Goal: Task Accomplishment & Management: Manage account settings

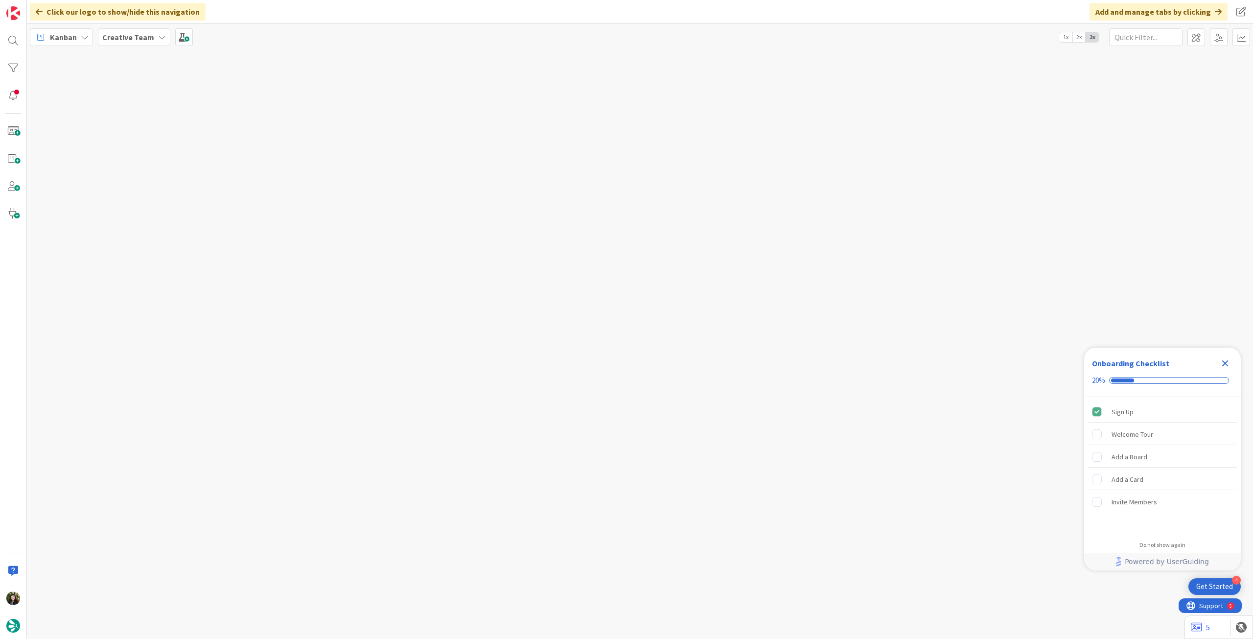
click at [1226, 359] on icon "Close Checklist" at bounding box center [1226, 363] width 12 height 12
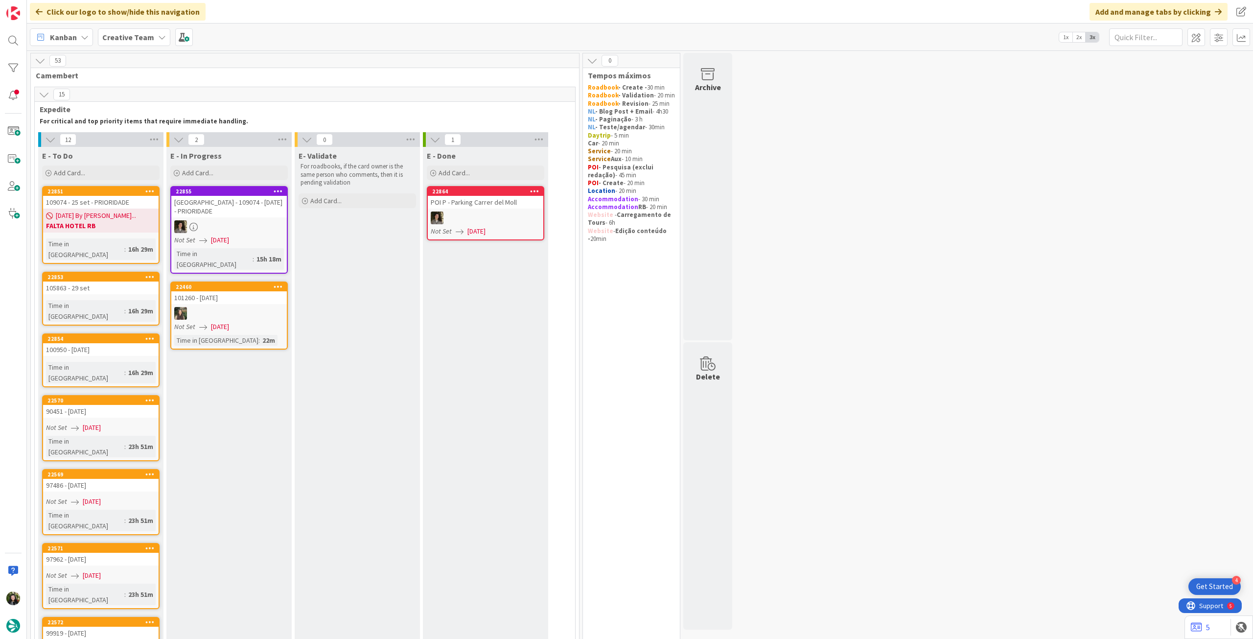
click at [122, 47] on div "Kanban Creative Team 1x 2x 3x" at bounding box center [640, 37] width 1226 height 27
drag, startPoint x: 118, startPoint y: 42, endPoint x: 123, endPoint y: 47, distance: 7.3
click at [118, 42] on span "Creative Team" at bounding box center [128, 37] width 52 height 12
click at [152, 132] on div "Creative Team - Análise" at bounding box center [180, 140] width 149 height 19
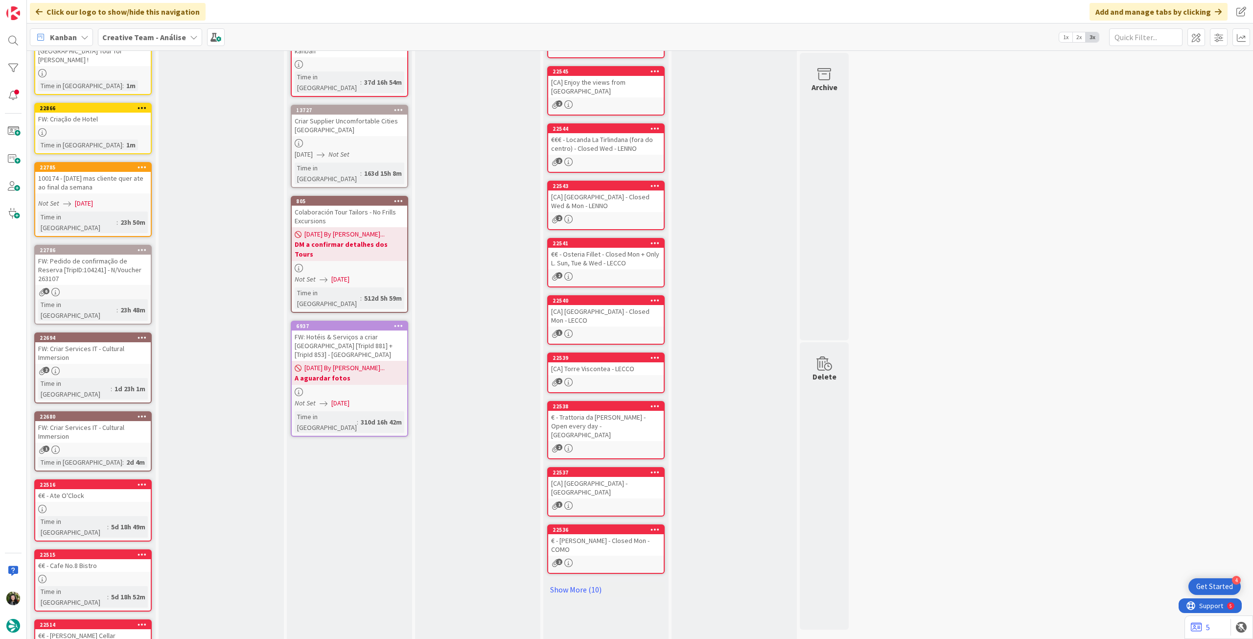
scroll to position [154, 0]
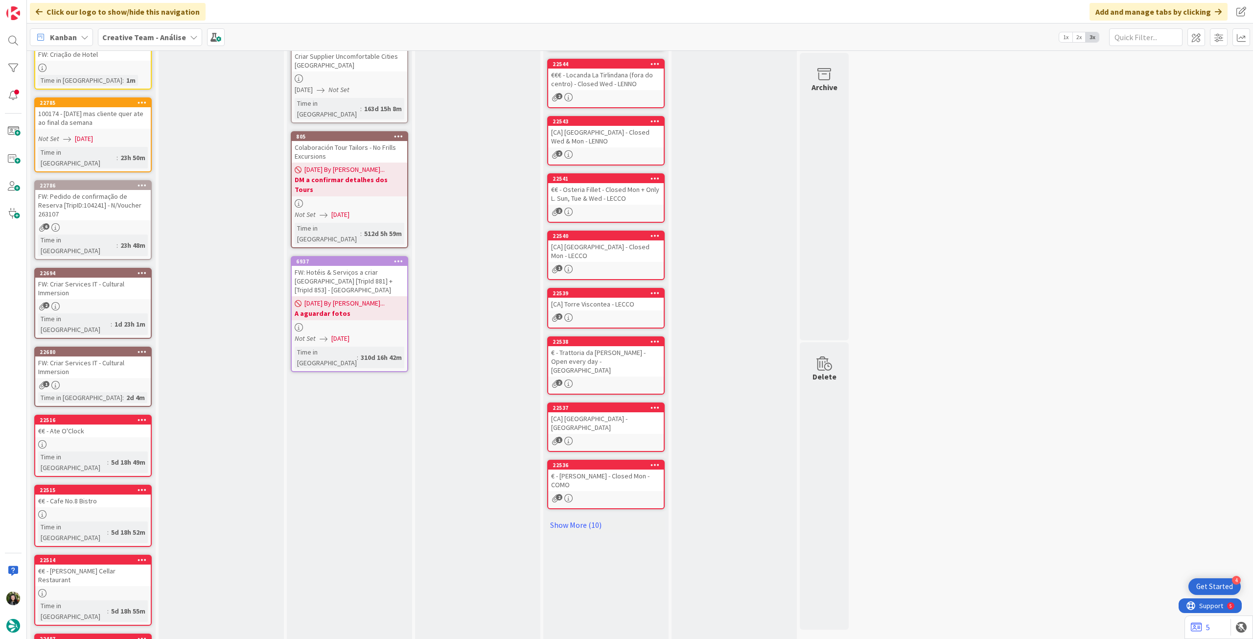
drag, startPoint x: 72, startPoint y: 622, endPoint x: 76, endPoint y: 610, distance: 12.5
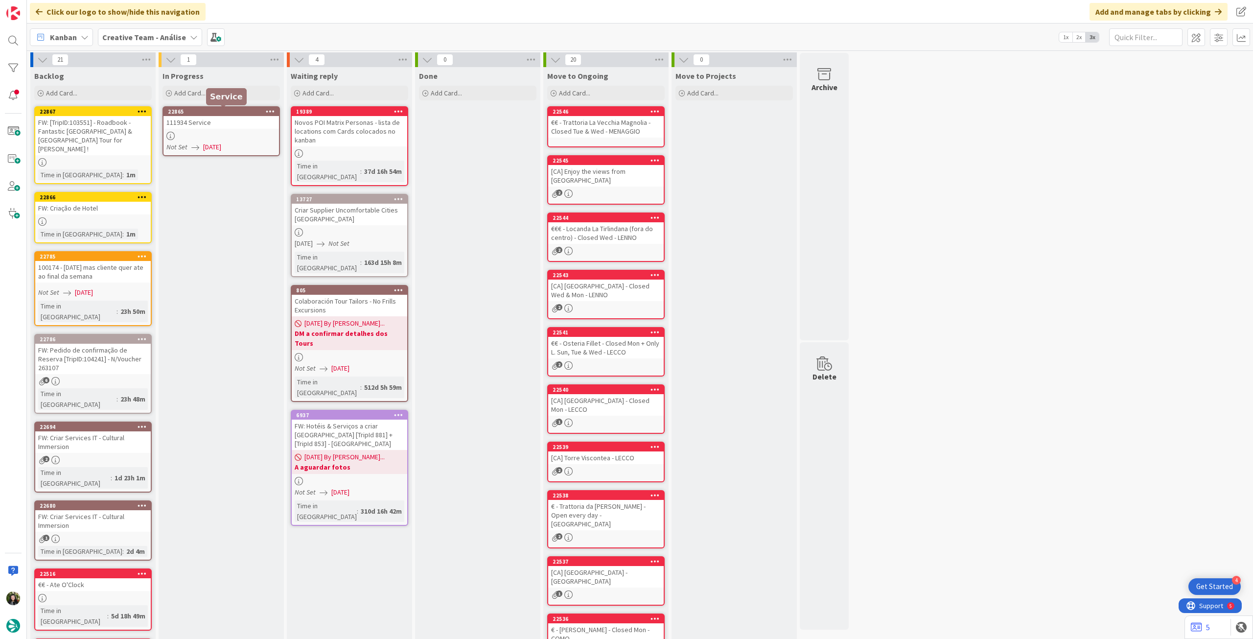
scroll to position [0, 0]
click at [230, 103] on div "Service" at bounding box center [226, 96] width 41 height 17
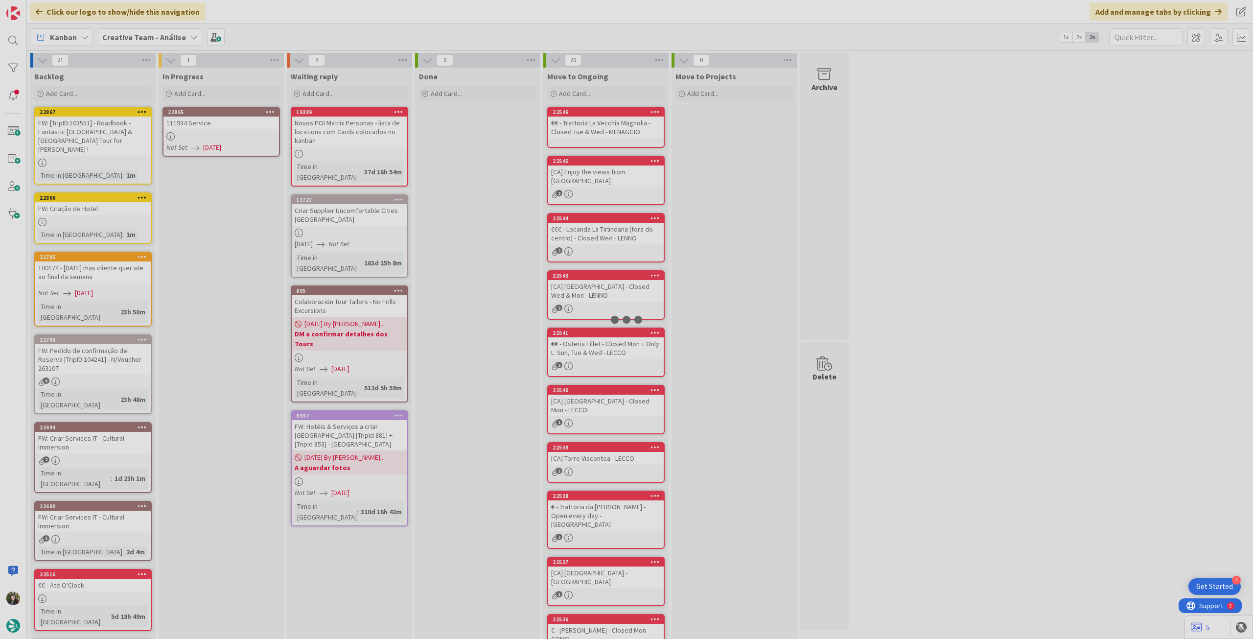
click at [225, 132] on div at bounding box center [626, 319] width 1253 height 639
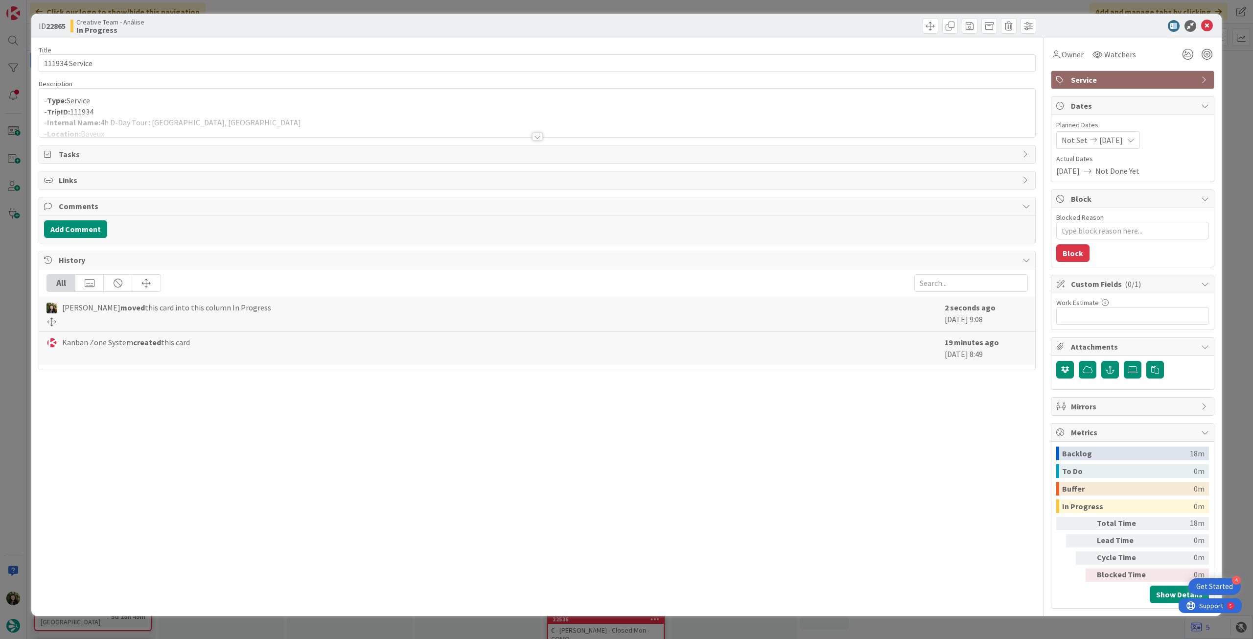
type textarea "x"
click at [231, 126] on div at bounding box center [537, 124] width 996 height 25
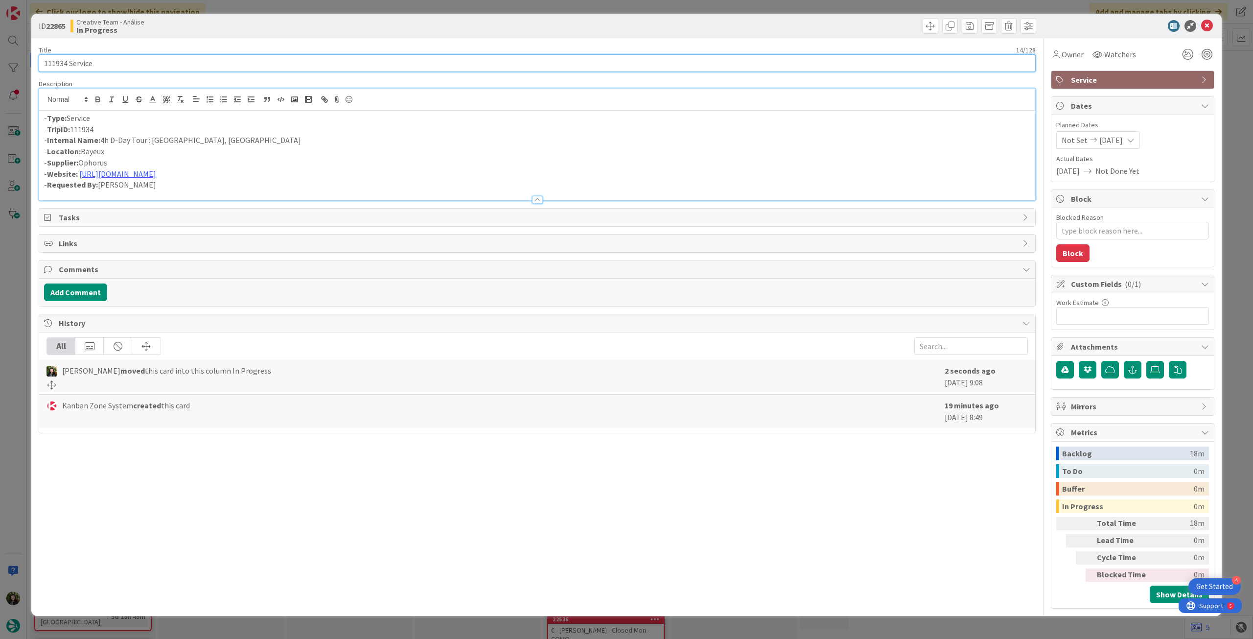
click at [245, 60] on input "111934 Service" at bounding box center [537, 63] width 997 height 18
type input "111934 Service -URGENTE ,"
type textarea "x"
type input "111934 Service -URGENTE , cl"
type textarea "x"
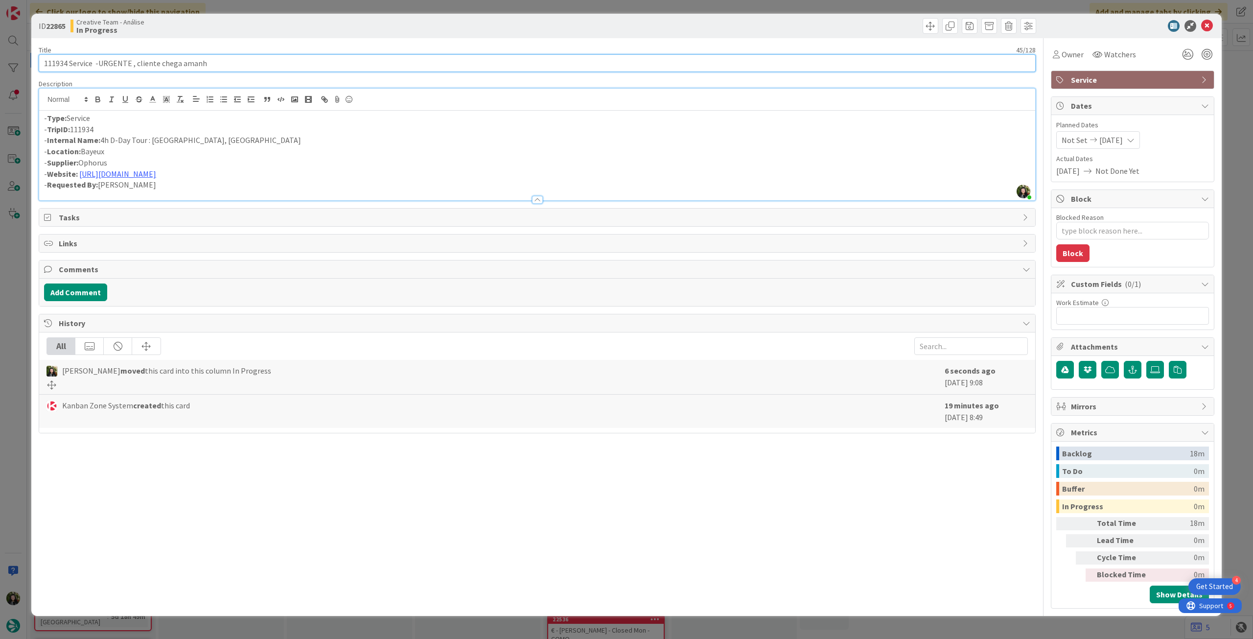
type input "111934 Service -URGENTE , cliente chega amanha"
type textarea "x"
type input "111934 Service -URGENTE , cliente chega am"
type textarea "x"
type input "111934 Service -URGENTE , cliente chega aman"
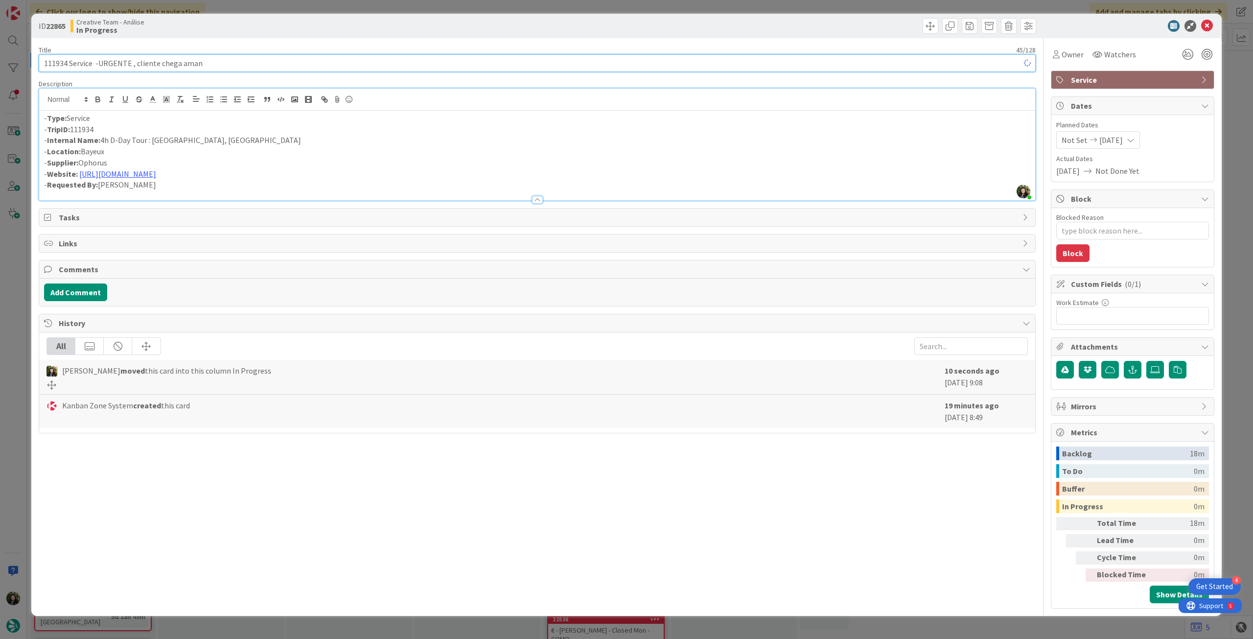
type textarea "x"
type input "111934 Service -URGENTE , cliente chega amanha"
type textarea "x"
type input "111934 Service -URGENTE , cliente chega amanha"
click at [1213, 23] on div at bounding box center [1127, 26] width 173 height 12
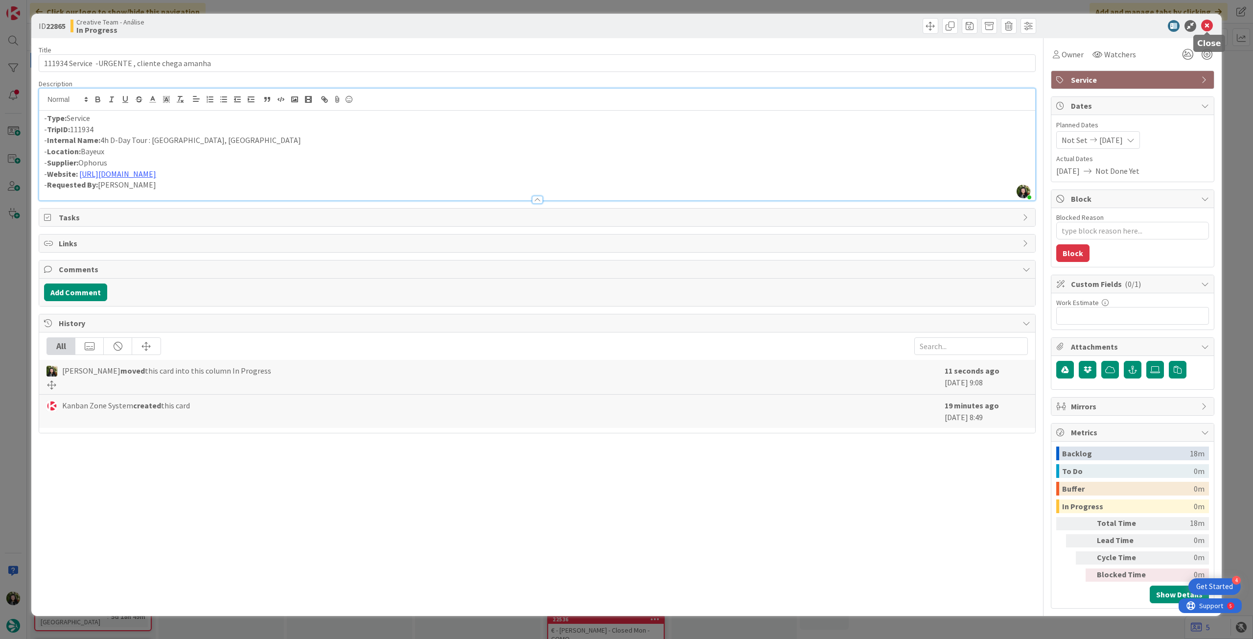
click at [1203, 25] on icon at bounding box center [1208, 26] width 12 height 12
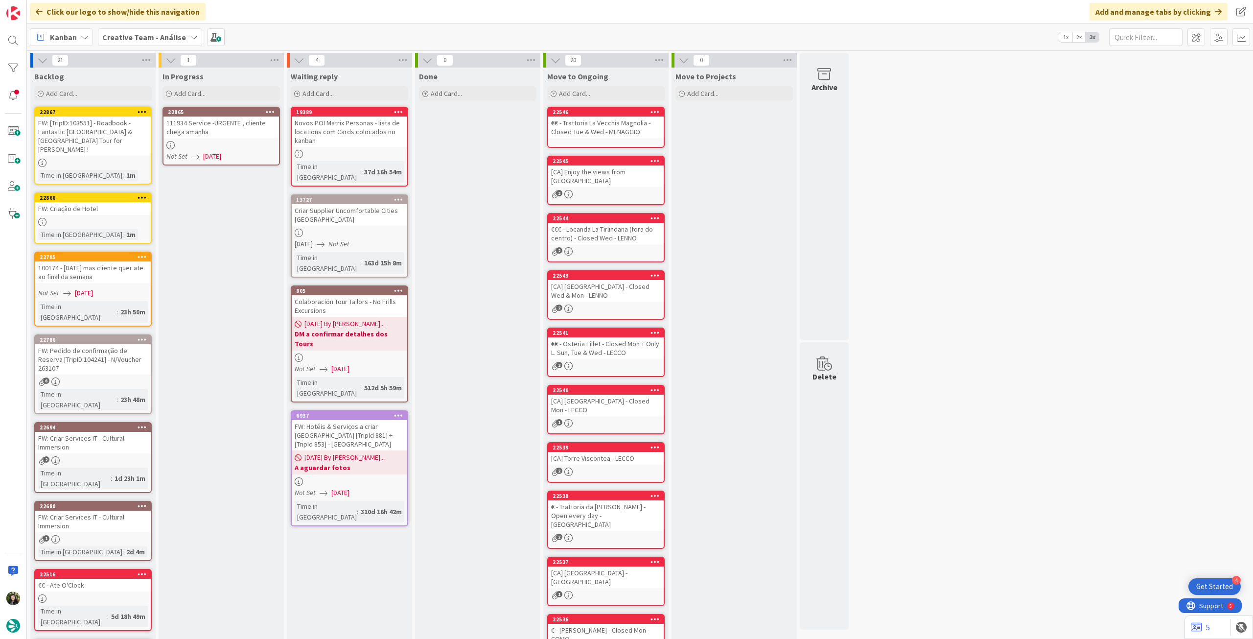
click at [272, 108] on icon at bounding box center [270, 111] width 9 height 7
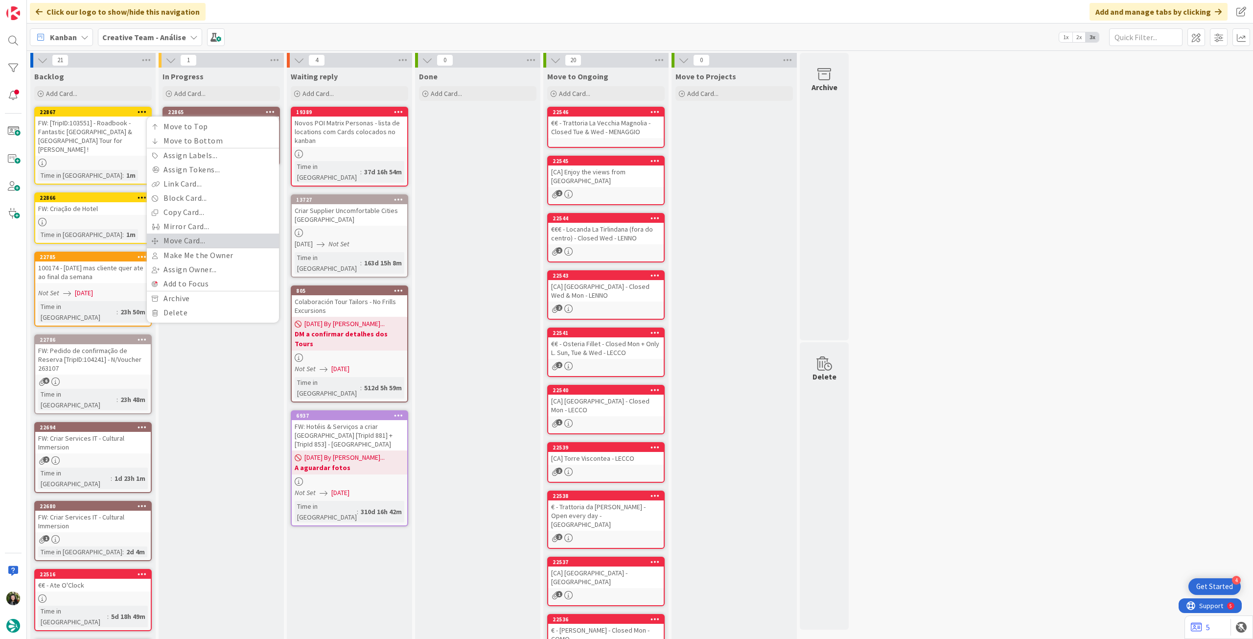
click at [205, 241] on link "Move Card..." at bounding box center [213, 241] width 132 height 14
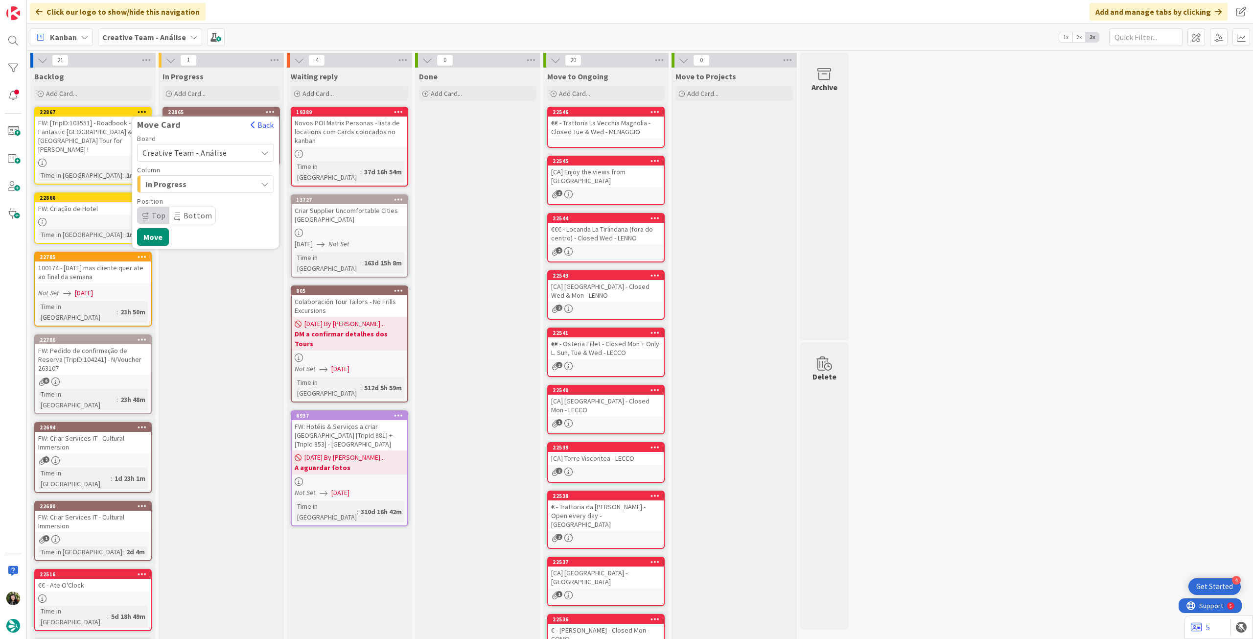
click at [211, 153] on span "Creative Team - Análise" at bounding box center [184, 153] width 85 height 10
click at [208, 196] on span "Creative Team" at bounding box center [212, 198] width 114 height 15
drag, startPoint x: 205, startPoint y: 213, endPoint x: 204, endPoint y: 223, distance: 9.3
click at [205, 214] on span "Service" at bounding box center [205, 216] width 94 height 14
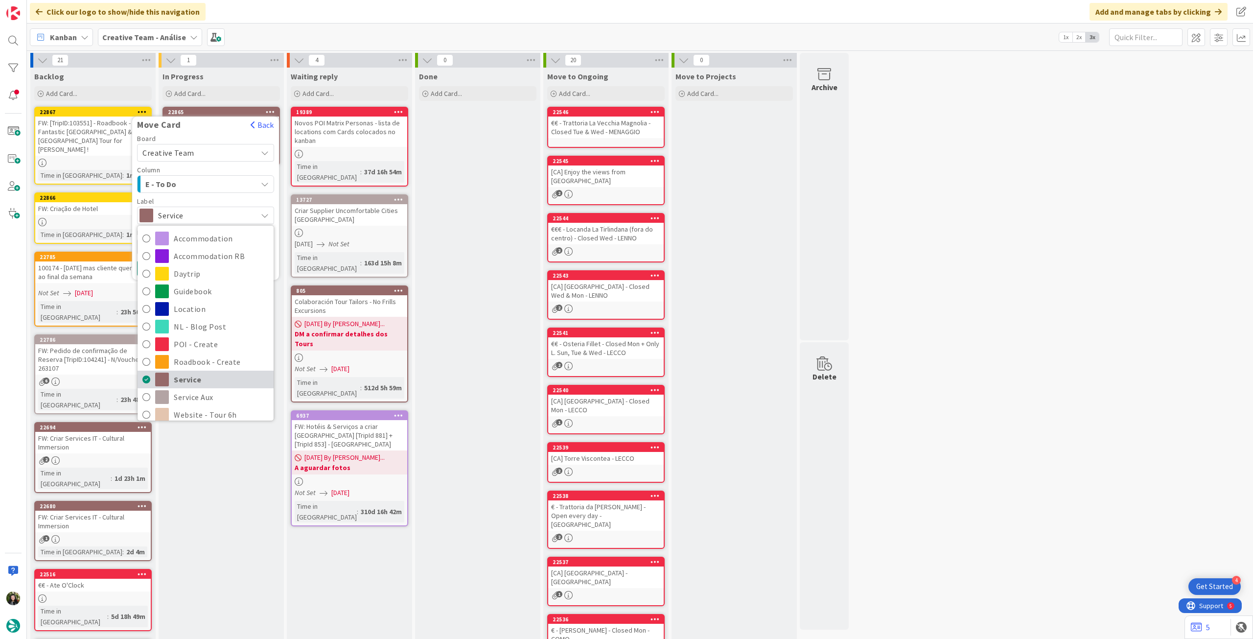
click at [202, 378] on span "Service" at bounding box center [221, 379] width 95 height 15
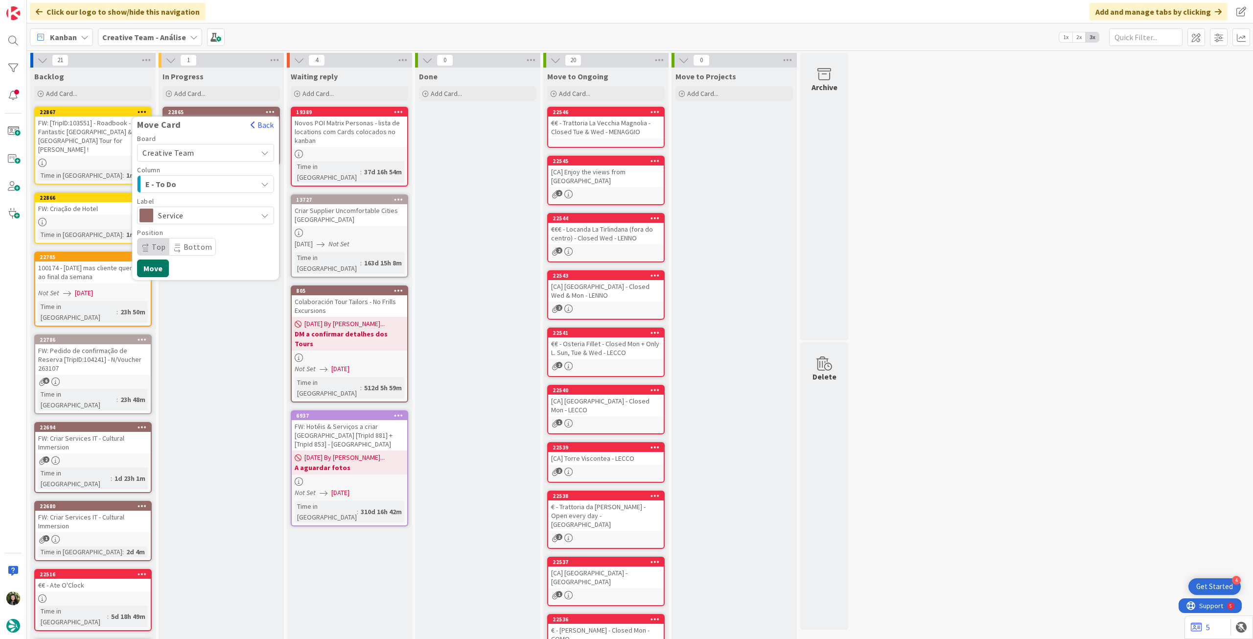
click at [161, 272] on button "Move" at bounding box center [153, 268] width 32 height 18
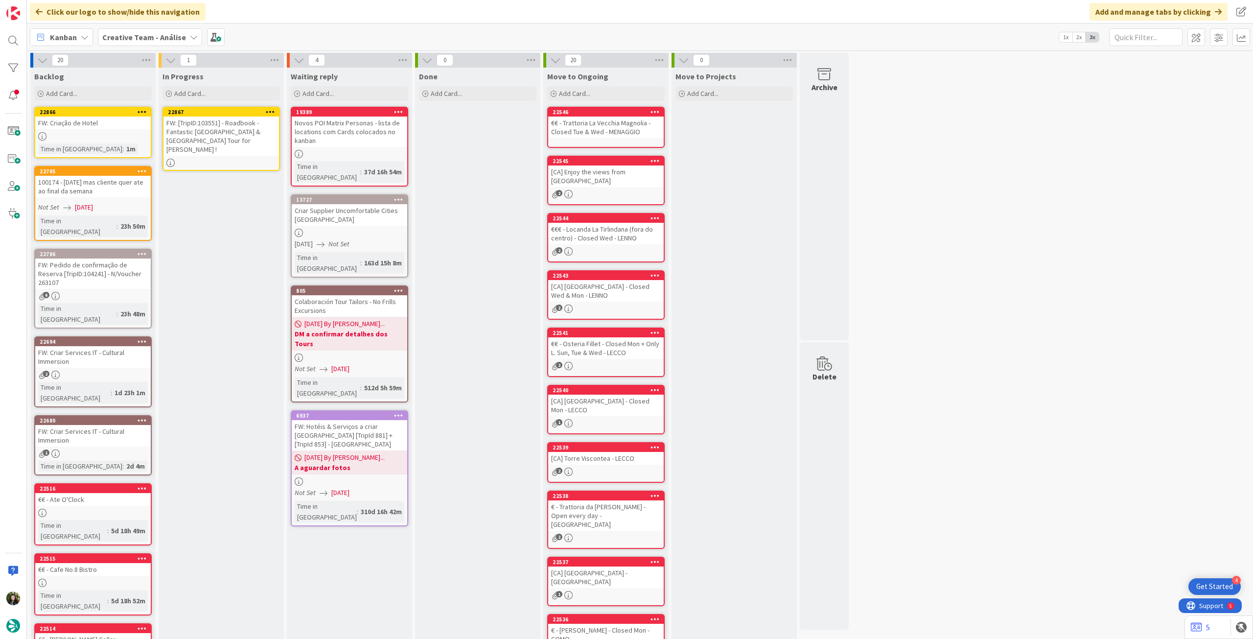
click at [236, 127] on div "FW: [TripID:103551] - Roadbook - Fantastic [GEOGRAPHIC_DATA] & [GEOGRAPHIC_DATA…" at bounding box center [222, 136] width 116 height 39
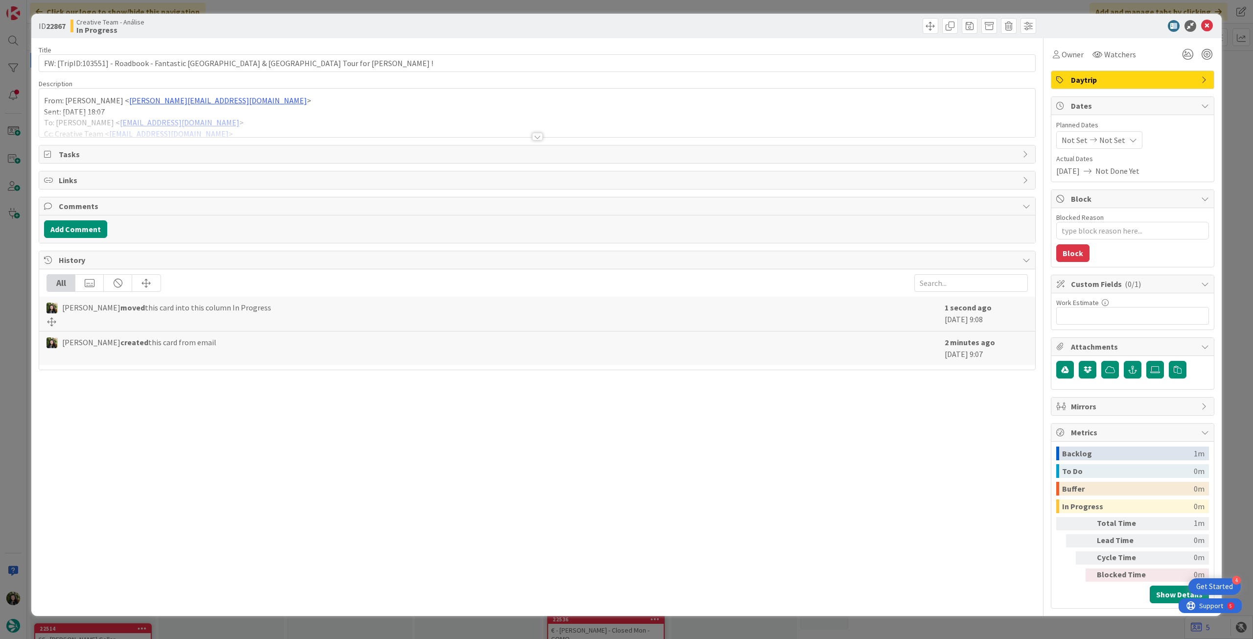
type textarea "x"
click at [233, 125] on div at bounding box center [537, 124] width 996 height 25
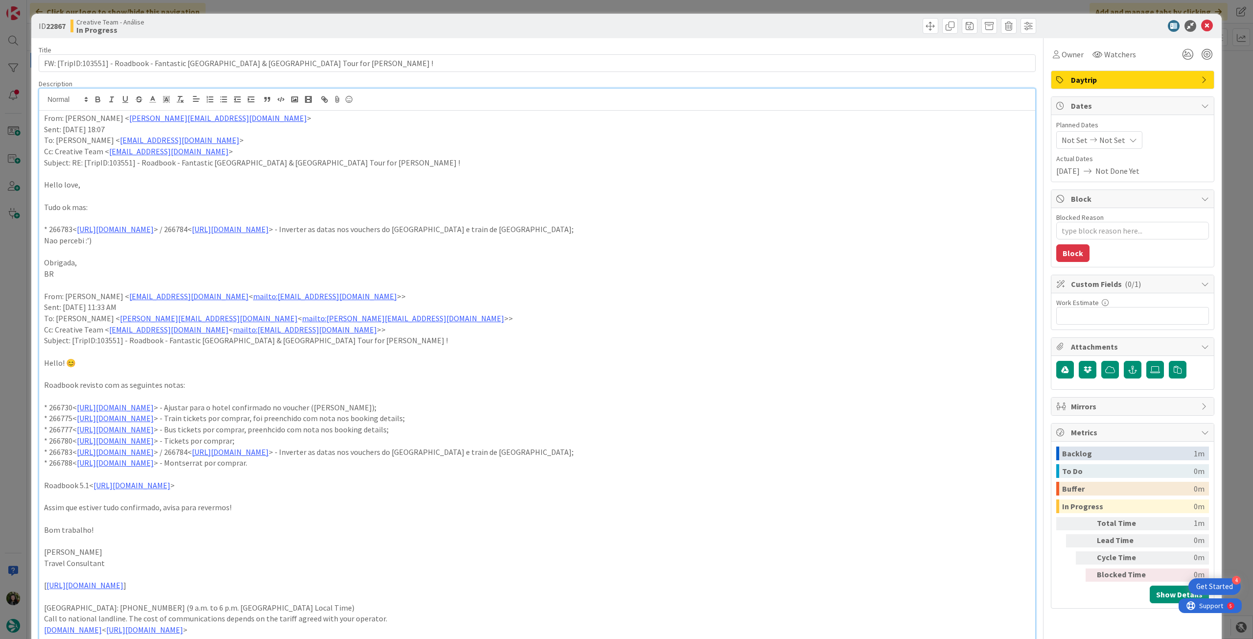
click at [1100, 137] on span "Not Set" at bounding box center [1113, 140] width 26 height 12
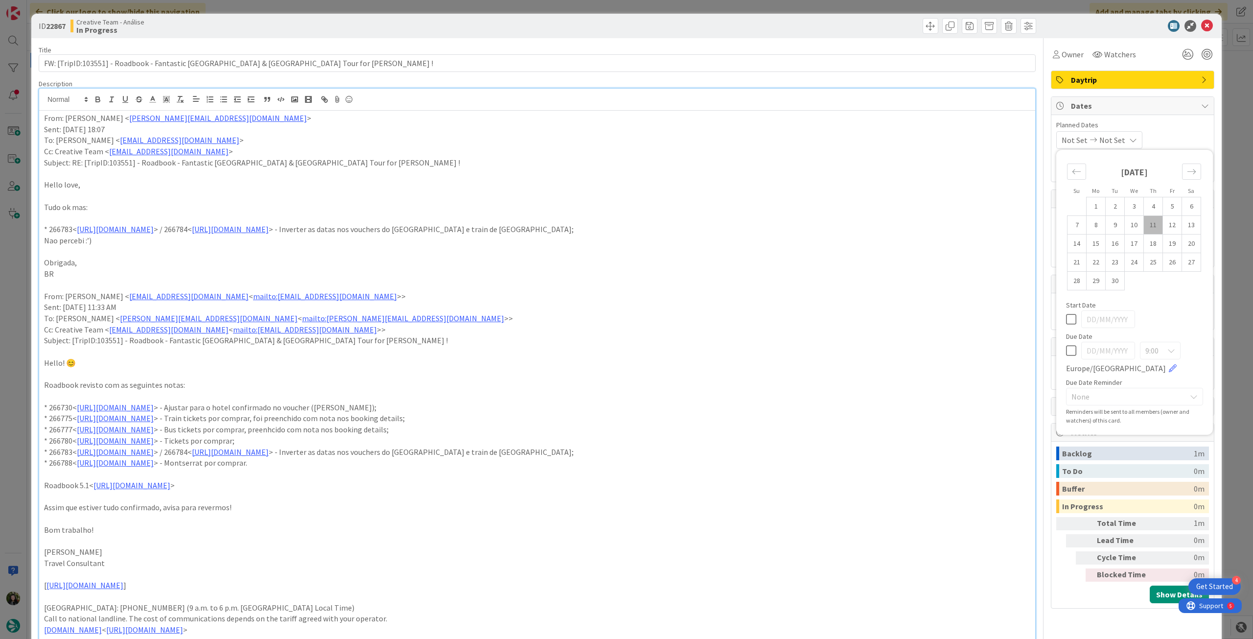
drag, startPoint x: 1061, startPoint y: 348, endPoint x: 1065, endPoint y: 338, distance: 11.0
click at [1066, 347] on icon at bounding box center [1071, 351] width 10 height 12
type input "[DATE]"
click at [1202, 24] on icon at bounding box center [1208, 26] width 12 height 12
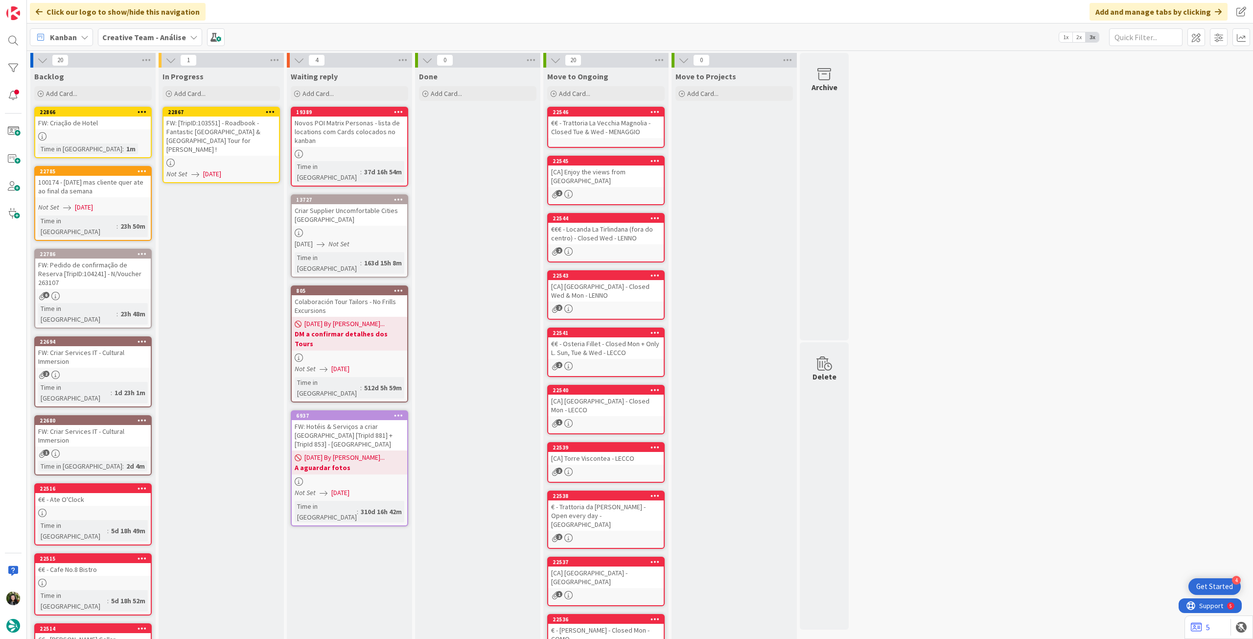
click at [272, 111] on icon at bounding box center [270, 111] width 9 height 7
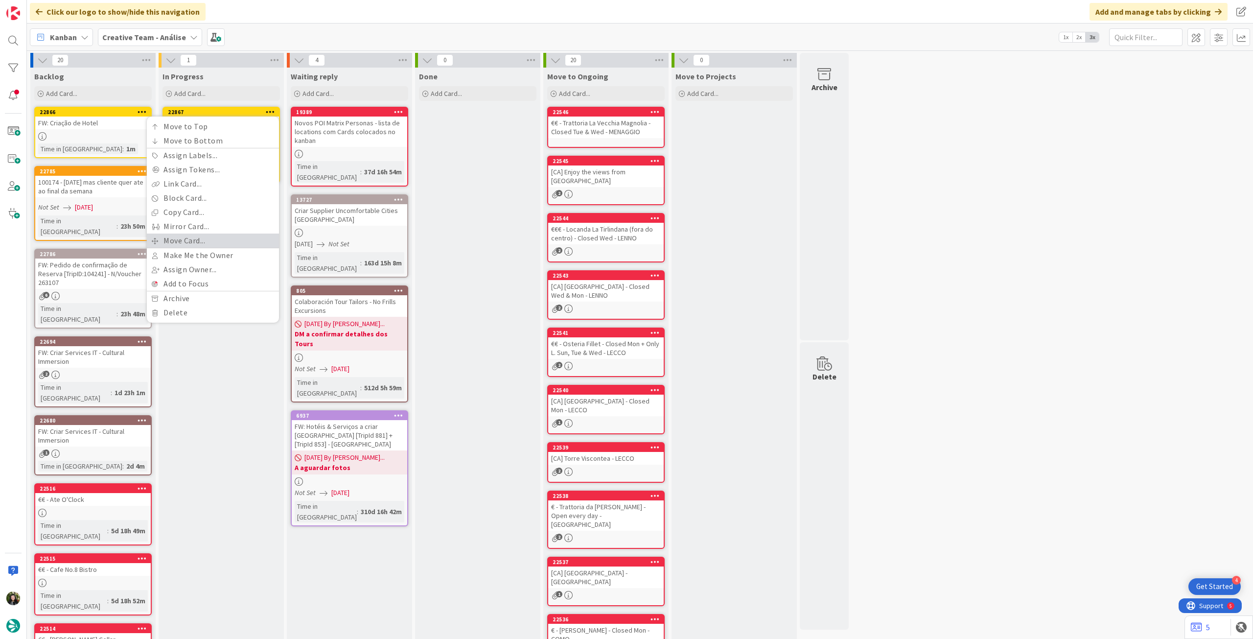
click at [217, 235] on link "Move Card..." at bounding box center [213, 241] width 132 height 14
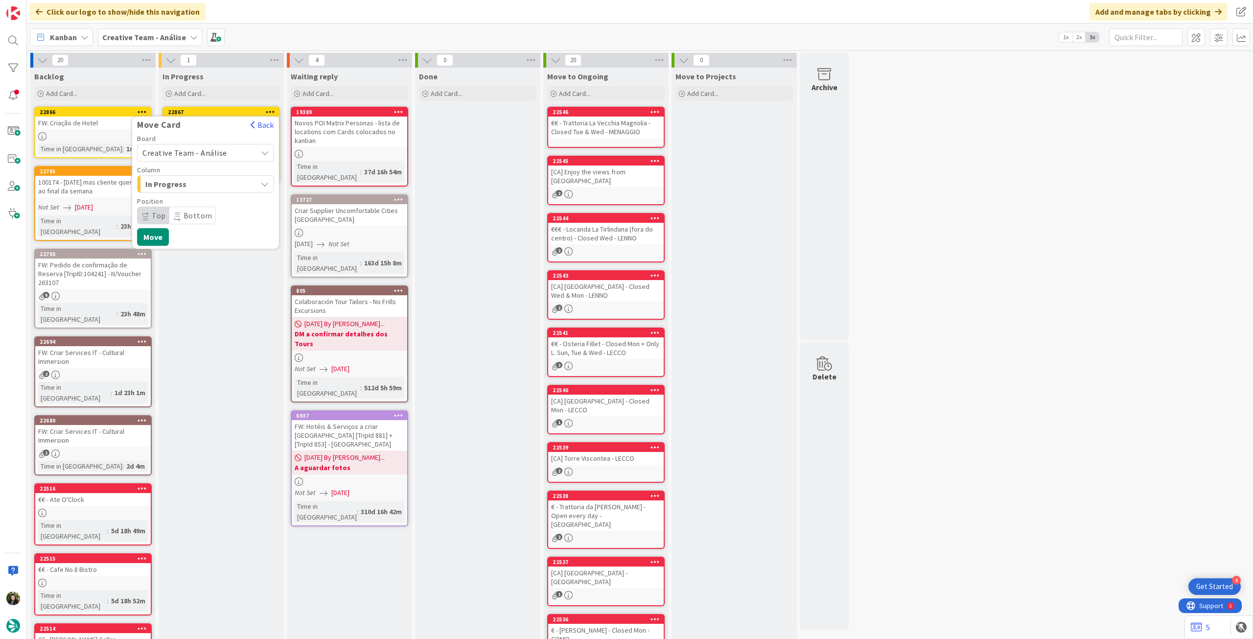
click at [226, 150] on span "Creative Team - Análise" at bounding box center [197, 153] width 110 height 14
click at [213, 198] on span "Creative Team" at bounding box center [212, 198] width 114 height 15
click at [200, 215] on span "Daytrip" at bounding box center [205, 216] width 94 height 14
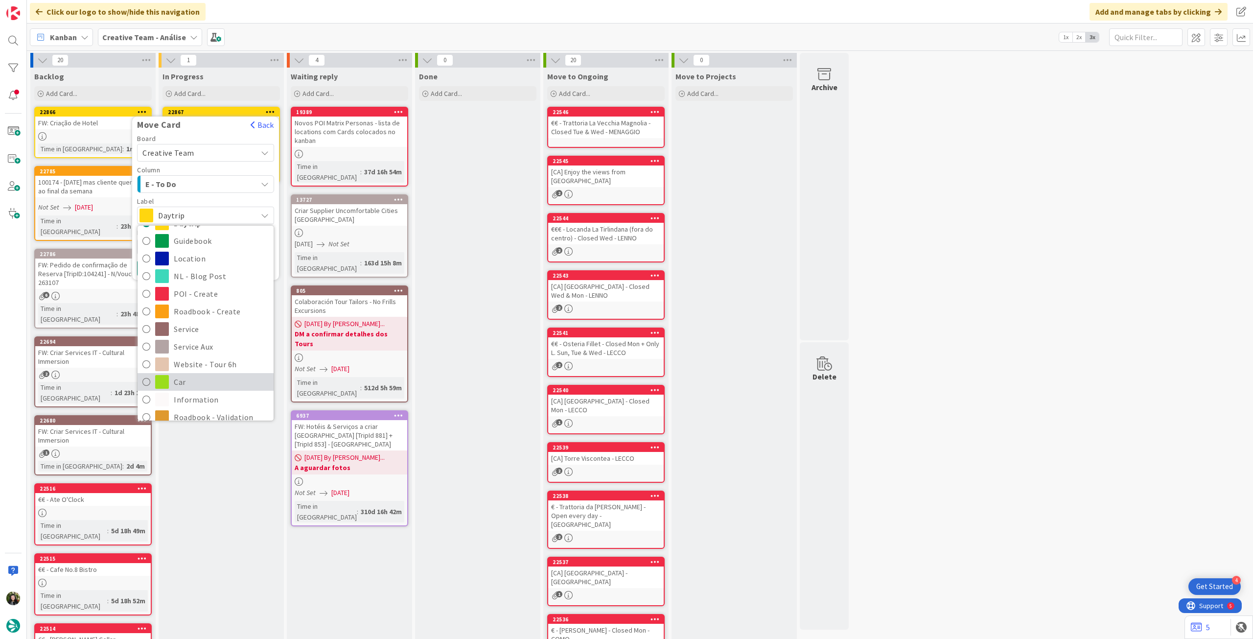
scroll to position [131, 0]
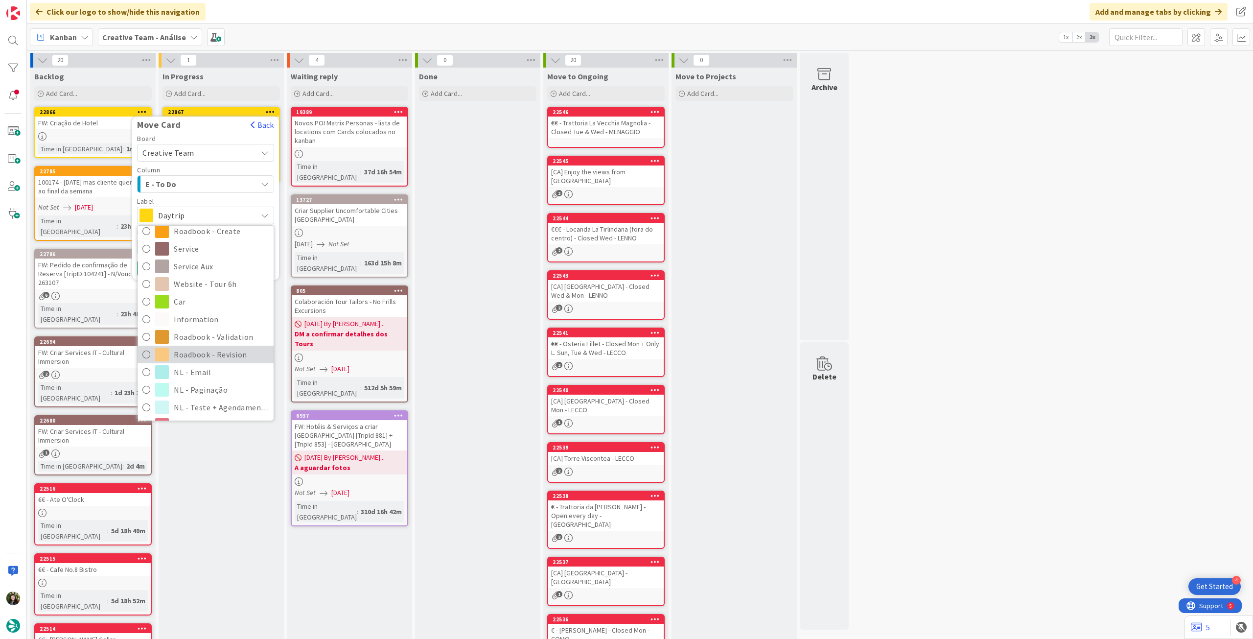
click at [197, 358] on span "Roadbook - Revision" at bounding box center [221, 354] width 95 height 15
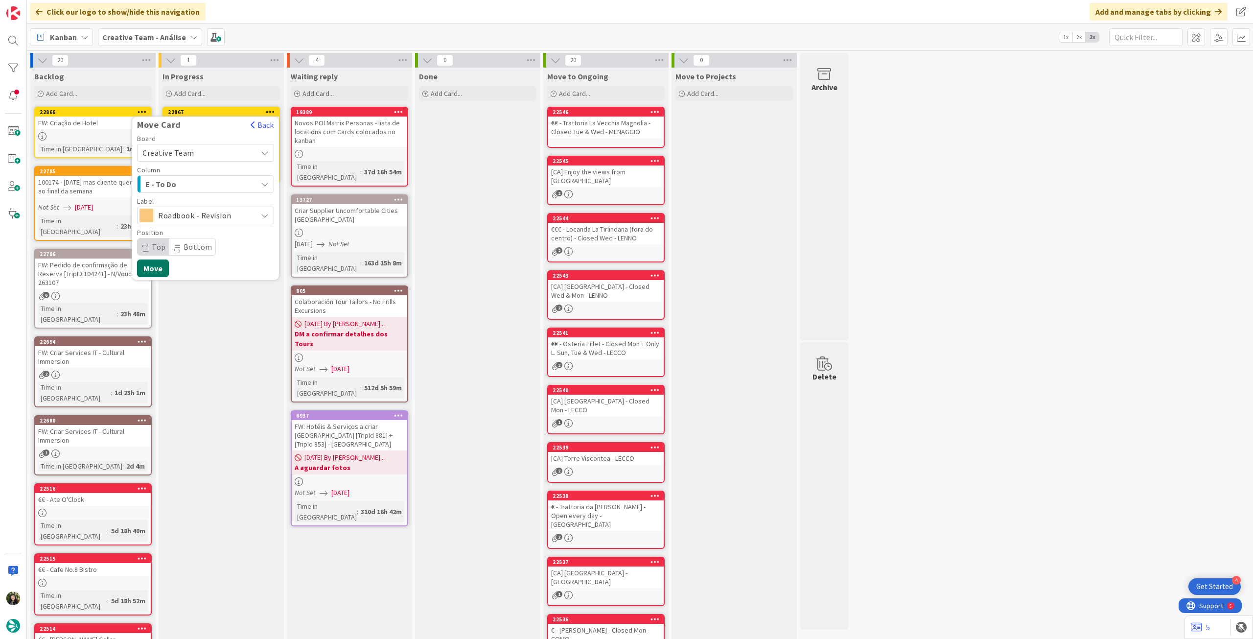
drag, startPoint x: 161, startPoint y: 265, endPoint x: 135, endPoint y: 203, distance: 66.7
click at [160, 265] on button "Move" at bounding box center [153, 268] width 32 height 18
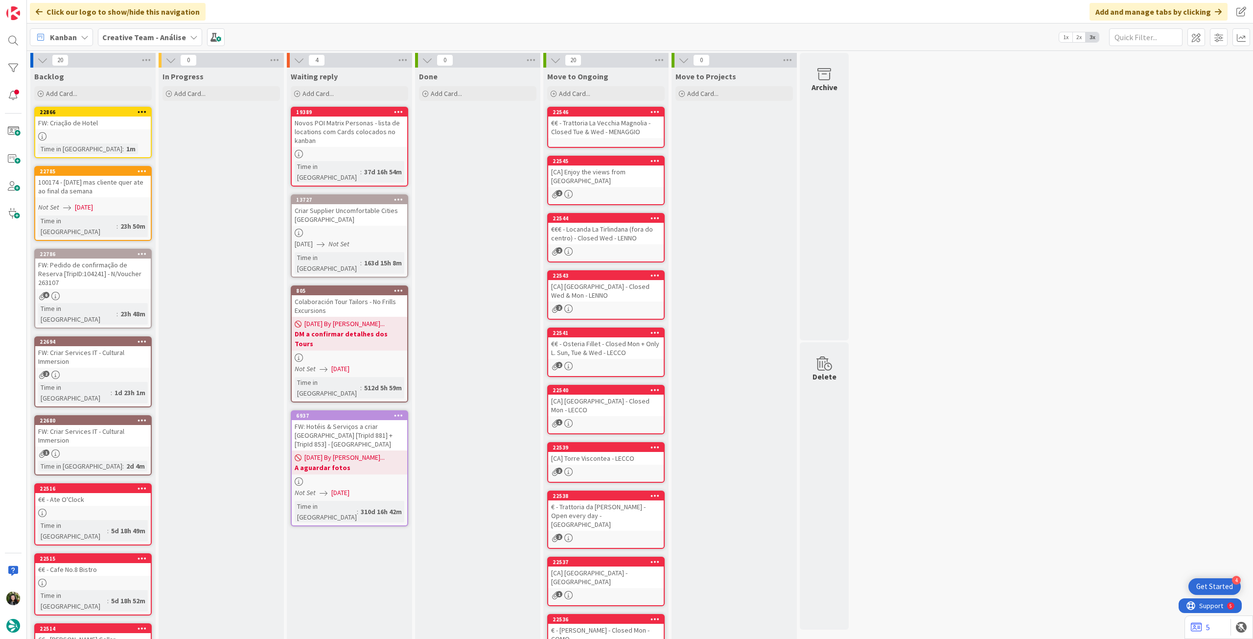
click at [118, 123] on div "FW: Criação de Hotel" at bounding box center [93, 123] width 116 height 13
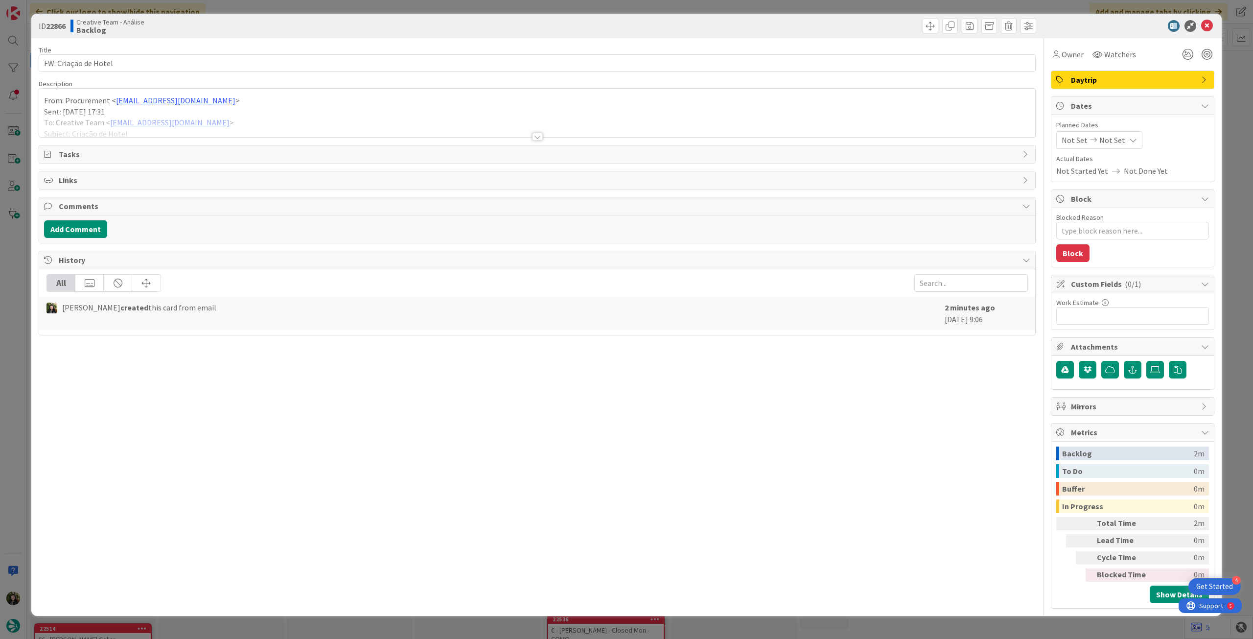
click at [1113, 76] on span "Daytrip" at bounding box center [1133, 80] width 125 height 12
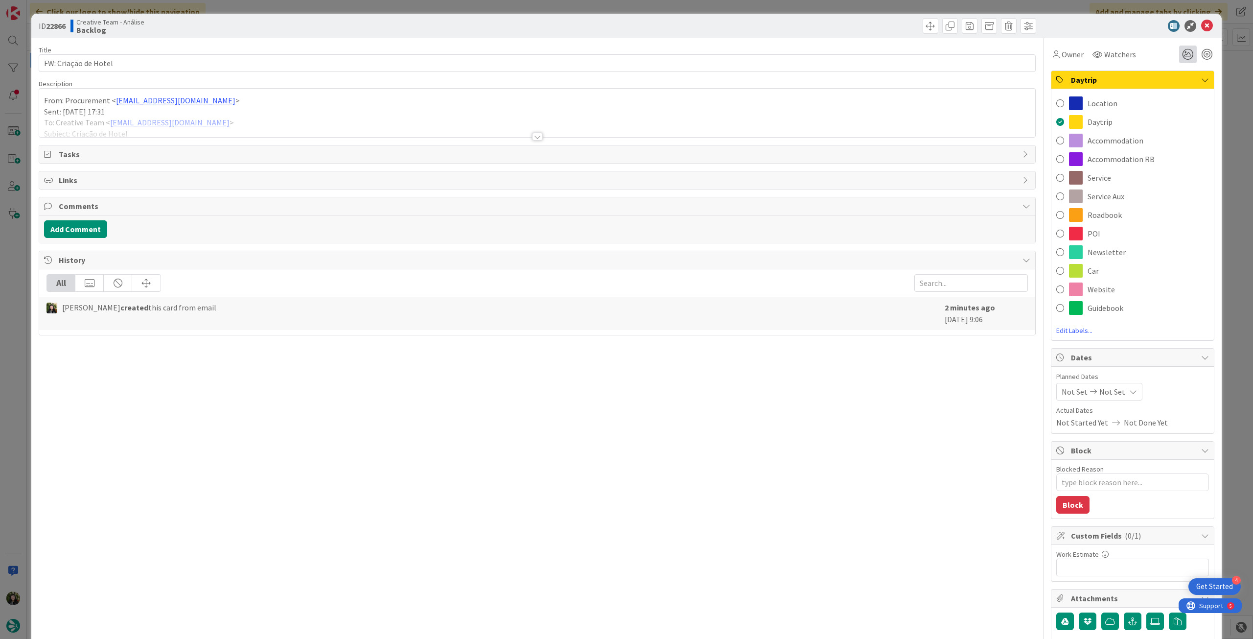
drag, startPoint x: 1132, startPoint y: 145, endPoint x: 1189, endPoint y: 56, distance: 106.3
click at [1131, 145] on span "Accommodation" at bounding box center [1116, 141] width 56 height 12
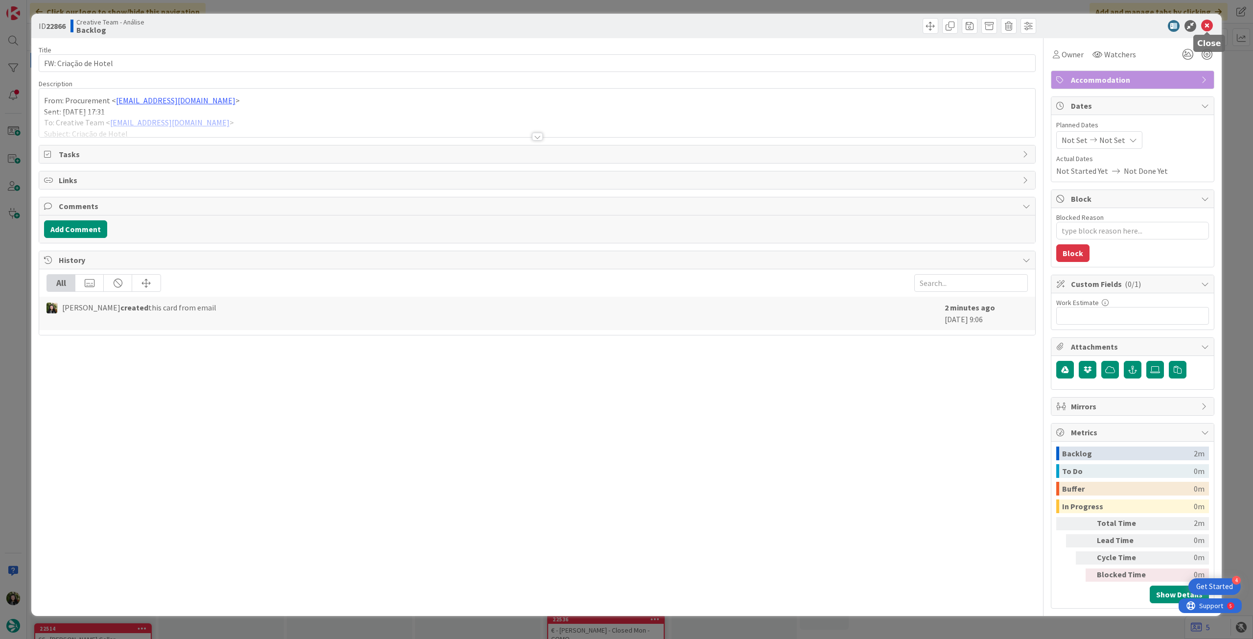
drag, startPoint x: 1209, startPoint y: 24, endPoint x: 1099, endPoint y: 51, distance: 113.5
click at [1209, 25] on icon at bounding box center [1208, 26] width 12 height 12
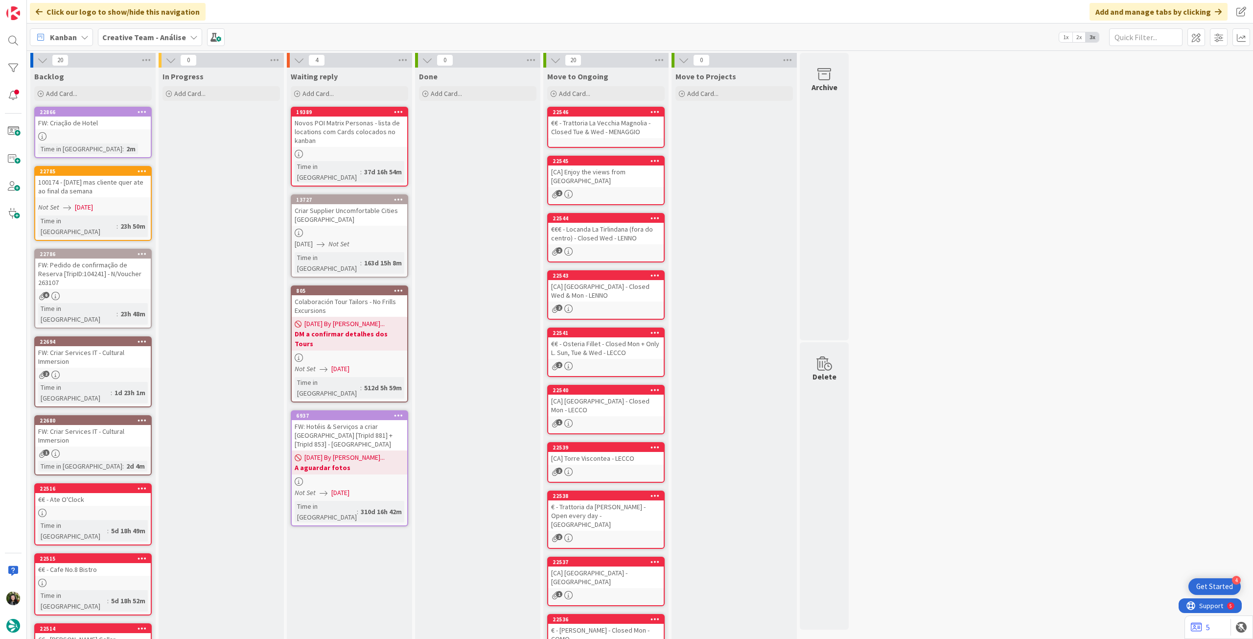
click at [138, 144] on div "Time in Column : 2m" at bounding box center [93, 148] width 110 height 11
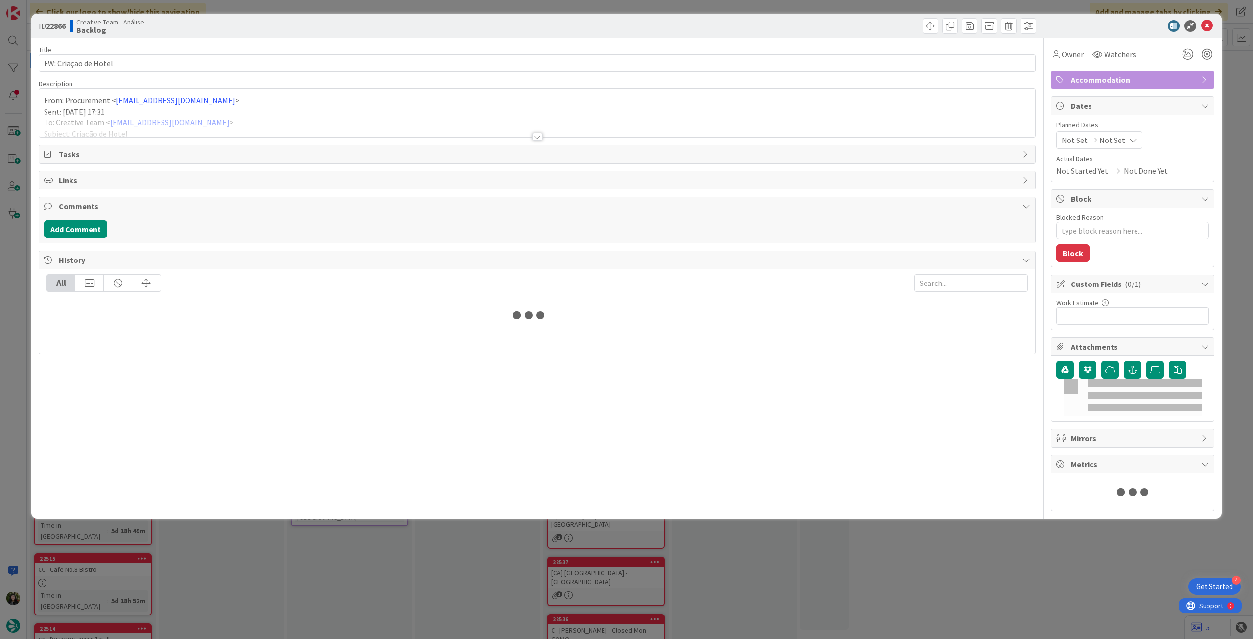
type textarea "x"
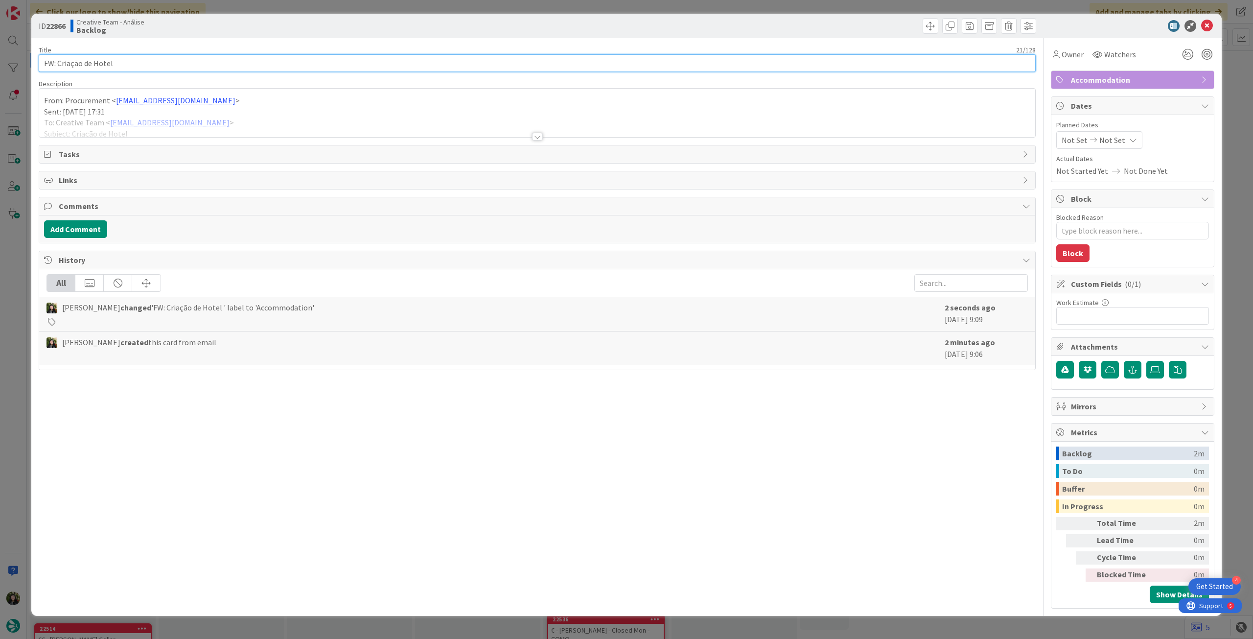
click at [169, 71] on input "FW: Criação de Hotel" at bounding box center [537, 63] width 997 height 18
type input "FW: Criação de Hotel - n é urgente"
type textarea "x"
type input "FW: Criação de Hotel - n é urgente"
click at [1204, 23] on icon at bounding box center [1208, 26] width 12 height 12
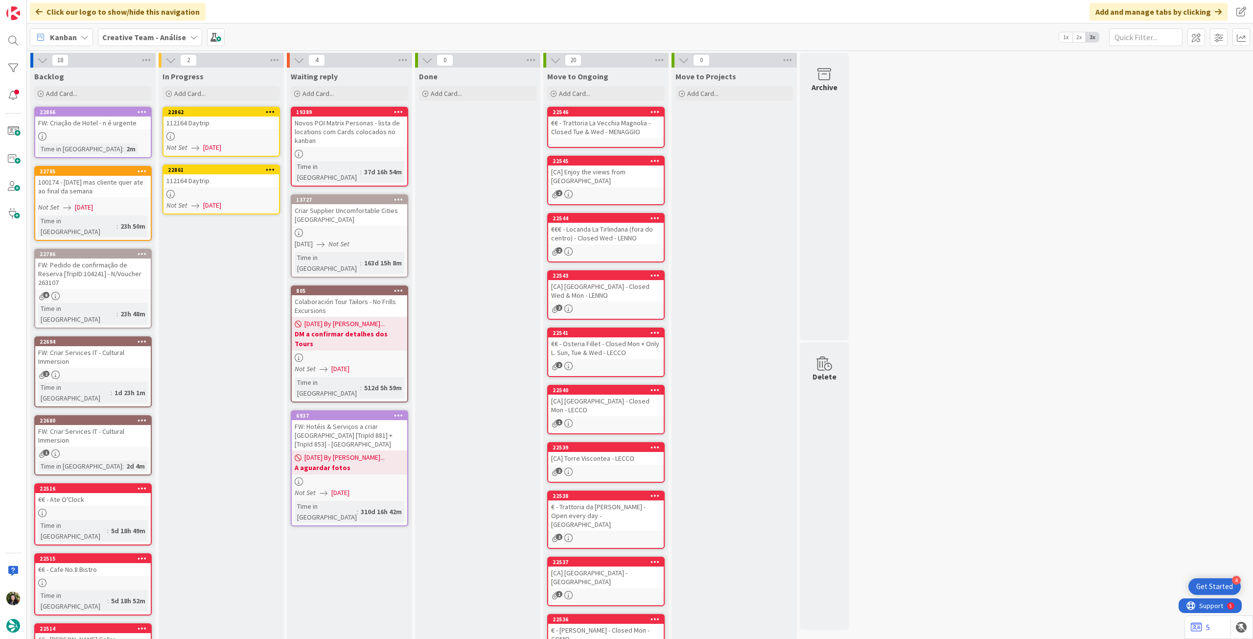
click at [220, 145] on span "[DATE]" at bounding box center [212, 147] width 18 height 10
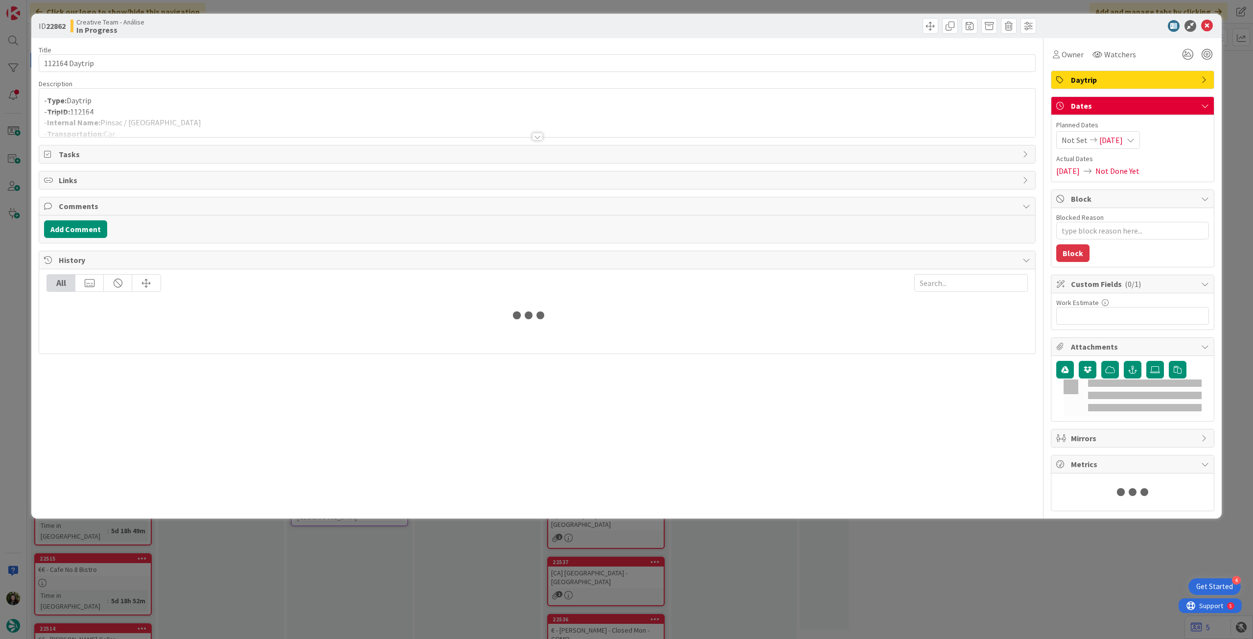
click at [244, 114] on div at bounding box center [537, 124] width 996 height 25
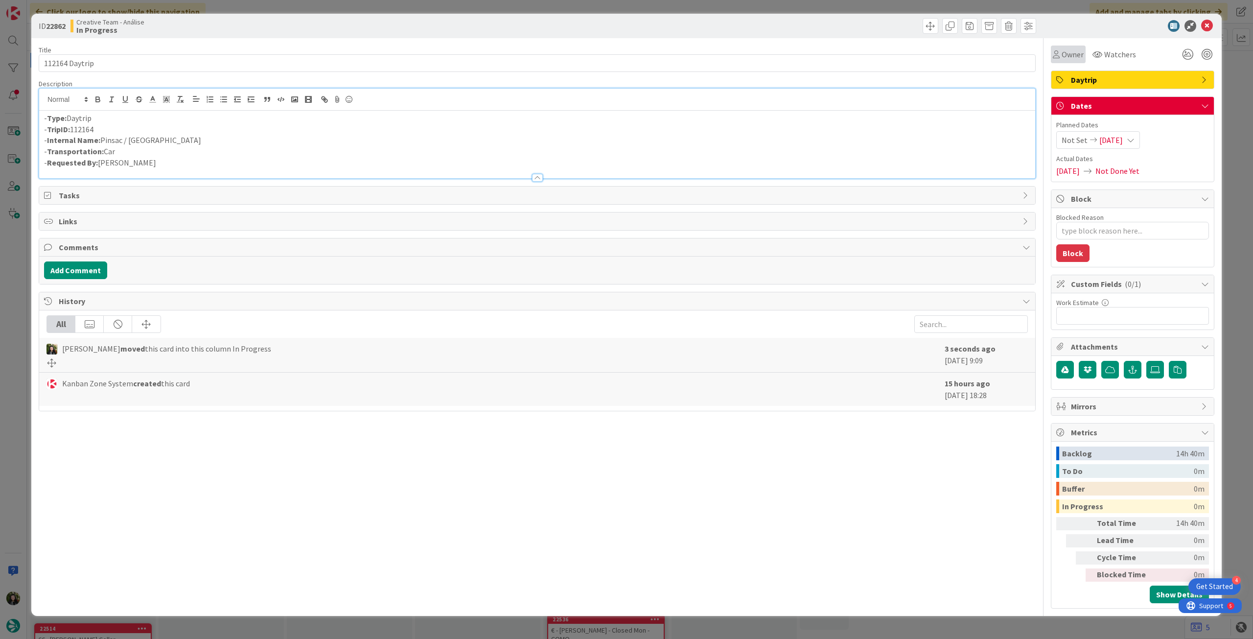
click at [1081, 55] on span "Owner" at bounding box center [1073, 54] width 22 height 12
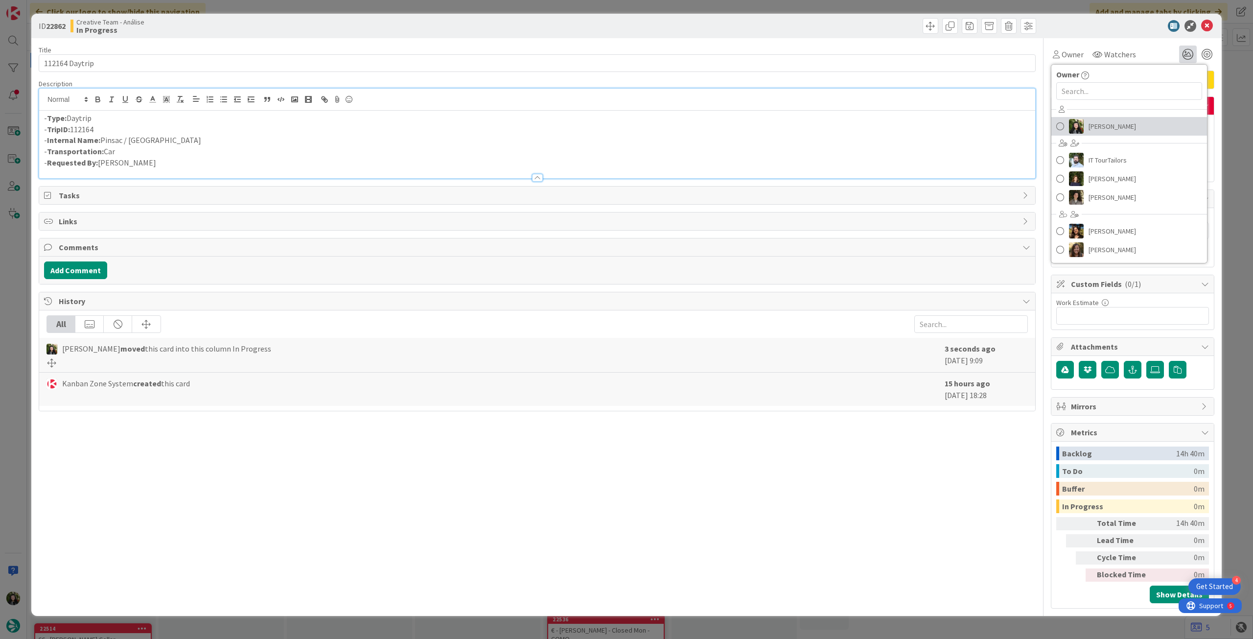
drag, startPoint x: 1111, startPoint y: 129, endPoint x: 1181, endPoint y: 57, distance: 100.8
click at [1112, 127] on span "[PERSON_NAME]" at bounding box center [1112, 126] width 47 height 15
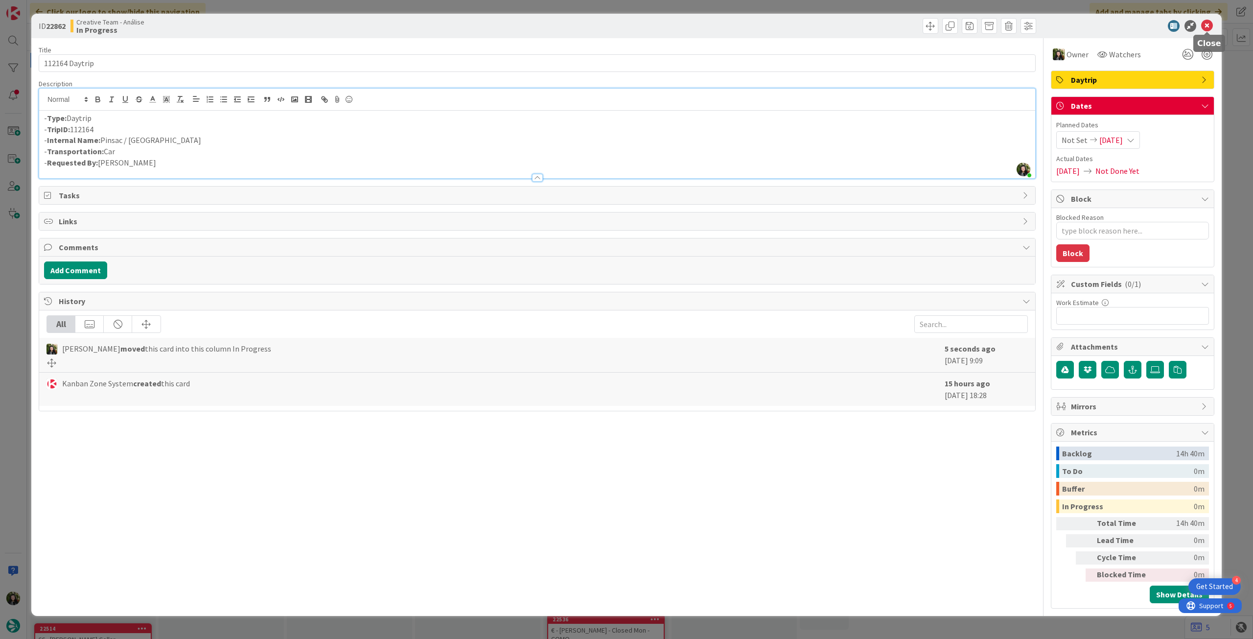
click at [1205, 24] on icon at bounding box center [1208, 26] width 12 height 12
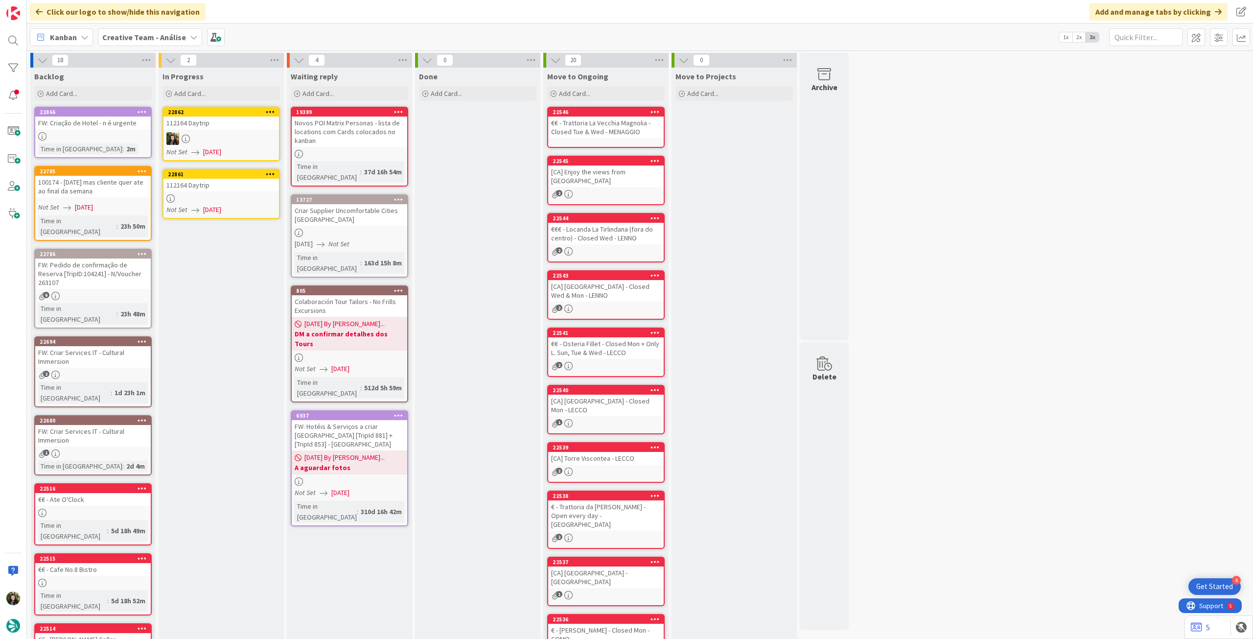
click at [203, 200] on div at bounding box center [222, 198] width 116 height 8
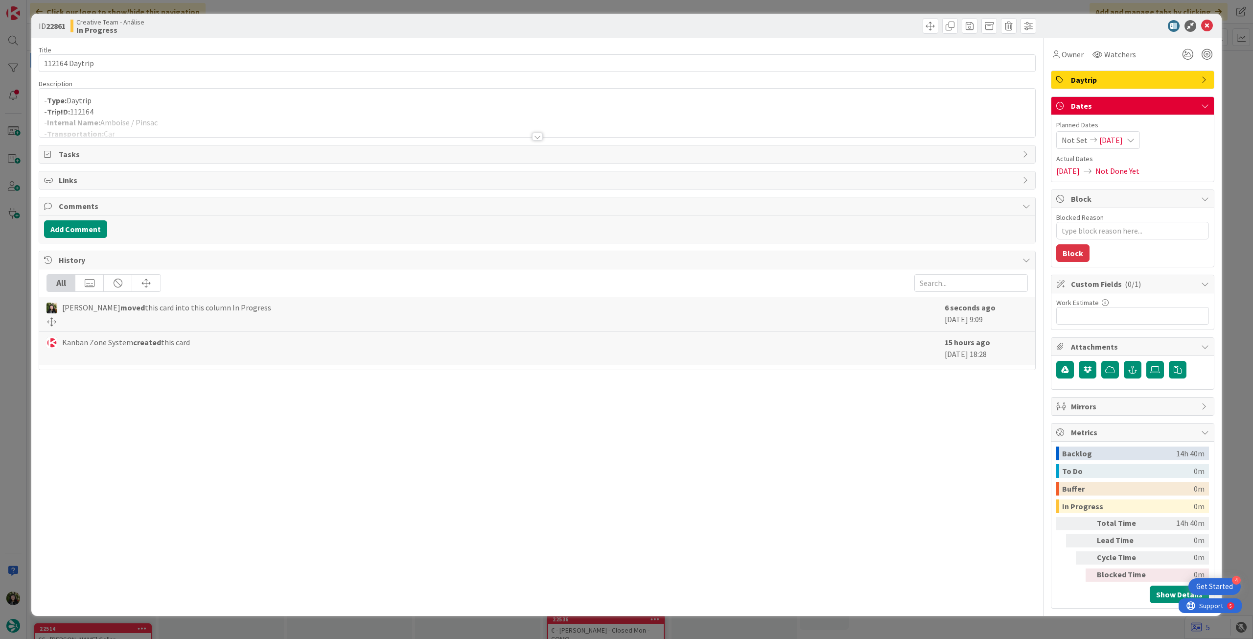
click at [184, 123] on div at bounding box center [537, 124] width 996 height 25
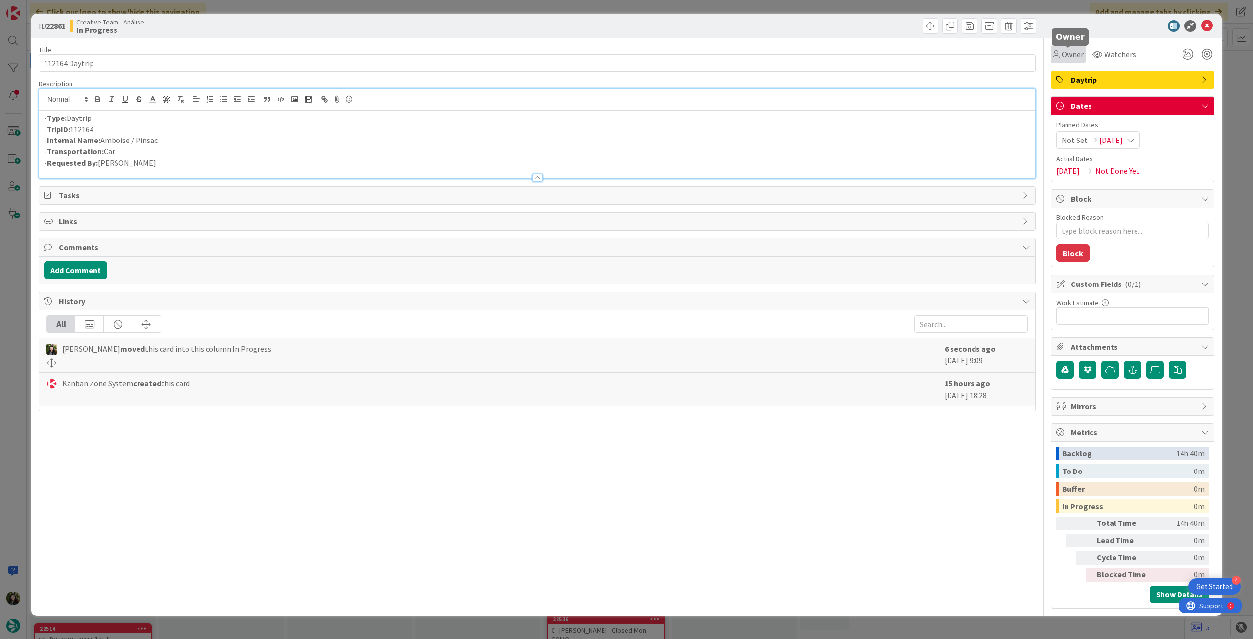
click at [1063, 53] on div "Owner" at bounding box center [1068, 54] width 31 height 12
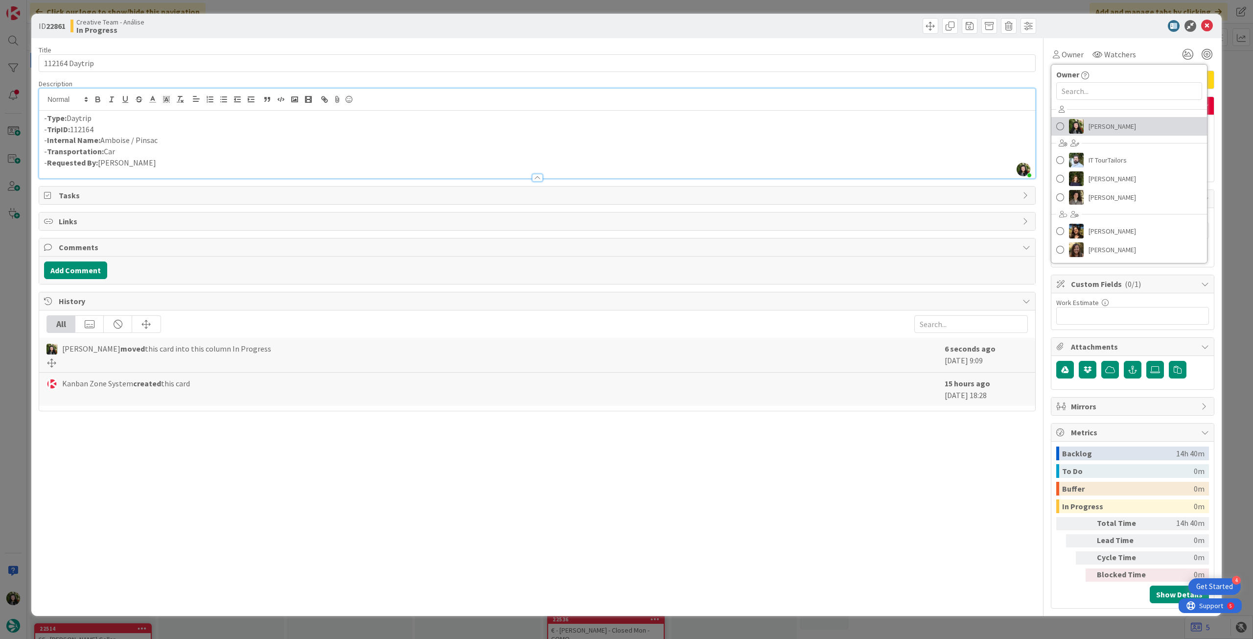
drag, startPoint x: 1166, startPoint y: 122, endPoint x: 1195, endPoint y: 67, distance: 62.0
click at [1165, 121] on link "[PERSON_NAME]" at bounding box center [1130, 126] width 156 height 19
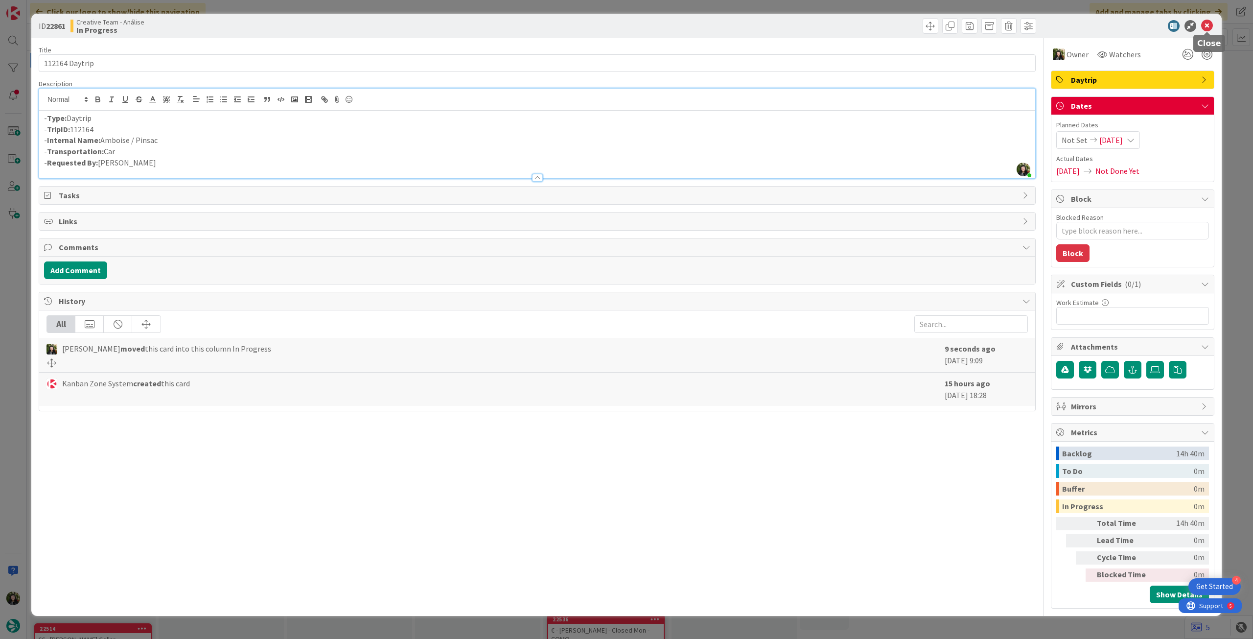
drag, startPoint x: 1208, startPoint y: 25, endPoint x: 1113, endPoint y: 50, distance: 98.2
click at [1208, 25] on icon at bounding box center [1208, 26] width 12 height 12
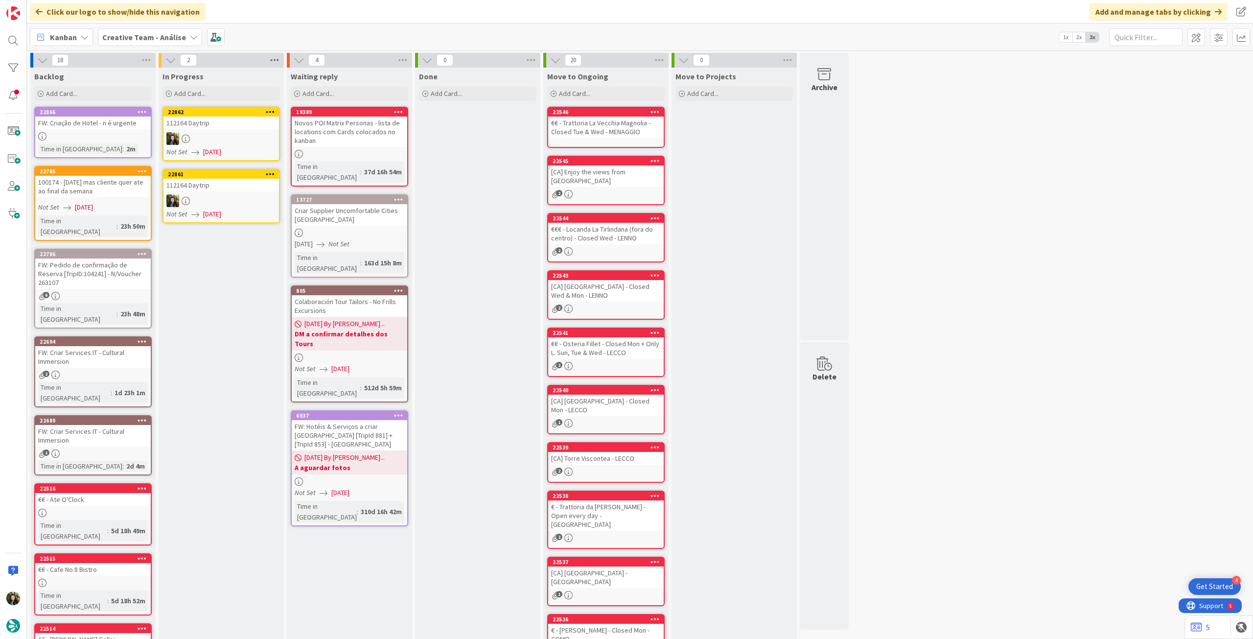
click at [275, 62] on icon at bounding box center [274, 60] width 13 height 15
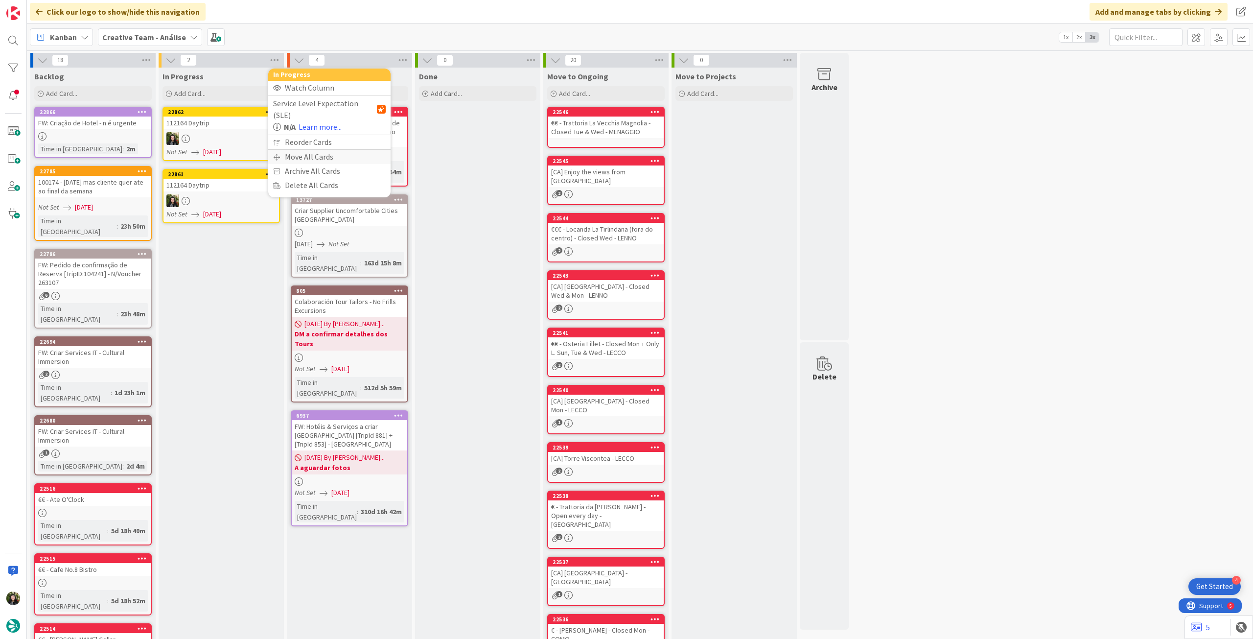
click at [291, 150] on div "Move All Cards" at bounding box center [329, 157] width 122 height 14
click at [328, 112] on span "Creative Team - Análise" at bounding box center [321, 107] width 85 height 14
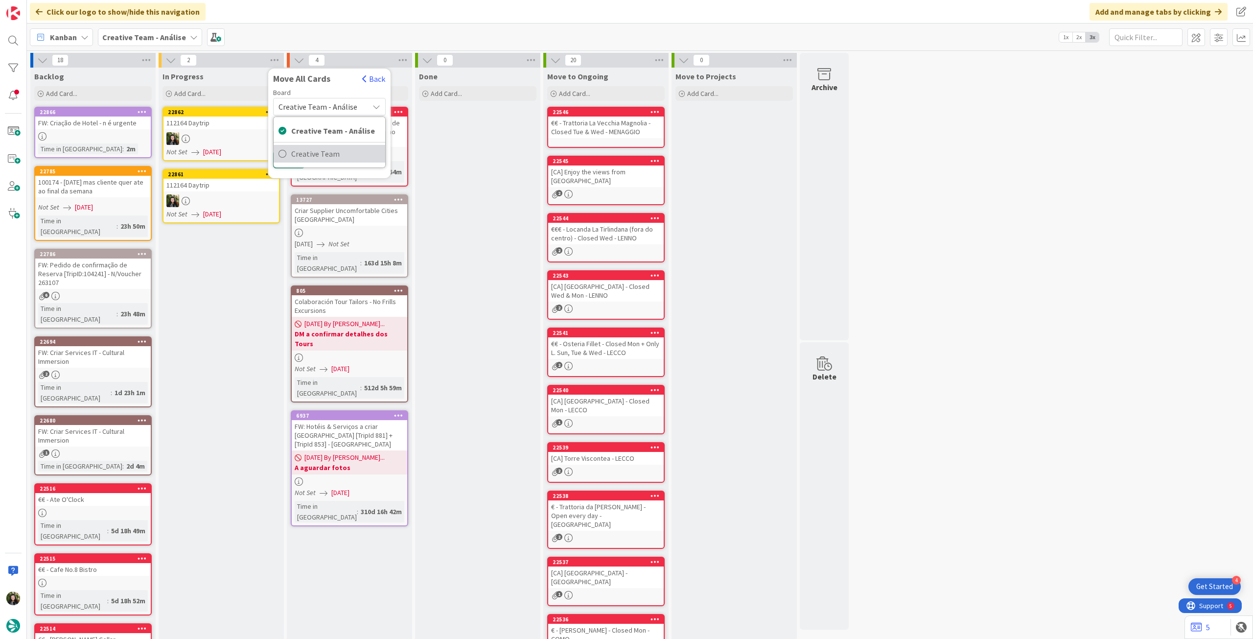
click at [323, 151] on span "Creative Team" at bounding box center [335, 153] width 89 height 15
click at [326, 139] on div "Select a Column..." at bounding box center [322, 138] width 93 height 16
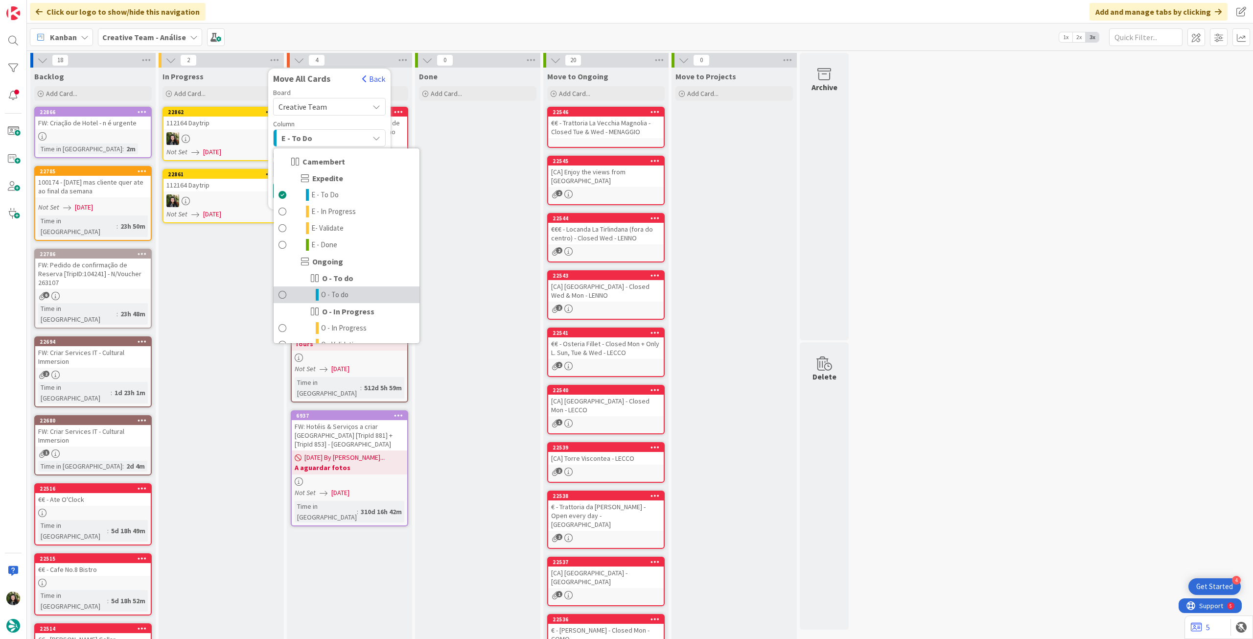
drag, startPoint x: 342, startPoint y: 292, endPoint x: 338, endPoint y: 284, distance: 9.2
click at [341, 293] on span "O - To do" at bounding box center [334, 295] width 27 height 12
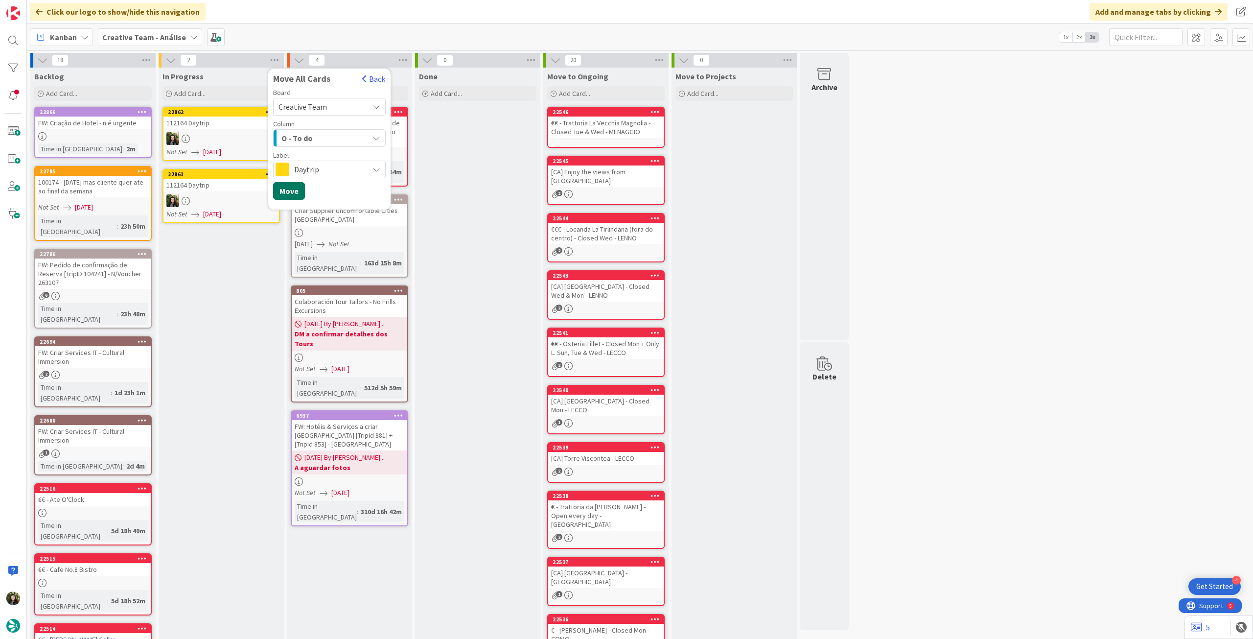
click at [290, 184] on button "Move" at bounding box center [289, 191] width 32 height 18
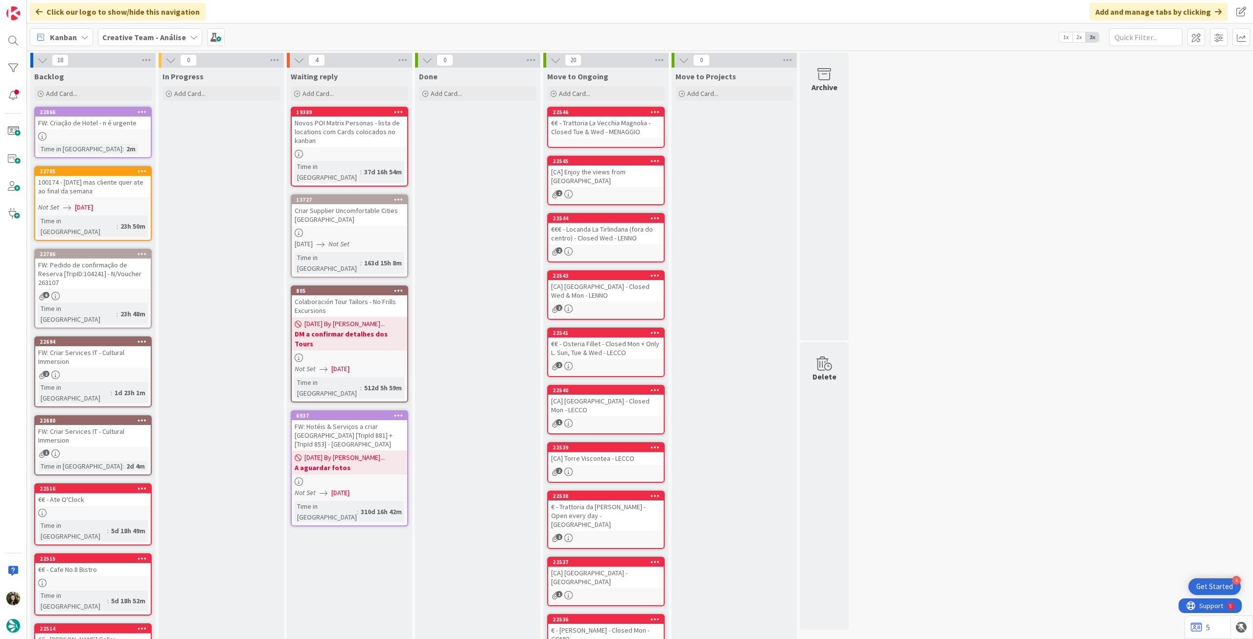
click at [126, 41] on b "Creative Team - Análise" at bounding box center [144, 37] width 84 height 10
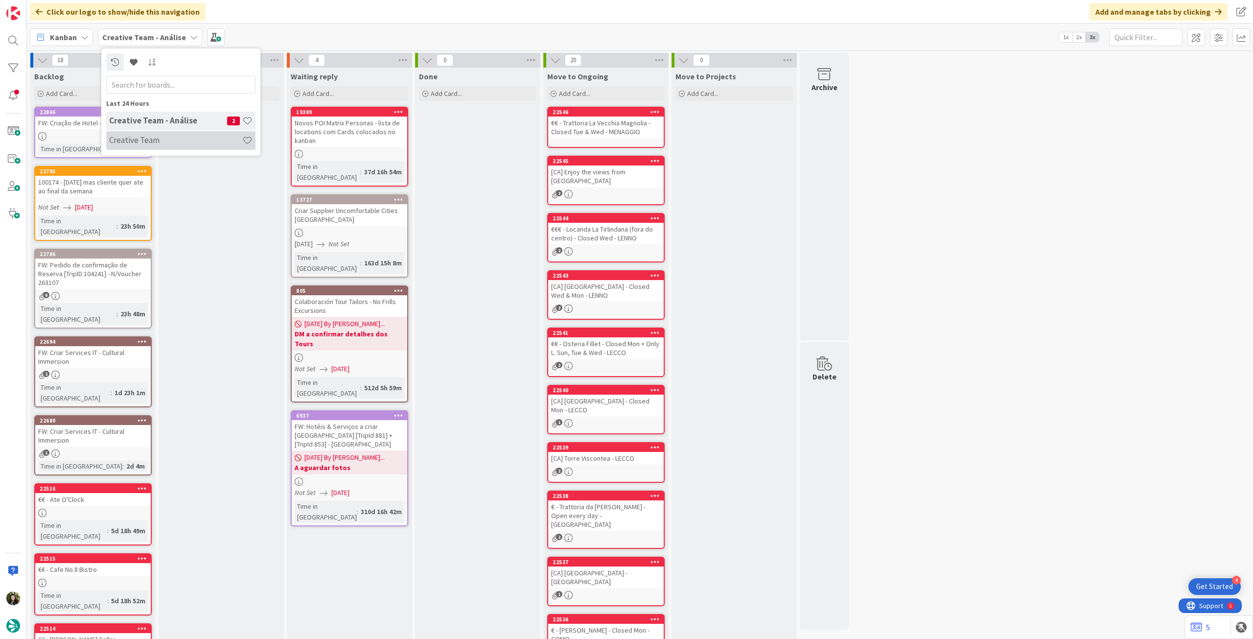
click at [134, 142] on h4 "Creative Team" at bounding box center [175, 140] width 133 height 10
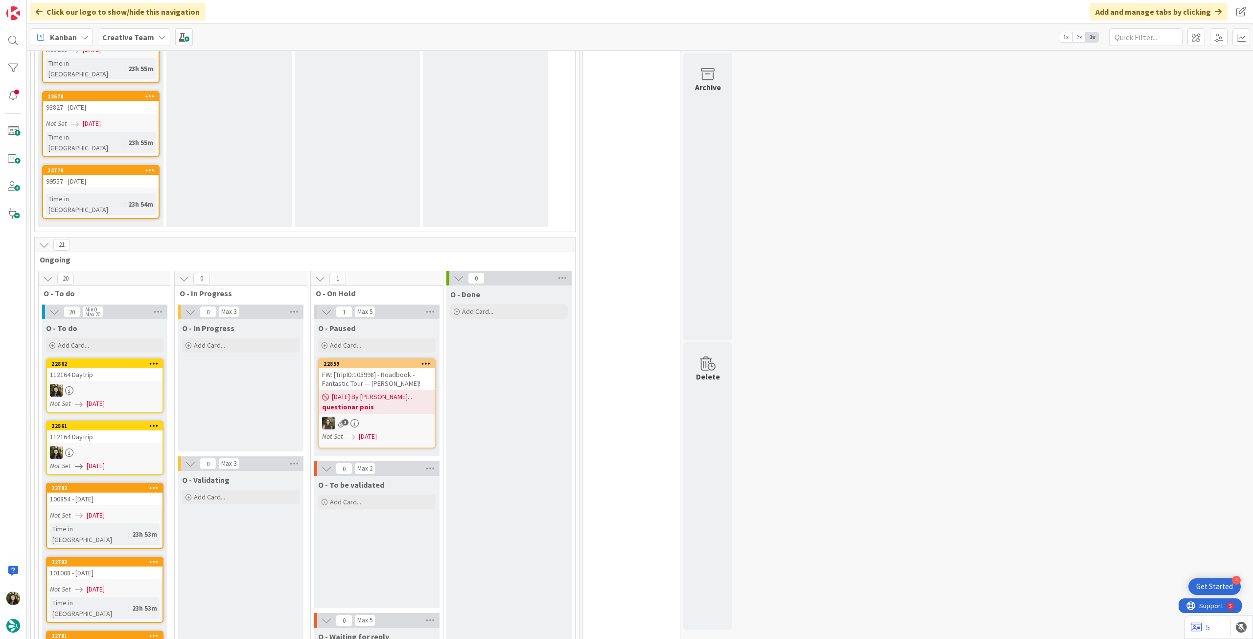
scroll to position [979, 0]
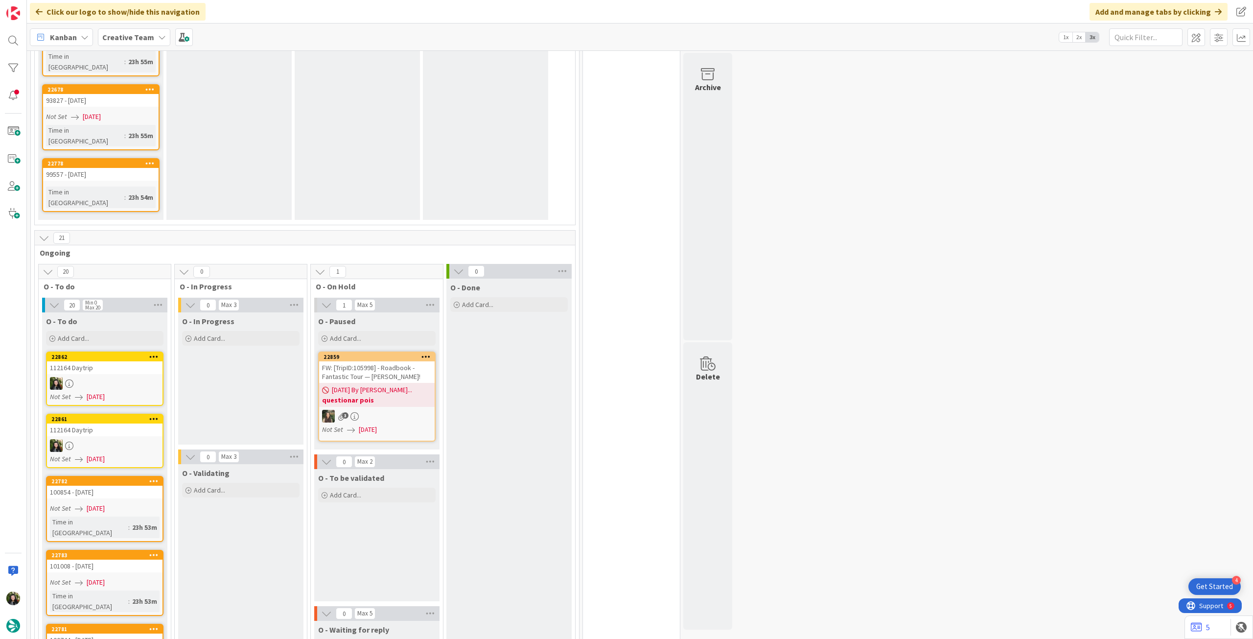
click at [396, 383] on div "[DATE] By [PERSON_NAME]... questionar pois" at bounding box center [377, 395] width 116 height 24
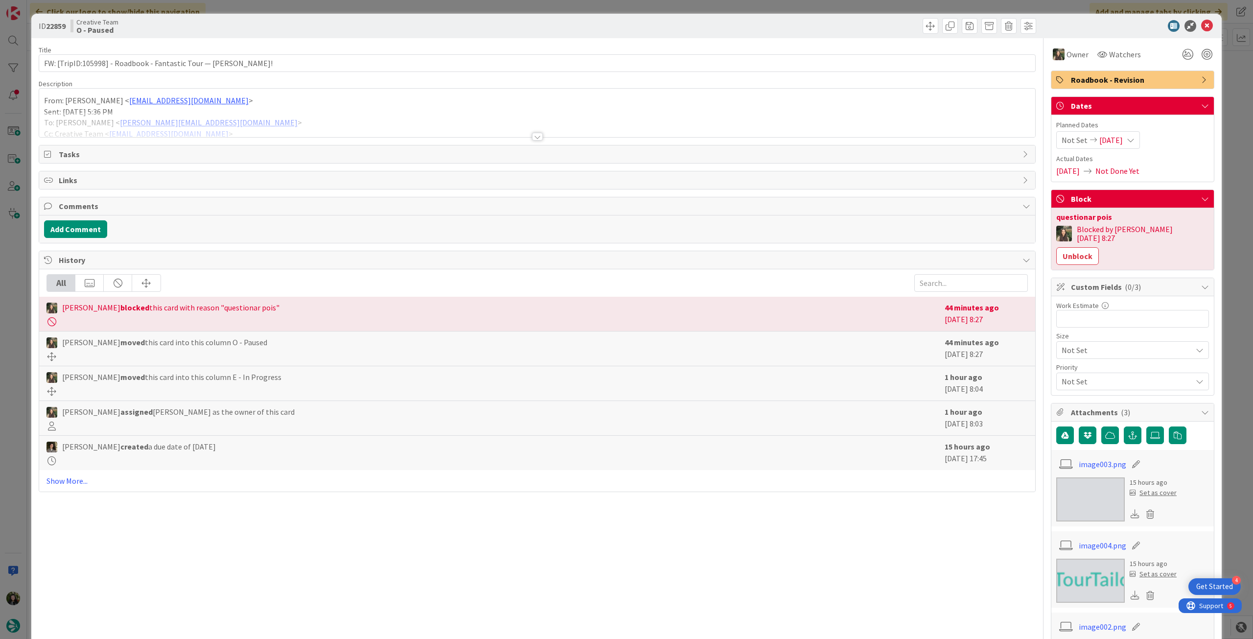
click at [369, 118] on div at bounding box center [537, 124] width 996 height 25
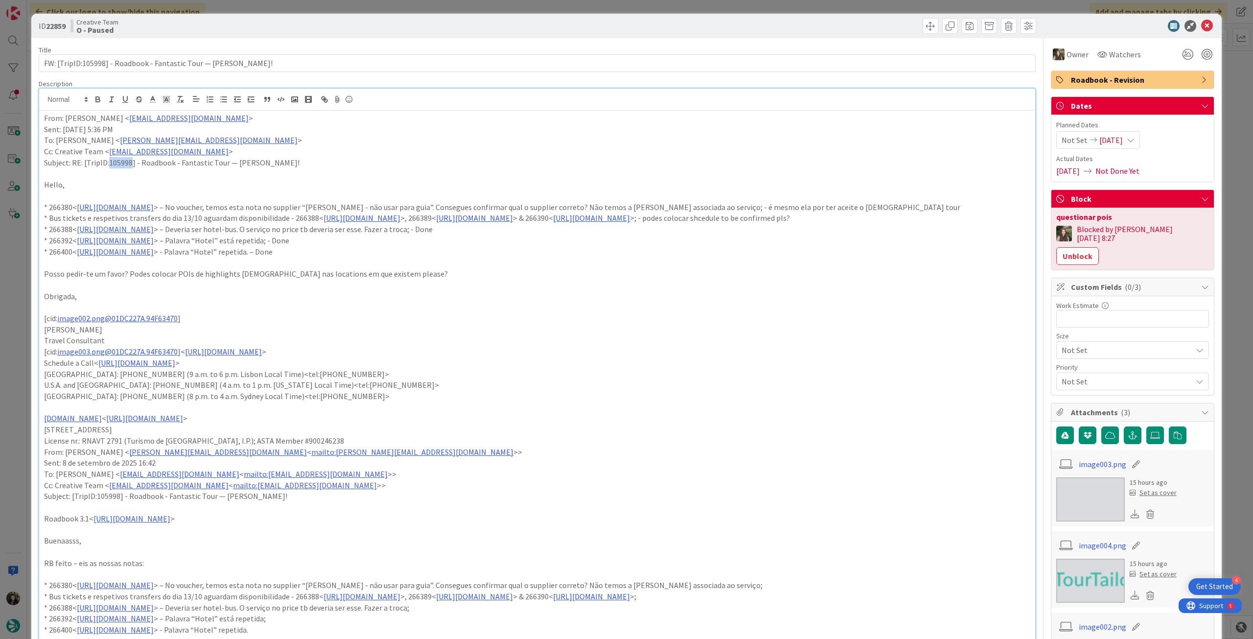
drag, startPoint x: 110, startPoint y: 164, endPoint x: 132, endPoint y: 163, distance: 22.1
click at [132, 163] on p "Subject: RE: [TripID:105998] - Roadbook - Fantastic Tour — [PERSON_NAME]!" at bounding box center [537, 162] width 987 height 11
copy p "105998"
click at [1202, 23] on icon at bounding box center [1208, 26] width 12 height 12
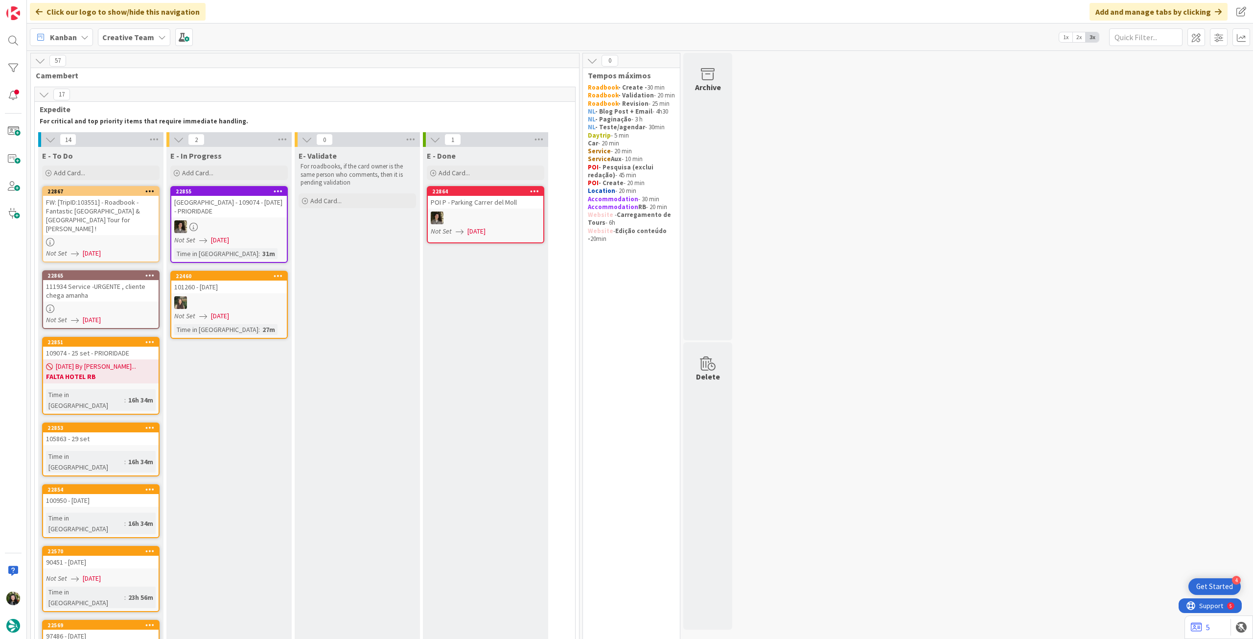
scroll to position [65, 0]
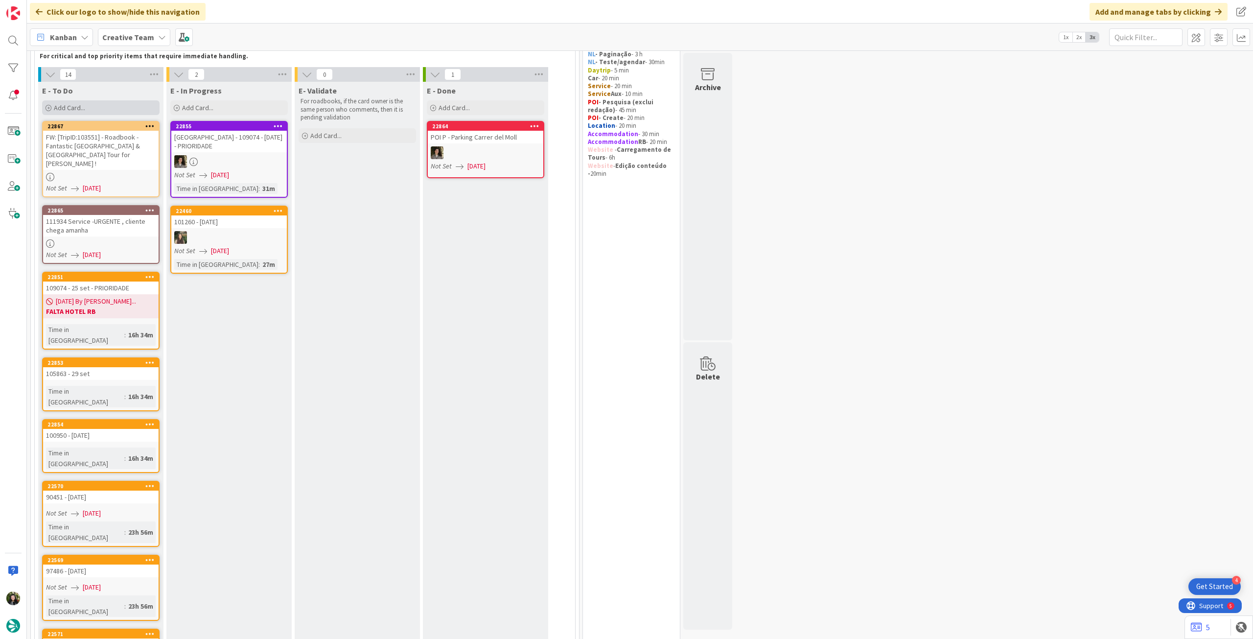
click at [120, 109] on div "Add Card..." at bounding box center [101, 107] width 118 height 15
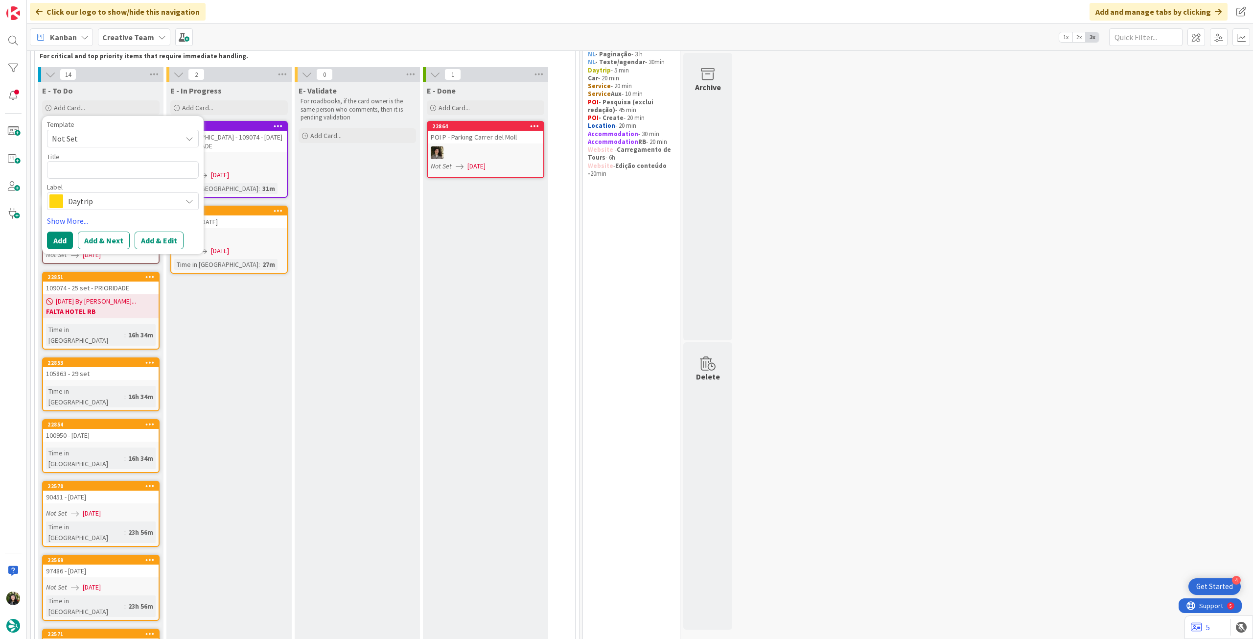
type textarea "x"
type textarea "109593"
click at [93, 204] on span "Daytrip" at bounding box center [122, 201] width 109 height 14
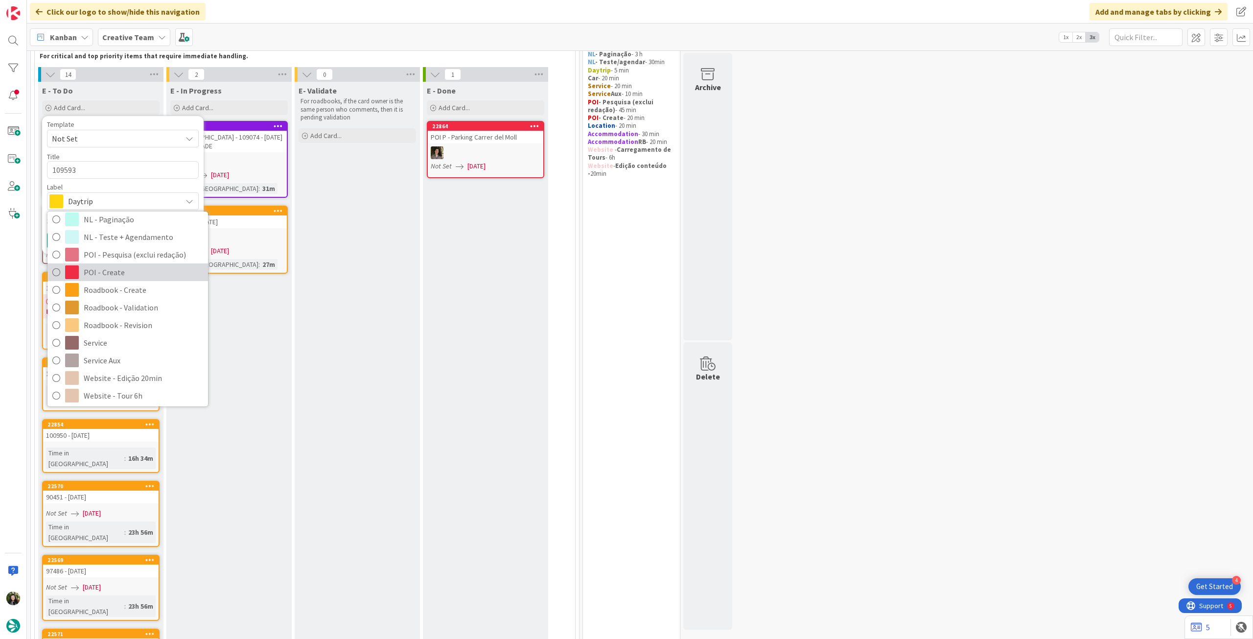
scroll to position [131, 0]
drag, startPoint x: 133, startPoint y: 288, endPoint x: 131, endPoint y: 274, distance: 14.4
click at [133, 288] on span "Roadbook - Create" at bounding box center [143, 287] width 119 height 15
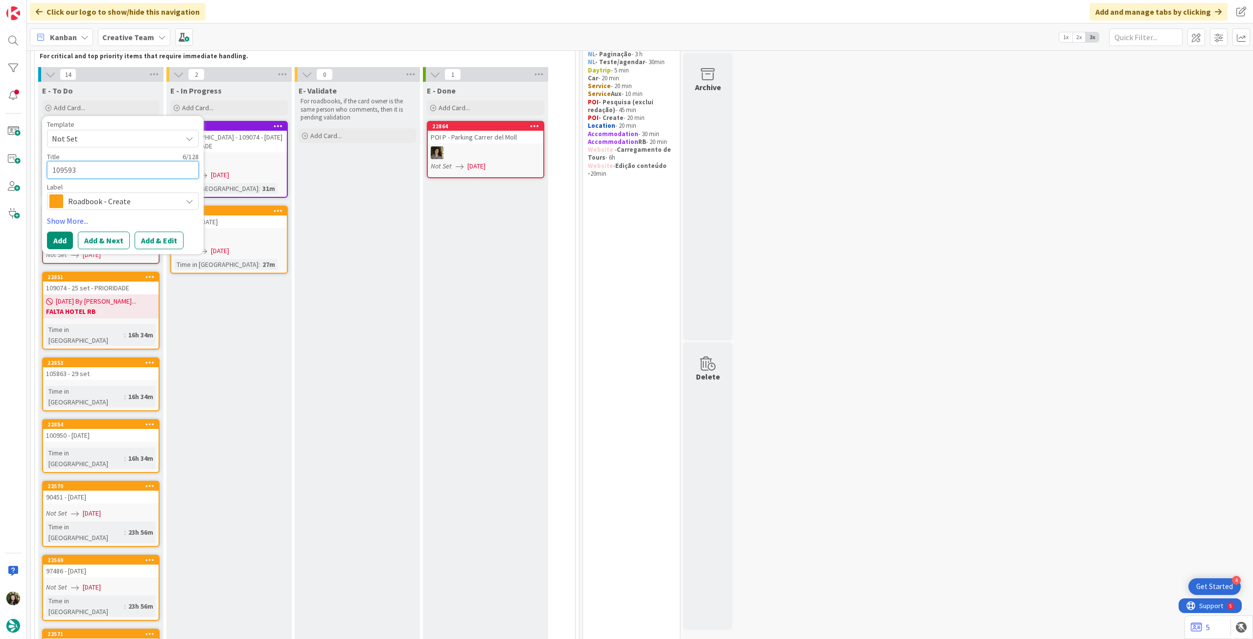
click at [135, 164] on textarea "109593" at bounding box center [123, 170] width 152 height 18
type textarea "x"
type textarea "109593 -"
type textarea "x"
type textarea "109593 -"
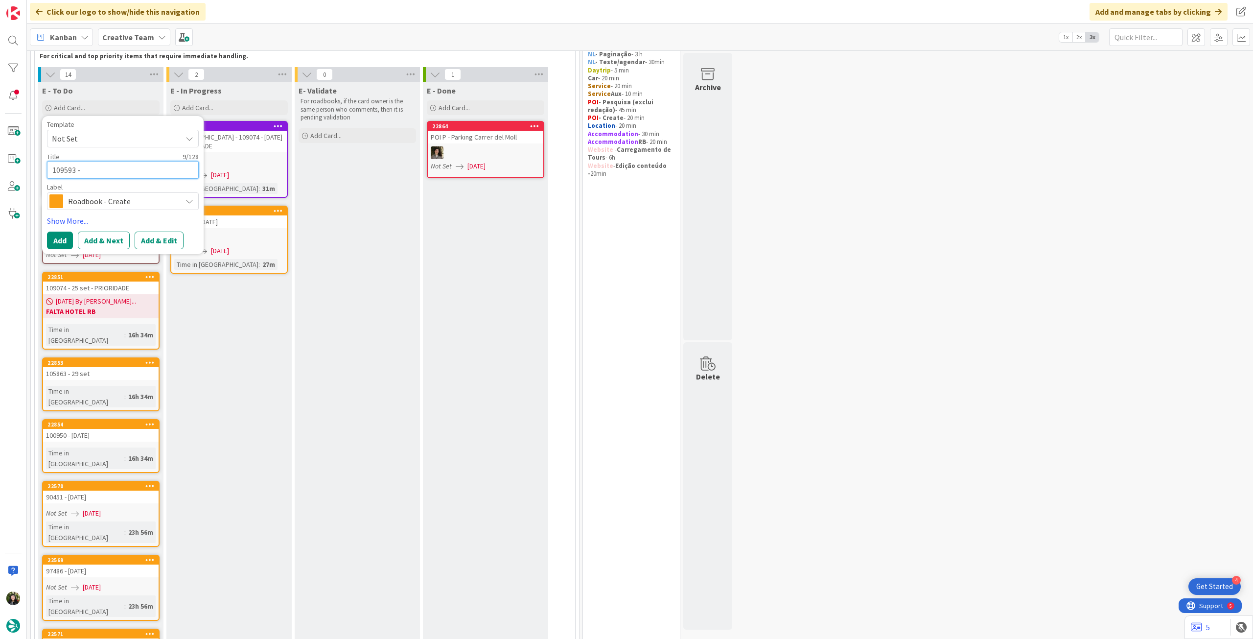
type textarea "x"
type textarea "109593 - 2"
type textarea "x"
type textarea "109593 - 26"
type textarea "x"
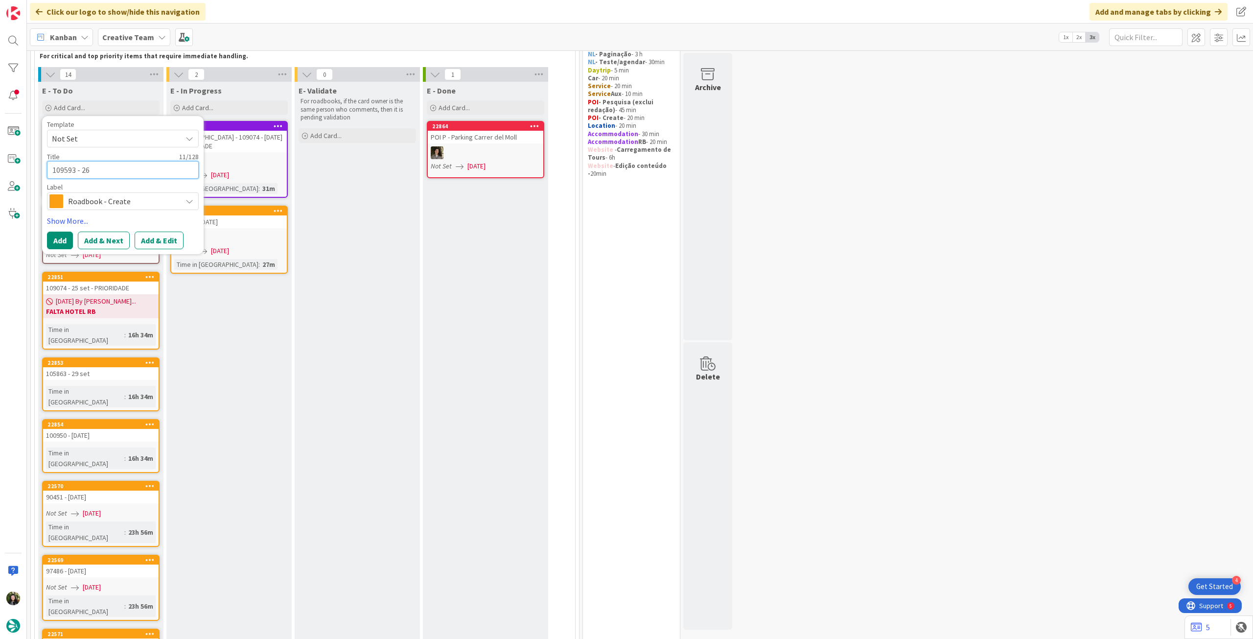
type textarea "109593 - 26"
type textarea "x"
type textarea "109593 - 26 s"
type textarea "x"
type textarea "109593 - 26 se"
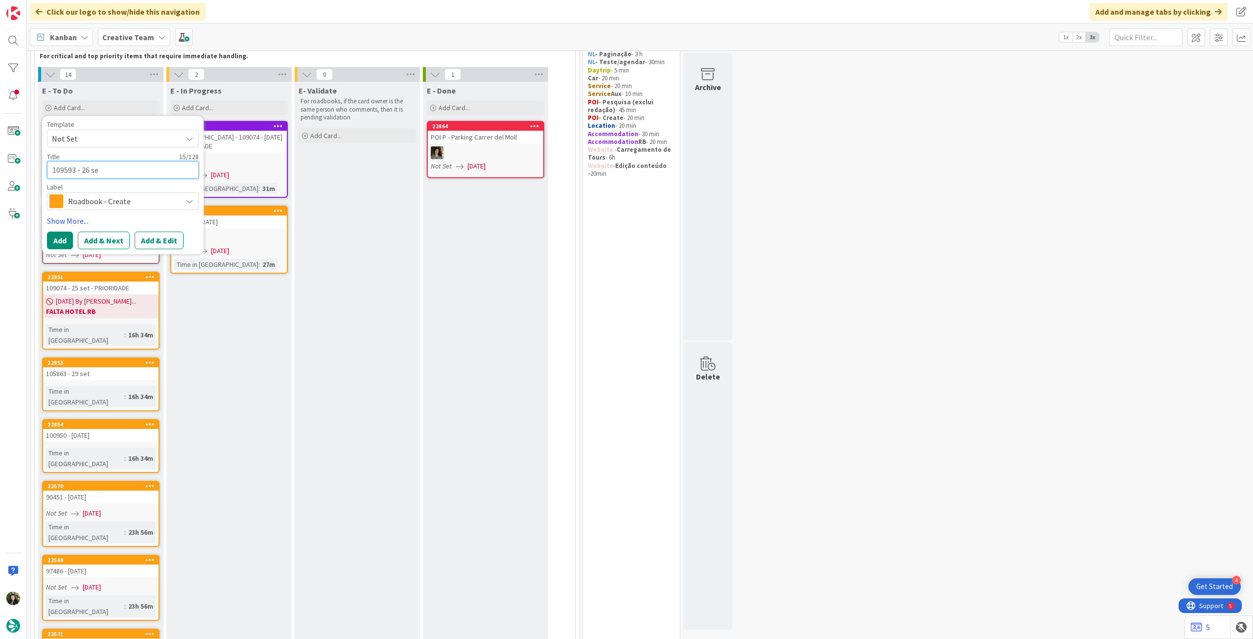
type textarea "x"
type textarea "109593 - 26 set"
click at [70, 236] on button "Add" at bounding box center [60, 241] width 26 height 18
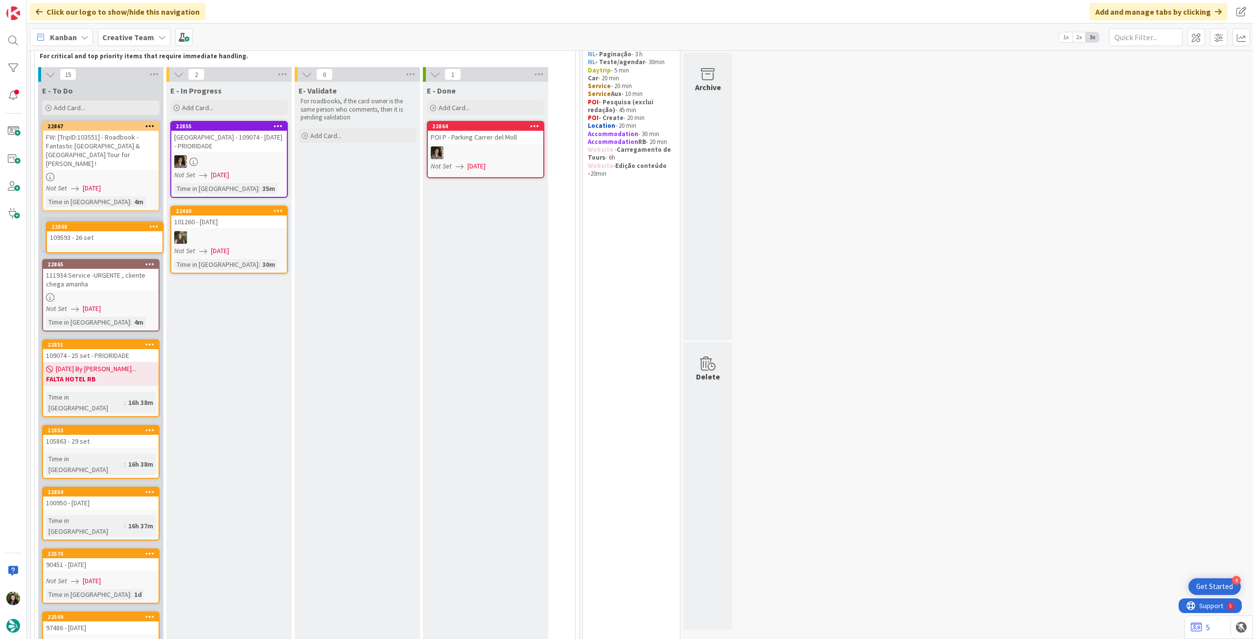
scroll to position [63, 0]
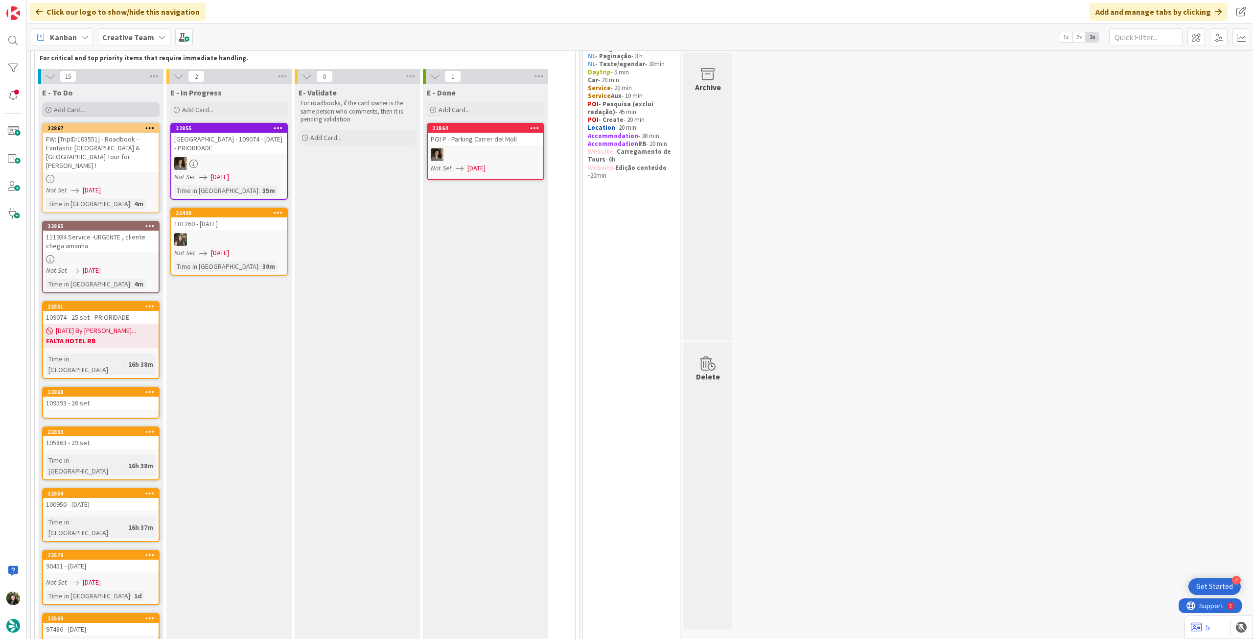
click at [119, 111] on div "Add Card..." at bounding box center [101, 109] width 118 height 15
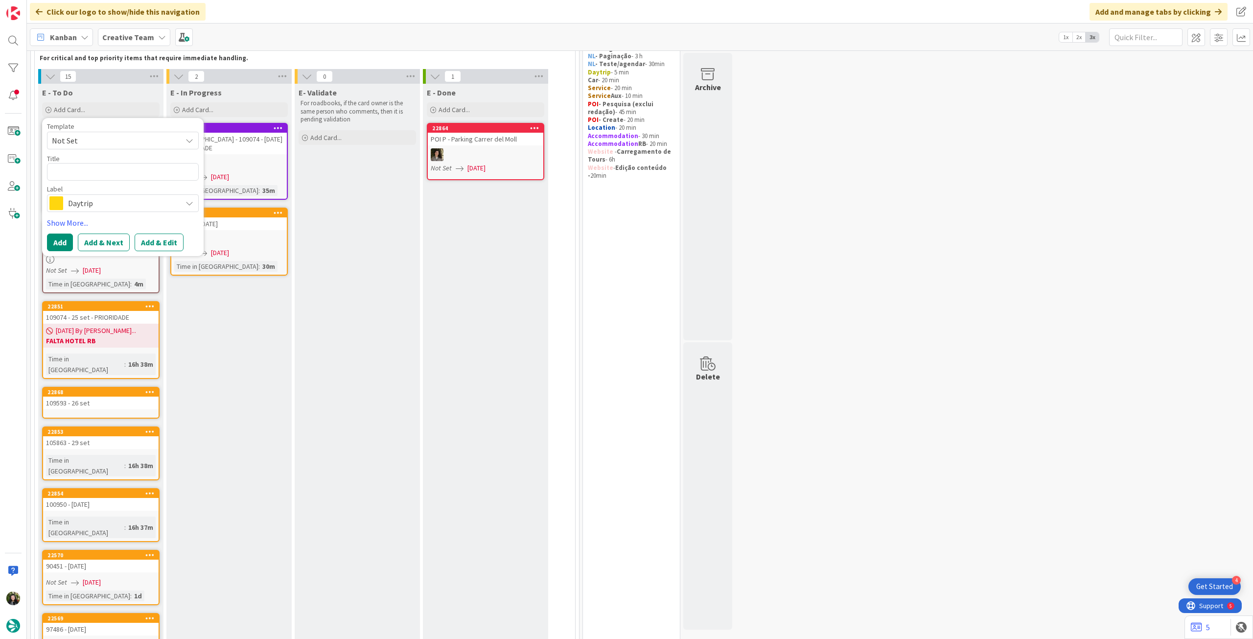
click at [109, 200] on span "Daytrip" at bounding box center [122, 203] width 109 height 14
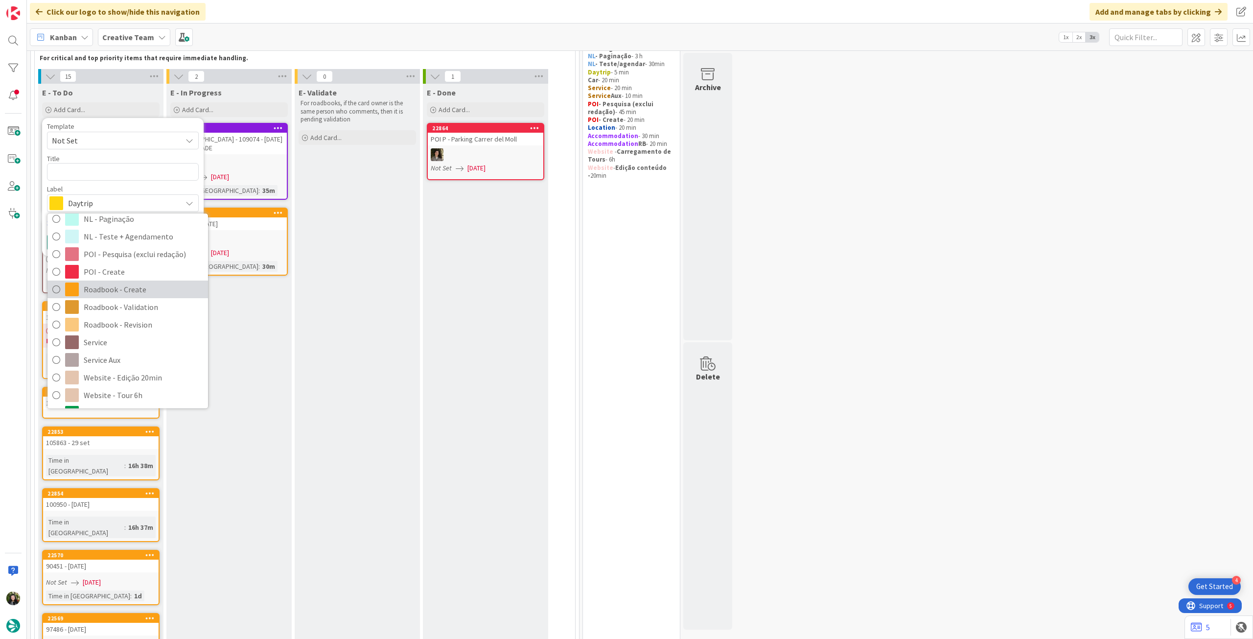
click at [130, 292] on span "Roadbook - Create" at bounding box center [143, 289] width 119 height 15
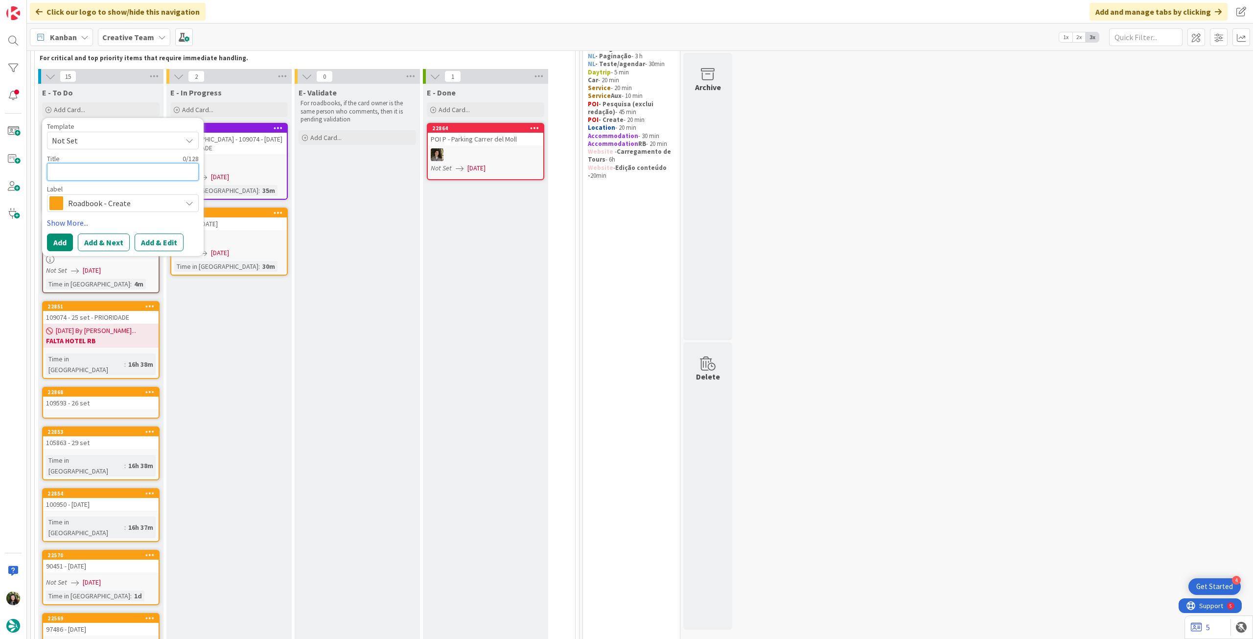
click at [130, 169] on textarea at bounding box center [123, 172] width 152 height 18
paste textarea "95308"
type textarea "x"
type textarea "95308"
drag, startPoint x: 65, startPoint y: 236, endPoint x: 74, endPoint y: 204, distance: 33.6
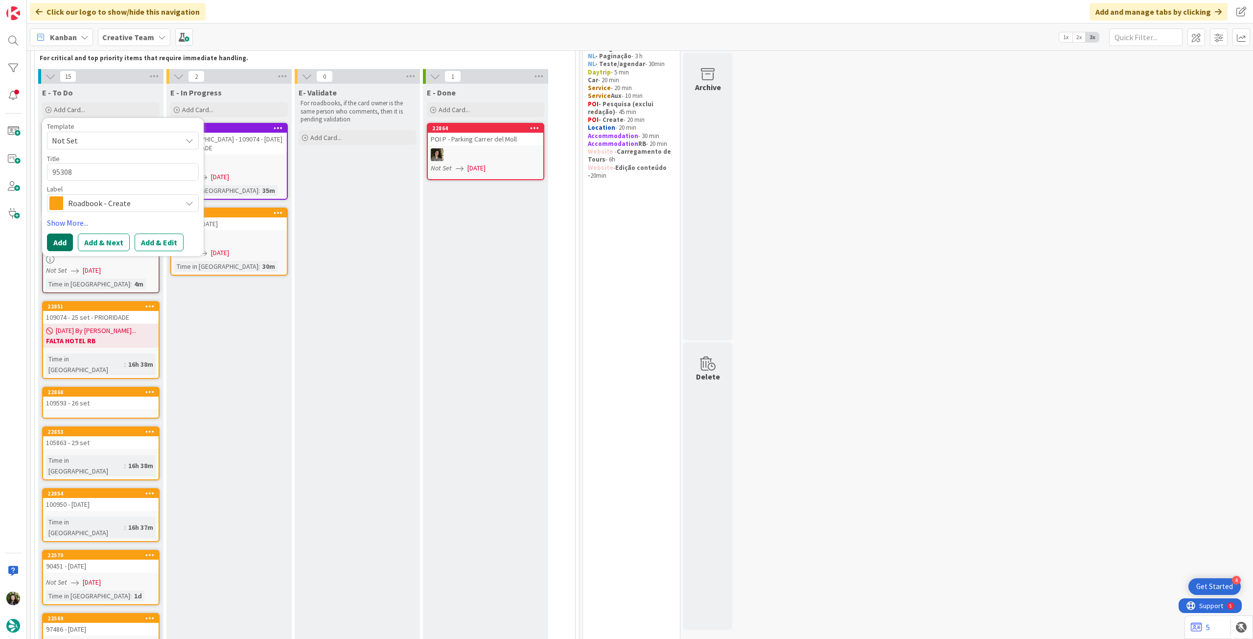
click at [65, 236] on button "Add" at bounding box center [60, 243] width 26 height 18
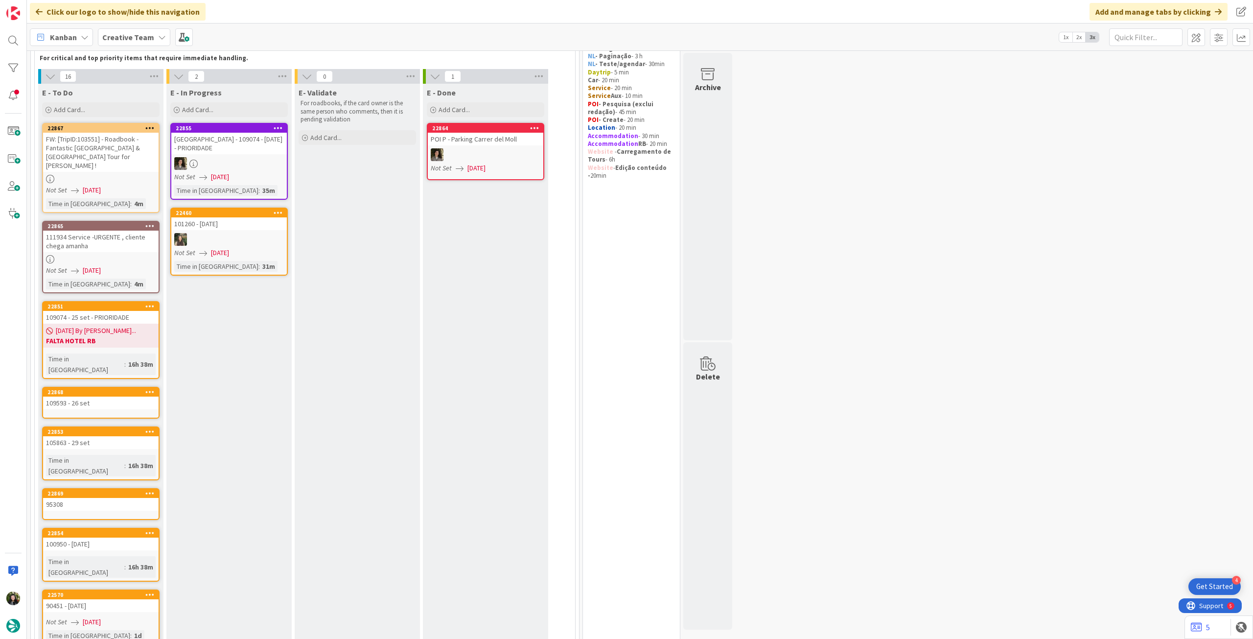
click at [113, 488] on link "22869 95308" at bounding box center [101, 504] width 118 height 32
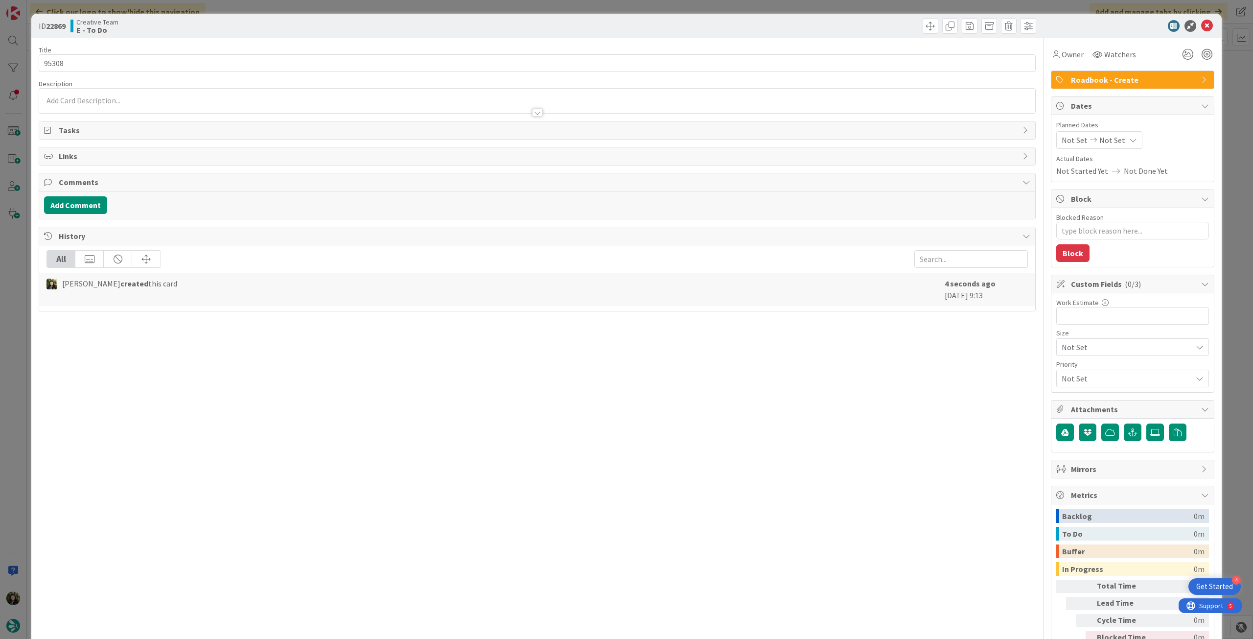
type textarea "x"
click at [204, 63] on input "95308" at bounding box center [537, 63] width 997 height 18
type input "95308 - [DATE]"
type textarea "x"
type input "95308 - [DATE]"
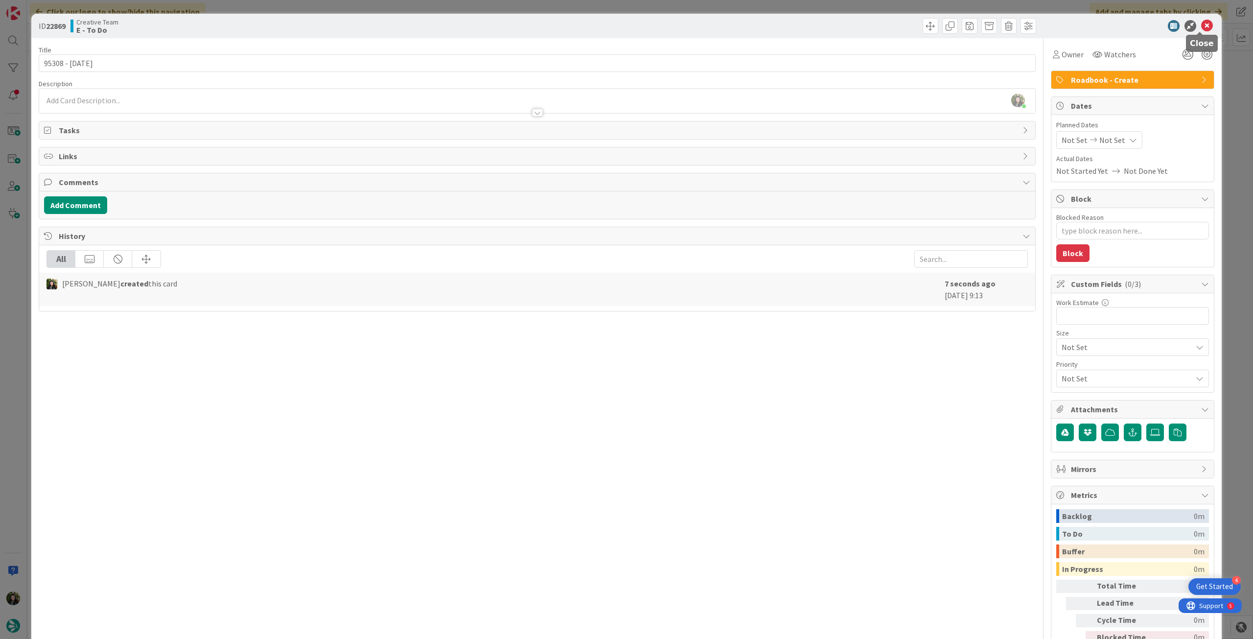
click at [1203, 23] on icon at bounding box center [1208, 26] width 12 height 12
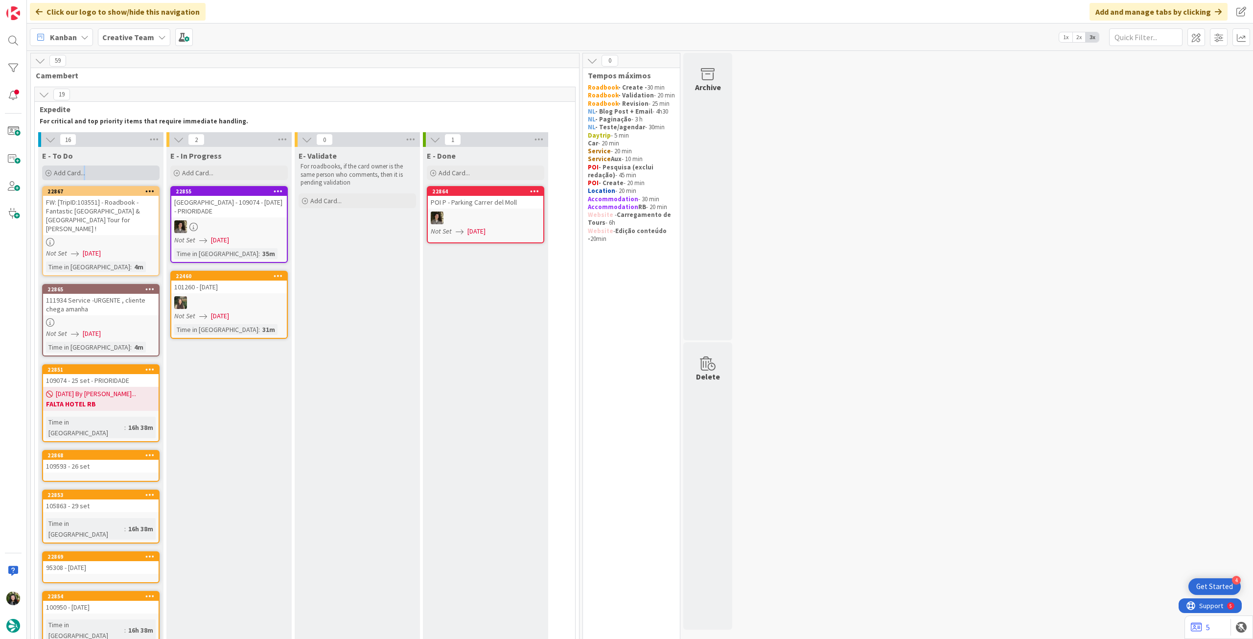
click at [82, 173] on div "Add Card..." at bounding box center [101, 172] width 118 height 15
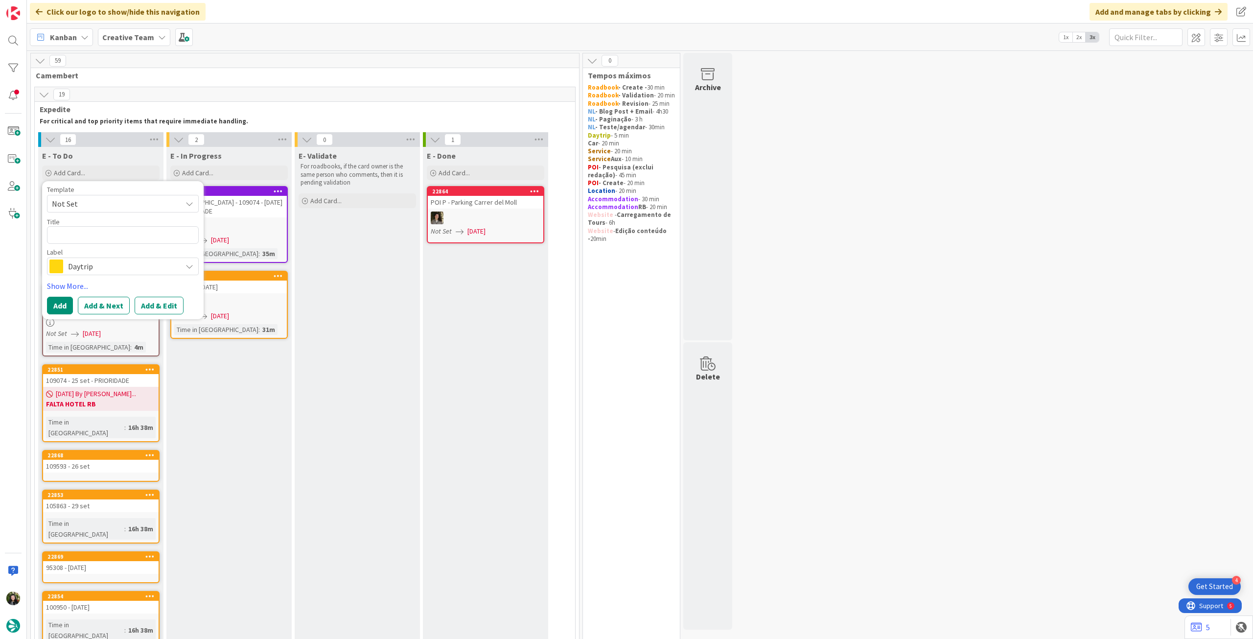
click at [109, 275] on div "Daytrip" at bounding box center [123, 267] width 152 height 18
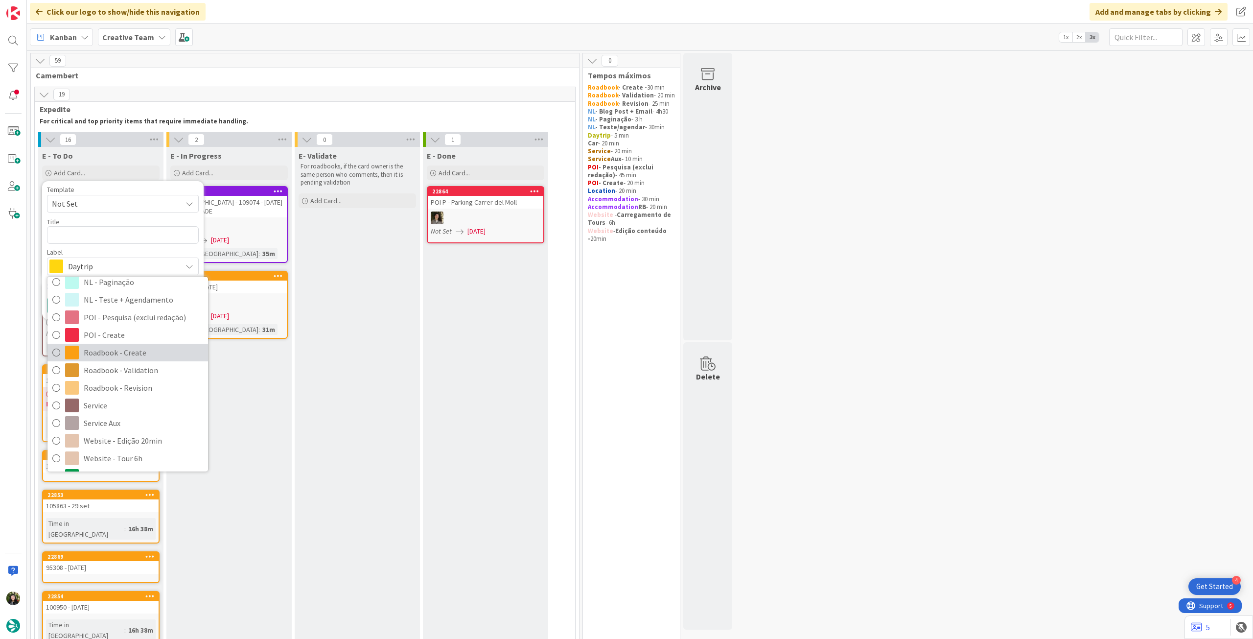
drag, startPoint x: 119, startPoint y: 348, endPoint x: 109, endPoint y: 284, distance: 64.5
click at [118, 348] on span "Roadbook - Create" at bounding box center [143, 352] width 119 height 15
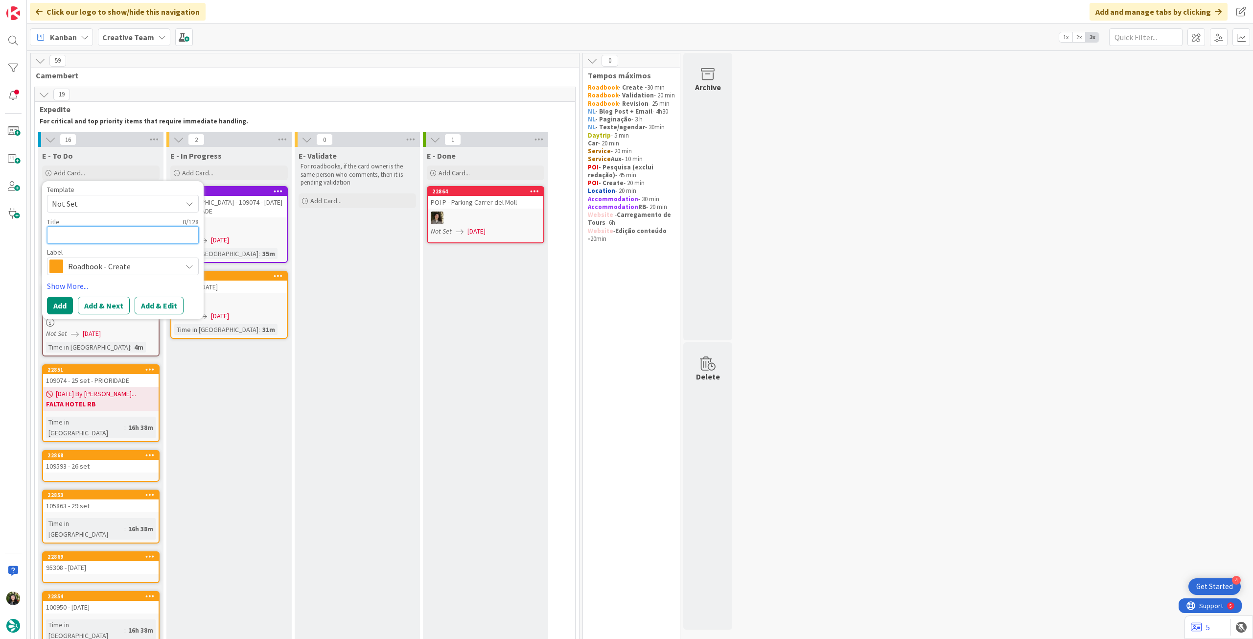
click at [111, 237] on textarea at bounding box center [123, 235] width 152 height 18
paste textarea "105272"
type textarea "x"
type textarea "105272"
type textarea "x"
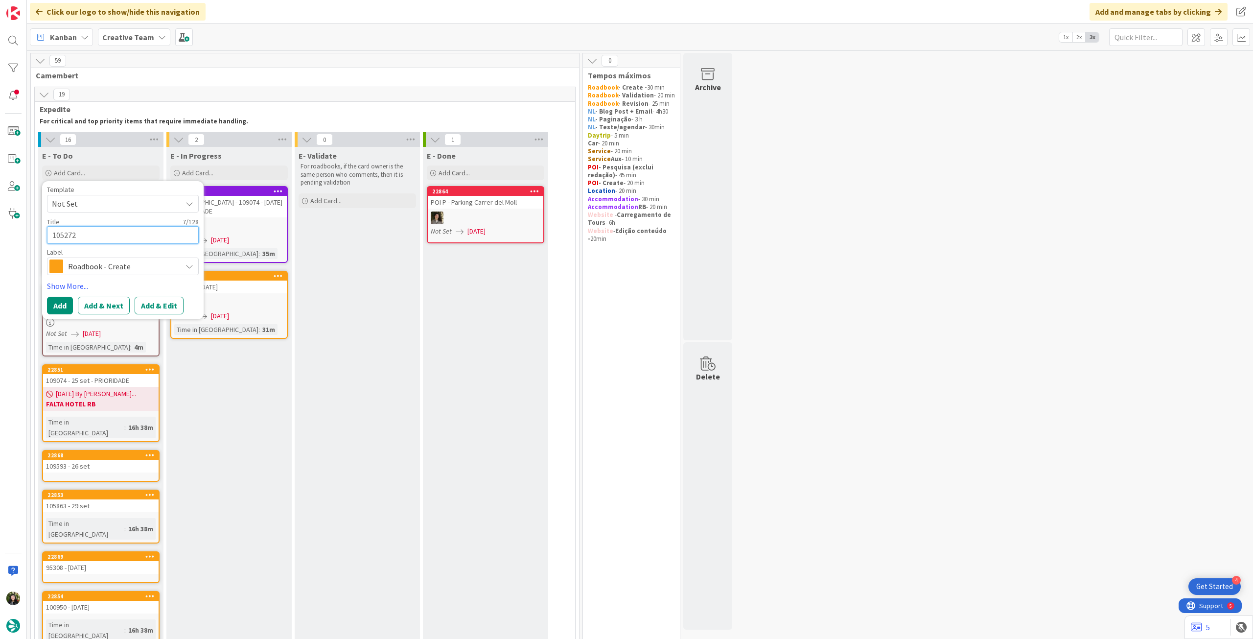
type textarea "105272 -"
type textarea "x"
type textarea "105272 -"
type textarea "x"
type textarea "105272 - 8"
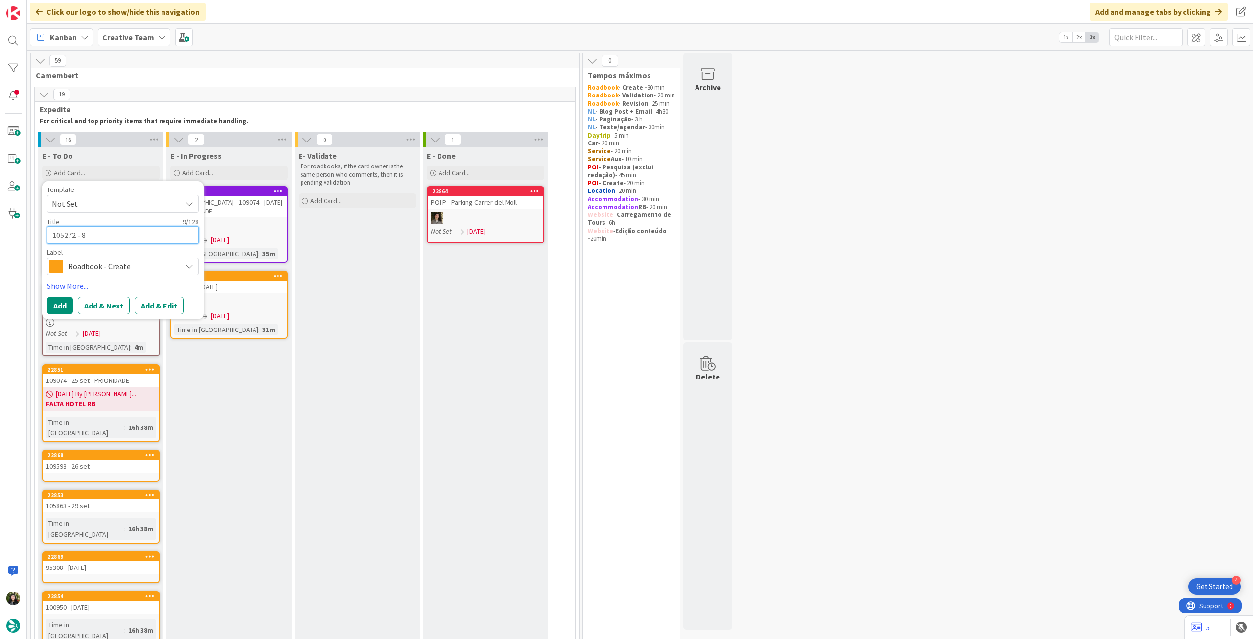
type textarea "x"
type textarea "105272 - 8"
type textarea "x"
type textarea "105272 - 8 o"
type textarea "x"
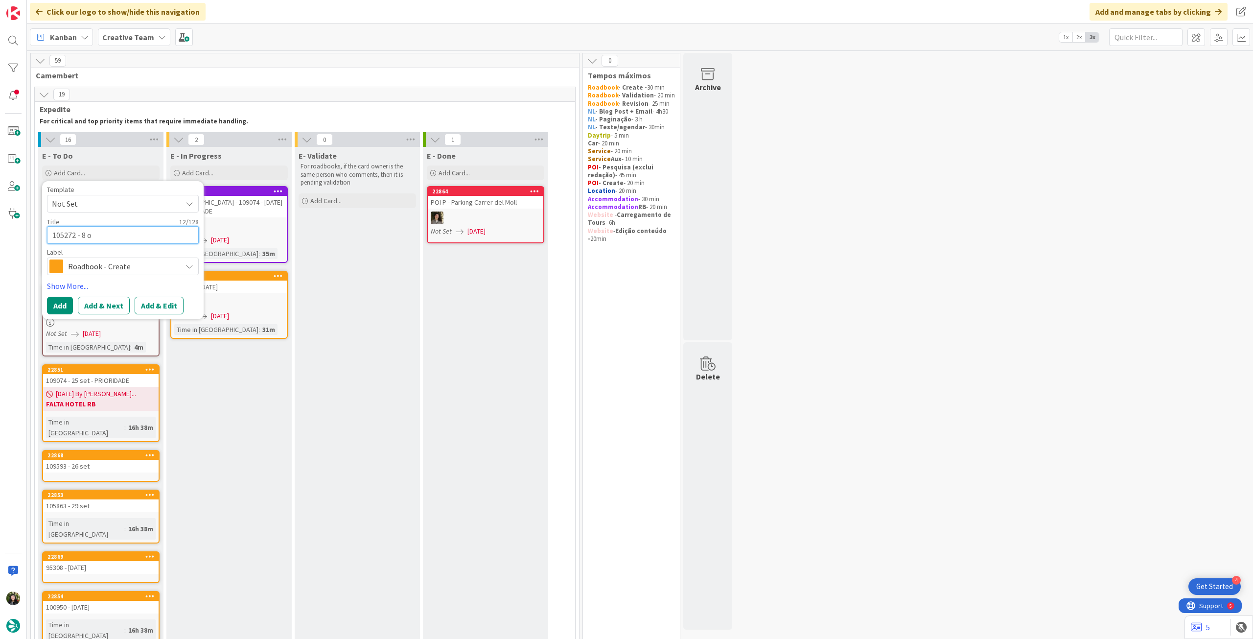
type textarea "105272 - 8 oc"
type textarea "x"
type textarea "105272 - [DATE]"
drag, startPoint x: 68, startPoint y: 299, endPoint x: 69, endPoint y: 290, distance: 8.9
click at [68, 299] on button "Add" at bounding box center [60, 306] width 26 height 18
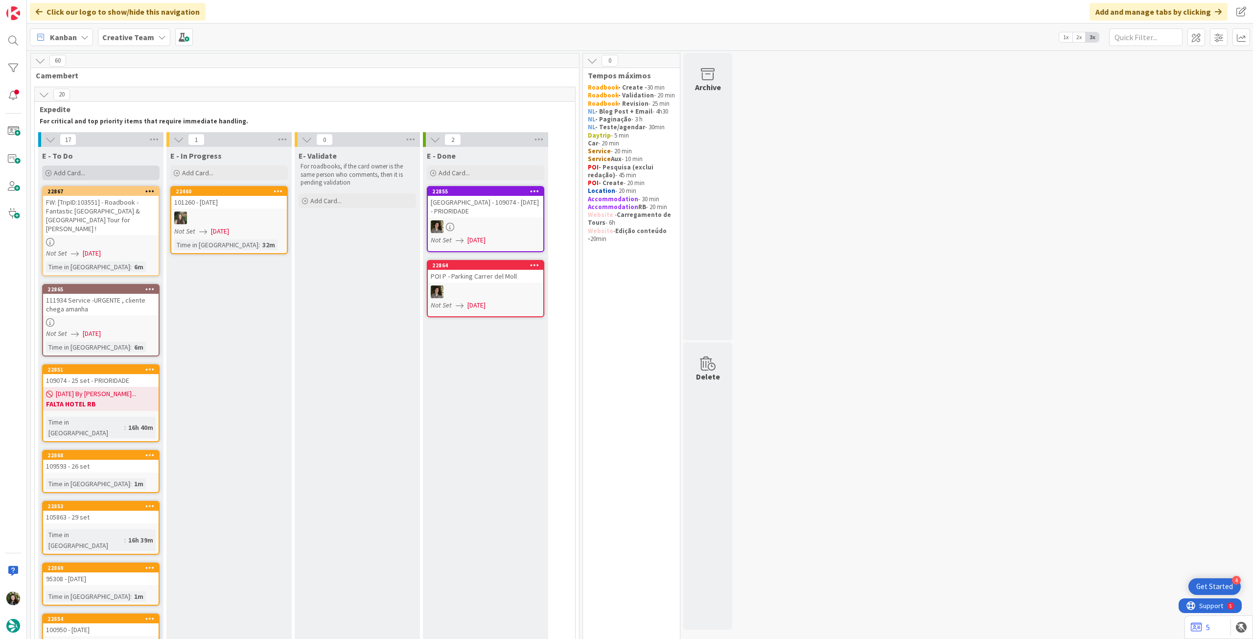
click at [128, 171] on div "Add Card..." at bounding box center [101, 172] width 118 height 15
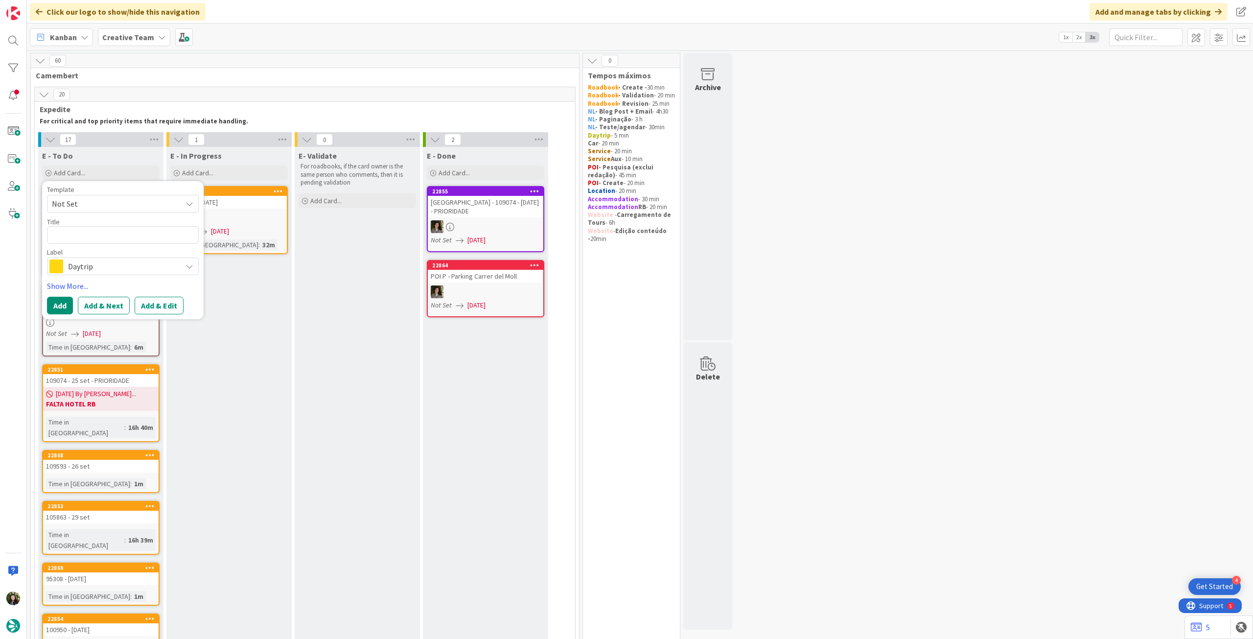
click at [123, 270] on span "Daytrip" at bounding box center [122, 266] width 109 height 14
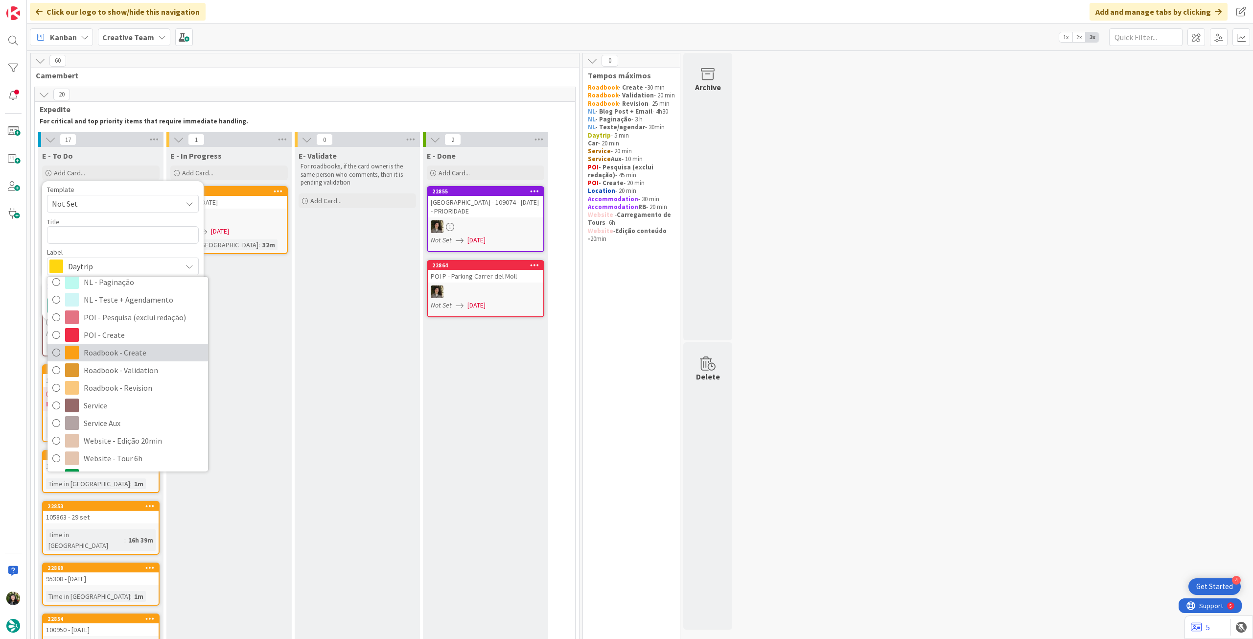
click at [116, 351] on span "Roadbook - Create" at bounding box center [143, 352] width 119 height 15
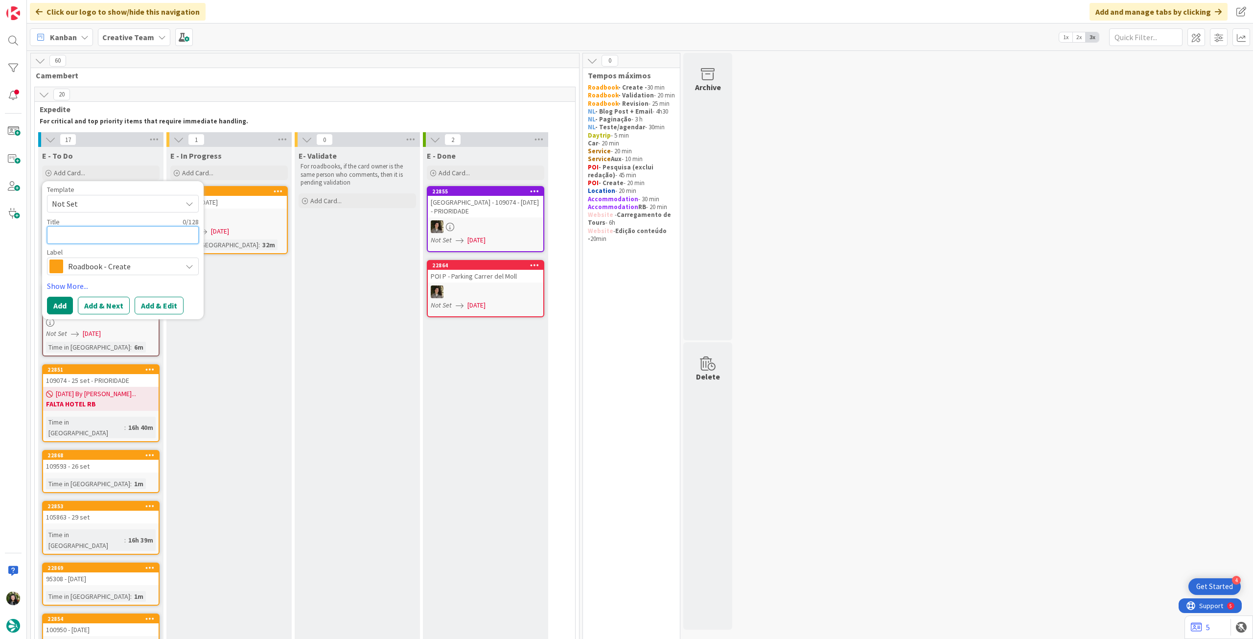
click at [125, 234] on textarea at bounding box center [123, 235] width 152 height 18
paste textarea "110516"
type textarea "x"
type textarea "110516"
type textarea "x"
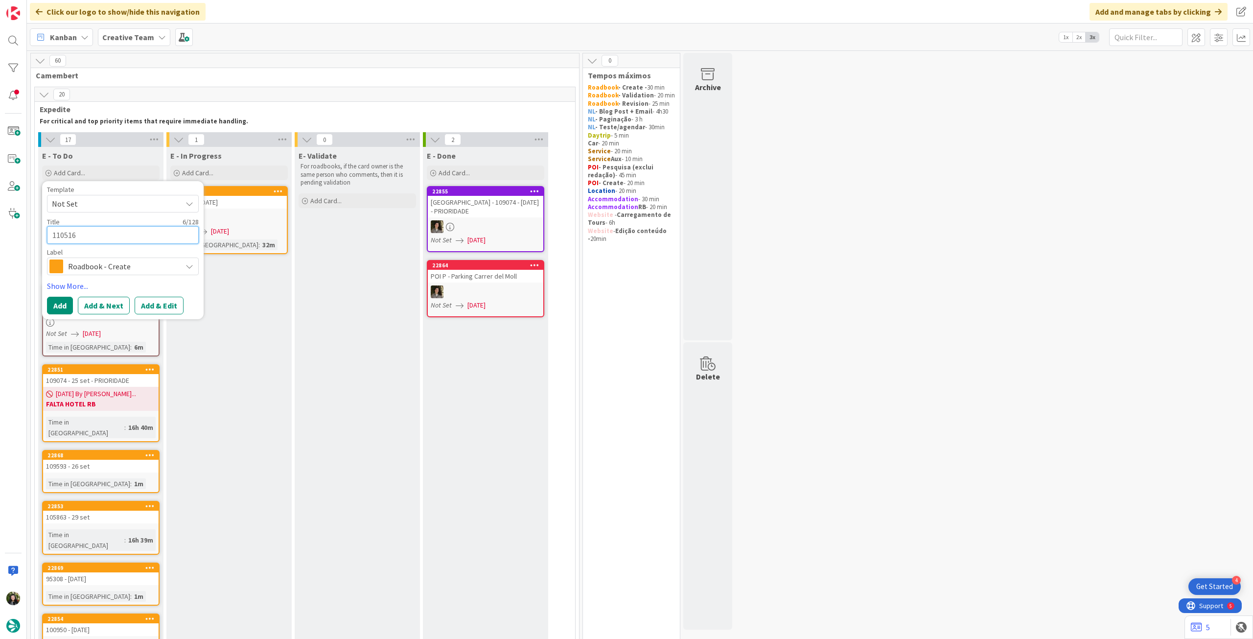
type textarea "110516"
type textarea "x"
type textarea "110516 -"
type textarea "x"
type textarea "110516 -"
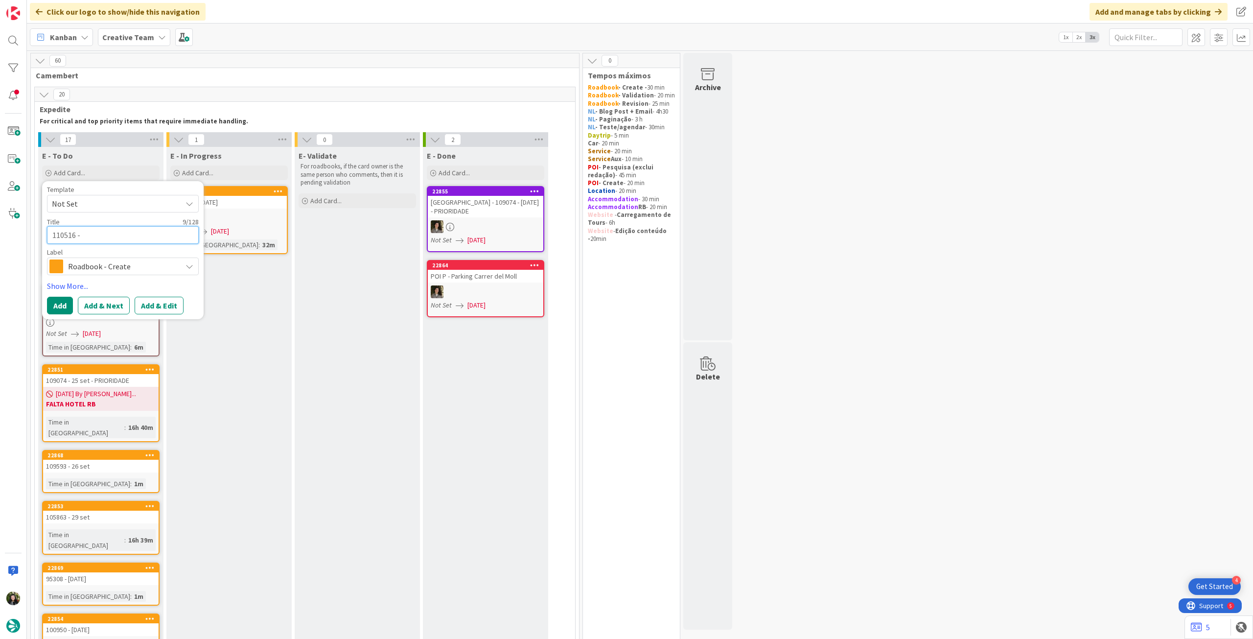
type textarea "x"
type textarea "110516 - 8"
type textarea "x"
type textarea "110516 - 8"
type textarea "x"
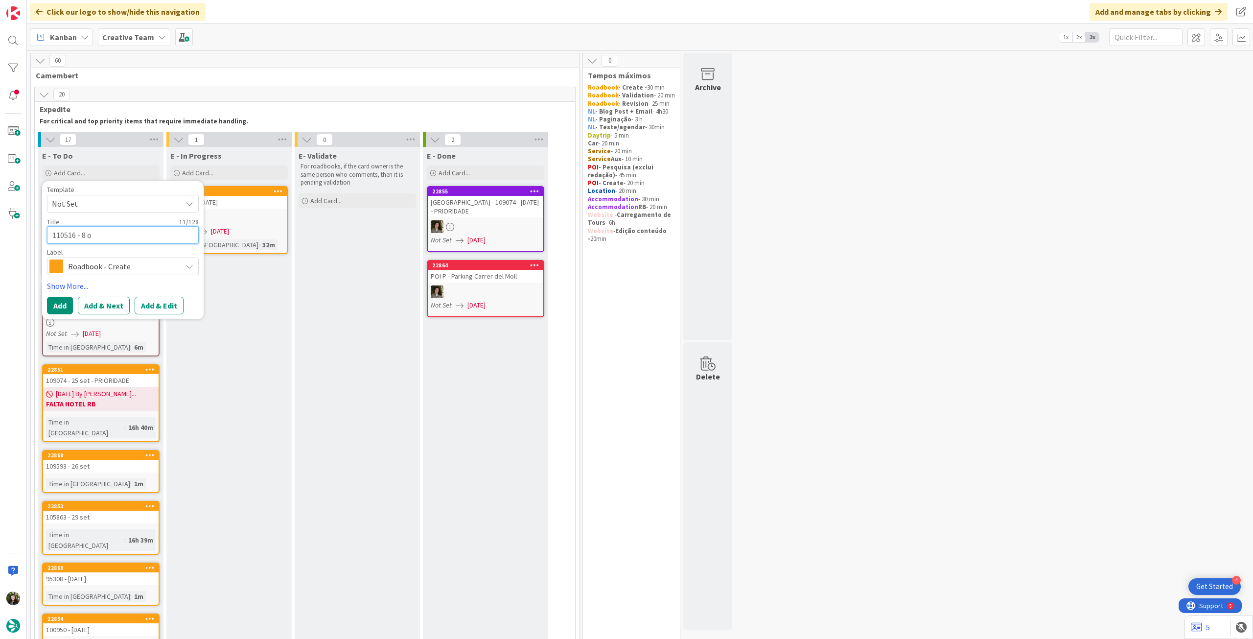
type textarea "110516 - 8 oc"
type textarea "x"
type textarea "110516 - [DATE]"
click at [56, 302] on button "Add" at bounding box center [60, 306] width 26 height 18
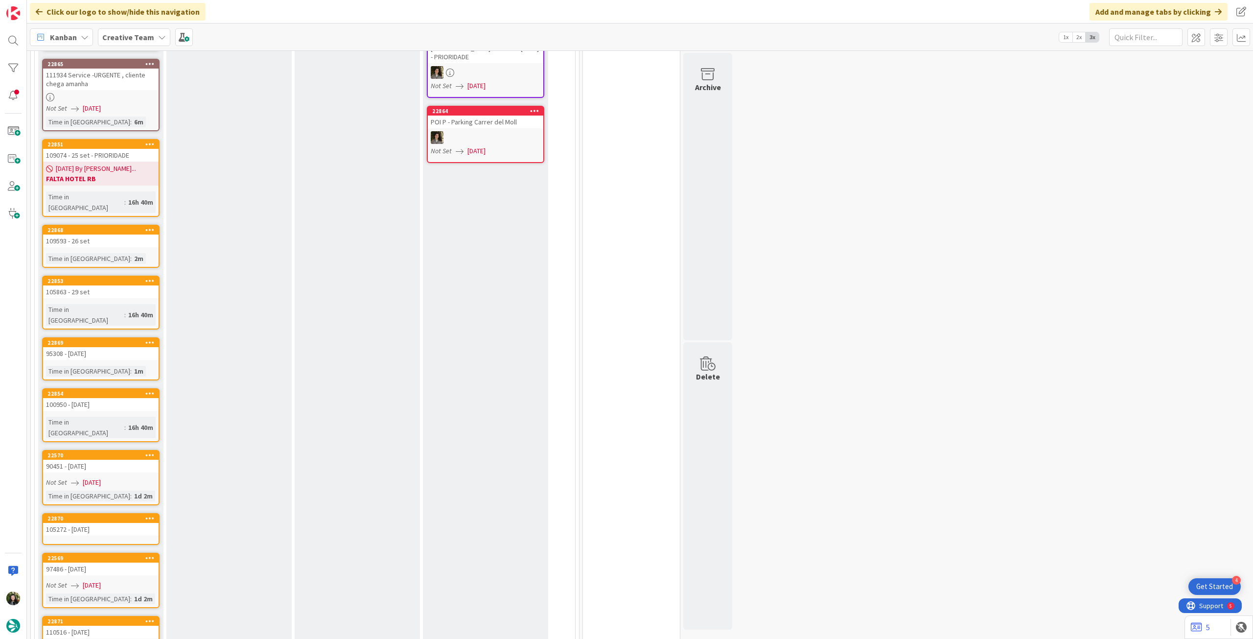
scroll to position [95, 0]
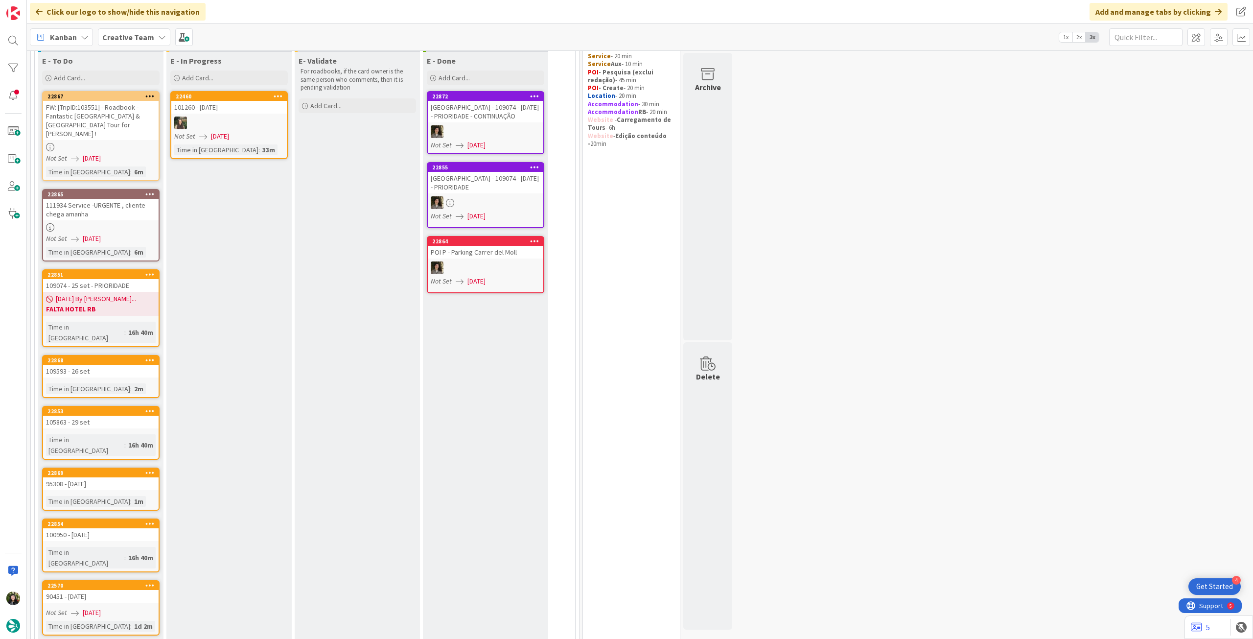
drag, startPoint x: 111, startPoint y: 83, endPoint x: 110, endPoint y: 96, distance: 13.3
click at [111, 83] on div "Add Card..." at bounding box center [101, 78] width 118 height 15
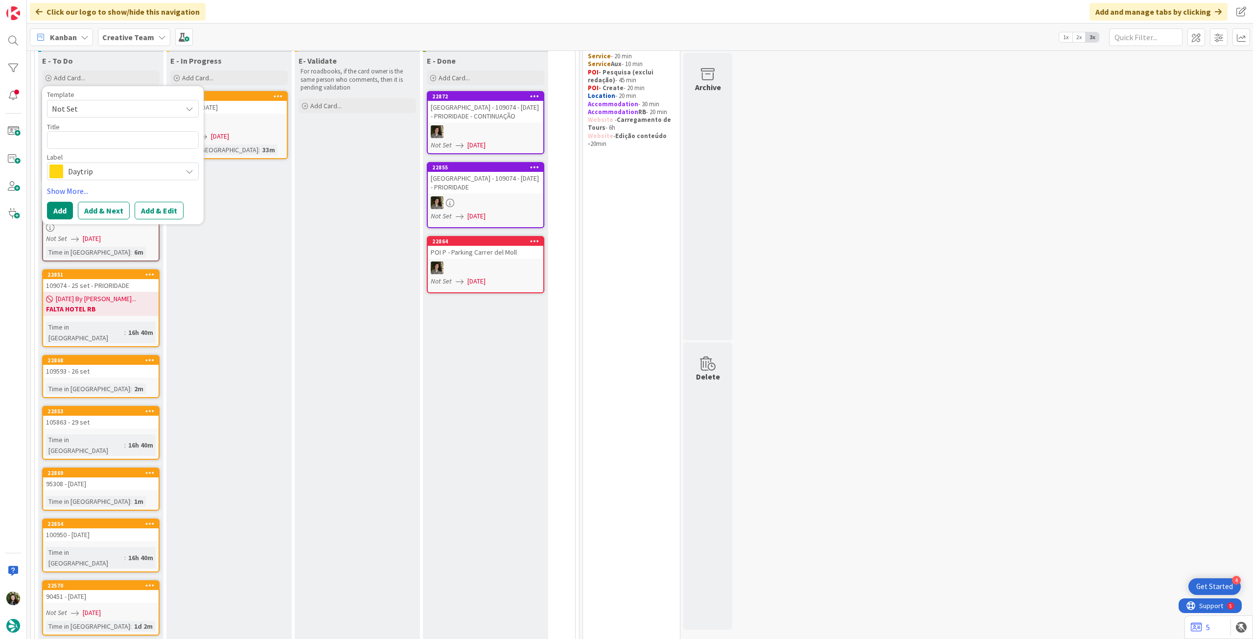
click at [113, 168] on span "Daytrip" at bounding box center [122, 172] width 109 height 14
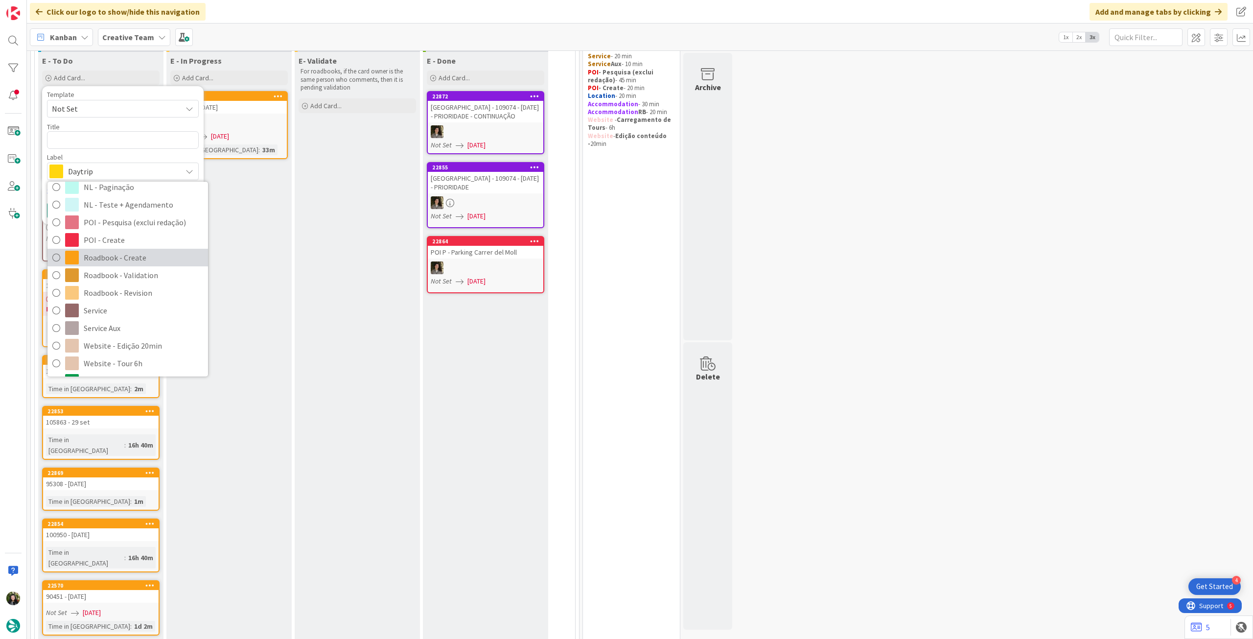
click at [139, 260] on span "Roadbook - Create" at bounding box center [143, 257] width 119 height 15
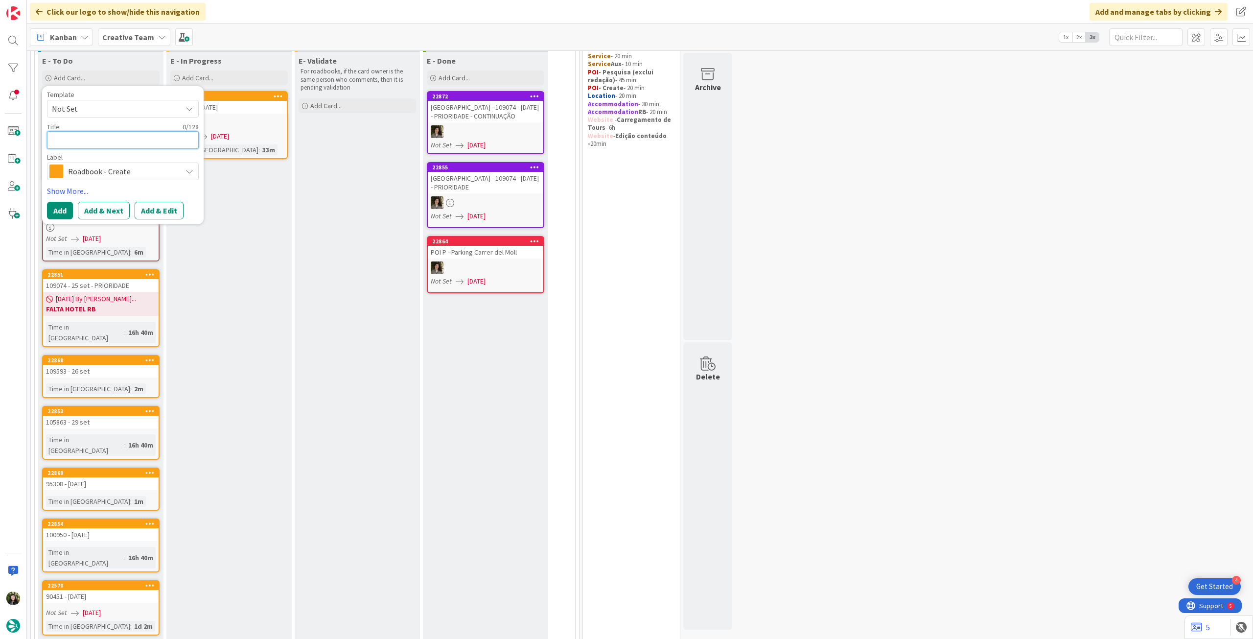
click at [132, 141] on textarea at bounding box center [123, 140] width 152 height 18
paste textarea "108949"
type textarea "x"
type textarea "108949"
type textarea "x"
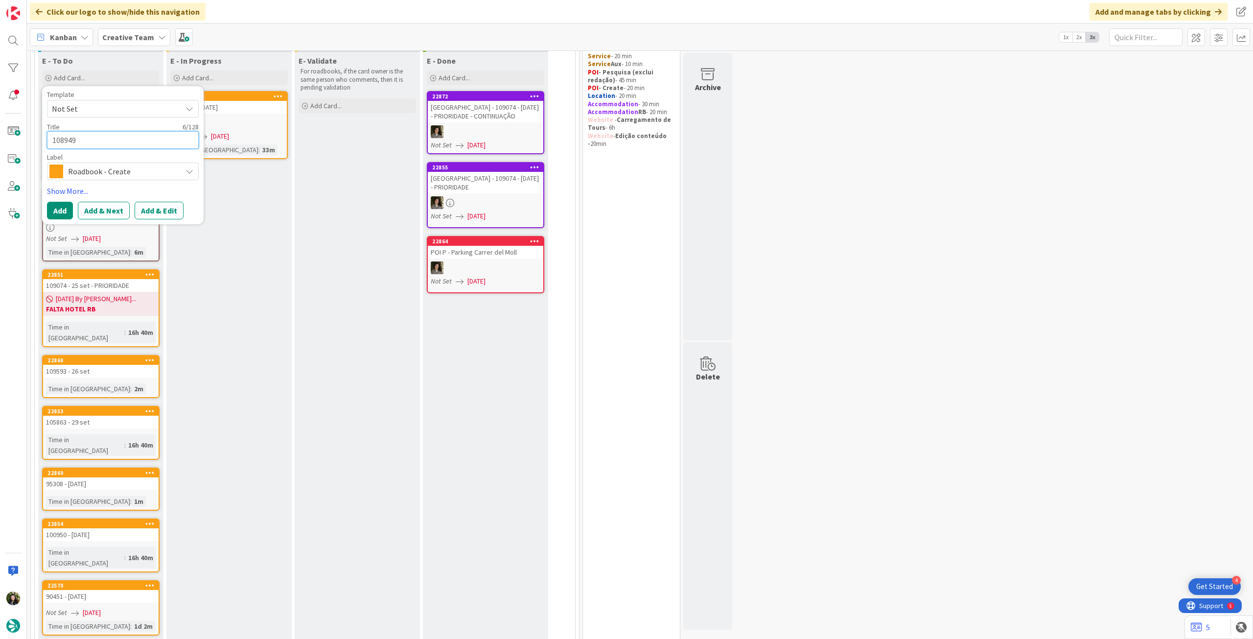
type textarea "108949 -"
type textarea "x"
type textarea "108949 -"
type textarea "x"
type textarea "108949 - 9"
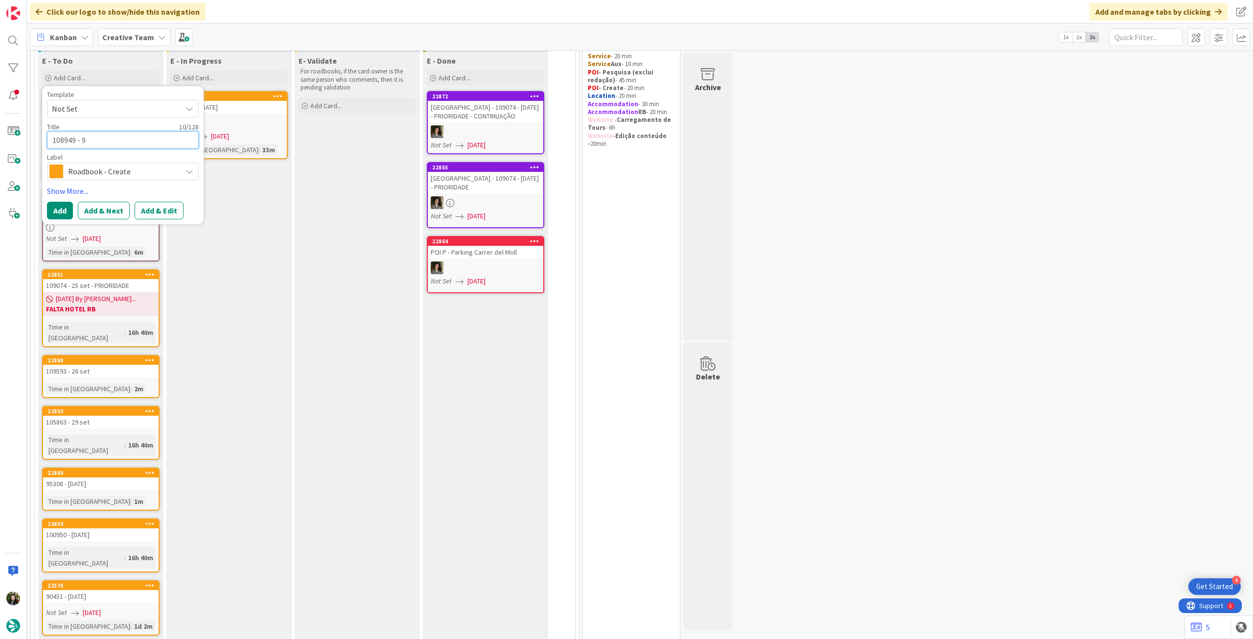
type textarea "x"
type textarea "108949 - 9"
type textarea "x"
type textarea "108949 - 9 o"
type textarea "x"
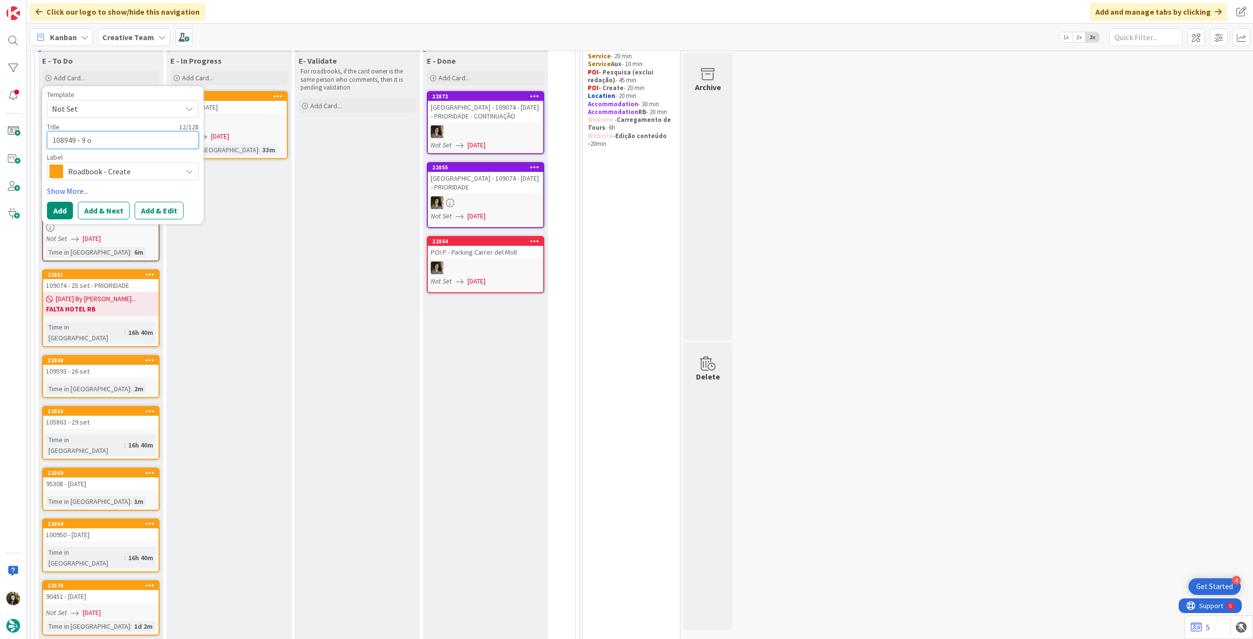
type textarea "108949 - 9 oc"
type textarea "x"
type textarea "108949 - [DATE]"
click at [56, 207] on button "Add" at bounding box center [60, 211] width 26 height 18
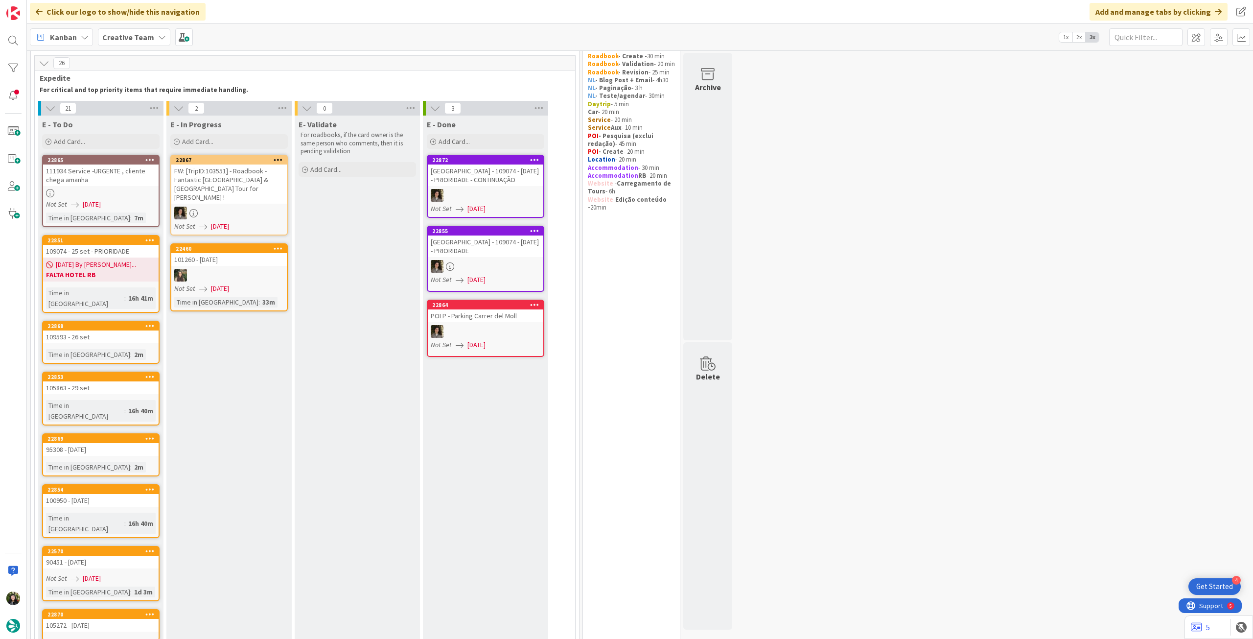
scroll to position [0, 0]
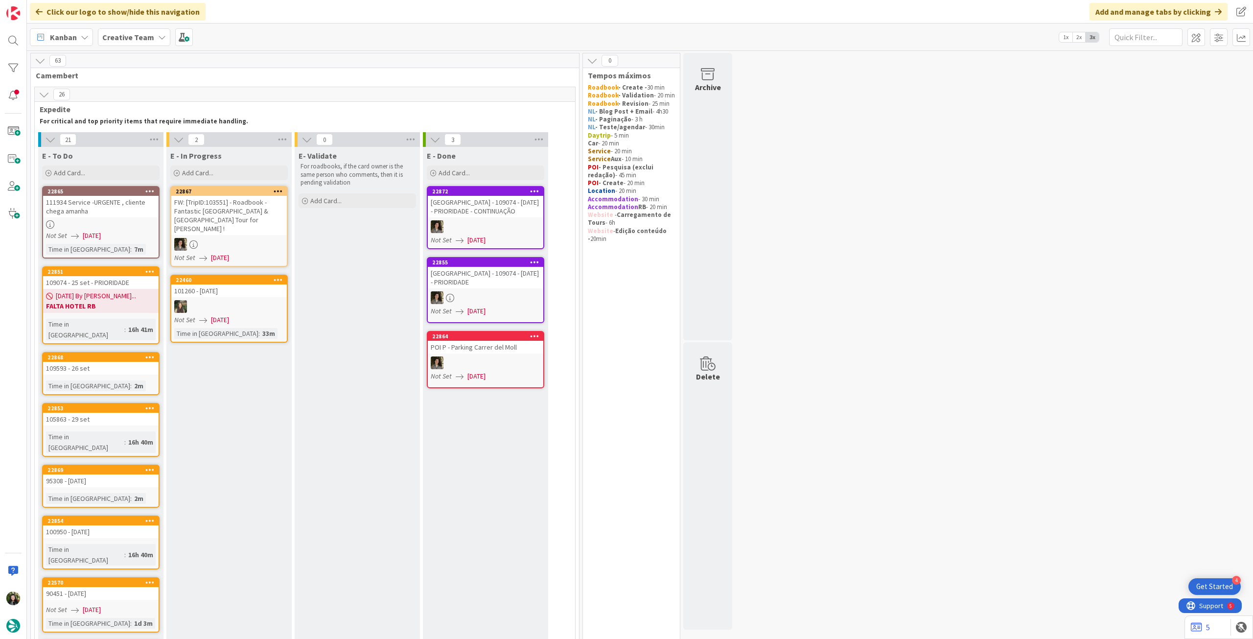
click at [270, 301] on div at bounding box center [229, 306] width 116 height 13
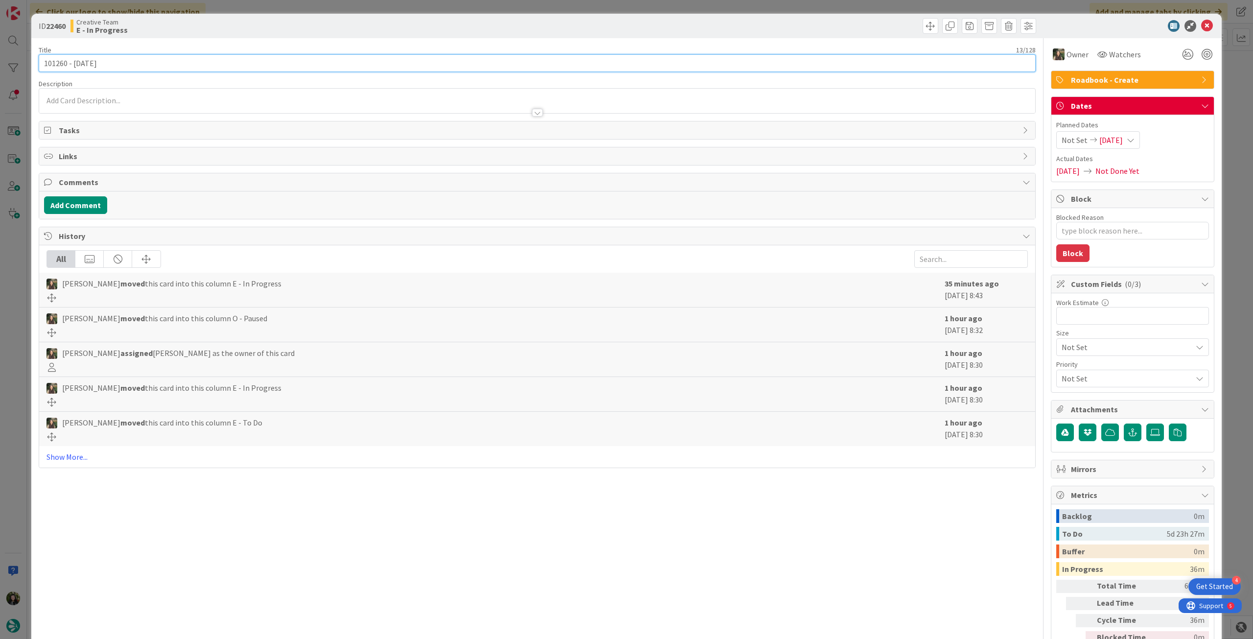
drag, startPoint x: 67, startPoint y: 60, endPoint x: 47, endPoint y: 47, distance: 23.4
click at [35, 59] on div "ID 22460 Creative Team E - In Progress Title 13 / 128 101260 - [DATE] Descripti…" at bounding box center [626, 346] width 1191 height 665
click at [1202, 29] on icon at bounding box center [1208, 26] width 12 height 12
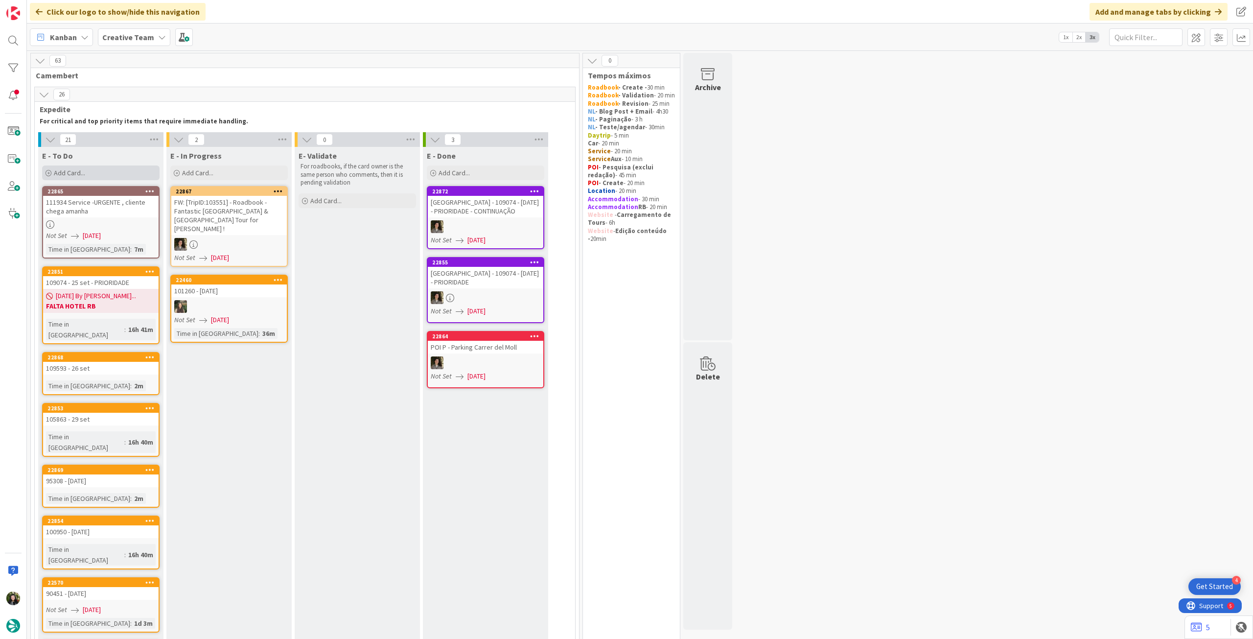
click at [140, 175] on div "Add Card..." at bounding box center [101, 172] width 118 height 15
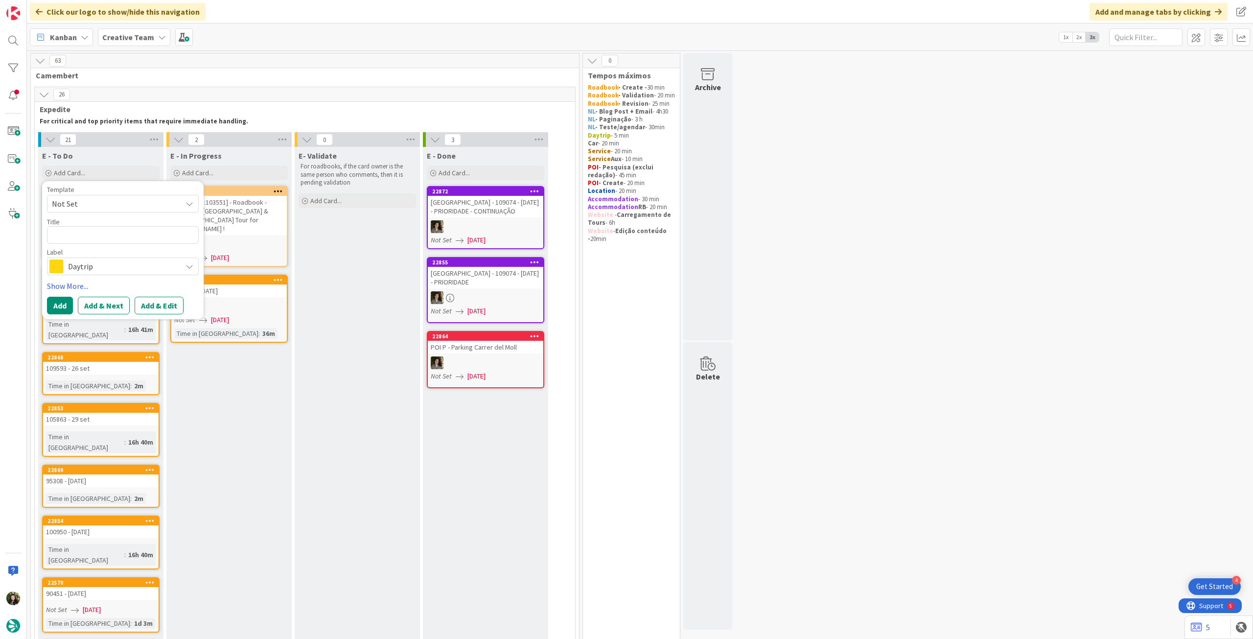
click at [99, 276] on div "Template Not Set Title 0 / 128 Label Daytrip Accommodation Accommodation RB Car…" at bounding box center [123, 250] width 152 height 128
click at [99, 268] on span "Daytrip" at bounding box center [122, 266] width 109 height 14
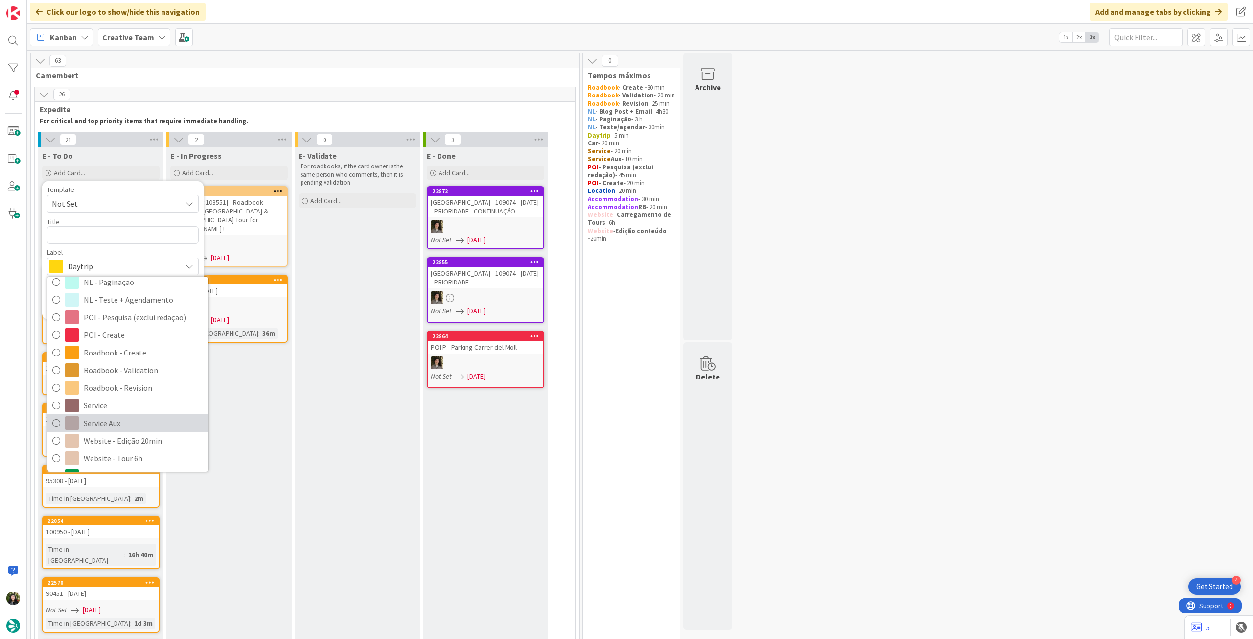
drag, startPoint x: 122, startPoint y: 417, endPoint x: 122, endPoint y: 398, distance: 19.1
click at [122, 416] on span "Service Aux" at bounding box center [143, 423] width 119 height 15
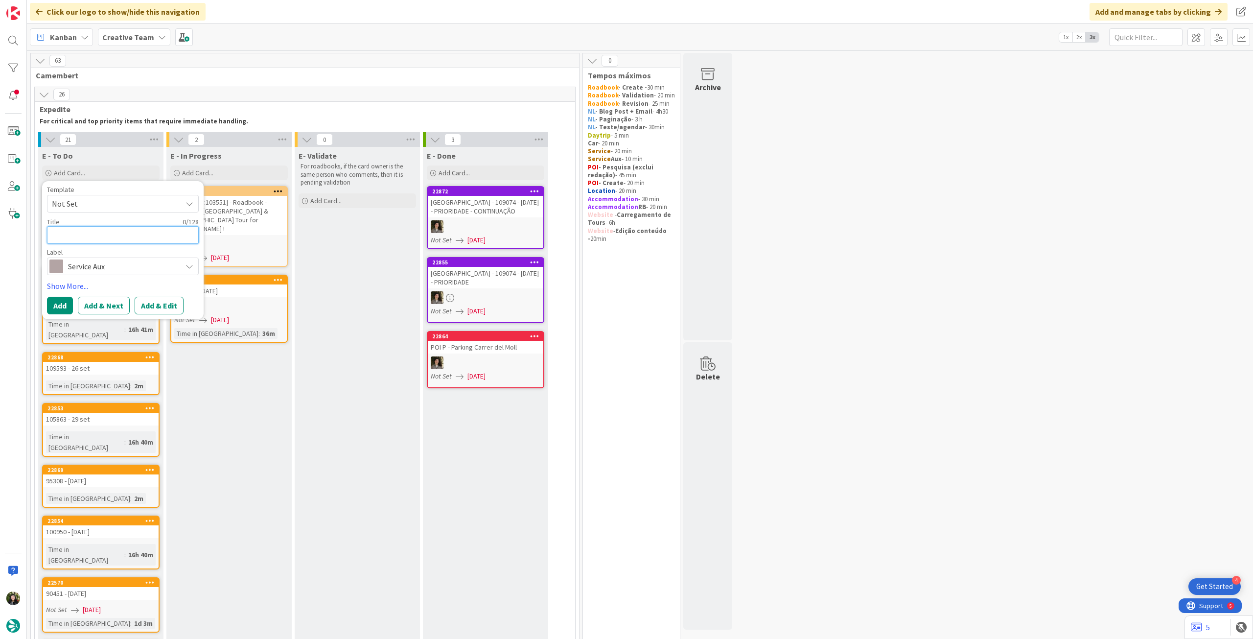
drag, startPoint x: 139, startPoint y: 236, endPoint x: 143, endPoint y: 251, distance: 14.9
click at [139, 236] on textarea at bounding box center [123, 235] width 152 height 18
type textarea "x"
type textarea "P"
type textarea "x"
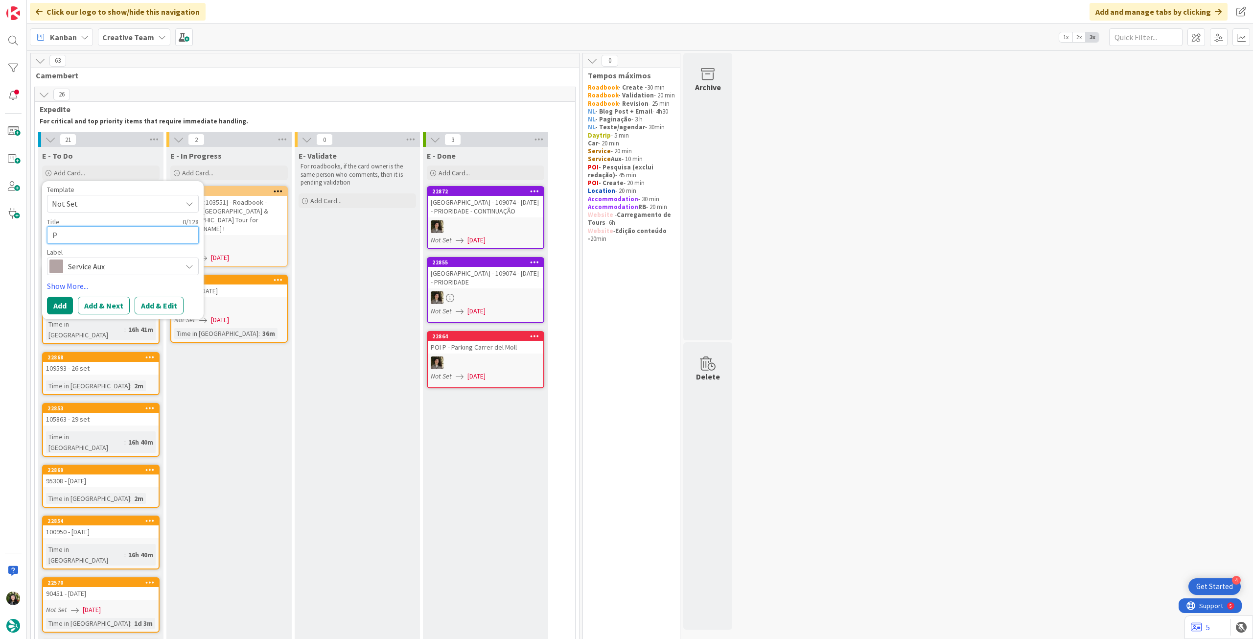
type textarea "Pe"
type textarea "x"
type textarea "Pes"
type textarea "x"
type textarea "Pesq"
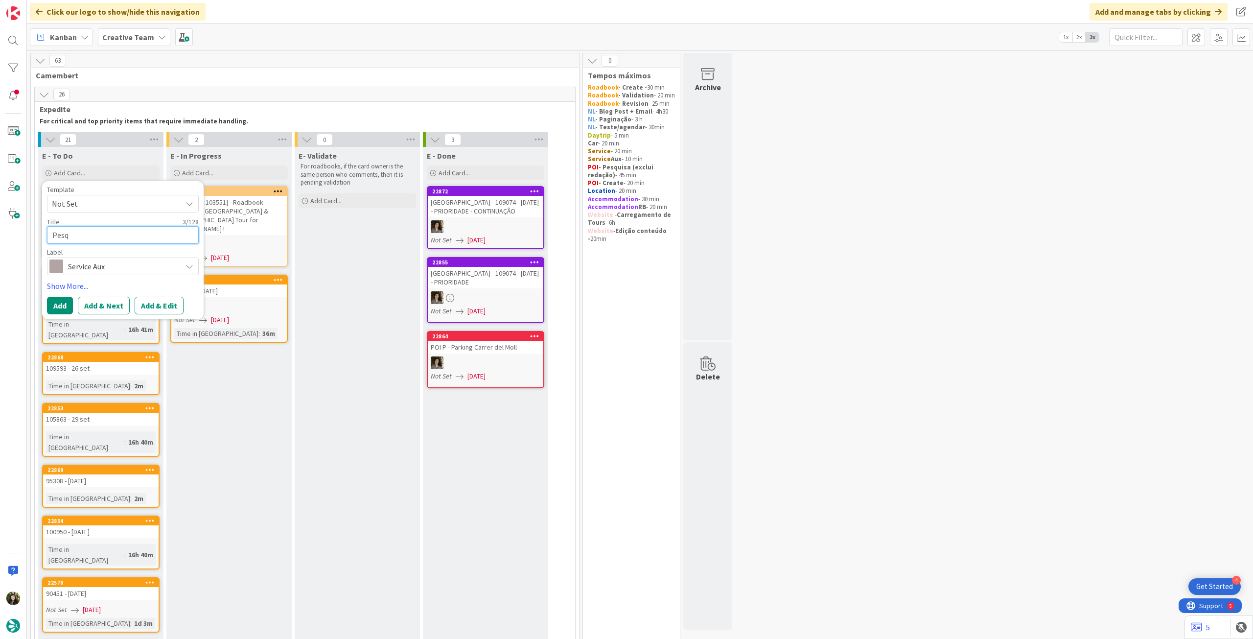
type textarea "x"
type textarea "Pesqi"
type textarea "x"
type textarea "Pesqio"
type textarea "x"
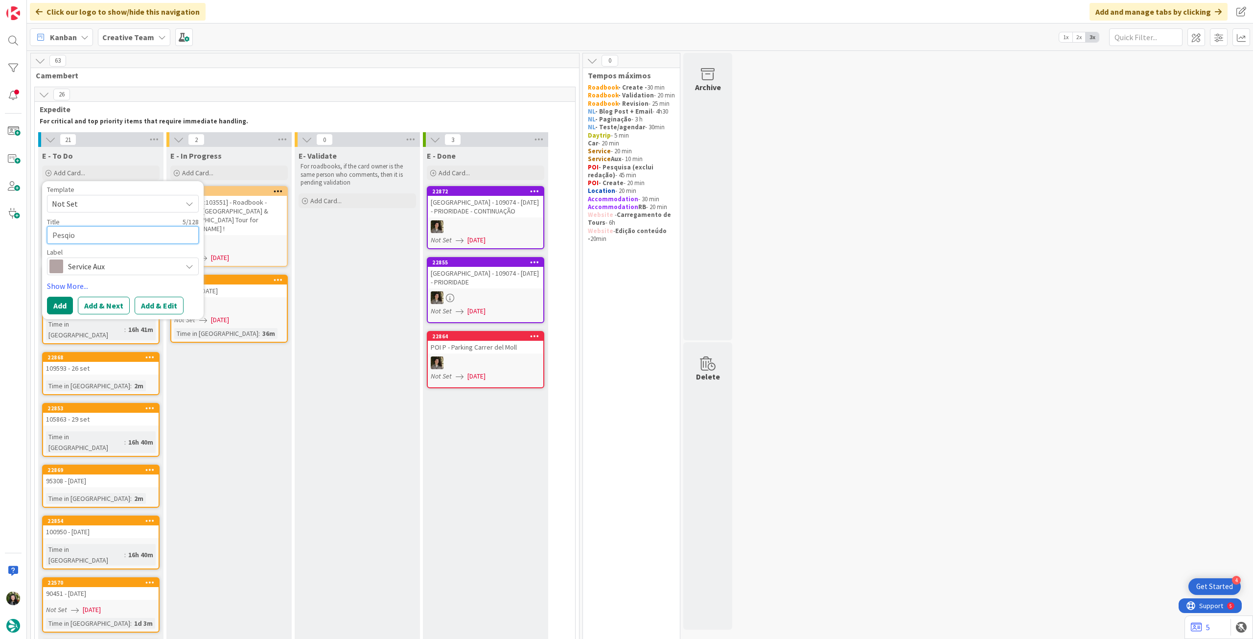
type textarea "Pesqios"
type textarea "x"
type textarea "Pesqiosa"
type textarea "x"
type textarea "Pesqiosa"
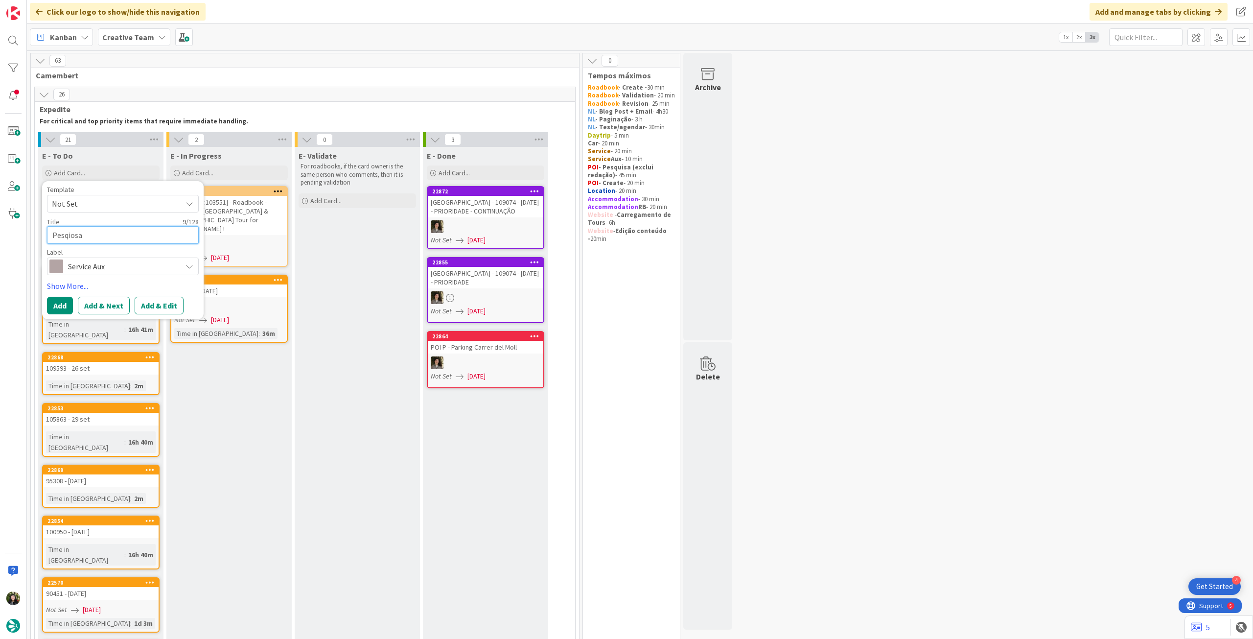
type textarea "x"
type textarea "Pesqiosa"
type textarea "x"
type textarea "Pesqios"
type textarea "x"
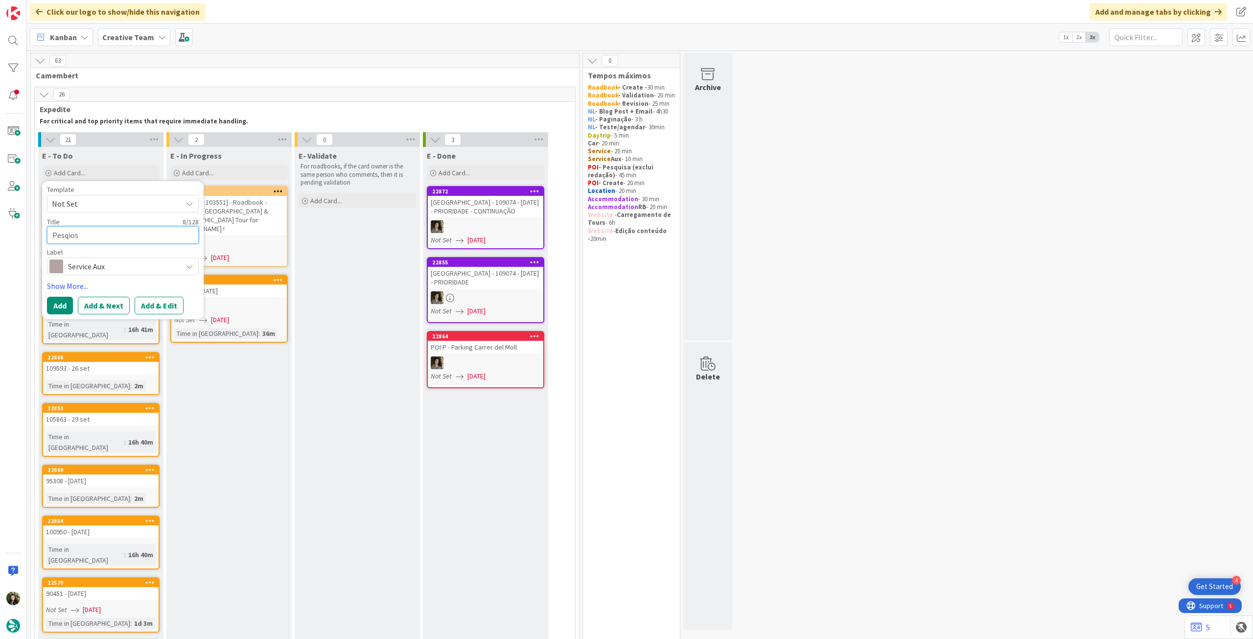
type textarea "Pesqio"
type textarea "x"
type textarea "Pesqi"
type textarea "x"
type textarea "Pesq"
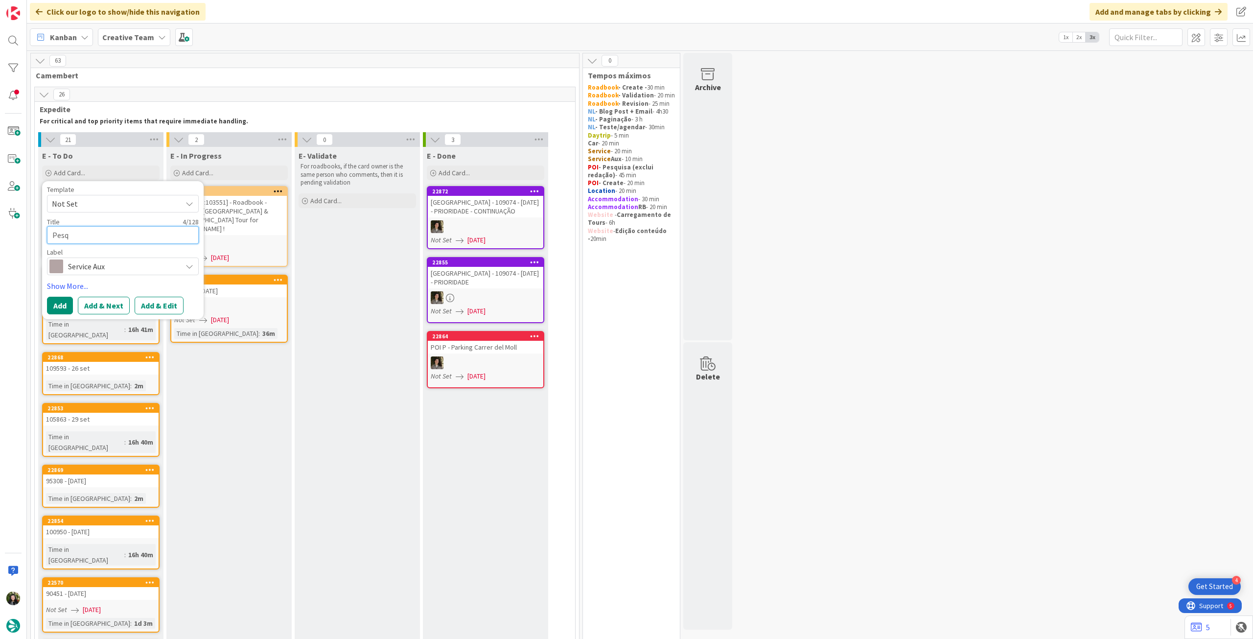
type textarea "x"
type textarea "Pesqu"
type textarea "x"
type textarea "Pesqui"
type textarea "x"
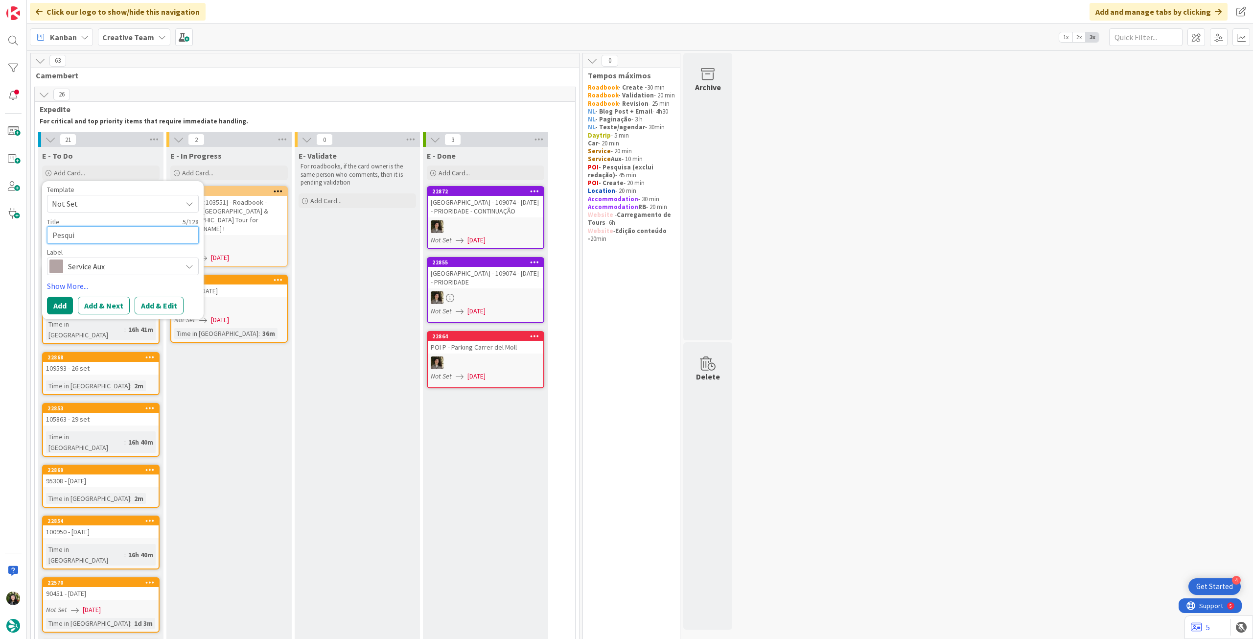
type textarea "Pesquis"
type textarea "x"
type textarea "Pesquisa"
type textarea "x"
type textarea "Pesquisa"
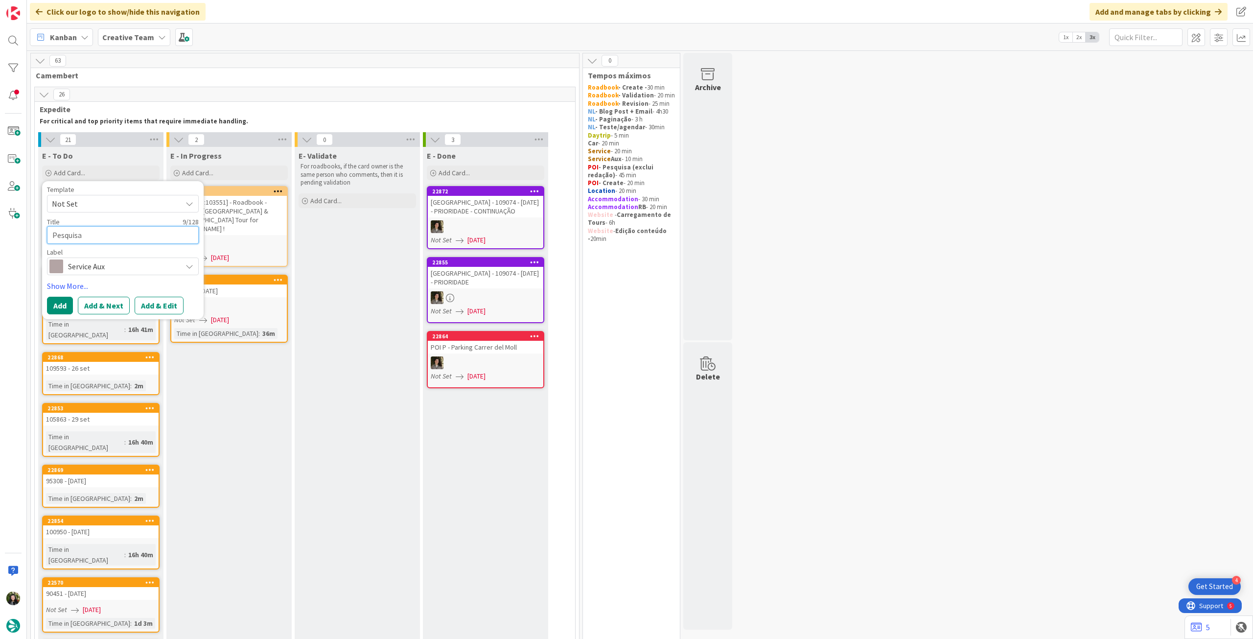
type textarea "x"
type textarea "Pesquisa PO"
type textarea "x"
type textarea "Pesquisa POI"
type textarea "x"
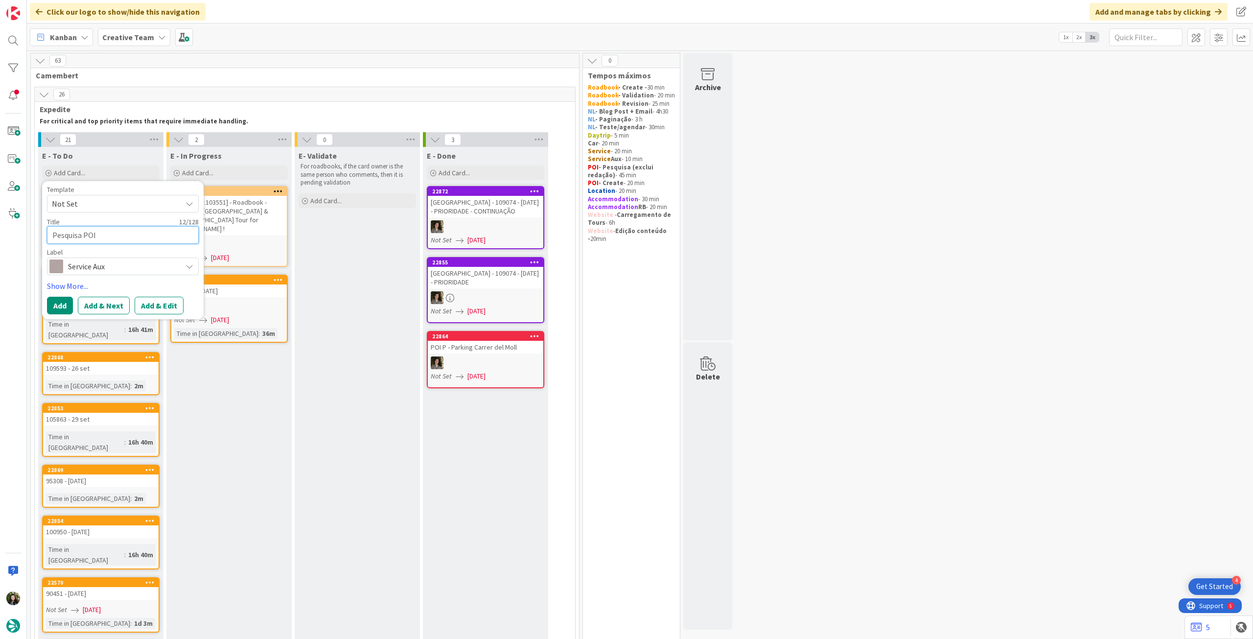
type textarea "Pesquisa POIs"
type textarea "x"
type textarea "Pesquisa POIs"
paste textarea "101260"
type textarea "x"
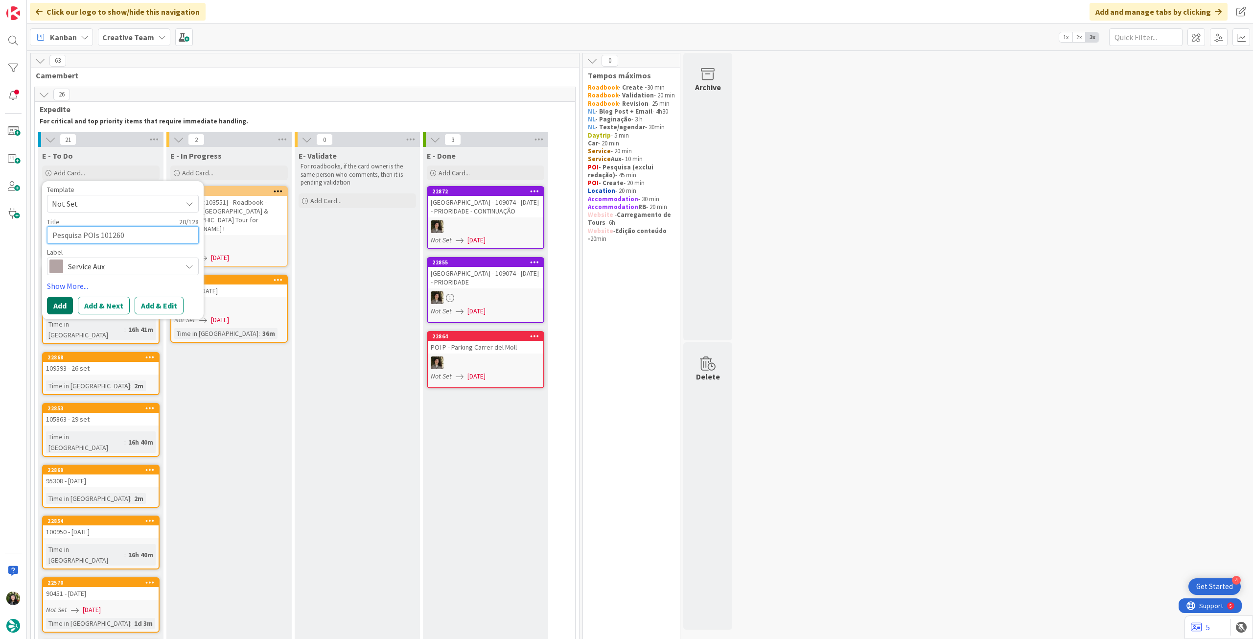
type textarea "Pesquisa POIs 101260"
drag, startPoint x: 65, startPoint y: 301, endPoint x: 75, endPoint y: 271, distance: 31.4
click at [64, 301] on button "Add" at bounding box center [60, 306] width 26 height 18
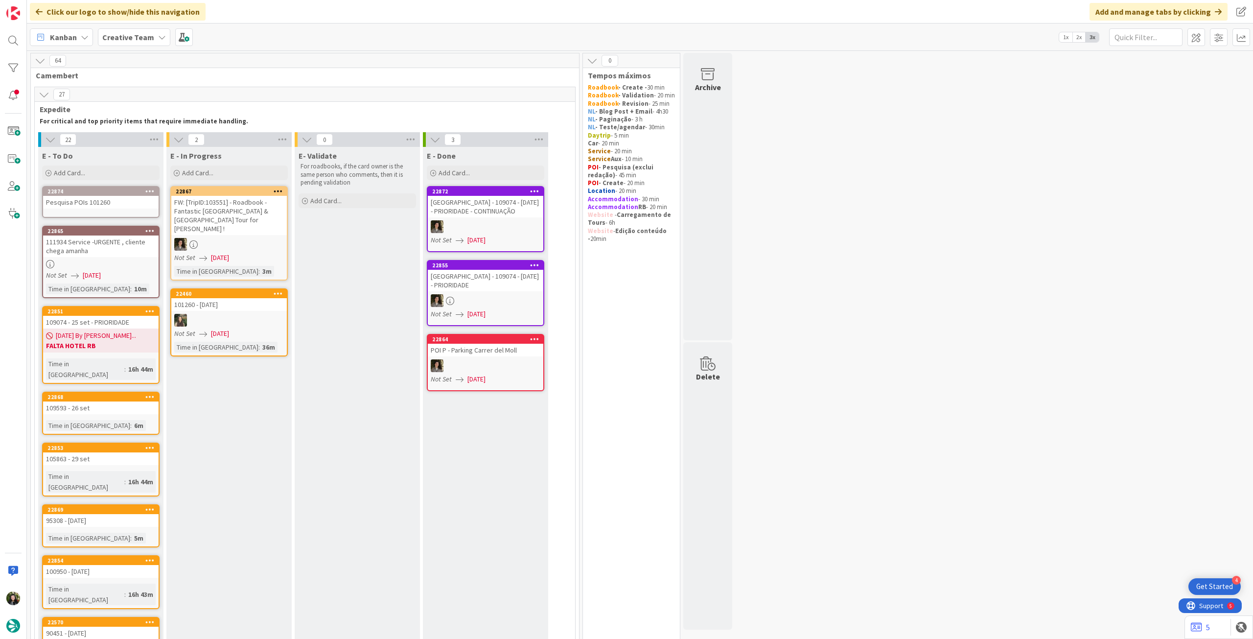
click at [106, 208] on div "Pesquisa POIs 101260" at bounding box center [101, 202] width 116 height 13
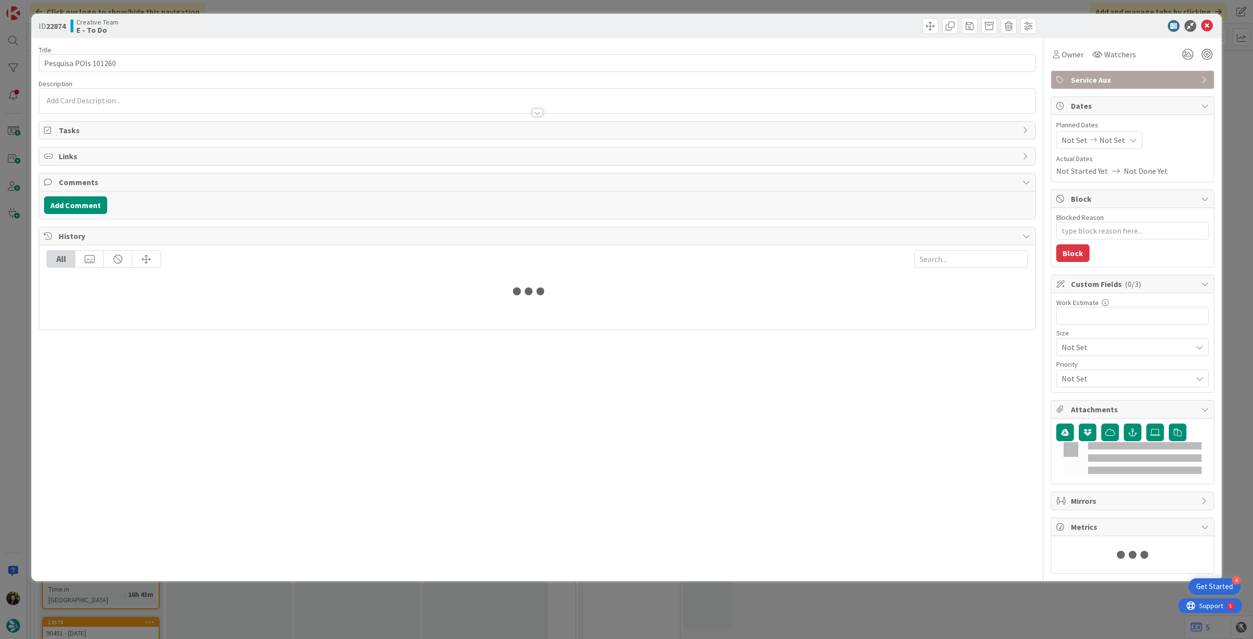
type textarea "x"
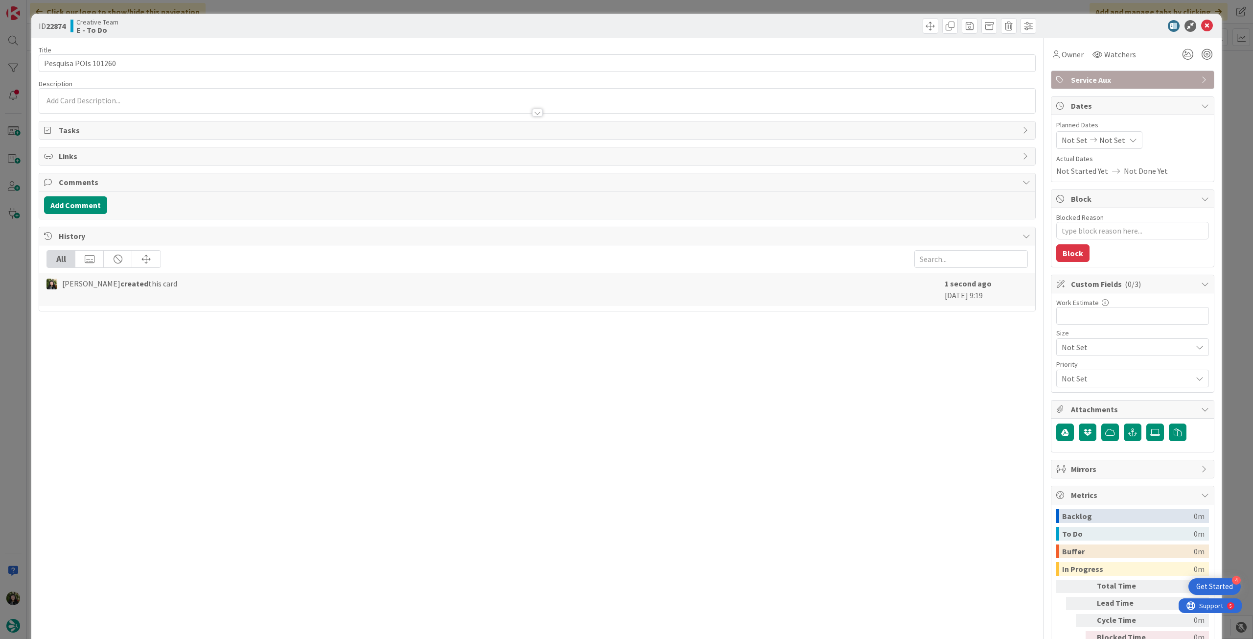
click at [150, 94] on div at bounding box center [537, 103] width 996 height 20
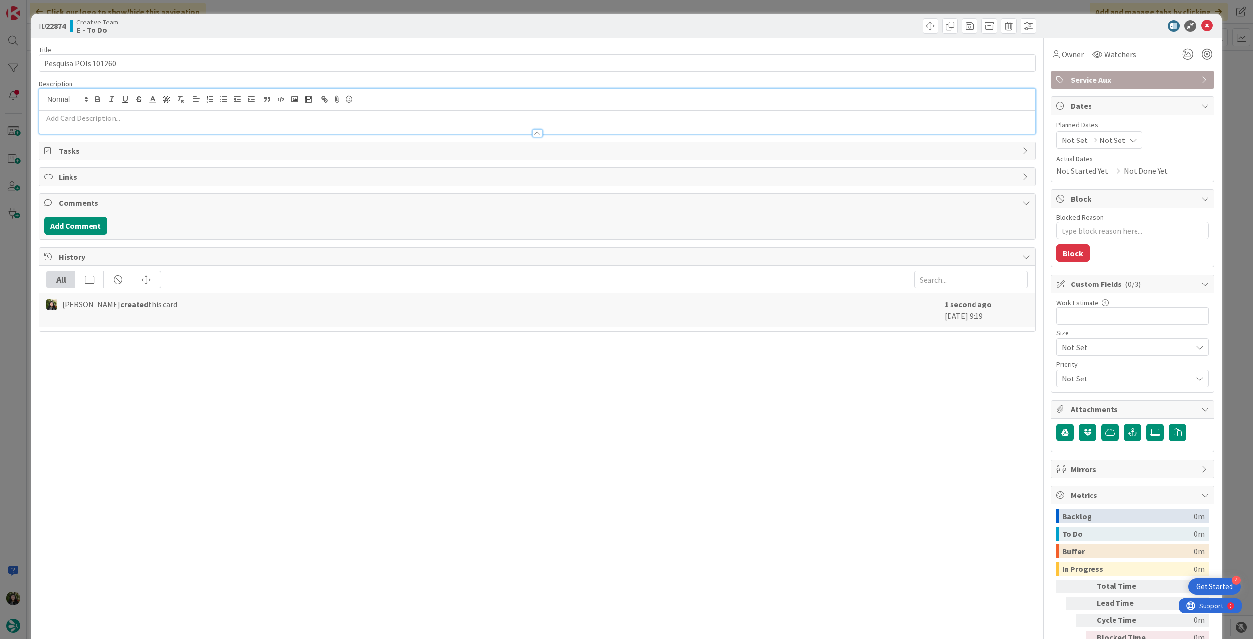
click at [141, 118] on p at bounding box center [537, 118] width 987 height 11
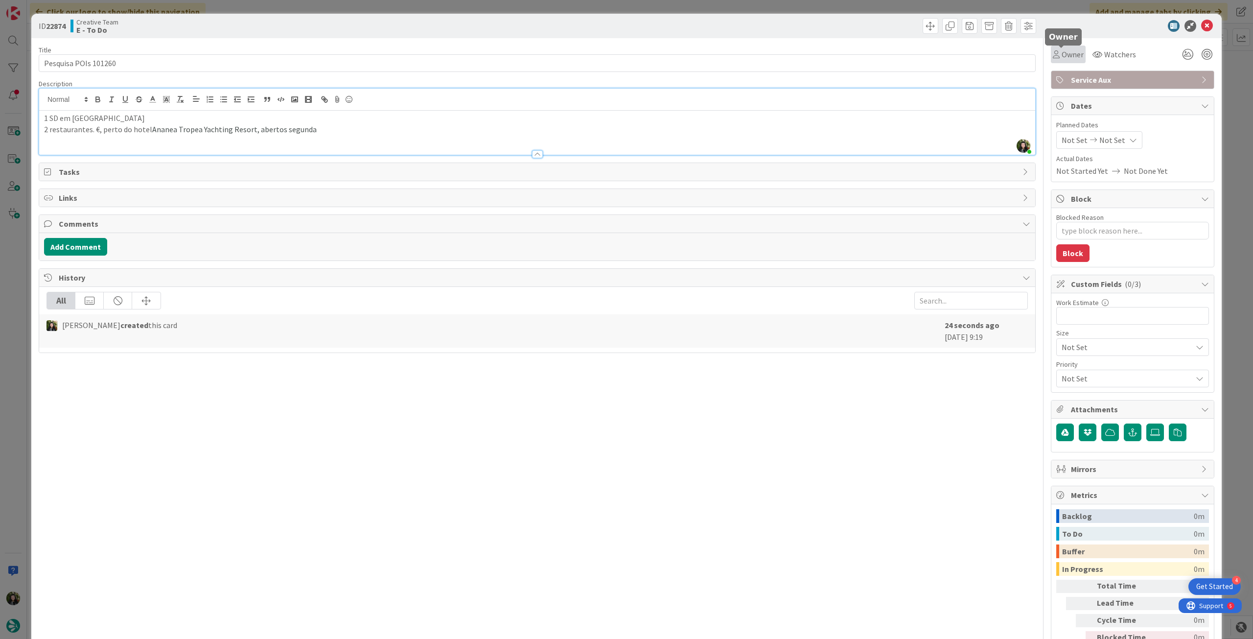
click at [1066, 59] on span "Owner" at bounding box center [1073, 54] width 22 height 12
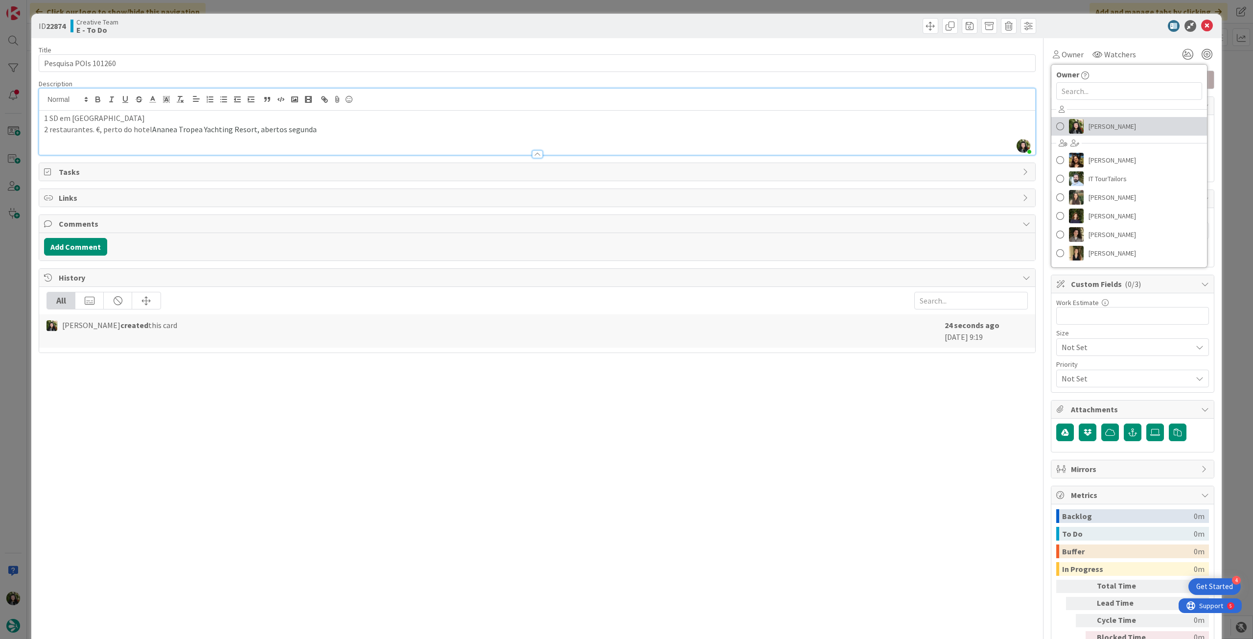
drag, startPoint x: 1094, startPoint y: 127, endPoint x: 1151, endPoint y: 73, distance: 78.3
click at [1094, 126] on span "[PERSON_NAME]" at bounding box center [1112, 126] width 47 height 15
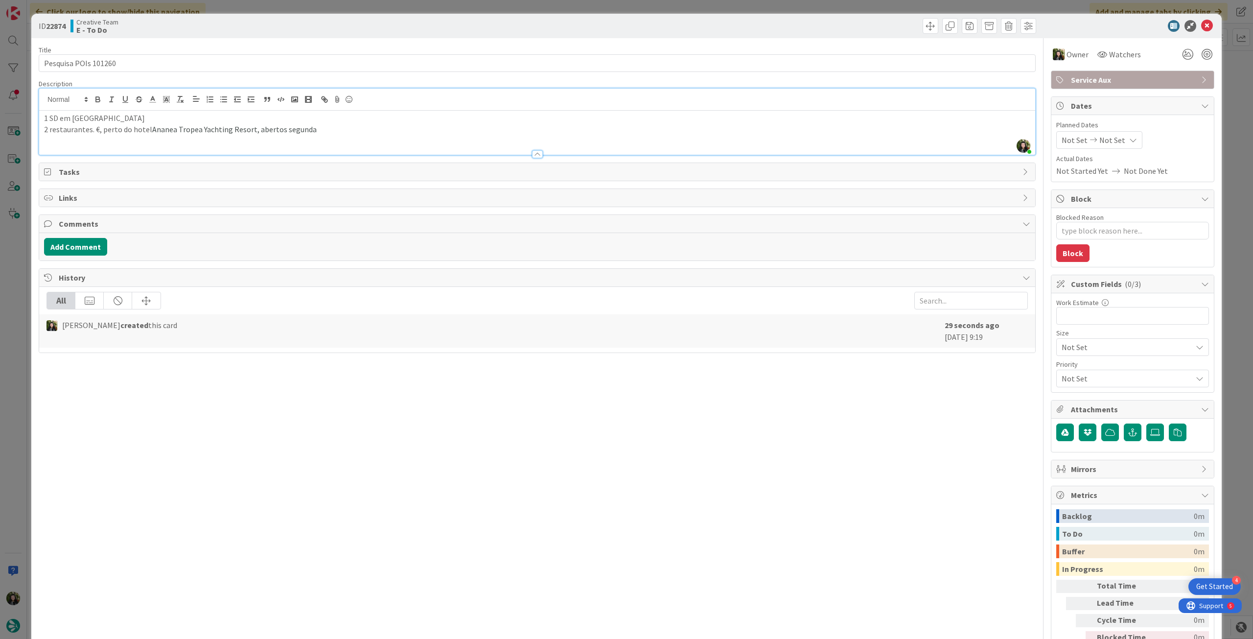
click at [1202, 22] on icon at bounding box center [1208, 26] width 12 height 12
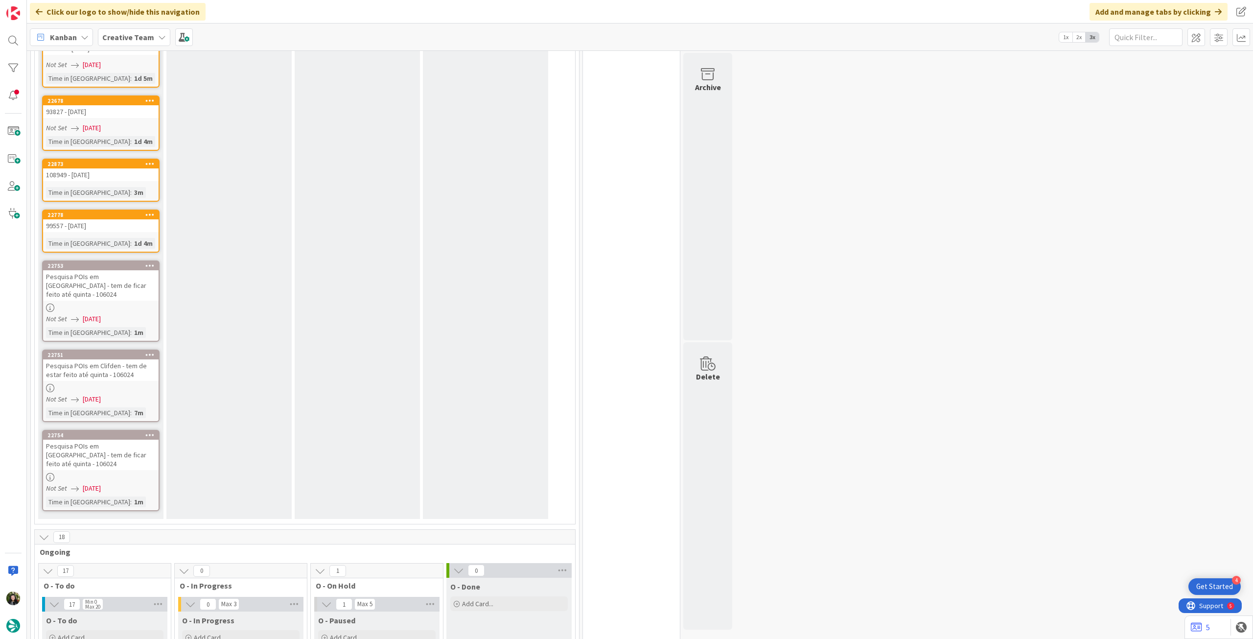
scroll to position [1175, 0]
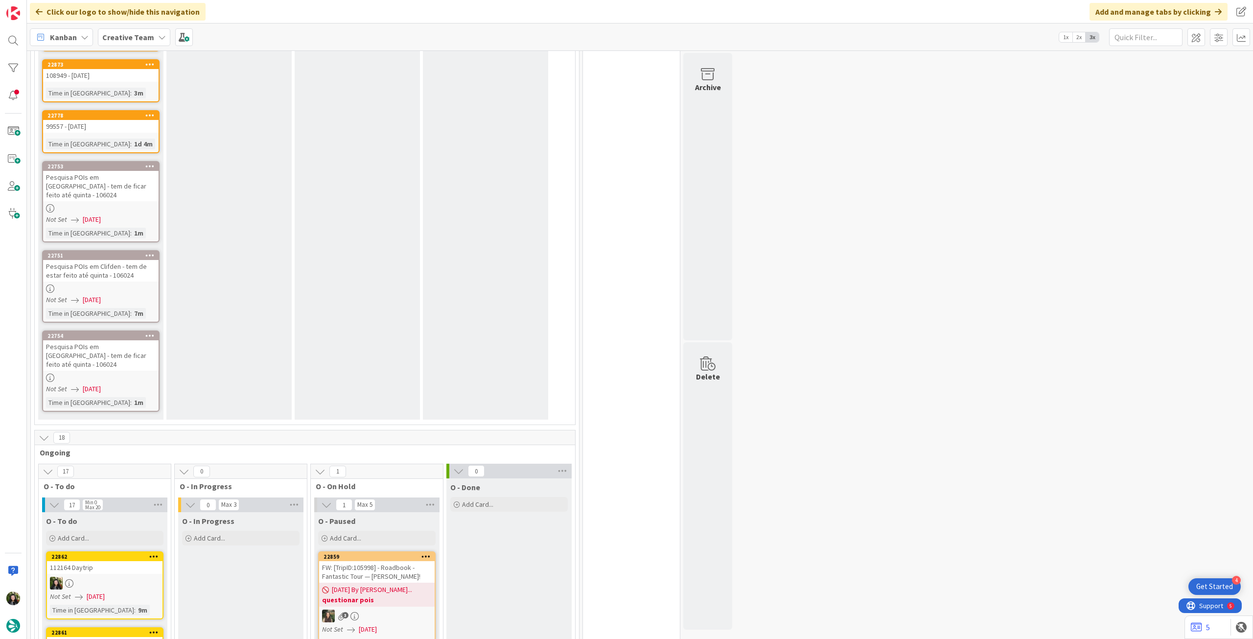
click at [123, 214] on div "Not Set [DATE]" at bounding box center [102, 219] width 113 height 10
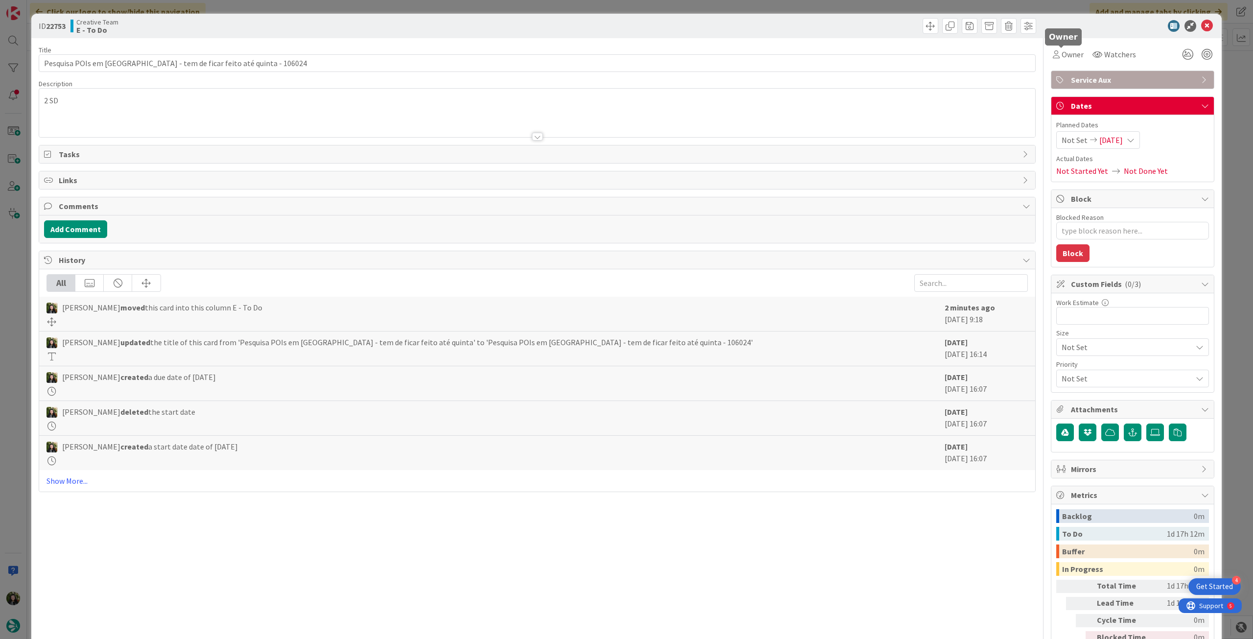
click at [1068, 58] on span "Owner" at bounding box center [1073, 54] width 22 height 12
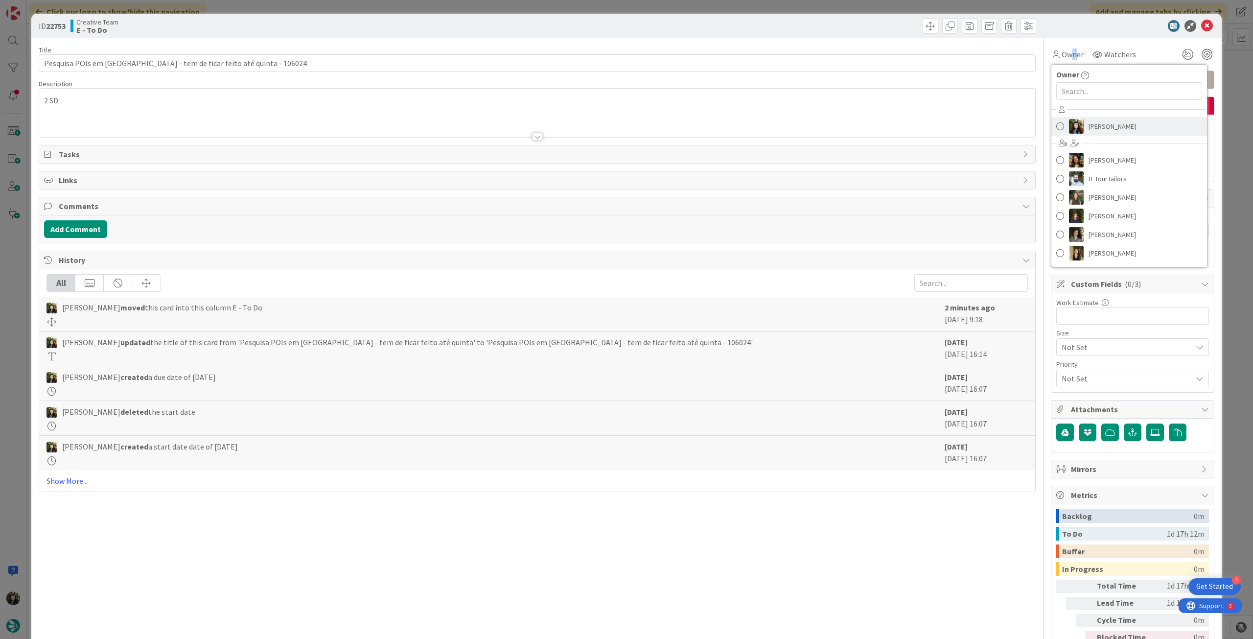
click at [1089, 123] on span "[PERSON_NAME]" at bounding box center [1112, 126] width 47 height 15
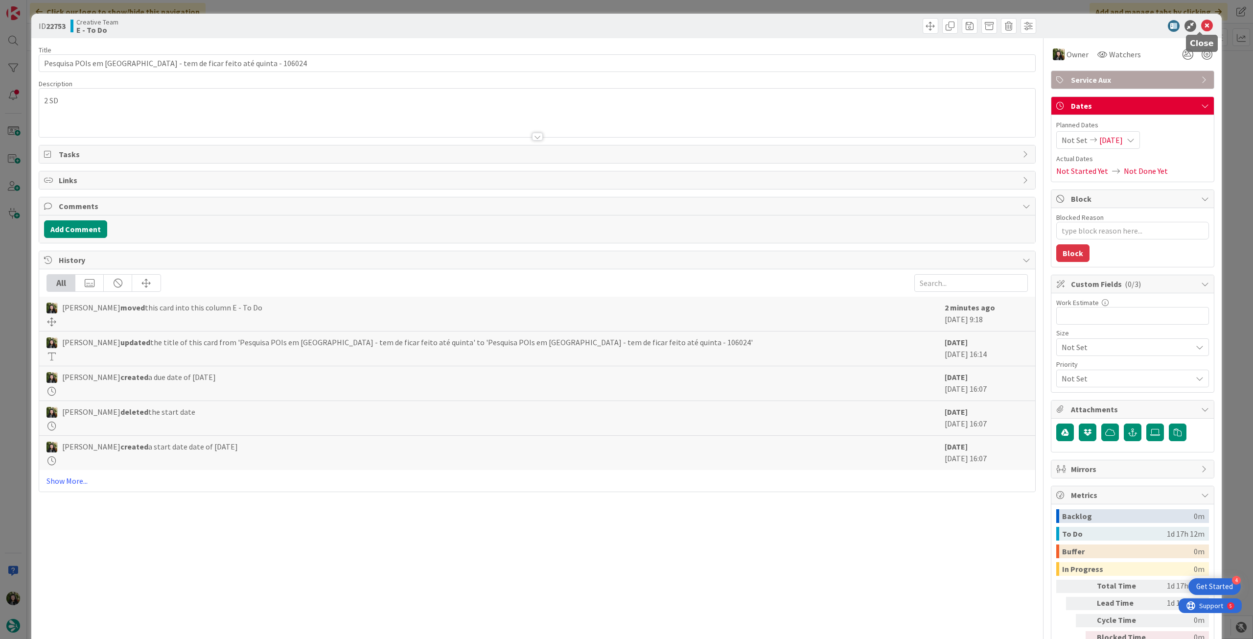
click at [1202, 24] on icon at bounding box center [1208, 26] width 12 height 12
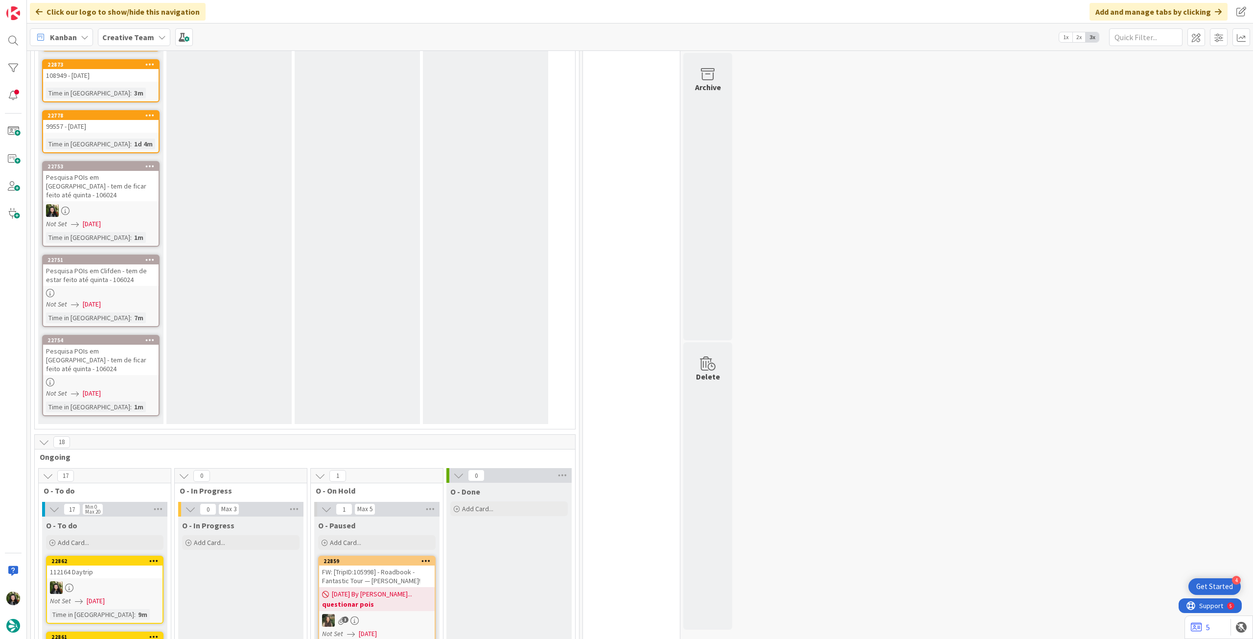
click at [72, 312] on div "Time in [GEOGRAPHIC_DATA]" at bounding box center [88, 317] width 84 height 11
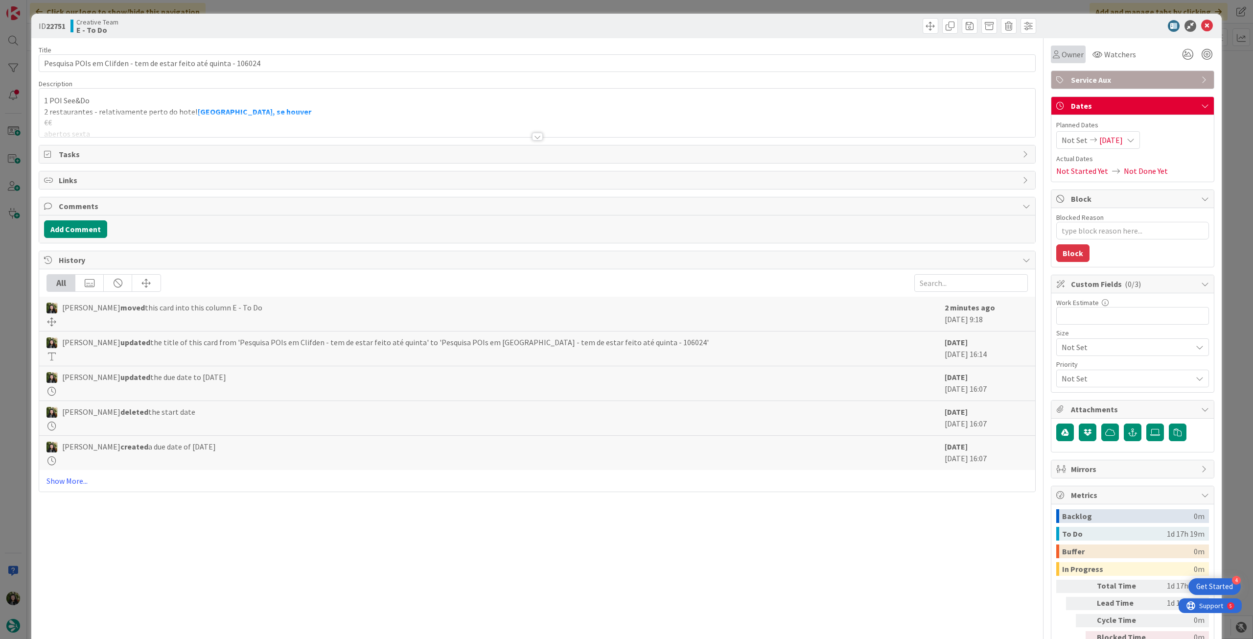
click at [1071, 57] on span "Owner" at bounding box center [1073, 54] width 22 height 12
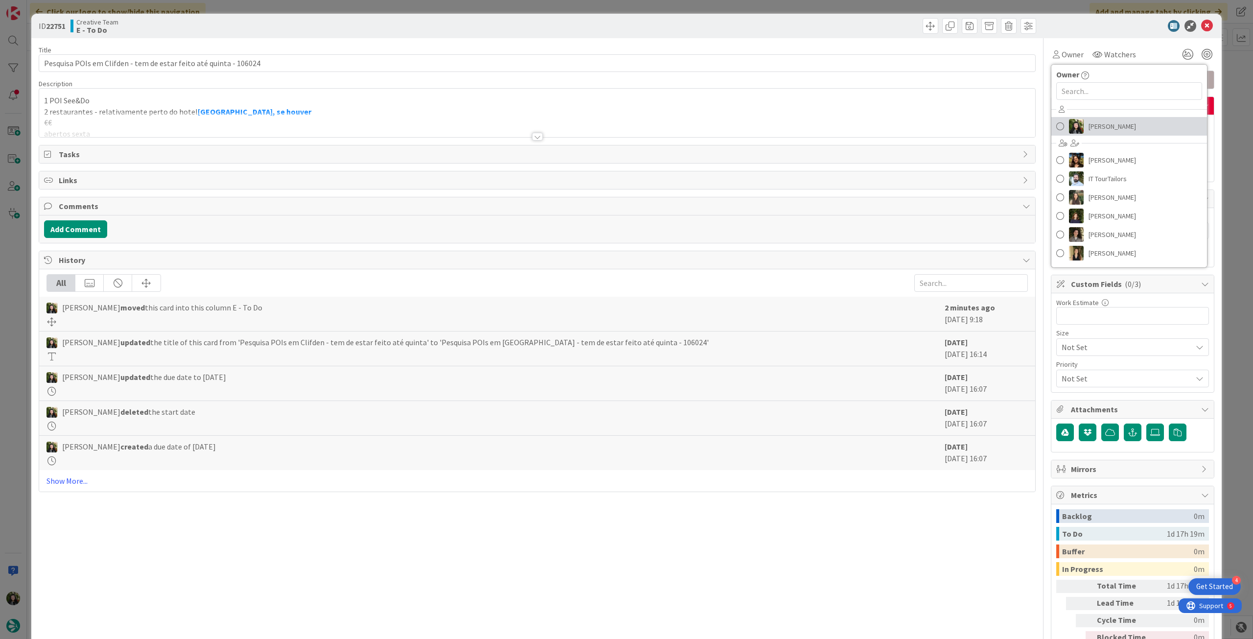
drag, startPoint x: 1089, startPoint y: 126, endPoint x: 1172, endPoint y: 68, distance: 101.5
click at [1090, 127] on span "[PERSON_NAME]" at bounding box center [1112, 126] width 47 height 15
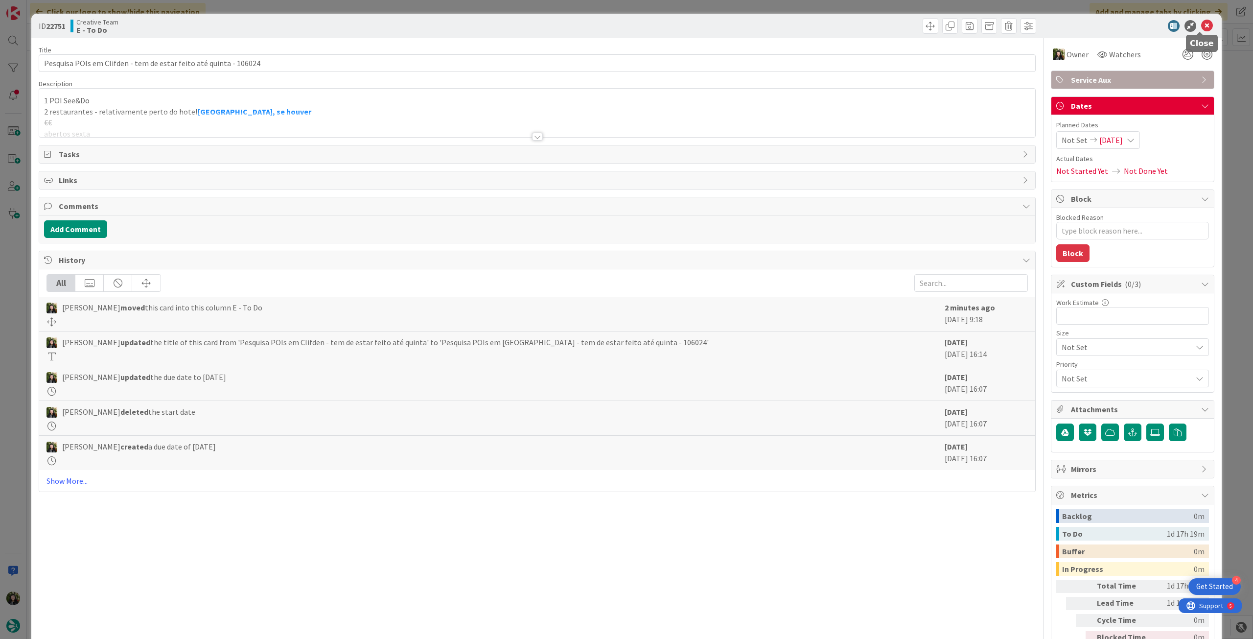
click at [1203, 23] on icon at bounding box center [1208, 26] width 12 height 12
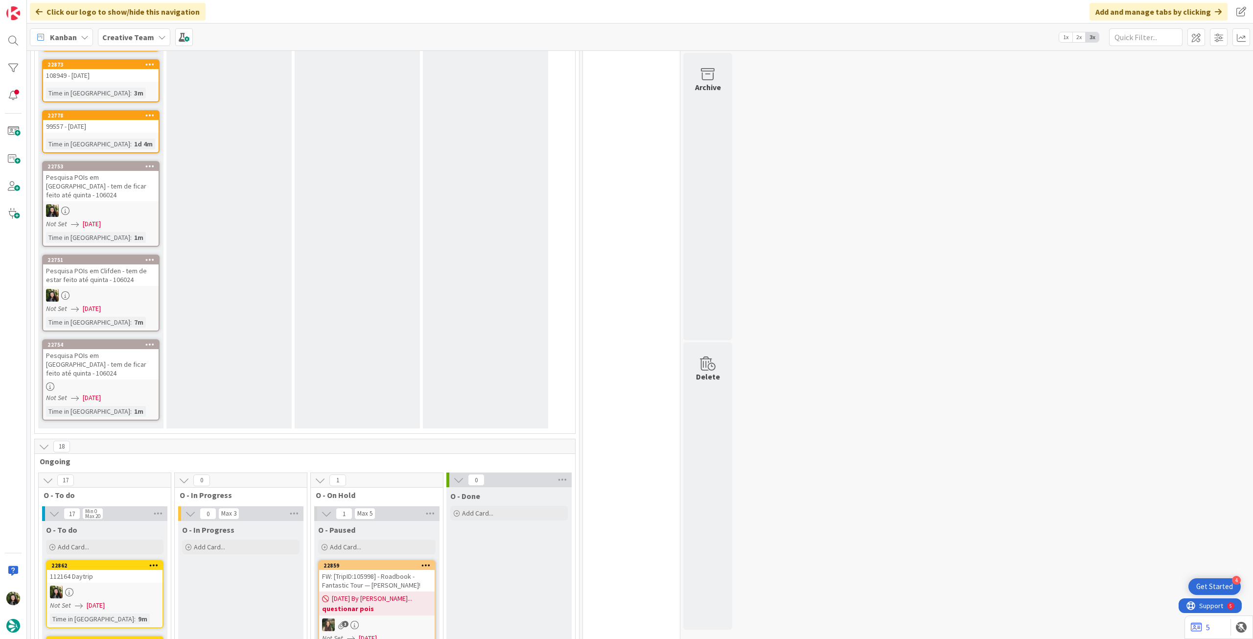
click at [58, 341] on link "22754 Pesquisa POIs em [GEOGRAPHIC_DATA] - tem de ficar feito até quinta - 1060…" at bounding box center [101, 379] width 118 height 81
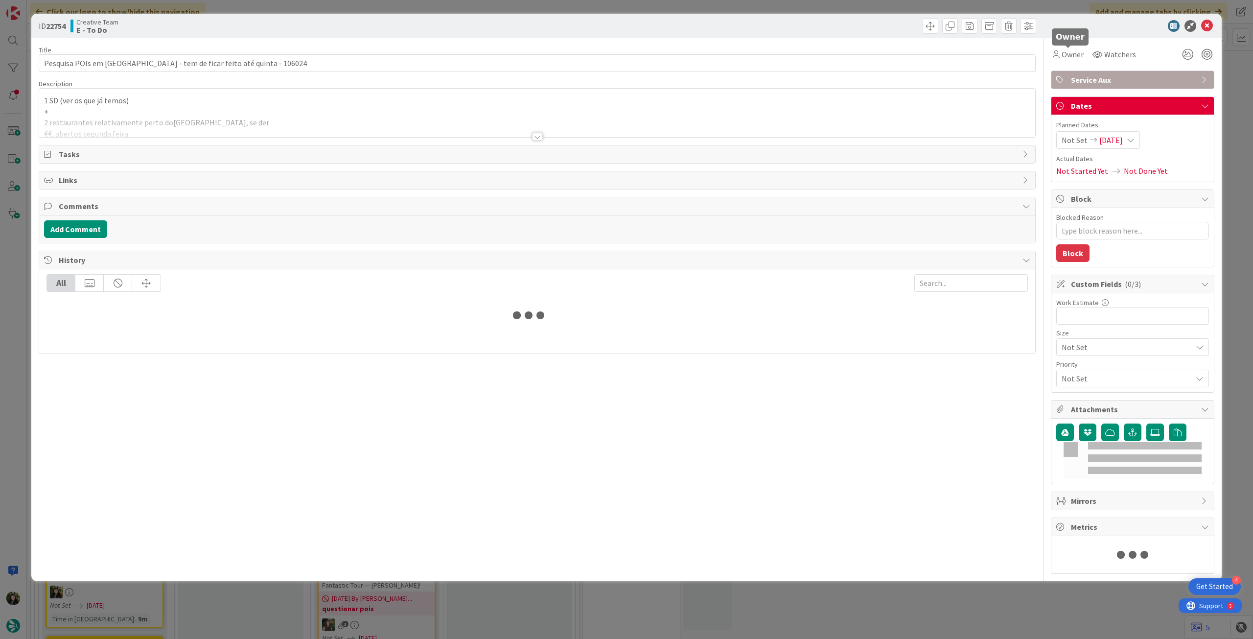
drag, startPoint x: 1074, startPoint y: 54, endPoint x: 1079, endPoint y: 59, distance: 6.9
click at [1076, 56] on span "Owner" at bounding box center [1073, 54] width 22 height 12
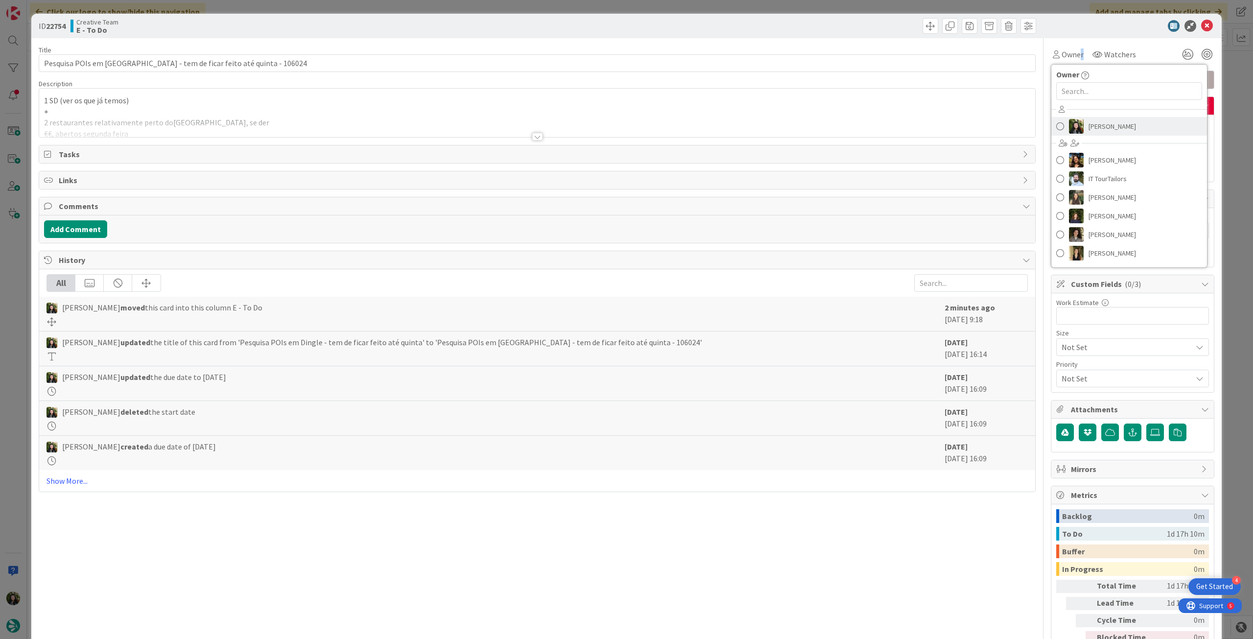
click at [1098, 122] on span "[PERSON_NAME]" at bounding box center [1112, 126] width 47 height 15
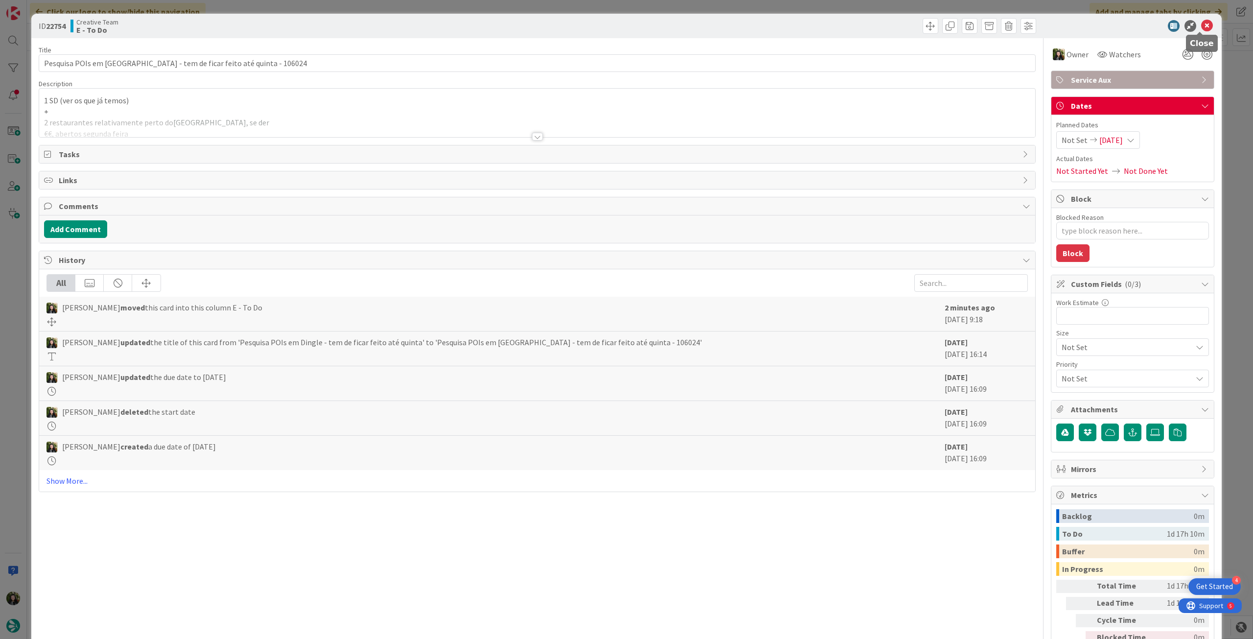
click at [1203, 24] on icon at bounding box center [1208, 26] width 12 height 12
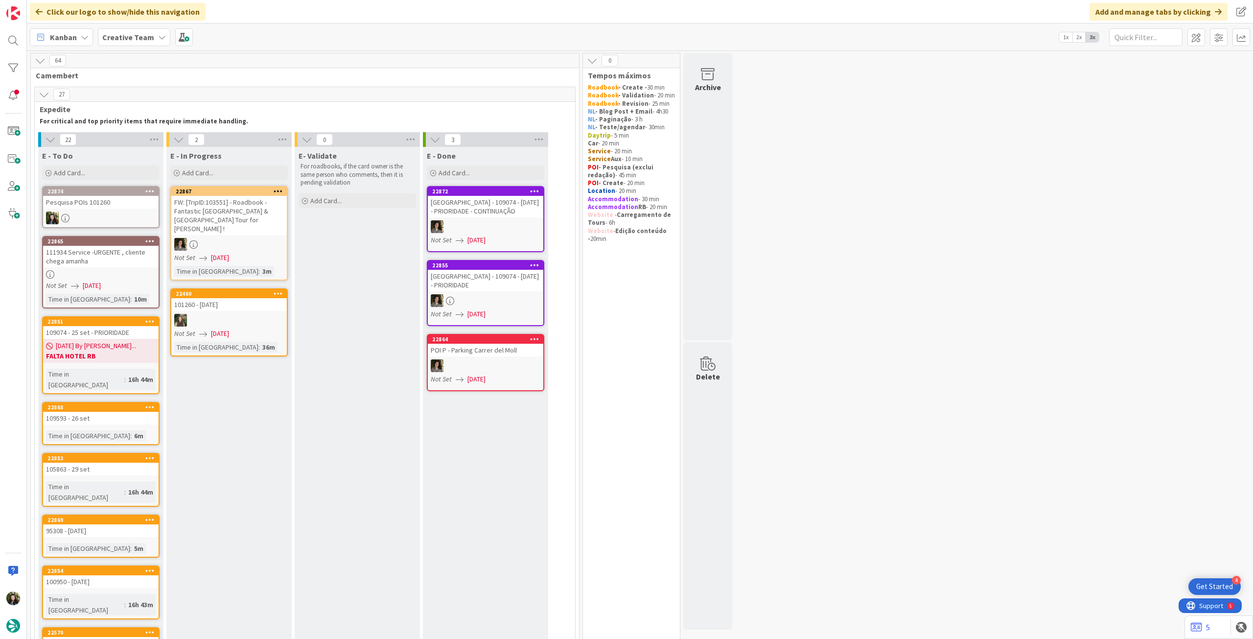
click at [115, 262] on div "111934 Service -URGENTE , cliente chega amanha" at bounding box center [101, 257] width 116 height 22
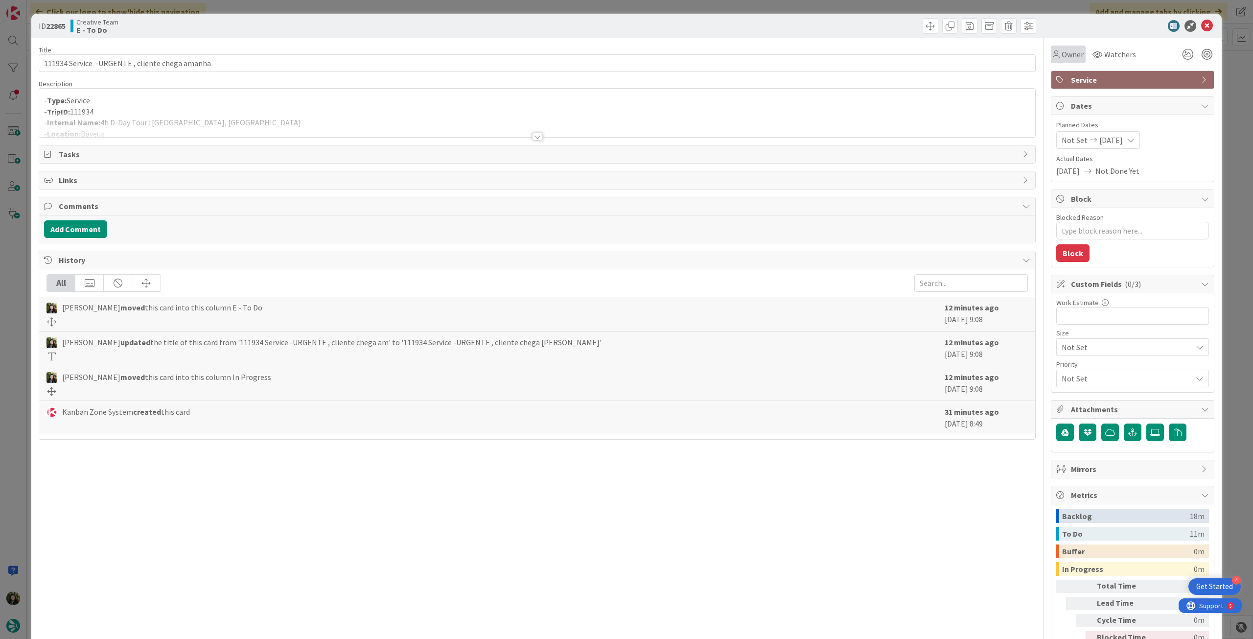
click at [1066, 60] on div "Owner" at bounding box center [1068, 55] width 35 height 18
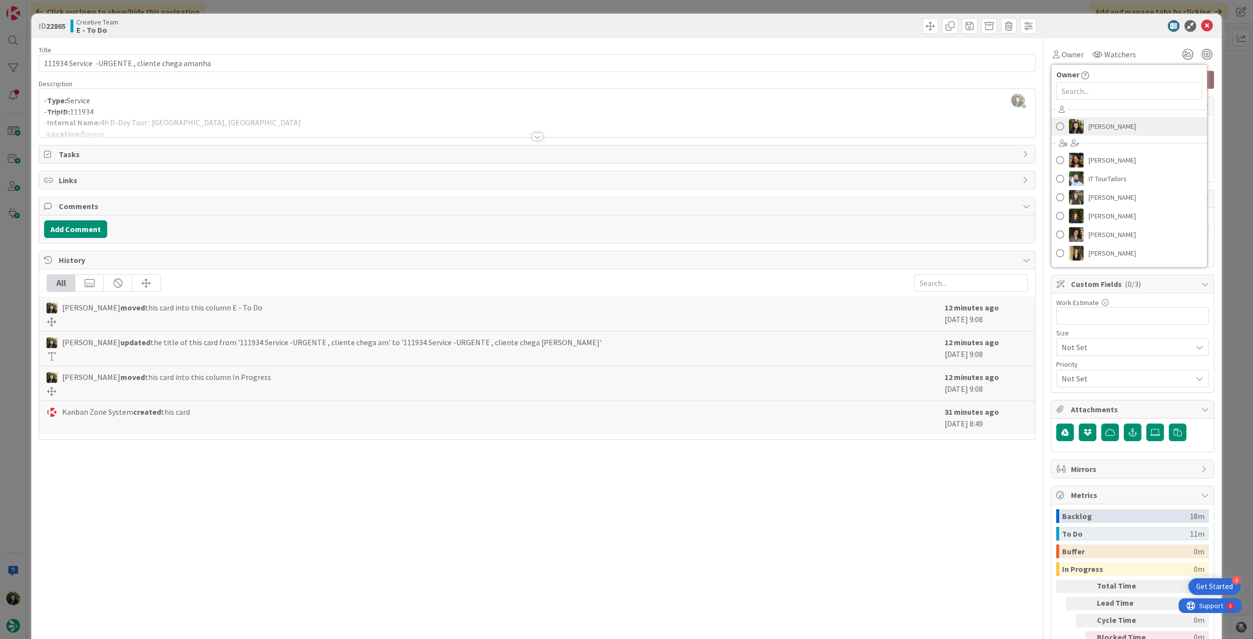
click at [1147, 126] on link "[PERSON_NAME]" at bounding box center [1130, 126] width 156 height 19
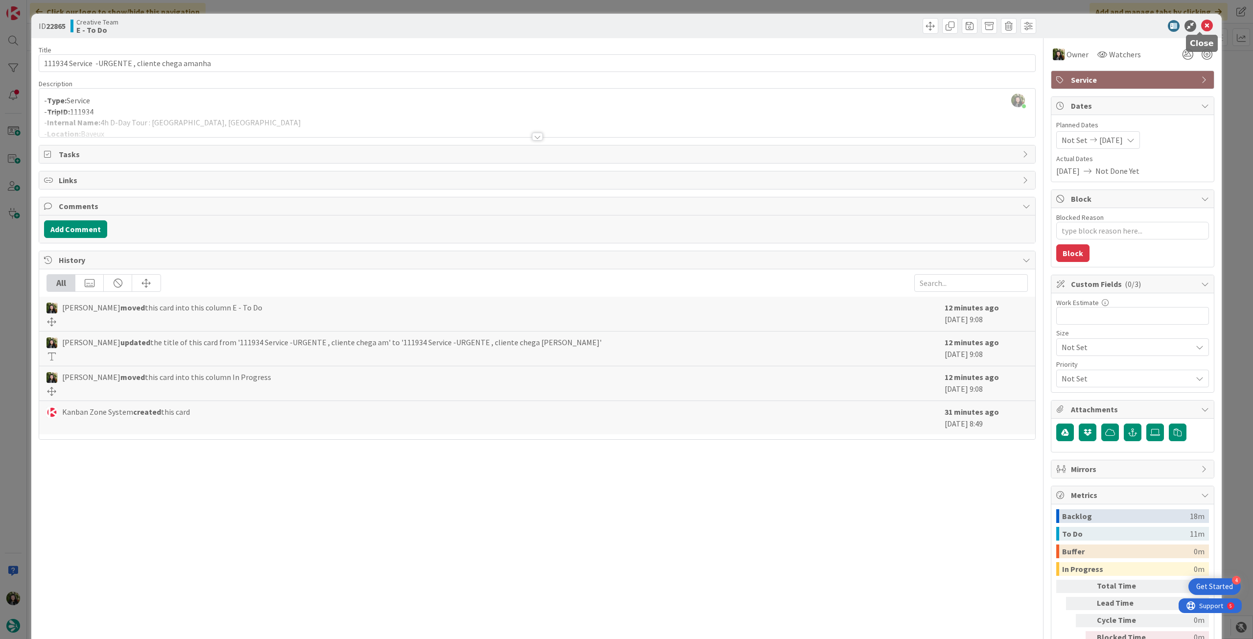
click at [1202, 26] on icon at bounding box center [1208, 26] width 12 height 12
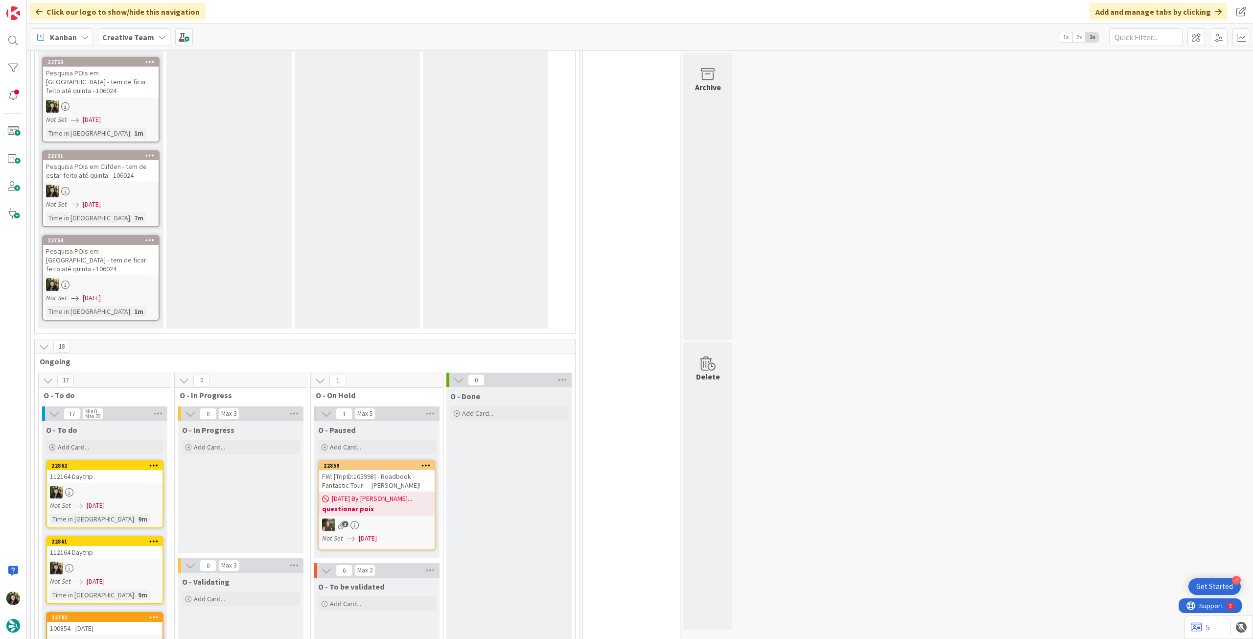
scroll to position [1306, 0]
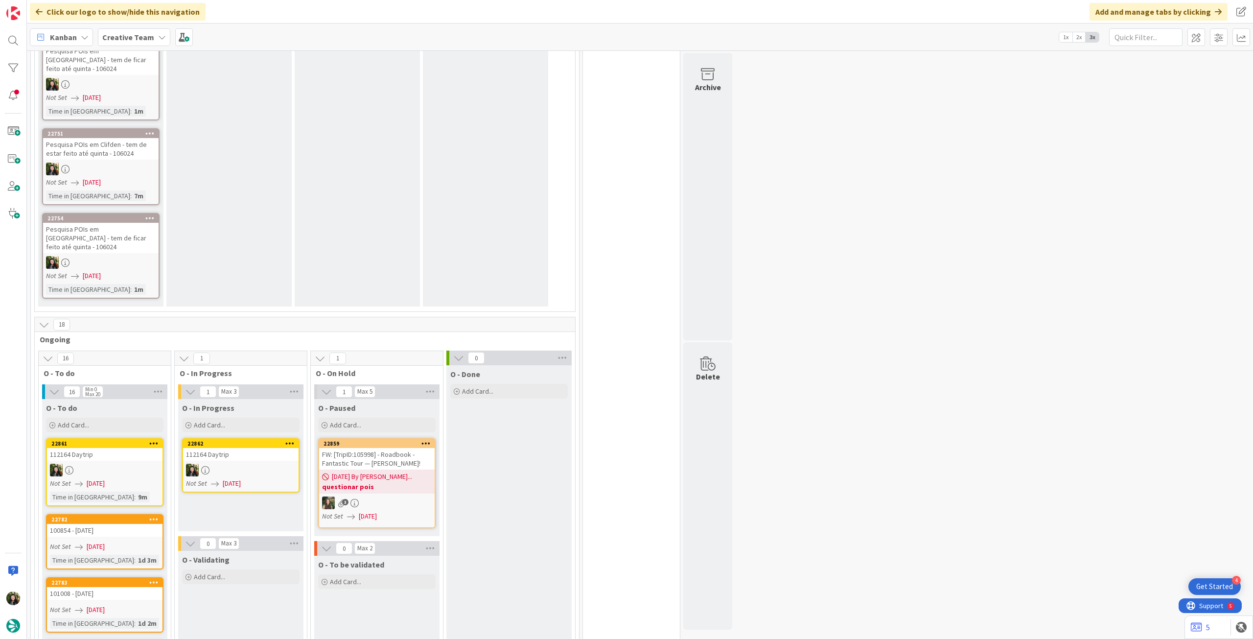
click at [232, 448] on div "112164 Daytrip" at bounding box center [241, 454] width 116 height 13
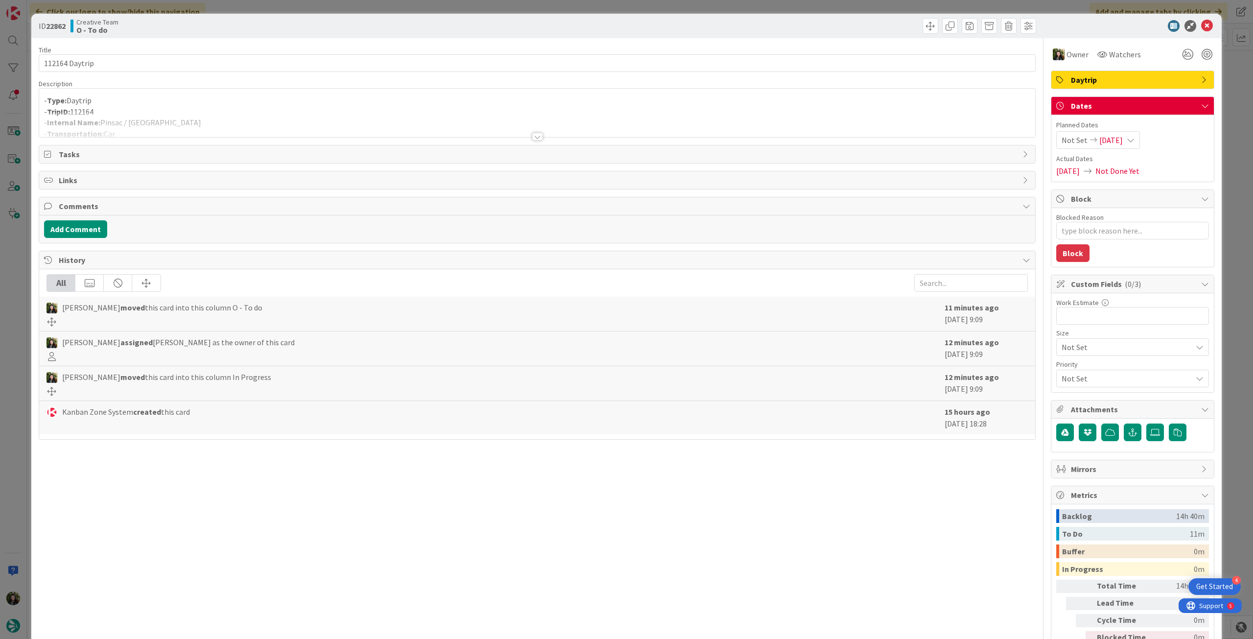
click at [135, 123] on div at bounding box center [537, 124] width 996 height 25
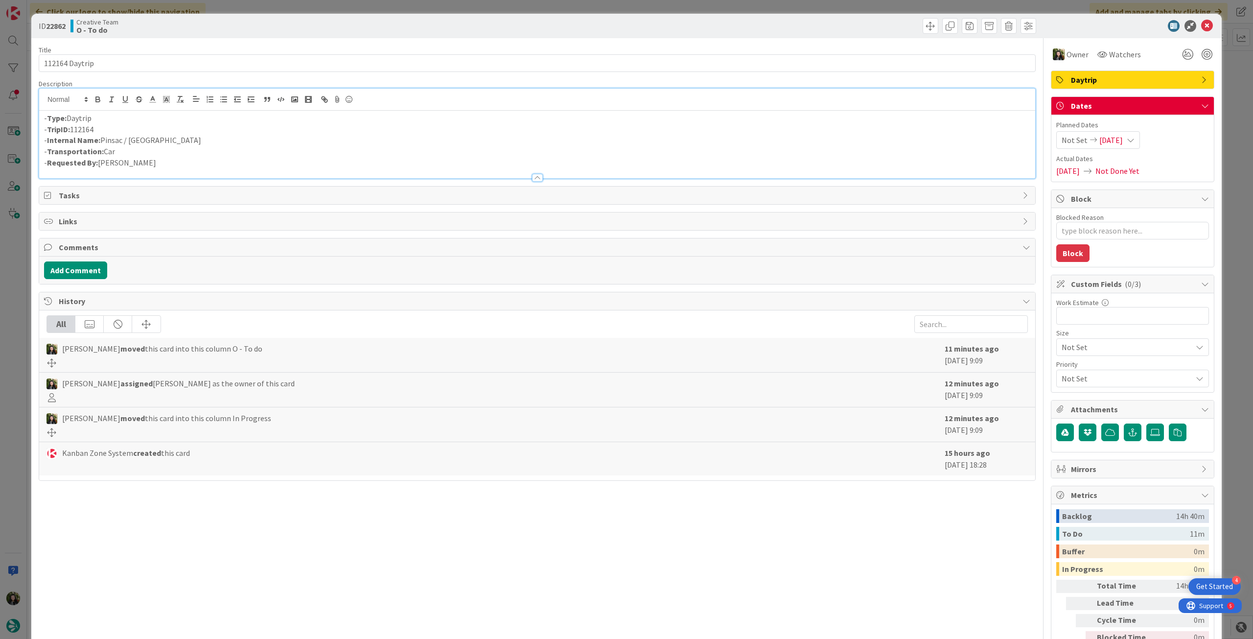
drag, startPoint x: 165, startPoint y: 149, endPoint x: 109, endPoint y: 142, distance: 56.7
click at [109, 142] on div "- Type: Daytrip - TripID: 112164 - Internal Name: [GEOGRAPHIC_DATA] / [GEOGRAPH…" at bounding box center [537, 145] width 996 height 68
click at [111, 143] on p "- Internal Name: [PERSON_NAME] / [GEOGRAPHIC_DATA]" at bounding box center [537, 140] width 987 height 11
click at [178, 132] on p "- TripID: 112164" at bounding box center [537, 129] width 987 height 11
drag, startPoint x: 160, startPoint y: 138, endPoint x: 102, endPoint y: 139, distance: 57.3
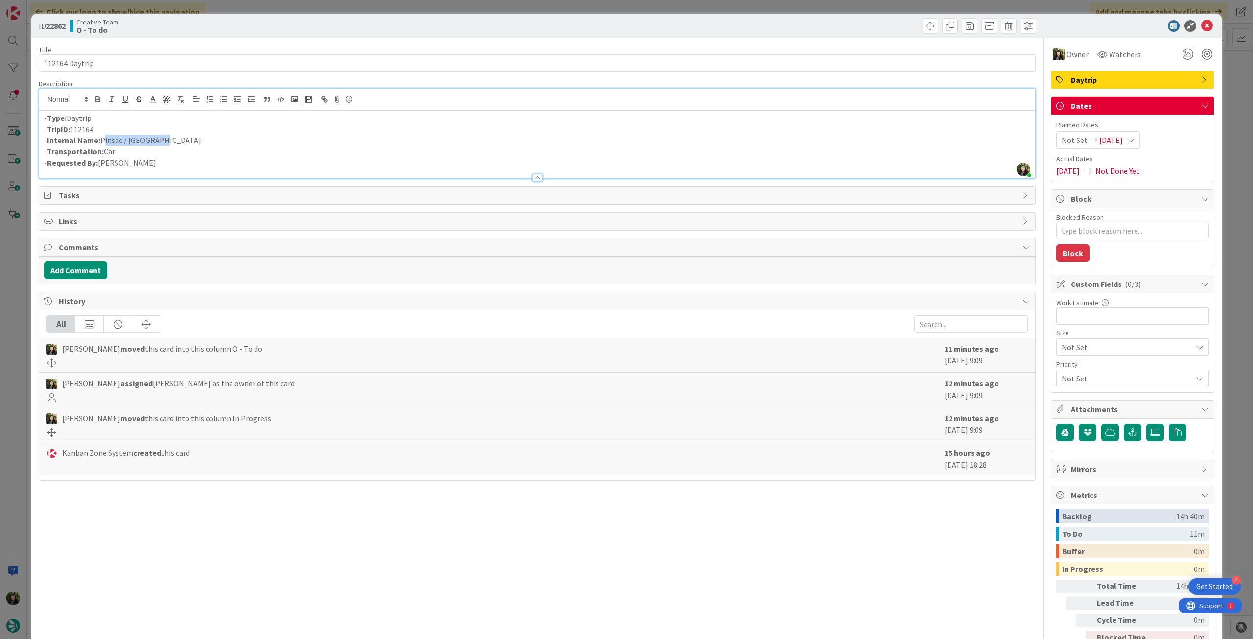
click at [102, 139] on p "- Internal Name: [PERSON_NAME] / [GEOGRAPHIC_DATA]" at bounding box center [537, 140] width 987 height 11
copy p "Pinsac / [GEOGRAPHIC_DATA]"
click at [1202, 28] on icon at bounding box center [1208, 26] width 12 height 12
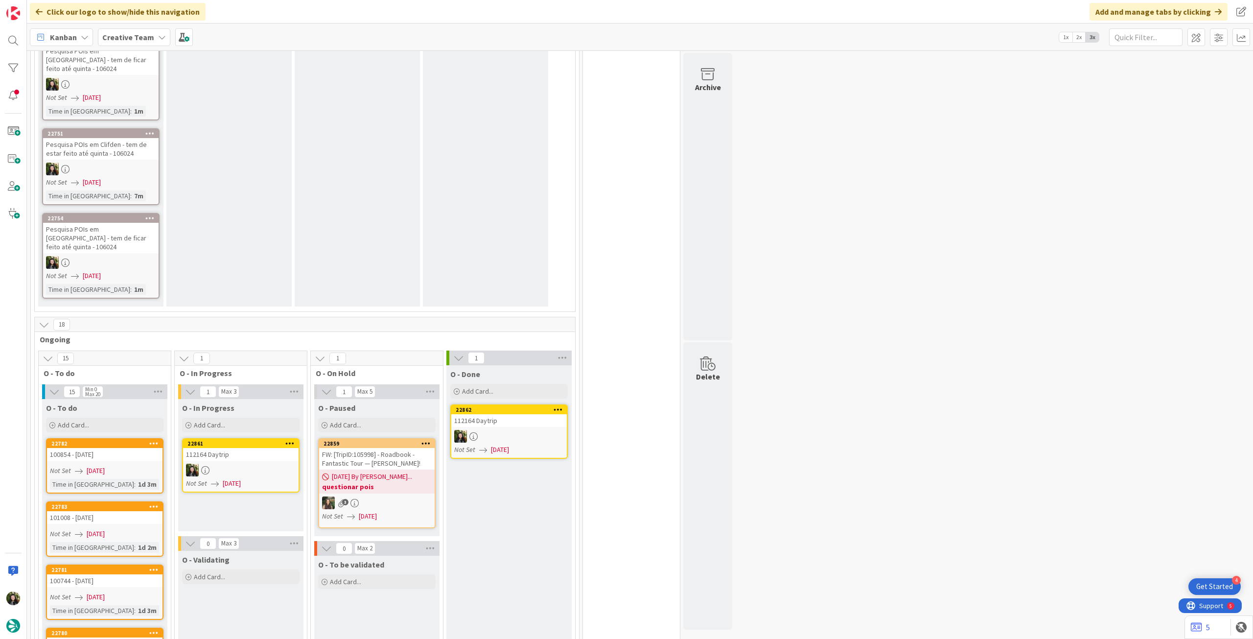
click at [235, 464] on div at bounding box center [241, 470] width 116 height 13
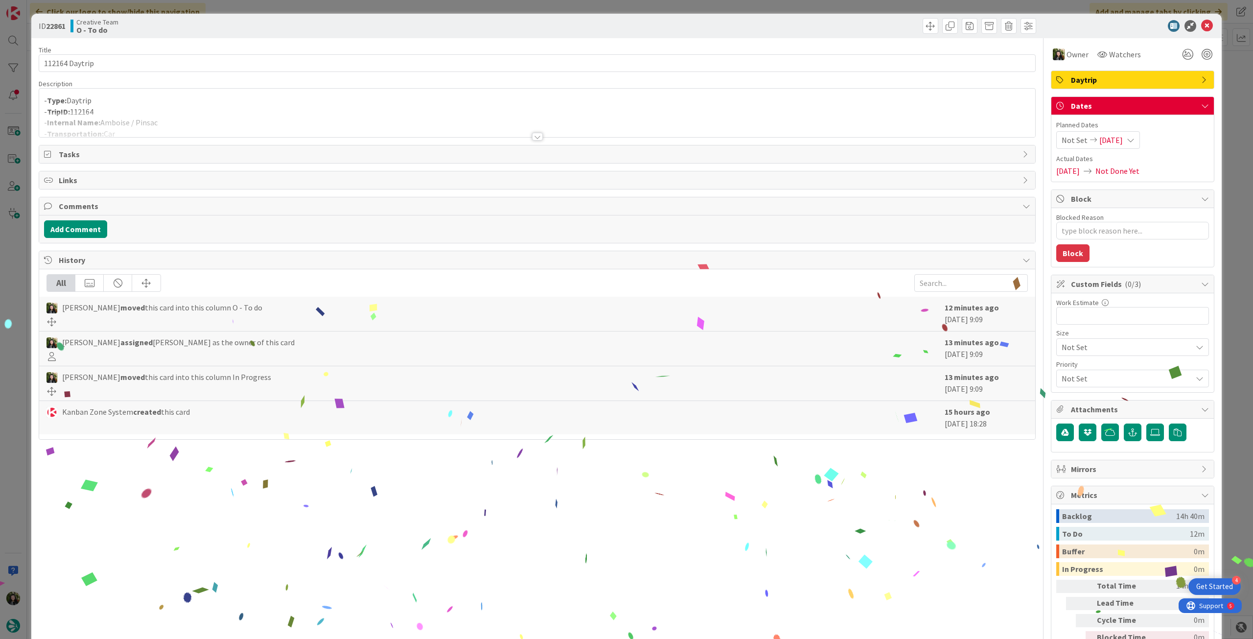
click at [191, 118] on div at bounding box center [537, 124] width 996 height 25
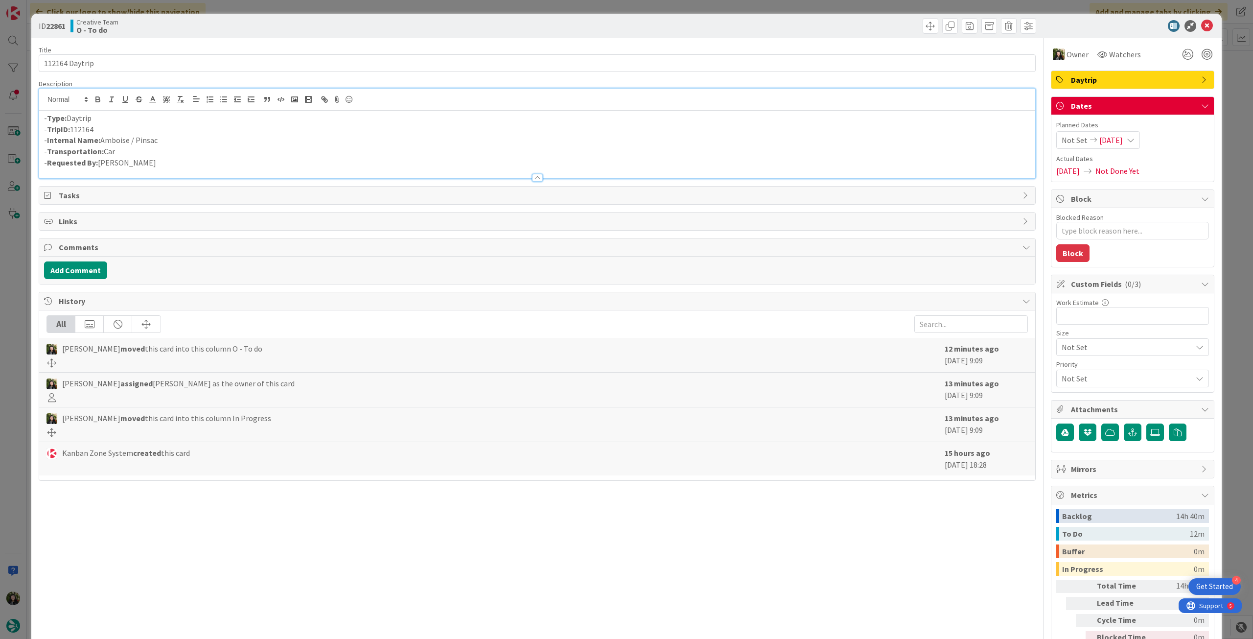
drag, startPoint x: 160, startPoint y: 137, endPoint x: 104, endPoint y: 138, distance: 55.8
click at [104, 138] on p "- Internal Name: Amboise / Pinsac" at bounding box center [537, 140] width 987 height 11
click at [146, 144] on p "- Internal Name: Amboise / Pinsac" at bounding box center [537, 140] width 987 height 11
drag, startPoint x: 170, startPoint y: 142, endPoint x: 102, endPoint y: 140, distance: 68.6
click at [102, 140] on p "- Internal Name: Amboise / Pinsac" at bounding box center [537, 140] width 987 height 11
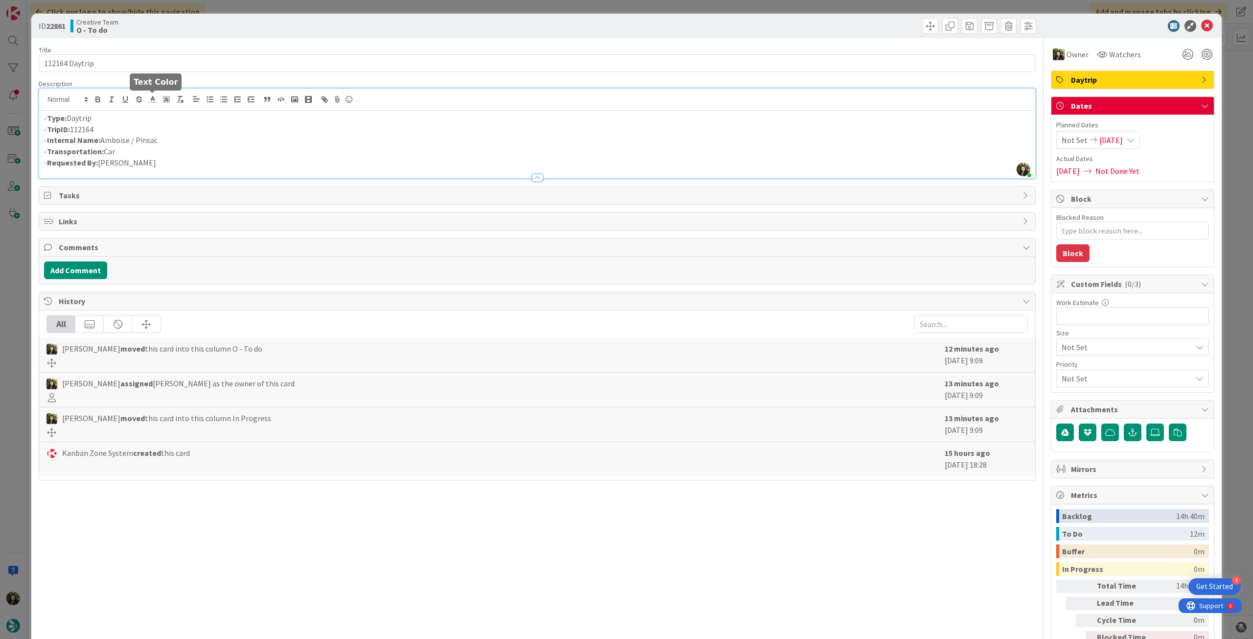
copy p "Amboise / Pinsac"
click at [1204, 24] on icon at bounding box center [1208, 26] width 12 height 12
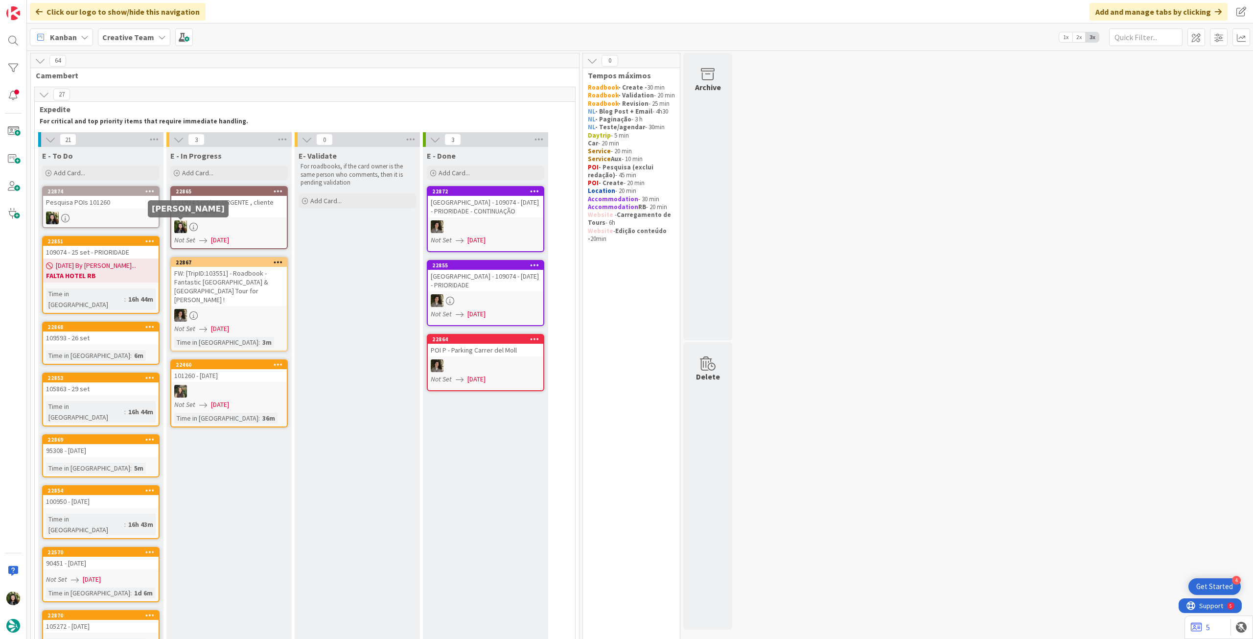
click at [199, 224] on div at bounding box center [229, 226] width 116 height 13
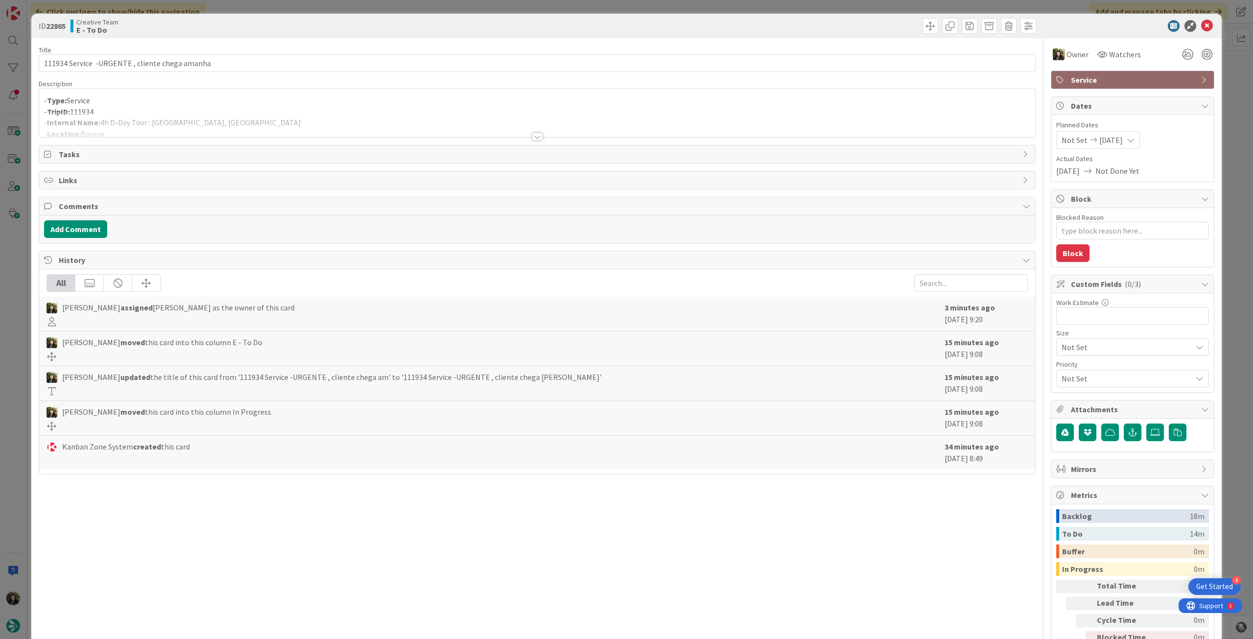
click at [169, 131] on div at bounding box center [537, 124] width 996 height 25
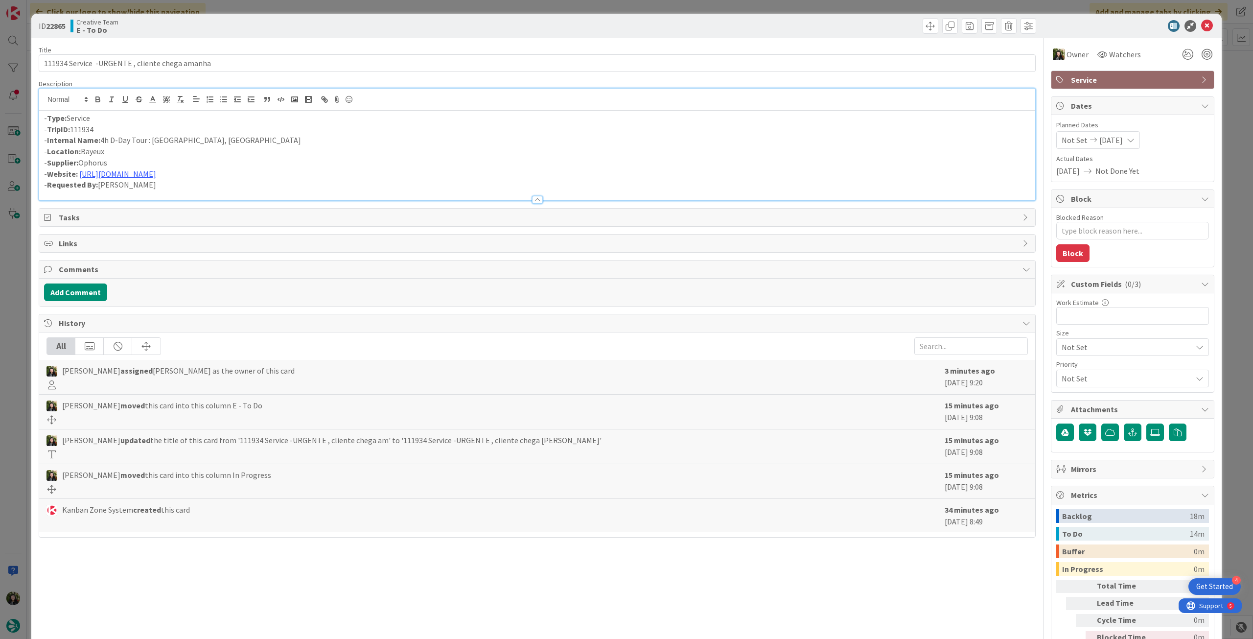
drag, startPoint x: 101, startPoint y: 141, endPoint x: 357, endPoint y: 136, distance: 256.6
click at [334, 140] on p "- Internal Name: 4h D-Day Tour : [GEOGRAPHIC_DATA], [GEOGRAPHIC_DATA]" at bounding box center [537, 140] width 987 height 11
click at [390, 129] on p "- TripID: 111934" at bounding box center [537, 129] width 987 height 11
drag, startPoint x: 82, startPoint y: 163, endPoint x: 111, endPoint y: 163, distance: 28.9
click at [111, 163] on p "- Supplier: Ophorus" at bounding box center [537, 162] width 987 height 11
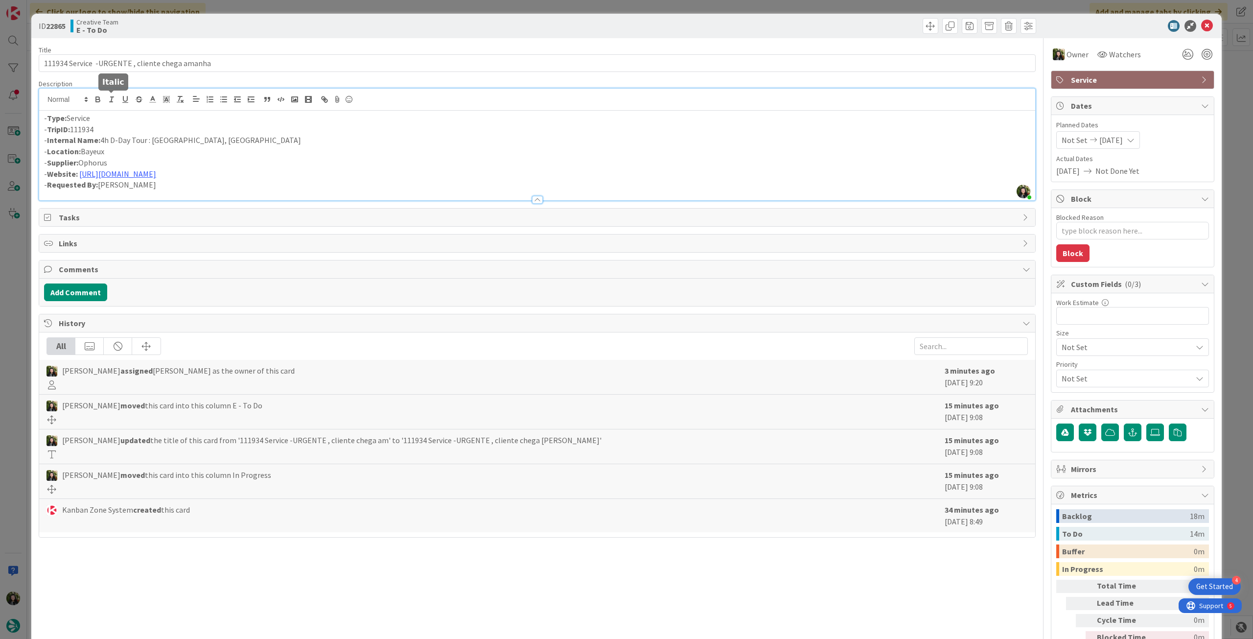
copy p "Ophorus"
click at [112, 146] on div "- Type: Service - TripID: 111934 - Internal Name: 4h D-Day Tour : [GEOGRAPHIC_D…" at bounding box center [537, 156] width 996 height 90
drag, startPoint x: 102, startPoint y: 140, endPoint x: 336, endPoint y: 143, distance: 234.5
click at [336, 143] on p "- Internal Name: 4h D-Day Tour : [GEOGRAPHIC_DATA], [GEOGRAPHIC_DATA]" at bounding box center [537, 140] width 987 height 11
copy p "4h D-Day Tour : [GEOGRAPHIC_DATA], [GEOGRAPHIC_DATA]"
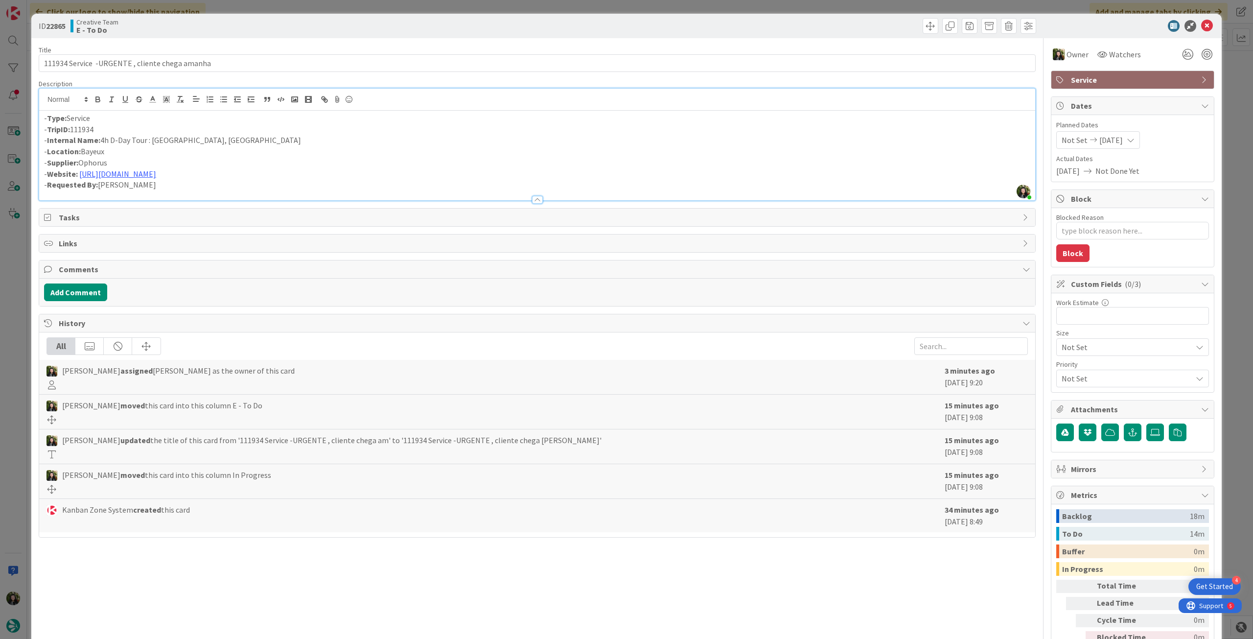
drag, startPoint x: 81, startPoint y: 162, endPoint x: 110, endPoint y: 160, distance: 29.0
click at [110, 162] on p "- Supplier: Ophorus" at bounding box center [537, 162] width 987 height 11
copy p "Ophorus"
drag, startPoint x: 100, startPoint y: 141, endPoint x: 316, endPoint y: 31, distance: 242.0
click at [320, 141] on p "- Internal Name: 4h D-Day Tour : [GEOGRAPHIC_DATA], [GEOGRAPHIC_DATA]" at bounding box center [537, 140] width 987 height 11
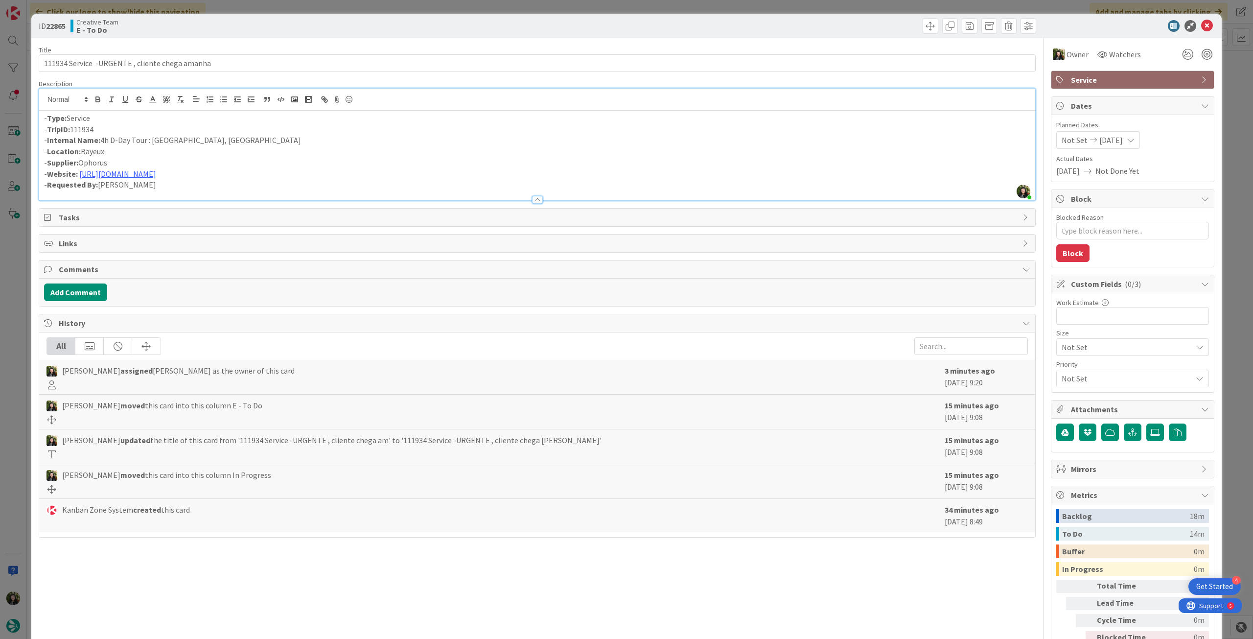
copy p "4h D-Day Tour : [GEOGRAPHIC_DATA], [GEOGRAPHIC_DATA]"
click at [156, 170] on link "[URL][DOMAIN_NAME]" at bounding box center [117, 174] width 77 height 10
click at [212, 192] on link "[URL][DOMAIN_NAME]" at bounding box center [234, 193] width 67 height 13
drag, startPoint x: 1199, startPoint y: 27, endPoint x: 954, endPoint y: 159, distance: 278.4
click at [1202, 28] on icon at bounding box center [1208, 26] width 12 height 12
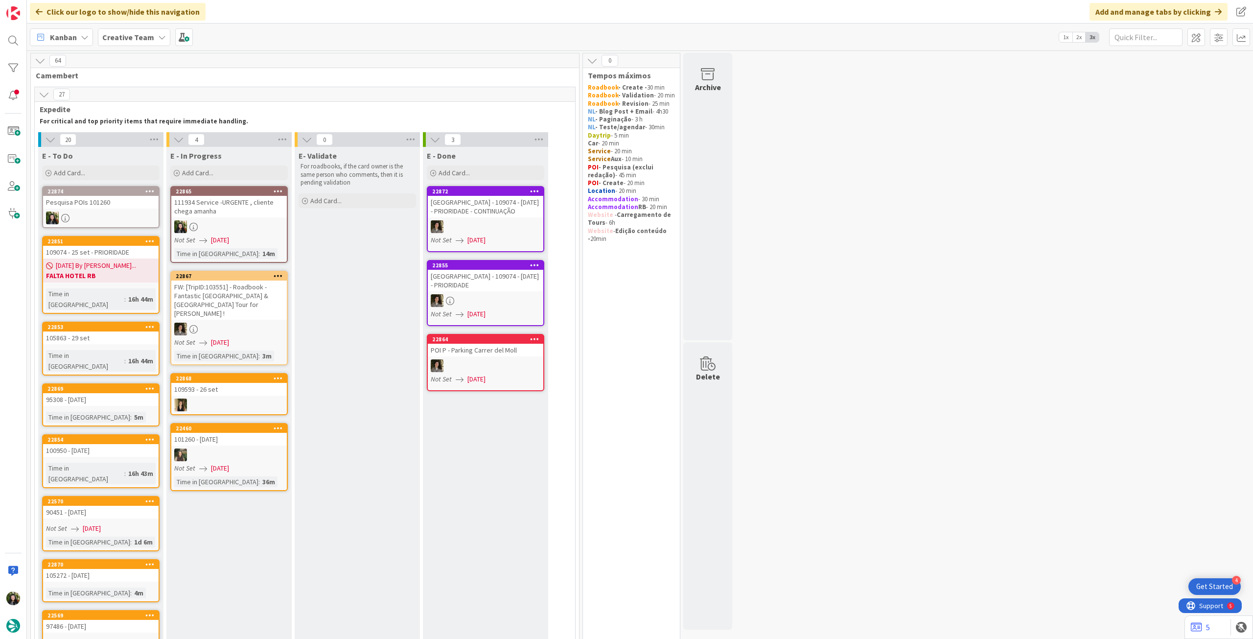
click at [223, 217] on div "111934 Service -URGENTE , cliente chega amanha" at bounding box center [229, 207] width 116 height 22
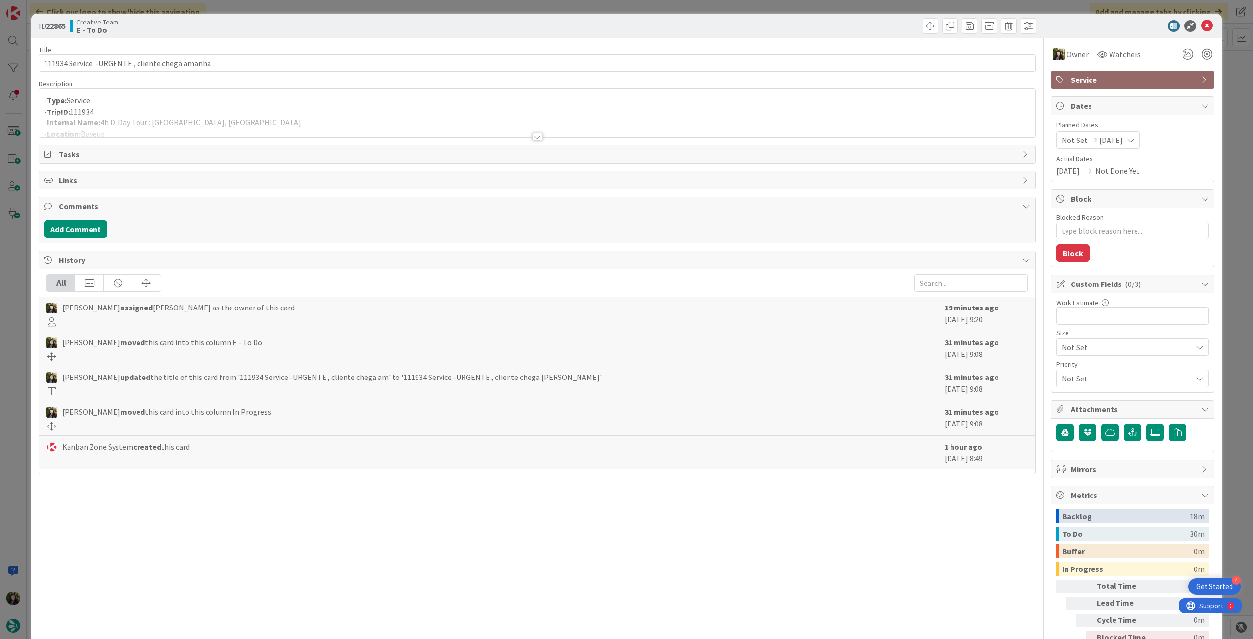
click at [178, 127] on div at bounding box center [537, 124] width 996 height 25
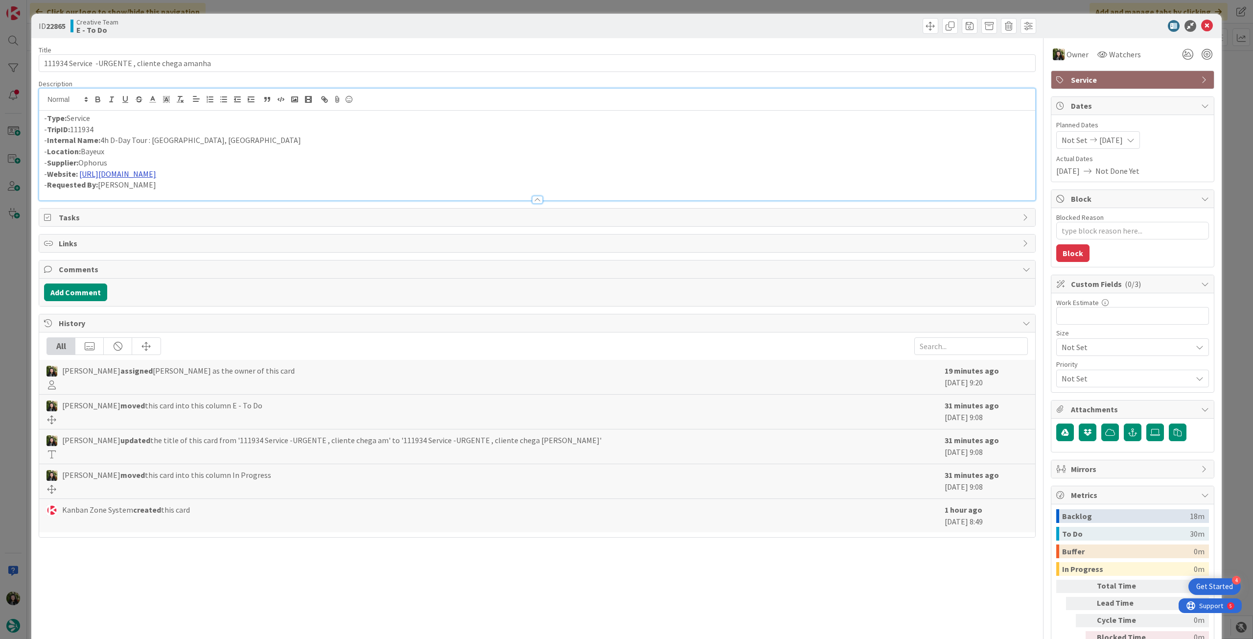
click at [156, 172] on link "[URL][DOMAIN_NAME]" at bounding box center [117, 174] width 77 height 10
click at [212, 189] on link "[URL][DOMAIN_NAME]" at bounding box center [234, 193] width 67 height 13
drag, startPoint x: 1203, startPoint y: 23, endPoint x: 748, endPoint y: 131, distance: 468.5
click at [1203, 23] on icon at bounding box center [1208, 26] width 12 height 12
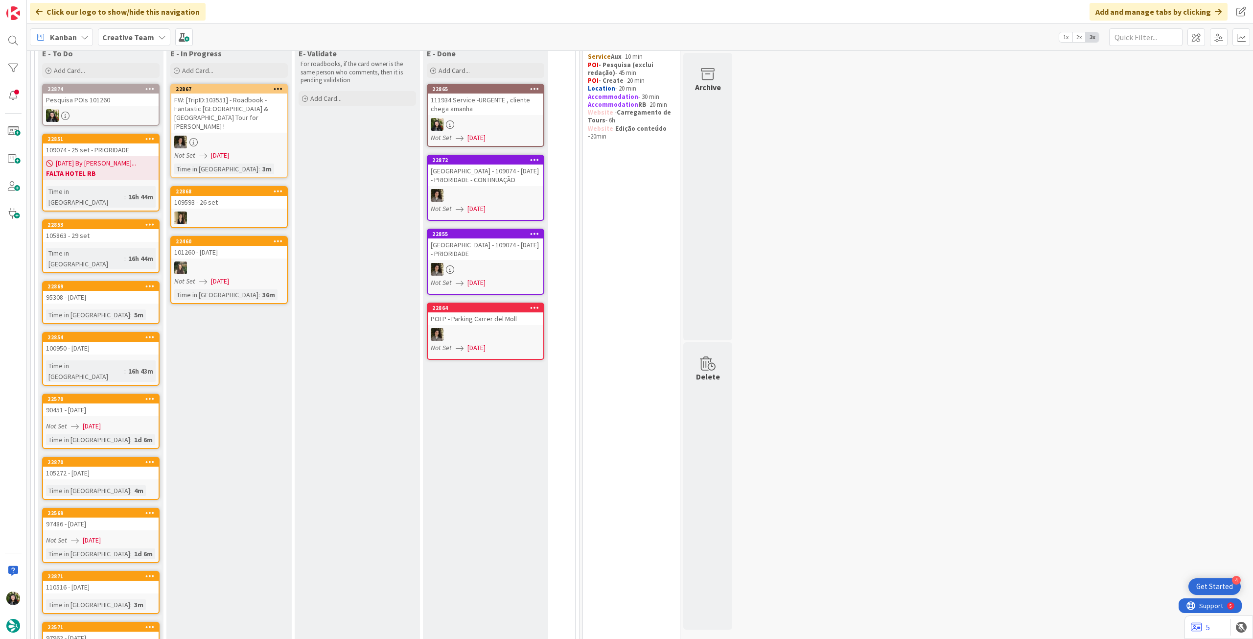
scroll to position [65, 0]
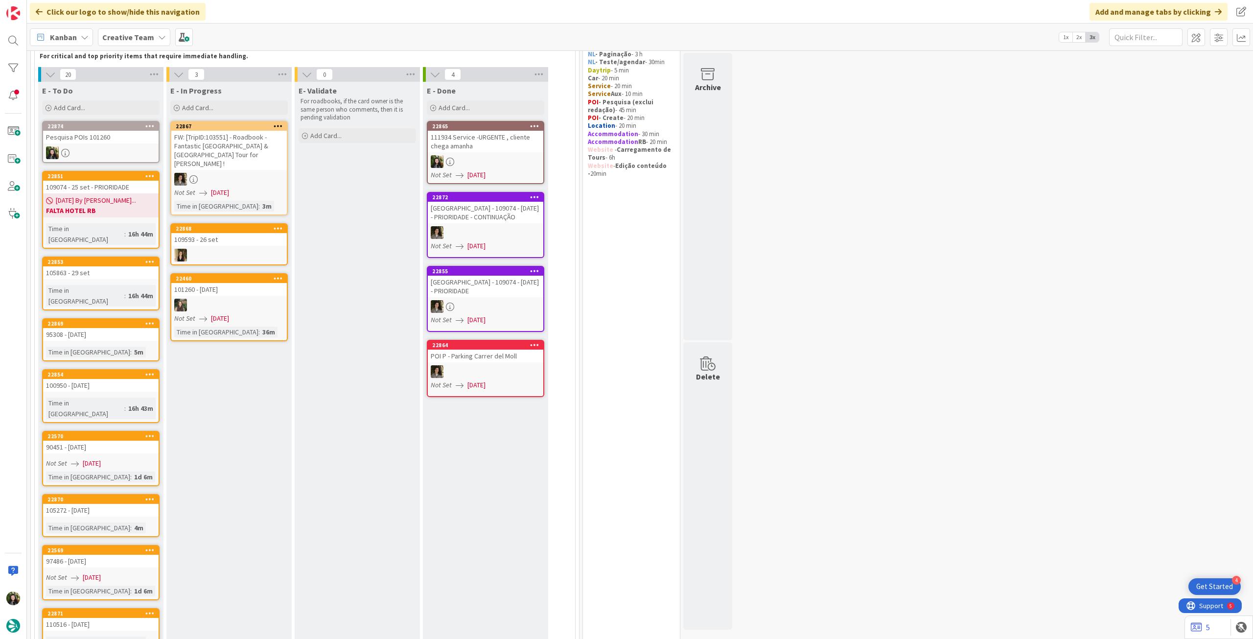
click at [250, 286] on div "101260 - [DATE]" at bounding box center [229, 289] width 116 height 13
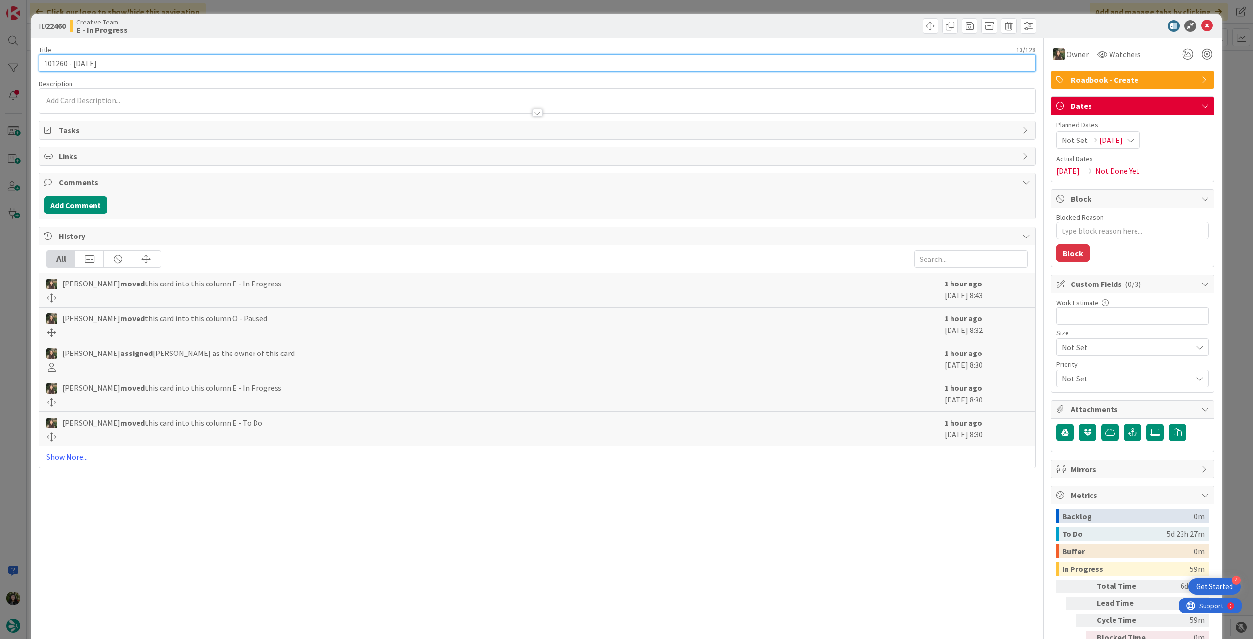
drag, startPoint x: 68, startPoint y: 61, endPoint x: 32, endPoint y: 64, distance: 35.9
click at [32, 64] on div "ID 22460 Creative Team E - In Progress Title 13 / 128 101260 - [DATE] Descripti…" at bounding box center [626, 346] width 1191 height 665
drag, startPoint x: 1198, startPoint y: 26, endPoint x: 878, endPoint y: 76, distance: 323.7
click at [1202, 26] on icon at bounding box center [1208, 26] width 12 height 12
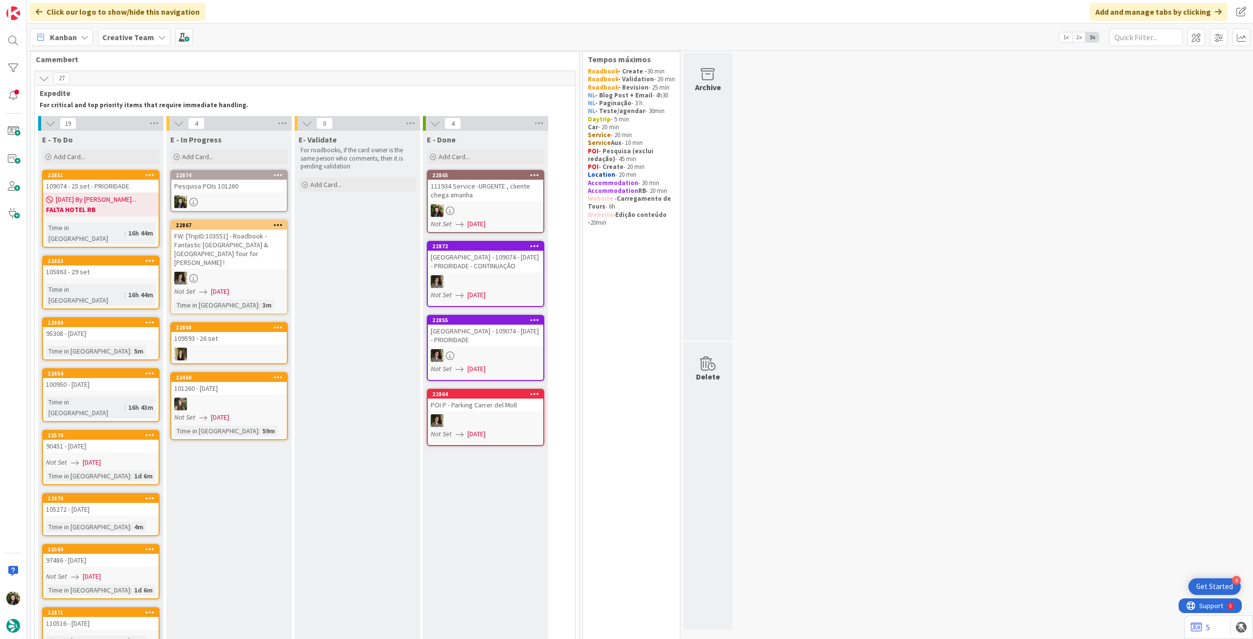
drag, startPoint x: 132, startPoint y: 192, endPoint x: 249, endPoint y: 185, distance: 117.2
click at [249, 185] on div "Pesquisa POIs 101260" at bounding box center [229, 186] width 116 height 13
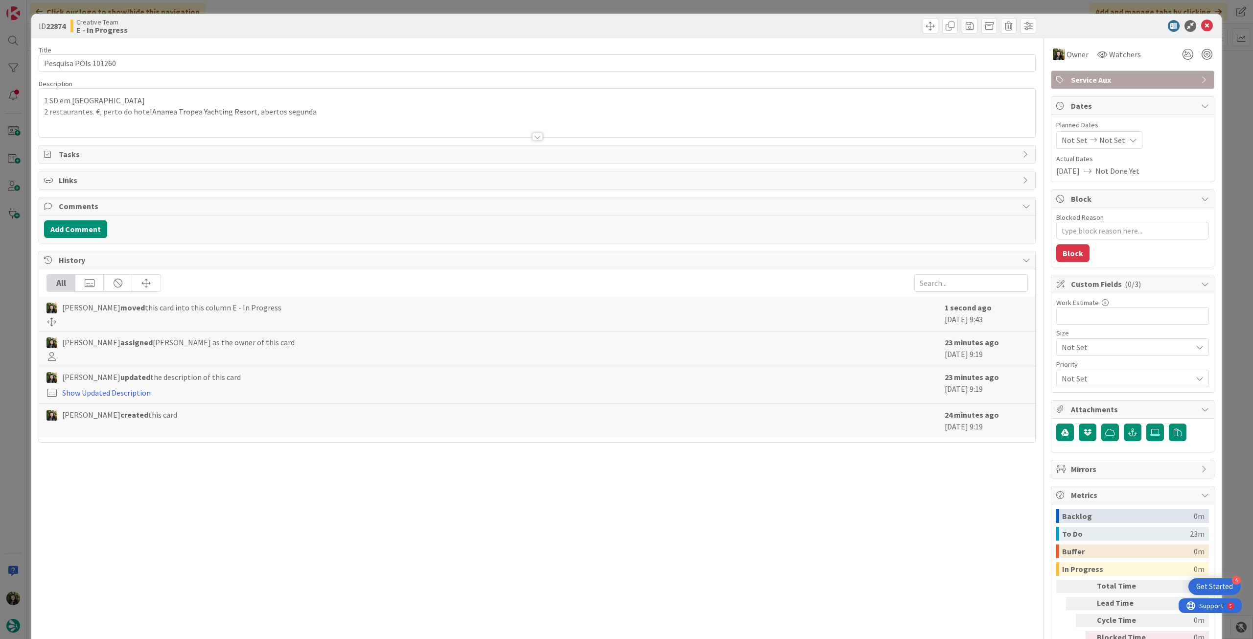
click at [213, 118] on div at bounding box center [537, 124] width 996 height 25
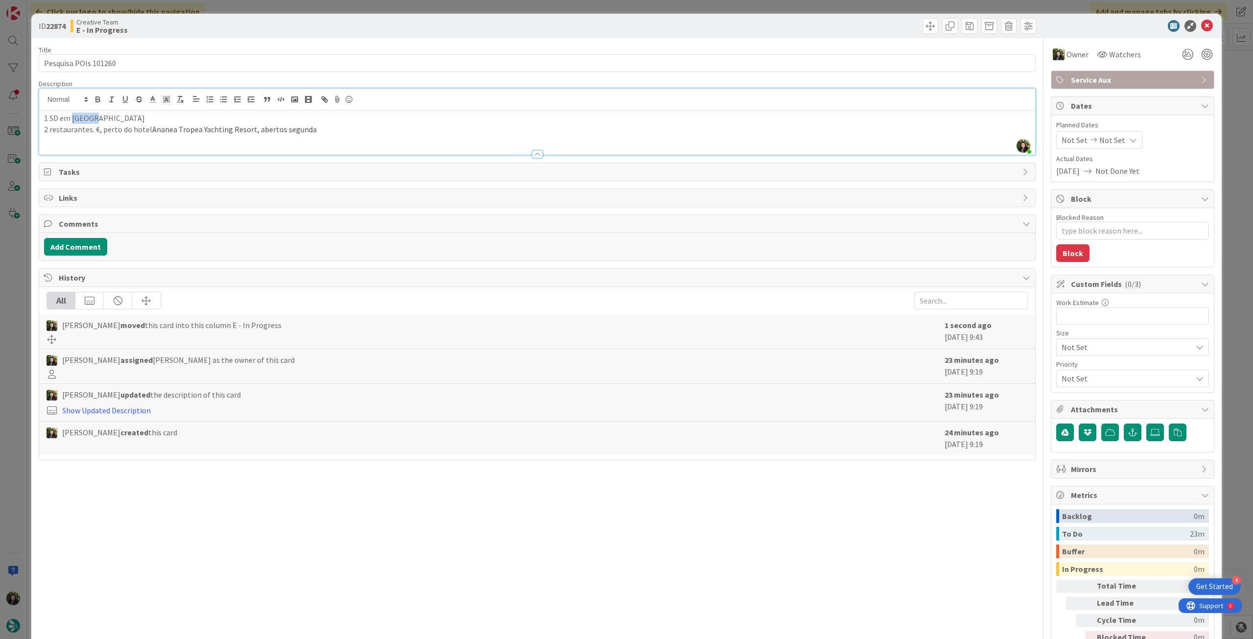
drag, startPoint x: 97, startPoint y: 120, endPoint x: 72, endPoint y: 118, distance: 25.1
click at [72, 118] on p "1 SD em [GEOGRAPHIC_DATA]" at bounding box center [537, 118] width 987 height 11
copy p "Tropea"
click at [1202, 26] on icon at bounding box center [1208, 26] width 12 height 12
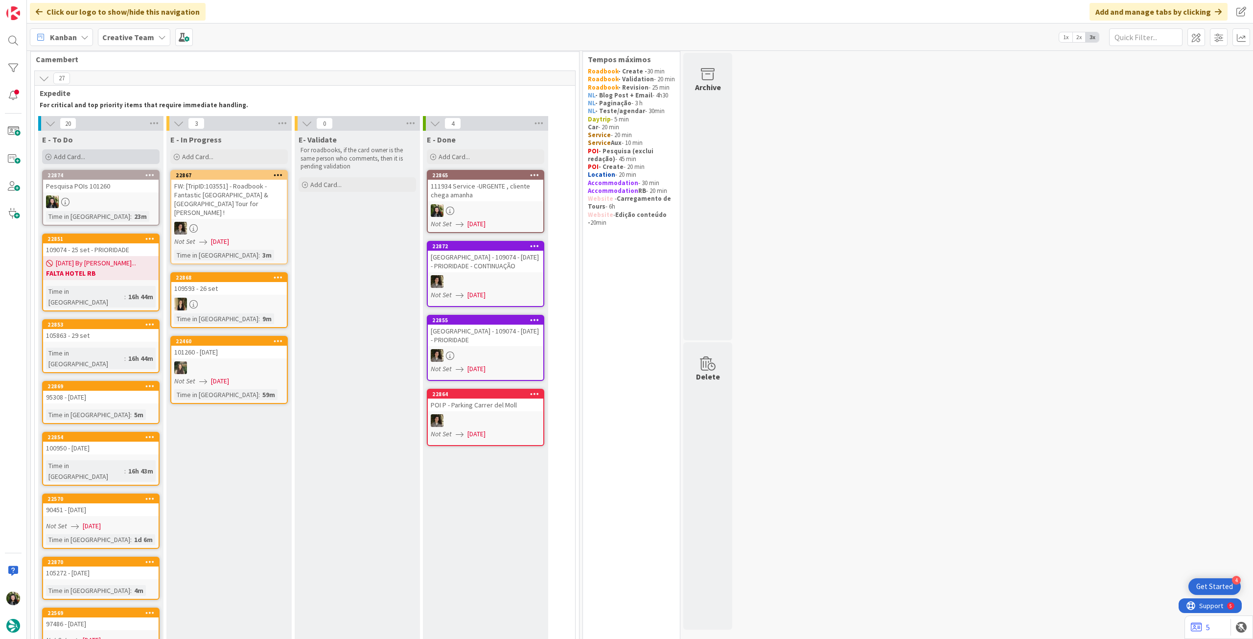
click at [95, 162] on div "Add Card..." at bounding box center [101, 156] width 118 height 15
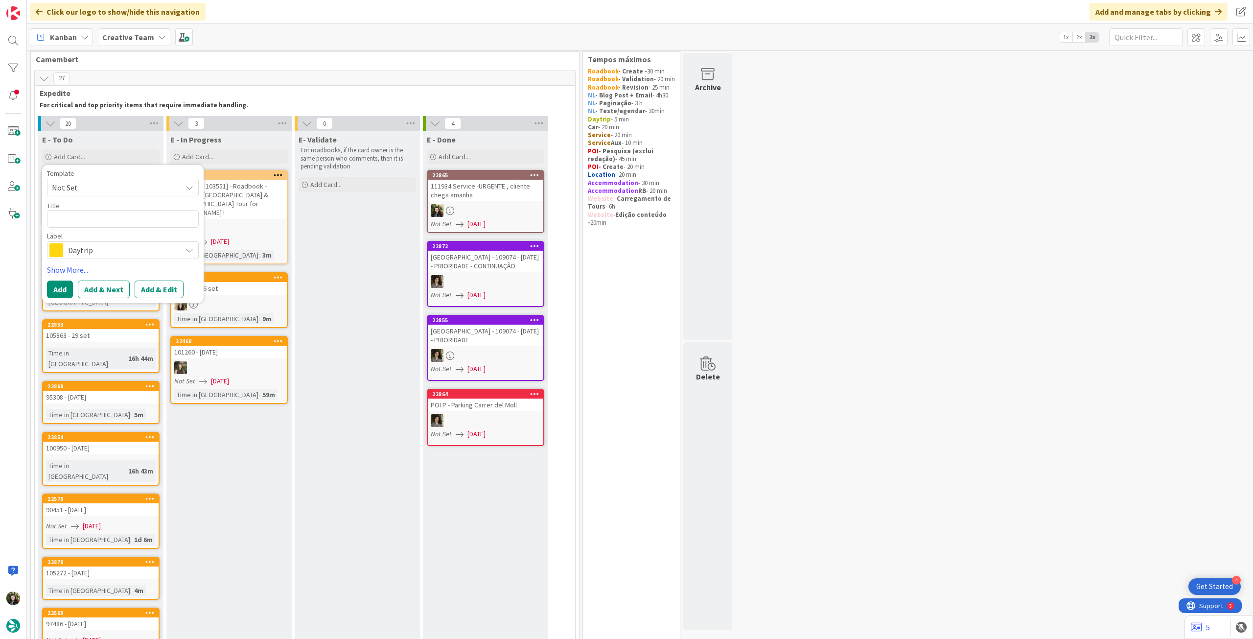
click at [106, 246] on span "Daytrip" at bounding box center [122, 250] width 109 height 14
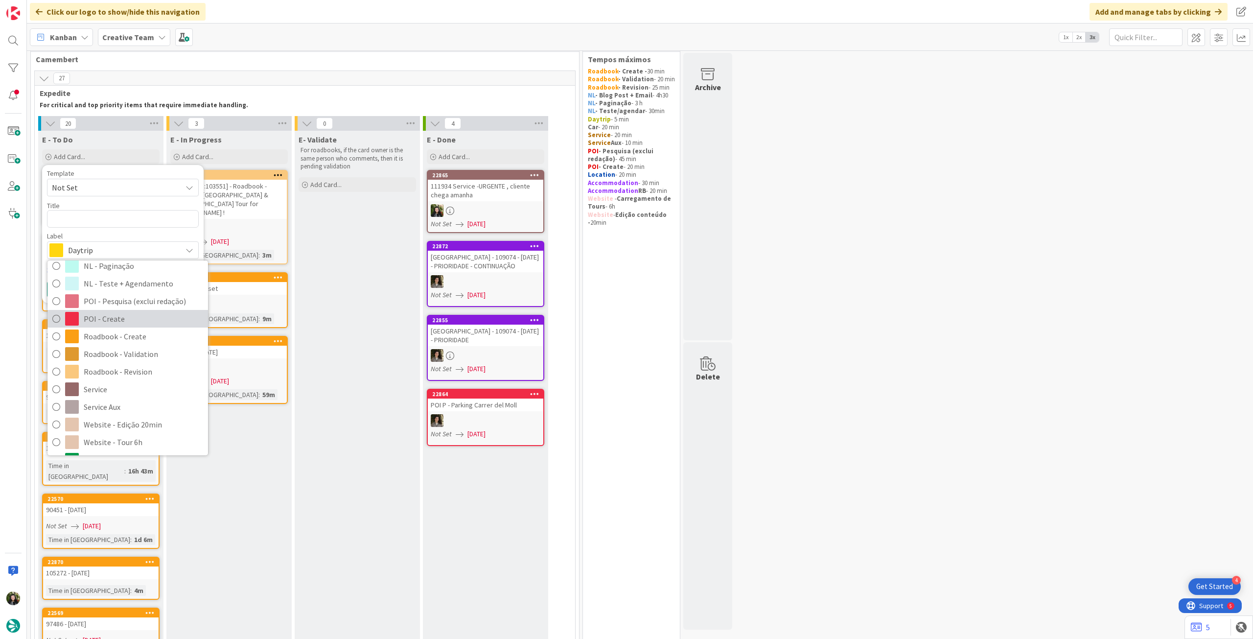
drag, startPoint x: 140, startPoint y: 312, endPoint x: 133, endPoint y: 281, distance: 32.6
click at [139, 312] on span "POI - Create" at bounding box center [143, 318] width 119 height 15
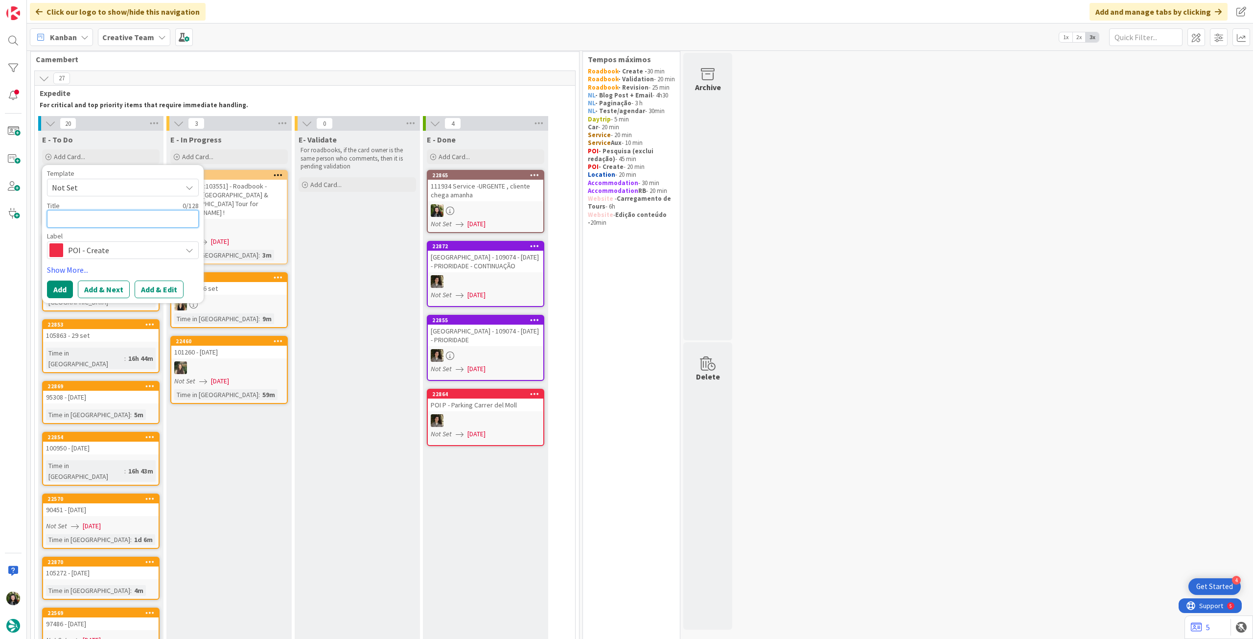
click at [124, 216] on textarea at bounding box center [123, 219] width 152 height 18
paste textarea "[GEOGRAPHIC_DATA]"
type textarea "x"
type textarea "[GEOGRAPHIC_DATA]"
drag, startPoint x: 59, startPoint y: 295, endPoint x: 63, endPoint y: 288, distance: 7.9
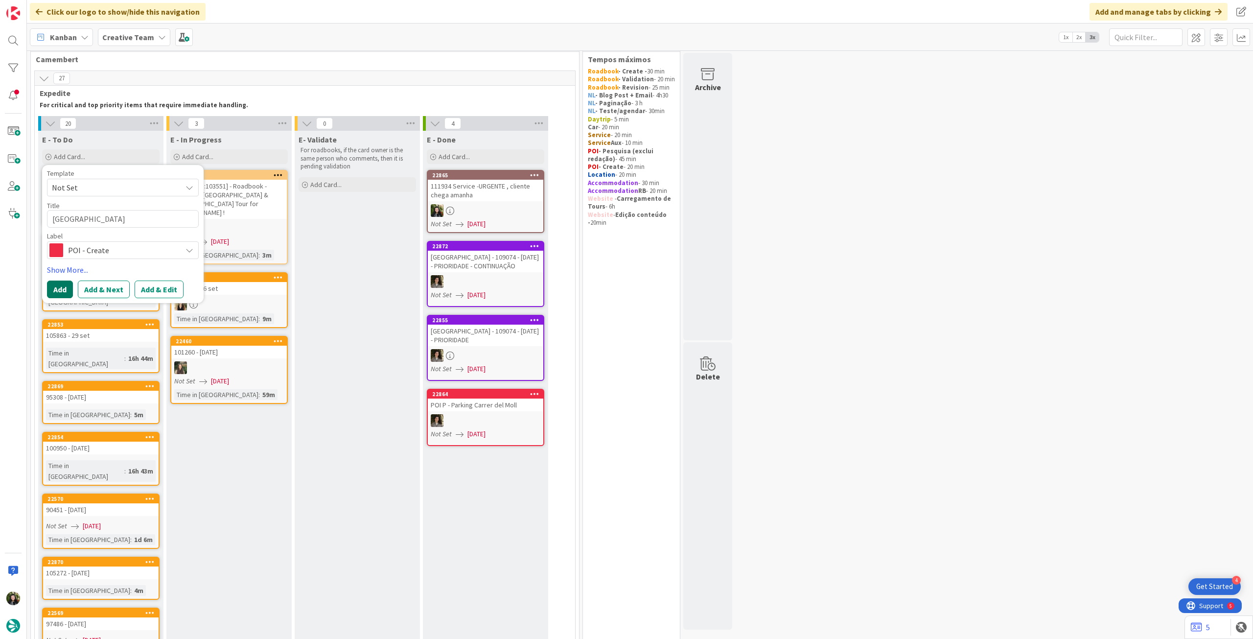
click at [59, 294] on button "Add" at bounding box center [60, 290] width 26 height 18
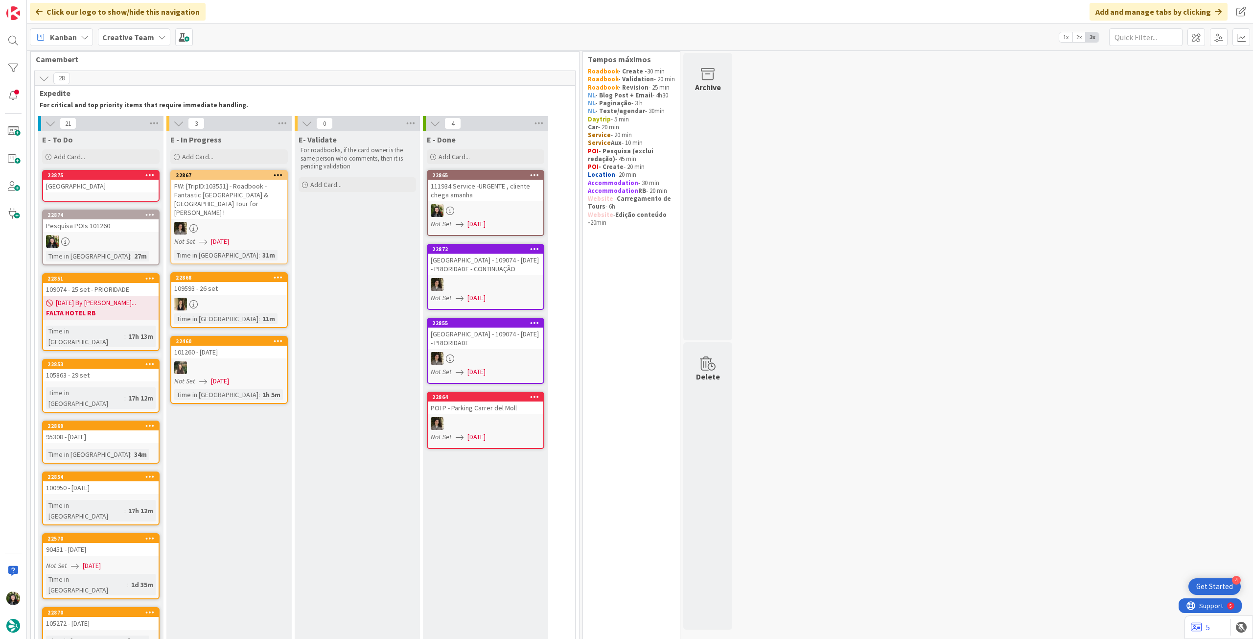
click at [111, 194] on link "22875 [GEOGRAPHIC_DATA]" at bounding box center [101, 186] width 118 height 32
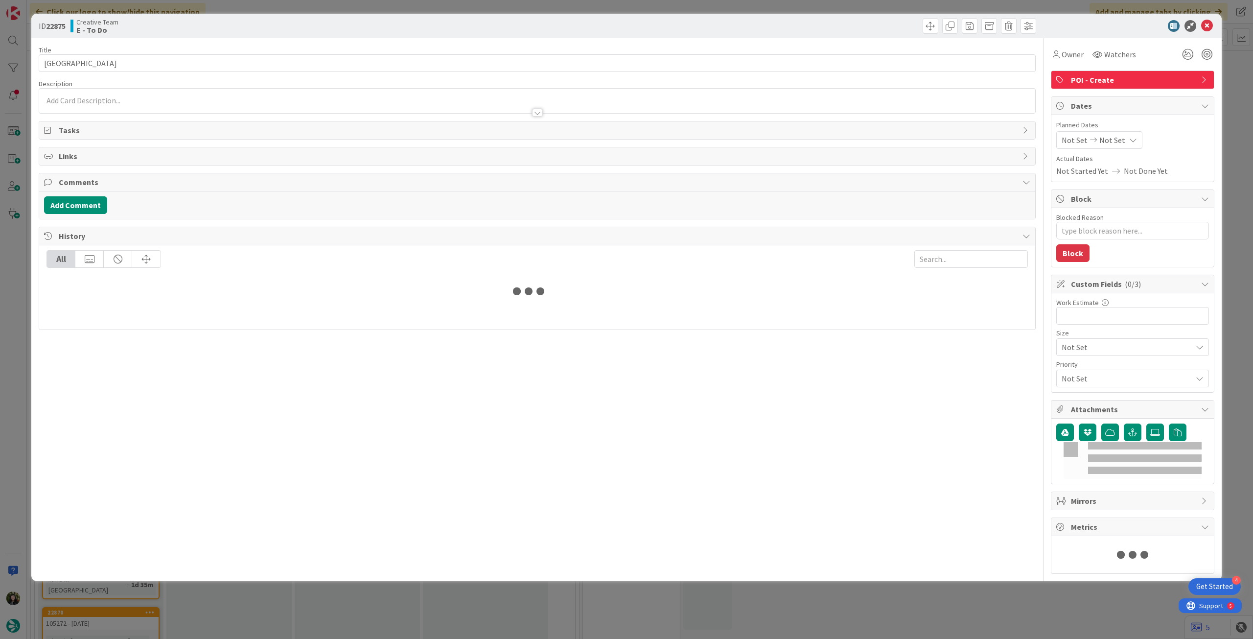
type textarea "x"
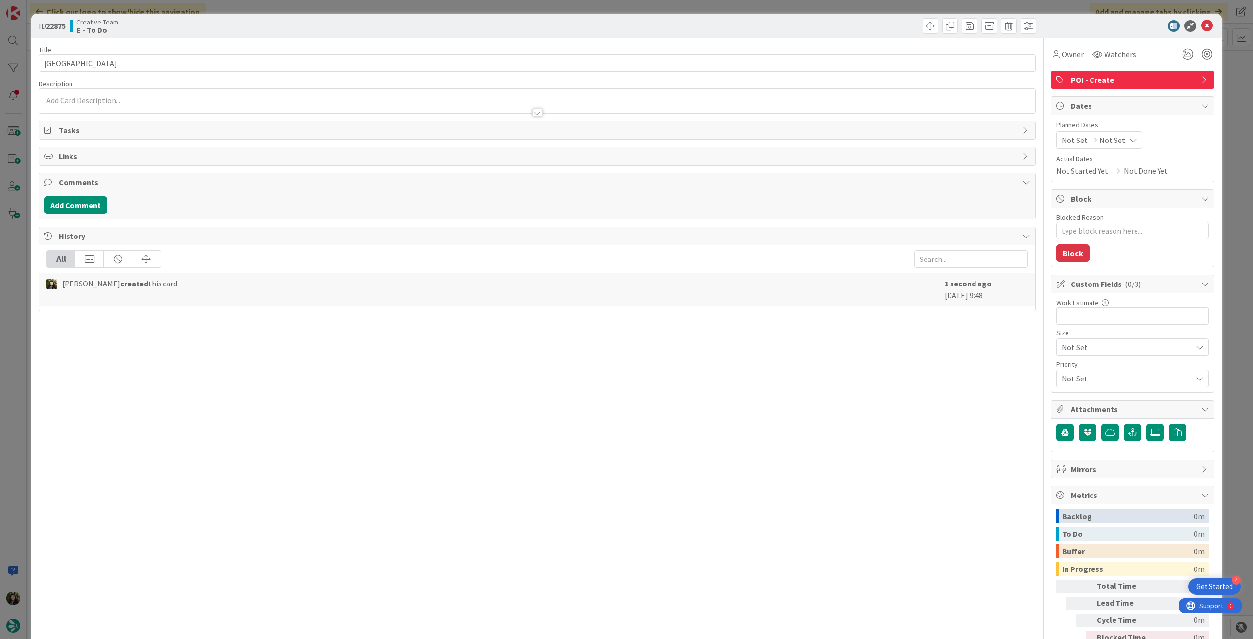
click at [165, 106] on div at bounding box center [537, 108] width 996 height 10
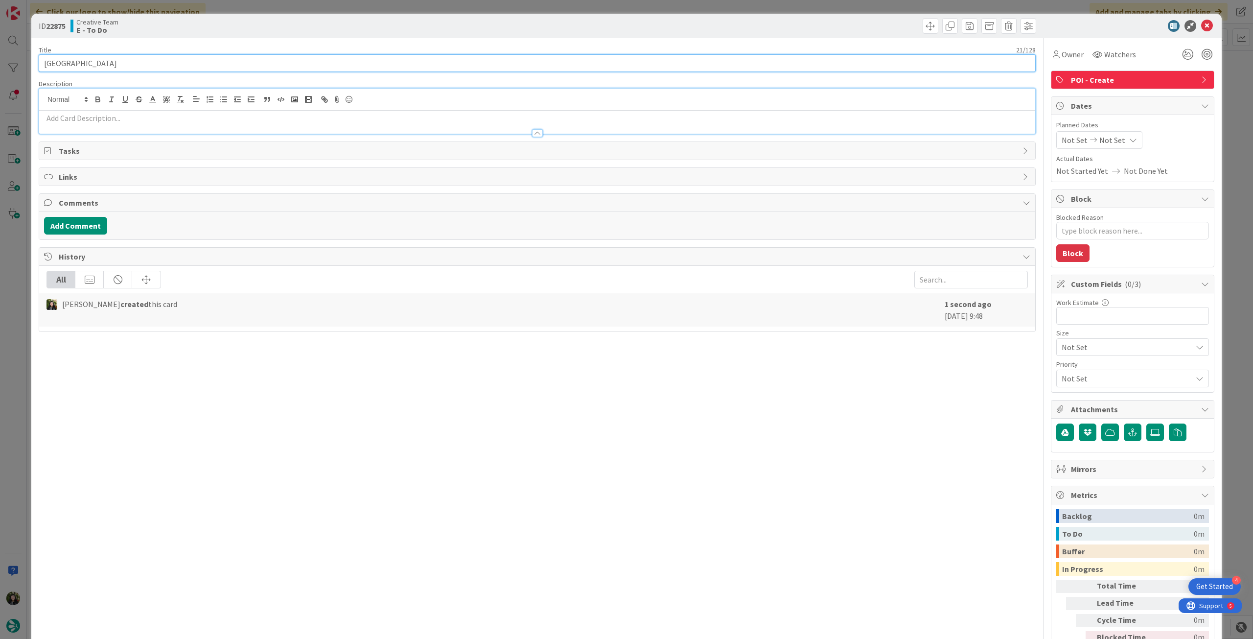
click at [182, 66] on input "[GEOGRAPHIC_DATA]" at bounding box center [537, 63] width 997 height 18
type input "[GEOGRAPHIC_DATA] -"
type textarea "x"
type input "[GEOGRAPHIC_DATA] - ver"
type textarea "x"
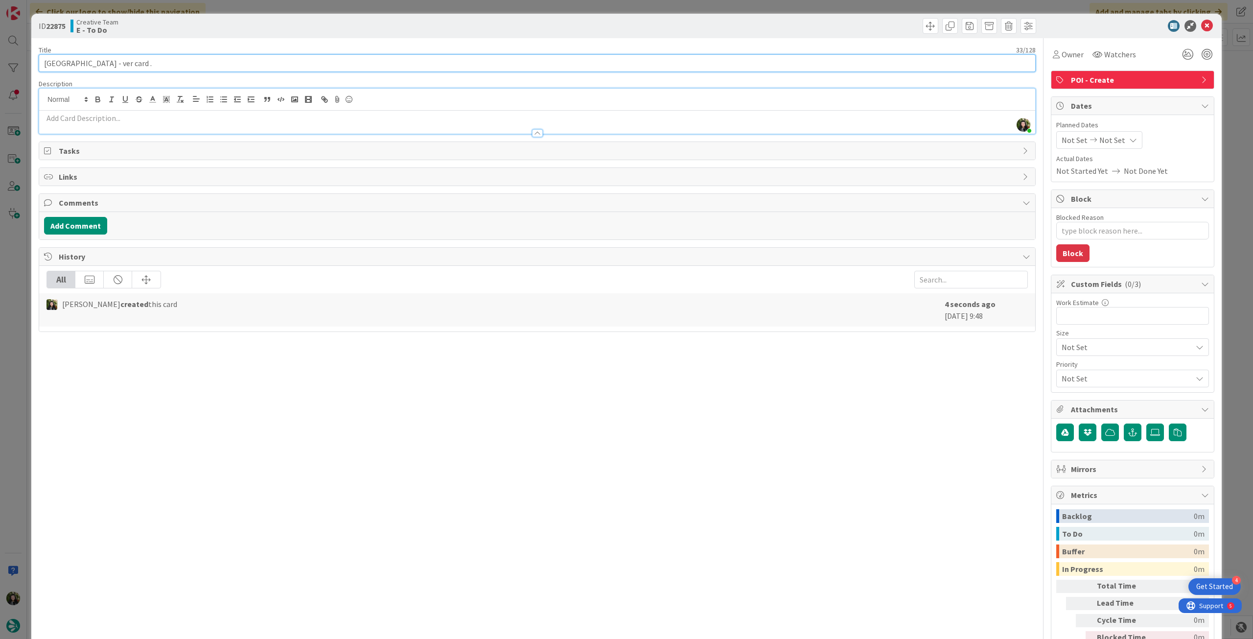
type input "[GEOGRAPHIC_DATA] - ver card ."
type textarea "x"
type input "[GEOGRAPHIC_DATA] - ver card - [DATE]"
type textarea "x"
type input "[GEOGRAPHIC_DATA] - ver card - [DATE]"
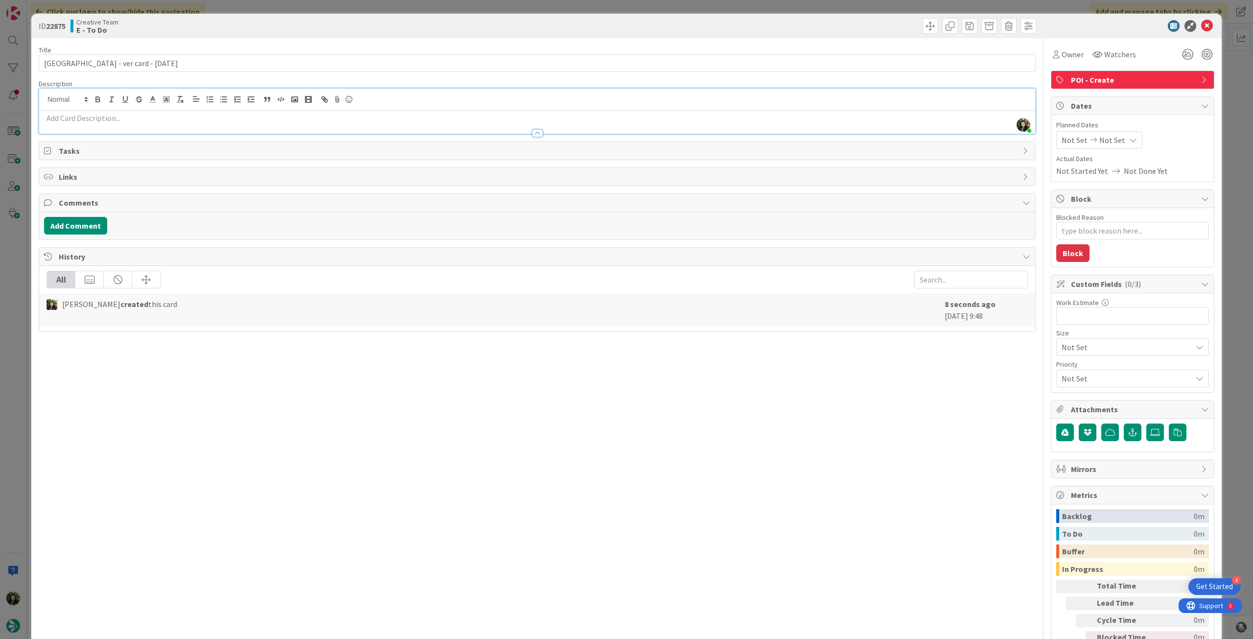
click at [189, 114] on p at bounding box center [537, 118] width 987 height 11
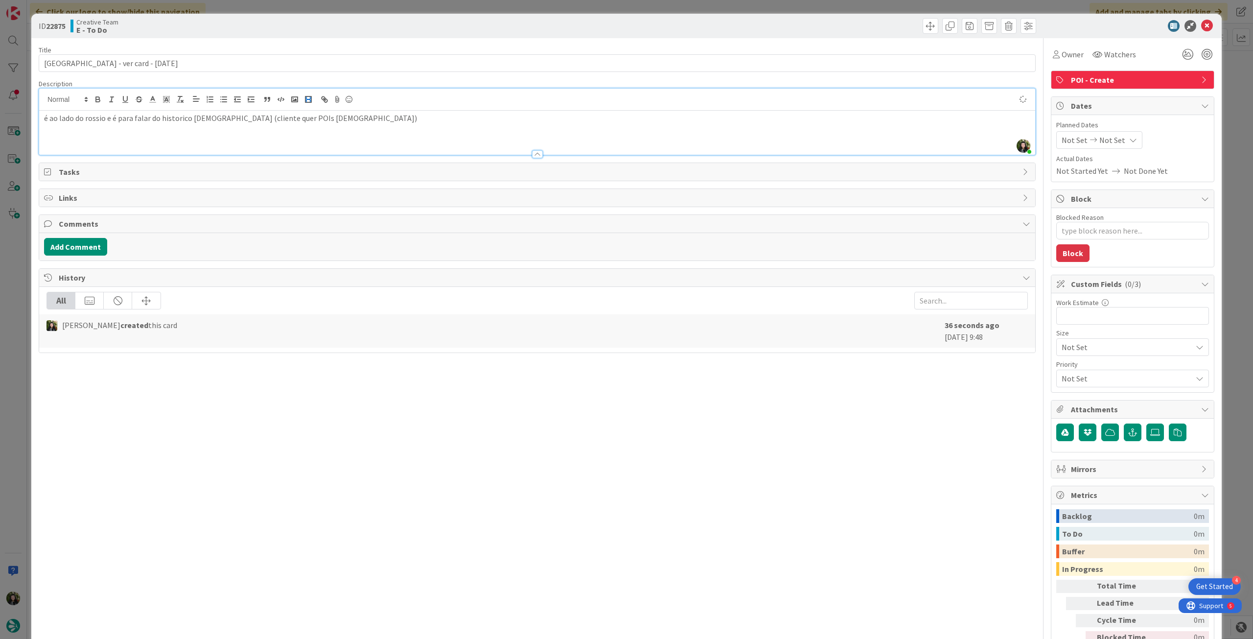
type textarea "x"
click at [1130, 139] on icon at bounding box center [1134, 140] width 8 height 8
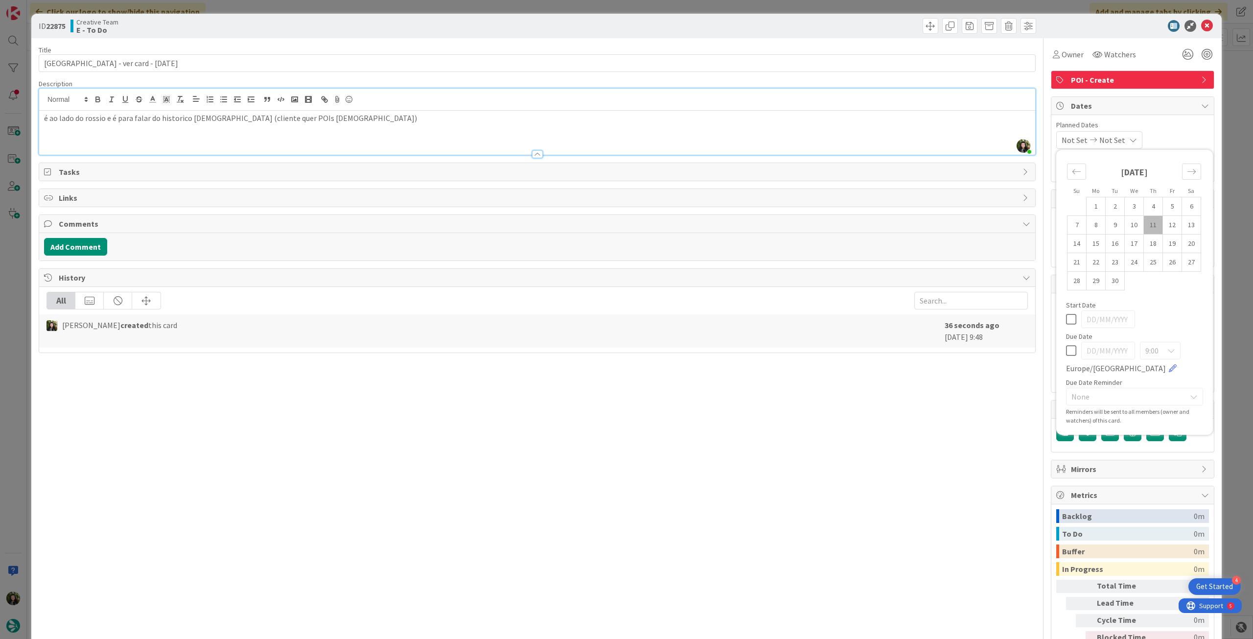
click at [1066, 355] on icon at bounding box center [1071, 351] width 10 height 12
type input "[DATE]"
click at [1202, 24] on icon at bounding box center [1208, 26] width 12 height 12
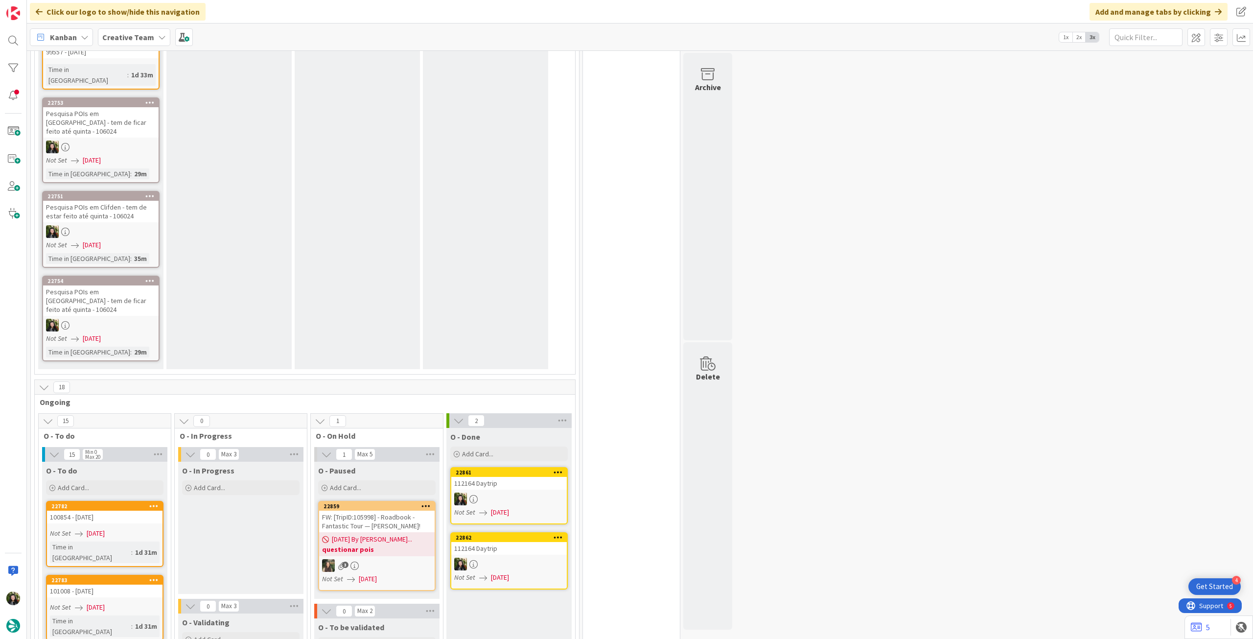
scroll to position [1387, 0]
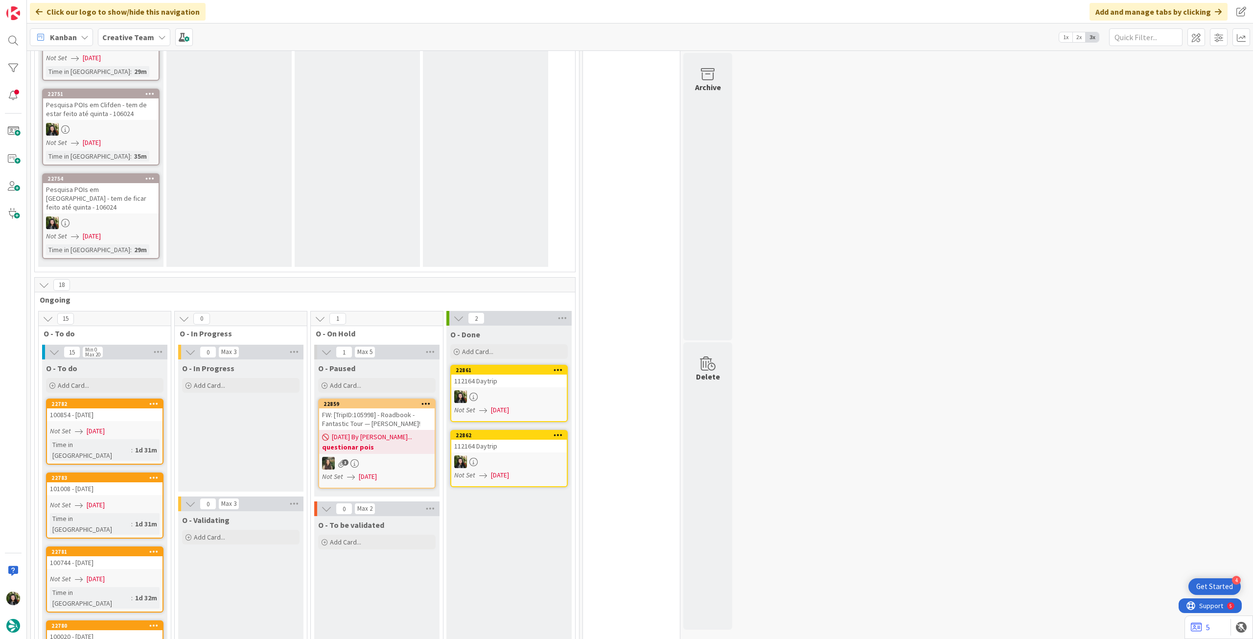
click at [403, 457] on div "3" at bounding box center [377, 463] width 116 height 13
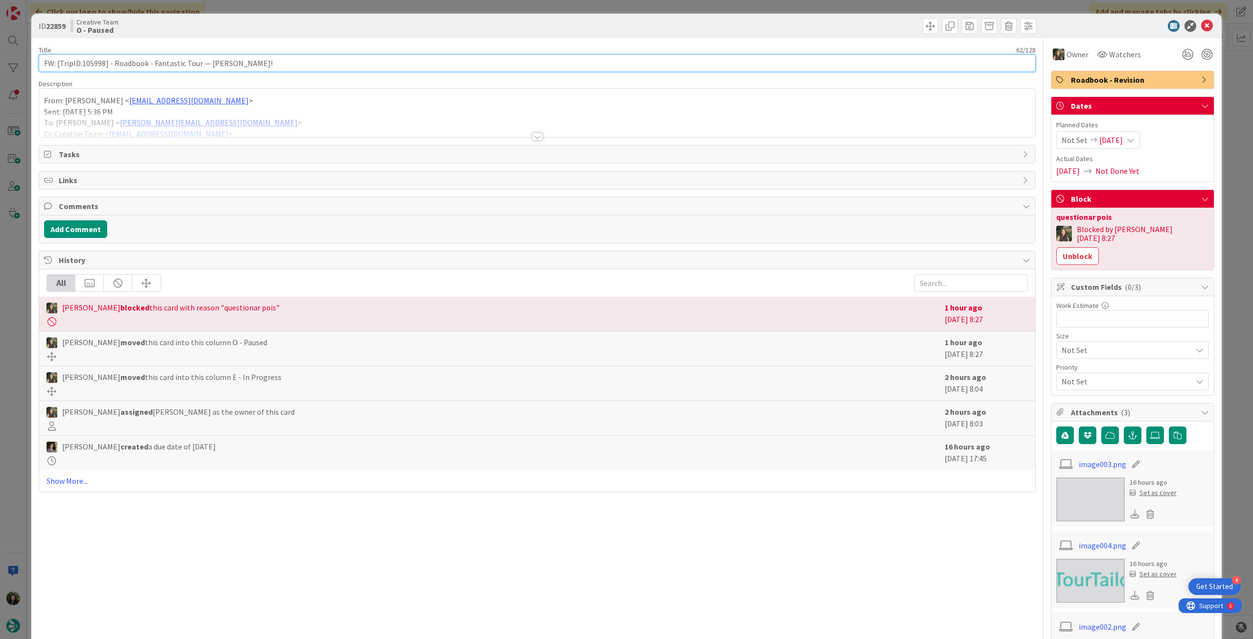
click at [83, 66] on input "FW: [TripID:105998] - Roadbook - Fantastic Tour — [PERSON_NAME]!" at bounding box center [537, 63] width 997 height 18
drag, startPoint x: 87, startPoint y: 65, endPoint x: 104, endPoint y: 65, distance: 17.1
click at [104, 65] on input "FW: [TripID:105998] - Roadbook - Fantastic Tour — [PERSON_NAME]!" at bounding box center [537, 63] width 997 height 18
drag, startPoint x: 1200, startPoint y: 27, endPoint x: 1014, endPoint y: 45, distance: 185.9
click at [1202, 27] on icon at bounding box center [1208, 26] width 12 height 12
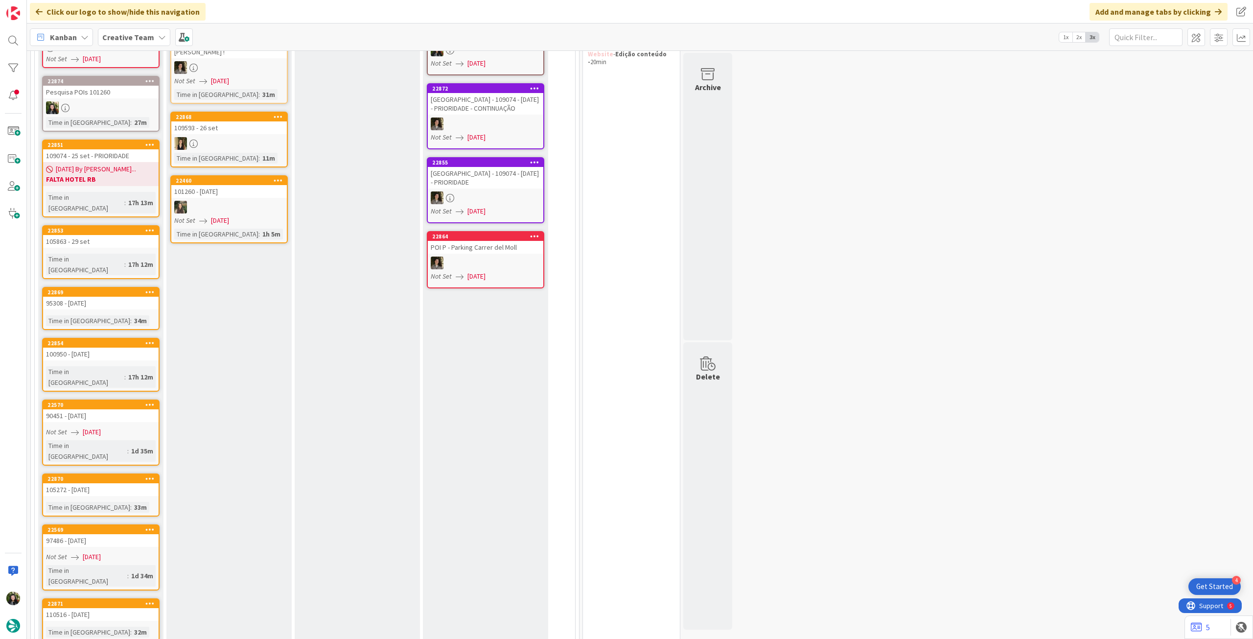
scroll to position [82, 0]
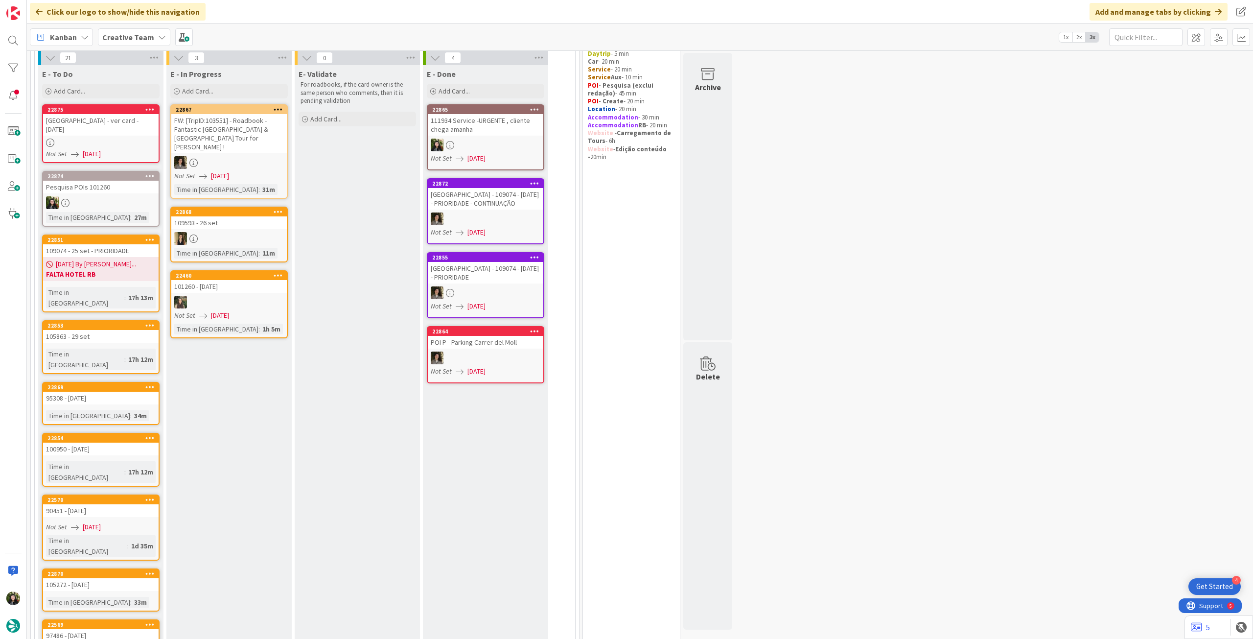
click at [131, 146] on div at bounding box center [101, 143] width 116 height 8
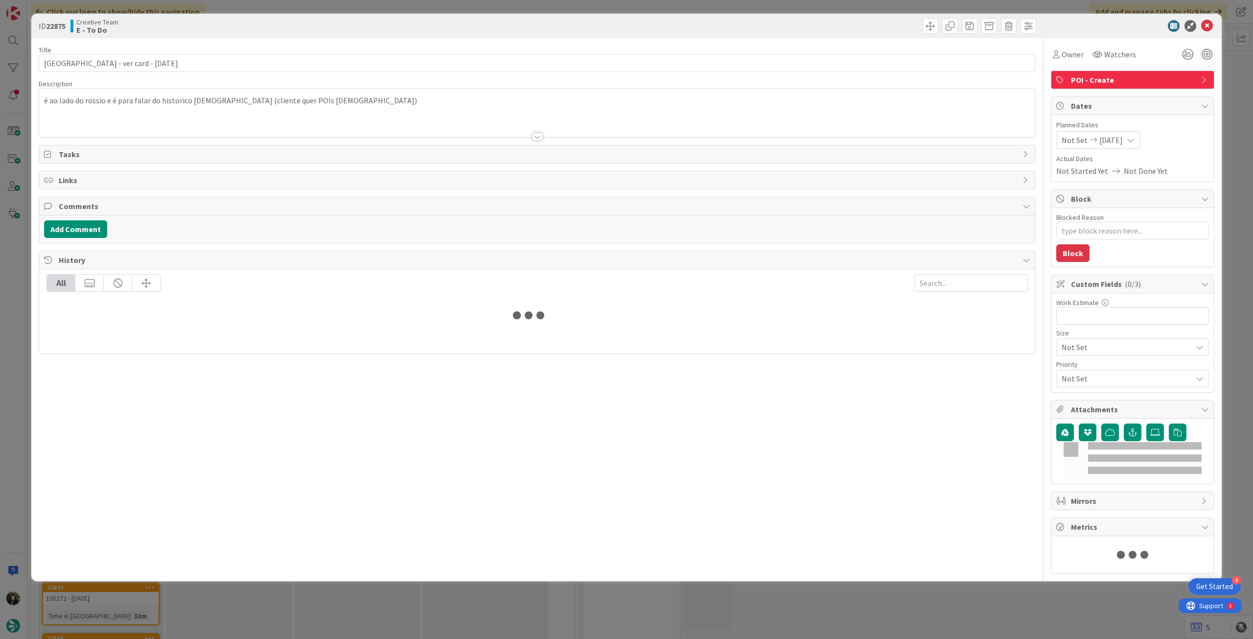
type textarea "x"
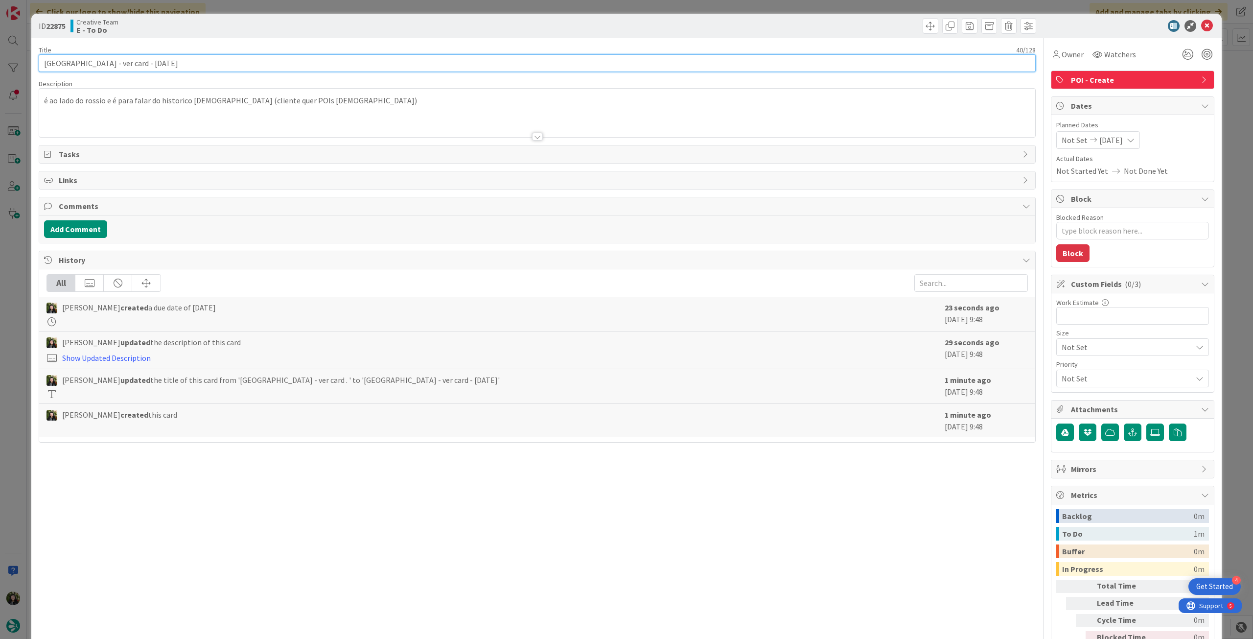
click at [162, 63] on input "[GEOGRAPHIC_DATA] - ver card - [DATE]" at bounding box center [537, 63] width 997 height 18
type input "[GEOGRAPHIC_DATA] - ver card - [DATE]"
type textarea "x"
type input "[GEOGRAPHIC_DATA] - ver card - [DATE]"
click at [1202, 24] on icon at bounding box center [1208, 26] width 12 height 12
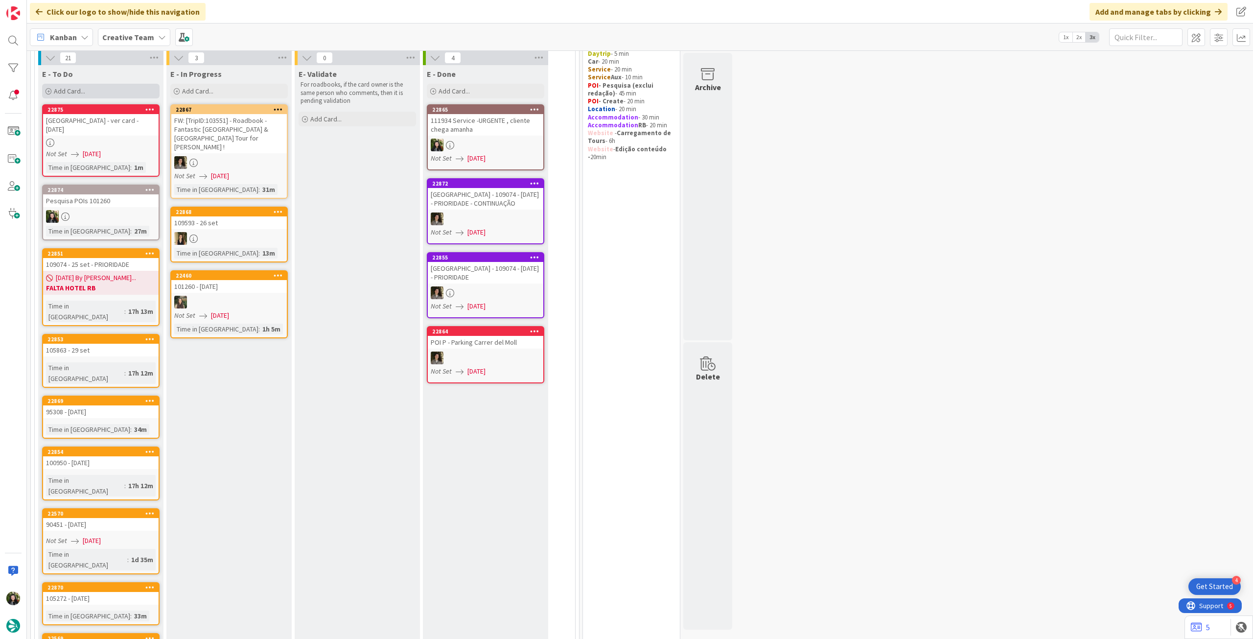
click at [94, 90] on div "Add Card..." at bounding box center [101, 91] width 118 height 15
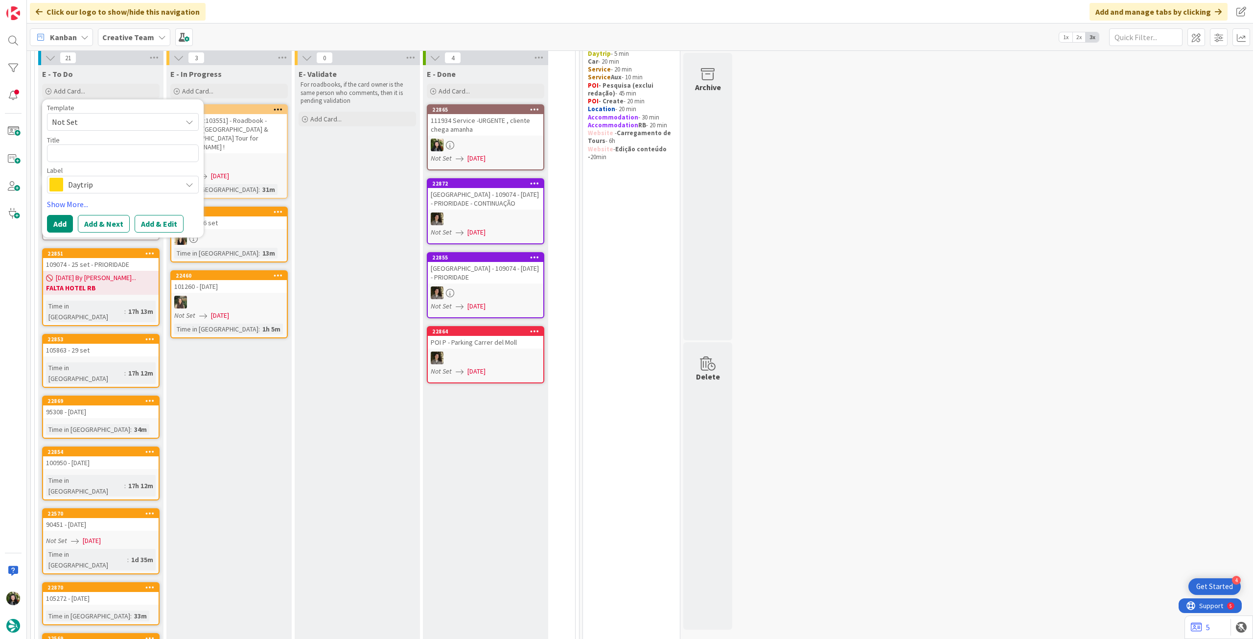
click at [96, 180] on span "Daytrip" at bounding box center [122, 185] width 109 height 14
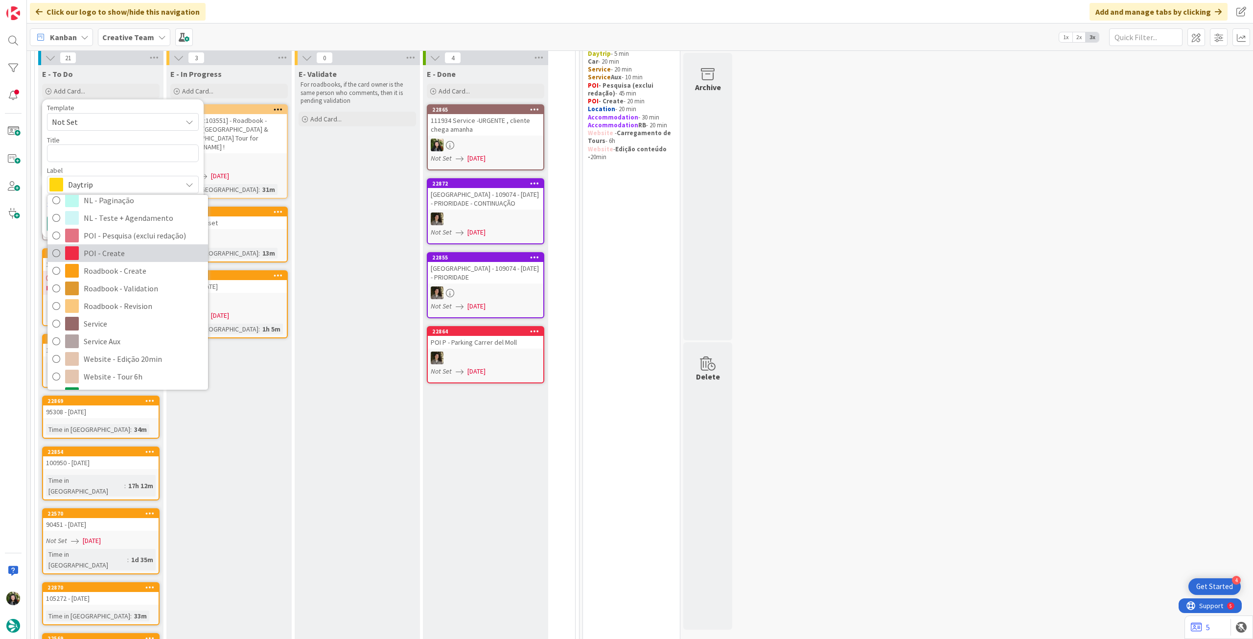
drag, startPoint x: 136, startPoint y: 256, endPoint x: 133, endPoint y: 250, distance: 6.4
click at [136, 255] on span "POI - Create" at bounding box center [143, 253] width 119 height 15
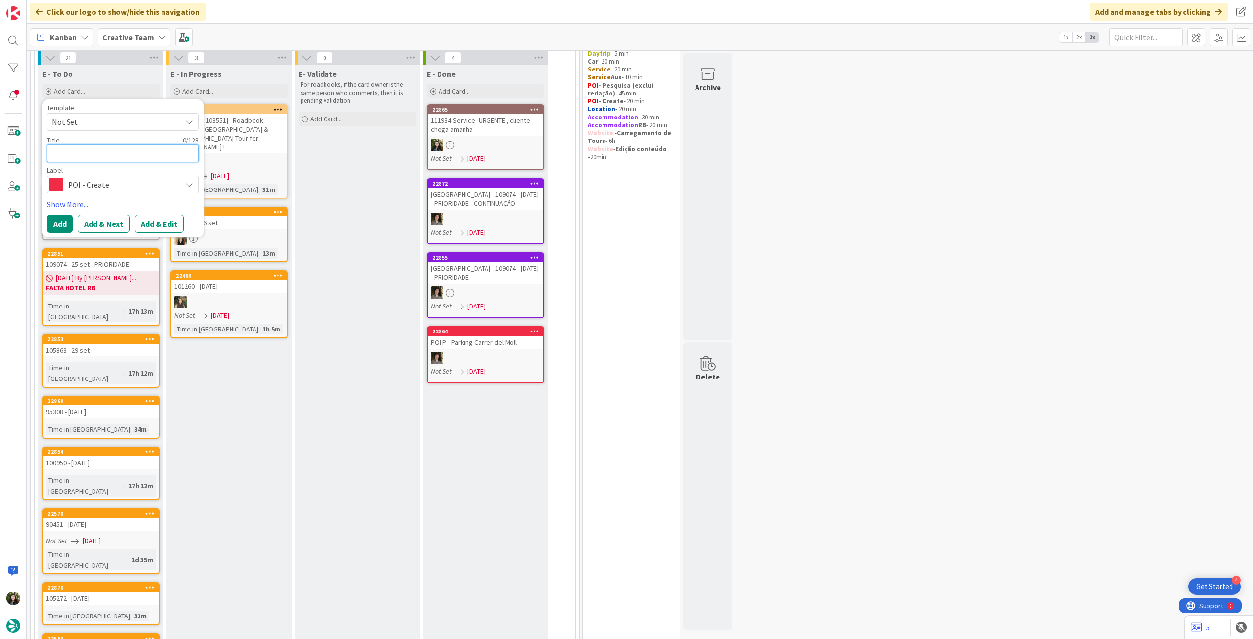
click at [133, 149] on textarea at bounding box center [123, 153] width 152 height 18
paste textarea "Casa da Inquisição"
type textarea "x"
type textarea "Casa da Inquisição"
click at [65, 218] on button "Add" at bounding box center [60, 224] width 26 height 18
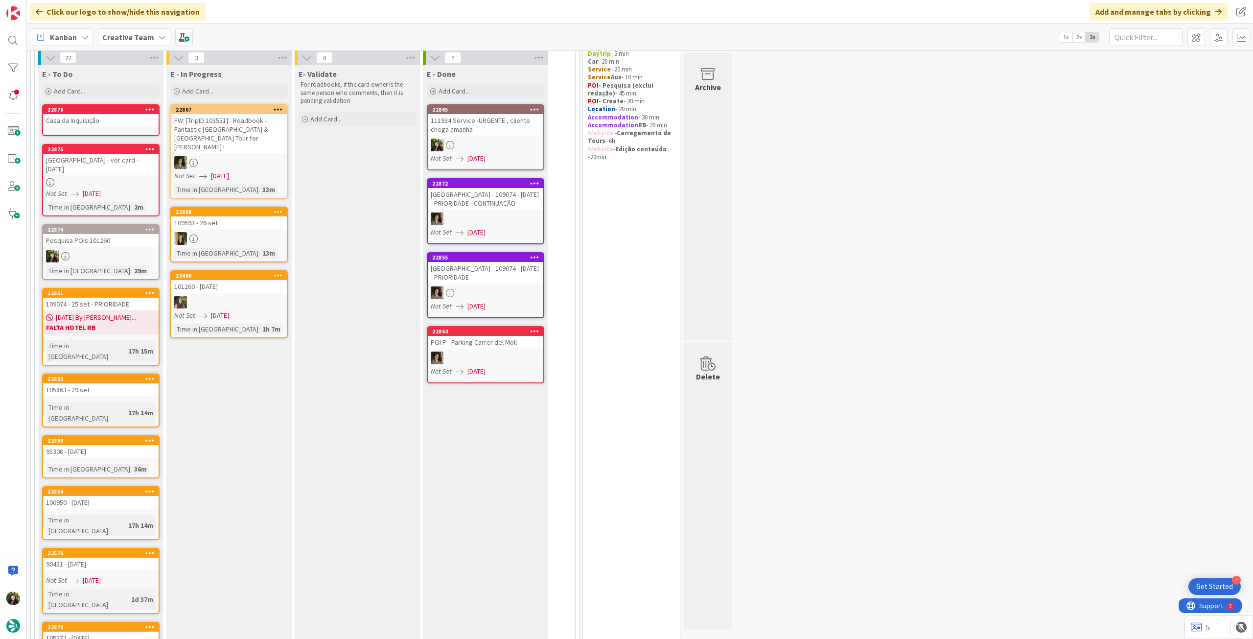
click at [106, 186] on div at bounding box center [101, 182] width 116 height 8
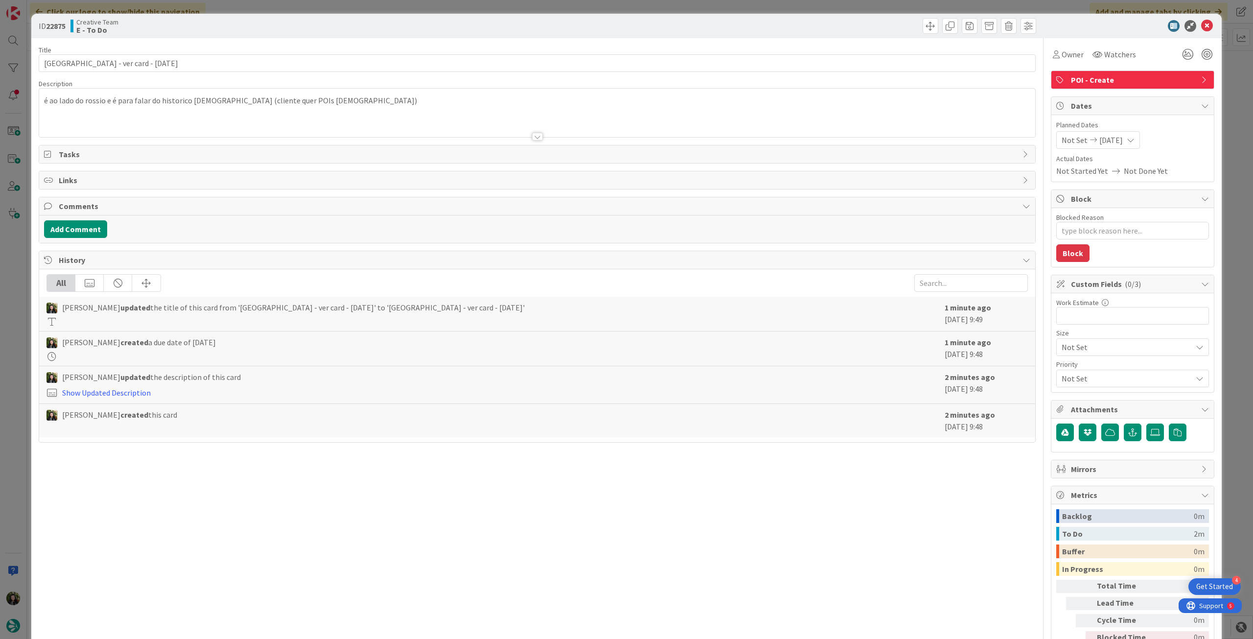
type textarea "x"
click at [338, 104] on div "[PERSON_NAME] just joined é ao lado do rossio e é para falar do historico [DEMO…" at bounding box center [537, 113] width 996 height 48
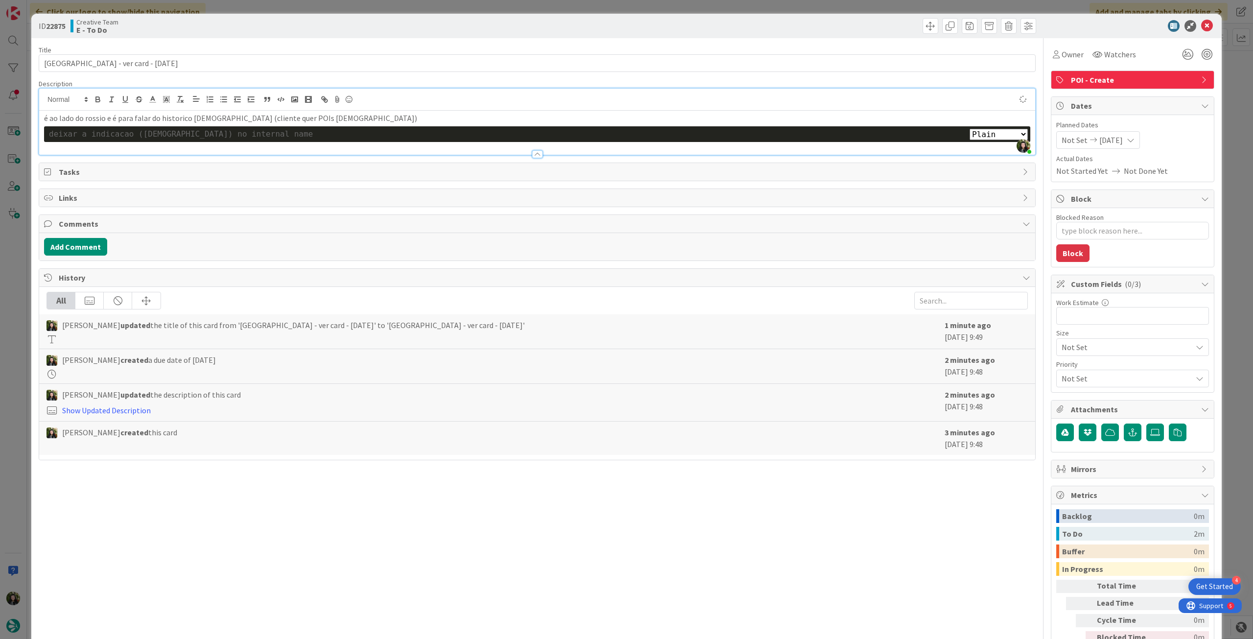
click at [403, 146] on div at bounding box center [537, 149] width 996 height 10
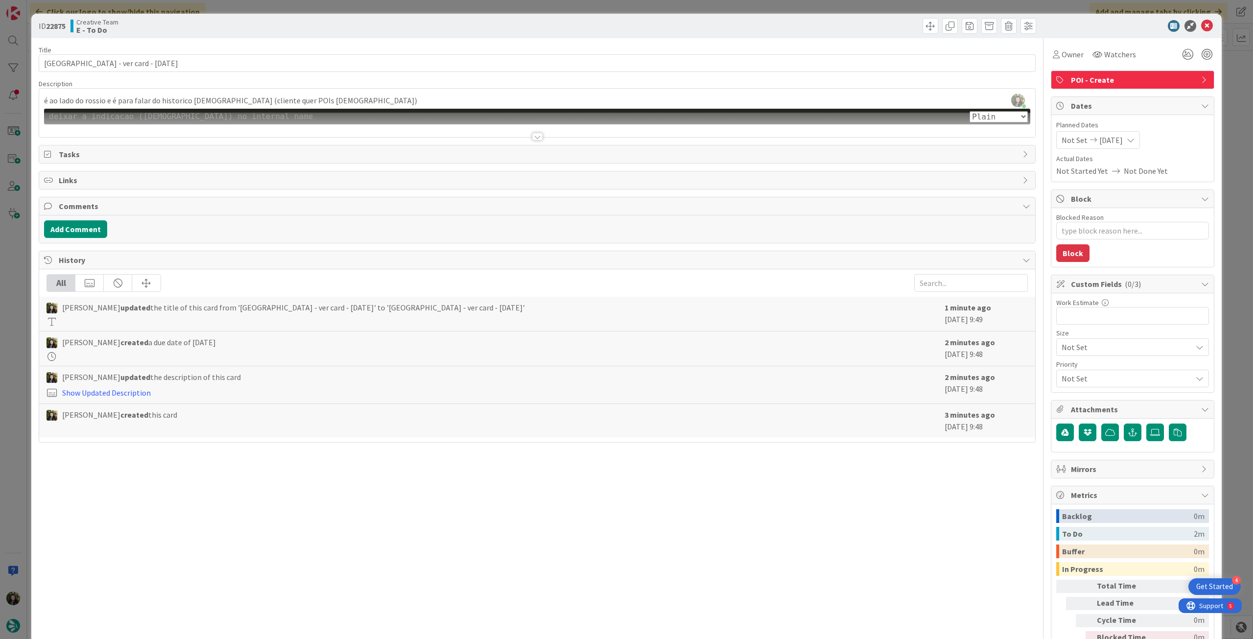
drag, startPoint x: 374, startPoint y: 111, endPoint x: 371, endPoint y: 115, distance: 5.0
click at [373, 111] on div "deixar a indicacao ([DEMOGRAPHIC_DATA]) no internal name" at bounding box center [537, 116] width 977 height 11
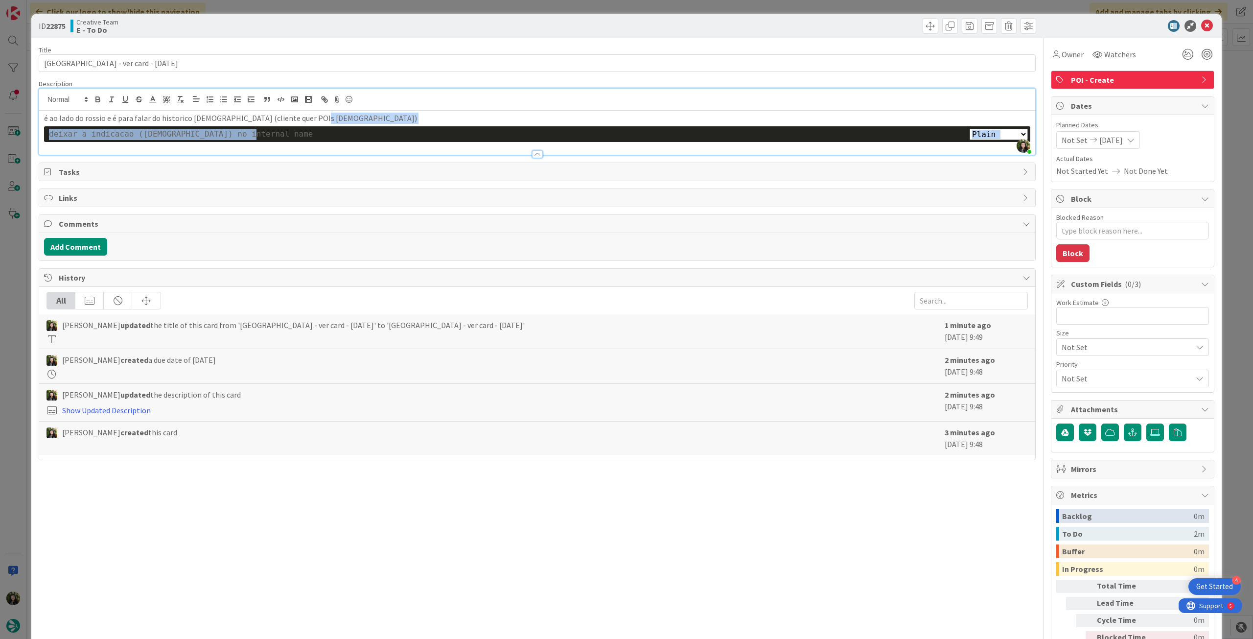
drag, startPoint x: 338, startPoint y: 124, endPoint x: 283, endPoint y: 123, distance: 55.3
click at [325, 153] on div "Description [PERSON_NAME] just joined é ao lado do rossio e é para falar do his…" at bounding box center [537, 117] width 997 height 76
click at [176, 102] on icon "button" at bounding box center [180, 99] width 9 height 9
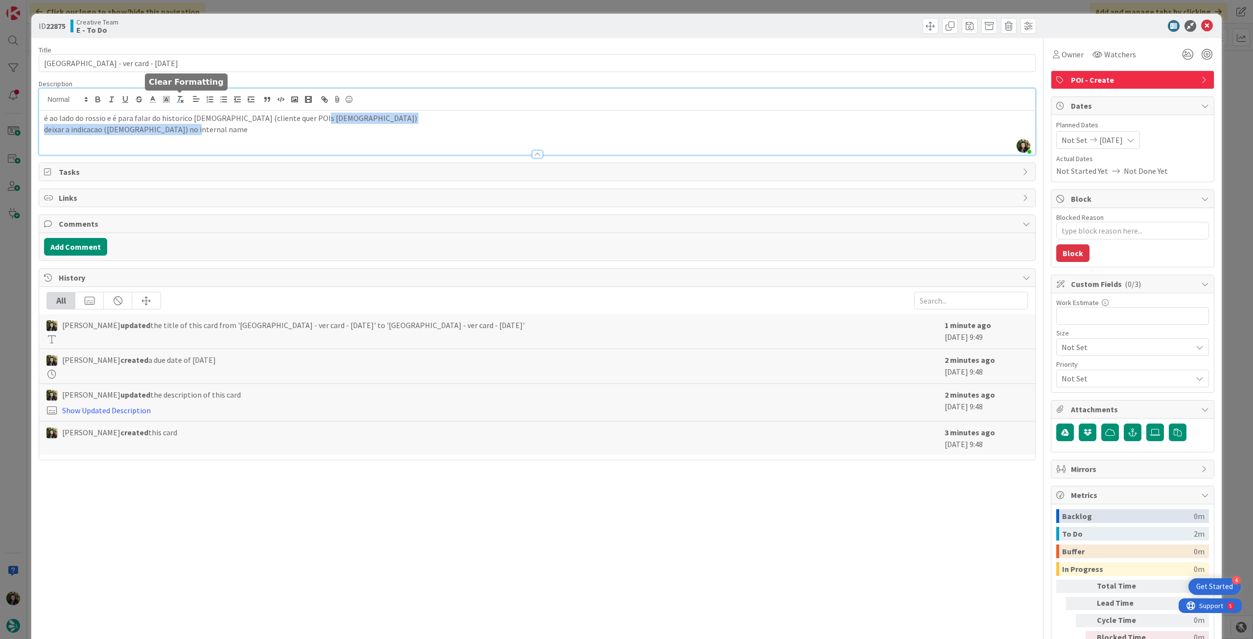
click at [176, 102] on icon "button" at bounding box center [180, 99] width 9 height 9
click at [262, 123] on p "é ao lado do rossio e é para falar do historico [DEMOGRAPHIC_DATA] (cliente que…" at bounding box center [537, 118] width 987 height 11
click at [1202, 24] on icon at bounding box center [1208, 26] width 12 height 12
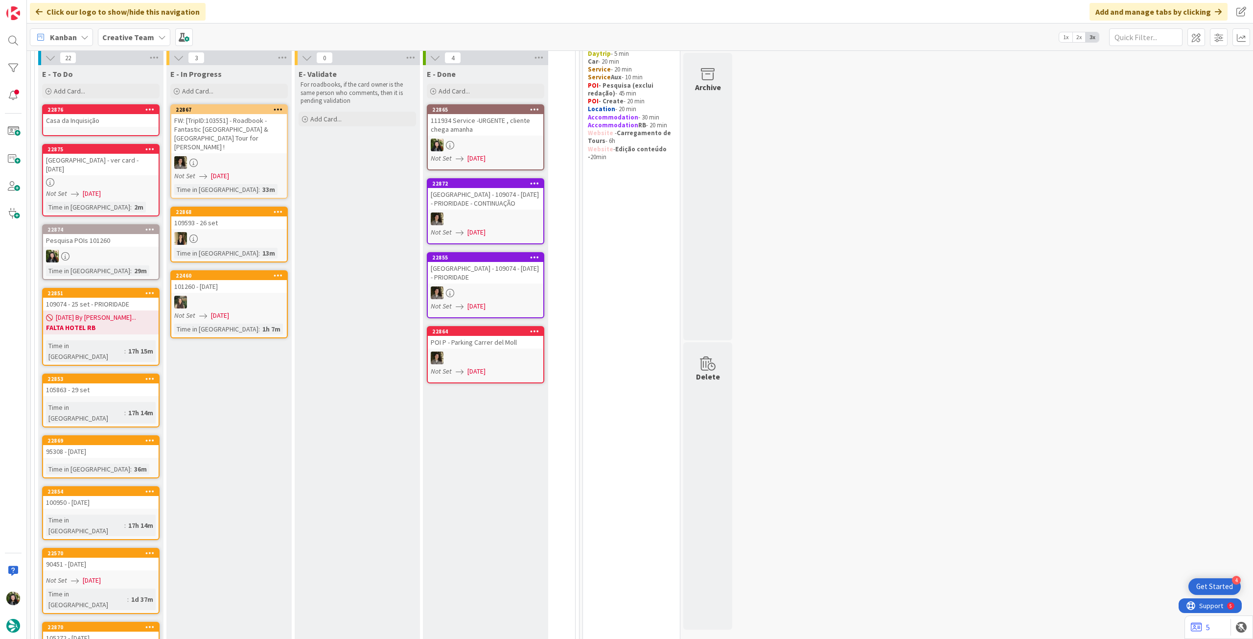
click at [119, 124] on div "Casa da Inquisição" at bounding box center [101, 120] width 116 height 13
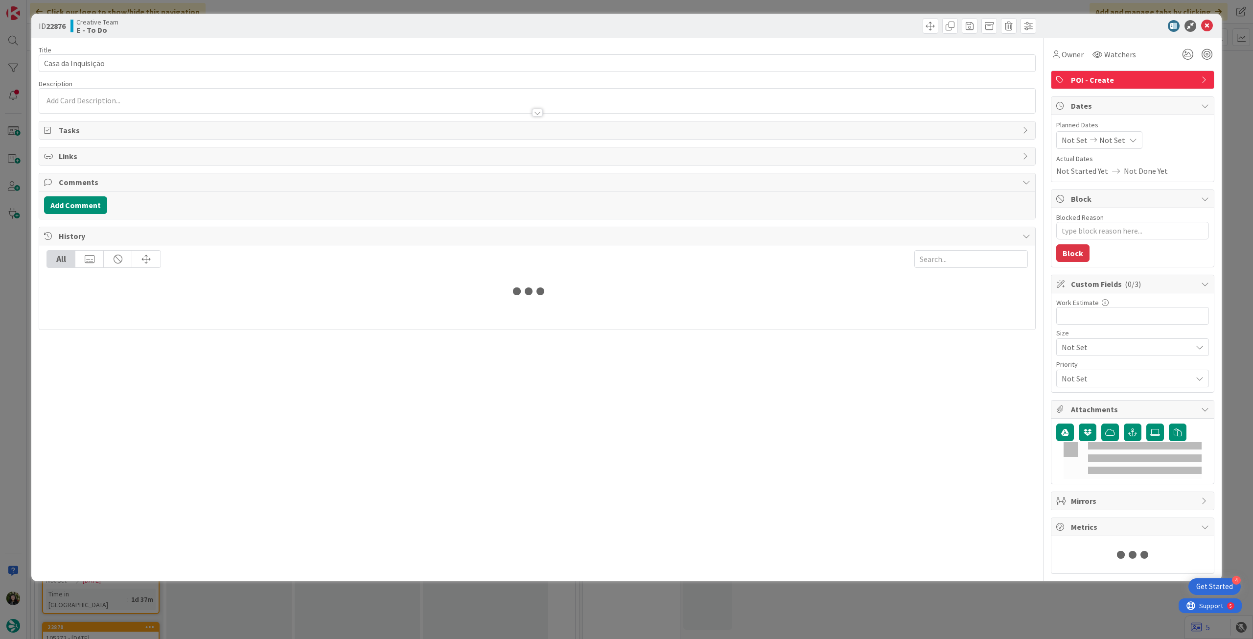
type textarea "x"
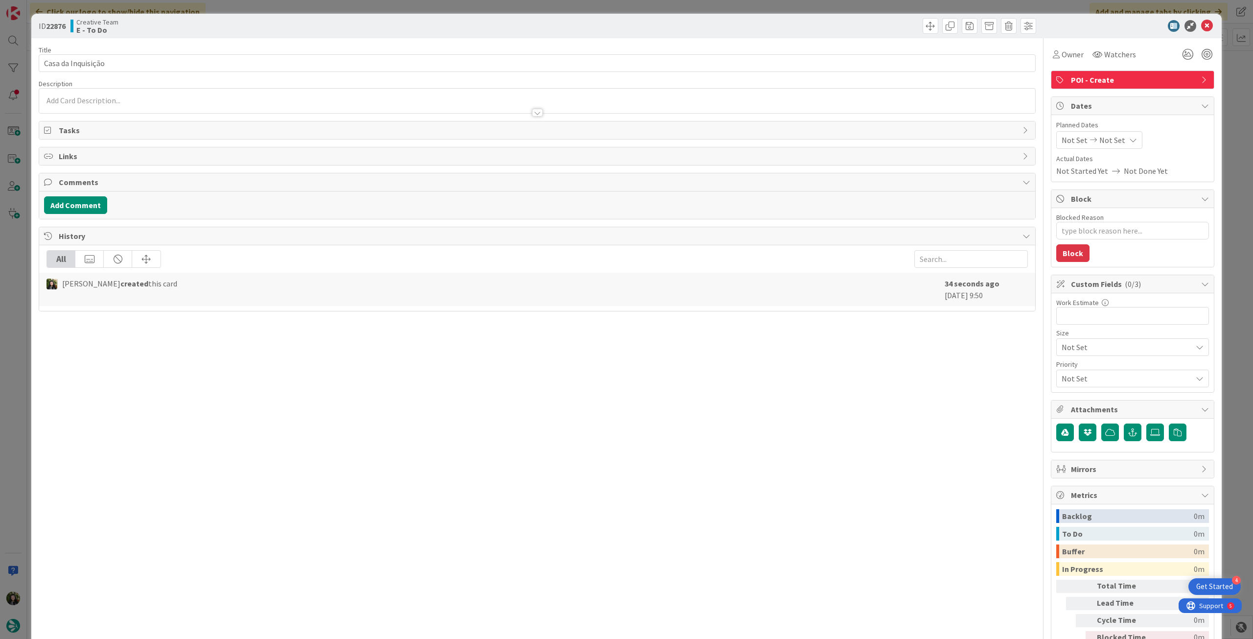
click at [173, 105] on div at bounding box center [537, 108] width 996 height 10
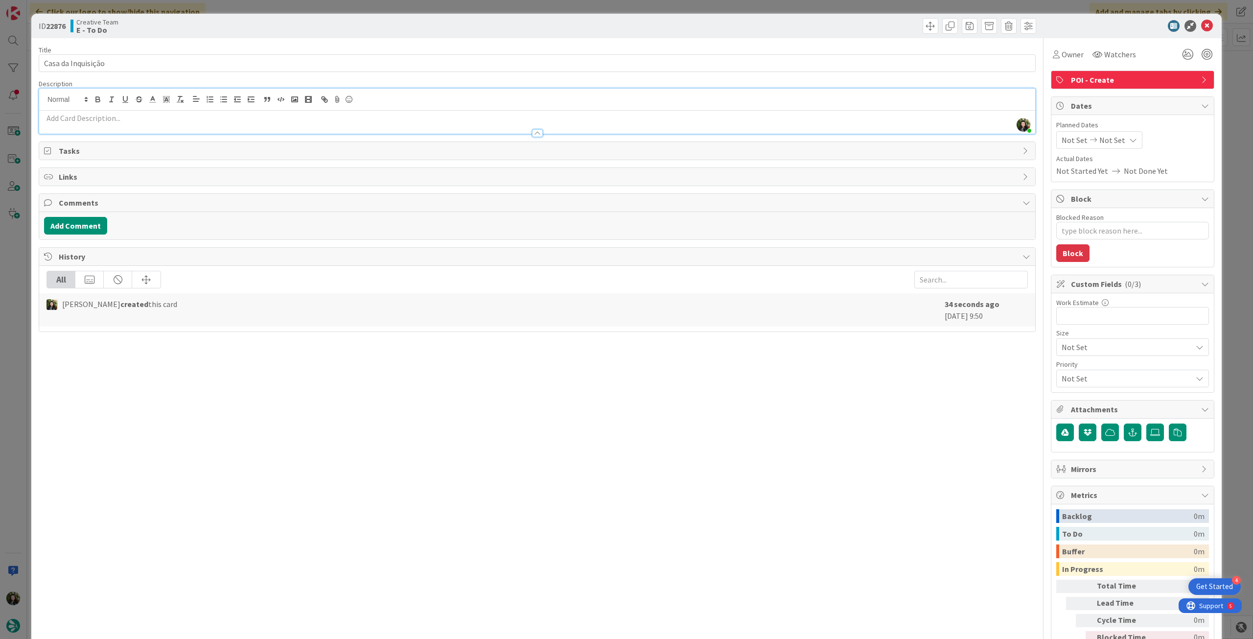
click at [170, 116] on p at bounding box center [537, 118] width 987 height 11
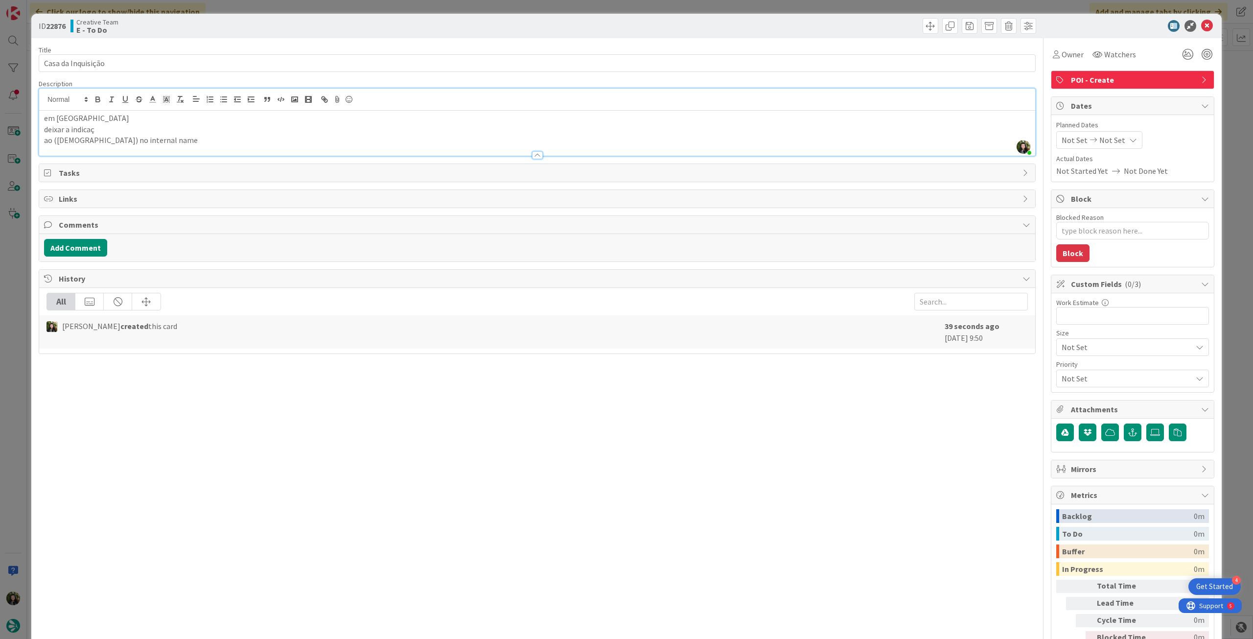
click at [46, 141] on p "ao ([DEMOGRAPHIC_DATA]) no internal name" at bounding box center [537, 140] width 987 height 11
click at [1202, 25] on icon at bounding box center [1208, 26] width 12 height 12
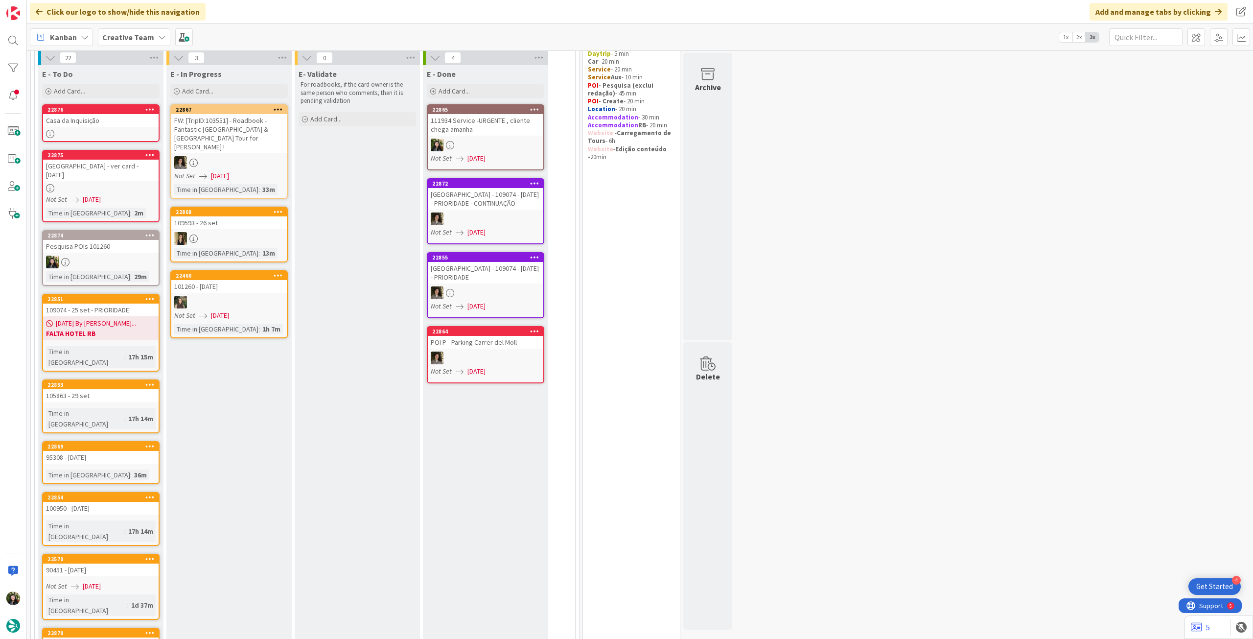
click at [72, 182] on link "22875 [GEOGRAPHIC_DATA] - ver card - [DATE] Not Set [DATE] Time in Column : 2m" at bounding box center [101, 186] width 118 height 72
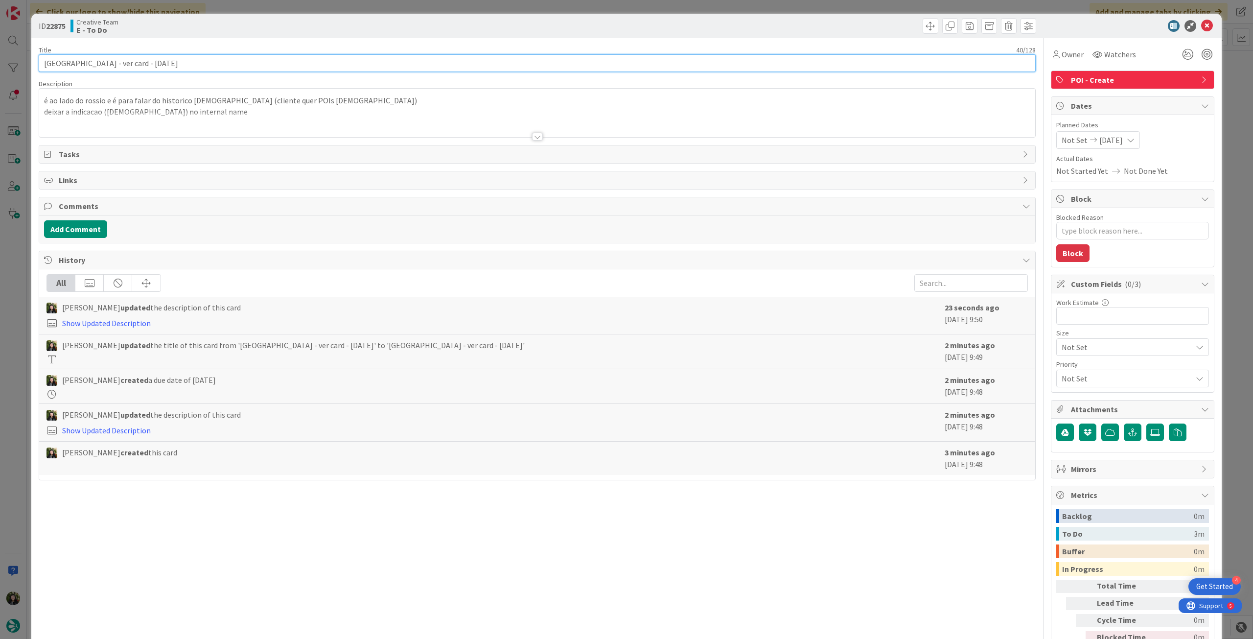
drag, startPoint x: 122, startPoint y: 63, endPoint x: 417, endPoint y: 67, distance: 294.3
click at [304, 67] on input "[GEOGRAPHIC_DATA] - ver card - [DATE]" at bounding box center [537, 63] width 997 height 18
click at [1202, 24] on icon at bounding box center [1208, 26] width 12 height 12
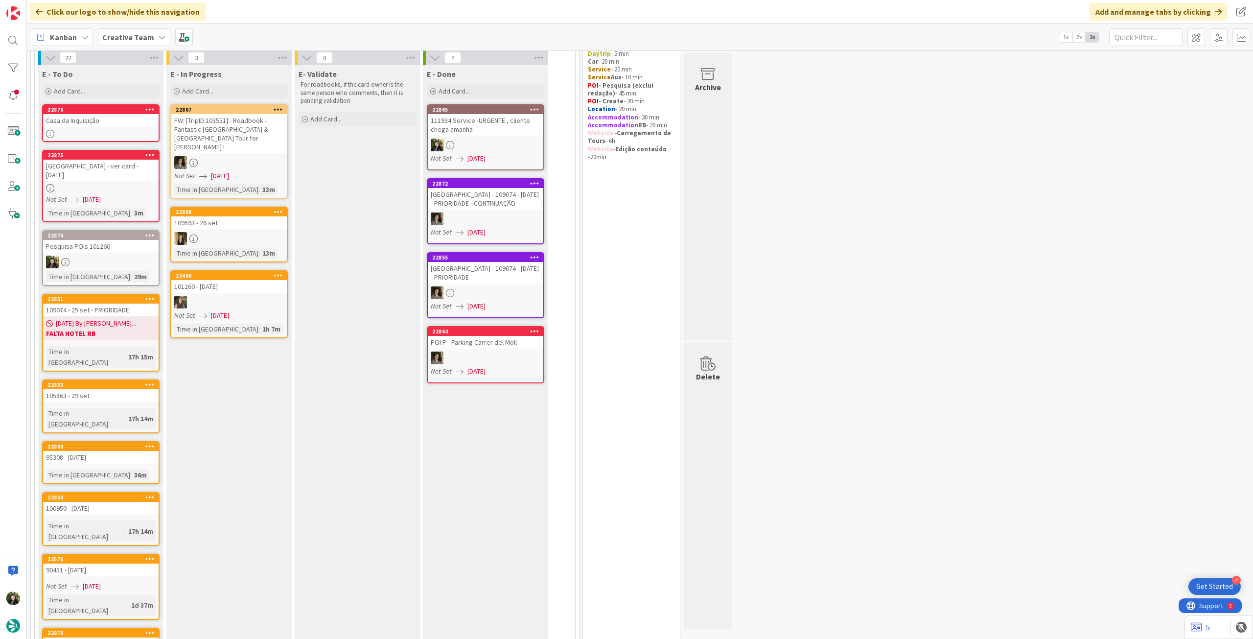
click at [113, 120] on div "Casa da Inquisição" at bounding box center [101, 120] width 116 height 13
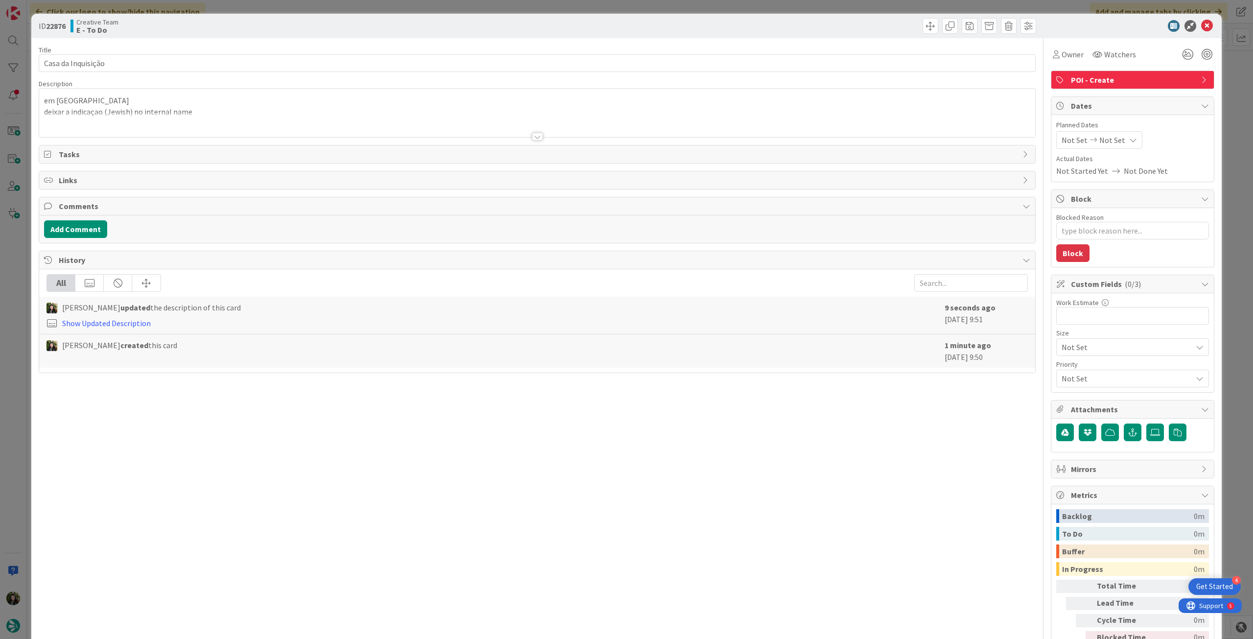
type textarea "x"
click at [169, 65] on input "Casa da Inquisição" at bounding box center [537, 63] width 997 height 18
paste input "- ver card - [DATE]"
type input "Casa da Inquisição - ver card - [DATE]"
type textarea "x"
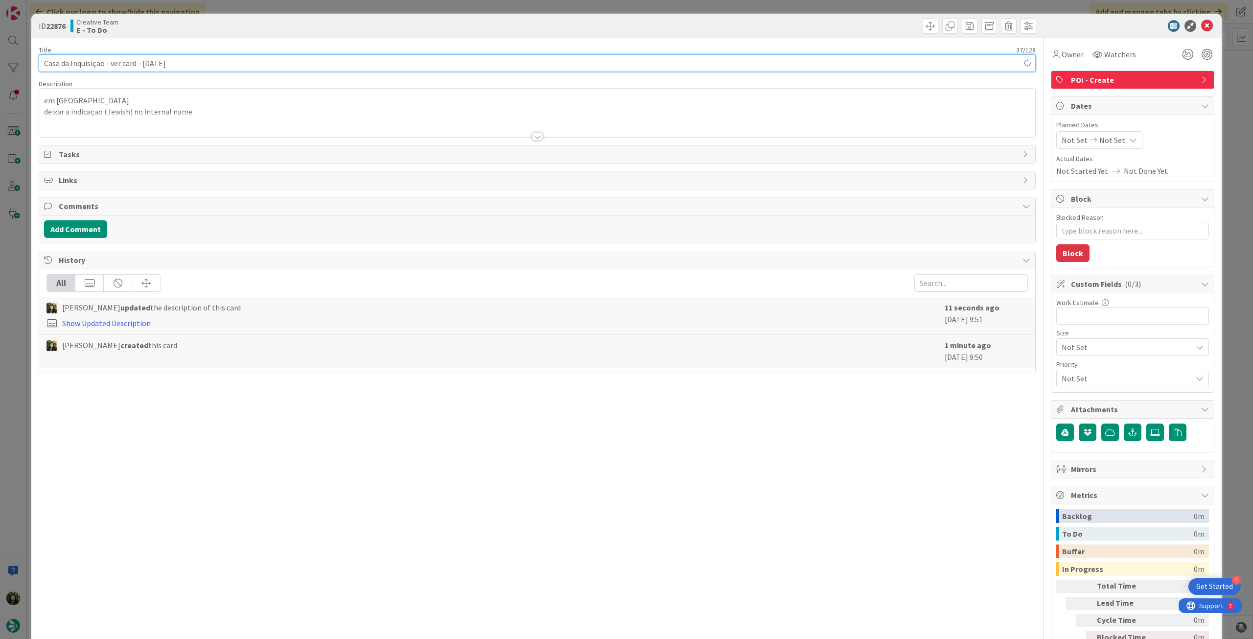
type input "Casa da Inquisição - ver card - [DATE]"
click at [1202, 26] on icon at bounding box center [1208, 26] width 12 height 12
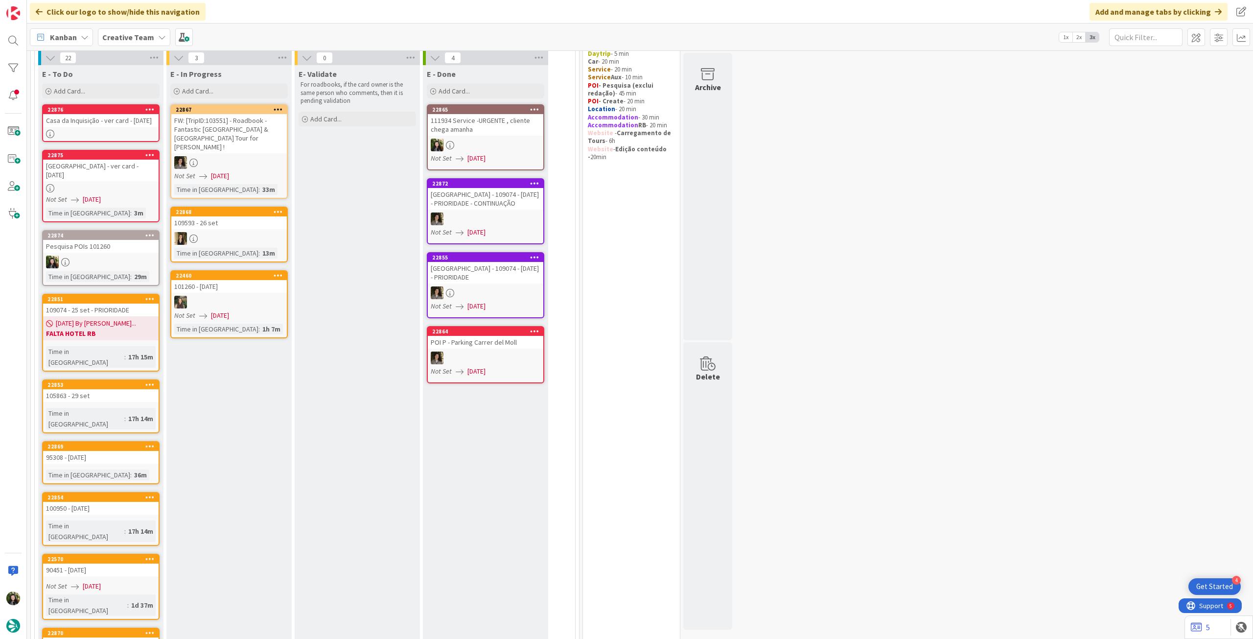
drag, startPoint x: 133, startPoint y: 92, endPoint x: 133, endPoint y: 128, distance: 36.2
click at [134, 92] on div "Add Card..." at bounding box center [101, 91] width 118 height 15
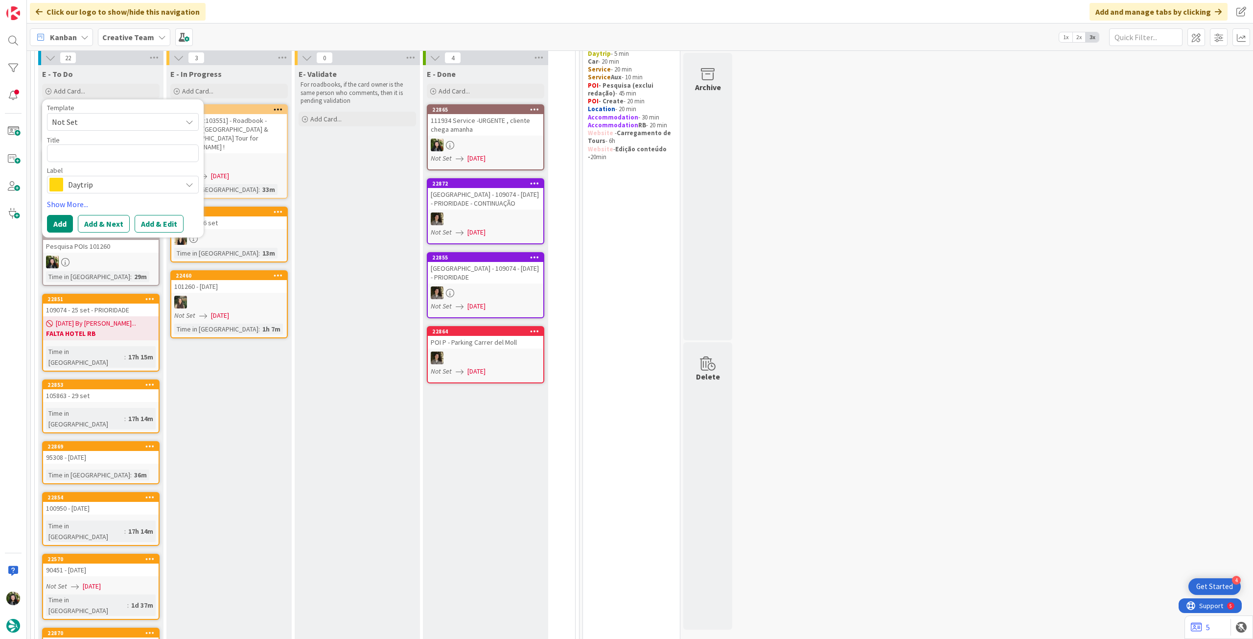
click at [127, 184] on span "Daytrip" at bounding box center [122, 185] width 109 height 14
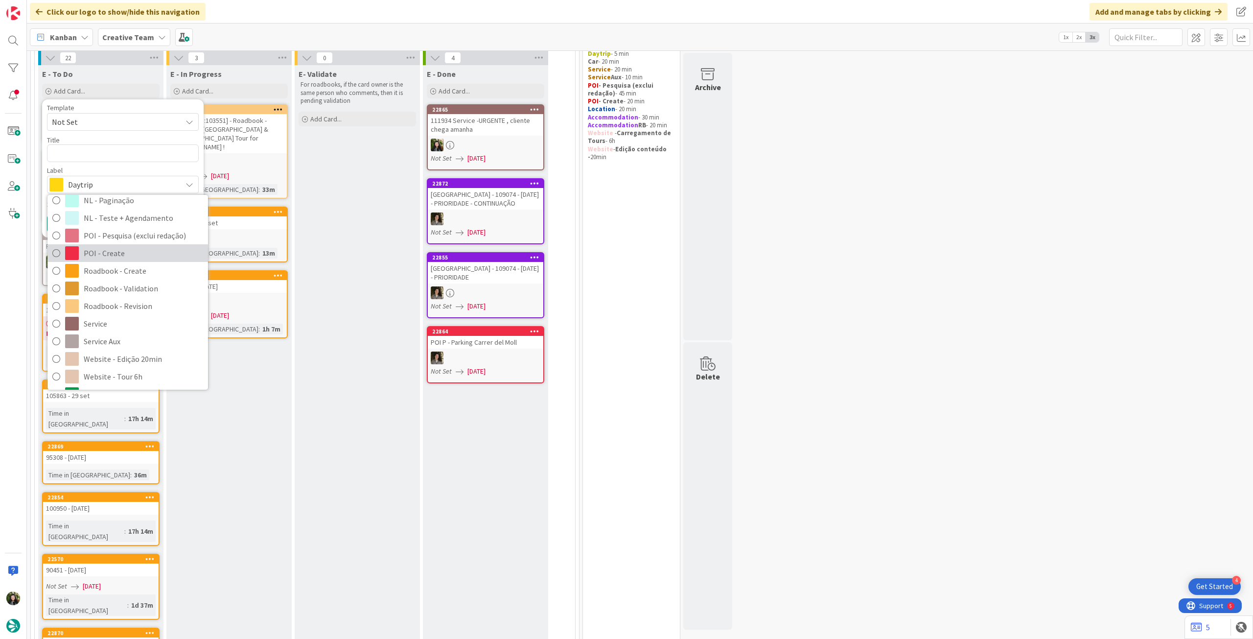
click at [163, 260] on span "POI - Create" at bounding box center [143, 253] width 119 height 15
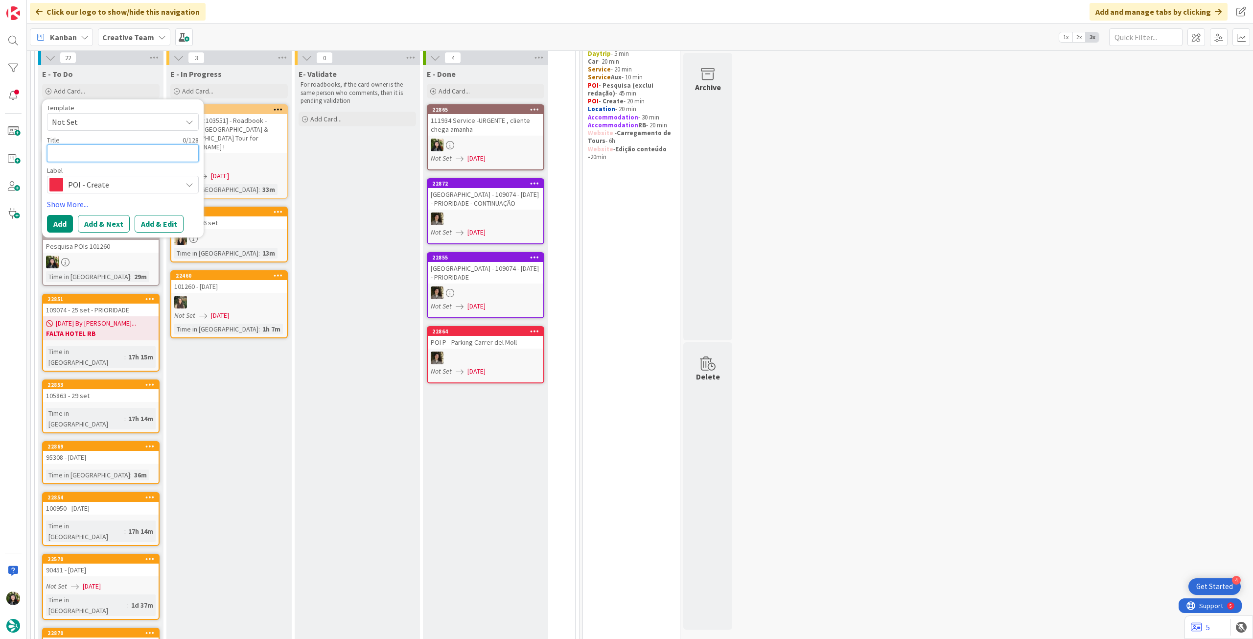
click at [85, 152] on textarea at bounding box center [123, 153] width 152 height 18
paste textarea "[GEOGRAPHIC_DATA]"
type textarea "x"
type textarea "[GEOGRAPHIC_DATA]"
click at [50, 169] on textarea "[GEOGRAPHIC_DATA]" at bounding box center [123, 158] width 152 height 29
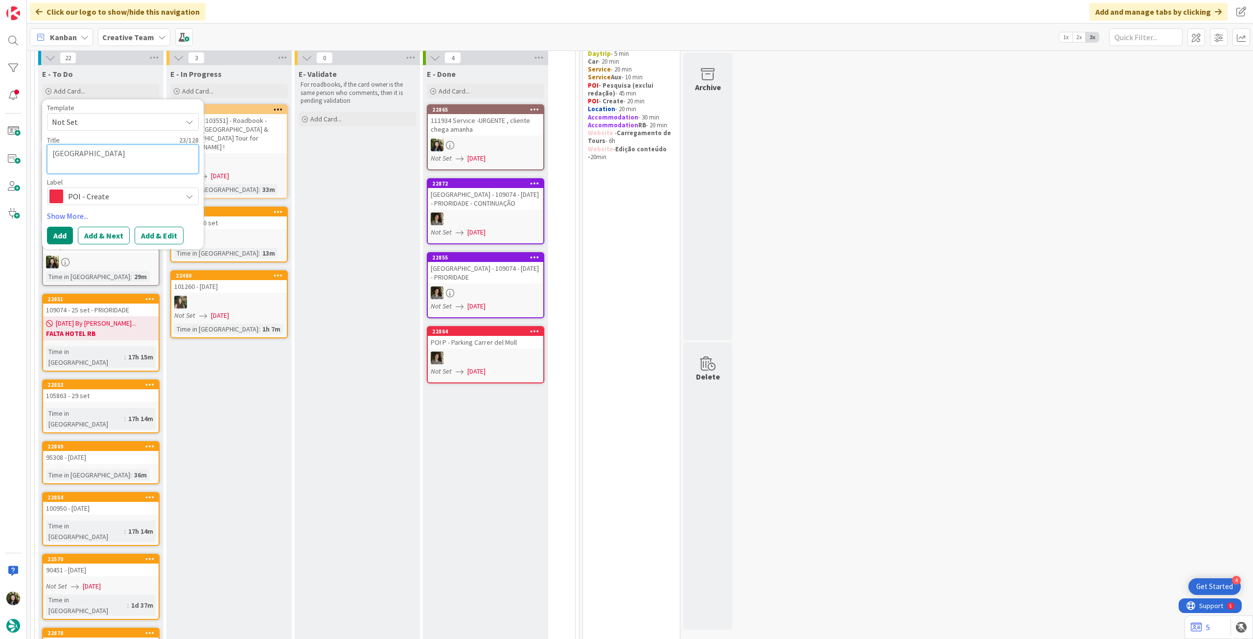
type textarea "x"
type textarea "[GEOGRAPHIC_DATA]"
click at [62, 219] on button "Add" at bounding box center [60, 224] width 26 height 18
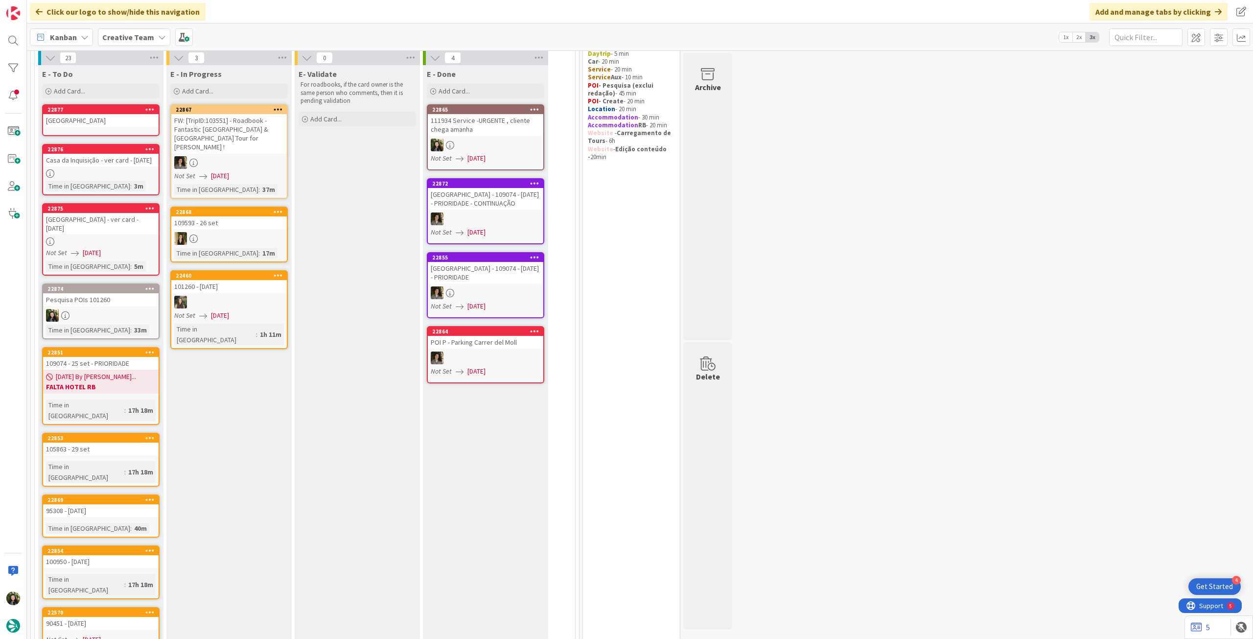
click at [89, 164] on div "Casa da Inquisição - ver card - [DATE]" at bounding box center [101, 160] width 116 height 13
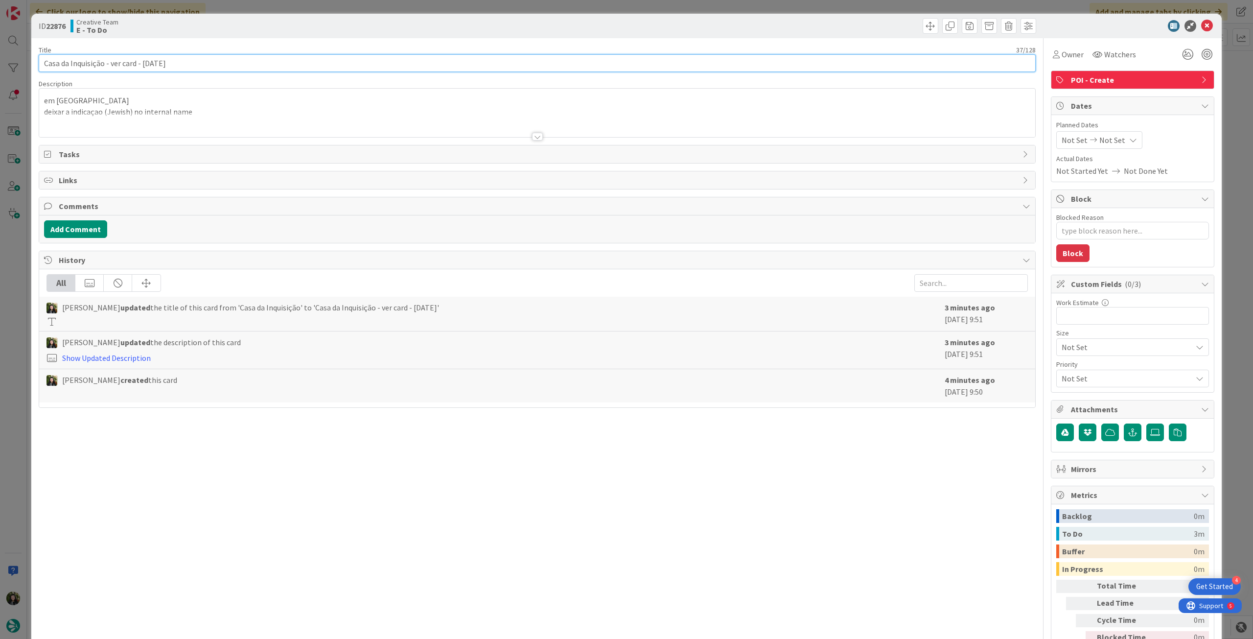
drag, startPoint x: 106, startPoint y: 61, endPoint x: 431, endPoint y: 72, distance: 324.8
click at [254, 69] on input "Casa da Inquisição - ver card - [DATE]" at bounding box center [537, 63] width 997 height 18
drag, startPoint x: 1197, startPoint y: 23, endPoint x: 994, endPoint y: 50, distance: 204.1
click at [1202, 23] on icon at bounding box center [1208, 26] width 12 height 12
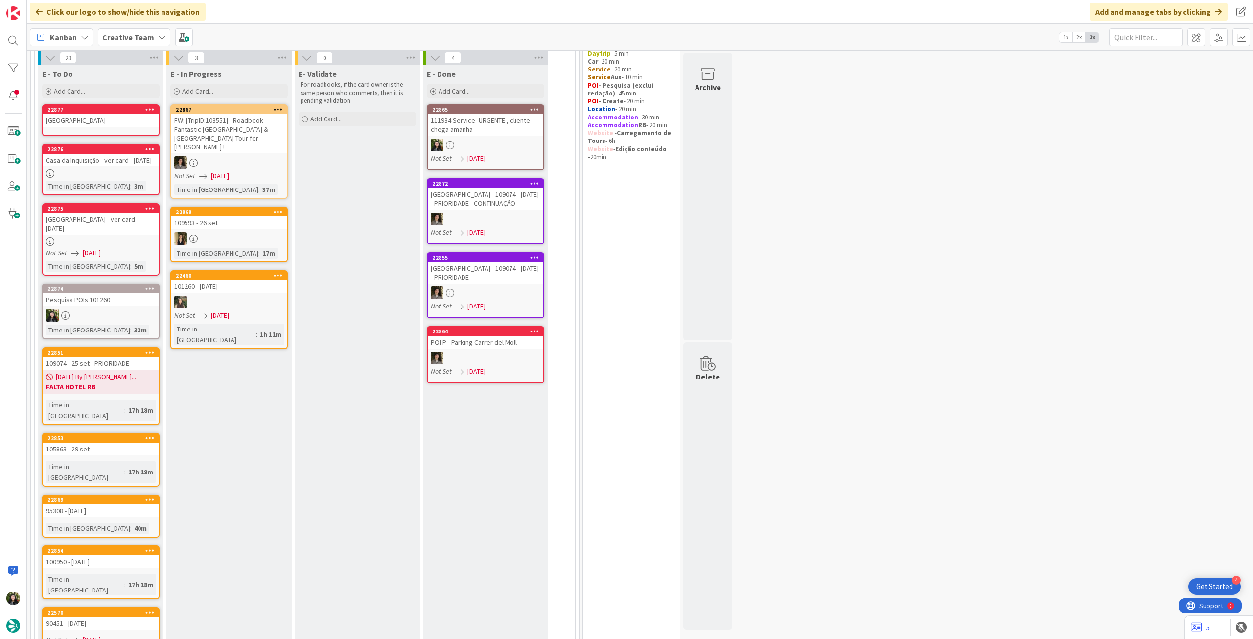
click at [78, 129] on link "22877 [GEOGRAPHIC_DATA]" at bounding box center [101, 120] width 118 height 32
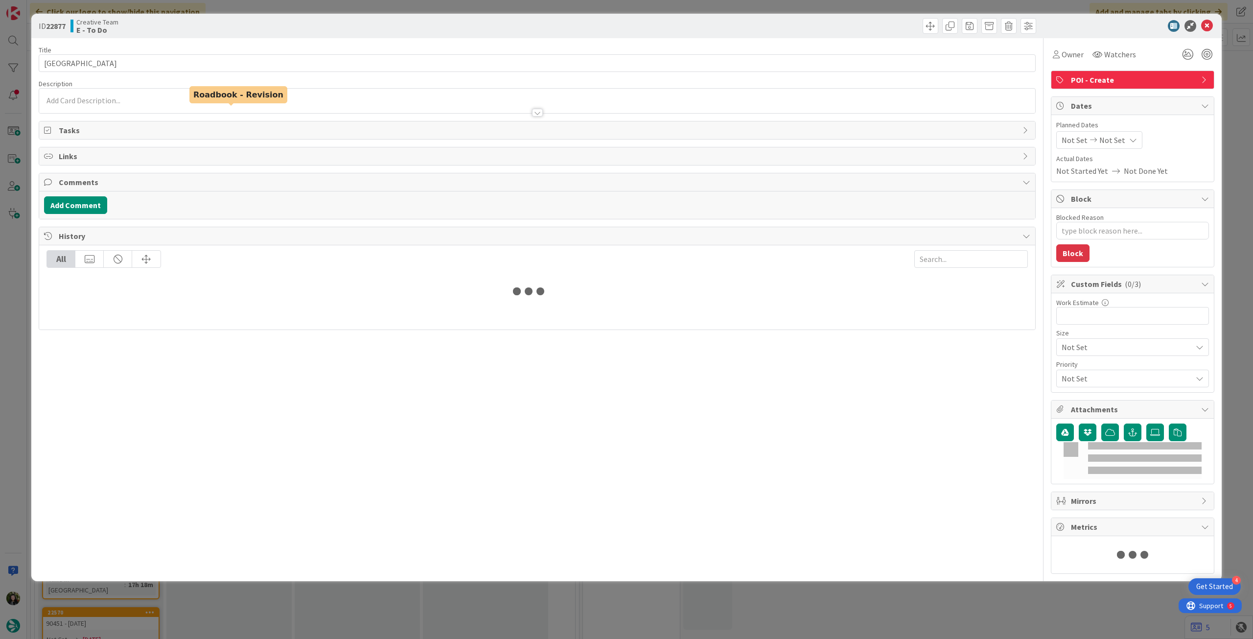
type textarea "x"
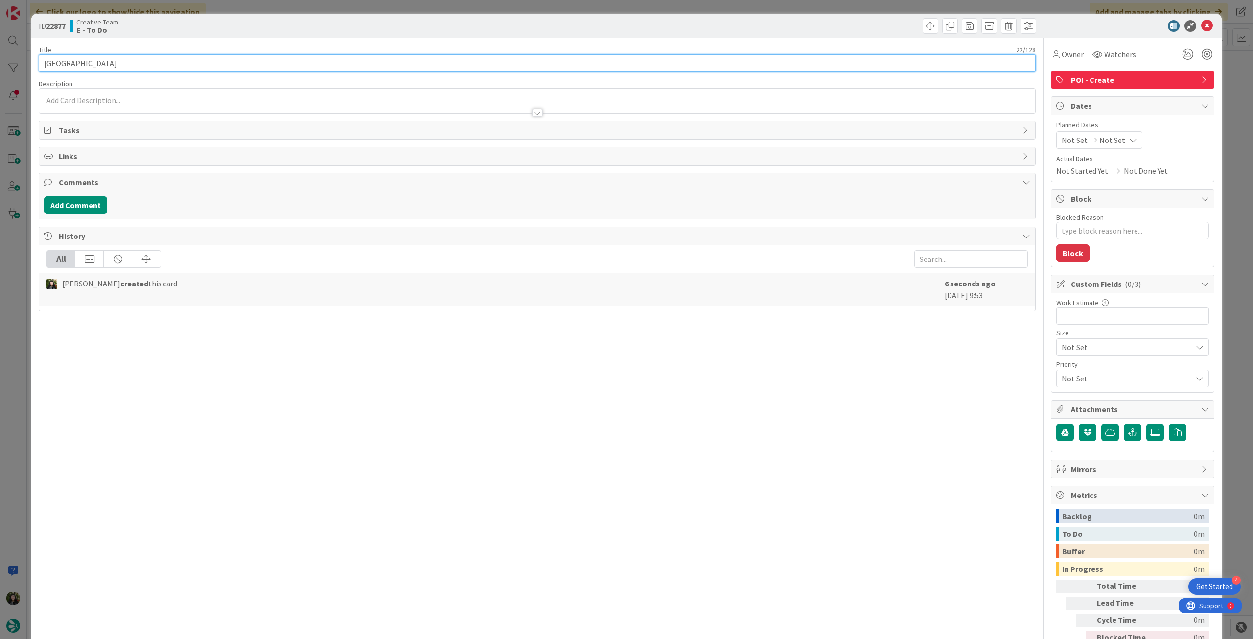
click at [207, 61] on input "[GEOGRAPHIC_DATA]" at bounding box center [537, 63] width 997 height 18
paste input "- ver card - [DATE]"
type input "[GEOGRAPHIC_DATA] - ver card - [DATE]"
type textarea "x"
type input "[GEOGRAPHIC_DATA] - ver card - [DATE]"
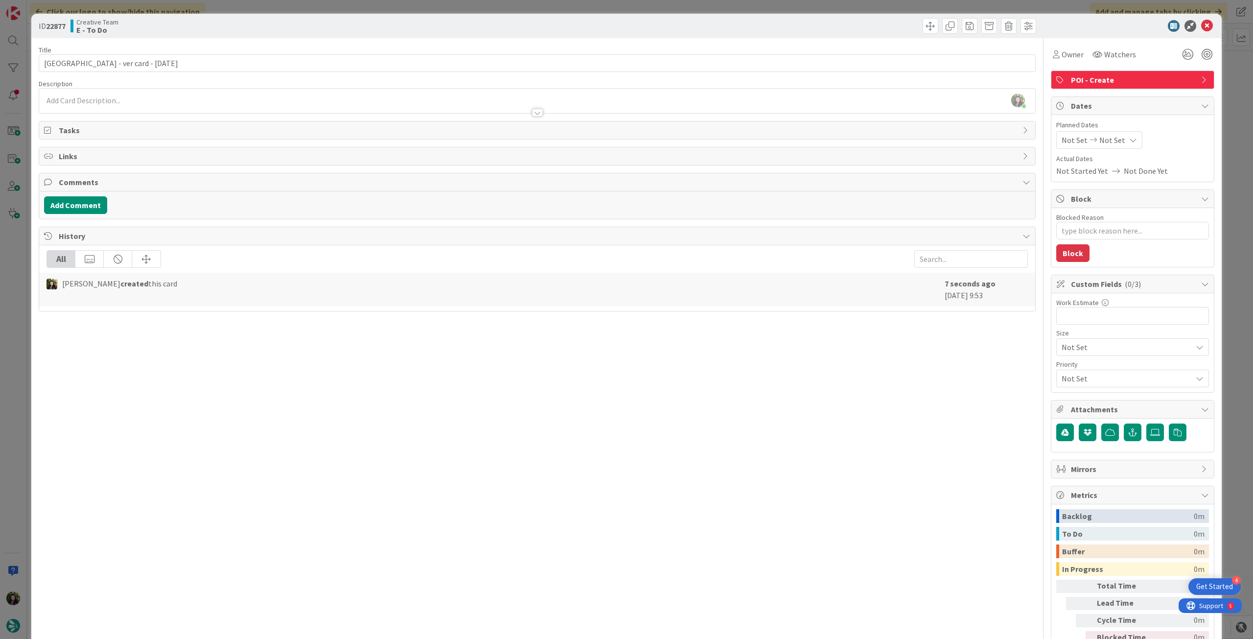
click at [470, 105] on div at bounding box center [537, 108] width 996 height 10
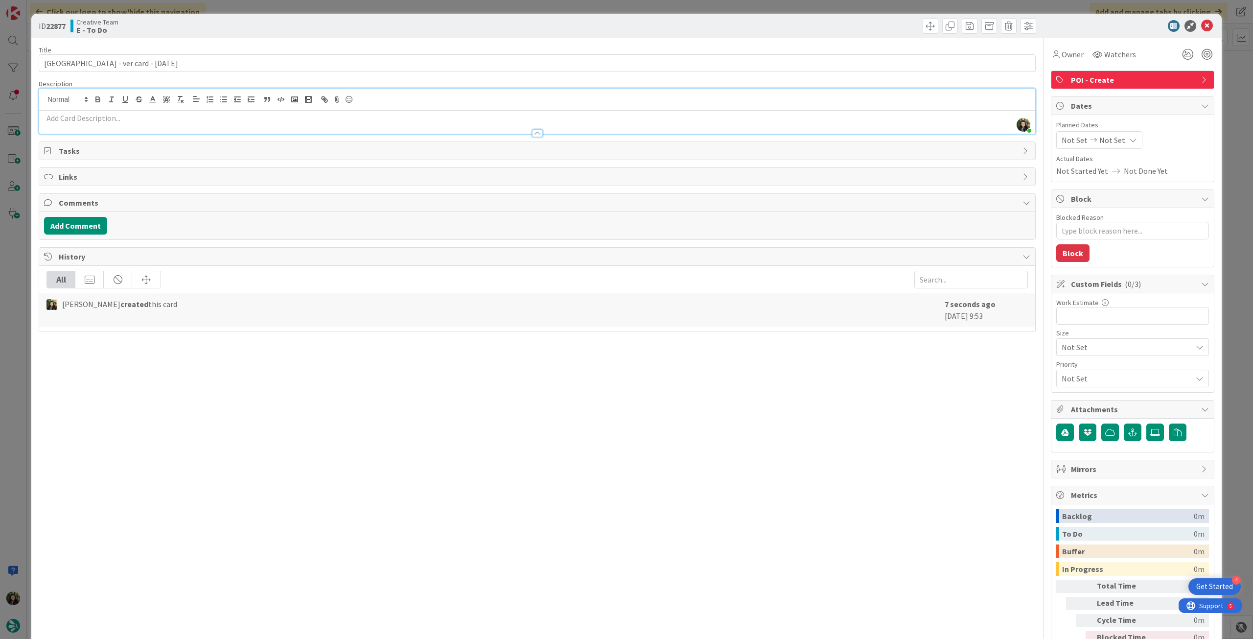
click at [445, 120] on p at bounding box center [537, 118] width 987 height 11
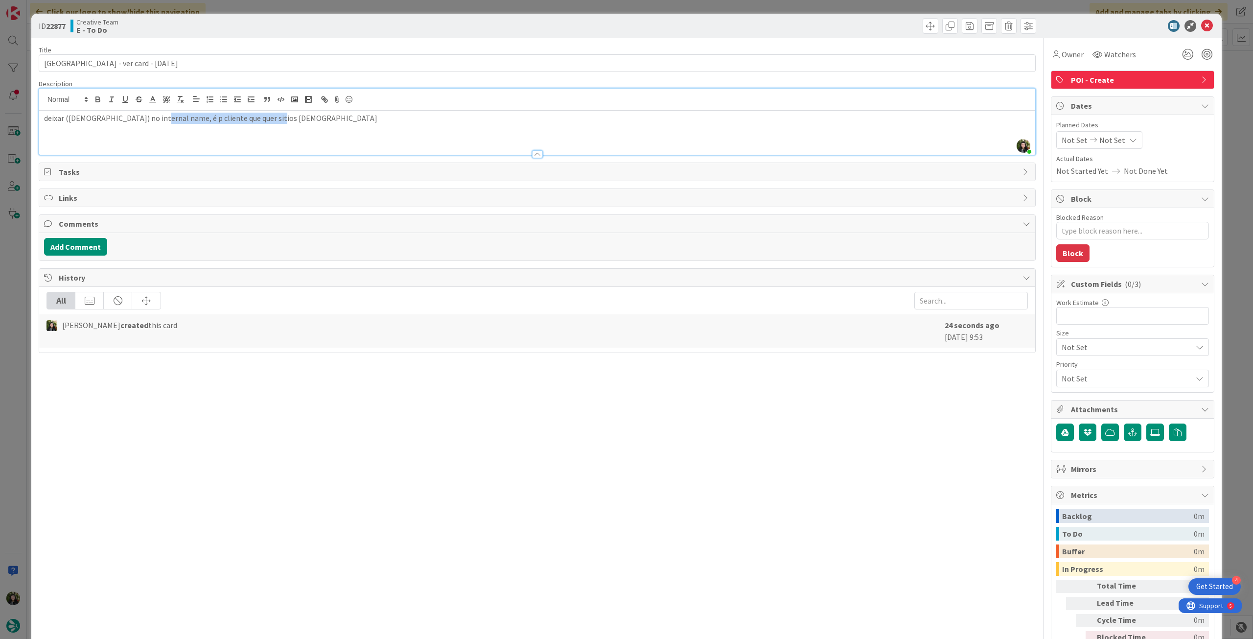
drag, startPoint x: 153, startPoint y: 121, endPoint x: 388, endPoint y: 112, distance: 234.7
click at [343, 111] on div "deixar ([DEMOGRAPHIC_DATA]) no internal name, é p cliente que quer sitios [DEMO…" at bounding box center [537, 133] width 996 height 44
copy p "é p cliente que quer sitios [DEMOGRAPHIC_DATA]"
click at [1202, 24] on icon at bounding box center [1208, 26] width 12 height 12
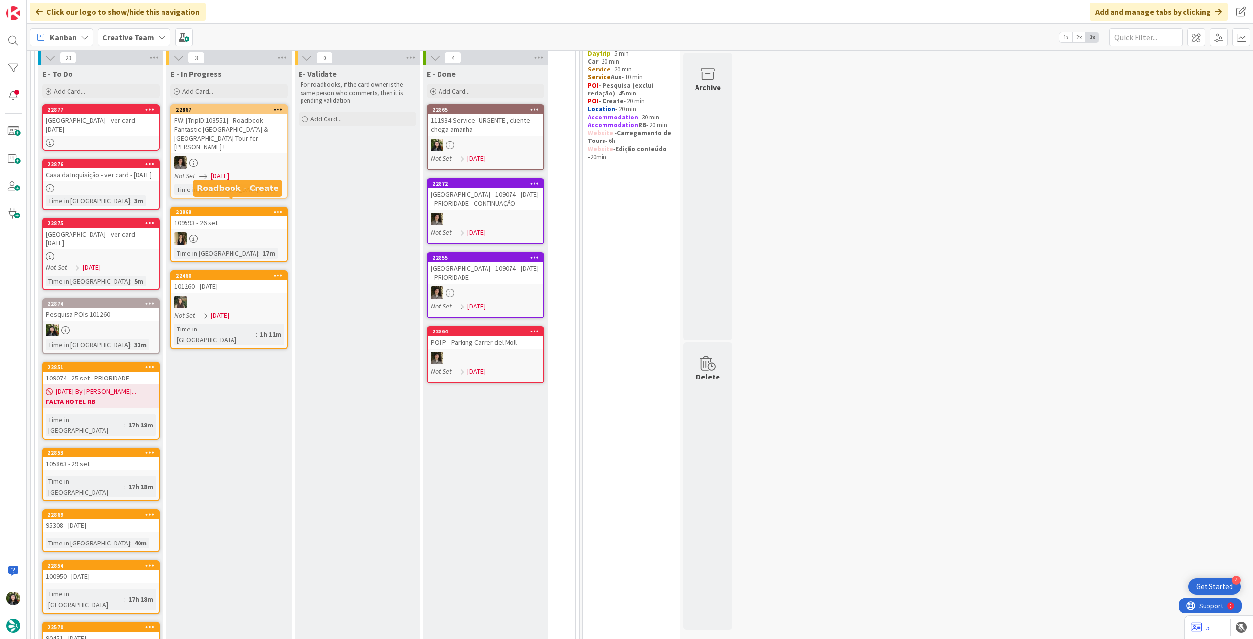
click at [141, 196] on div "Time in Column : 3m" at bounding box center [101, 200] width 110 height 11
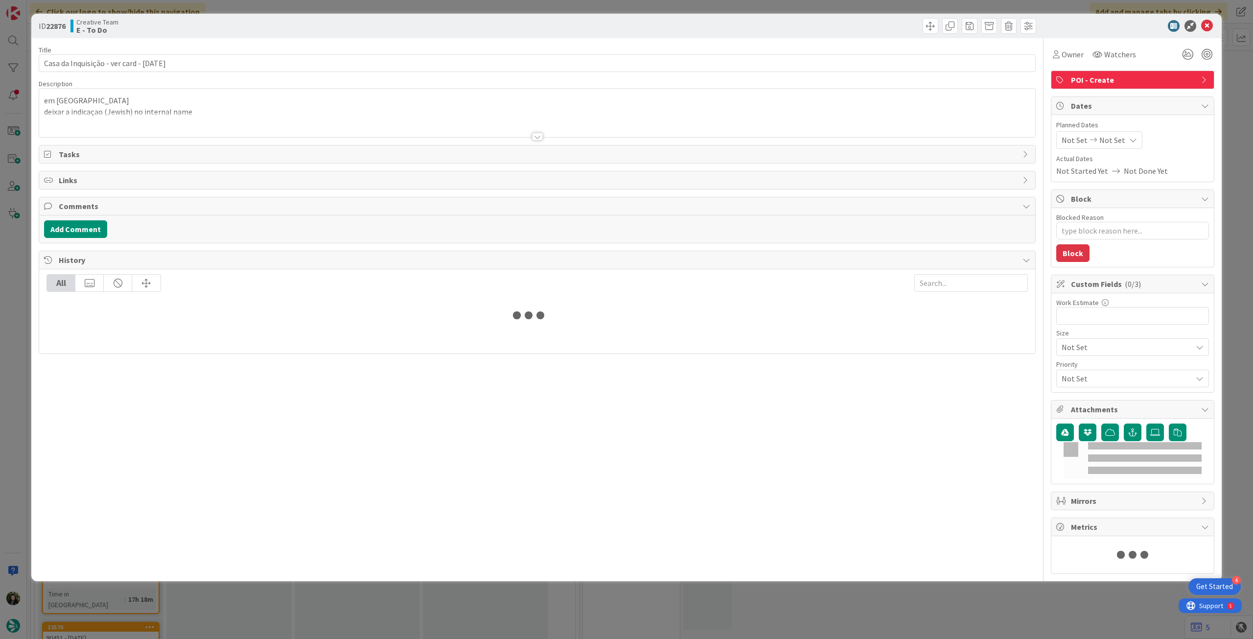
type textarea "x"
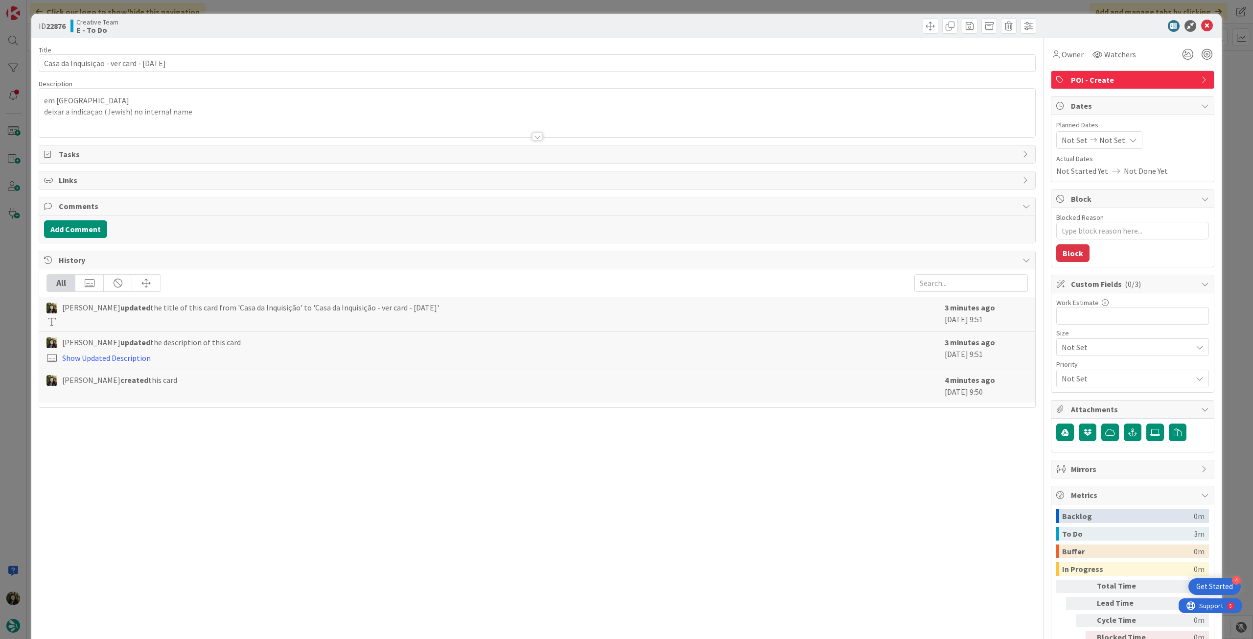
click at [255, 123] on div at bounding box center [537, 124] width 996 height 25
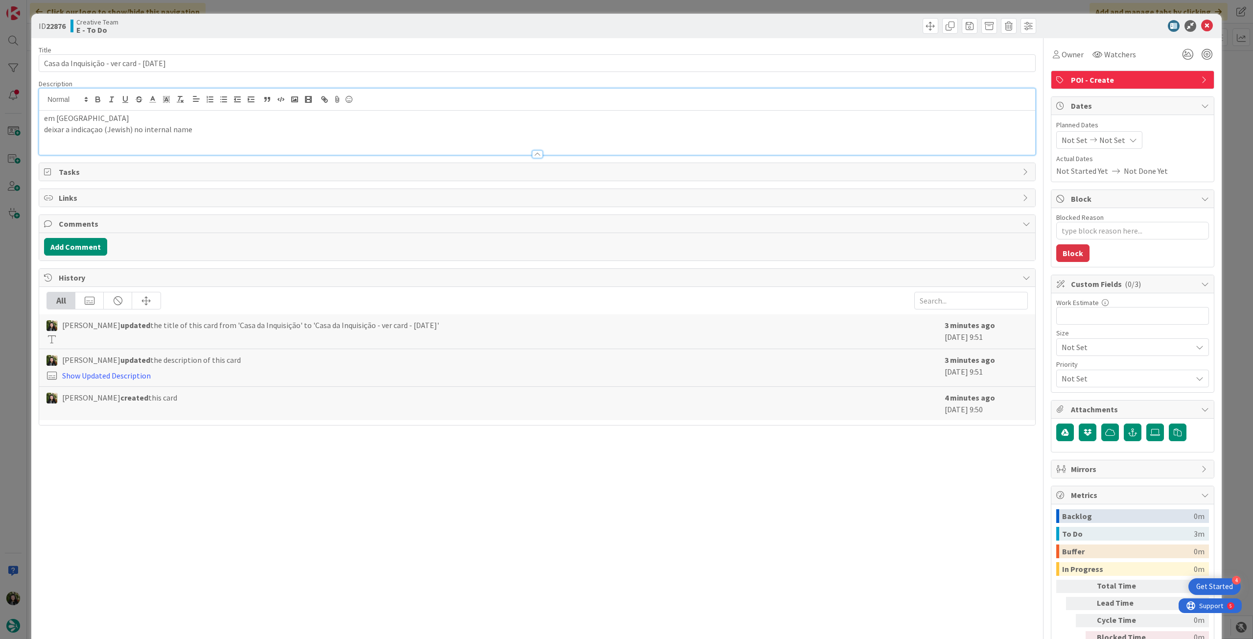
click at [260, 126] on p "deixar a indicaçao (Jewish) no internal name" at bounding box center [537, 129] width 987 height 11
drag, startPoint x: 1202, startPoint y: 24, endPoint x: 1091, endPoint y: 5, distance: 112.7
click at [1202, 24] on icon at bounding box center [1208, 26] width 12 height 12
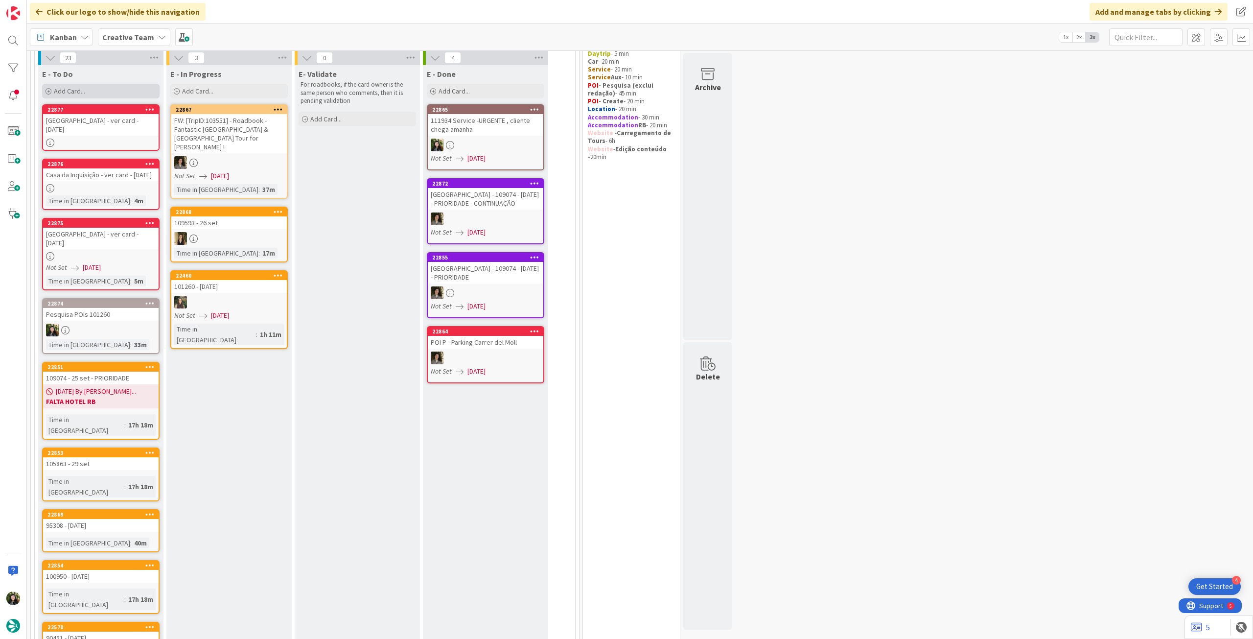
click at [131, 88] on div "Add Card..." at bounding box center [101, 91] width 118 height 15
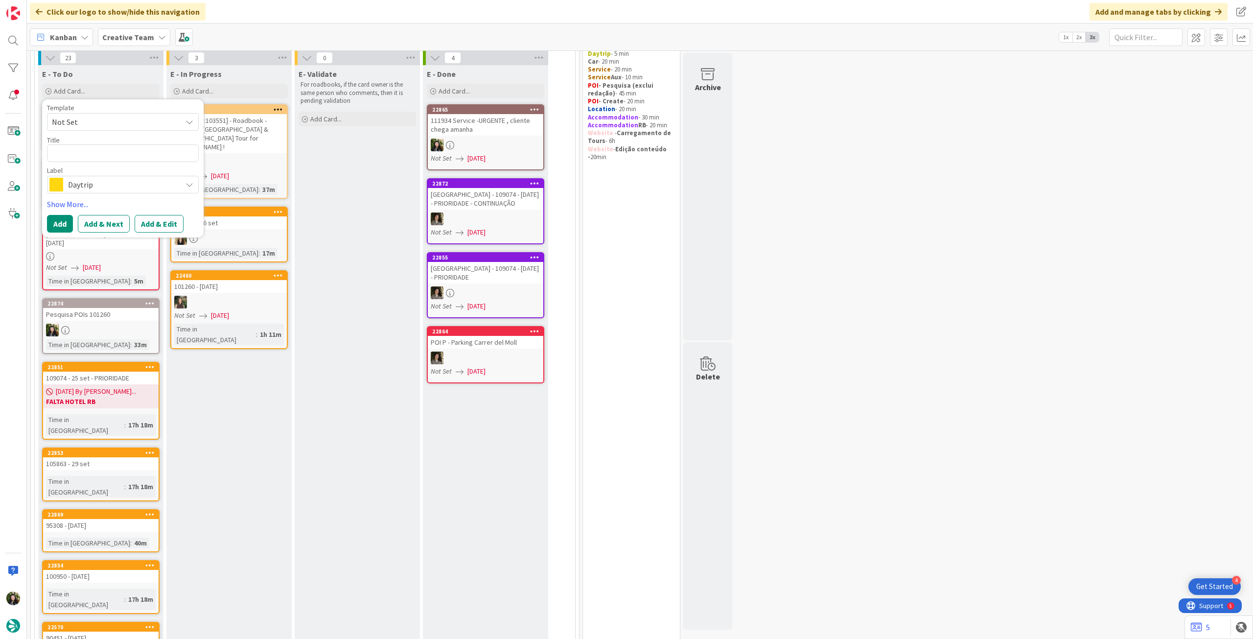
click at [96, 181] on span "Daytrip" at bounding box center [122, 185] width 109 height 14
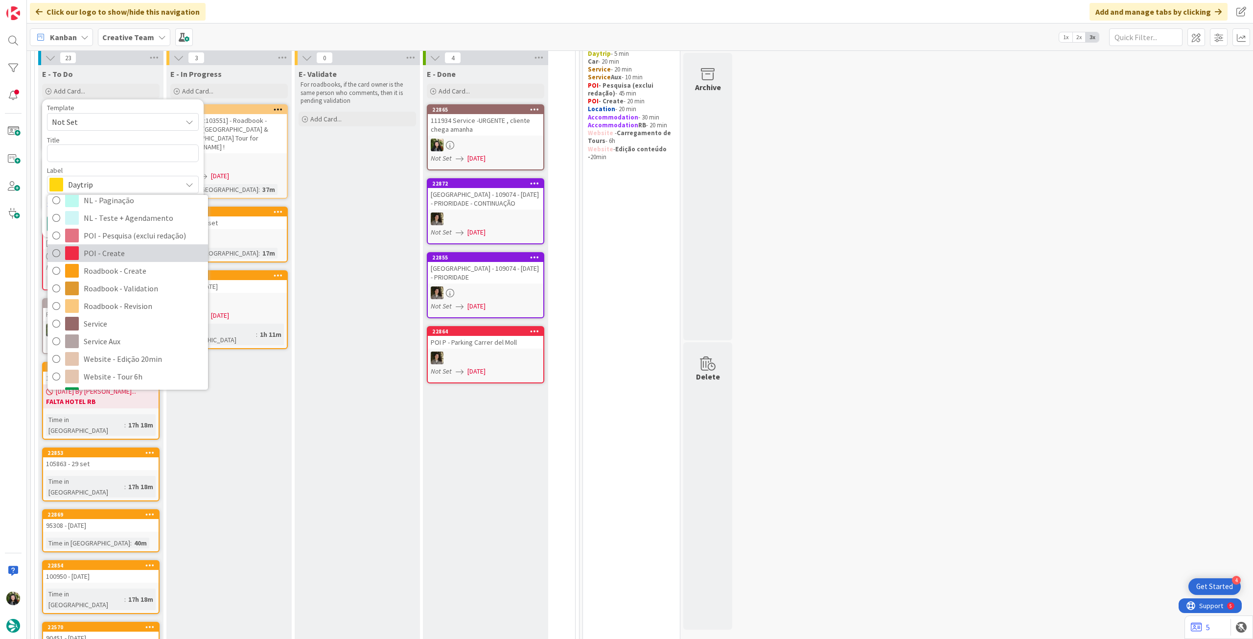
drag, startPoint x: 139, startPoint y: 257, endPoint x: 127, endPoint y: 184, distance: 74.4
click at [138, 257] on span "POI - Create" at bounding box center [143, 253] width 119 height 15
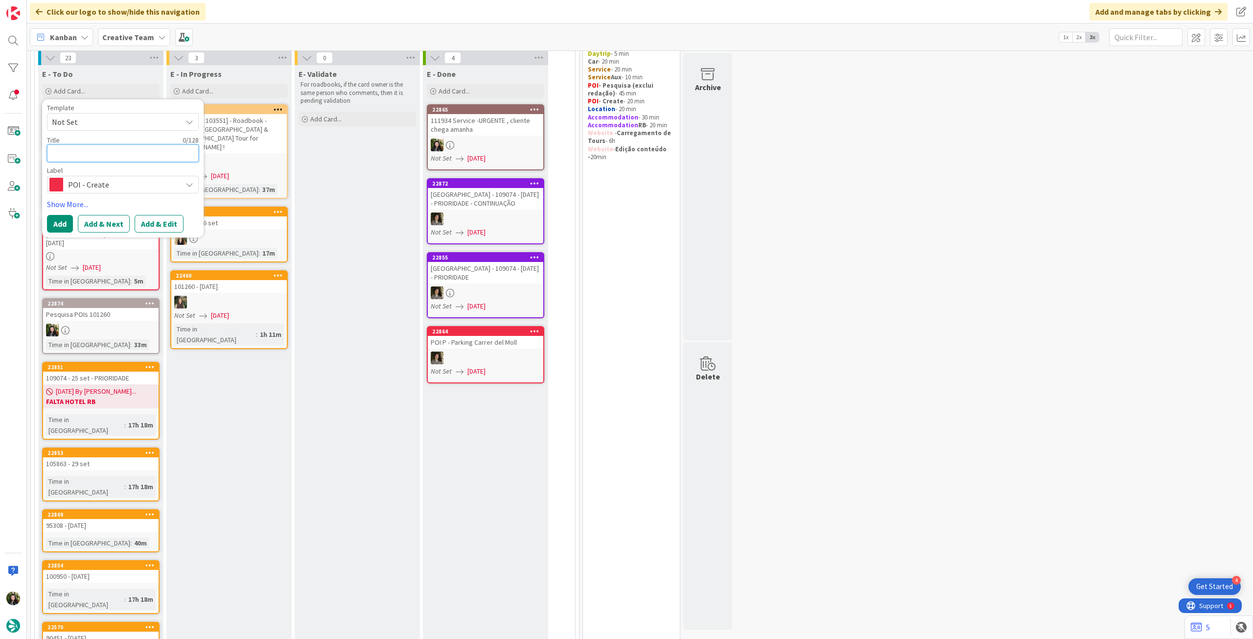
click at [128, 157] on textarea at bounding box center [123, 153] width 152 height 18
type textarea "x"
type textarea "P"
type textarea "x"
type textarea "Pe"
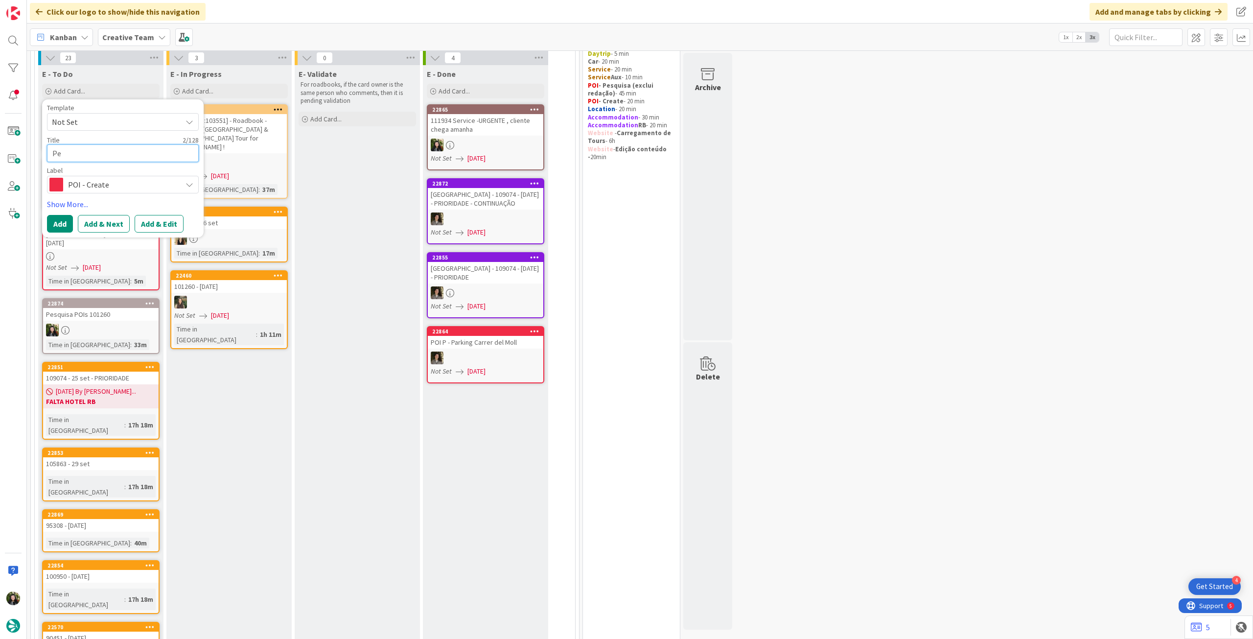
type textarea "x"
type textarea "Pes"
type textarea "x"
type textarea "Pesq"
type textarea "x"
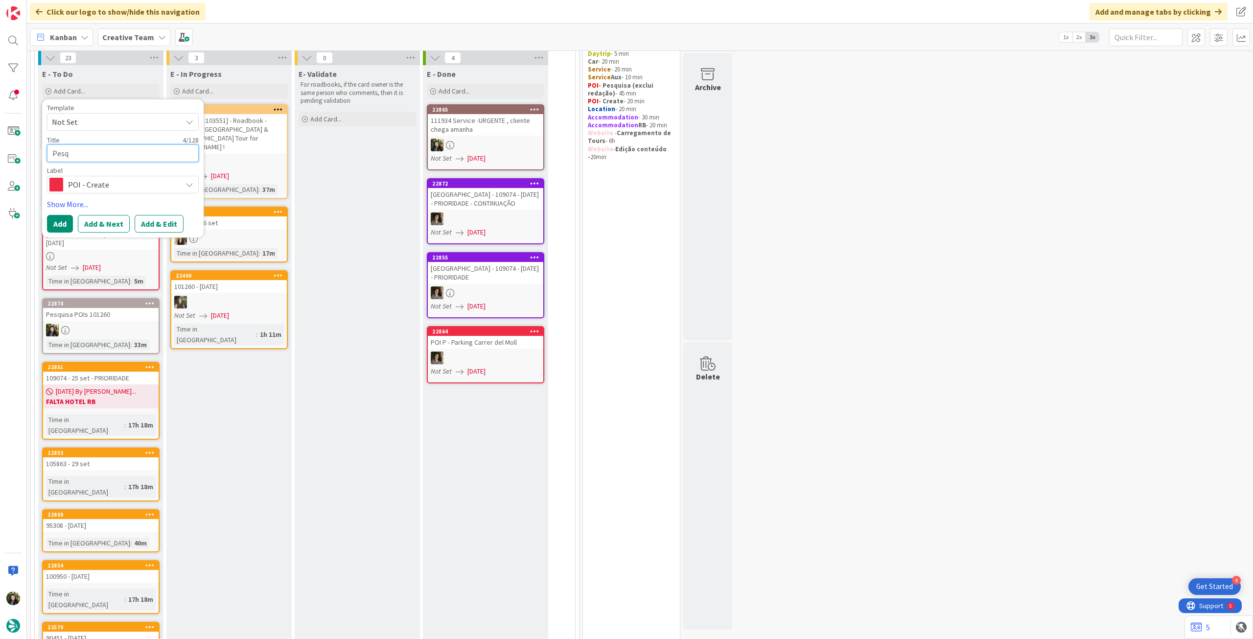
type textarea "Pesqu"
type textarea "x"
type textarea "Pesqui"
type textarea "x"
type textarea "Pesquis"
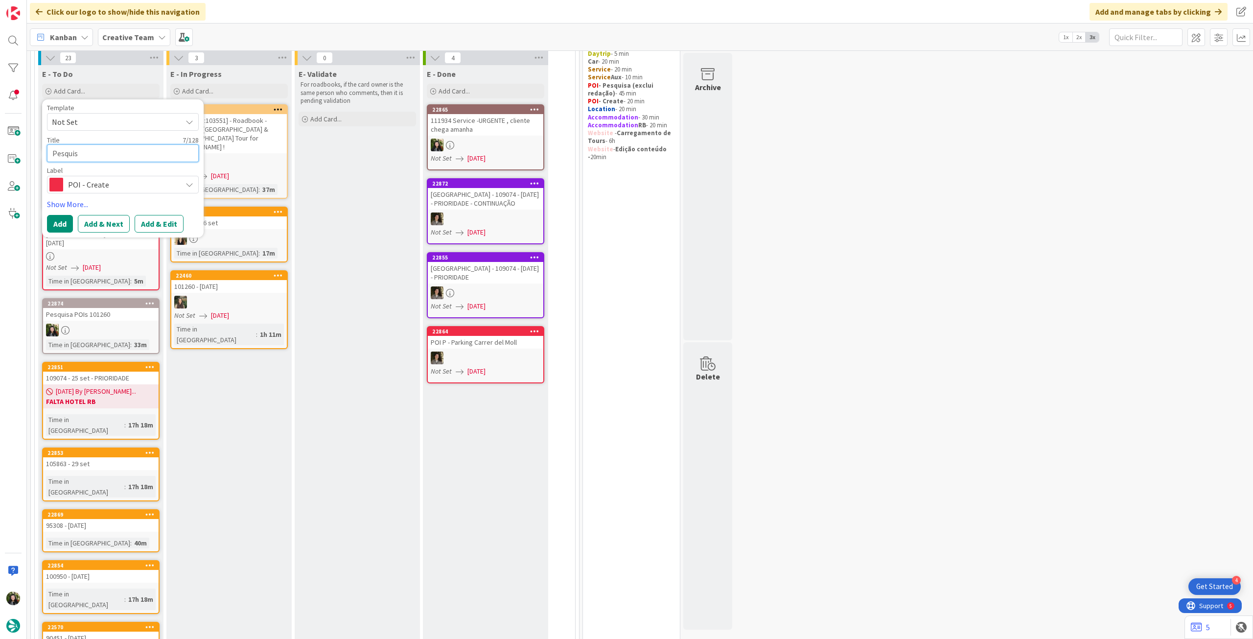
type textarea "x"
type textarea "Pesquisa"
type textarea "x"
type textarea "Pesquisa"
click at [64, 218] on button "Add" at bounding box center [60, 224] width 26 height 18
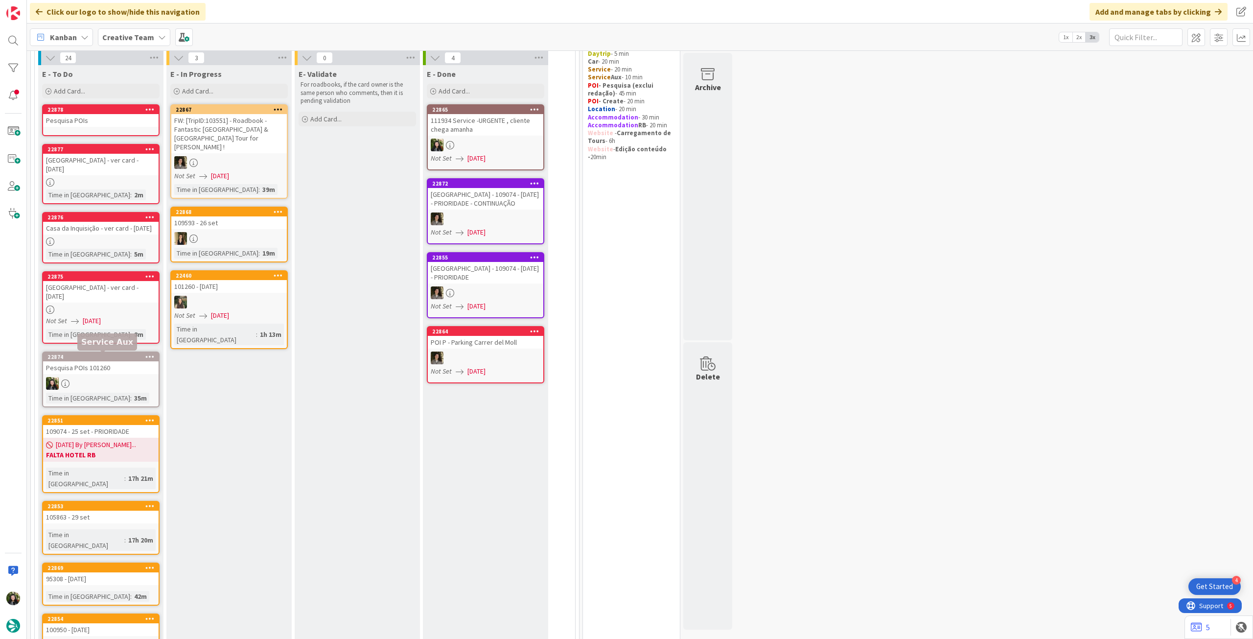
click at [125, 368] on div "Pesquisa POIs 101260" at bounding box center [101, 367] width 116 height 13
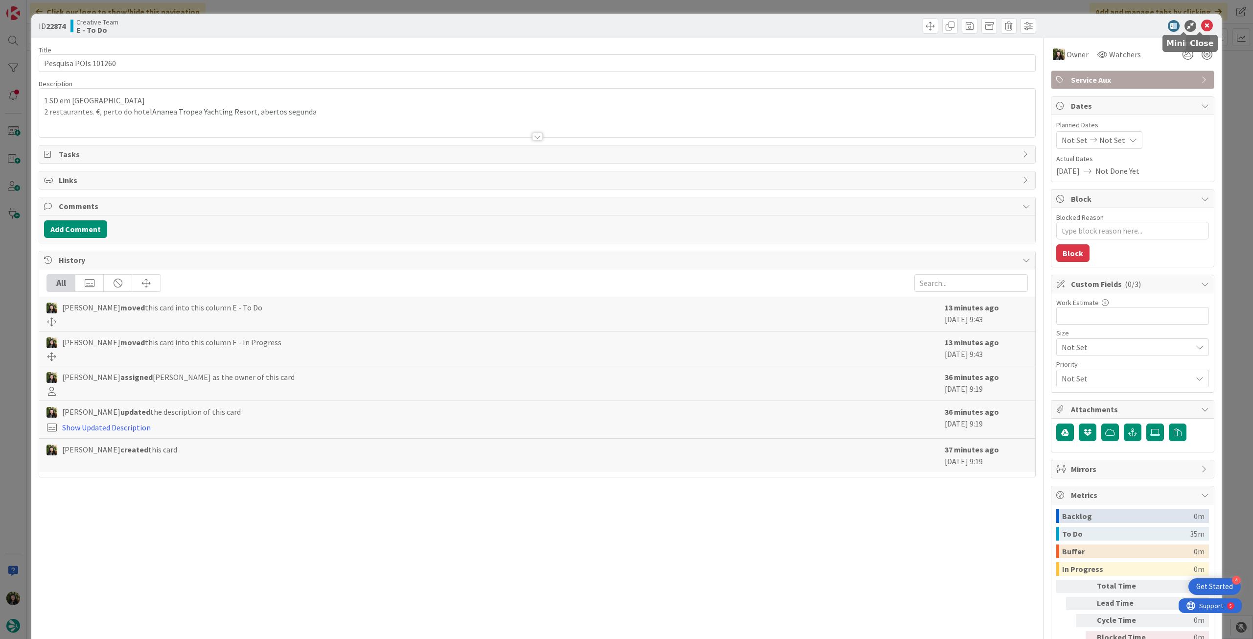
click at [1202, 25] on icon at bounding box center [1208, 26] width 12 height 12
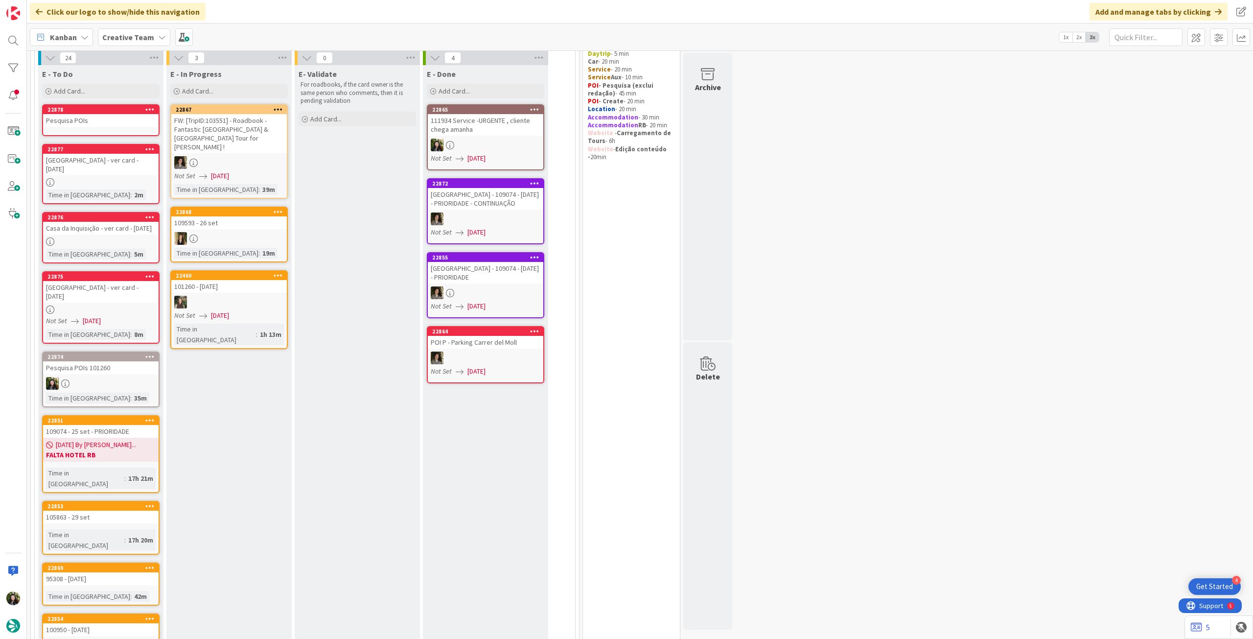
click at [232, 232] on div at bounding box center [229, 238] width 116 height 13
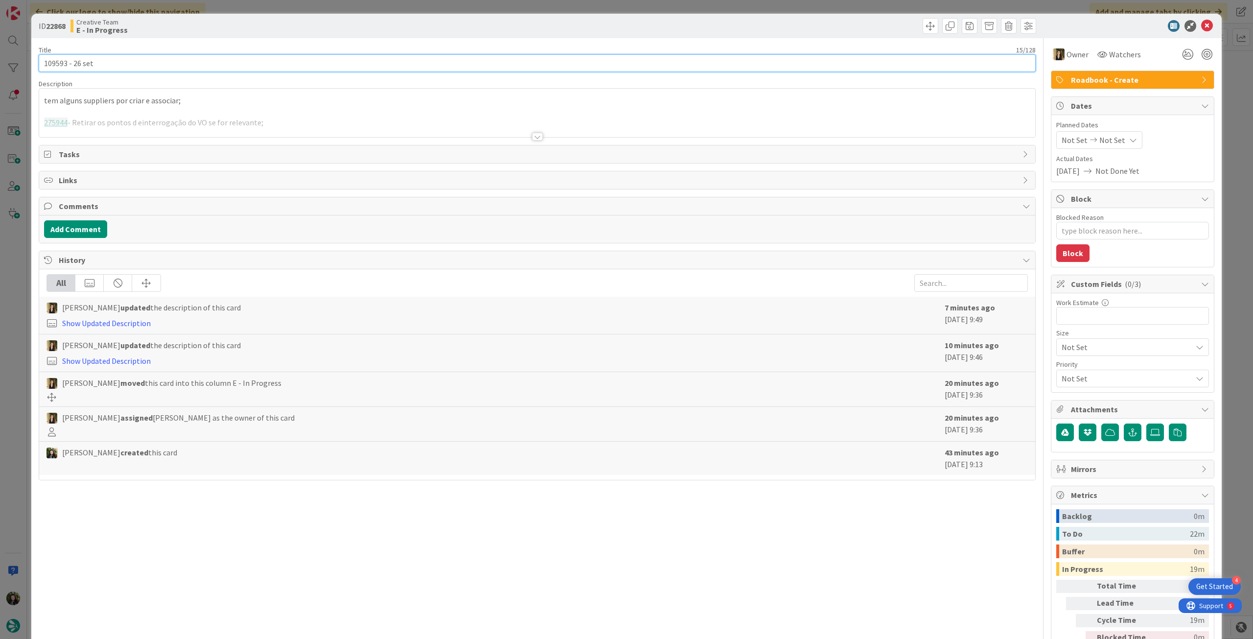
drag, startPoint x: 68, startPoint y: 63, endPoint x: 59, endPoint y: 63, distance: 8.8
click at [35, 63] on div "ID 22868 Creative Team E - In Progress Title 15 / 128 109593 - [DATE] Descripti…" at bounding box center [626, 346] width 1191 height 665
click at [1202, 24] on icon at bounding box center [1208, 26] width 12 height 12
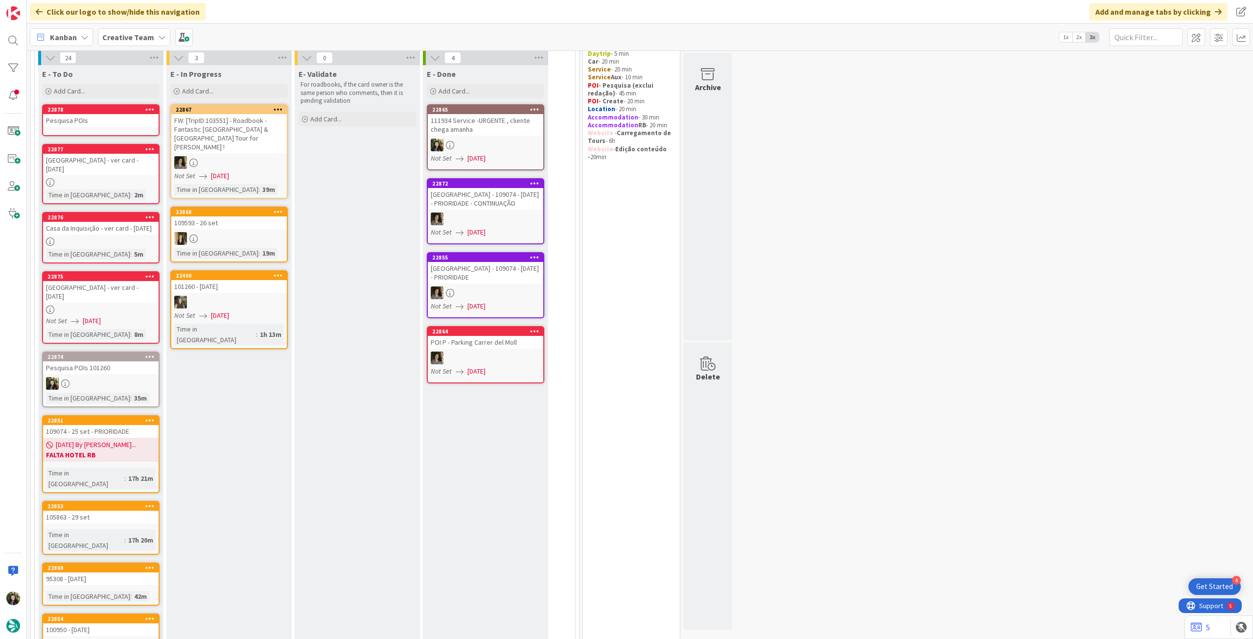
click at [147, 122] on div "Pesquisa POIs" at bounding box center [101, 120] width 116 height 13
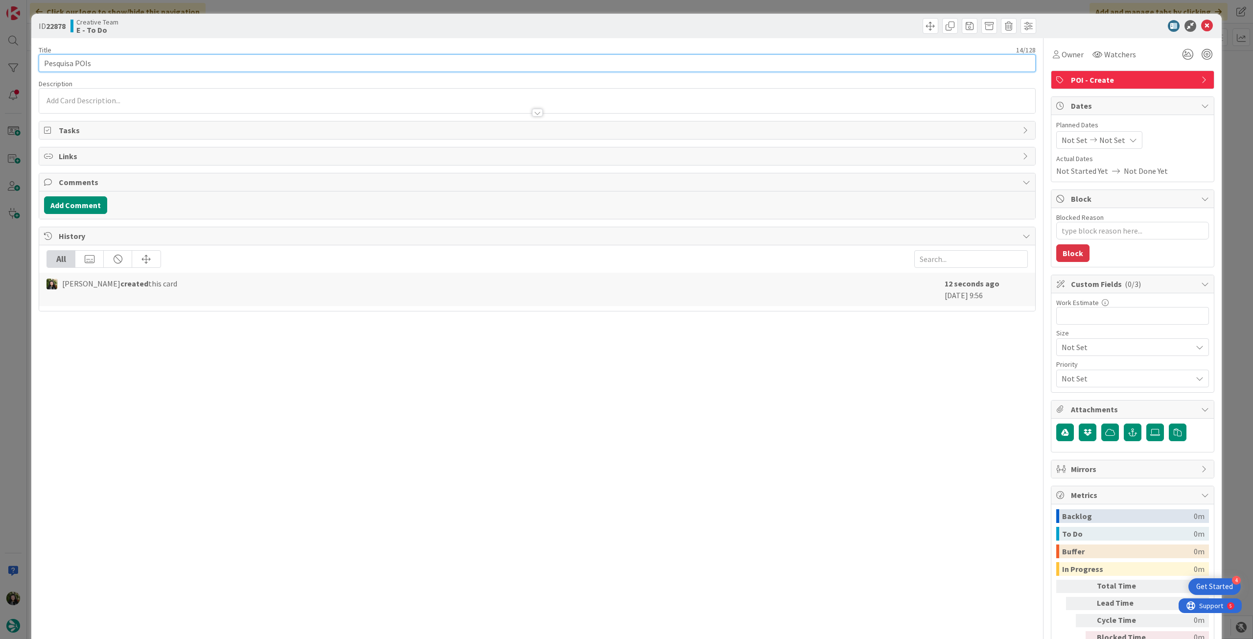
drag, startPoint x: 183, startPoint y: 59, endPoint x: 176, endPoint y: 63, distance: 8.3
click at [184, 59] on input "Pesquisa POIs" at bounding box center [537, 63] width 997 height 18
paste input "109593"
click at [1063, 45] on div "Owner Watchers" at bounding box center [1133, 50] width 164 height 25
click at [1063, 54] on span "Owner" at bounding box center [1073, 54] width 22 height 12
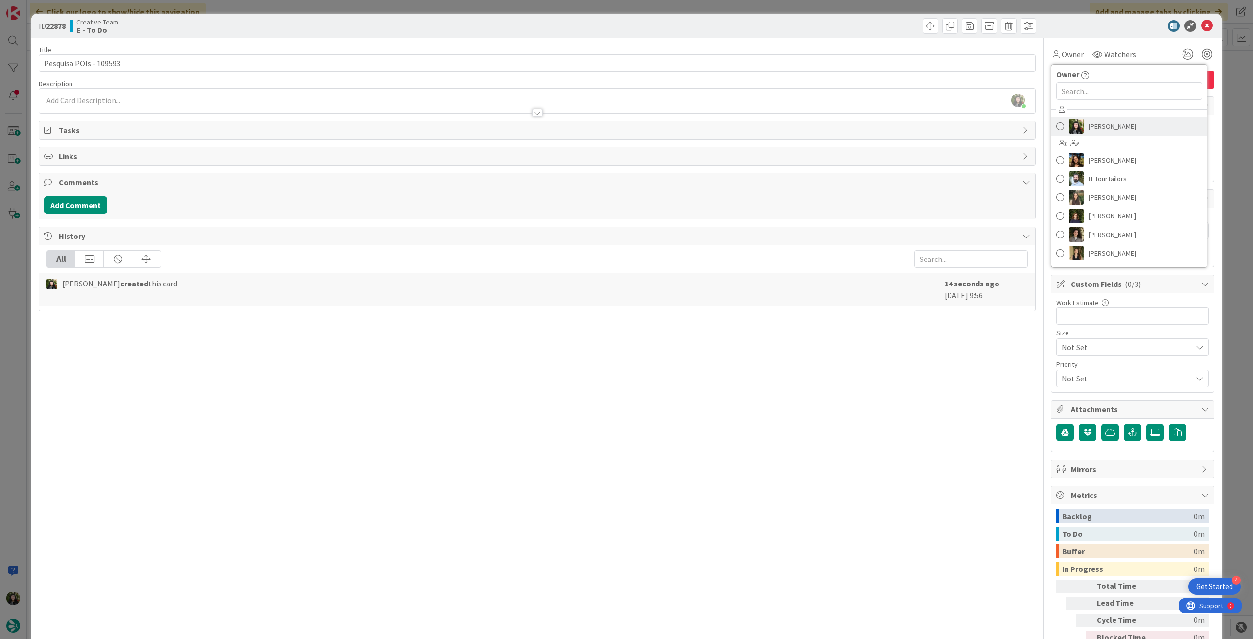
drag, startPoint x: 1080, startPoint y: 127, endPoint x: 1082, endPoint y: 135, distance: 7.6
click at [1081, 128] on link "[PERSON_NAME]" at bounding box center [1130, 126] width 156 height 19
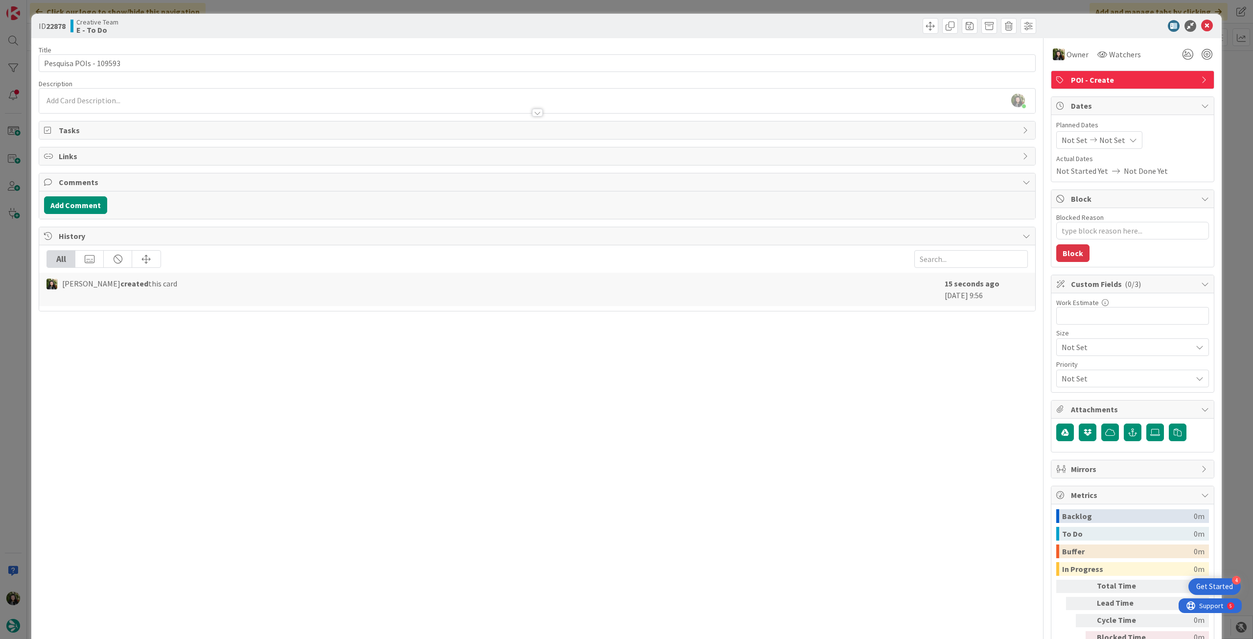
click at [110, 102] on div "[PERSON_NAME] just joined" at bounding box center [537, 101] width 996 height 24
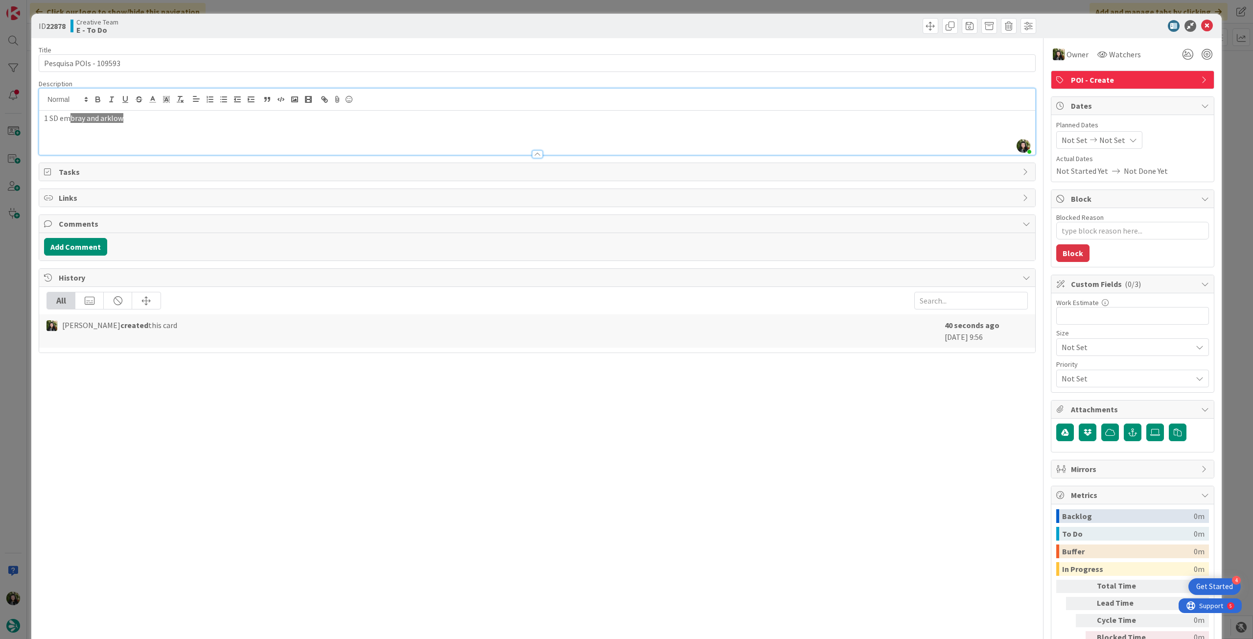
drag, startPoint x: 88, startPoint y: 118, endPoint x: 230, endPoint y: 118, distance: 142.5
click at [230, 118] on p "1 SD em [GEOGRAPHIC_DATA] and arklow" at bounding box center [537, 118] width 987 height 11
click at [88, 131] on span "and arklow" at bounding box center [89, 129] width 37 height 10
click at [123, 130] on p "1 SD em [GEOGRAPHIC_DATA]" at bounding box center [537, 129] width 987 height 11
click at [122, 138] on p "1 Sd em [GEOGRAPHIC_DATA]" at bounding box center [537, 140] width 987 height 11
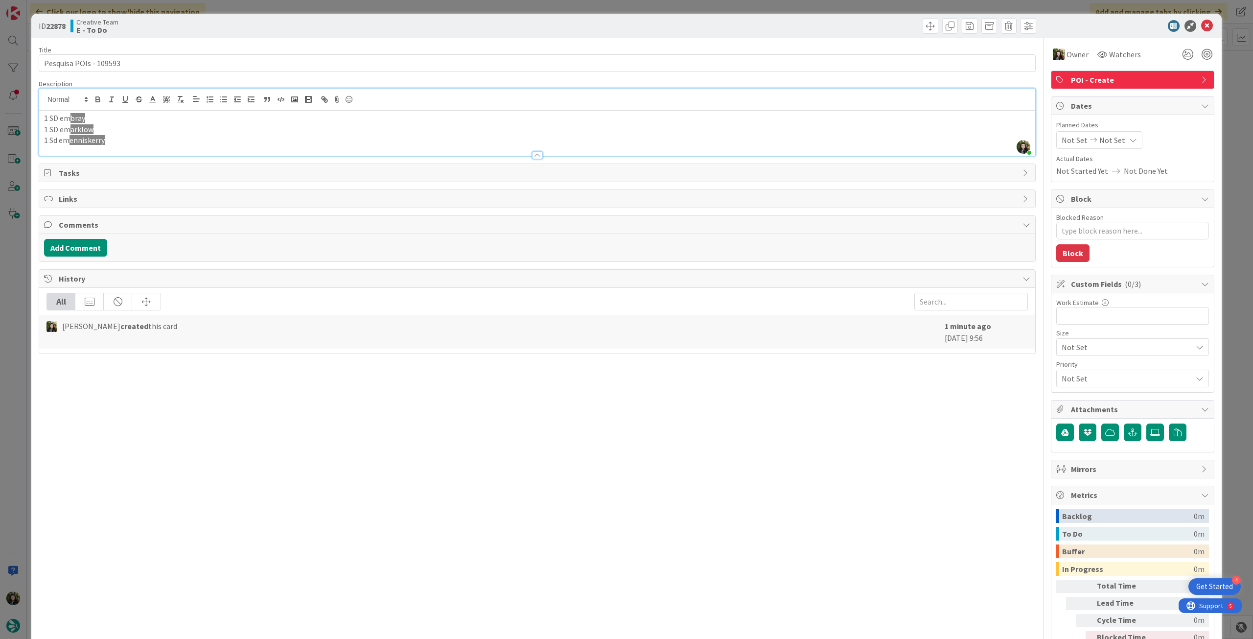
click at [129, 141] on p "1 Sd em [GEOGRAPHIC_DATA]" at bounding box center [537, 140] width 987 height 11
click at [133, 157] on div at bounding box center [537, 162] width 996 height 10
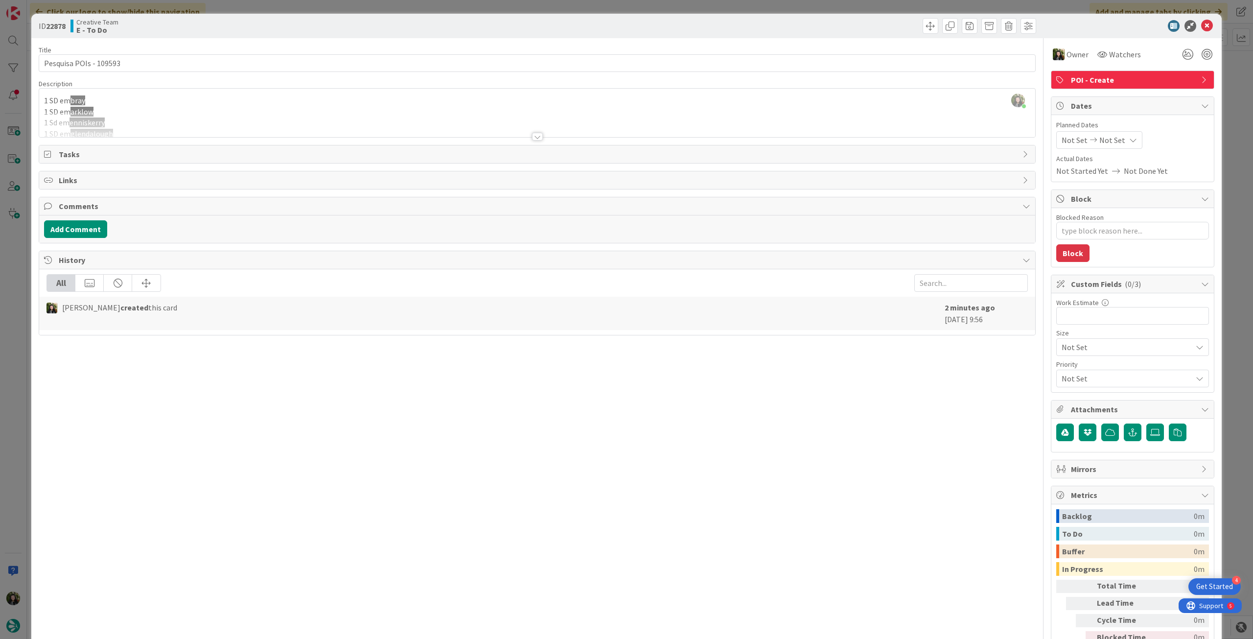
click at [137, 132] on div at bounding box center [537, 124] width 996 height 25
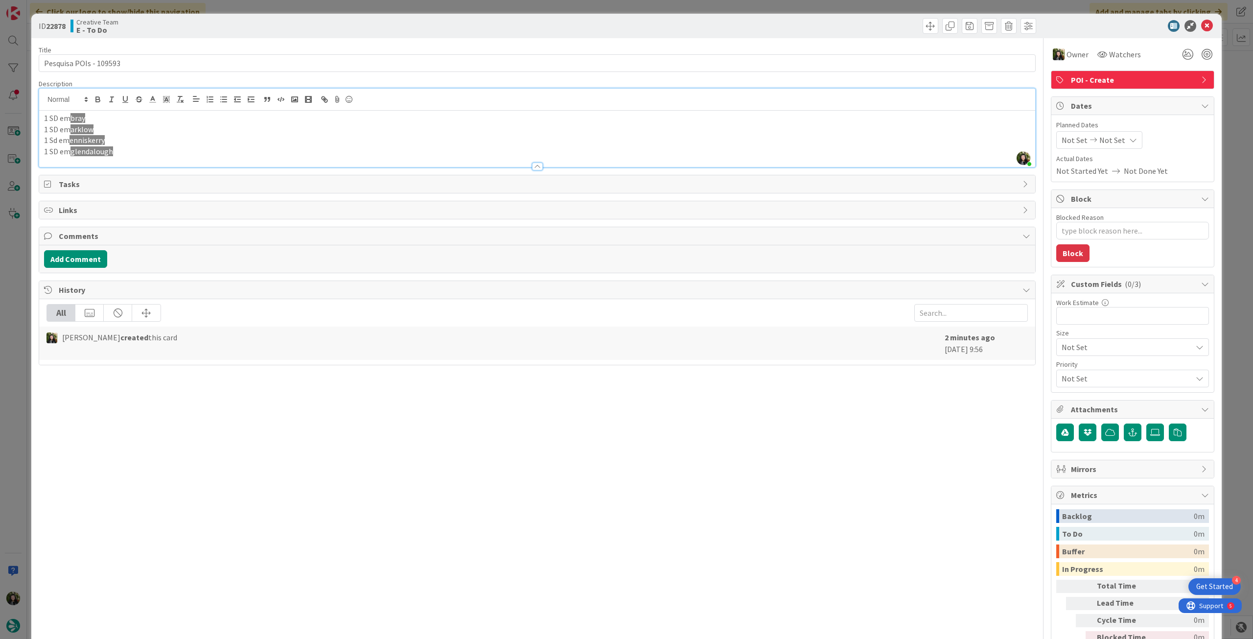
click at [135, 151] on p "1 SD em [GEOGRAPHIC_DATA]" at bounding box center [537, 151] width 987 height 11
click at [127, 160] on p "1 Sd em [GEOGRAPHIC_DATA]" at bounding box center [537, 162] width 987 height 11
click at [127, 163] on p "1 Sd em [GEOGRAPHIC_DATA]" at bounding box center [537, 162] width 987 height 11
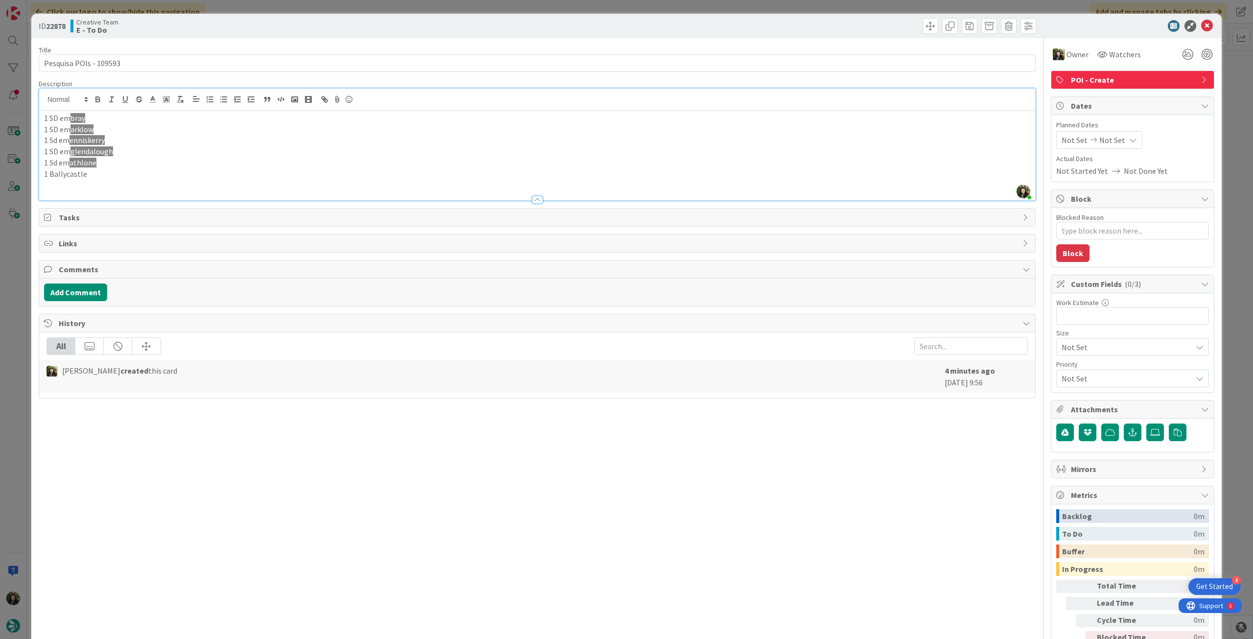
click at [49, 174] on p "1 Ballycastle" at bounding box center [537, 173] width 987 height 11
click at [143, 174] on p "1 SD Ballycastle" at bounding box center [537, 173] width 987 height 11
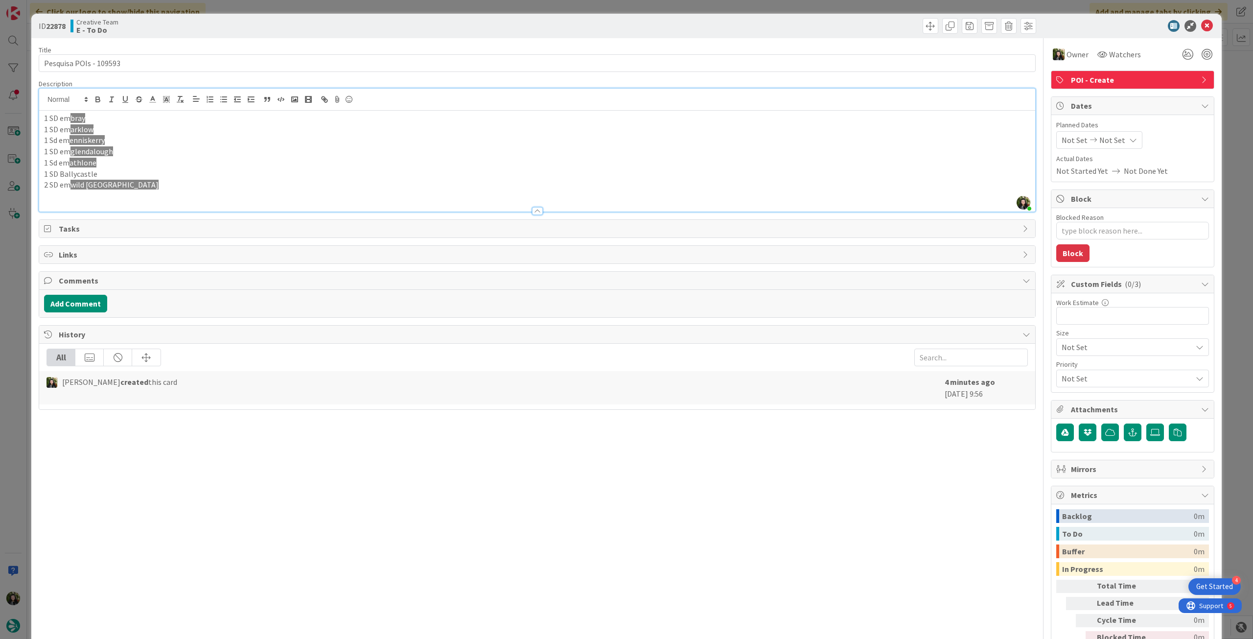
click at [198, 189] on p "2 SD em [GEOGRAPHIC_DATA]" at bounding box center [537, 184] width 987 height 11
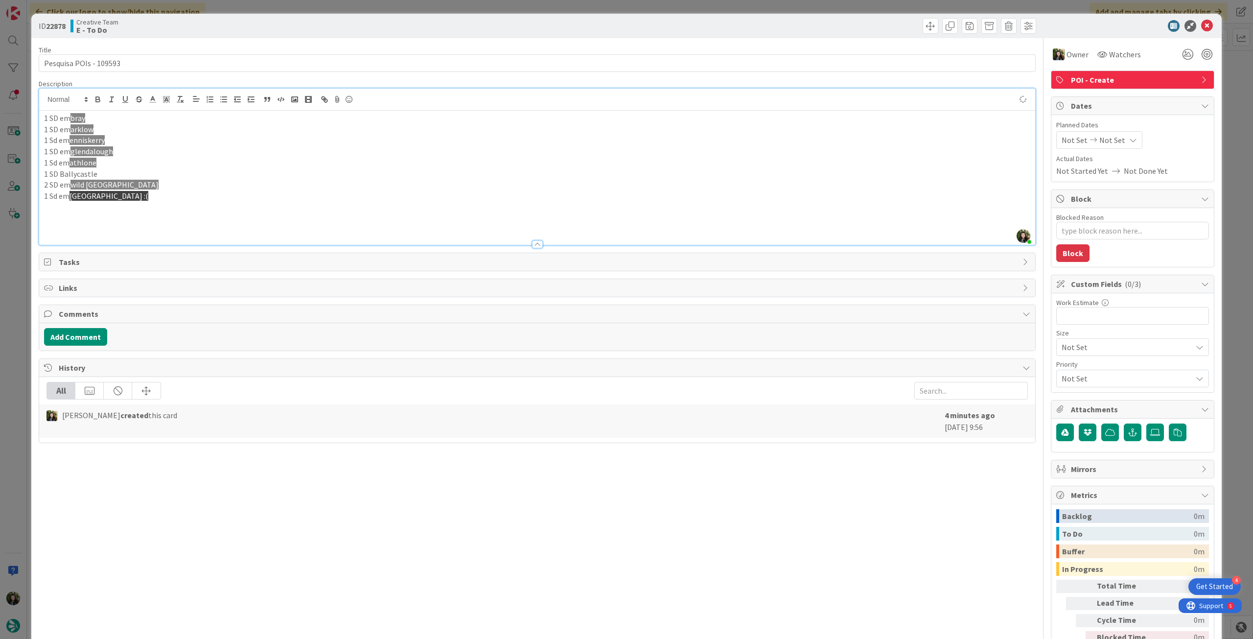
click at [153, 196] on p "1 Sd em [GEOGRAPHIC_DATA] :(" at bounding box center [537, 195] width 987 height 11
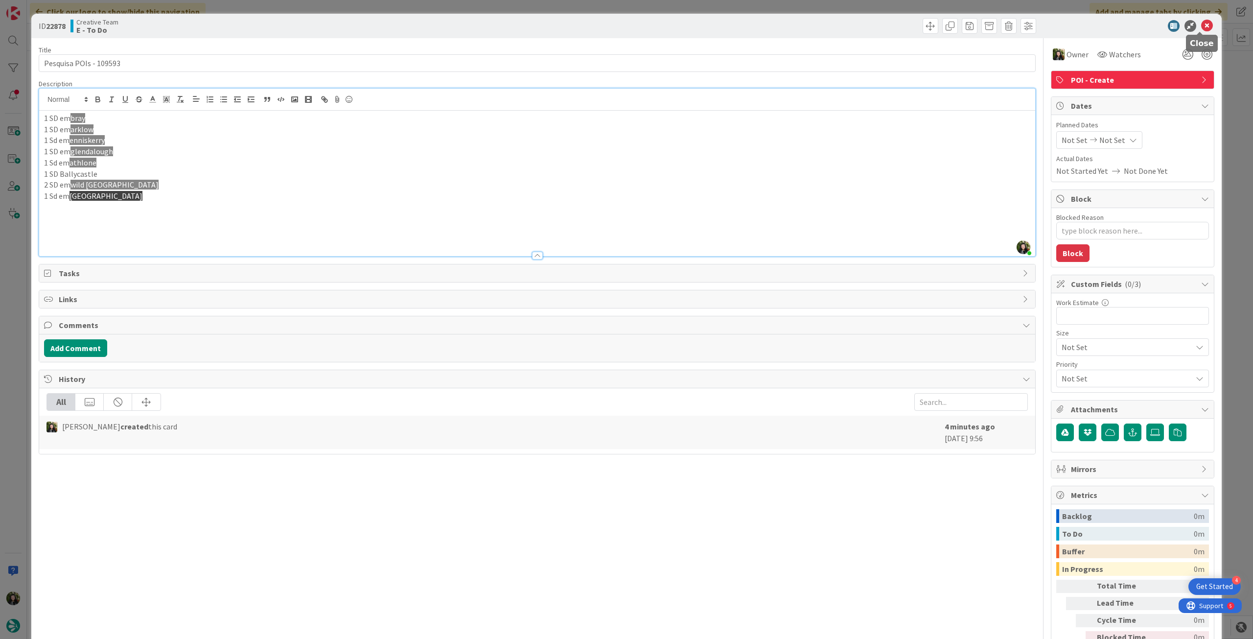
click at [1204, 25] on icon at bounding box center [1208, 26] width 12 height 12
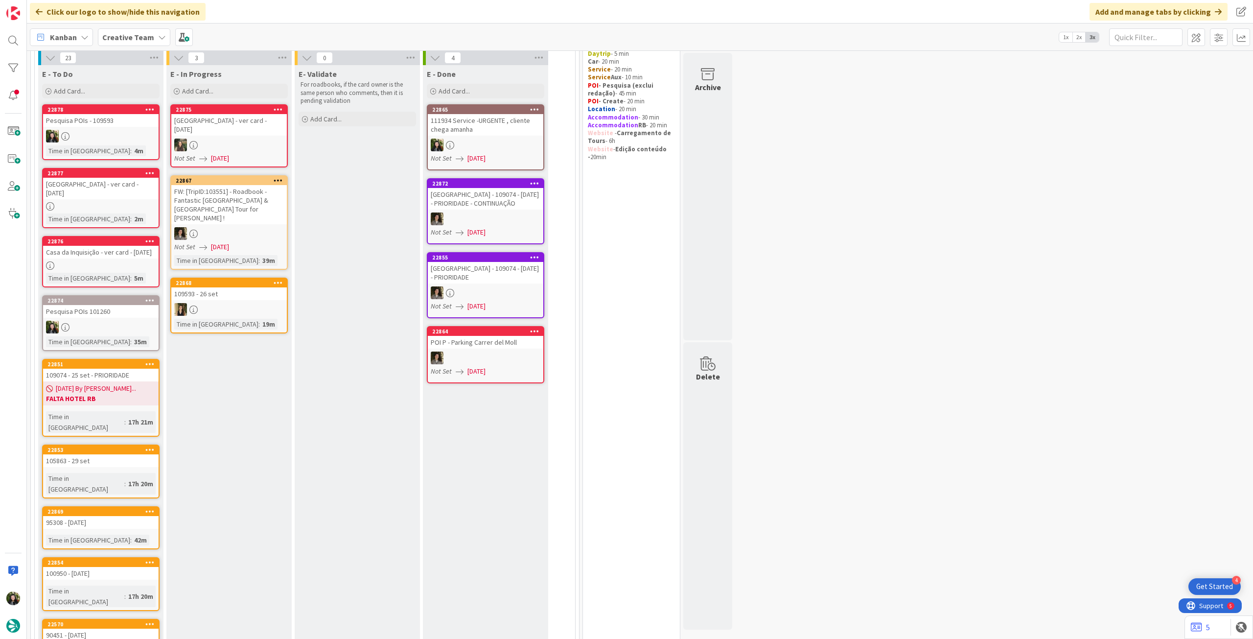
click at [141, 129] on link "22878 Pesquisa POIs - 109593 Time in [GEOGRAPHIC_DATA] : 4m" at bounding box center [101, 132] width 118 height 56
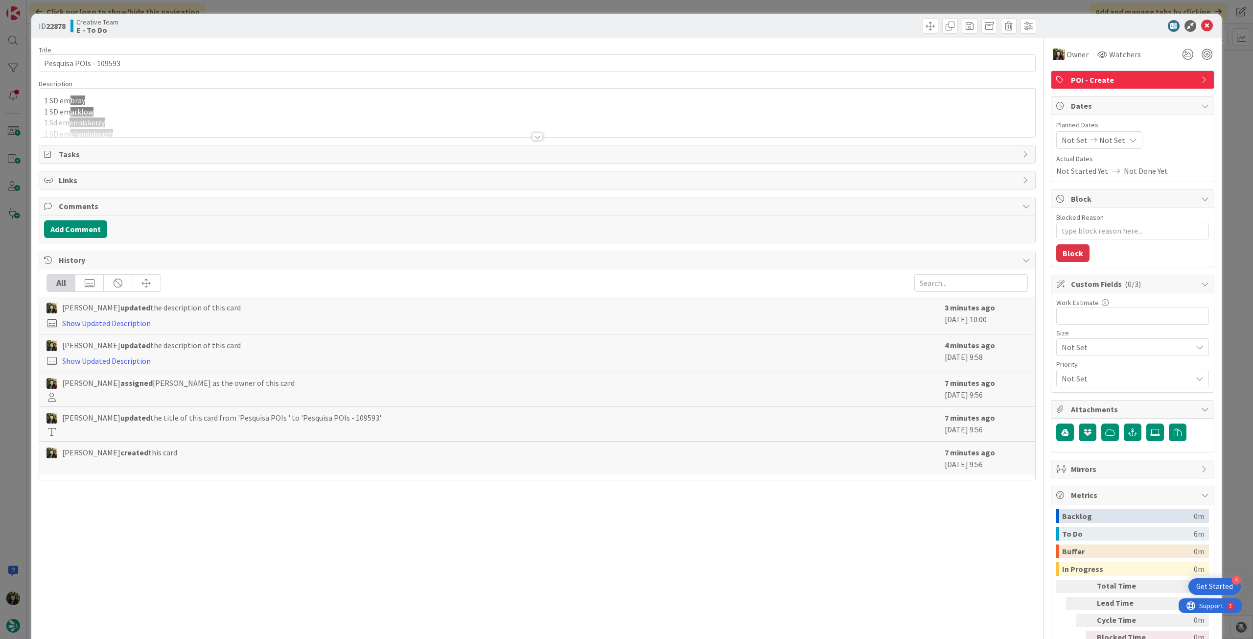
click at [194, 117] on div at bounding box center [537, 124] width 996 height 25
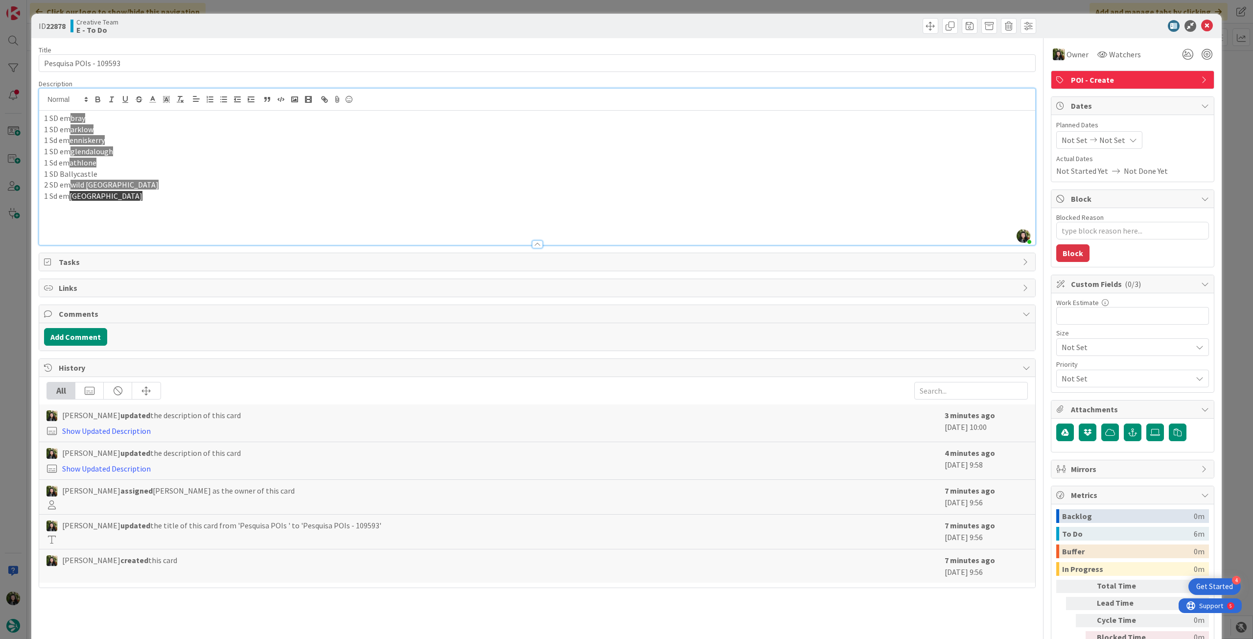
click at [52, 120] on p "1 SD em [GEOGRAPHIC_DATA]" at bounding box center [537, 118] width 987 height 11
click at [53, 130] on p "1 SD em [GEOGRAPHIC_DATA]" at bounding box center [537, 129] width 987 height 11
click at [54, 142] on p "1 Sd em [GEOGRAPHIC_DATA]" at bounding box center [537, 140] width 987 height 11
click at [54, 150] on p "1 SD em [GEOGRAPHIC_DATA]" at bounding box center [537, 151] width 987 height 11
click at [56, 161] on p "1 Sd em [GEOGRAPHIC_DATA]" at bounding box center [537, 162] width 987 height 11
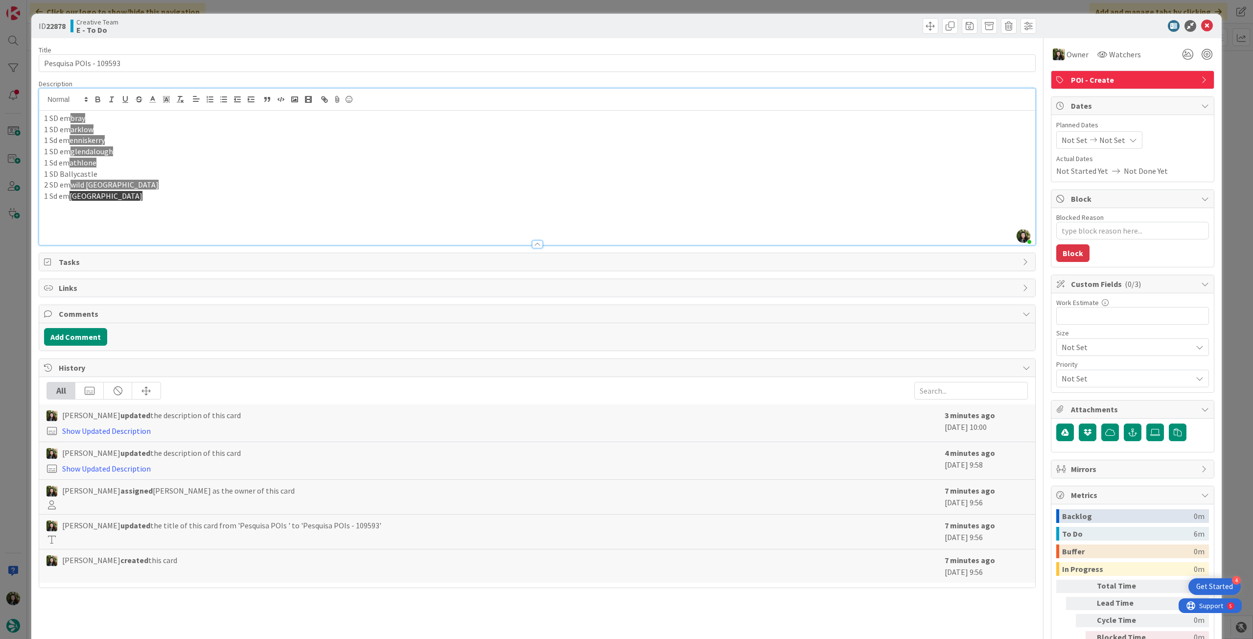
click at [55, 172] on p "1 SD Ballycastle" at bounding box center [537, 173] width 987 height 11
drag, startPoint x: 1202, startPoint y: 25, endPoint x: 596, endPoint y: 177, distance: 624.5
click at [1202, 26] on icon at bounding box center [1208, 26] width 12 height 12
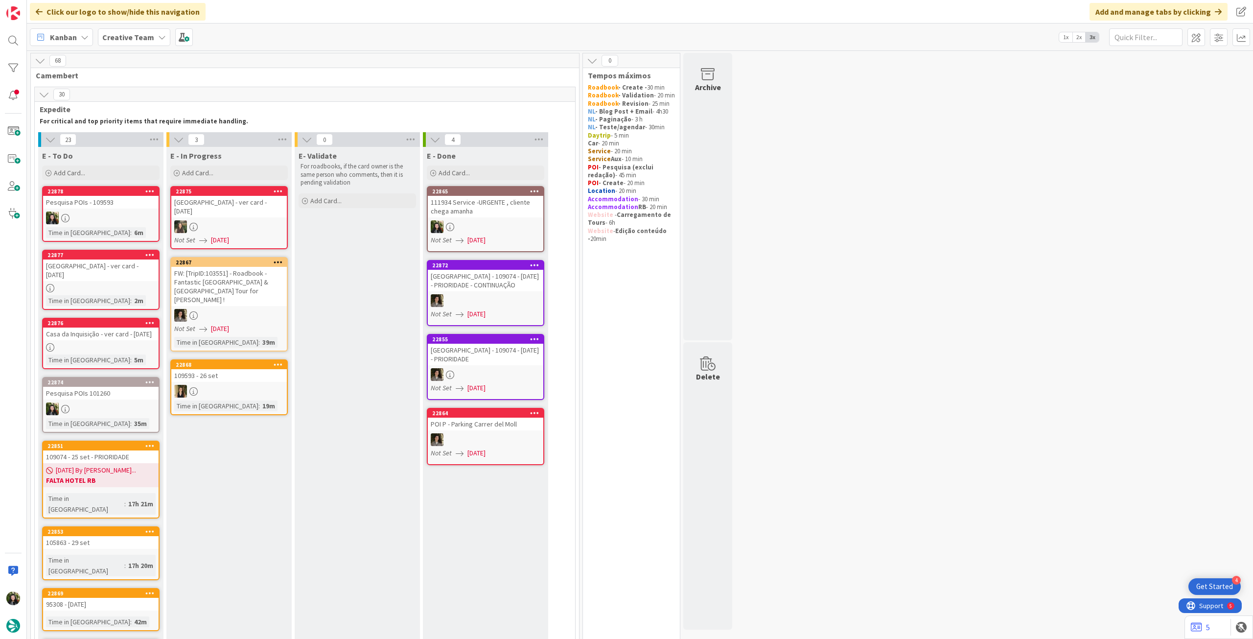
click at [110, 406] on div at bounding box center [101, 408] width 116 height 13
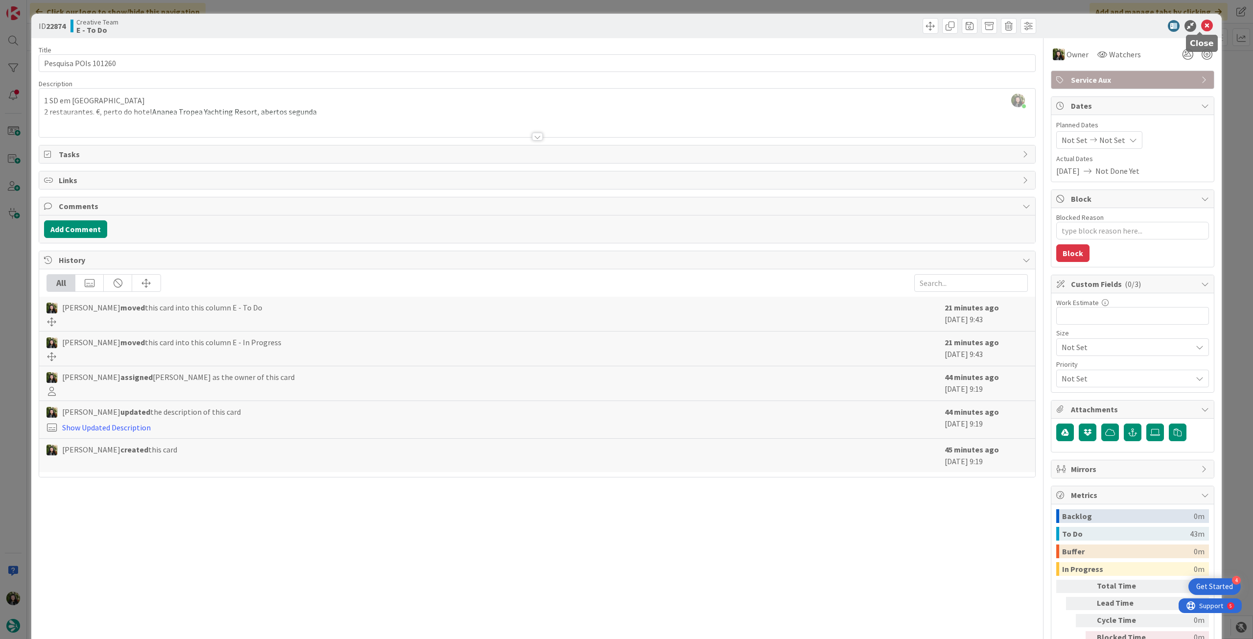
drag, startPoint x: 1202, startPoint y: 29, endPoint x: 1176, endPoint y: 37, distance: 26.6
click at [1202, 29] on icon at bounding box center [1208, 26] width 12 height 12
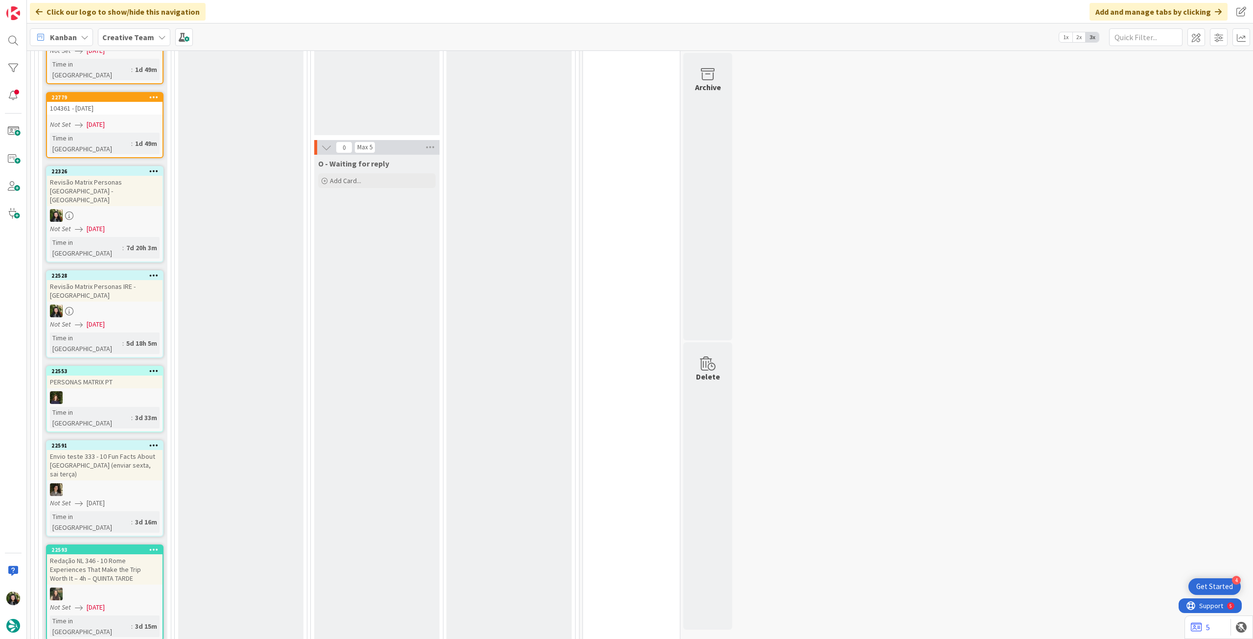
scroll to position [2219, 0]
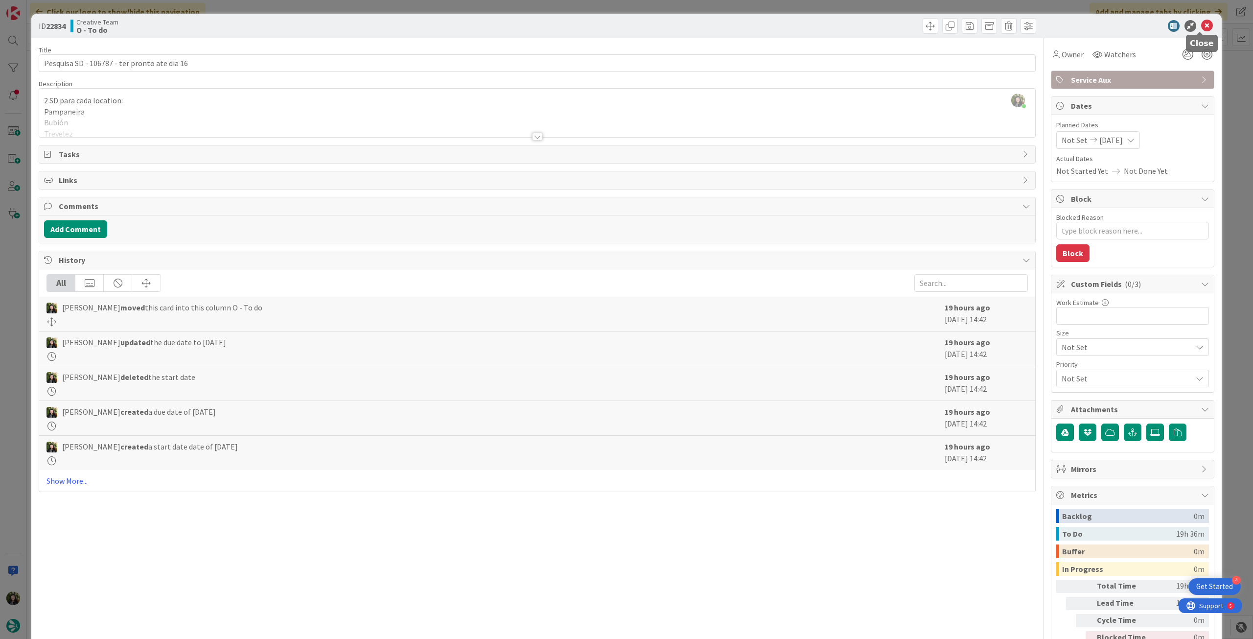
click at [1202, 25] on icon at bounding box center [1208, 26] width 12 height 12
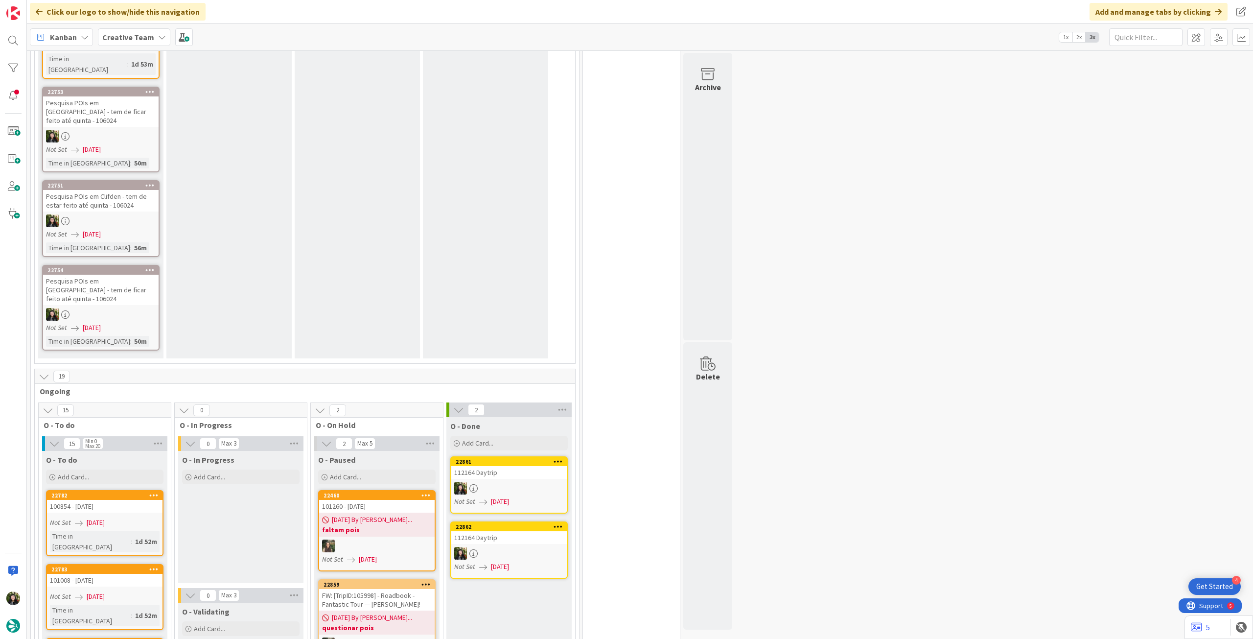
scroll to position [1567, 0]
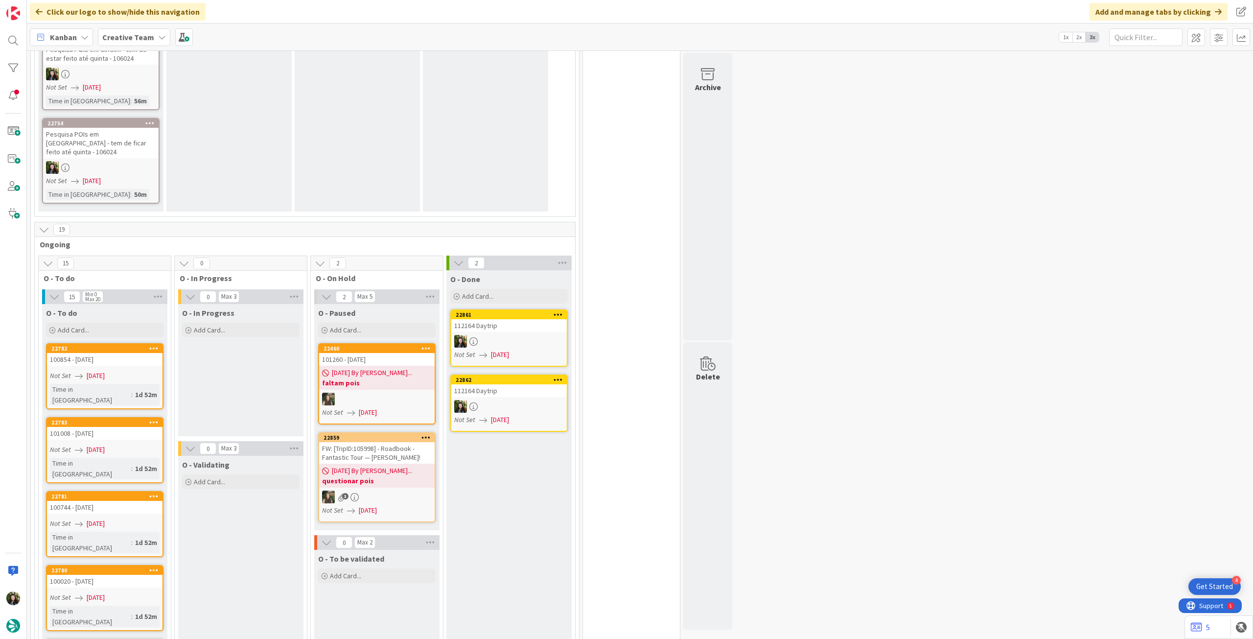
click at [355, 466] on span "[DATE] By [PERSON_NAME]..." at bounding box center [372, 471] width 80 height 10
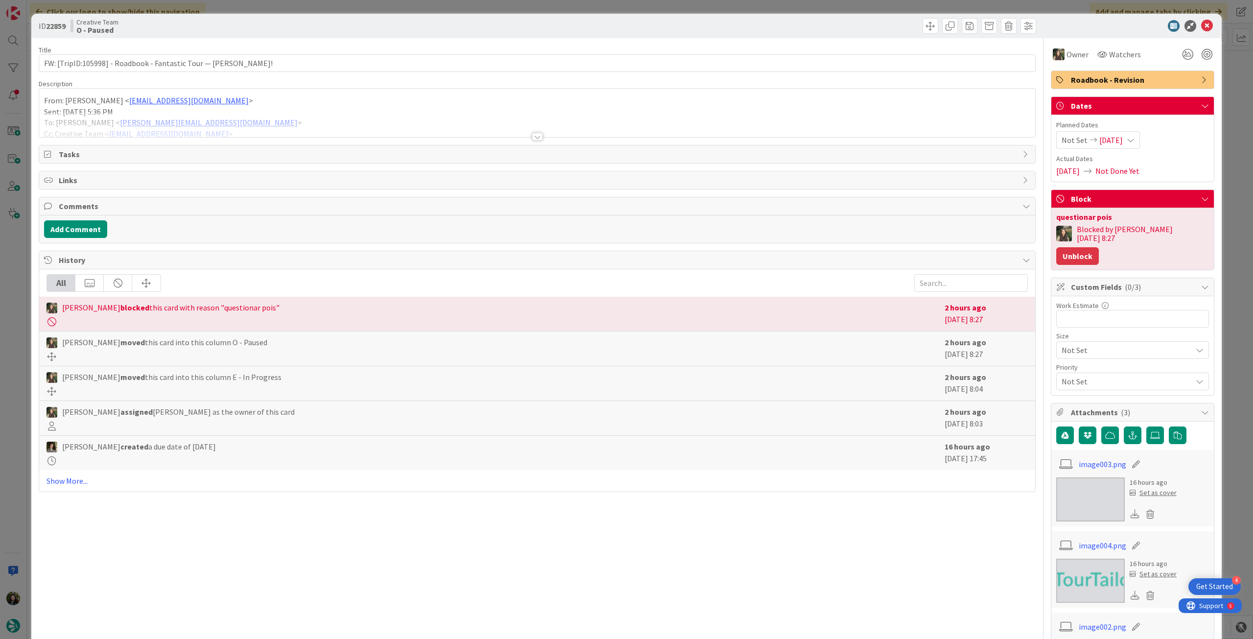
click at [1099, 247] on button "Unblock" at bounding box center [1078, 256] width 43 height 18
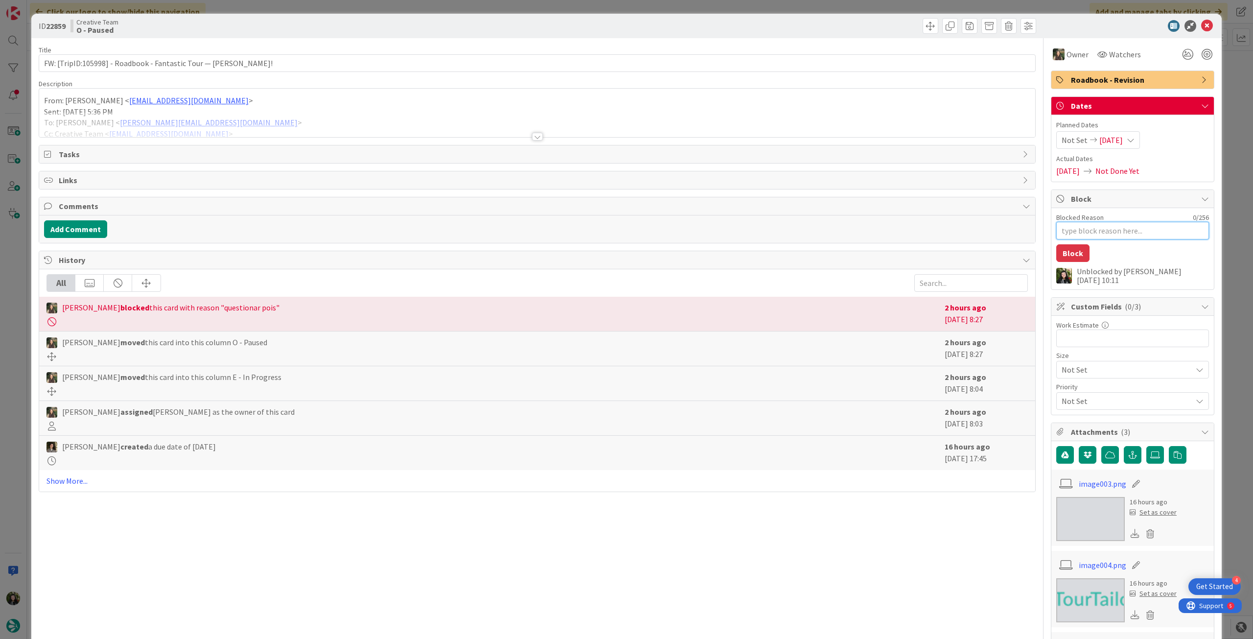
click at [1134, 227] on textarea "Blocked Reason" at bounding box center [1133, 231] width 153 height 18
click at [1075, 251] on button "Block" at bounding box center [1073, 253] width 33 height 18
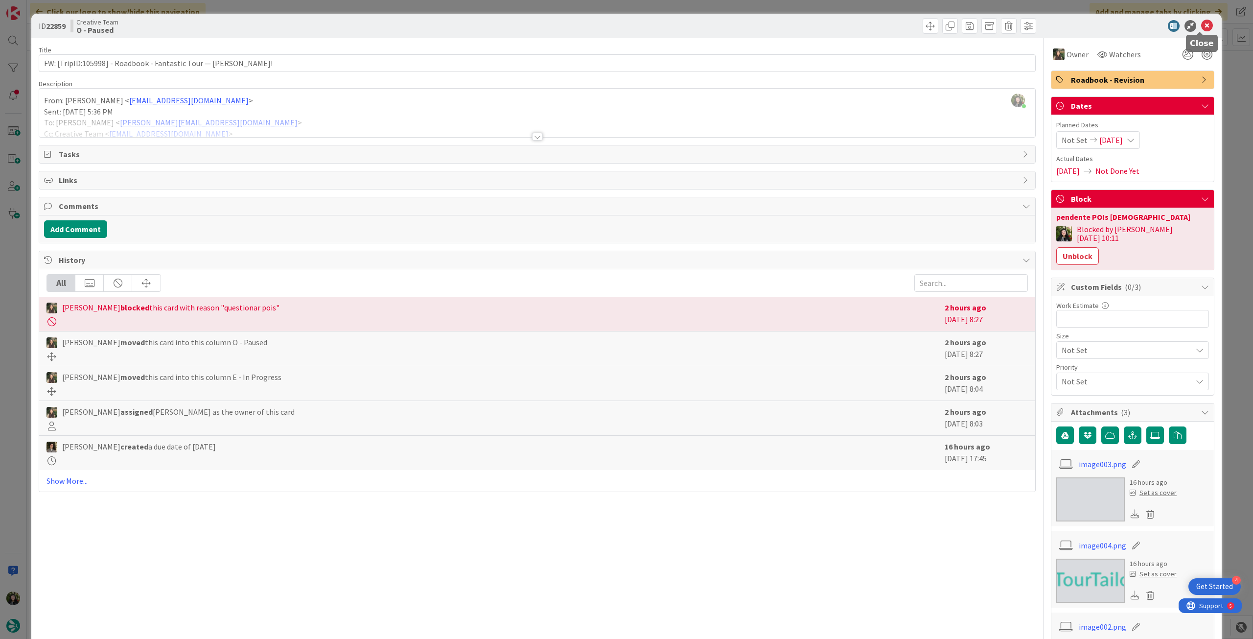
click at [1203, 28] on icon at bounding box center [1208, 26] width 12 height 12
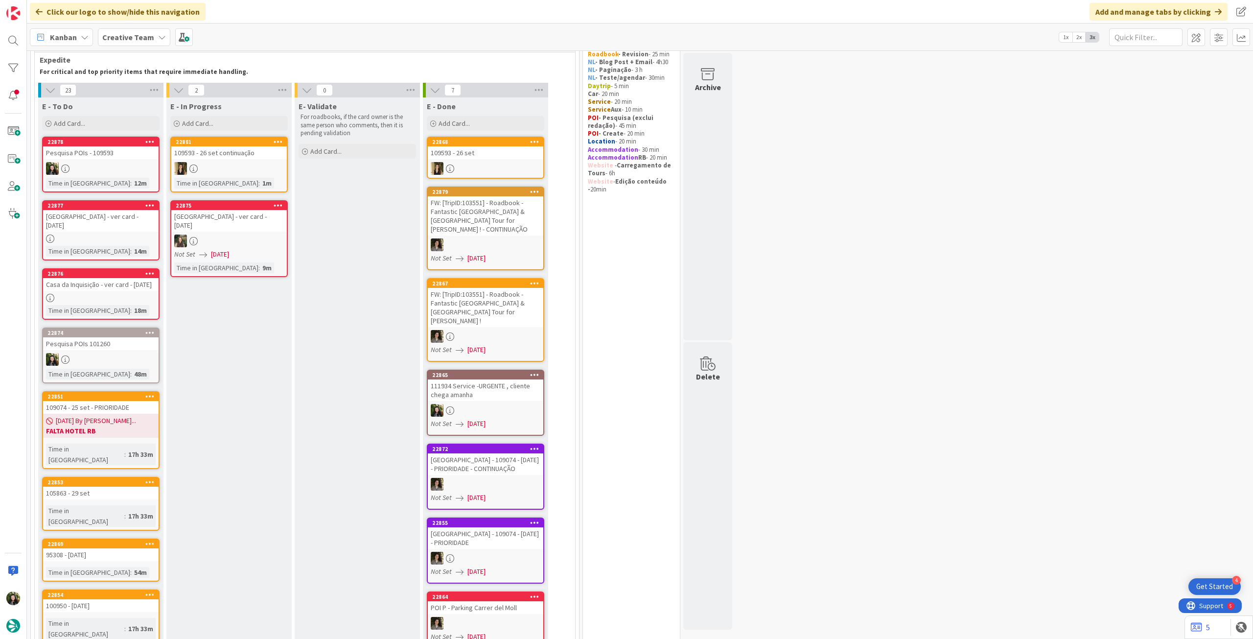
scroll to position [131, 0]
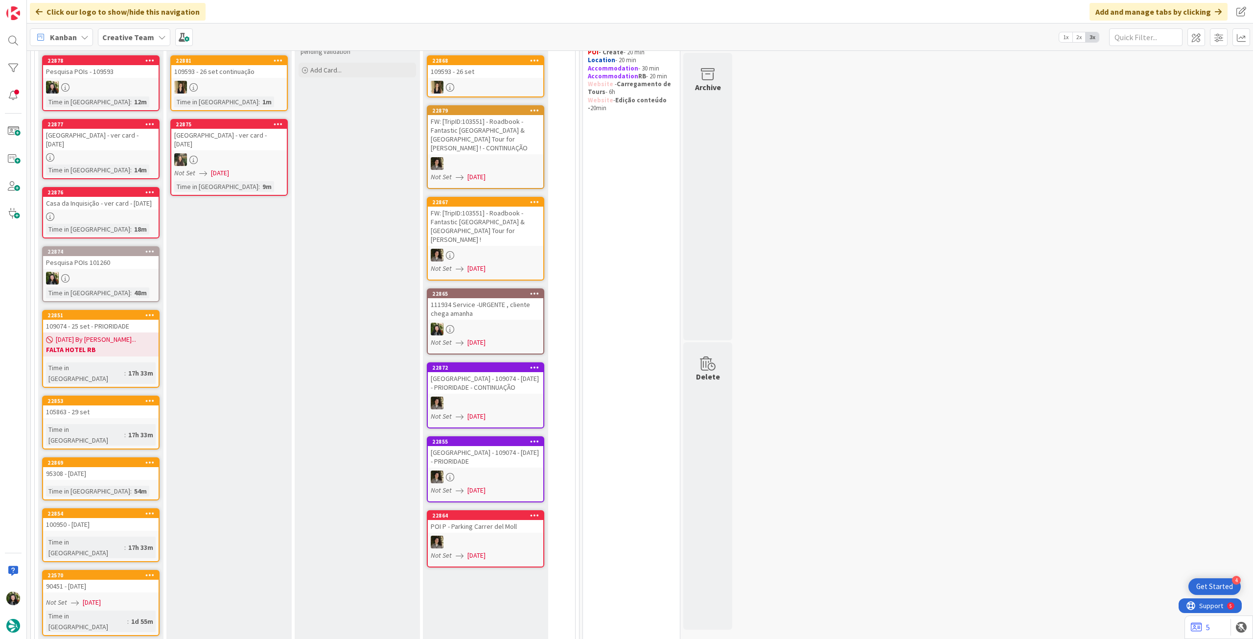
click at [137, 266] on div "Pesquisa POIs 101260" at bounding box center [101, 262] width 116 height 13
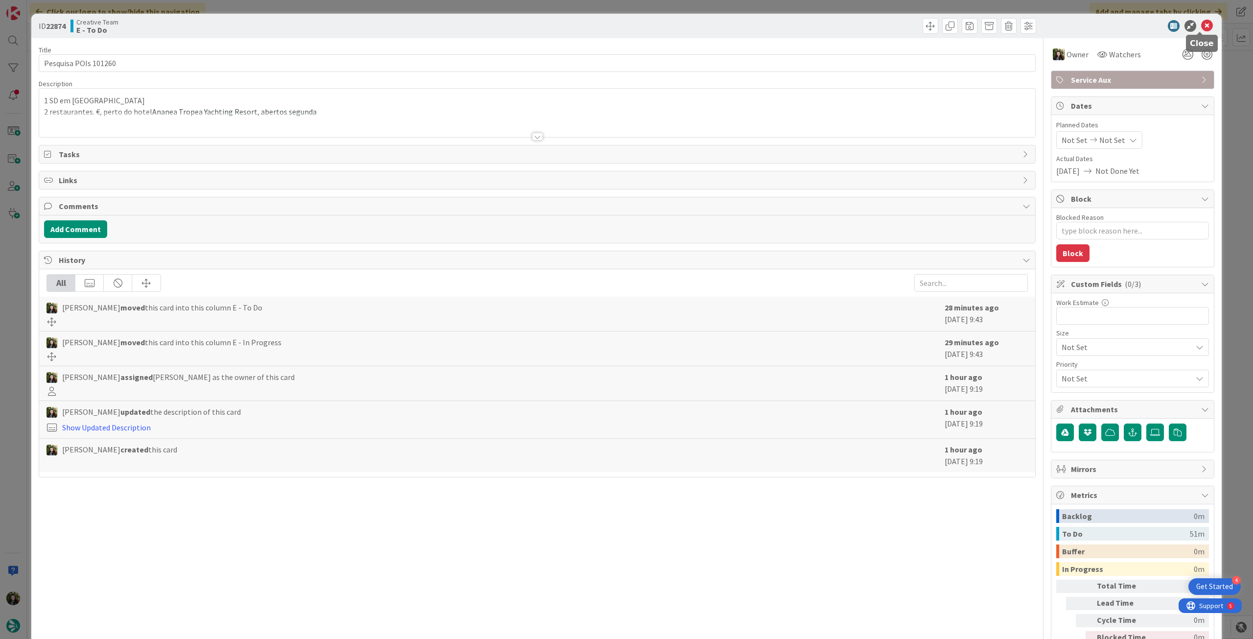
click at [1202, 24] on icon at bounding box center [1208, 26] width 12 height 12
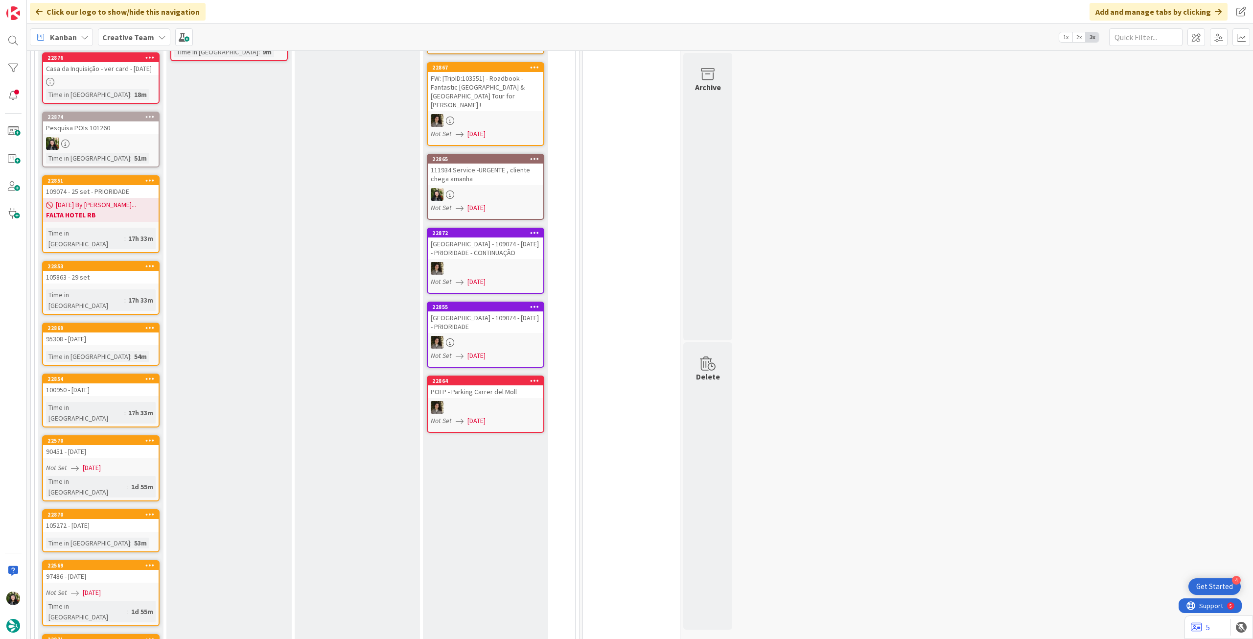
scroll to position [196, 0]
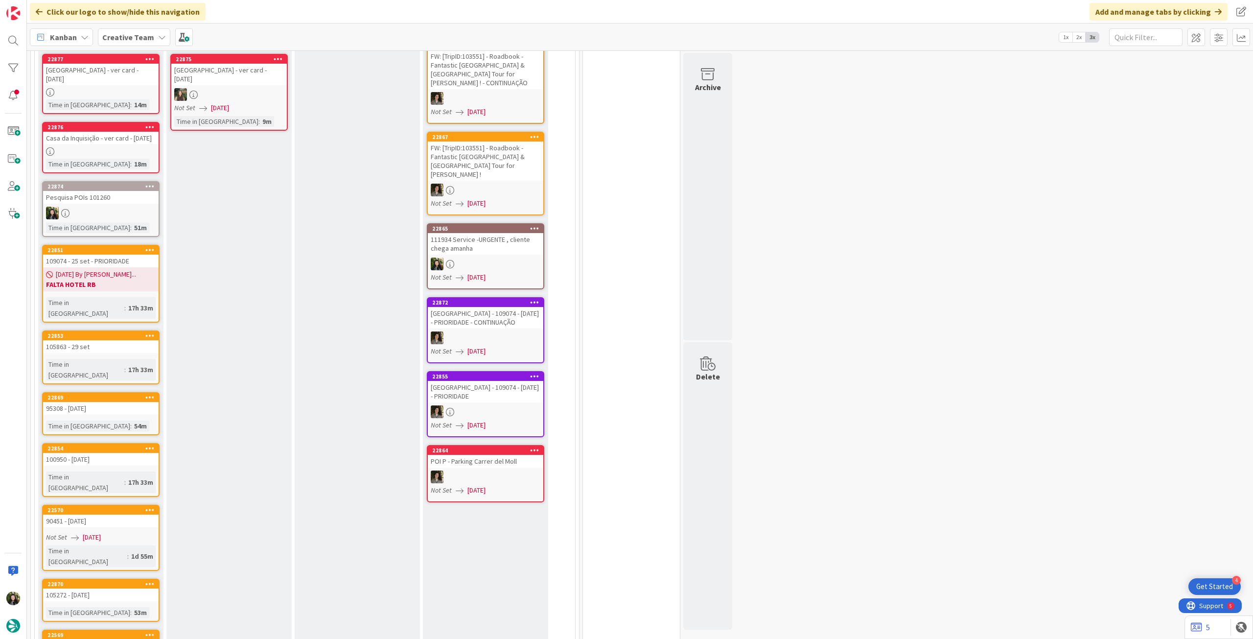
click at [142, 227] on div "Time in Column : 51m" at bounding box center [101, 227] width 110 height 11
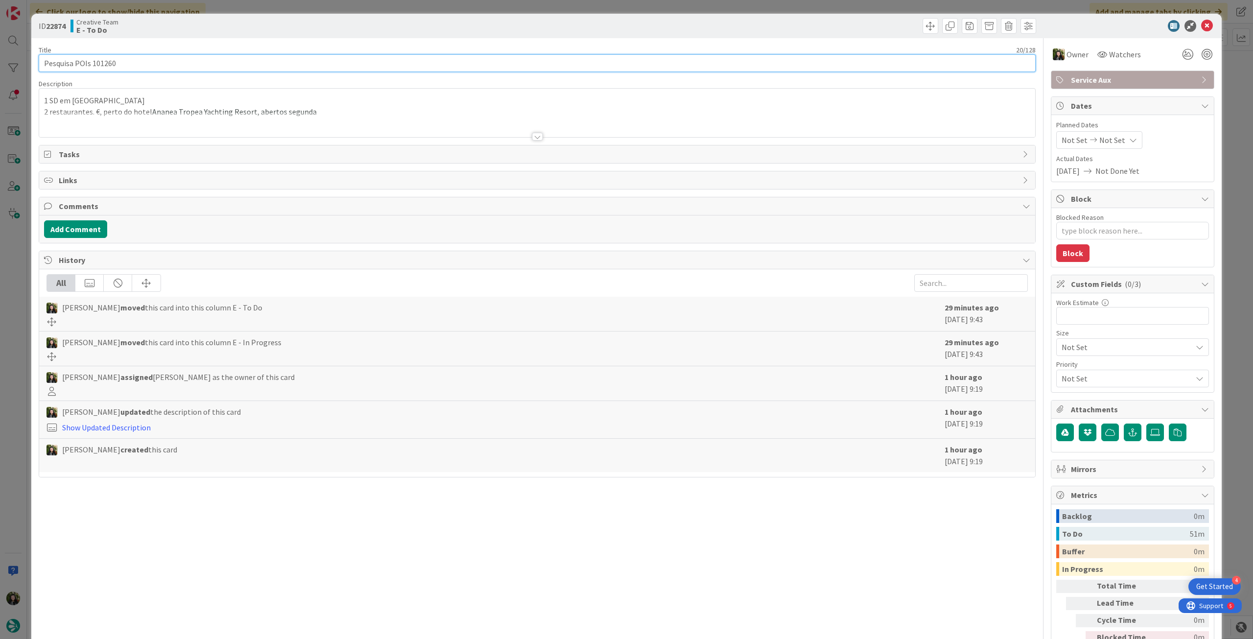
click at [181, 60] on input "Pesquisa POIs 101260" at bounding box center [537, 63] width 997 height 18
click at [1202, 28] on icon at bounding box center [1208, 26] width 12 height 12
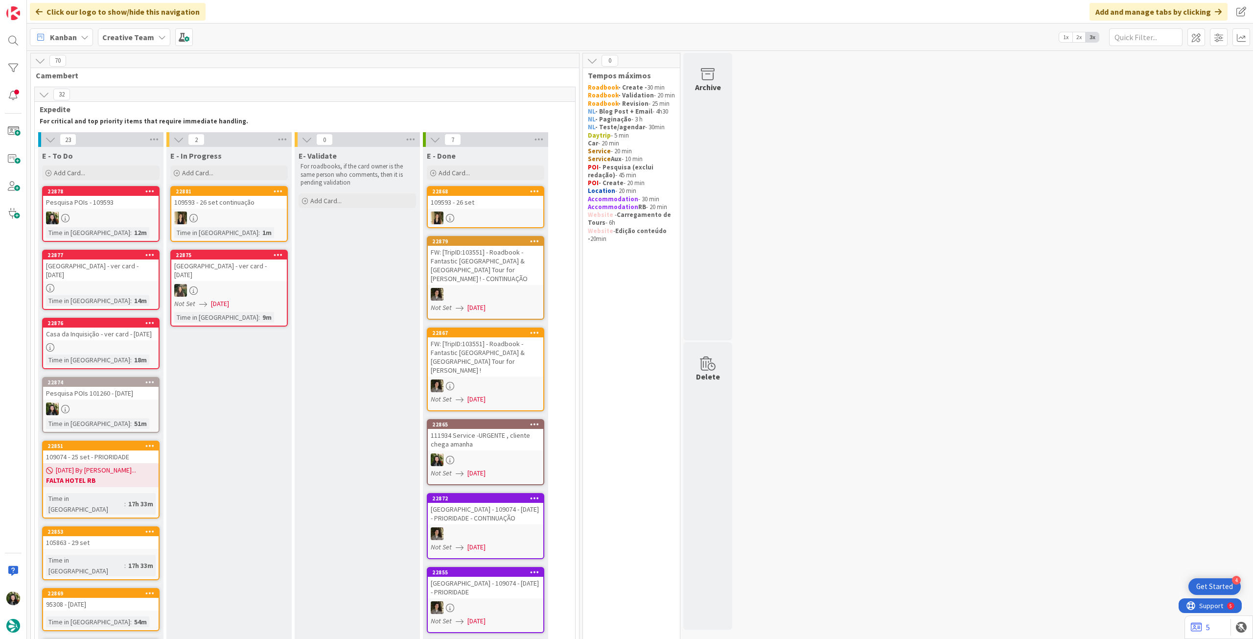
click at [119, 222] on div at bounding box center [101, 218] width 116 height 13
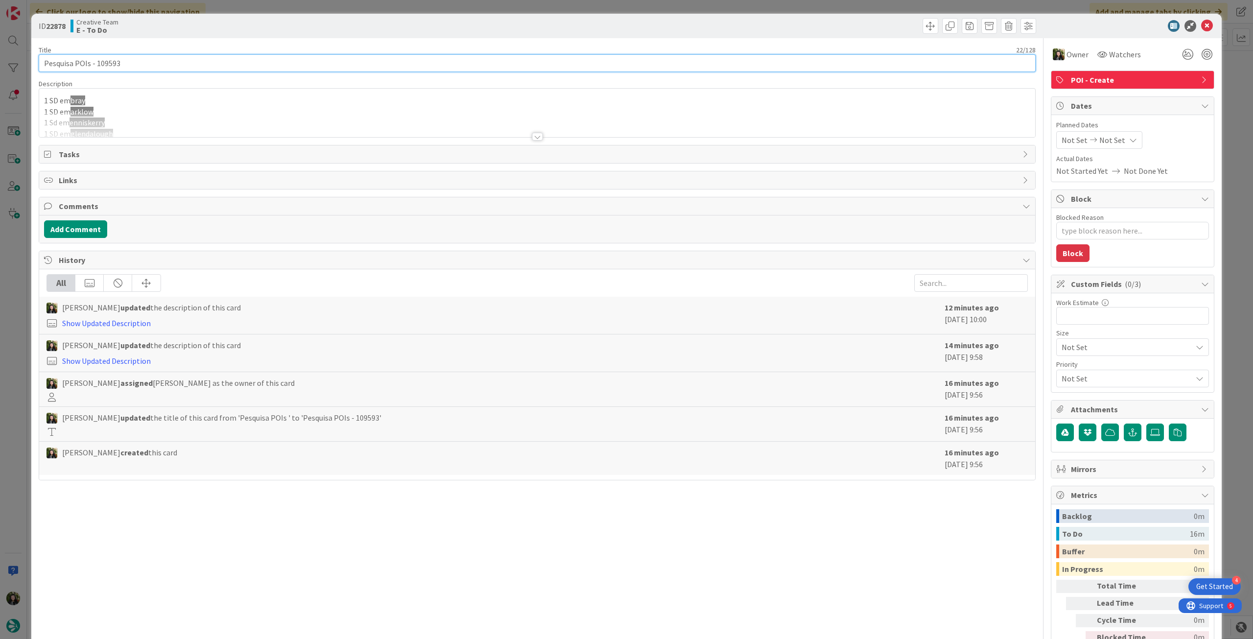
click at [167, 64] on input "Pesquisa POIs - 109593" at bounding box center [537, 63] width 997 height 18
click at [1202, 22] on icon at bounding box center [1208, 26] width 12 height 12
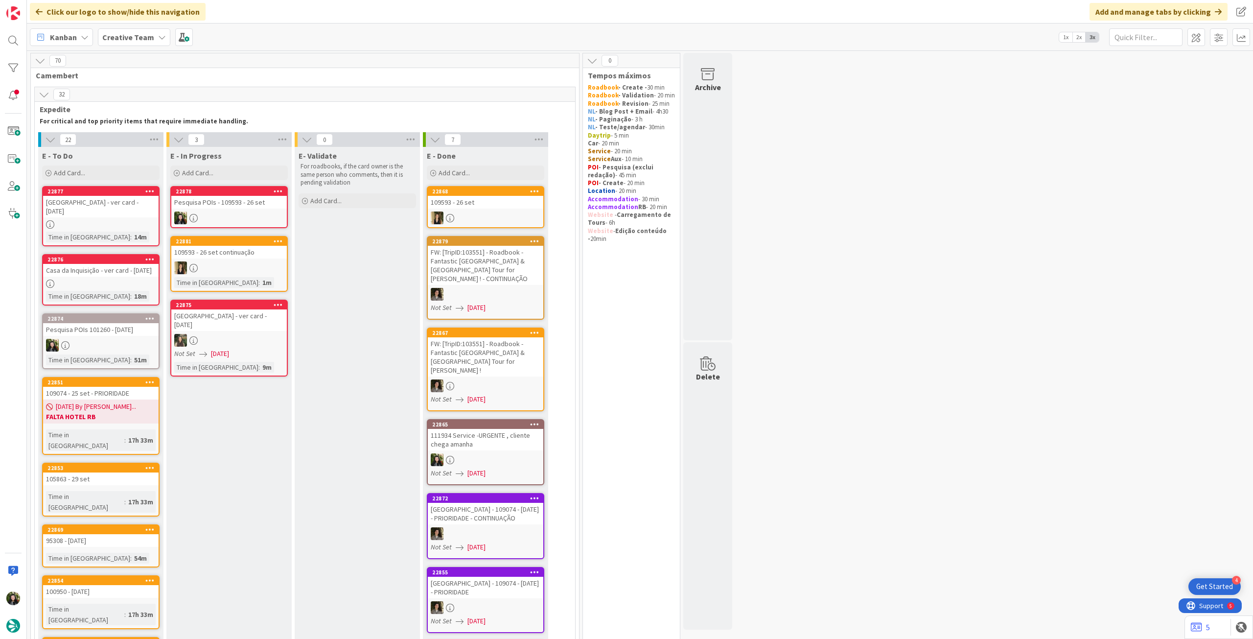
click at [213, 210] on link "22878 Pesquisa POIs - 109593 - [DATE]" at bounding box center [229, 207] width 118 height 42
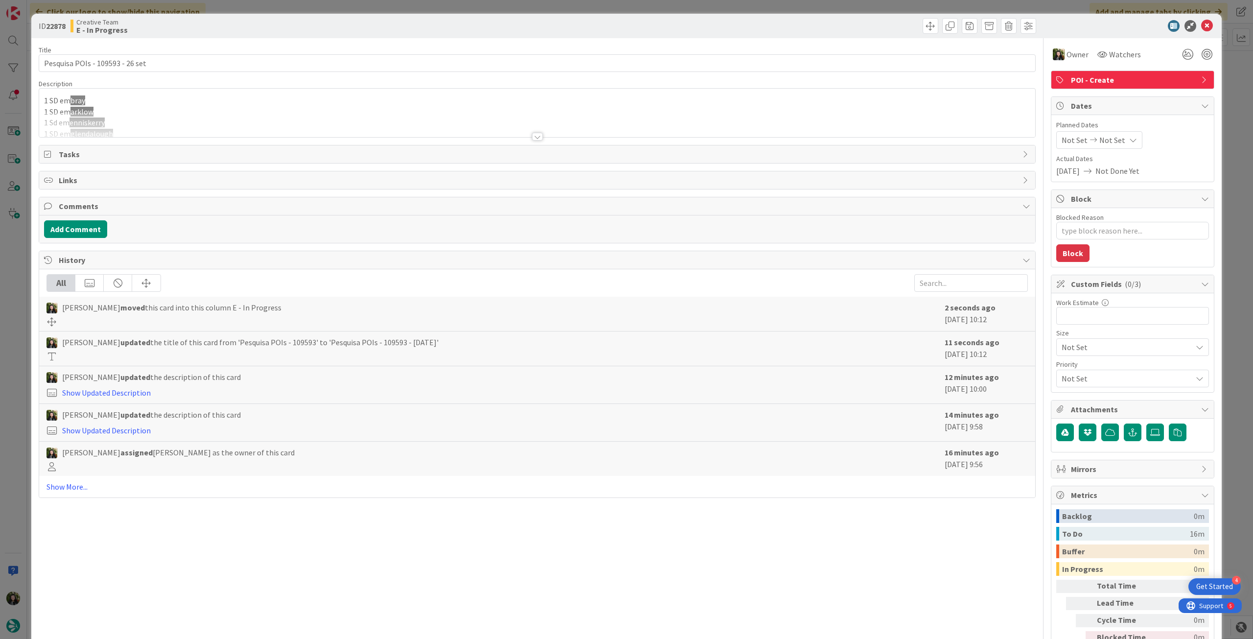
click at [163, 132] on div at bounding box center [537, 124] width 996 height 25
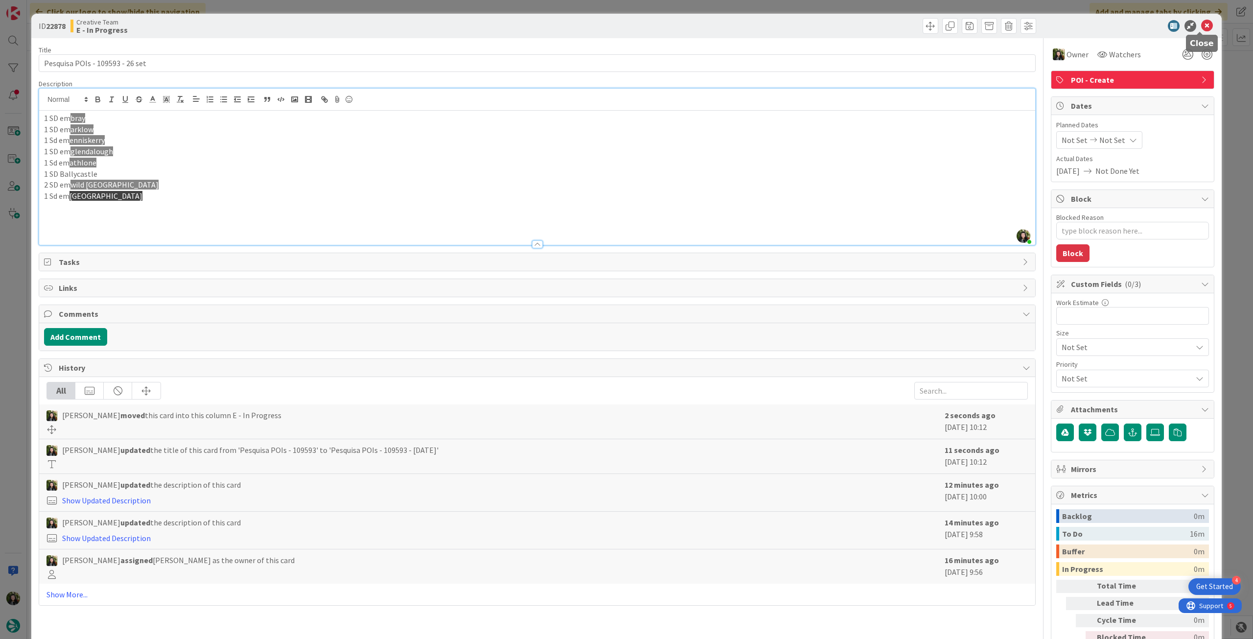
click at [1202, 27] on icon at bounding box center [1208, 26] width 12 height 12
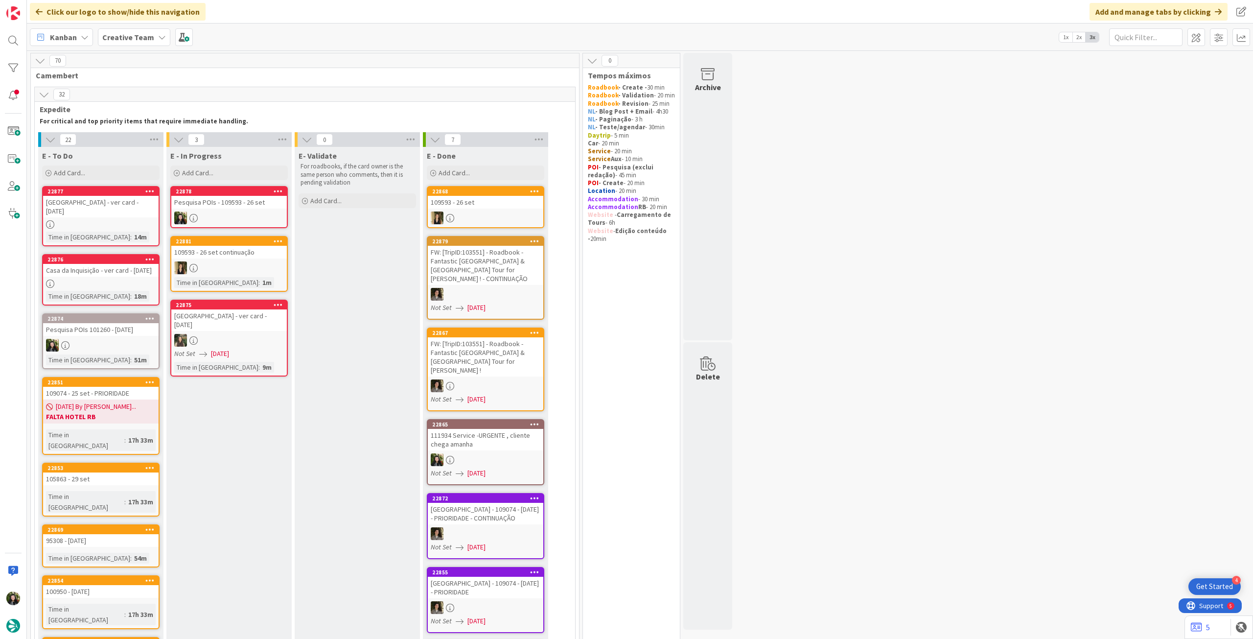
click at [279, 324] on div "[GEOGRAPHIC_DATA] - ver card - [DATE]" at bounding box center [229, 320] width 116 height 22
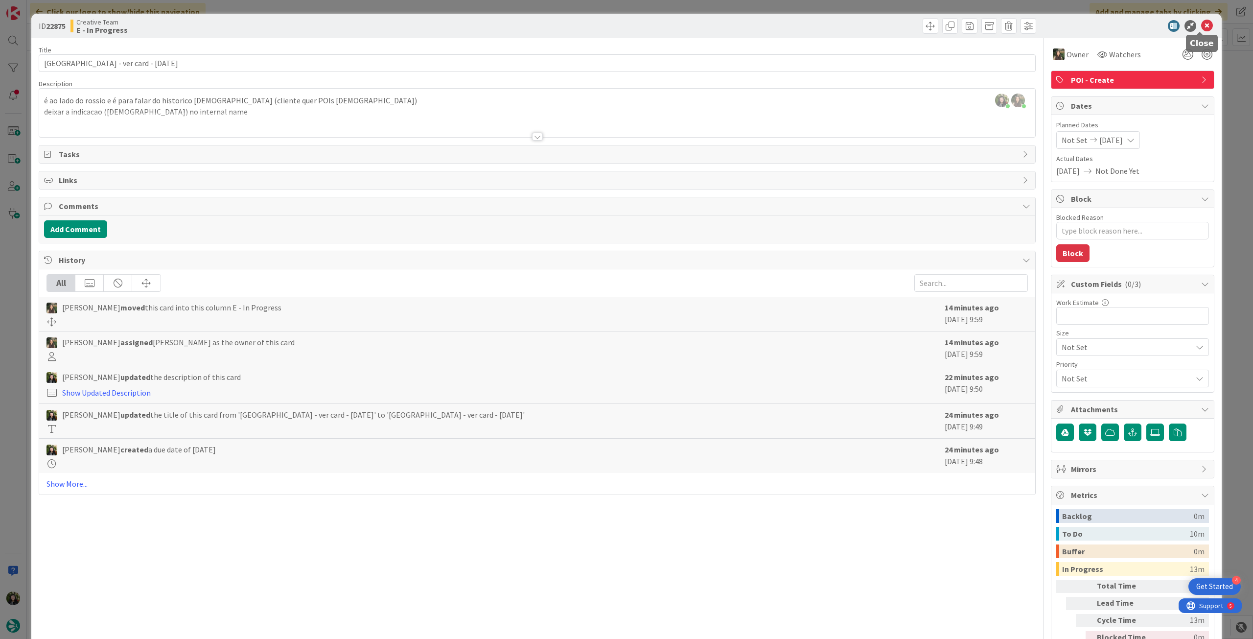
click at [1202, 25] on icon at bounding box center [1208, 26] width 12 height 12
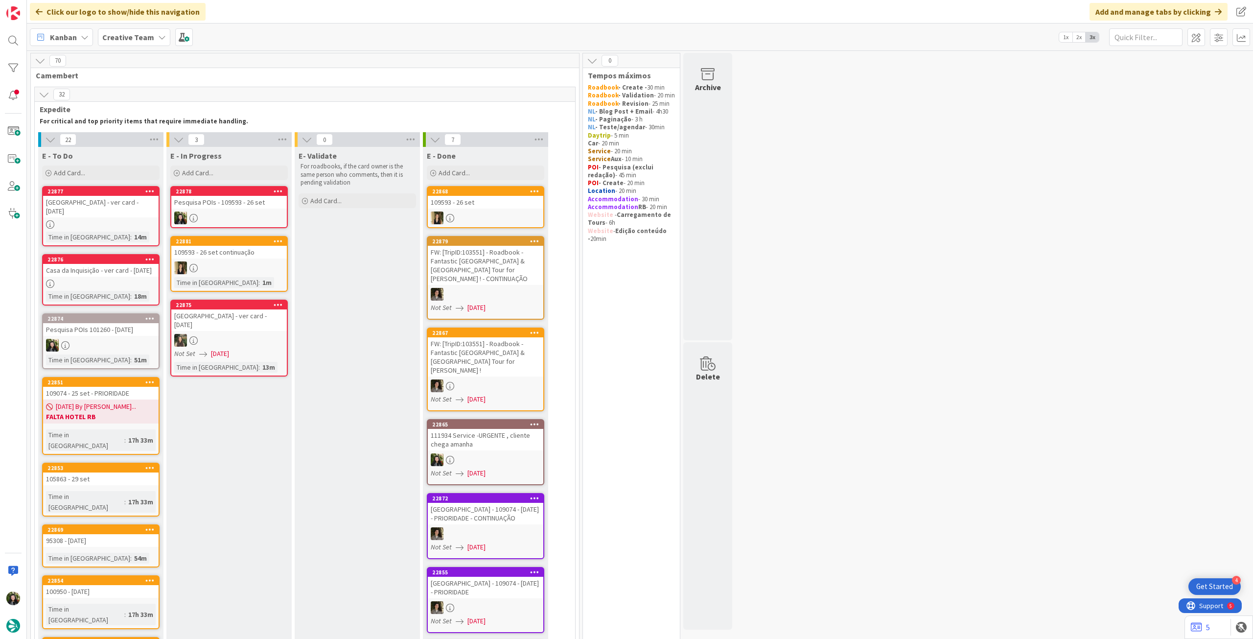
click at [129, 209] on div "[GEOGRAPHIC_DATA] - ver card - [DATE]" at bounding box center [101, 207] width 116 height 22
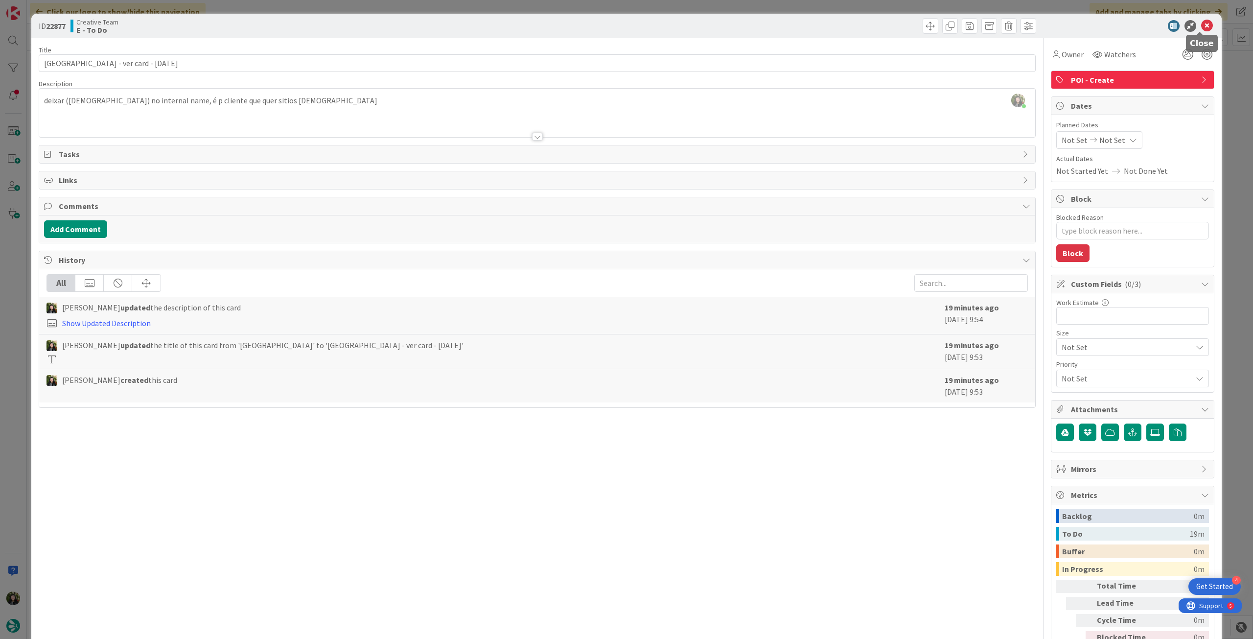
click at [1202, 25] on icon at bounding box center [1208, 26] width 12 height 12
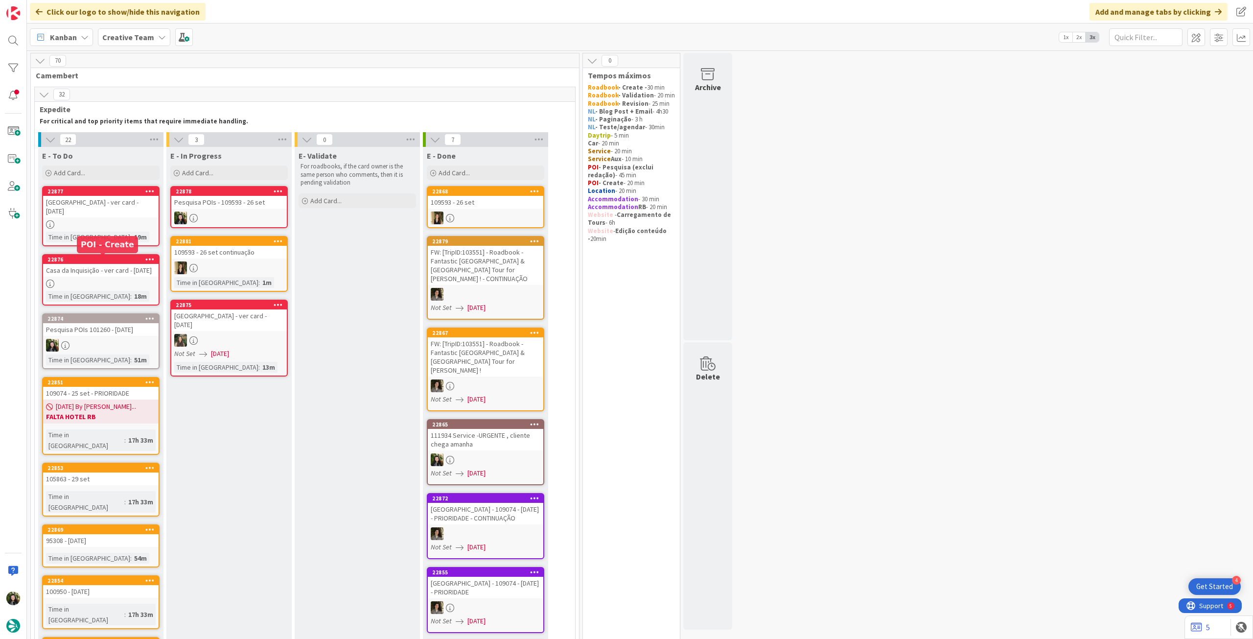
click at [117, 263] on div "22876" at bounding box center [102, 259] width 111 height 7
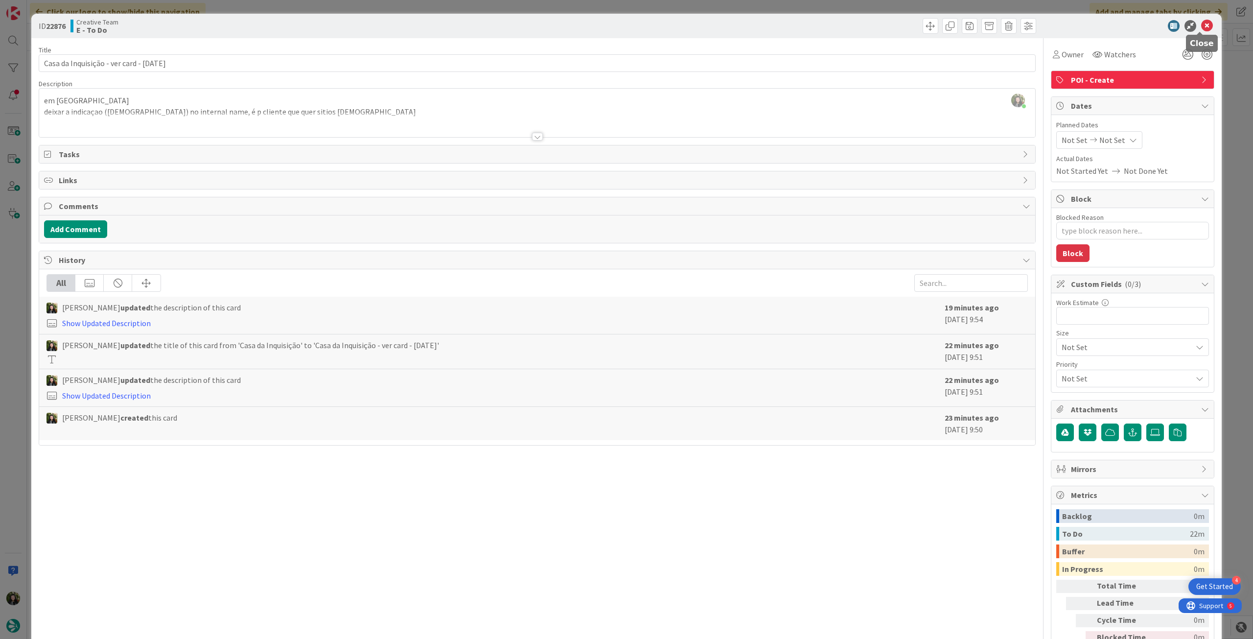
click at [1202, 25] on icon at bounding box center [1208, 26] width 12 height 12
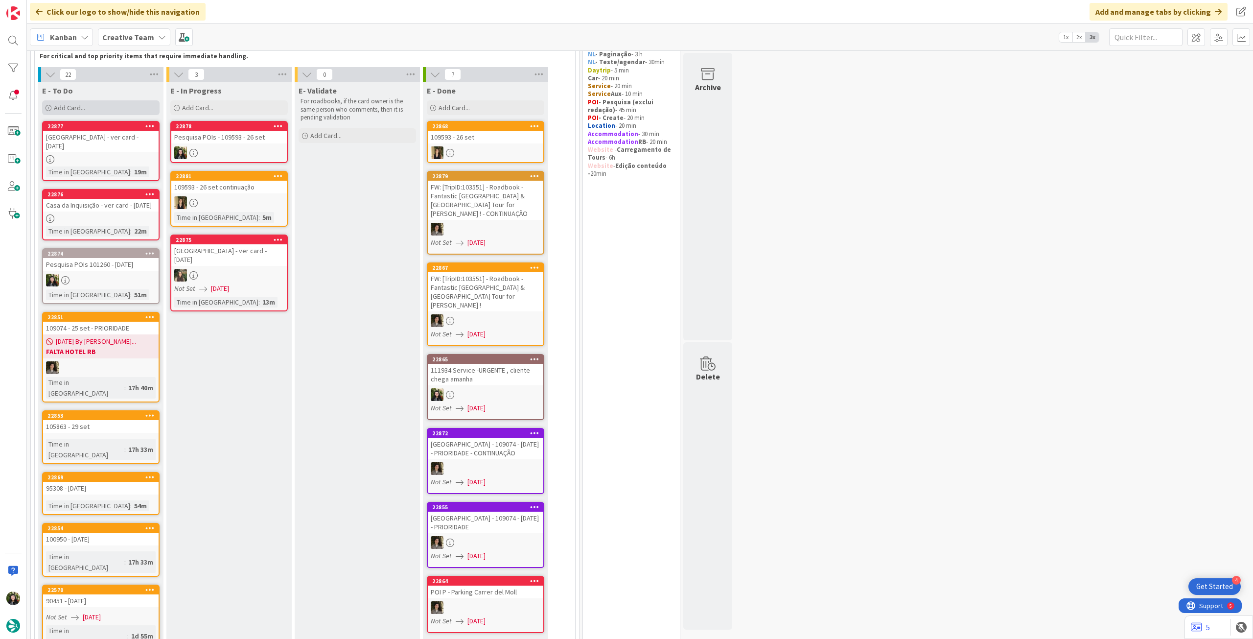
click at [135, 112] on div "Add Card..." at bounding box center [101, 107] width 118 height 15
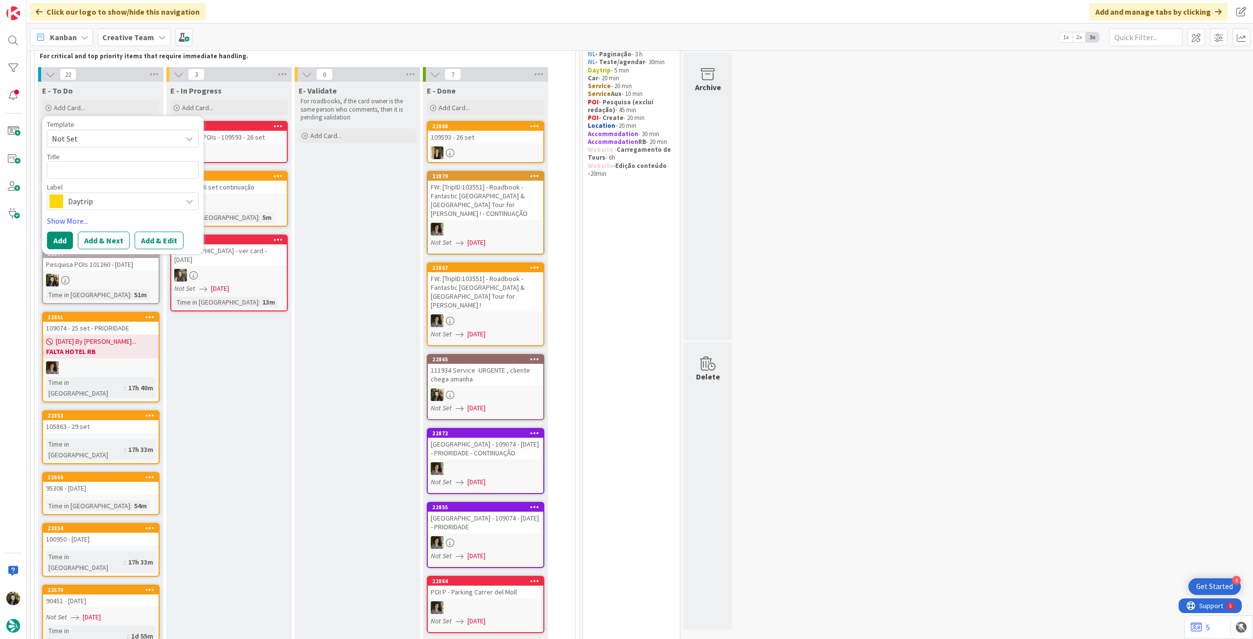
click at [121, 201] on span "Daytrip" at bounding box center [122, 201] width 109 height 14
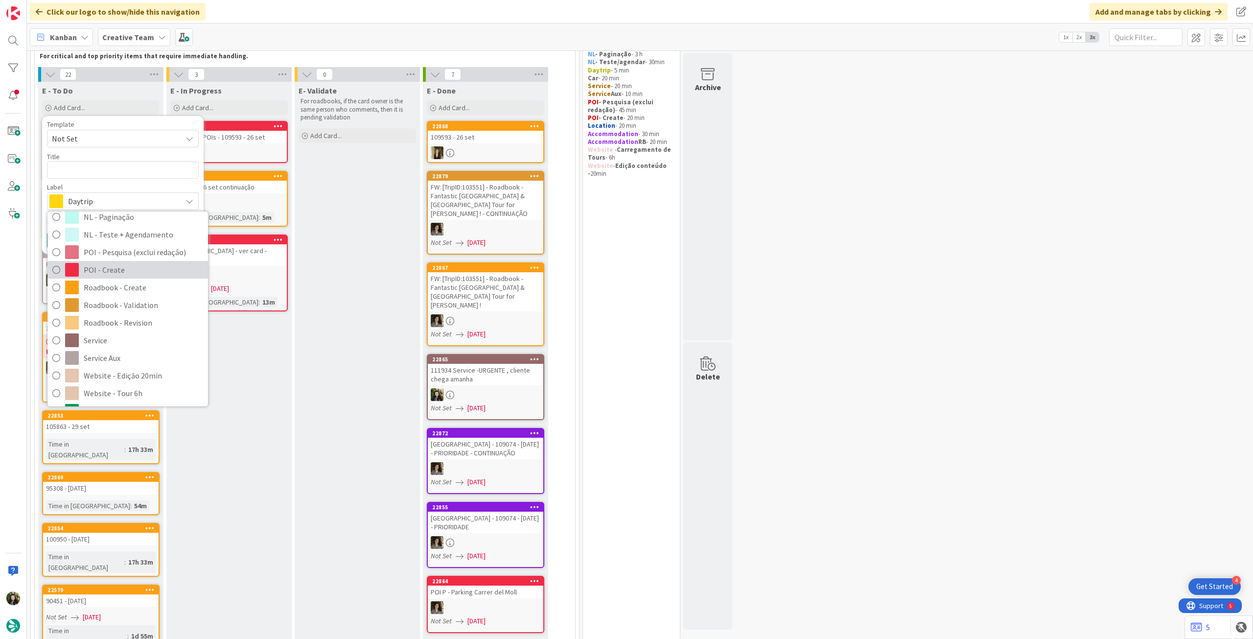
click at [138, 275] on span "POI - Create" at bounding box center [143, 269] width 119 height 15
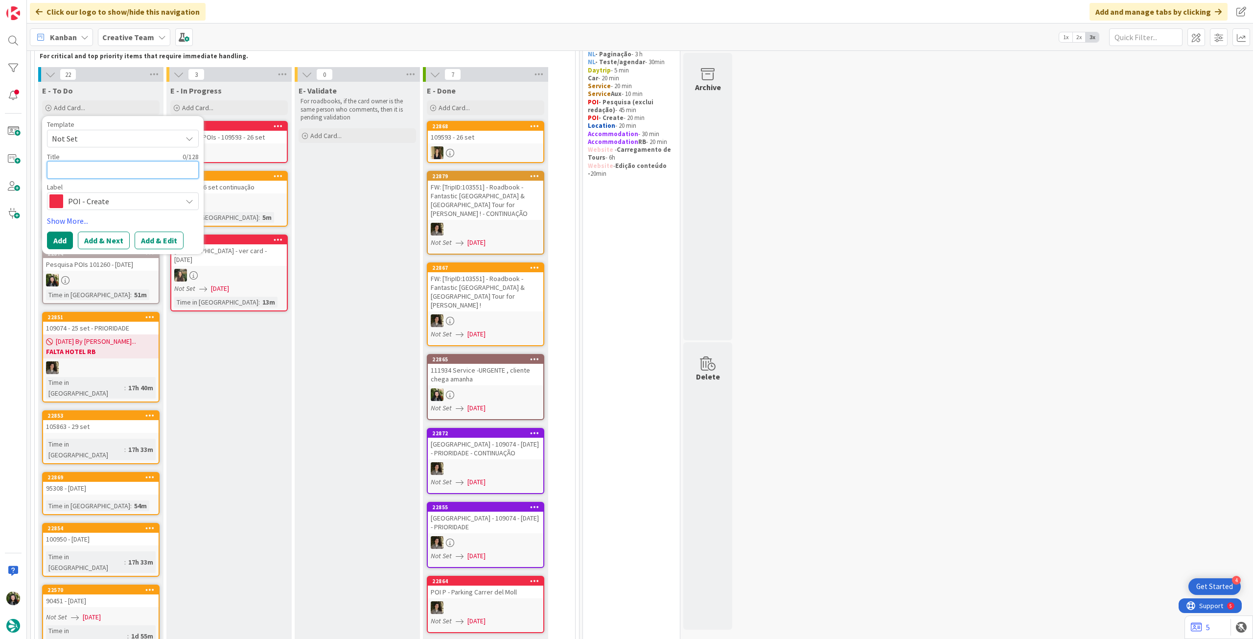
click at [139, 169] on textarea at bounding box center [123, 170] width 152 height 18
paste textarea "Bray Seafront & Promenade"
click at [66, 240] on button "Add" at bounding box center [60, 241] width 26 height 18
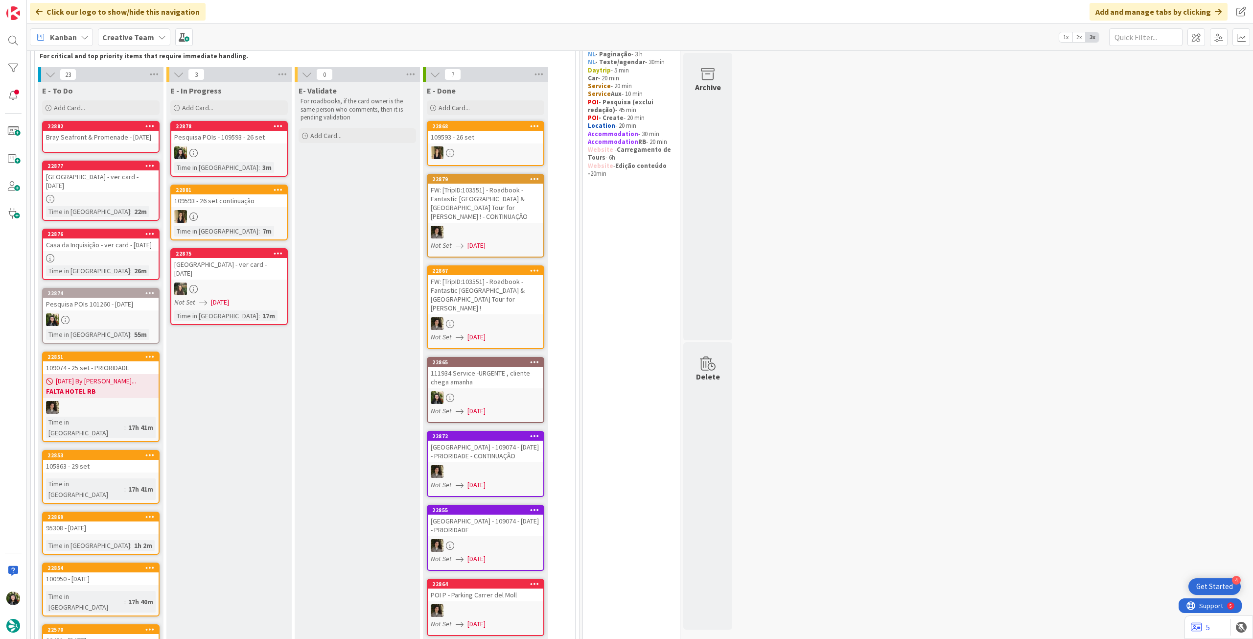
click at [127, 143] on div "Bray Seafront & Promenade - [DATE]" at bounding box center [101, 137] width 116 height 13
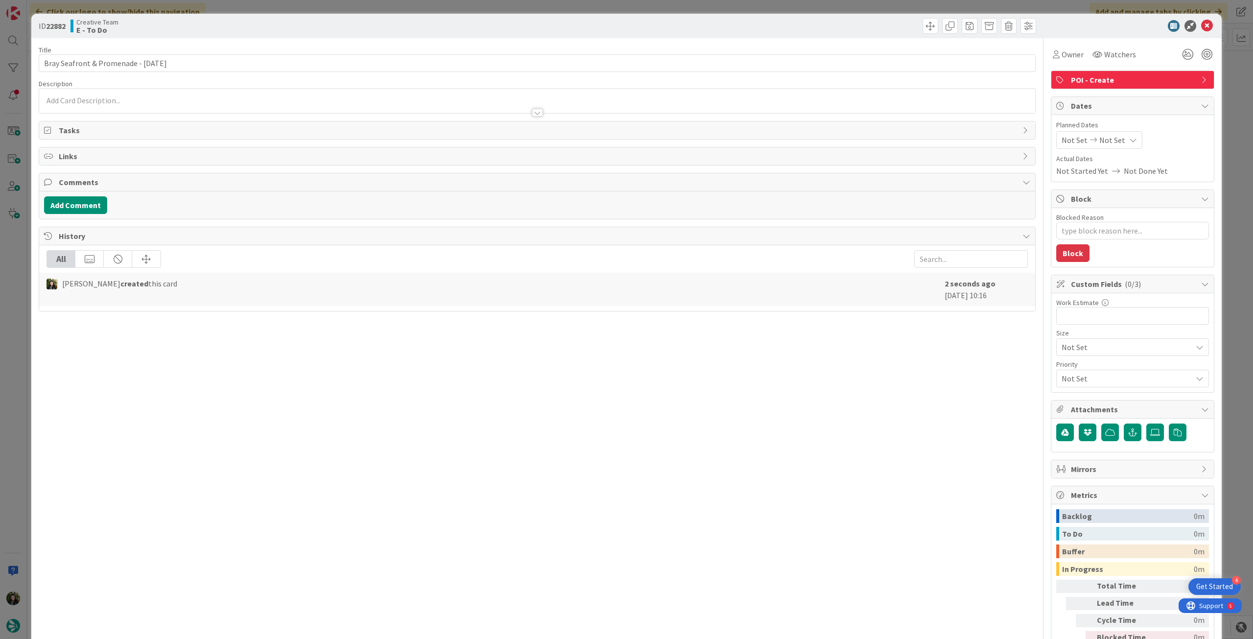
drag, startPoint x: 145, startPoint y: 102, endPoint x: 140, endPoint y: 108, distance: 8.3
click at [145, 102] on p at bounding box center [537, 100] width 987 height 11
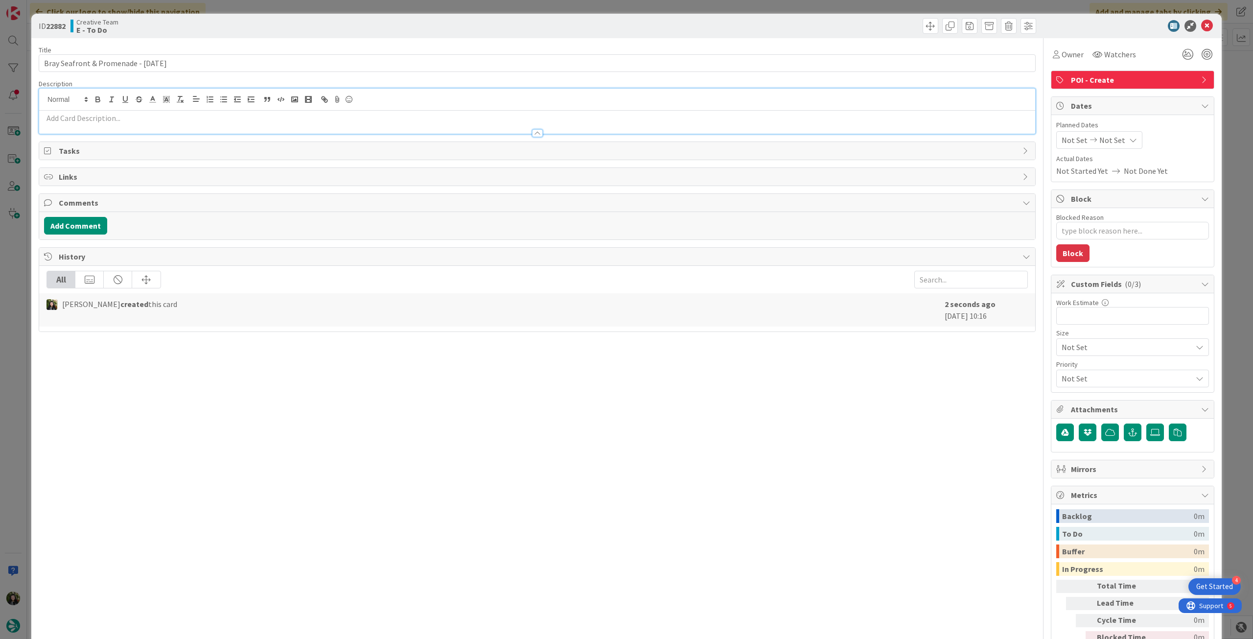
click at [138, 116] on p at bounding box center [537, 118] width 987 height 11
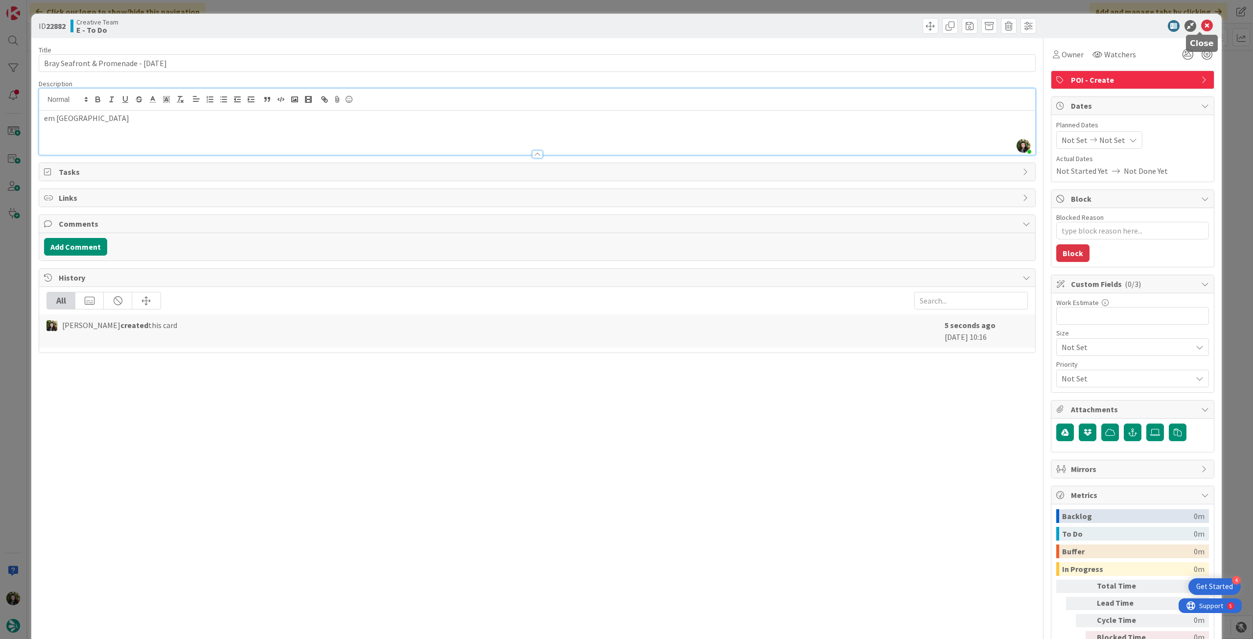
click at [1206, 27] on icon at bounding box center [1208, 26] width 12 height 12
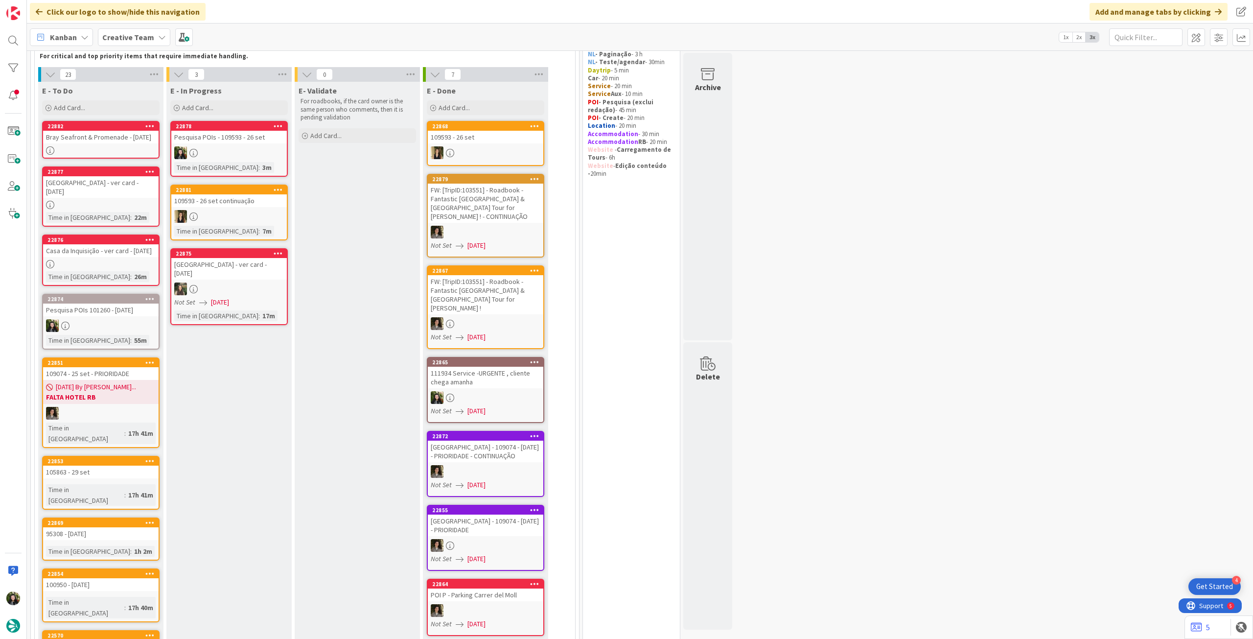
click at [260, 164] on div "3m" at bounding box center [267, 167] width 14 height 11
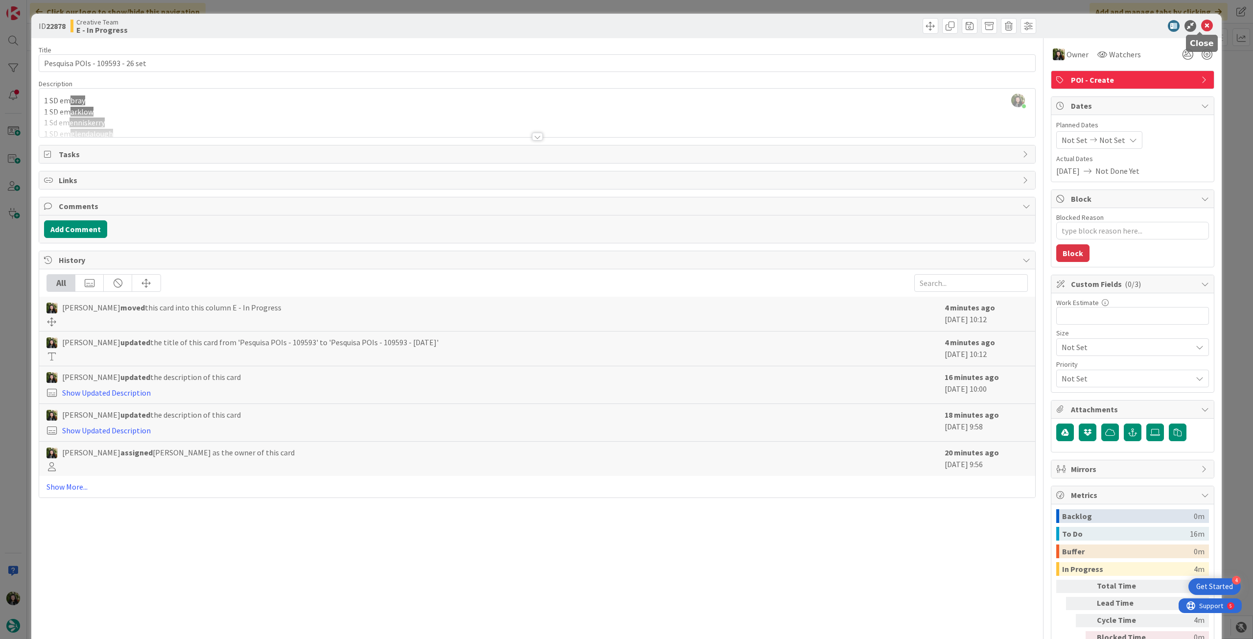
drag, startPoint x: 1198, startPoint y: 26, endPoint x: 907, endPoint y: 95, distance: 298.9
click at [1202, 27] on icon at bounding box center [1208, 26] width 12 height 12
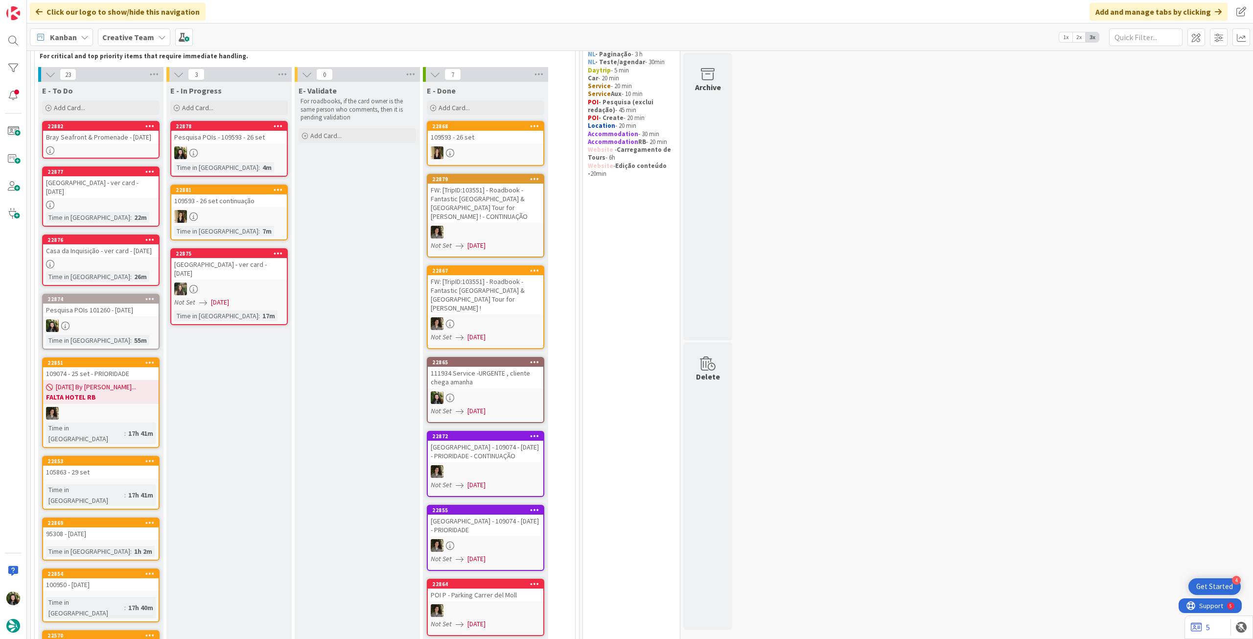
click at [124, 387] on div "[DATE] By [PERSON_NAME]... FALTA HOTEL RB" at bounding box center [101, 392] width 116 height 24
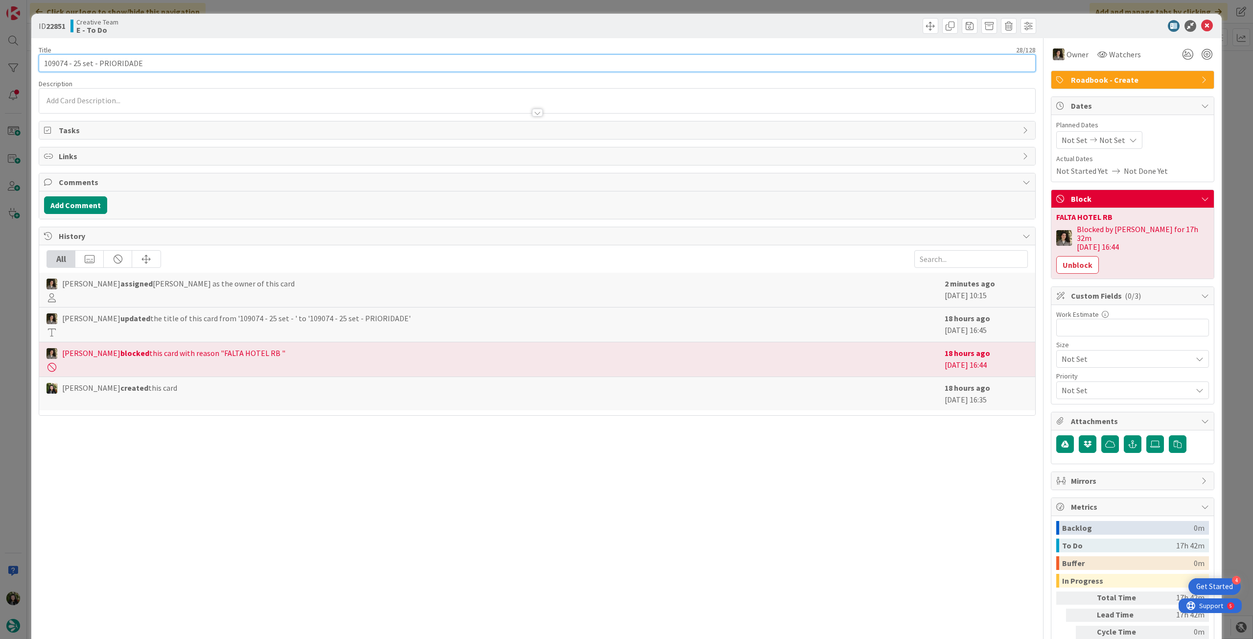
drag, startPoint x: 67, startPoint y: 63, endPoint x: 36, endPoint y: 69, distance: 31.0
click at [36, 69] on div "ID 22851 Creative Team E - To Do Title 28 / 128 109074 - [DATE] - PRIORIDADE De…" at bounding box center [626, 352] width 1191 height 677
click at [1202, 24] on icon at bounding box center [1208, 26] width 12 height 12
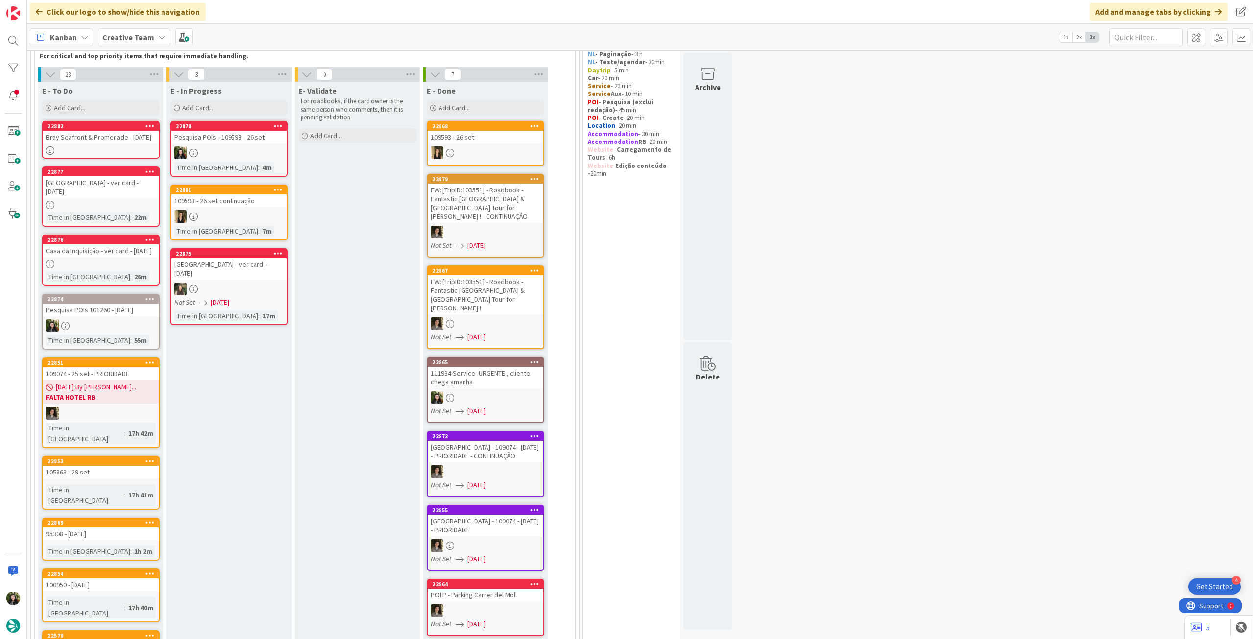
drag, startPoint x: 128, startPoint y: 106, endPoint x: 123, endPoint y: 144, distance: 39.0
click at [128, 107] on div "Add Card..." at bounding box center [101, 107] width 118 height 15
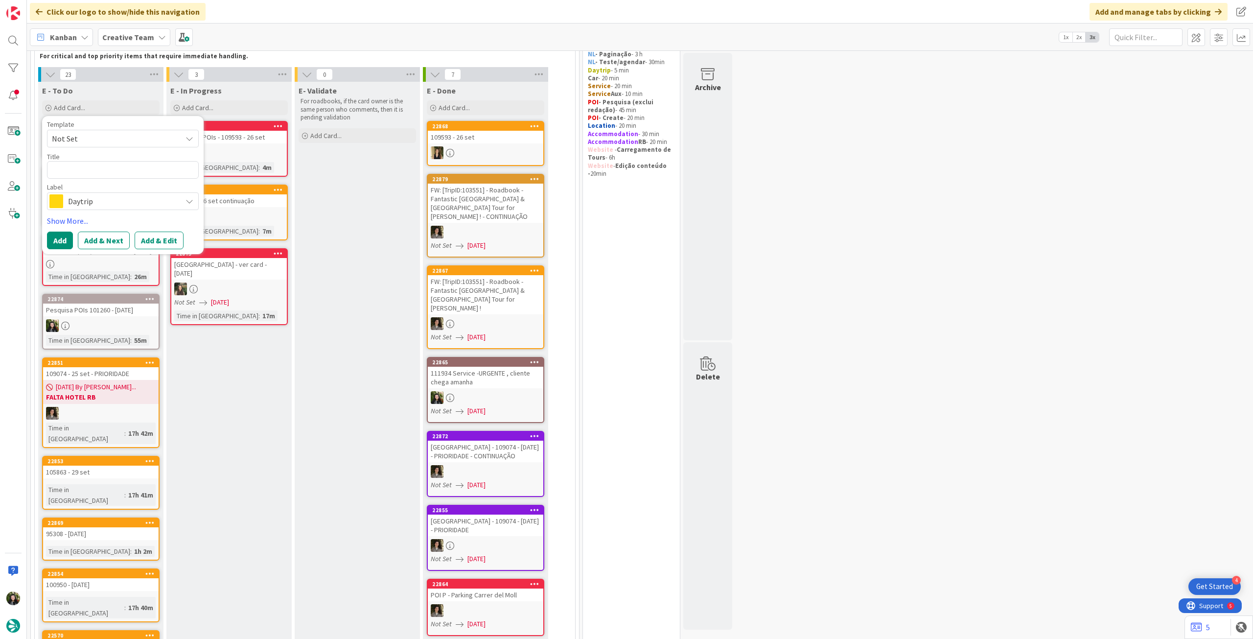
click at [96, 199] on span "Daytrip" at bounding box center [122, 201] width 109 height 14
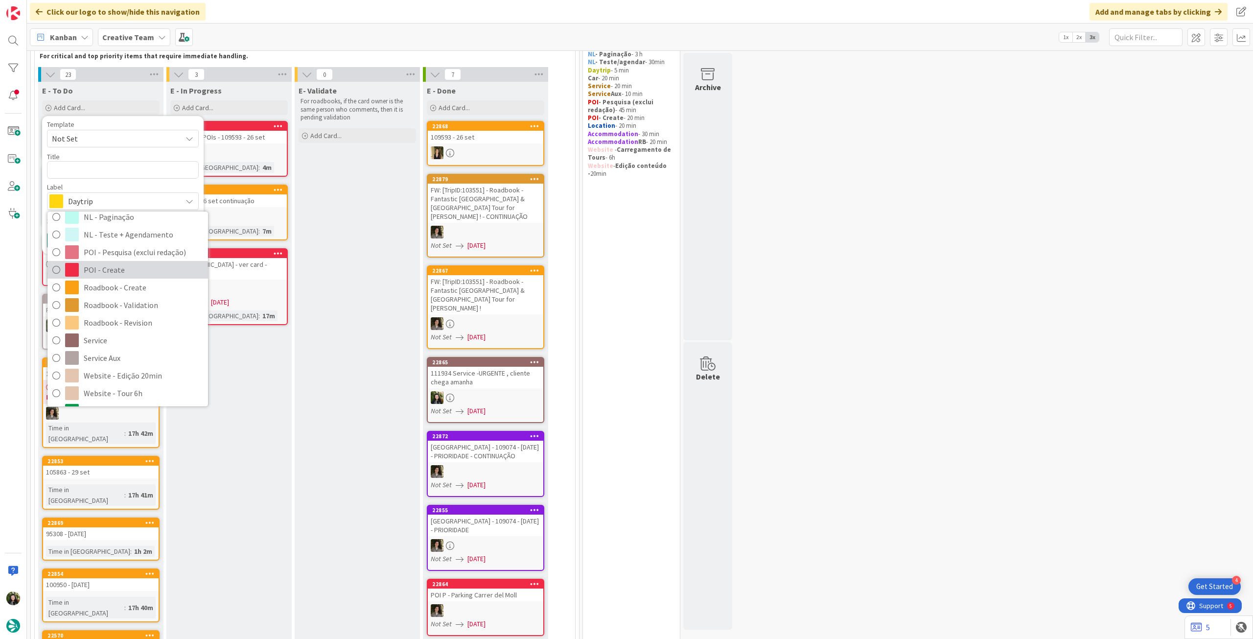
click at [125, 266] on span "POI - Create" at bounding box center [143, 269] width 119 height 15
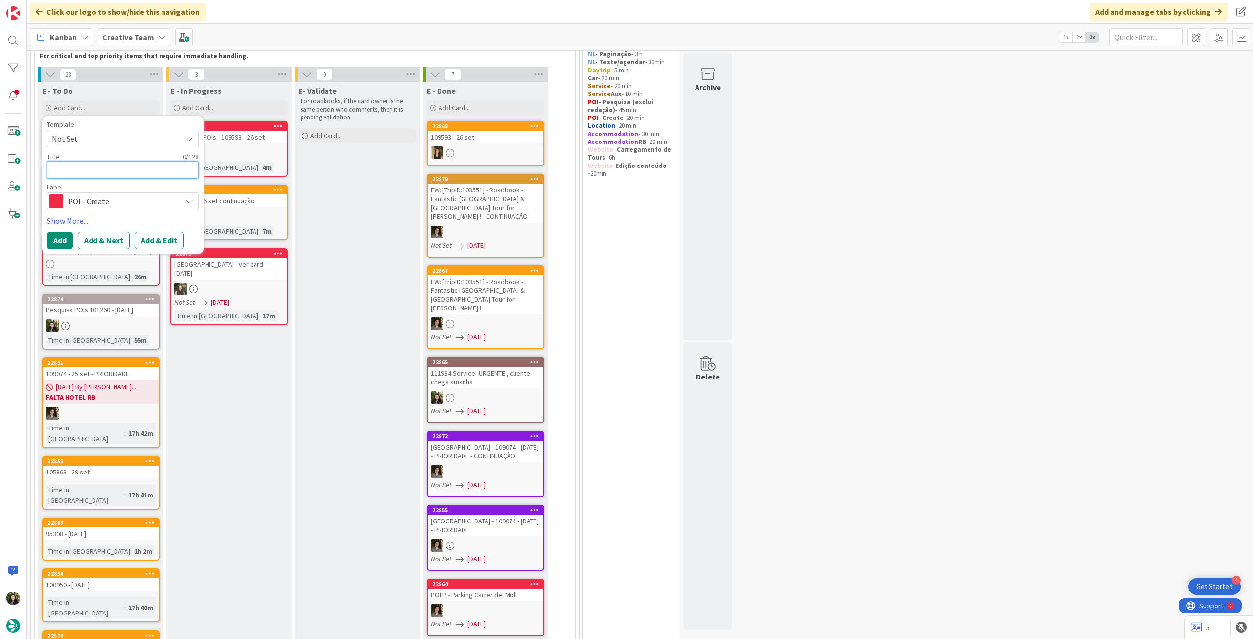
click at [121, 171] on textarea at bounding box center [123, 170] width 152 height 18
paste textarea "109074"
click at [65, 239] on button "Add" at bounding box center [60, 241] width 26 height 18
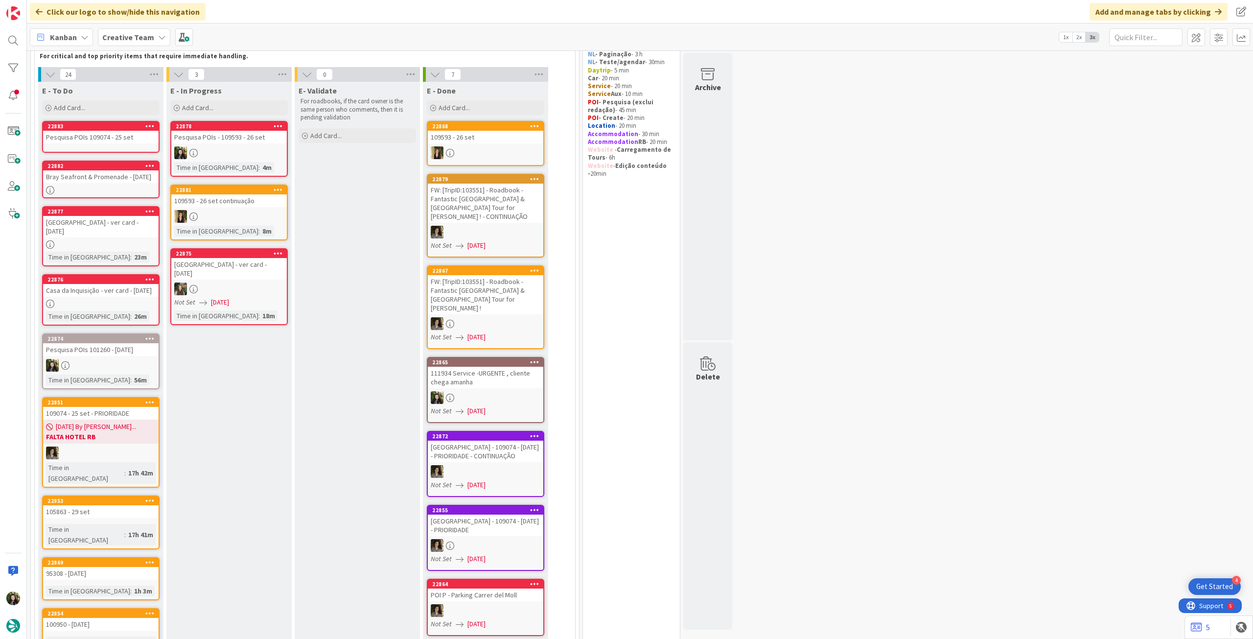
click at [144, 136] on div "Pesquisa POIs 109074 - 25 set" at bounding box center [101, 137] width 116 height 13
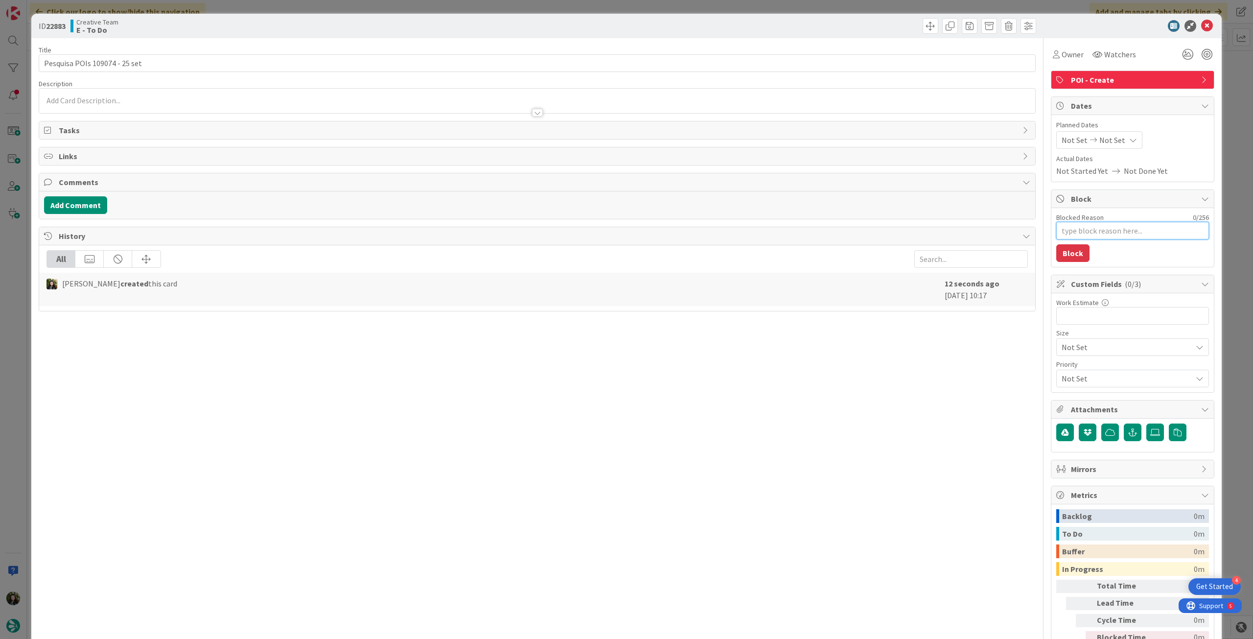
click at [1129, 233] on textarea "Blocked Reason" at bounding box center [1133, 231] width 153 height 18
click at [1069, 253] on button "Block" at bounding box center [1073, 253] width 33 height 18
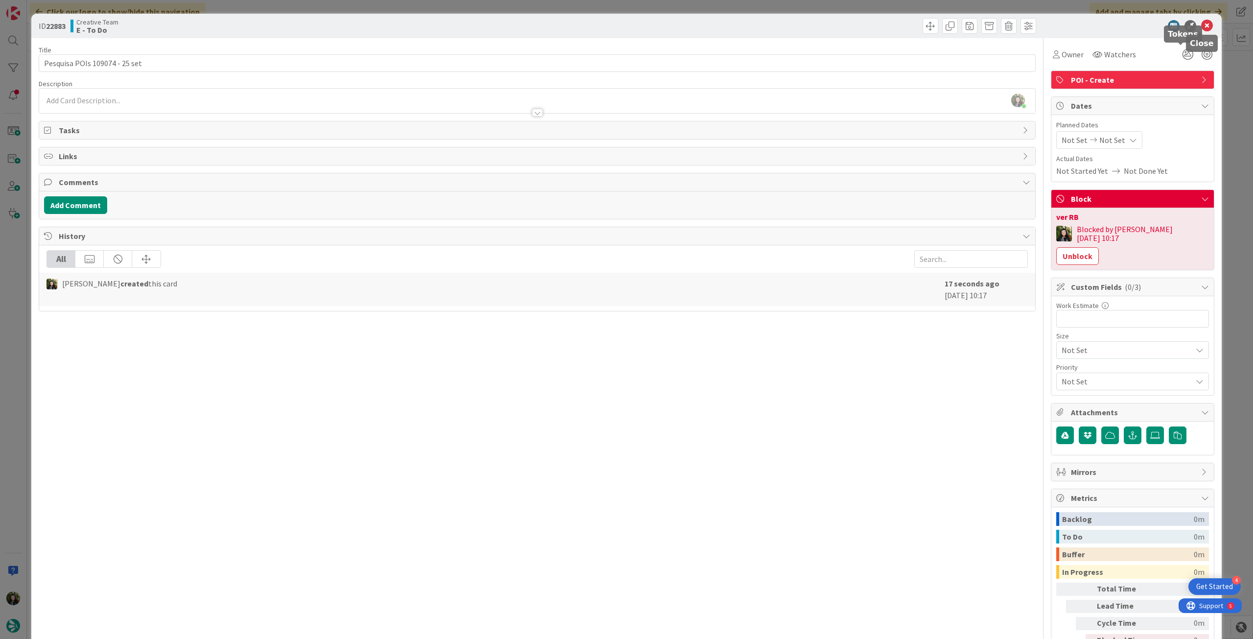
click at [1203, 24] on icon at bounding box center [1208, 26] width 12 height 12
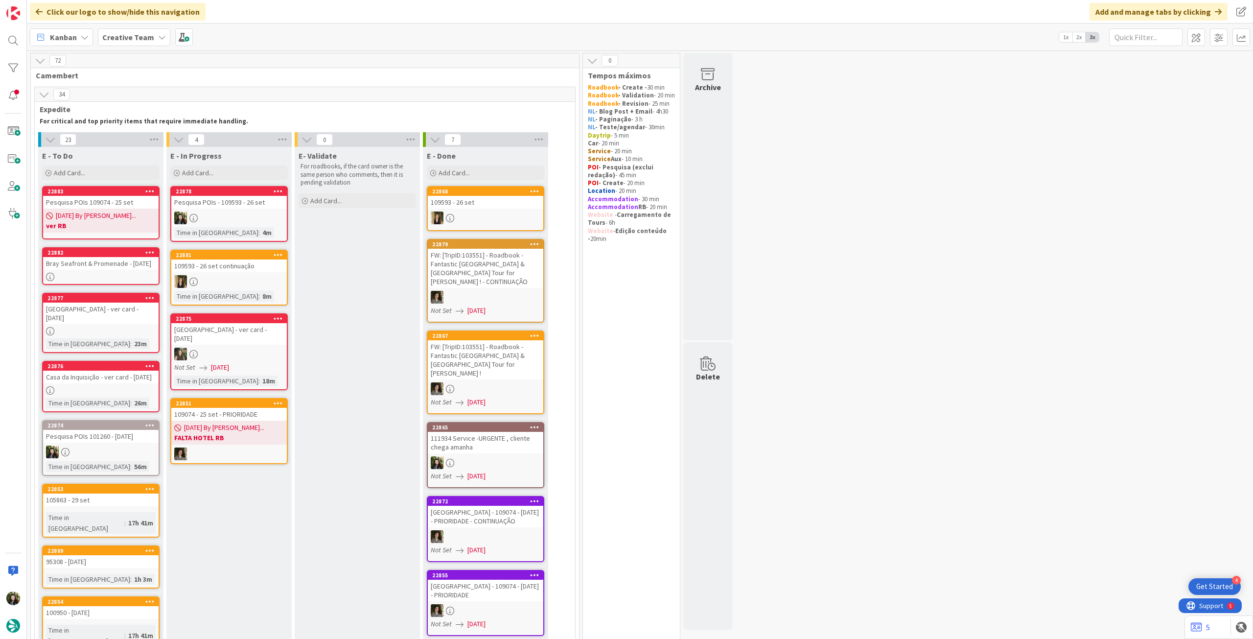
click at [132, 212] on div "[DATE] By [PERSON_NAME]... ver RB" at bounding box center [101, 221] width 116 height 24
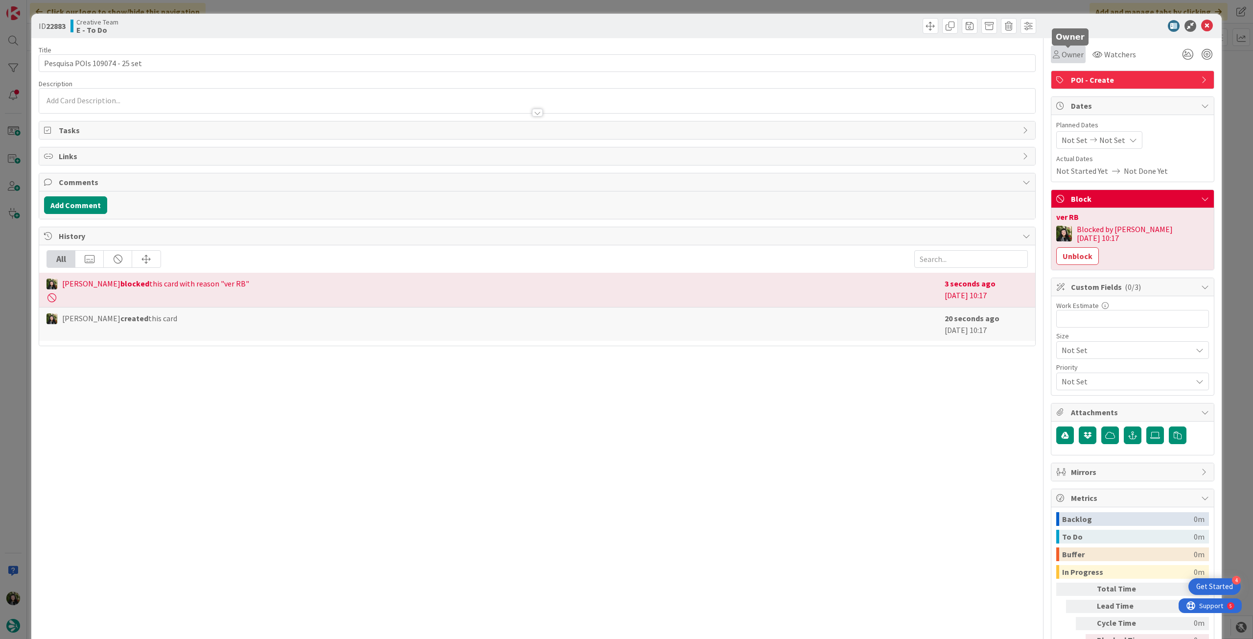
click at [1062, 55] on span "Owner" at bounding box center [1073, 54] width 22 height 12
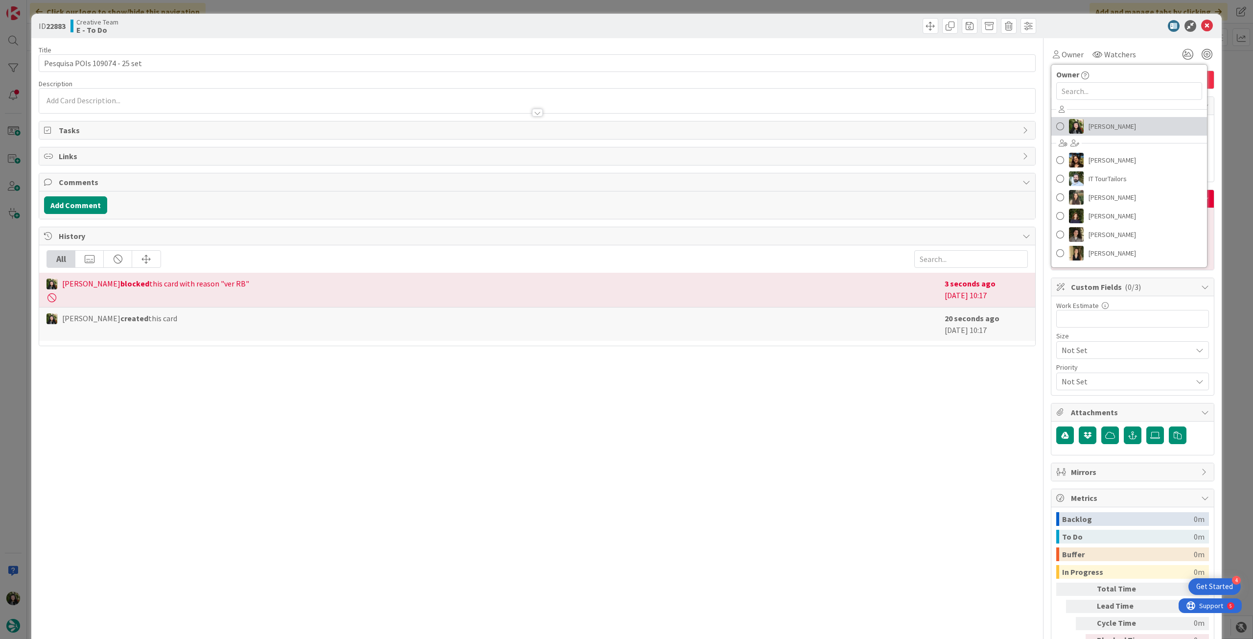
drag, startPoint x: 1087, startPoint y: 121, endPoint x: 1095, endPoint y: 107, distance: 16.2
click at [1089, 121] on span "[PERSON_NAME]" at bounding box center [1112, 126] width 47 height 15
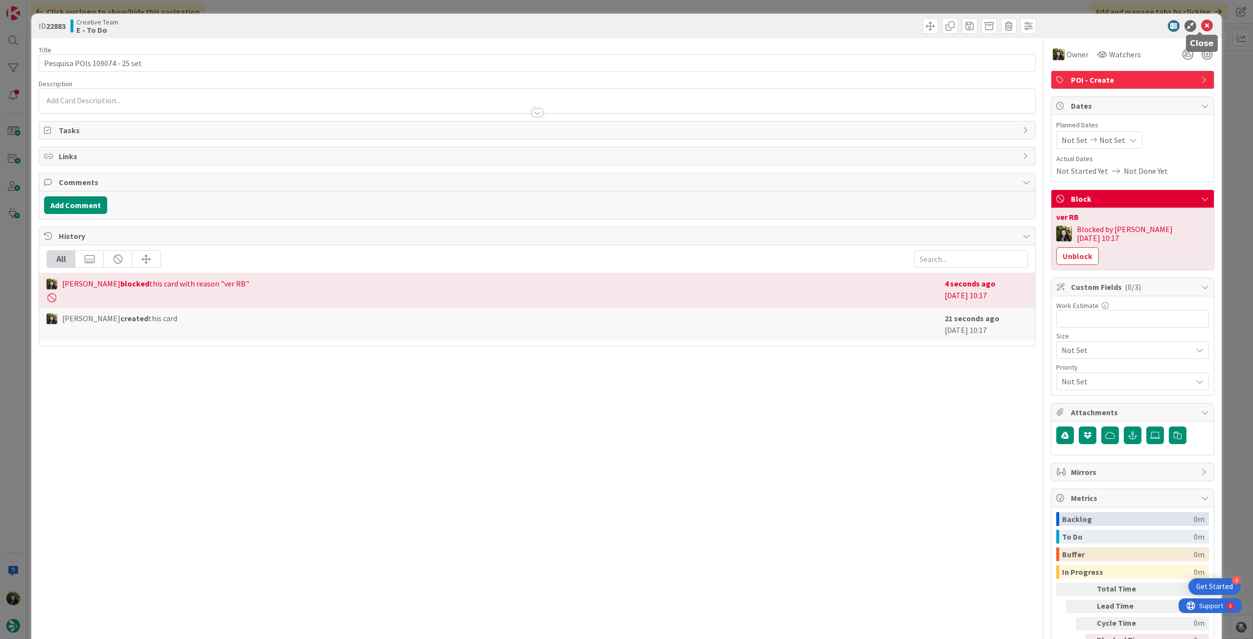
click at [1203, 24] on icon at bounding box center [1208, 26] width 12 height 12
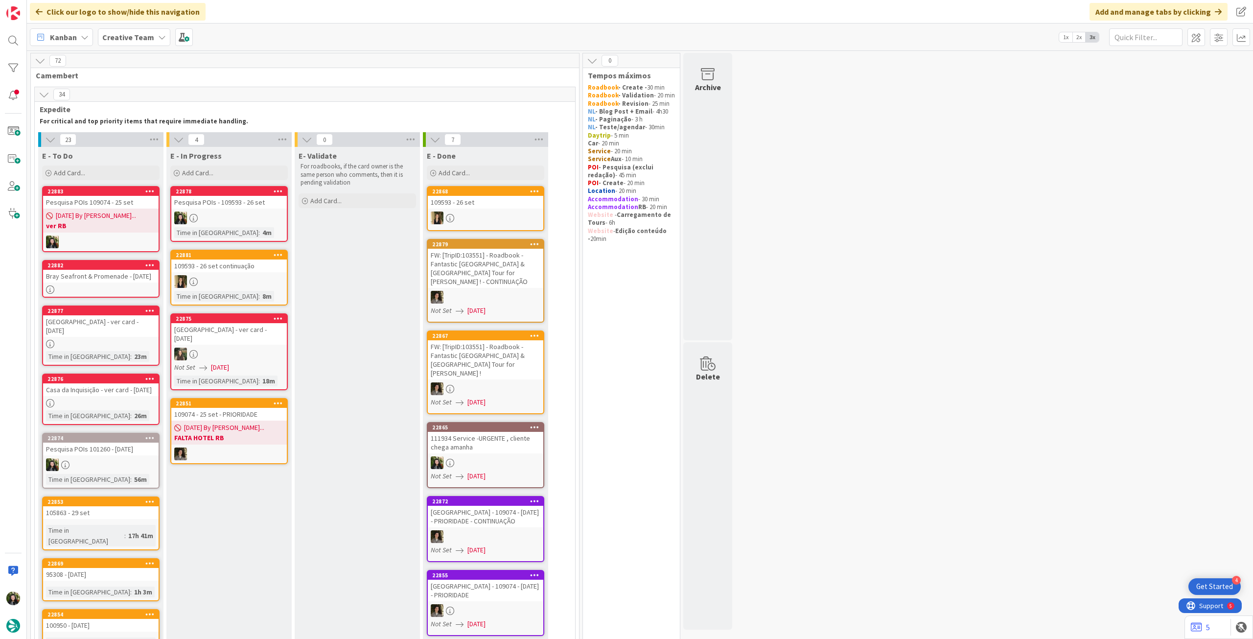
click at [262, 209] on div "Pesquisa POIs - 109593 - 26 set" at bounding box center [229, 202] width 116 height 13
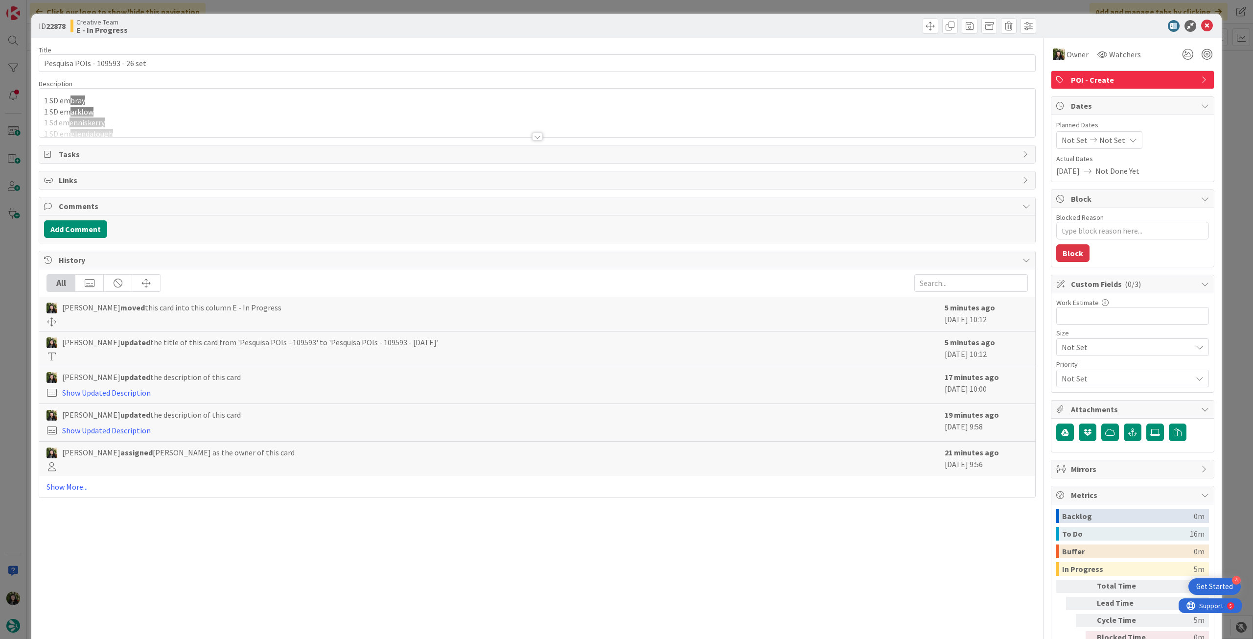
click at [327, 120] on div at bounding box center [537, 124] width 996 height 25
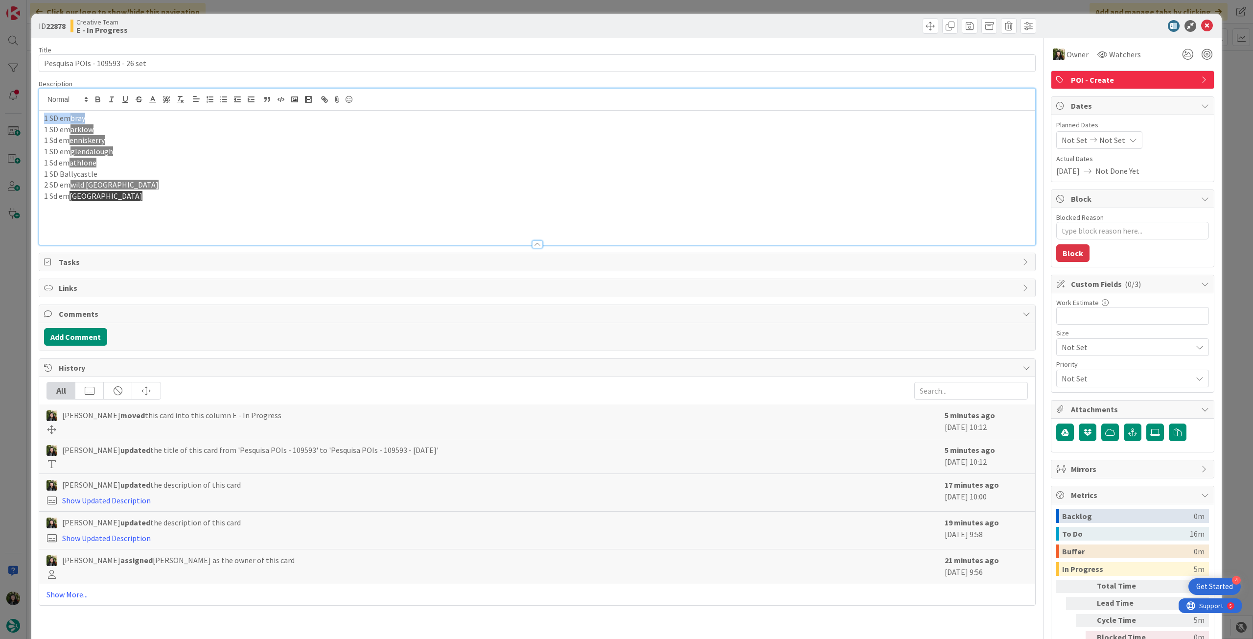
drag, startPoint x: 99, startPoint y: 117, endPoint x: 24, endPoint y: 118, distance: 75.4
click at [24, 118] on div "ID 22878 Creative Team E - In Progress Title 31 / 128 Pesquisa POIs - 109593 - …" at bounding box center [626, 319] width 1253 height 639
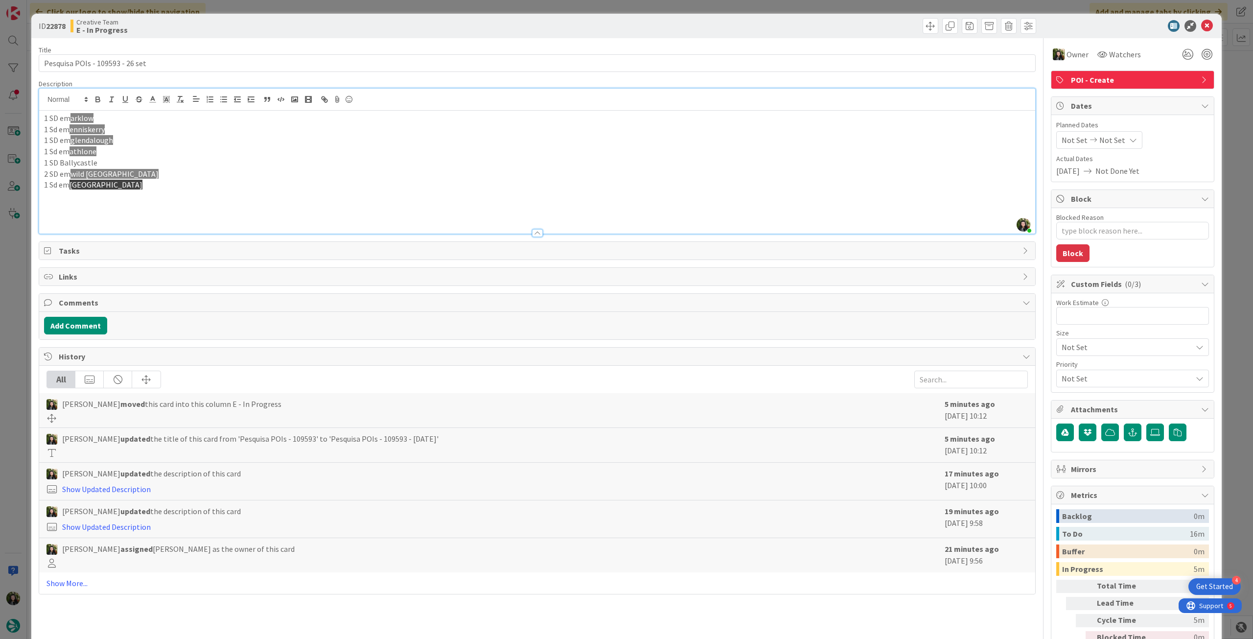
drag, startPoint x: 72, startPoint y: 118, endPoint x: 102, endPoint y: 116, distance: 29.4
click at [102, 116] on p "1 SD em [GEOGRAPHIC_DATA]" at bounding box center [537, 118] width 987 height 11
copy span "arklow"
click at [1202, 25] on icon at bounding box center [1208, 26] width 12 height 12
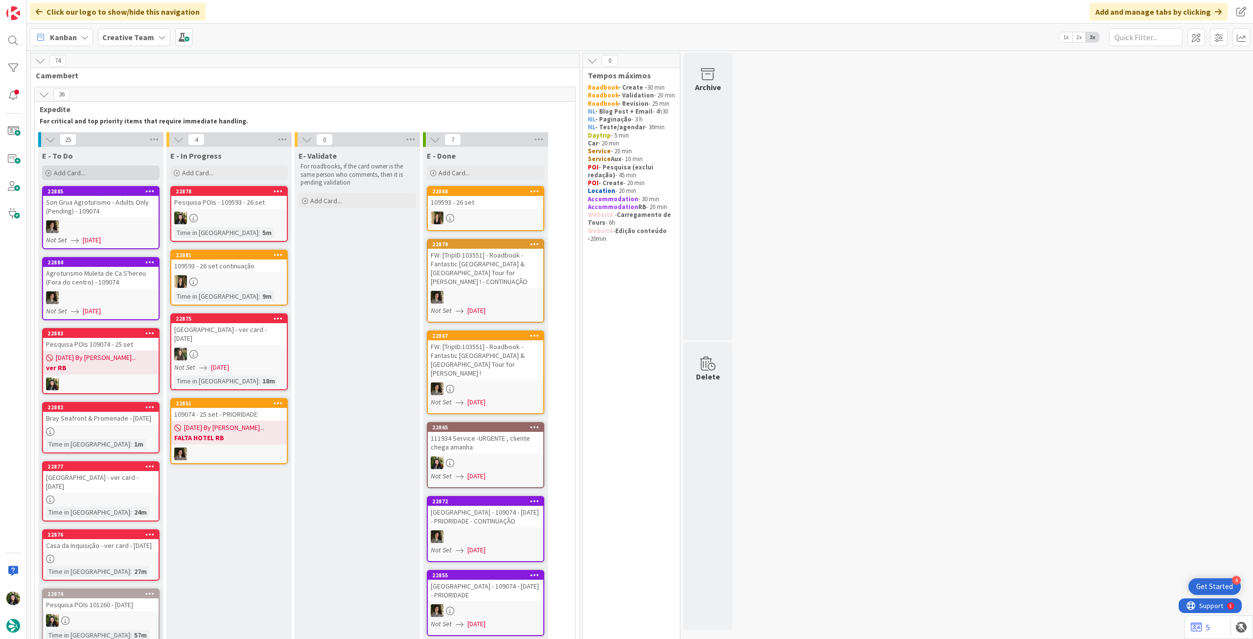
click at [125, 169] on div "Add Card..." at bounding box center [101, 172] width 118 height 15
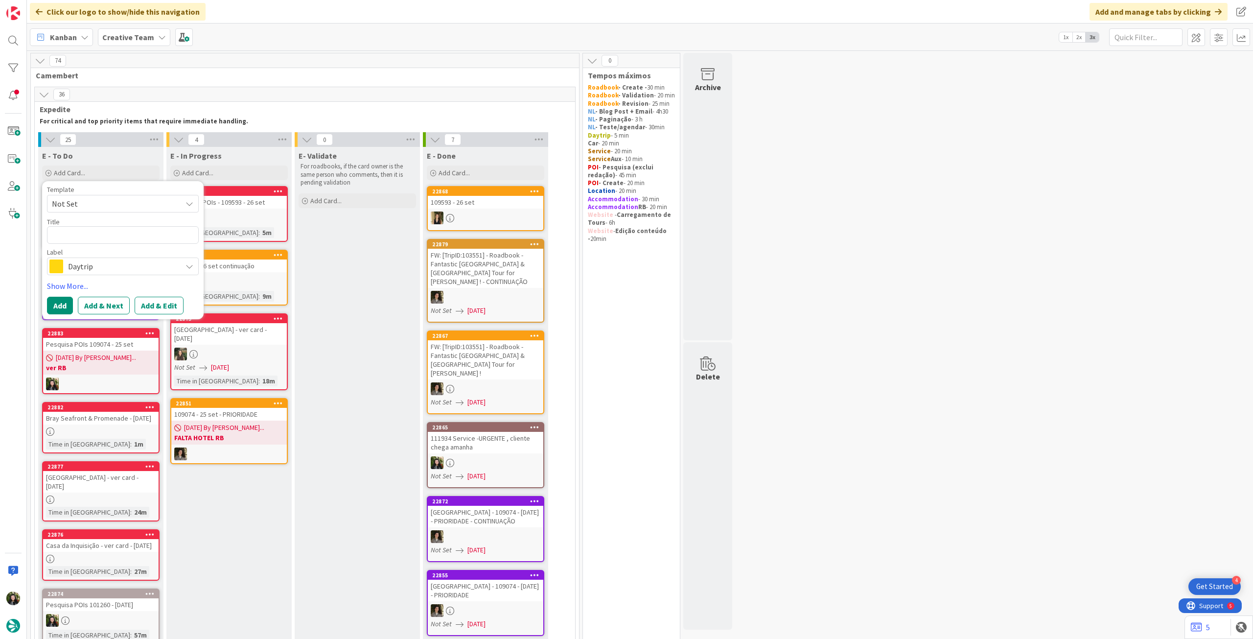
click at [100, 266] on span "Daytrip" at bounding box center [122, 266] width 109 height 14
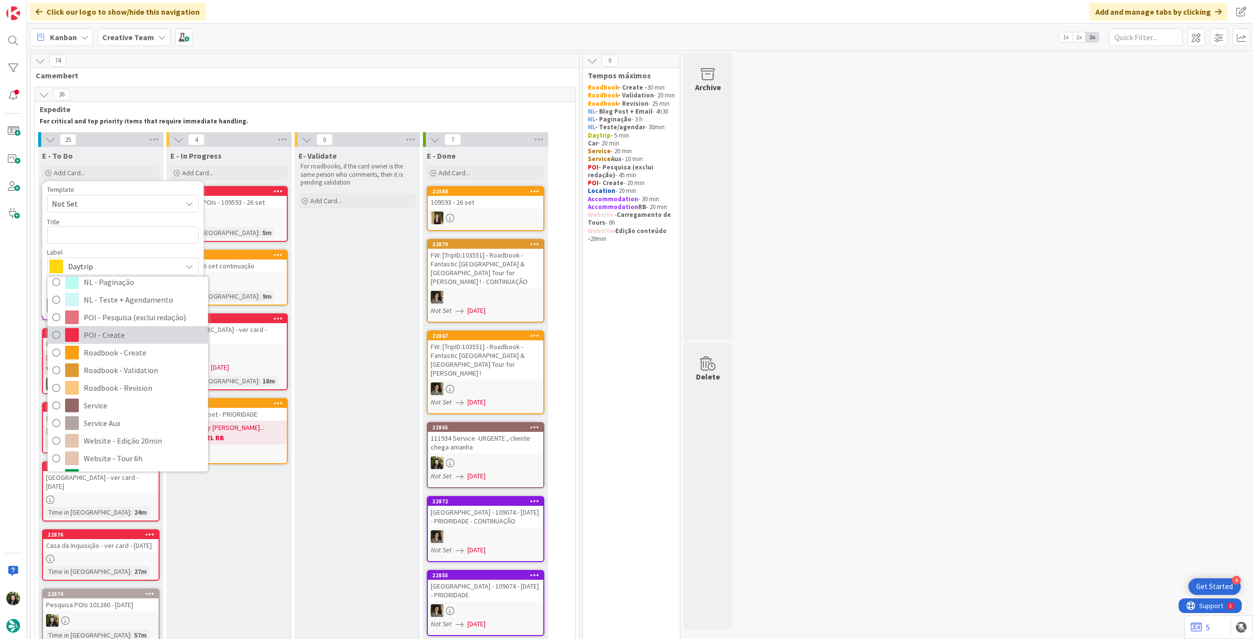
click at [139, 338] on span "POI - Create" at bounding box center [143, 335] width 119 height 15
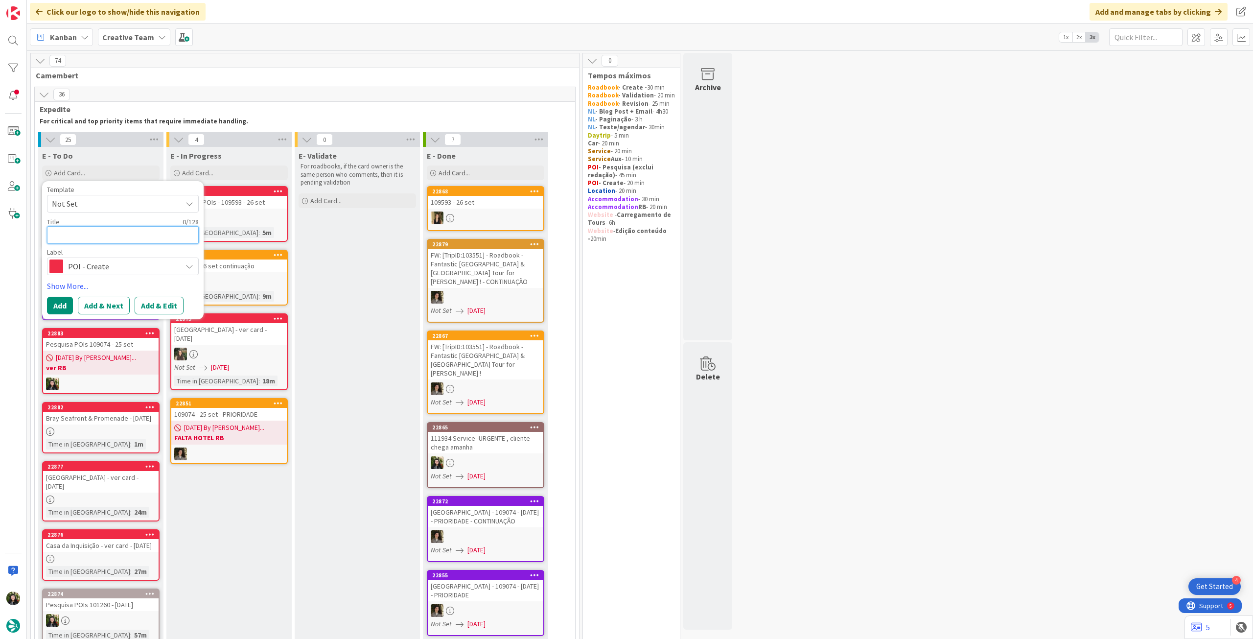
click at [146, 236] on textarea at bounding box center [123, 235] width 152 height 18
paste textarea "[GEOGRAPHIC_DATA]"
click at [66, 306] on button "Add" at bounding box center [60, 306] width 26 height 18
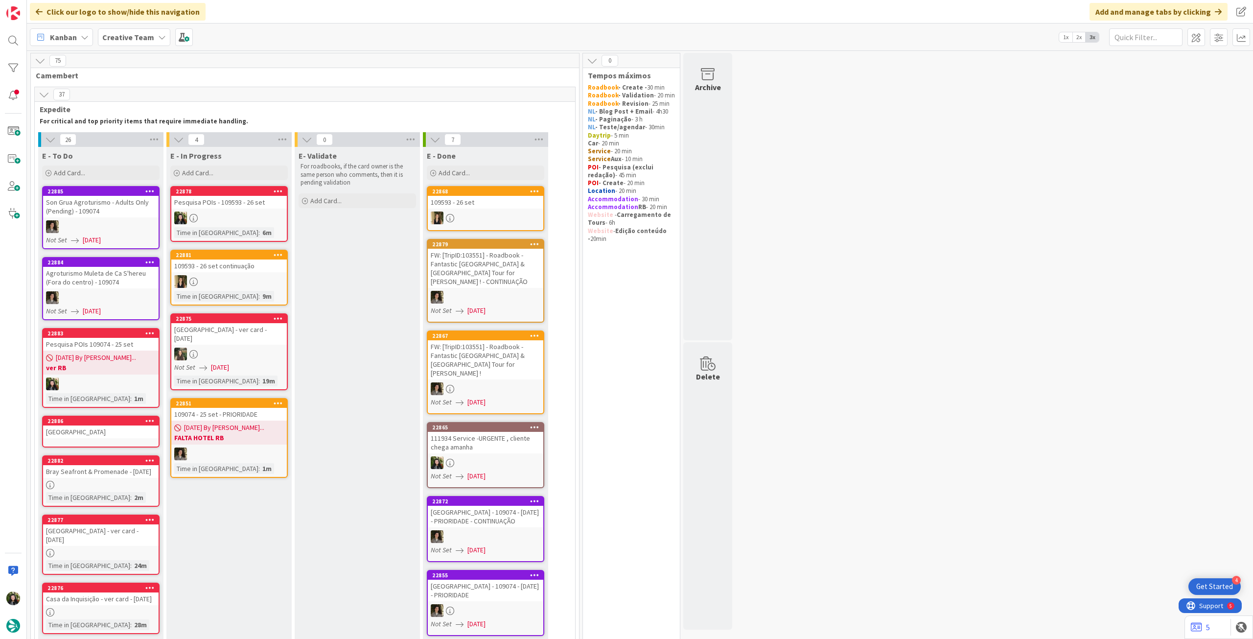
click at [120, 439] on link "22886 [GEOGRAPHIC_DATA]" at bounding box center [101, 432] width 118 height 32
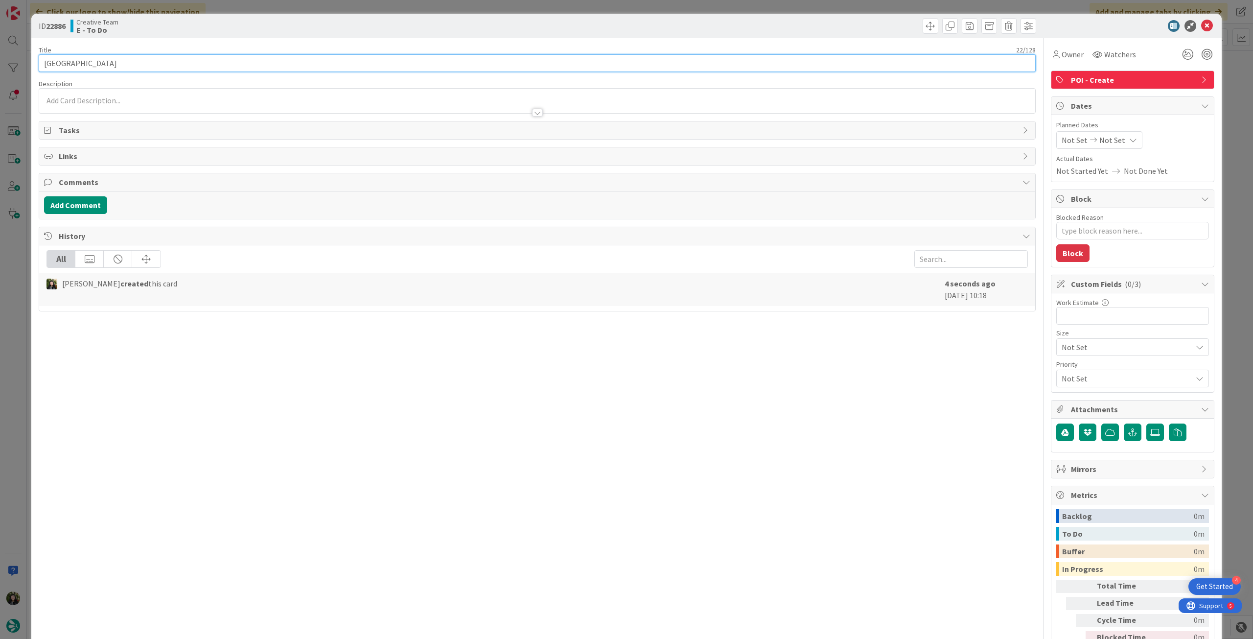
drag, startPoint x: 66, startPoint y: 63, endPoint x: 45, endPoint y: 65, distance: 21.6
click at [45, 63] on input "[GEOGRAPHIC_DATA]" at bounding box center [537, 63] width 997 height 18
click at [105, 104] on div at bounding box center [537, 108] width 996 height 10
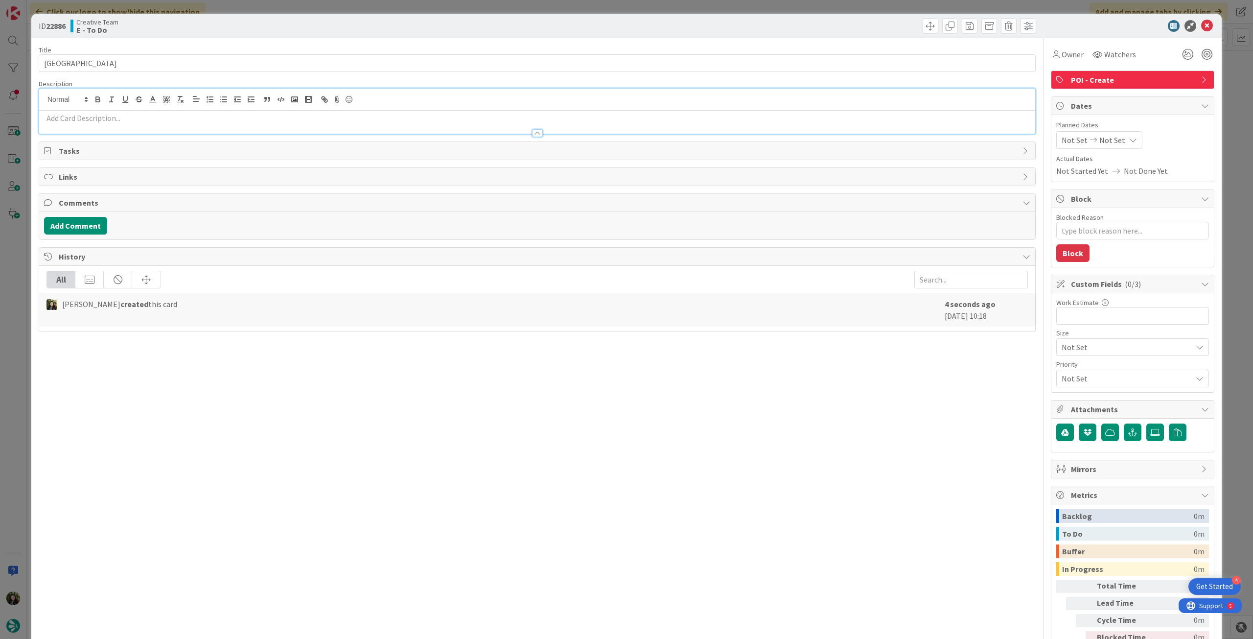
click at [168, 124] on div at bounding box center [537, 128] width 996 height 10
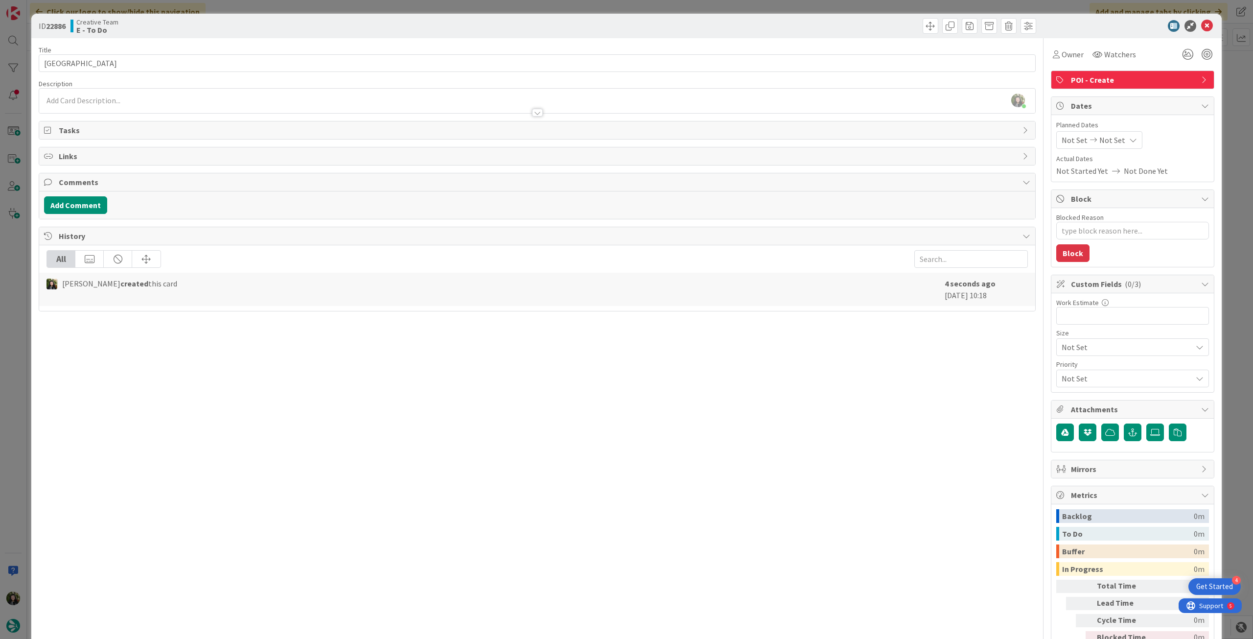
click at [178, 100] on p at bounding box center [537, 100] width 987 height 11
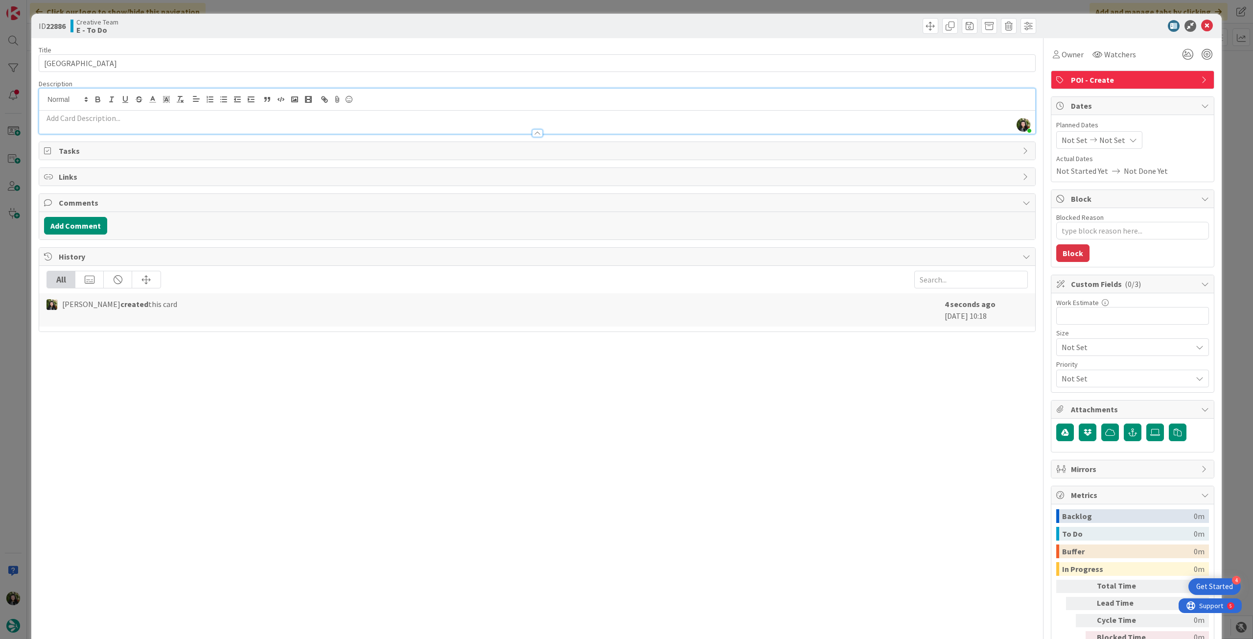
click at [176, 116] on p at bounding box center [537, 118] width 987 height 11
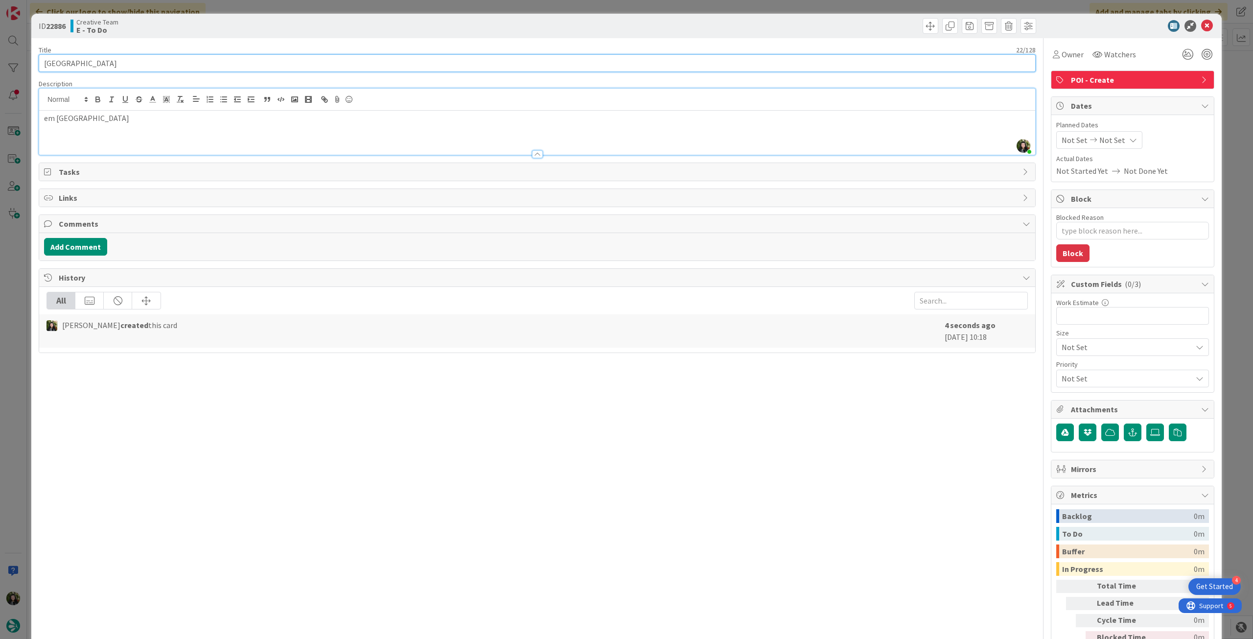
click at [204, 67] on input "[GEOGRAPHIC_DATA]" at bounding box center [537, 63] width 997 height 18
click at [1203, 26] on icon at bounding box center [1208, 26] width 12 height 12
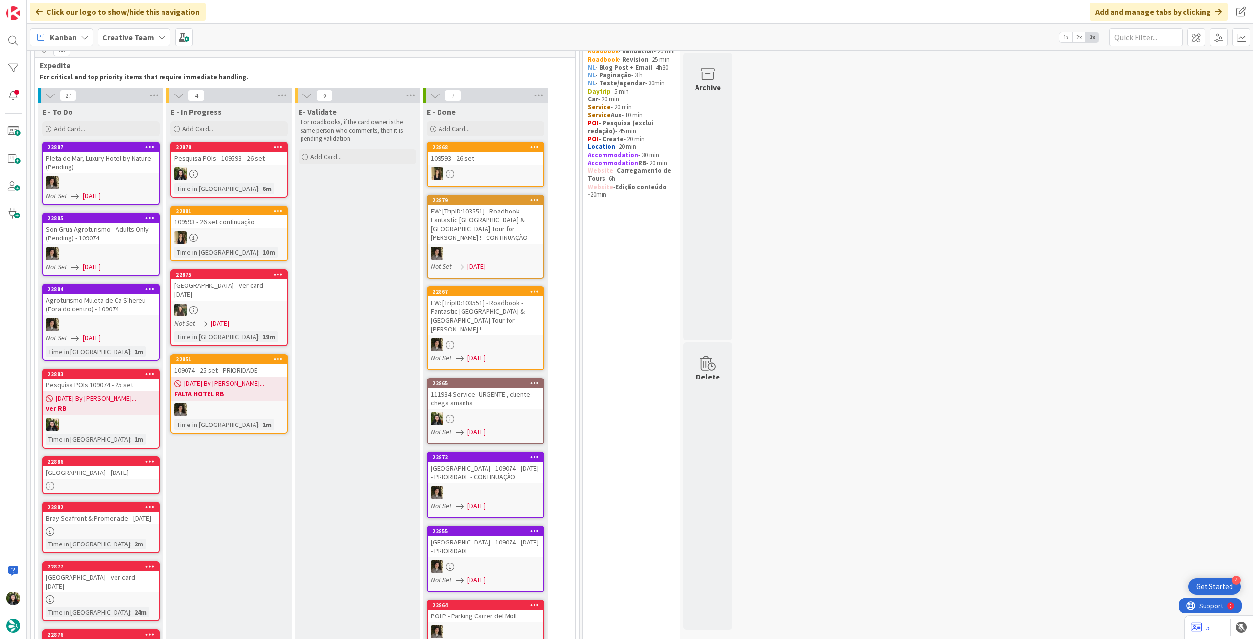
scroll to position [65, 0]
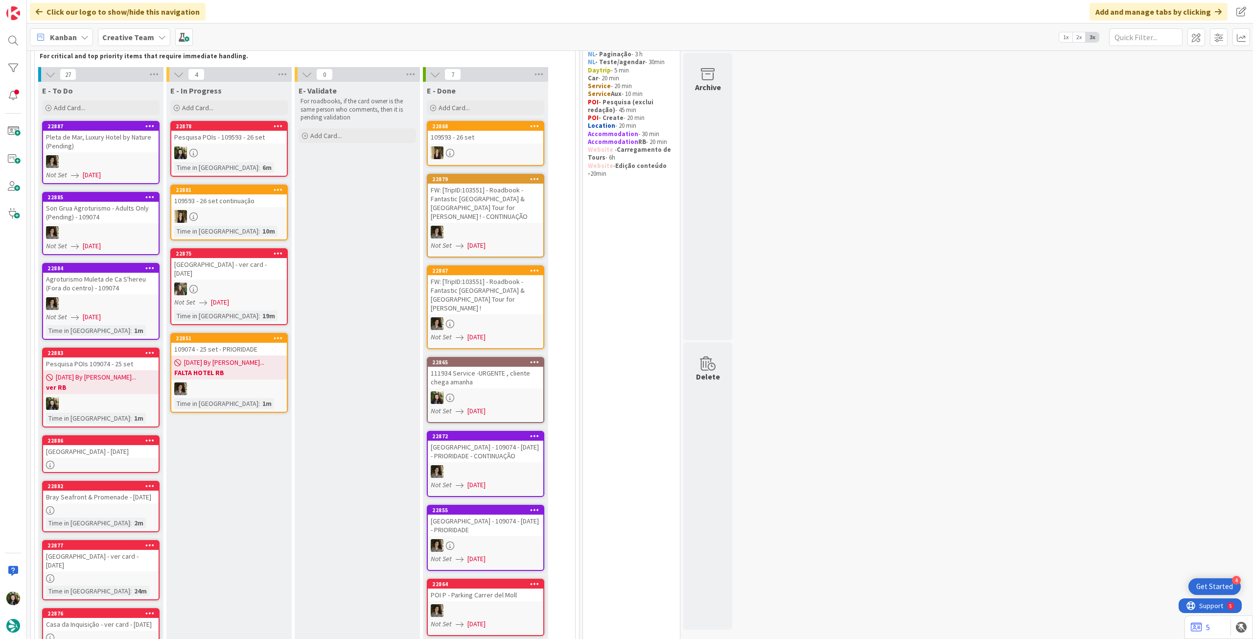
click at [262, 159] on link "22878 Pesquisa POIs - 109593 - [DATE] Time in [GEOGRAPHIC_DATA] : 6m" at bounding box center [229, 149] width 118 height 56
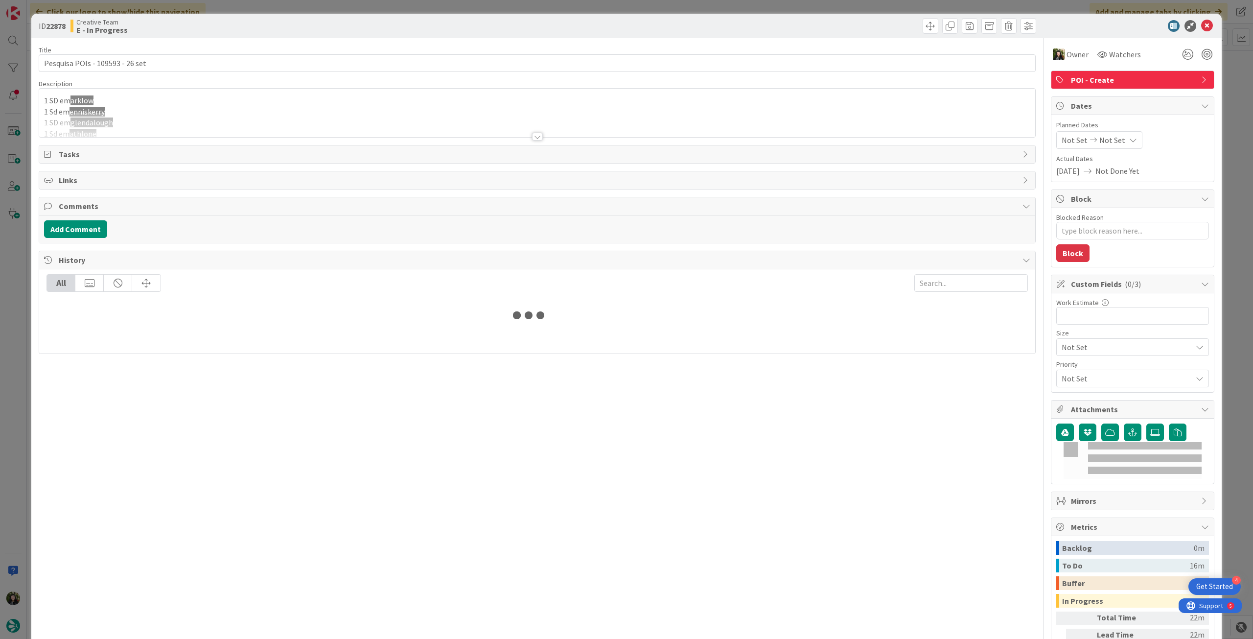
click at [120, 114] on div at bounding box center [537, 124] width 996 height 25
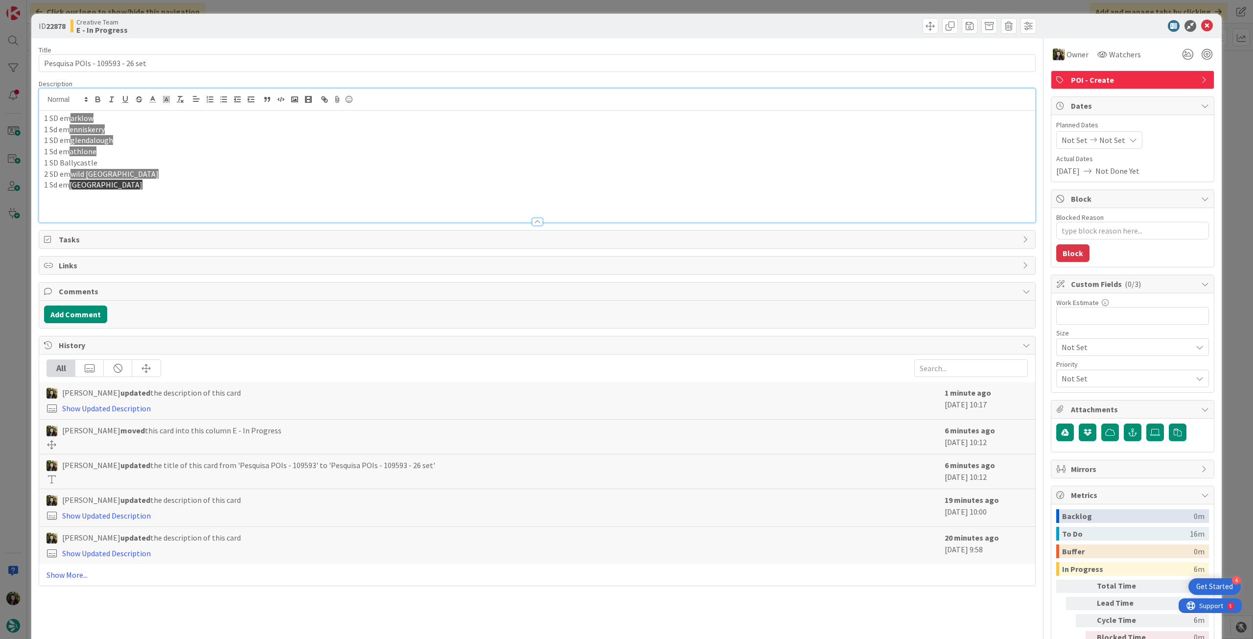
scroll to position [65, 0]
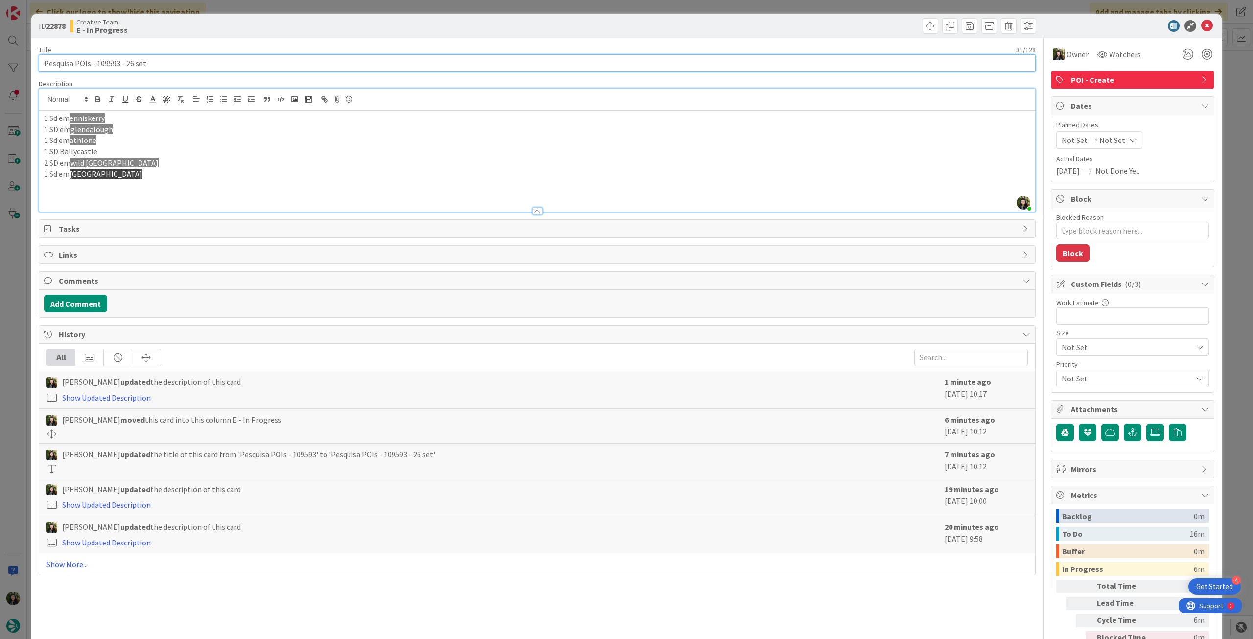
drag, startPoint x: 96, startPoint y: 64, endPoint x: 119, endPoint y: 65, distance: 23.0
click at [119, 65] on input "Pesquisa POIs - 109593 - 26 set" at bounding box center [537, 63] width 997 height 18
click at [1202, 25] on icon at bounding box center [1208, 26] width 12 height 12
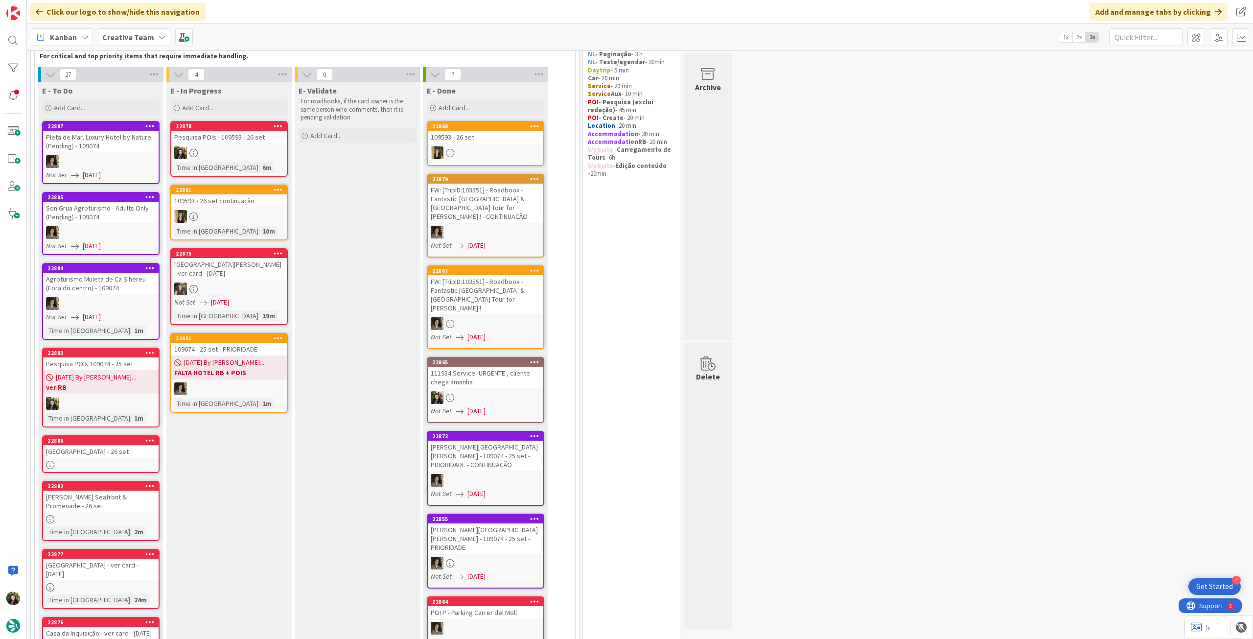
click at [273, 150] on div at bounding box center [229, 152] width 116 height 13
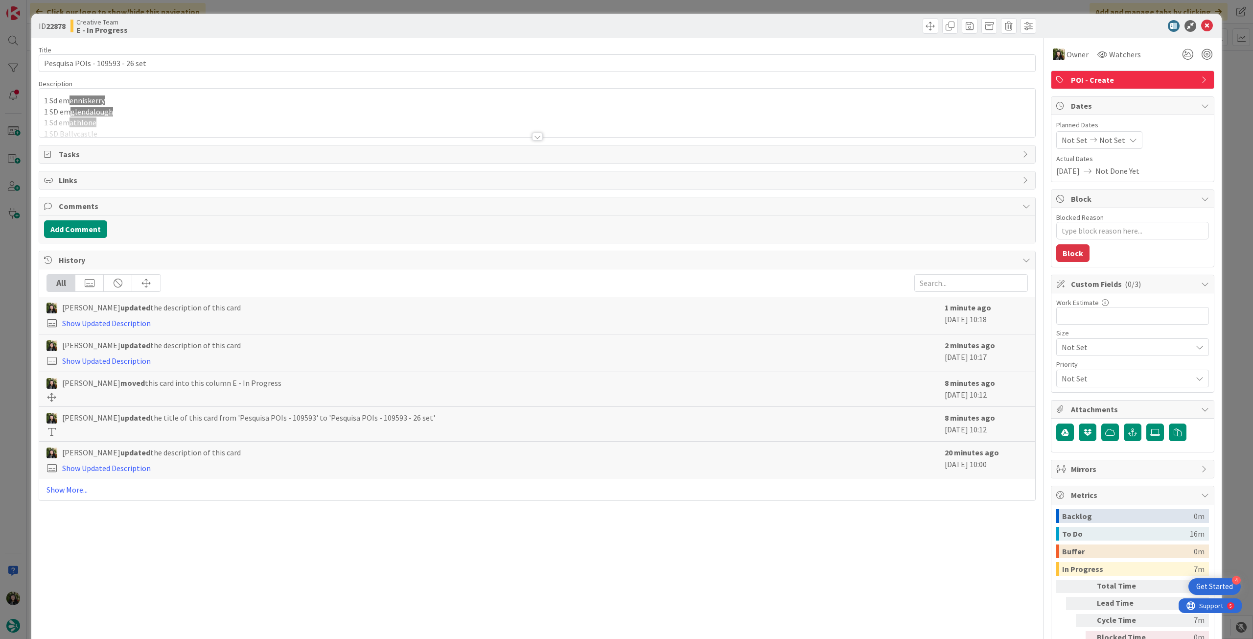
type textarea "x"
click at [167, 121] on div at bounding box center [537, 124] width 996 height 25
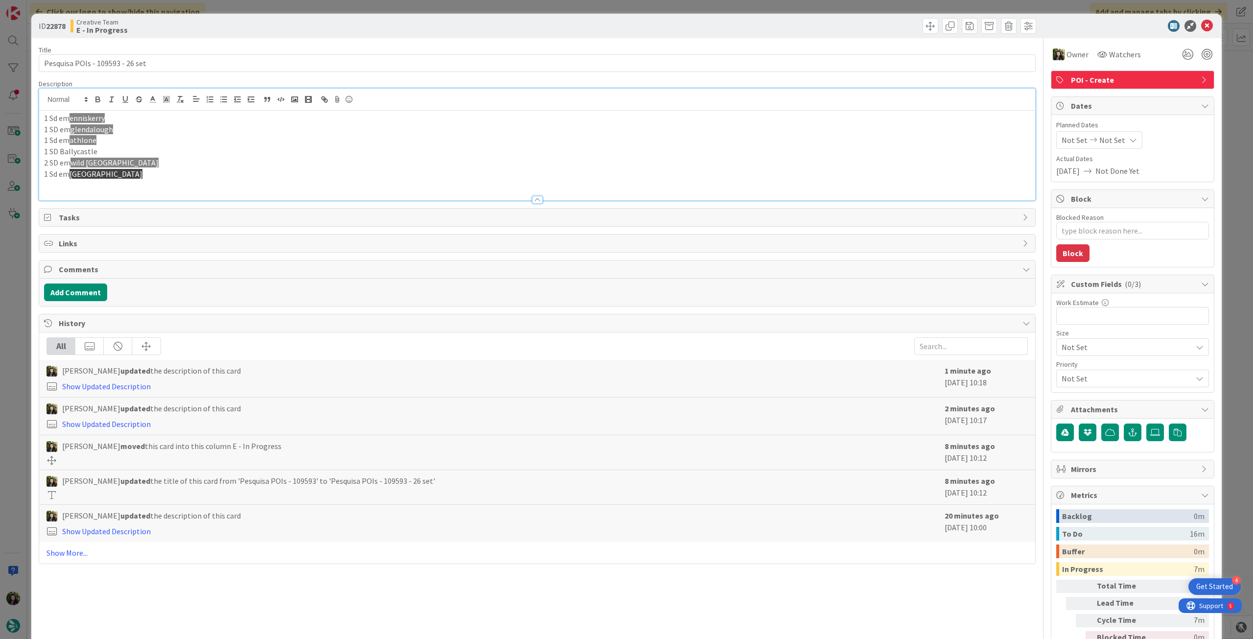
click at [169, 181] on p at bounding box center [537, 184] width 987 height 11
drag, startPoint x: 109, startPoint y: 116, endPoint x: 71, endPoint y: 117, distance: 37.2
click at [71, 117] on p "1 Sd em [GEOGRAPHIC_DATA]" at bounding box center [537, 118] width 987 height 11
copy span "enniskerry"
click at [142, 135] on div "1 Sd em enniskerry 1 SD em glendalough 1 Sd em athlone 1 SD Ballycastle 2 SD em…" at bounding box center [537, 156] width 996 height 90
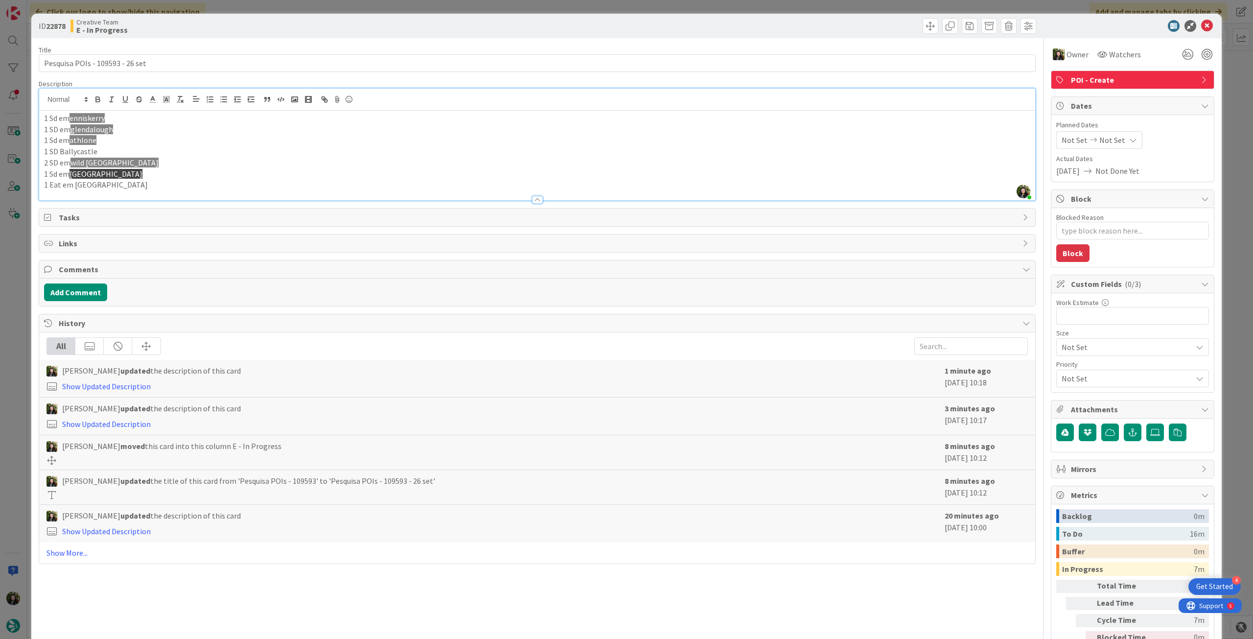
click at [139, 115] on p "1 Sd em [GEOGRAPHIC_DATA]" at bounding box center [537, 118] width 987 height 11
drag, startPoint x: 114, startPoint y: 118, endPoint x: 31, endPoint y: 121, distance: 82.8
click at [31, 121] on div "ID 22878 Creative Team E - In Progress Title 31 / 128 Pesquisa POIs - 109593 - …" at bounding box center [626, 346] width 1191 height 665
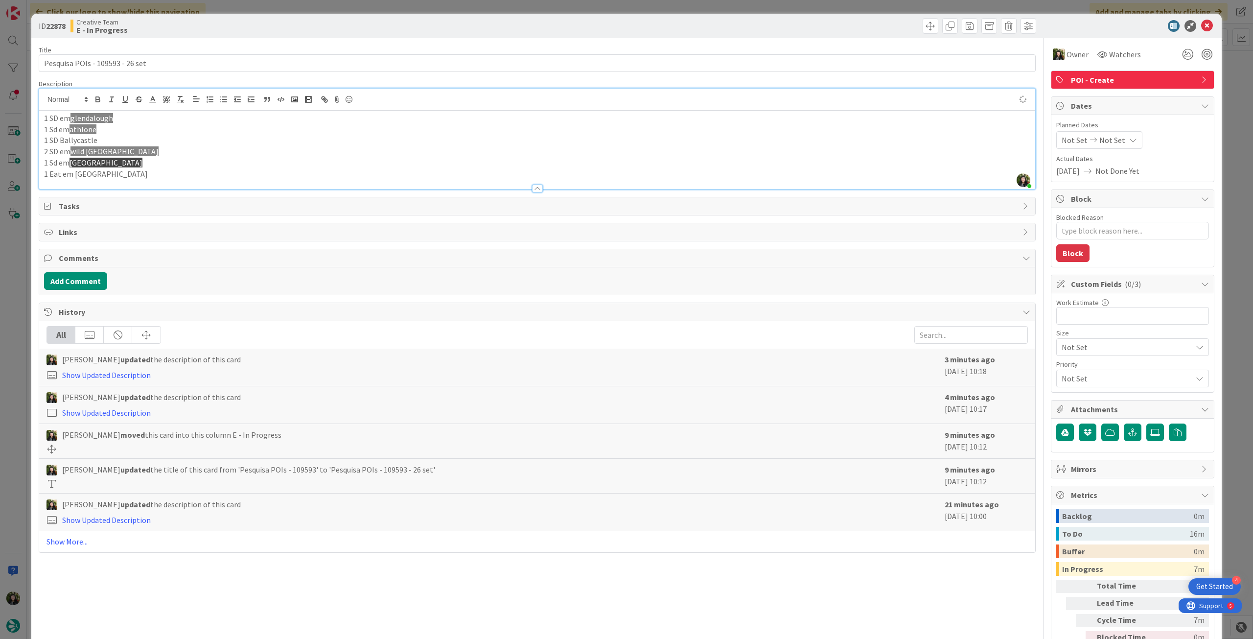
type textarea "x"
drag, startPoint x: 73, startPoint y: 119, endPoint x: 116, endPoint y: 119, distance: 43.1
click at [116, 119] on p "1 SD em [GEOGRAPHIC_DATA]" at bounding box center [537, 118] width 987 height 11
copy span "glendalough"
click at [157, 122] on p "1 SD em [GEOGRAPHIC_DATA]" at bounding box center [537, 118] width 987 height 11
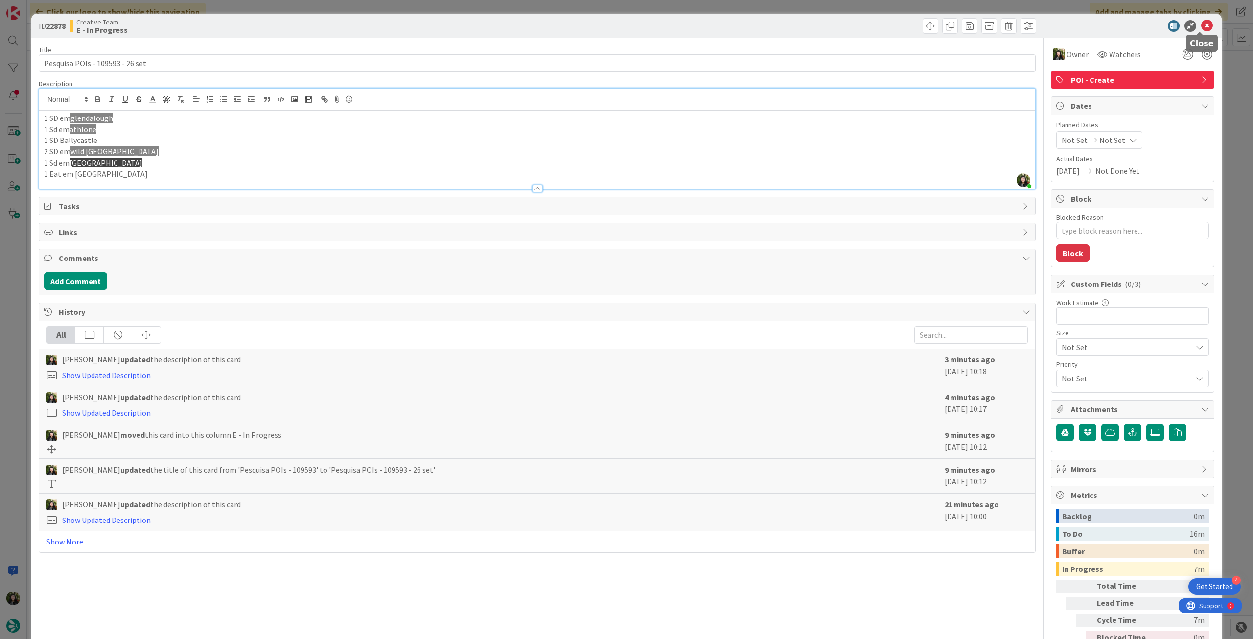
click at [1203, 26] on icon at bounding box center [1208, 26] width 12 height 12
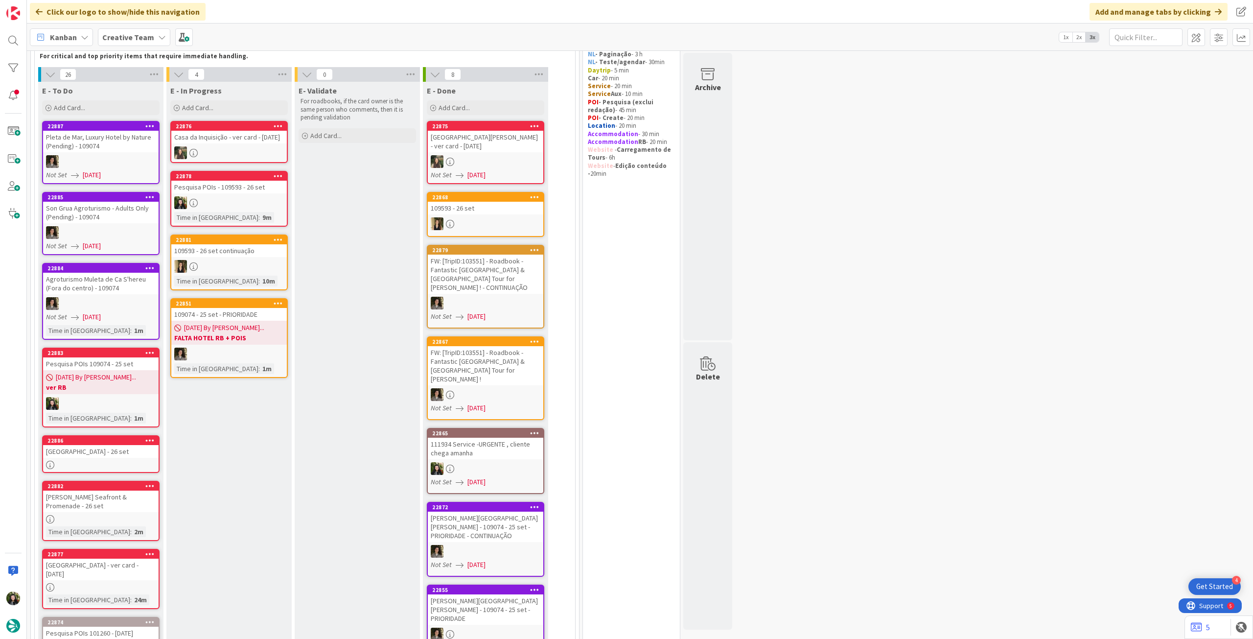
drag, startPoint x: 102, startPoint y: 106, endPoint x: 101, endPoint y: 123, distance: 17.1
click at [102, 106] on div "Add Card..." at bounding box center [101, 107] width 118 height 15
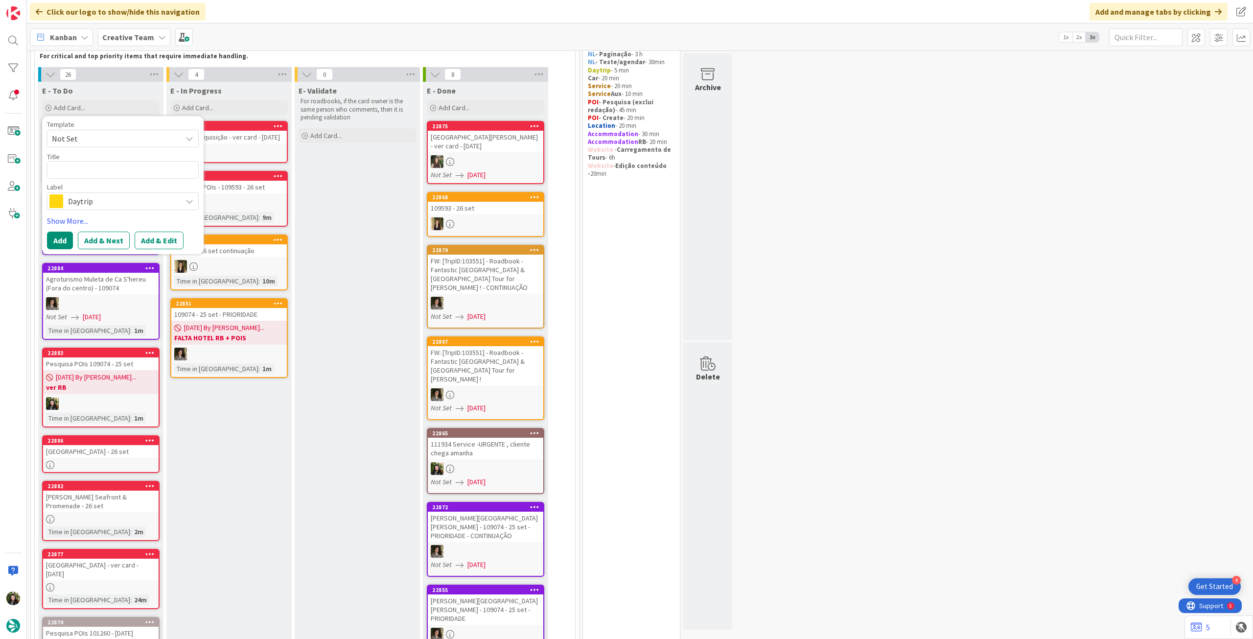
drag, startPoint x: 102, startPoint y: 202, endPoint x: 127, endPoint y: 236, distance: 42.8
click at [102, 202] on span "Daytrip" at bounding box center [122, 201] width 109 height 14
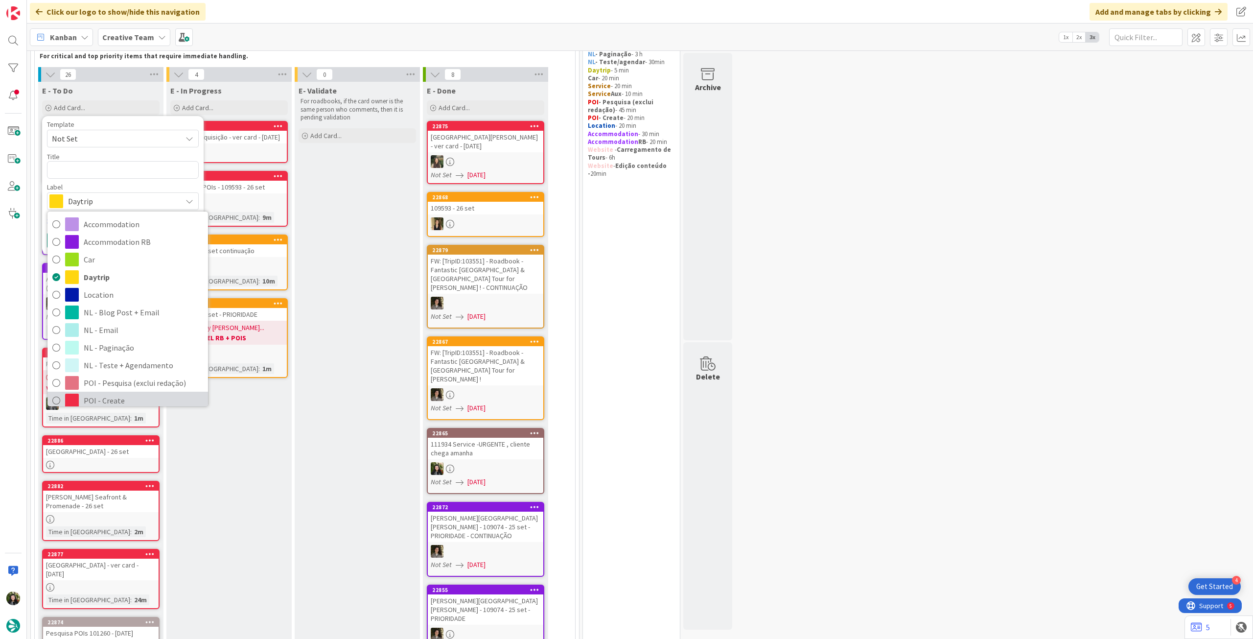
drag, startPoint x: 147, startPoint y: 275, endPoint x: 122, endPoint y: 197, distance: 81.8
click at [147, 393] on span "POI - Create" at bounding box center [143, 400] width 119 height 15
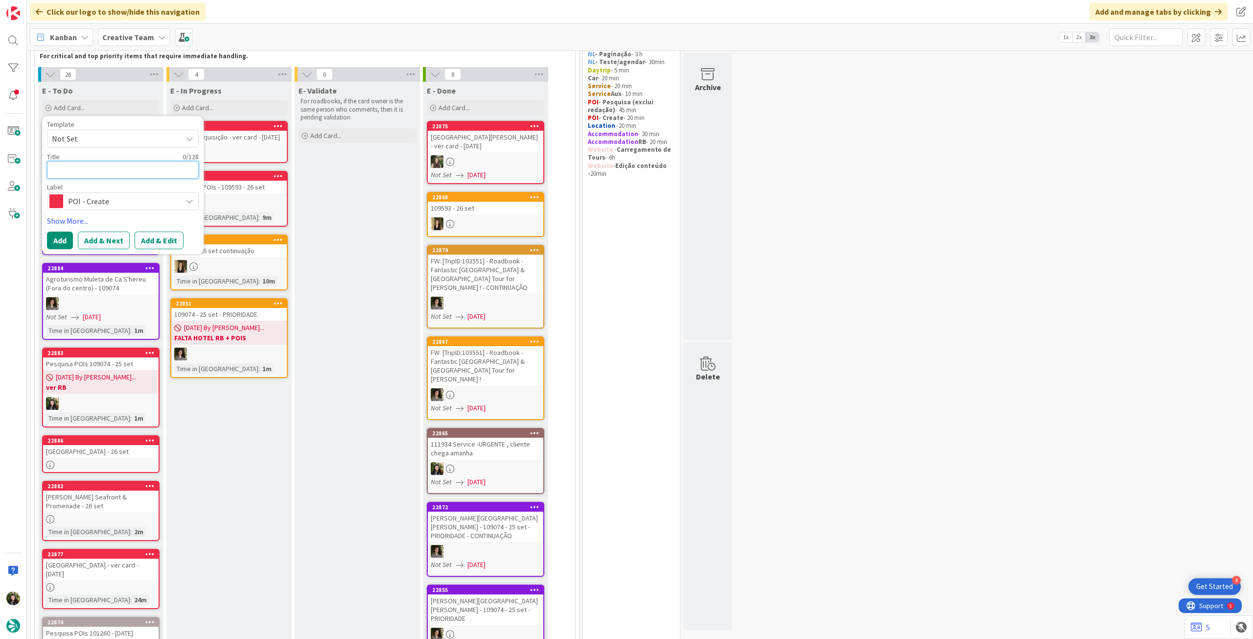
click at [123, 173] on textarea at bounding box center [123, 170] width 152 height 18
paste textarea "Glendalough Monastic Site and Visitor Centre"
type textarea "Glendalough Monastic Site and Visitor Centre"
type textarea "x"
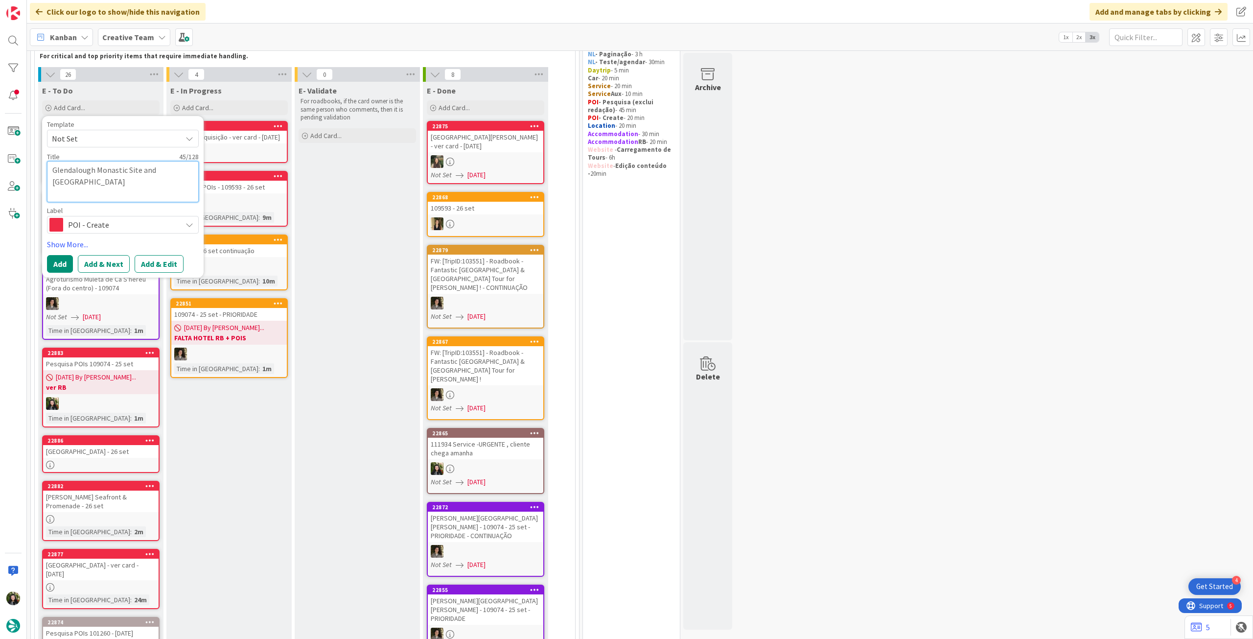
type textarea "Glendalough Monastic Site and Visitor Centre"
type textarea "x"
type textarea "Glendalough Monastic Site and Visitor Centre"
type textarea "x"
type textarea "Glendalough Monastic Site and Visitor Centre -"
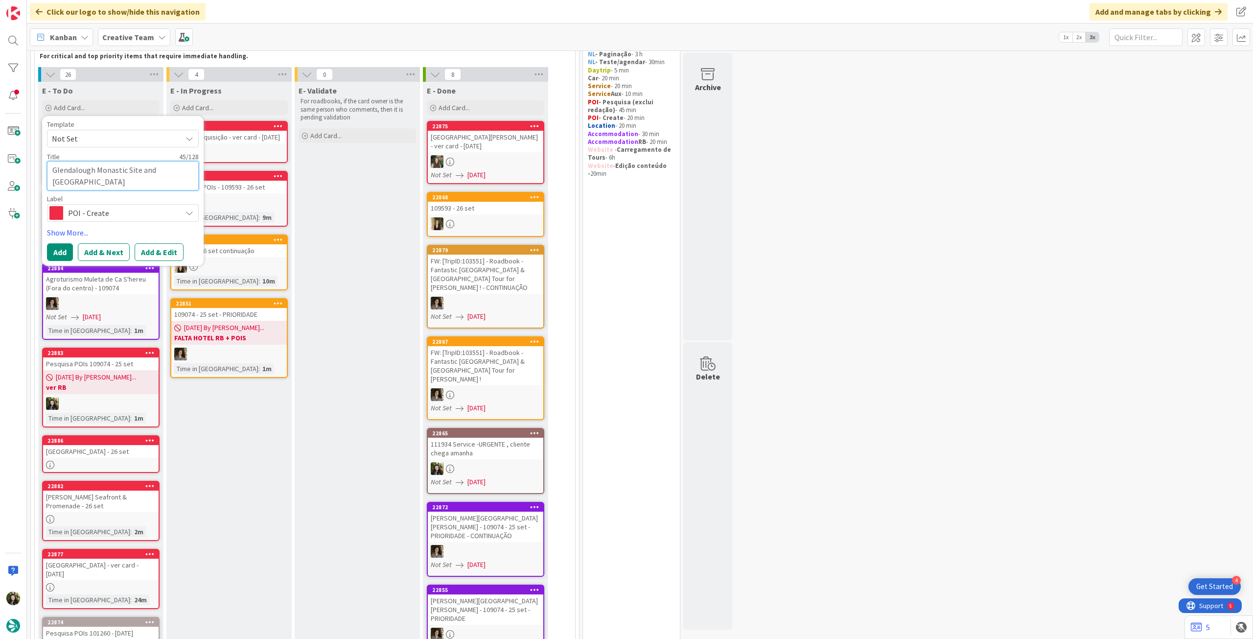
type textarea "x"
type textarea "Glendalough Monastic Site and Visitor Centre -"
type textarea "x"
type textarea "Glendalough Monastic Site and Visitor Centre - 2"
type textarea "x"
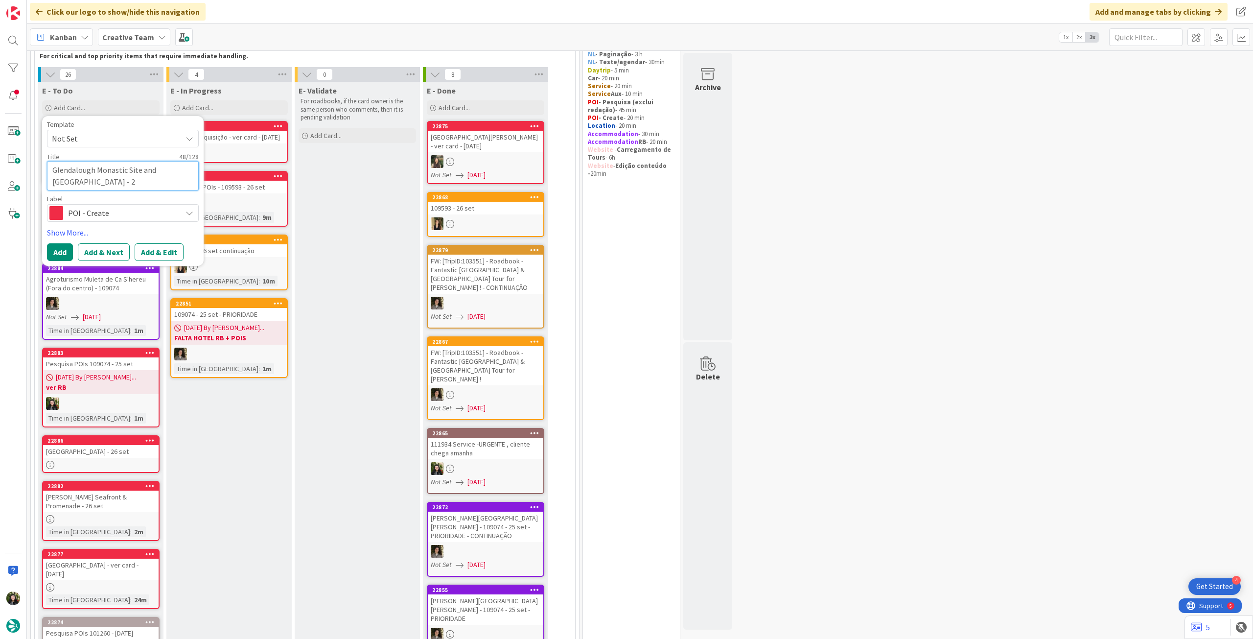
type textarea "Glendalough Monastic Site and Visitor Centre - 26"
type textarea "x"
type textarea "Glendalough Monastic Site and Visitor Centre - 26"
type textarea "x"
type textarea "Glendalough Monastic Site and Visitor Centre - 26 s"
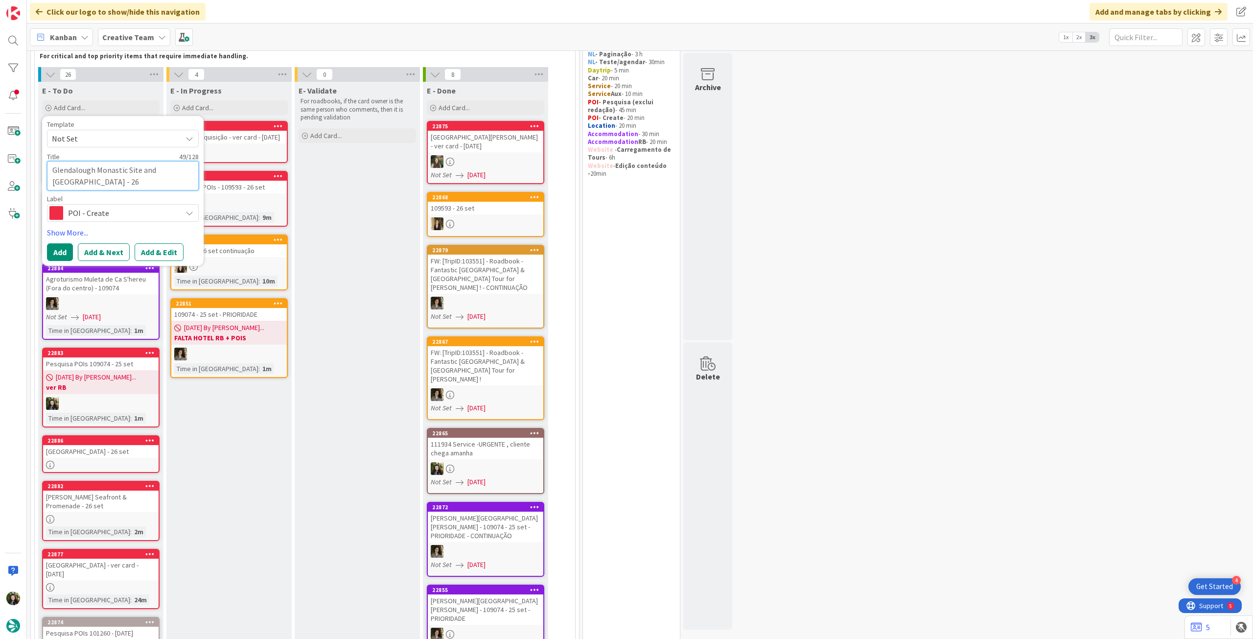
type textarea "x"
type textarea "Glendalough Monastic Site and Visitor Centre - 26 se"
type textarea "x"
type textarea "Glendalough Monastic Site and Visitor Centre - 26 set"
type textarea "x"
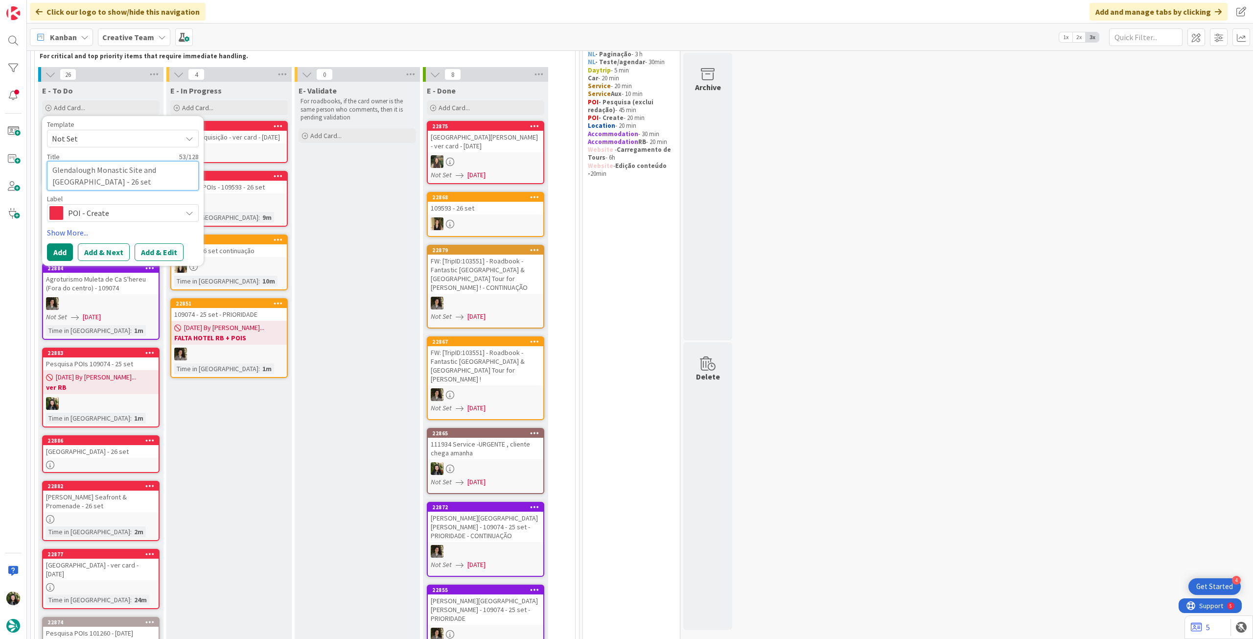
type textarea "Glendalough Monastic Site and Visitor Centre - 26 set"
click at [57, 252] on button "Add" at bounding box center [60, 252] width 26 height 18
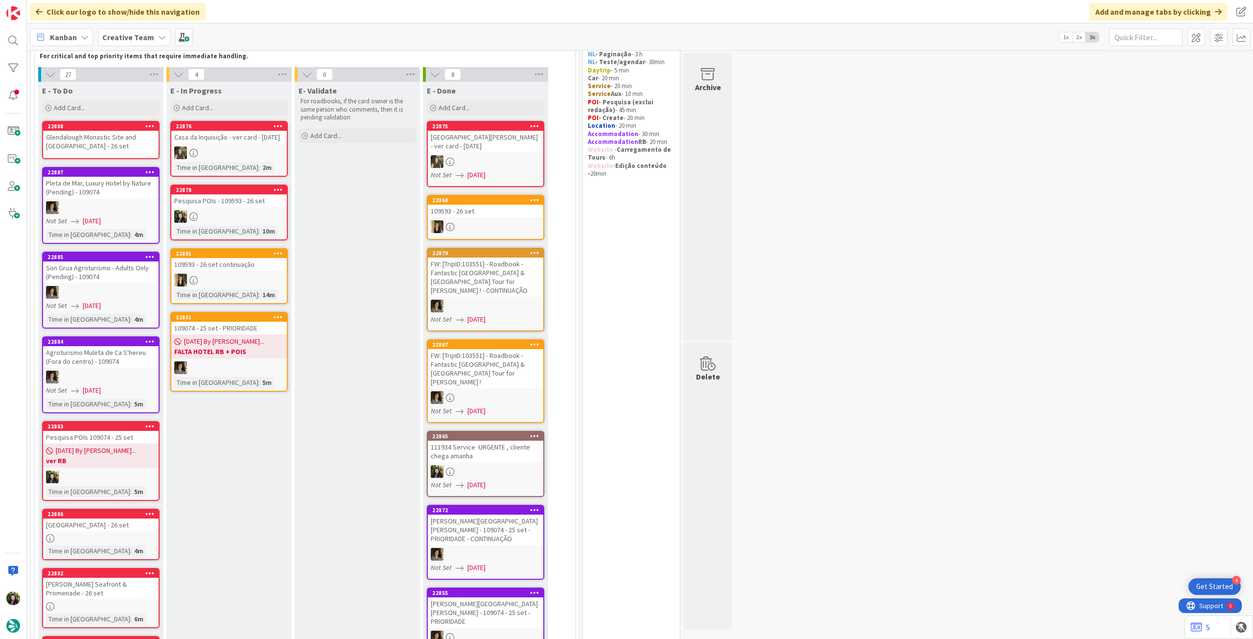
scroll to position [64, 0]
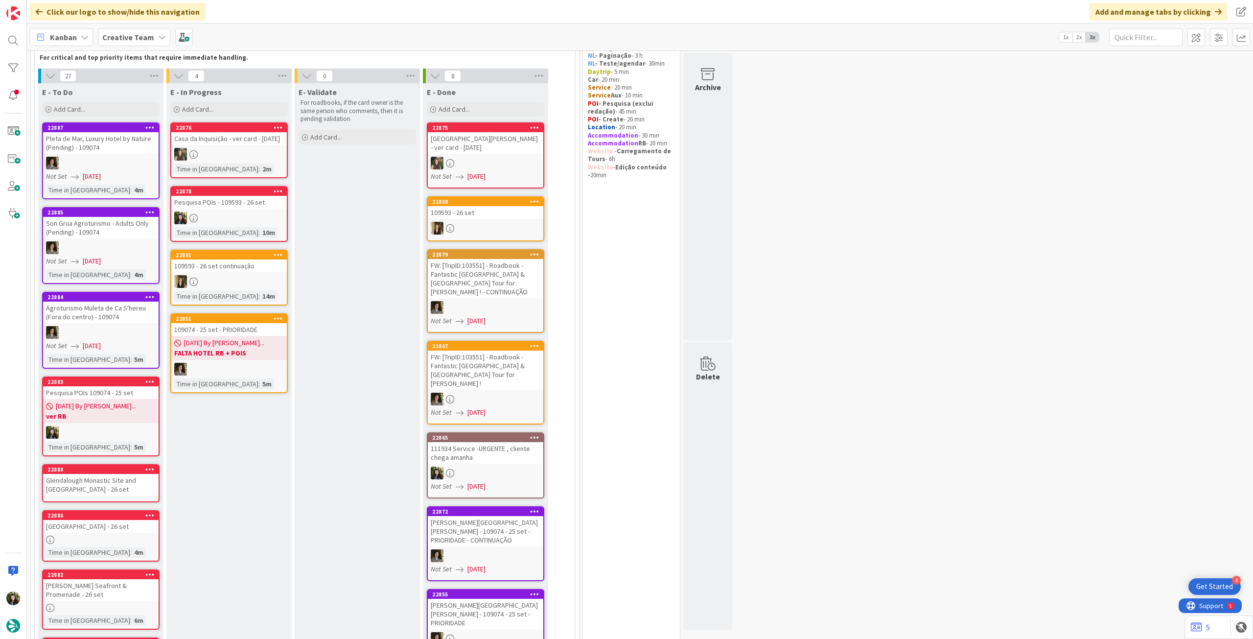
click at [101, 477] on div "Glendalough Monastic Site and Visitor Centre - 26 set" at bounding box center [101, 485] width 116 height 22
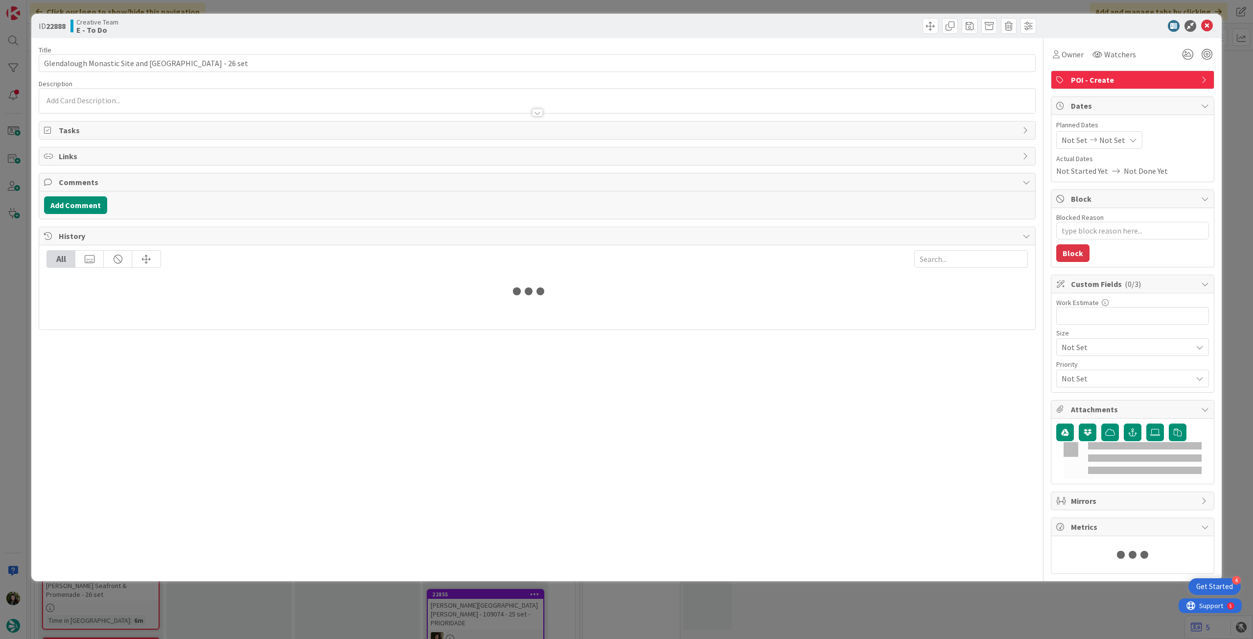
type textarea "x"
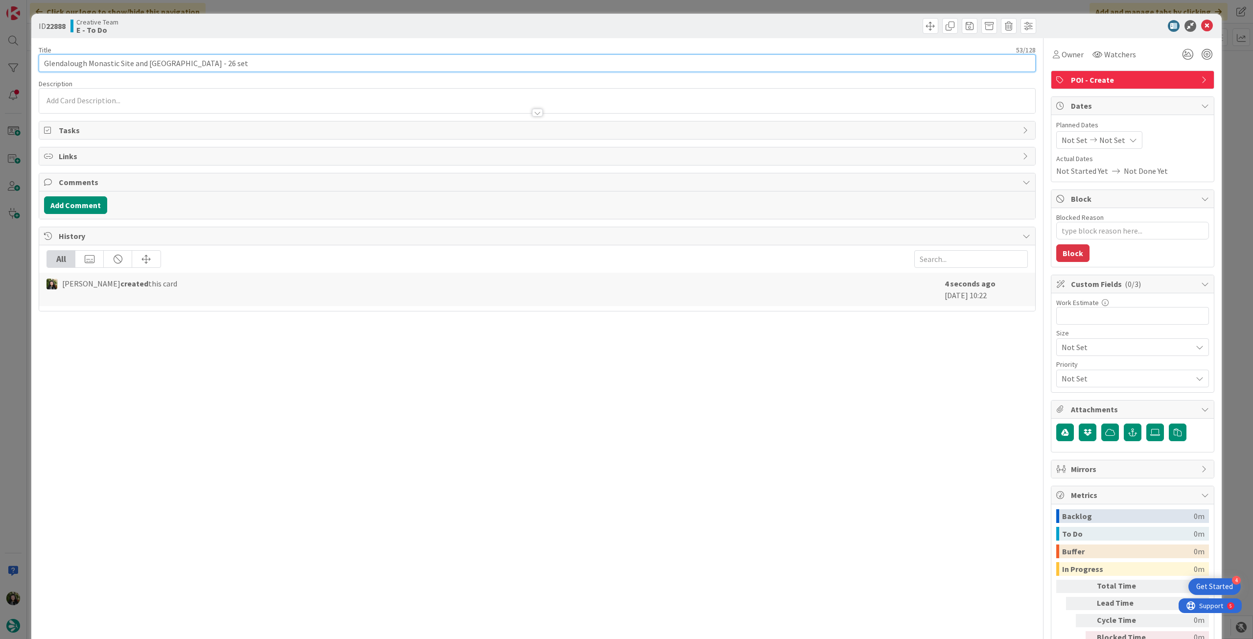
drag, startPoint x: 85, startPoint y: 63, endPoint x: 26, endPoint y: 61, distance: 58.8
click at [26, 61] on div "ID 22888 Creative Team E - To Do Title 53 / 128 Glendalough Monastic Site and V…" at bounding box center [626, 319] width 1253 height 639
click at [100, 104] on div at bounding box center [537, 108] width 996 height 10
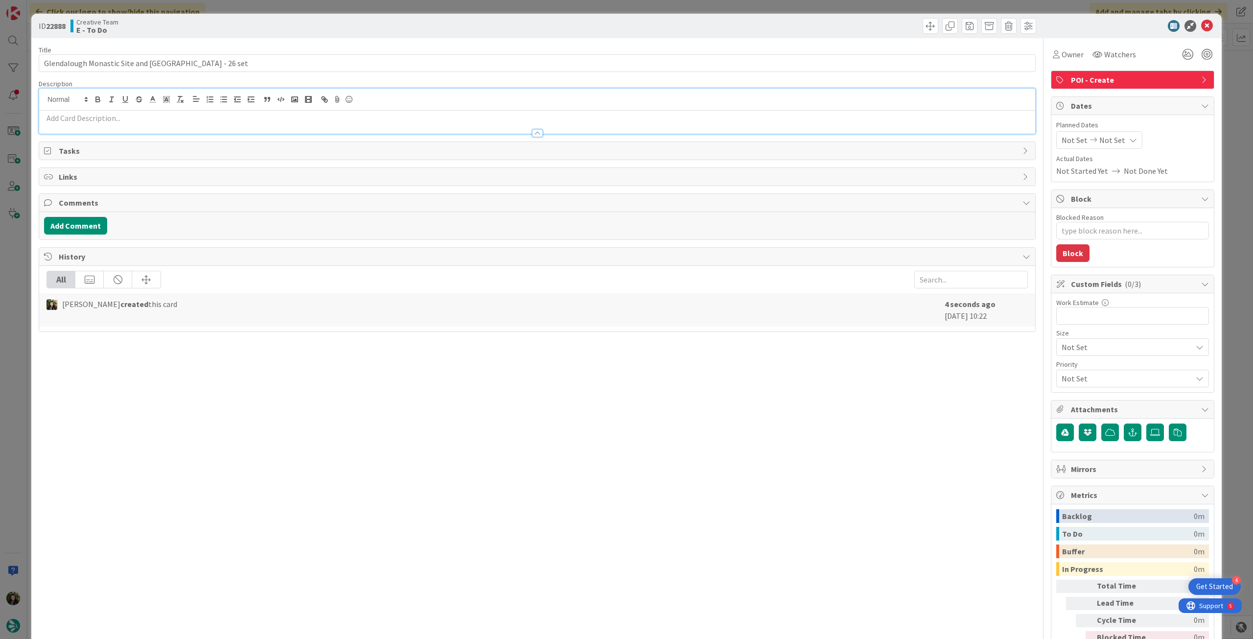
click at [104, 117] on p at bounding box center [537, 118] width 987 height 11
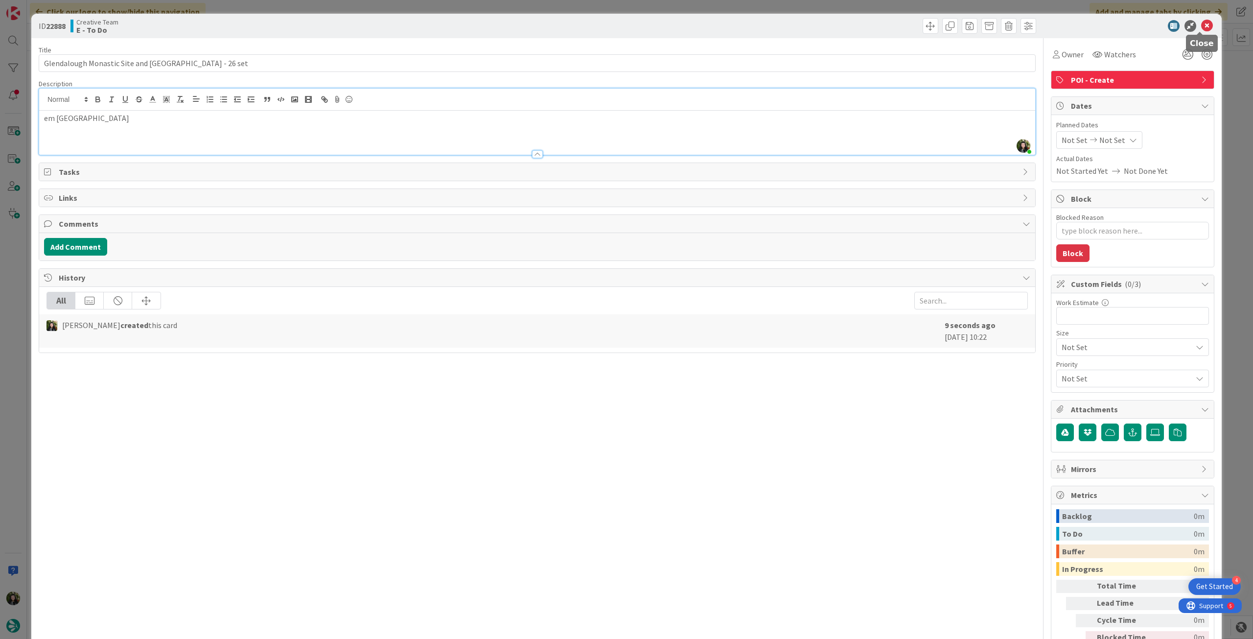
click at [1202, 29] on icon at bounding box center [1208, 26] width 12 height 12
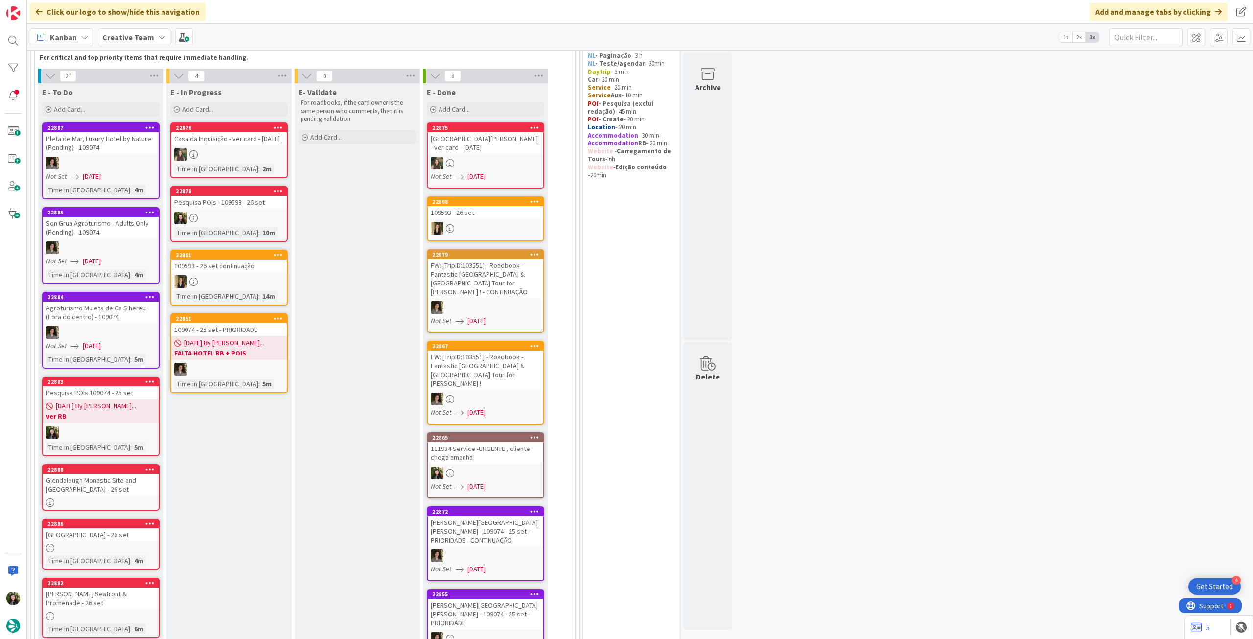
click at [246, 208] on div "Pesquisa POIs - 109593 - 26 set" at bounding box center [229, 202] width 116 height 13
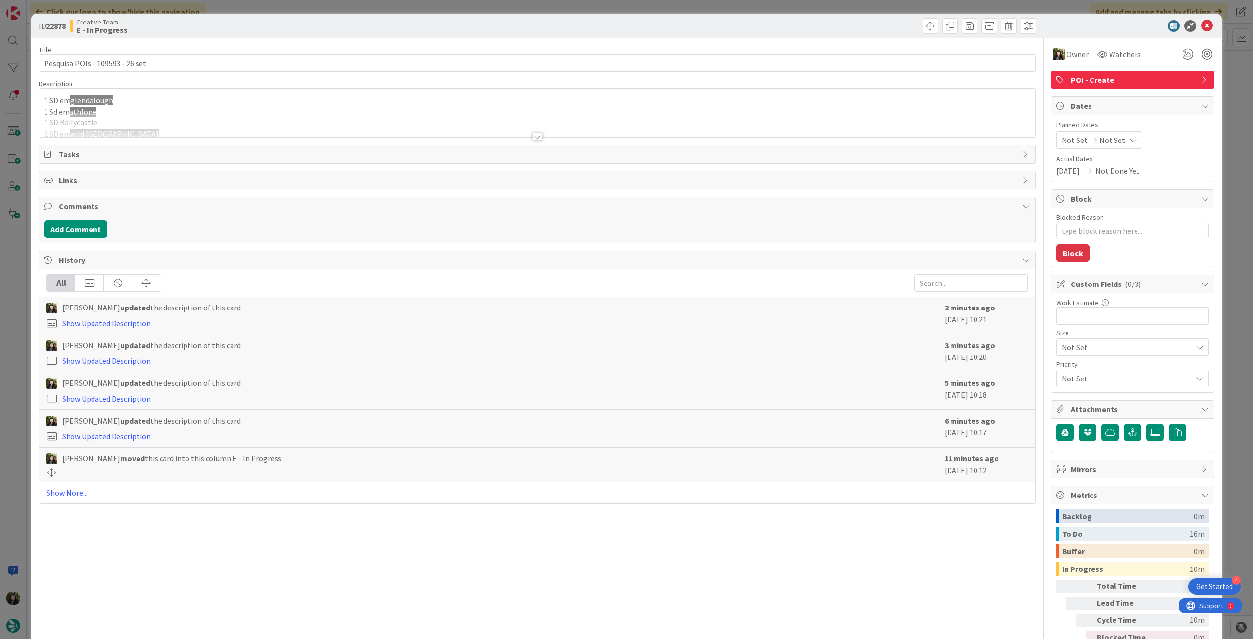
drag, startPoint x: 157, startPoint y: 129, endPoint x: 139, endPoint y: 120, distance: 20.4
click at [157, 128] on div at bounding box center [537, 124] width 996 height 25
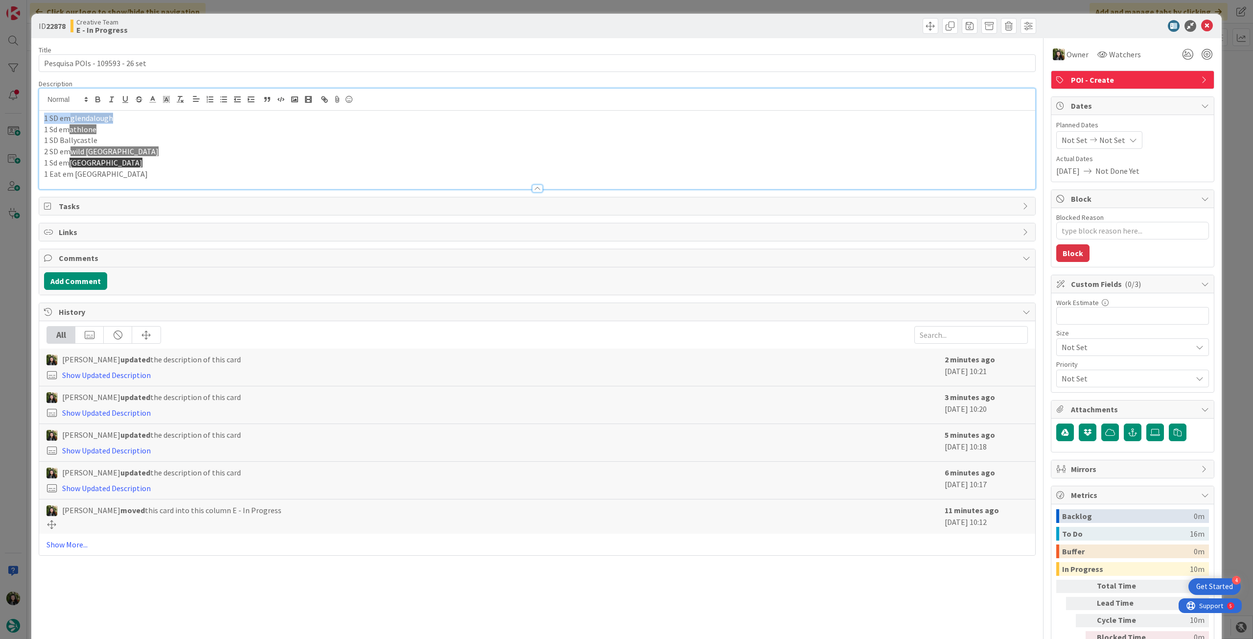
drag, startPoint x: 125, startPoint y: 117, endPoint x: 43, endPoint y: 117, distance: 82.7
click at [43, 117] on div "1 SD em glendalough 1 Sd em athlone 1 SD Ballycastle 2 SD em wild nephin nation…" at bounding box center [537, 150] width 996 height 78
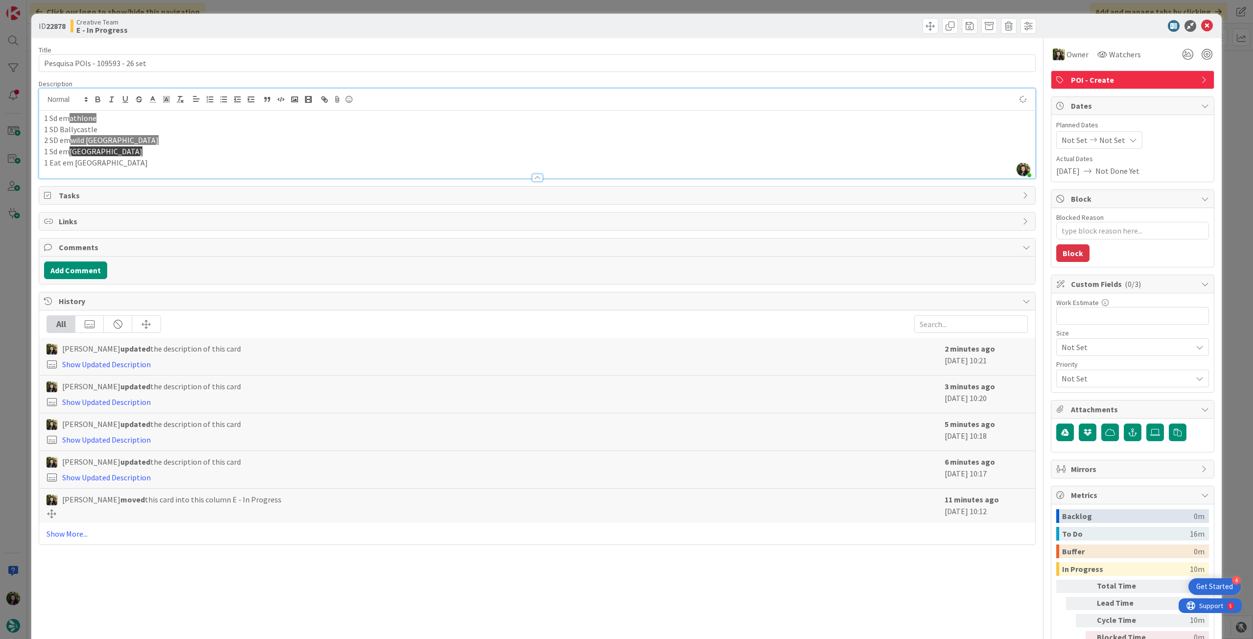
type textarea "x"
drag, startPoint x: 73, startPoint y: 119, endPoint x: 101, endPoint y: 118, distance: 28.4
click at [101, 118] on p "1 Sd em [GEOGRAPHIC_DATA]" at bounding box center [537, 118] width 987 height 11
copy span "athlone"
click at [1202, 26] on icon at bounding box center [1208, 26] width 12 height 12
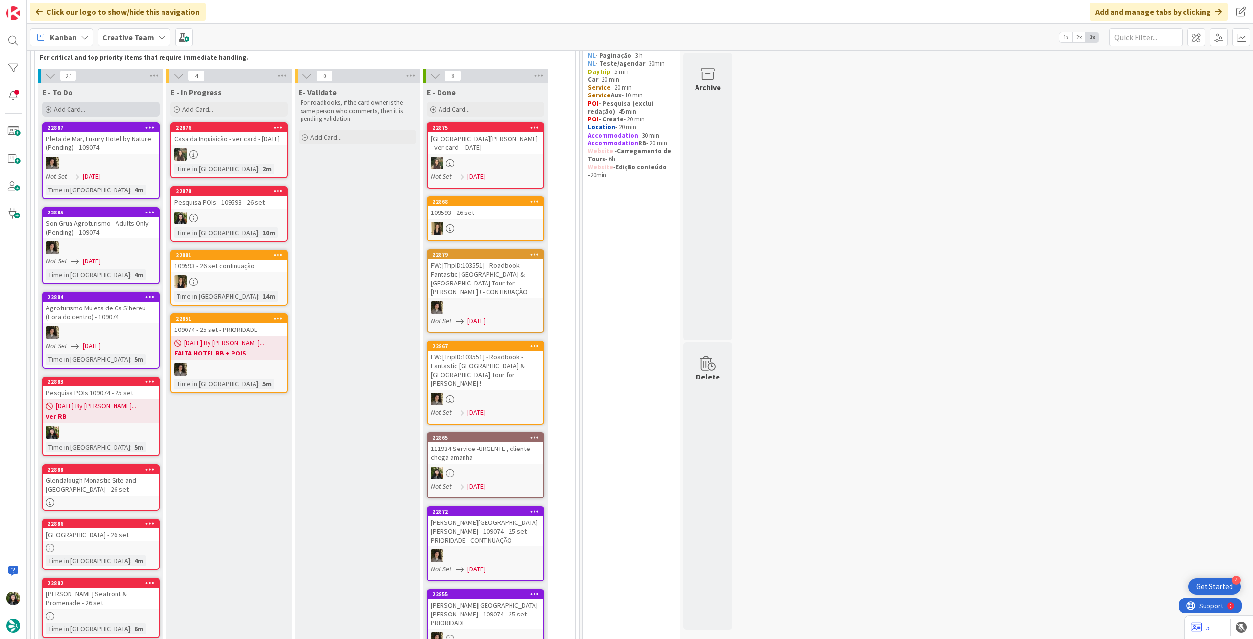
click at [109, 114] on div "Add Card..." at bounding box center [101, 109] width 118 height 15
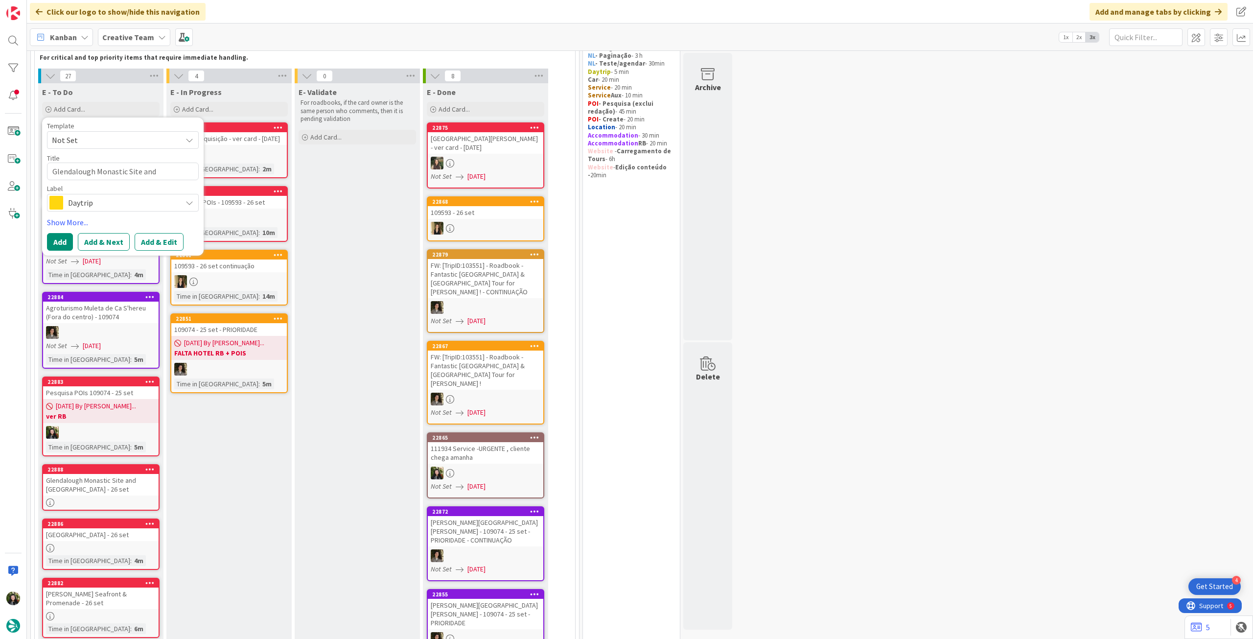
click at [91, 200] on span "Daytrip" at bounding box center [122, 203] width 109 height 14
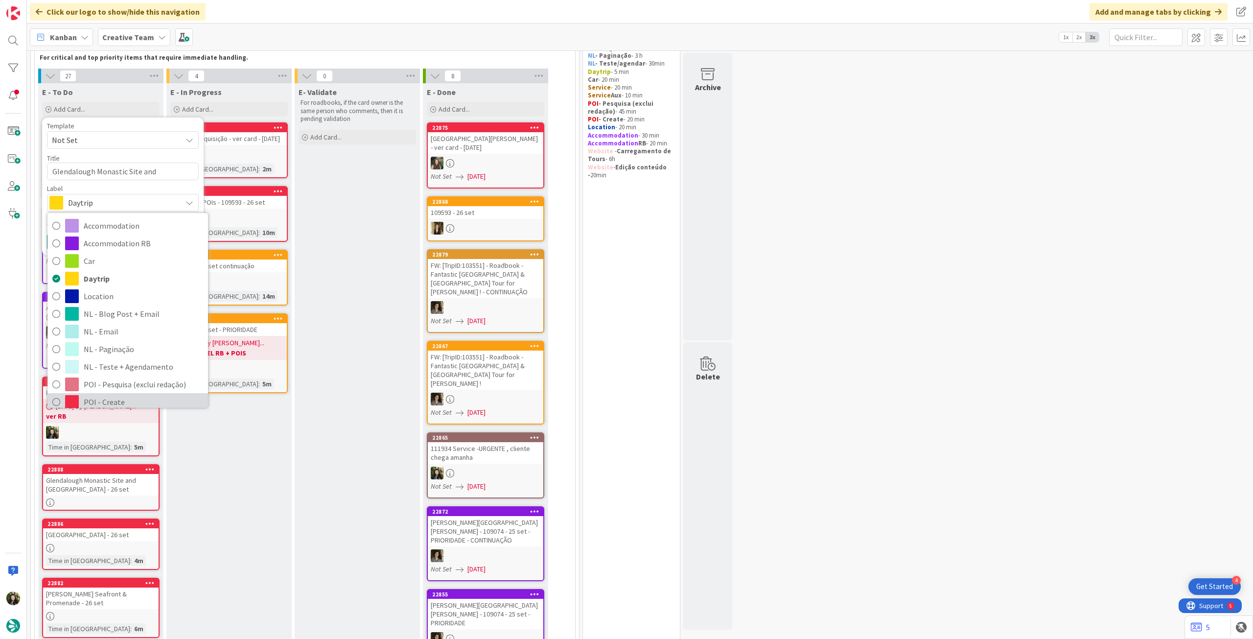
click at [134, 395] on span "POI - Create" at bounding box center [143, 402] width 119 height 15
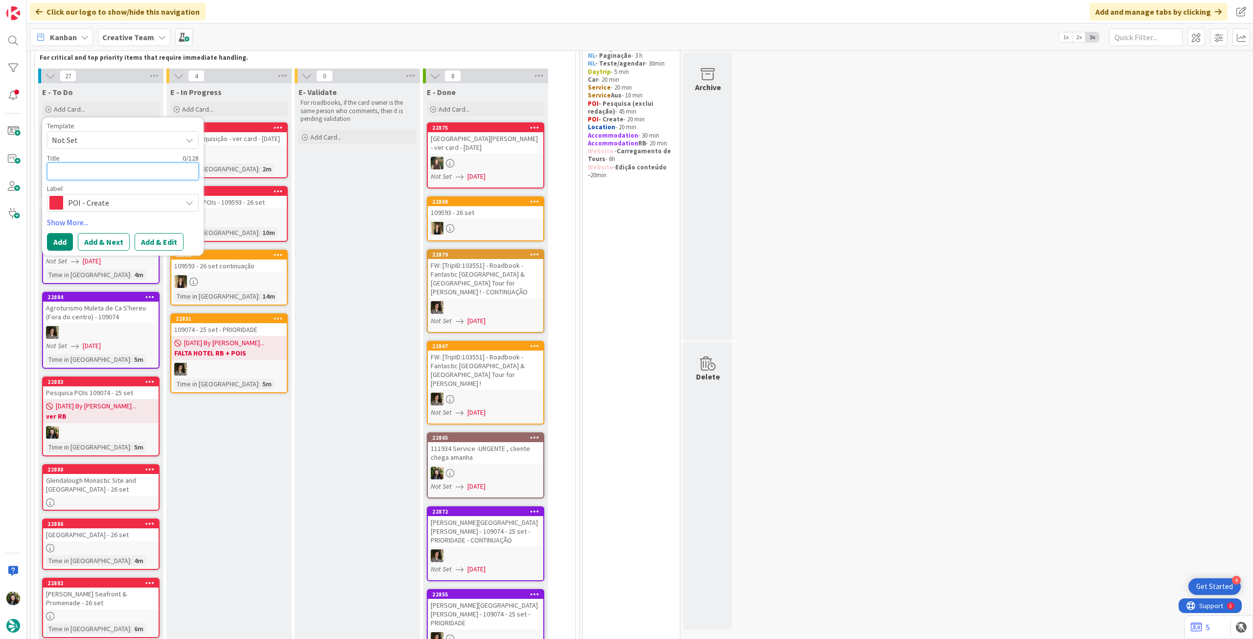
click at [118, 170] on textarea at bounding box center [123, 172] width 152 height 18
paste textarea "Athlone Castle"
type textarea "Athlone Castle"
type textarea "x"
type textarea "Athlone Castle"
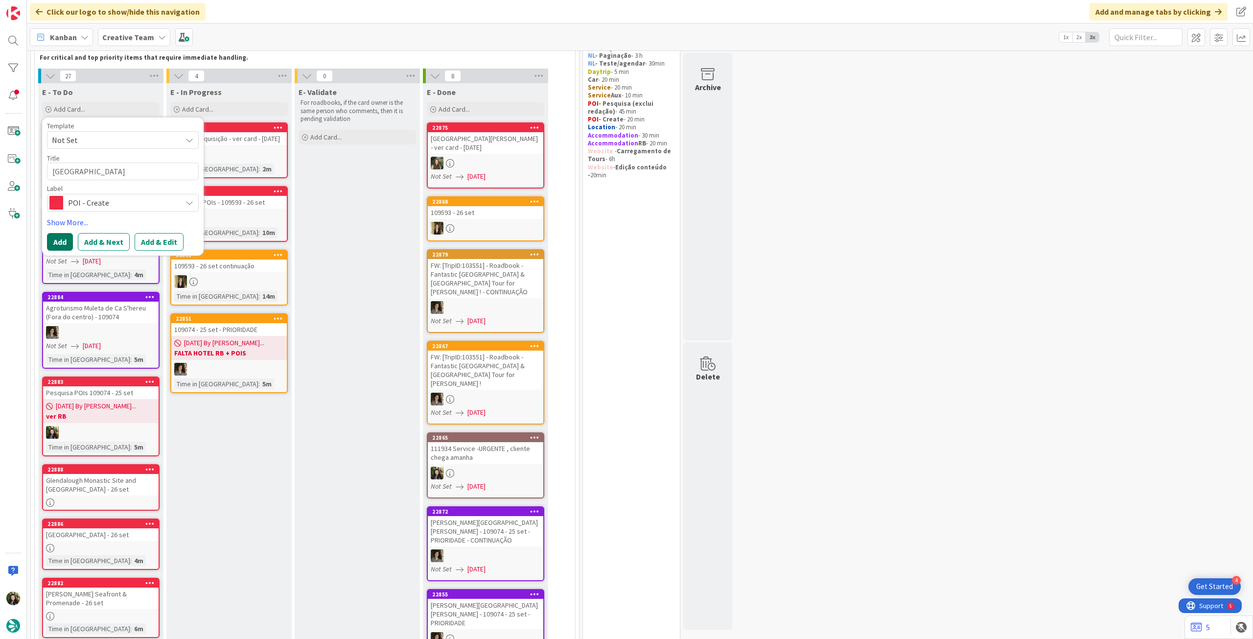
click at [62, 239] on button "Add" at bounding box center [60, 242] width 26 height 18
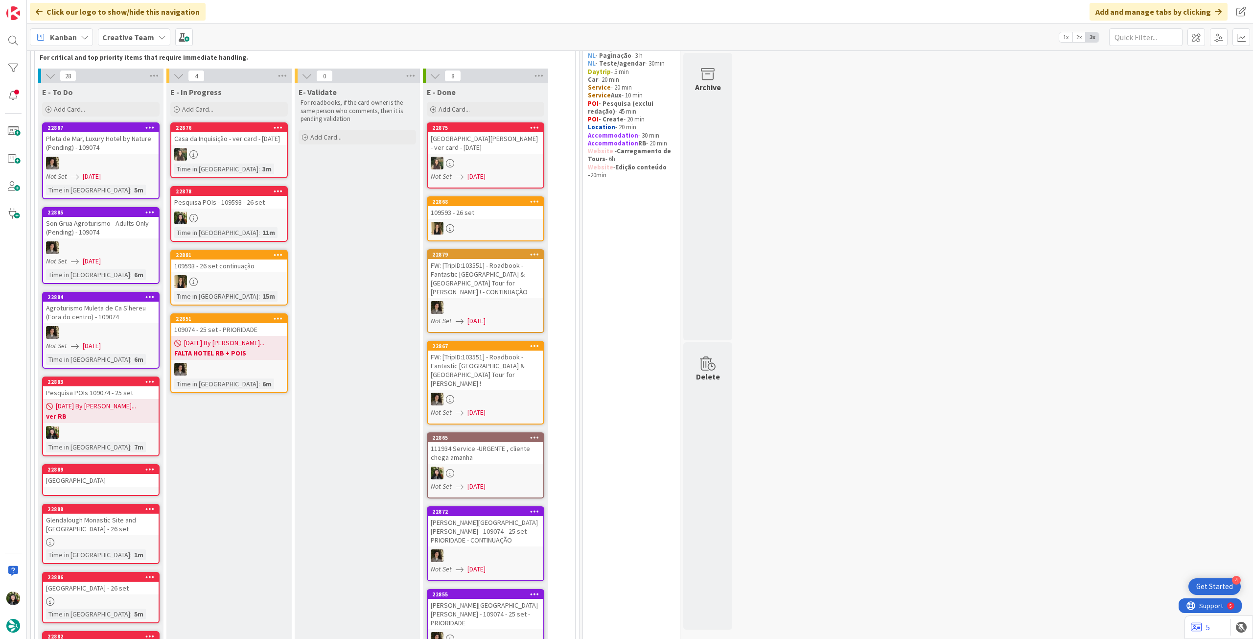
click at [89, 483] on div "Athlone Castle" at bounding box center [101, 480] width 116 height 13
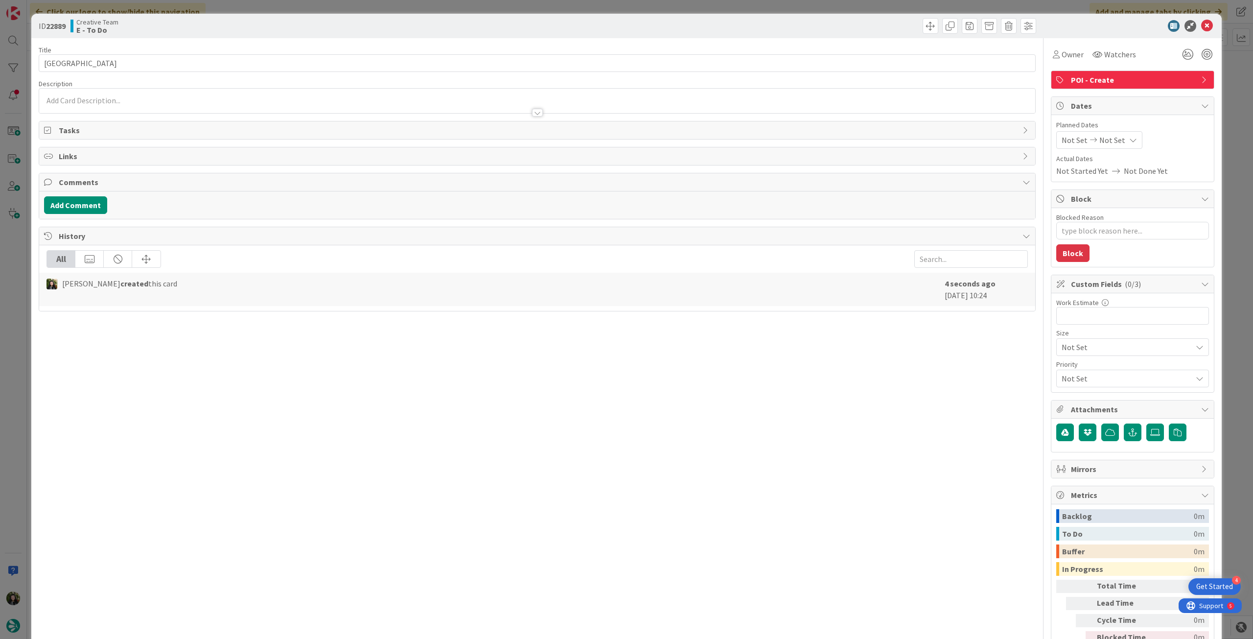
type textarea "x"
drag, startPoint x: 68, startPoint y: 64, endPoint x: 40, endPoint y: 67, distance: 27.6
click at [29, 63] on div "ID 22889 Creative Team E - To Do Title 14 / 128 Athlone Castle Description Owne…" at bounding box center [626, 319] width 1253 height 639
click at [107, 99] on div at bounding box center [537, 101] width 996 height 24
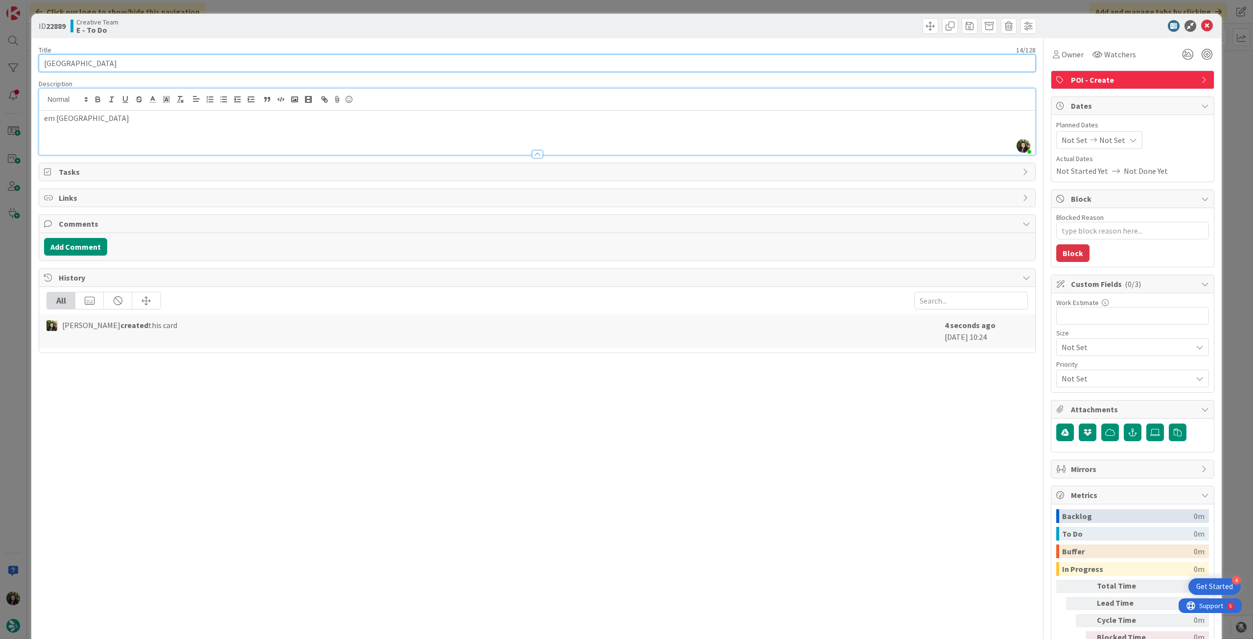
click at [141, 62] on input "Athlone Castle" at bounding box center [537, 63] width 997 height 18
type textarea "x"
type input "Athlone Castle - 2"
type textarea "x"
type input "Athlone Castle - 26 s"
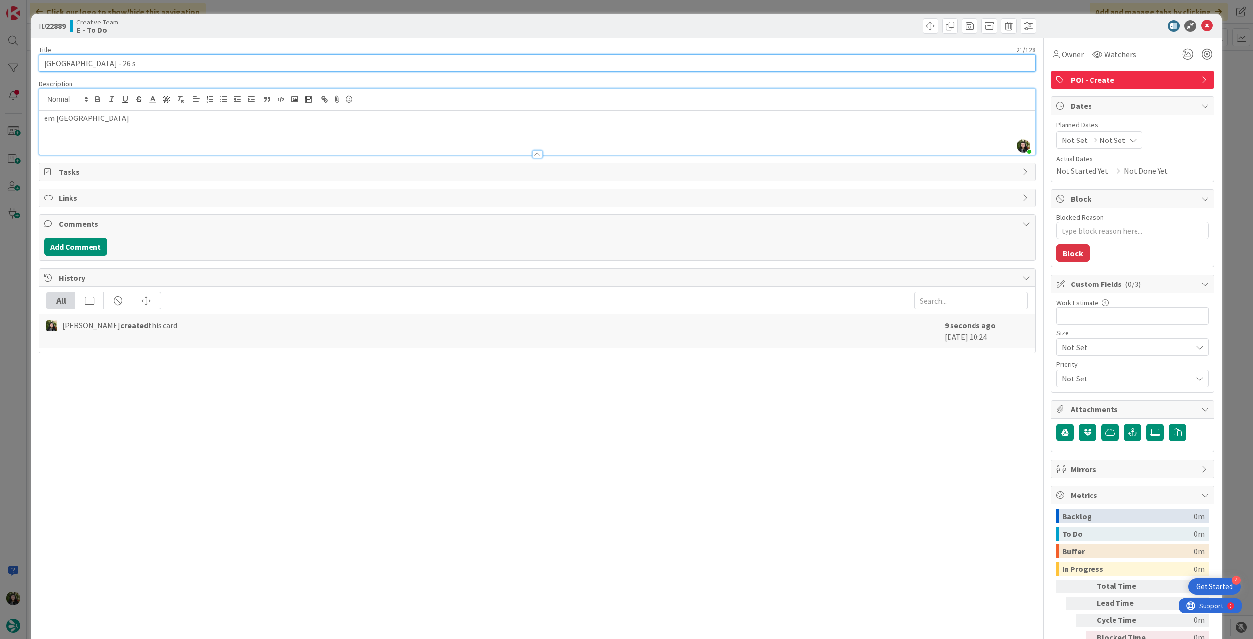
type textarea "x"
type input "Athlone Castle - 26 se"
type textarea "x"
type input "Athlone Castle - 26 set"
type textarea "x"
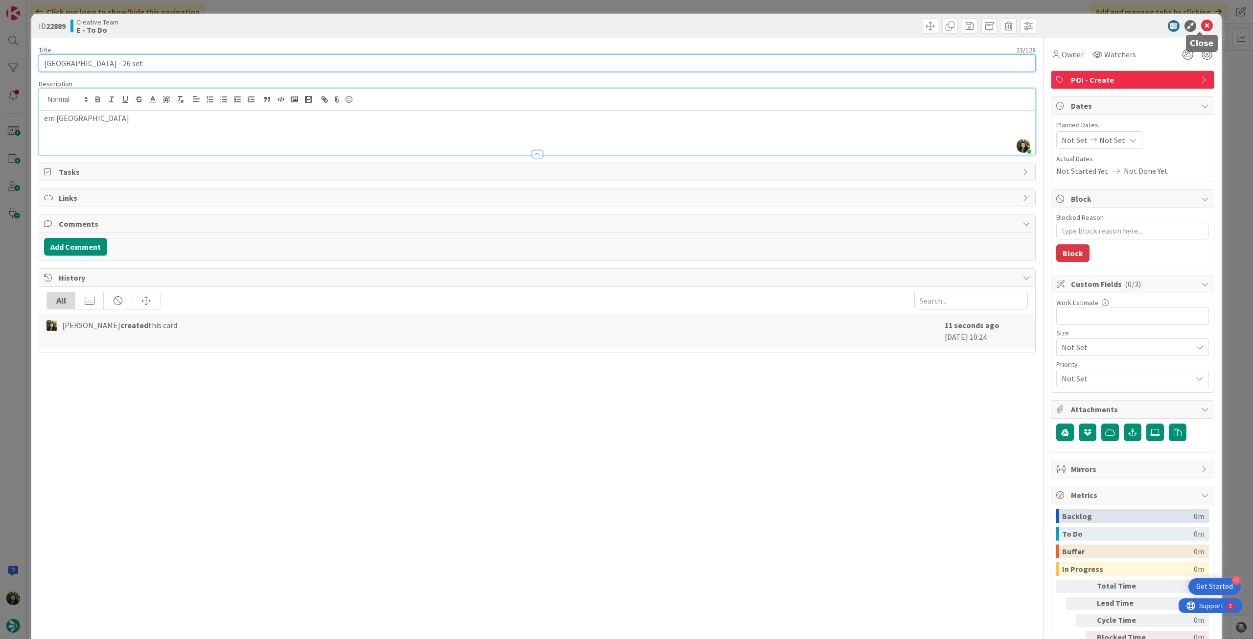
type input "Athlone Castle - 26 set"
click at [1202, 25] on icon at bounding box center [1208, 26] width 12 height 12
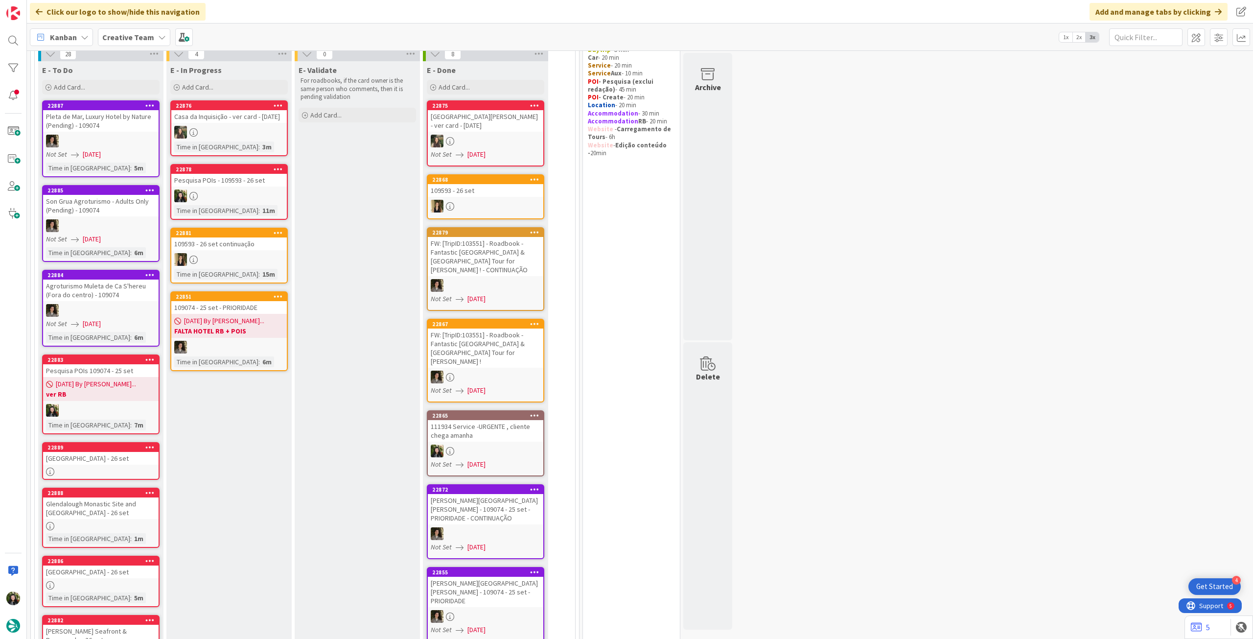
scroll to position [64, 0]
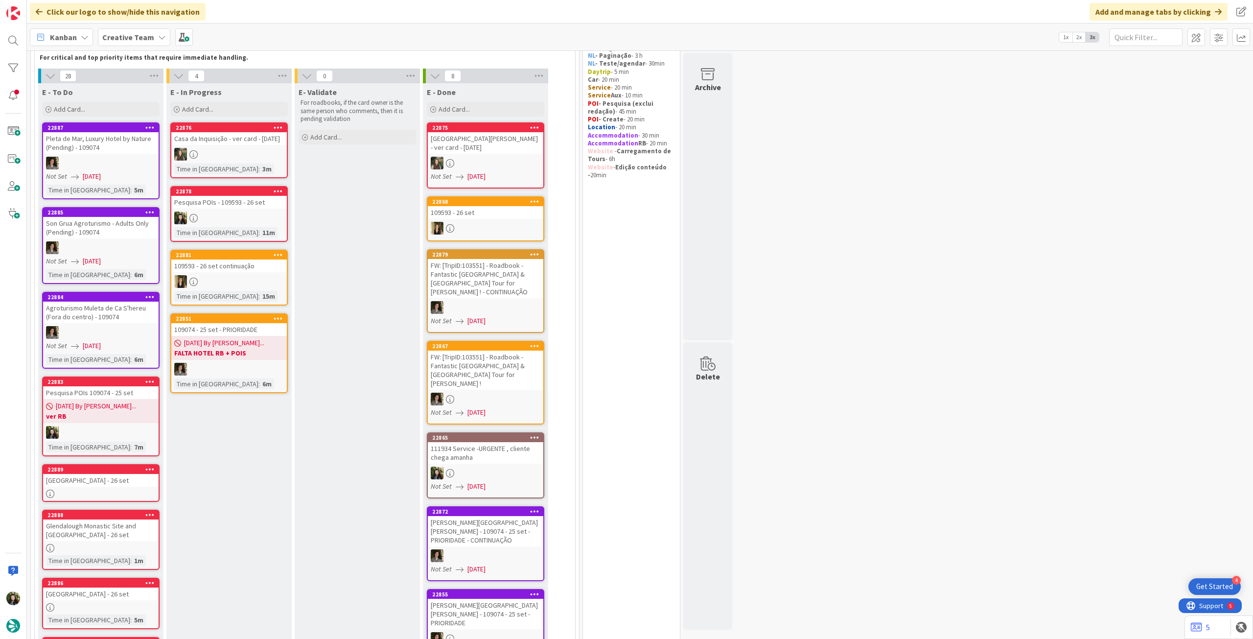
click at [270, 227] on div "Time in Column : 11m" at bounding box center [229, 232] width 110 height 11
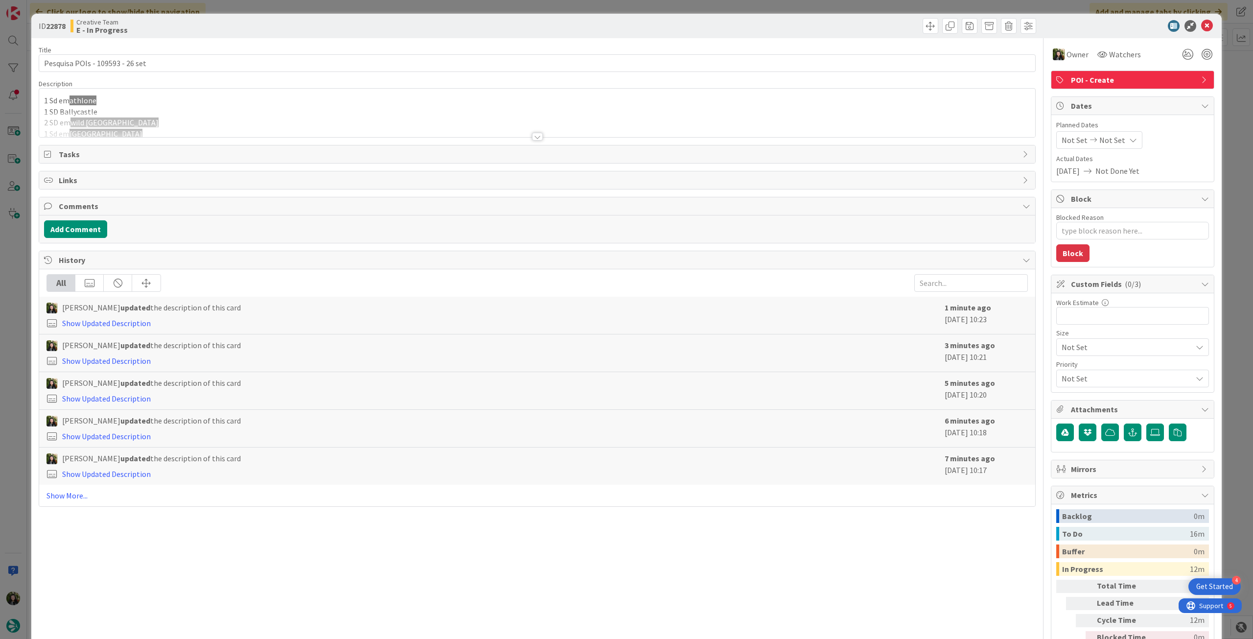
drag, startPoint x: 208, startPoint y: 122, endPoint x: 94, endPoint y: 122, distance: 113.6
click at [206, 122] on div at bounding box center [537, 124] width 996 height 25
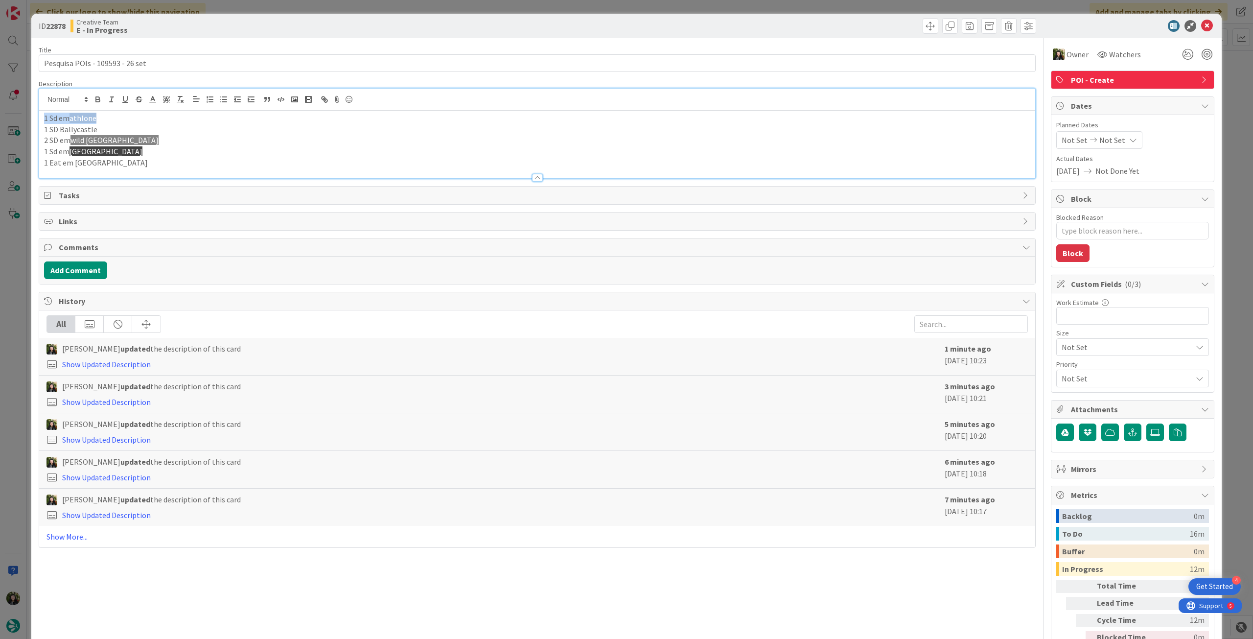
drag, startPoint x: 112, startPoint y: 113, endPoint x: 34, endPoint y: 113, distance: 77.4
click at [35, 113] on div "ID 22878 Creative Team E - In Progress Title 31 / 128 Pesquisa POIs - 109593 - …" at bounding box center [626, 346] width 1191 height 665
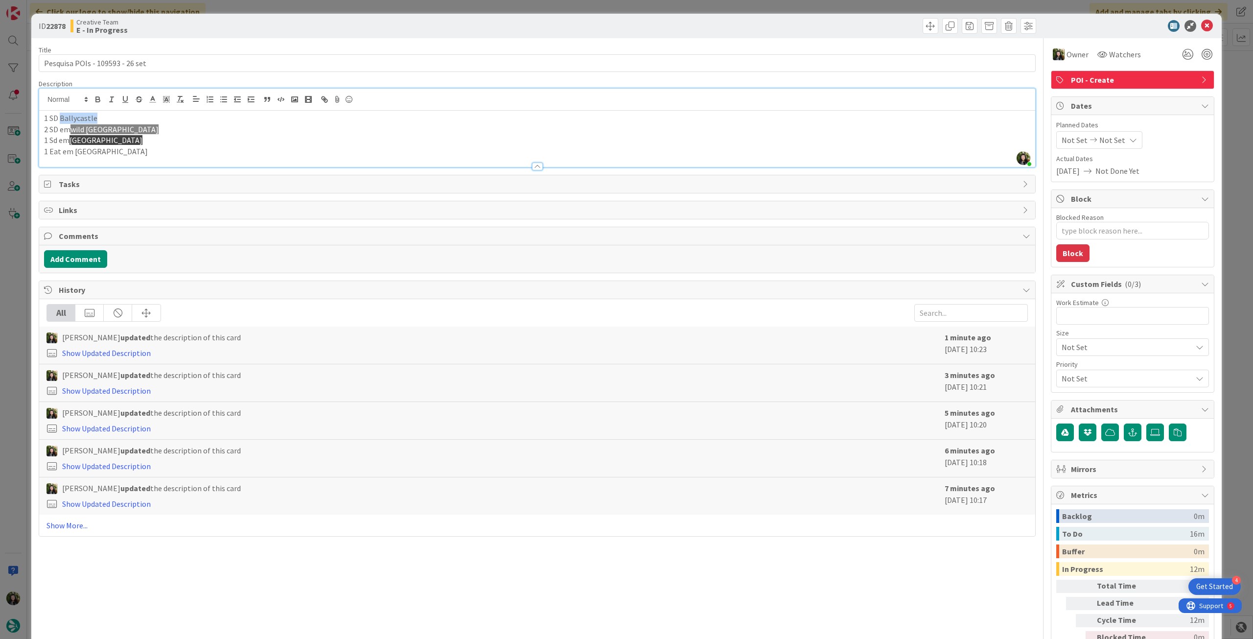
drag, startPoint x: 59, startPoint y: 121, endPoint x: 240, endPoint y: 34, distance: 200.6
click at [104, 122] on p "1 SD Ballycastle" at bounding box center [537, 118] width 987 height 11
copy p "Ballycastle"
type textarea "x"
drag, startPoint x: 1205, startPoint y: 27, endPoint x: 838, endPoint y: 81, distance: 370.7
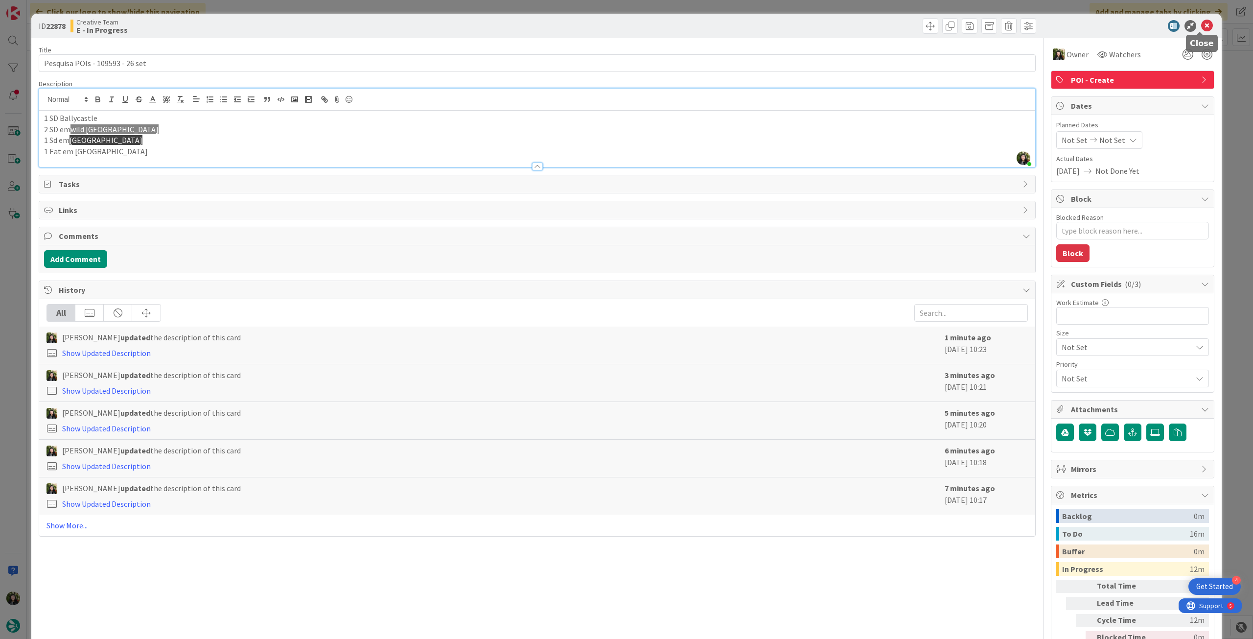
click at [1203, 26] on icon at bounding box center [1208, 26] width 12 height 12
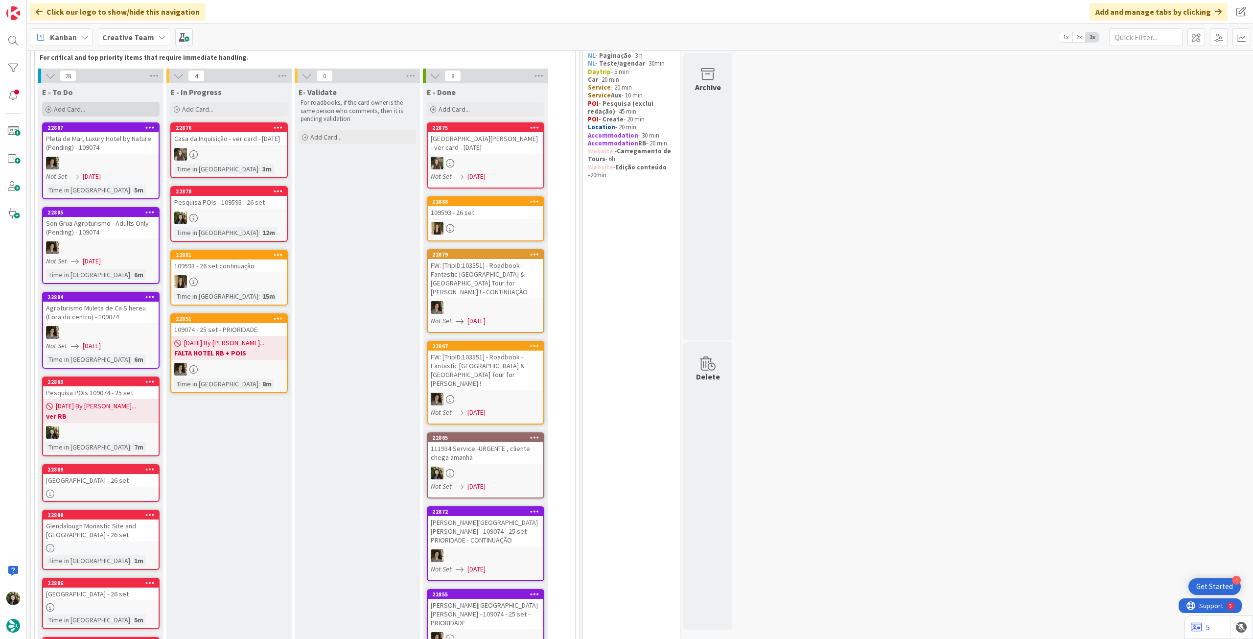
click at [132, 112] on div "Add Card..." at bounding box center [101, 109] width 118 height 15
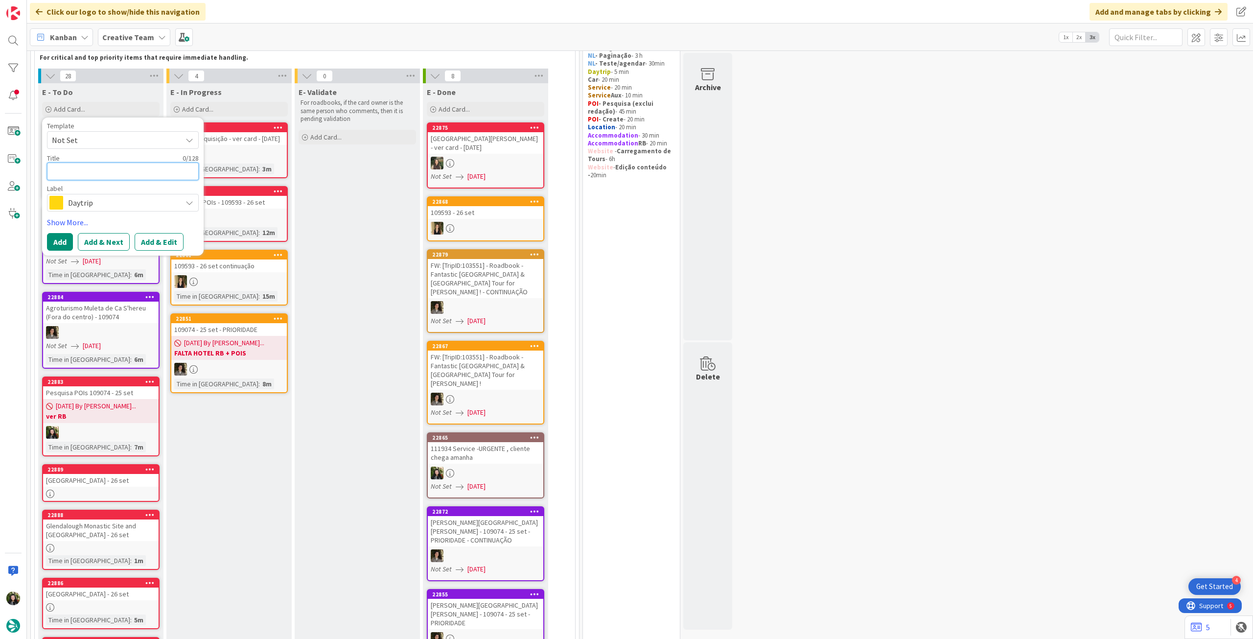
paste textarea "Ballycastle Beach"
type textarea "Ballycastle Beach"
type textarea "x"
type textarea "Ballycastle Beach"
click at [101, 202] on span "Daytrip" at bounding box center [122, 203] width 109 height 14
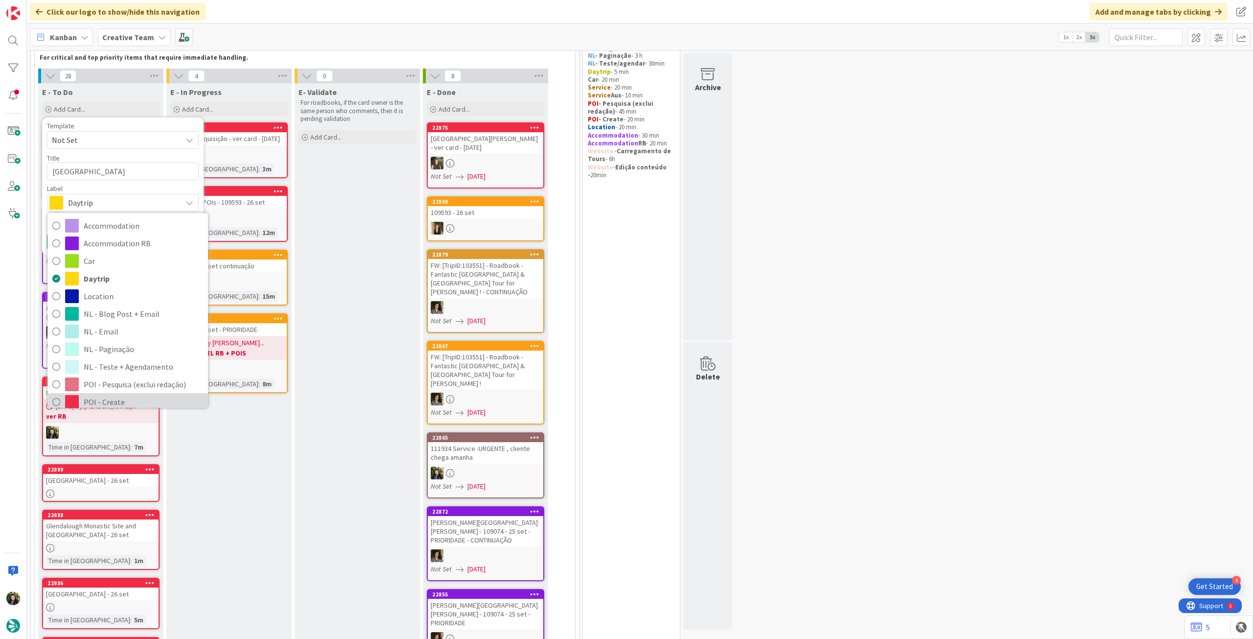
drag, startPoint x: 136, startPoint y: 276, endPoint x: 137, endPoint y: 268, distance: 7.8
click at [137, 395] on span "POI - Create" at bounding box center [143, 402] width 119 height 15
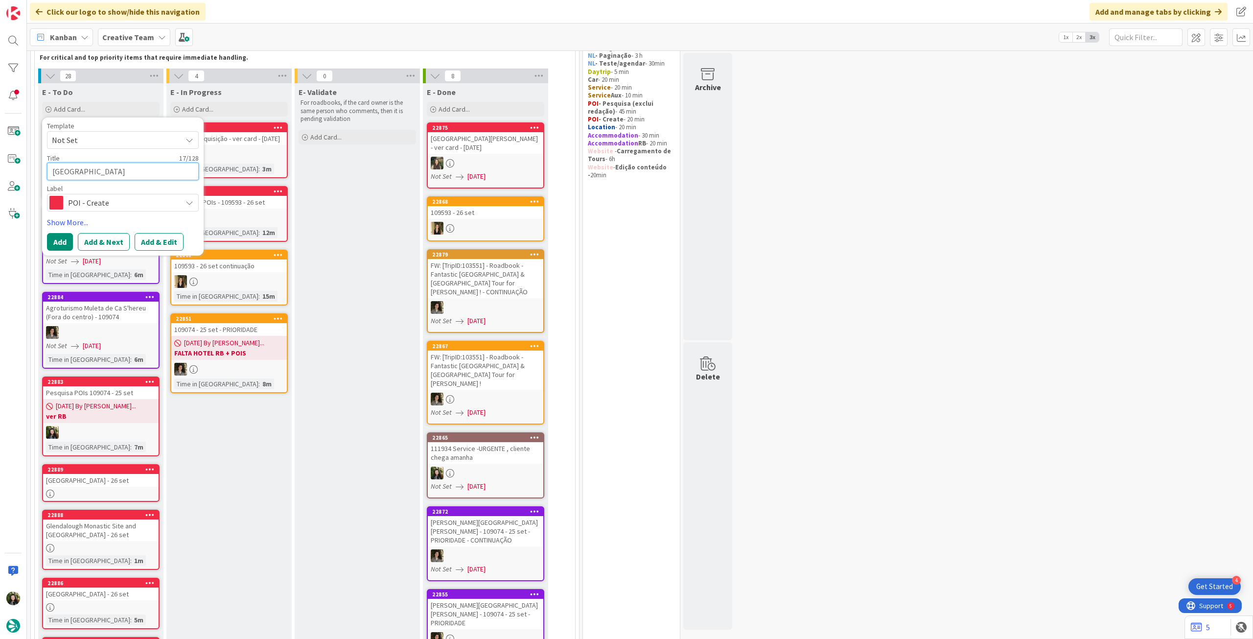
click at [141, 173] on textarea "Ballycastle Beach" at bounding box center [123, 172] width 152 height 18
type textarea "x"
type textarea "Ballycastle Beach"
type textarea "x"
type textarea "Ballycastle Beach -"
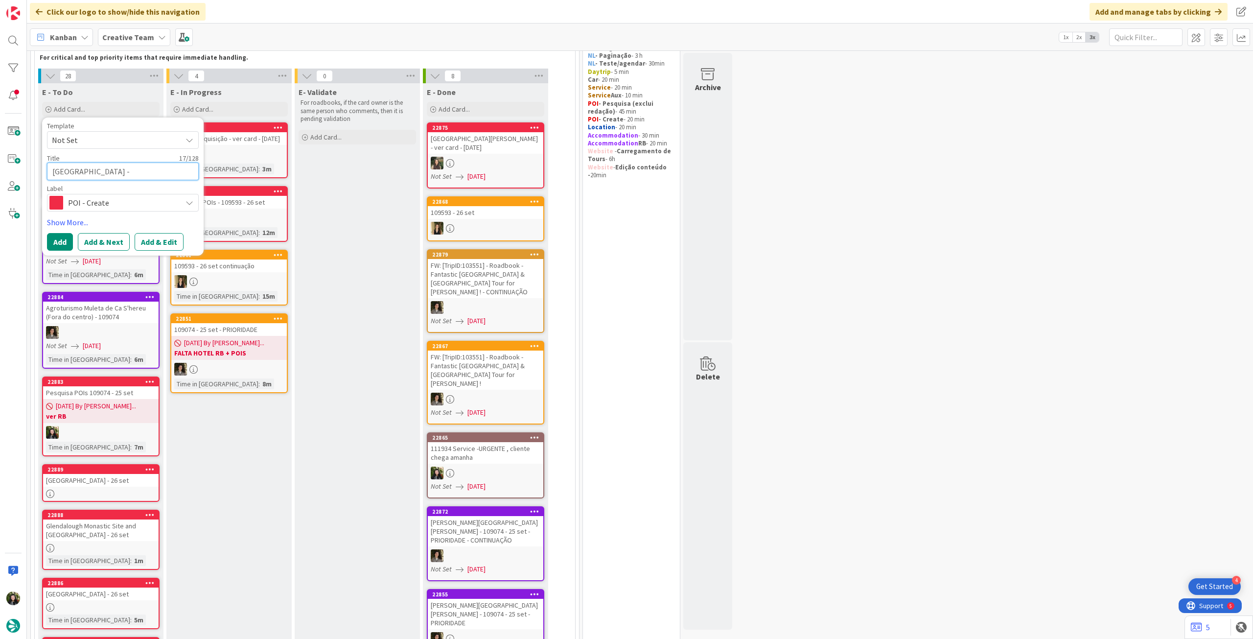
type textarea "x"
type textarea "Ballycastle Beach -"
type textarea "x"
type textarea "Ballycastle Beach - 2"
type textarea "x"
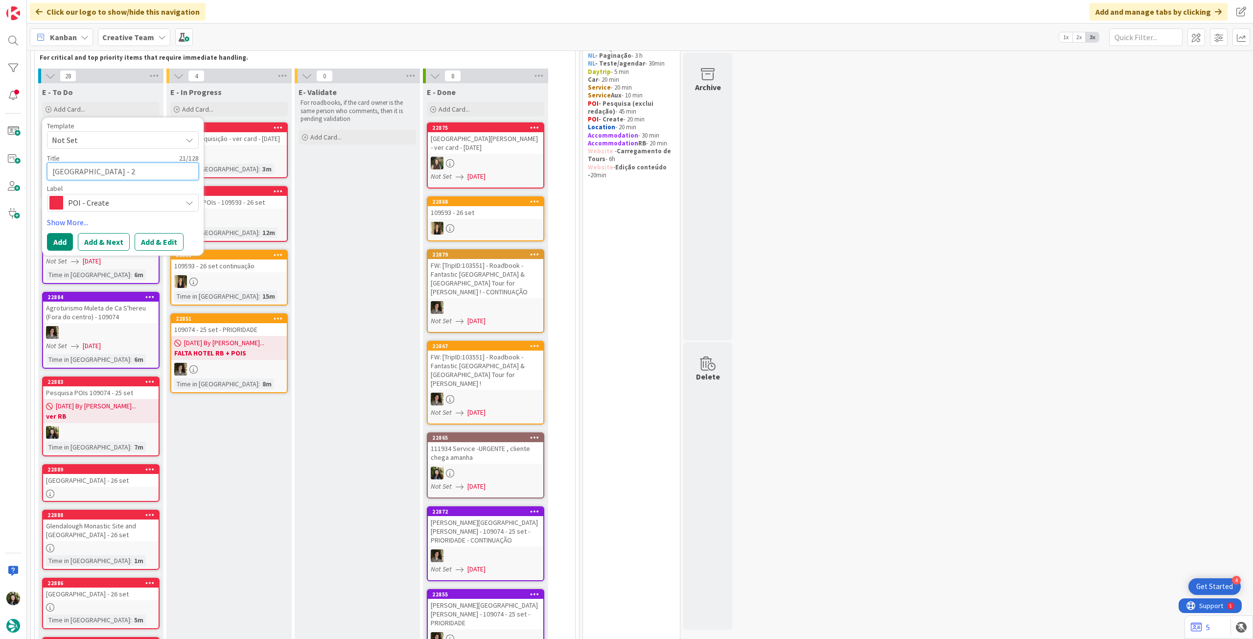
type textarea "Ballycastle Beach - 26"
type textarea "x"
type textarea "Ballycastle Beach - 26"
type textarea "x"
type textarea "Ballycastle Beach - 26 s"
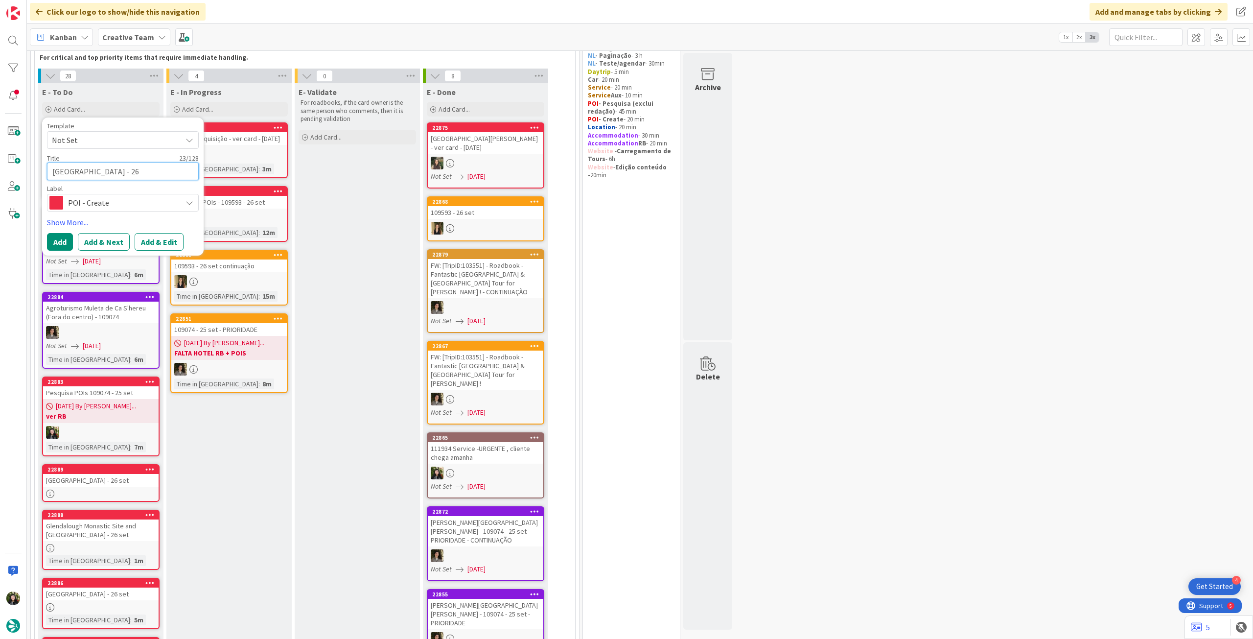
type textarea "x"
type textarea "Ballycastle Beach - 26 se"
type textarea "x"
type textarea "Ballycastle Beach - 26 set"
type textarea "x"
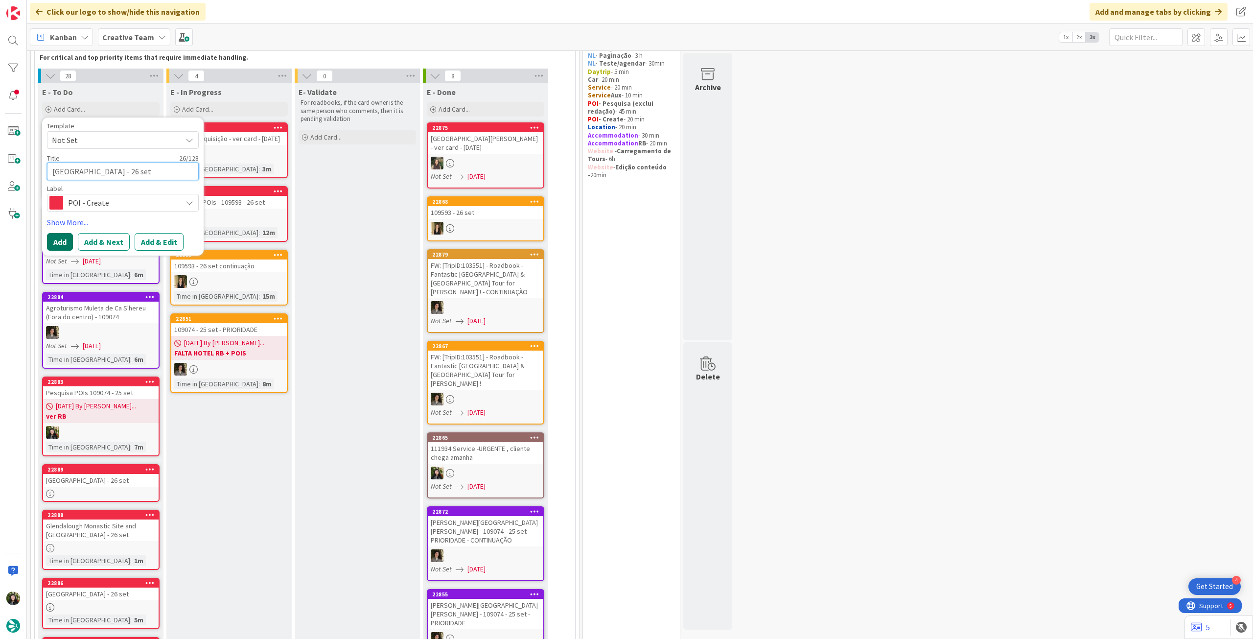
type textarea "Ballycastle Beach - 26 set"
click at [57, 240] on button "Add" at bounding box center [60, 242] width 26 height 18
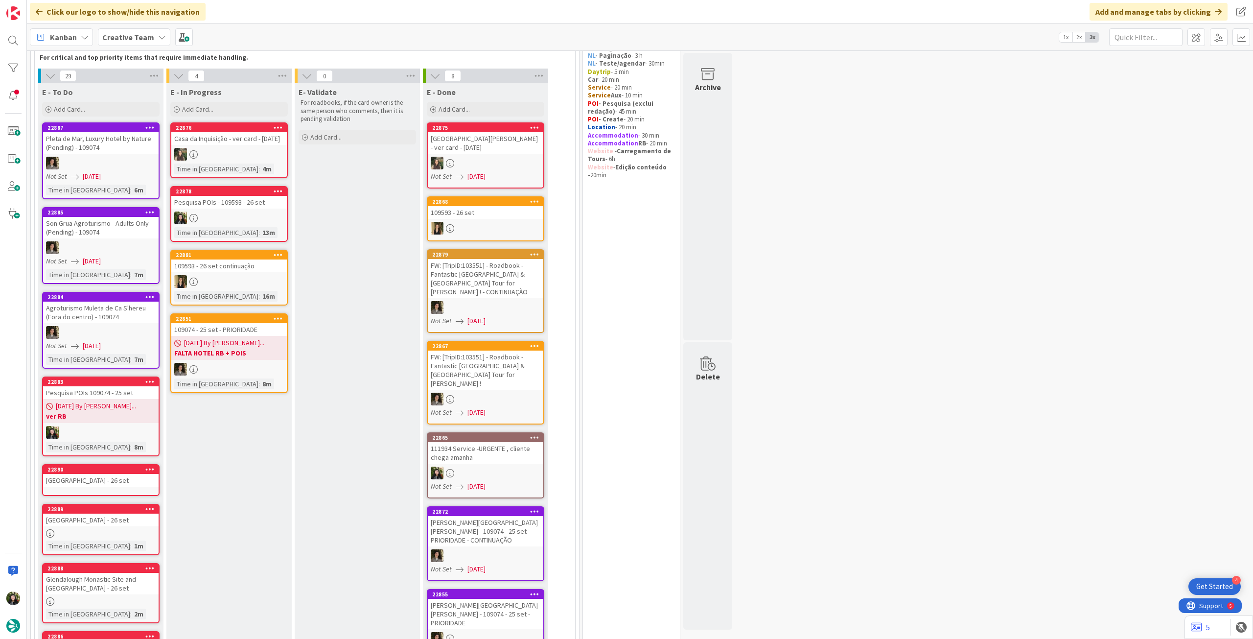
click at [110, 490] on link "22890 Ballycastle Beach - 26 set" at bounding box center [101, 480] width 118 height 32
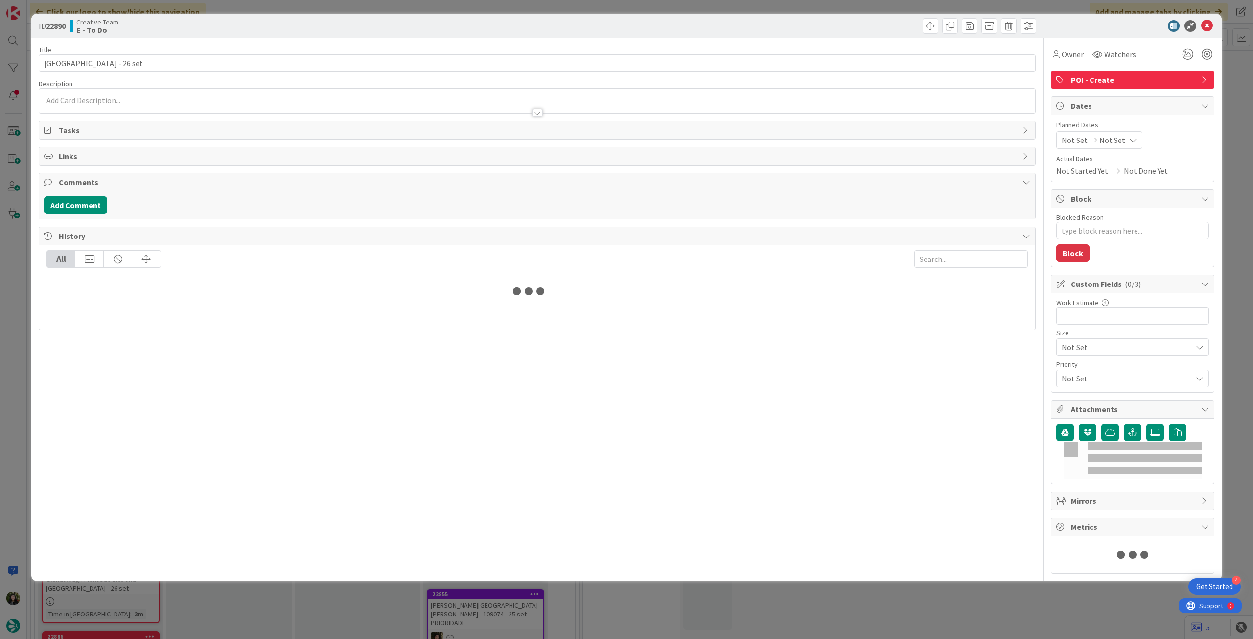
type textarea "x"
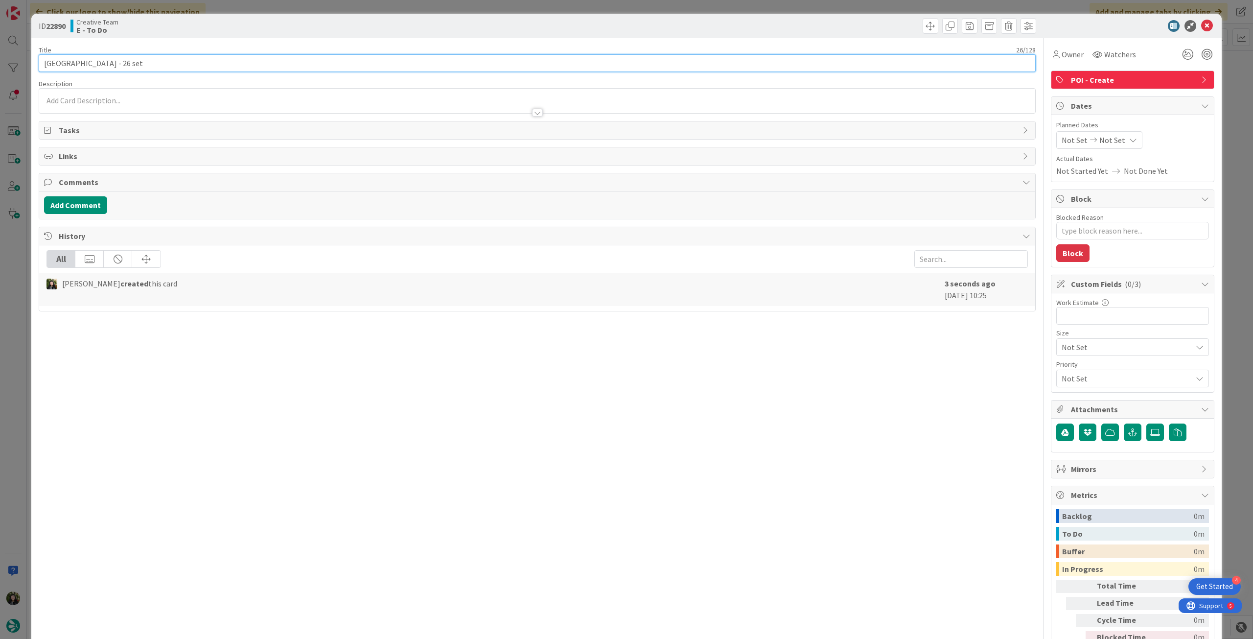
drag, startPoint x: 78, startPoint y: 62, endPoint x: 70, endPoint y: 87, distance: 25.7
click at [39, 66] on input "Ballycastle Beach - 26 set" at bounding box center [537, 63] width 997 height 18
click at [98, 107] on div at bounding box center [537, 108] width 996 height 10
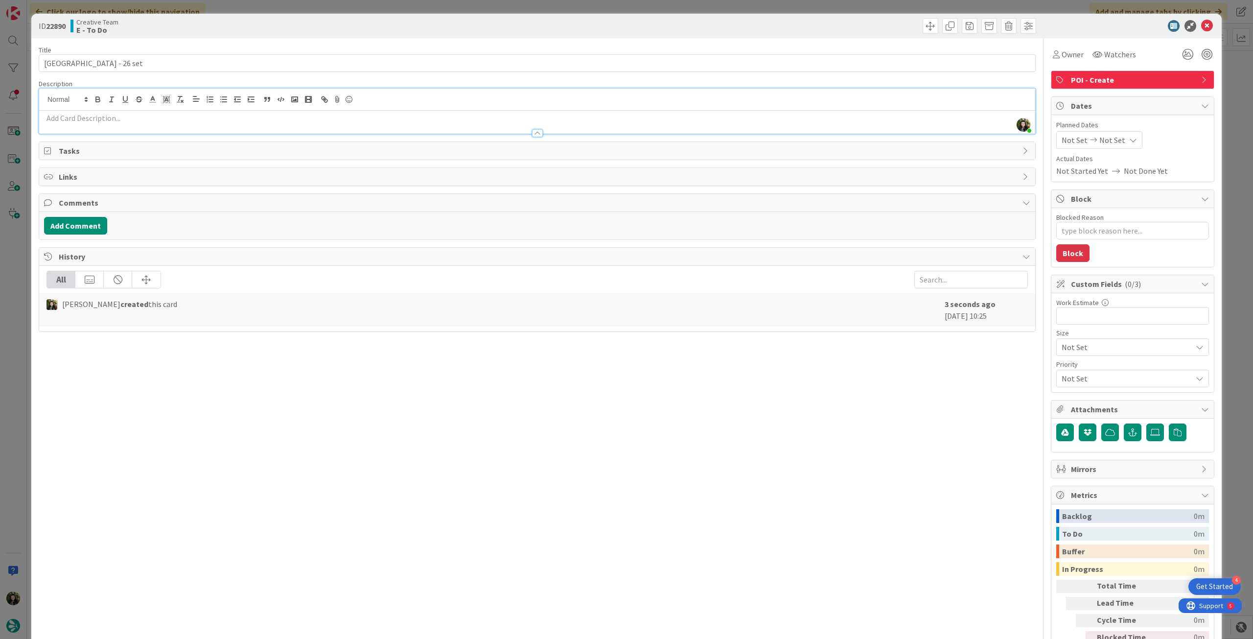
click at [106, 117] on p at bounding box center [537, 118] width 987 height 11
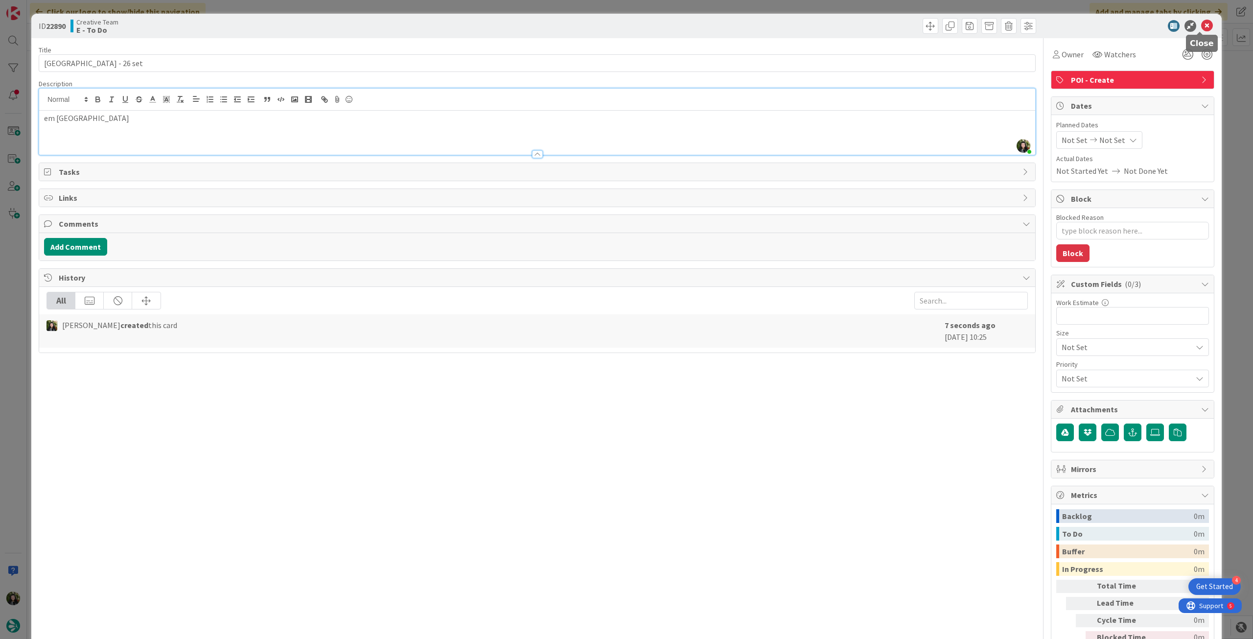
click at [1194, 25] on div at bounding box center [1127, 26] width 173 height 12
click at [1202, 25] on icon at bounding box center [1208, 26] width 12 height 12
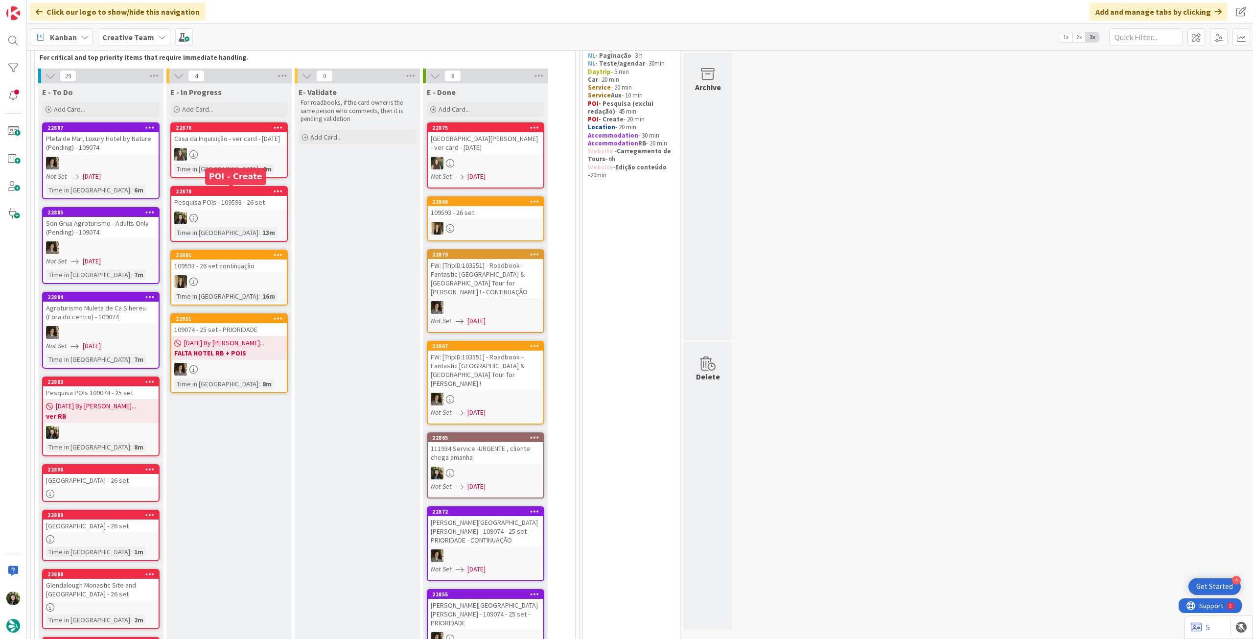
click at [236, 213] on div at bounding box center [229, 218] width 116 height 13
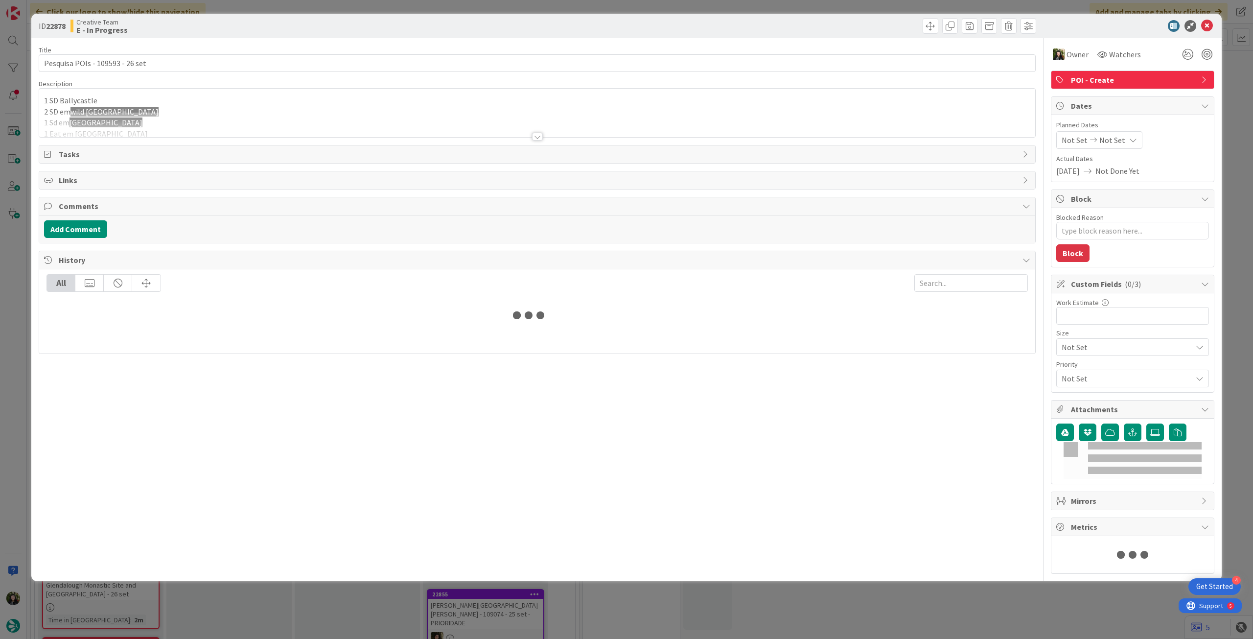
click at [184, 129] on div at bounding box center [537, 124] width 996 height 25
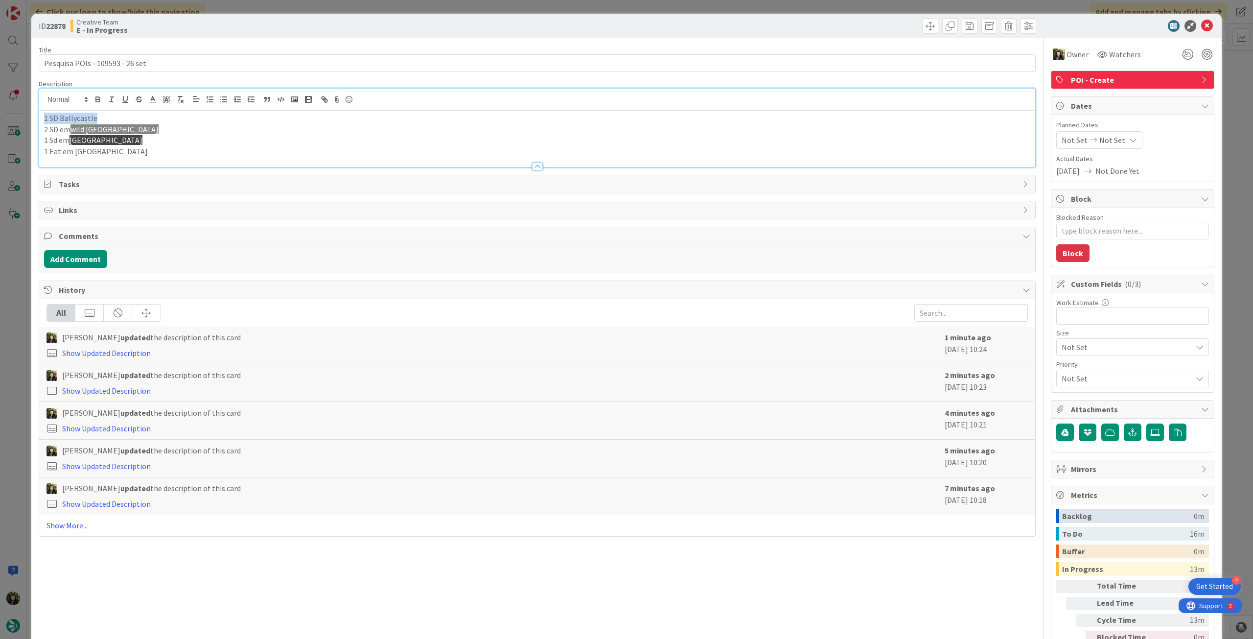
drag, startPoint x: 120, startPoint y: 118, endPoint x: 24, endPoint y: 117, distance: 96.0
click at [24, 117] on div "ID 22878 Creative Team E - In Progress Title 31 / 128 Pesquisa POIs - 109593 - …" at bounding box center [626, 319] width 1253 height 639
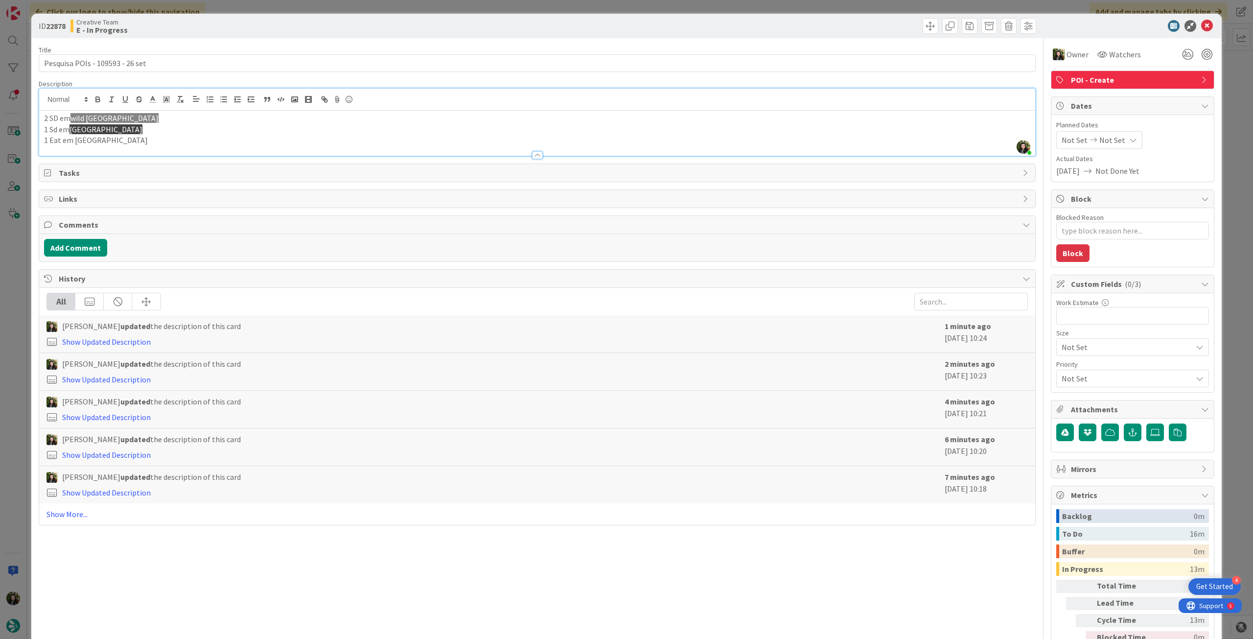
drag, startPoint x: 72, startPoint y: 119, endPoint x: 190, endPoint y: 109, distance: 118.4
click at [190, 109] on div "Beatriz Cassona just joined 2 SD em wild nephin national park 1 Sd em burren na…" at bounding box center [537, 122] width 996 height 67
copy span "wild [GEOGRAPHIC_DATA]"
type textarea "x"
drag, startPoint x: 1199, startPoint y: 23, endPoint x: 512, endPoint y: 64, distance: 688.6
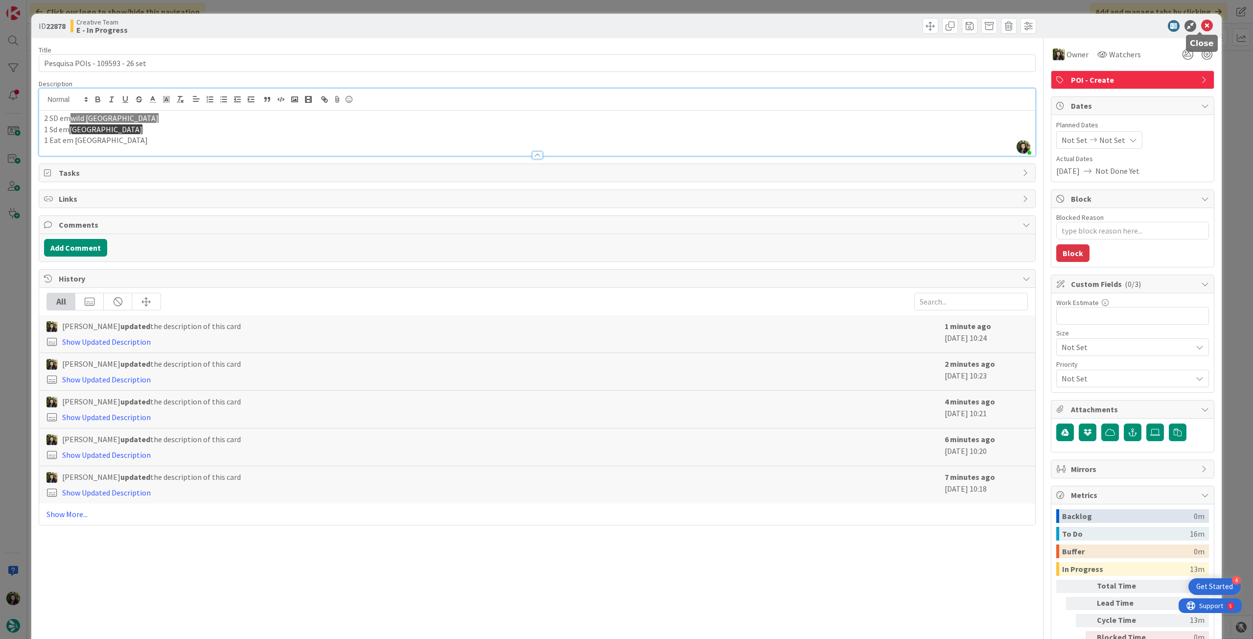
click at [1202, 23] on icon at bounding box center [1208, 26] width 12 height 12
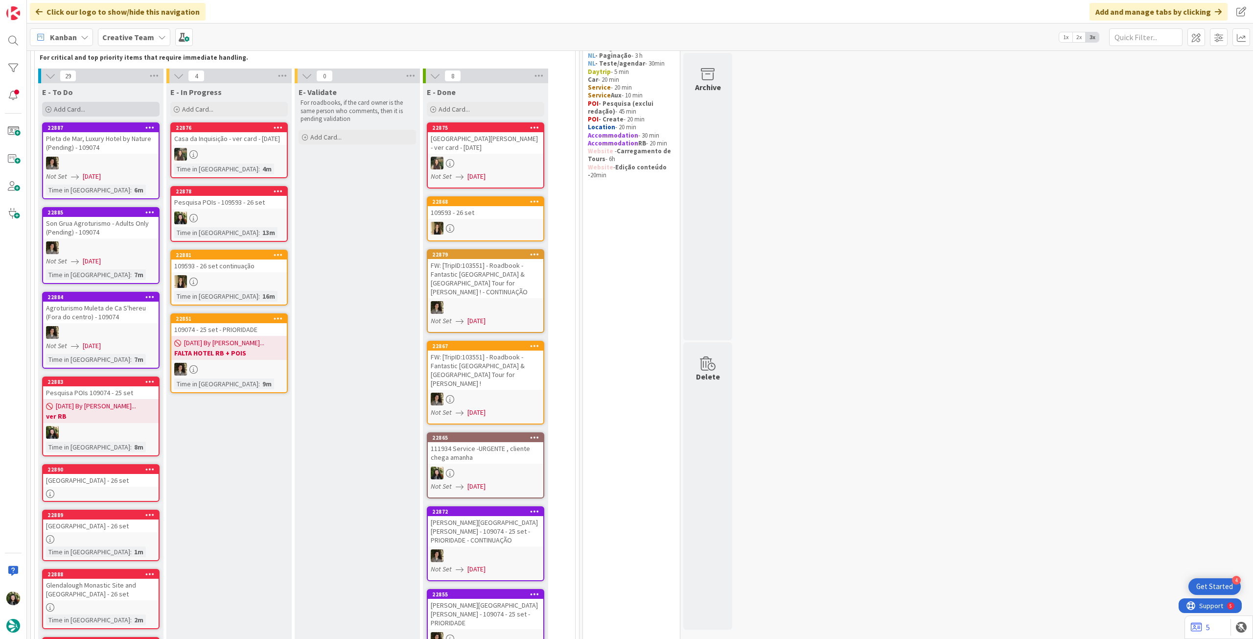
click at [77, 107] on span "Add Card..." at bounding box center [69, 109] width 31 height 9
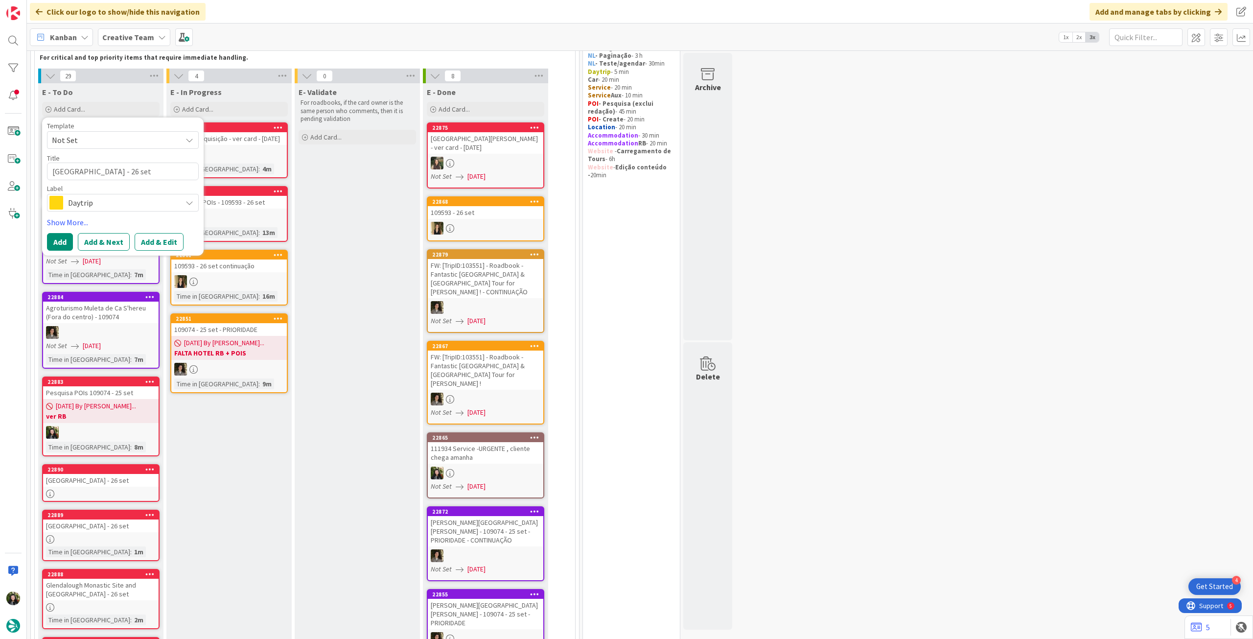
drag, startPoint x: 101, startPoint y: 201, endPoint x: 107, endPoint y: 205, distance: 7.1
click at [102, 202] on span "Daytrip" at bounding box center [122, 203] width 109 height 14
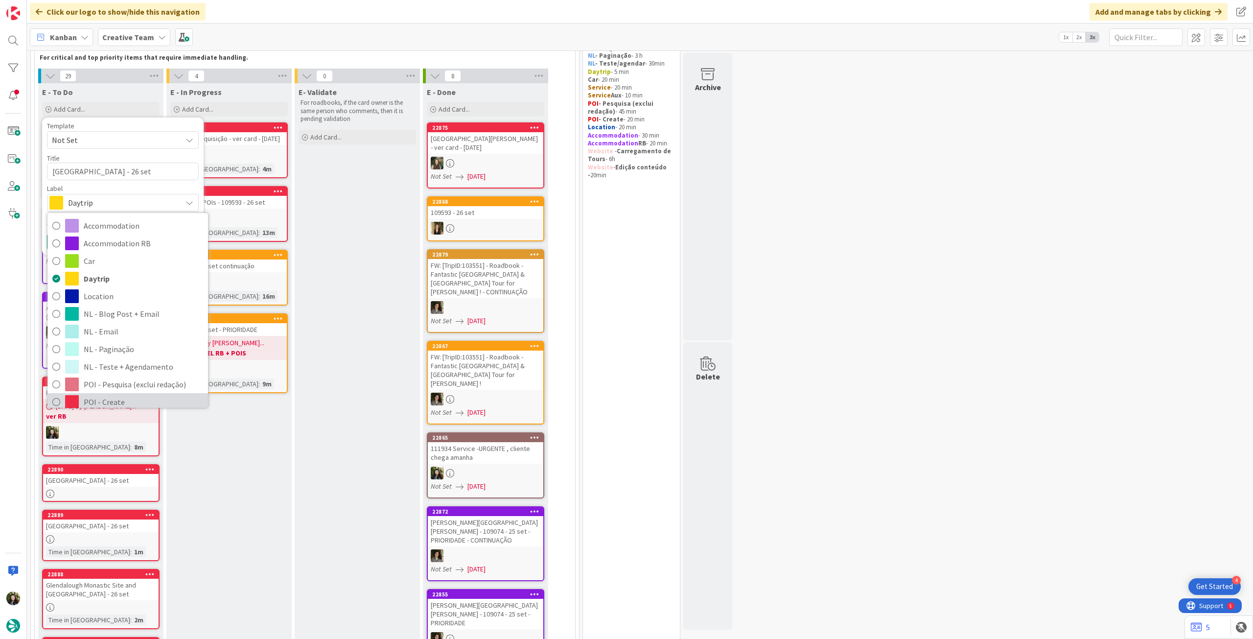
drag, startPoint x: 141, startPoint y: 266, endPoint x: 130, endPoint y: 246, distance: 23.7
click at [141, 395] on span "POI - Create" at bounding box center [143, 402] width 119 height 15
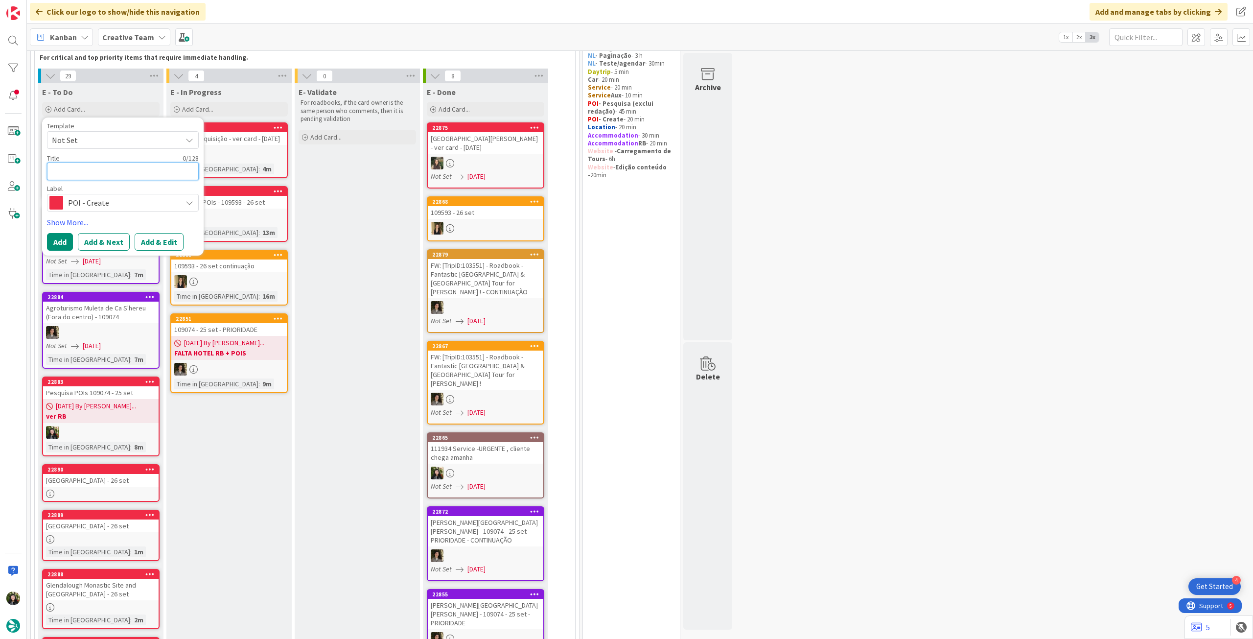
click at [111, 165] on textarea at bounding box center [123, 172] width 152 height 18
paste textarea "Claggan Mountain Coastal Trail"
type textarea "Claggan Mountain Coastal Trail"
type textarea "x"
type textarea "Claggan Mountain Coastal Trail"
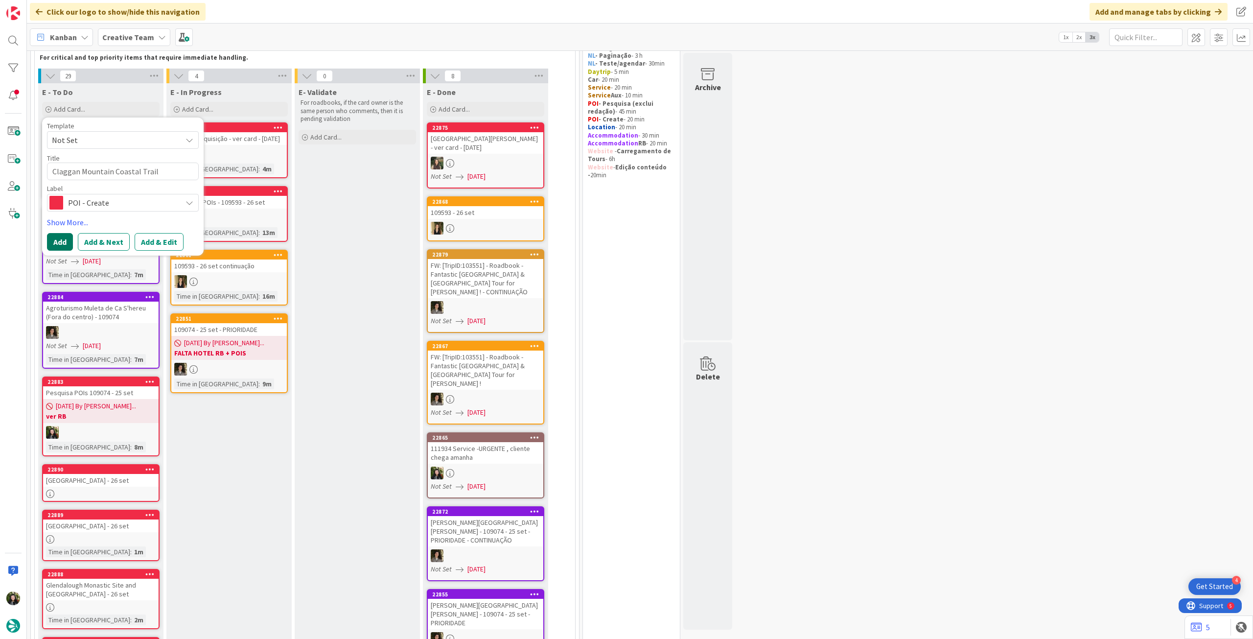
click at [66, 243] on button "Add" at bounding box center [60, 242] width 26 height 18
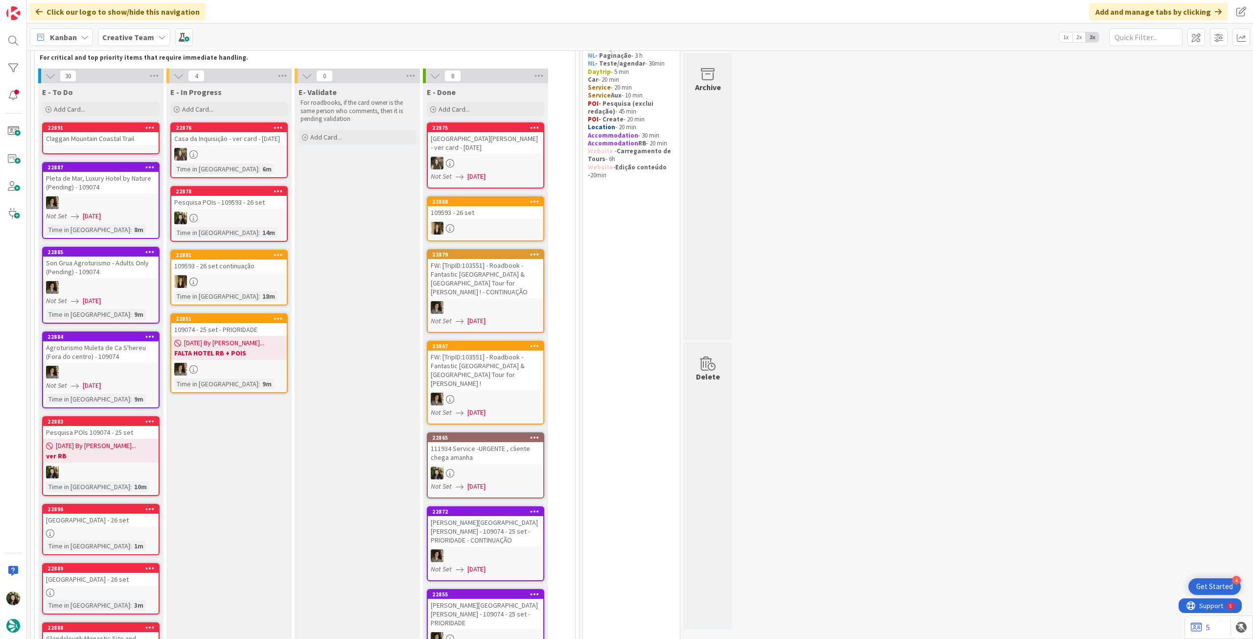
click at [112, 143] on div "Claggan Mountain Coastal Trail" at bounding box center [101, 138] width 116 height 13
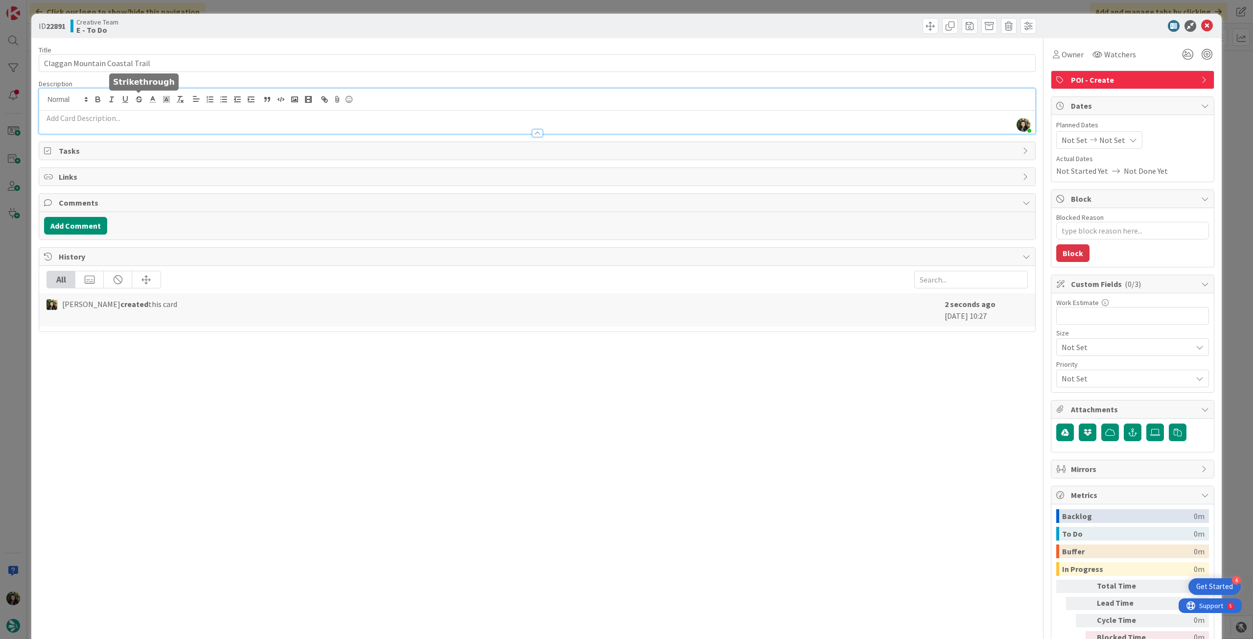
drag, startPoint x: 140, startPoint y: 101, endPoint x: 140, endPoint y: 112, distance: 10.8
click at [140, 102] on div "[PERSON_NAME] just joined" at bounding box center [537, 111] width 996 height 45
click at [141, 118] on p at bounding box center [537, 118] width 987 height 11
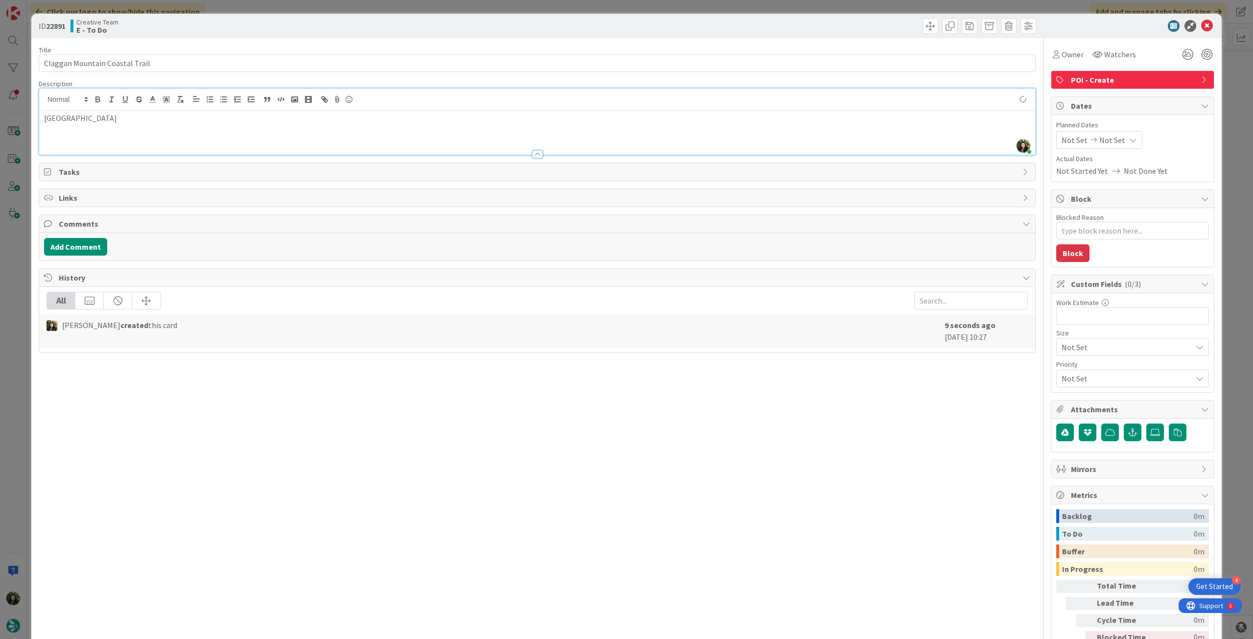
type textarea "x"
click at [47, 122] on p "Wild Nephin National Park" at bounding box center [537, 118] width 987 height 11
click at [176, 124] on div "em Wild Nephin National Park" at bounding box center [537, 133] width 996 height 44
type textarea "x"
click at [341, 56] on input "Claggan Mountain Coastal Trail" at bounding box center [537, 63] width 997 height 18
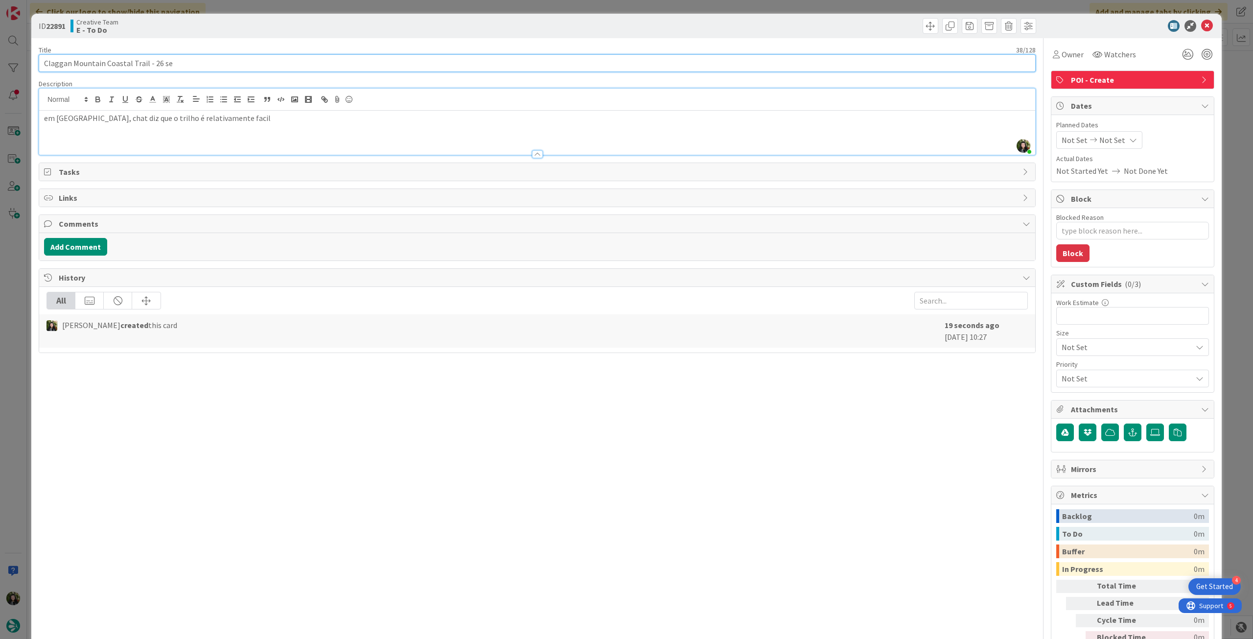
type input "Claggan Mountain Coastal Trail - 26 set"
type textarea "x"
type input "Claggan Mountain Coastal Trail - 26 set"
click at [1202, 24] on icon at bounding box center [1208, 26] width 12 height 12
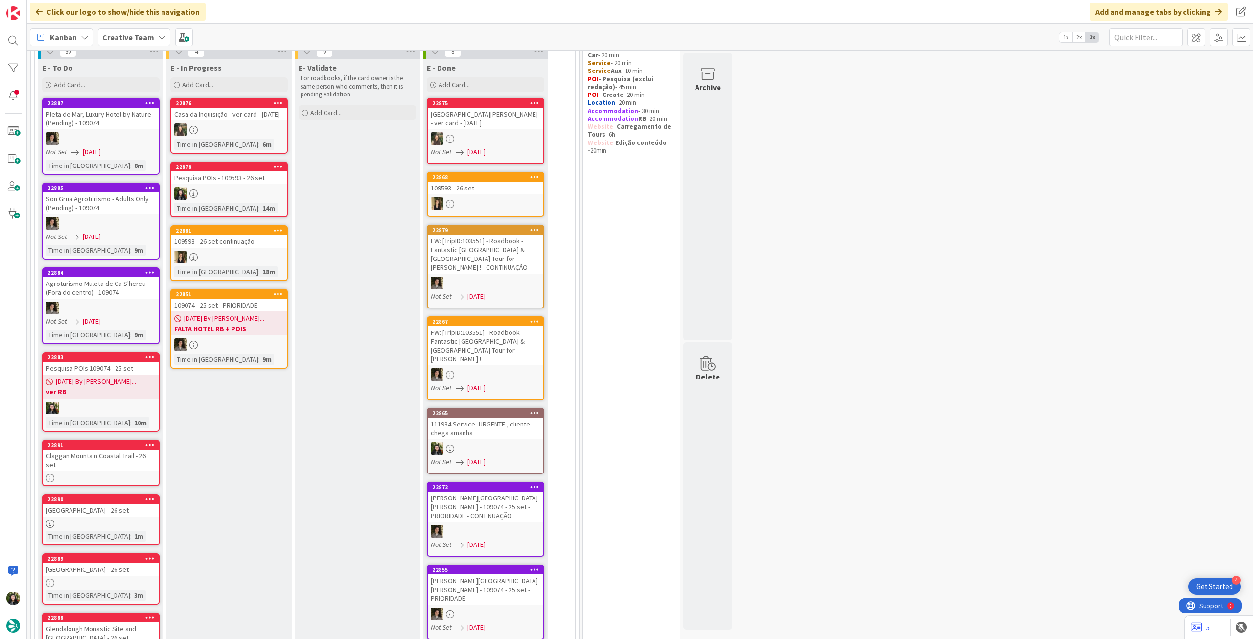
scroll to position [60, 0]
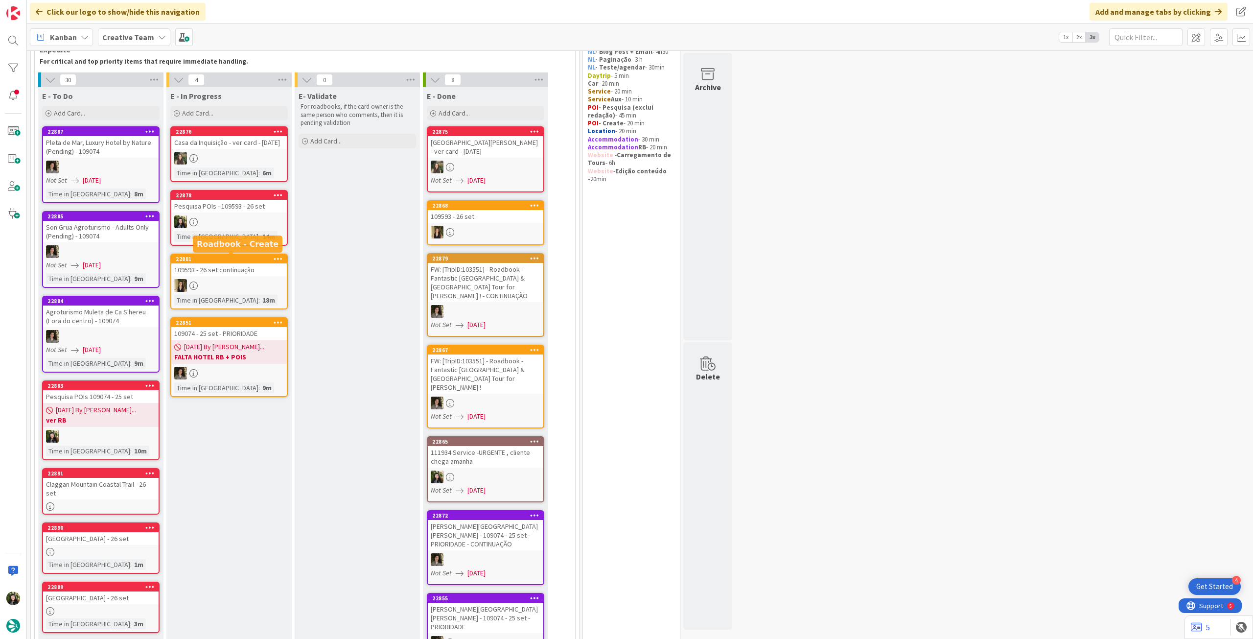
click at [257, 227] on div at bounding box center [229, 221] width 116 height 13
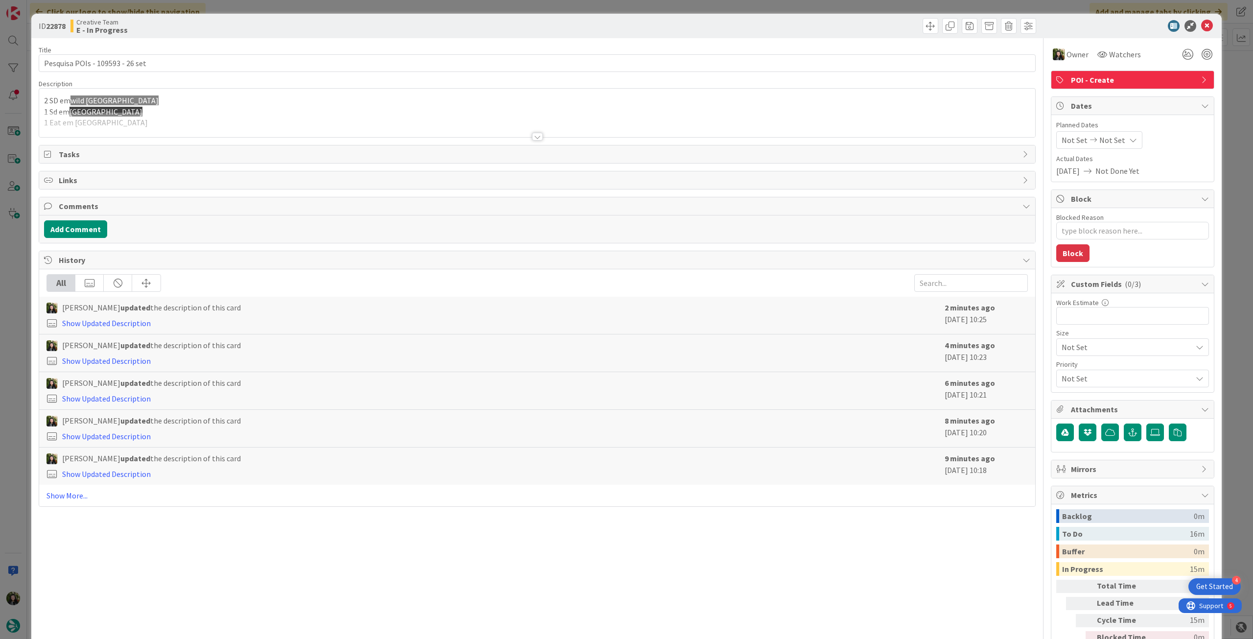
click at [228, 122] on div at bounding box center [537, 124] width 996 height 25
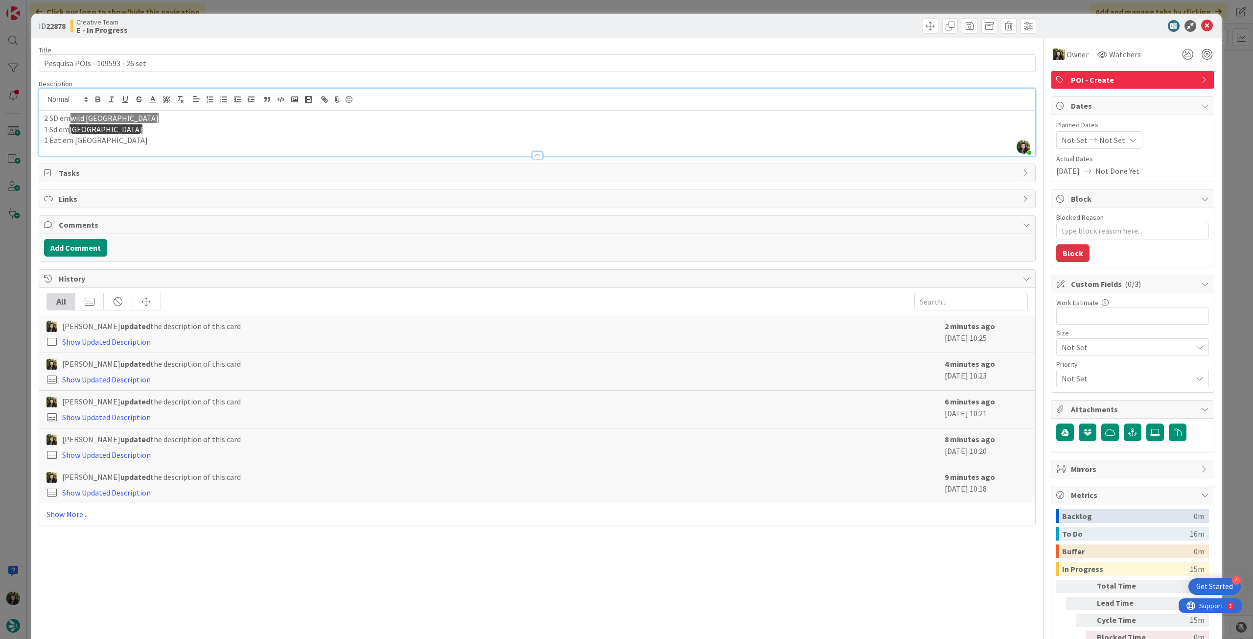
type textarea "x"
click at [1202, 26] on icon at bounding box center [1208, 26] width 12 height 12
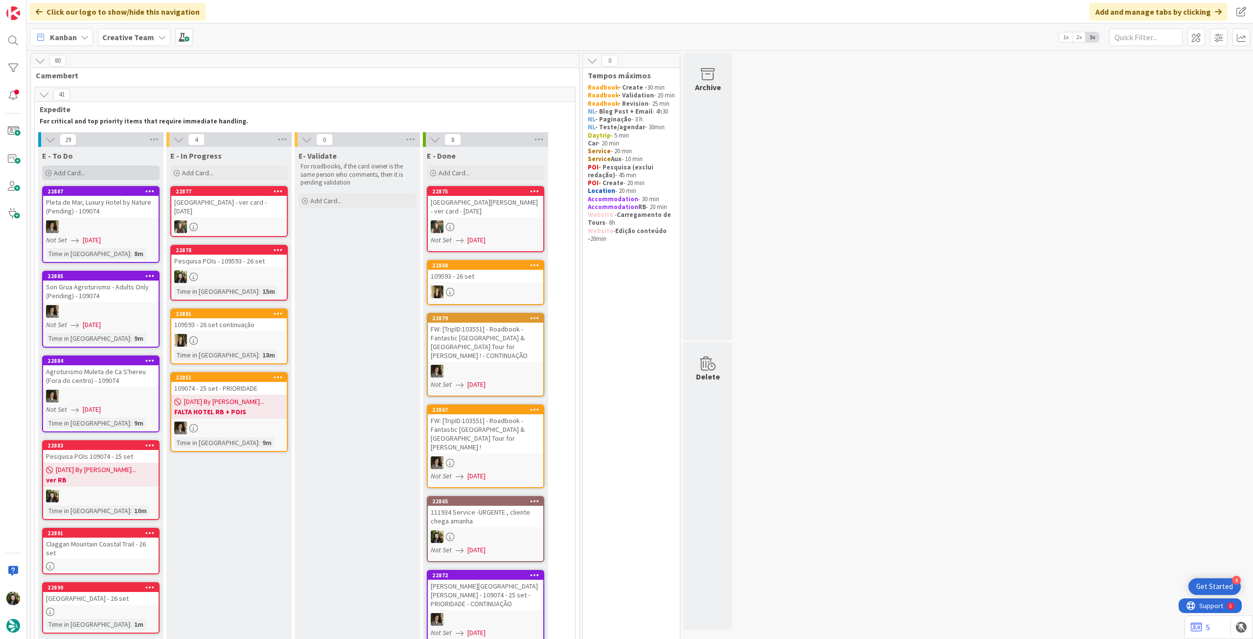
drag, startPoint x: 98, startPoint y: 165, endPoint x: 96, endPoint y: 174, distance: 8.6
click at [98, 166] on div "Add Card..." at bounding box center [101, 172] width 118 height 15
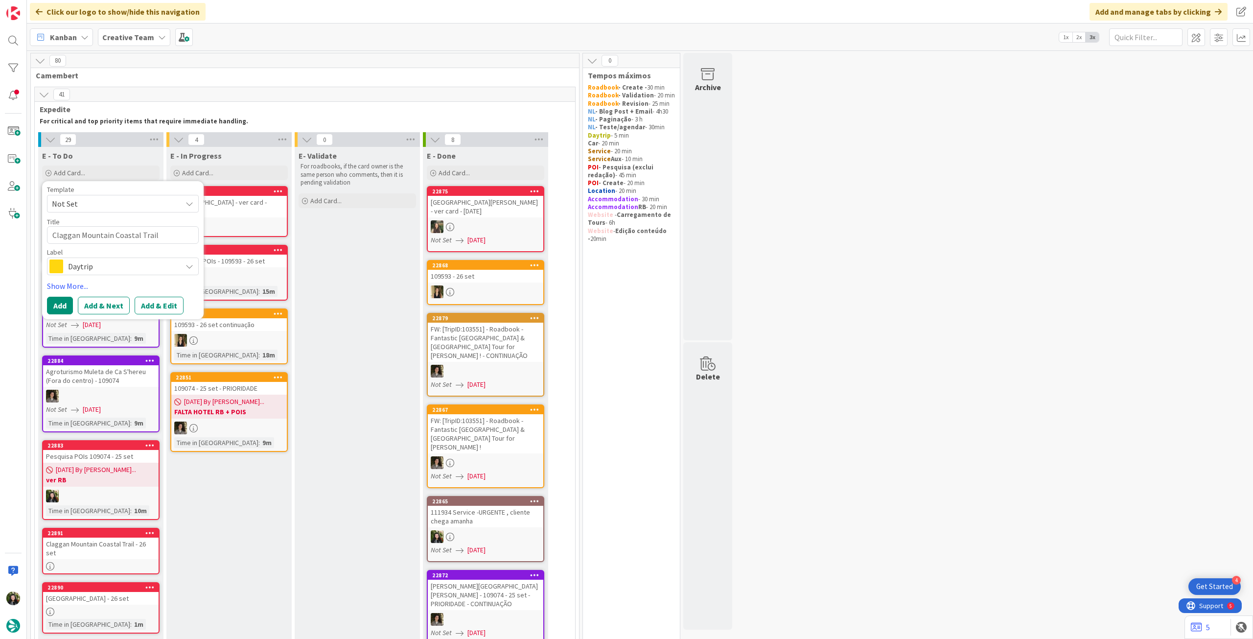
click at [96, 268] on span "Daytrip" at bounding box center [122, 266] width 109 height 14
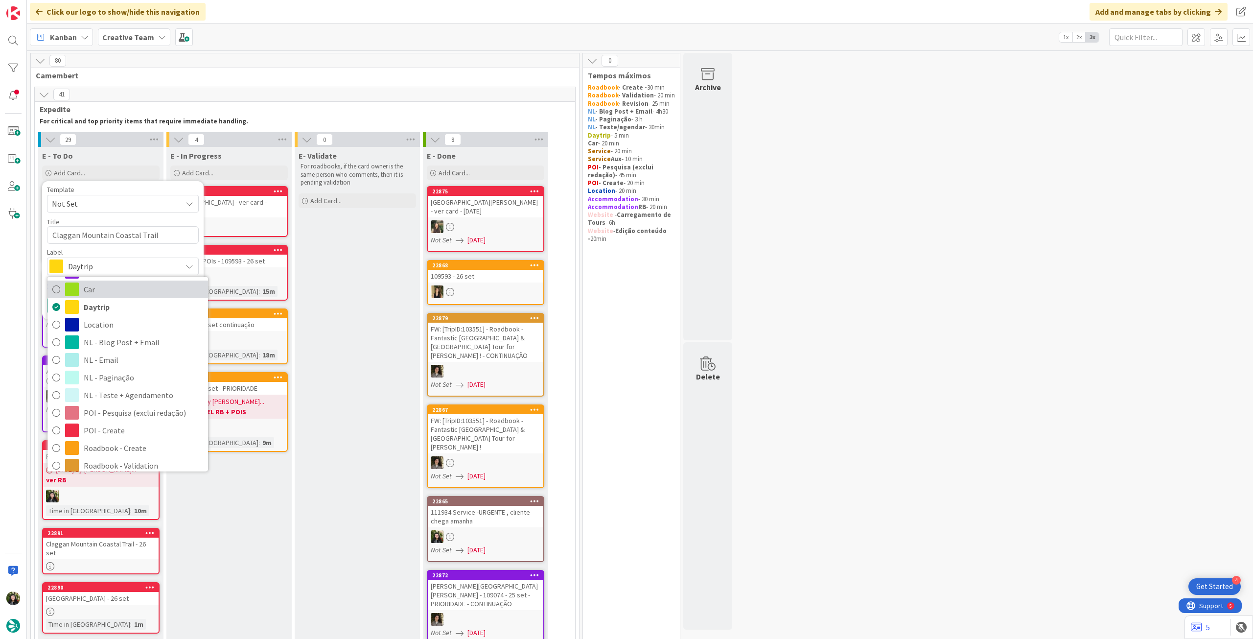
scroll to position [13, 0]
click at [126, 294] on span "Accommodation RB" at bounding box center [143, 293] width 119 height 15
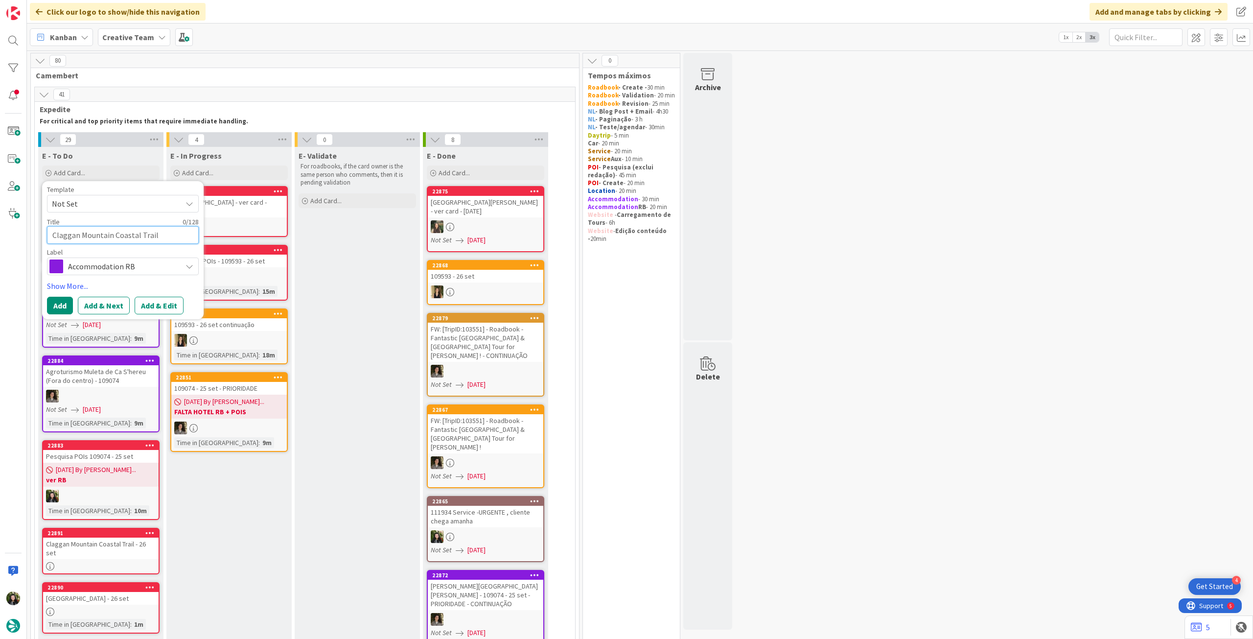
click at [127, 235] on textarea "Claggan Mountain Coastal Trail" at bounding box center [123, 235] width 152 height 18
paste textarea "Hotel Montestella"
type textarea "Hotel Montestella"
type textarea "x"
type textarea "Hotel Montestella"
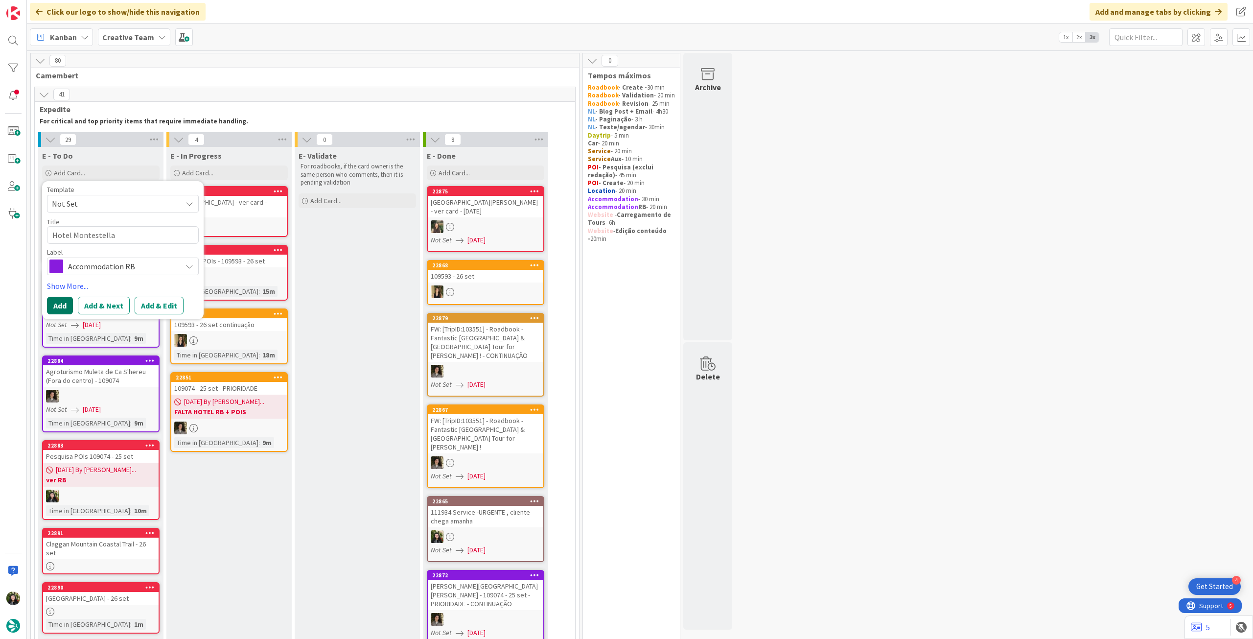
click at [59, 299] on button "Add" at bounding box center [60, 306] width 26 height 18
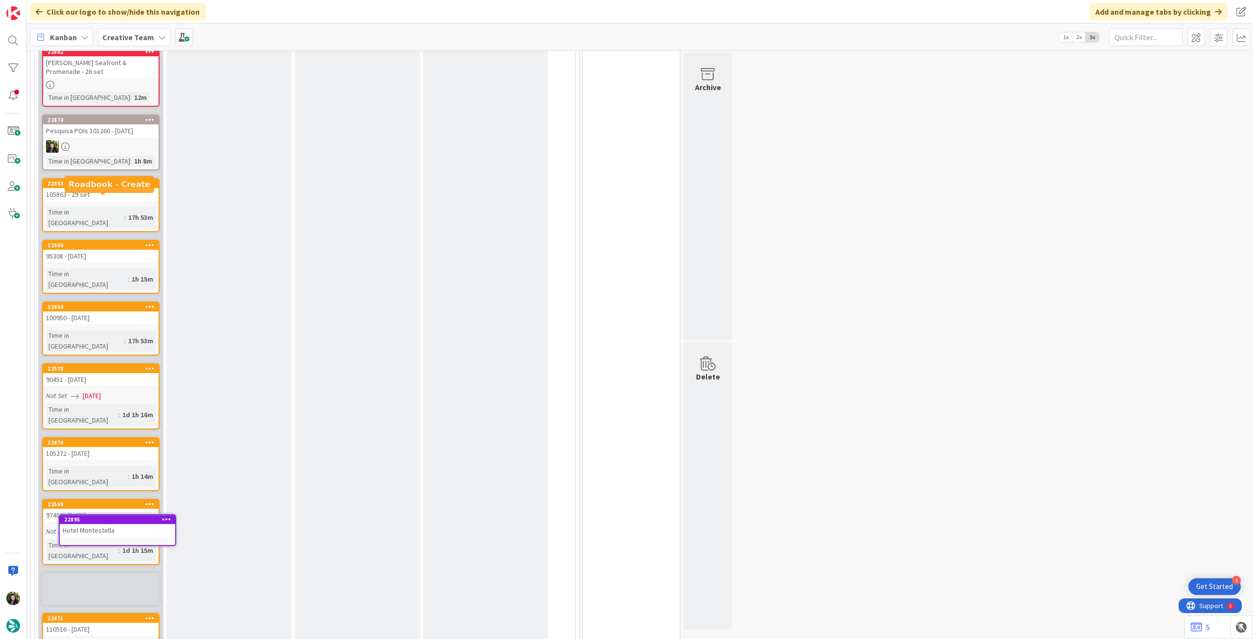
scroll to position [795, 0]
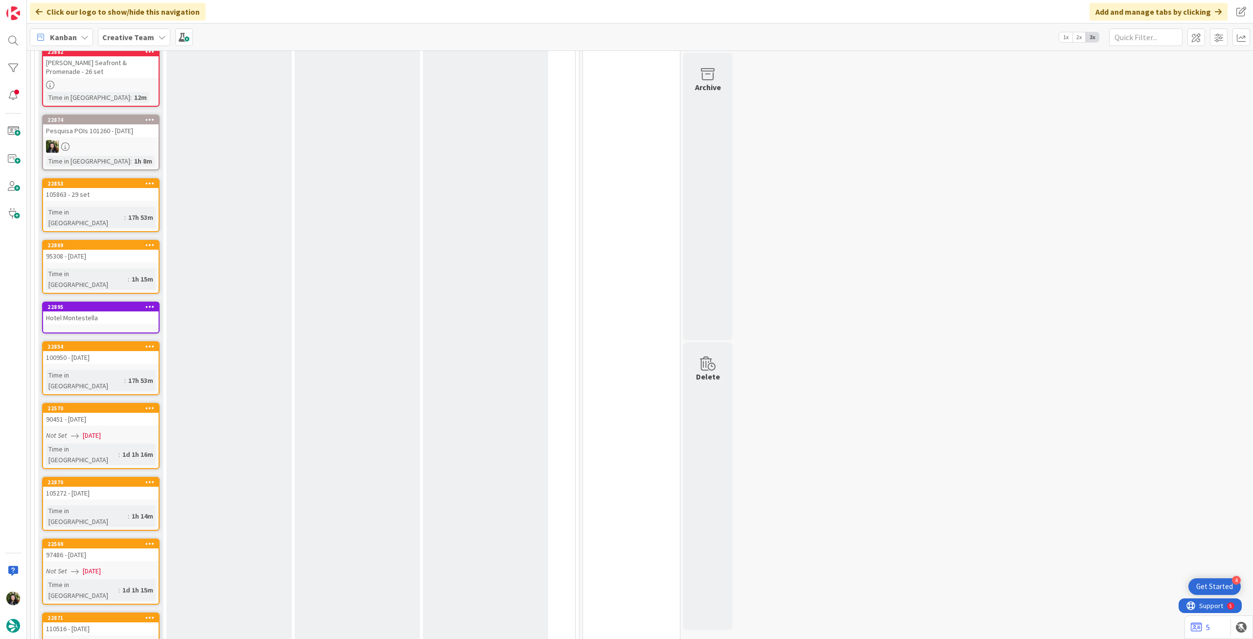
click at [92, 268] on div "Time in [GEOGRAPHIC_DATA]" at bounding box center [87, 279] width 82 height 22
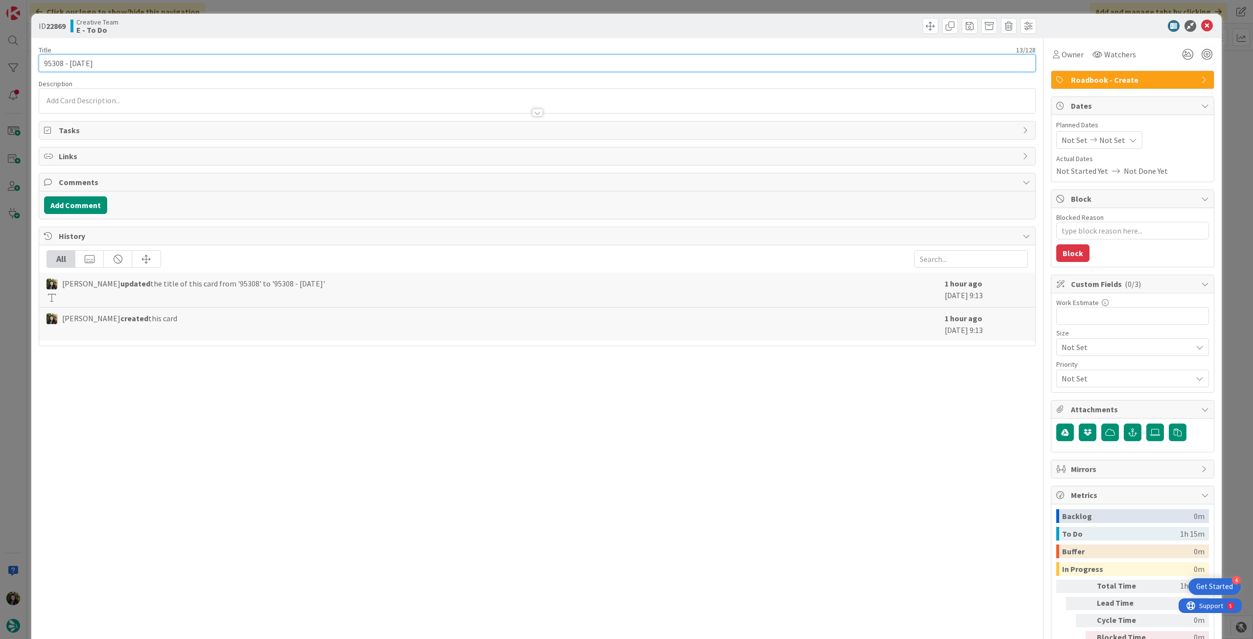
drag, startPoint x: 63, startPoint y: 60, endPoint x: 322, endPoint y: 61, distance: 258.5
click at [20, 61] on div "ID 22869 Creative Team E - To Do Title 13 / 128 95308 - 5 oct Description Owner…" at bounding box center [626, 319] width 1253 height 639
click at [1202, 24] on icon at bounding box center [1208, 26] width 12 height 12
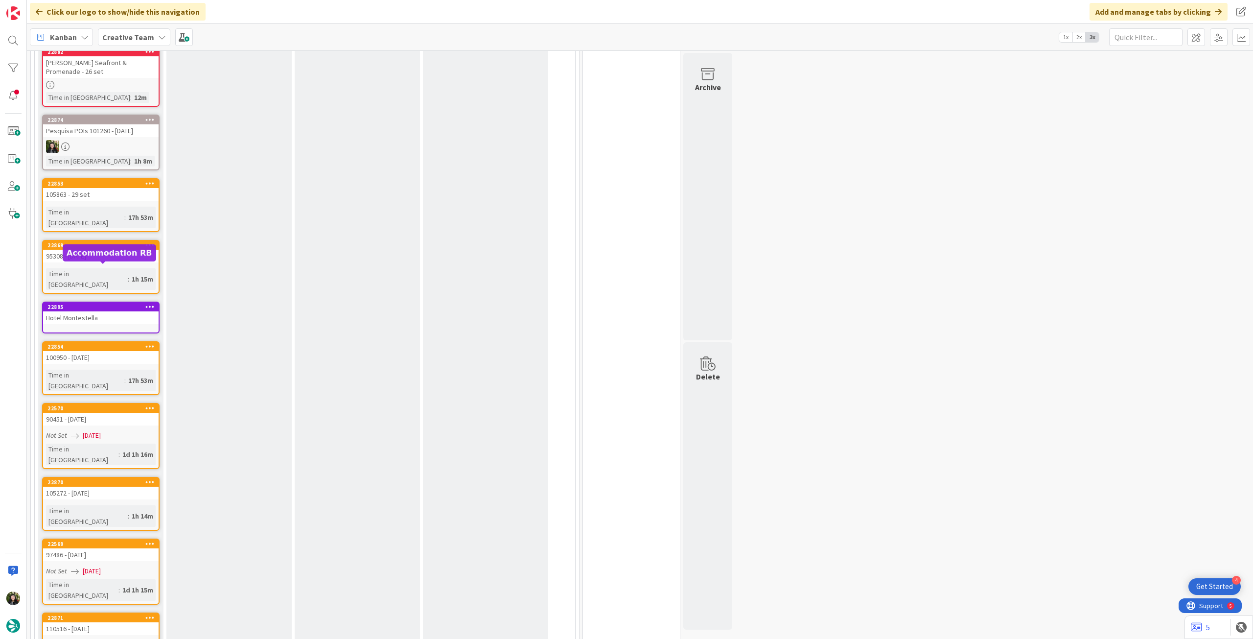
click at [105, 311] on div "Hotel Montestella" at bounding box center [101, 317] width 116 height 13
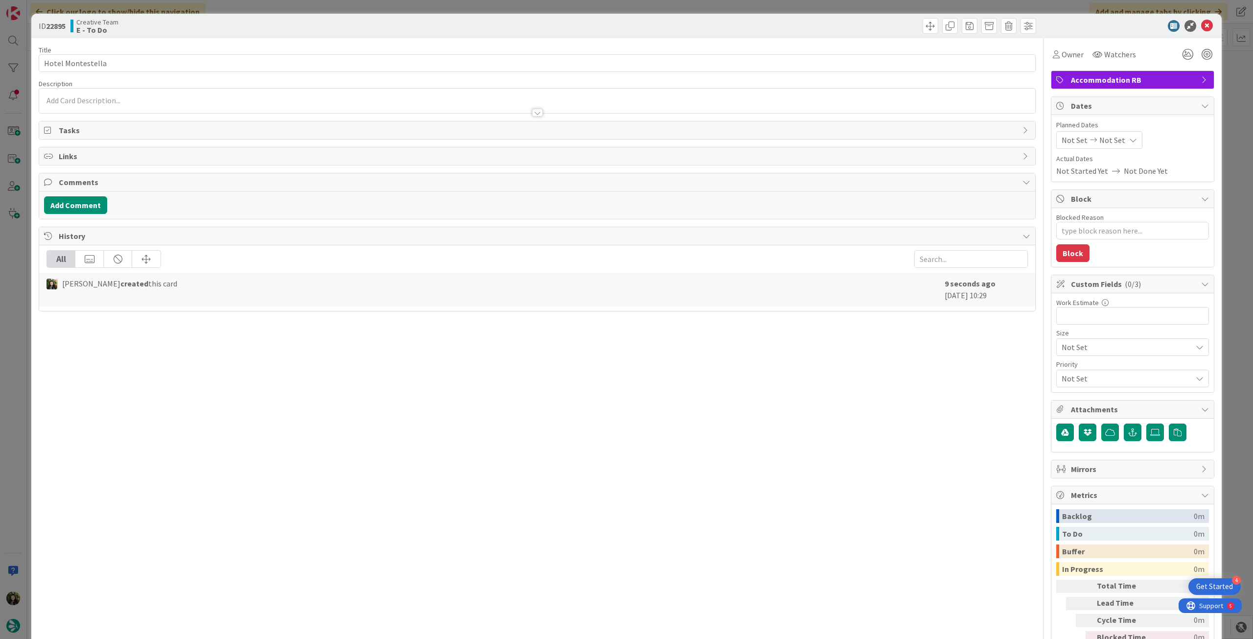
type textarea "x"
click at [148, 62] on input "Hotel Montestella" at bounding box center [537, 63] width 997 height 18
paste input "95308"
type input "Hotel Montestella - 95308"
type textarea "x"
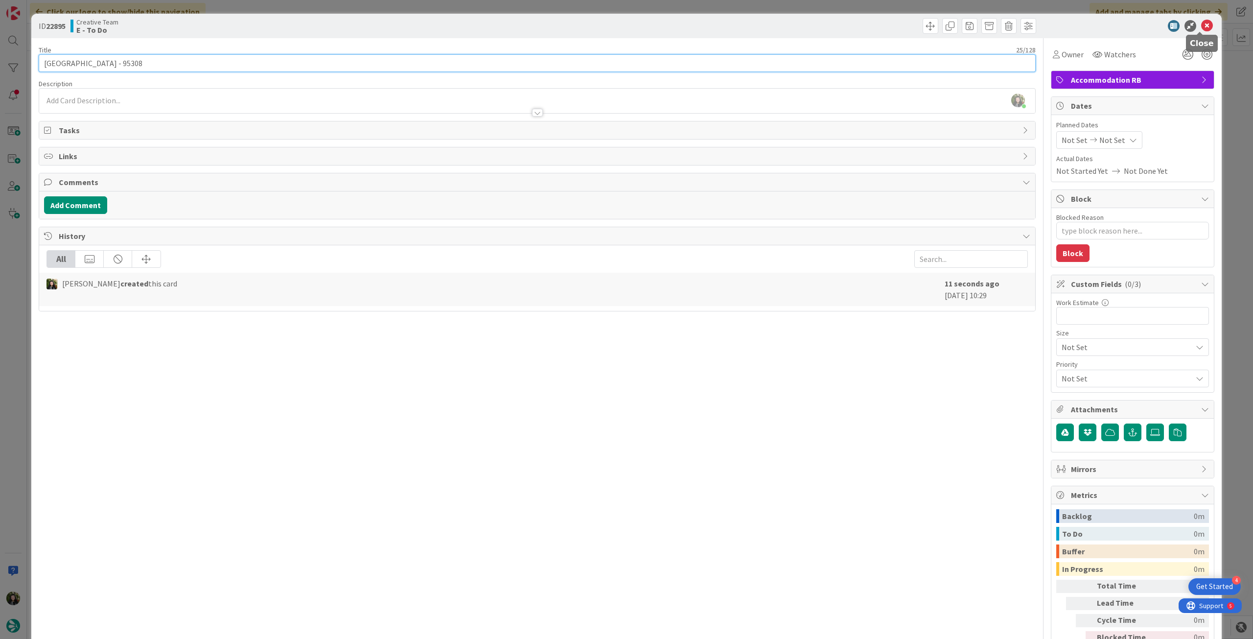
type input "Hotel Montestella - 95308"
click at [1202, 24] on icon at bounding box center [1208, 26] width 12 height 12
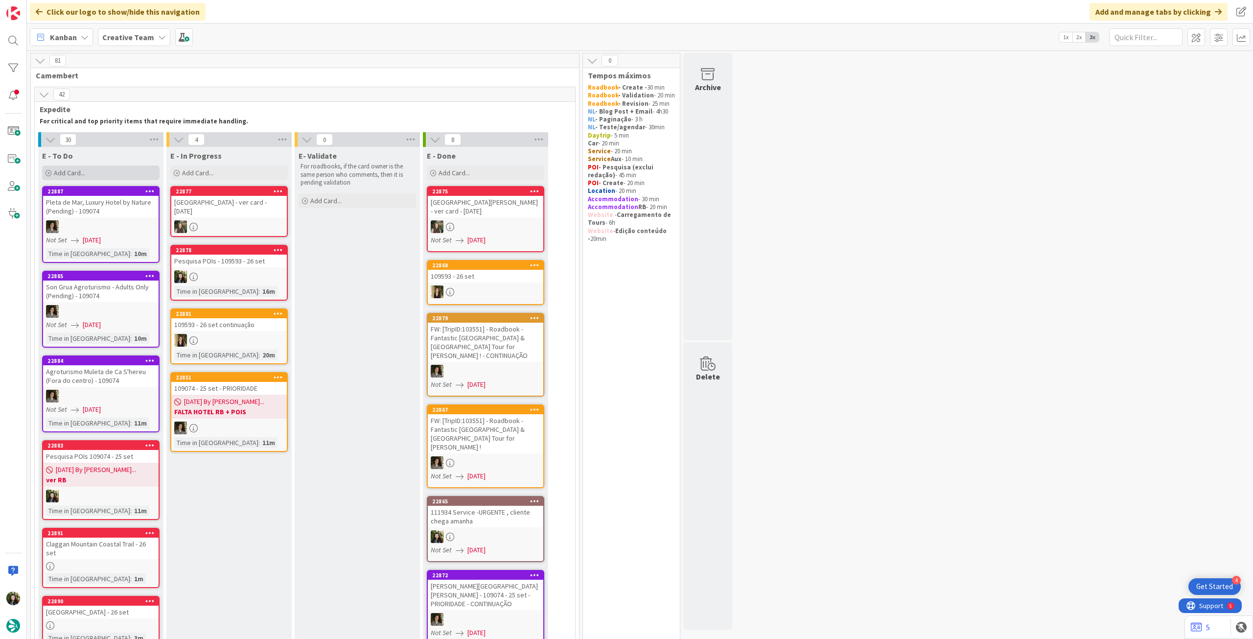
drag, startPoint x: 109, startPoint y: 168, endPoint x: 110, endPoint y: 174, distance: 5.4
click at [110, 169] on div "Add Card..." at bounding box center [101, 172] width 118 height 15
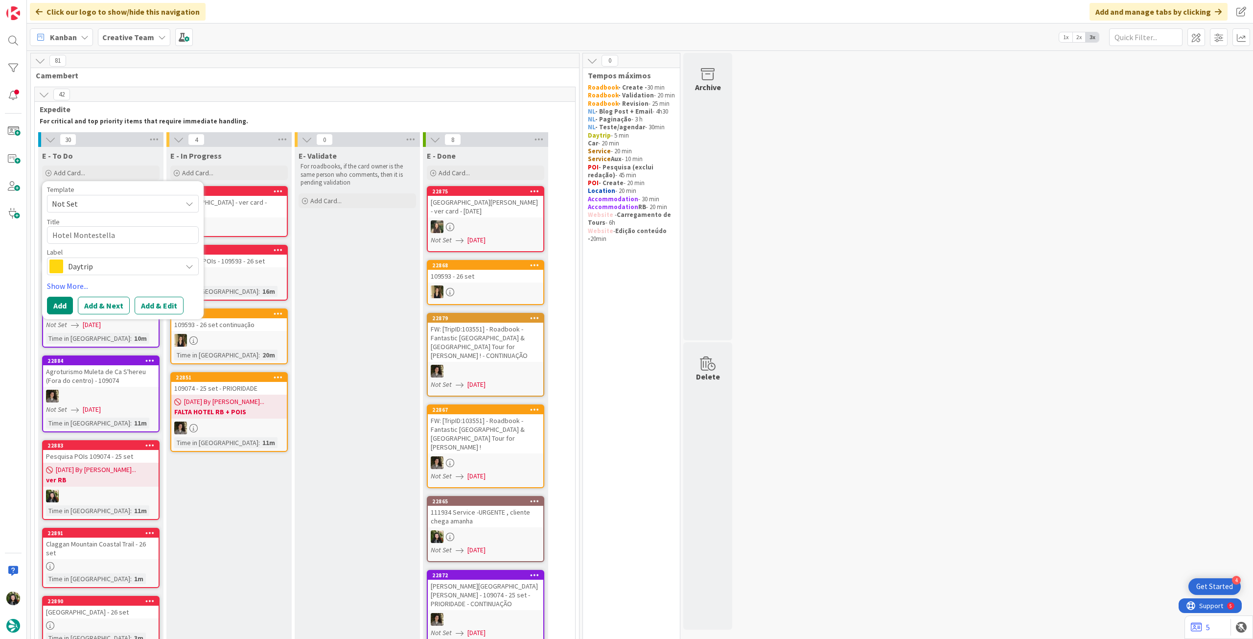
click at [106, 264] on span "Daytrip" at bounding box center [122, 266] width 109 height 14
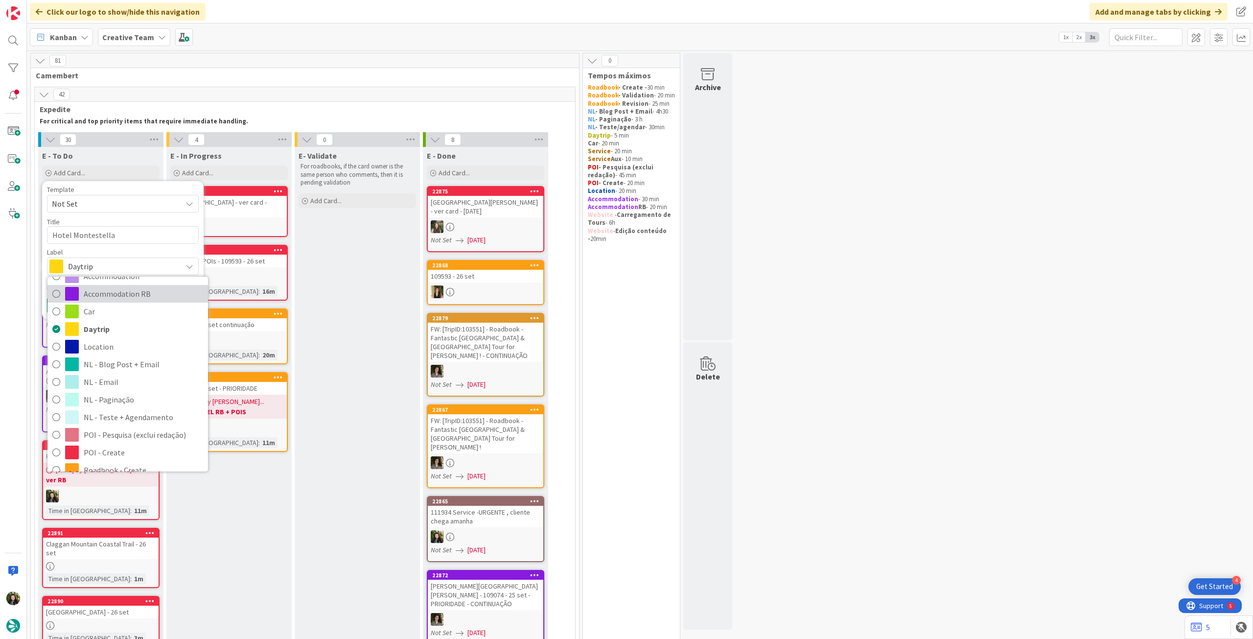
click at [123, 300] on span "Accommodation RB" at bounding box center [143, 293] width 119 height 15
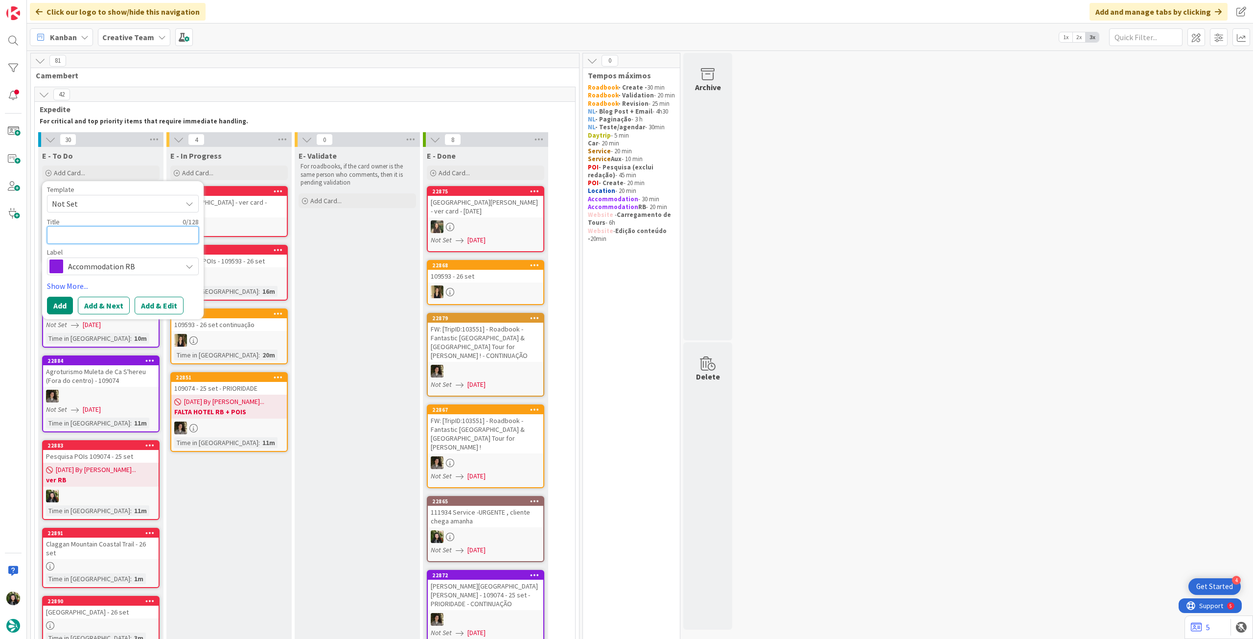
click at [120, 236] on textarea at bounding box center [123, 235] width 152 height 18
paste textarea "Tra Cielo e Mare"
type textarea "Tra Cielo e Mare"
type textarea "x"
type textarea "Tra Cielo e Mare"
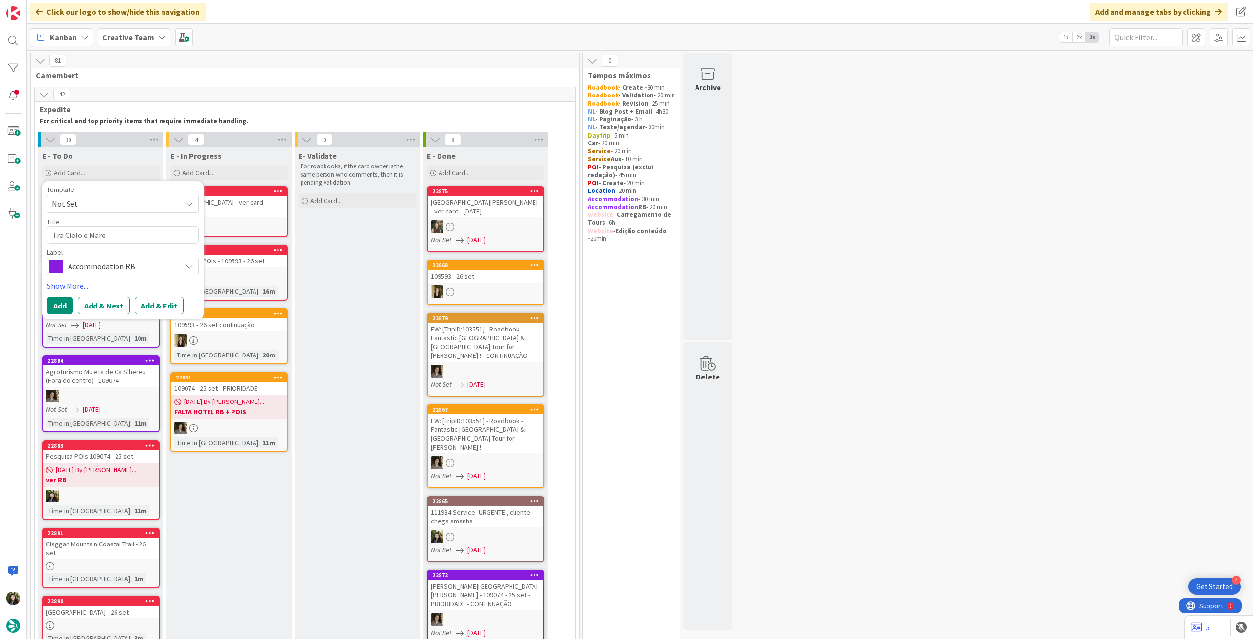
click at [68, 295] on div "Template Not Set Title 16 / 128 Tra Cielo e Mare Label Accommodation RB Accommo…" at bounding box center [123, 250] width 152 height 128
click at [68, 301] on button "Add" at bounding box center [60, 306] width 26 height 18
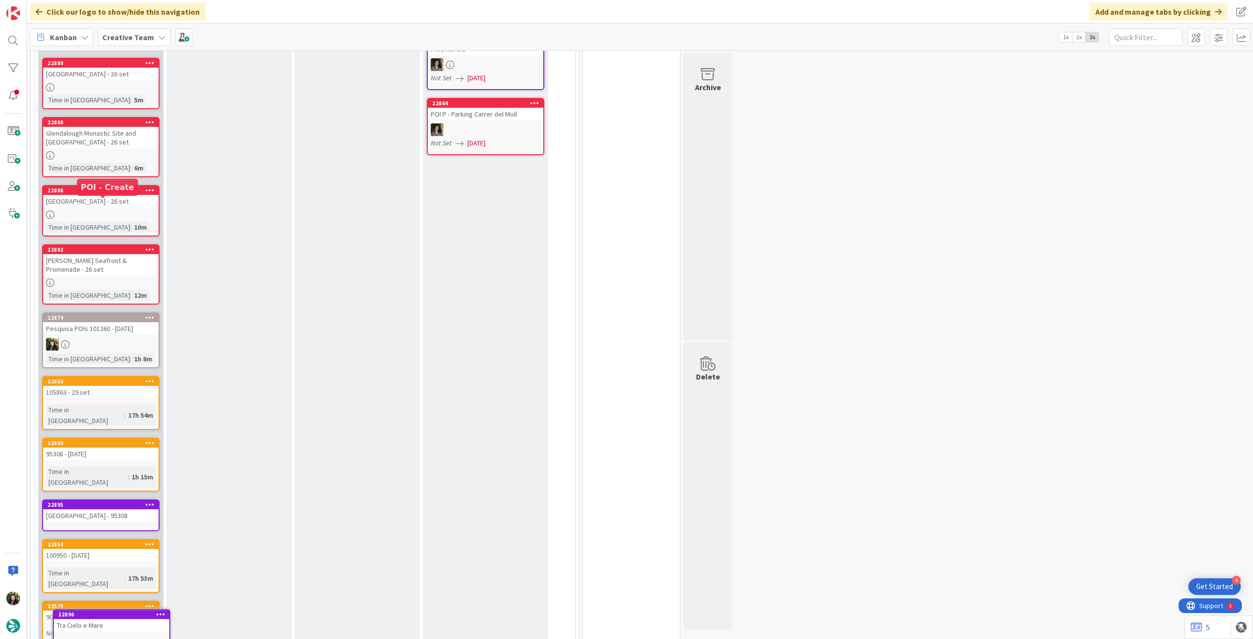
scroll to position [646, 0]
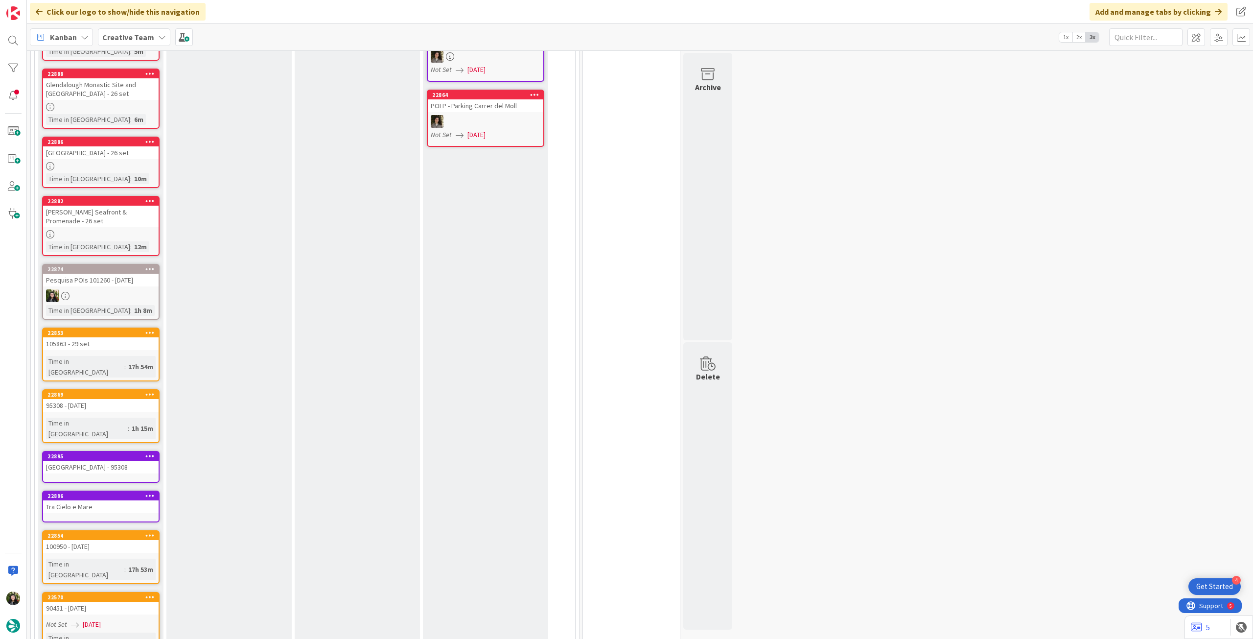
click at [105, 500] on div "Tra Cielo e Mare" at bounding box center [101, 506] width 116 height 13
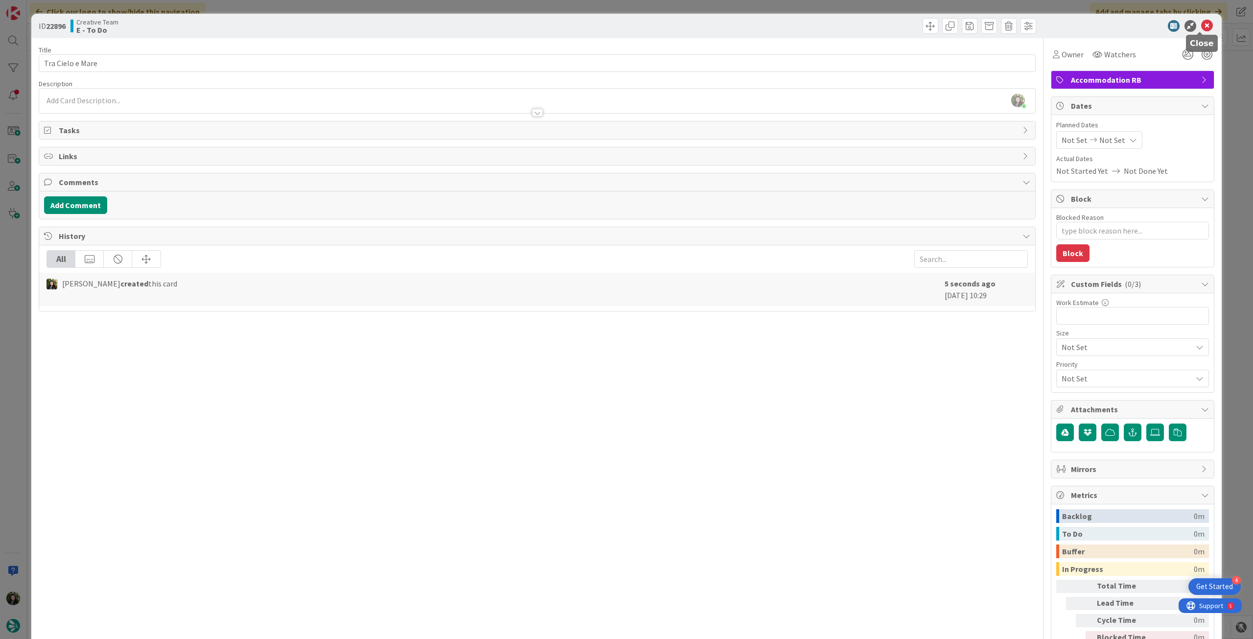
drag, startPoint x: 1201, startPoint y: 30, endPoint x: 625, endPoint y: 164, distance: 590.6
click at [1202, 30] on icon at bounding box center [1208, 26] width 12 height 12
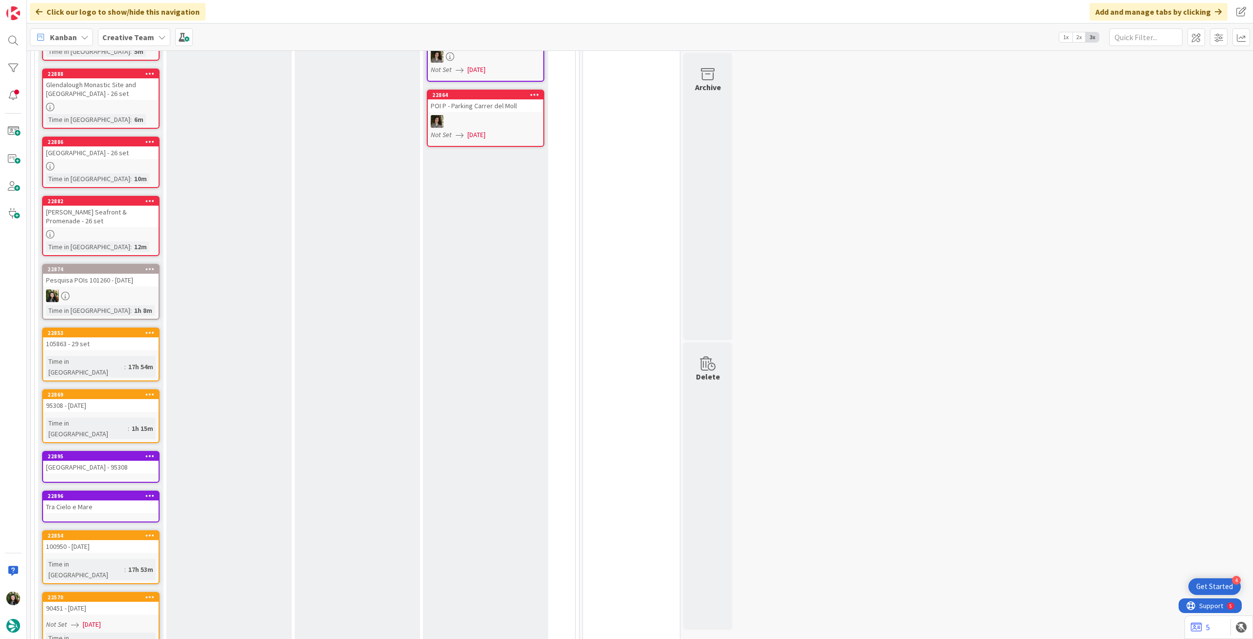
click at [111, 461] on div "Hotel Montestella - 95308" at bounding box center [101, 467] width 116 height 13
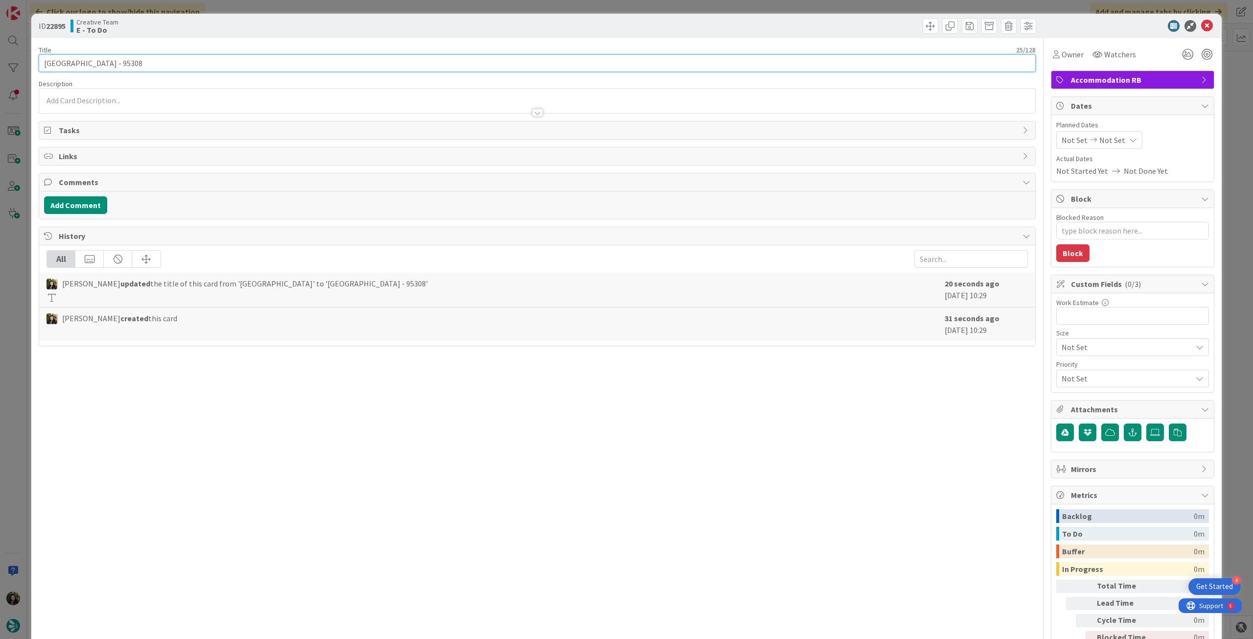
drag, startPoint x: 102, startPoint y: 63, endPoint x: 257, endPoint y: 69, distance: 154.8
click at [257, 69] on input "Hotel Montestella - 95308" at bounding box center [537, 63] width 997 height 18
click at [1202, 22] on icon at bounding box center [1208, 26] width 12 height 12
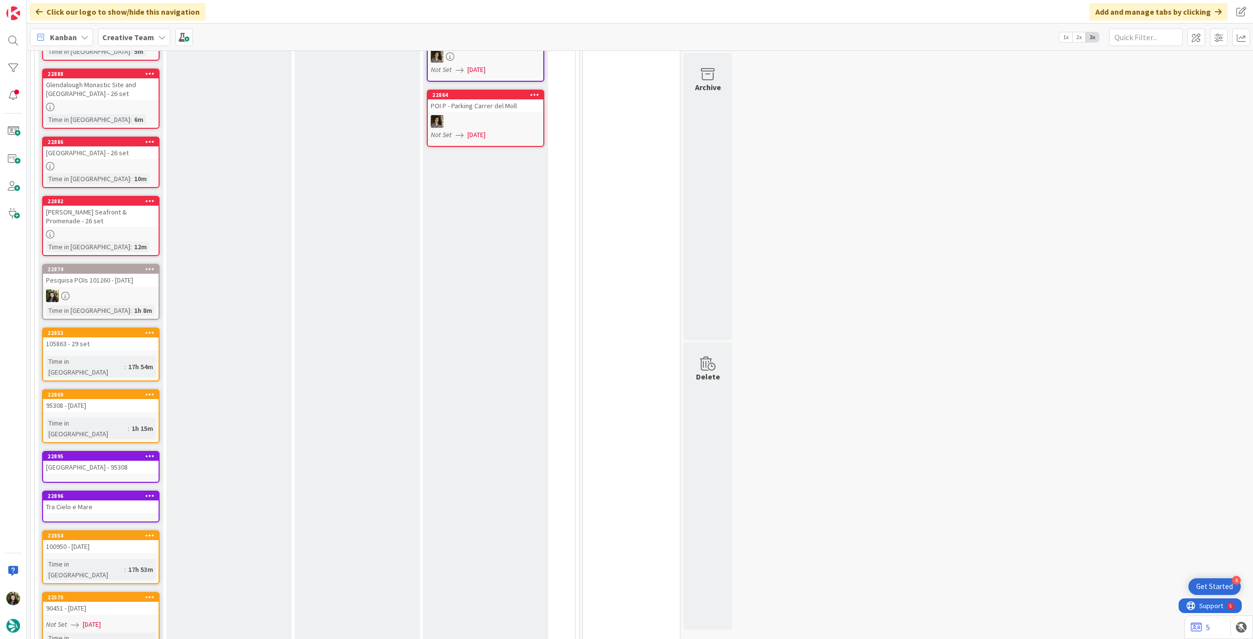
click at [134, 500] on div "Tra Cielo e Mare" at bounding box center [101, 506] width 116 height 13
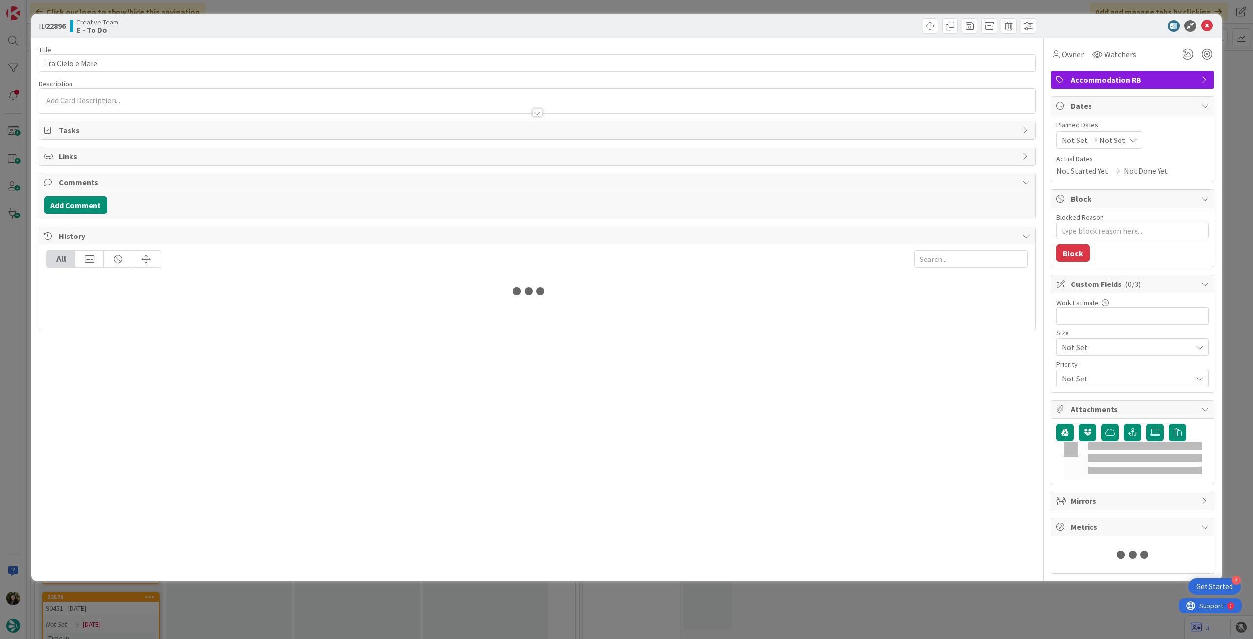
type textarea "x"
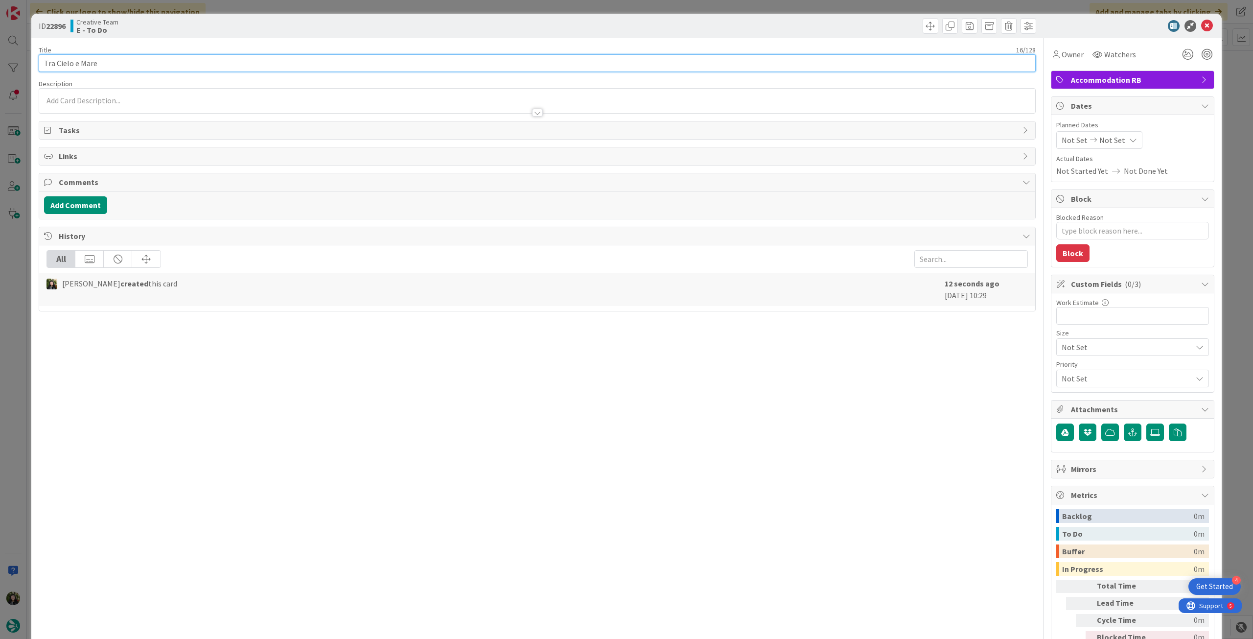
click at [163, 60] on input "Tra Cielo e Mare" at bounding box center [537, 63] width 997 height 18
paste input "- 95308"
type input "Tra Cielo e Mare - - 95308"
type textarea "x"
click at [107, 64] on input "Tra Cielo e Mare - - 95308" at bounding box center [537, 63] width 997 height 18
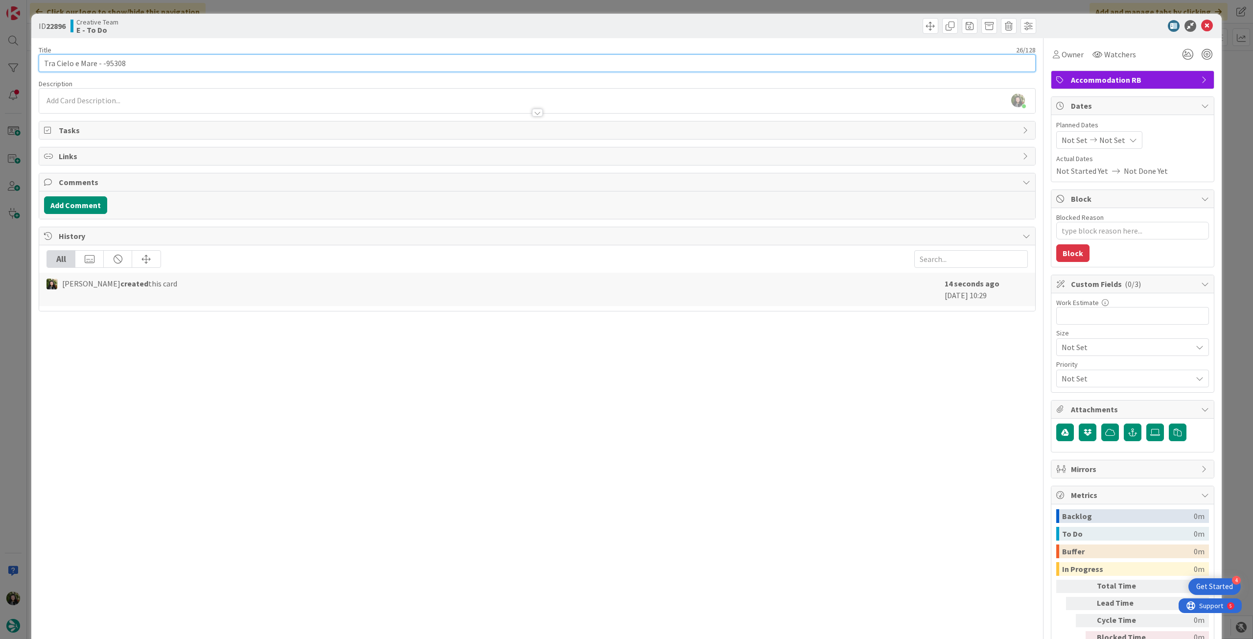
type input "Tra Cielo e Mare - 95308"
type textarea "x"
type input "Tra Cielo e Mare - 95308"
click at [1202, 23] on icon at bounding box center [1208, 26] width 12 height 12
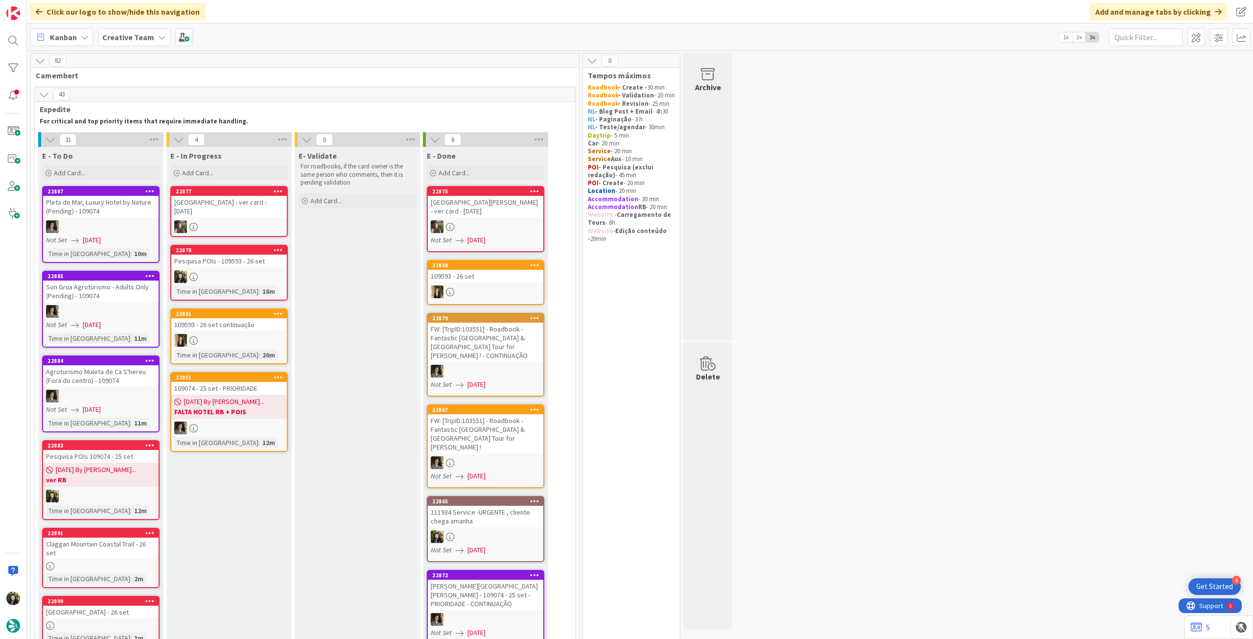
click at [141, 36] on b "Creative Team" at bounding box center [128, 37] width 52 height 10
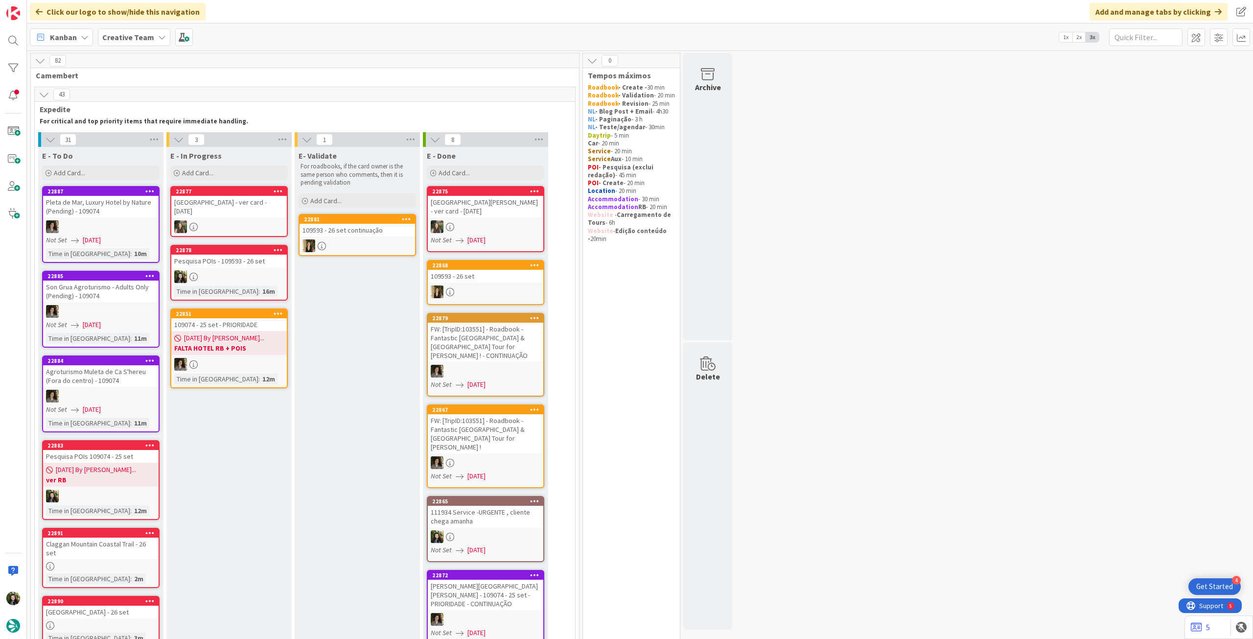
click at [278, 283] on div at bounding box center [229, 276] width 116 height 13
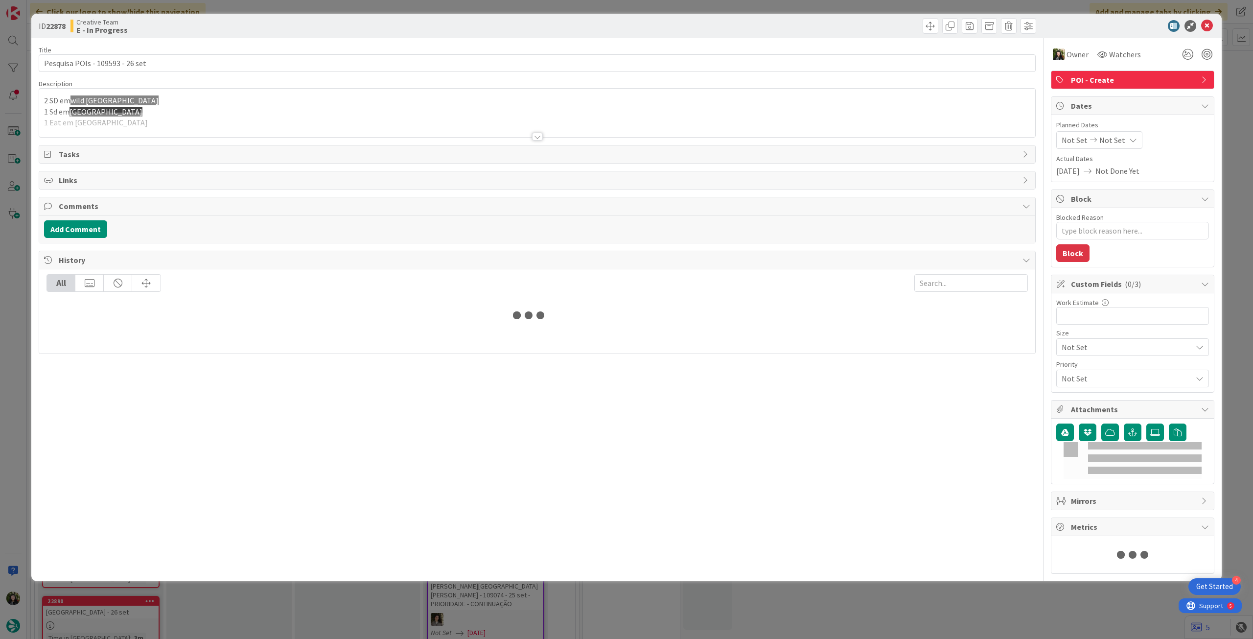
drag, startPoint x: 196, startPoint y: 119, endPoint x: 198, endPoint y: 114, distance: 5.1
click at [197, 119] on div at bounding box center [537, 124] width 996 height 25
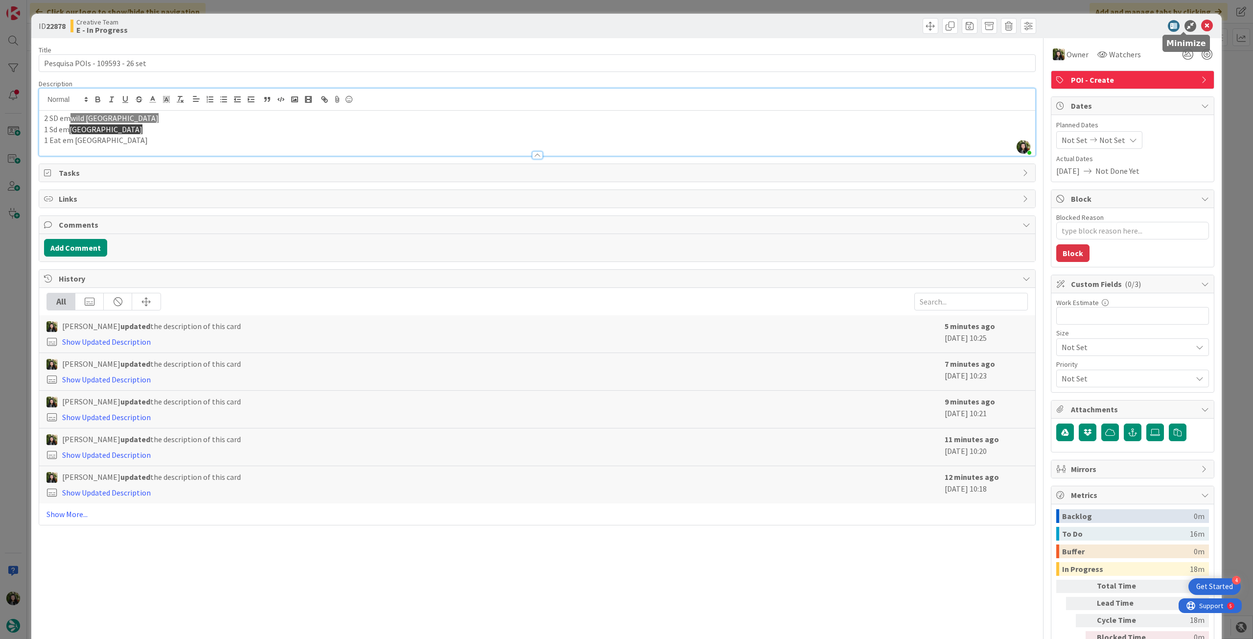
click at [1202, 23] on icon at bounding box center [1208, 26] width 12 height 12
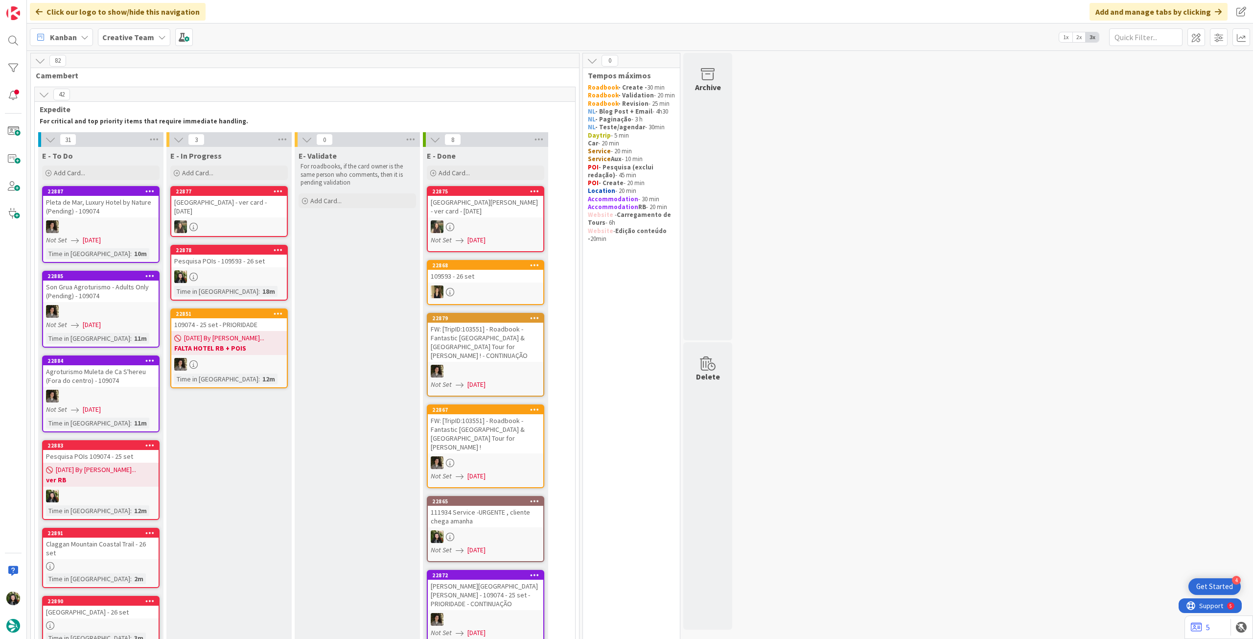
click at [259, 350] on b "FALTA HOTEL RB + POIS" at bounding box center [229, 348] width 110 height 10
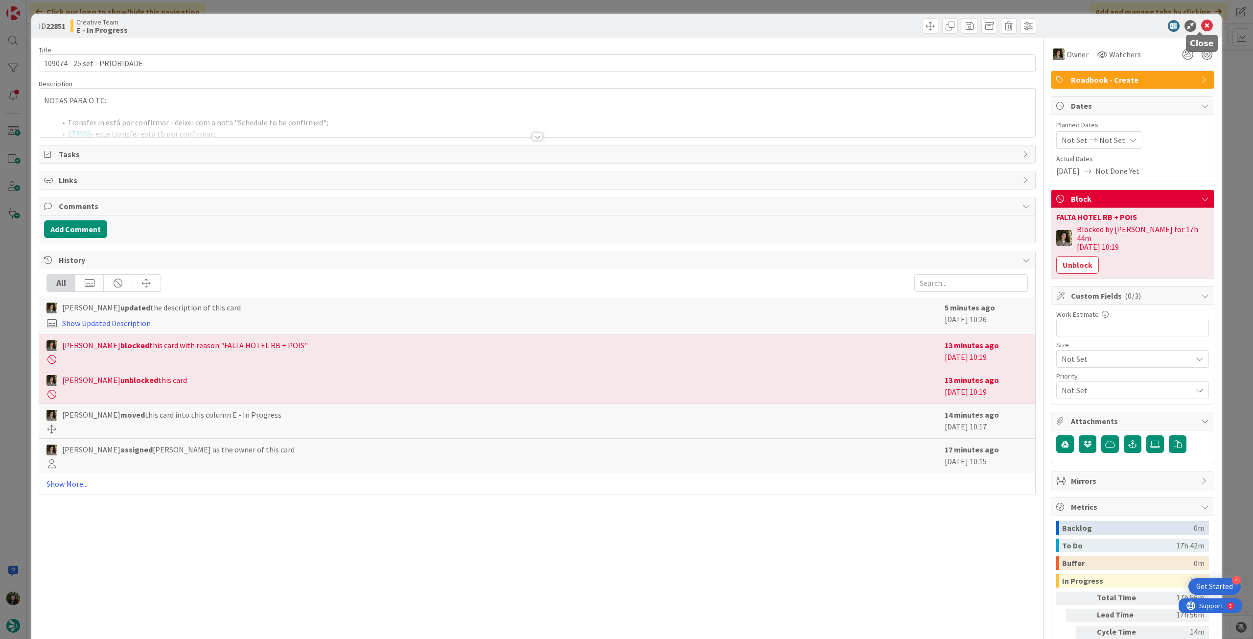
click at [1206, 26] on icon at bounding box center [1208, 26] width 12 height 12
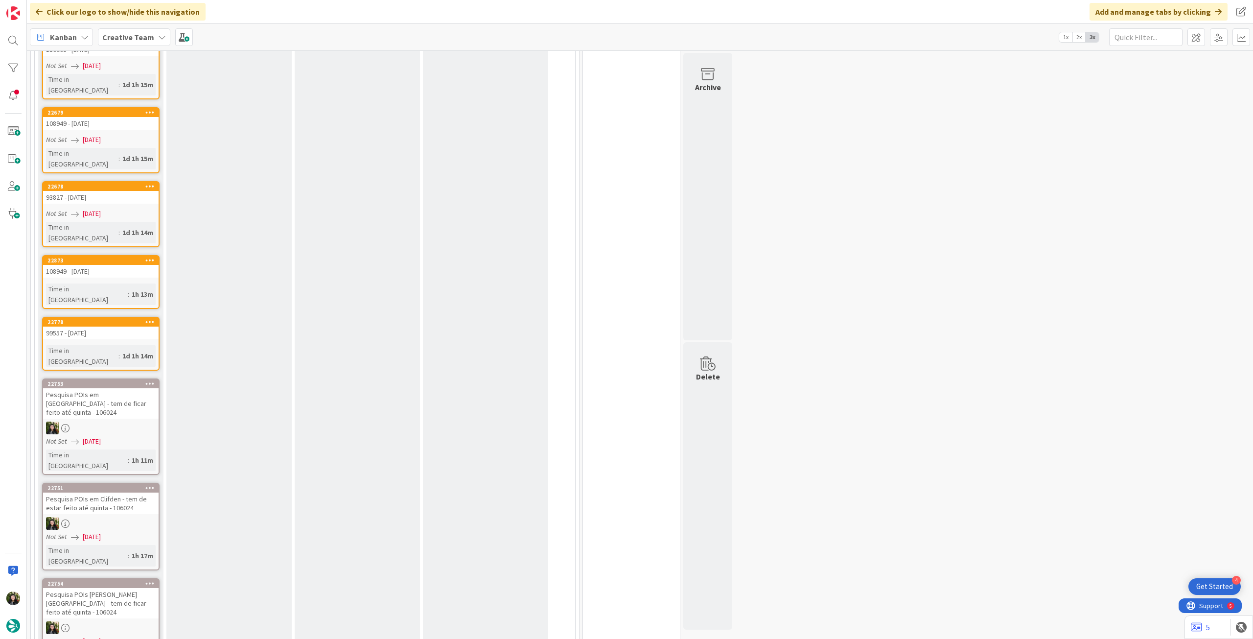
scroll to position [1958, 0]
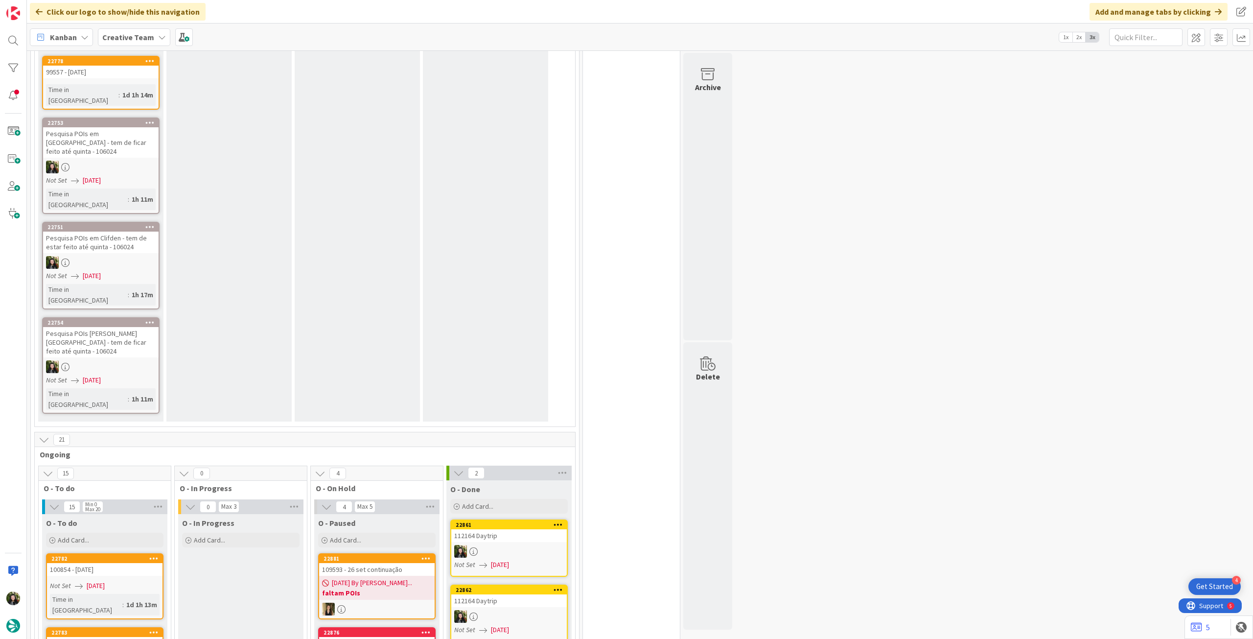
click at [398, 563] on div "109593 - 26 set continuação" at bounding box center [377, 569] width 116 height 13
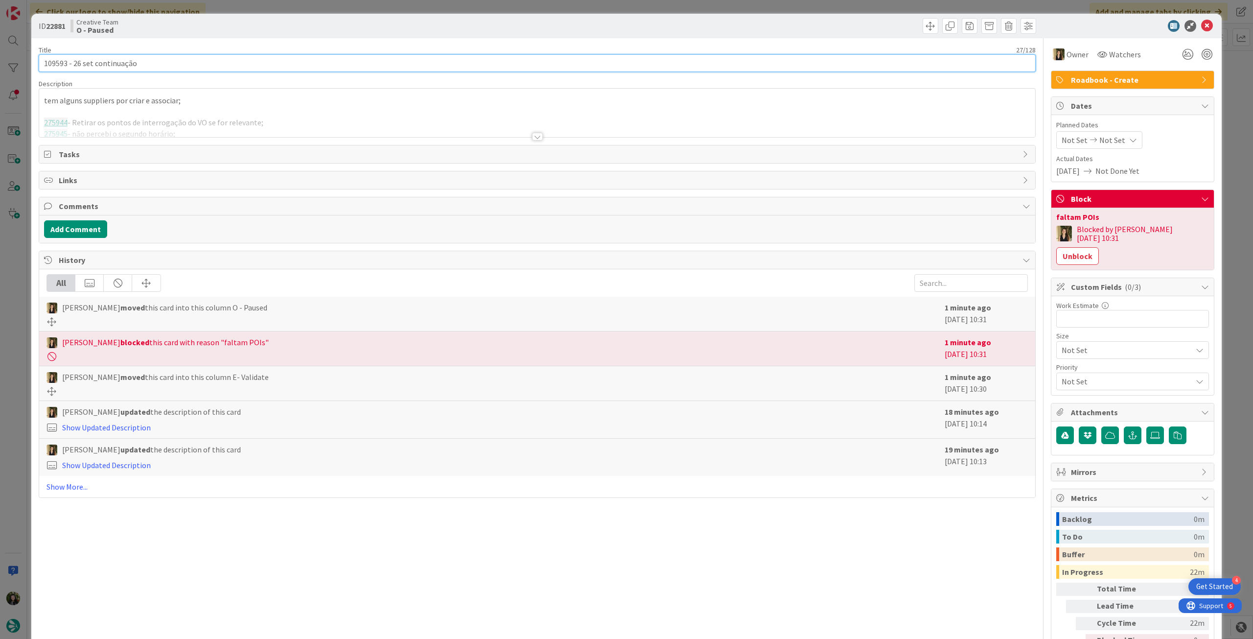
drag, startPoint x: 68, startPoint y: 61, endPoint x: 29, endPoint y: 64, distance: 38.3
click at [29, 64] on div "ID 22881 Creative Team O - Paused Title 27 / 128 109593 - 26 set continuação De…" at bounding box center [626, 319] width 1253 height 639
click at [418, 128] on div at bounding box center [537, 124] width 996 height 25
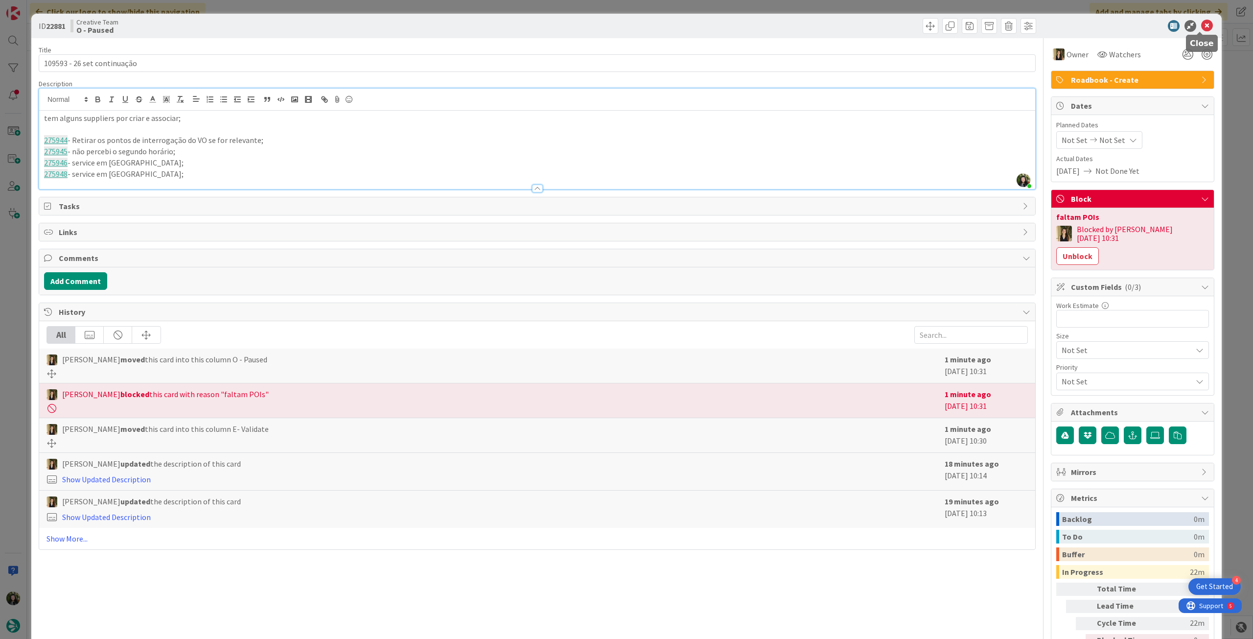
click at [1202, 28] on icon at bounding box center [1208, 26] width 12 height 12
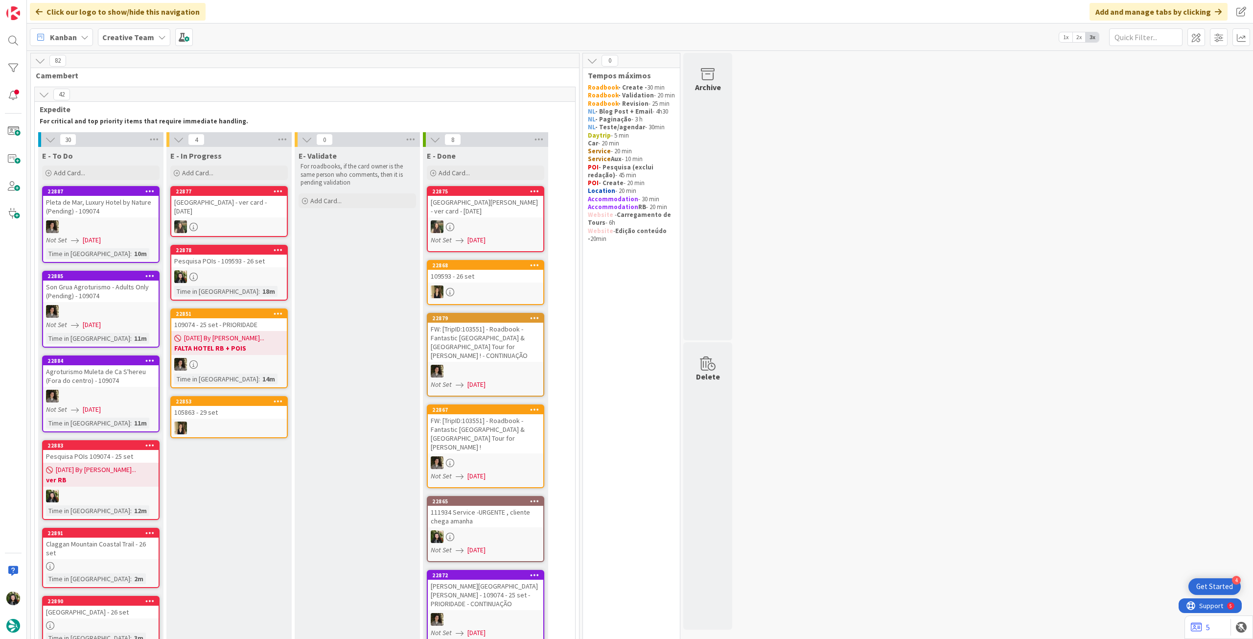
drag, startPoint x: 118, startPoint y: 34, endPoint x: 119, endPoint y: 46, distance: 11.8
click at [118, 34] on b "Creative Team" at bounding box center [128, 37] width 52 height 10
click at [146, 138] on h4 "Creative Team - Análise" at bounding box center [175, 140] width 133 height 10
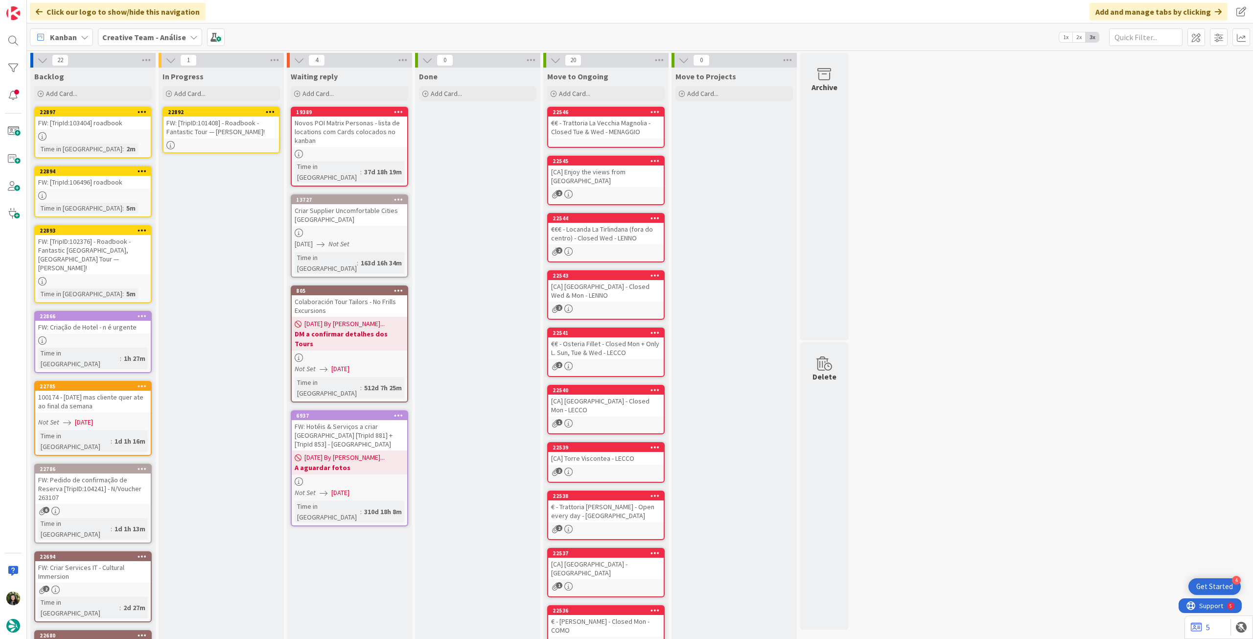
click at [226, 142] on div at bounding box center [222, 145] width 116 height 8
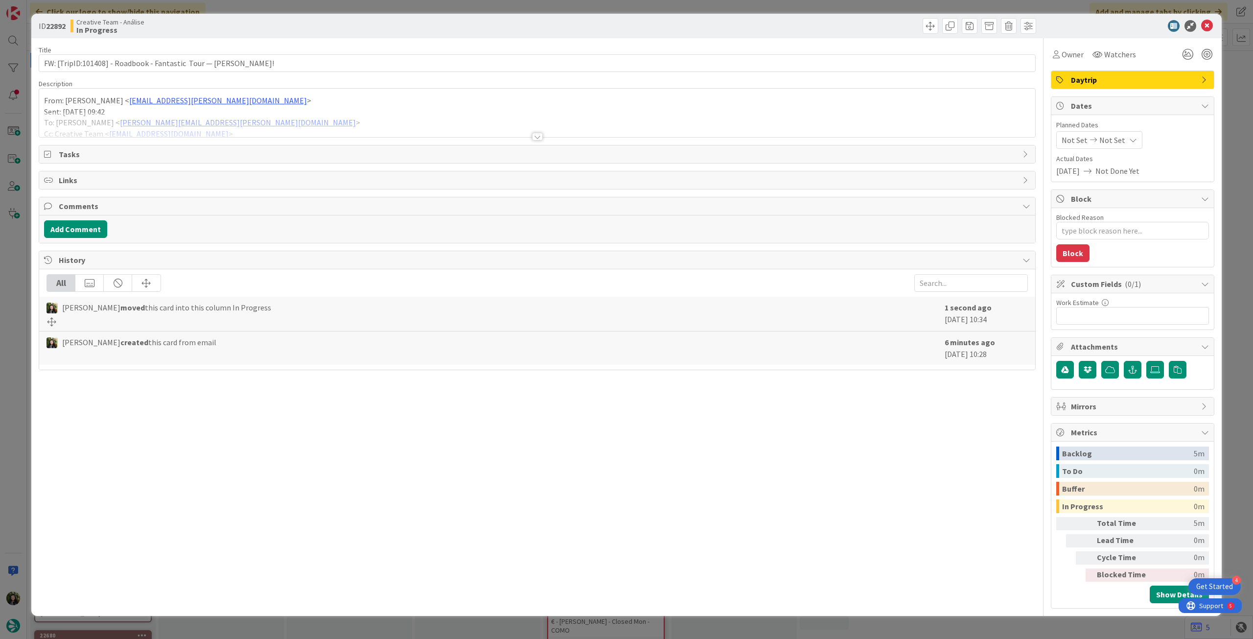
type textarea "x"
click at [233, 118] on div at bounding box center [537, 124] width 996 height 25
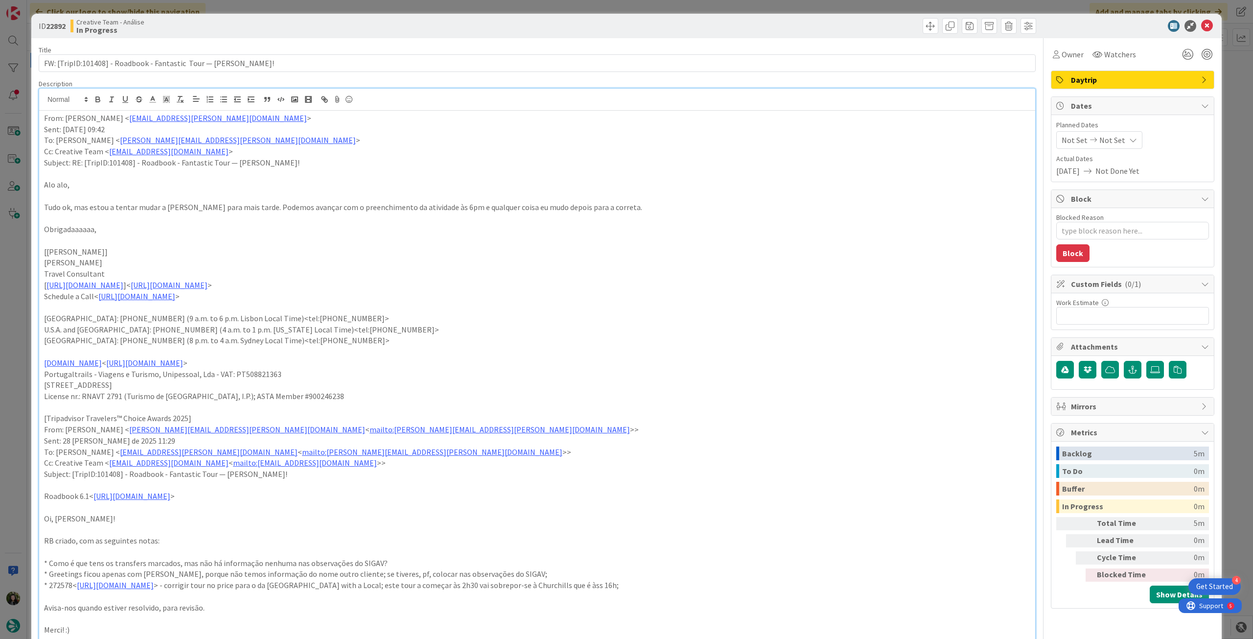
click at [1130, 139] on icon at bounding box center [1134, 140] width 8 height 8
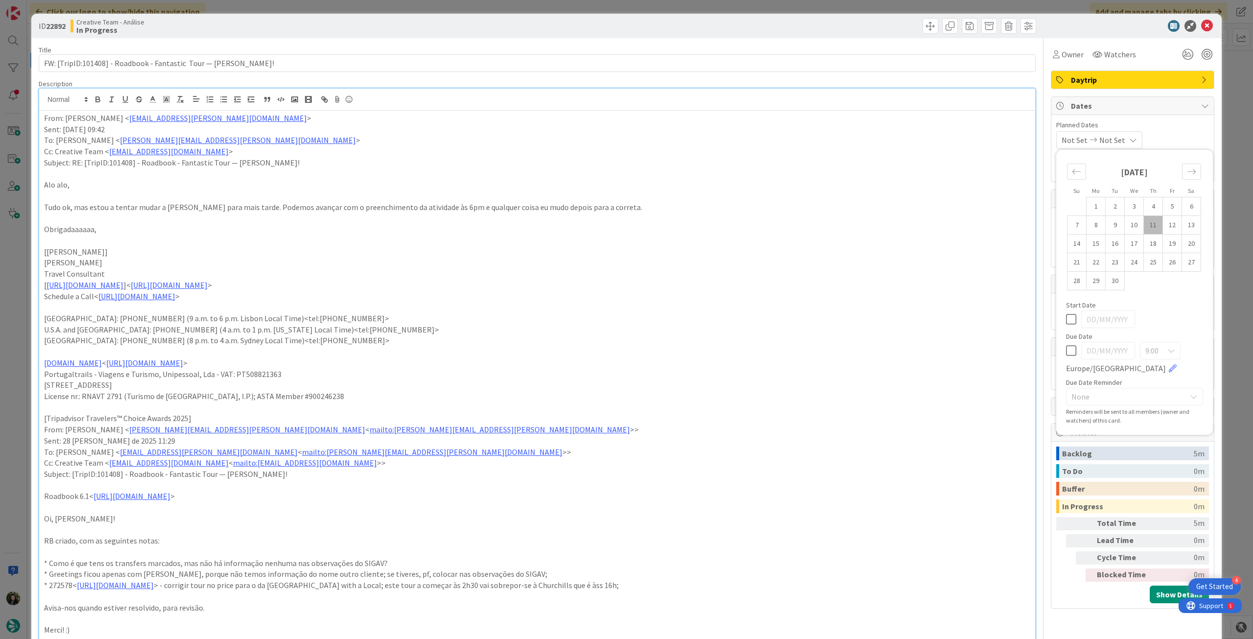
click at [1069, 350] on icon at bounding box center [1071, 351] width 10 height 12
type input "[DATE]"
click at [1202, 25] on icon at bounding box center [1208, 26] width 12 height 12
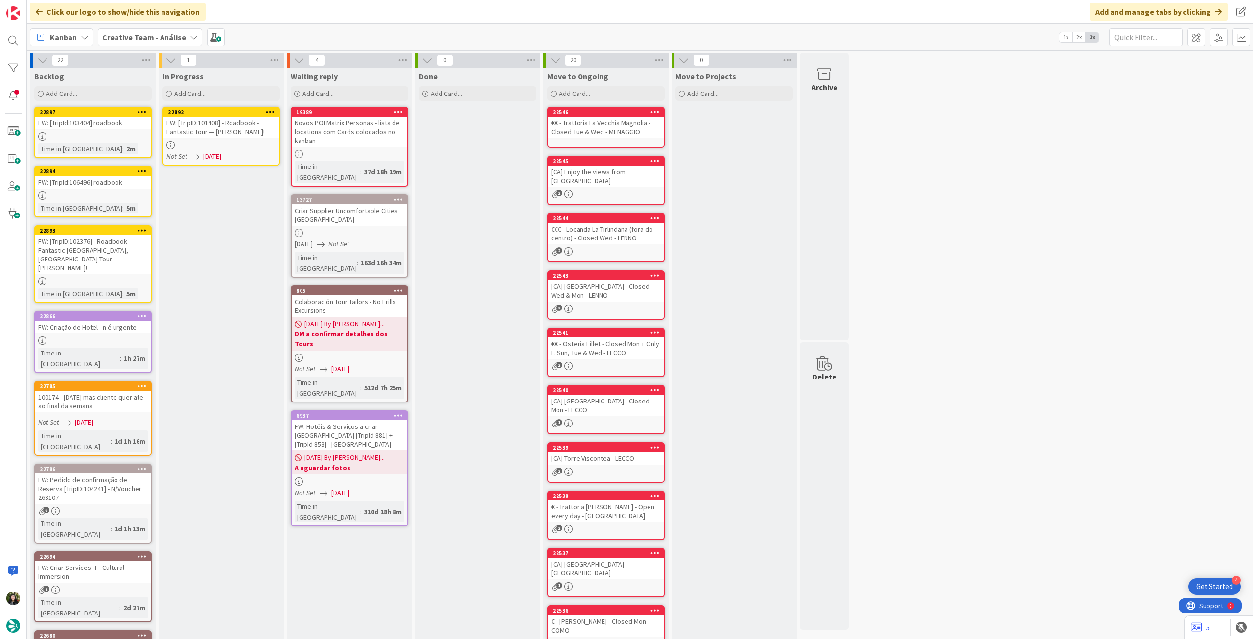
click at [274, 110] on icon at bounding box center [270, 111] width 9 height 7
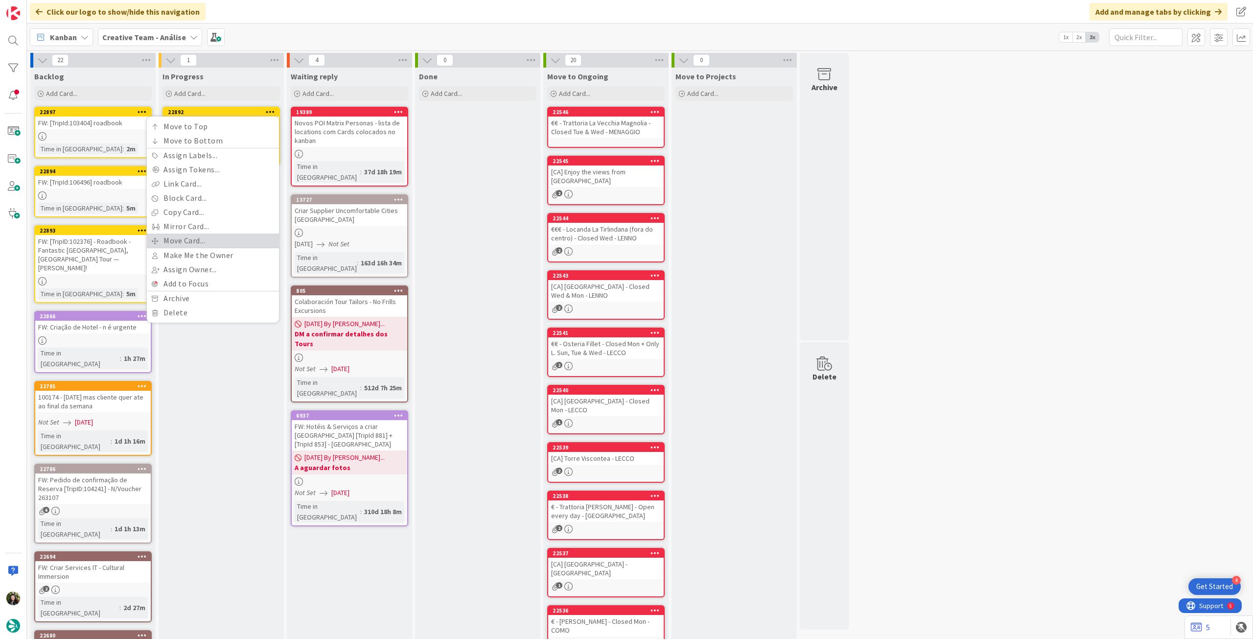
click at [221, 238] on link "Move Card..." at bounding box center [213, 241] width 132 height 14
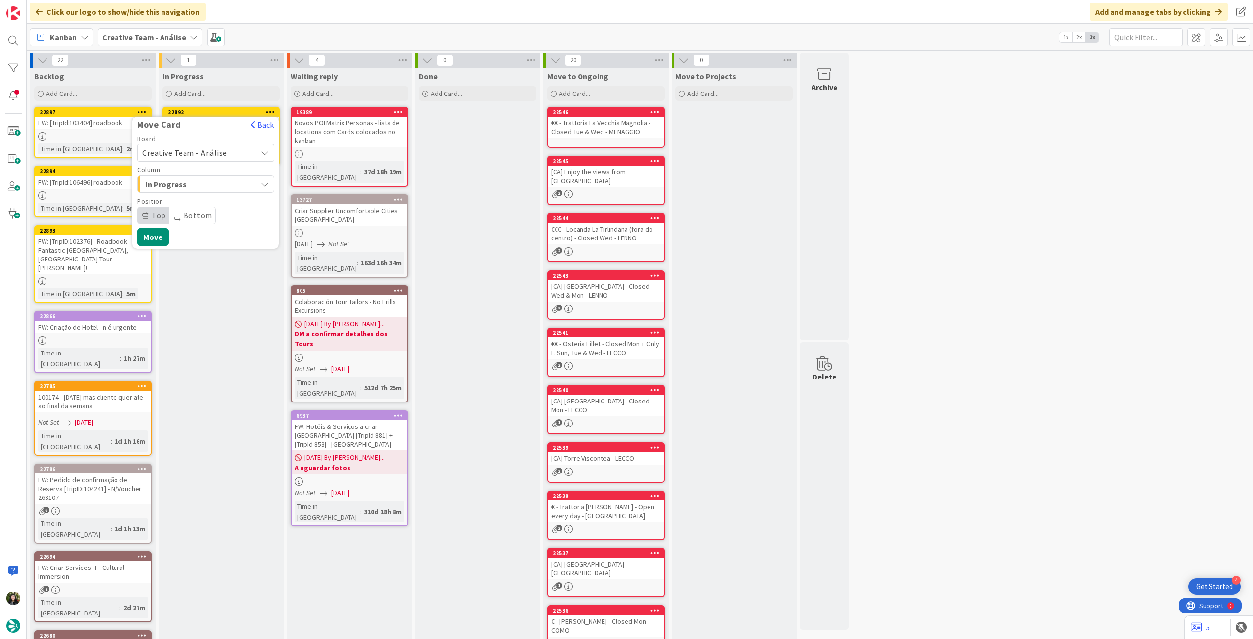
click at [219, 155] on span "Creative Team - Análise" at bounding box center [184, 153] width 85 height 10
click at [213, 203] on span "Creative Team" at bounding box center [212, 198] width 114 height 15
click at [209, 213] on span "Daytrip" at bounding box center [205, 216] width 94 height 14
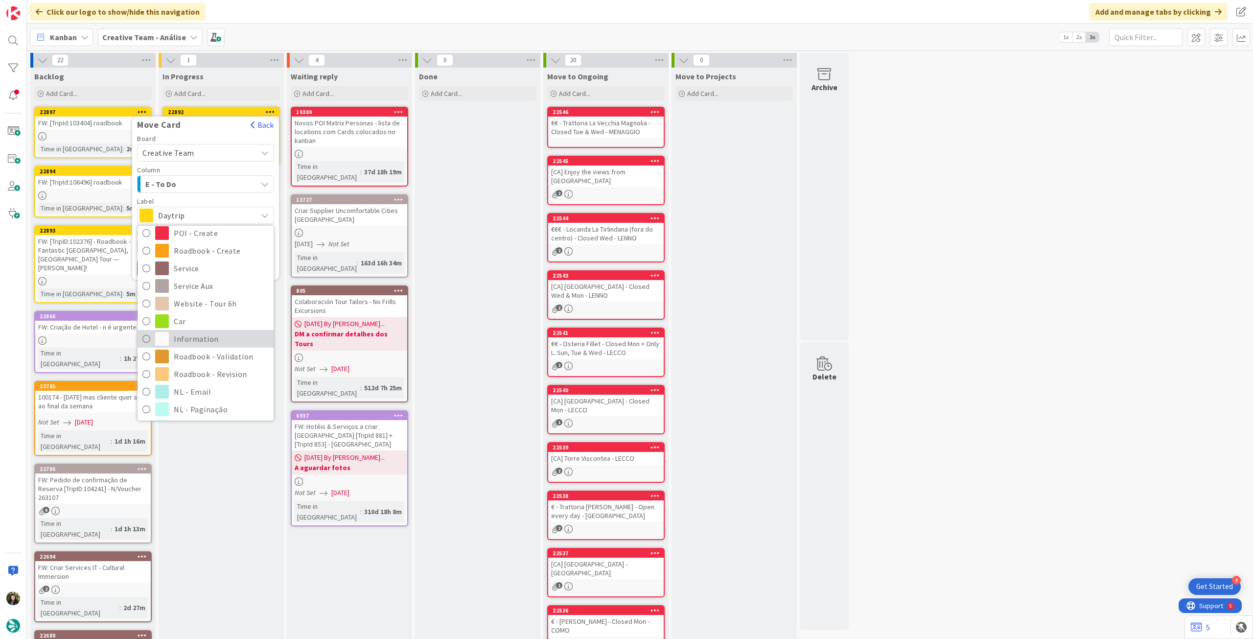
scroll to position [131, 0]
click at [213, 349] on span "Roadbook - Revision" at bounding box center [221, 354] width 95 height 15
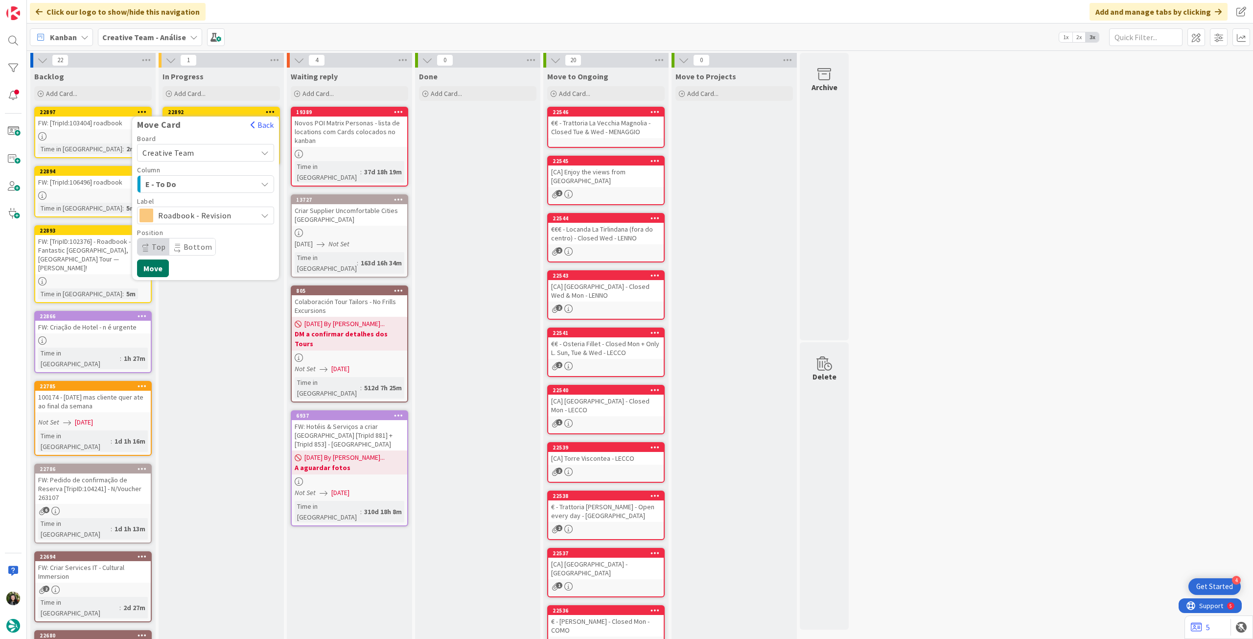
click at [156, 269] on button "Move" at bounding box center [153, 268] width 32 height 18
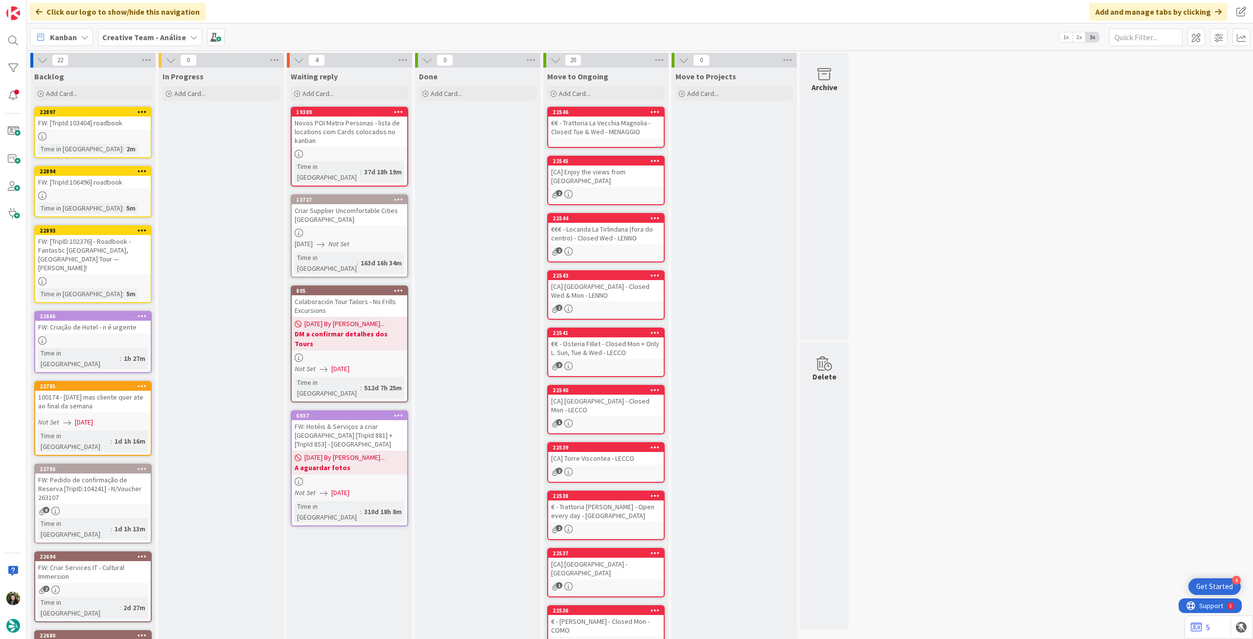
click at [131, 258] on div "FW: [TripID:102376] - Roadbook - Fantastic Portugal, France Tour — Patricia Lyn…" at bounding box center [93, 254] width 116 height 39
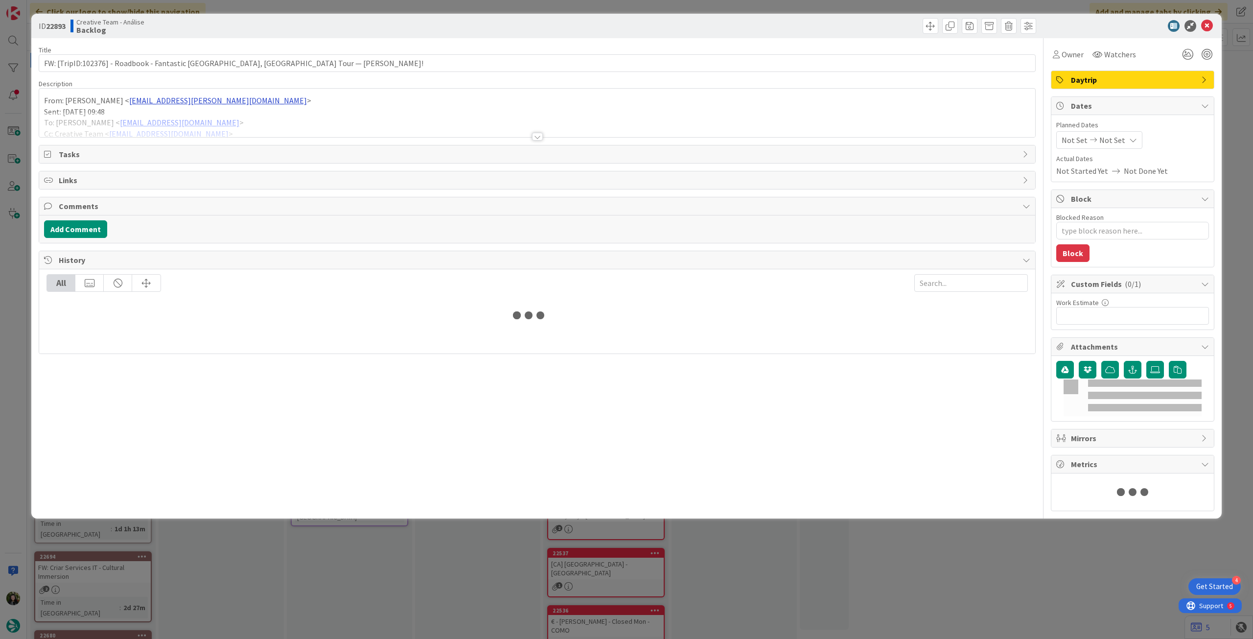
click at [206, 104] on div "From: Catarina Dâmaso < catarina.damaso@tourtailors.com > Sent: Thursday, Septe…" at bounding box center [537, 113] width 996 height 48
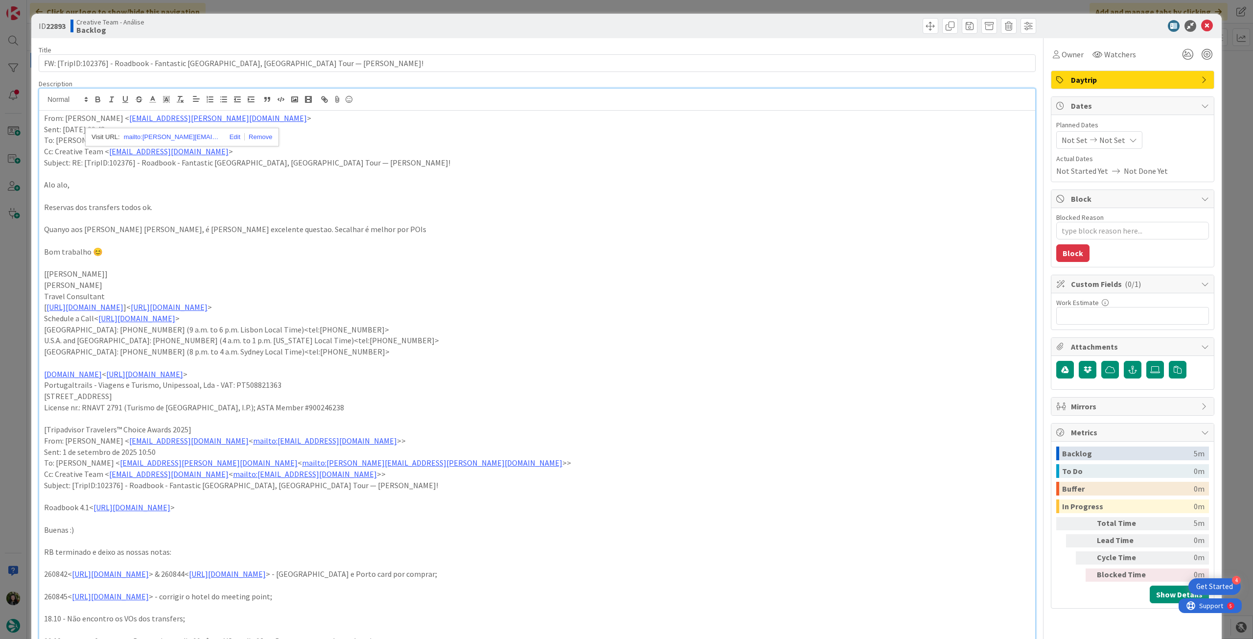
click at [348, 208] on p "Reservas dos transfers todos ok." at bounding box center [537, 207] width 987 height 11
click at [1202, 22] on icon at bounding box center [1208, 26] width 12 height 12
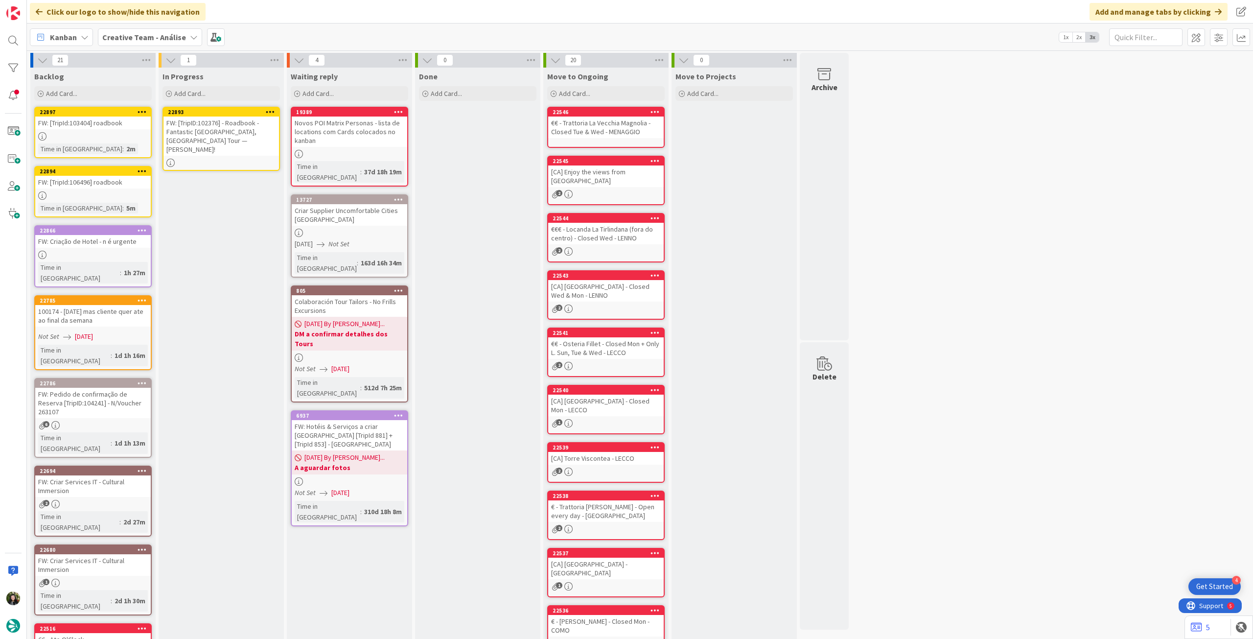
click at [270, 110] on icon at bounding box center [270, 111] width 9 height 7
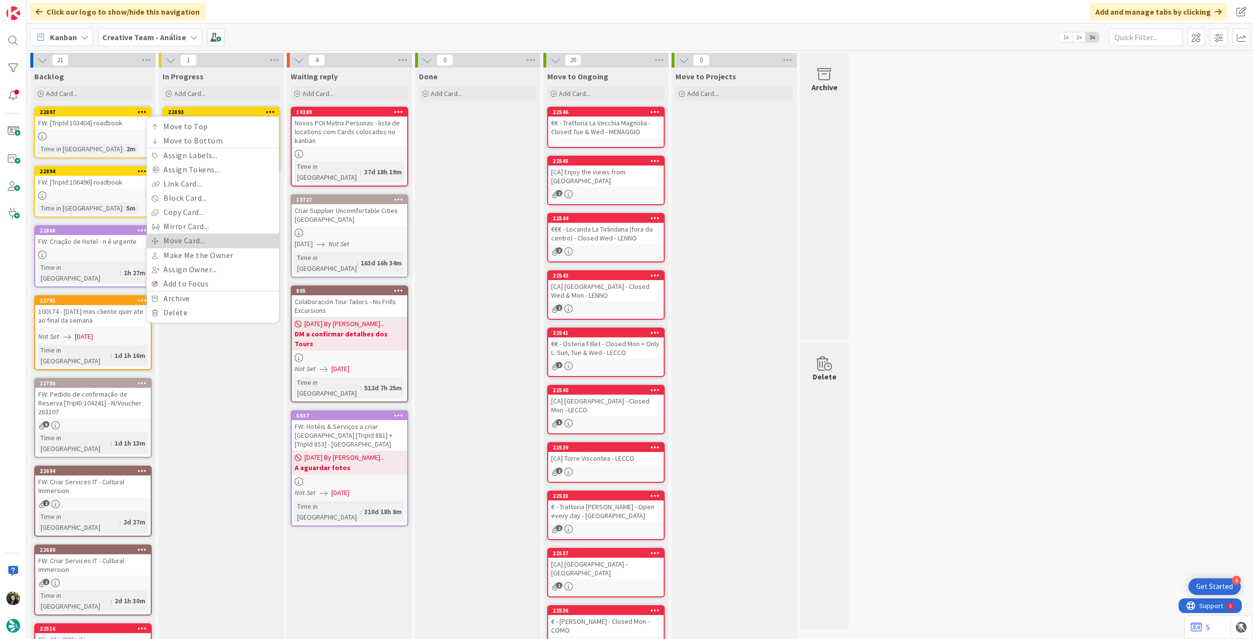
click at [234, 244] on link "Move Card..." at bounding box center [213, 241] width 132 height 14
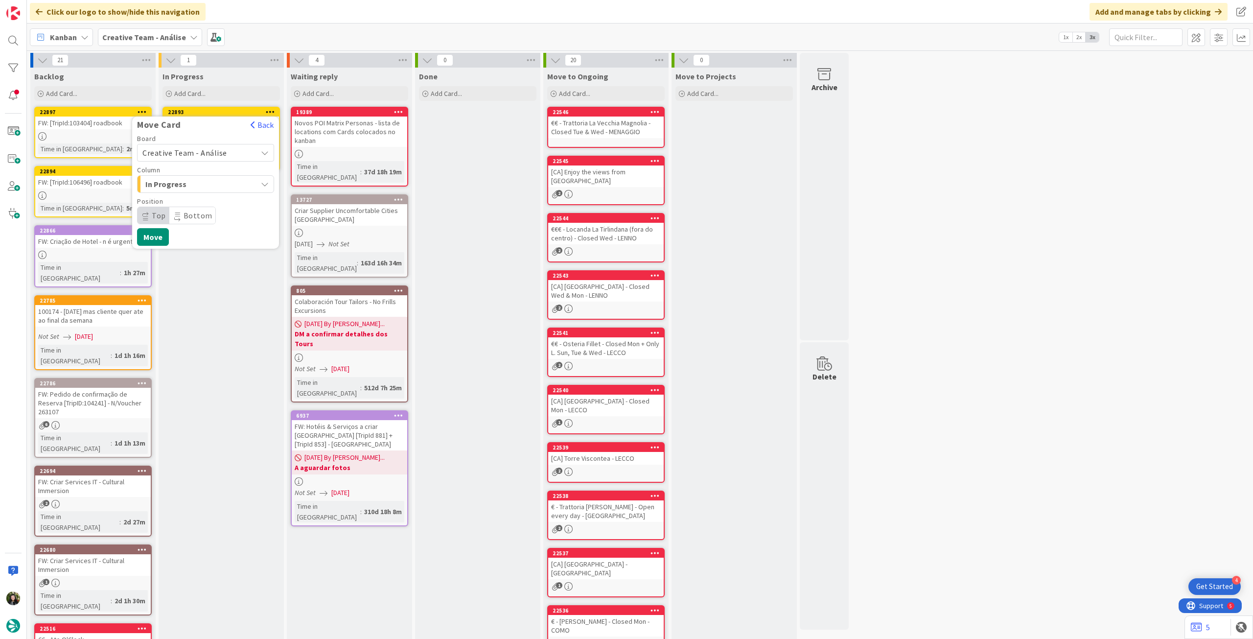
click at [217, 162] on div "Board Creative Team - Análise Column In Progress Position Top Bottom" at bounding box center [205, 179] width 137 height 89
click at [212, 191] on div "In Progress" at bounding box center [200, 184] width 114 height 16
click at [219, 154] on span "Creative Team - Análise" at bounding box center [184, 153] width 85 height 10
click at [213, 190] on link "Creative Team" at bounding box center [206, 199] width 136 height 18
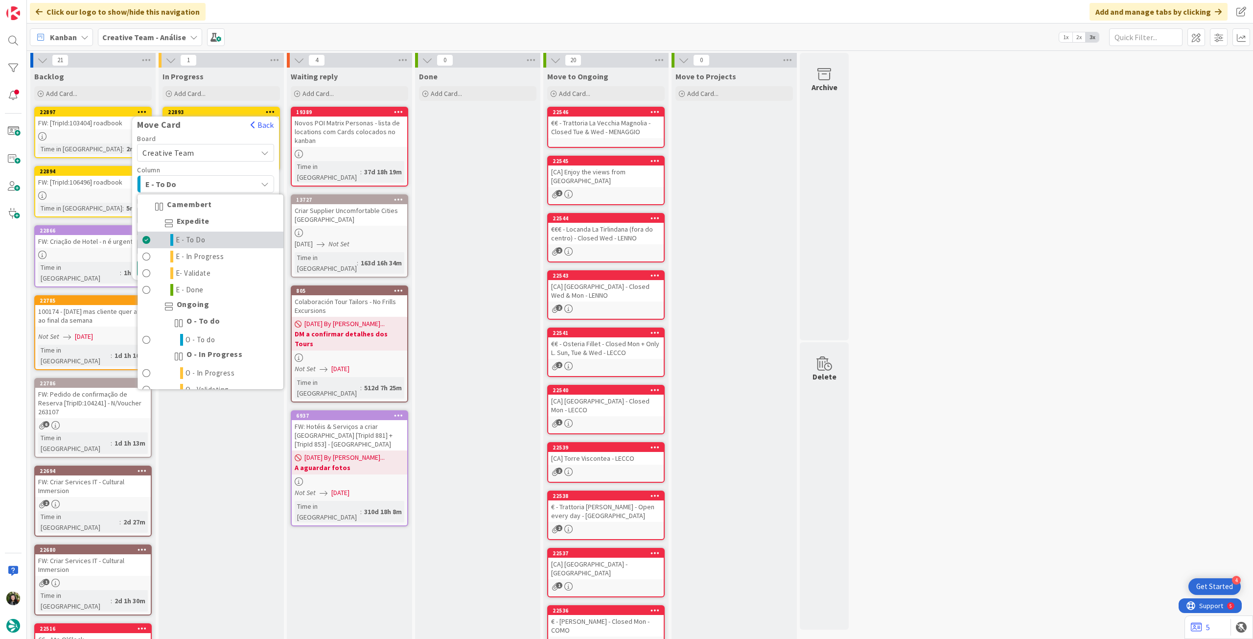
click at [205, 243] on link "E - To Do" at bounding box center [211, 240] width 146 height 17
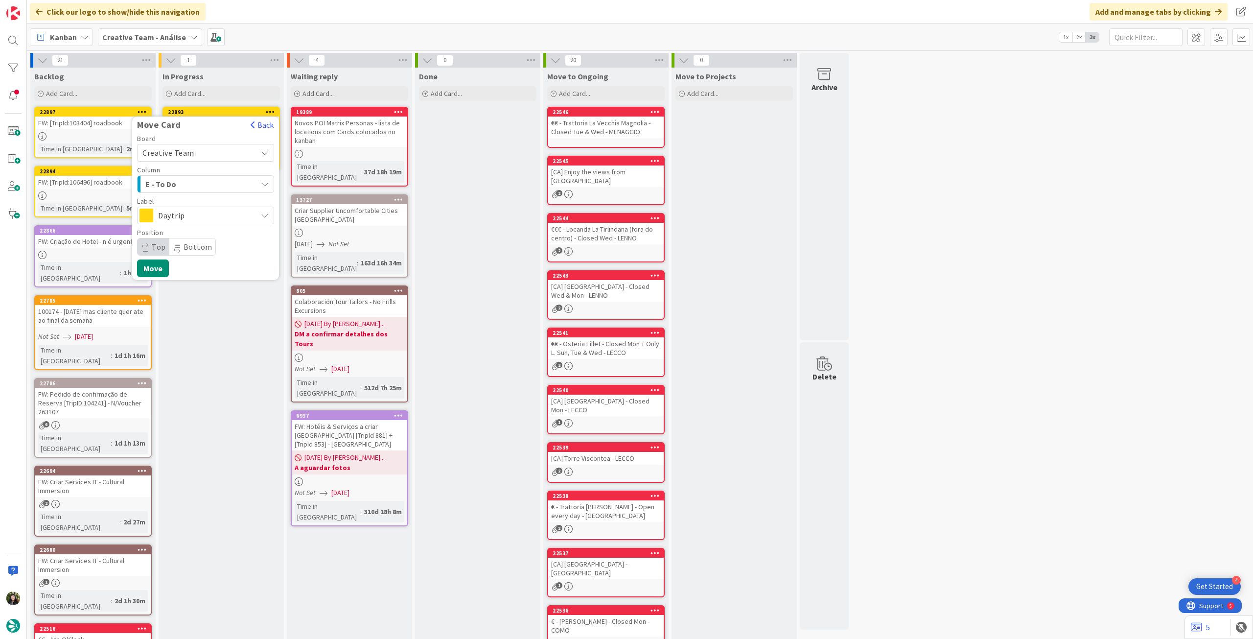
click at [202, 218] on span "Daytrip" at bounding box center [205, 216] width 94 height 14
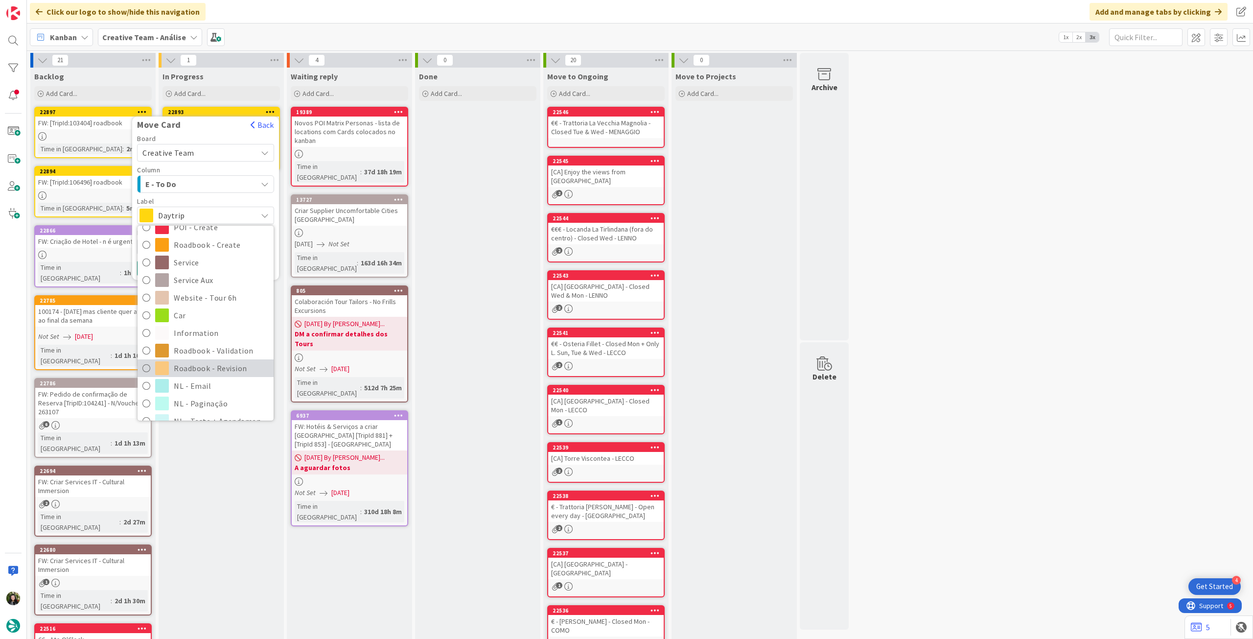
scroll to position [131, 0]
click at [218, 348] on span "Roadbook - Revision" at bounding box center [221, 354] width 95 height 15
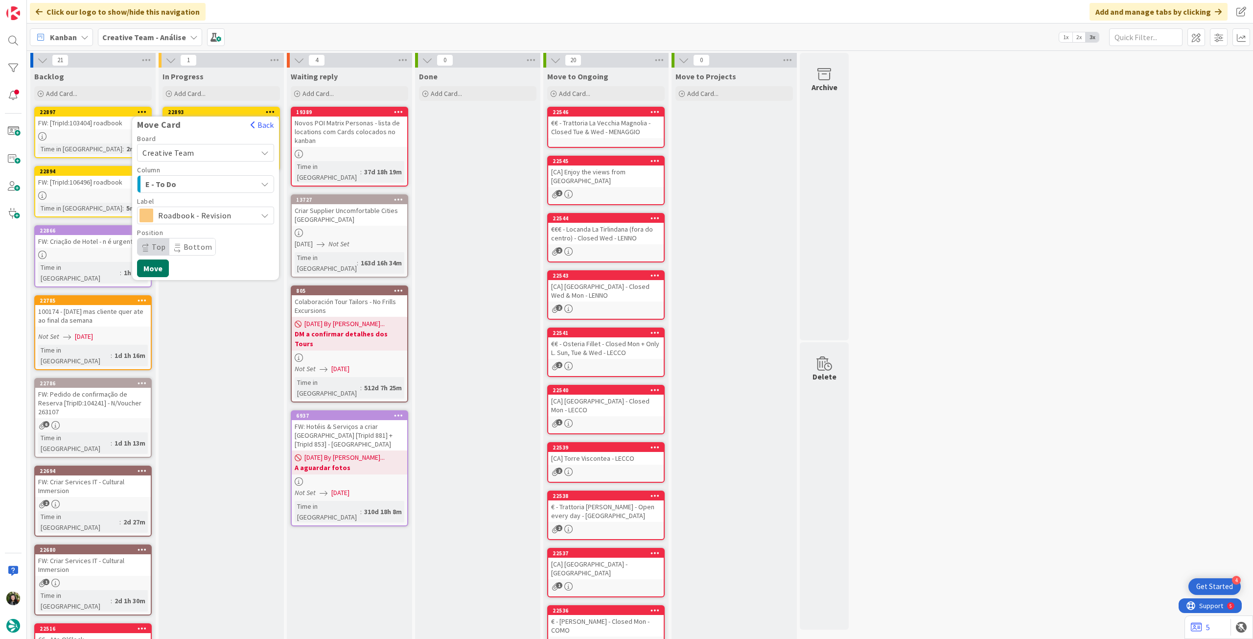
click at [162, 264] on button "Move" at bounding box center [153, 268] width 32 height 18
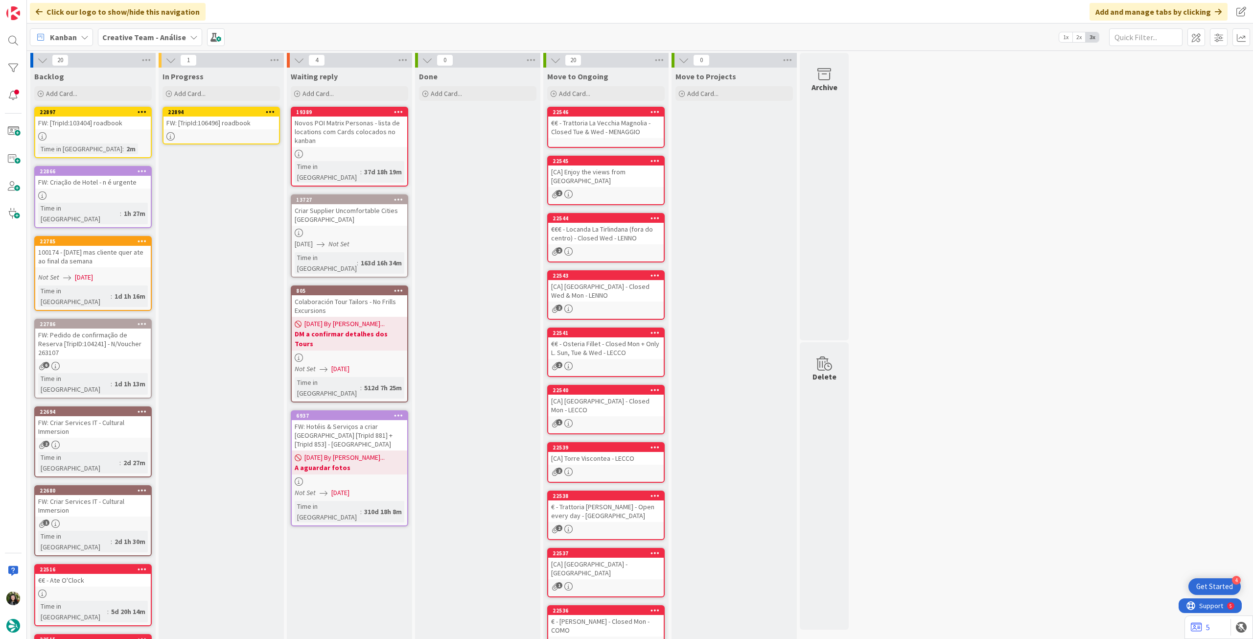
click at [223, 118] on div "FW: [TripId:106496] roadbook" at bounding box center [222, 123] width 116 height 13
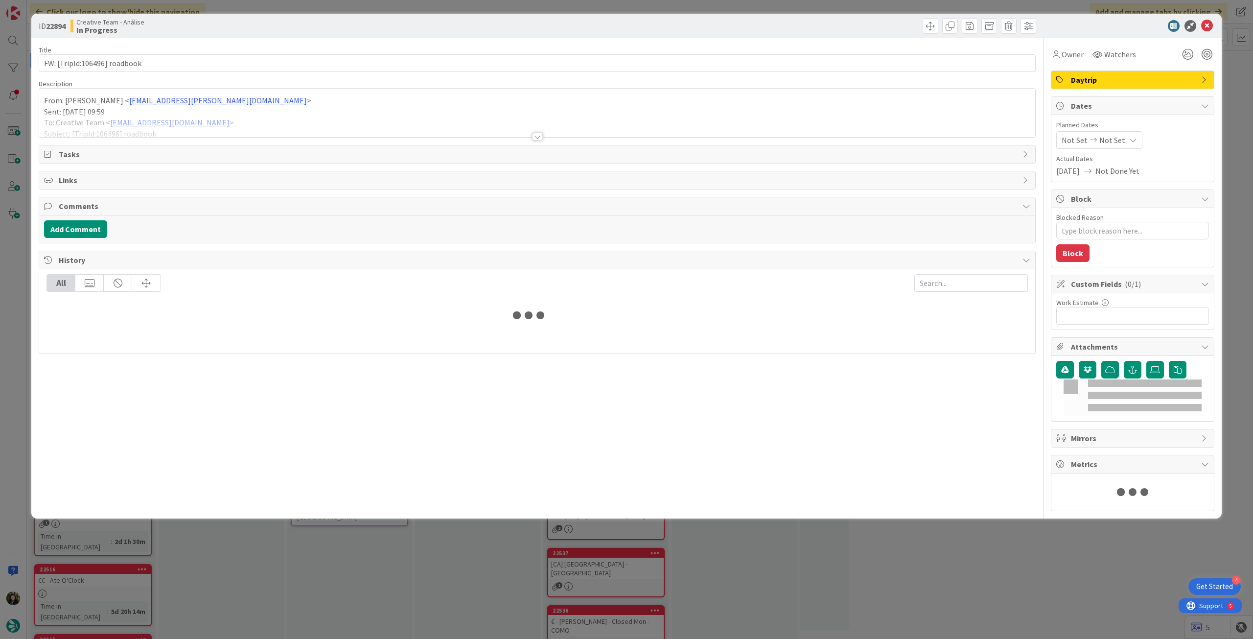
type textarea "x"
click at [228, 110] on p "Sent: Thursday, September 11, 2025 09:59" at bounding box center [537, 111] width 987 height 11
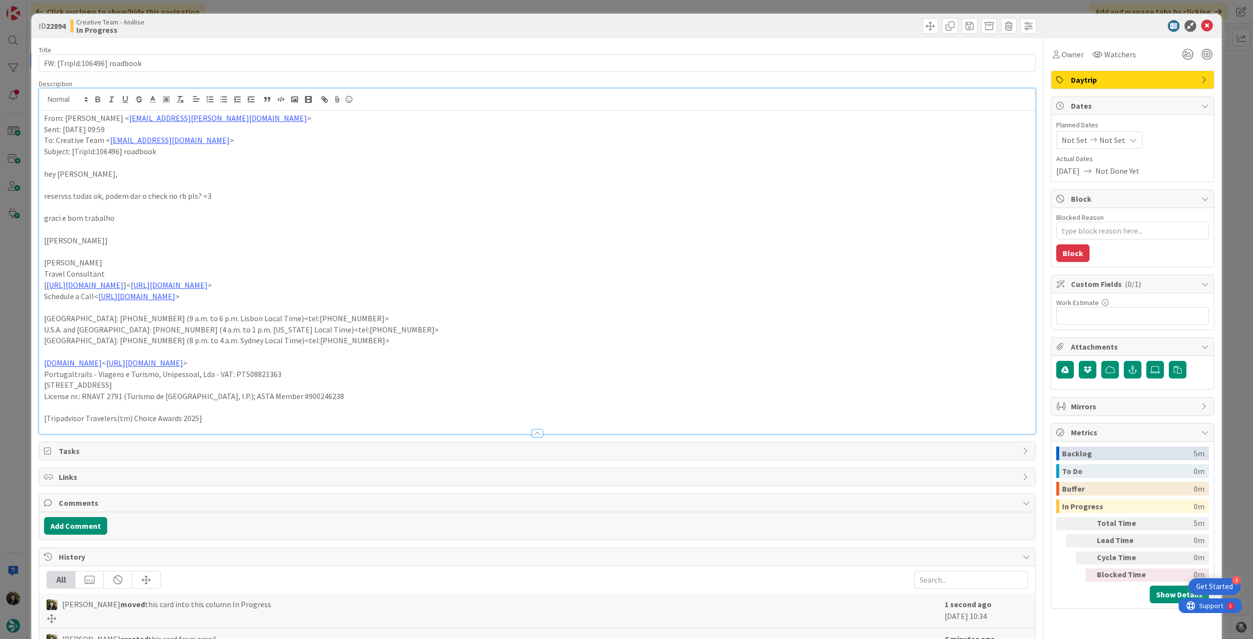
click at [1100, 145] on span "Not Set" at bounding box center [1113, 140] width 26 height 12
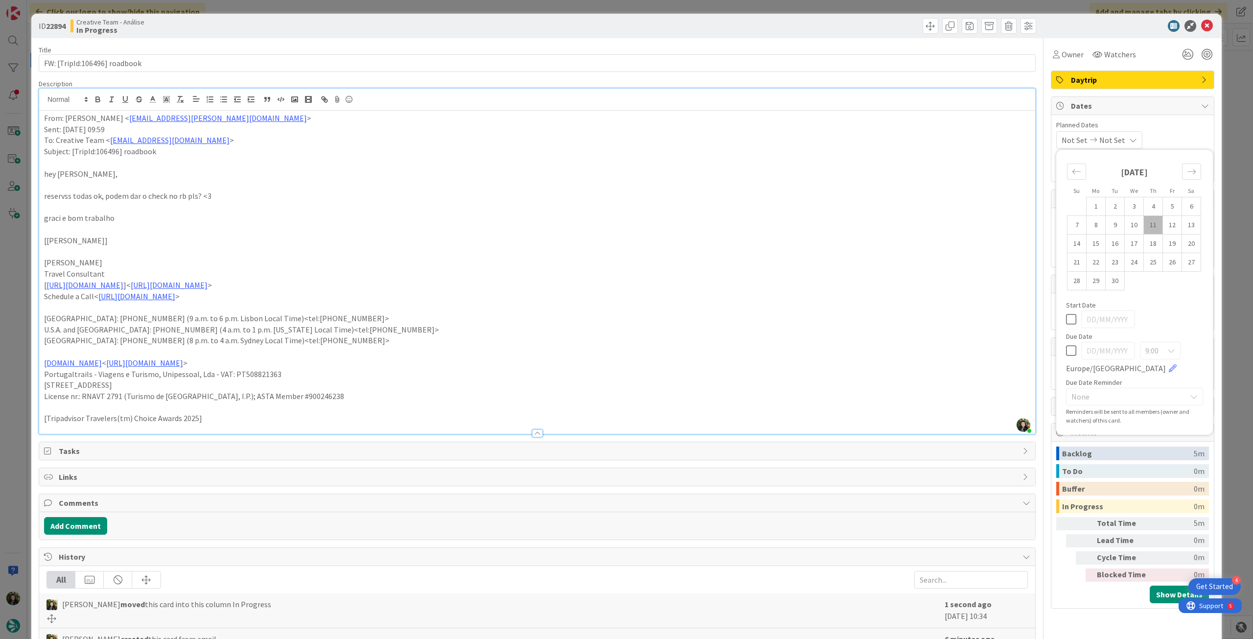
click at [1066, 355] on icon at bounding box center [1071, 351] width 10 height 12
type input "[DATE]"
click at [1202, 25] on icon at bounding box center [1208, 26] width 12 height 12
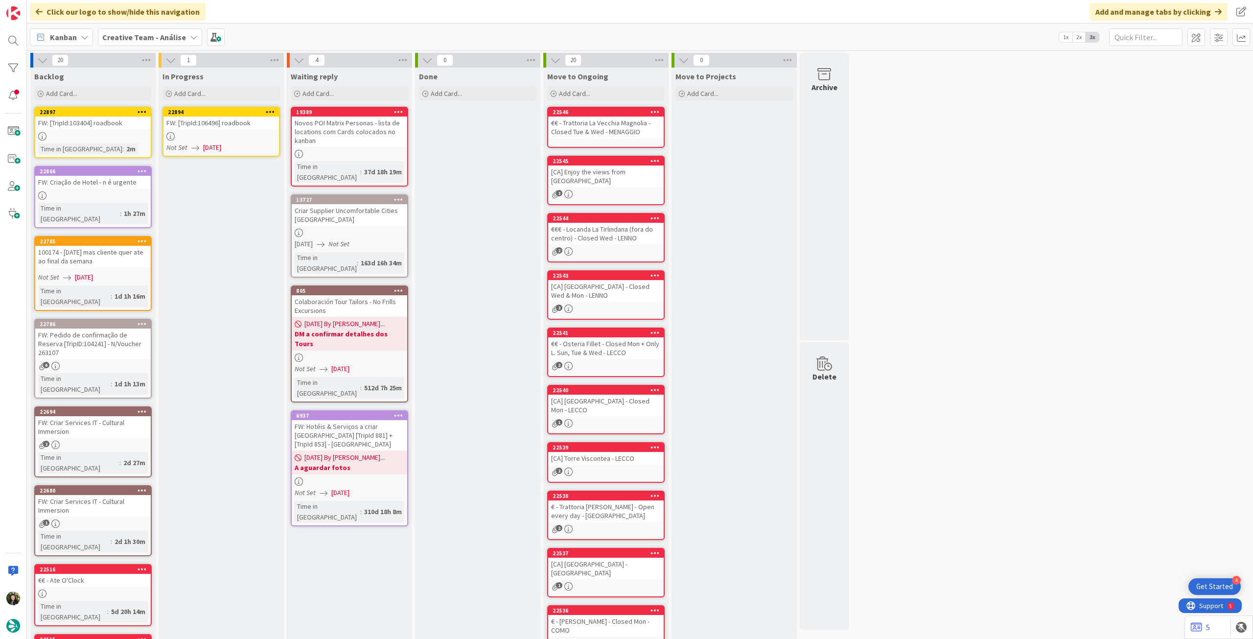
click at [268, 108] on icon at bounding box center [270, 111] width 9 height 7
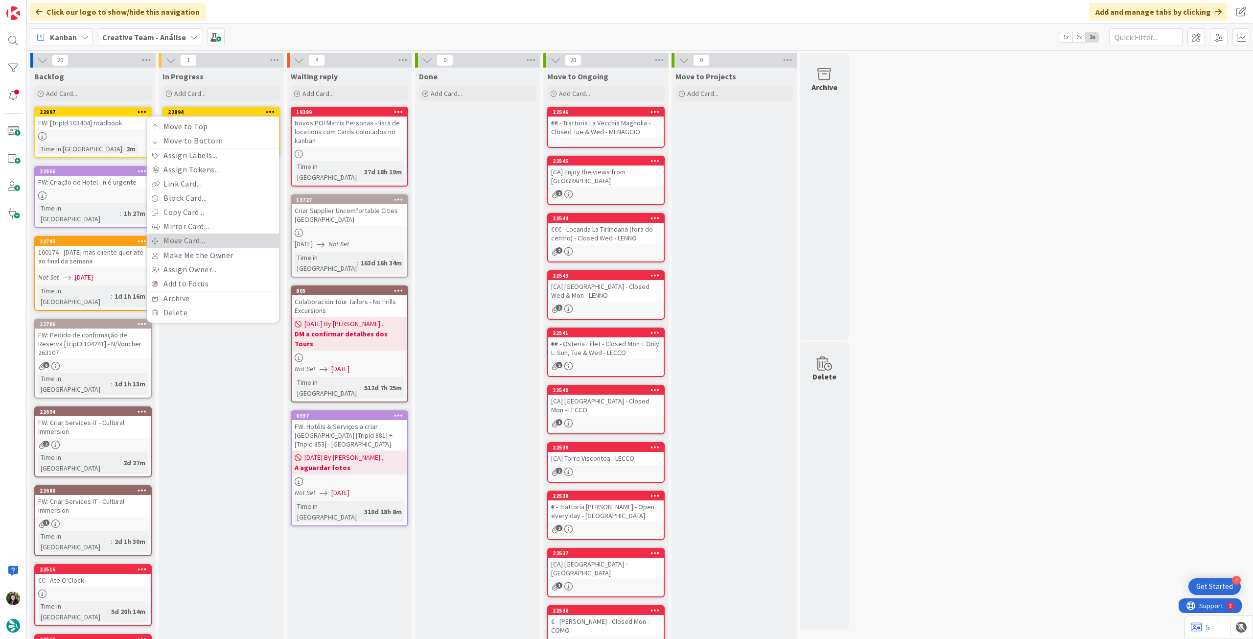
click at [212, 240] on link "Move Card..." at bounding box center [213, 241] width 132 height 14
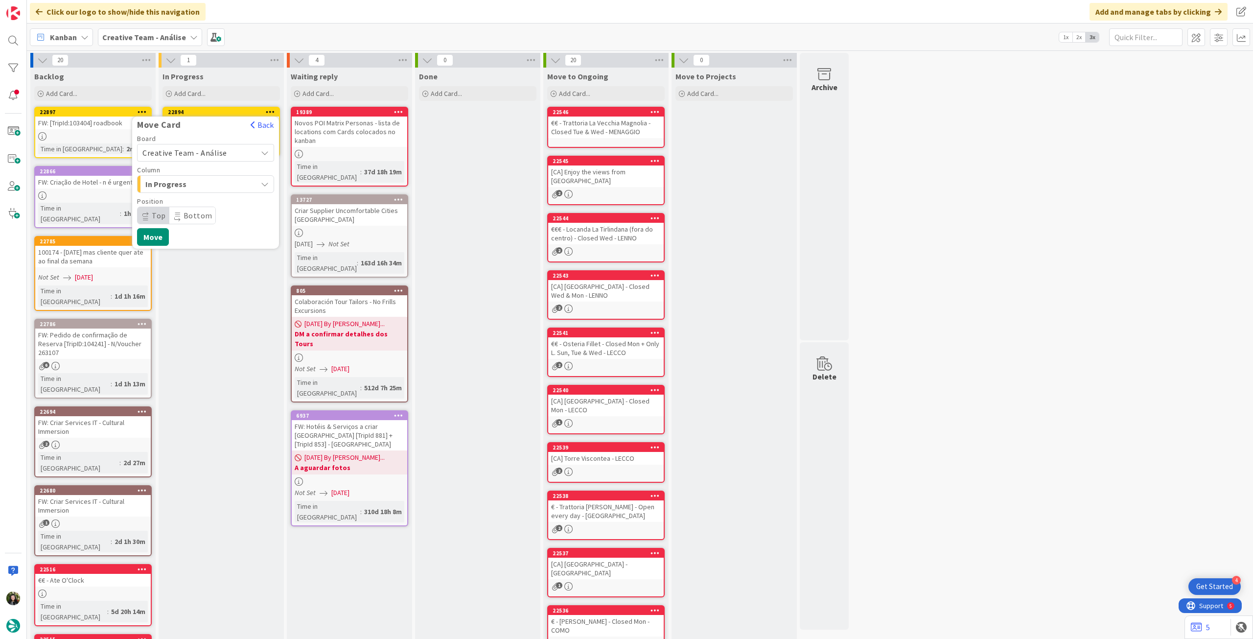
click at [212, 158] on span "Creative Team - Análise" at bounding box center [197, 153] width 110 height 14
click at [204, 202] on span "Creative Team" at bounding box center [212, 198] width 114 height 15
click at [198, 212] on span "Daytrip" at bounding box center [205, 216] width 94 height 14
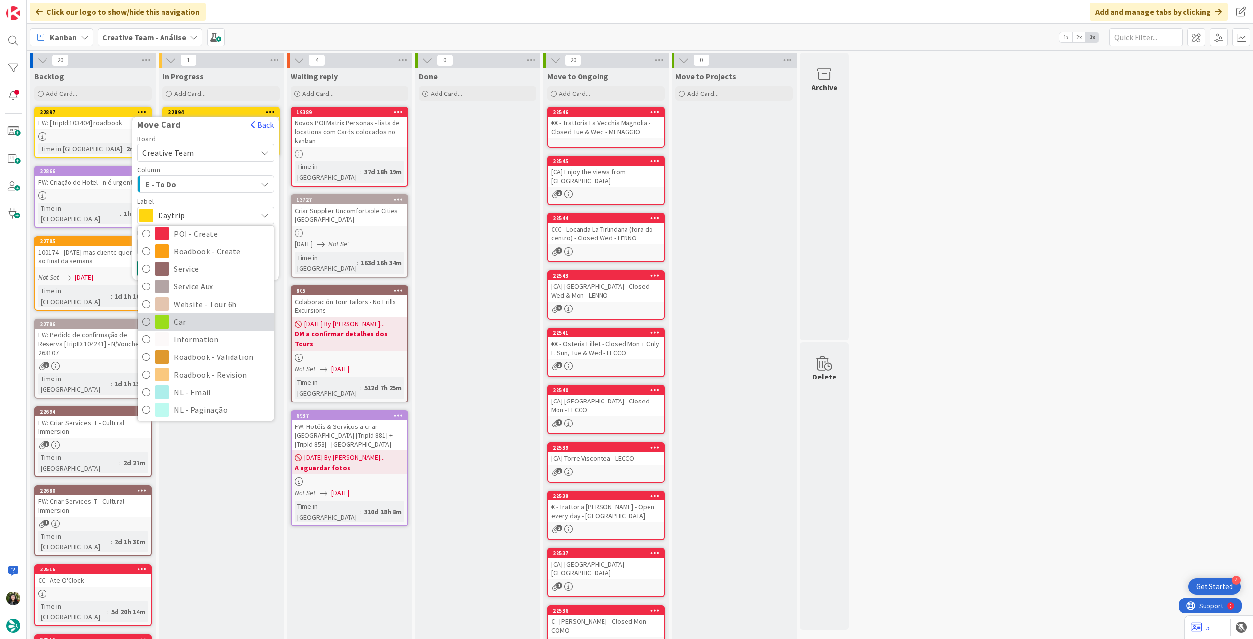
scroll to position [131, 0]
click at [210, 353] on span "Roadbook - Revision" at bounding box center [221, 354] width 95 height 15
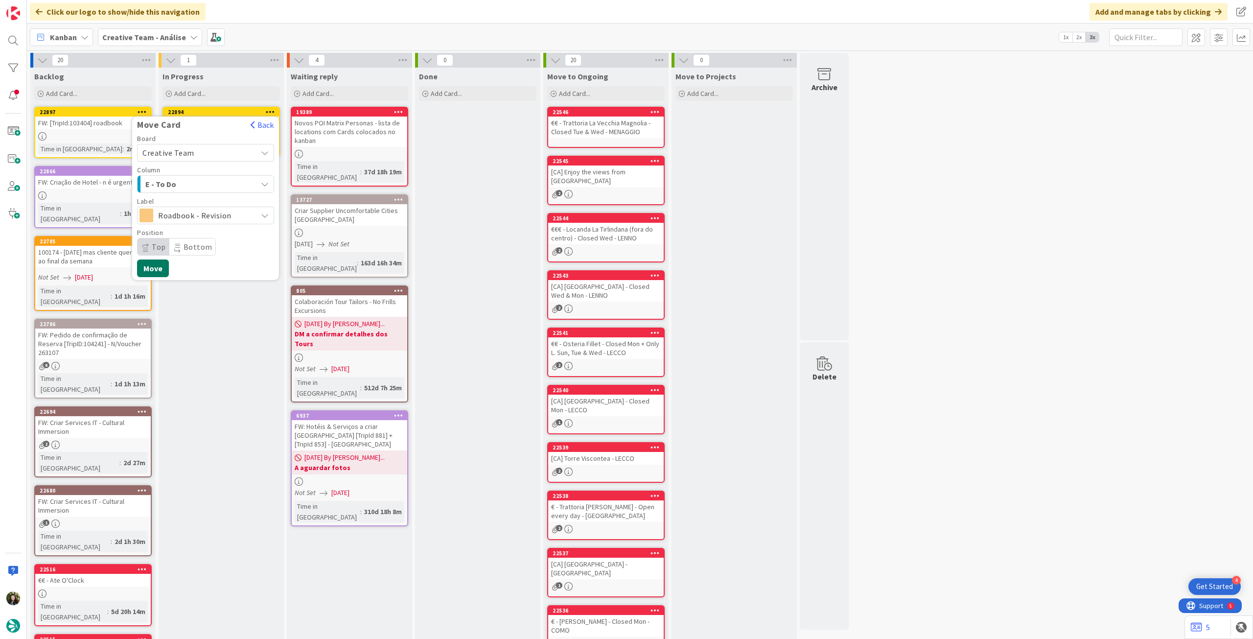
click at [157, 265] on button "Move" at bounding box center [153, 268] width 32 height 18
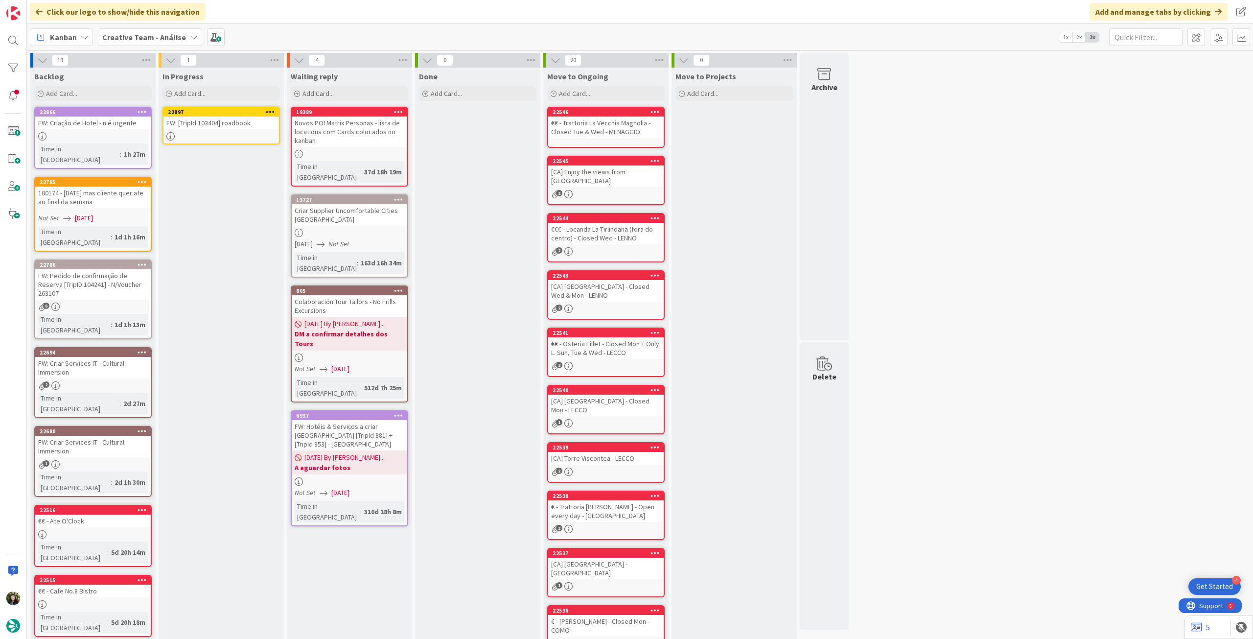
click at [218, 126] on div "FW: [TripId:103404] roadbook" at bounding box center [222, 123] width 116 height 13
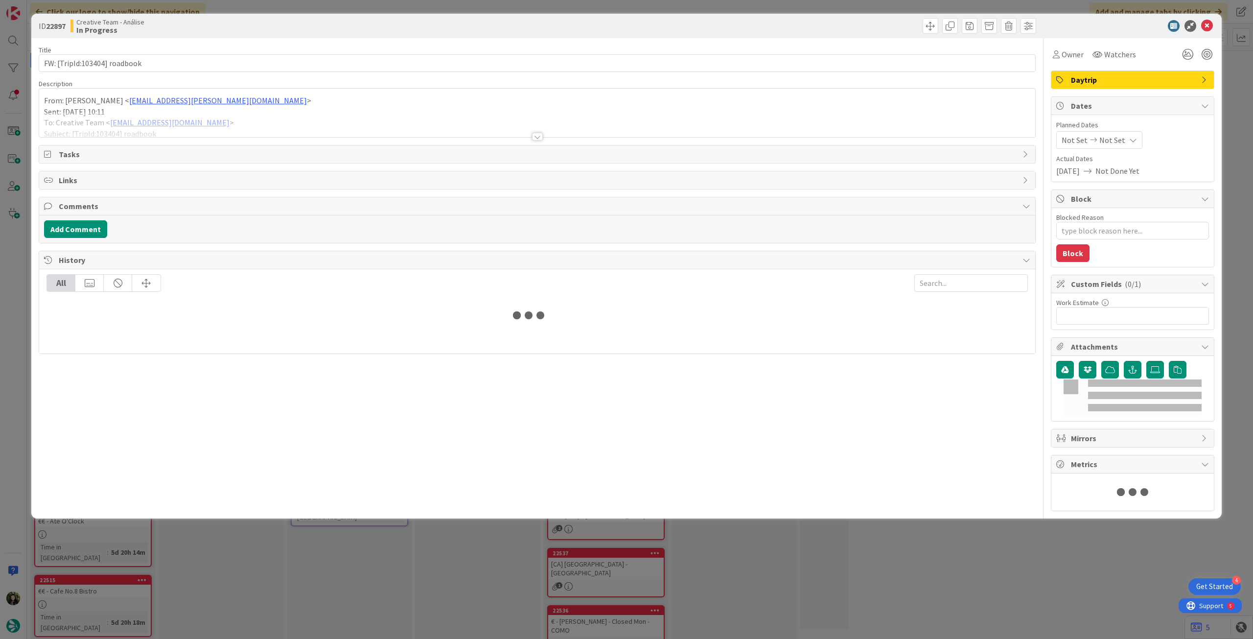
drag, startPoint x: 217, startPoint y: 145, endPoint x: 220, endPoint y: 112, distance: 32.9
click at [219, 112] on div at bounding box center [537, 124] width 996 height 25
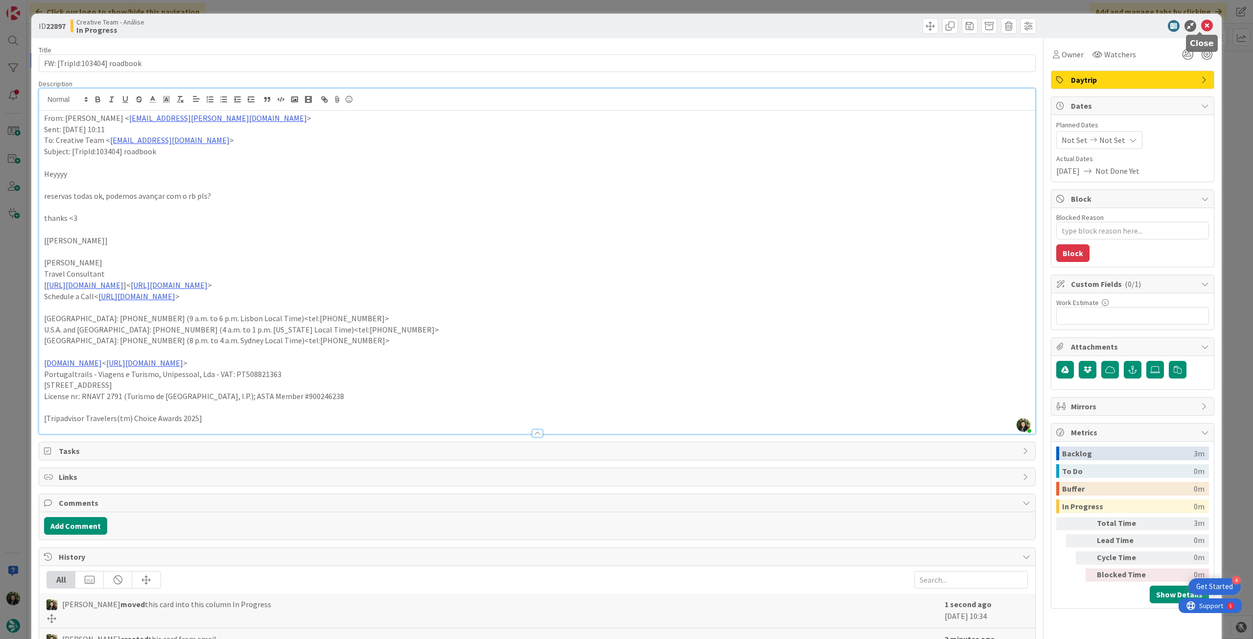
drag, startPoint x: 1203, startPoint y: 24, endPoint x: 778, endPoint y: 65, distance: 427.0
click at [1202, 25] on icon at bounding box center [1208, 26] width 12 height 12
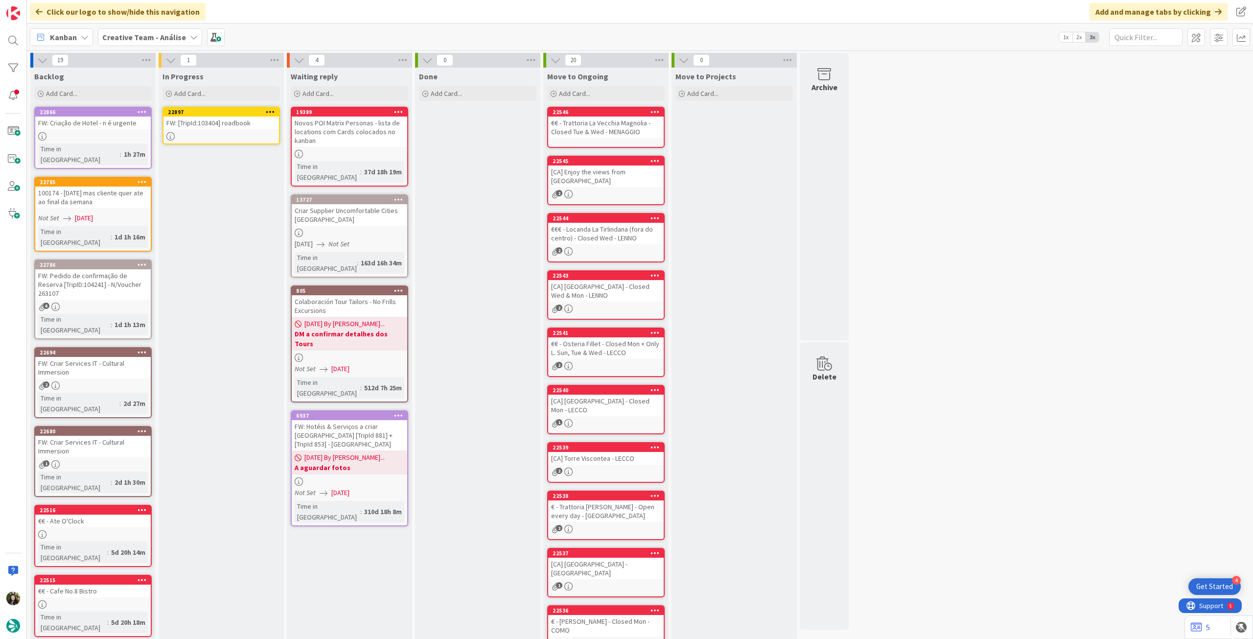
click at [262, 122] on div "FW: [TripId:103404] roadbook" at bounding box center [222, 123] width 116 height 13
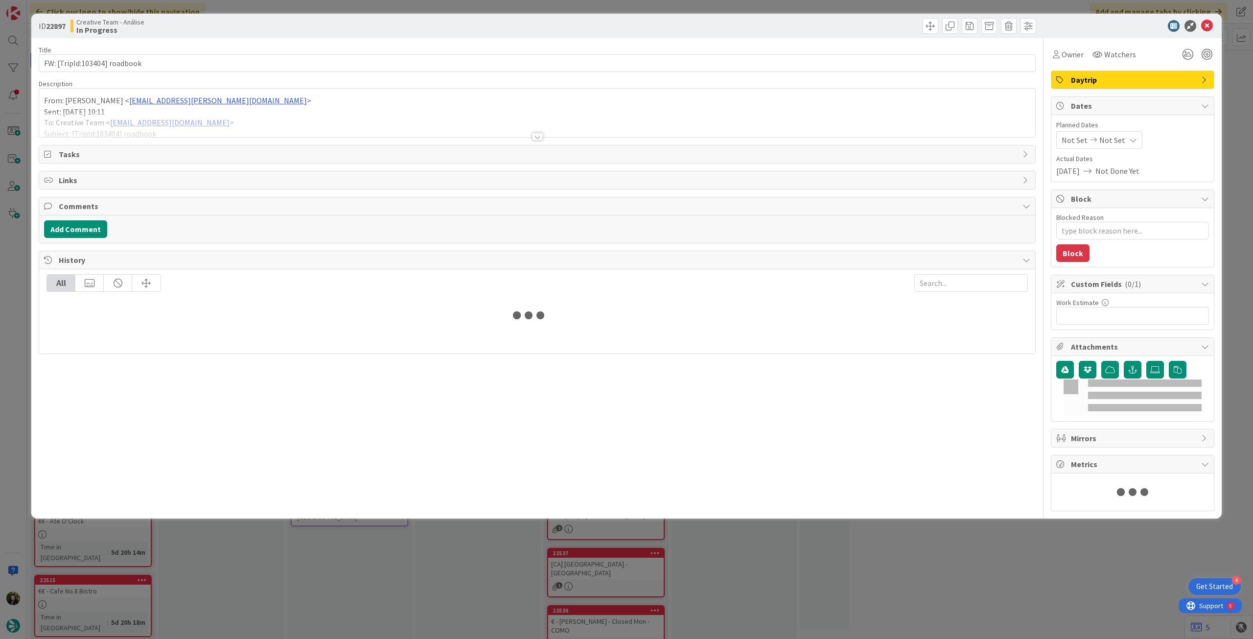
type textarea "x"
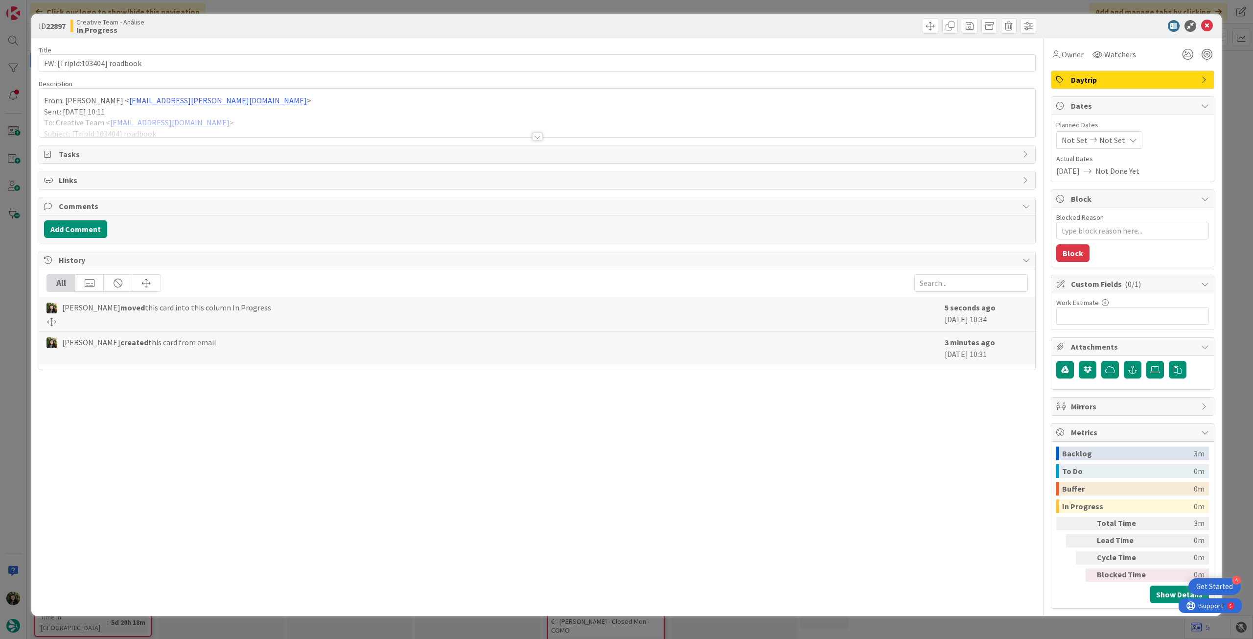
click at [267, 107] on p "Sent: Thursday, September 11, 2025 10:11" at bounding box center [537, 111] width 987 height 11
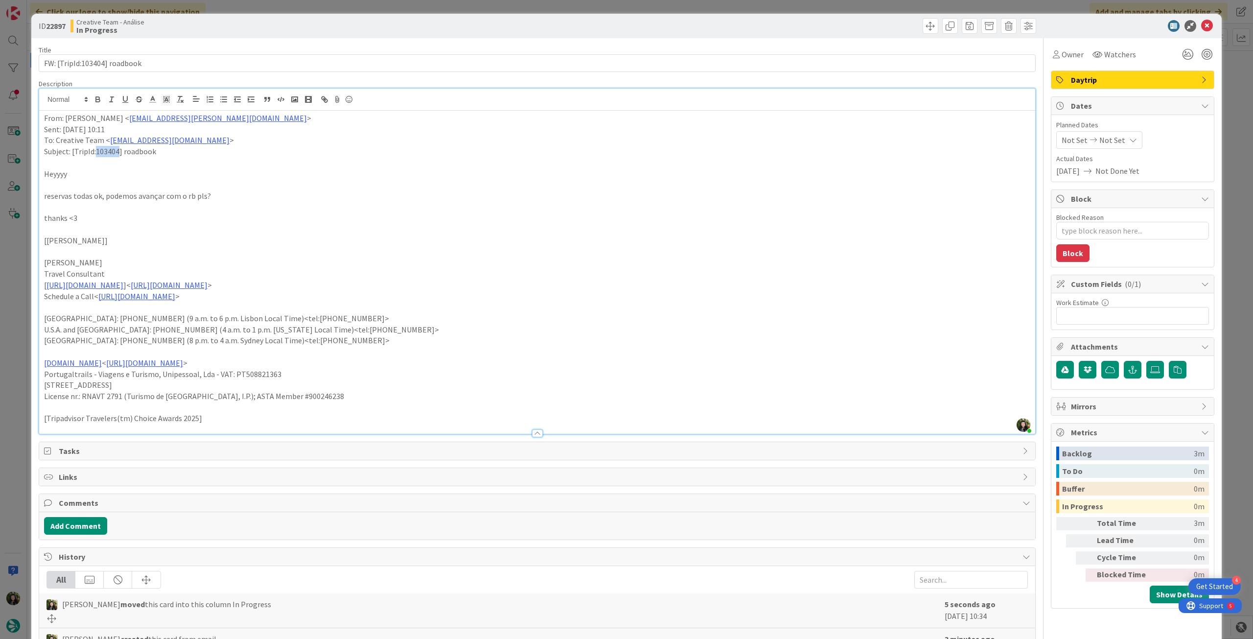
drag, startPoint x: 95, startPoint y: 153, endPoint x: 118, endPoint y: 154, distance: 23.0
click at [118, 154] on p "Subject: [TripId:103404] roadbook" at bounding box center [537, 151] width 987 height 11
copy p "103404"
click at [44, 120] on p "From: Catarina Dâmaso < catarina.damaso@tourtailors.com >" at bounding box center [537, 118] width 987 height 11
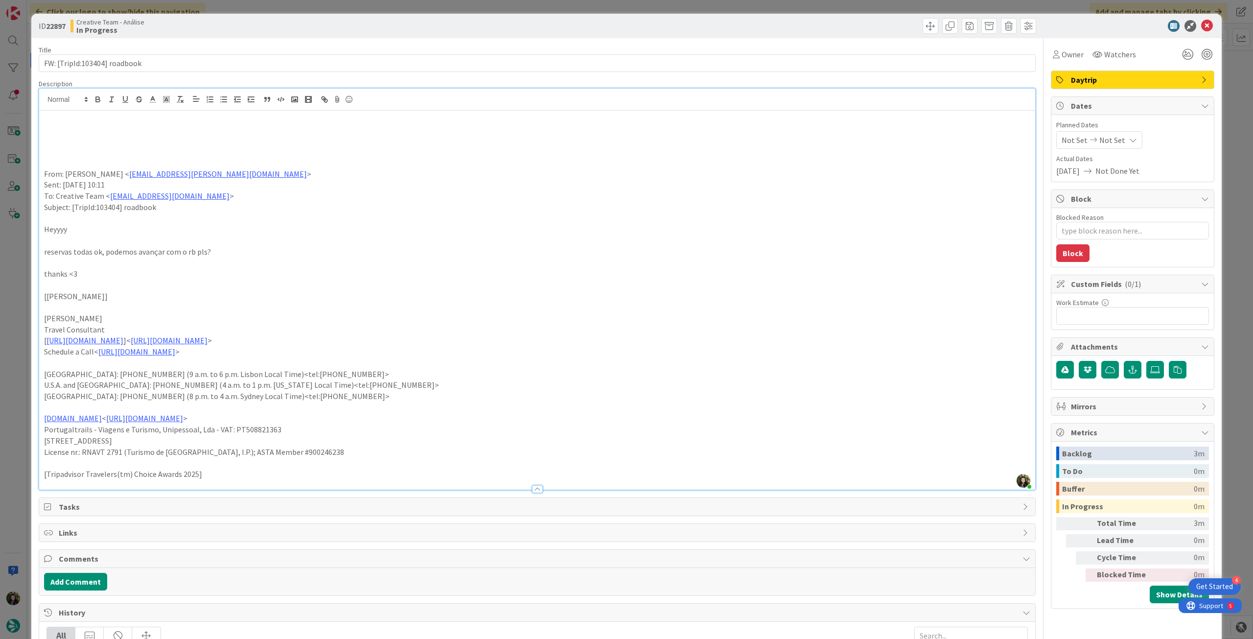
click at [68, 124] on p at bounding box center [537, 129] width 987 height 11
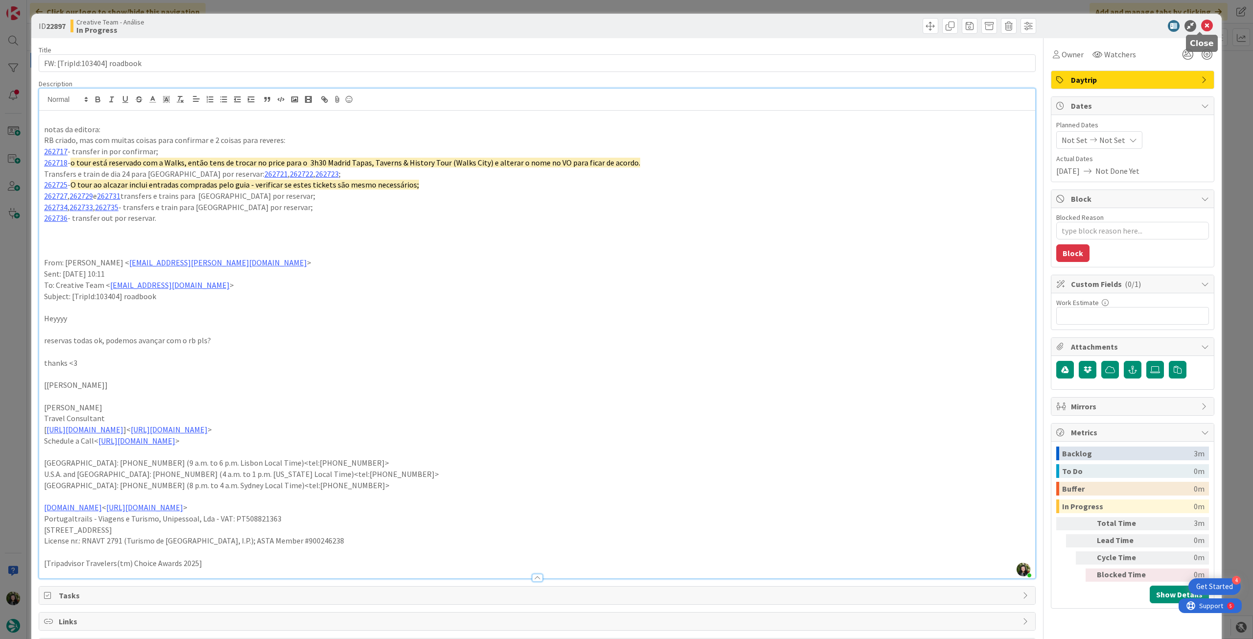
drag, startPoint x: 1203, startPoint y: 27, endPoint x: 691, endPoint y: 35, distance: 512.2
click at [1203, 27] on icon at bounding box center [1208, 26] width 12 height 12
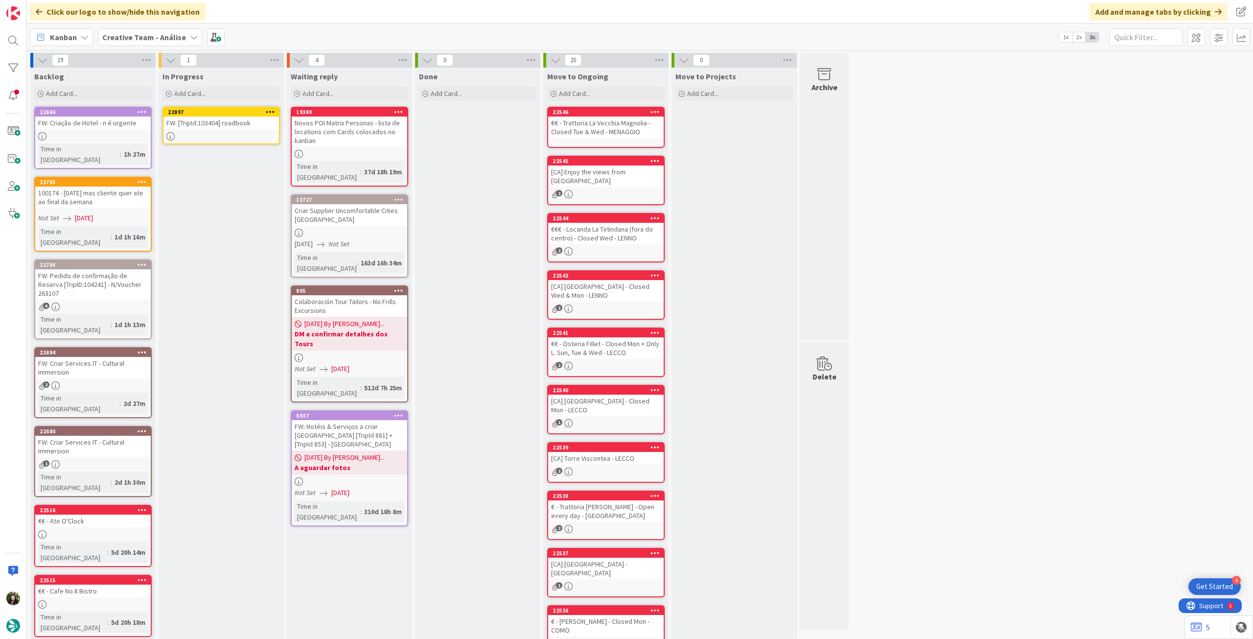
click at [272, 111] on icon at bounding box center [270, 111] width 9 height 7
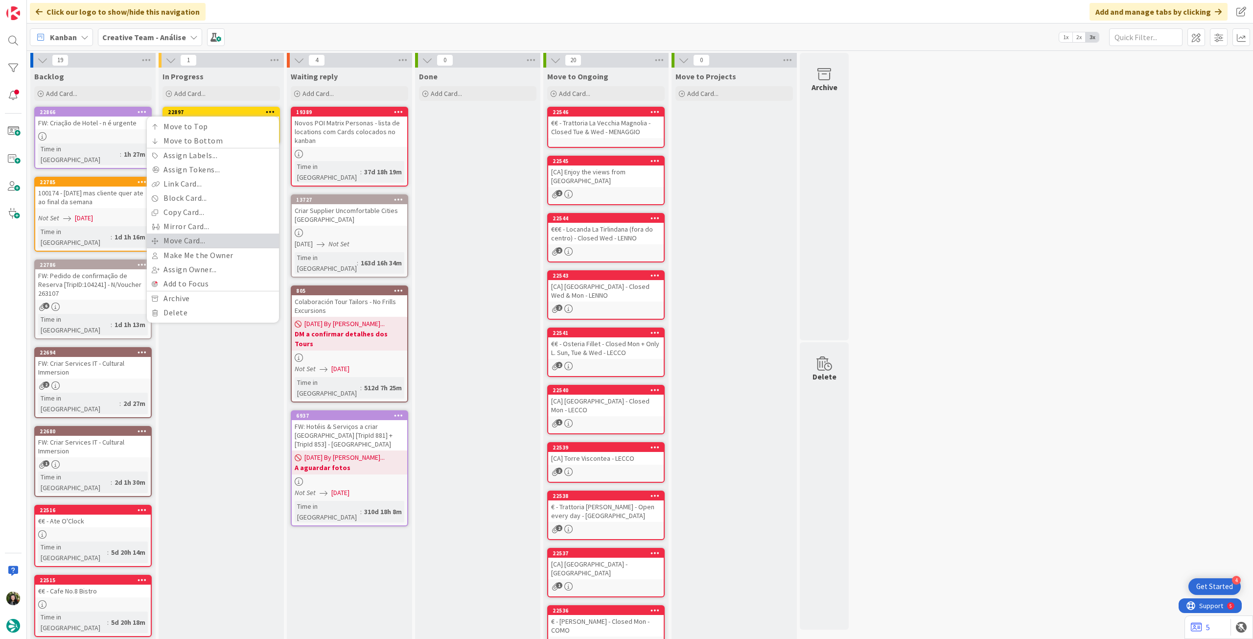
click at [191, 238] on link "Move Card..." at bounding box center [213, 241] width 132 height 14
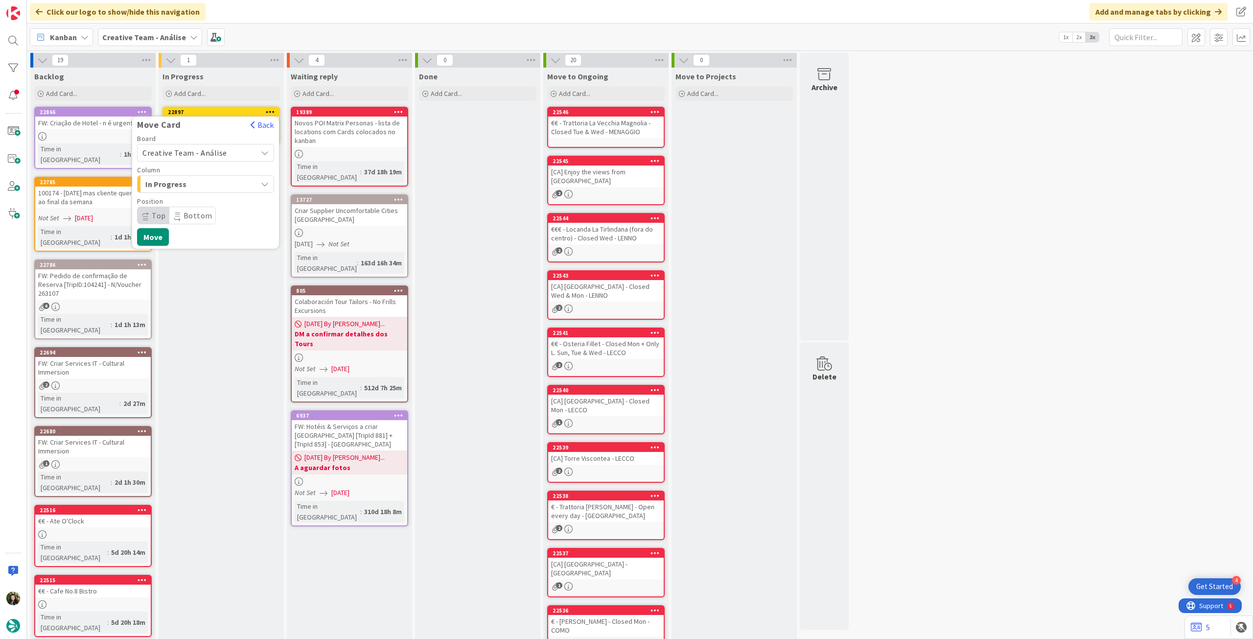
click at [206, 144] on div "Creative Team - Análise" at bounding box center [205, 153] width 137 height 18
click at [196, 193] on span "Creative Team" at bounding box center [212, 198] width 114 height 15
click at [197, 184] on span "Select a Column..." at bounding box center [178, 184] width 73 height 13
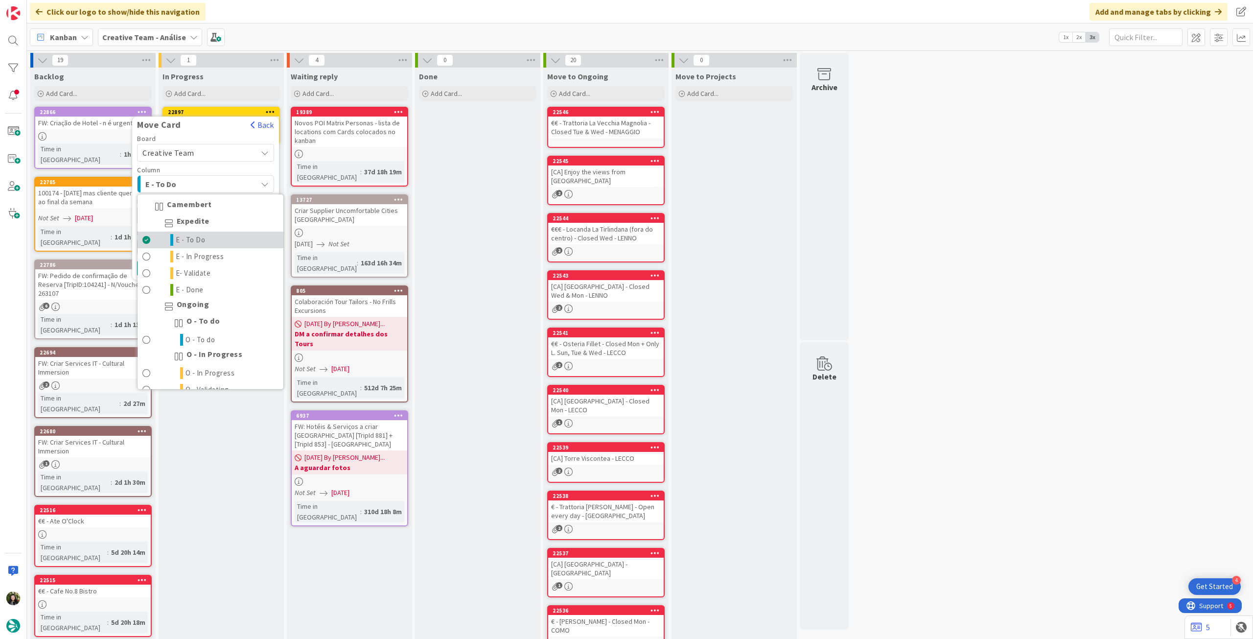
click at [208, 238] on link "E - To Do" at bounding box center [211, 240] width 146 height 17
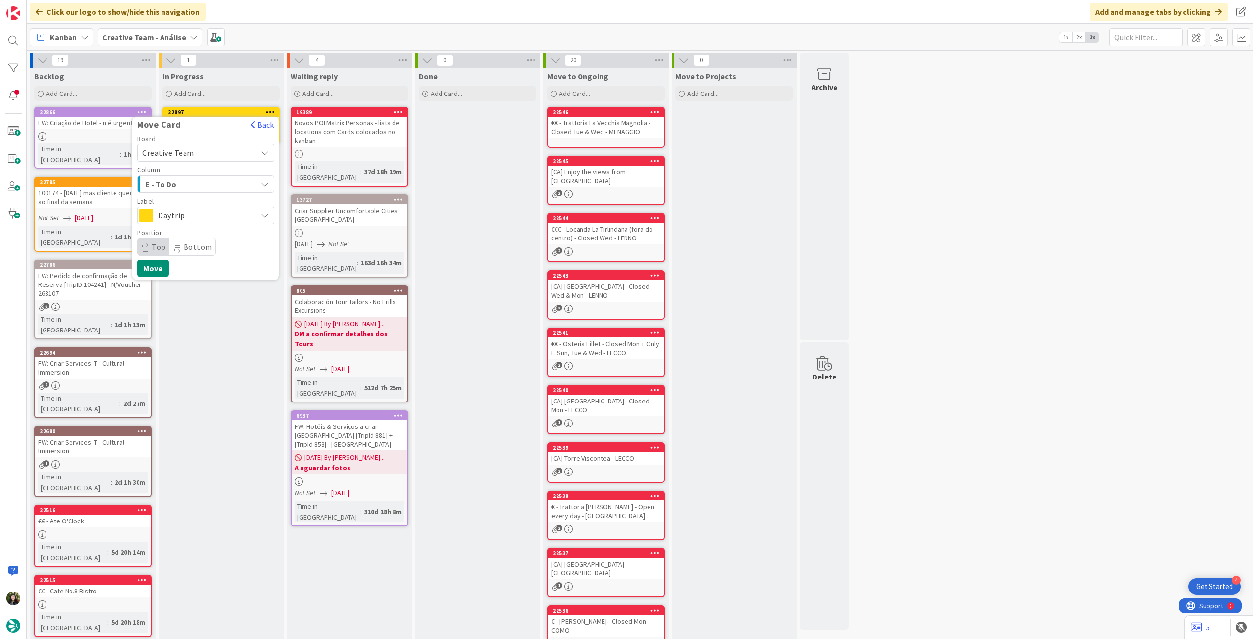
drag, startPoint x: 211, startPoint y: 214, endPoint x: 212, endPoint y: 224, distance: 10.3
click at [212, 214] on span "Daytrip" at bounding box center [205, 216] width 94 height 14
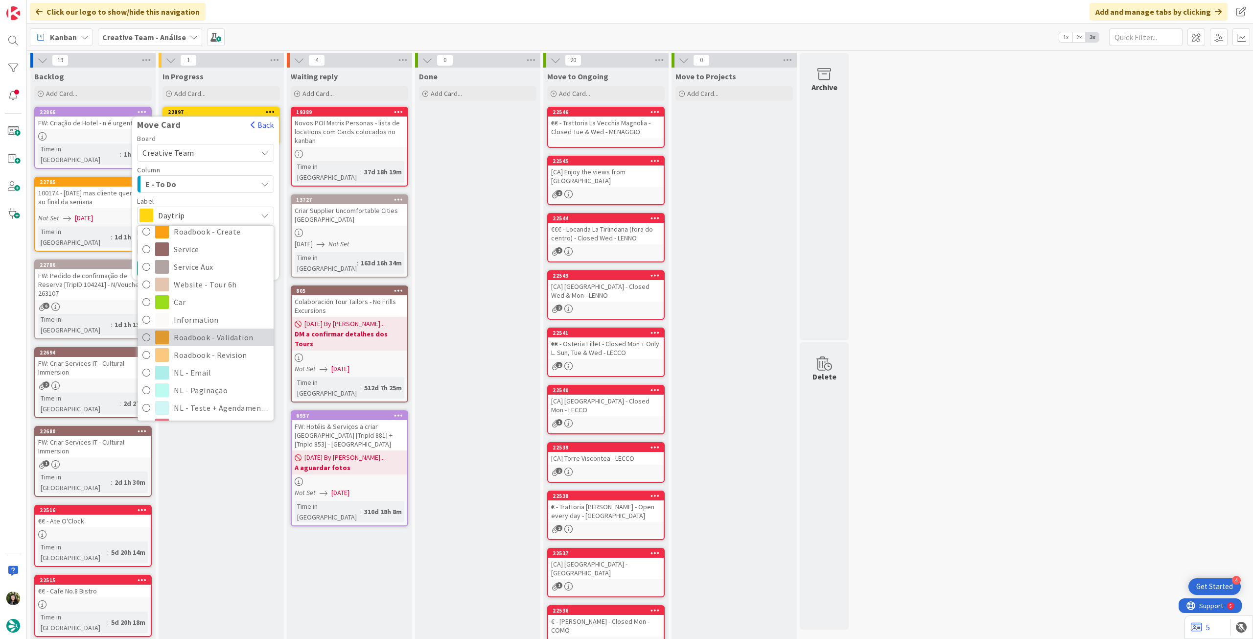
scroll to position [131, 0]
drag, startPoint x: 201, startPoint y: 349, endPoint x: 179, endPoint y: 306, distance: 47.3
click at [200, 349] on span "Roadbook - Revision" at bounding box center [221, 354] width 95 height 15
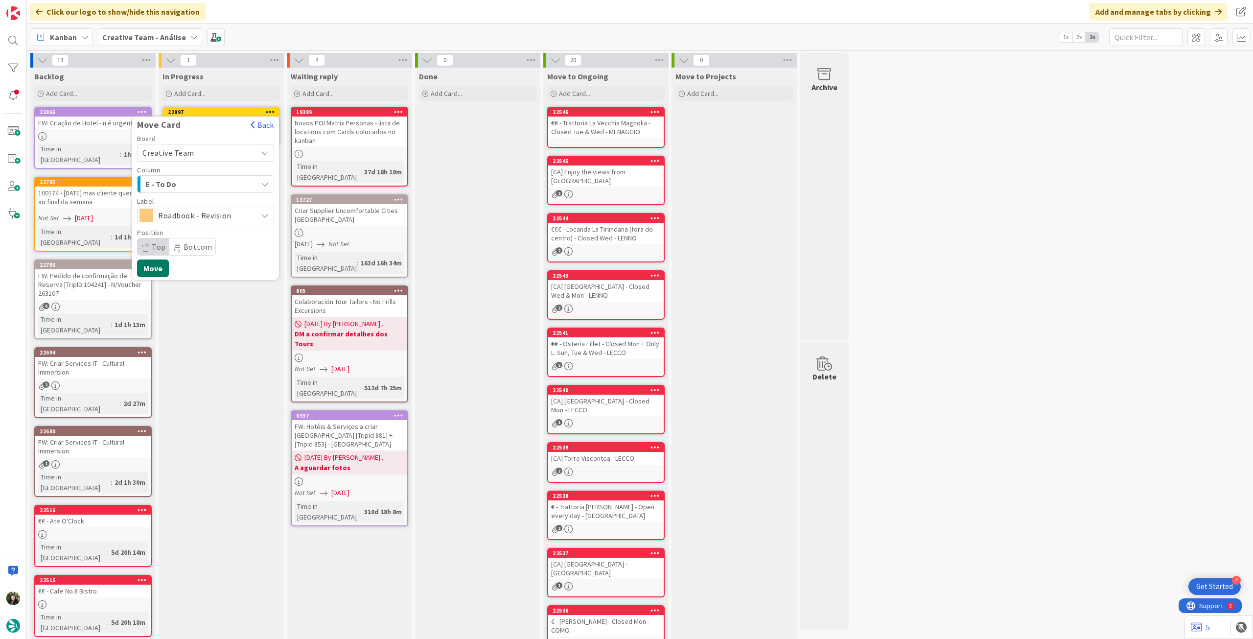
click at [160, 266] on button "Move" at bounding box center [153, 268] width 32 height 18
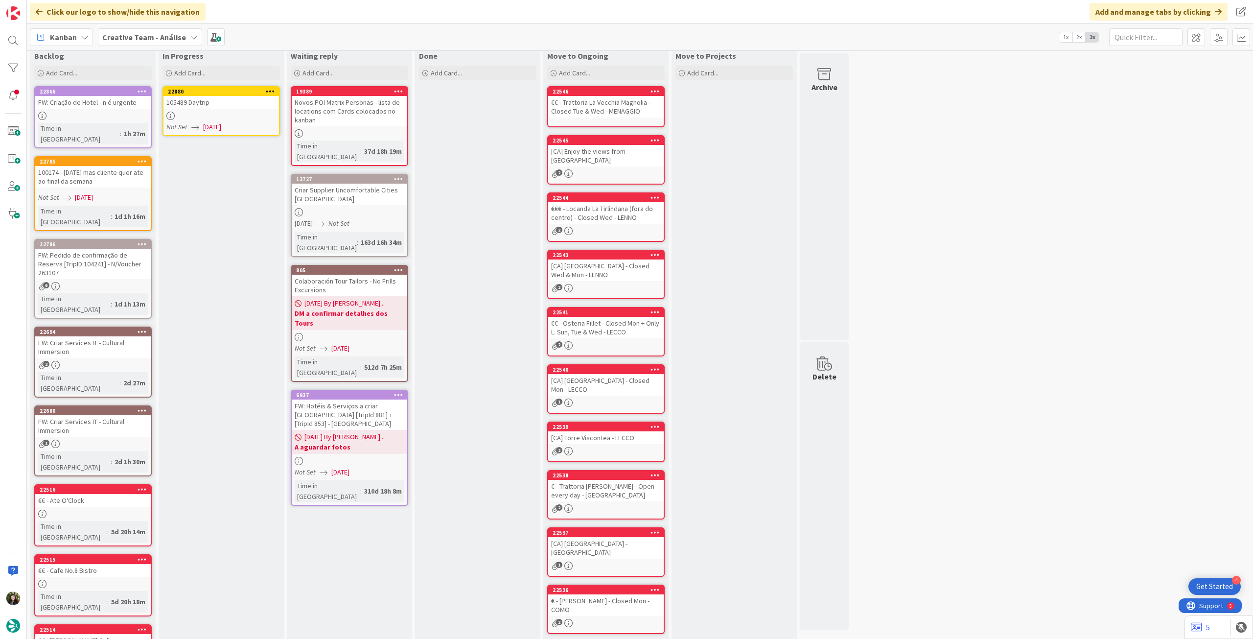
scroll to position [0, 0]
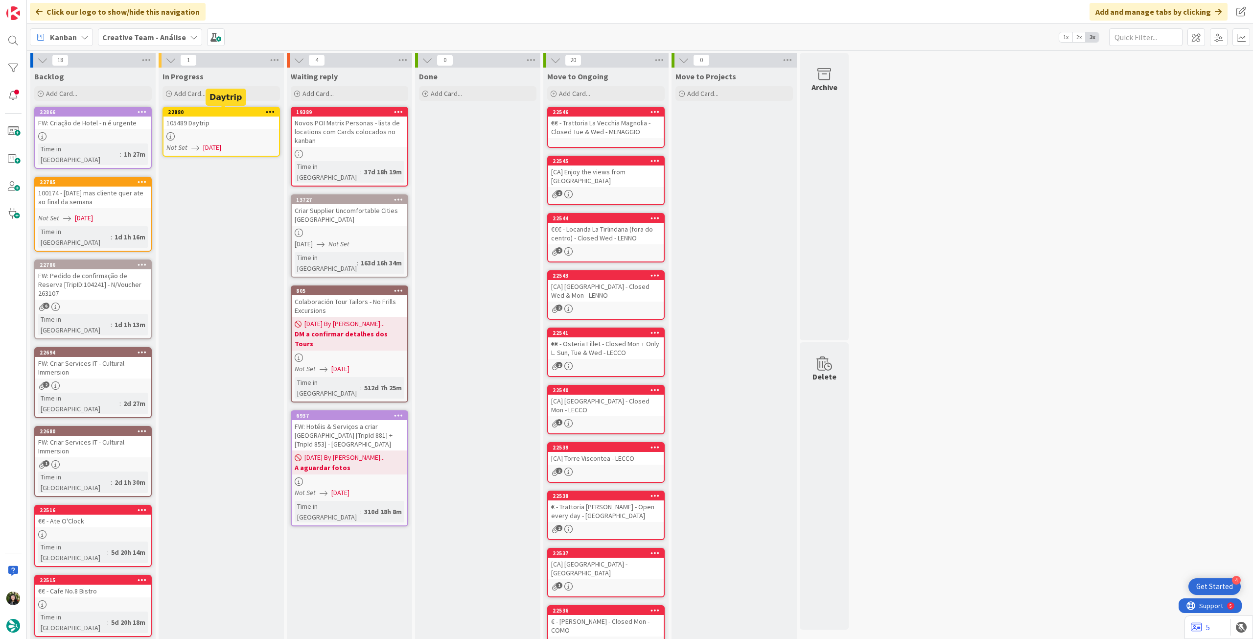
click at [232, 113] on div "22880" at bounding box center [223, 112] width 111 height 7
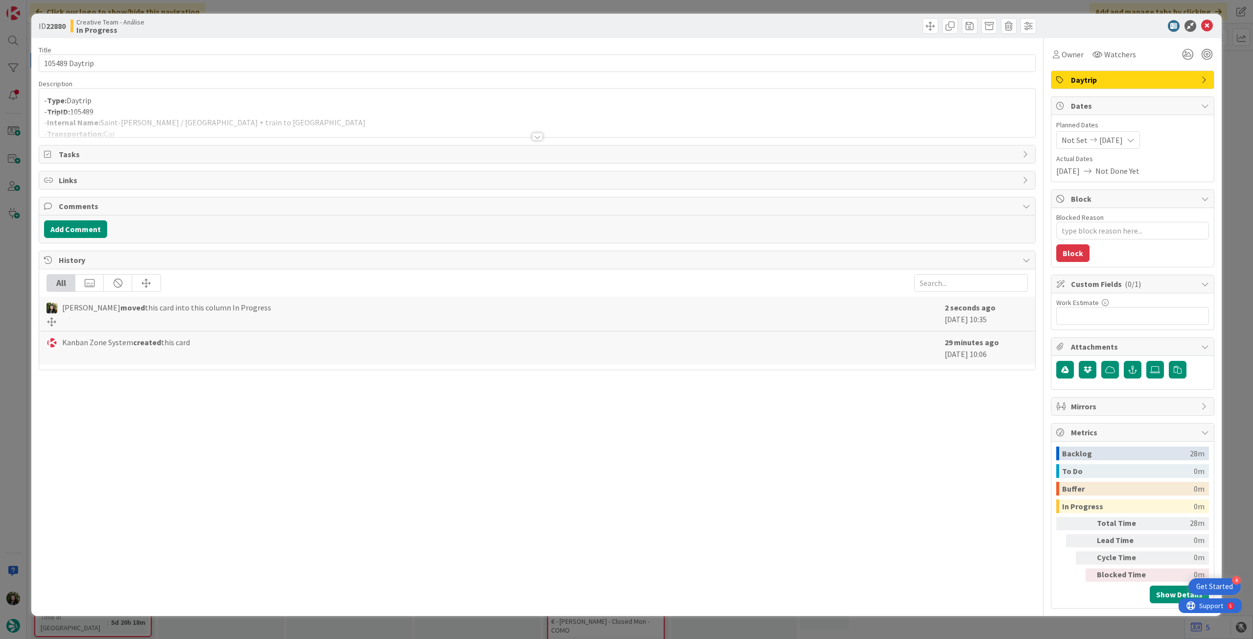
click at [233, 104] on p "- Type: Daytrip" at bounding box center [537, 100] width 987 height 11
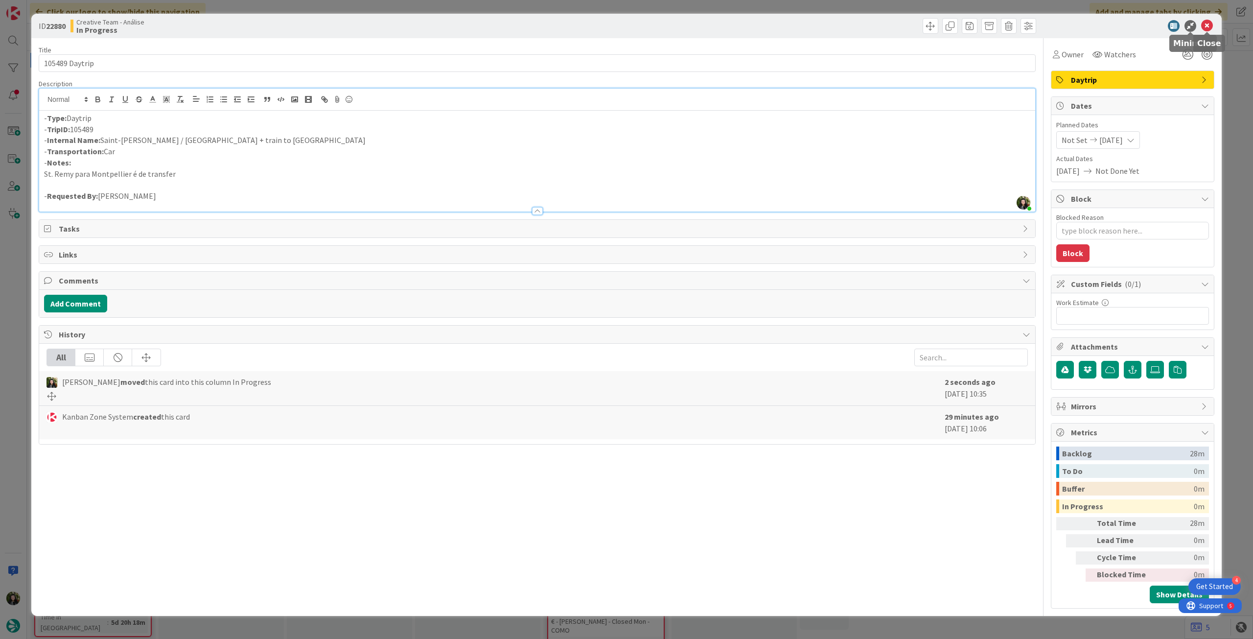
drag, startPoint x: 1205, startPoint y: 23, endPoint x: 1124, endPoint y: 39, distance: 82.8
click at [1204, 22] on icon at bounding box center [1208, 26] width 12 height 12
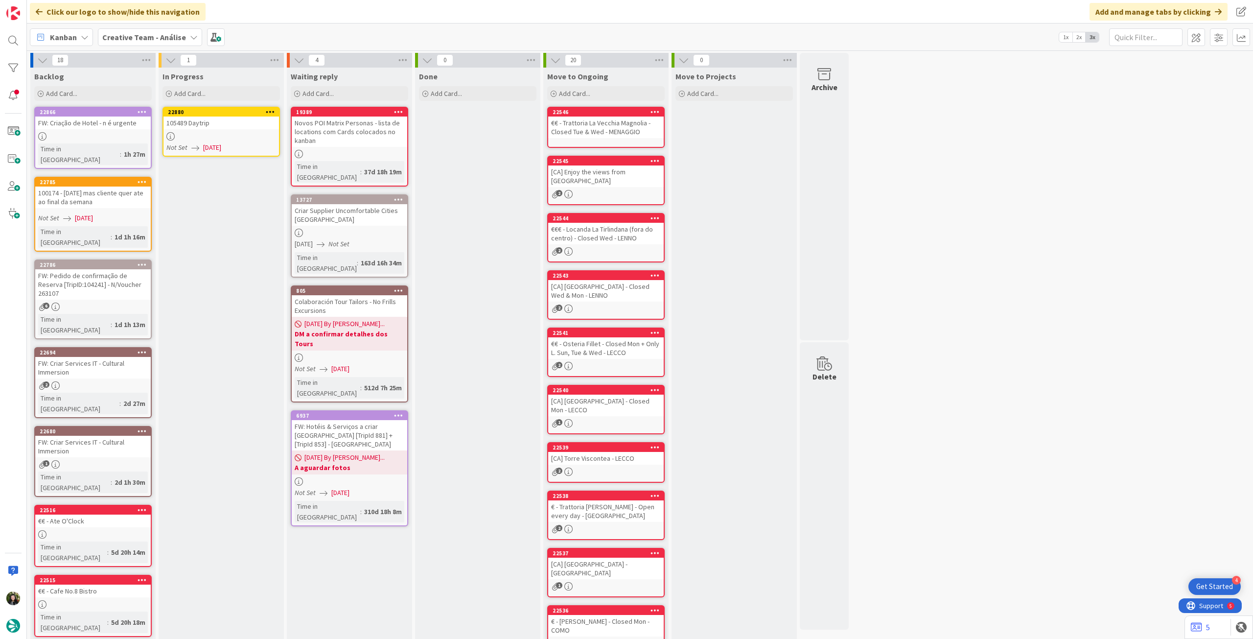
drag, startPoint x: 271, startPoint y: 110, endPoint x: 270, endPoint y: 116, distance: 5.5
click at [270, 110] on icon at bounding box center [270, 111] width 9 height 7
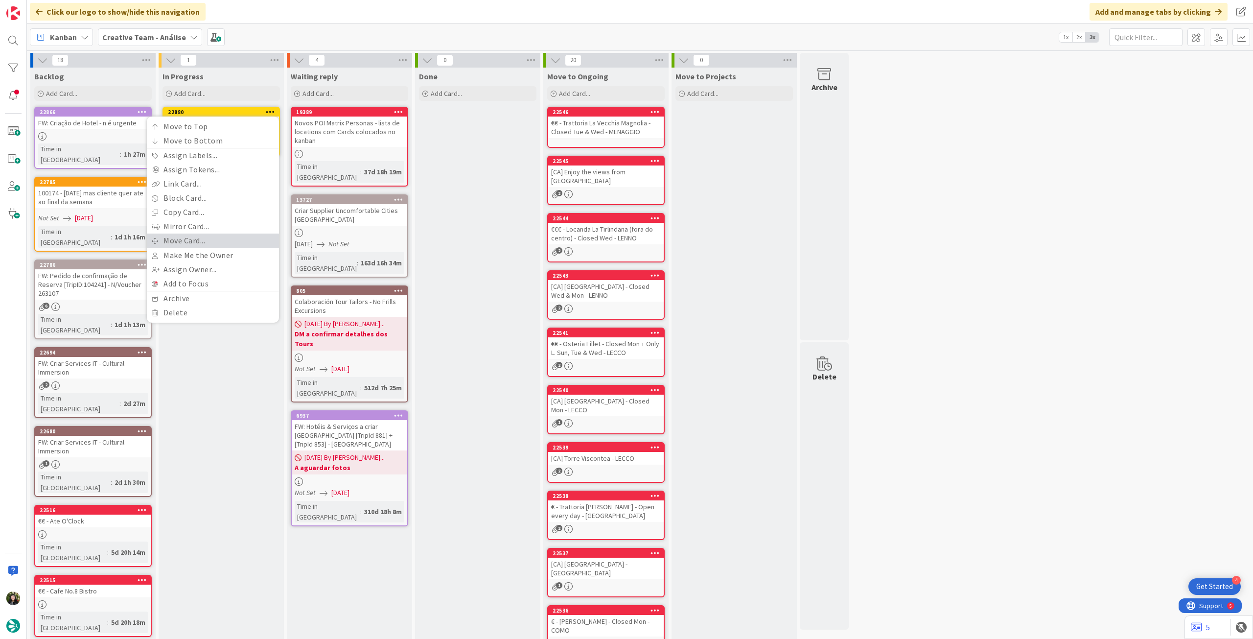
click at [205, 243] on link "Move Card..." at bounding box center [213, 241] width 132 height 14
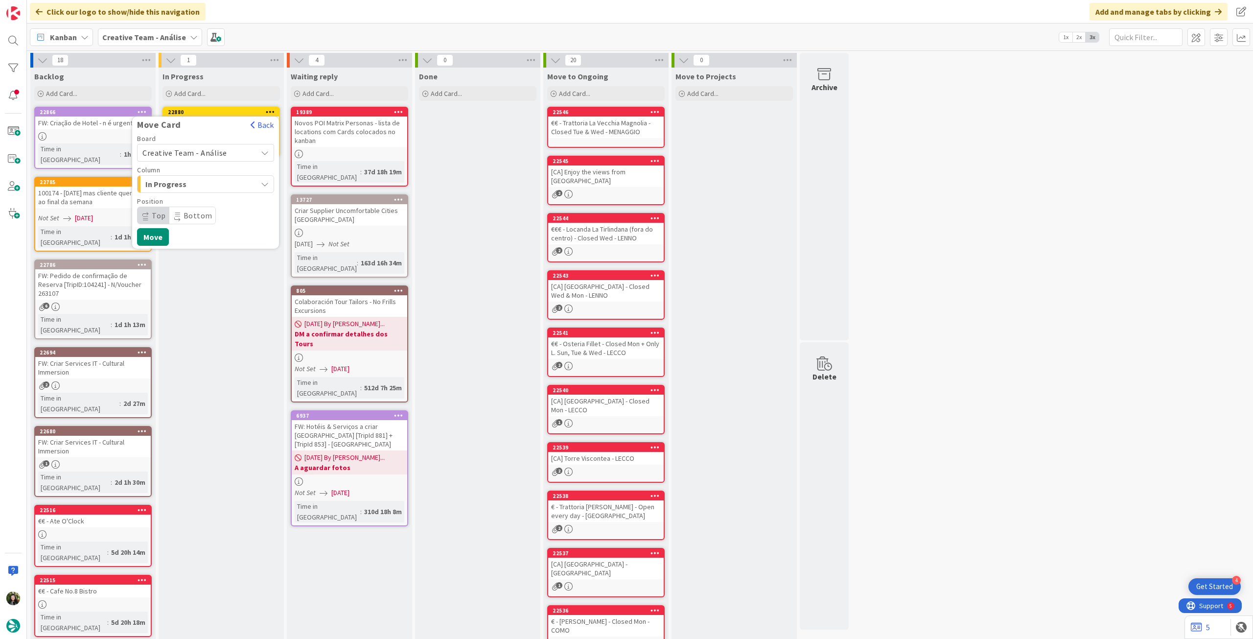
click at [209, 158] on span "Creative Team - Análise" at bounding box center [197, 153] width 110 height 14
click at [201, 197] on span "Creative Team" at bounding box center [212, 198] width 114 height 15
click at [201, 187] on span "E - To Do" at bounding box center [181, 184] width 73 height 13
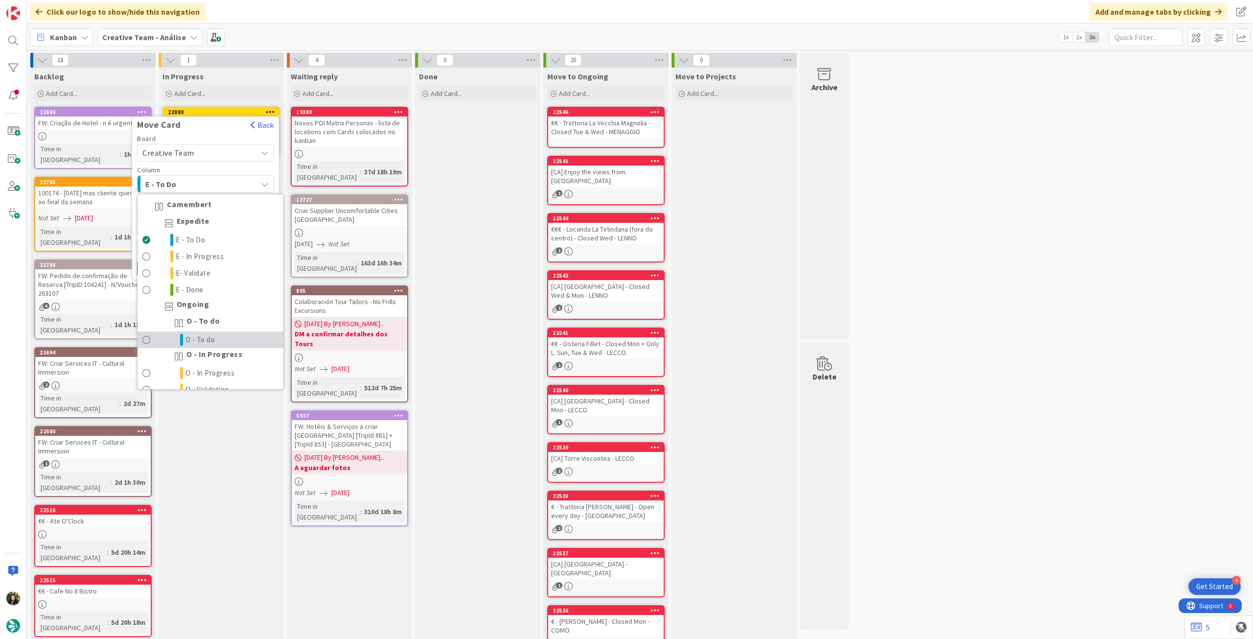
click at [218, 335] on link "O - To do" at bounding box center [211, 339] width 146 height 17
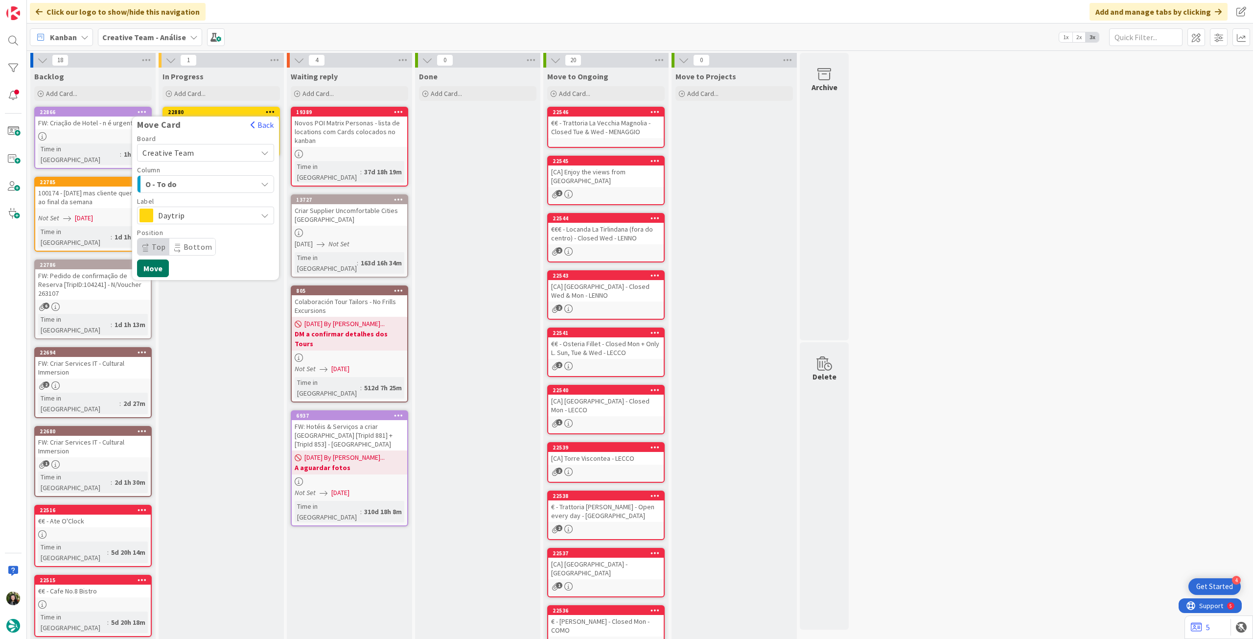
click at [153, 261] on button "Move" at bounding box center [153, 268] width 32 height 18
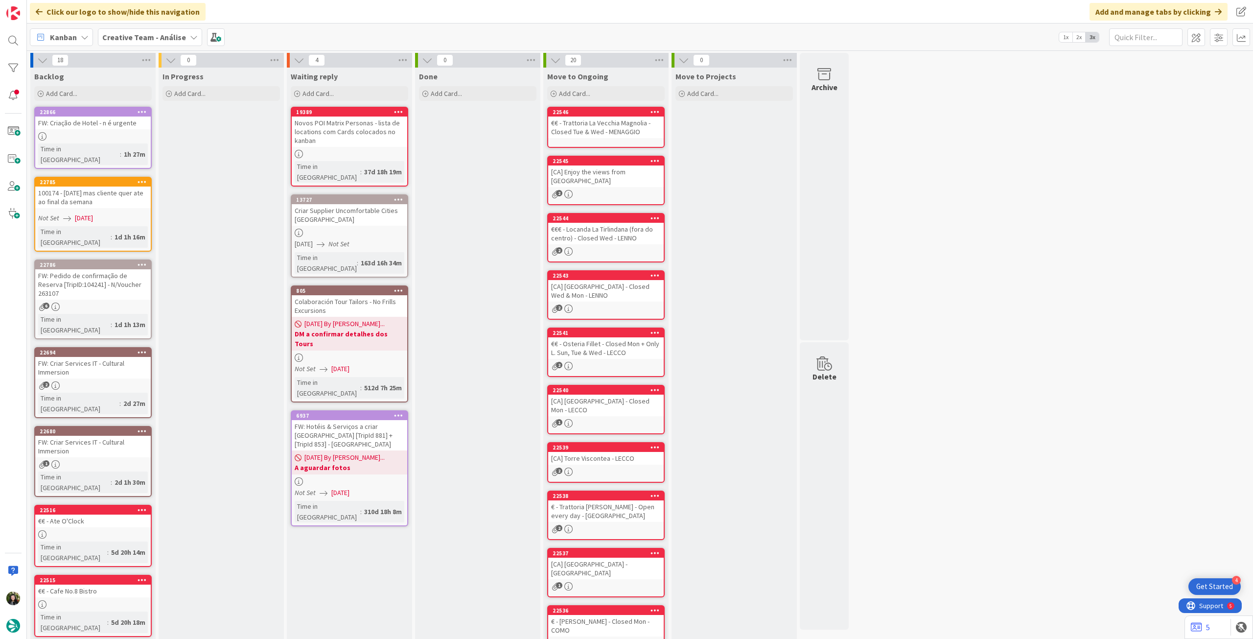
drag, startPoint x: 164, startPoint y: 38, endPoint x: 163, endPoint y: 47, distance: 9.8
click at [164, 40] on b "Creative Team - Análise" at bounding box center [144, 37] width 84 height 10
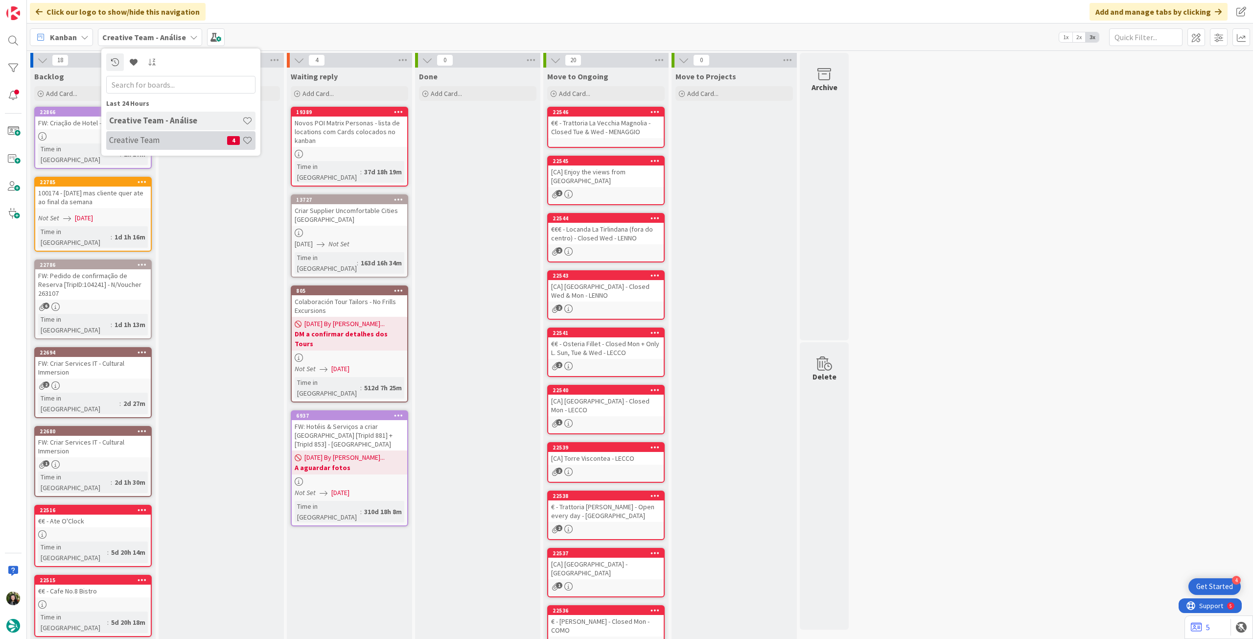
click at [161, 145] on div "Creative Team 4" at bounding box center [180, 140] width 149 height 19
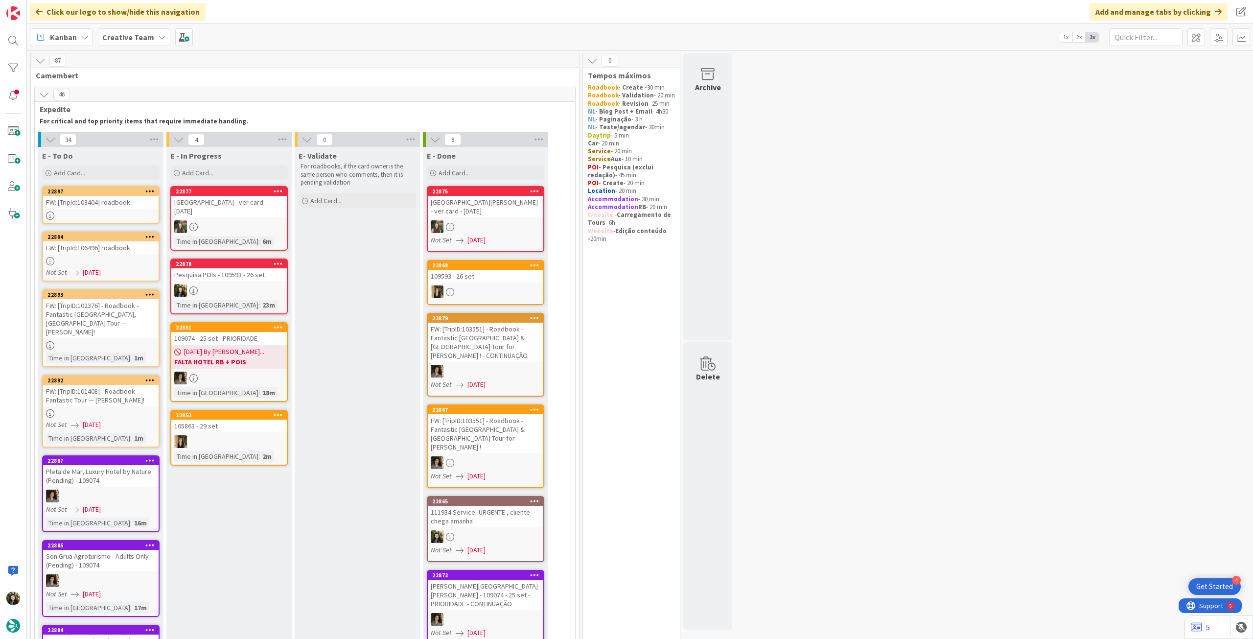
click at [279, 297] on link "22878 Pesquisa POIs - 109593 - 26 set Time in Column : 23m" at bounding box center [229, 287] width 118 height 56
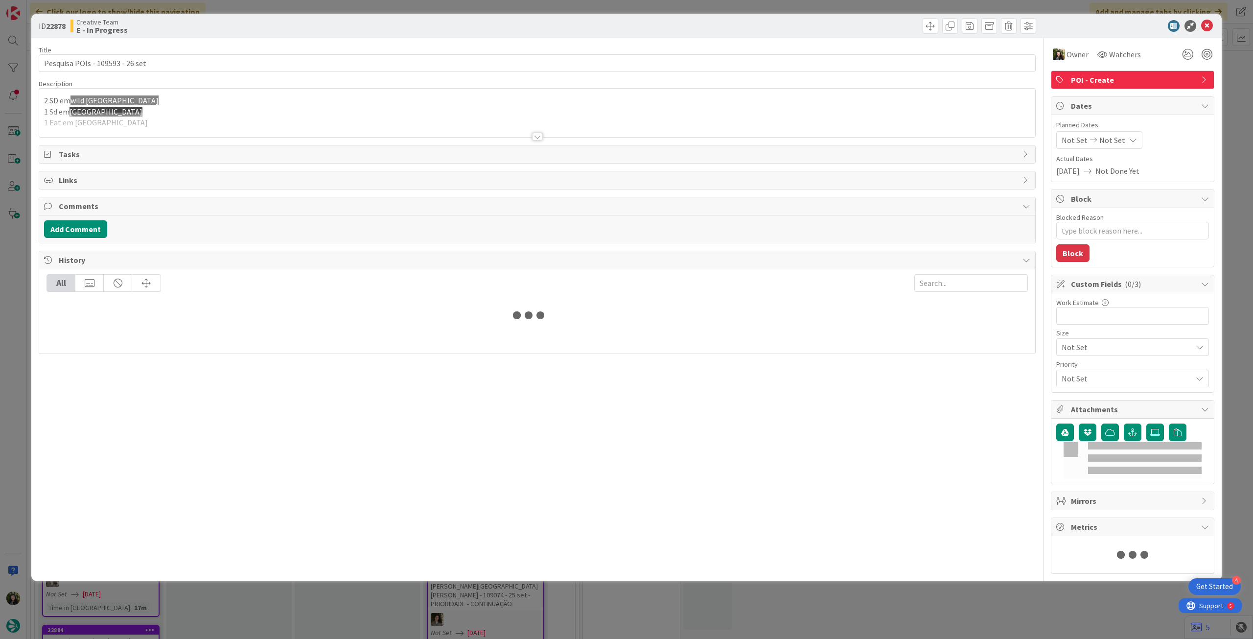
type textarea "x"
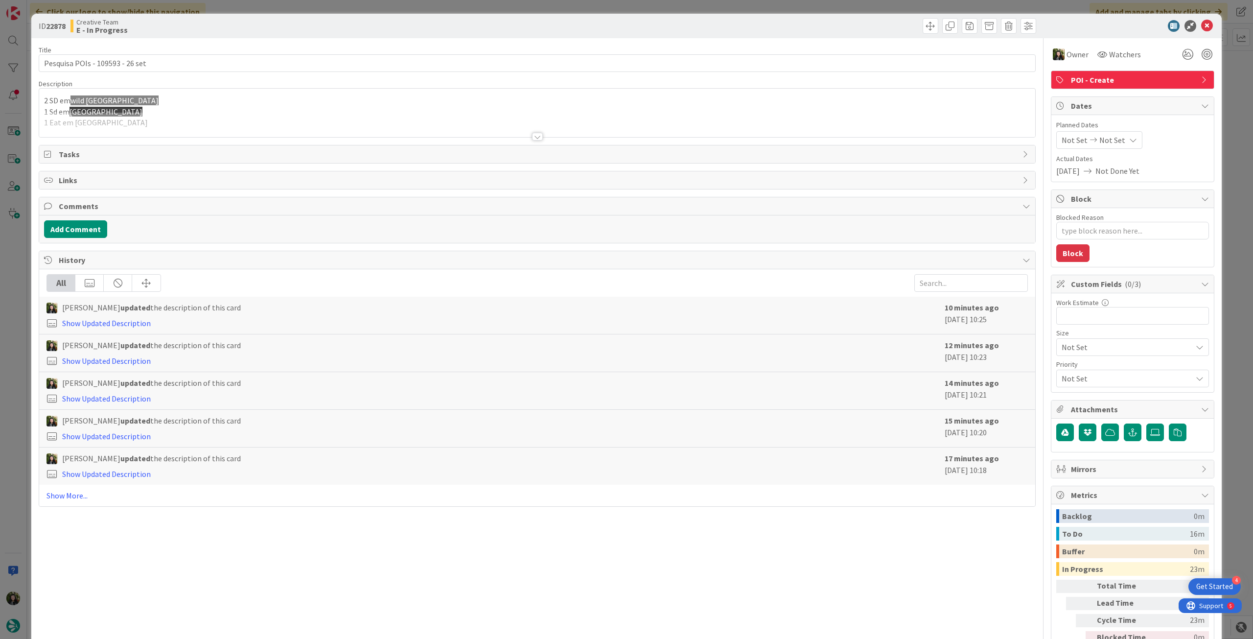
click at [185, 114] on div at bounding box center [537, 124] width 996 height 25
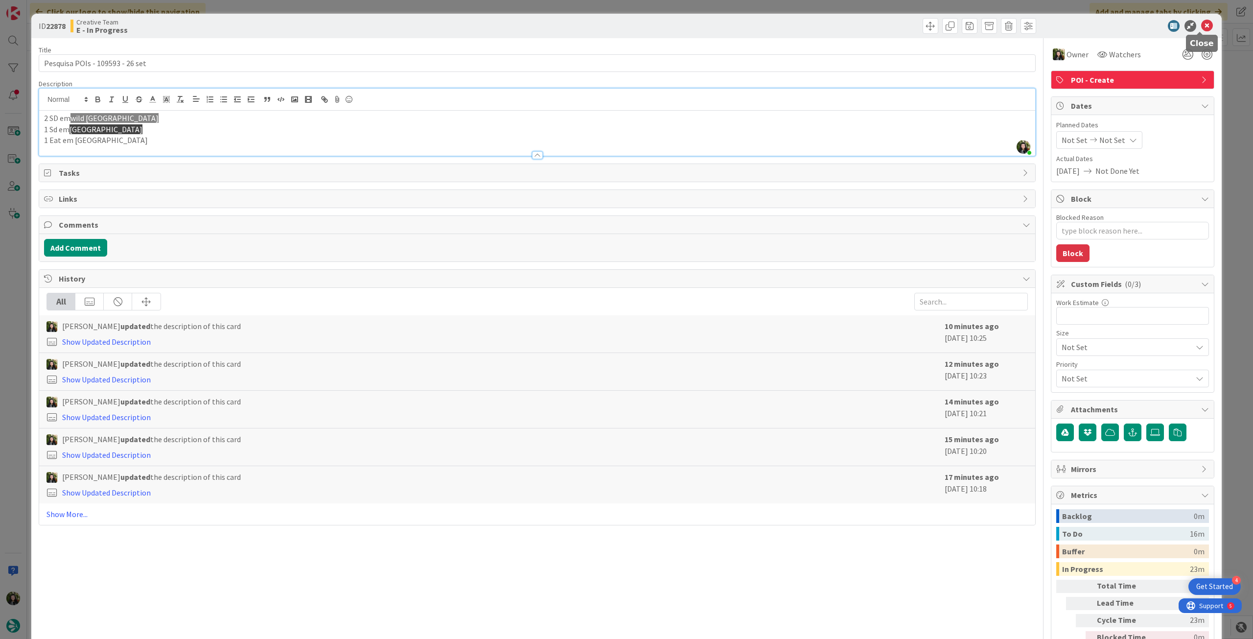
drag, startPoint x: 1203, startPoint y: 26, endPoint x: 1195, endPoint y: 31, distance: 9.2
click at [1203, 27] on icon at bounding box center [1208, 26] width 12 height 12
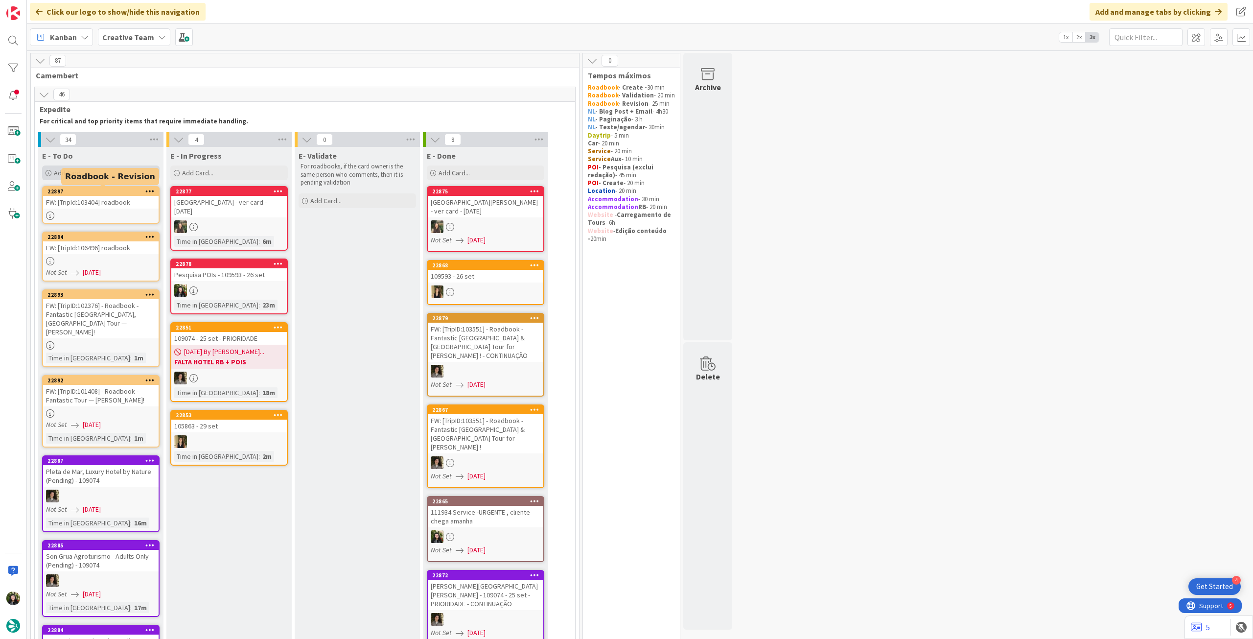
click at [116, 179] on div "Add Card..." at bounding box center [101, 172] width 118 height 15
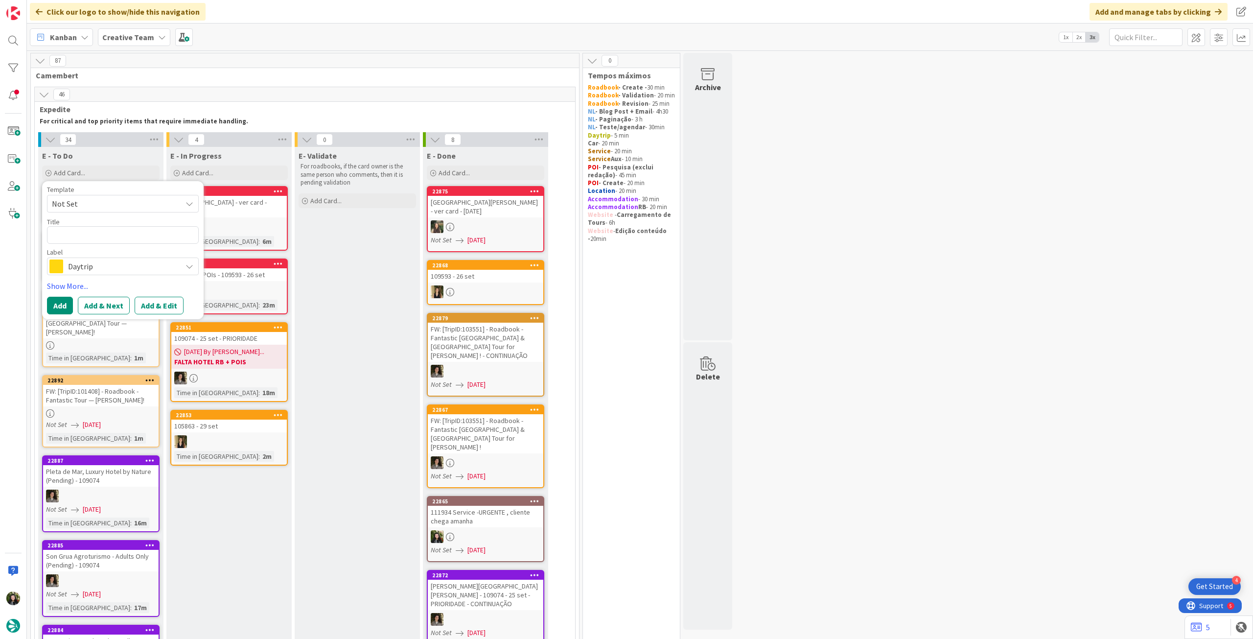
click at [125, 270] on span "Daytrip" at bounding box center [122, 266] width 109 height 14
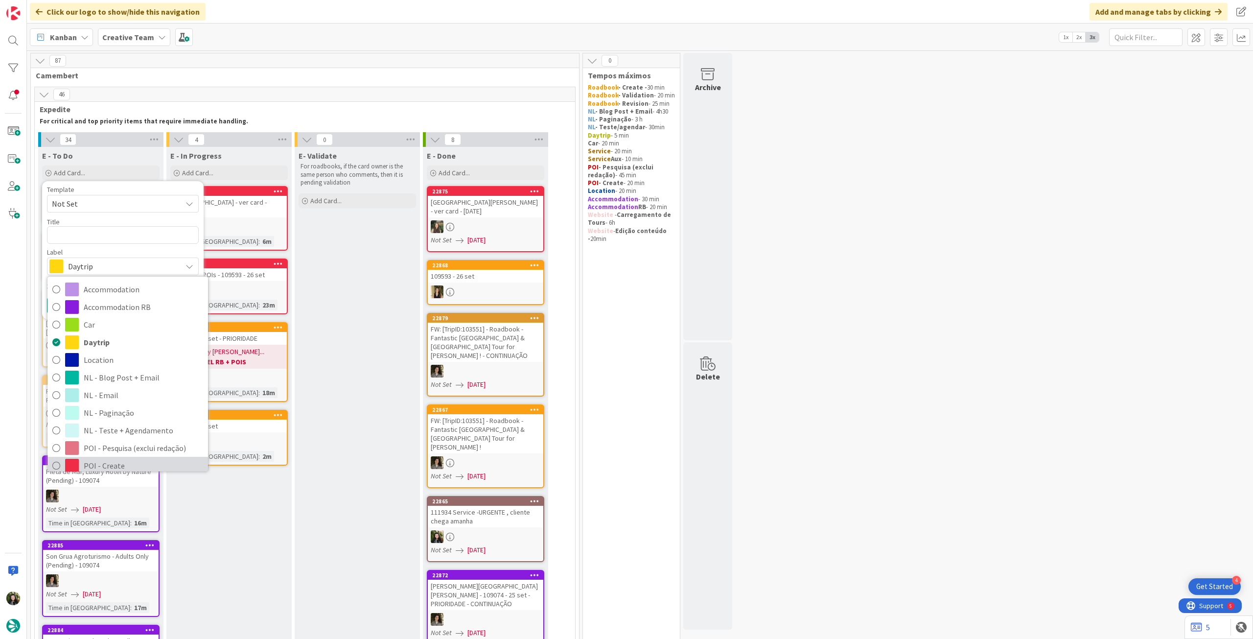
click at [125, 463] on span "POI - Create" at bounding box center [143, 465] width 119 height 15
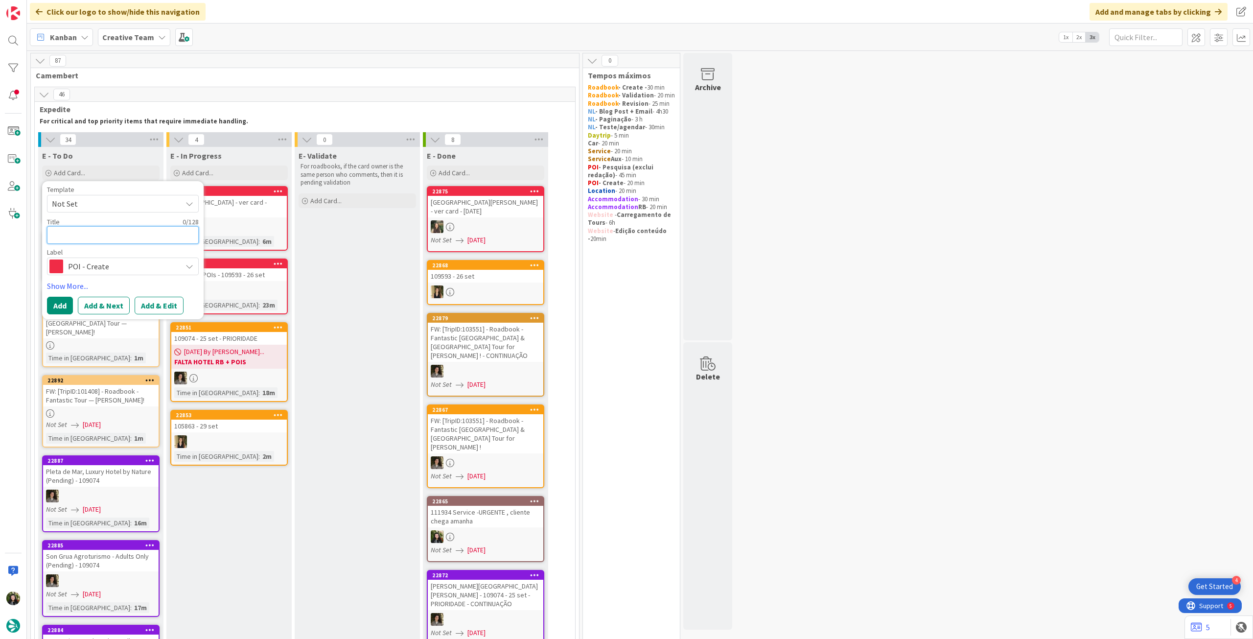
click at [119, 235] on textarea at bounding box center [123, 235] width 152 height 18
paste textarea "Ballycroy Visitor Centre"
type textarea "Ballycroy Visitor Centre"
type textarea "x"
type textarea "Ballycroy Visitor Centre"
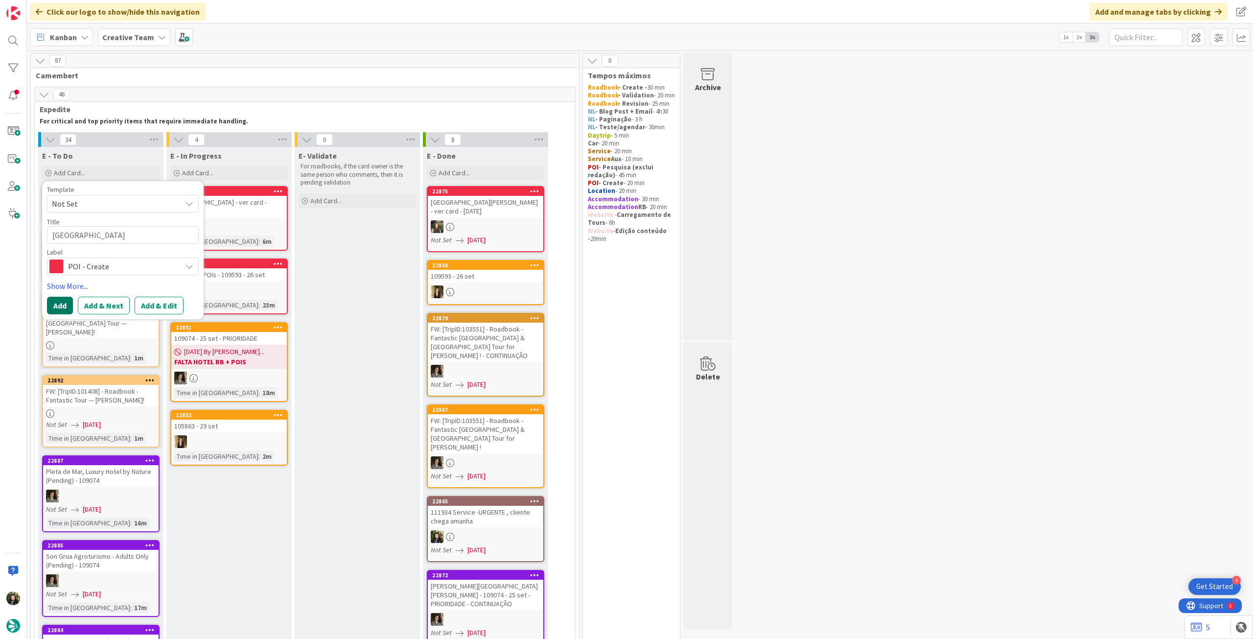
click at [55, 307] on button "Add" at bounding box center [60, 306] width 26 height 18
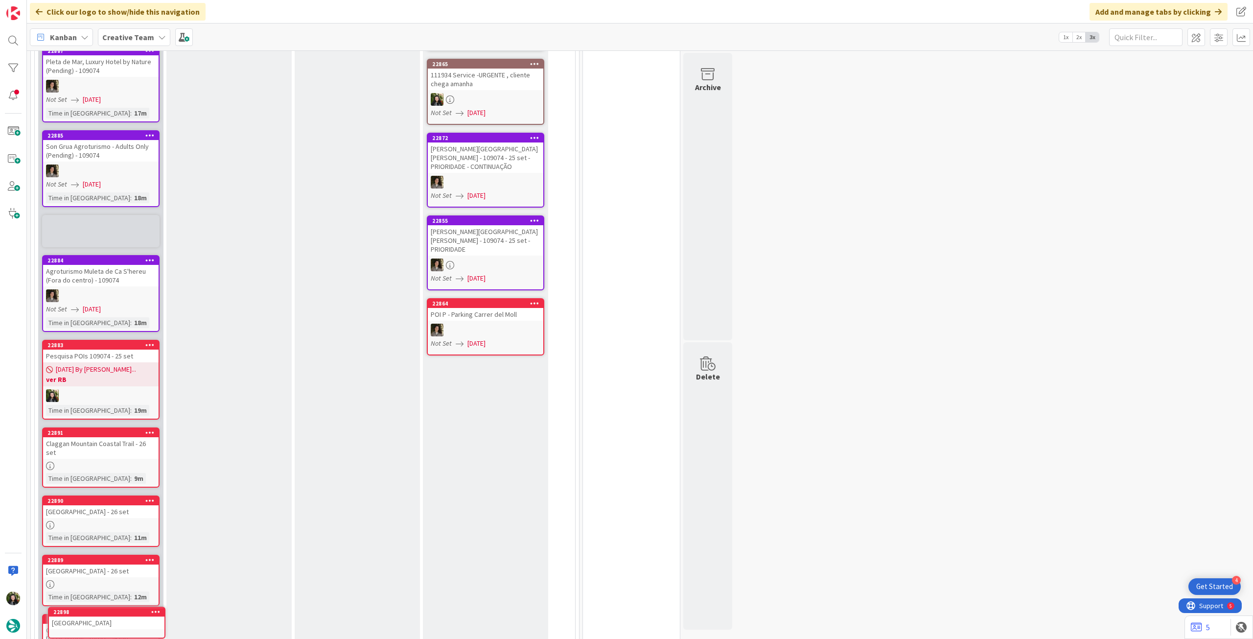
scroll to position [459, 0]
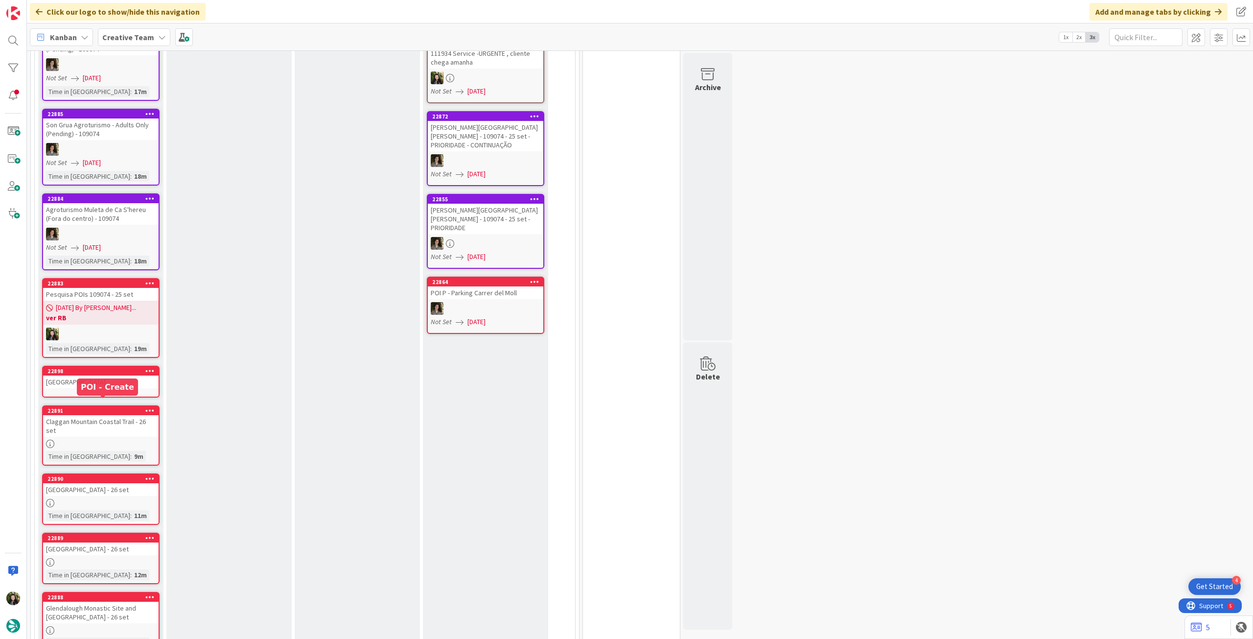
click at [98, 415] on div "Claggan Mountain Coastal Trail - 26 set" at bounding box center [101, 426] width 116 height 22
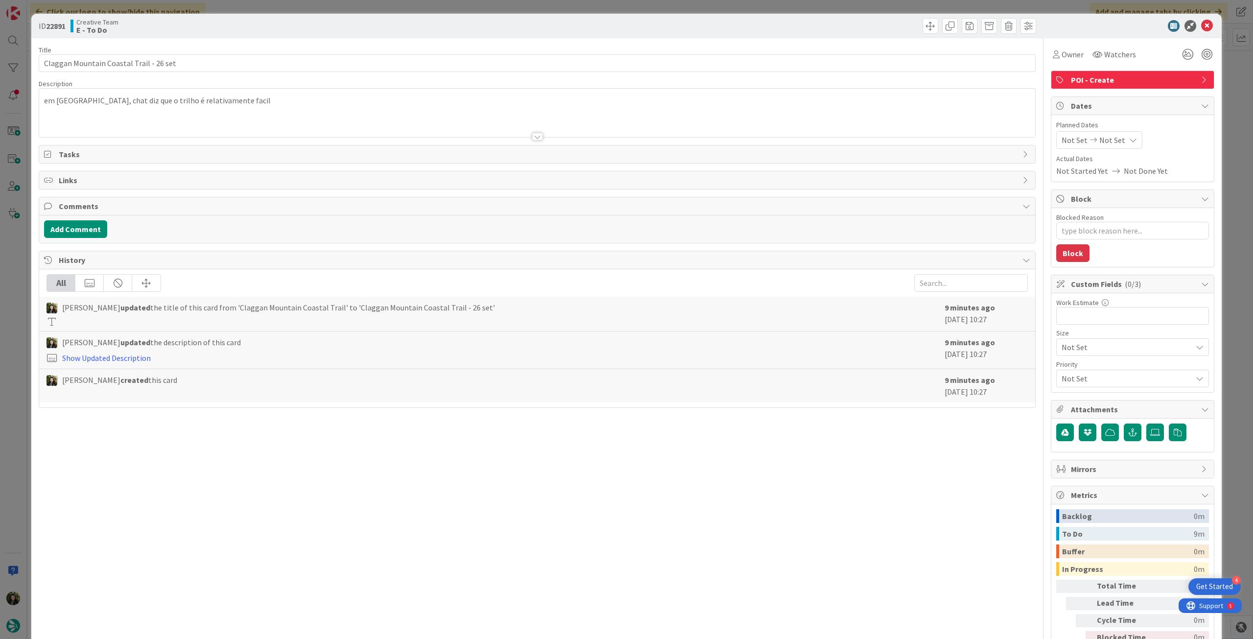
drag, startPoint x: 307, startPoint y: 97, endPoint x: 307, endPoint y: 103, distance: 5.4
click at [307, 98] on p "em Wild Nephin National Park, chat diz que o trilho é relativamente facil" at bounding box center [537, 100] width 987 height 11
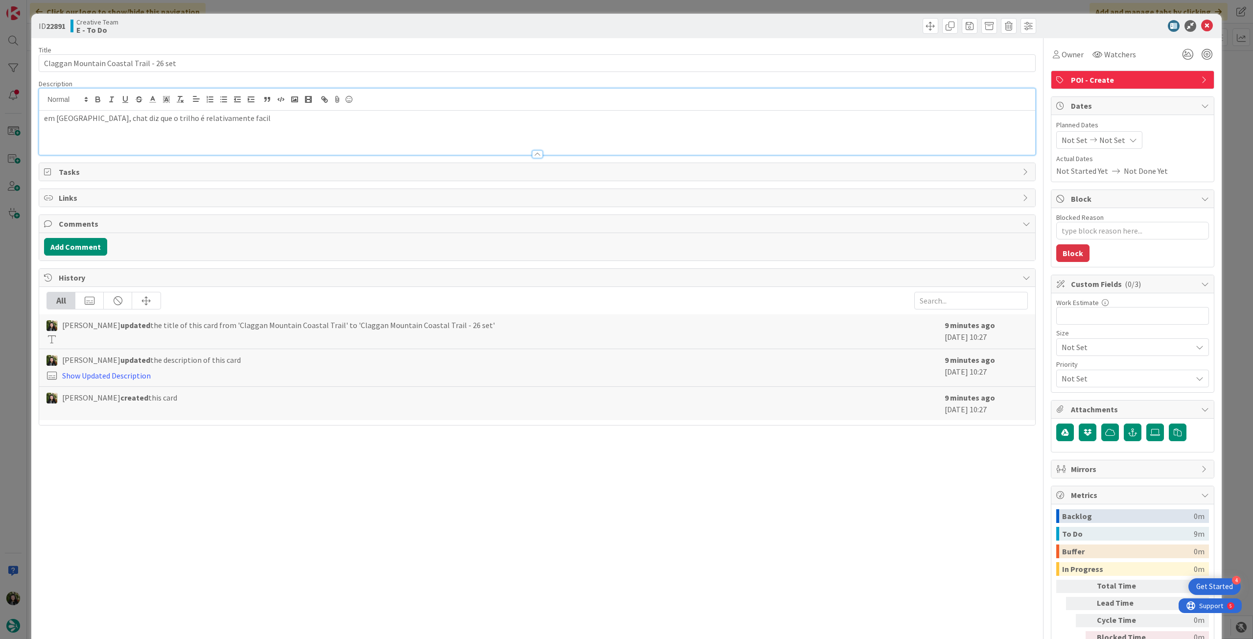
click at [141, 117] on p "em Wild Nephin National Park, chat diz que o trilho é relativamente facil" at bounding box center [537, 118] width 987 height 11
drag, startPoint x: 141, startPoint y: 118, endPoint x: 72, endPoint y: 116, distance: 69.6
click at [15, 119] on div "ID 22891 Creative Team E - To Do Title 39 / 128 Claggan Mountain Coastal Trail …" at bounding box center [626, 319] width 1253 height 639
copy p "em Wild Nephin National Park"
click at [1202, 26] on icon at bounding box center [1208, 26] width 12 height 12
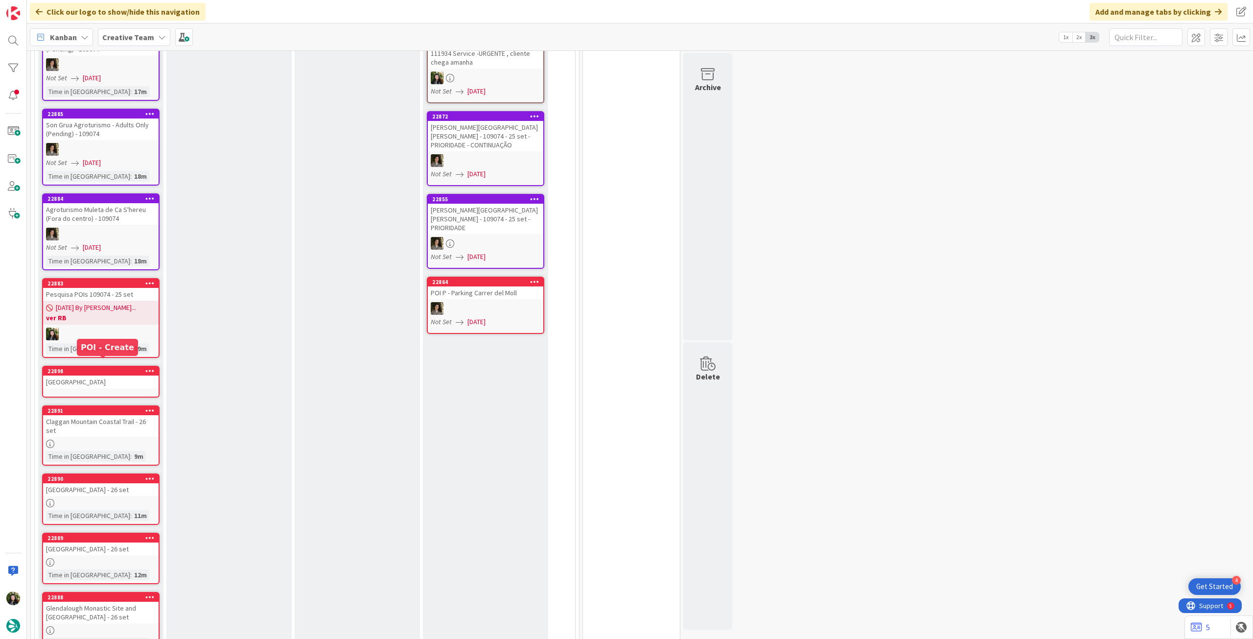
click at [120, 376] on div "Ballycroy Visitor Centre" at bounding box center [101, 382] width 116 height 13
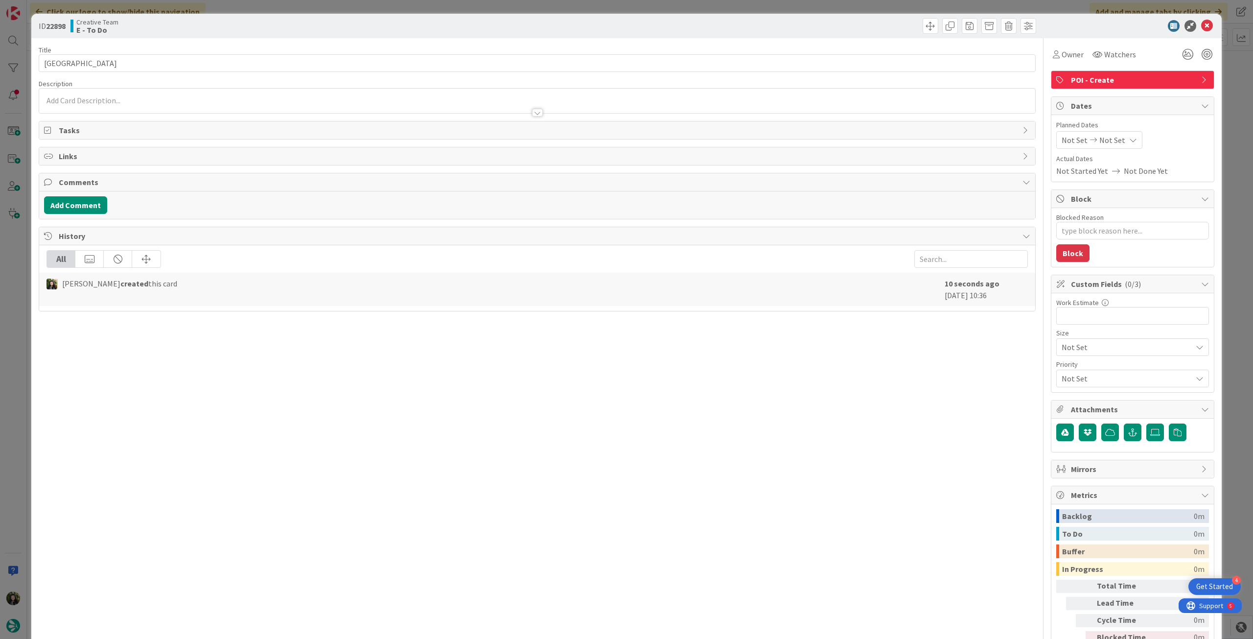
click at [154, 105] on div at bounding box center [537, 108] width 996 height 10
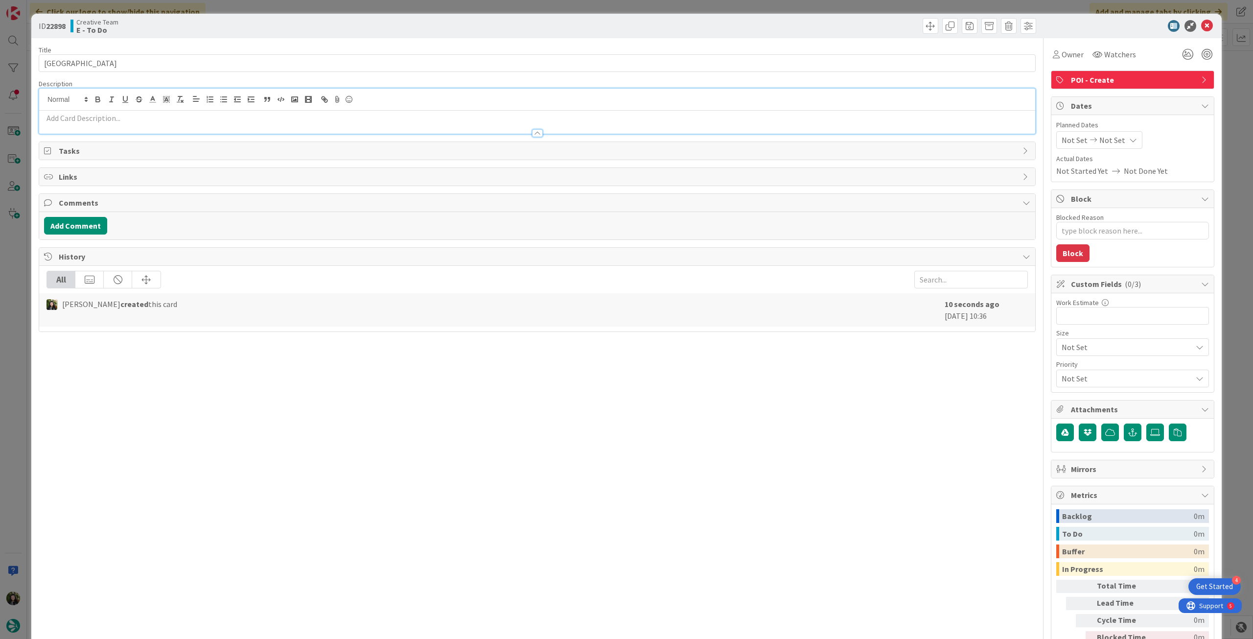
click at [152, 118] on p at bounding box center [537, 118] width 987 height 11
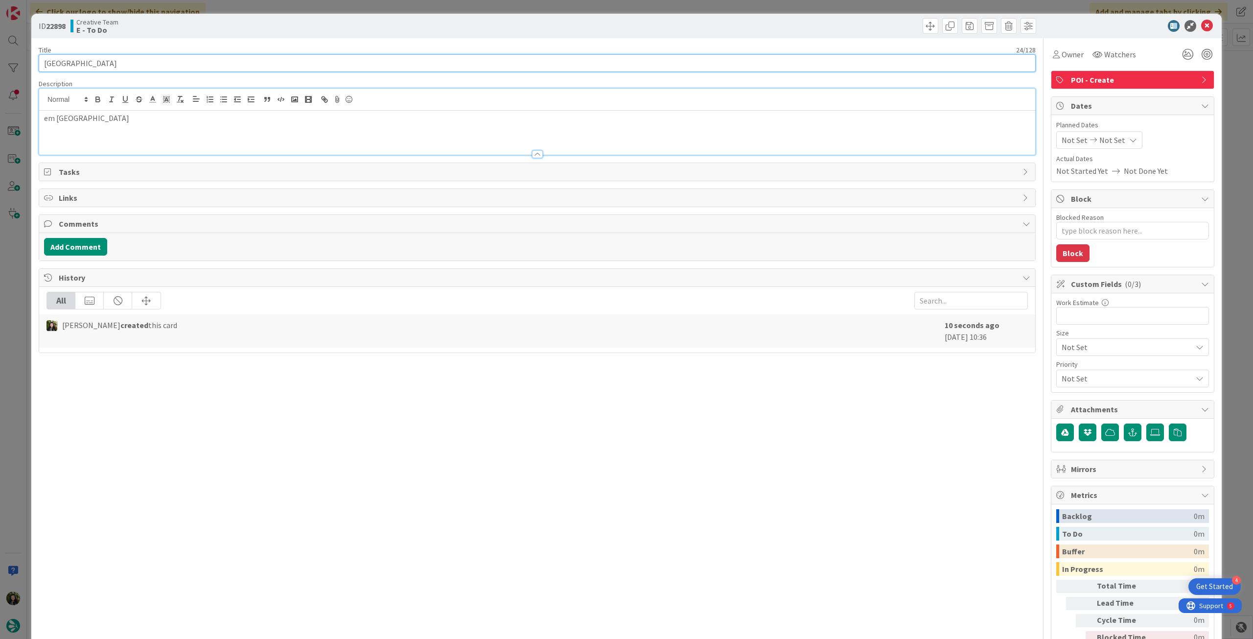
click at [180, 63] on input "Ballycroy Visitor Centre" at bounding box center [537, 63] width 997 height 18
type textarea "x"
type input "Ballycroy Visitor Centre -"
type textarea "x"
type input "Ballycroy Visitor Centre - 26 mset"
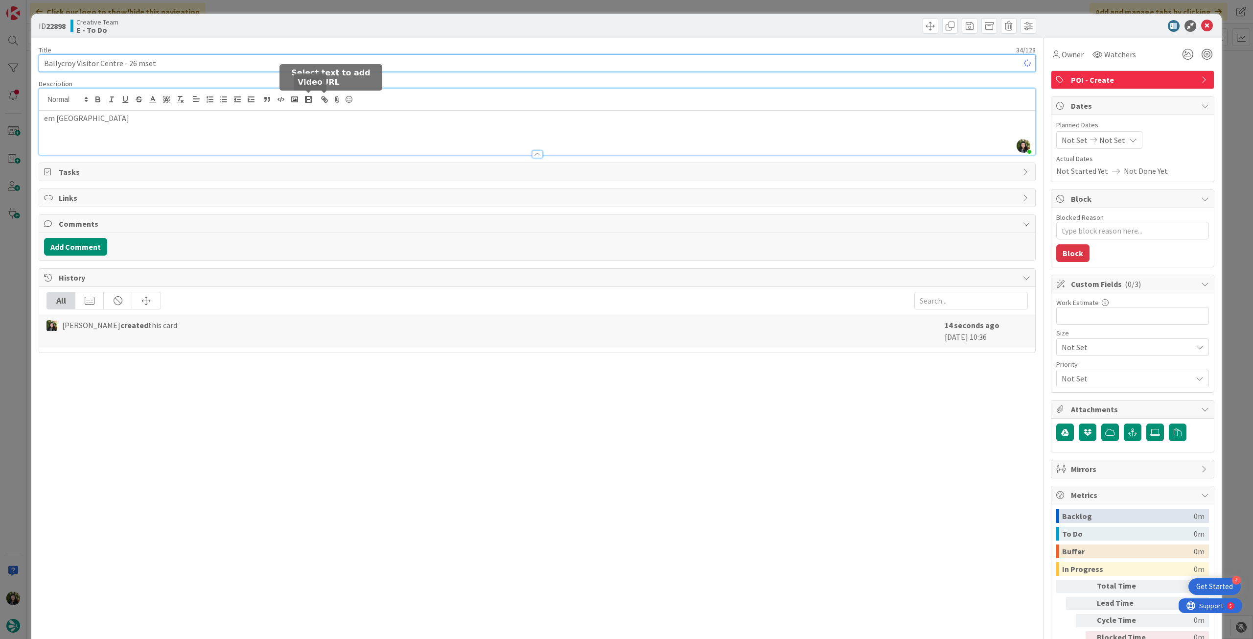
type textarea "x"
type input "Ballycroy Visitor Centre - 26 mse"
type textarea "x"
type input "Ballycroy Visitor Centre - 26 m"
type textarea "x"
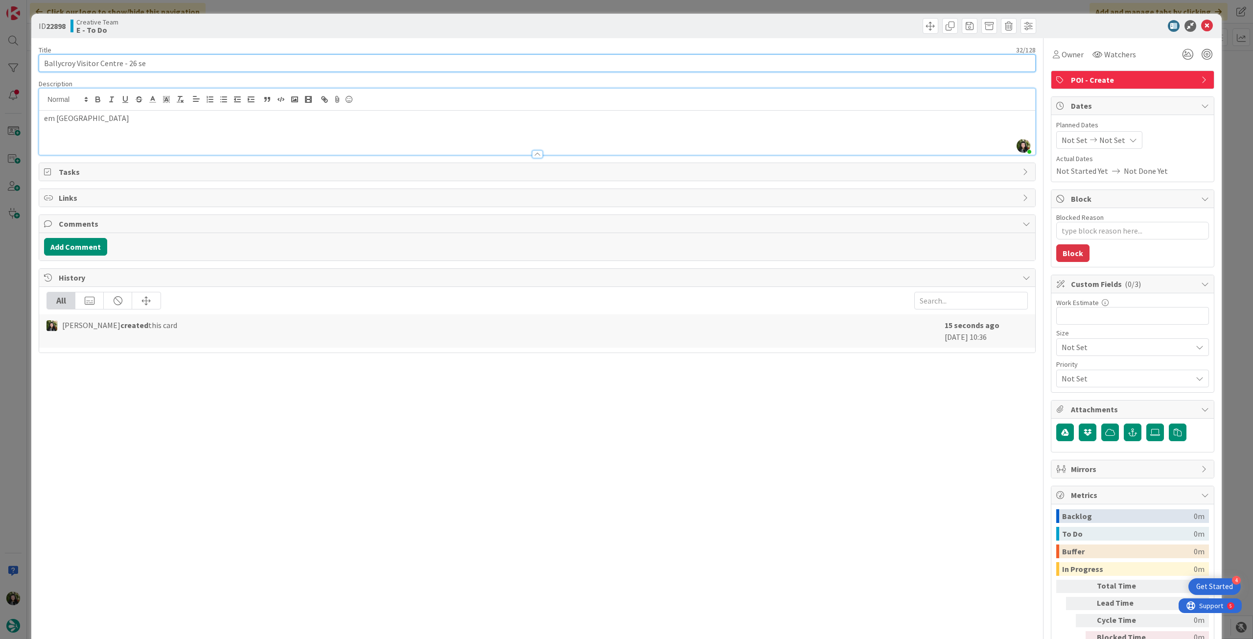
type input "Ballycroy Visitor Centre - 26 set"
type textarea "x"
type input "Ballycroy Visitor Centre - 26 set"
click at [1202, 24] on icon at bounding box center [1208, 26] width 12 height 12
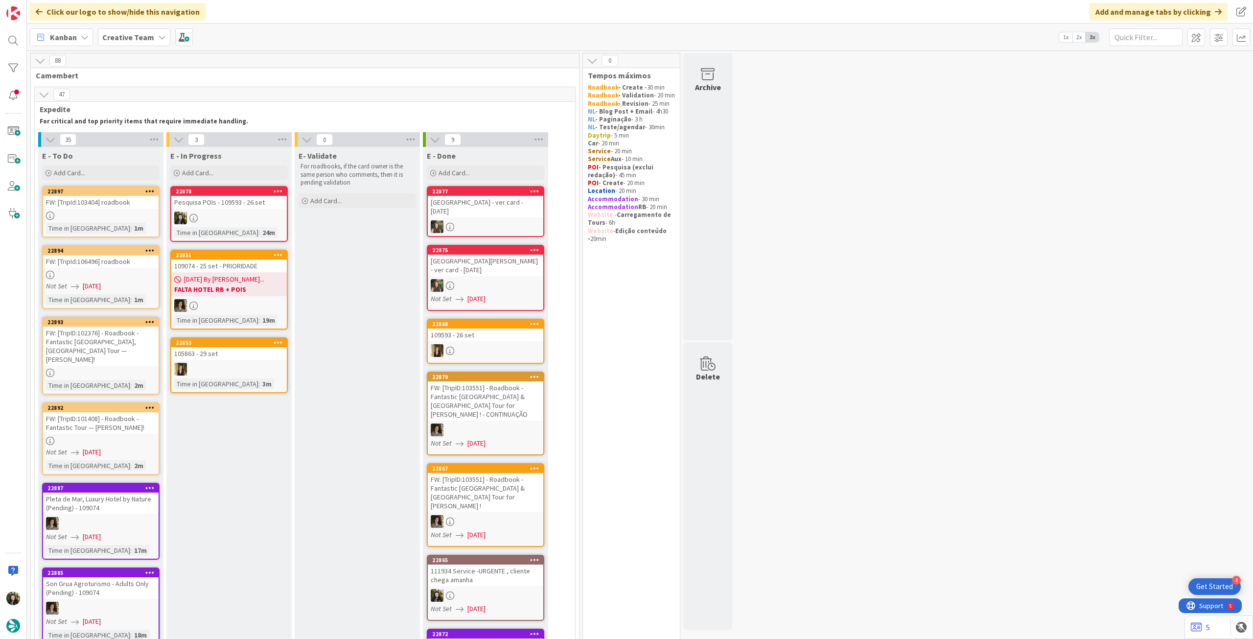
click at [246, 225] on link "22878 Pesquisa POIs - 109593 - 26 set Time in Column : 24m" at bounding box center [229, 214] width 118 height 56
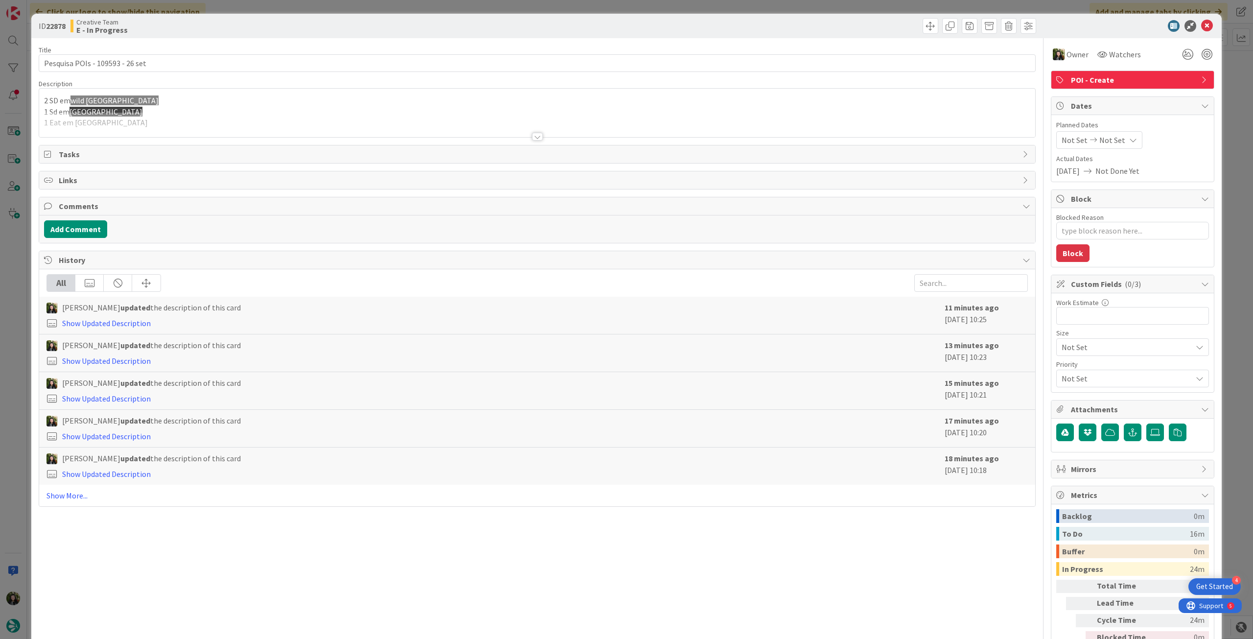
click at [127, 110] on span "[GEOGRAPHIC_DATA]" at bounding box center [106, 112] width 73 height 10
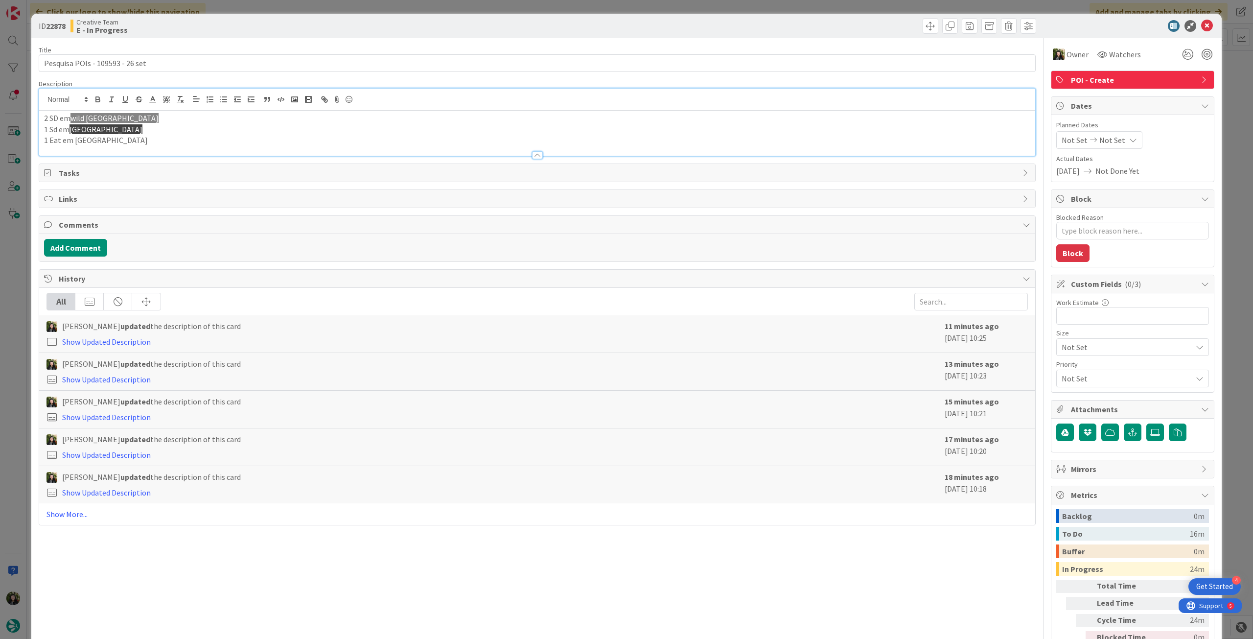
drag, startPoint x: 165, startPoint y: 117, endPoint x: 29, endPoint y: 113, distance: 135.7
click at [29, 113] on div "ID 22878 Creative Team E - In Progress Title 31 / 128 Pesquisa POIs - 109593 - …" at bounding box center [626, 319] width 1253 height 639
drag, startPoint x: 72, startPoint y: 119, endPoint x: 182, endPoint y: 94, distance: 113.1
click at [150, 118] on p "1 Sd em burren national park" at bounding box center [537, 118] width 987 height 11
copy span "[GEOGRAPHIC_DATA]"
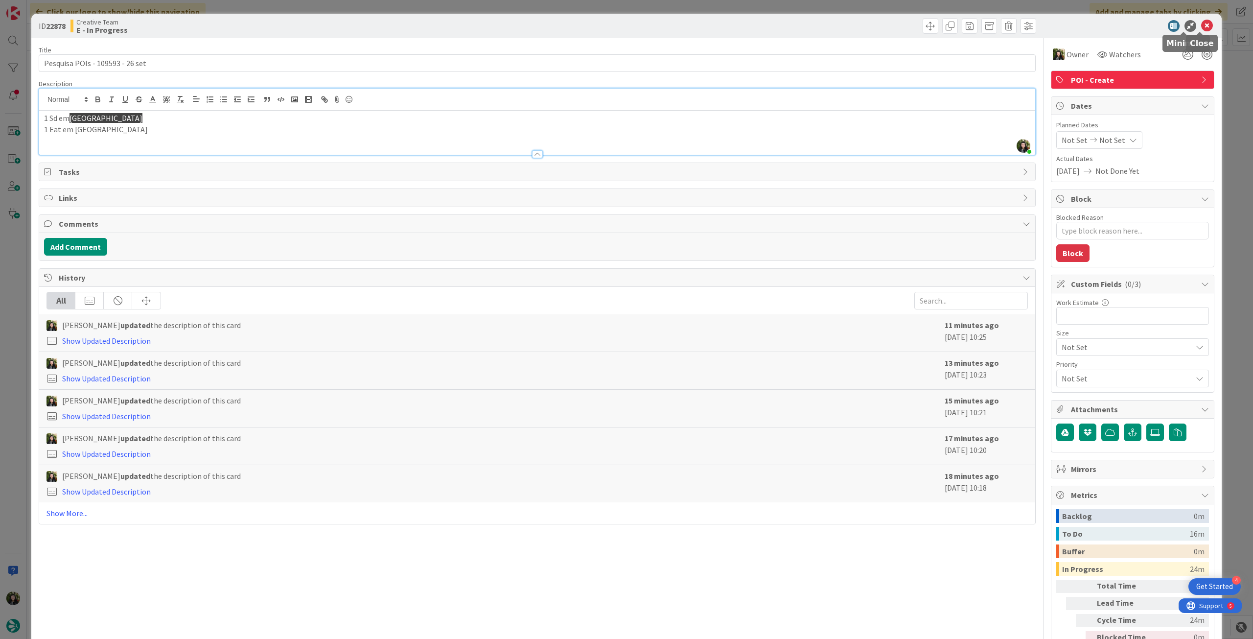
drag, startPoint x: 1201, startPoint y: 25, endPoint x: 1131, endPoint y: 39, distance: 71.4
click at [1202, 24] on icon at bounding box center [1208, 26] width 12 height 12
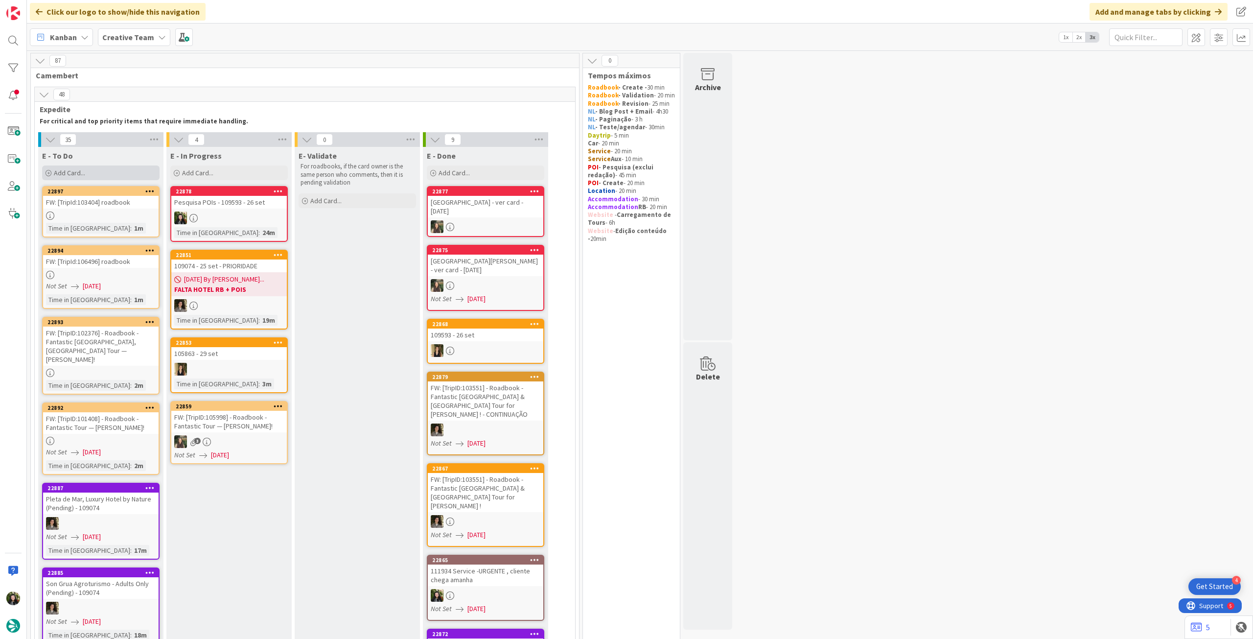
click at [96, 172] on div "Add Card..." at bounding box center [101, 172] width 118 height 15
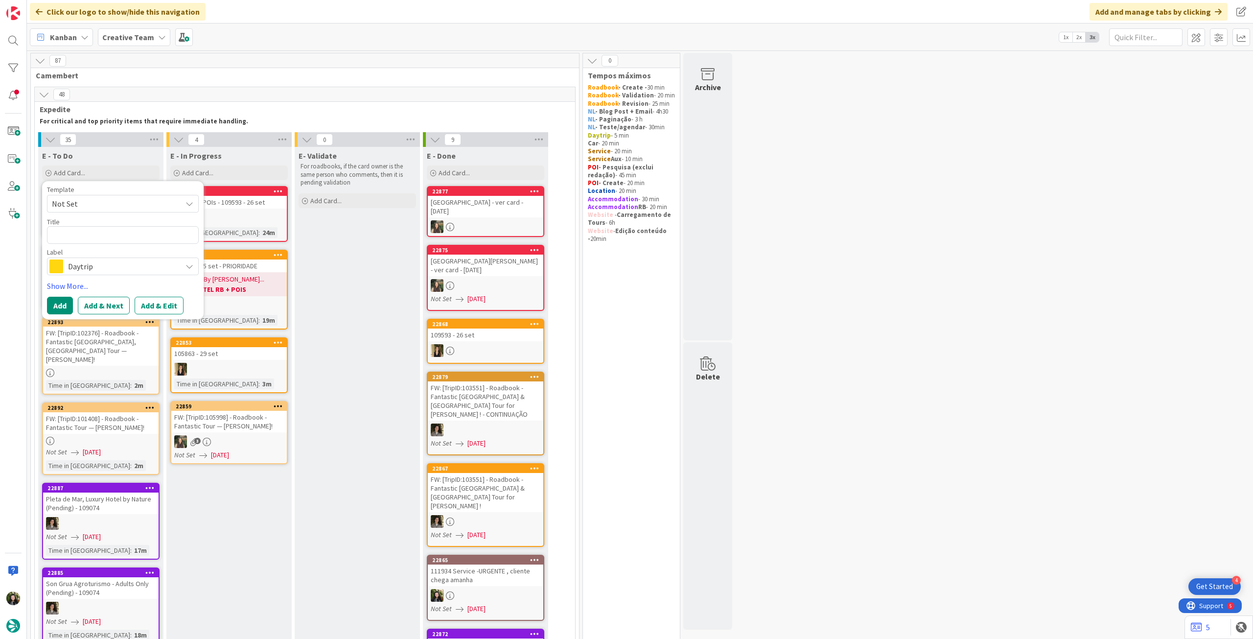
click at [93, 266] on span "Daytrip" at bounding box center [122, 266] width 109 height 14
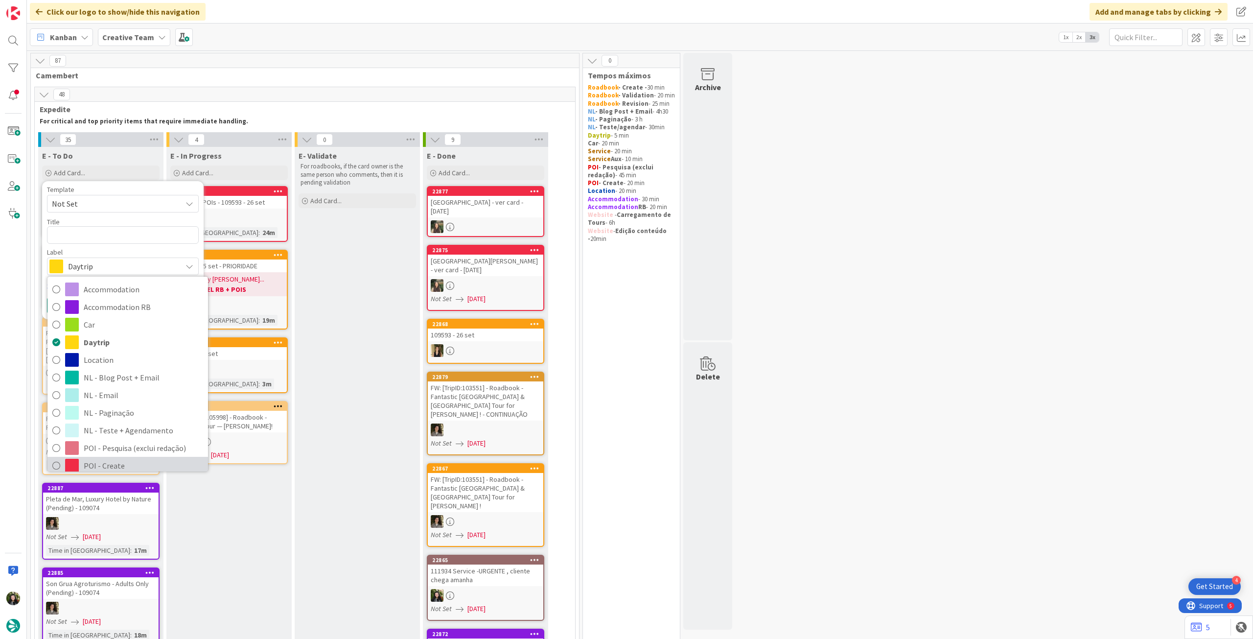
drag, startPoint x: 102, startPoint y: 464, endPoint x: 102, endPoint y: 416, distance: 47.5
click at [102, 464] on span "POI - Create" at bounding box center [143, 465] width 119 height 15
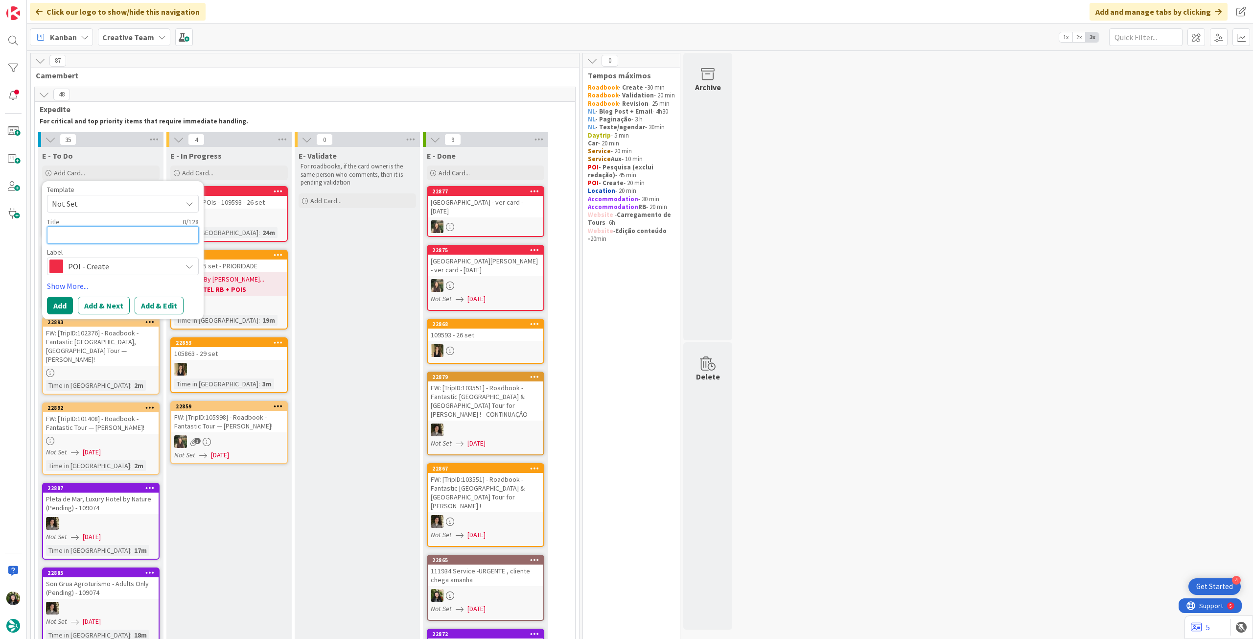
click at [118, 237] on textarea at bounding box center [123, 235] width 152 height 18
paste textarea "Poulnabrone Dolmen"
type textarea "x"
type textarea "Poulnabrone Dolmen"
type textarea "x"
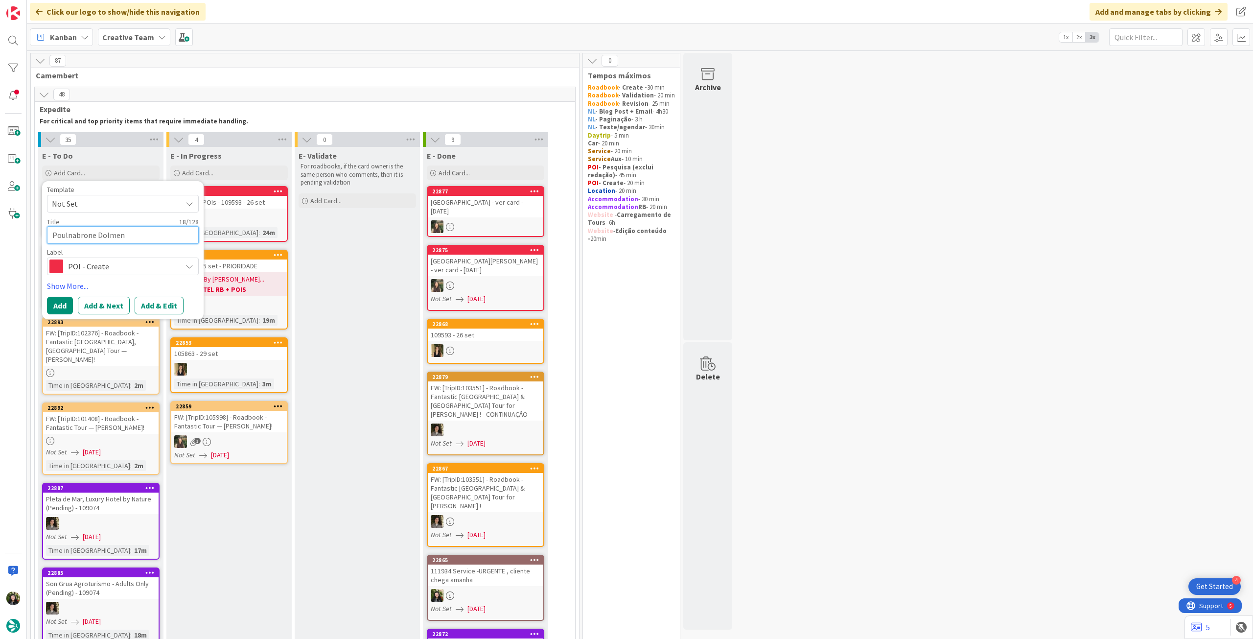
type textarea "Poulnabrone Dolmen"
type textarea "x"
type textarea "Poulnabrone Dolmen -"
type textarea "x"
type textarea "Poulnabrone Dolmen -"
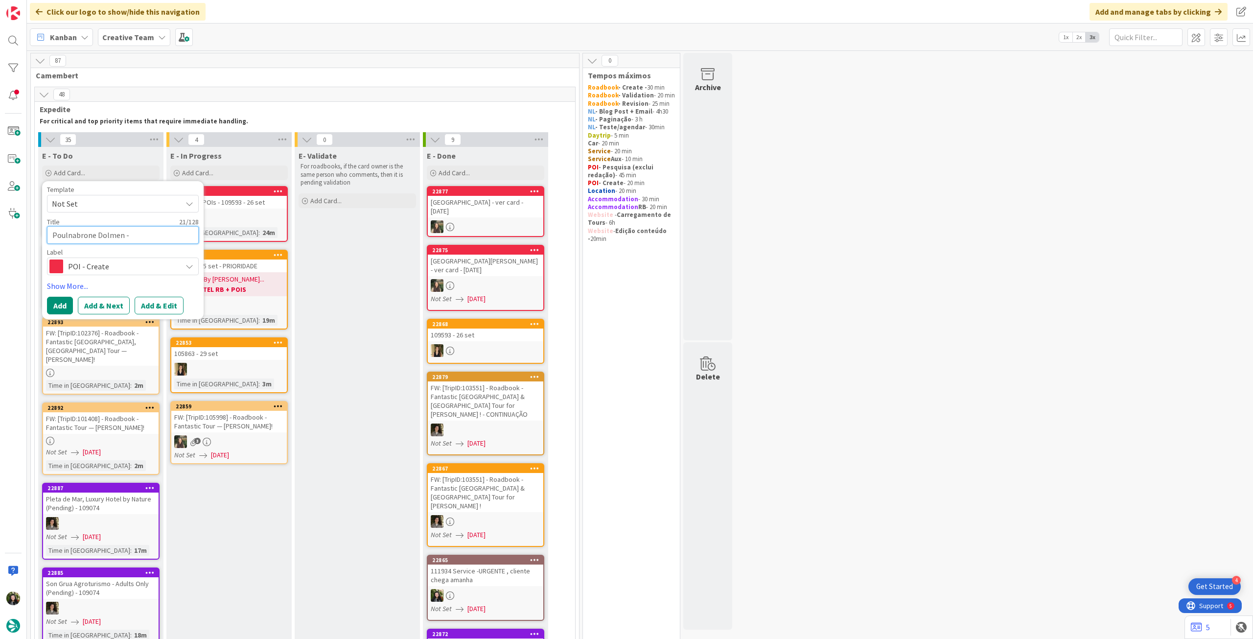
type textarea "x"
type textarea "Poulnabrone Dolmen - 2"
type textarea "x"
type textarea "Poulnabrone Dolmen - 26"
type textarea "x"
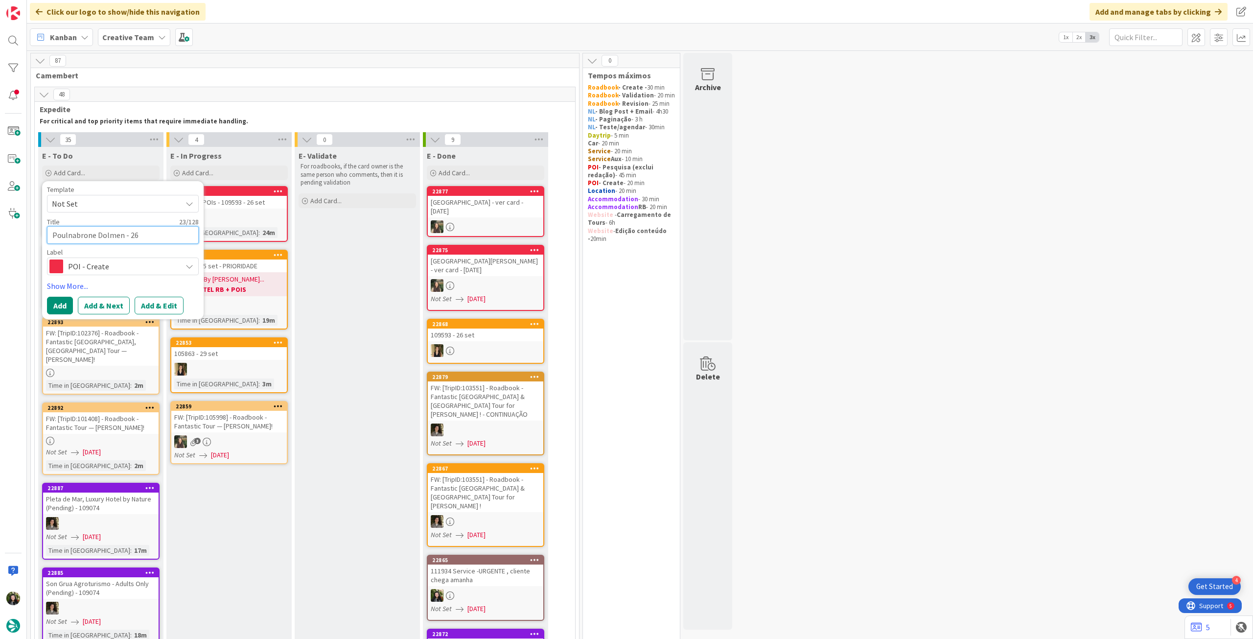
type textarea "Poulnabrone Dolmen - 26"
type textarea "x"
type textarea "Poulnabrone Dolmen - 26 s"
type textarea "x"
type textarea "Poulnabrone Dolmen - 26 se"
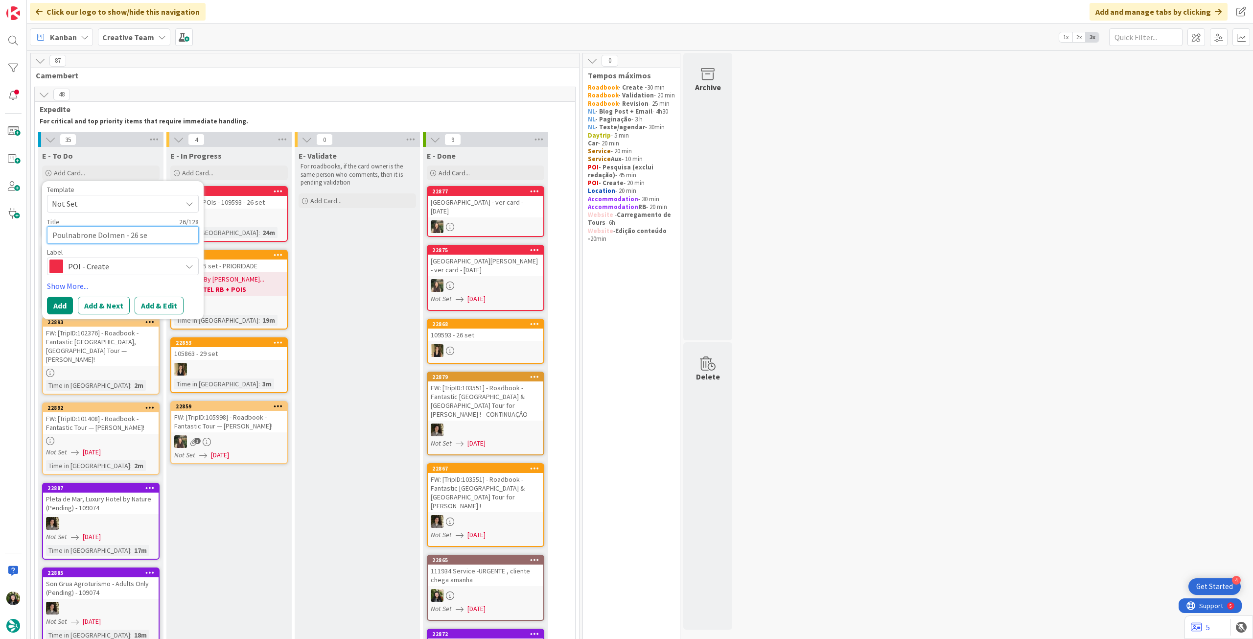
type textarea "x"
type textarea "Poulnabrone Dolmen - 26 set"
drag, startPoint x: 58, startPoint y: 308, endPoint x: 79, endPoint y: 268, distance: 44.9
click at [59, 308] on button "Add" at bounding box center [60, 306] width 26 height 18
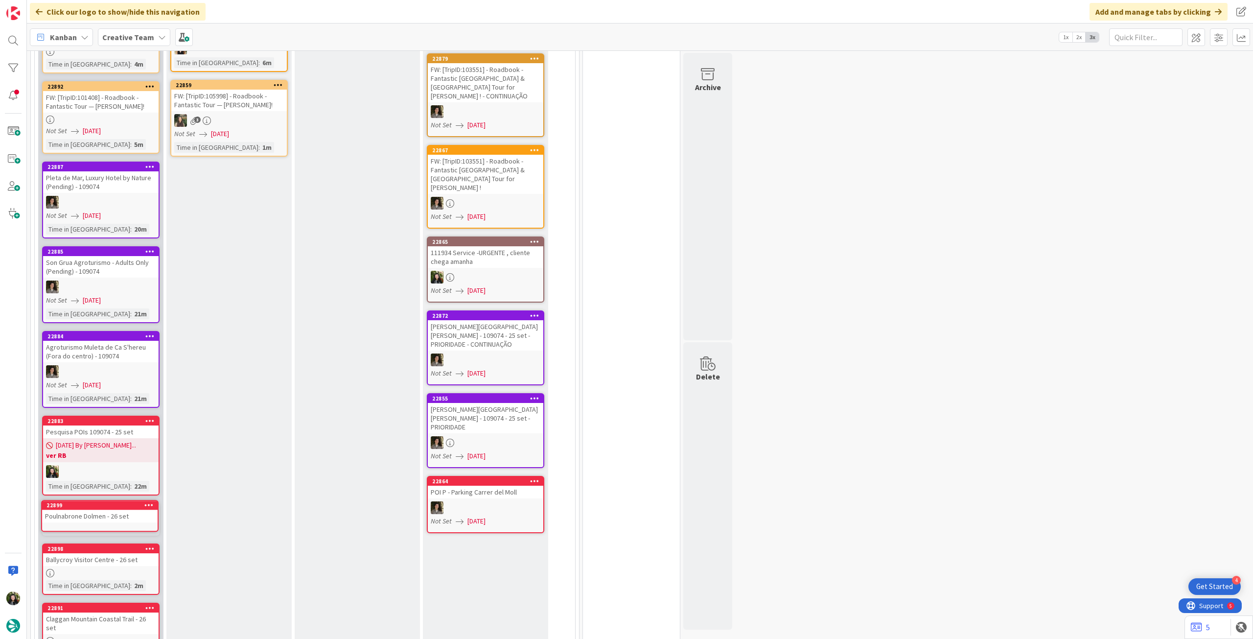
scroll to position [323, 0]
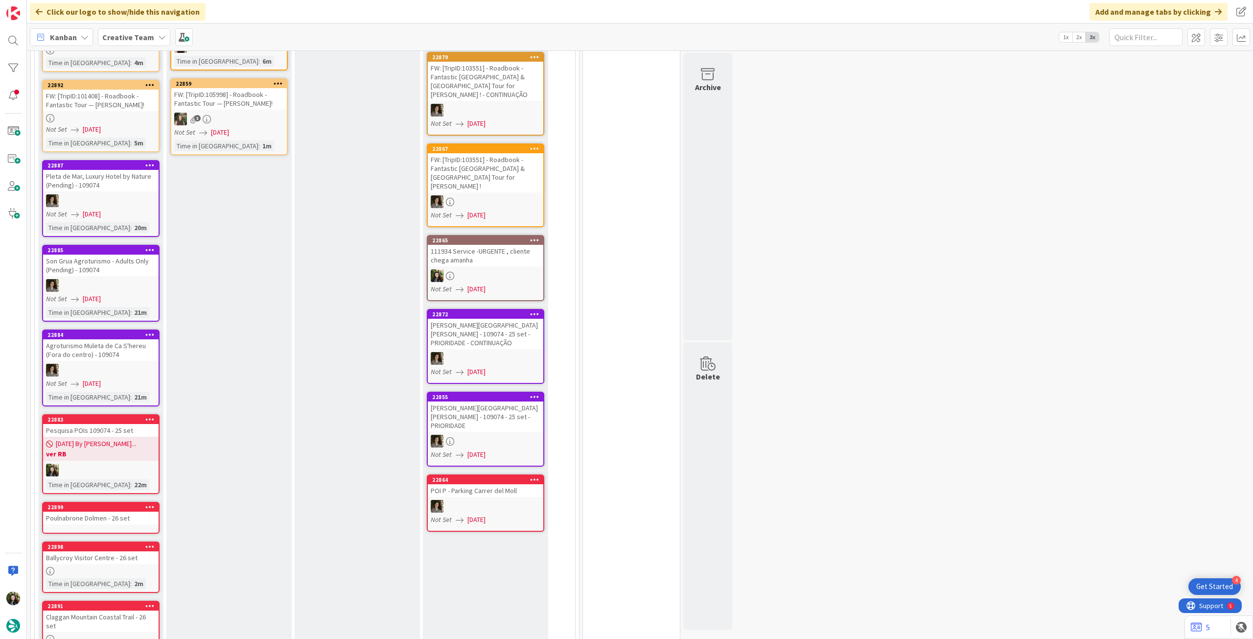
click at [110, 512] on div "Poulnabrone Dolmen - 26 set" at bounding box center [101, 518] width 116 height 13
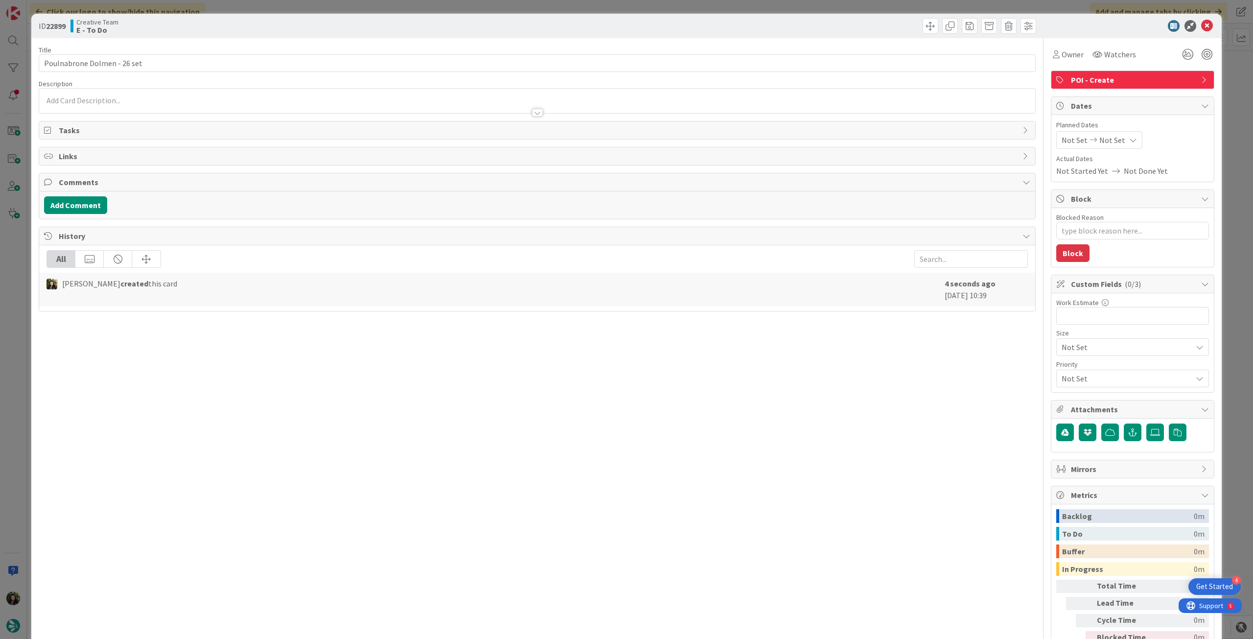
type textarea "x"
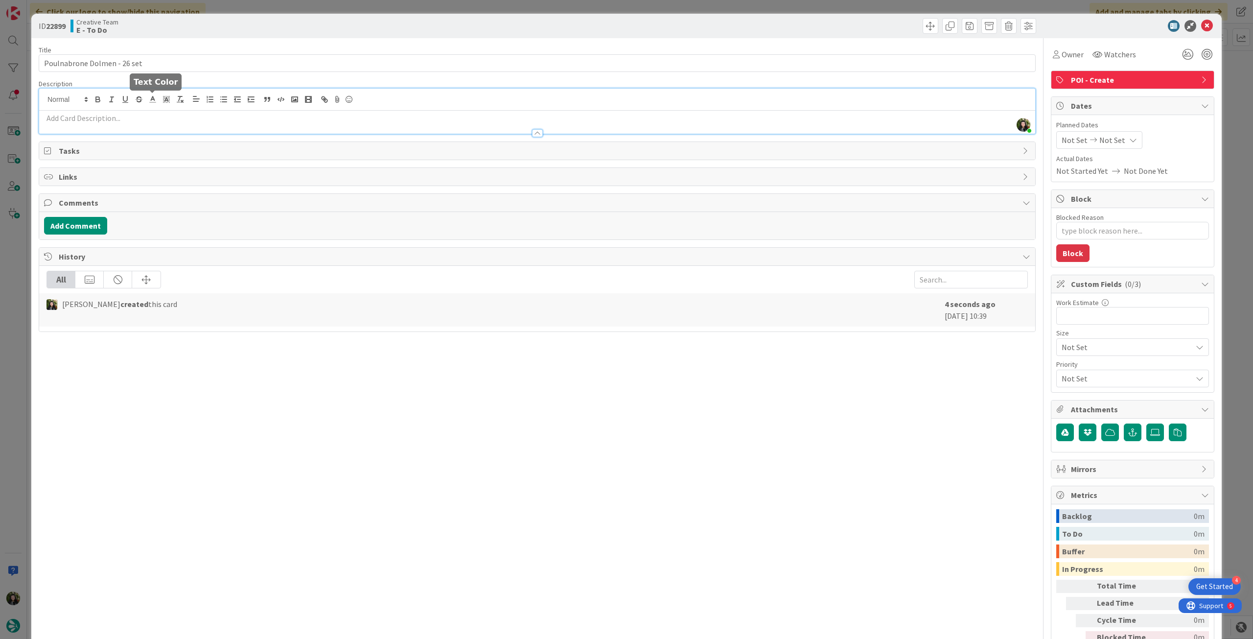
drag, startPoint x: 158, startPoint y: 98, endPoint x: 158, endPoint y: 108, distance: 9.8
click at [158, 100] on div "[PERSON_NAME] just joined" at bounding box center [537, 111] width 996 height 45
click at [159, 117] on p at bounding box center [537, 118] width 987 height 11
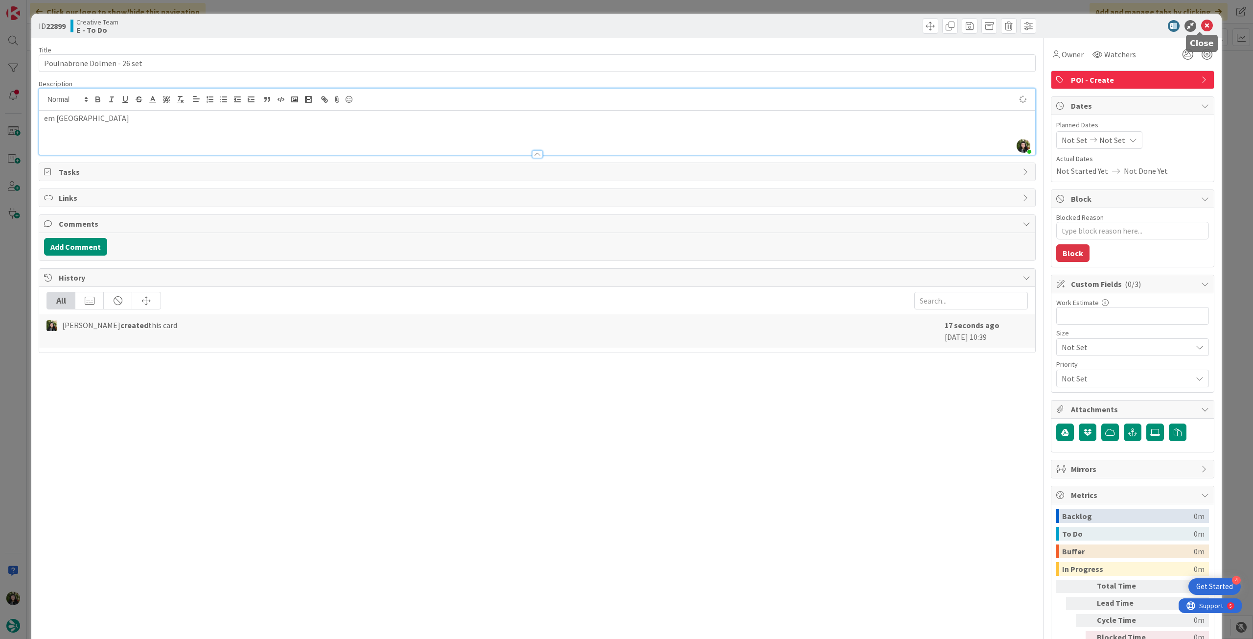
click at [1202, 23] on icon at bounding box center [1208, 26] width 12 height 12
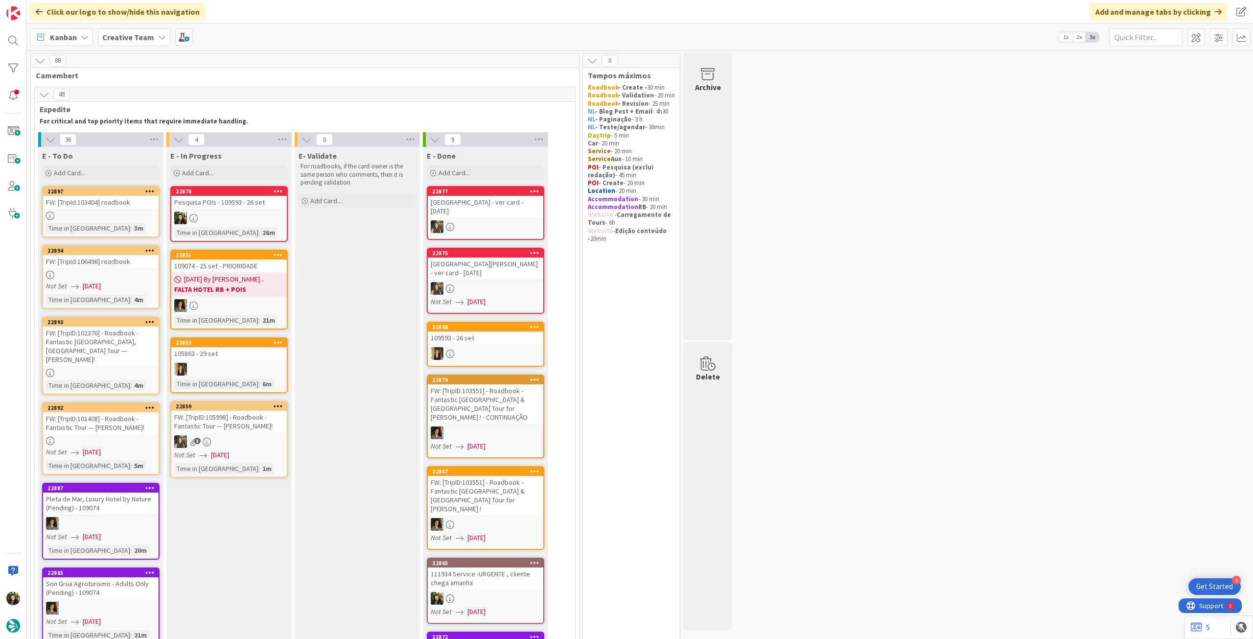
click at [118, 226] on div "Time in Column : 3m" at bounding box center [101, 228] width 110 height 11
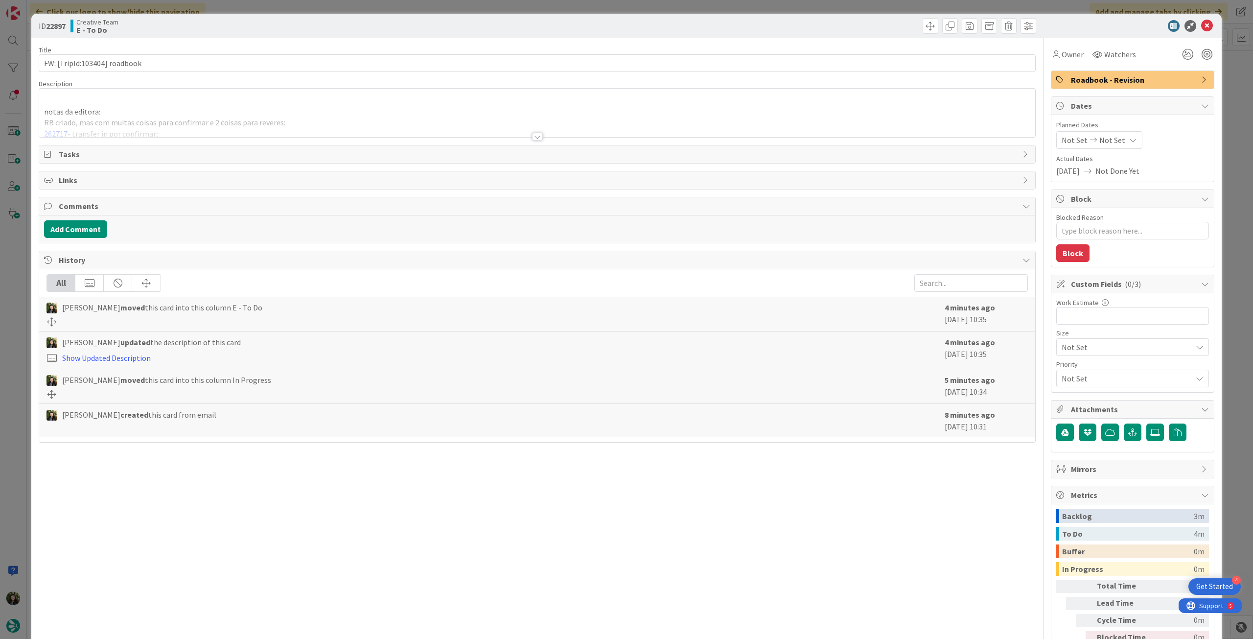
type textarea "x"
drag, startPoint x: 80, startPoint y: 64, endPoint x: 105, endPoint y: 63, distance: 24.5
click at [105, 63] on input "FW: [TripId:103404] roadbook" at bounding box center [537, 63] width 997 height 18
click at [202, 65] on input "FW: [TripId:103404] roadbook" at bounding box center [537, 63] width 997 height 18
type input "FW: [TripId:103404] roadbook - 20 set"
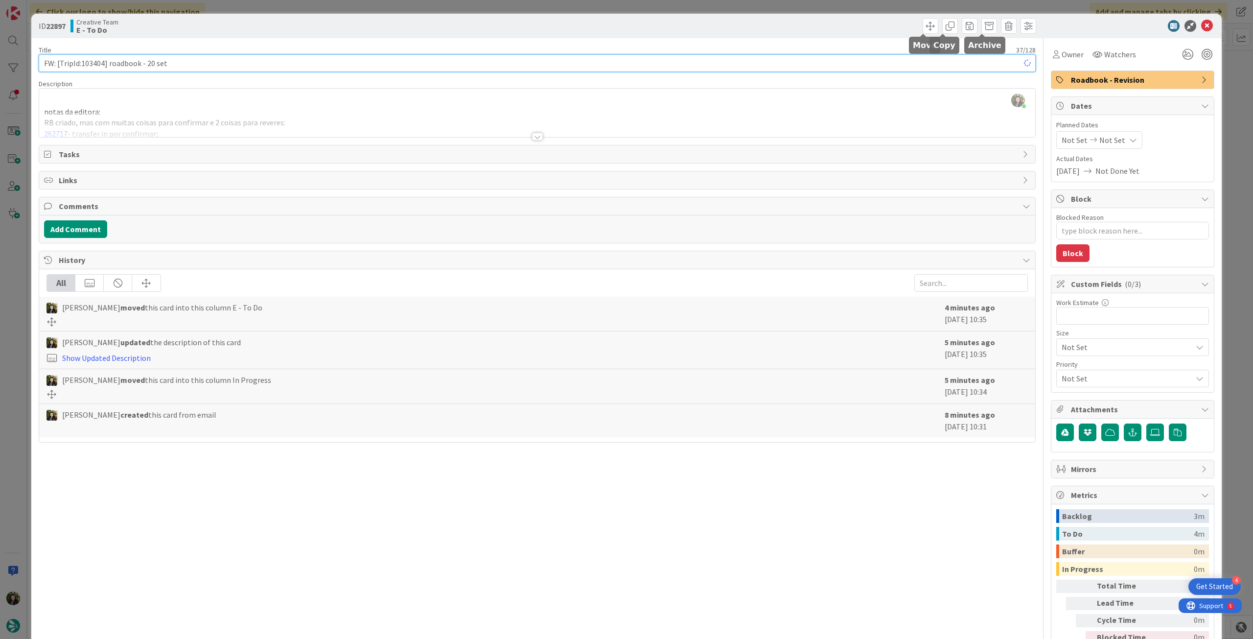
type textarea "x"
type input "FW: [TripId:103404] roadbook - 20 set"
drag, startPoint x: 1202, startPoint y: 29, endPoint x: 1073, endPoint y: 53, distance: 131.4
click at [1202, 28] on icon at bounding box center [1208, 26] width 12 height 12
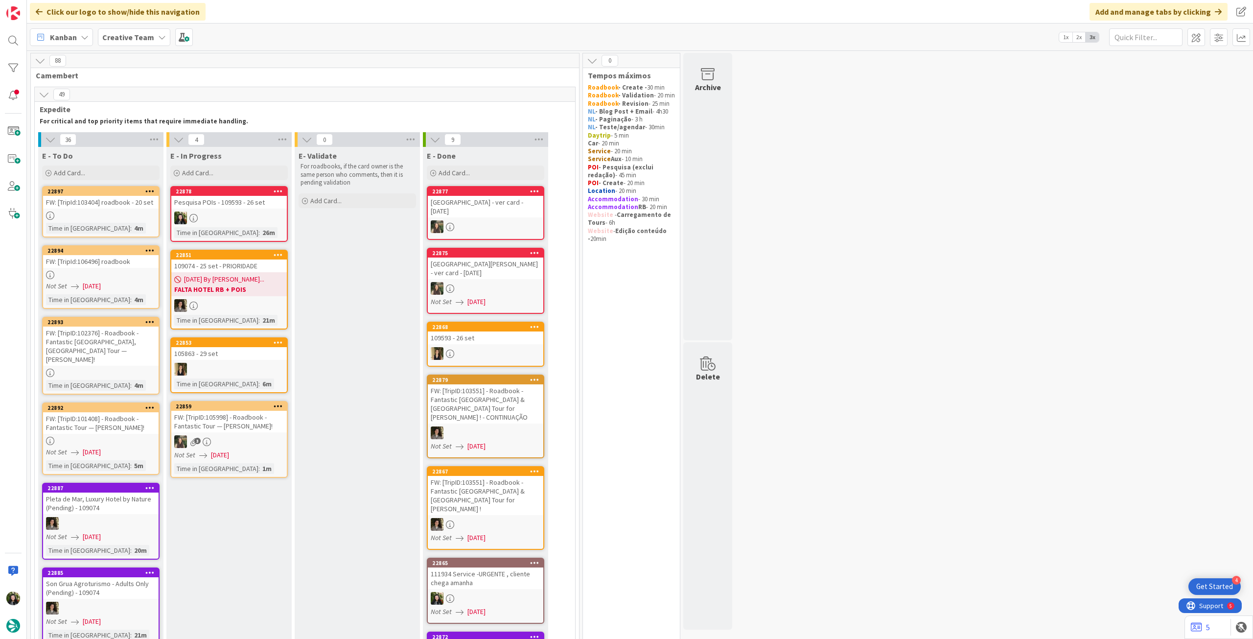
click at [115, 281] on link "22894 FW: [TripId:106496] roadbook Not Set 11/09/2025 Time in Column : 4m" at bounding box center [101, 277] width 118 height 64
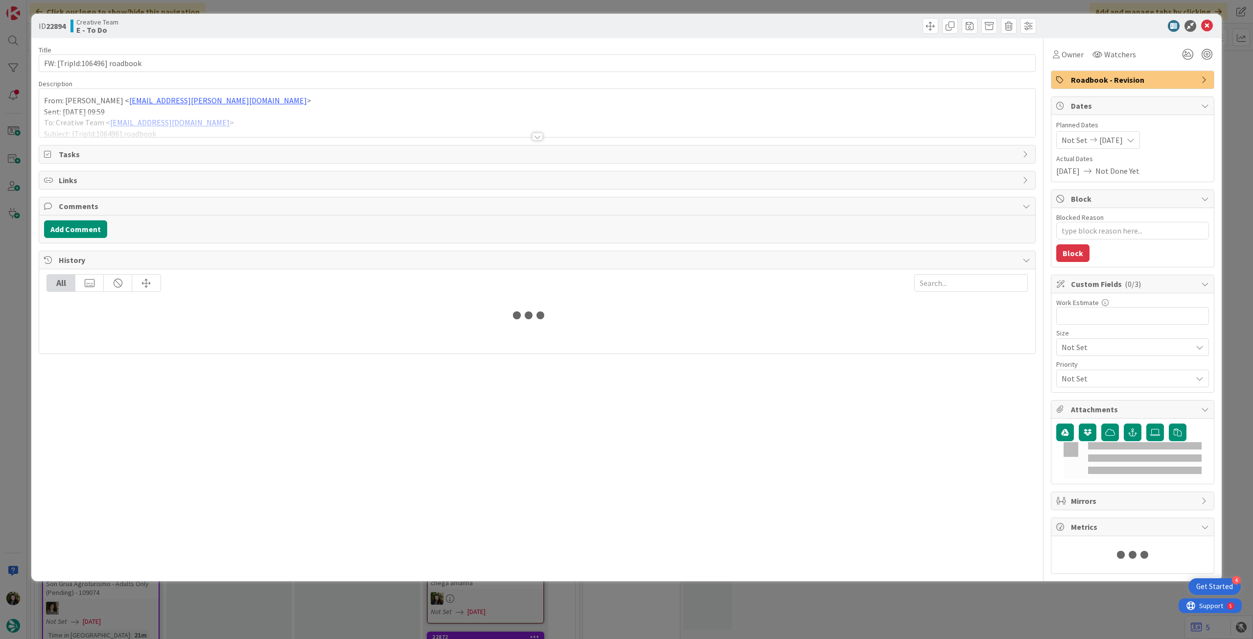
type textarea "x"
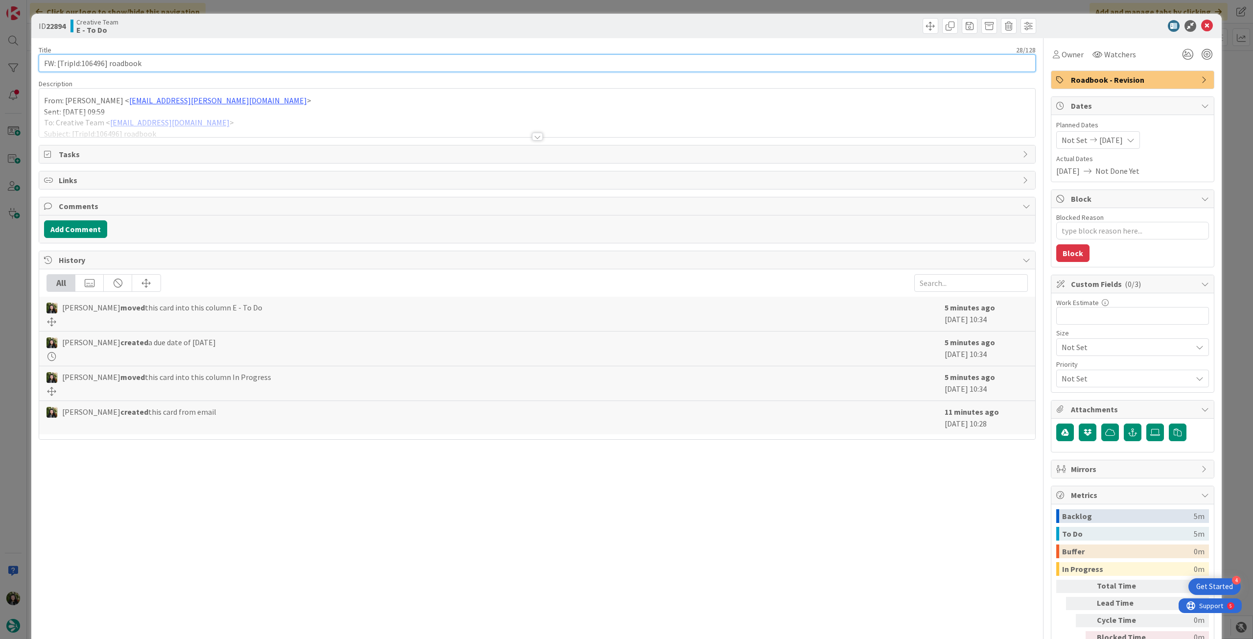
drag, startPoint x: 81, startPoint y: 65, endPoint x: 104, endPoint y: 62, distance: 23.7
click at [104, 62] on input "FW: [TripId:106496] roadbook" at bounding box center [537, 63] width 997 height 18
click at [151, 59] on input "FW: [TripId:106496] roadbook" at bounding box center [537, 63] width 997 height 18
type input "FW: [TripId:106496] roadbook - 16m set"
type textarea "x"
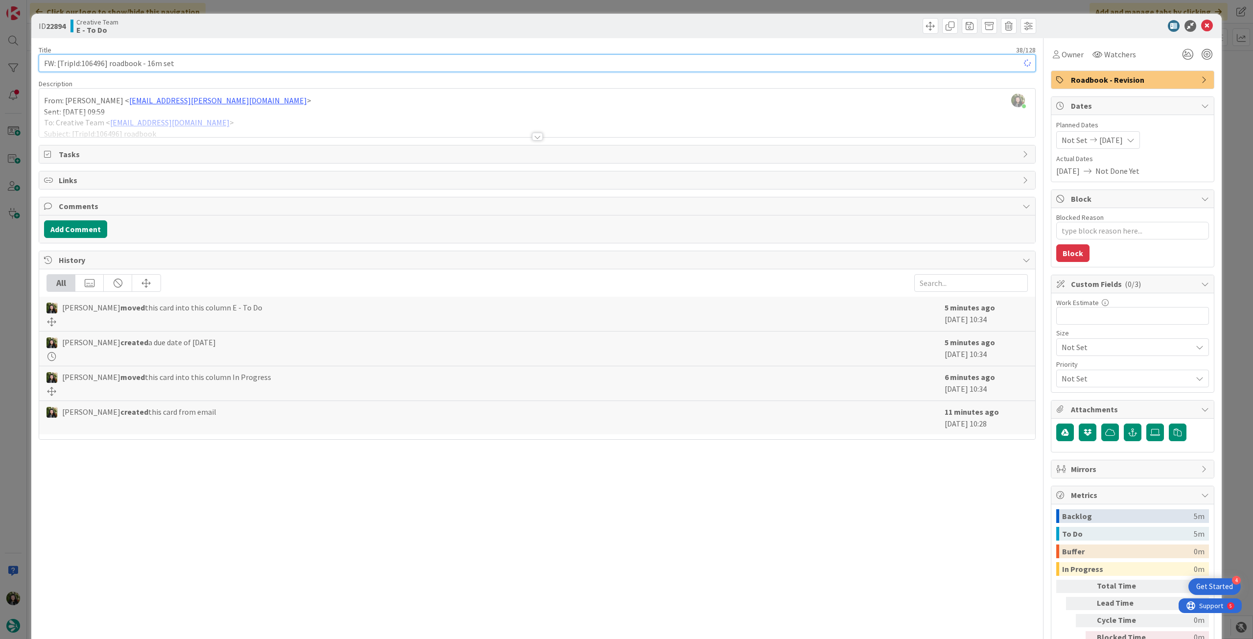
type input "FW: [TripId:106496] roadbook - 16m se"
type textarea "x"
type input "FW: [TripId:106496] roadbook - 16 set"
type textarea "x"
type input "FW: [TripId:106496] roadbook - 16 set"
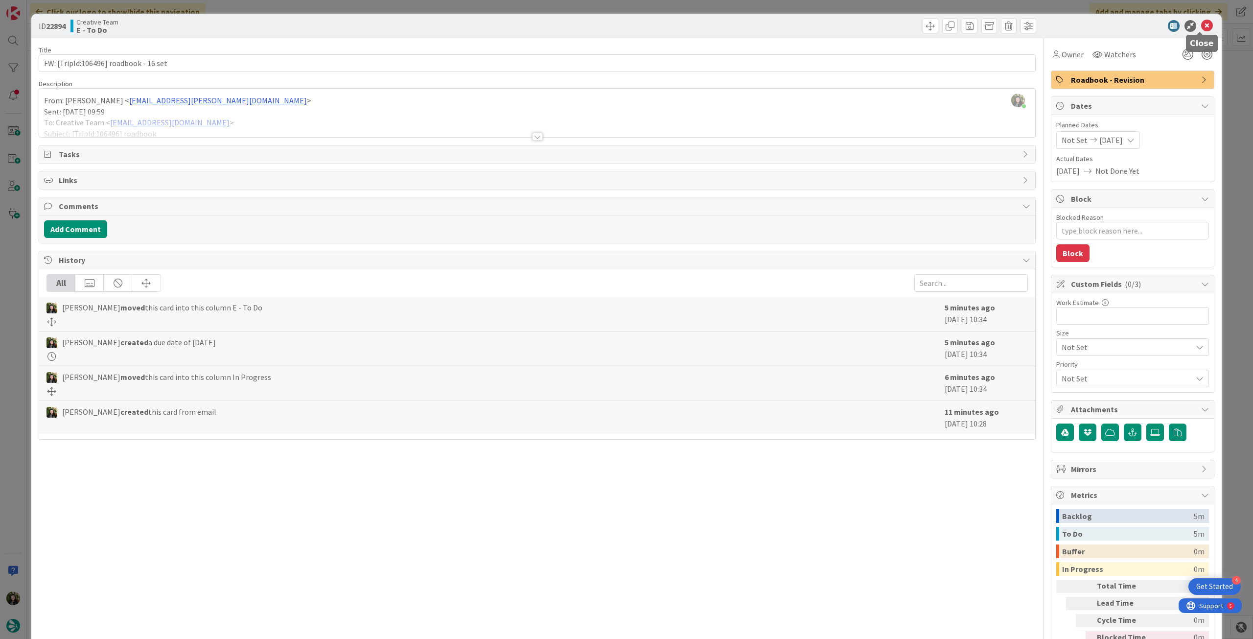
drag, startPoint x: 1205, startPoint y: 23, endPoint x: 1181, endPoint y: 32, distance: 26.0
click at [1205, 23] on icon at bounding box center [1208, 26] width 12 height 12
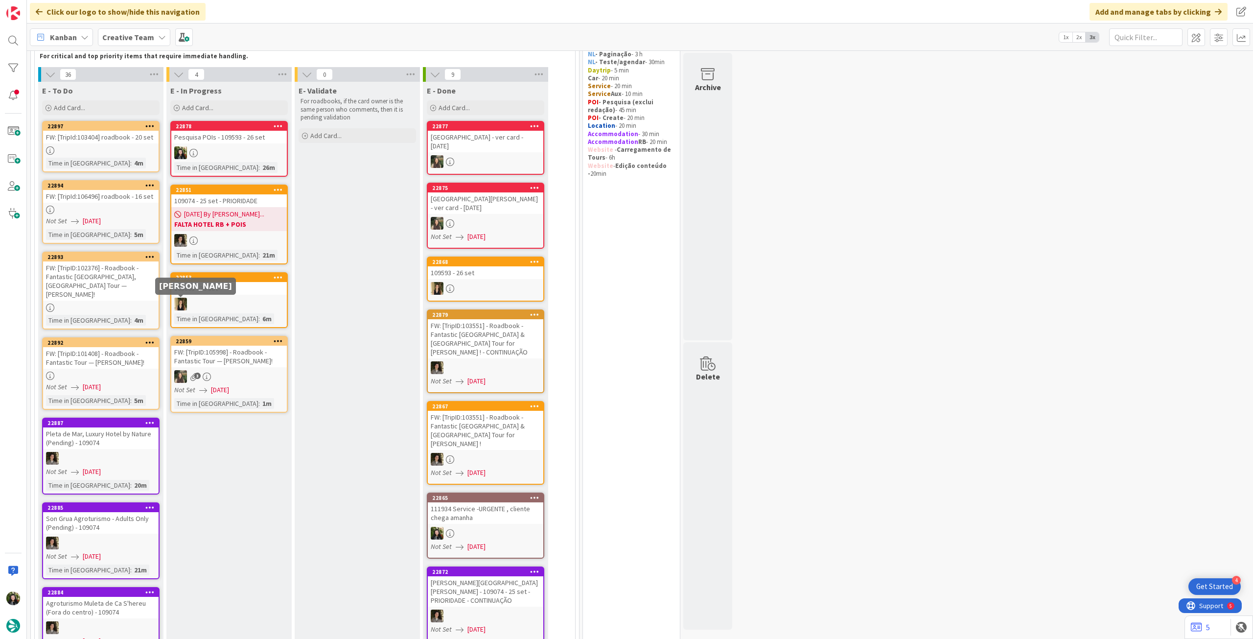
click at [120, 285] on div "FW: [TripID:102376] - Roadbook - Fantastic Portugal, France Tour — Patricia Lyn…" at bounding box center [101, 280] width 116 height 39
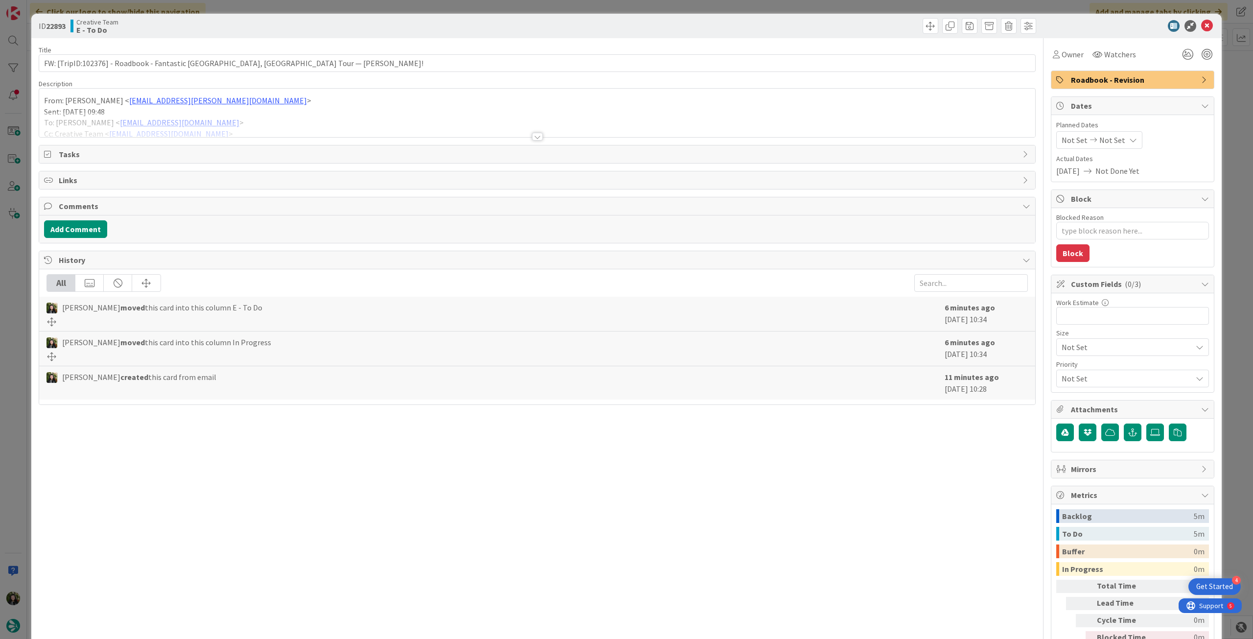
type textarea "x"
drag, startPoint x: 94, startPoint y: 64, endPoint x: 107, endPoint y: 64, distance: 13.2
click at [106, 64] on input "FW: [TripID:102376] - Roadbook - Fantastic Portugal, France Tour — Patricia Lyn…" at bounding box center [537, 63] width 997 height 18
click at [382, 64] on input "FW: [TripID:102376] - Roadbook - Fantastic Portugal, France Tour — Patricia Lyn…" at bounding box center [537, 63] width 997 height 18
type input "FW: [TripID:102376] - Roadbook - Fantastic Portugal, France Tour — Patricia Lyn…"
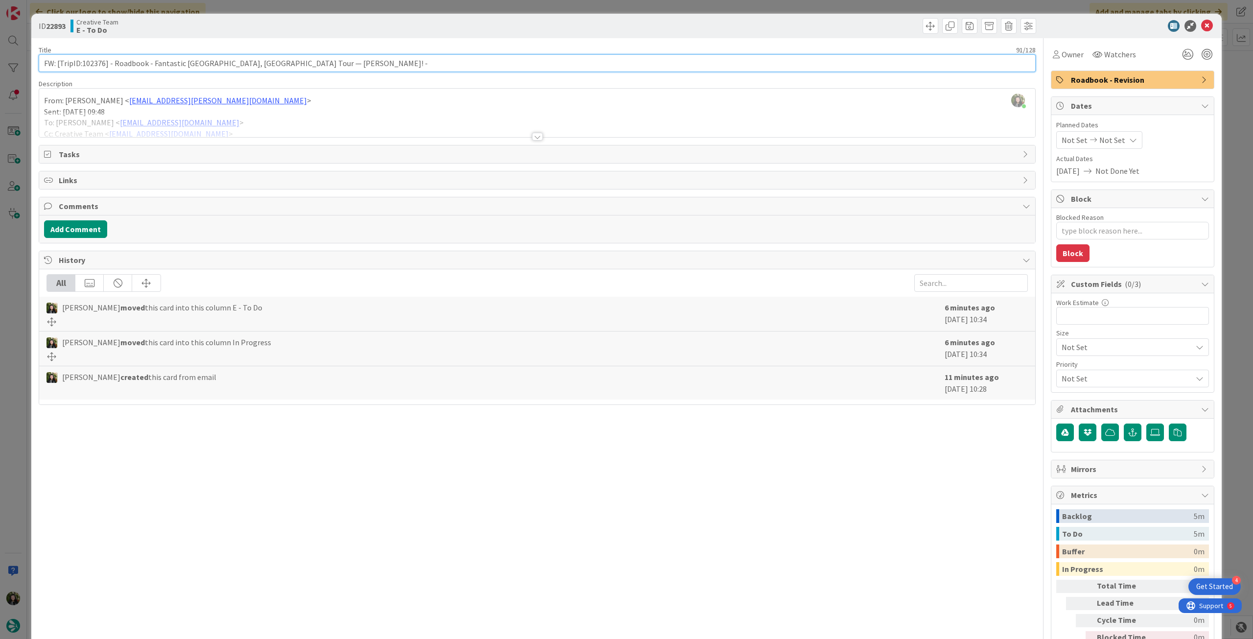
type textarea "x"
type input "FW: [TripID:102376] - Roadbook - Fantastic Portugal, France Tour — Patricia Lyn…"
type textarea "x"
type input "FW: [TripID:102376] - Roadbook - Fantastic Portugal, France Tour — Patricia Lyn…"
type textarea "x"
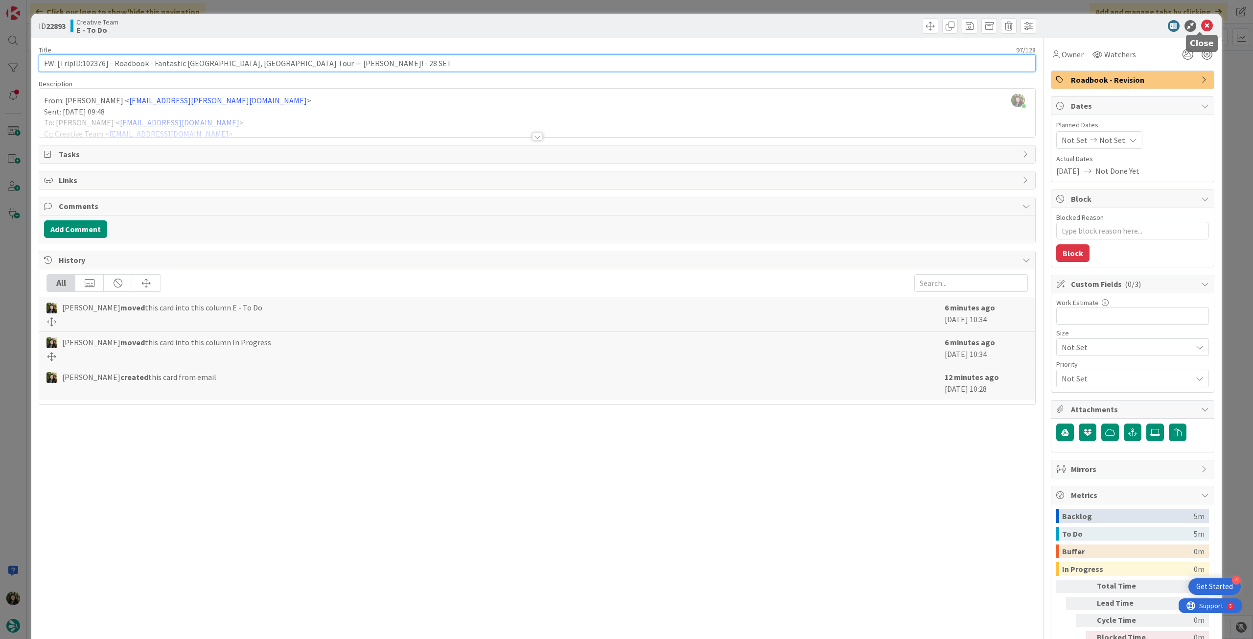
type input "FW: [TripID:102376] - Roadbook - Fantastic Portugal, France Tour — Patricia Lyn…"
click at [1202, 26] on icon at bounding box center [1208, 26] width 12 height 12
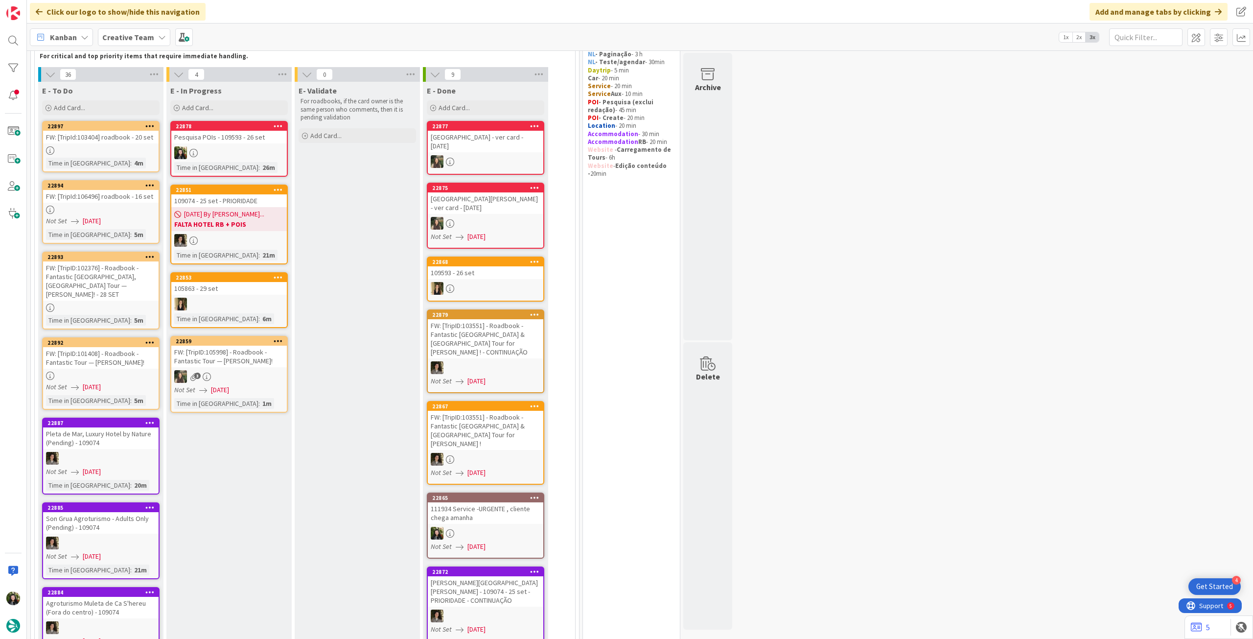
click at [139, 361] on link "22892 FW: [TripID:101408] - Roadbook - Fantastic Tour — Harold O Phelps! Not Se…" at bounding box center [101, 373] width 118 height 72
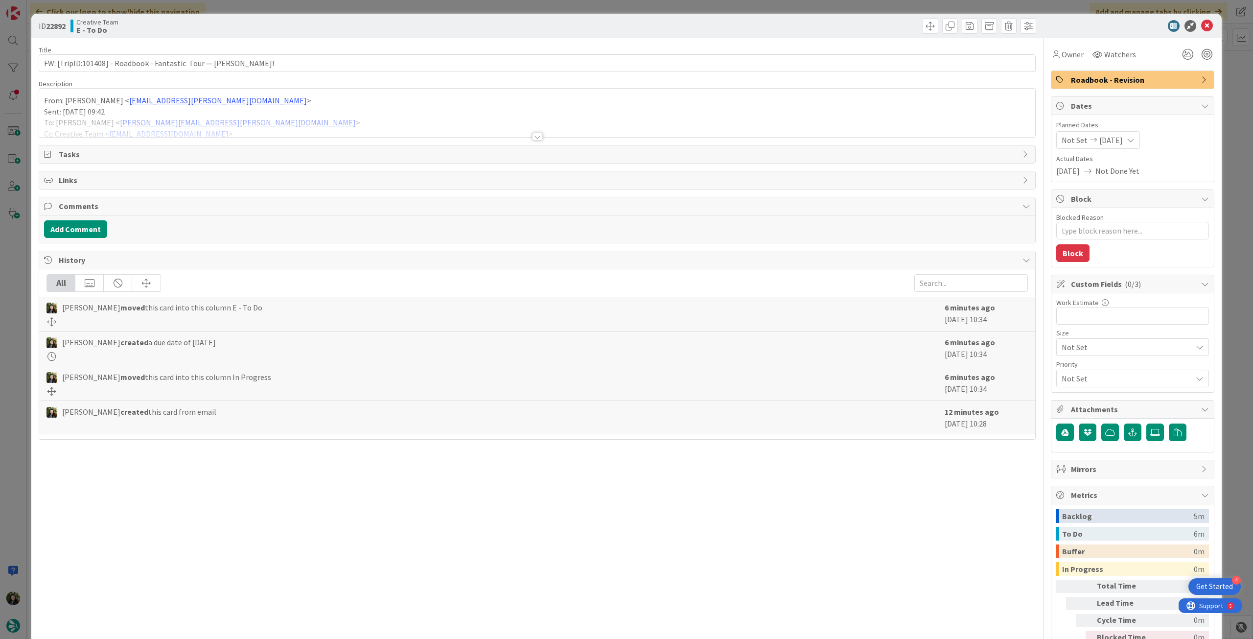
type textarea "x"
drag, startPoint x: 81, startPoint y: 66, endPoint x: 106, endPoint y: 66, distance: 24.5
click at [106, 66] on input "FW: [TripID:101408] - Roadbook - Fantastic Tour — Harold O Phelps!" at bounding box center [537, 63] width 997 height 18
click at [317, 60] on input "FW: [TripID:101408] - Roadbook - Fantastic Tour — Harold O Phelps!" at bounding box center [537, 63] width 997 height 18
type input "FW: [TripID:101408] - Roadbook - Fantastic Tour — Harold O Phelps! -24 set"
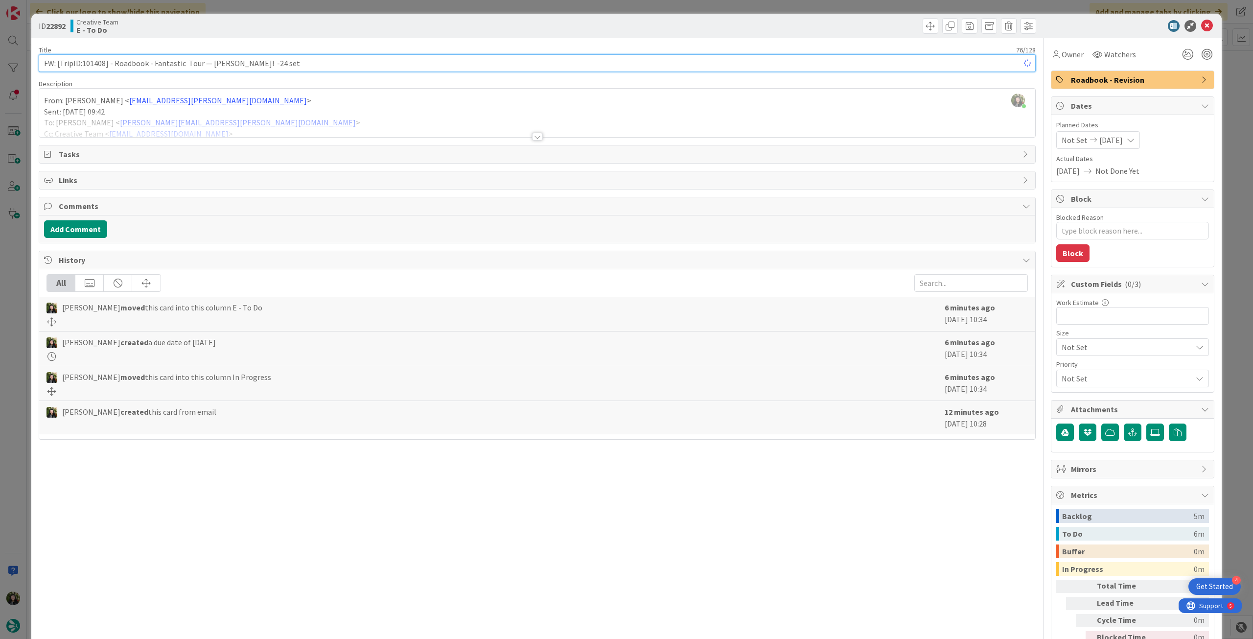
type textarea "x"
type input "FW: [TripID:101408] - Roadbook - Fantastic Tour — Harold O Phelps! -24 set"
click at [1202, 22] on icon at bounding box center [1208, 26] width 12 height 12
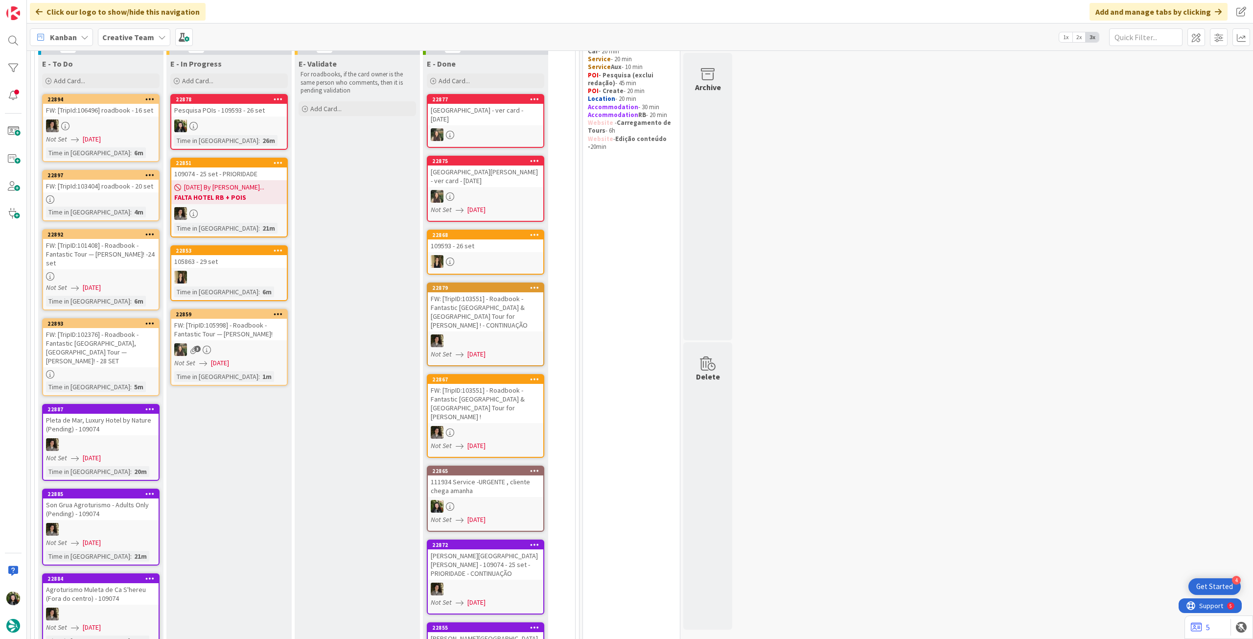
scroll to position [70, 0]
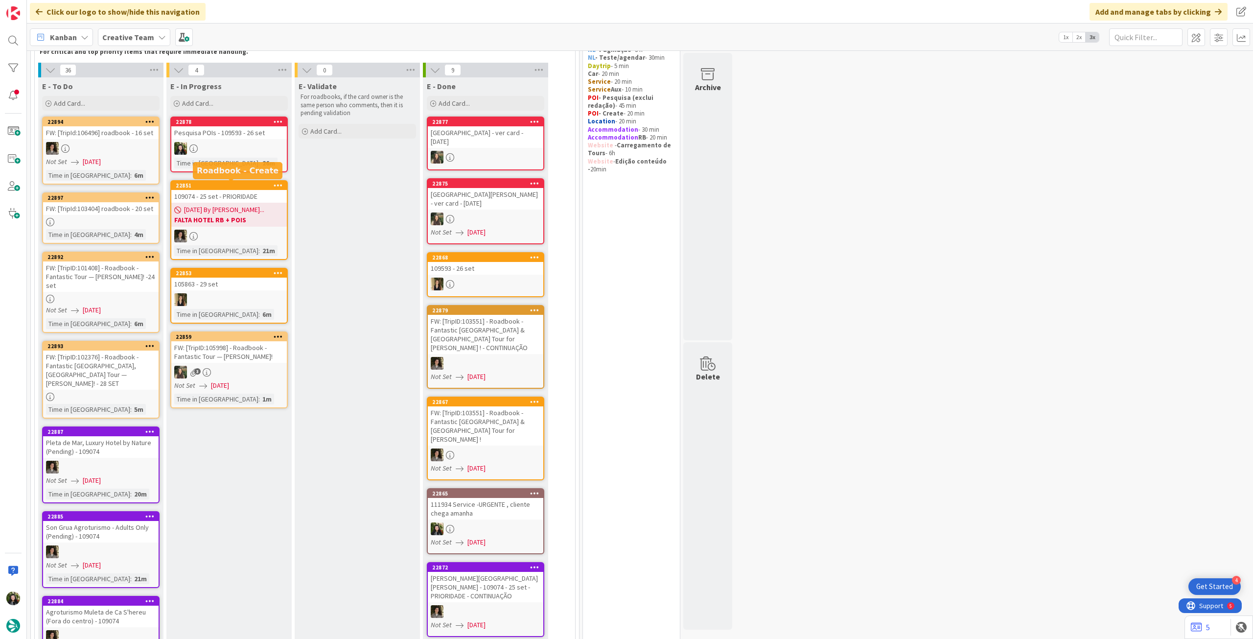
click at [260, 162] on div "26m" at bounding box center [269, 163] width 18 height 11
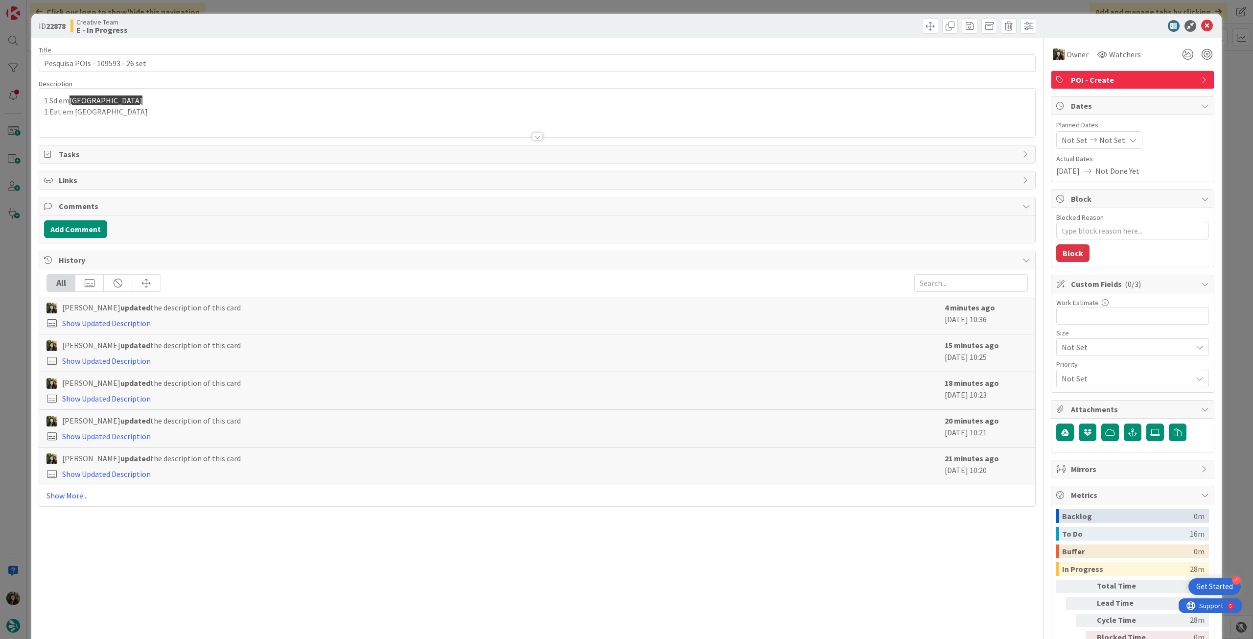
click at [238, 125] on div at bounding box center [537, 124] width 996 height 25
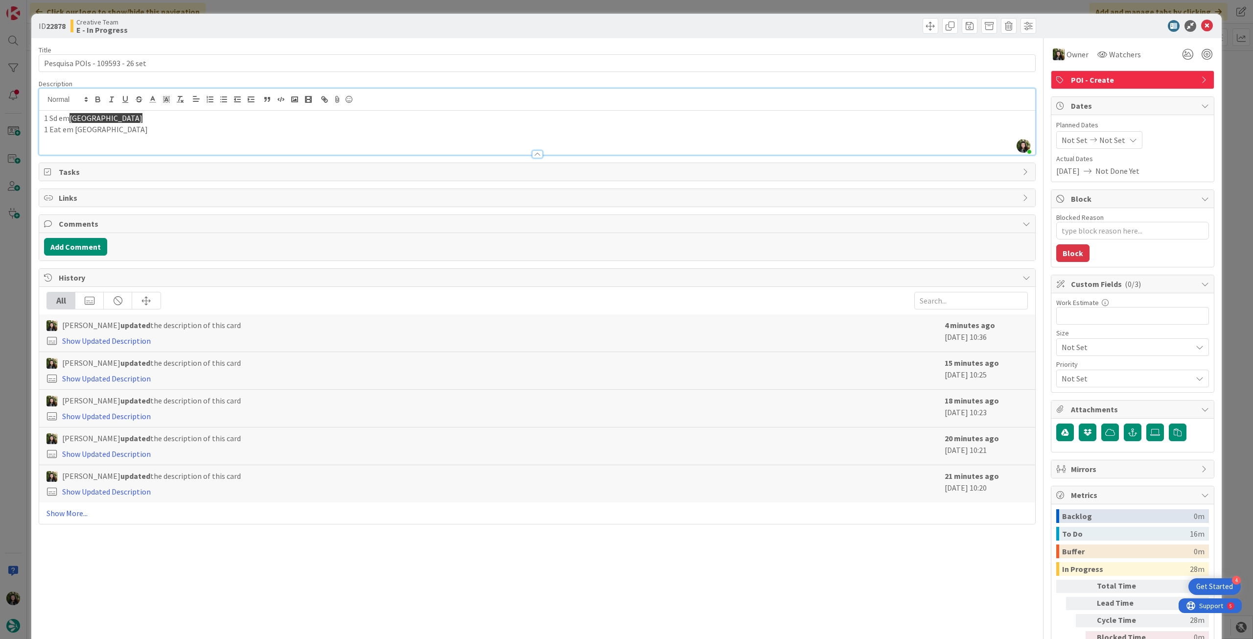
drag, startPoint x: 159, startPoint y: 118, endPoint x: 36, endPoint y: 117, distance: 122.4
click at [36, 117] on div "ID 22878 Creative Team E - In Progress Title 31 / 128 Pesquisa POIs - 109593 - …" at bounding box center [626, 346] width 1191 height 665
drag, startPoint x: 45, startPoint y: 130, endPoint x: 47, endPoint y: 119, distance: 11.0
click at [45, 130] on p "1 Eat em Kenmare" at bounding box center [537, 129] width 987 height 11
drag, startPoint x: 119, startPoint y: 65, endPoint x: 123, endPoint y: 5, distance: 59.4
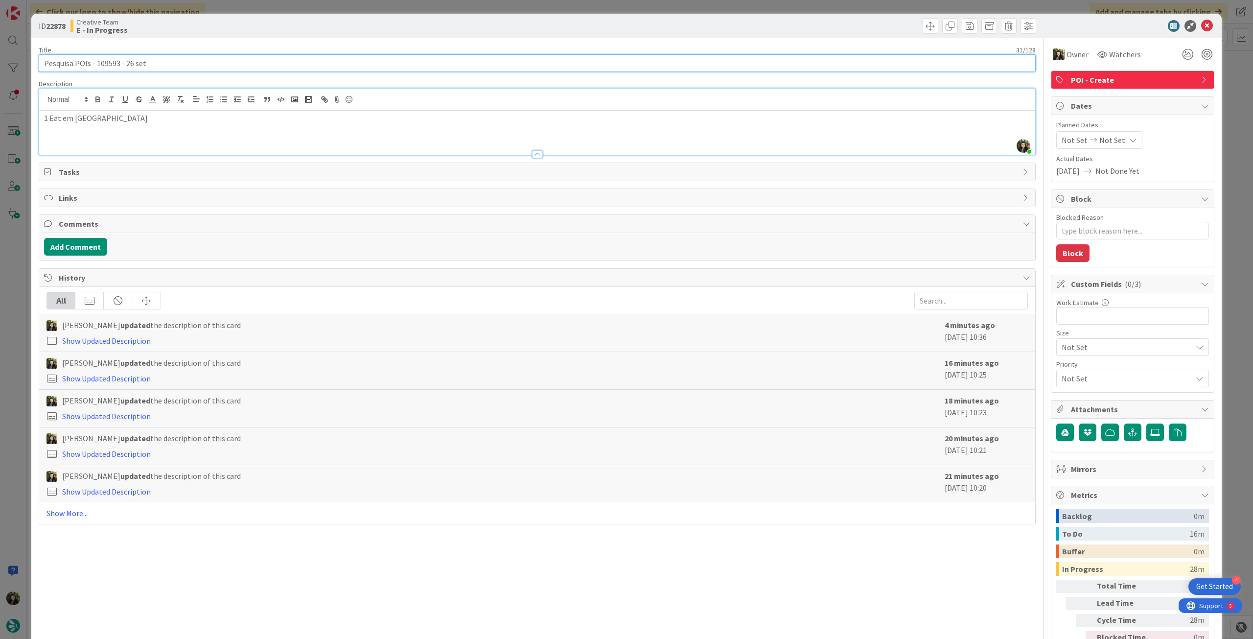
click at [95, 63] on input "Pesquisa POIs - 109593 - 26 set" at bounding box center [537, 63] width 997 height 18
drag, startPoint x: 1202, startPoint y: 27, endPoint x: 1095, endPoint y: 70, distance: 115.4
click at [1202, 27] on icon at bounding box center [1208, 26] width 12 height 12
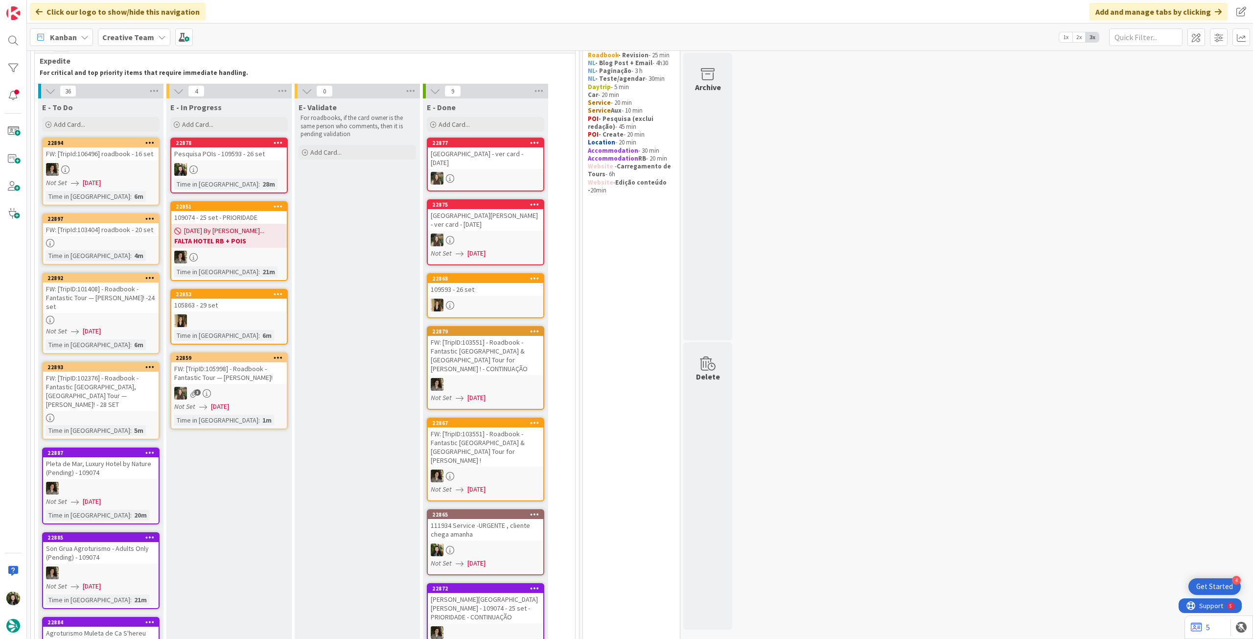
scroll to position [70, 0]
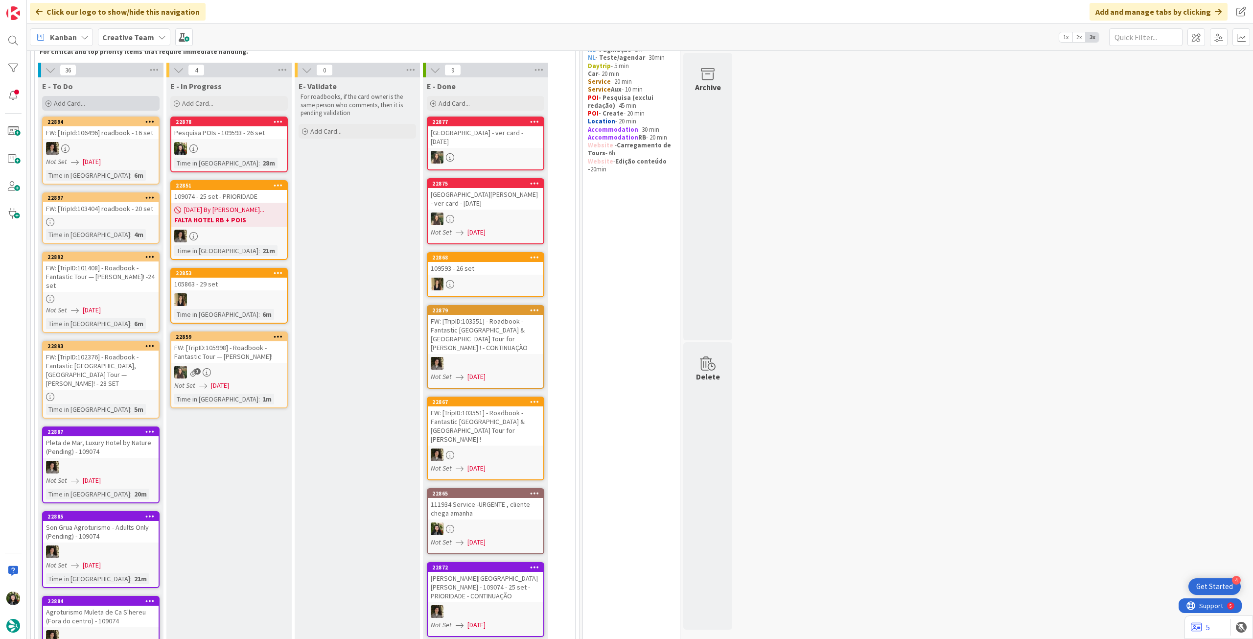
click at [136, 101] on div "Add Card..." at bounding box center [101, 103] width 118 height 15
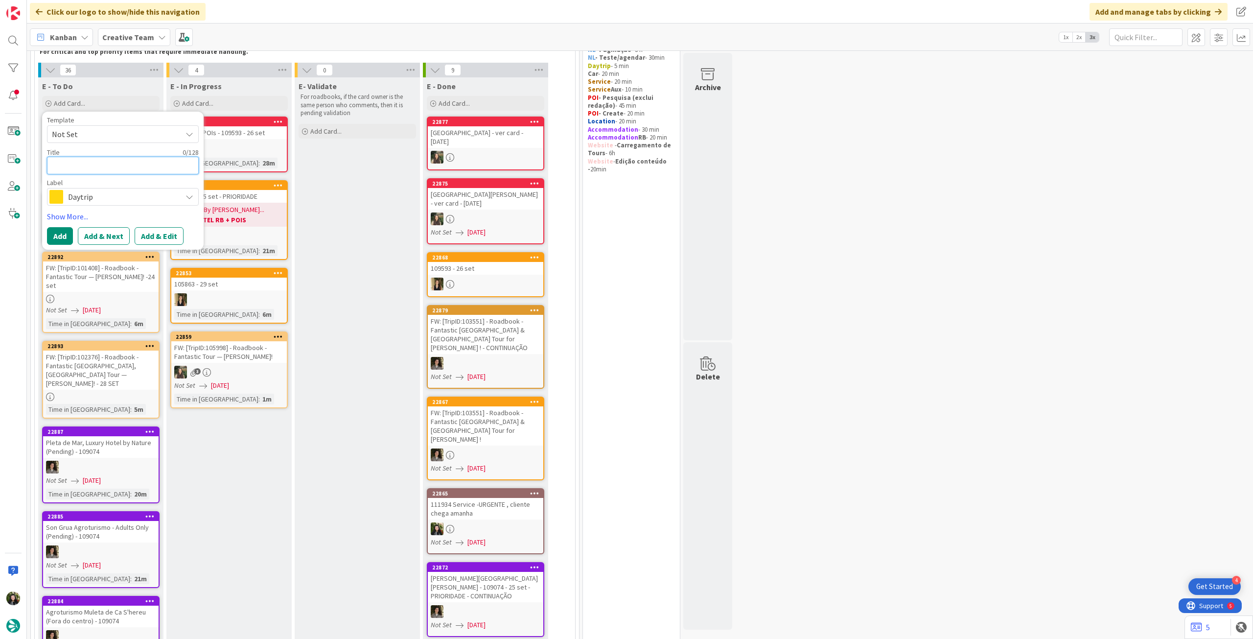
type textarea "x"
type textarea "€"
type textarea "x"
type textarea "€€"
type textarea "x"
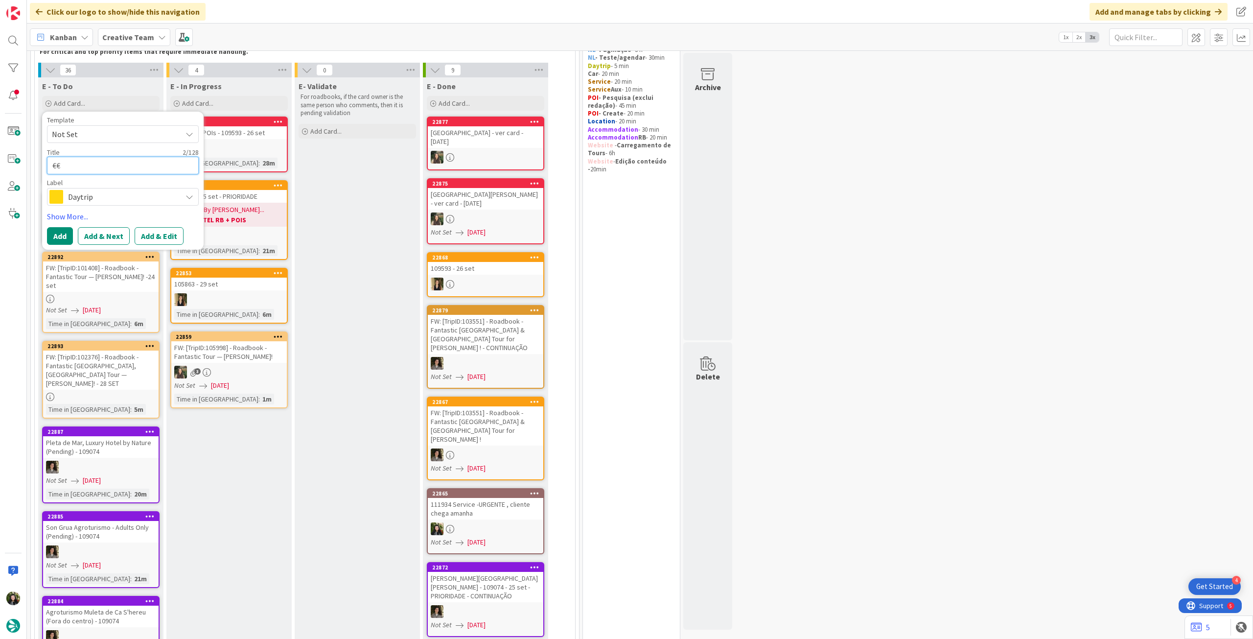
type textarea "€€€"
type textarea "x"
type textarea "€€€"
type textarea "x"
type textarea "€€€ -"
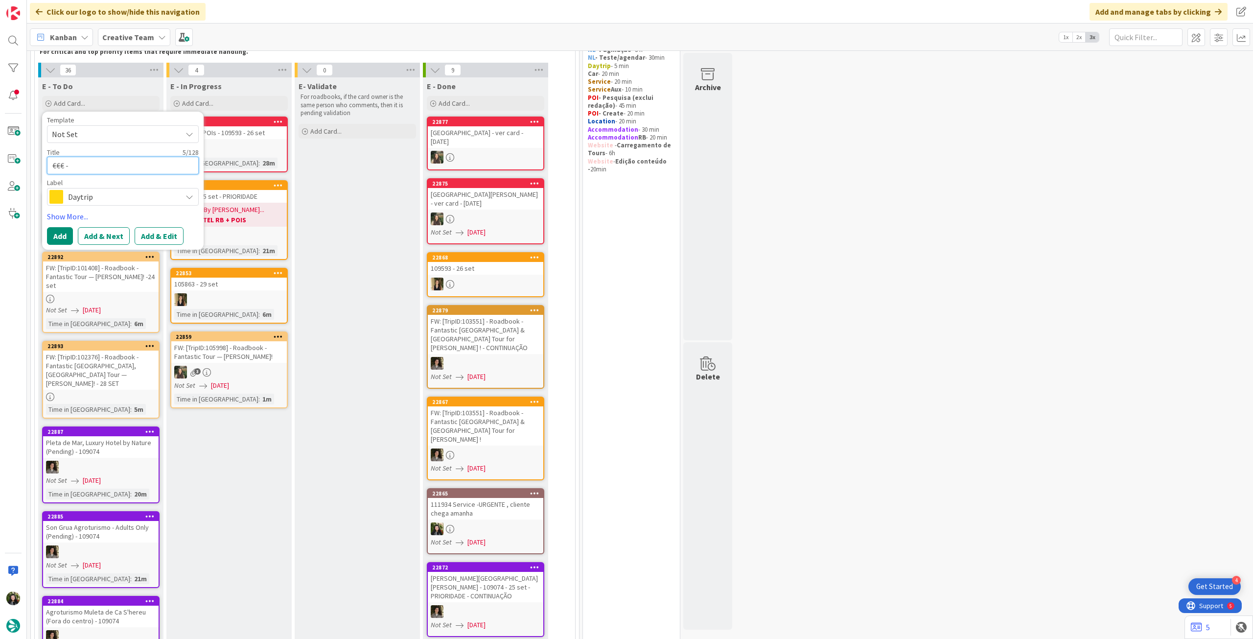
type textarea "x"
type textarea "€€€ -"
paste textarea "Mulcahy's Bar and Restaurant"
type textarea "x"
type textarea "€€€ - Mulcahy's Bar and Restaurant"
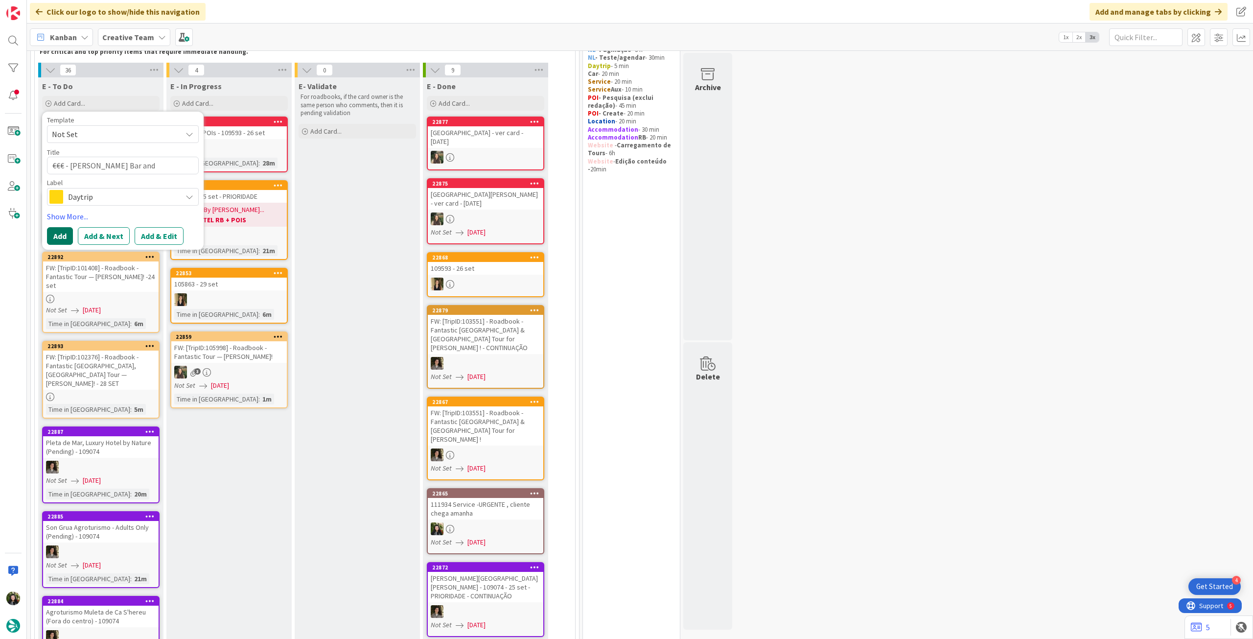
click at [62, 232] on button "Add" at bounding box center [60, 236] width 26 height 18
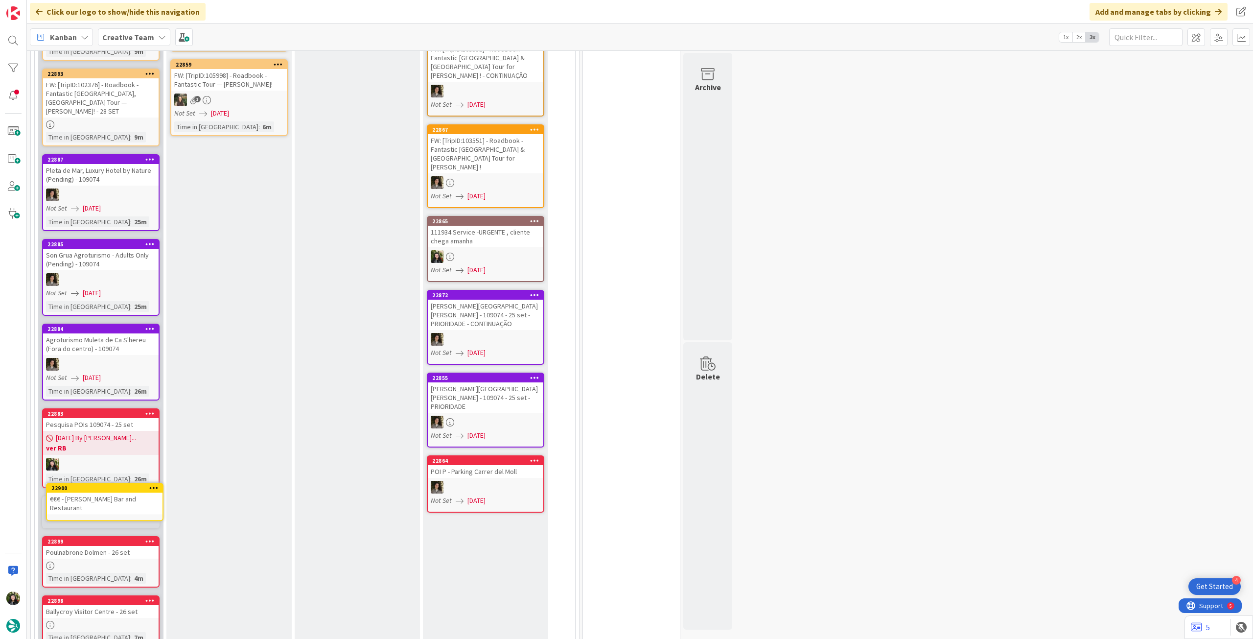
scroll to position [343, 0]
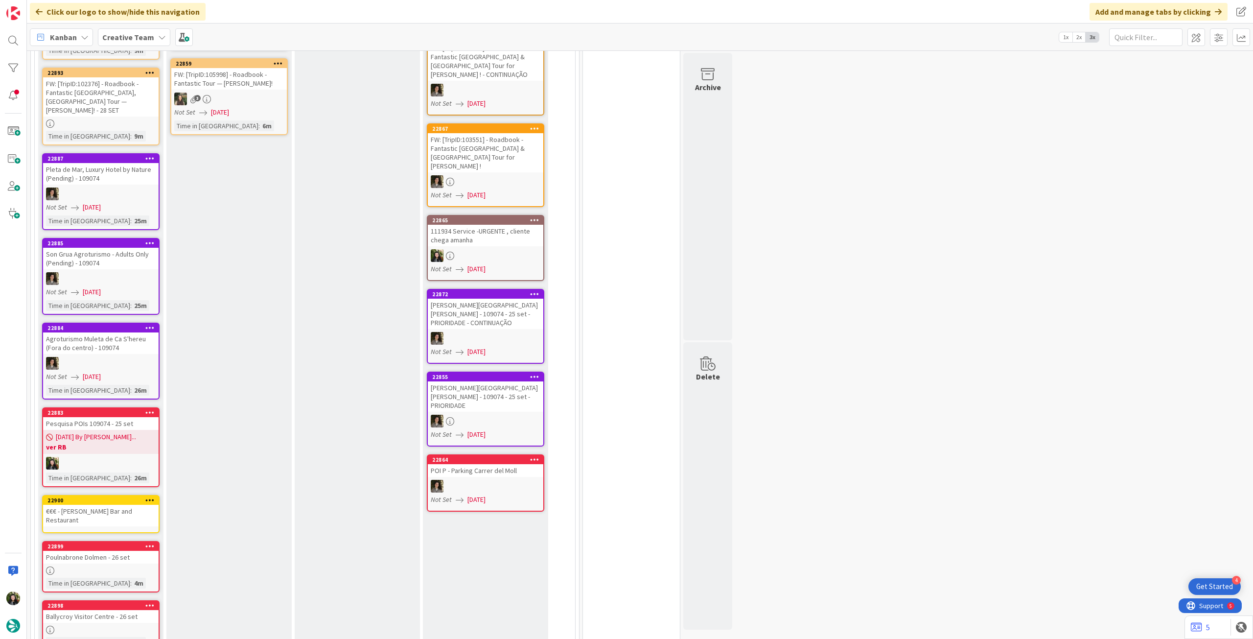
click at [107, 505] on div "€€€ - Mulcahy's Bar and Restaurant" at bounding box center [101, 516] width 116 height 22
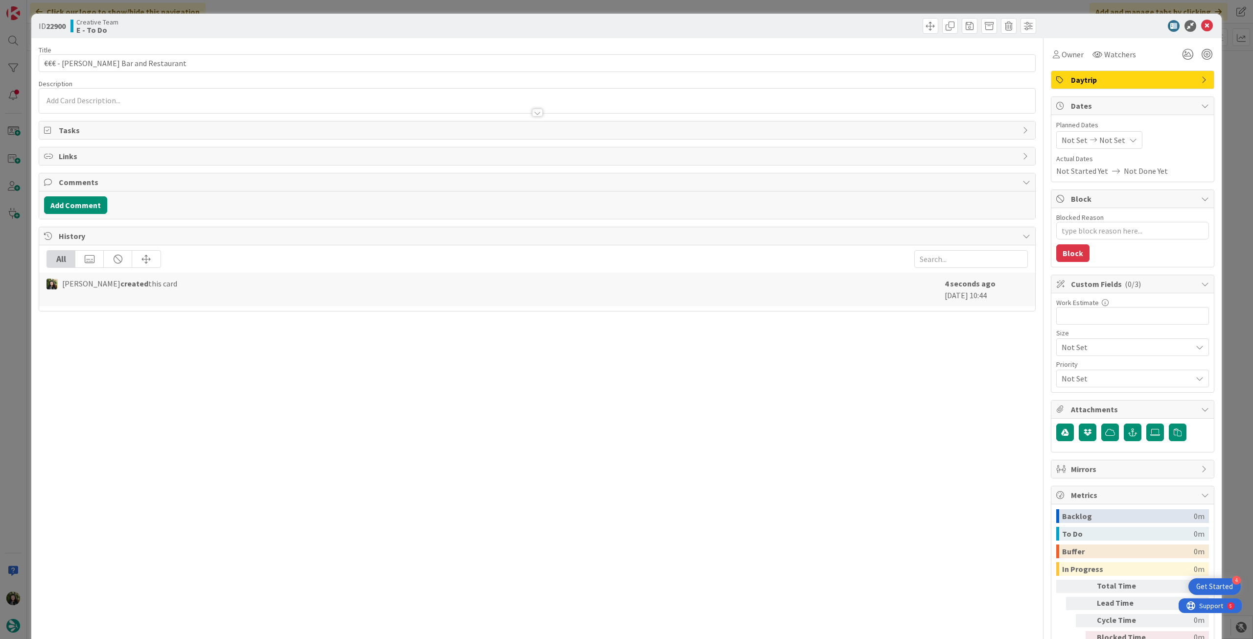
drag, startPoint x: 1089, startPoint y: 73, endPoint x: 1095, endPoint y: 86, distance: 14.0
click at [1090, 73] on div "Daytrip" at bounding box center [1133, 80] width 163 height 18
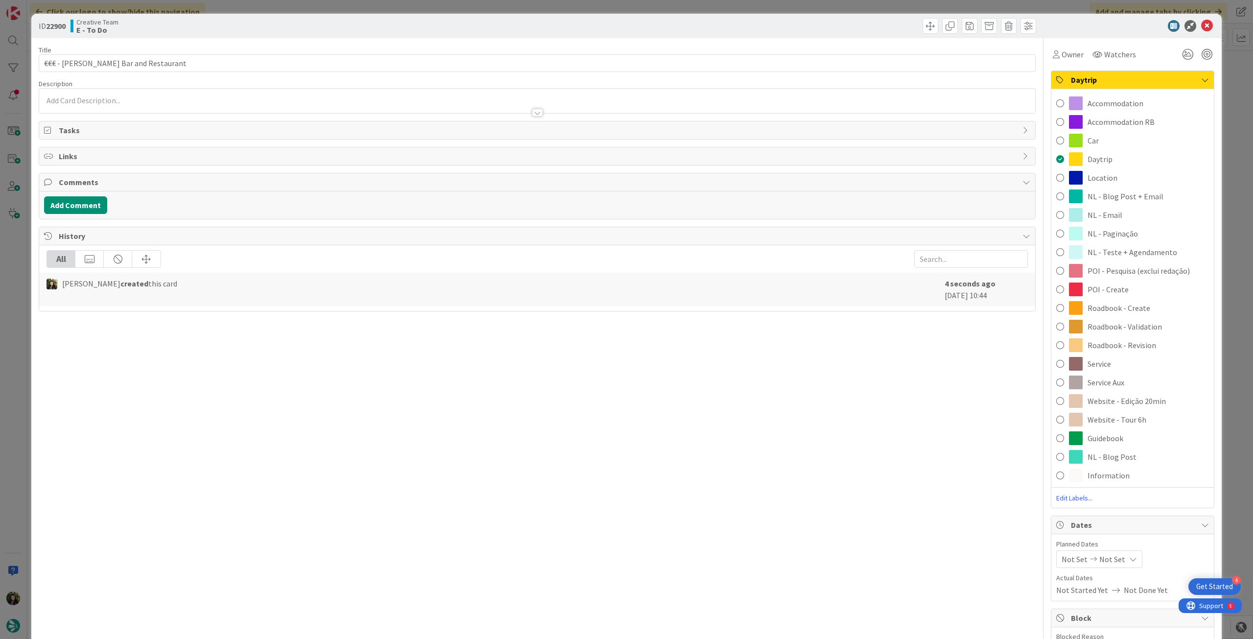
drag, startPoint x: 1133, startPoint y: 284, endPoint x: 718, endPoint y: 179, distance: 428.3
click at [1133, 284] on div "POI - Create" at bounding box center [1133, 289] width 163 height 19
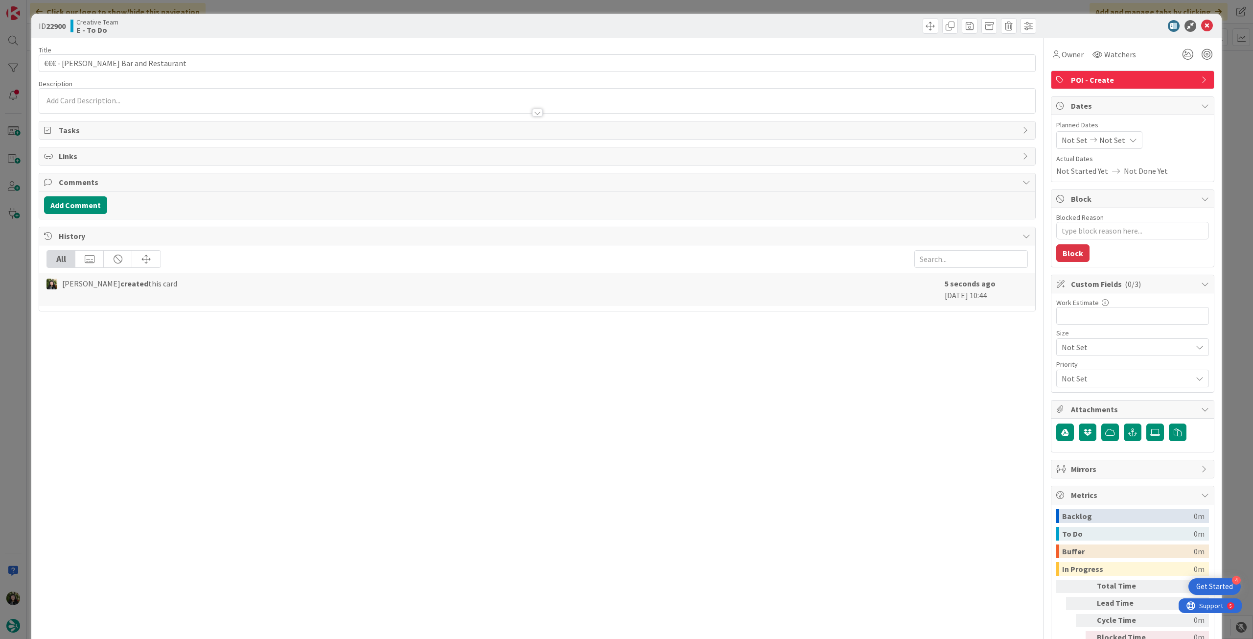
type textarea "x"
click at [359, 61] on input "€€€ - Mulcahy's Bar and Restaurant" at bounding box center [537, 63] width 997 height 18
type input "€€€ - Mulcahy's Bar and Restaurant - 26 set"
type textarea "x"
type input "€€€ - Mulcahy's Bar and Restaurant - 26 set"
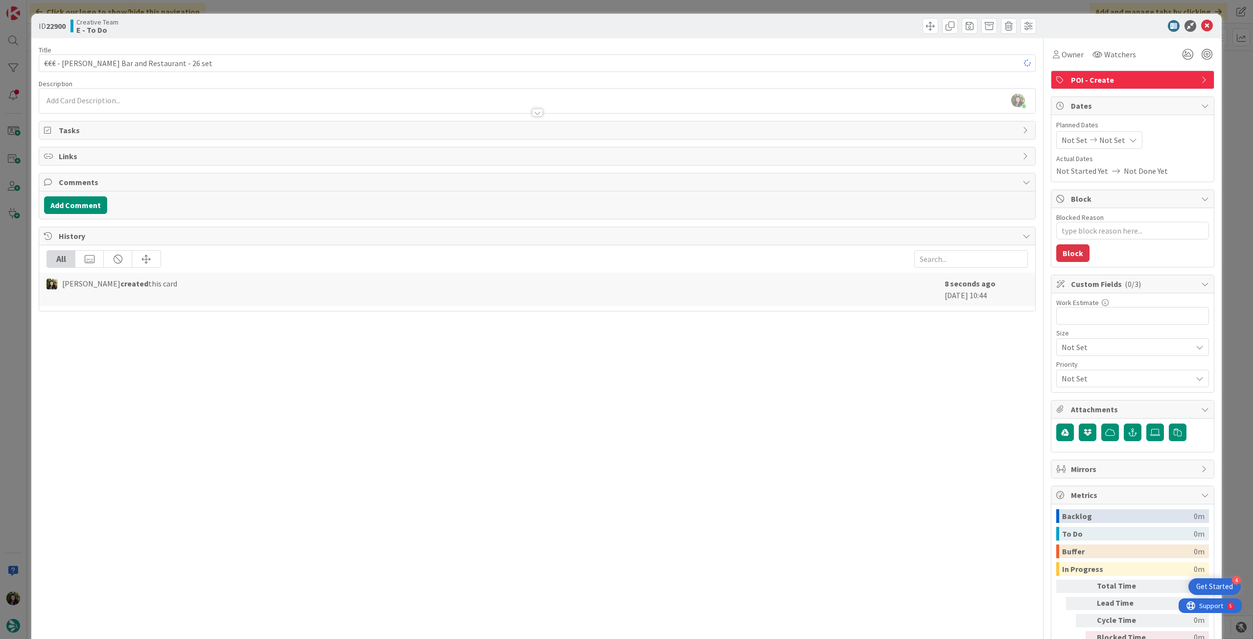
click at [334, 98] on div "[PERSON_NAME] just joined" at bounding box center [537, 101] width 996 height 24
type textarea "x"
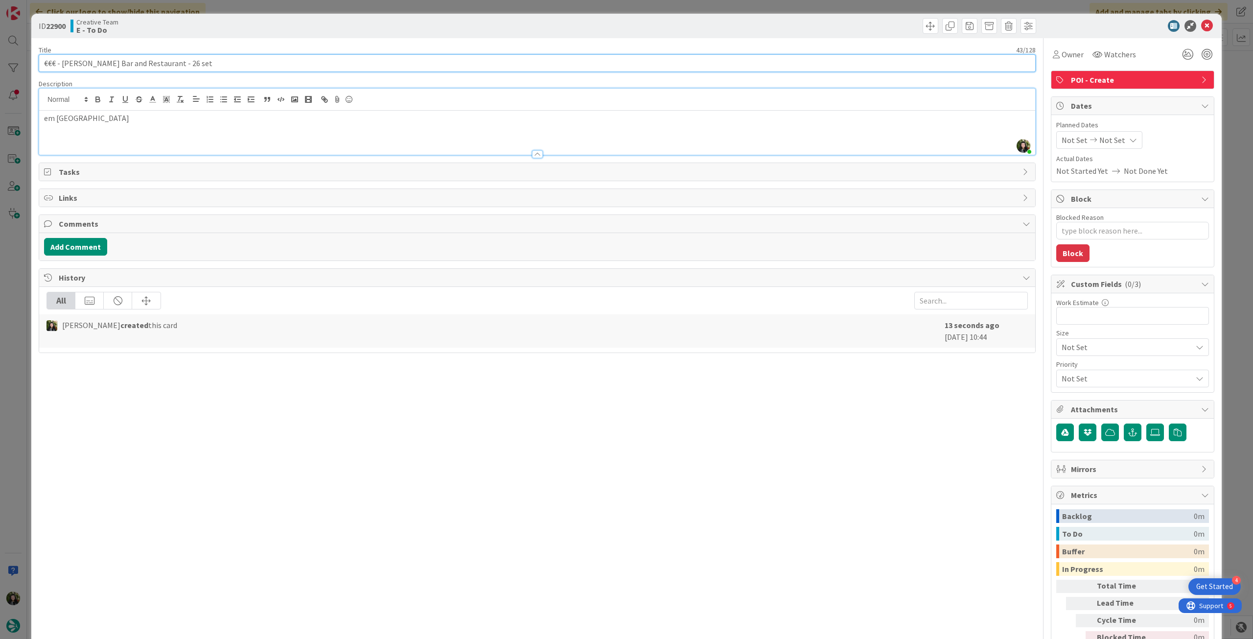
drag, startPoint x: 62, startPoint y: 66, endPoint x: 242, endPoint y: 44, distance: 181.5
click at [161, 64] on input "€€€ - Mulcahy's Bar and Restaurant - 26 set" at bounding box center [537, 63] width 997 height 18
drag, startPoint x: 1199, startPoint y: 26, endPoint x: 968, endPoint y: 86, distance: 238.2
click at [1202, 25] on icon at bounding box center [1208, 26] width 12 height 12
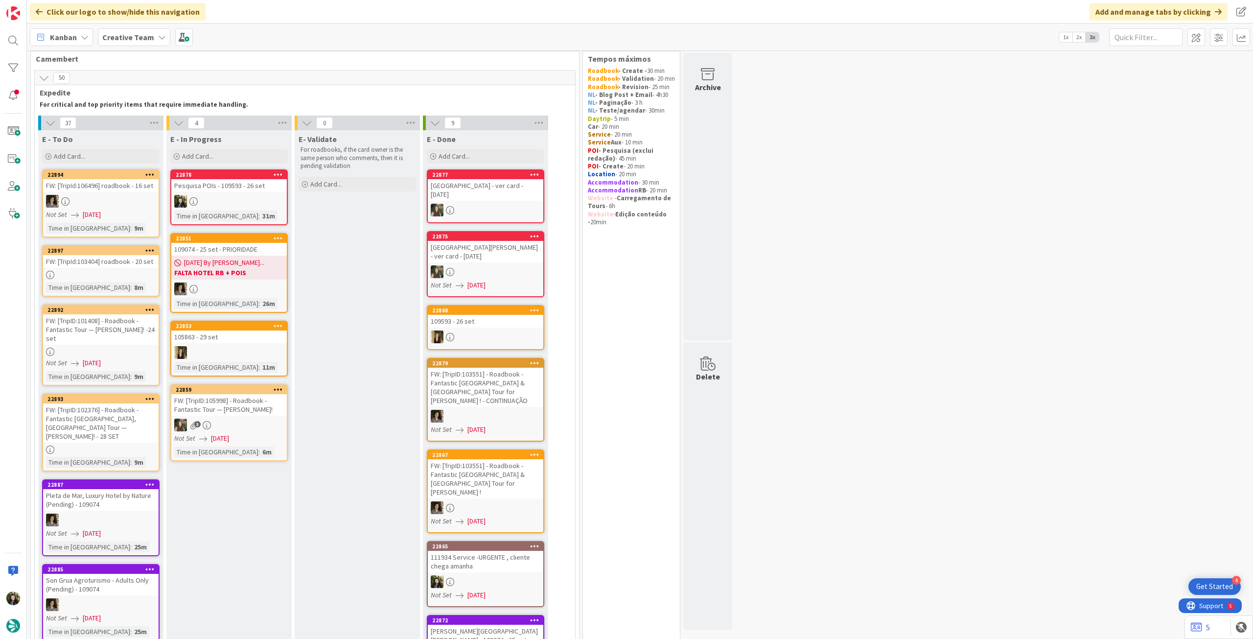
click at [270, 213] on div "Time in Column : 31m" at bounding box center [229, 216] width 110 height 11
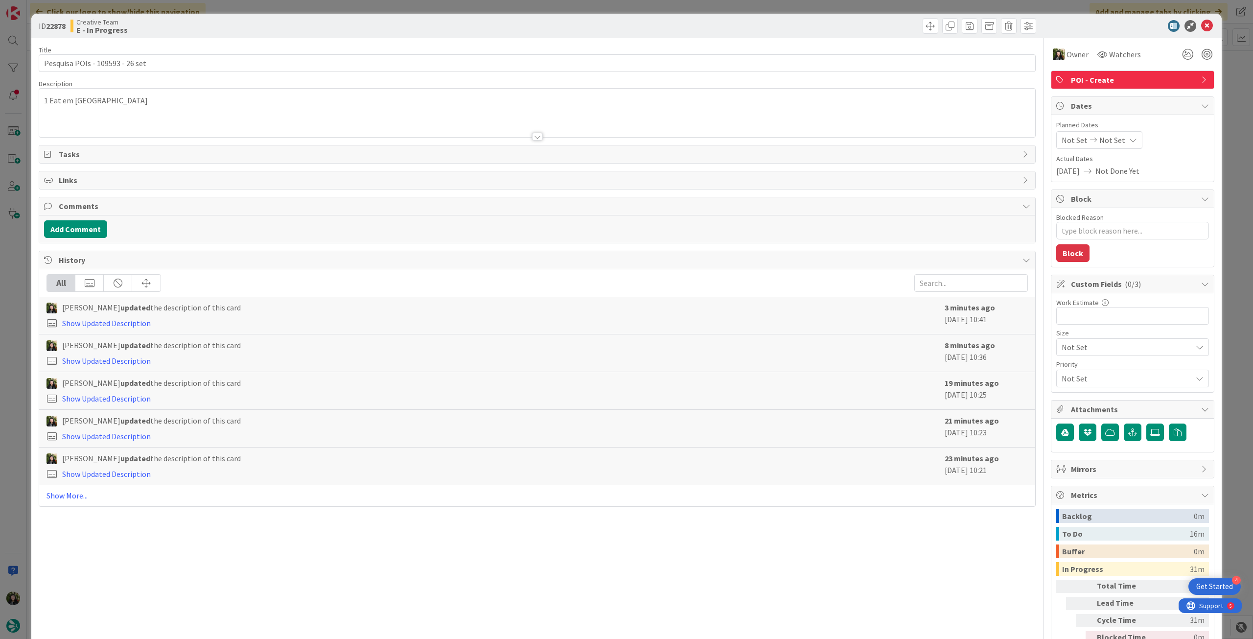
click at [1183, 75] on span "POI - Create" at bounding box center [1133, 80] width 125 height 12
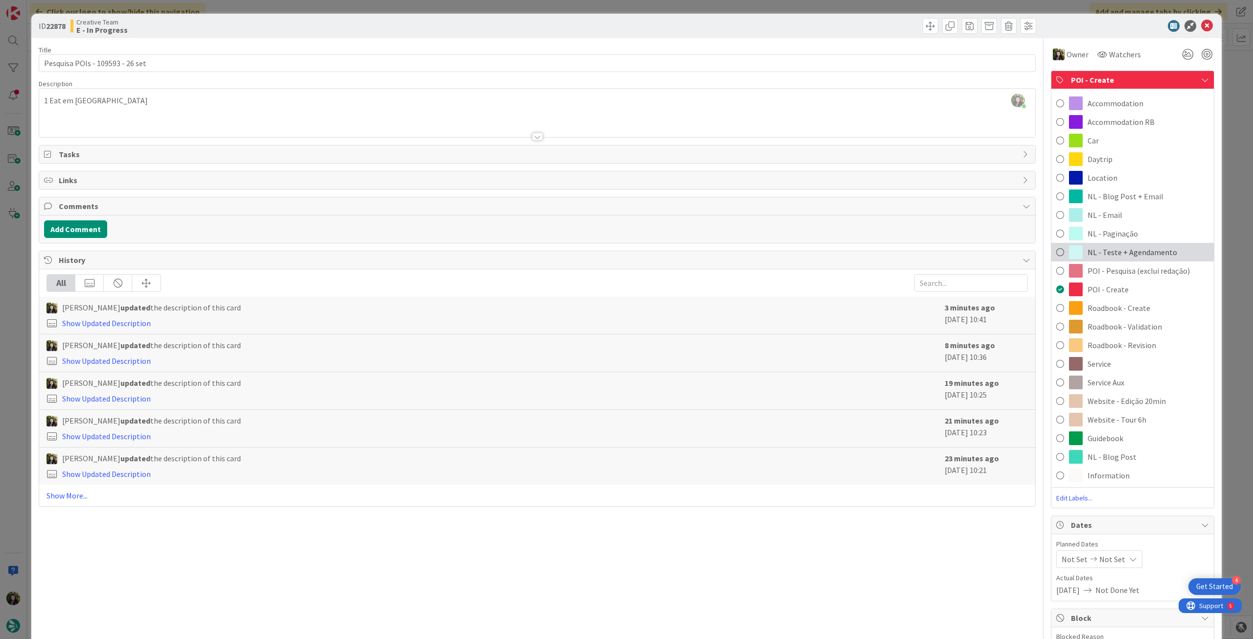
click at [1146, 249] on span "NL - Teste + Agendamento" at bounding box center [1133, 252] width 90 height 12
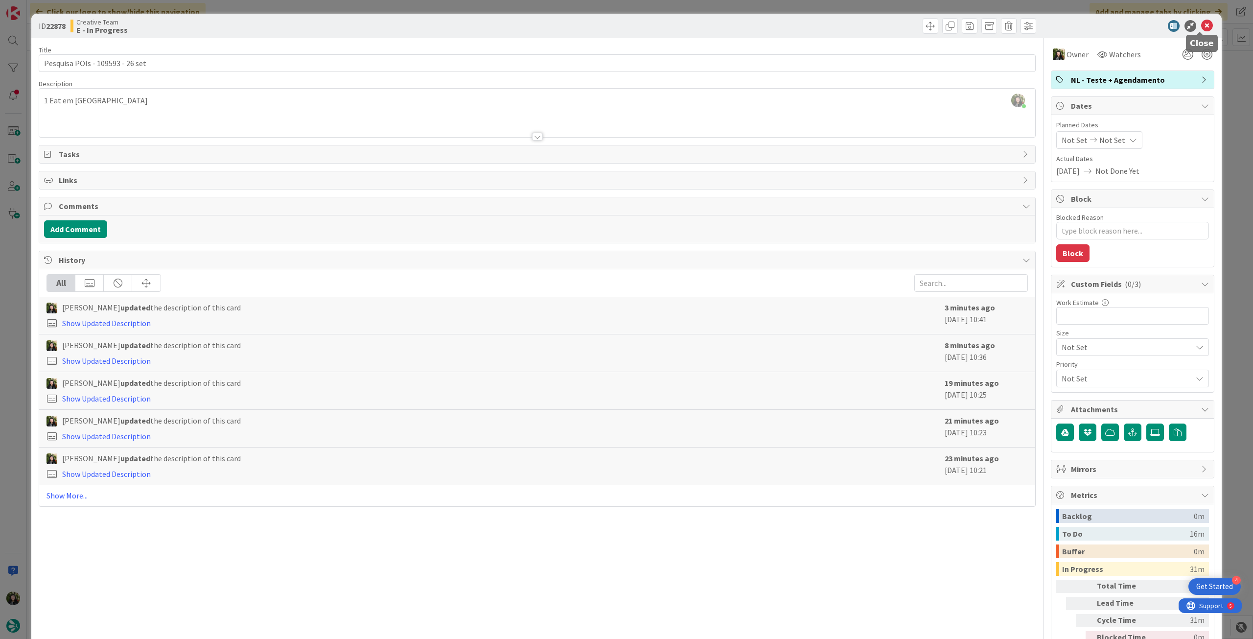
click at [1203, 29] on icon at bounding box center [1208, 26] width 12 height 12
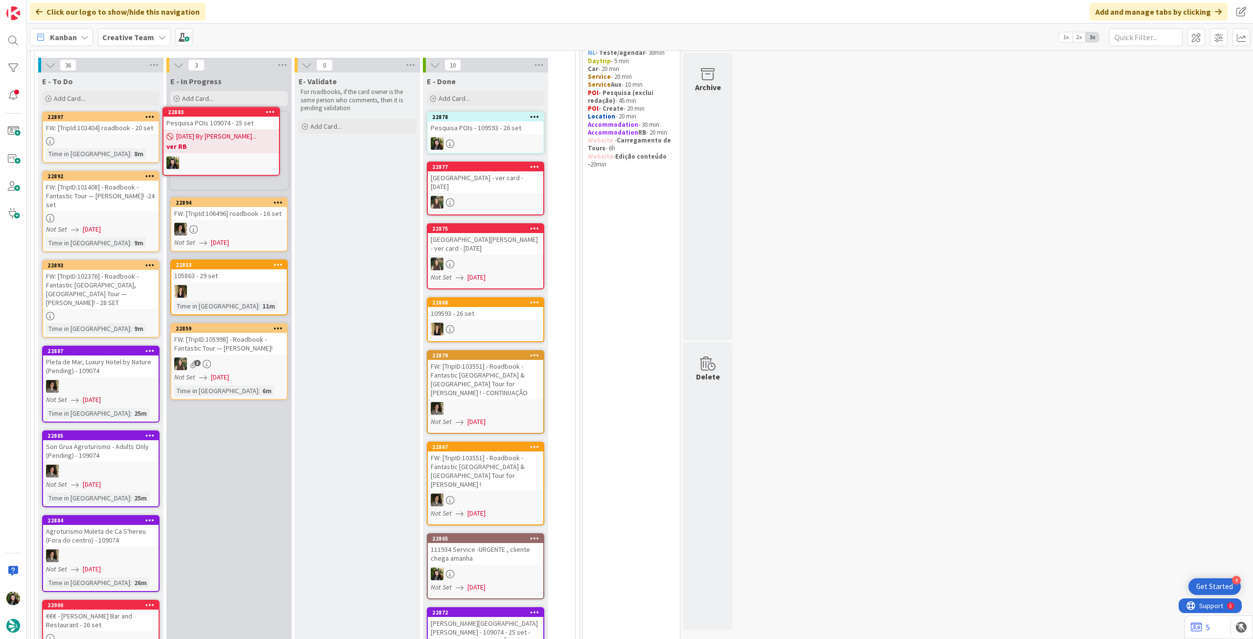
scroll to position [50, 0]
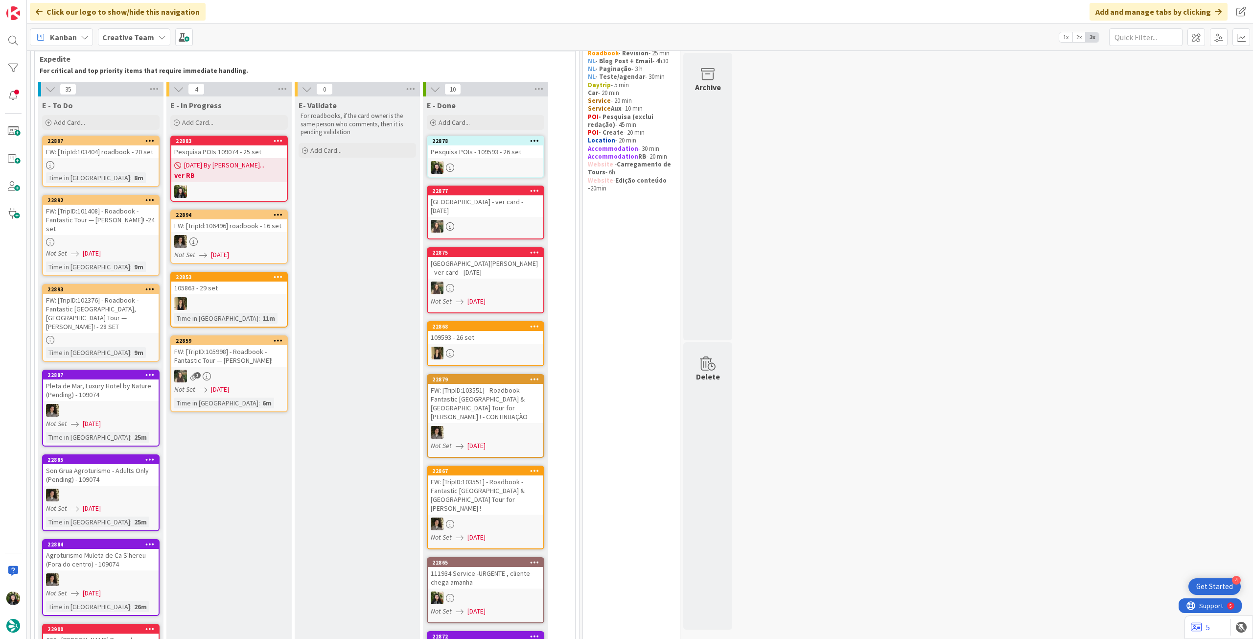
drag, startPoint x: 136, startPoint y: 490, endPoint x: 262, endPoint y: 184, distance: 331.7
click at [262, 184] on link "22883 Pesquisa POIs 109074 - [DATE] [DATE] By [PERSON_NAME]... ver RB" at bounding box center [229, 169] width 118 height 66
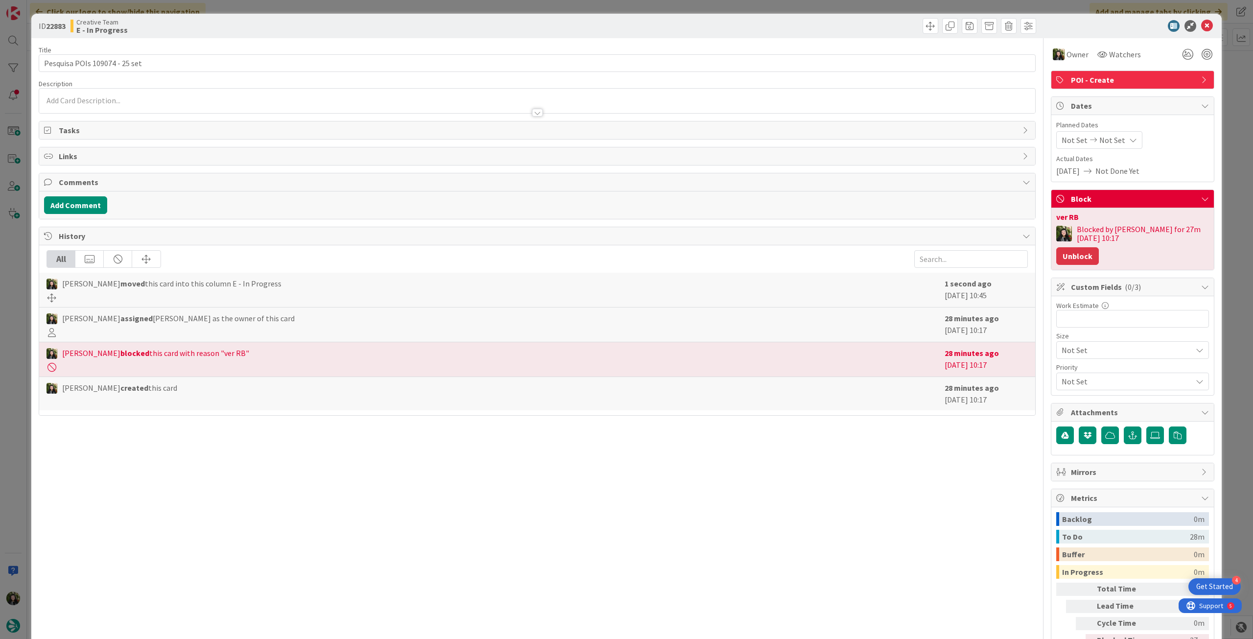
click at [1078, 257] on button "Unblock" at bounding box center [1078, 256] width 43 height 18
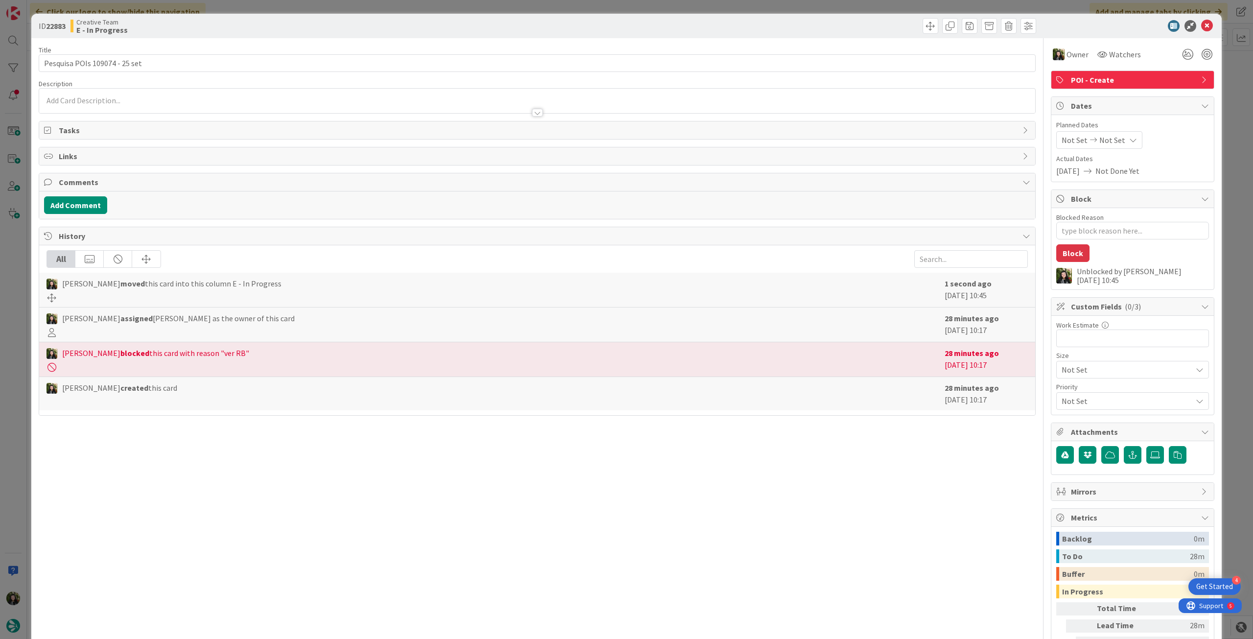
type textarea "x"
drag, startPoint x: 92, startPoint y: 64, endPoint x: 114, endPoint y: 61, distance: 22.2
click at [114, 61] on input "Pesquisa POIs 109074 - 25 set" at bounding box center [537, 63] width 997 height 18
click at [117, 100] on div "[PERSON_NAME] just joined" at bounding box center [537, 101] width 996 height 24
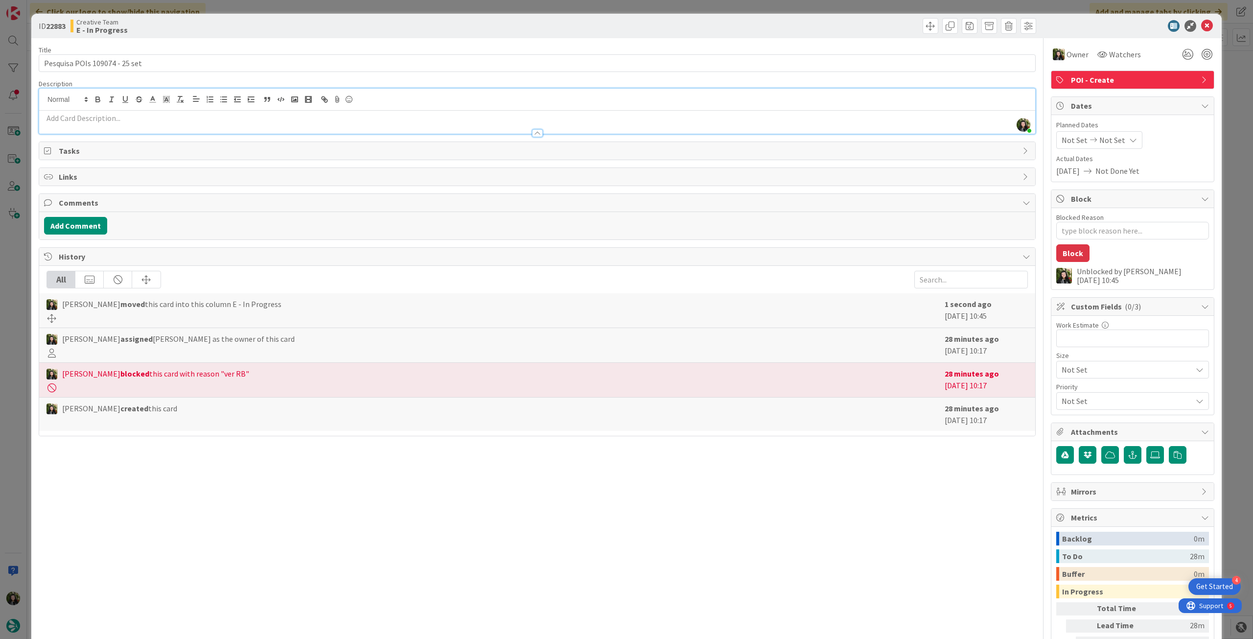
click at [127, 113] on p at bounding box center [537, 118] width 987 height 11
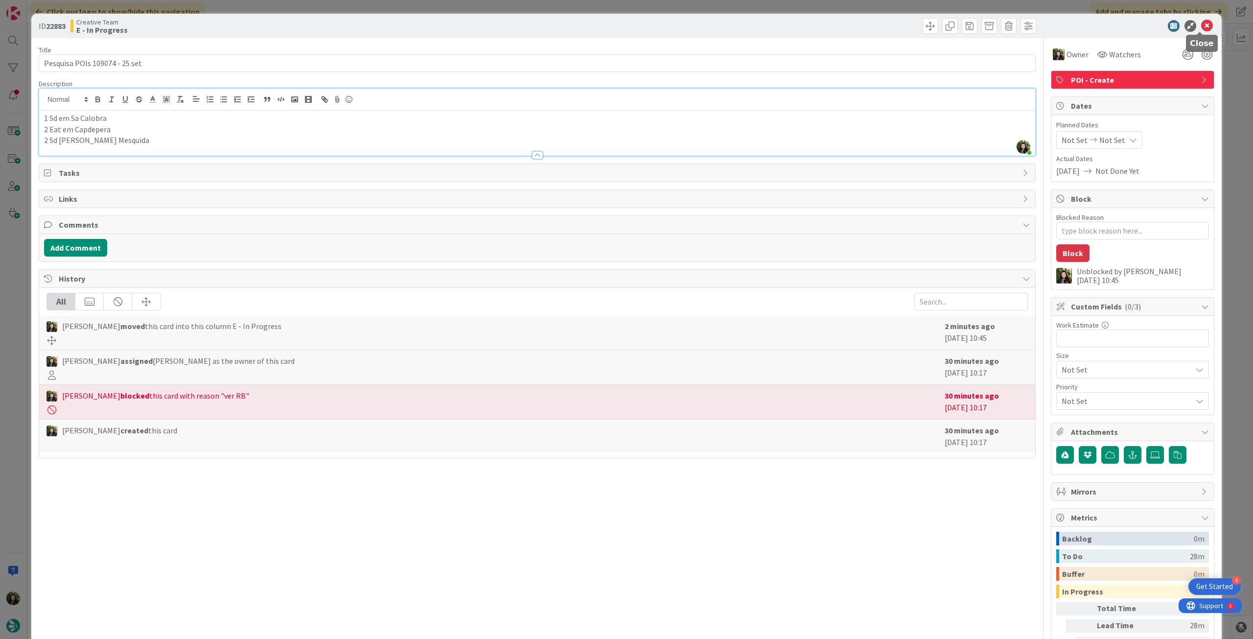
click at [1202, 28] on icon at bounding box center [1208, 26] width 12 height 12
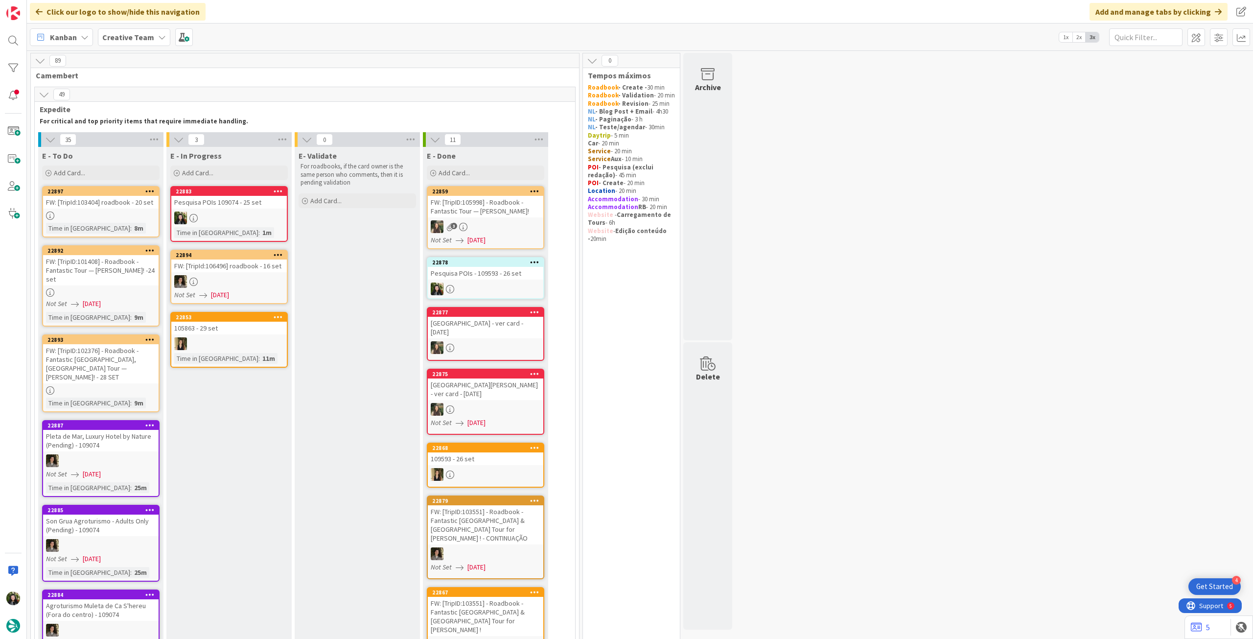
click at [253, 215] on div at bounding box center [229, 218] width 116 height 13
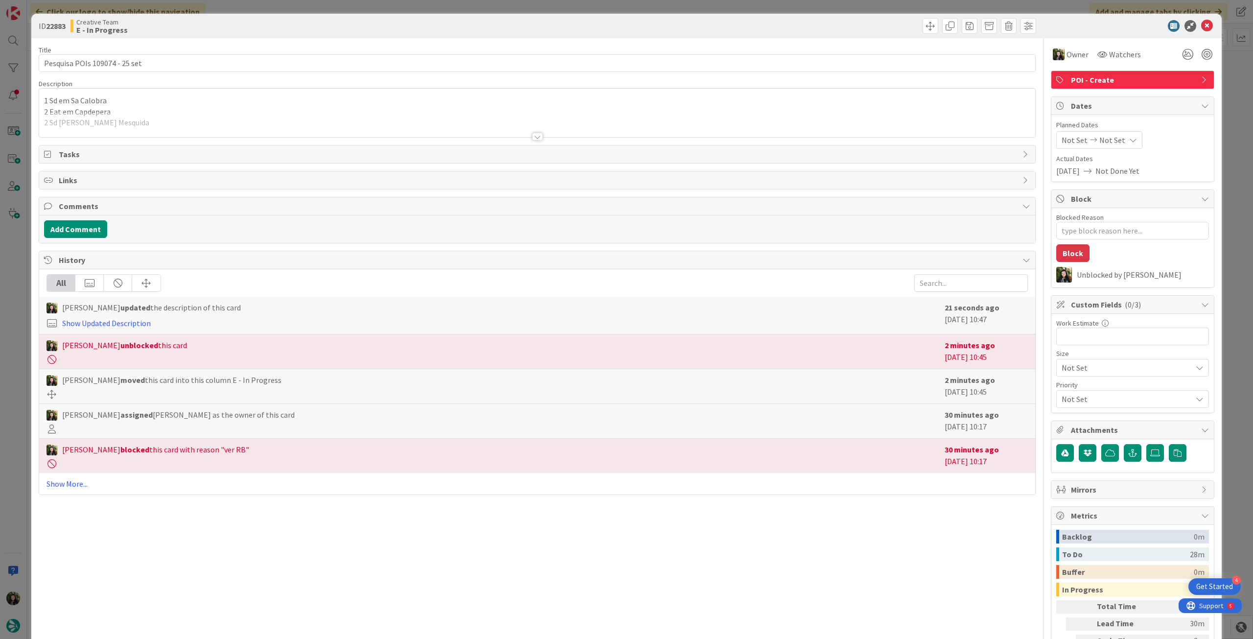
drag, startPoint x: 195, startPoint y: 131, endPoint x: 190, endPoint y: 129, distance: 5.5
click at [196, 130] on div at bounding box center [537, 124] width 996 height 25
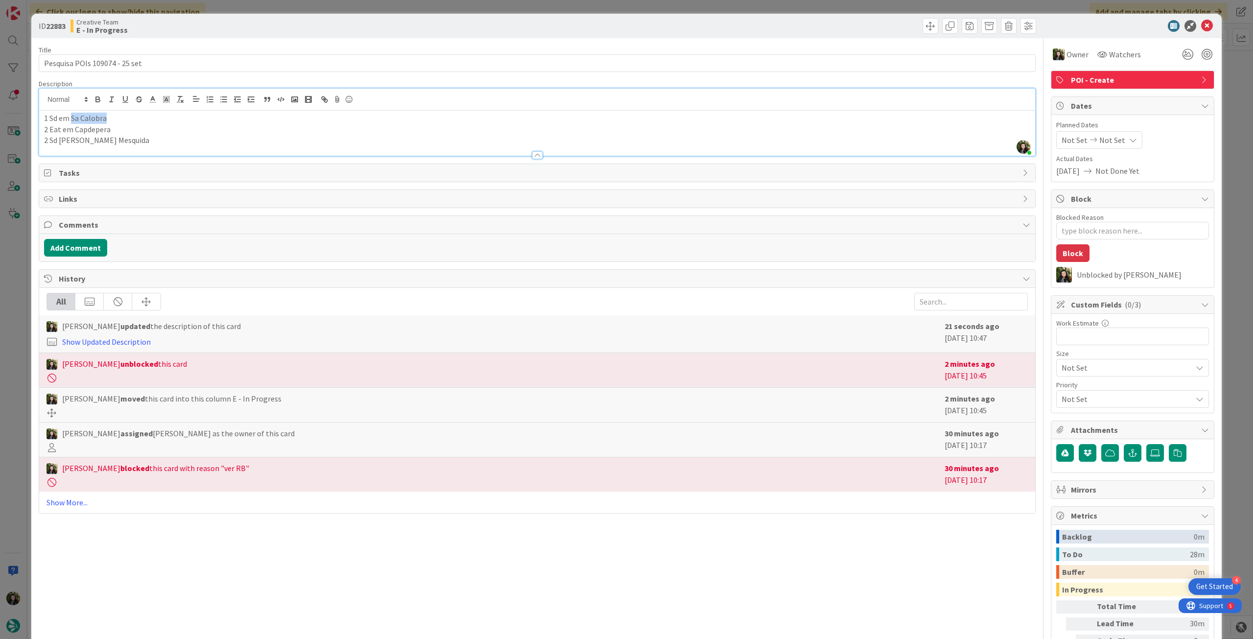
drag, startPoint x: 72, startPoint y: 114, endPoint x: 133, endPoint y: 111, distance: 60.8
click at [125, 115] on p "1 Sd em Sa Calobra" at bounding box center [537, 118] width 987 height 11
copy p "Sa Calobra"
click at [1202, 26] on icon at bounding box center [1208, 26] width 12 height 12
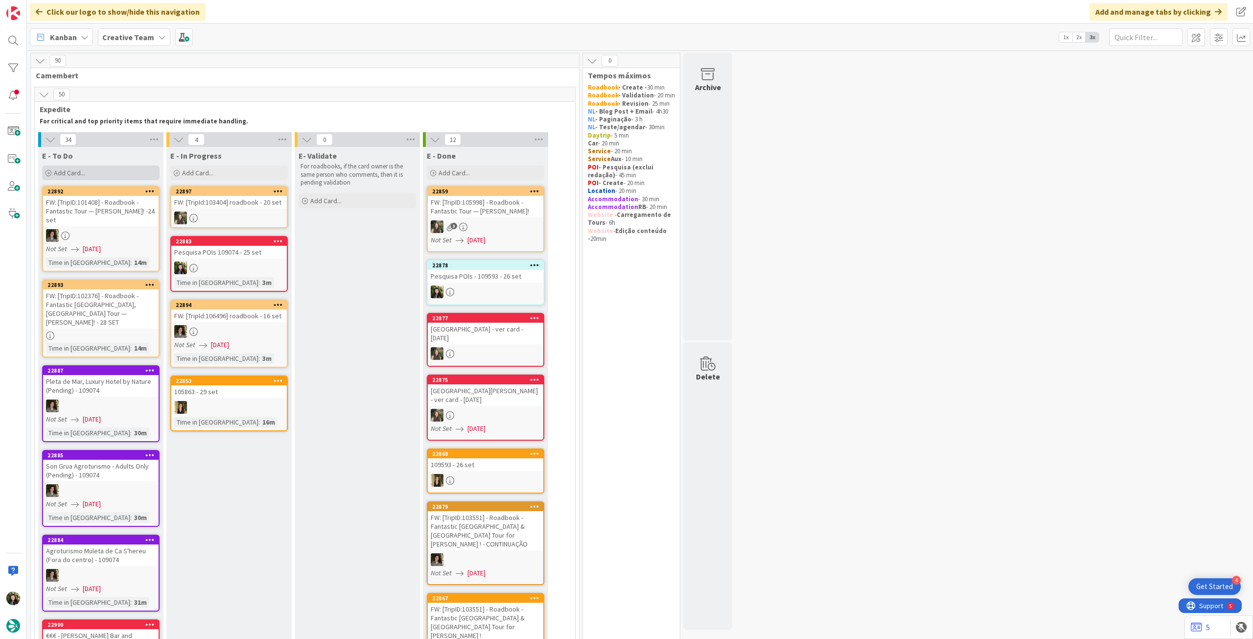
click at [95, 177] on div "Add Card..." at bounding box center [101, 172] width 118 height 15
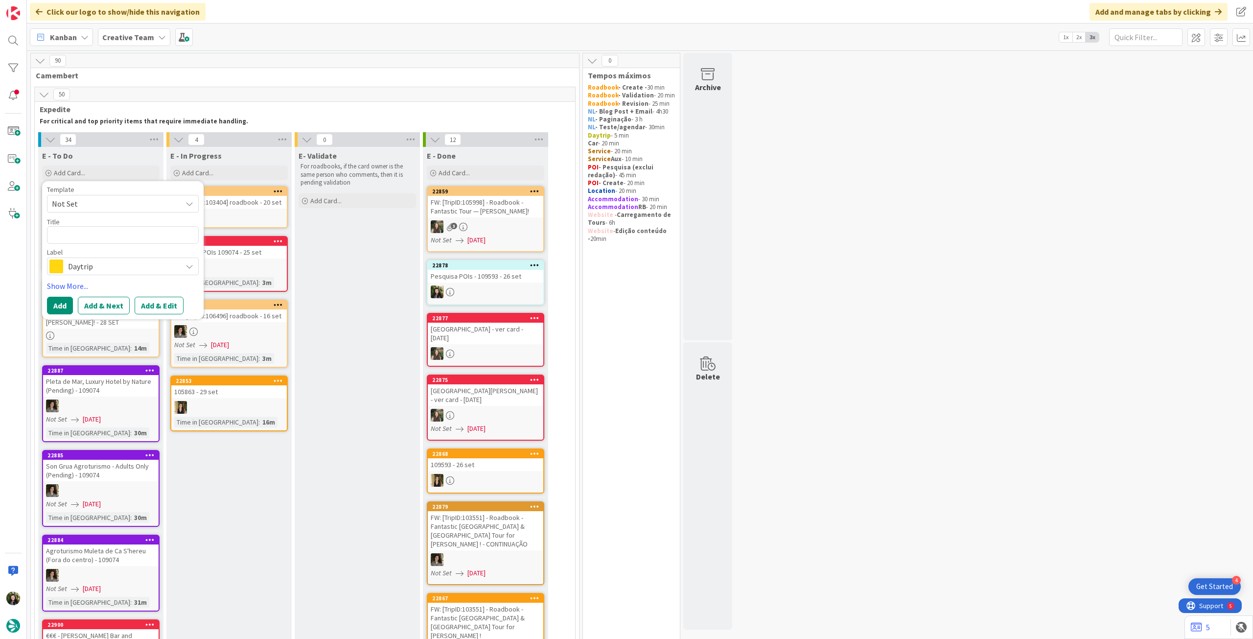
click at [128, 271] on span "Daytrip" at bounding box center [122, 266] width 109 height 14
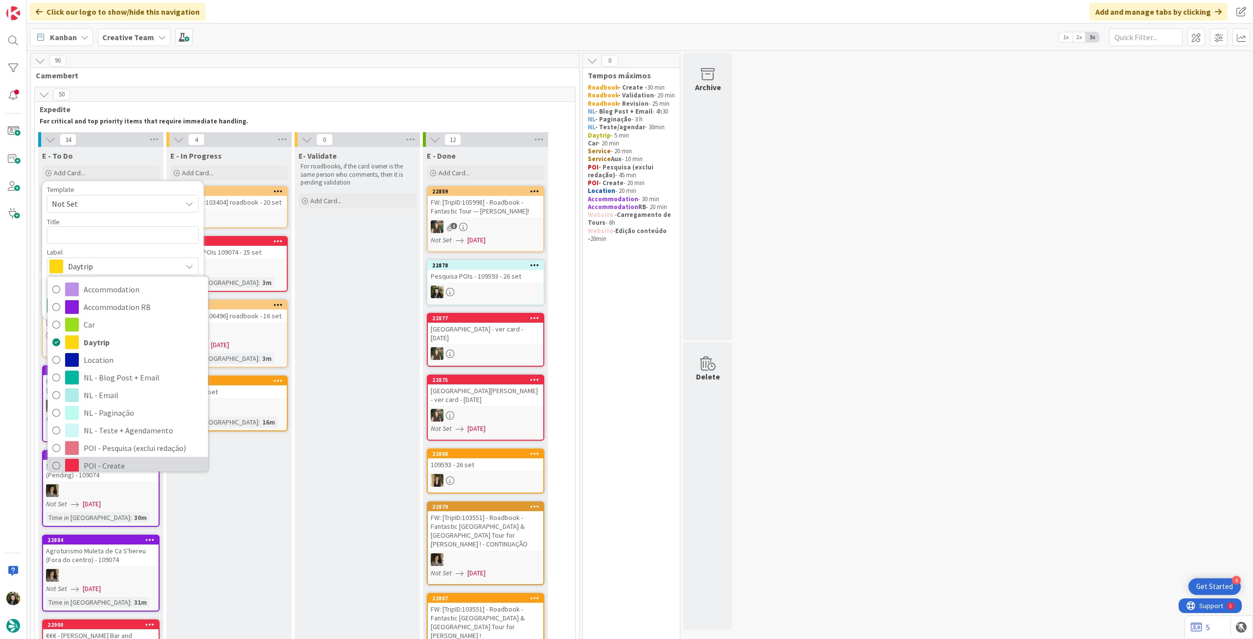
drag, startPoint x: 112, startPoint y: 464, endPoint x: 112, endPoint y: 414, distance: 49.5
click at [112, 464] on span "POI - Create" at bounding box center [143, 465] width 119 height 15
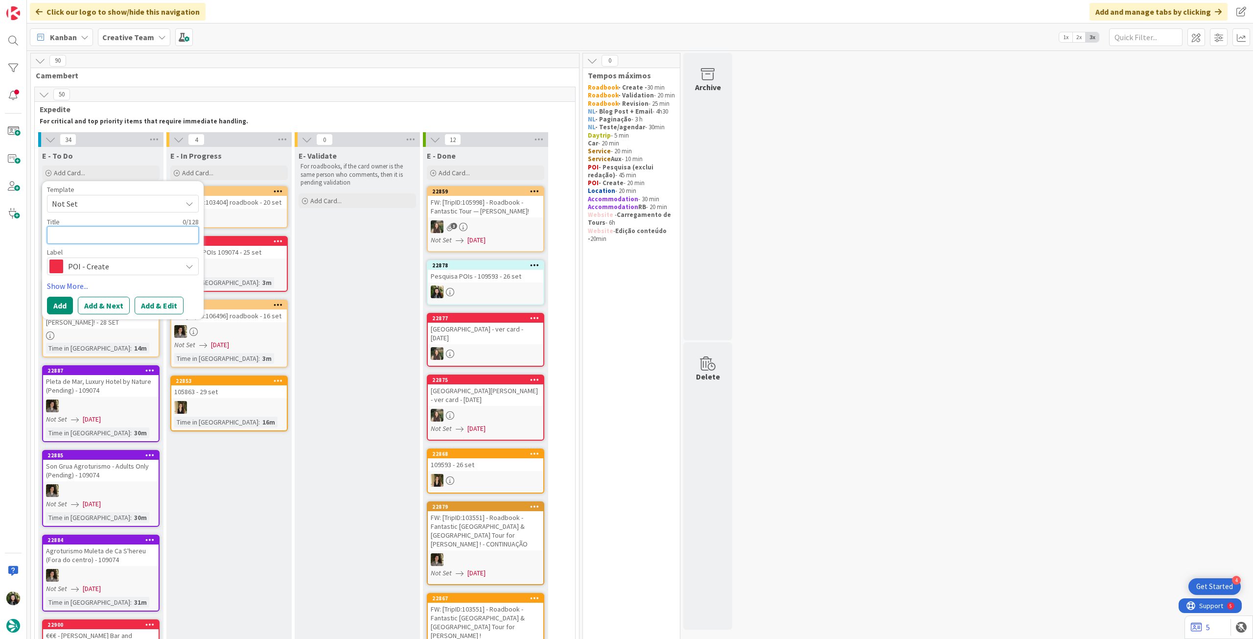
click at [141, 239] on textarea at bounding box center [123, 235] width 152 height 18
paste textarea "Torrent de Pareis"
type textarea "x"
type textarea "Torrent de Pareis"
click at [58, 304] on button "Add" at bounding box center [60, 306] width 26 height 18
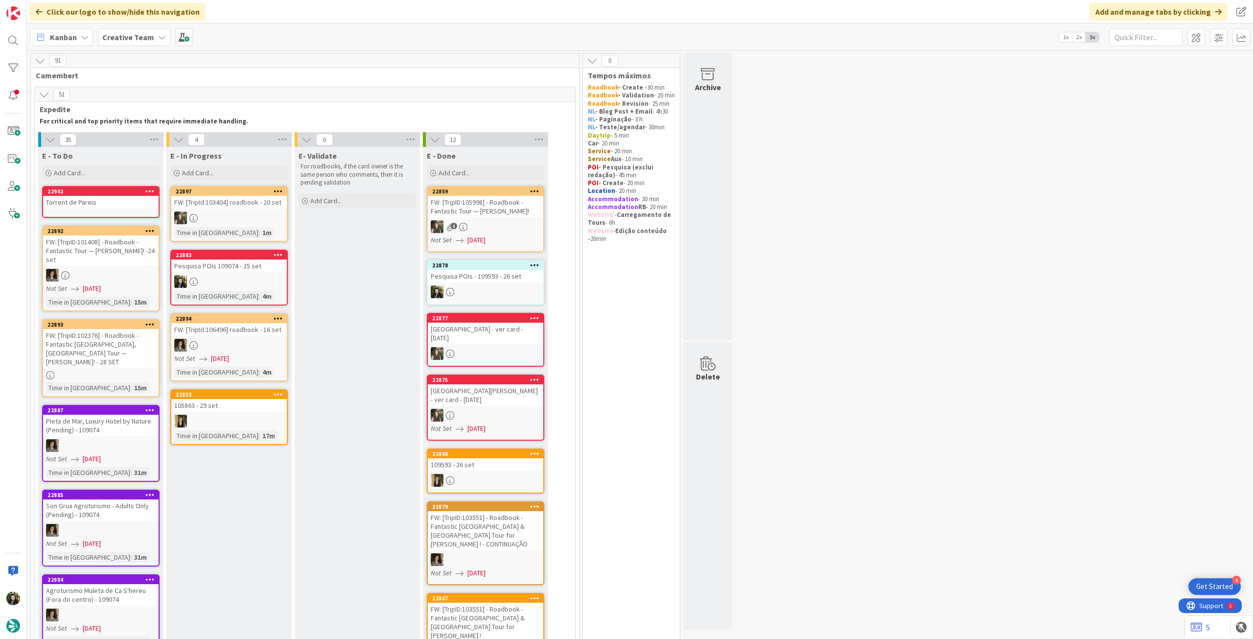
click at [120, 210] on link "22902 Torrent de Pareis" at bounding box center [101, 202] width 118 height 32
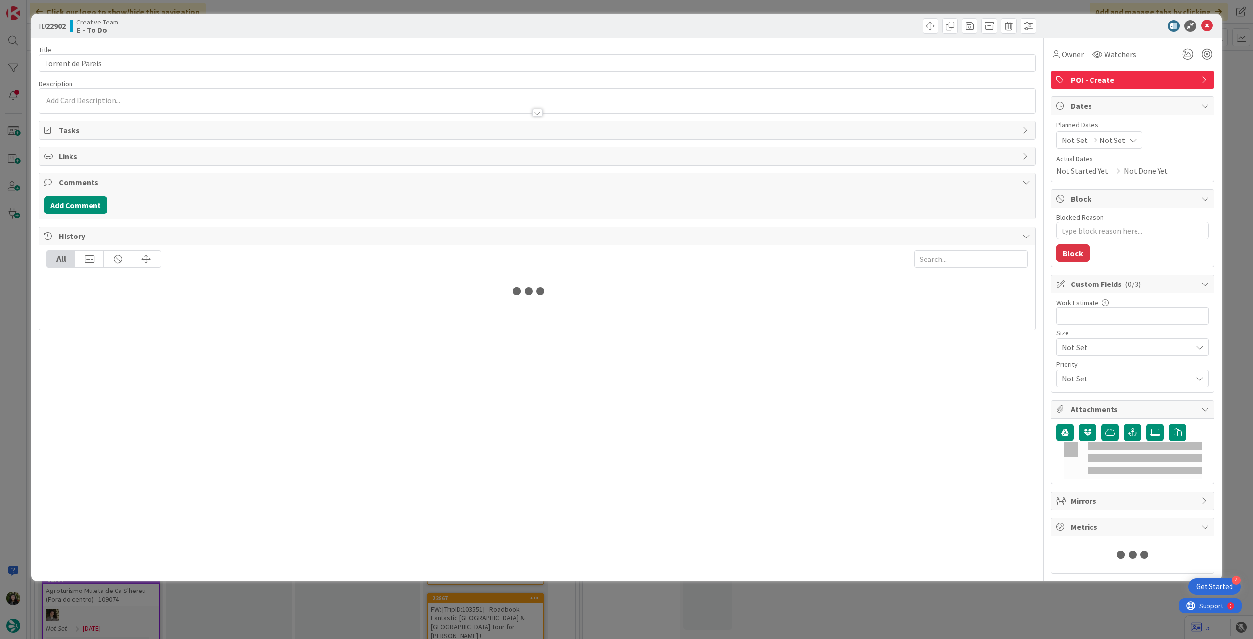
type textarea "x"
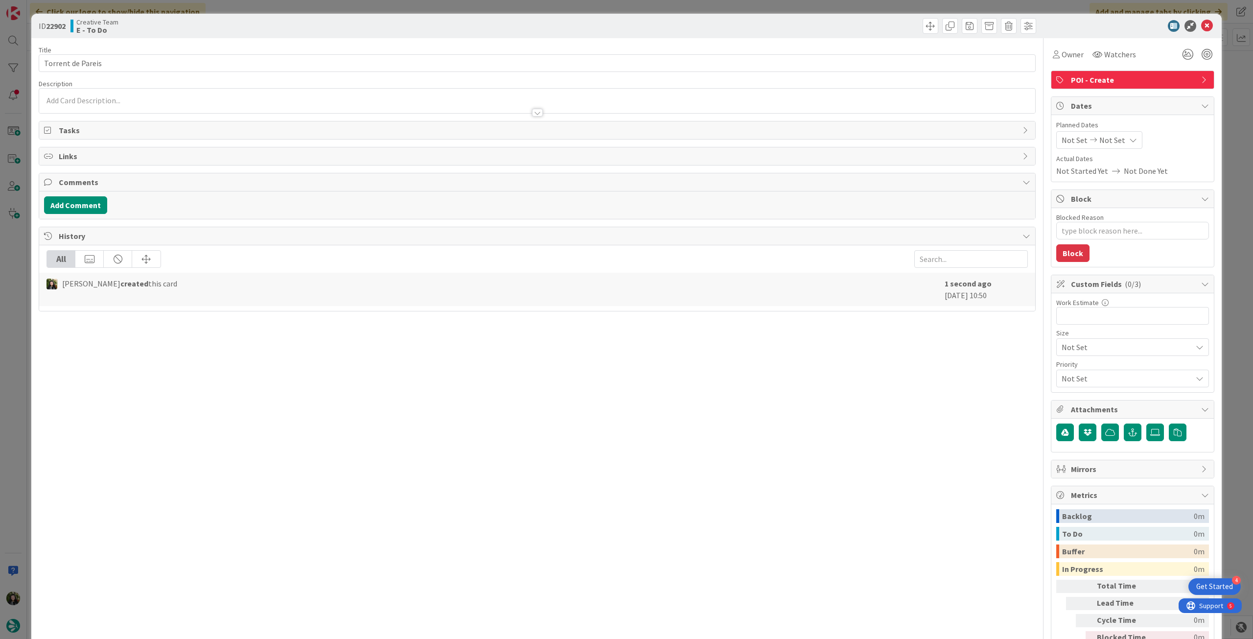
drag, startPoint x: 155, startPoint y: 97, endPoint x: 151, endPoint y: 114, distance: 17.5
click at [154, 99] on p at bounding box center [537, 100] width 987 height 11
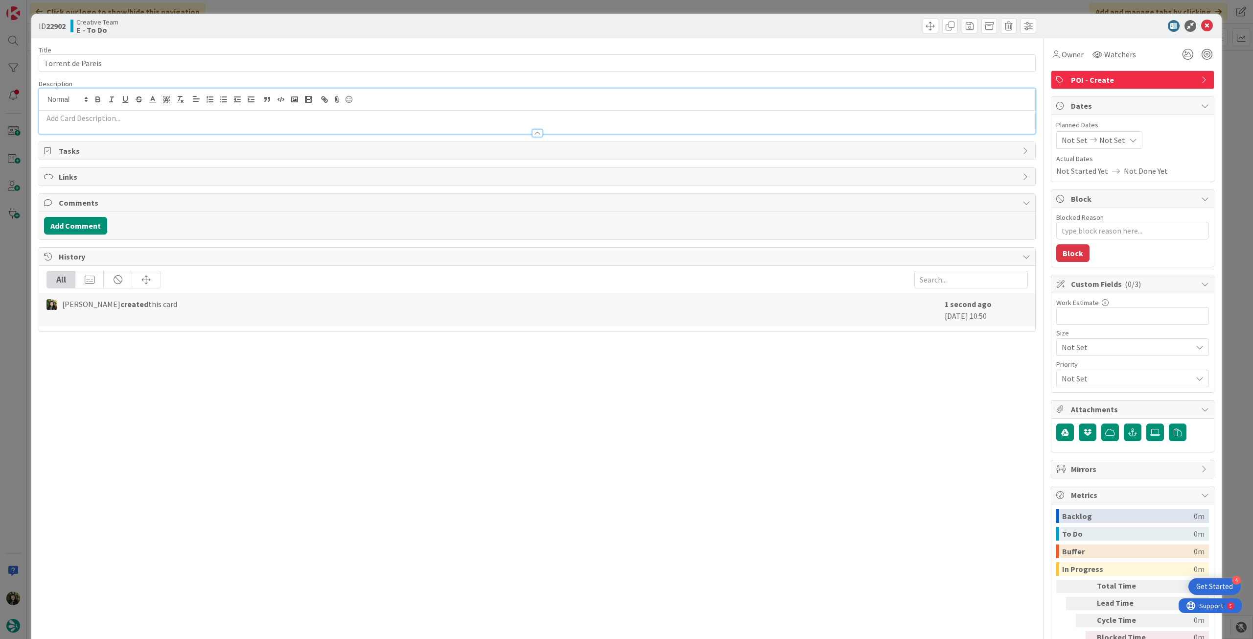
click at [150, 121] on p at bounding box center [537, 118] width 987 height 11
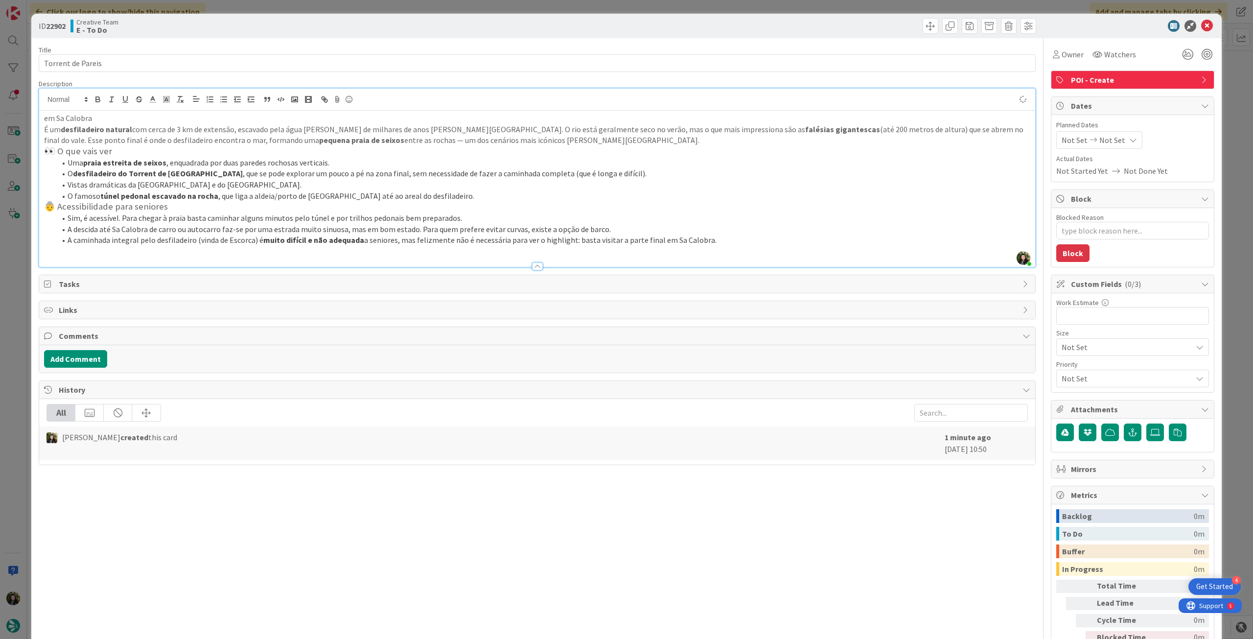
type textarea "x"
click at [270, 58] on input "Torrent de Pareis" at bounding box center [537, 63] width 997 height 18
type input "Torrent de Pareis - 25 set"
type textarea "x"
type input "Torrent de Pareis - 25 set"
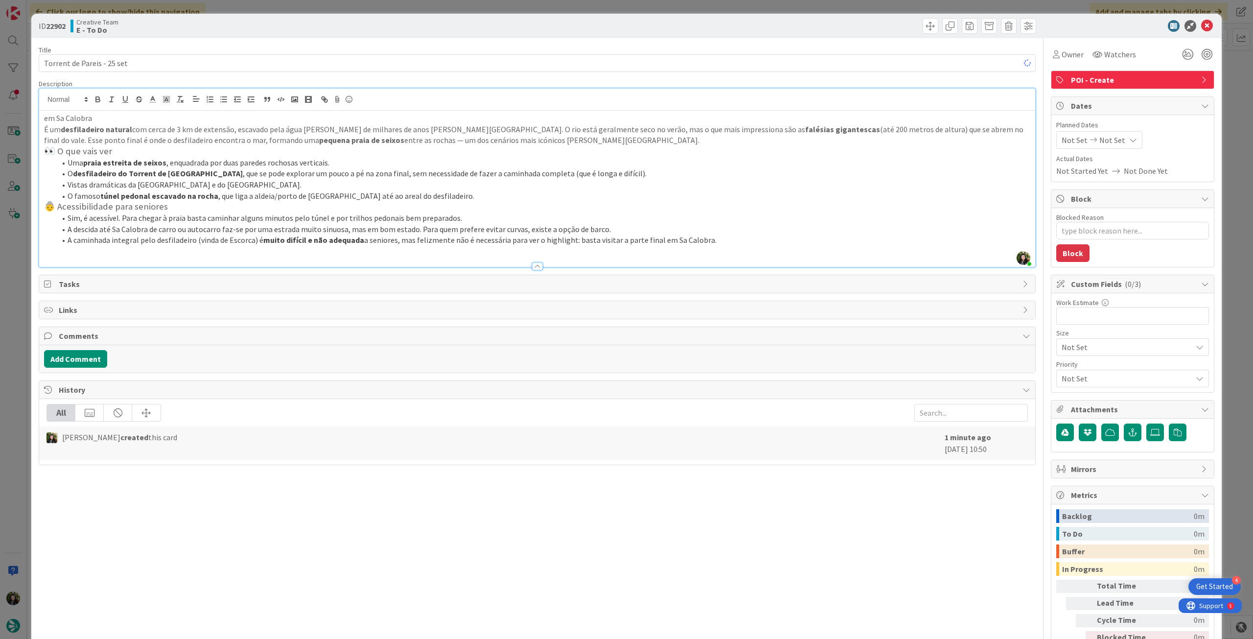
type textarea "x"
click at [99, 62] on input "Torrent de Pareis - 25 set" at bounding box center [537, 63] width 997 height 18
type input "Torrent de Pareis & Beach - 25 set"
type textarea "x"
type input "Torrent de Pareis & Beach - 25 set"
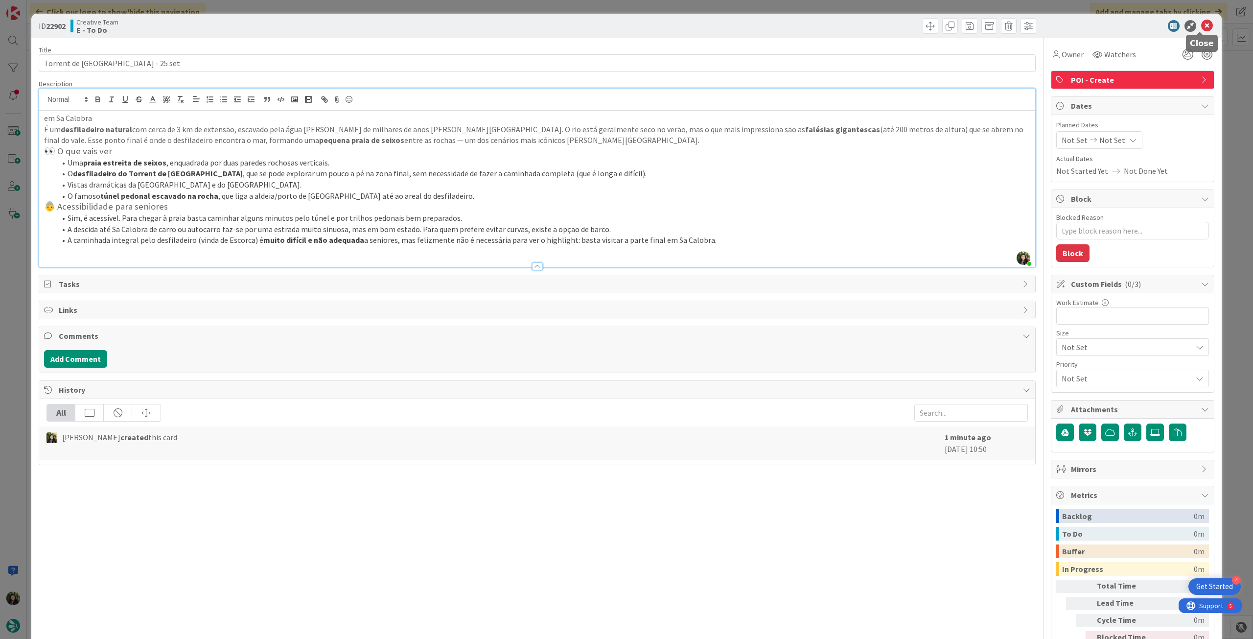
drag, startPoint x: 1201, startPoint y: 25, endPoint x: 1170, endPoint y: 38, distance: 32.7
click at [1202, 25] on icon at bounding box center [1208, 26] width 12 height 12
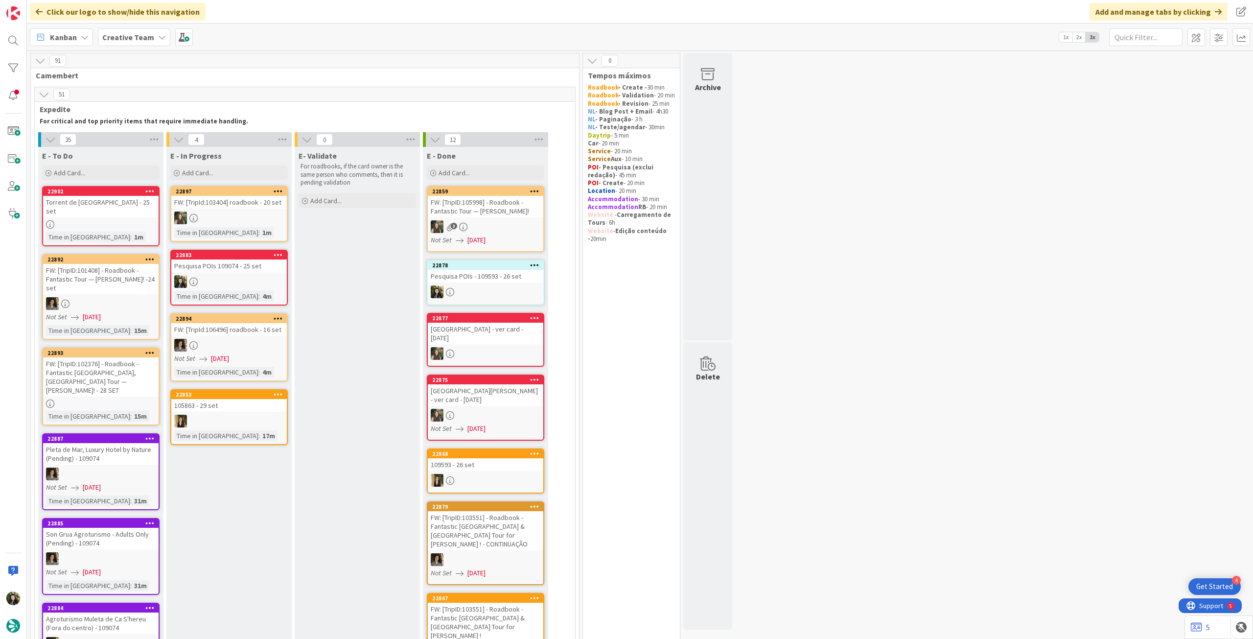
click at [273, 275] on div at bounding box center [229, 281] width 116 height 13
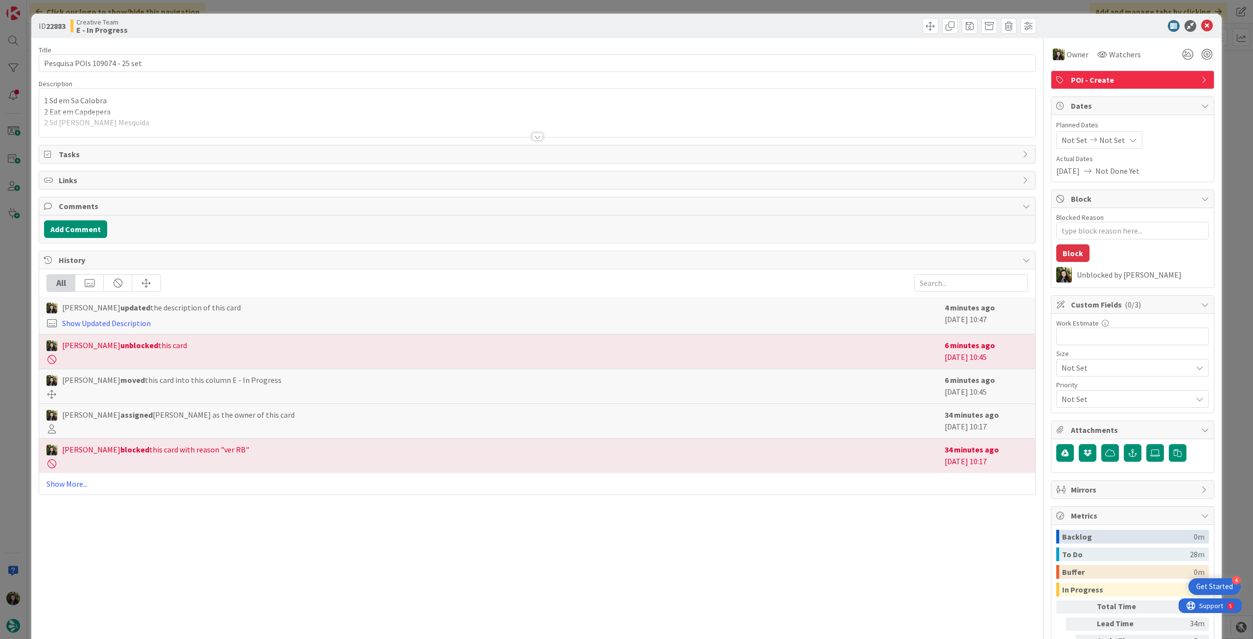
click at [119, 127] on div at bounding box center [537, 124] width 996 height 25
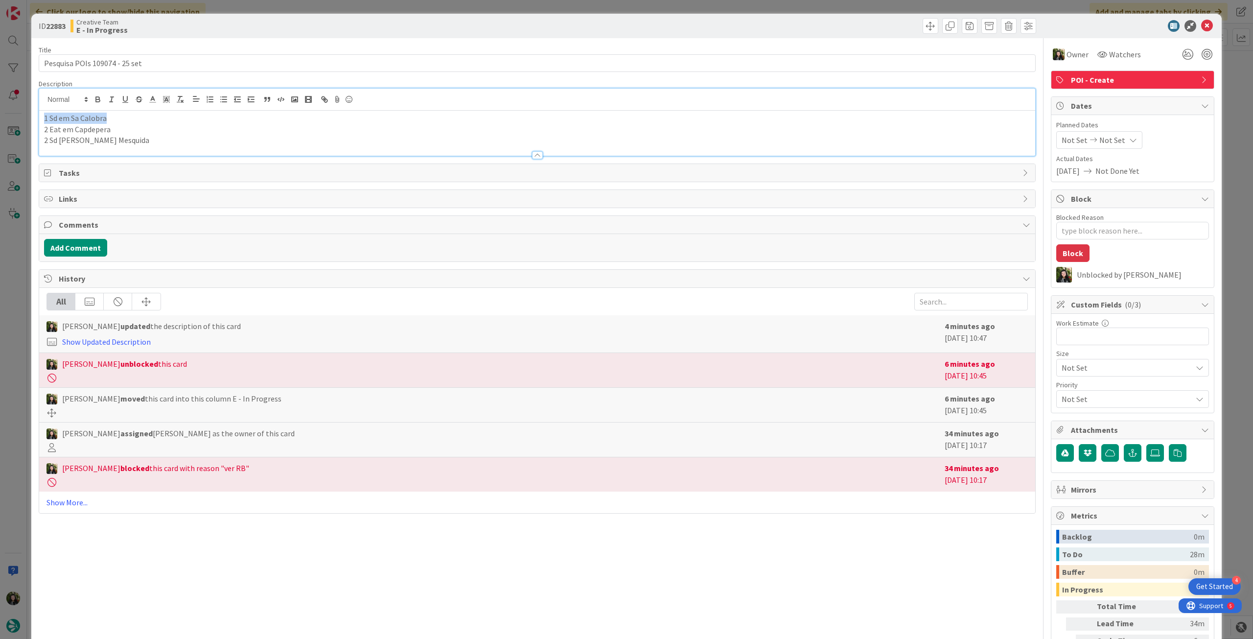
drag, startPoint x: 28, startPoint y: 118, endPoint x: 1, endPoint y: 118, distance: 27.4
click at [1, 118] on div "ID 22883 Creative Team E - In Progress Title 29 / 128 Pesquisa POIs 109074 - 25…" at bounding box center [626, 319] width 1253 height 639
drag, startPoint x: 72, startPoint y: 130, endPoint x: 121, endPoint y: 127, distance: 49.1
click at [121, 127] on p "2 Sd em Cala Mesquida" at bounding box center [537, 129] width 987 height 11
copy p "Cala Mesquida"
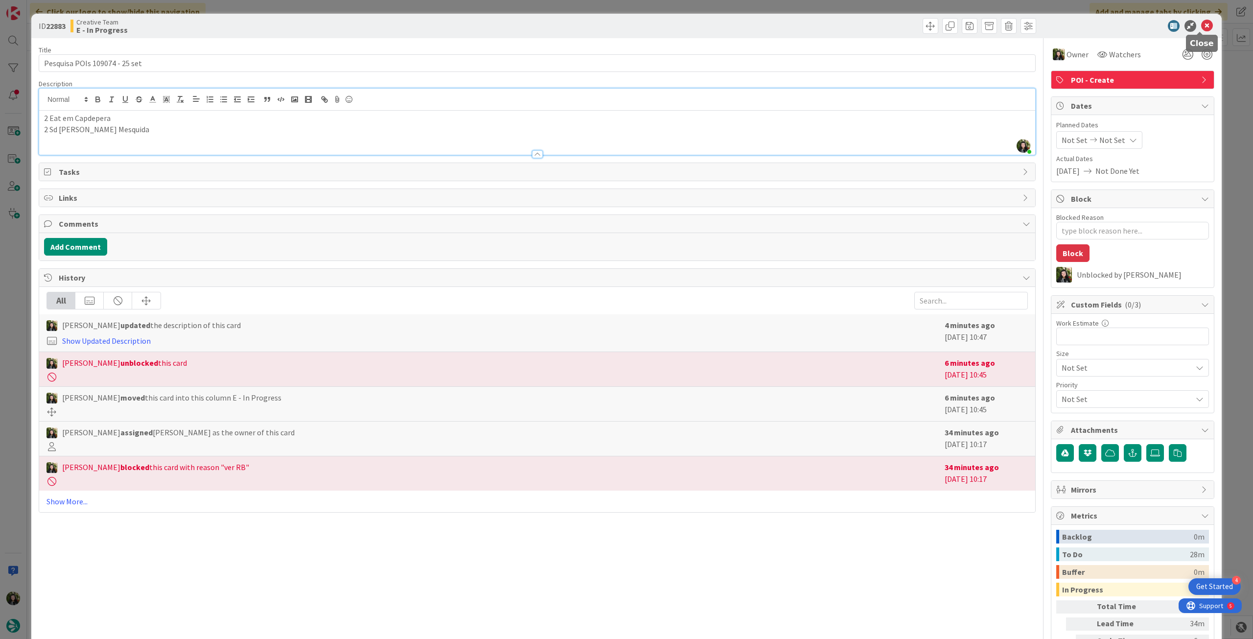
drag, startPoint x: 1204, startPoint y: 22, endPoint x: 933, endPoint y: 67, distance: 274.9
click at [1204, 22] on icon at bounding box center [1208, 26] width 12 height 12
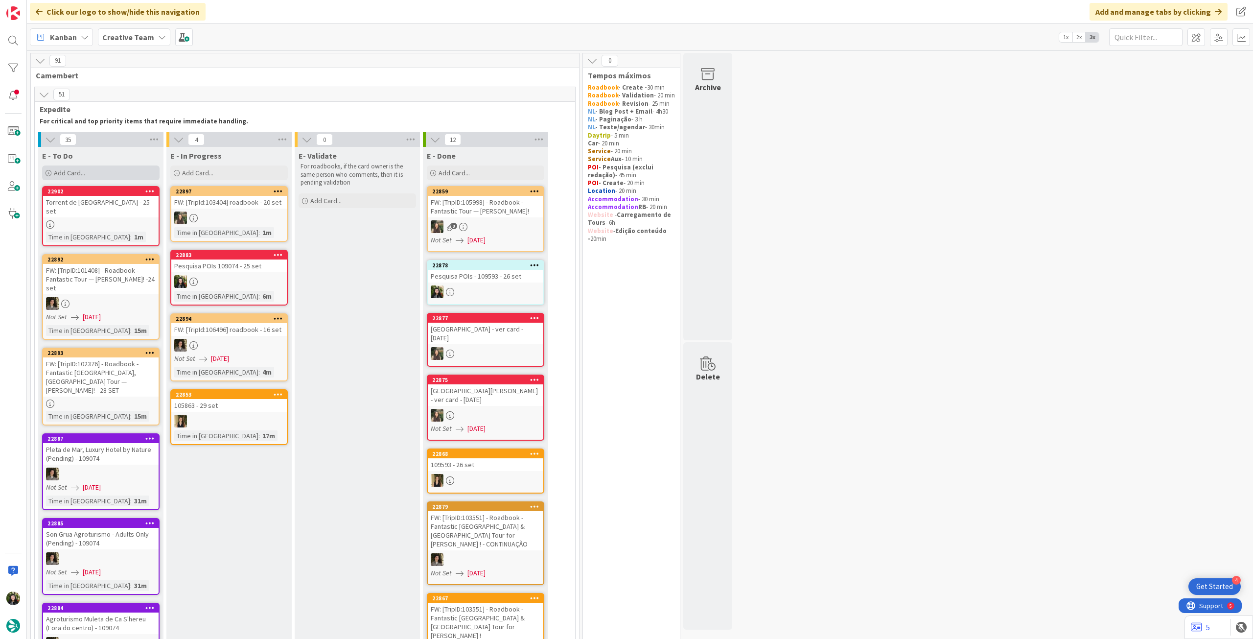
click at [129, 172] on div "Add Card..." at bounding box center [101, 172] width 118 height 15
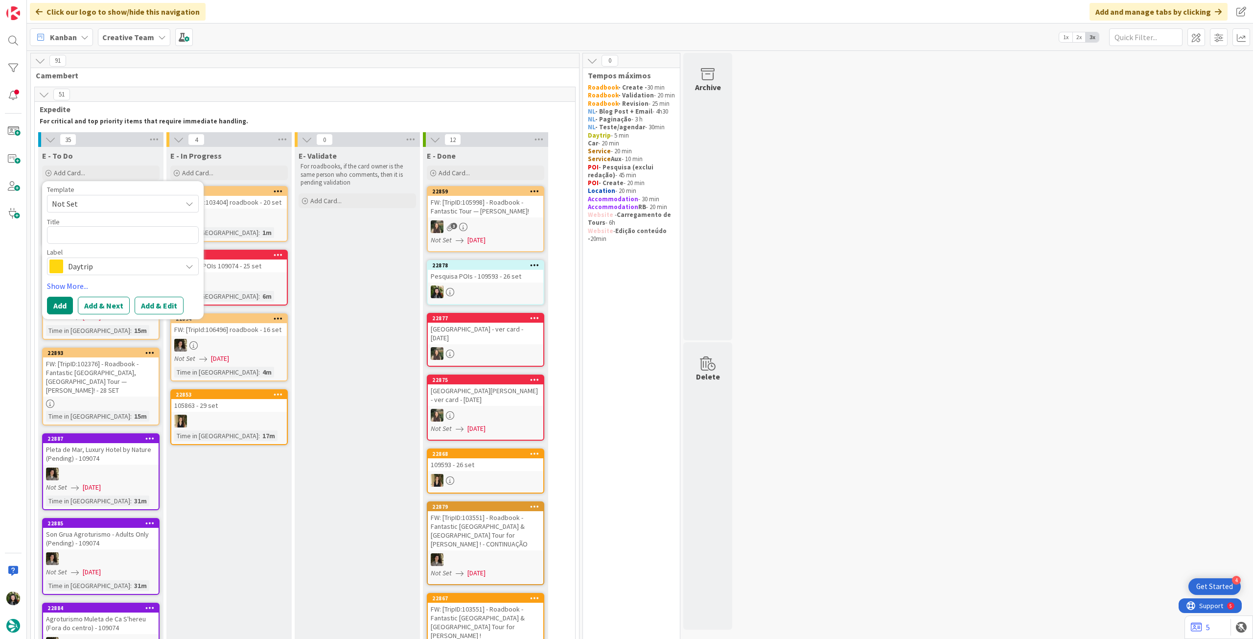
click at [106, 269] on span "Daytrip" at bounding box center [122, 266] width 109 height 14
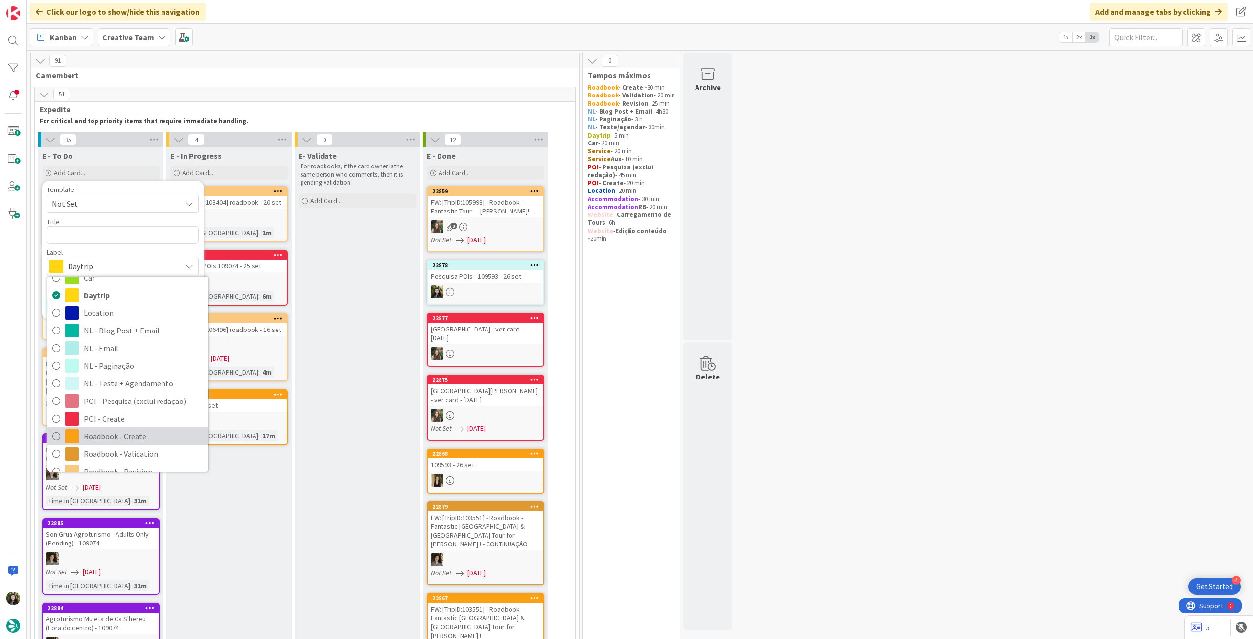
scroll to position [65, 0]
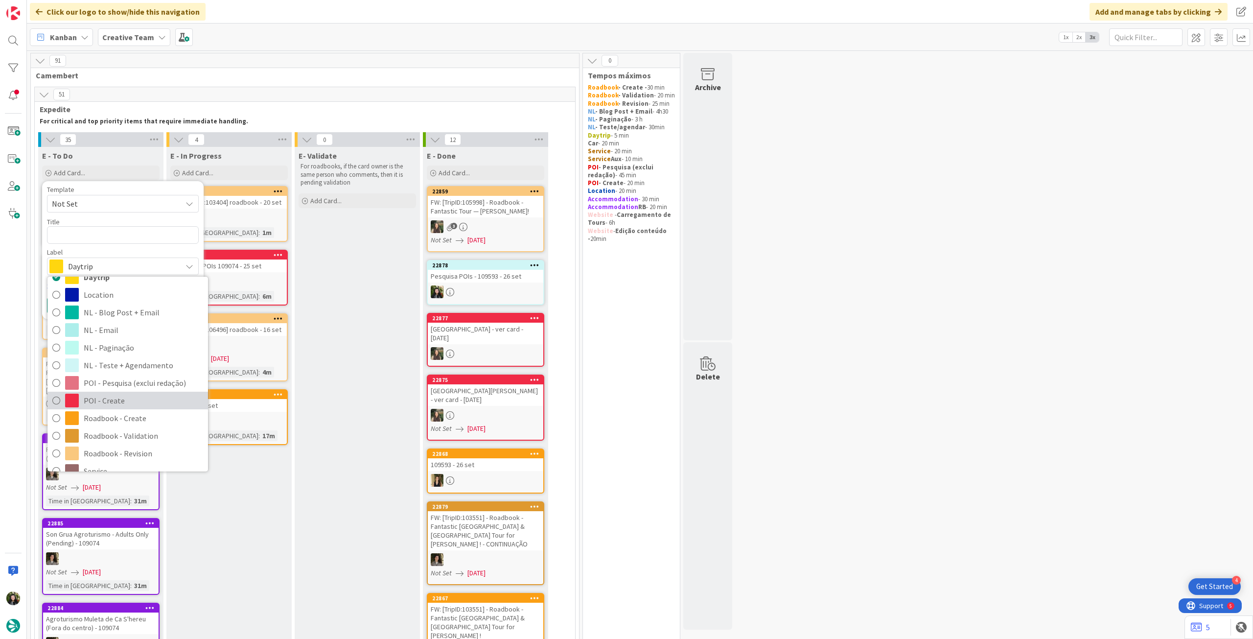
click at [121, 404] on span "POI - Create" at bounding box center [143, 400] width 119 height 15
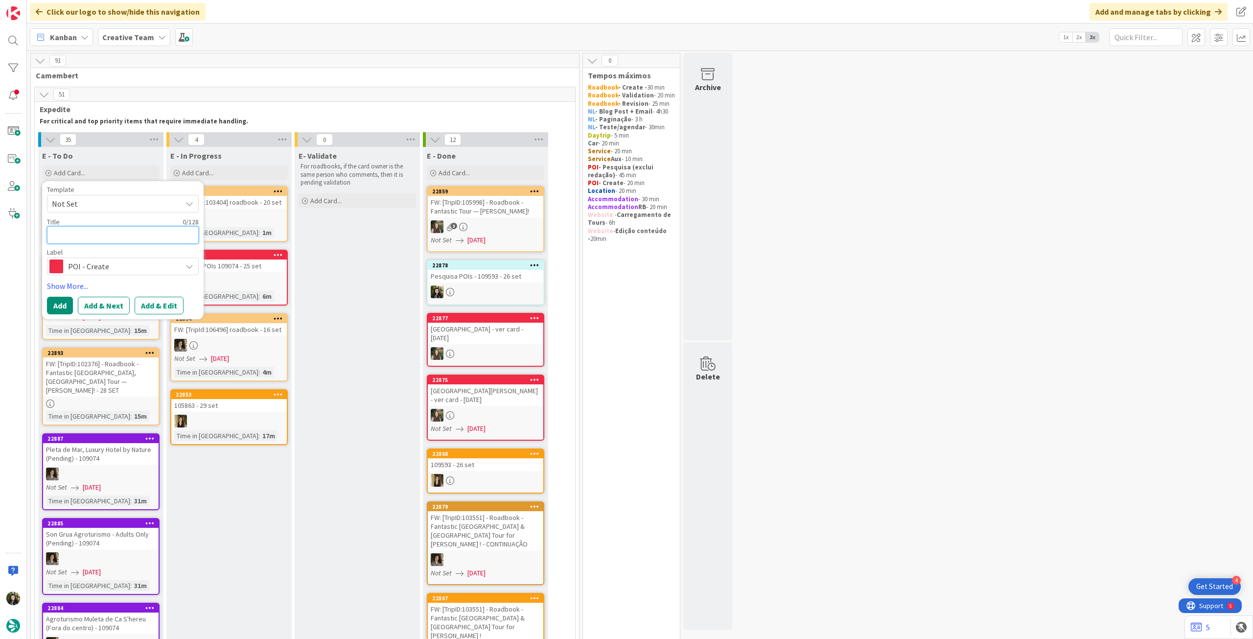
drag, startPoint x: 129, startPoint y: 236, endPoint x: 134, endPoint y: 234, distance: 5.5
click at [129, 236] on textarea at bounding box center [123, 235] width 152 height 18
paste textarea "Cala Mesquida"
type textarea "x"
drag, startPoint x: 116, startPoint y: 233, endPoint x: 217, endPoint y: 212, distance: 103.4
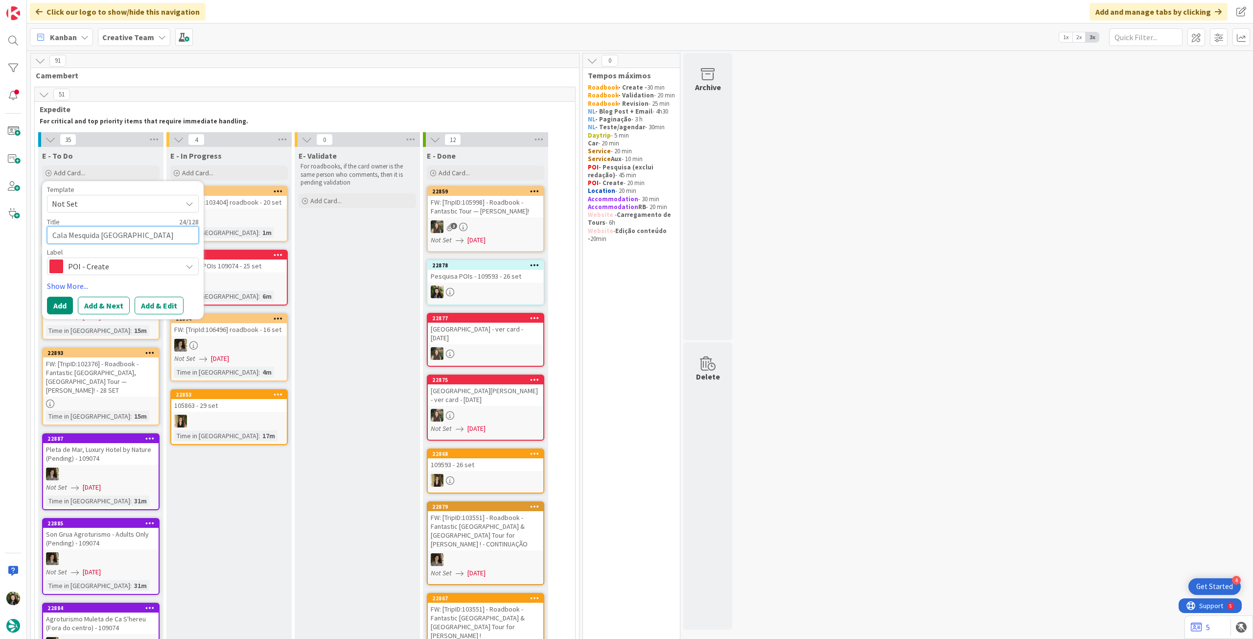
click at [117, 233] on textarea "Cala Mesquida Main Beach" at bounding box center [123, 235] width 152 height 18
drag, startPoint x: 63, startPoint y: 309, endPoint x: 70, endPoint y: 283, distance: 26.7
click at [63, 308] on button "Add" at bounding box center [60, 306] width 26 height 18
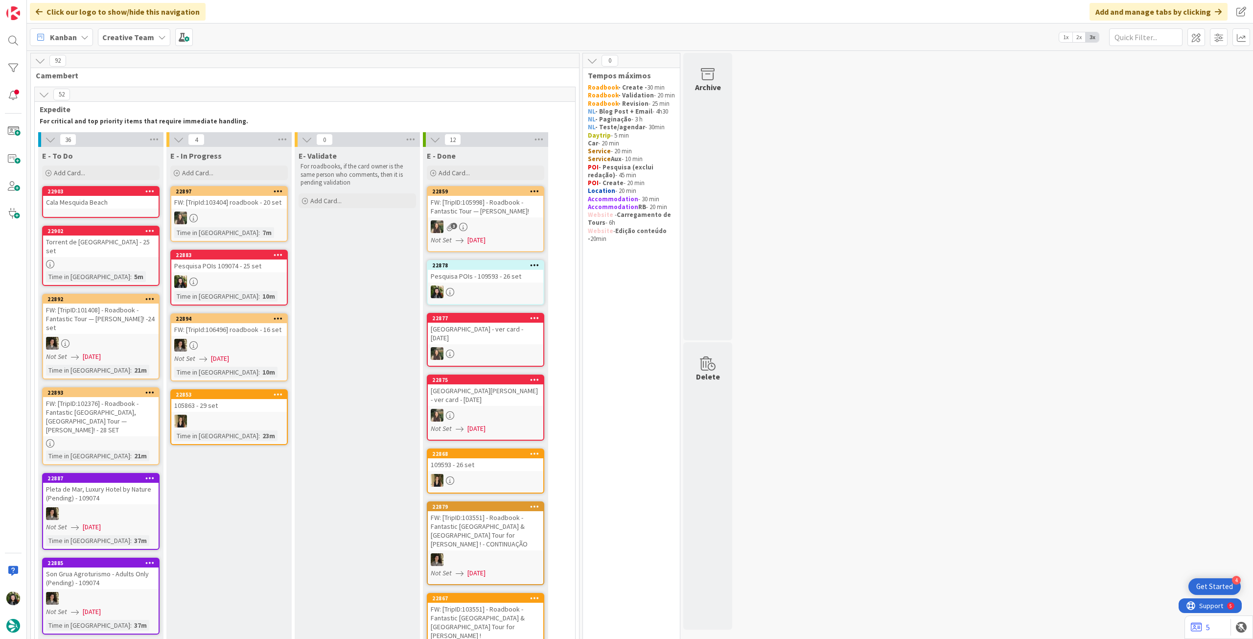
click at [95, 204] on div "Cala Mesquida Beach" at bounding box center [101, 202] width 116 height 13
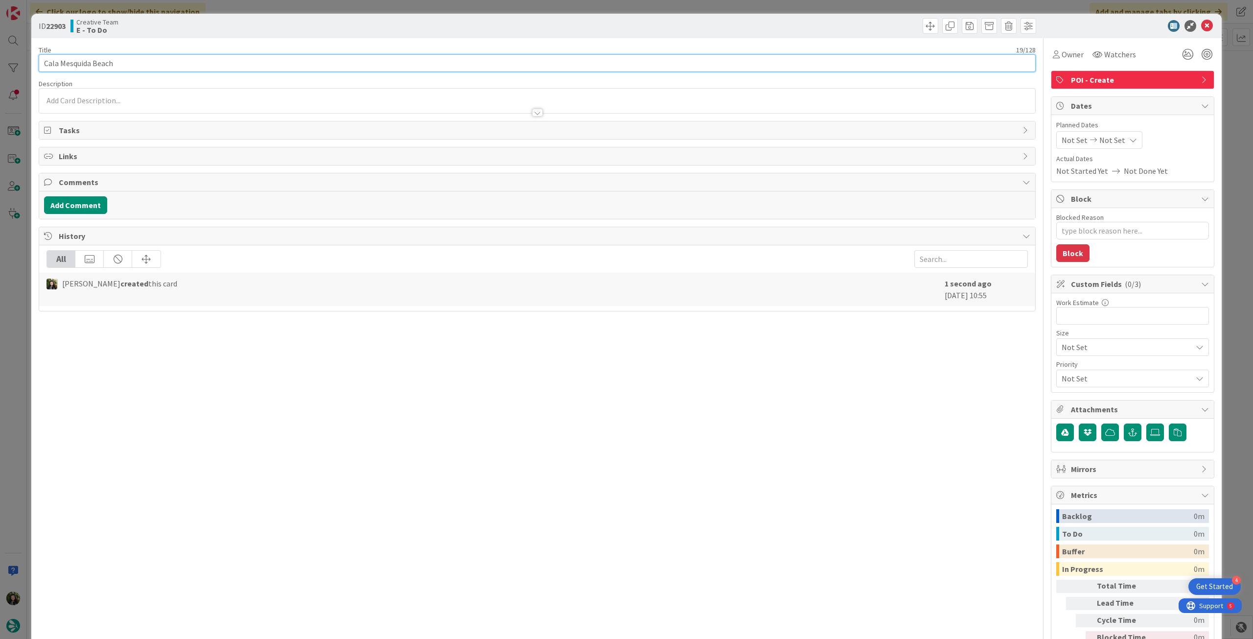
click at [180, 61] on input "Cala Mesquida Beach" at bounding box center [537, 63] width 997 height 18
click at [200, 100] on div "[PERSON_NAME] just joined" at bounding box center [537, 101] width 996 height 24
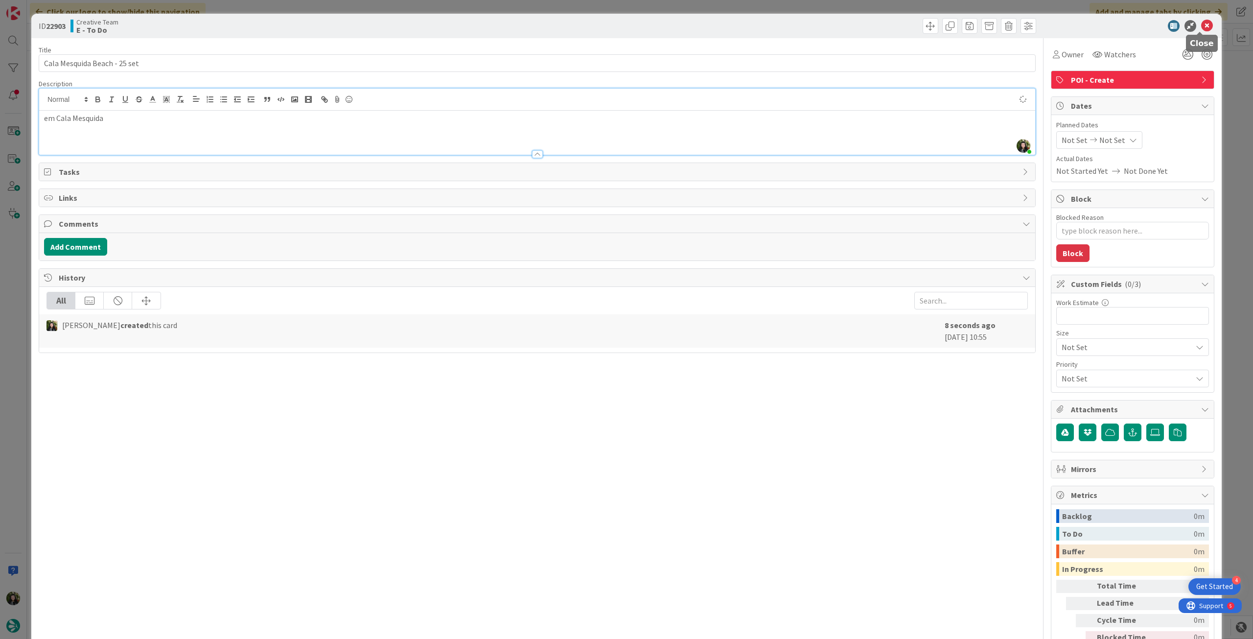
click at [1202, 24] on icon at bounding box center [1208, 26] width 12 height 12
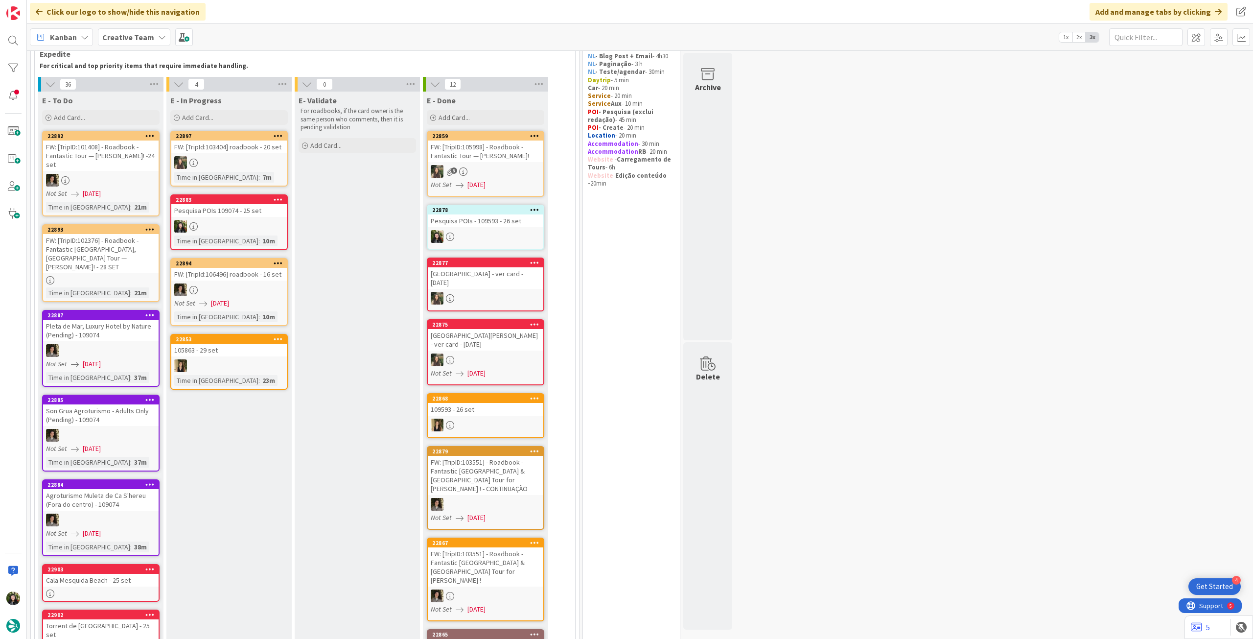
scroll to position [36, 0]
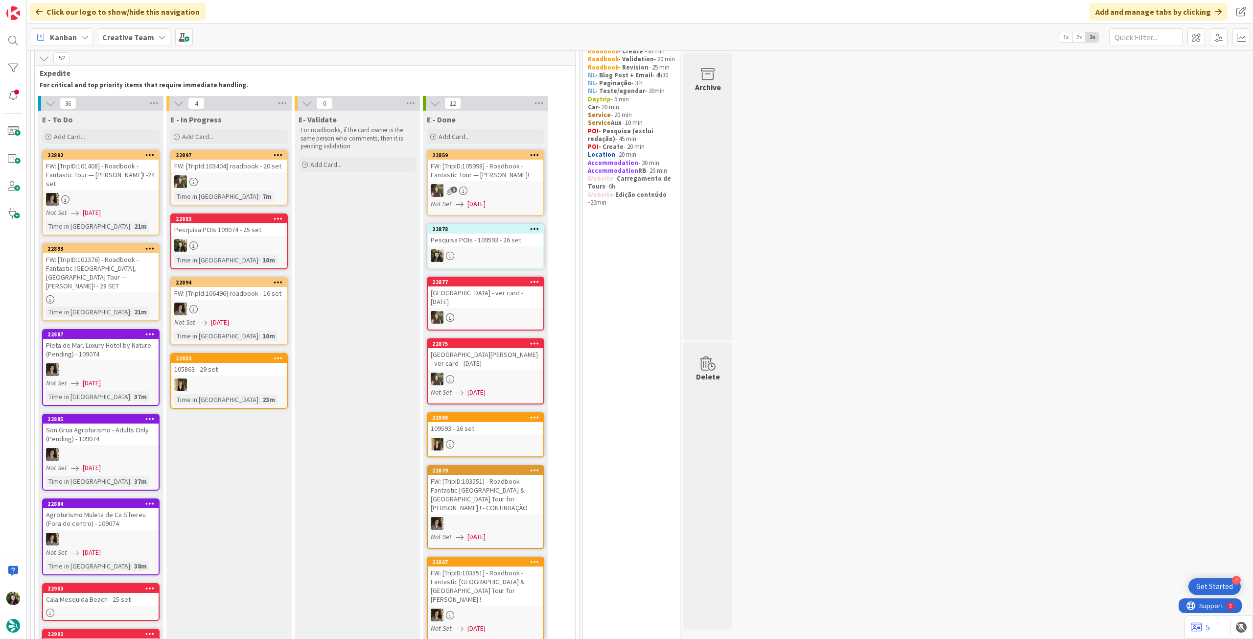
click at [281, 254] on link "22883 Pesquisa POIs 109074 - 25 set Time in Column : 10m" at bounding box center [229, 241] width 118 height 56
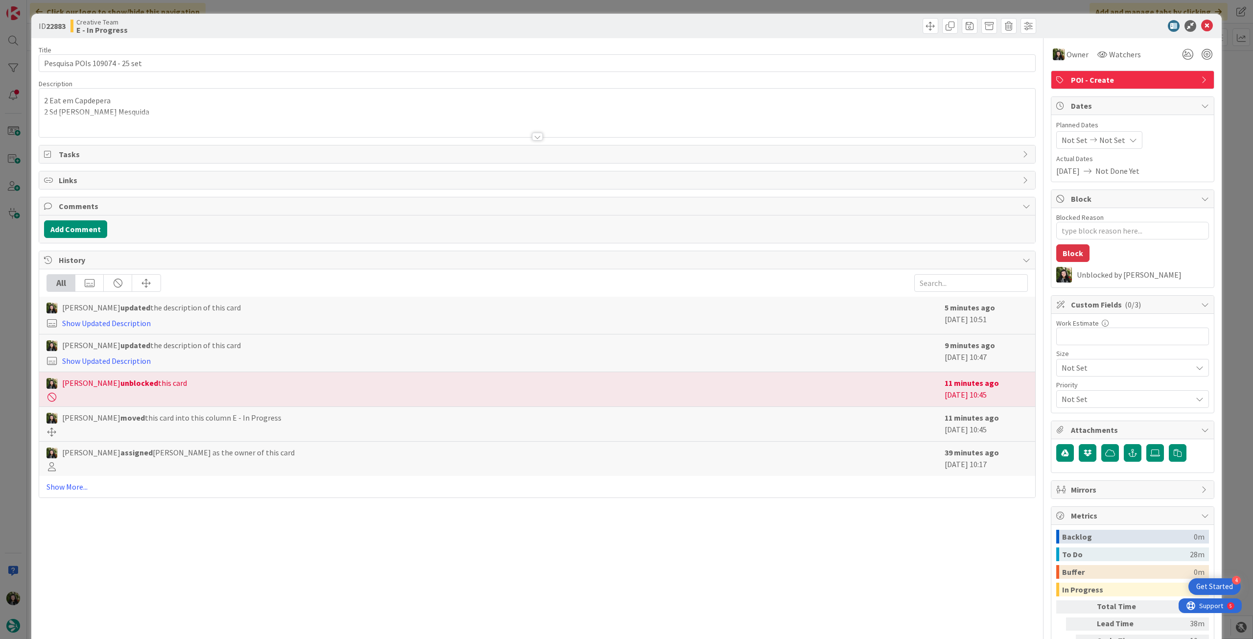
drag, startPoint x: 252, startPoint y: 114, endPoint x: 202, endPoint y: 113, distance: 50.0
click at [251, 113] on div at bounding box center [537, 124] width 996 height 25
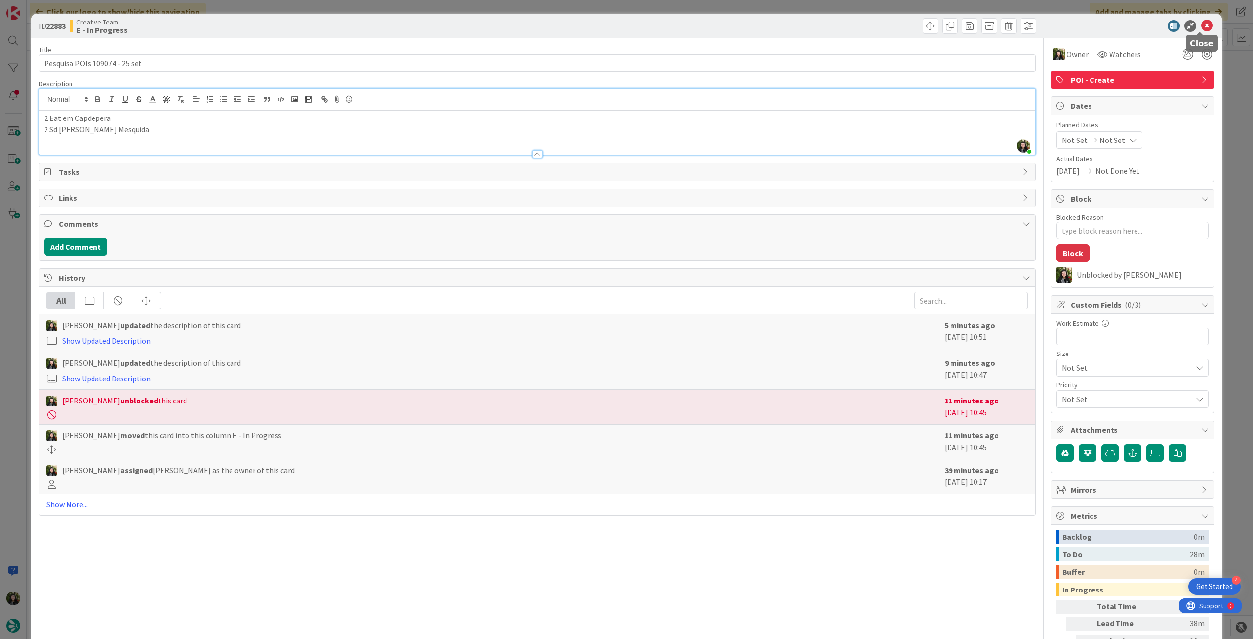
drag, startPoint x: 1201, startPoint y: 26, endPoint x: 1079, endPoint y: 29, distance: 121.5
click at [1202, 25] on icon at bounding box center [1208, 26] width 12 height 12
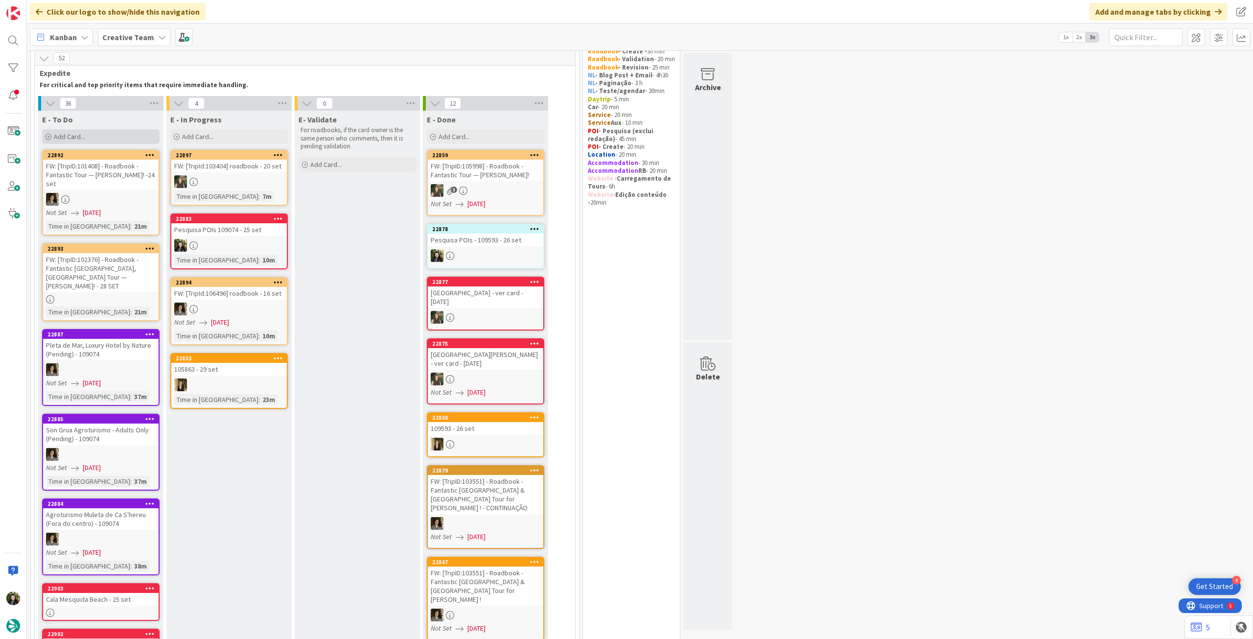
click at [100, 142] on div "Add Card..." at bounding box center [101, 136] width 118 height 15
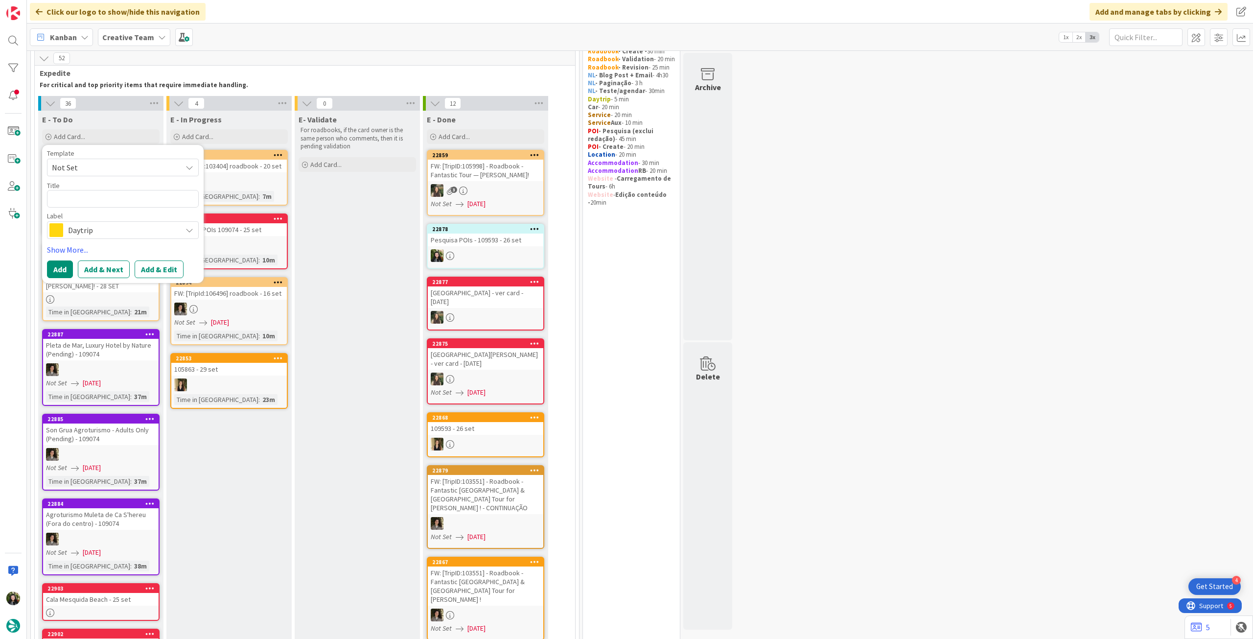
drag, startPoint x: 111, startPoint y: 223, endPoint x: 110, endPoint y: 228, distance: 4.9
click at [110, 225] on span "Daytrip" at bounding box center [122, 230] width 109 height 14
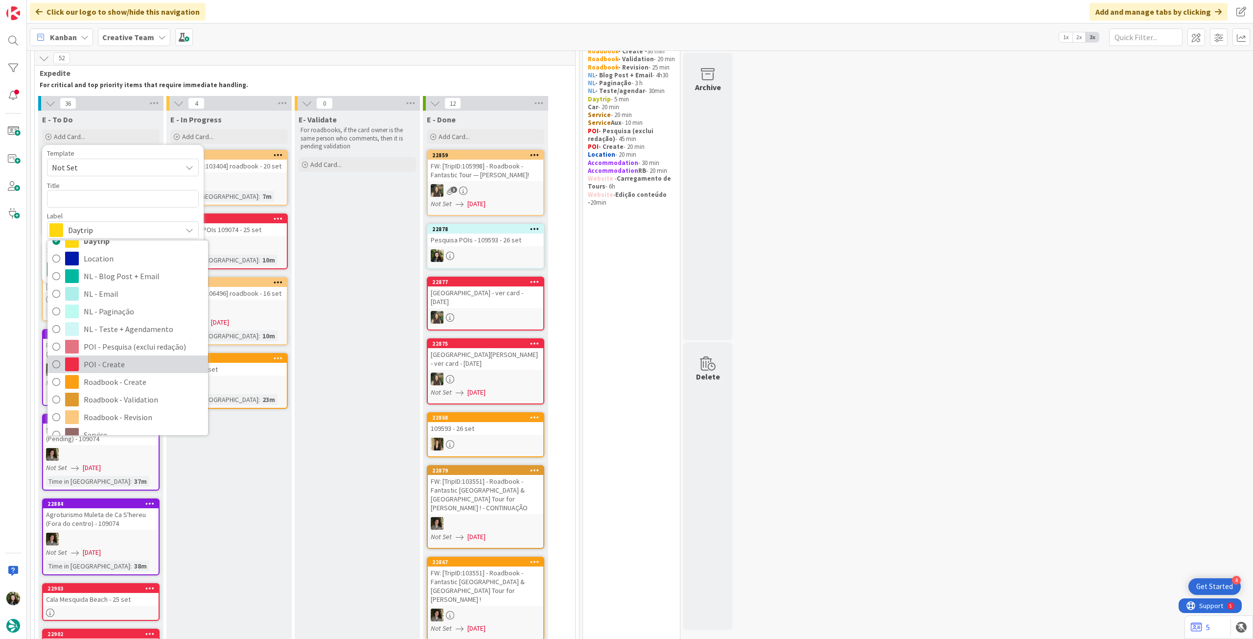
drag, startPoint x: 120, startPoint y: 369, endPoint x: 119, endPoint y: 358, distance: 10.8
click at [120, 368] on span "POI - Create" at bounding box center [143, 364] width 119 height 15
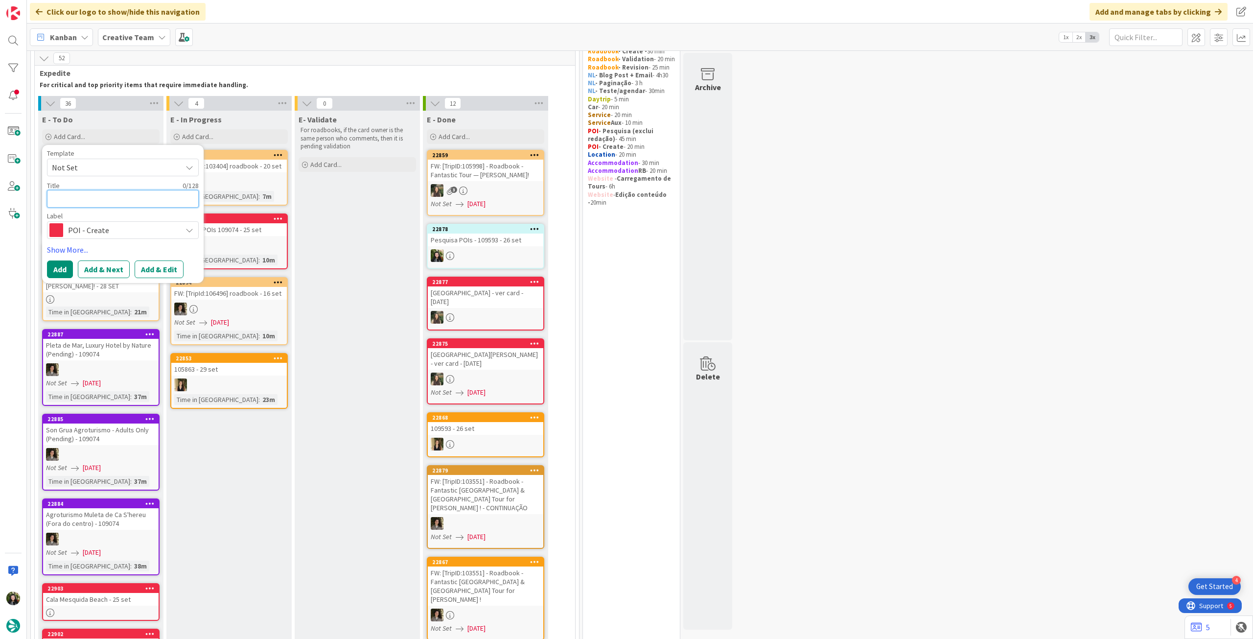
click at [143, 196] on textarea at bounding box center [123, 199] width 152 height 18
paste textarea "Es Munt Gros Dunes Walkway"
click at [57, 264] on button "Add" at bounding box center [60, 269] width 26 height 18
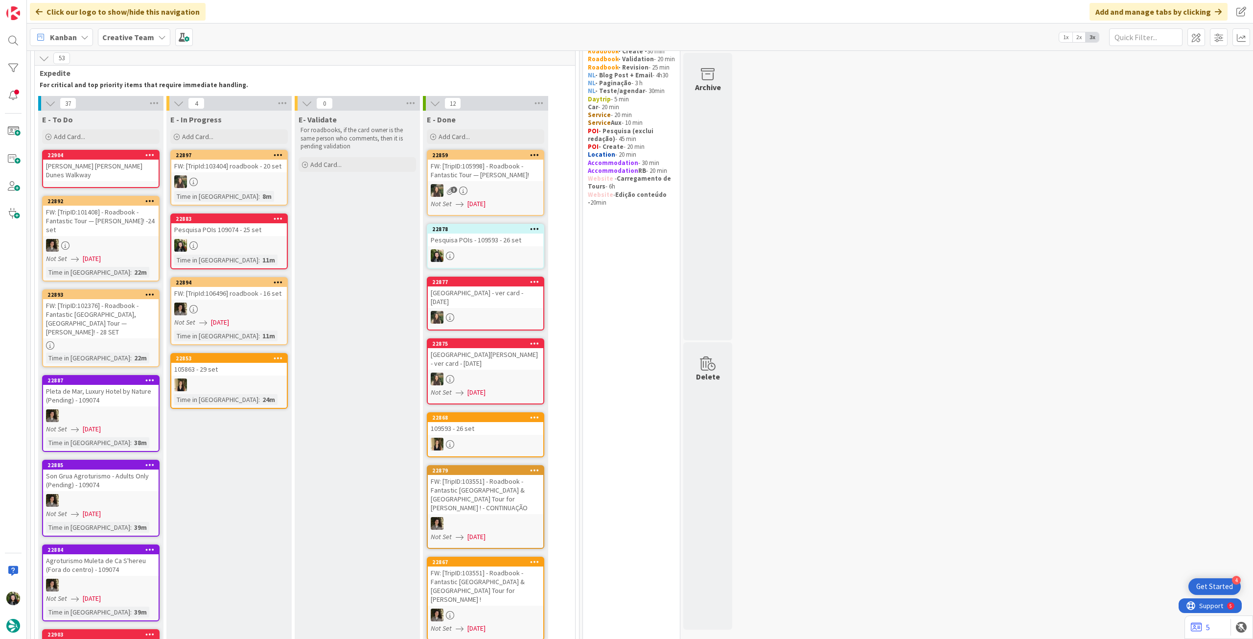
click at [110, 164] on div "Es Munt Gros Dunes Walkway" at bounding box center [101, 171] width 116 height 22
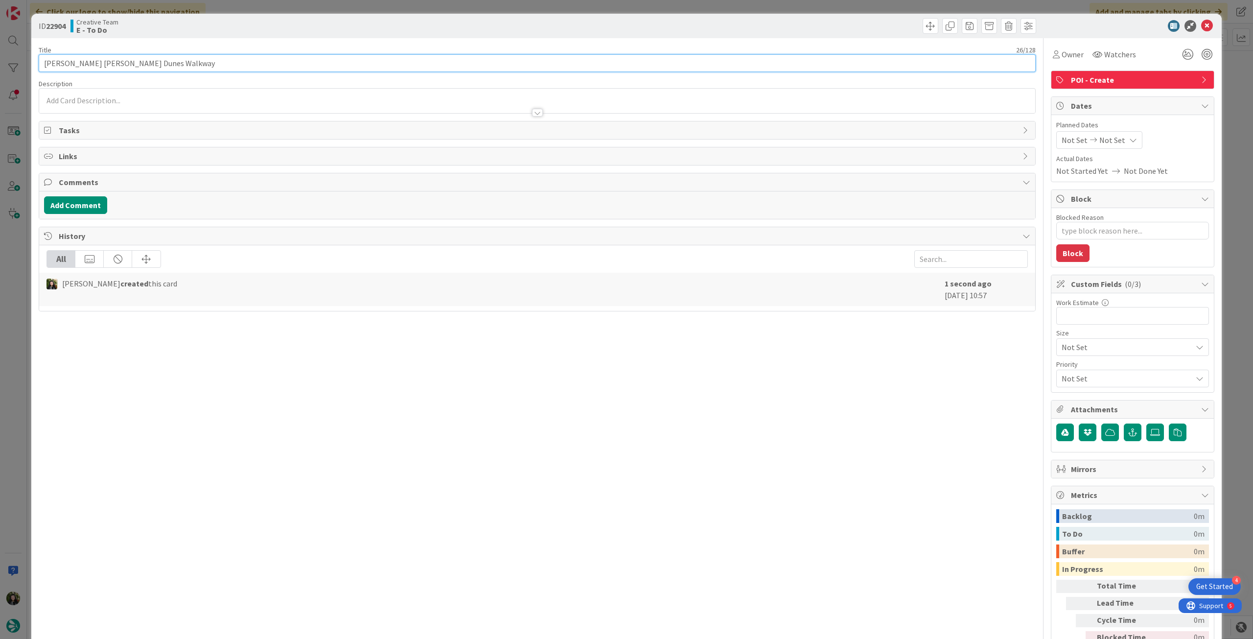
drag, startPoint x: 205, startPoint y: 55, endPoint x: 206, endPoint y: 62, distance: 6.5
click at [206, 57] on input "Es Munt Gros Dunes Walkway" at bounding box center [537, 63] width 997 height 18
click at [167, 105] on div at bounding box center [537, 108] width 996 height 10
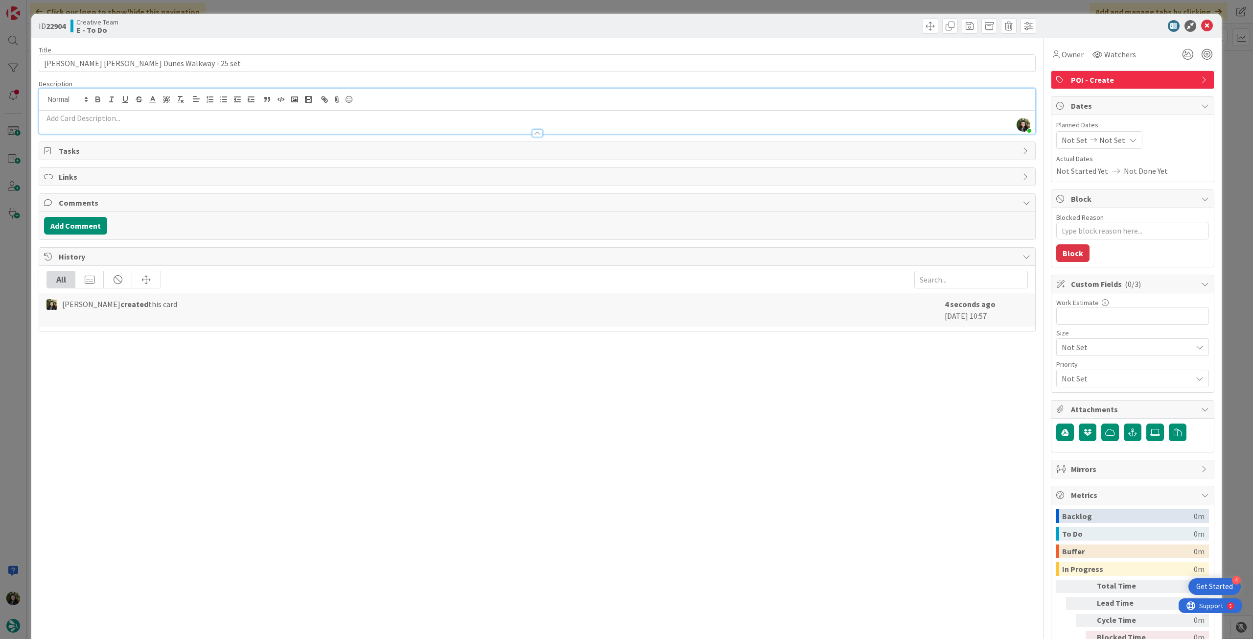
click at [168, 113] on p at bounding box center [537, 118] width 987 height 11
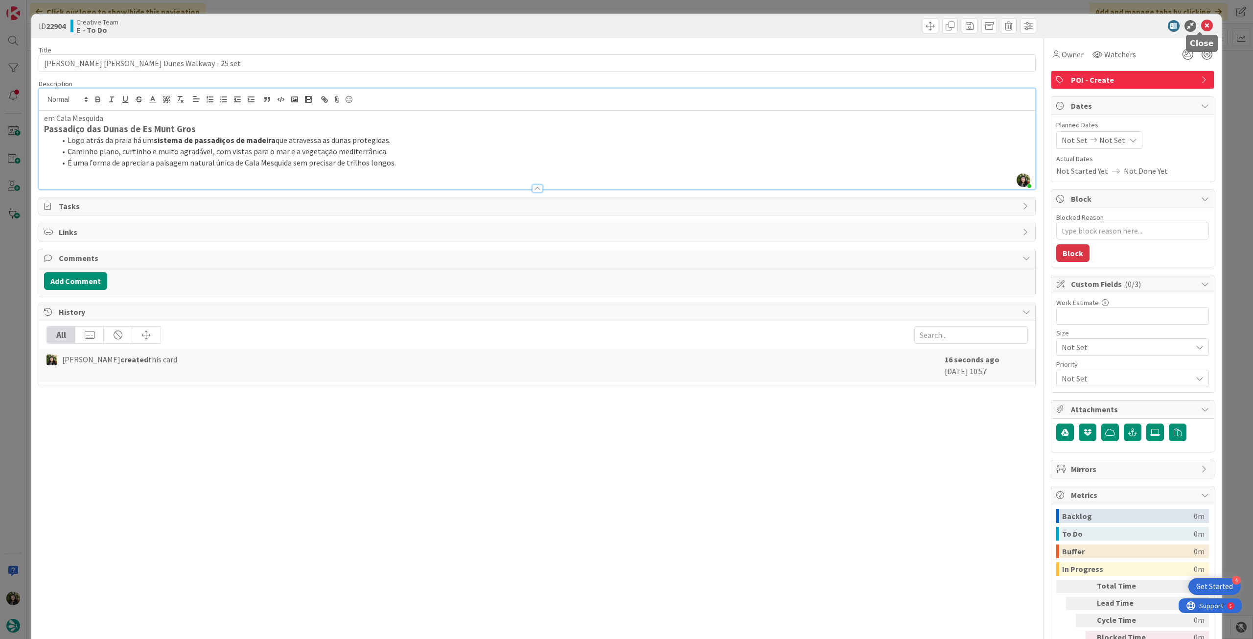
click at [1202, 25] on icon at bounding box center [1208, 26] width 12 height 12
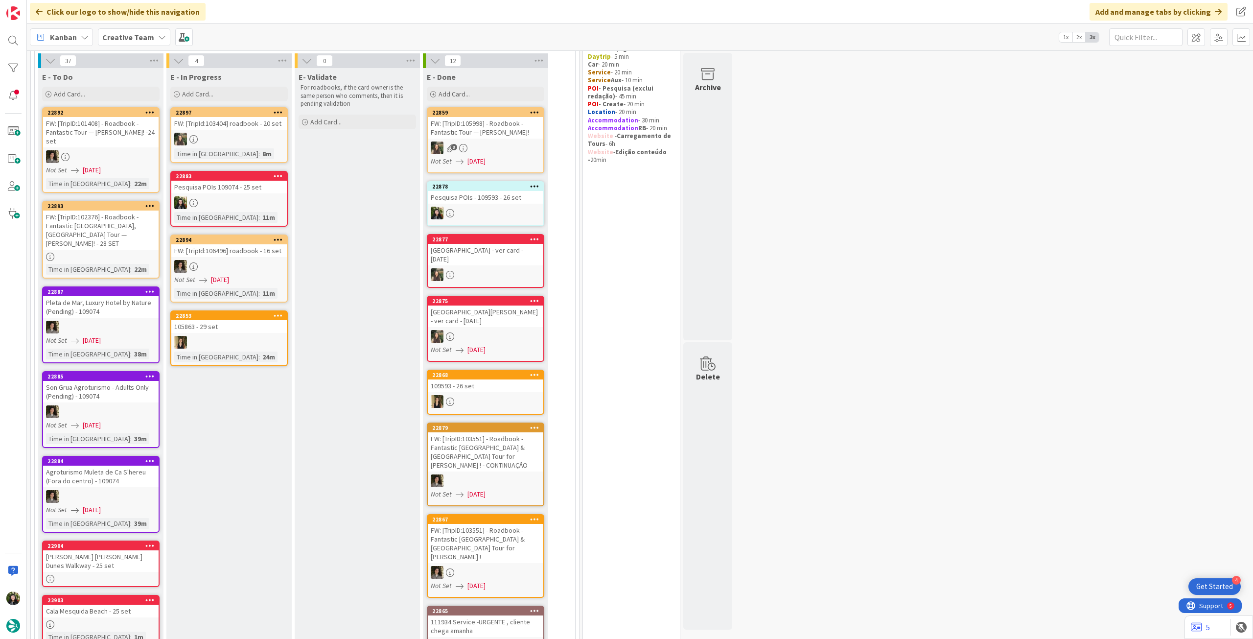
scroll to position [58, 0]
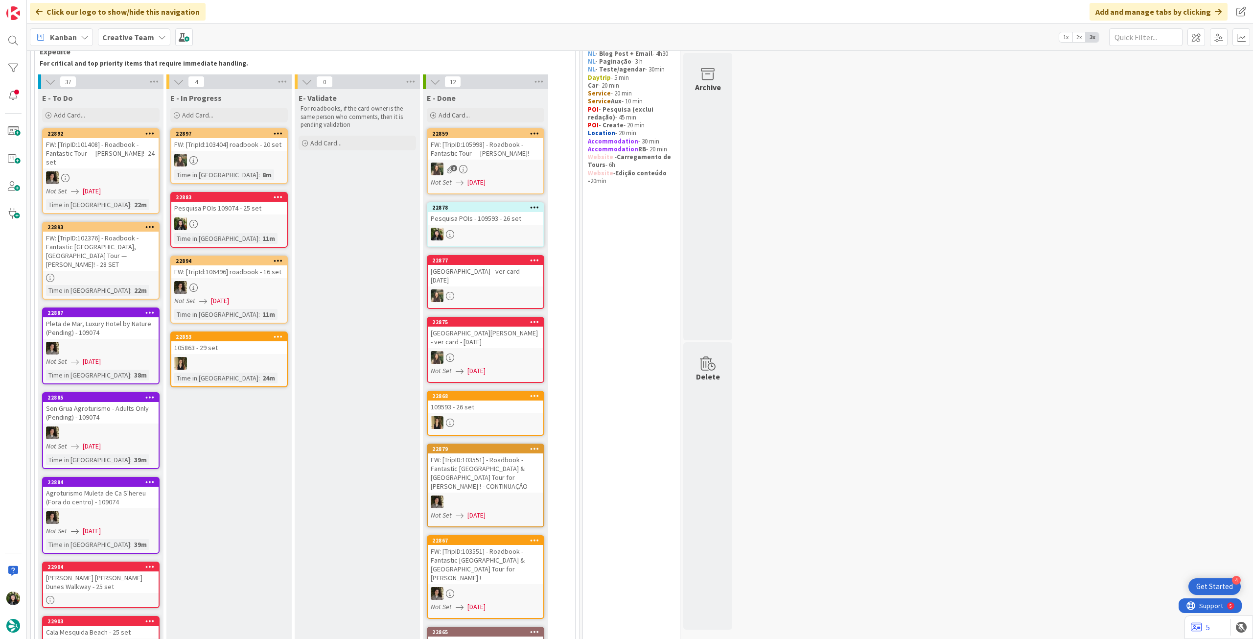
click at [257, 225] on div at bounding box center [229, 223] width 116 height 13
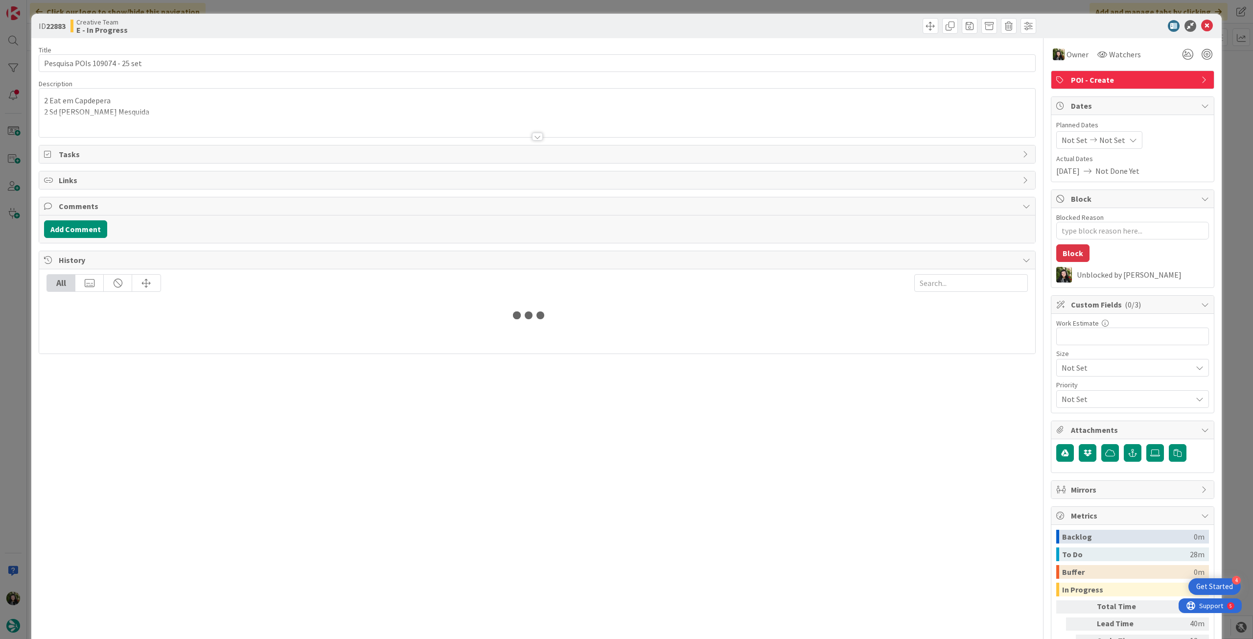
click at [154, 119] on div at bounding box center [537, 124] width 996 height 25
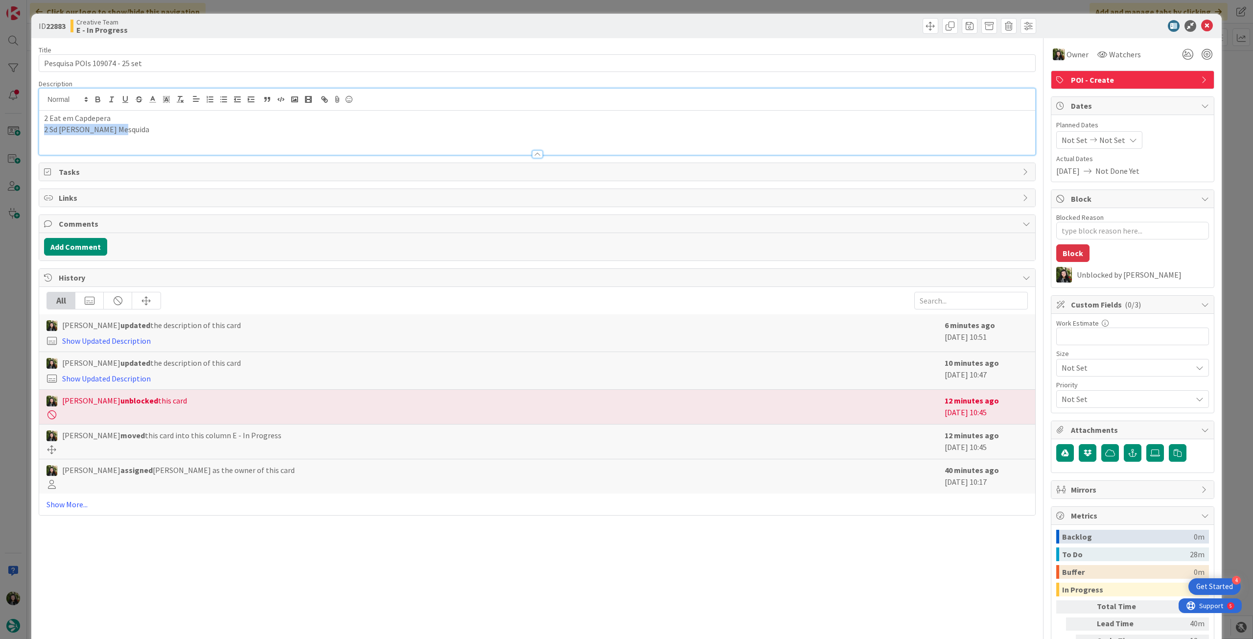
drag, startPoint x: 118, startPoint y: 128, endPoint x: -22, endPoint y: 128, distance: 139.5
click at [0, 128] on html "4 Get Started Click our logo to show/hide this navigation Add and manage tabs b…" at bounding box center [626, 319] width 1253 height 639
drag, startPoint x: 74, startPoint y: 120, endPoint x: 168, endPoint y: 120, distance: 94.0
click at [155, 121] on p "2 Eat em Capdepera" at bounding box center [537, 118] width 987 height 11
drag, startPoint x: 105, startPoint y: 63, endPoint x: 113, endPoint y: 64, distance: 8.4
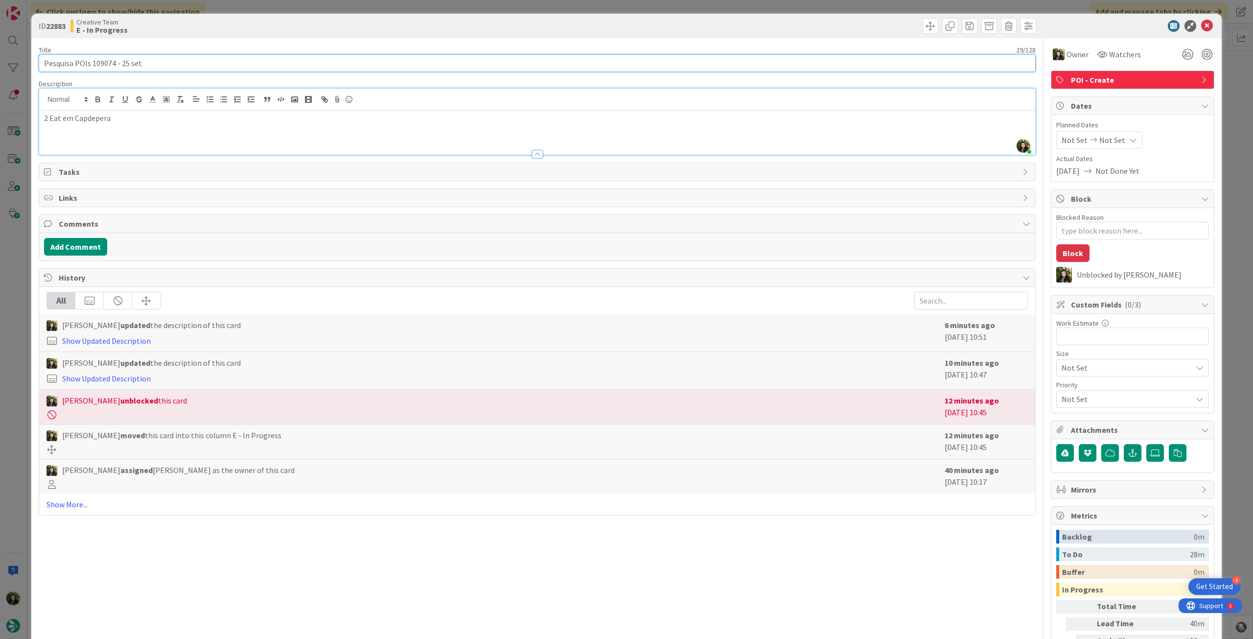
click at [113, 64] on input "Pesquisa POIs 109074 - 25 set" at bounding box center [537, 63] width 997 height 18
click at [165, 118] on p "2 Eat em Capdepera" at bounding box center [537, 118] width 987 height 11
drag, startPoint x: 283, startPoint y: 119, endPoint x: 143, endPoint y: 117, distance: 140.5
click at [143, 117] on p "2 Eat em Capdepera, perto do Pleta de Mar, Luxury Hotel by Nature" at bounding box center [537, 118] width 987 height 11
drag, startPoint x: 1201, startPoint y: 30, endPoint x: 543, endPoint y: 166, distance: 671.0
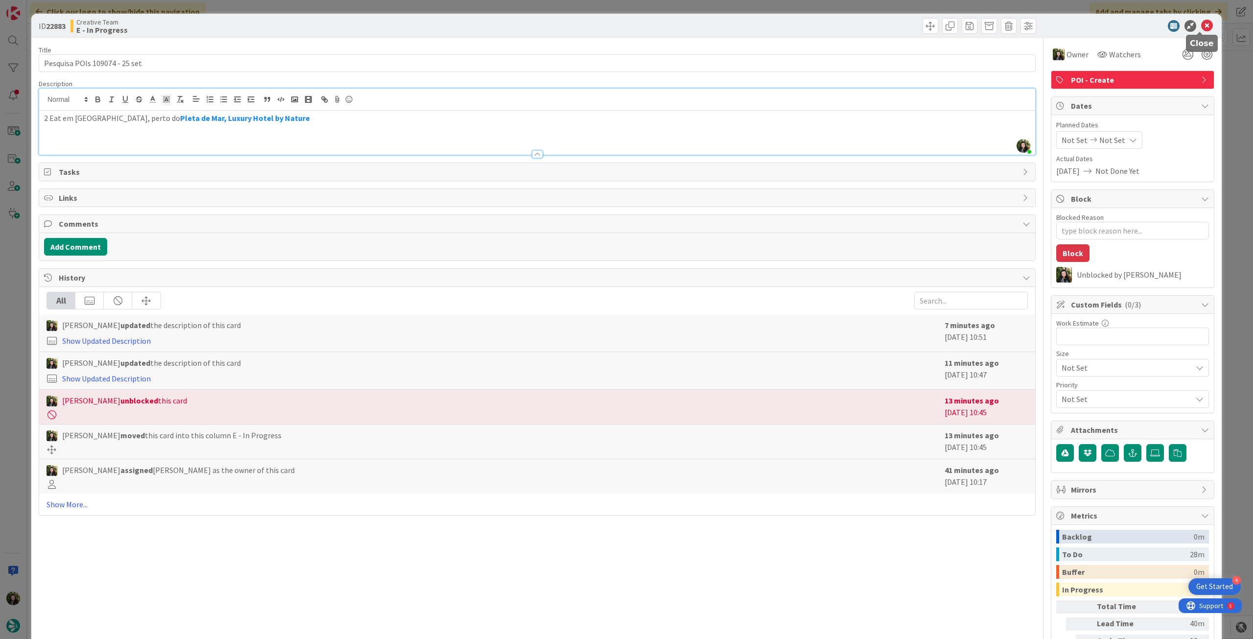
click at [1202, 30] on icon at bounding box center [1208, 26] width 12 height 12
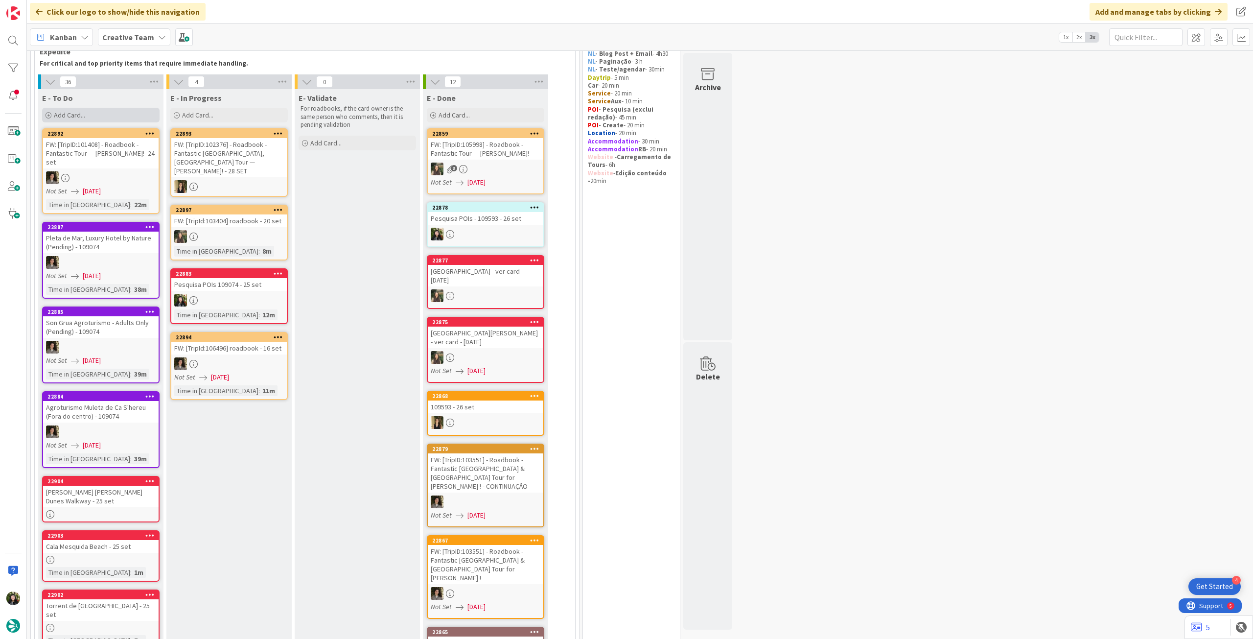
click at [115, 118] on div "Add Card..." at bounding box center [101, 115] width 118 height 15
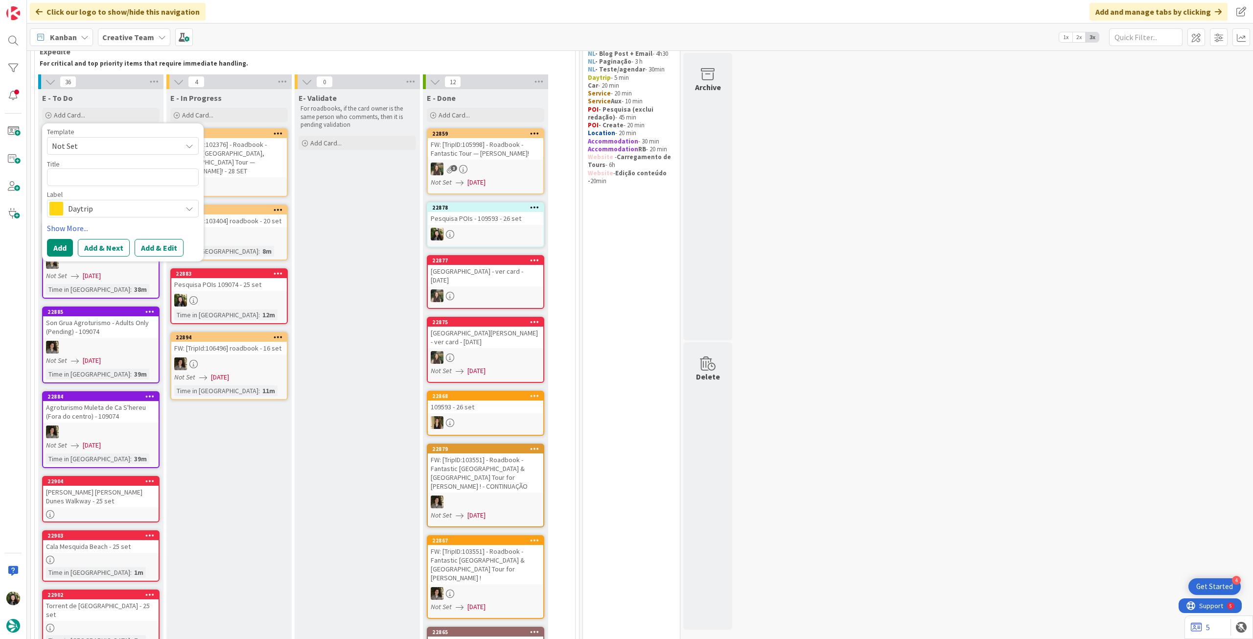
click at [94, 205] on span "Daytrip" at bounding box center [122, 209] width 109 height 14
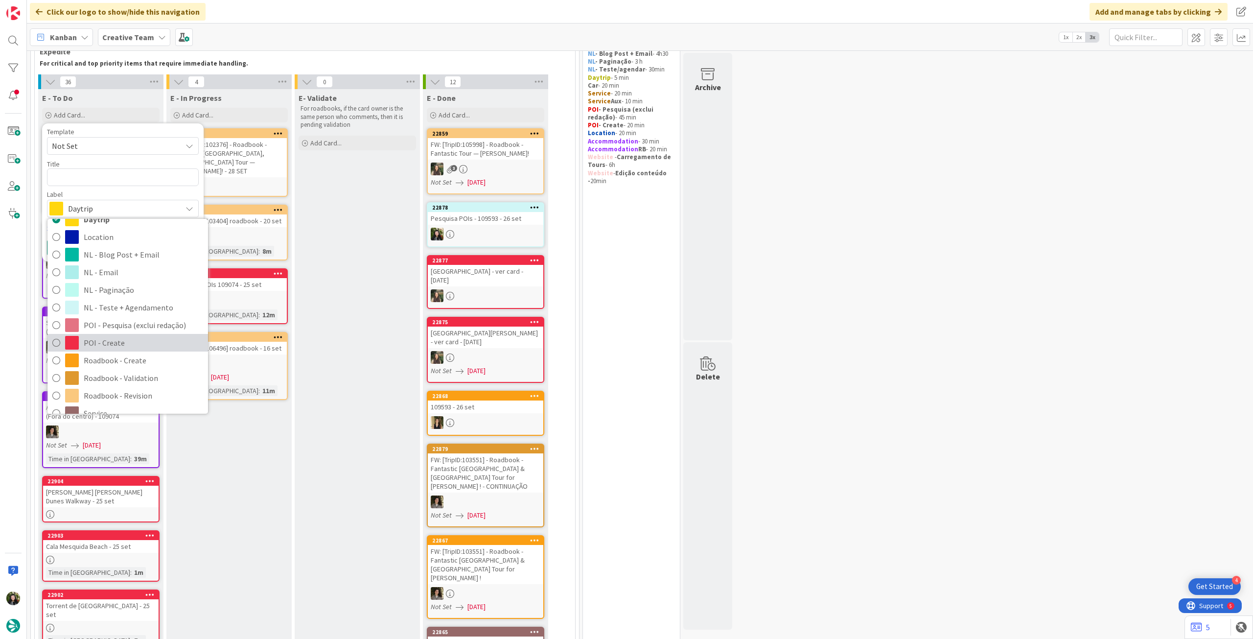
click at [119, 334] on link "POI - Create" at bounding box center [127, 343] width 161 height 18
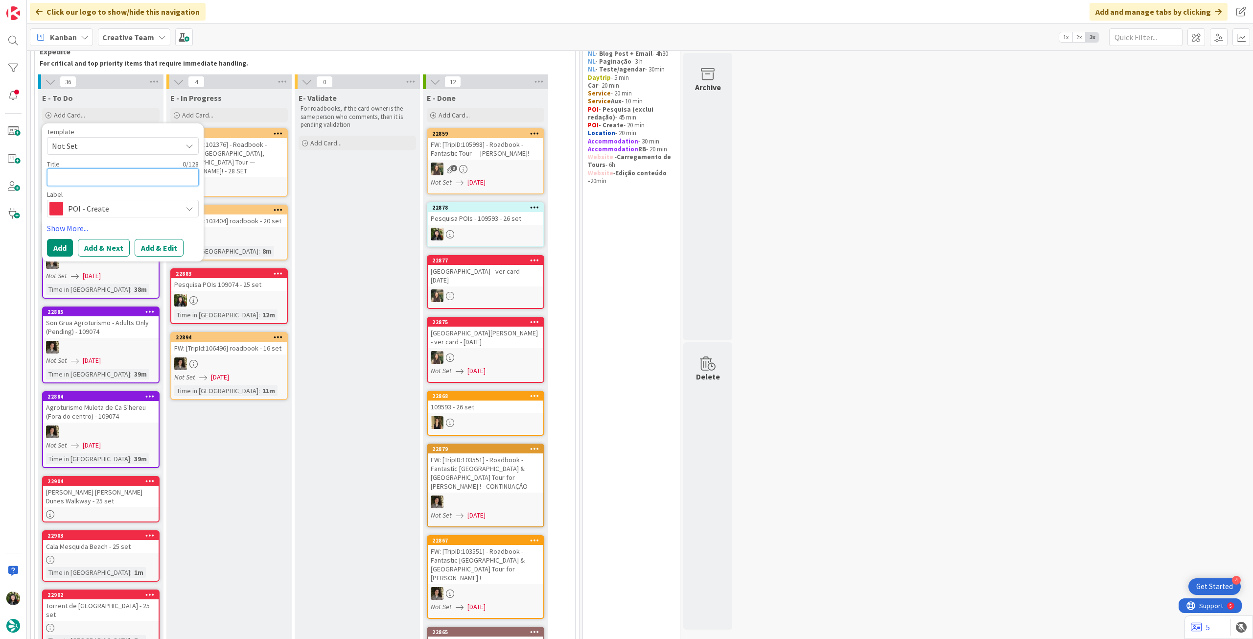
drag, startPoint x: 138, startPoint y: 177, endPoint x: 146, endPoint y: 184, distance: 10.8
click at [138, 176] on textarea at bounding box center [123, 177] width 152 height 18
paste textarea "Restaurante Canyamar Riverboat"
drag, startPoint x: 61, startPoint y: 242, endPoint x: 67, endPoint y: 223, distance: 20.1
click at [60, 242] on button "Add" at bounding box center [60, 248] width 26 height 18
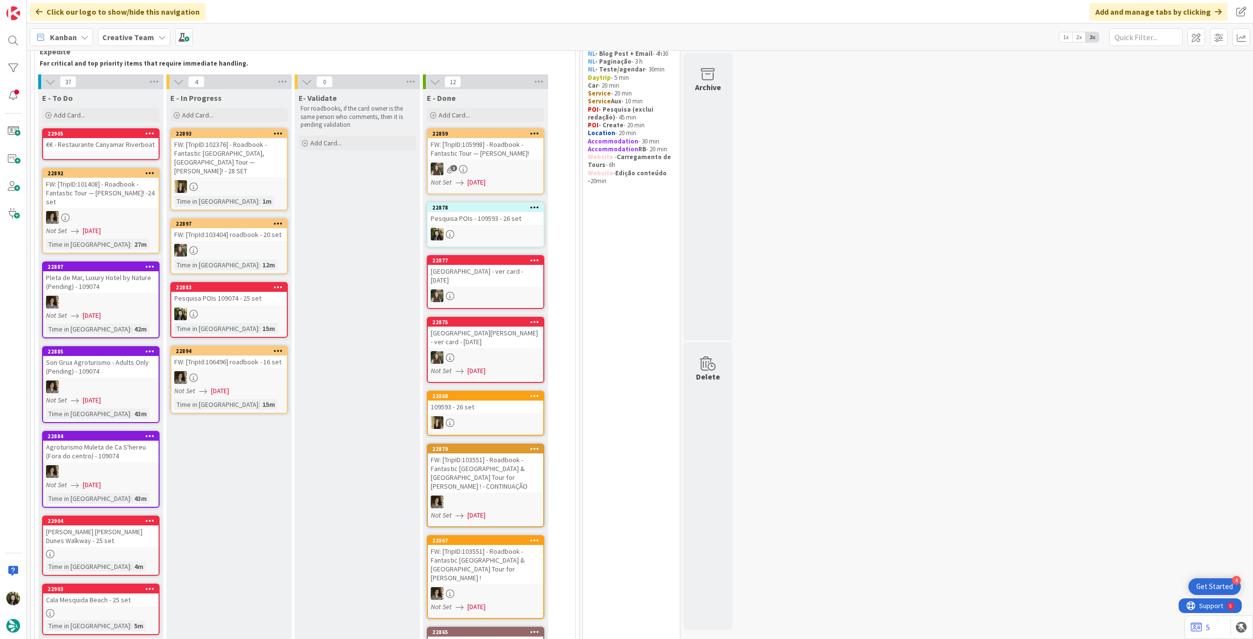
click at [97, 153] on link "22905 €€ - Restaurante Canyamar Riverboat" at bounding box center [101, 144] width 118 height 32
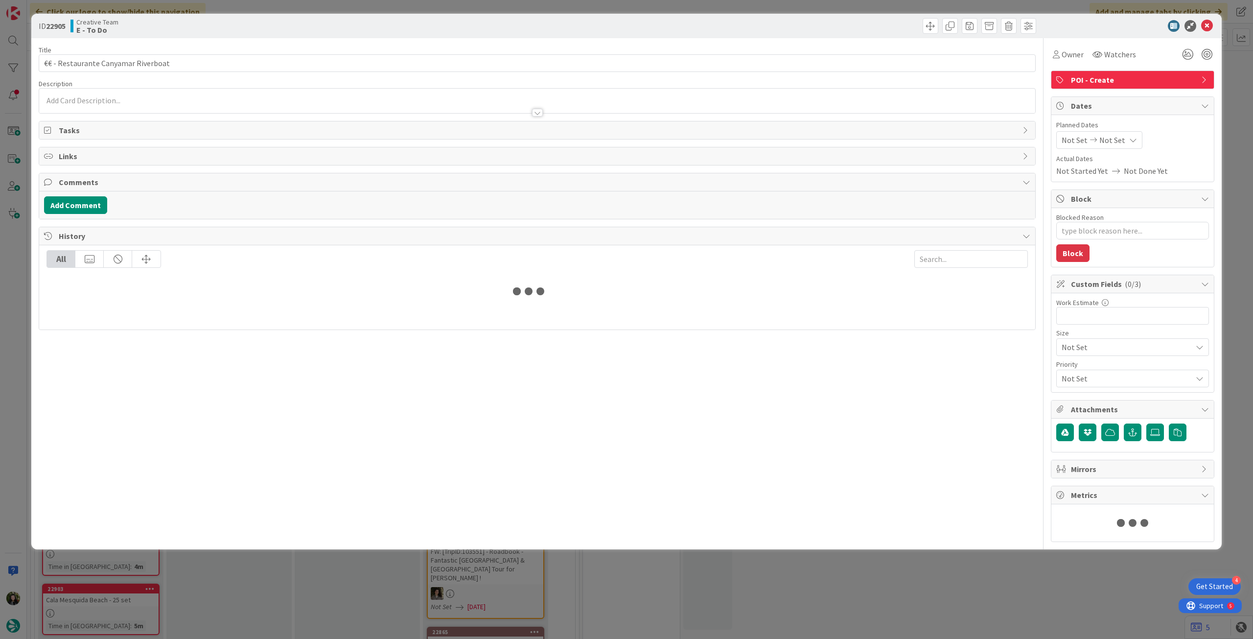
drag, startPoint x: 139, startPoint y: 96, endPoint x: 140, endPoint y: 101, distance: 4.9
click at [140, 99] on p at bounding box center [537, 100] width 987 height 11
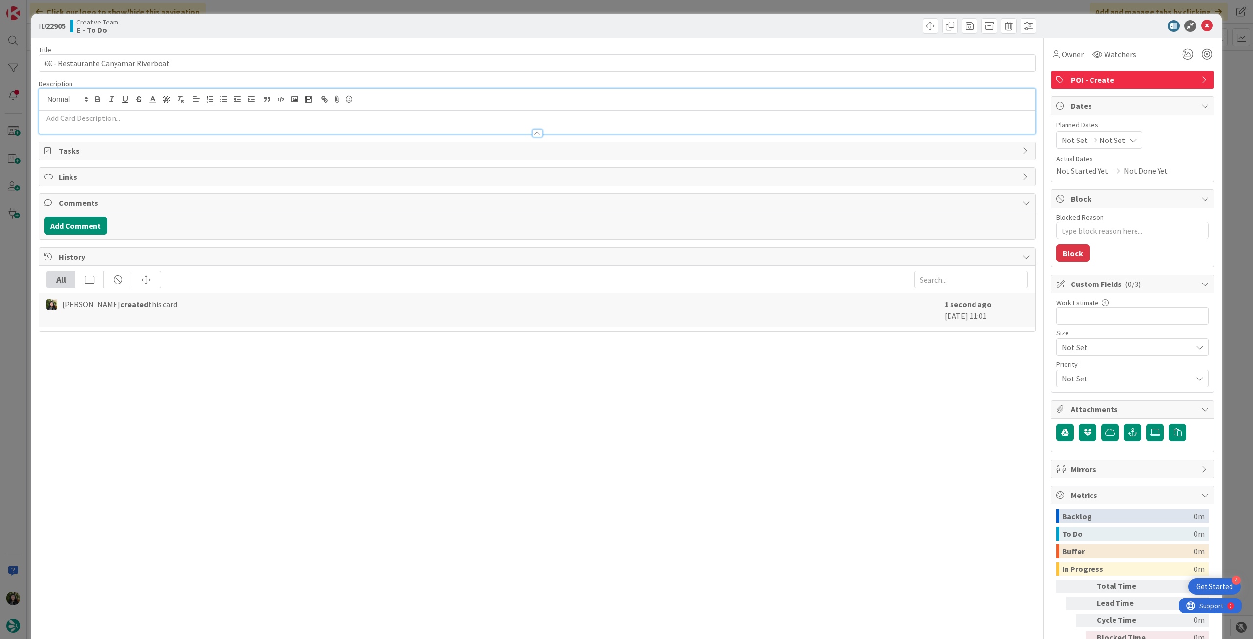
drag, startPoint x: 138, startPoint y: 112, endPoint x: 149, endPoint y: 120, distance: 14.4
click at [138, 113] on div at bounding box center [537, 122] width 996 height 23
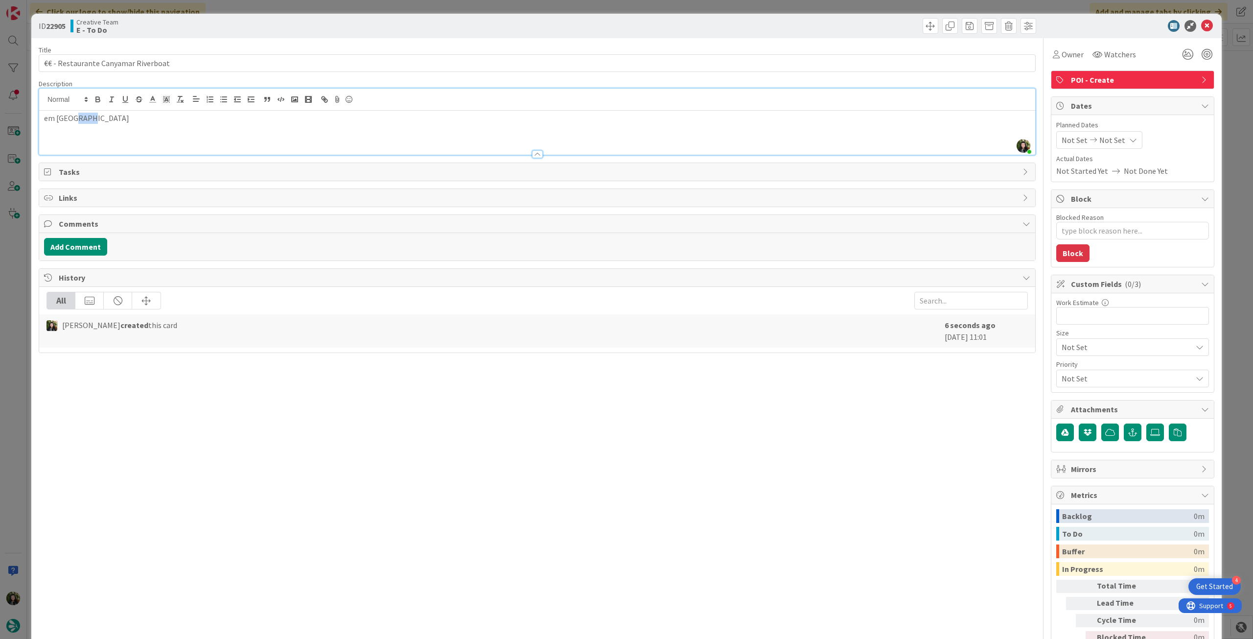
drag, startPoint x: 96, startPoint y: 120, endPoint x: 132, endPoint y: 106, distance: 38.2
click at [78, 120] on p "em Capdetera" at bounding box center [537, 118] width 987 height 11
click at [504, 61] on input "€€ - Restaurante Canyamar Riverboat" at bounding box center [537, 63] width 997 height 18
click at [1202, 24] on icon at bounding box center [1208, 26] width 12 height 12
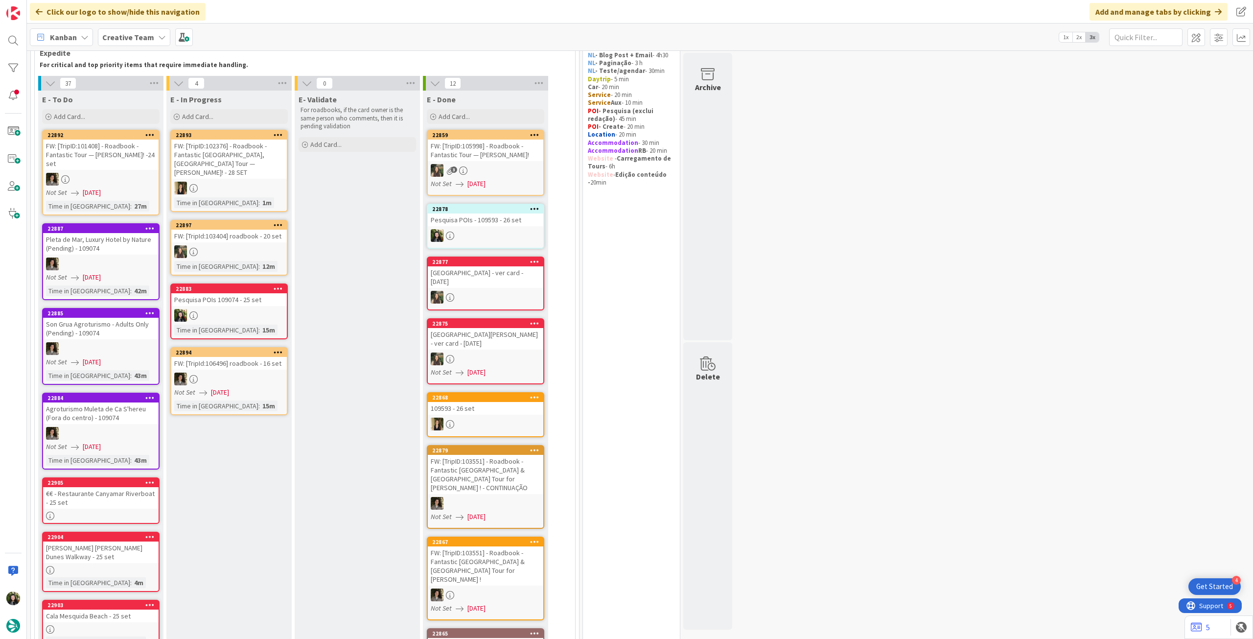
click at [241, 309] on div at bounding box center [229, 315] width 116 height 13
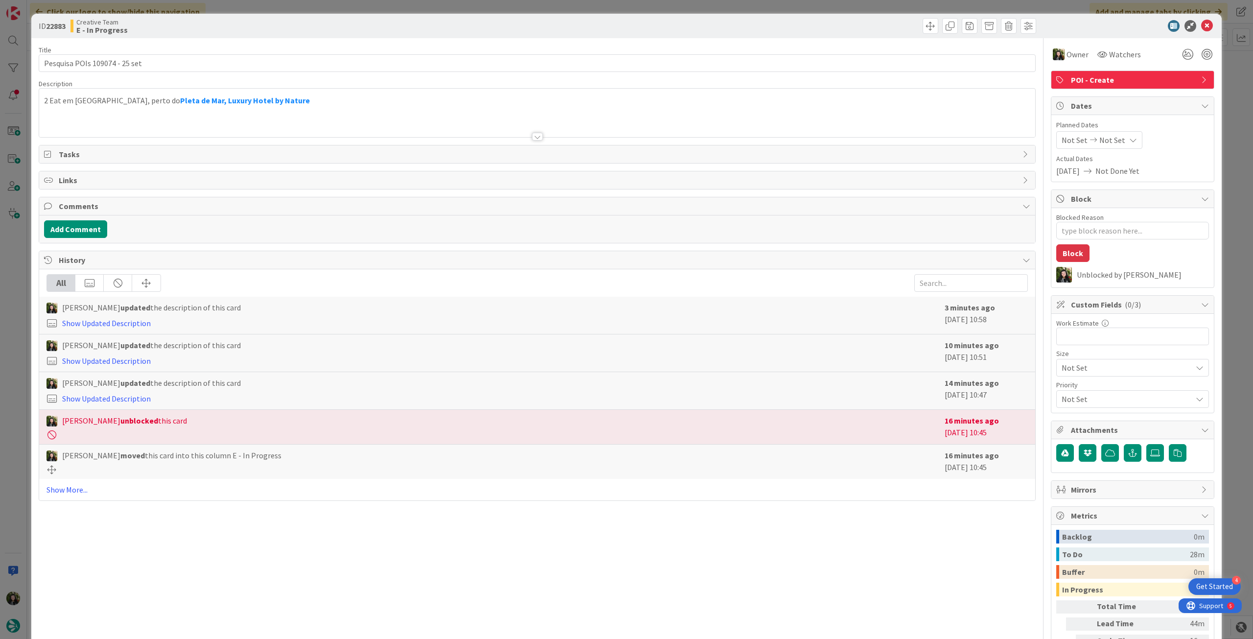
click at [188, 121] on div at bounding box center [537, 124] width 996 height 25
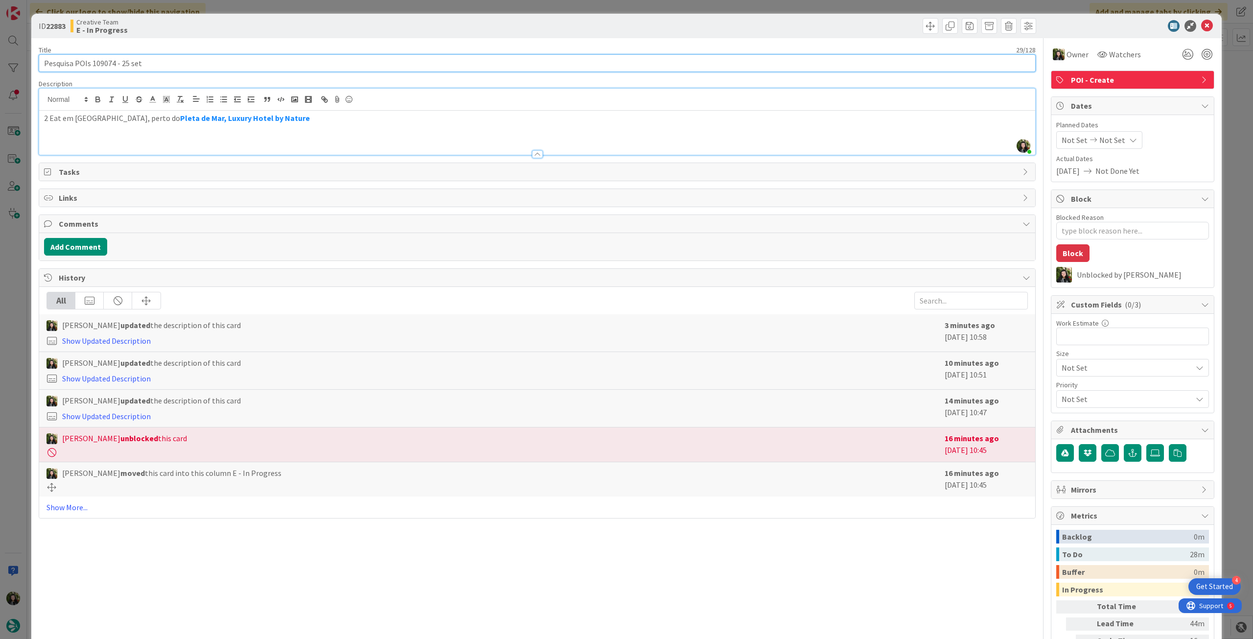
drag, startPoint x: 94, startPoint y: 63, endPoint x: 115, endPoint y: 63, distance: 20.6
click at [115, 63] on input "Pesquisa POIs 109074 - 25 set" at bounding box center [537, 63] width 997 height 18
drag, startPoint x: 1197, startPoint y: 26, endPoint x: 778, endPoint y: 84, distance: 423.1
click at [1202, 26] on icon at bounding box center [1208, 26] width 12 height 12
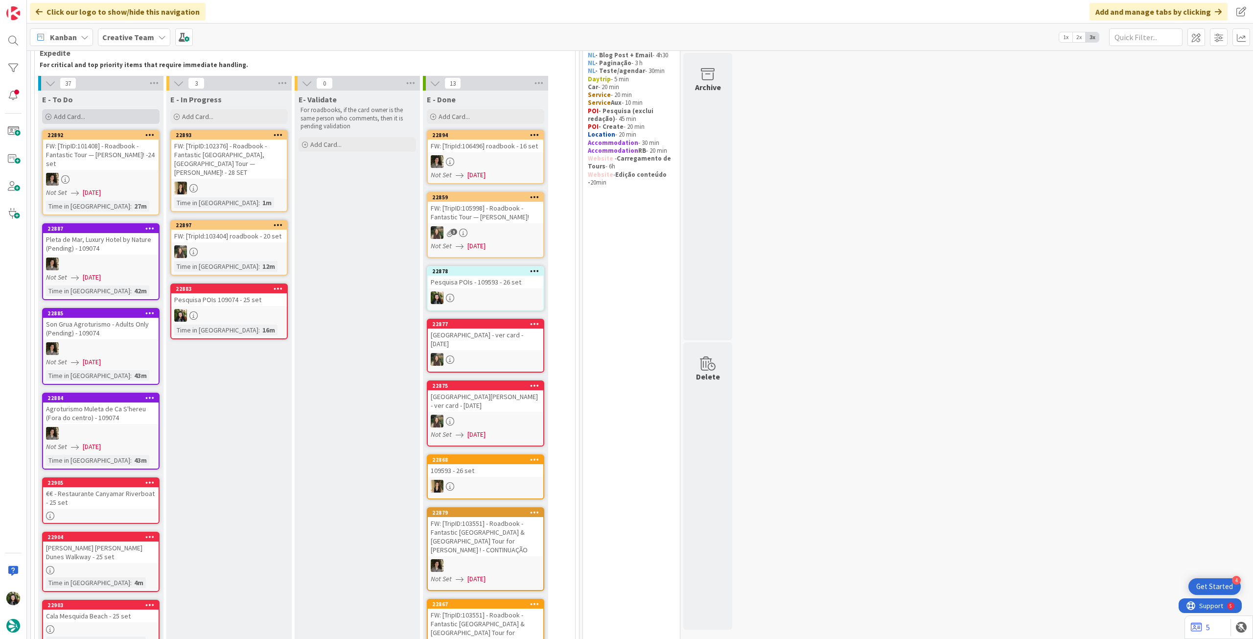
click at [128, 122] on div "Add Card..." at bounding box center [101, 116] width 118 height 15
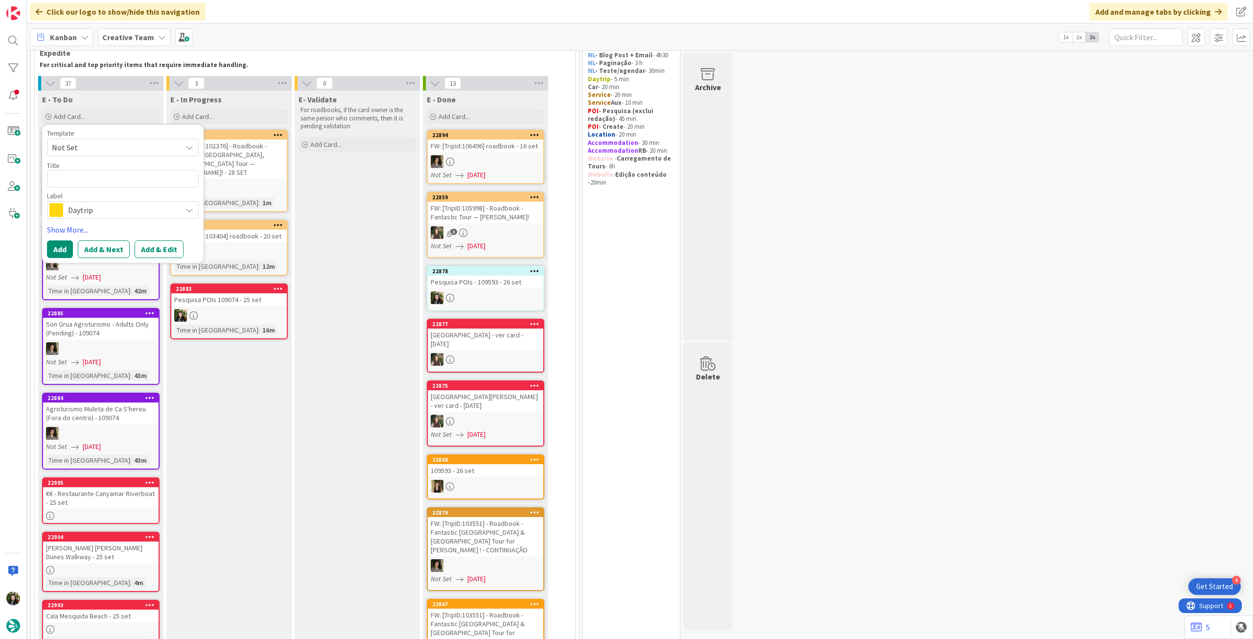
click at [96, 210] on span "Daytrip" at bounding box center [122, 210] width 109 height 14
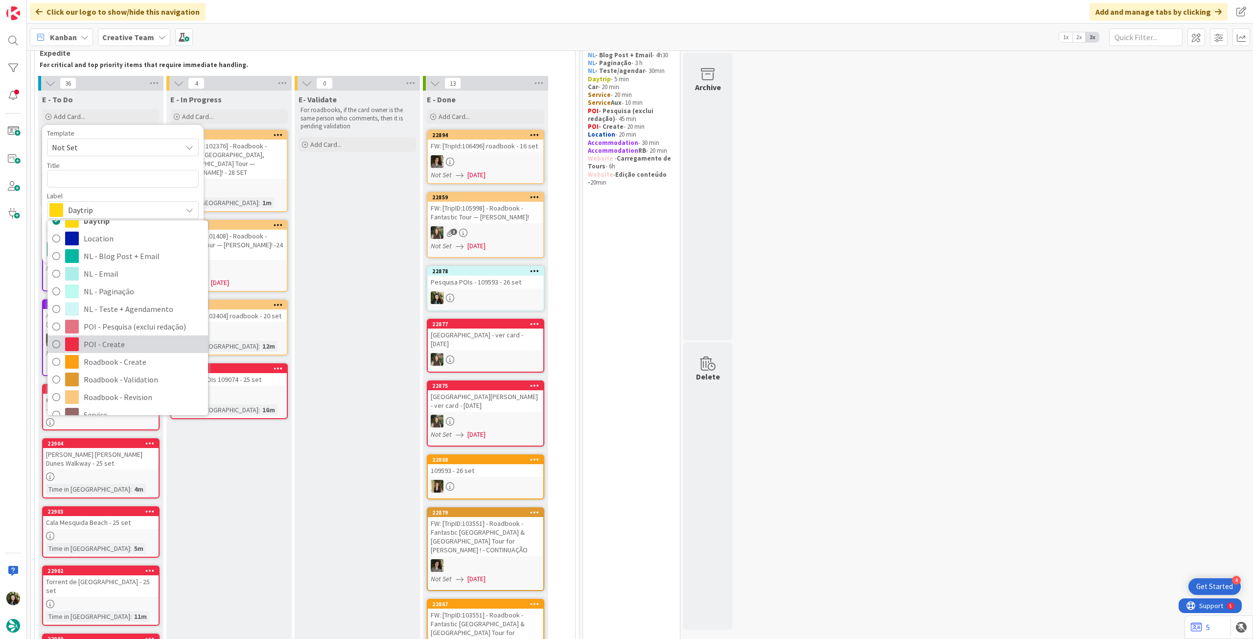
drag, startPoint x: 137, startPoint y: 338, endPoint x: 132, endPoint y: 264, distance: 74.1
click at [137, 338] on span "POI - Create" at bounding box center [143, 344] width 119 height 15
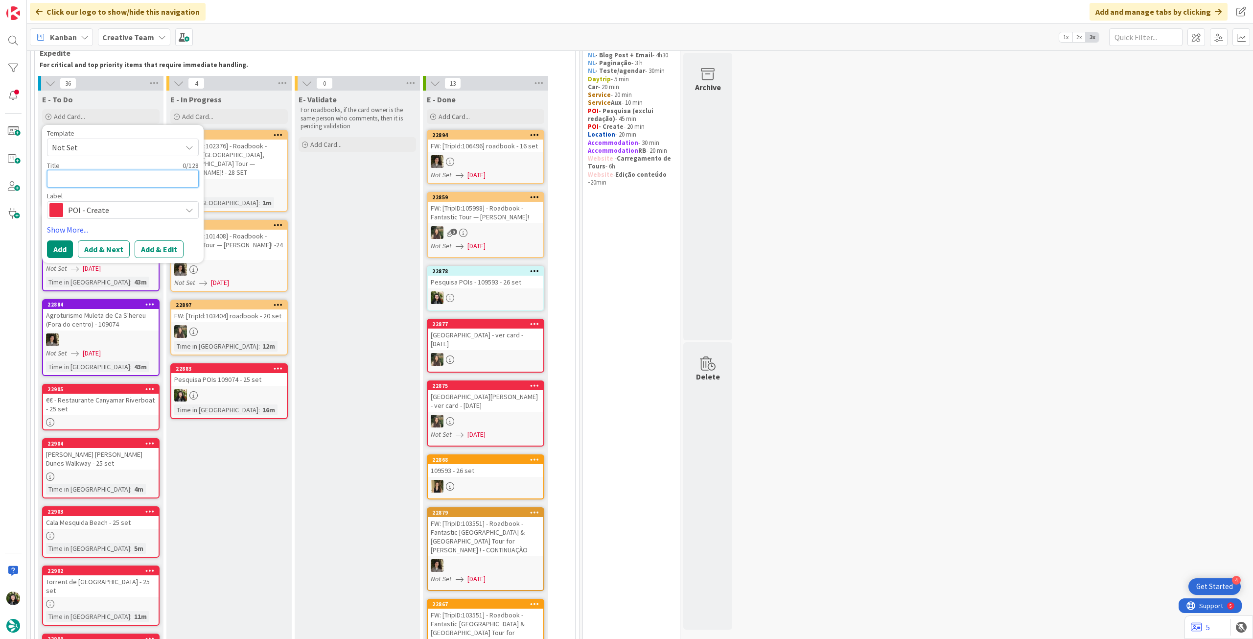
click at [152, 181] on textarea at bounding box center [123, 179] width 152 height 18
paste textarea "Voro Restaurant"
click at [61, 244] on button "Add" at bounding box center [60, 249] width 26 height 18
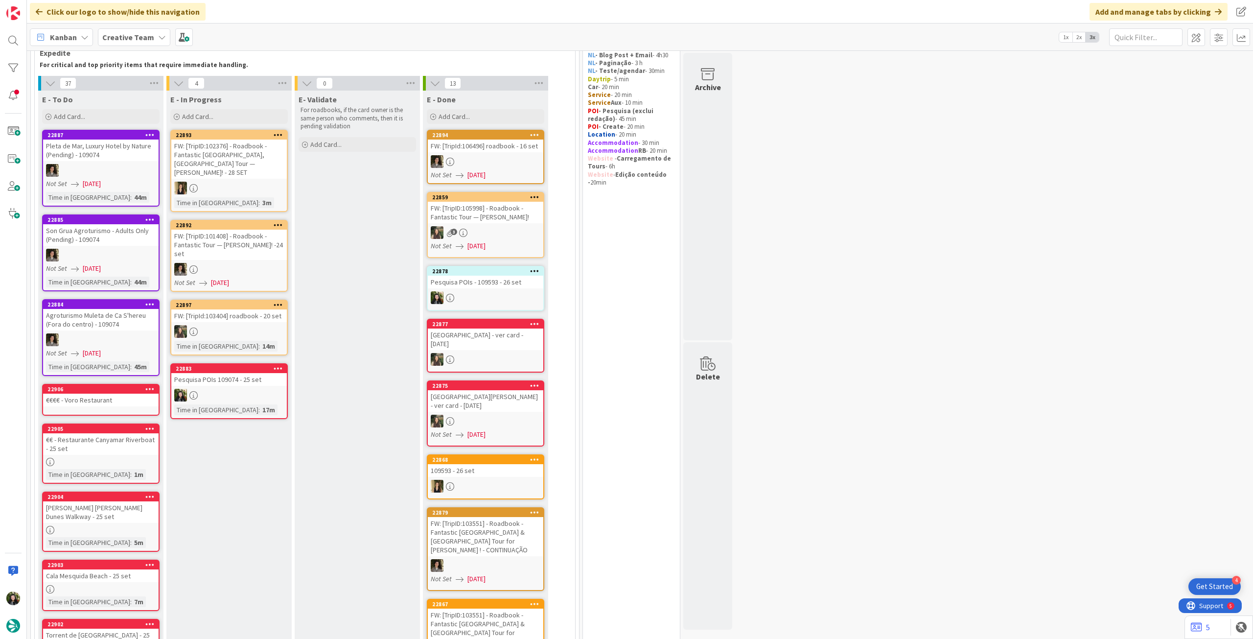
click at [94, 410] on link "22906 €€€€ - Voro Restaurant" at bounding box center [101, 400] width 118 height 32
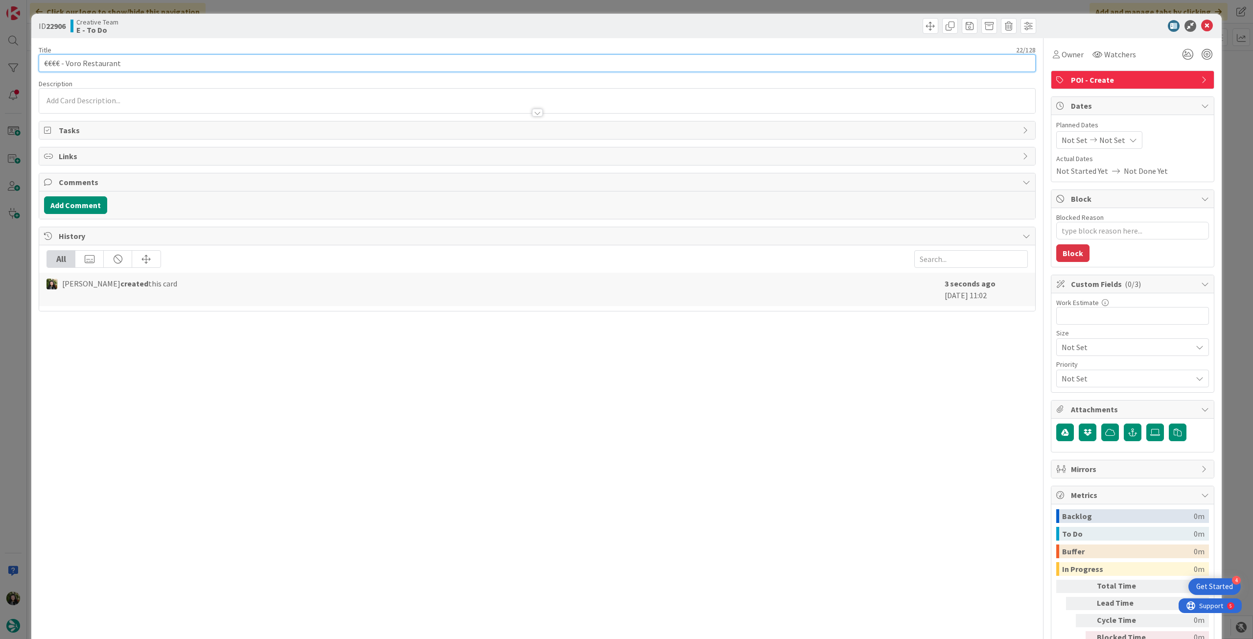
click at [212, 60] on input "€€€€ - Voro Restaurant" at bounding box center [537, 63] width 997 height 18
click at [195, 96] on div "[PERSON_NAME] just joined" at bounding box center [537, 101] width 996 height 24
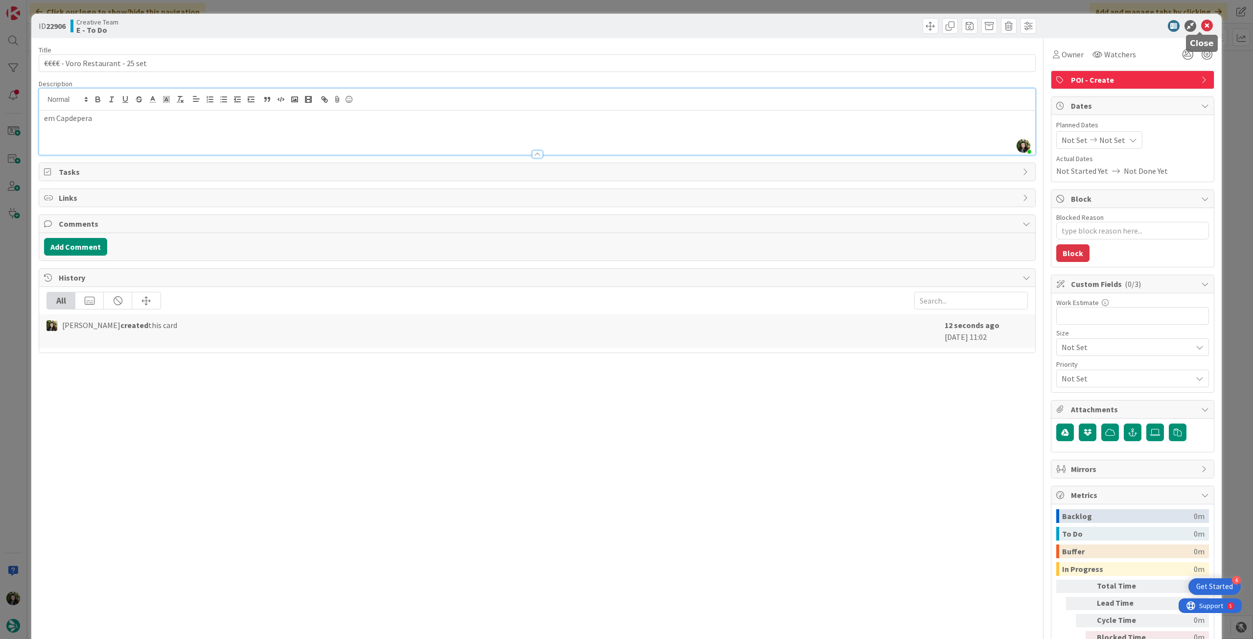
drag, startPoint x: 1201, startPoint y: 25, endPoint x: 916, endPoint y: 131, distance: 304.2
click at [1202, 25] on icon at bounding box center [1208, 26] width 12 height 12
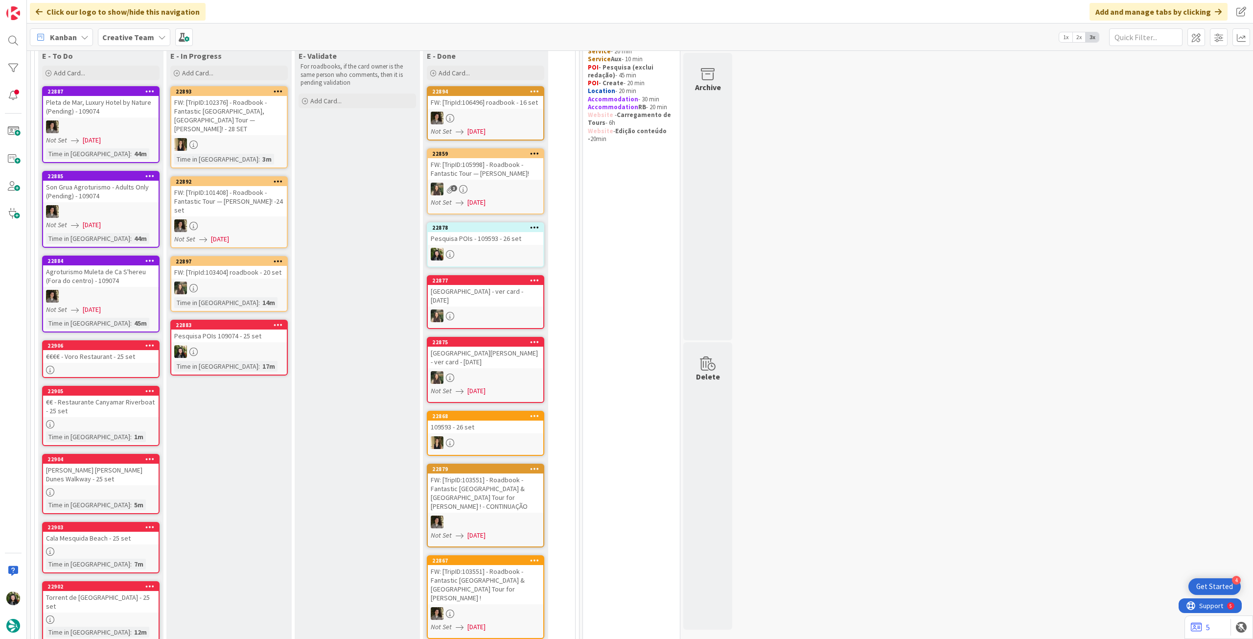
scroll to position [121, 0]
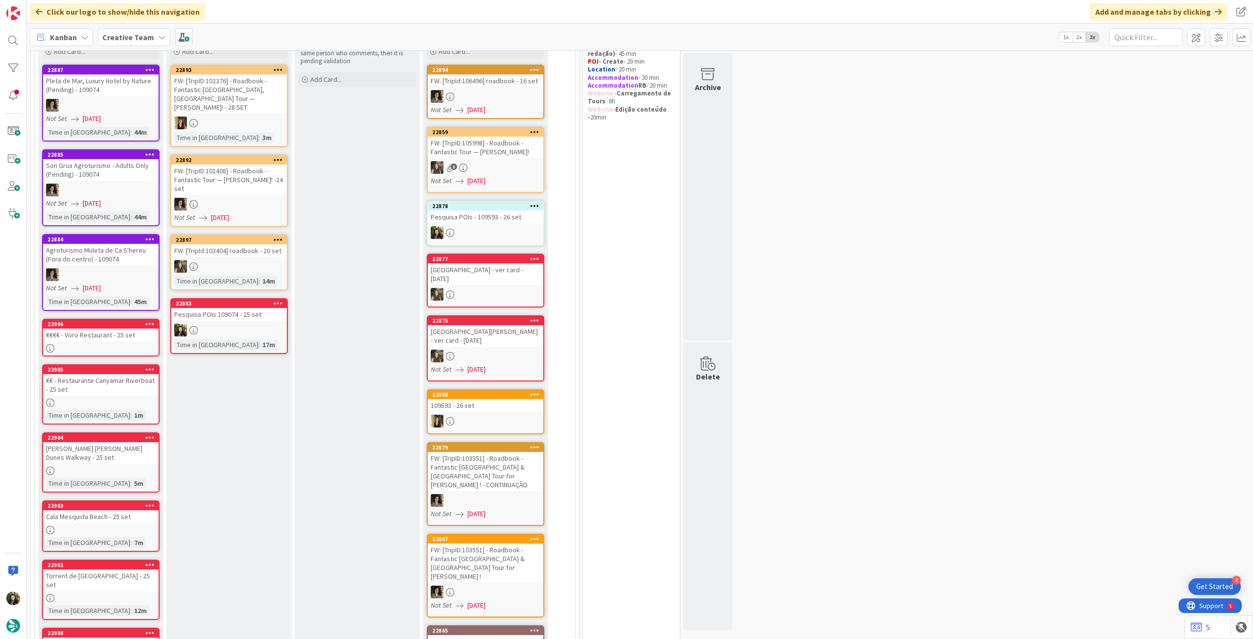
click at [121, 397] on link "22905 €€ - Restaurante Canyamar Riverboat - 25 set Time in Column : 1m" at bounding box center [101, 394] width 118 height 60
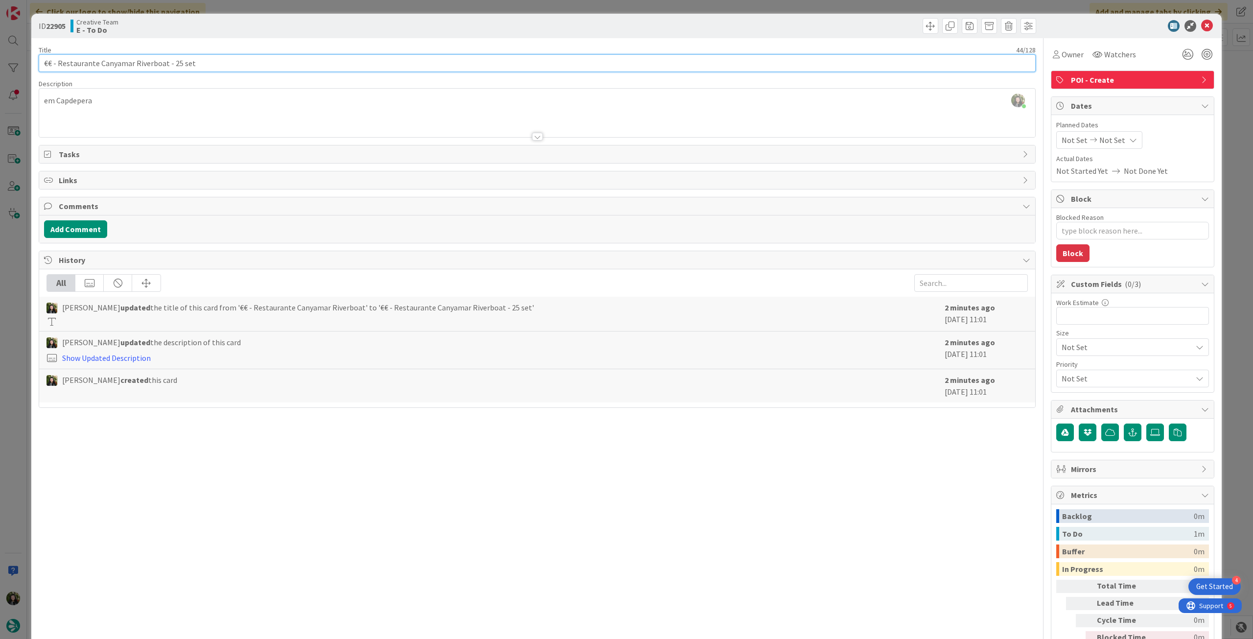
drag, startPoint x: 58, startPoint y: 65, endPoint x: 241, endPoint y: 71, distance: 183.2
click at [165, 59] on input "€€ - Restaurante Canyamar Riverboat - 25 set" at bounding box center [537, 63] width 997 height 18
click at [163, 68] on input "€€ - Restaurante Canyamar Riverboat - 25 set" at bounding box center [537, 63] width 997 height 18
click at [1202, 26] on icon at bounding box center [1208, 26] width 12 height 12
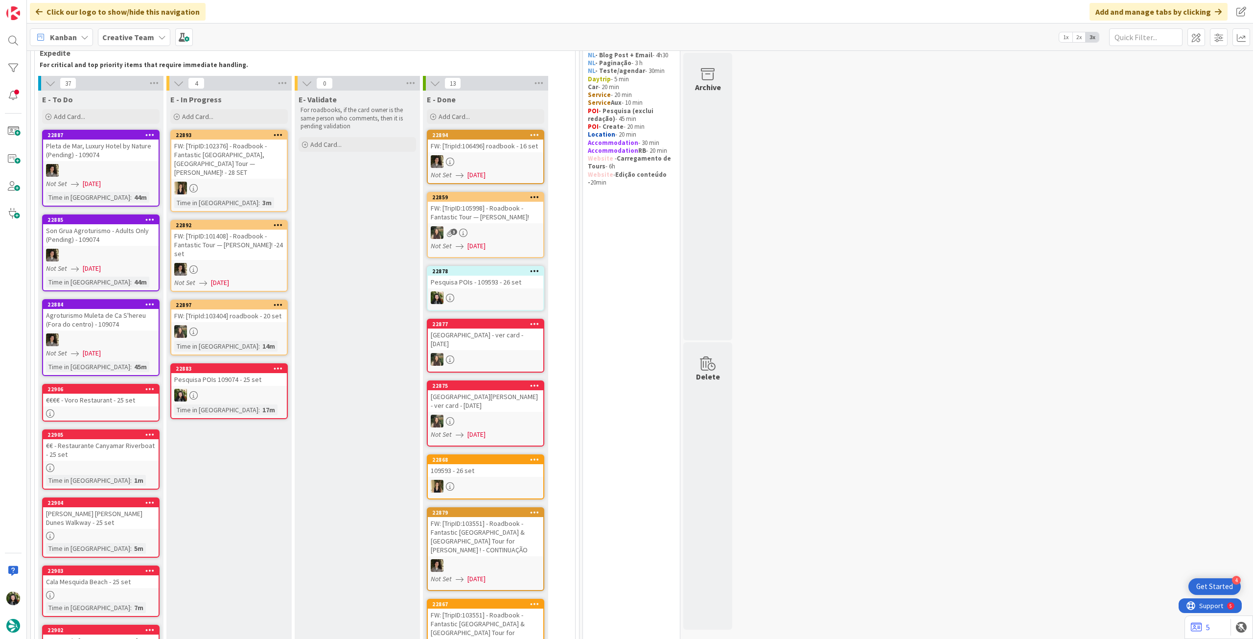
click at [113, 162] on link "22887 Pleta de Mar, Luxury Hotel by Nature (Pending) - 109074 Not Set 11/09/202…" at bounding box center [101, 168] width 118 height 77
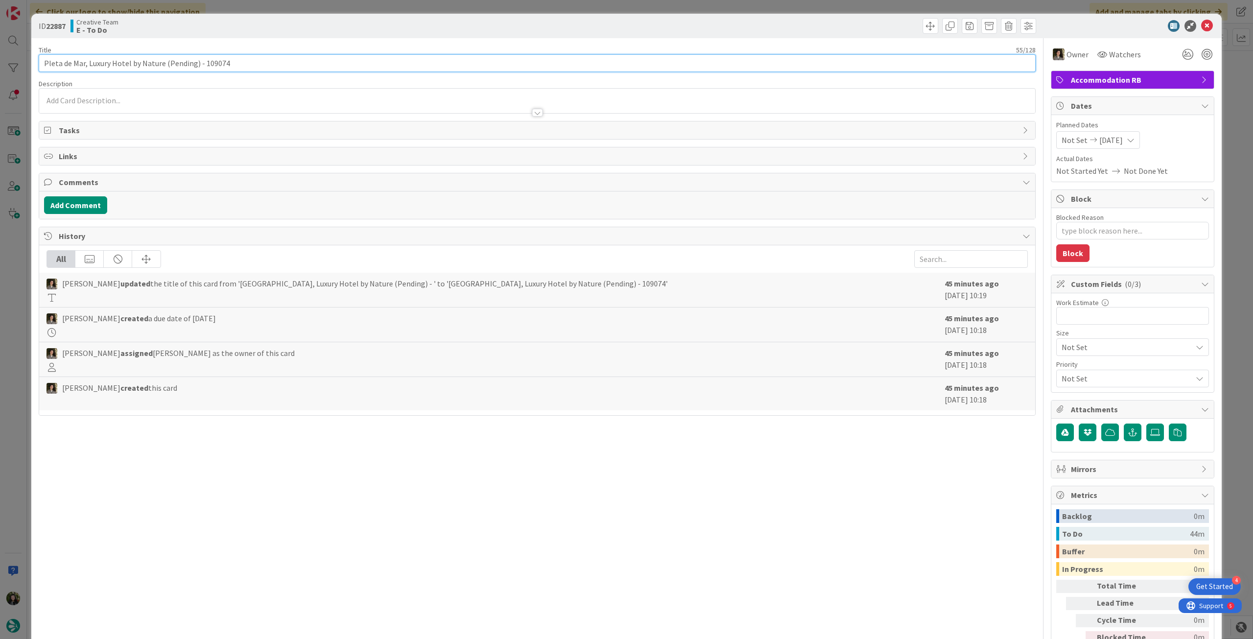
drag, startPoint x: 201, startPoint y: 64, endPoint x: 222, endPoint y: 1, distance: 66.6
click at [277, 61] on input "Pleta de Mar, Luxury Hotel by Nature (Pending) - 109074" at bounding box center [537, 63] width 997 height 18
click at [1202, 26] on icon at bounding box center [1208, 26] width 12 height 12
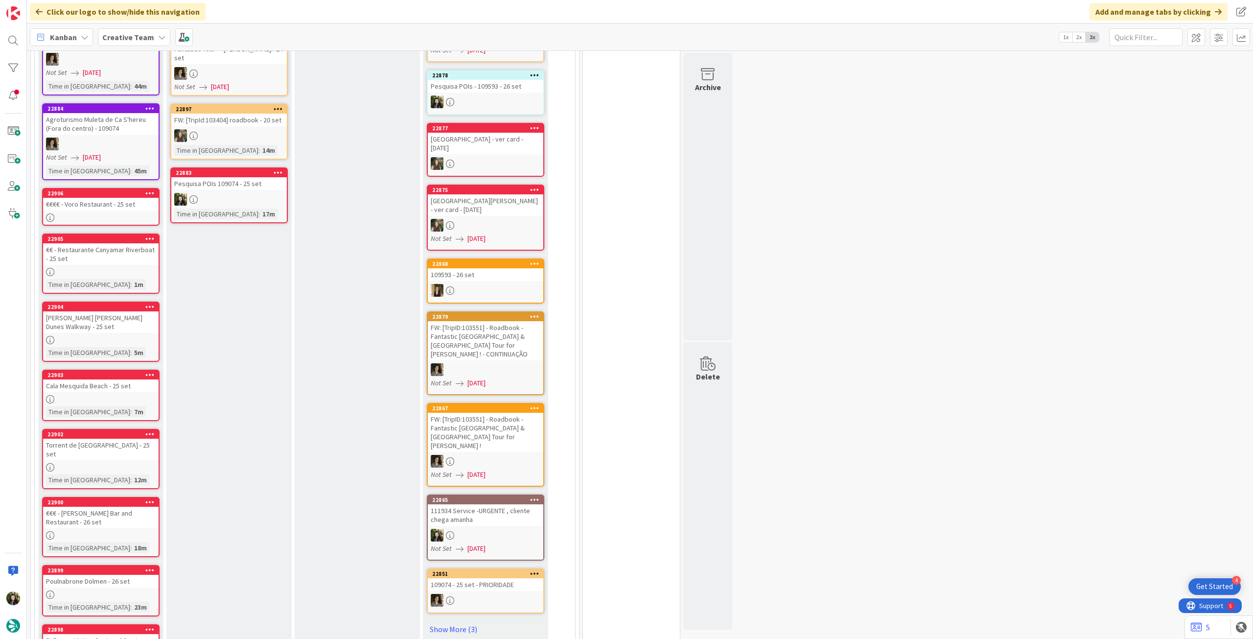
click at [141, 273] on div at bounding box center [101, 272] width 116 height 8
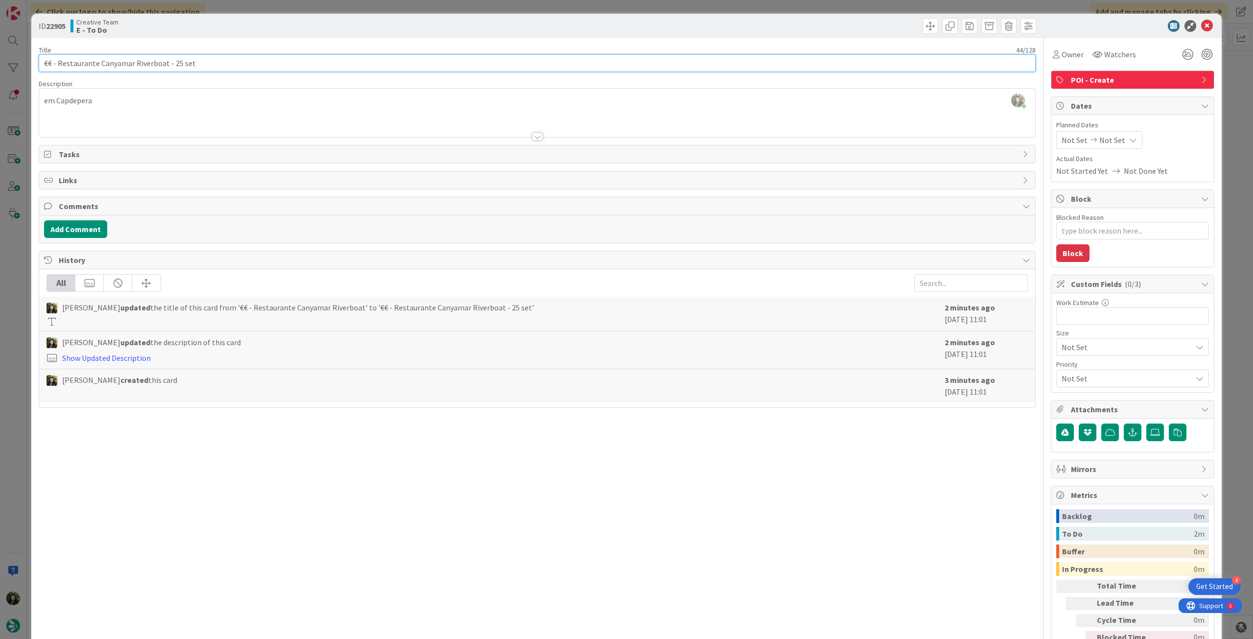
drag, startPoint x: 165, startPoint y: 61, endPoint x: 274, endPoint y: 11, distance: 120.5
click at [57, 65] on input "€€ - Restaurante Canyamar Riverboat - 25 set" at bounding box center [537, 63] width 997 height 18
click at [1202, 25] on icon at bounding box center [1208, 26] width 12 height 12
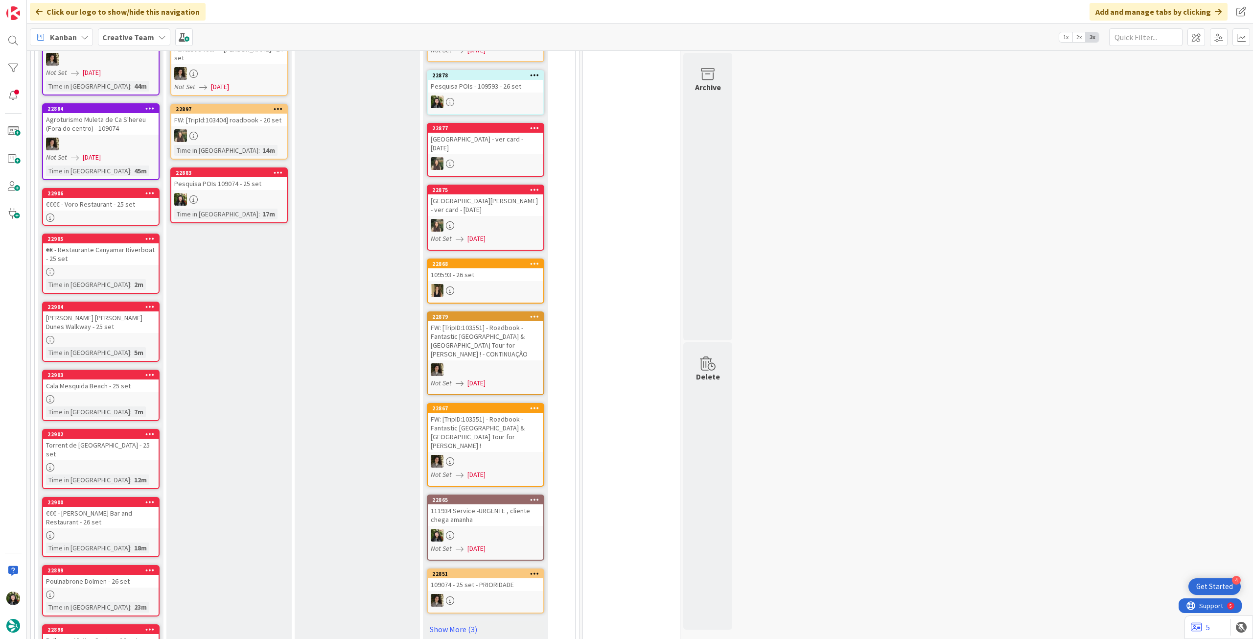
click at [151, 239] on icon at bounding box center [149, 238] width 9 height 7
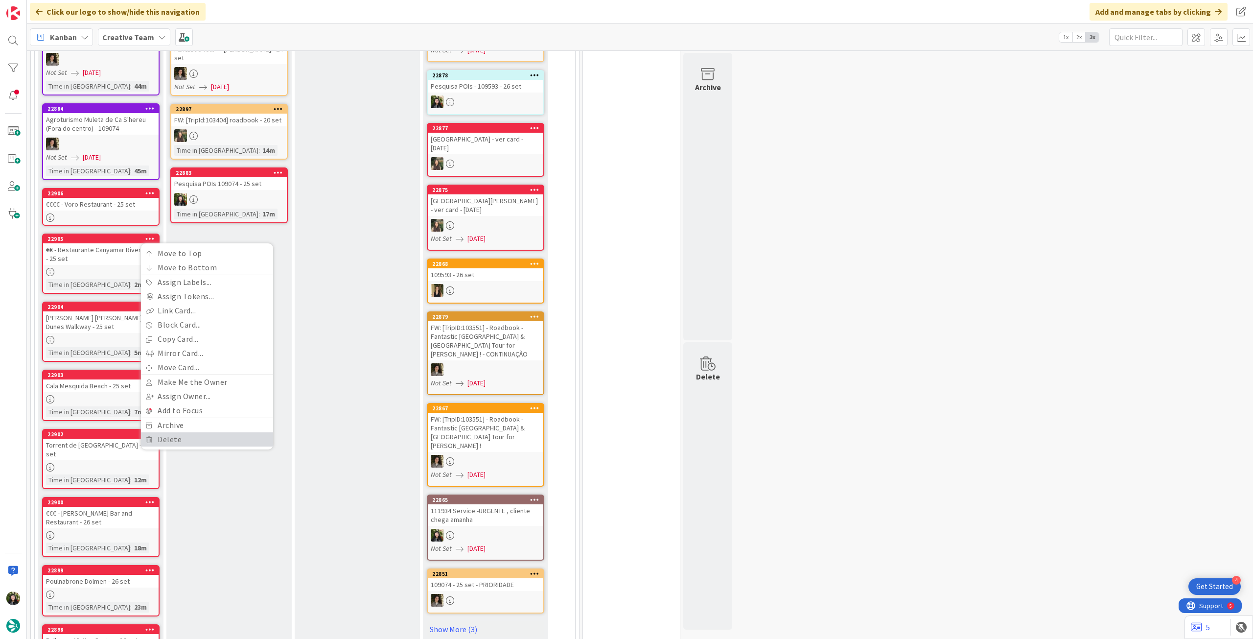
click at [182, 436] on link "Delete" at bounding box center [207, 439] width 132 height 14
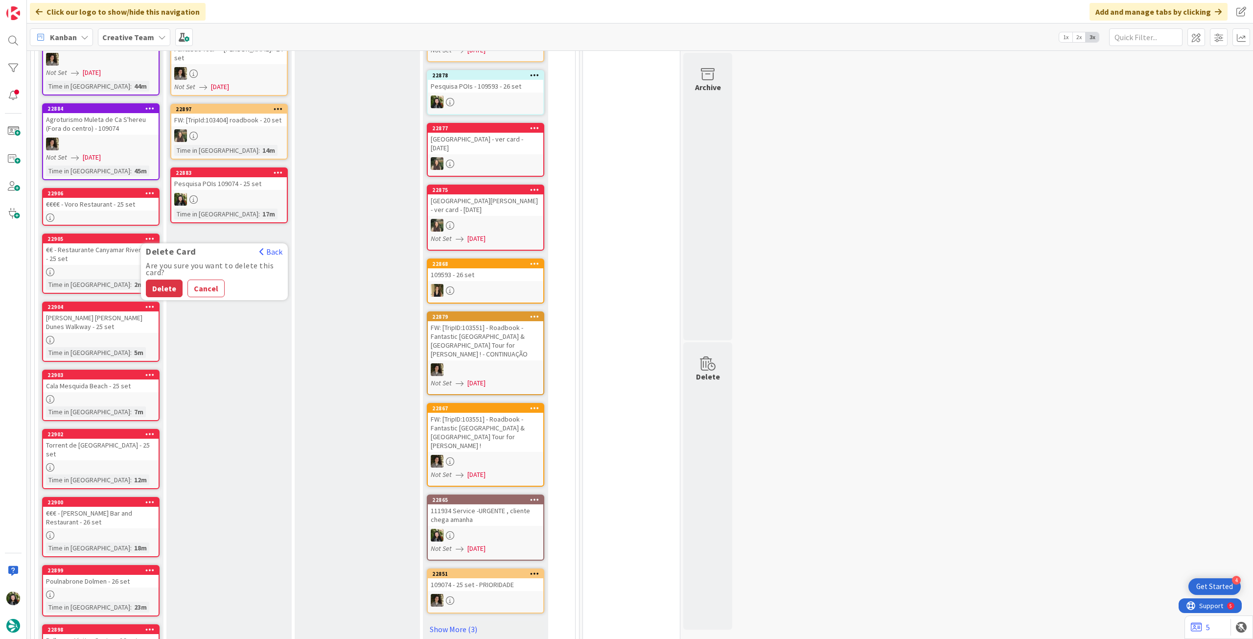
click at [166, 289] on button "Delete" at bounding box center [164, 289] width 37 height 18
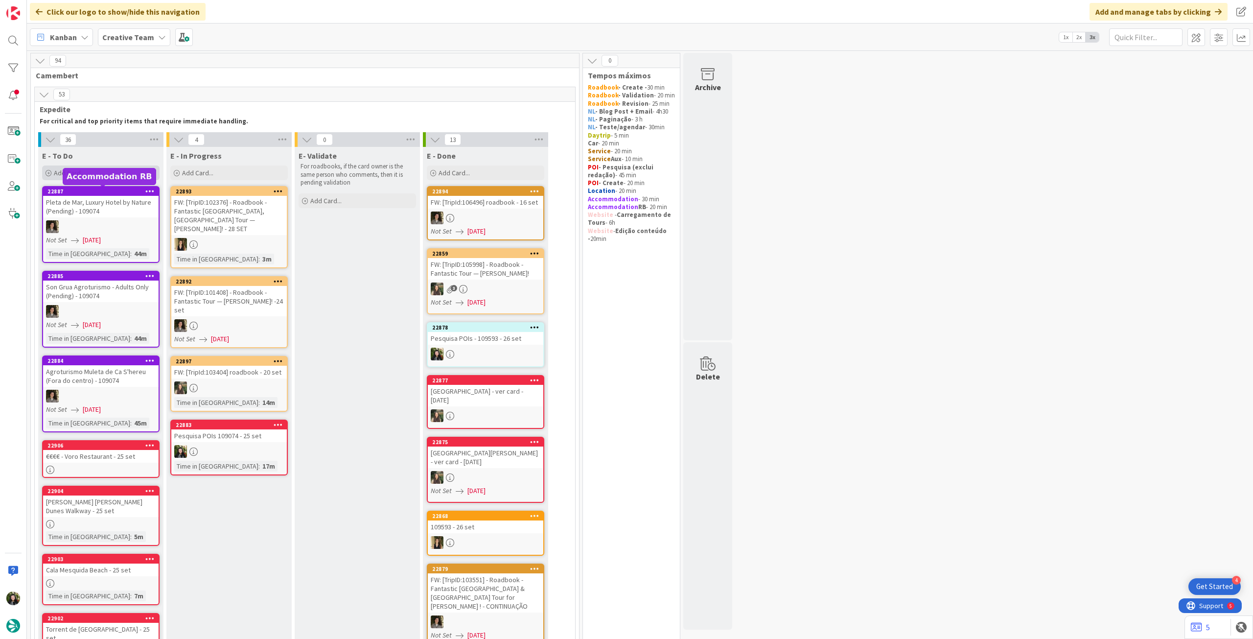
click at [121, 173] on div "Add Card..." at bounding box center [101, 172] width 118 height 15
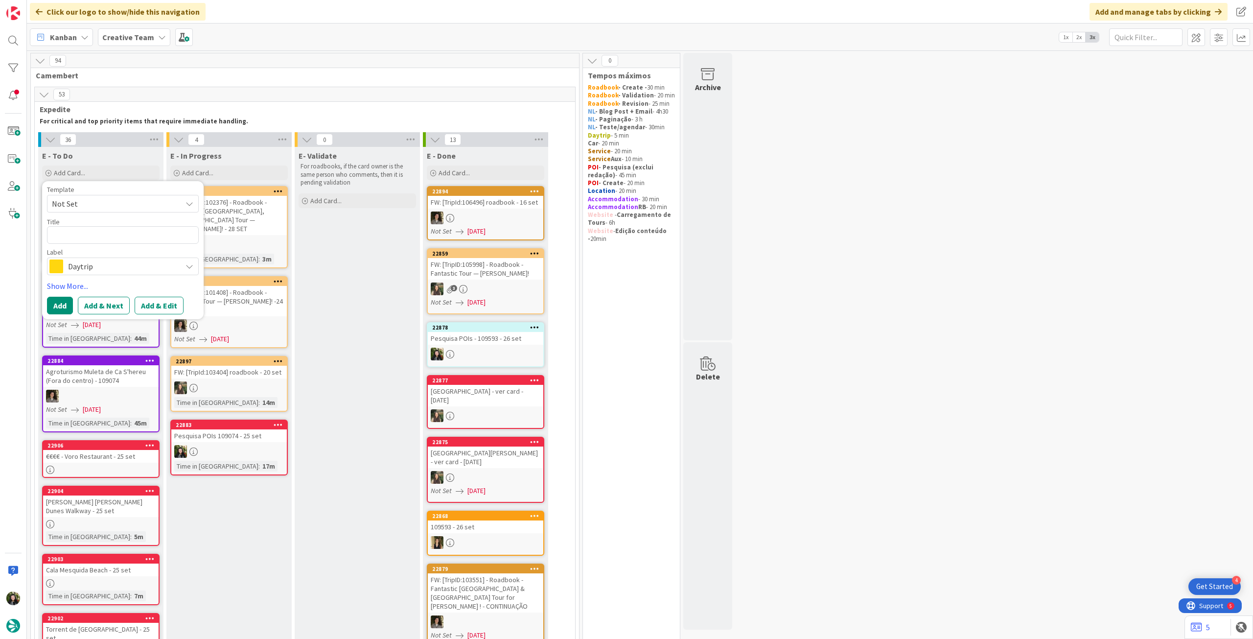
click at [109, 263] on span "Daytrip" at bounding box center [122, 266] width 109 height 14
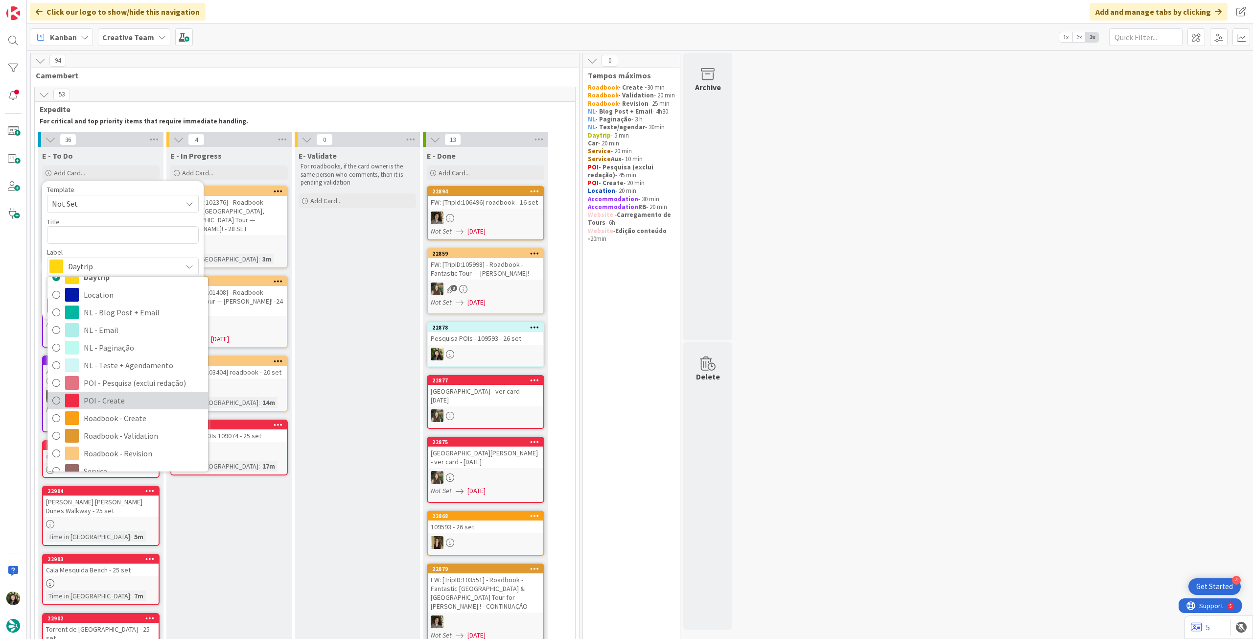
drag, startPoint x: 110, startPoint y: 401, endPoint x: 109, endPoint y: 390, distance: 10.9
click at [110, 399] on span "POI - Create" at bounding box center [143, 400] width 119 height 15
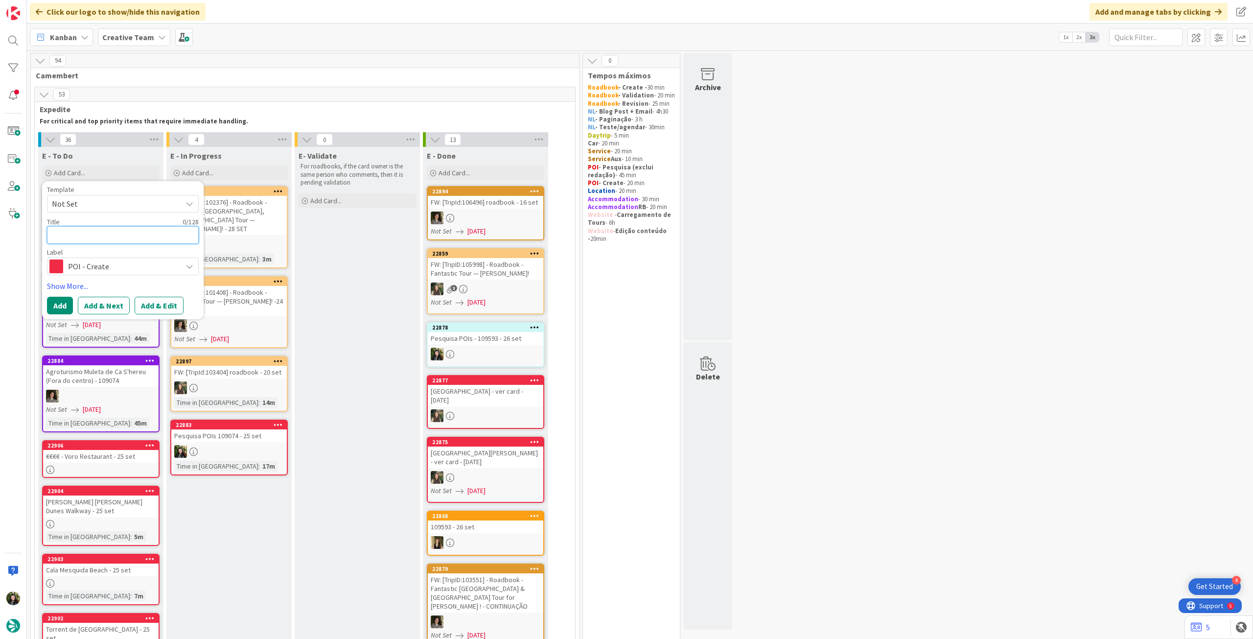
click at [127, 236] on textarea at bounding box center [123, 235] width 152 height 18
paste textarea "Restaurante Can Simoneta"
click at [54, 305] on button "Add" at bounding box center [60, 306] width 26 height 18
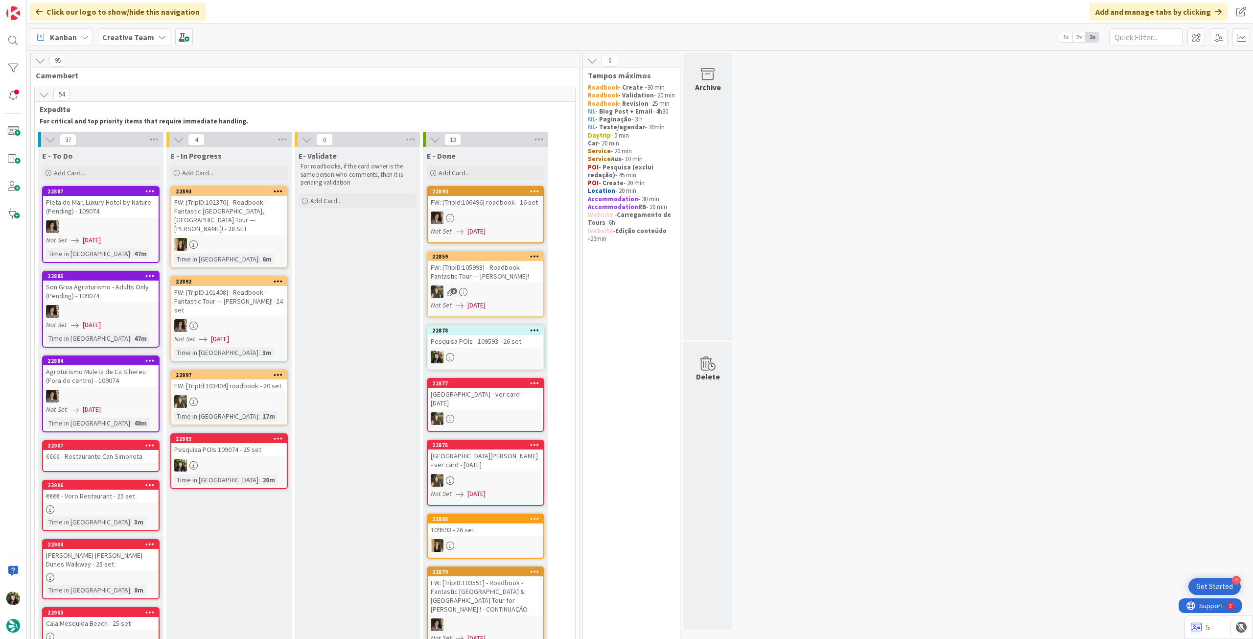
click at [104, 493] on div "€€€€ - Voro Restaurant - 25 set" at bounding box center [101, 496] width 116 height 13
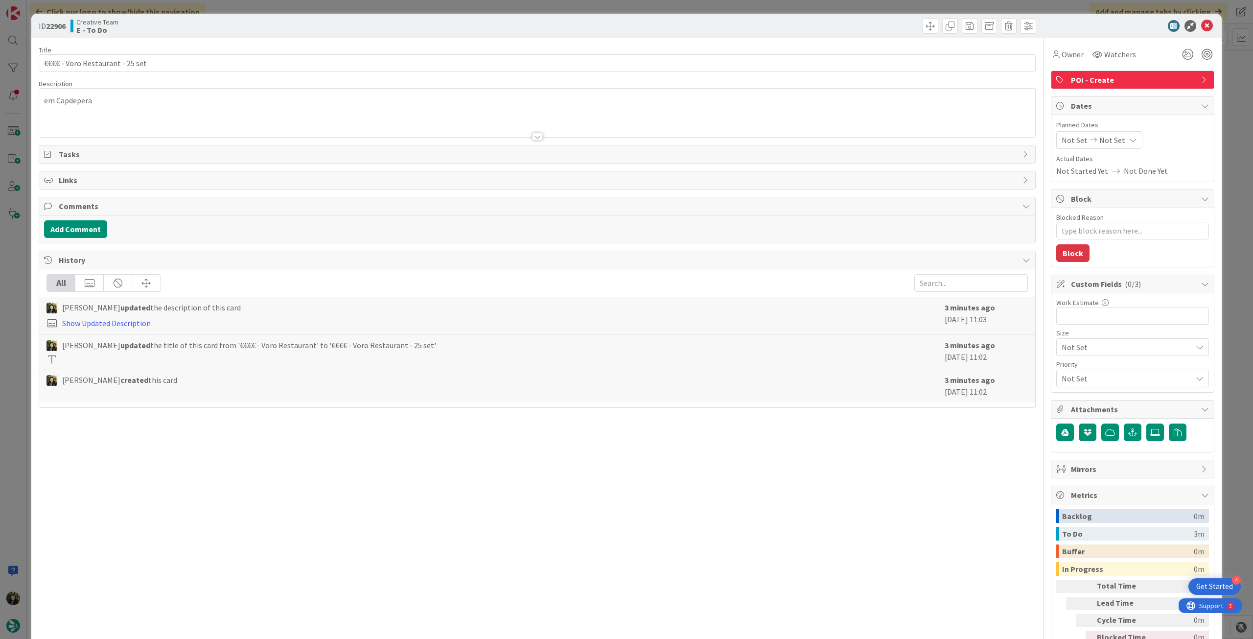
click at [116, 110] on div "em Capdepera" at bounding box center [537, 115] width 996 height 44
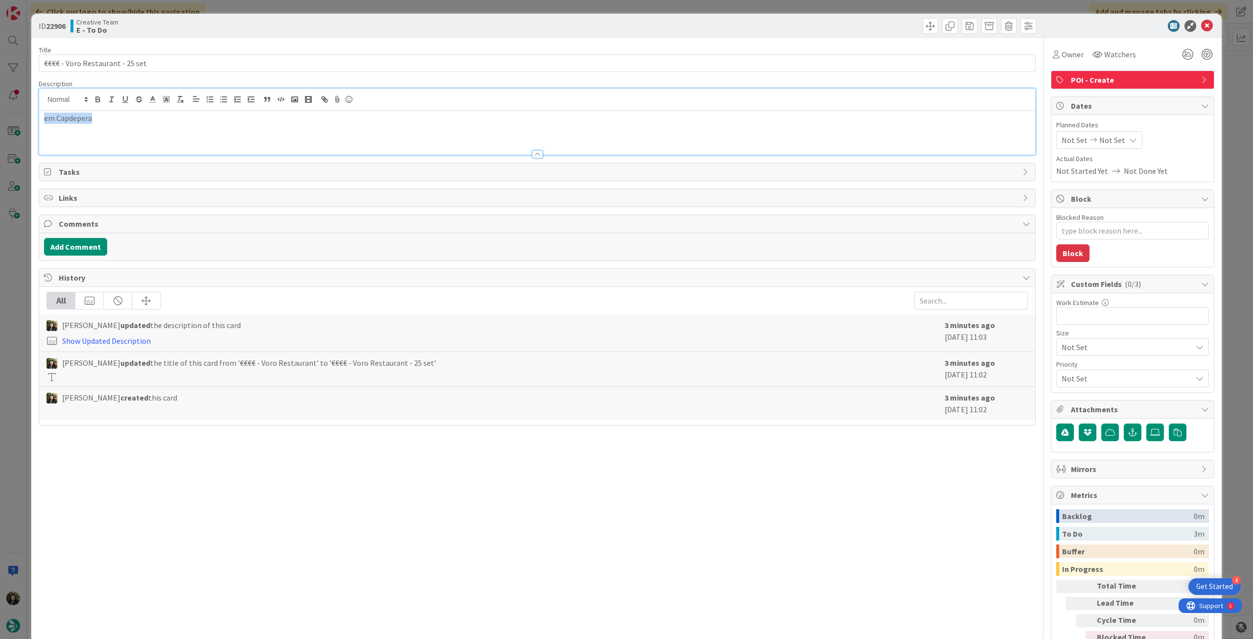
drag, startPoint x: 110, startPoint y: 120, endPoint x: 413, endPoint y: 95, distance: 304.1
click at [0, 116] on html "4 Get Started Click our logo to show/hide this navigation Add and manage tabs b…" at bounding box center [626, 319] width 1253 height 639
click at [1202, 25] on icon at bounding box center [1208, 26] width 12 height 12
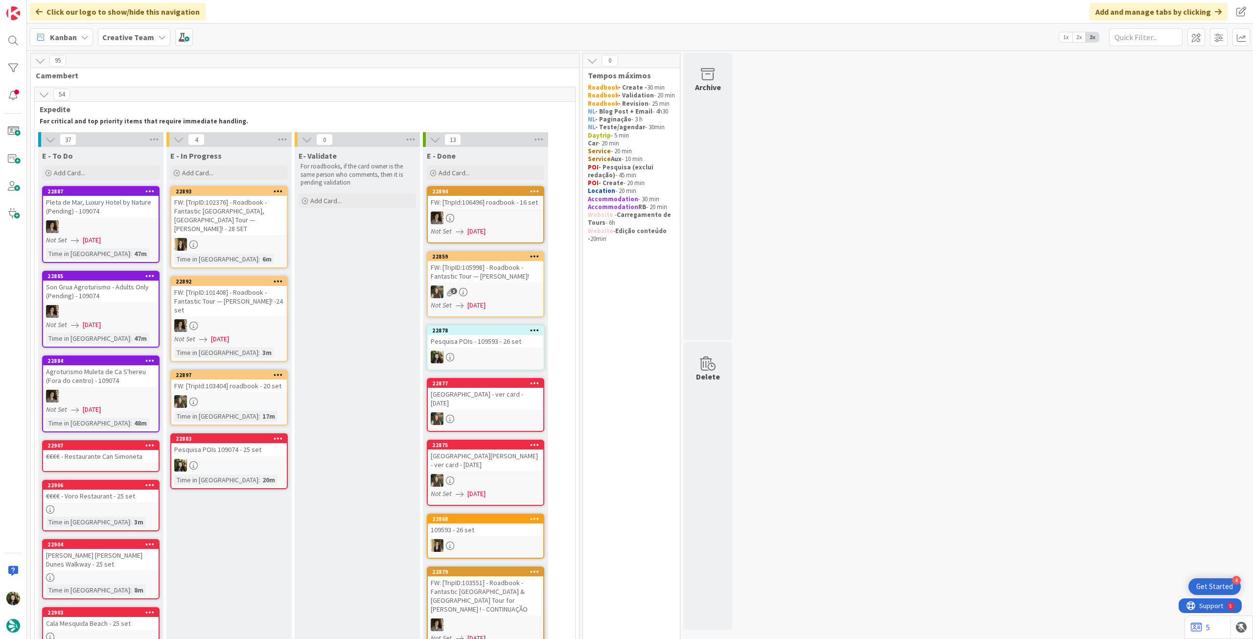
click at [69, 461] on div "€€€€ - Restaurante Can Simoneta" at bounding box center [101, 456] width 116 height 13
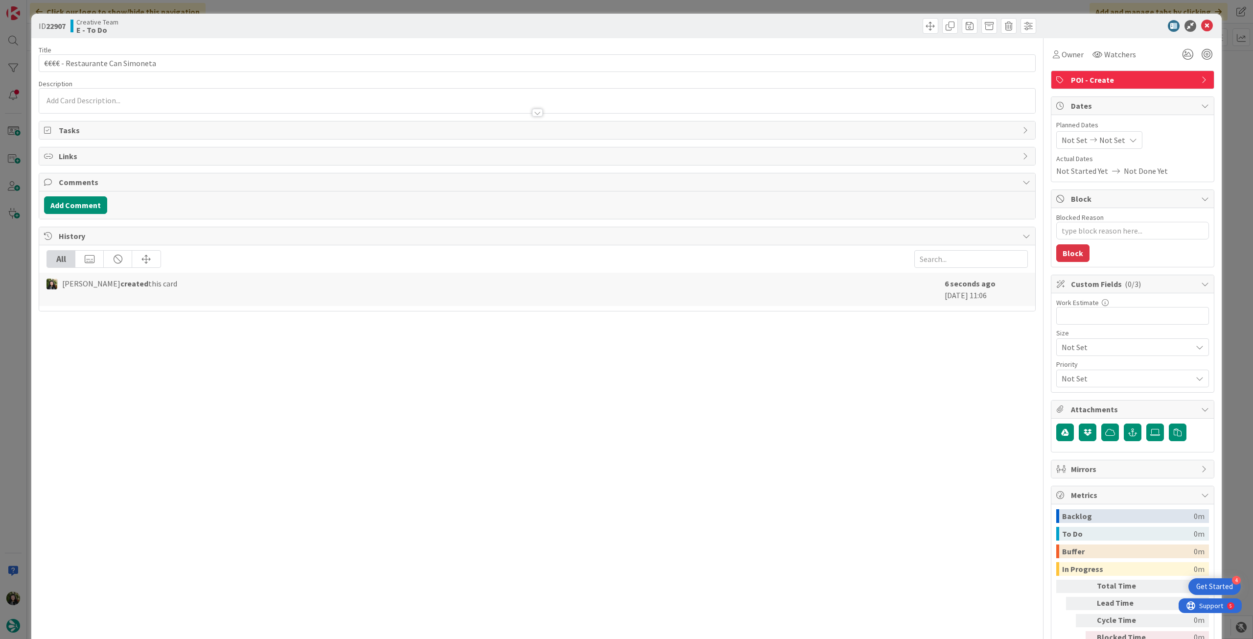
click at [146, 104] on div at bounding box center [537, 108] width 996 height 10
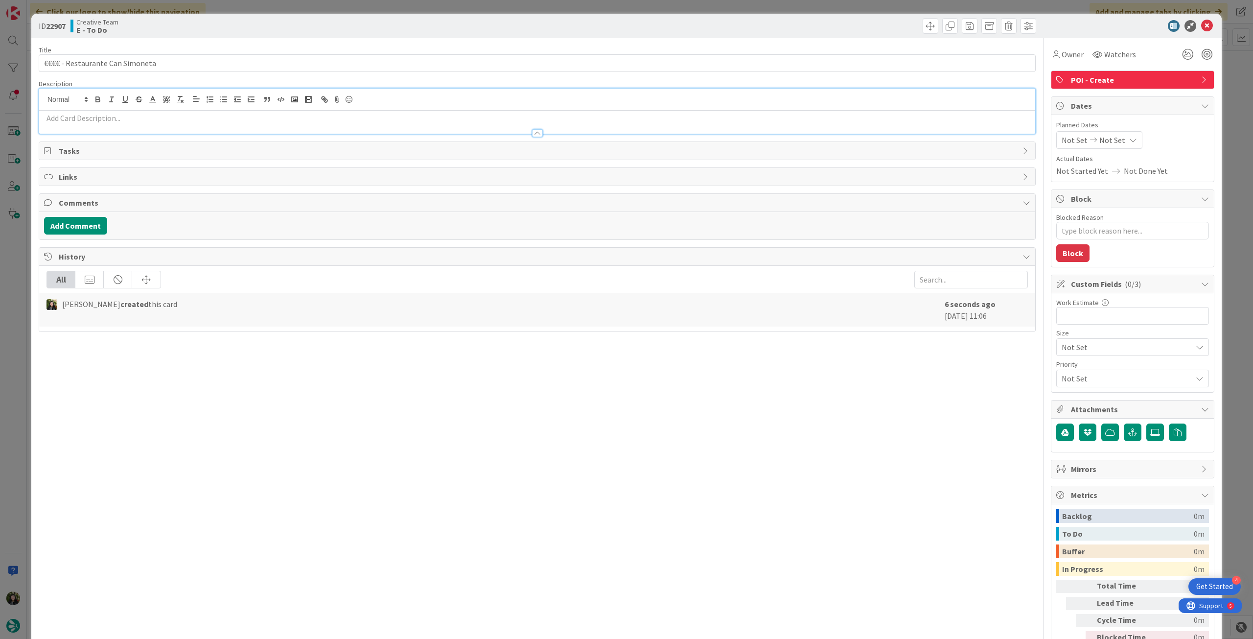
click at [141, 119] on p at bounding box center [537, 118] width 987 height 11
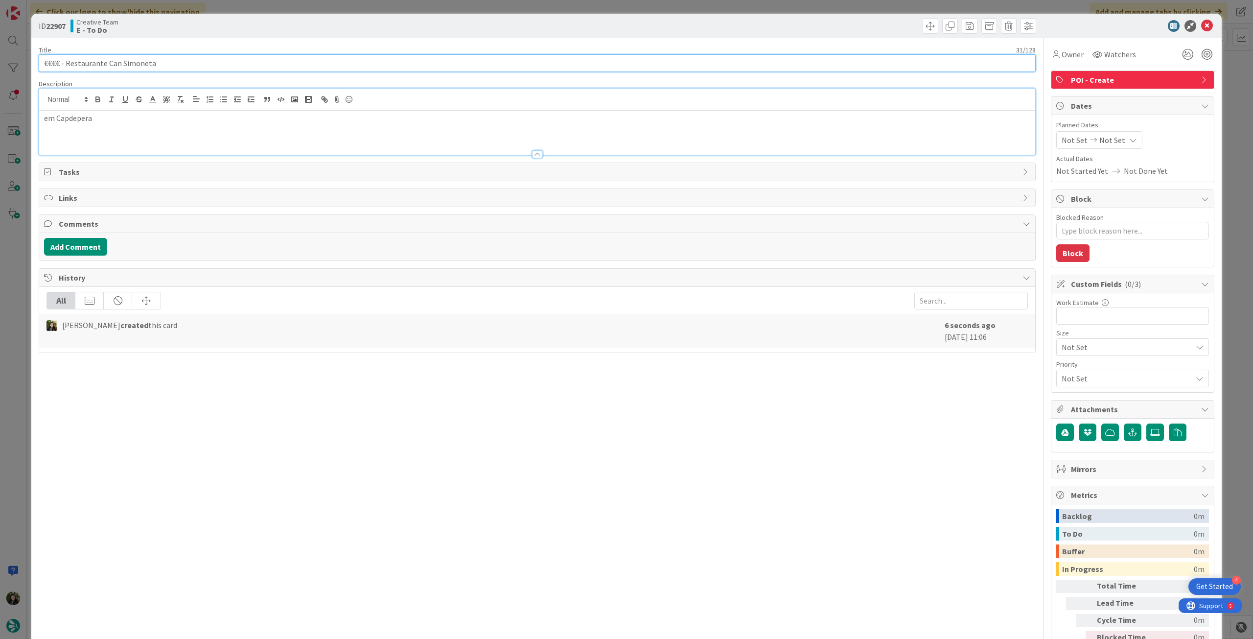
click at [258, 55] on input "€€€€ - Restaurante Can Simoneta" at bounding box center [537, 63] width 997 height 18
click at [1202, 25] on icon at bounding box center [1208, 26] width 12 height 12
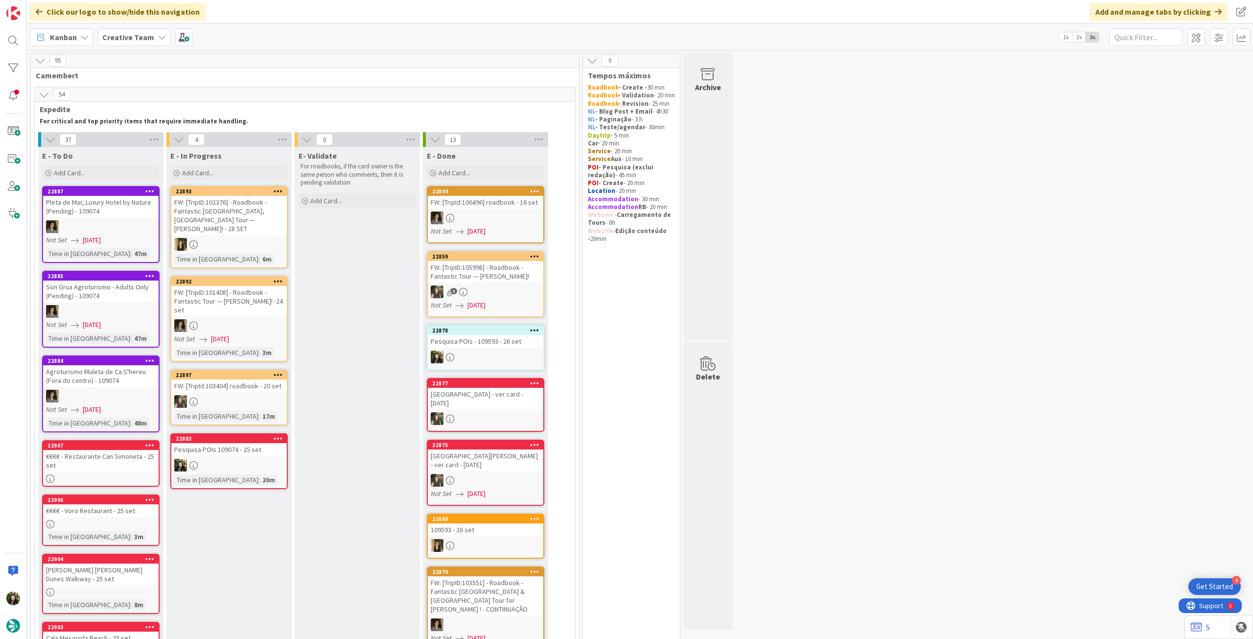
click at [228, 459] on div at bounding box center [229, 465] width 116 height 13
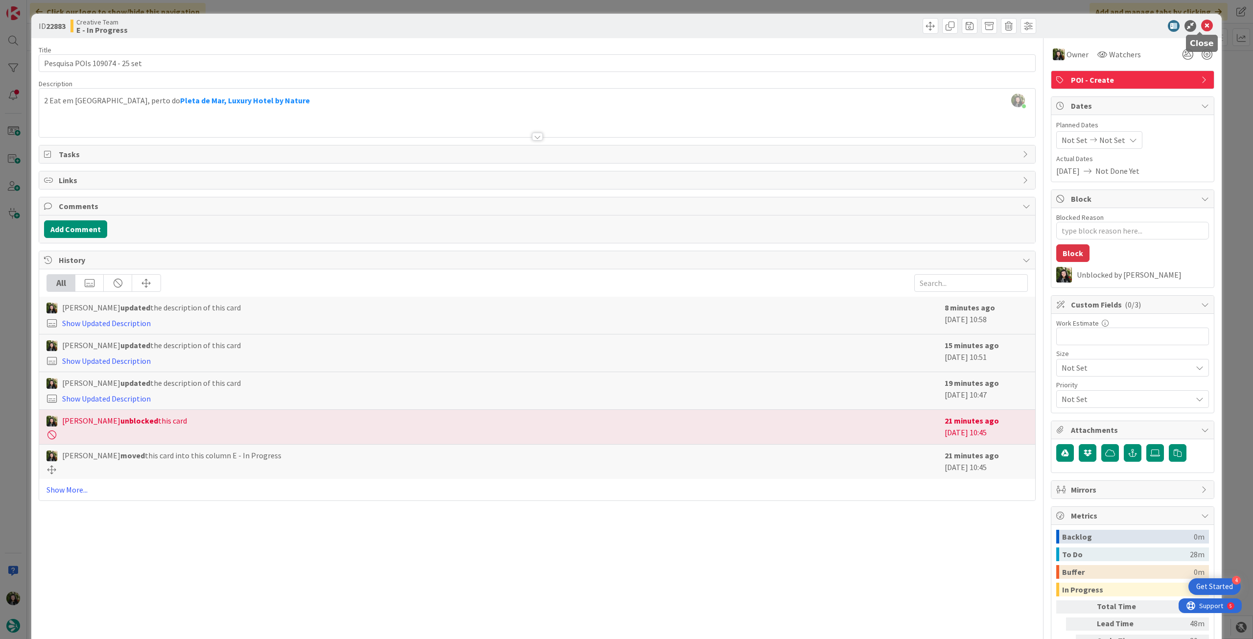
drag, startPoint x: 1202, startPoint y: 24, endPoint x: 696, endPoint y: 175, distance: 528.2
click at [1202, 26] on icon at bounding box center [1208, 26] width 12 height 12
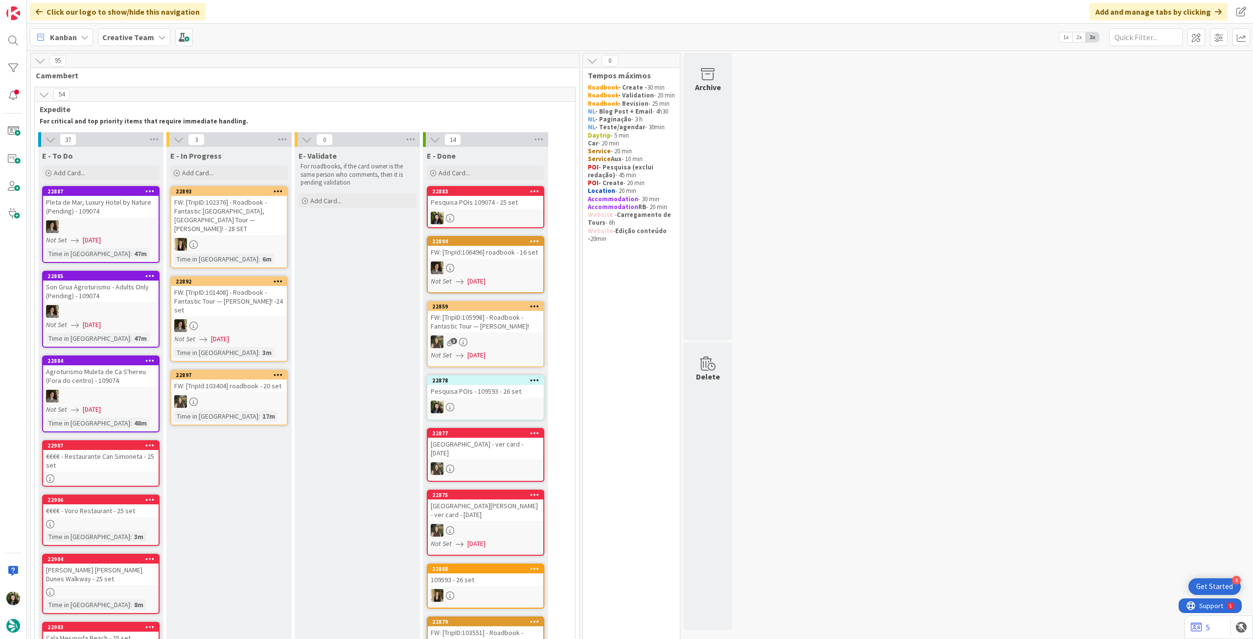
click at [158, 37] on icon at bounding box center [162, 37] width 8 height 8
click at [153, 138] on h4 "Creative Team - Análise" at bounding box center [175, 140] width 133 height 10
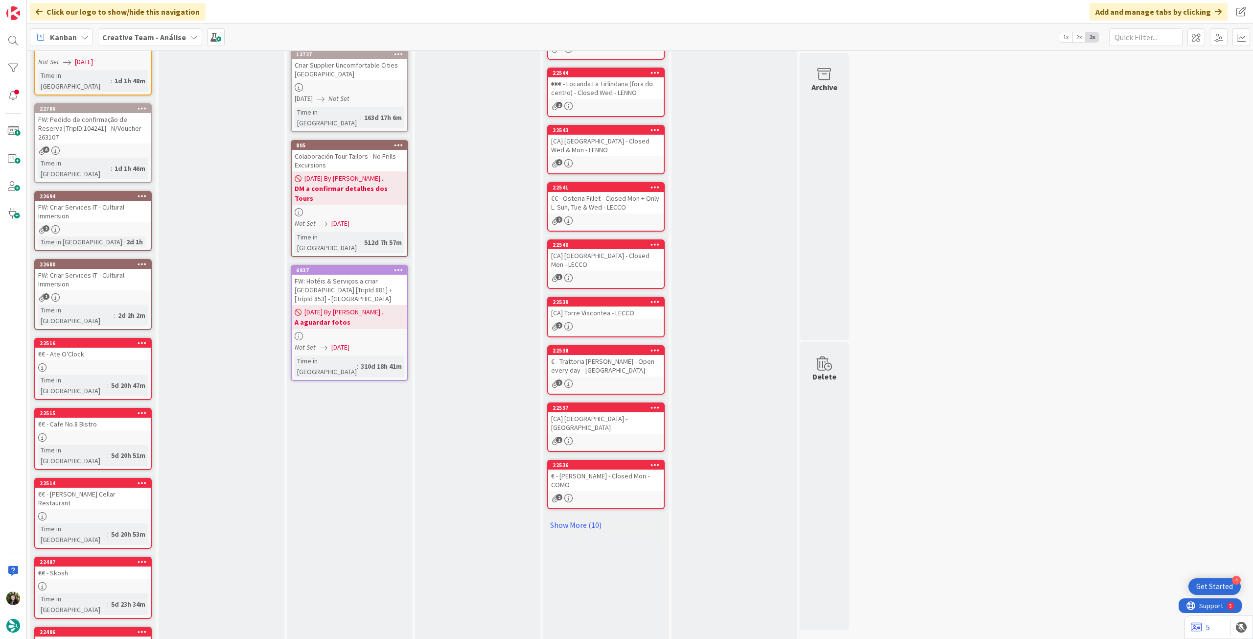
drag, startPoint x: 62, startPoint y: 617, endPoint x: 77, endPoint y: 599, distance: 24.0
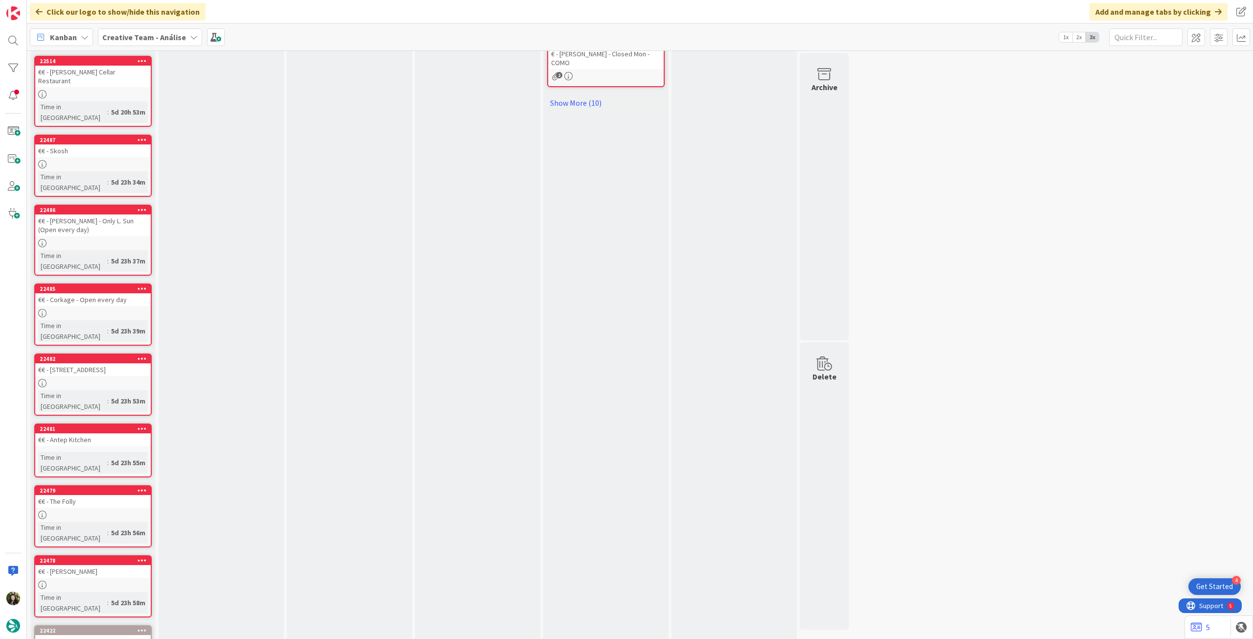
scroll to position [620, 0]
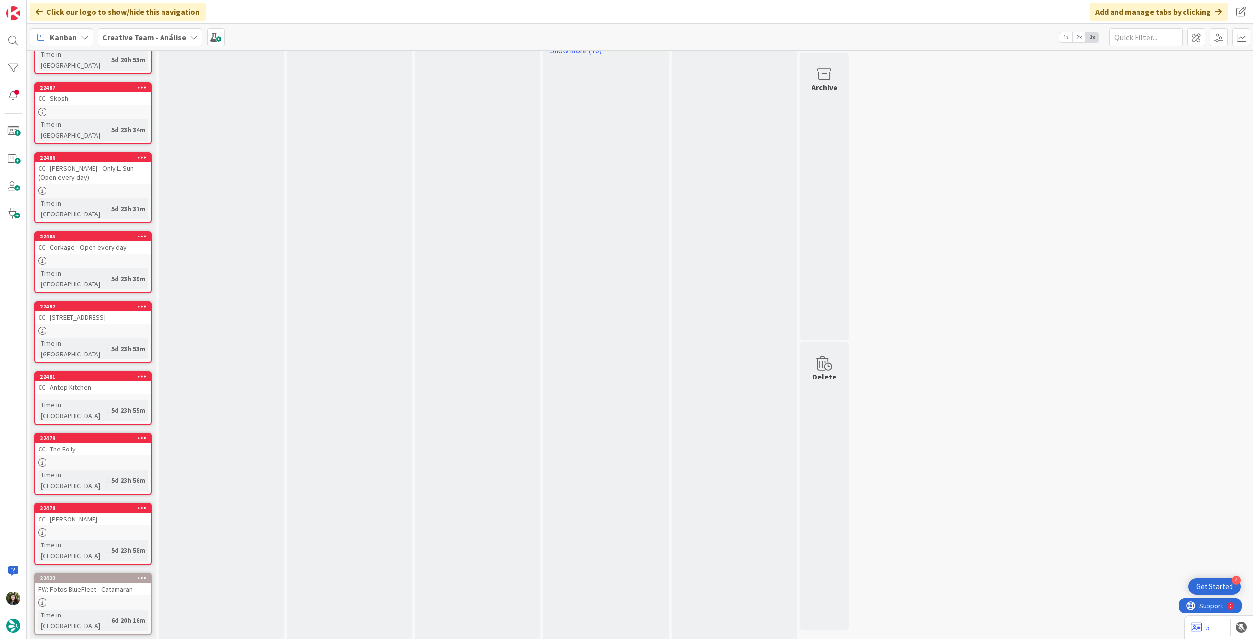
click at [143, 46] on div "Kanban Creative Team - Análise 1x 2x 3x" at bounding box center [640, 37] width 1226 height 27
drag, startPoint x: 170, startPoint y: 44, endPoint x: 170, endPoint y: 51, distance: 7.8
click at [170, 44] on div "Creative Team - Análise" at bounding box center [150, 37] width 104 height 18
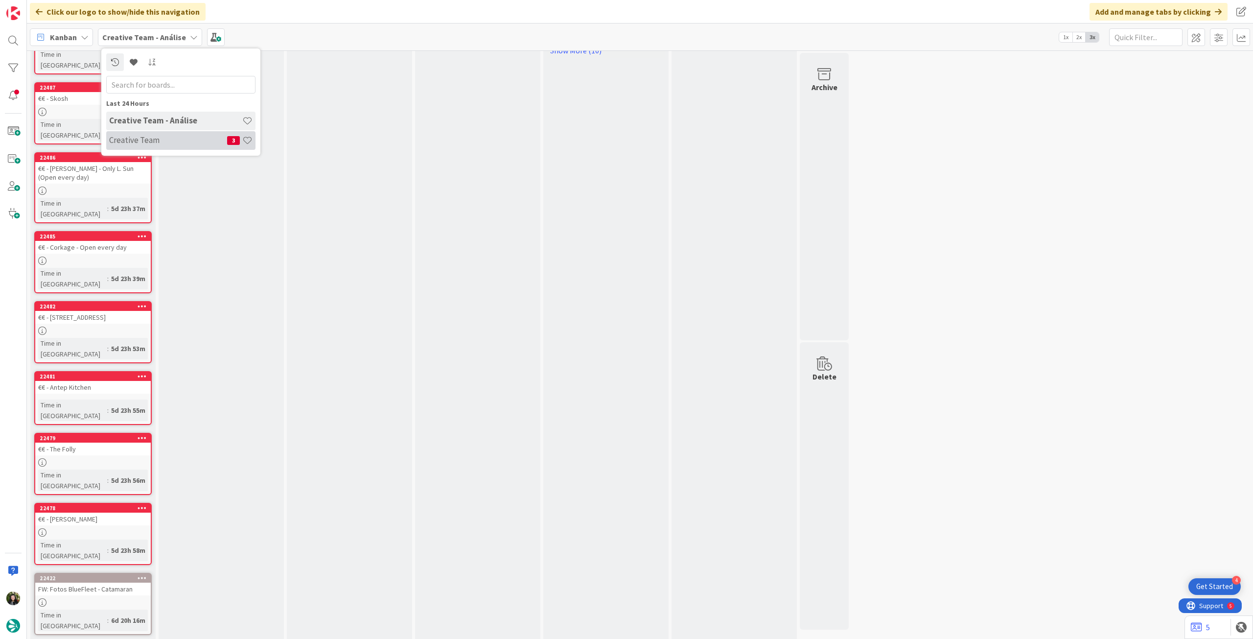
click at [166, 140] on h4 "Creative Team" at bounding box center [168, 140] width 118 height 10
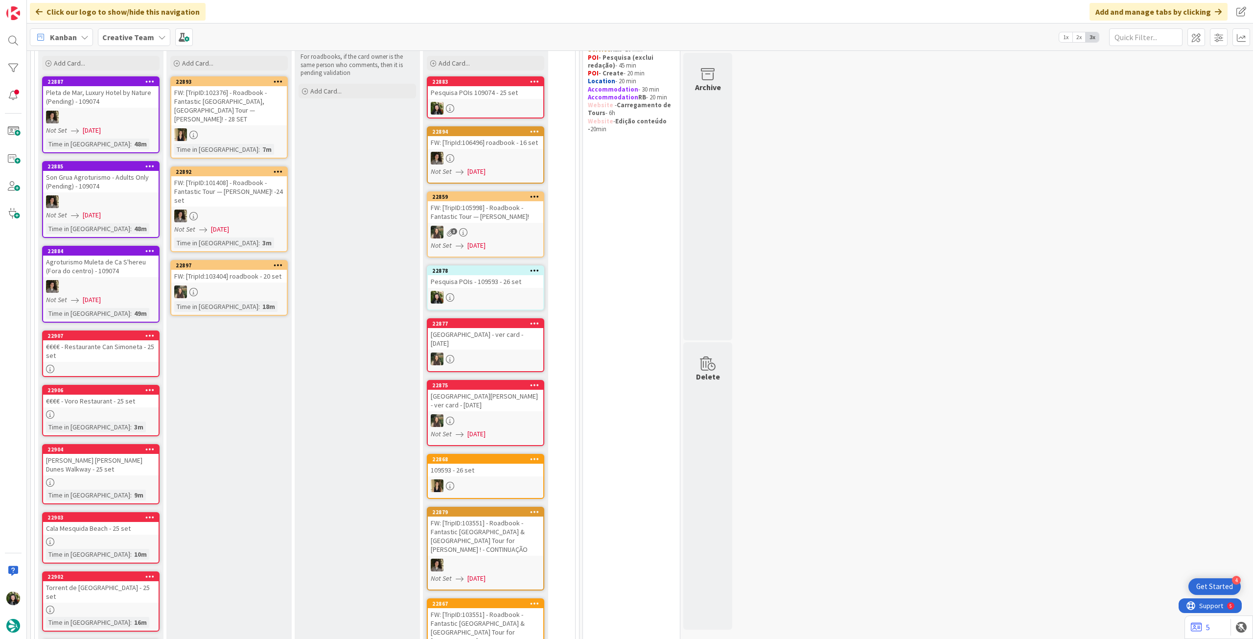
scroll to position [131, 0]
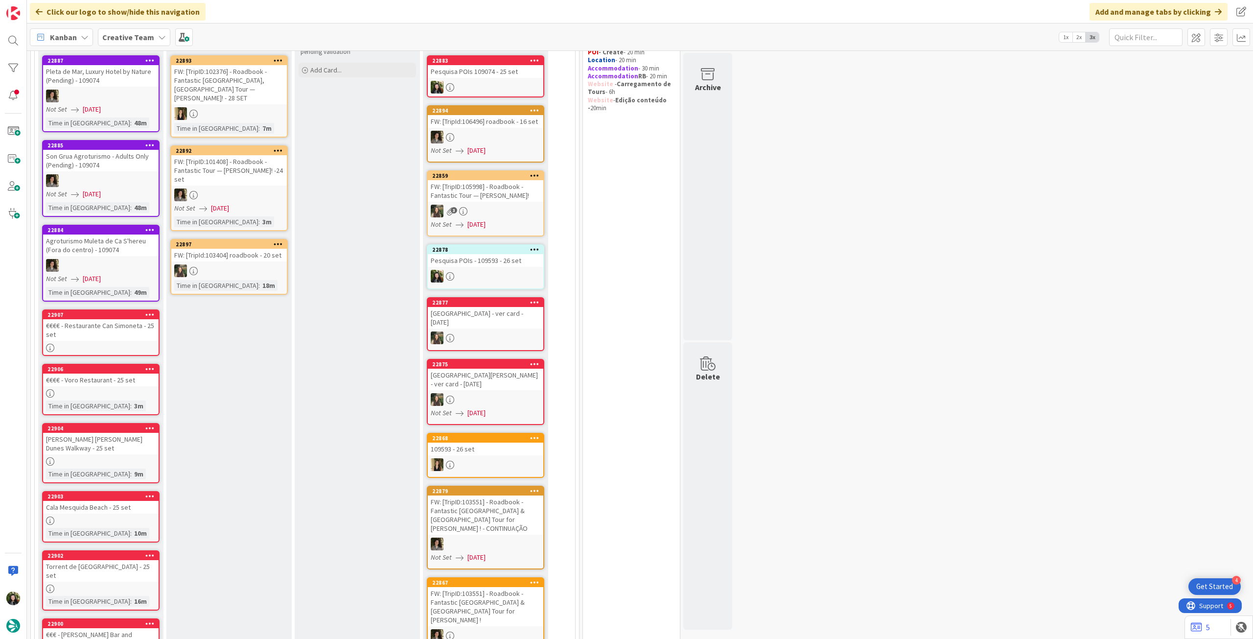
click at [470, 449] on div "109593 - 26 set" at bounding box center [486, 449] width 116 height 13
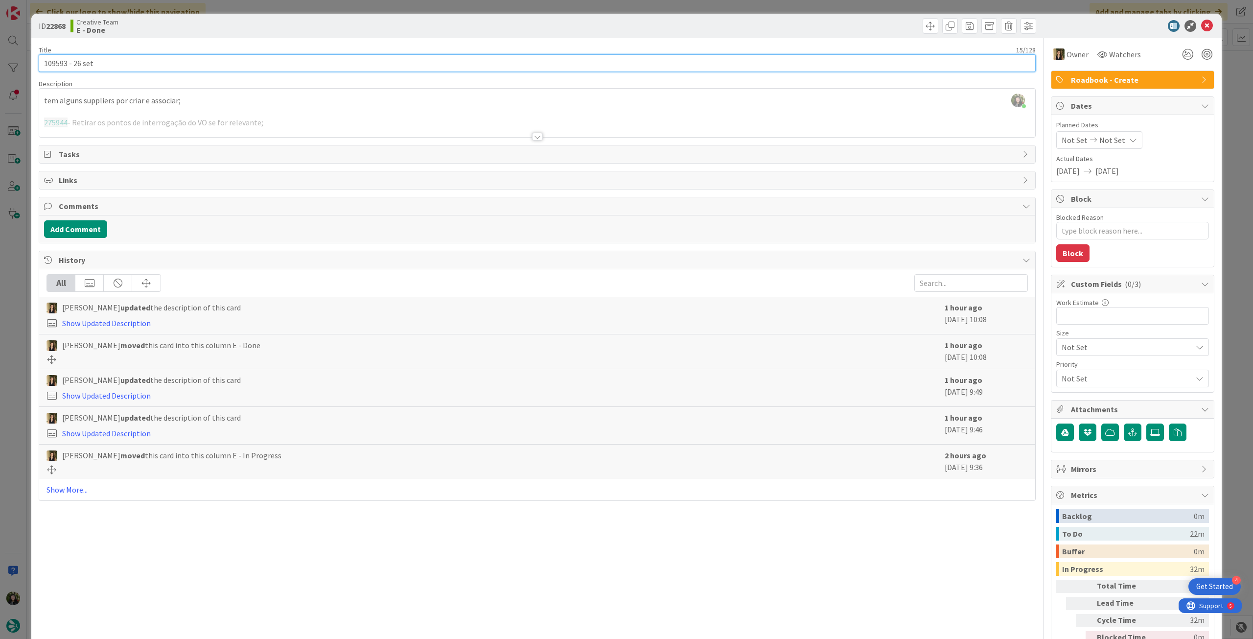
drag, startPoint x: 58, startPoint y: 65, endPoint x: 109, endPoint y: 150, distance: 99.3
click at [38, 67] on div "ID 22868 Creative Team E - Done Title 15 / 128 109593 - 26 set Description Beat…" at bounding box center [626, 346] width 1191 height 665
click at [1202, 27] on icon at bounding box center [1208, 26] width 12 height 12
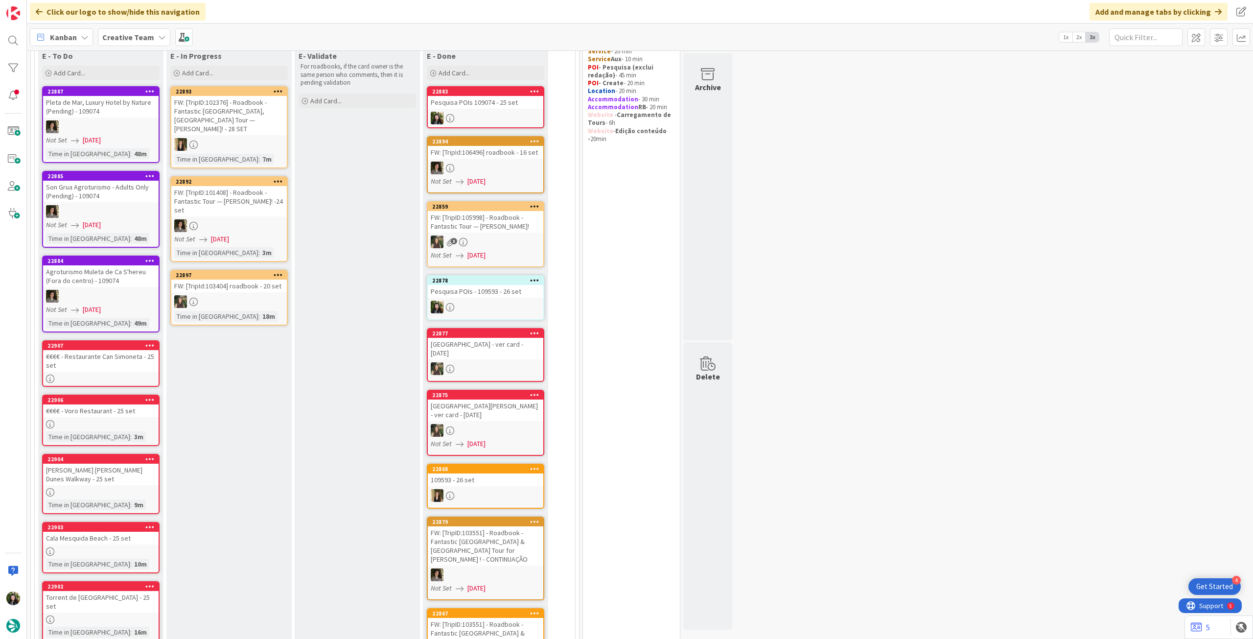
scroll to position [131, 0]
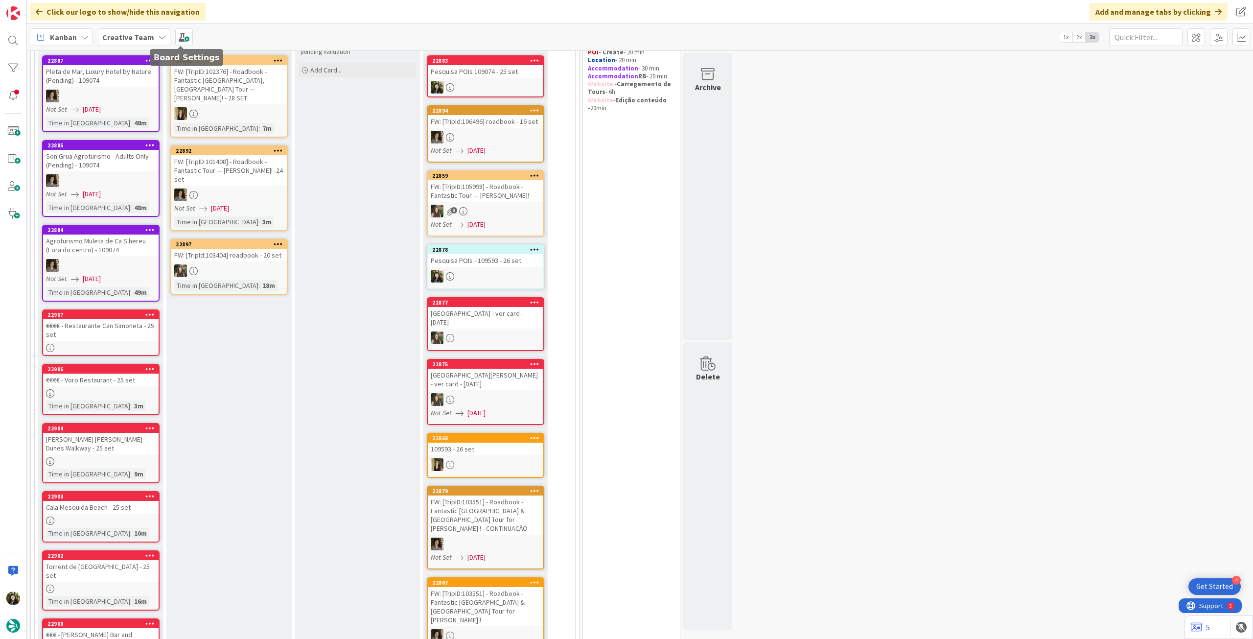
drag, startPoint x: 142, startPoint y: 29, endPoint x: 140, endPoint y: 34, distance: 5.3
click at [141, 32] on div "Creative Team" at bounding box center [134, 37] width 72 height 18
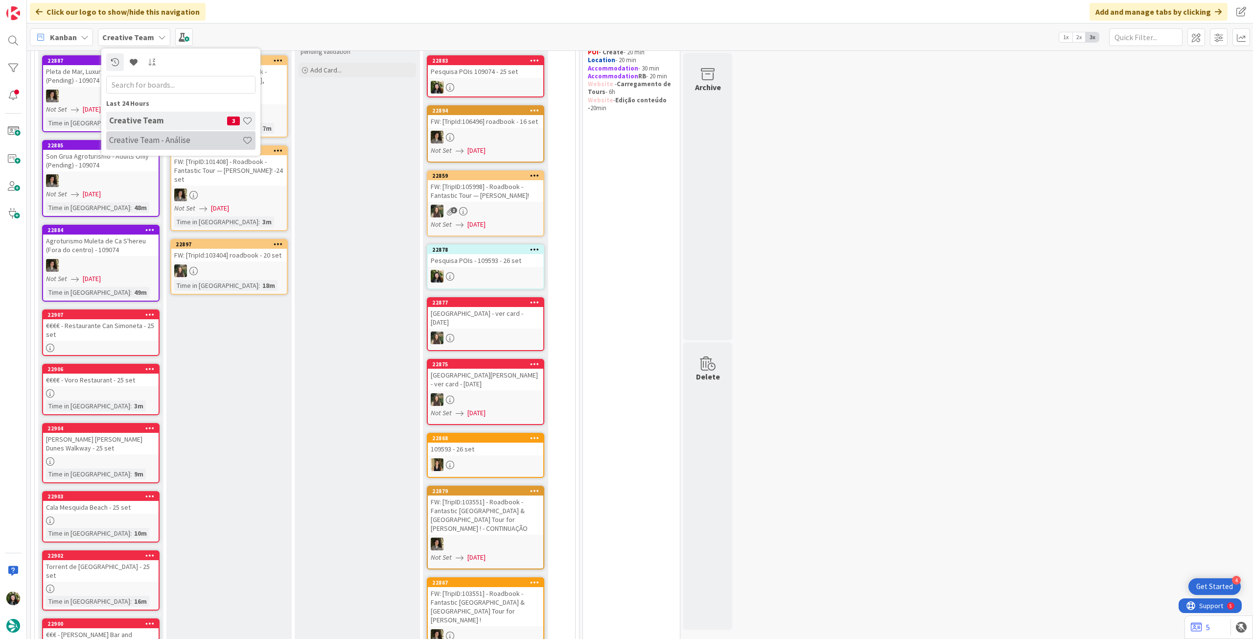
click at [139, 146] on div "Creative Team - Análise" at bounding box center [180, 140] width 149 height 19
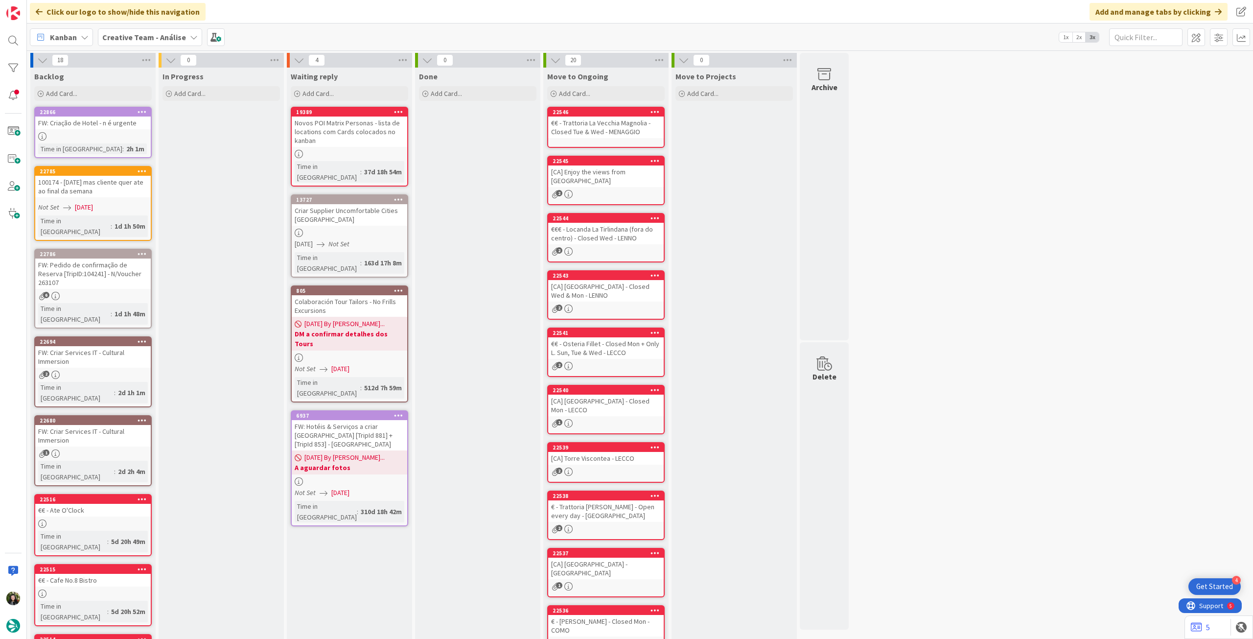
drag, startPoint x: 152, startPoint y: 35, endPoint x: 150, endPoint y: 46, distance: 11.0
click at [152, 35] on b "Creative Team - Análise" at bounding box center [144, 37] width 84 height 10
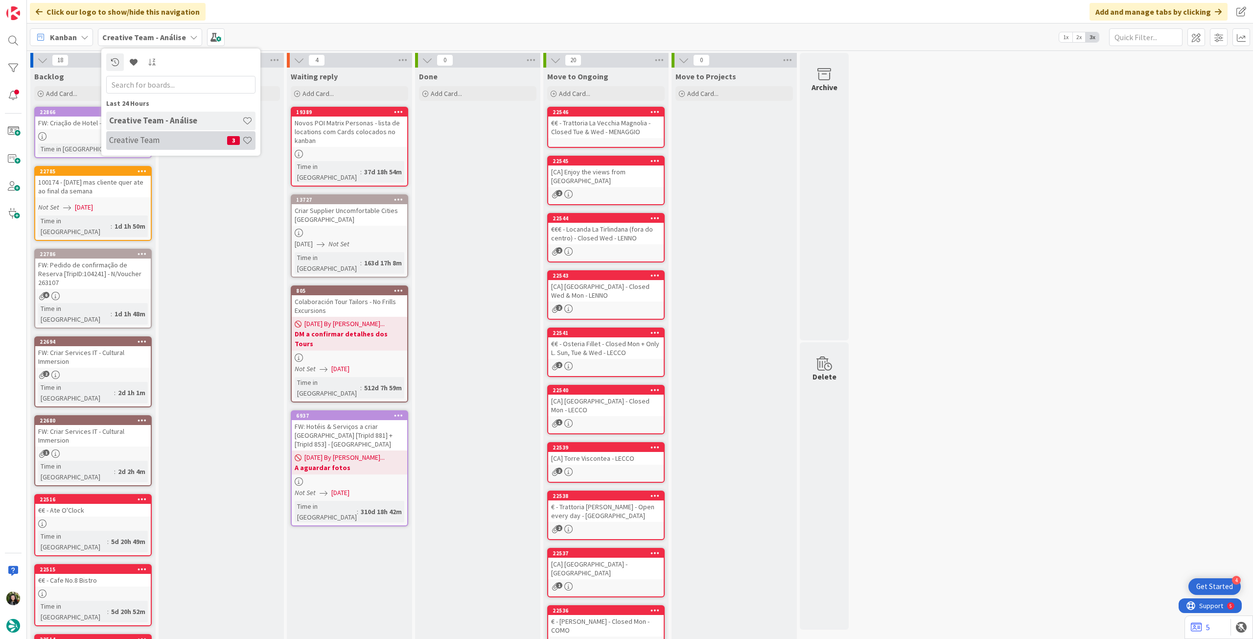
click at [155, 138] on h4 "Creative Team" at bounding box center [168, 140] width 118 height 10
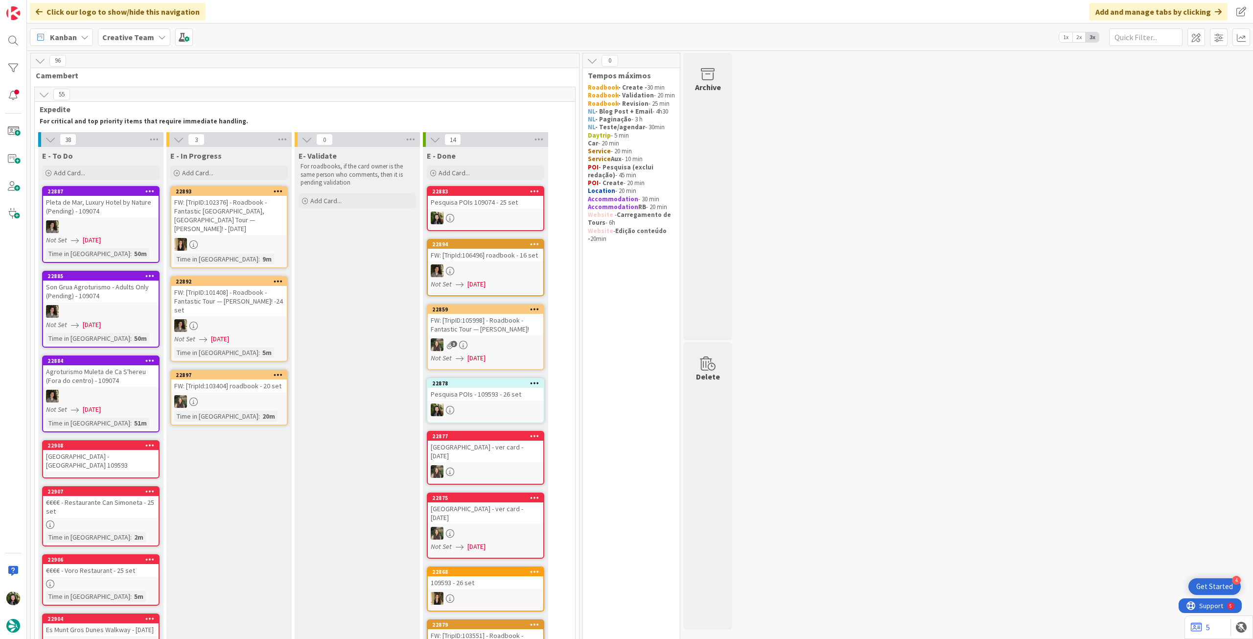
click at [133, 466] on div "Hertz Dublin City Office - South Circular Road 109593" at bounding box center [101, 461] width 116 height 22
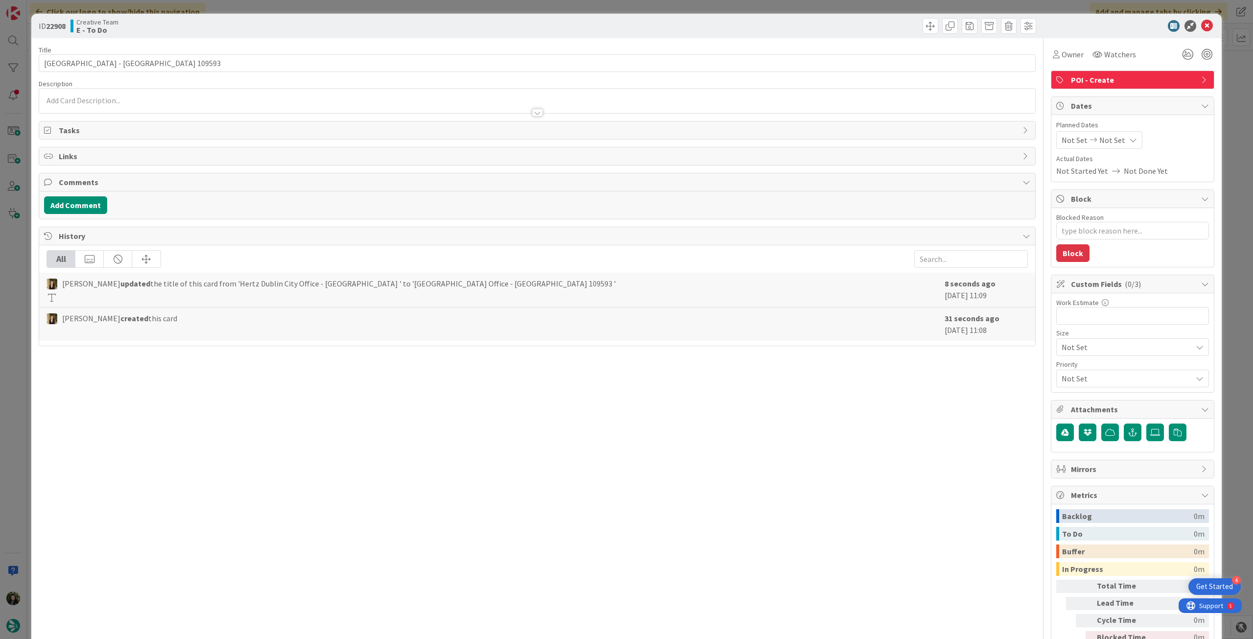
type textarea "x"
click at [274, 59] on input "Hertz Dublin City Office - South Circular Road 109593" at bounding box center [537, 63] width 997 height 18
type input "Hertz Dublin City Office - South Circular Road 109593 - 26 set"
type textarea "x"
type input "Hertz Dublin City Office - South Circular Road 109593 - 26 set"
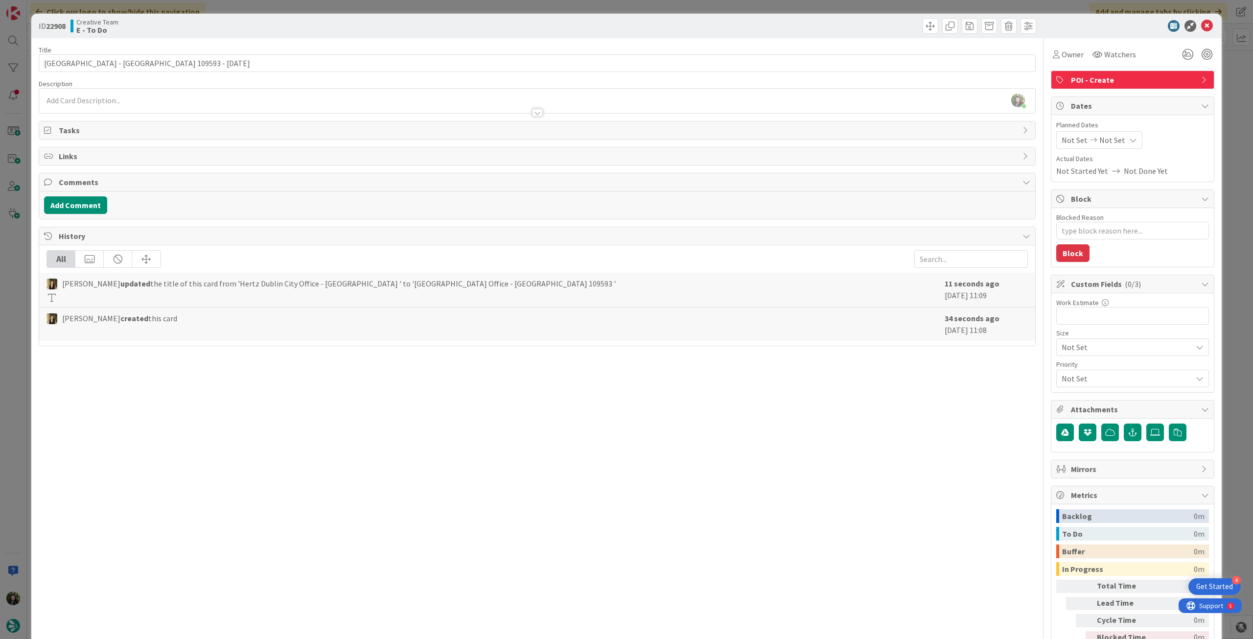
click at [1206, 24] on div at bounding box center [1127, 26] width 173 height 12
click at [1203, 24] on icon at bounding box center [1208, 26] width 12 height 12
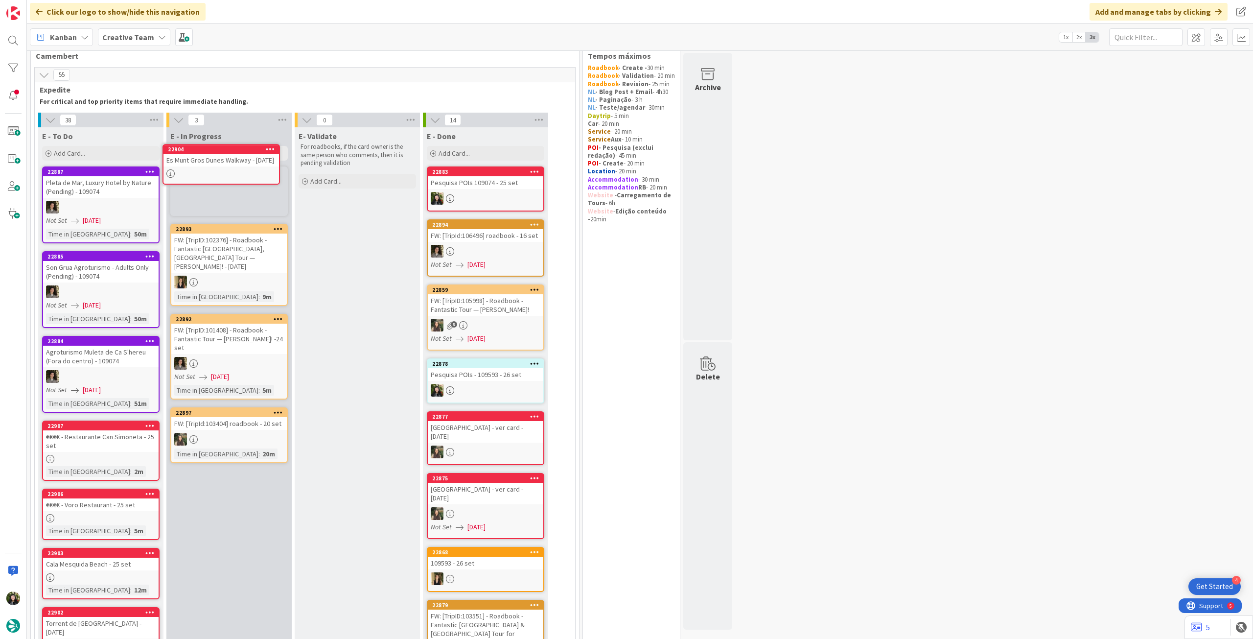
scroll to position [19, 0]
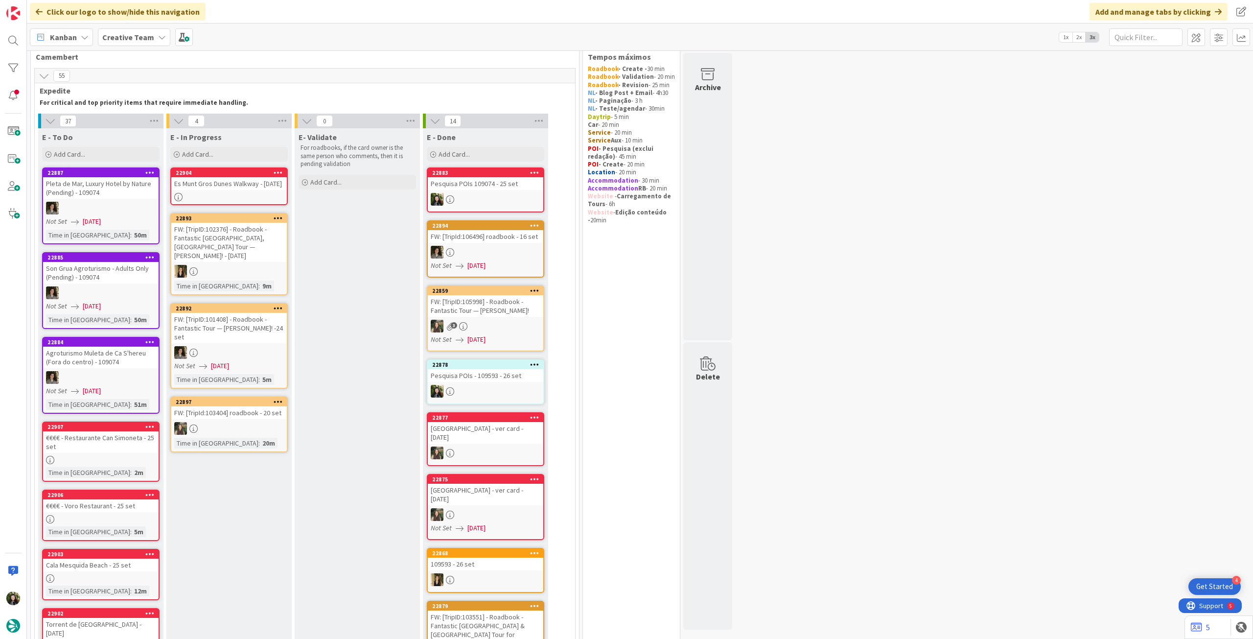
click at [243, 187] on div "Es Munt Gros Dunes Walkway - 25 set" at bounding box center [229, 183] width 116 height 13
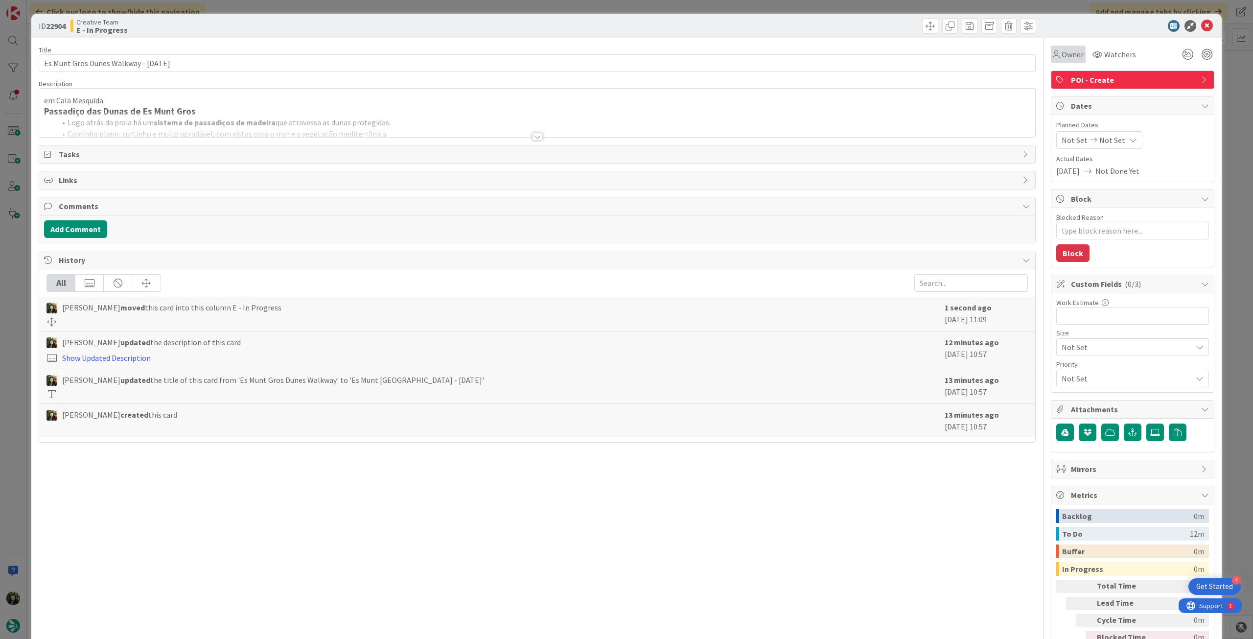
click at [1053, 56] on icon at bounding box center [1056, 54] width 7 height 8
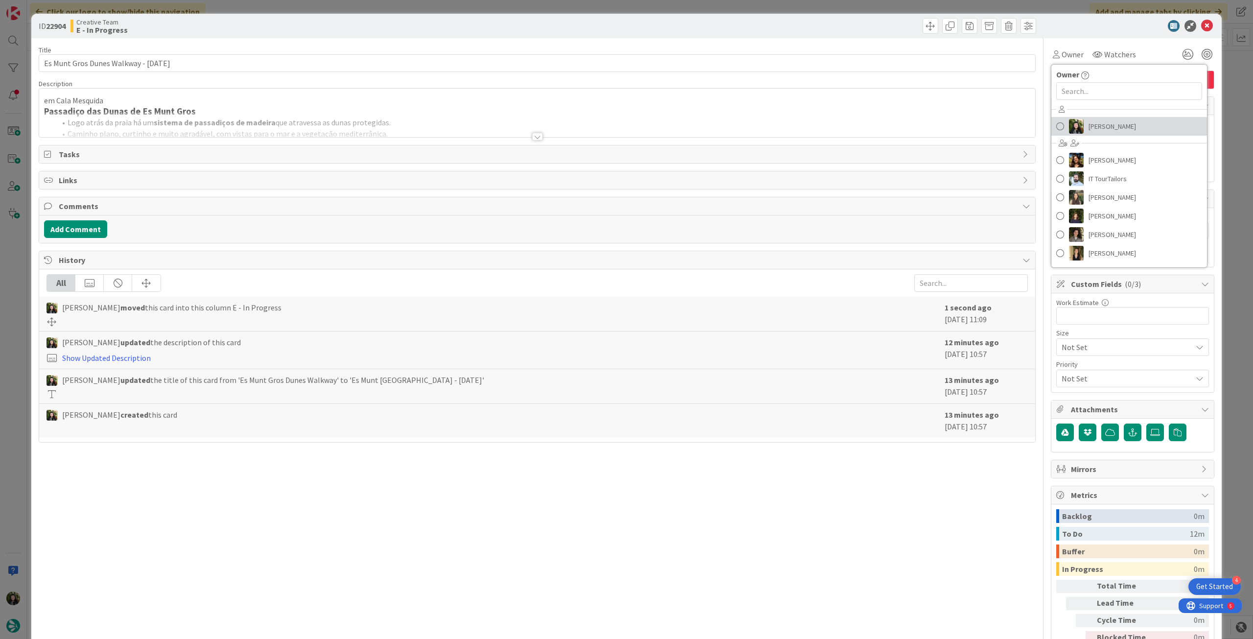
drag, startPoint x: 1097, startPoint y: 133, endPoint x: 1099, endPoint y: 128, distance: 5.3
click at [1097, 133] on span "[PERSON_NAME]" at bounding box center [1112, 126] width 47 height 15
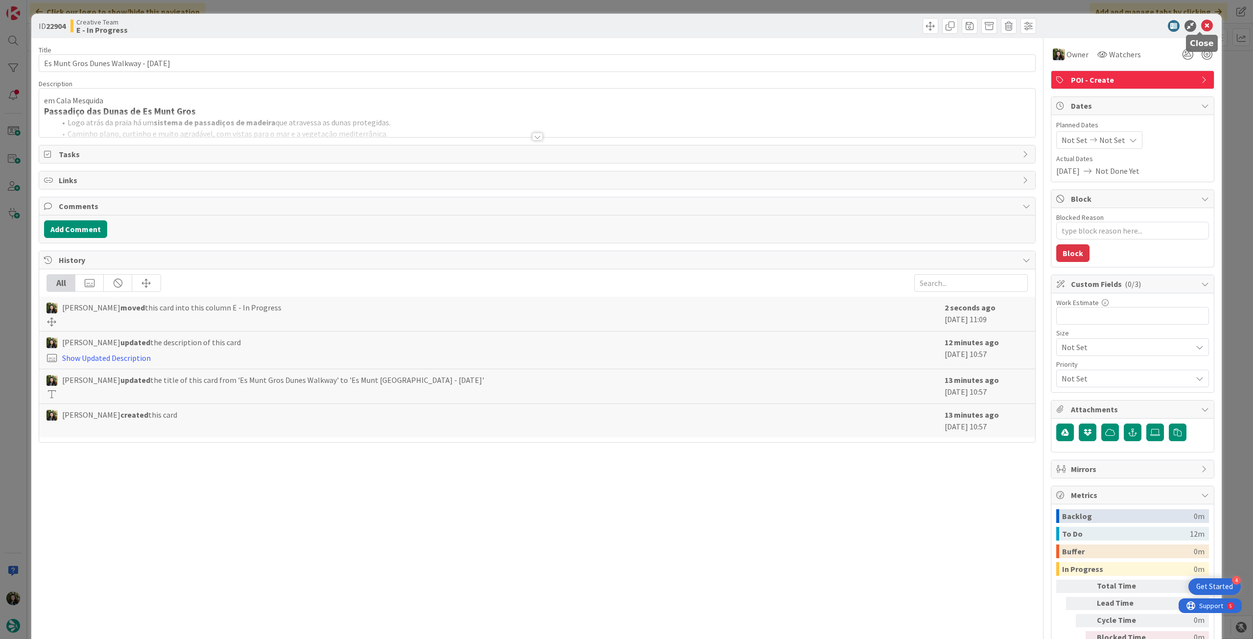
click at [1202, 24] on icon at bounding box center [1208, 26] width 12 height 12
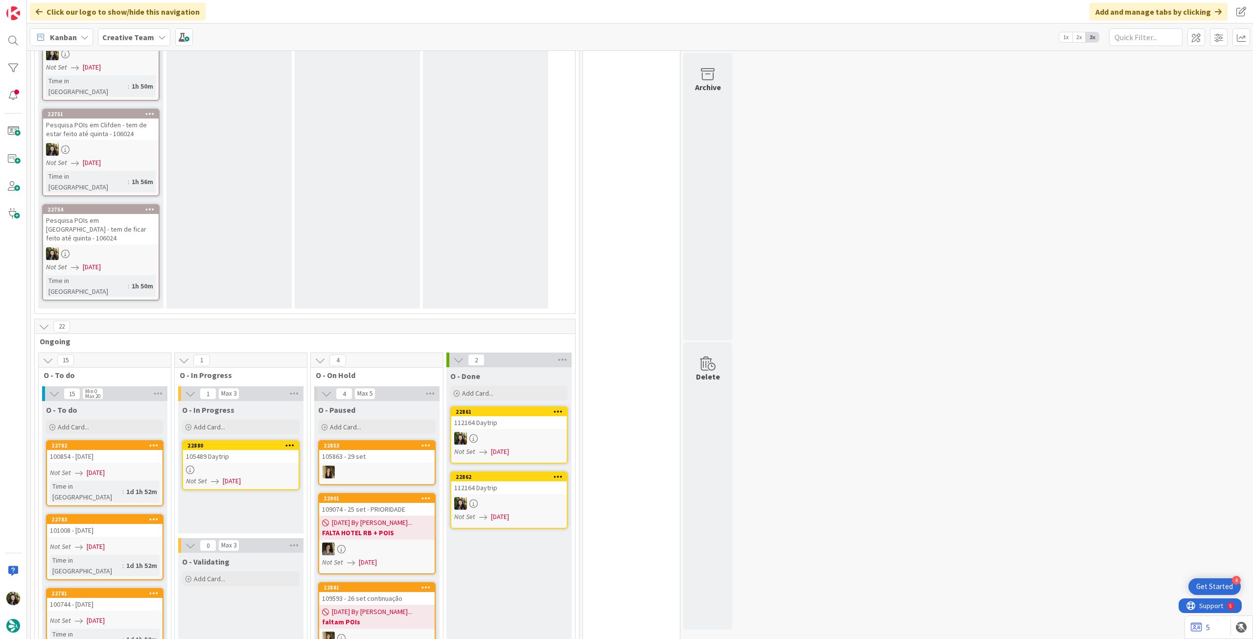
drag, startPoint x: 133, startPoint y: 251, endPoint x: 238, endPoint y: 252, distance: 104.8
click at [238, 476] on span "[DATE]" at bounding box center [232, 481] width 18 height 10
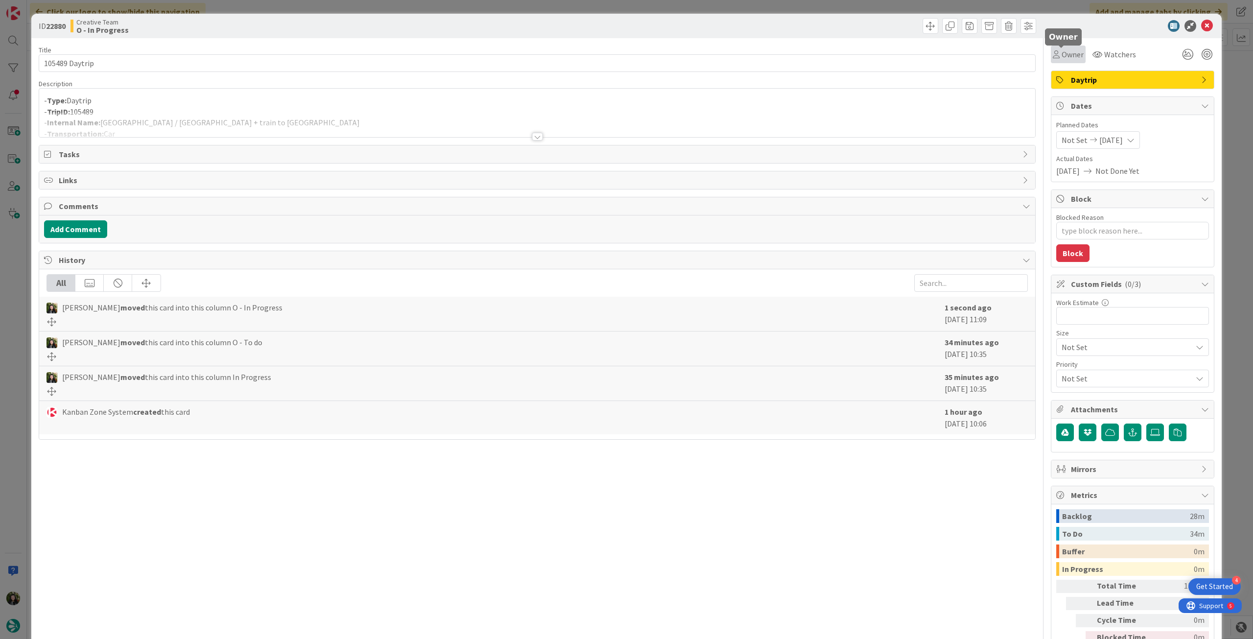
click at [1072, 57] on span "Owner" at bounding box center [1073, 54] width 22 height 12
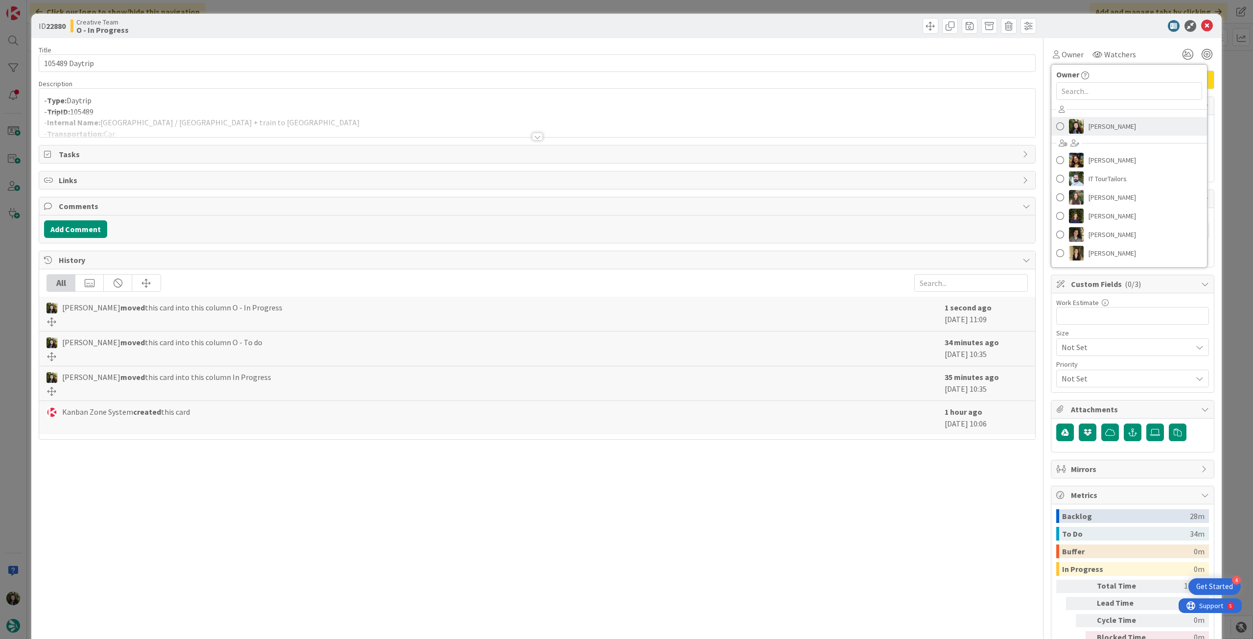
click at [1097, 123] on span "[PERSON_NAME]" at bounding box center [1112, 126] width 47 height 15
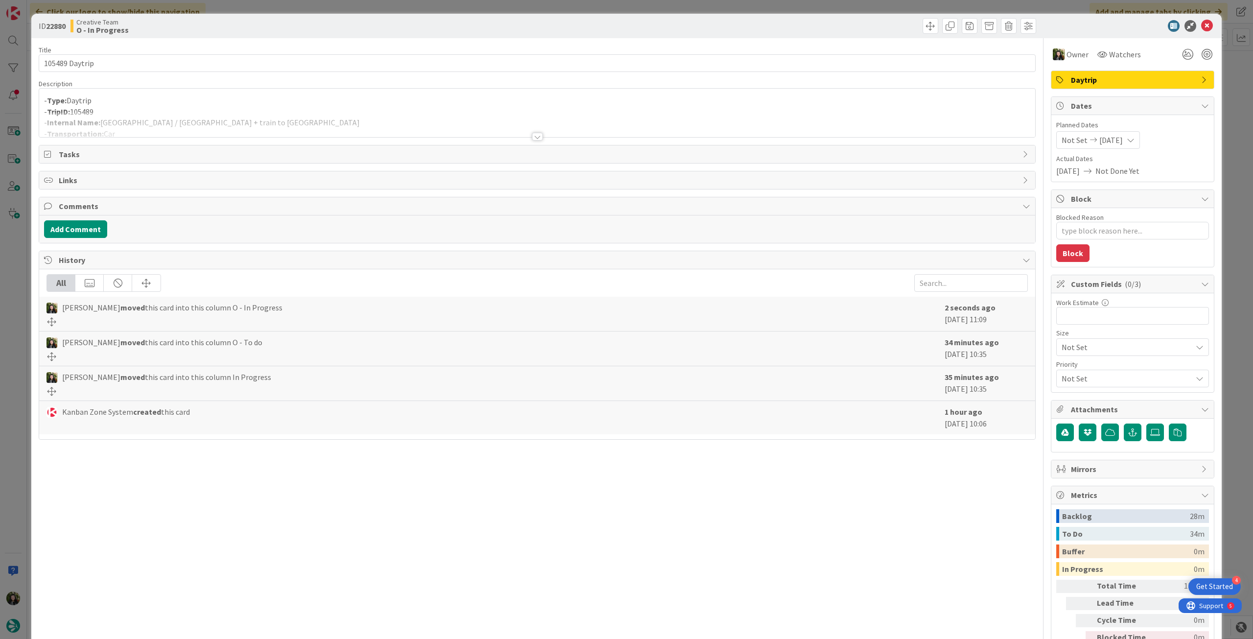
type textarea "x"
click at [244, 124] on div at bounding box center [537, 124] width 996 height 25
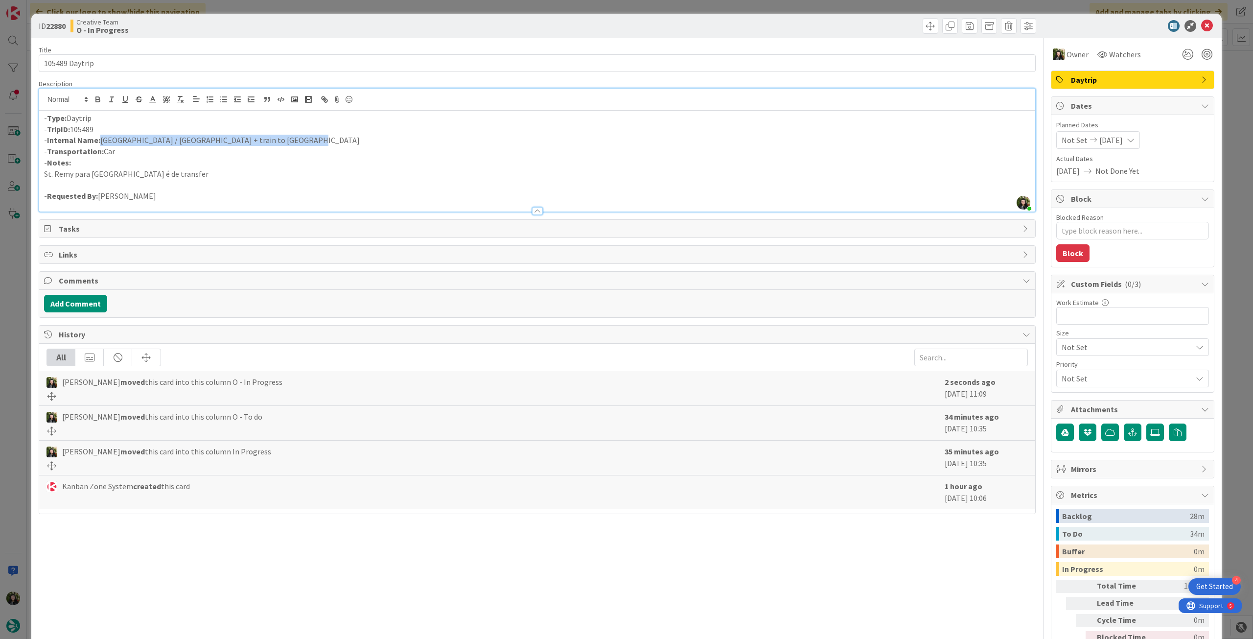
drag, startPoint x: 190, startPoint y: 141, endPoint x: 100, endPoint y: 141, distance: 90.1
click at [100, 141] on p "- Internal Name: Saint-Remy-de-Provence / Montpellier + train to Barcelona" at bounding box center [537, 140] width 987 height 11
click at [212, 154] on p "- Transportation: Car" at bounding box center [537, 151] width 987 height 11
click at [236, 137] on p "- Internal Name: Saint-Remy-de-Provence / Montpellier + train to Barcelona" at bounding box center [537, 140] width 987 height 11
drag, startPoint x: 205, startPoint y: 161, endPoint x: 103, endPoint y: 142, distance: 103.5
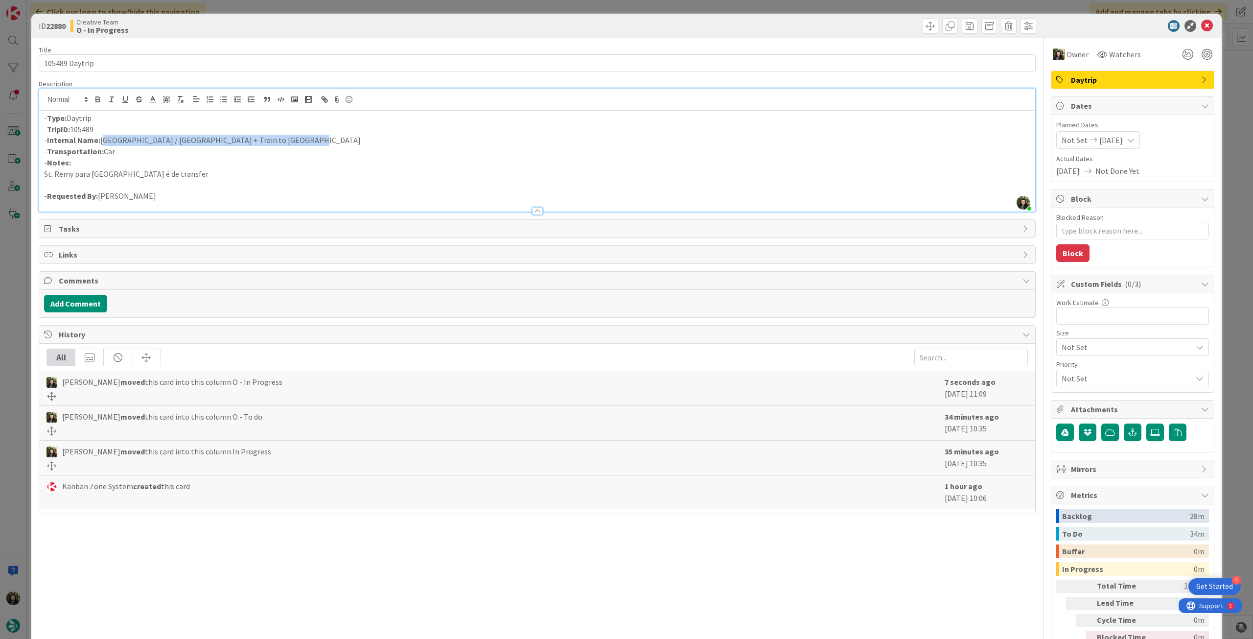
click at [103, 142] on p "- Internal Name: Saint-Remy-de-Provence / Montpellier + Train to Barcelona" at bounding box center [537, 140] width 987 height 11
copy p "Saint-Remy-de-Provence / Montpellier + Train to Barcelona"
drag, startPoint x: 1203, startPoint y: 24, endPoint x: 717, endPoint y: 231, distance: 528.1
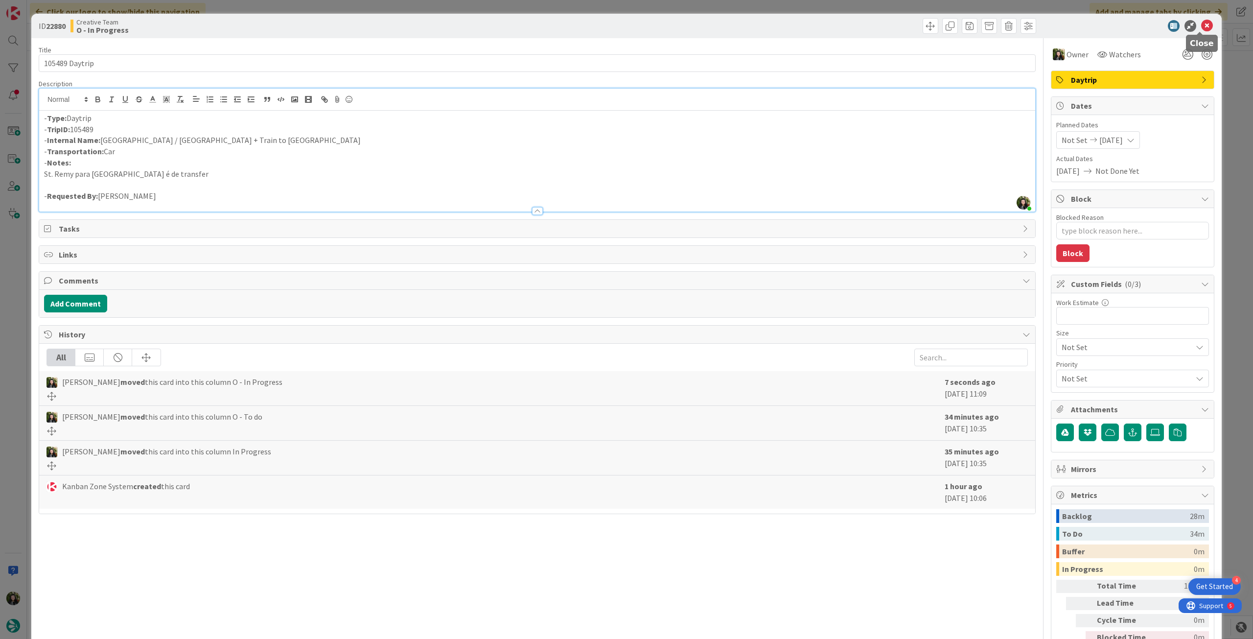
click at [1202, 24] on icon at bounding box center [1208, 26] width 12 height 12
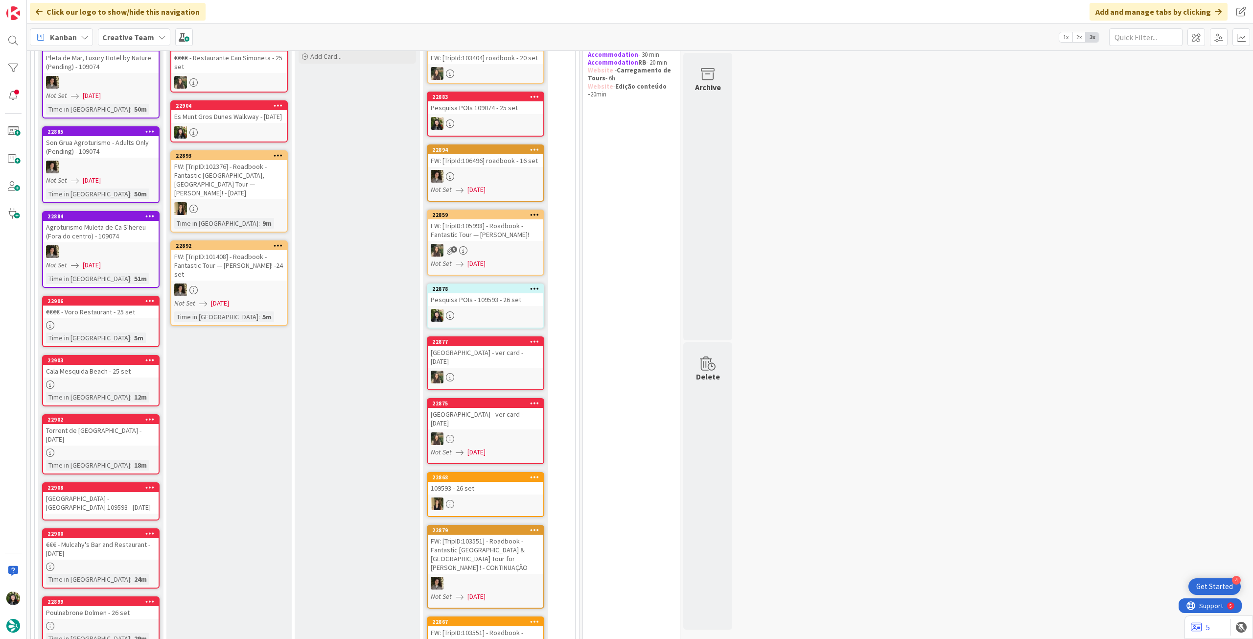
scroll to position [81, 0]
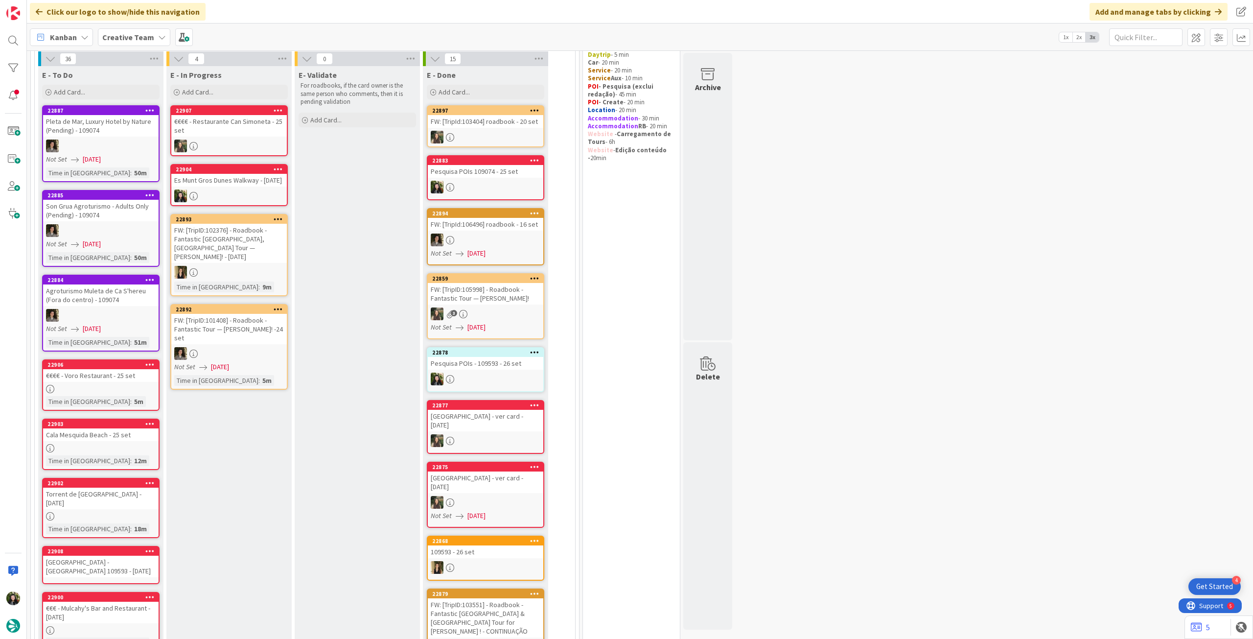
click at [237, 179] on div "Es Munt Gros Dunes Walkway - 25 set" at bounding box center [229, 180] width 116 height 13
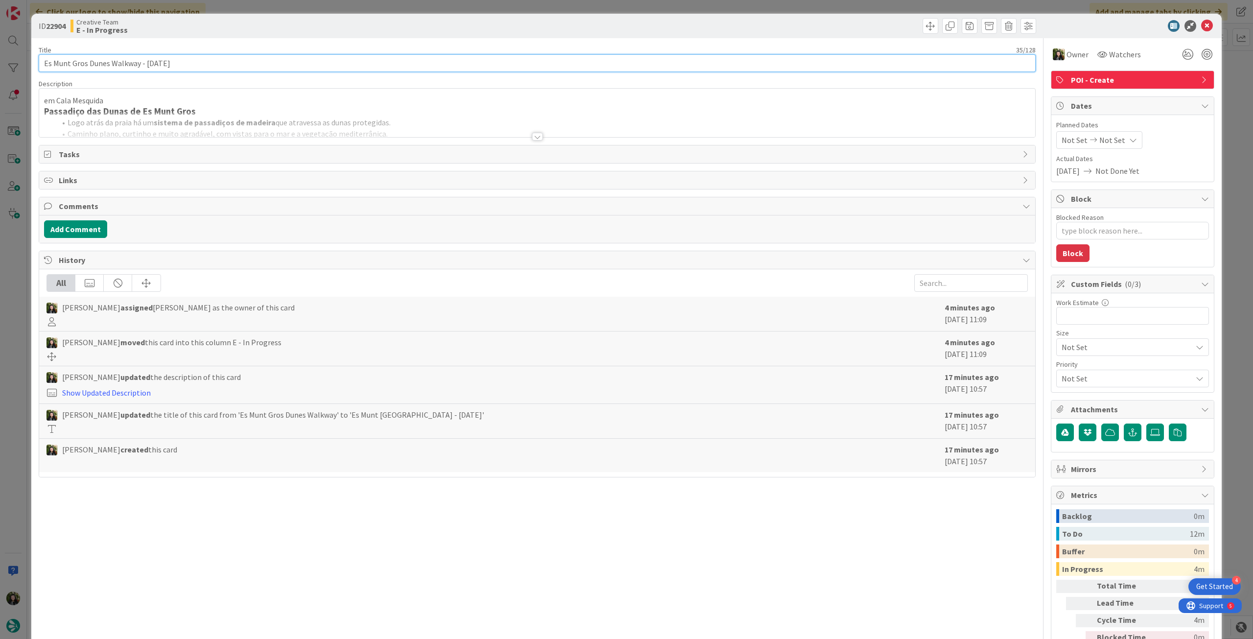
drag, startPoint x: 138, startPoint y: 61, endPoint x: 60, endPoint y: 42, distance: 80.5
click at [25, 63] on div "ID 22904 Creative Team E - In Progress Title 35 / 128 Es Munt Gros Dunes Walkwa…" at bounding box center [626, 319] width 1253 height 639
drag, startPoint x: 116, startPoint y: 118, endPoint x: 108, endPoint y: 116, distance: 8.6
click at [116, 118] on div at bounding box center [537, 124] width 996 height 25
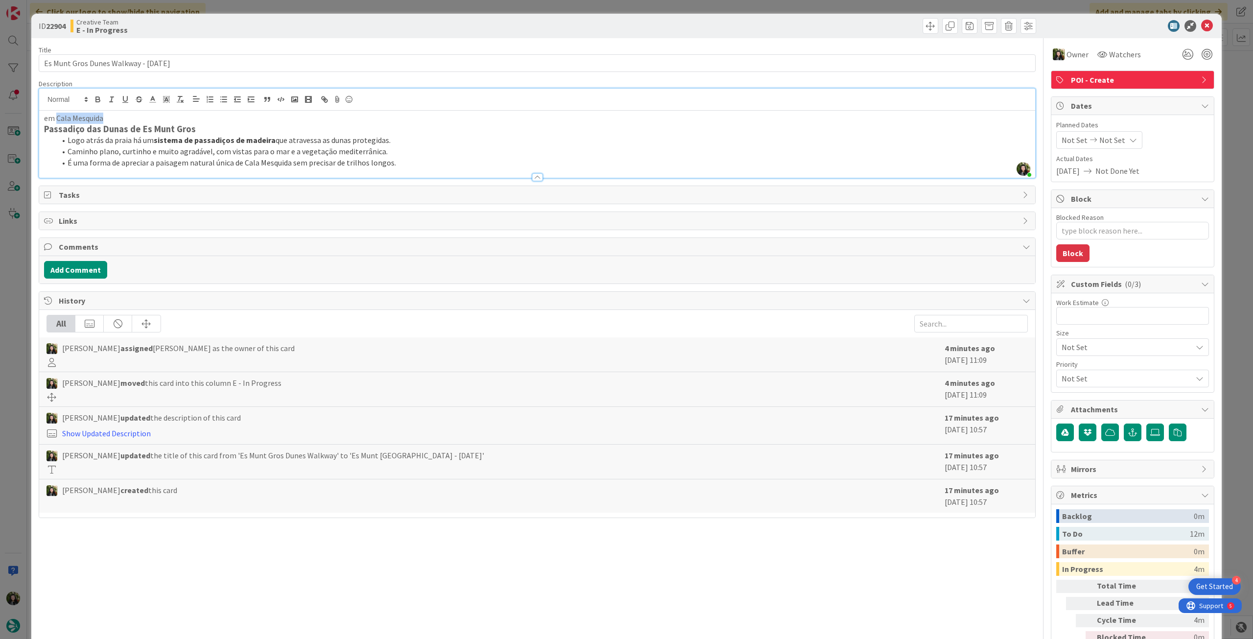
drag, startPoint x: 69, startPoint y: 116, endPoint x: 57, endPoint y: 116, distance: 11.8
click at [57, 116] on p "em Cala Mesquida" at bounding box center [537, 118] width 987 height 11
copy p "Cala Mesquida"
drag, startPoint x: 136, startPoint y: 65, endPoint x: 47, endPoint y: 61, distance: 89.2
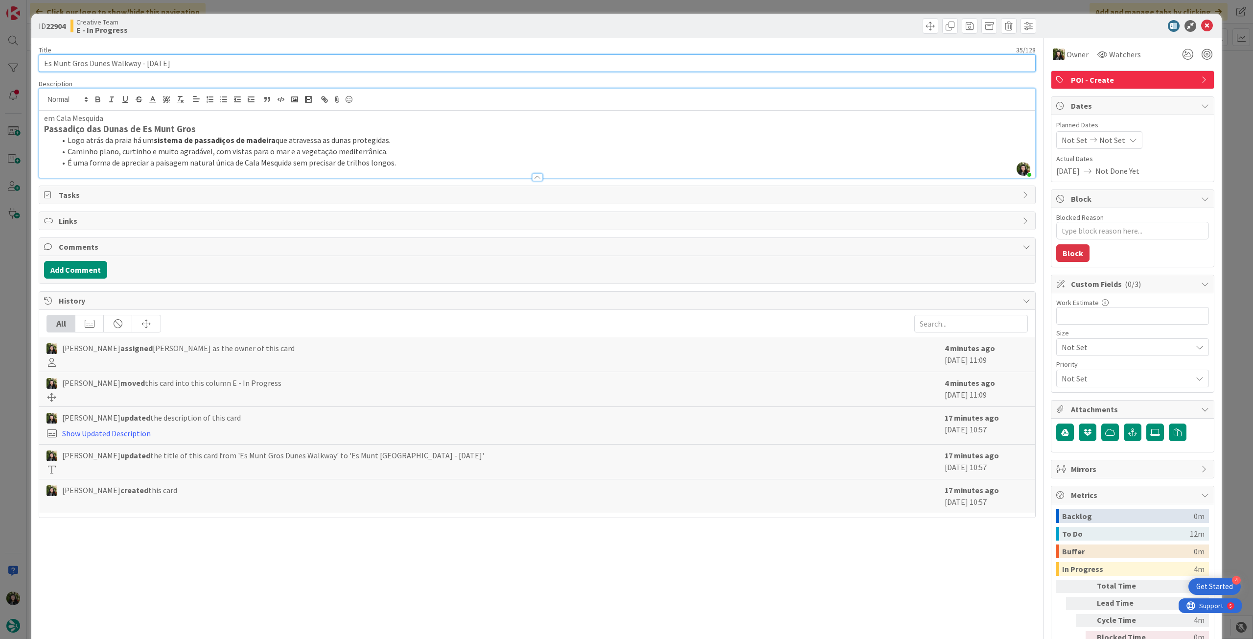
click at [44, 64] on input "Es Munt Gros Dunes Walkway - 25 set" at bounding box center [537, 63] width 997 height 18
click at [1202, 25] on icon at bounding box center [1208, 26] width 12 height 12
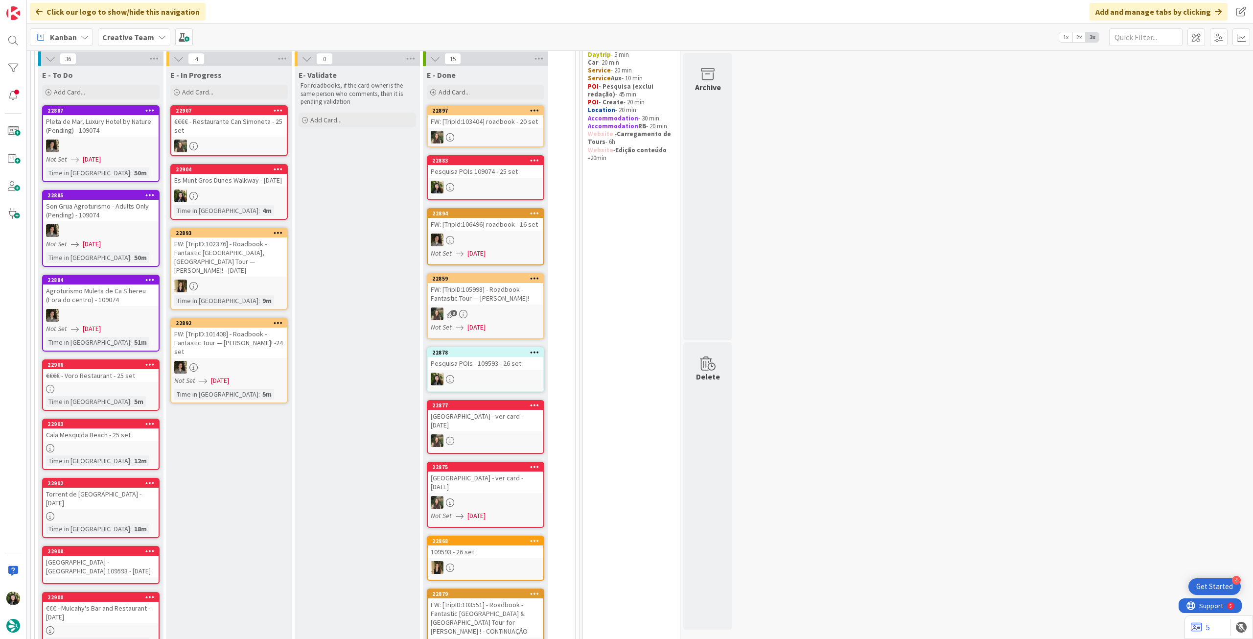
click at [282, 167] on icon at bounding box center [278, 168] width 9 height 7
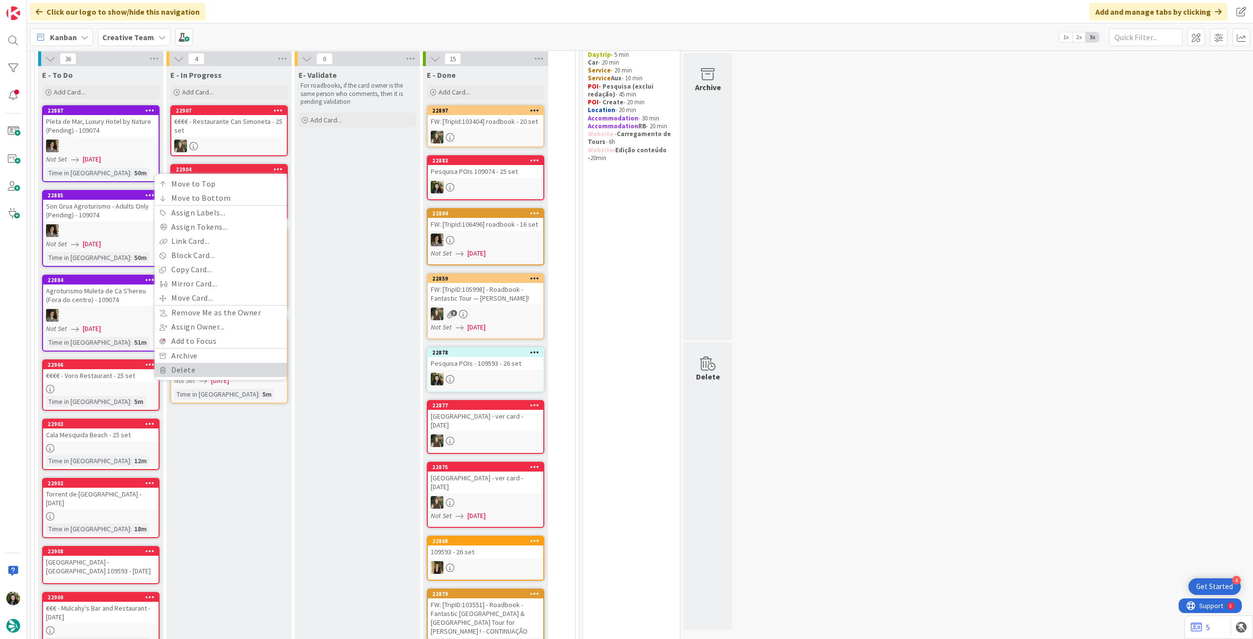
click at [222, 364] on link "Delete" at bounding box center [221, 370] width 132 height 14
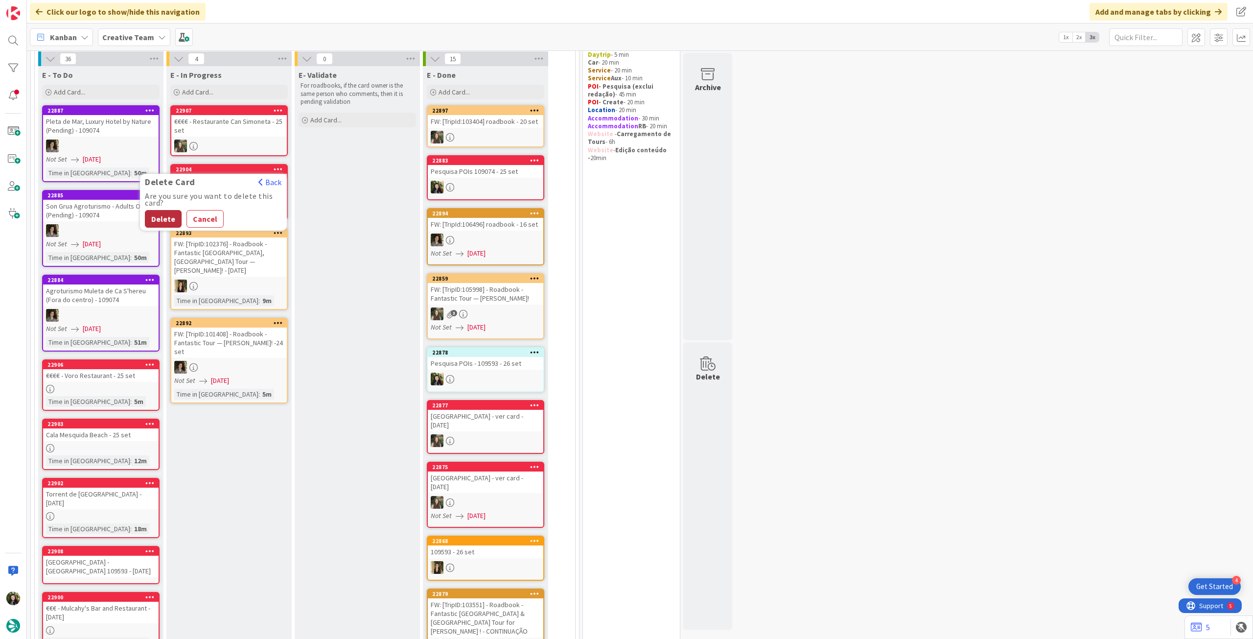
click at [165, 219] on button "Delete" at bounding box center [163, 219] width 37 height 18
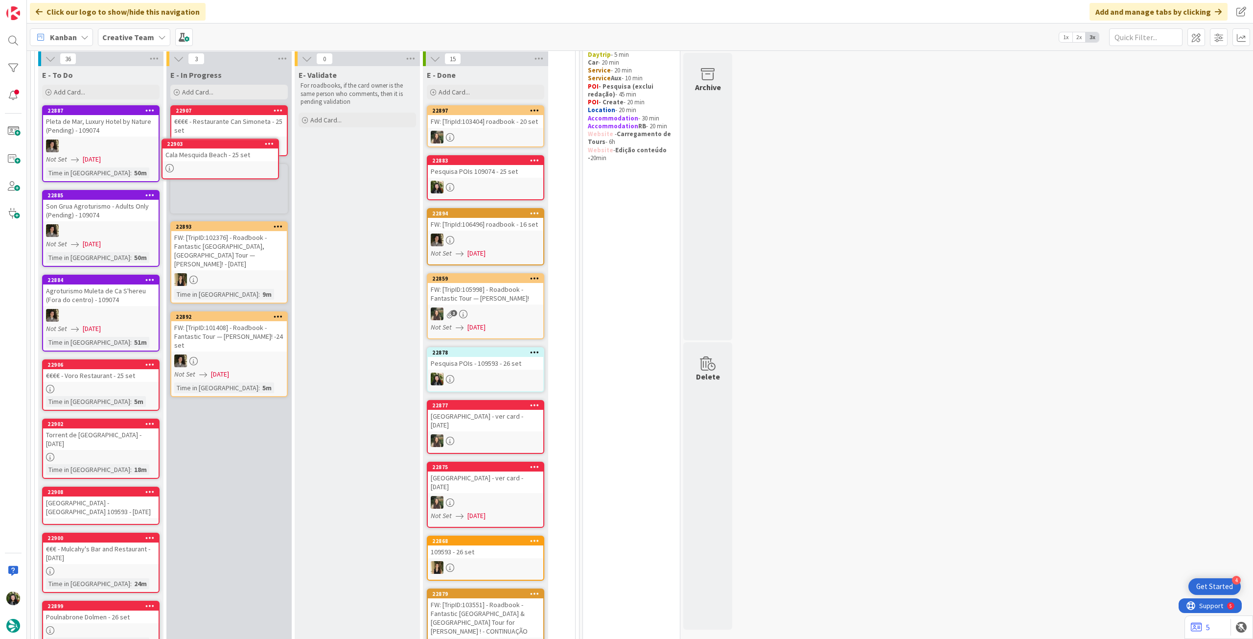
scroll to position [78, 0]
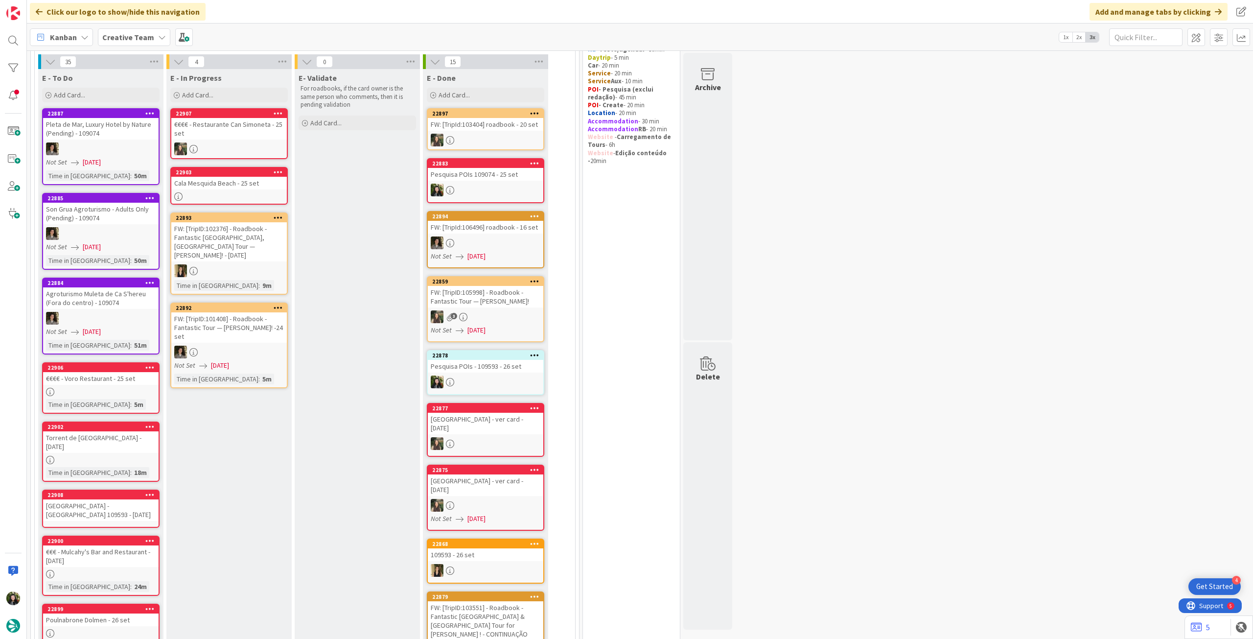
click at [248, 195] on div at bounding box center [229, 196] width 116 height 8
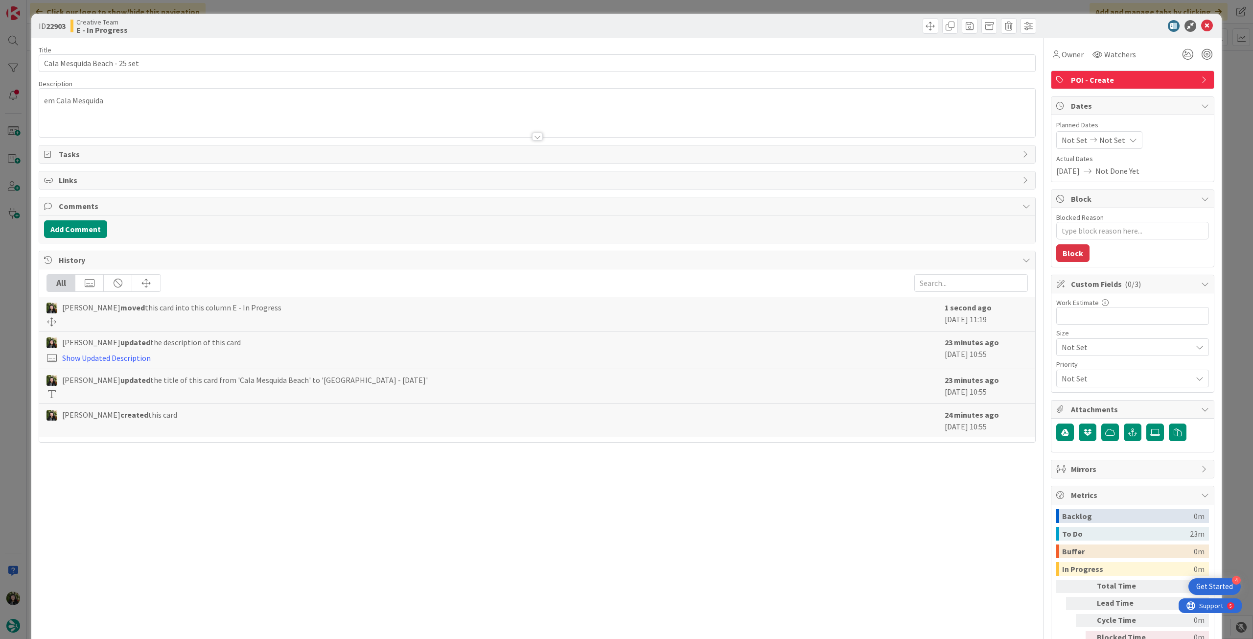
click at [115, 125] on div at bounding box center [537, 124] width 996 height 25
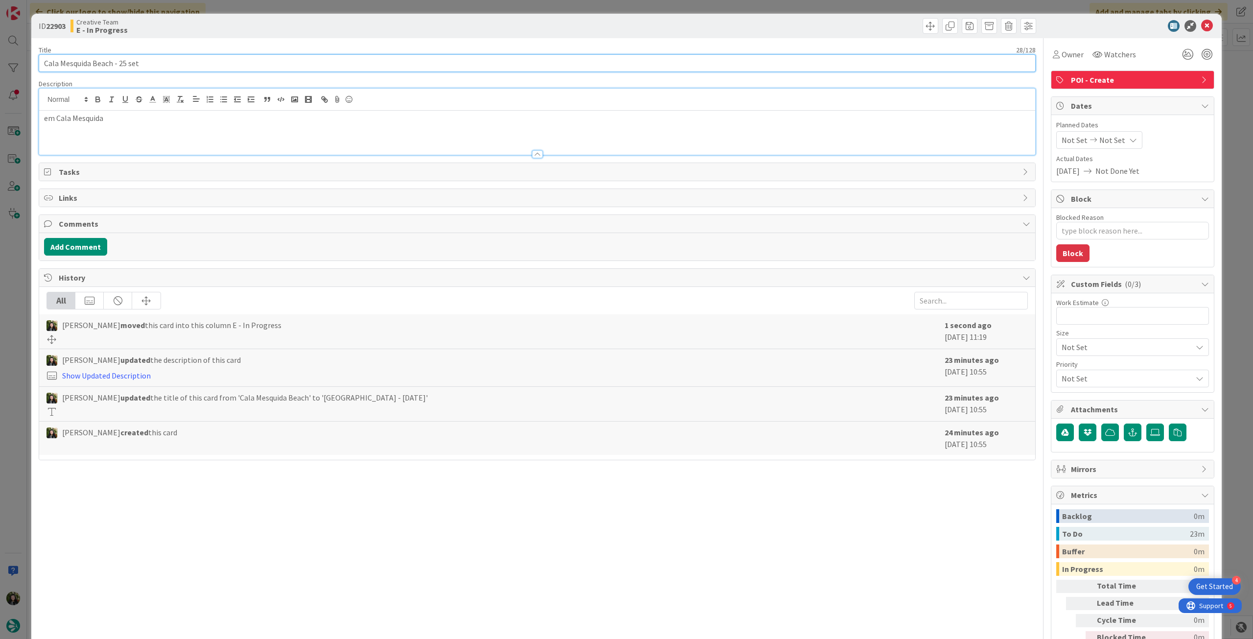
drag, startPoint x: 114, startPoint y: 60, endPoint x: 4, endPoint y: 61, distance: 109.7
click at [4, 61] on div "ID 22903 Creative Team E - In Progress Title 28 / 128 Cala Mesquida Beach - 25 …" at bounding box center [626, 319] width 1253 height 639
drag, startPoint x: 162, startPoint y: 57, endPoint x: 157, endPoint y: 58, distance: 5.6
click at [160, 58] on input "Cala Mesquida Beach - 25 set" at bounding box center [537, 63] width 997 height 18
drag, startPoint x: 98, startPoint y: 65, endPoint x: 85, endPoint y: 42, distance: 26.5
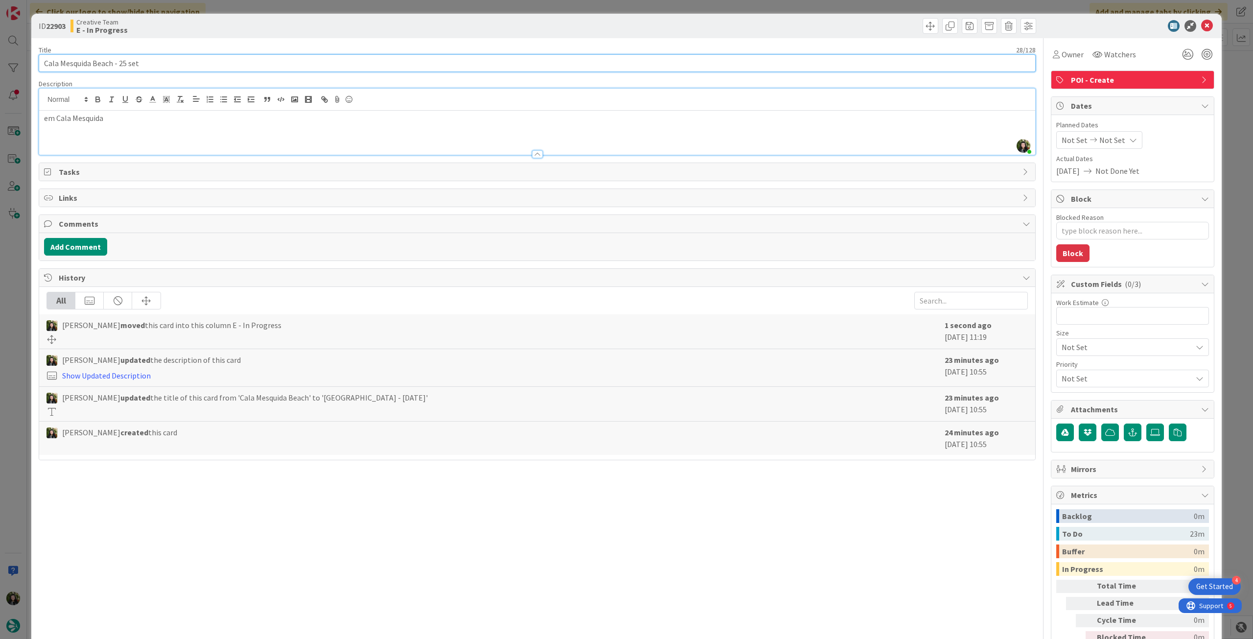
click at [40, 61] on input "Cala Mesquida Beach - 25 set" at bounding box center [537, 63] width 997 height 18
click at [1202, 27] on icon at bounding box center [1208, 26] width 12 height 12
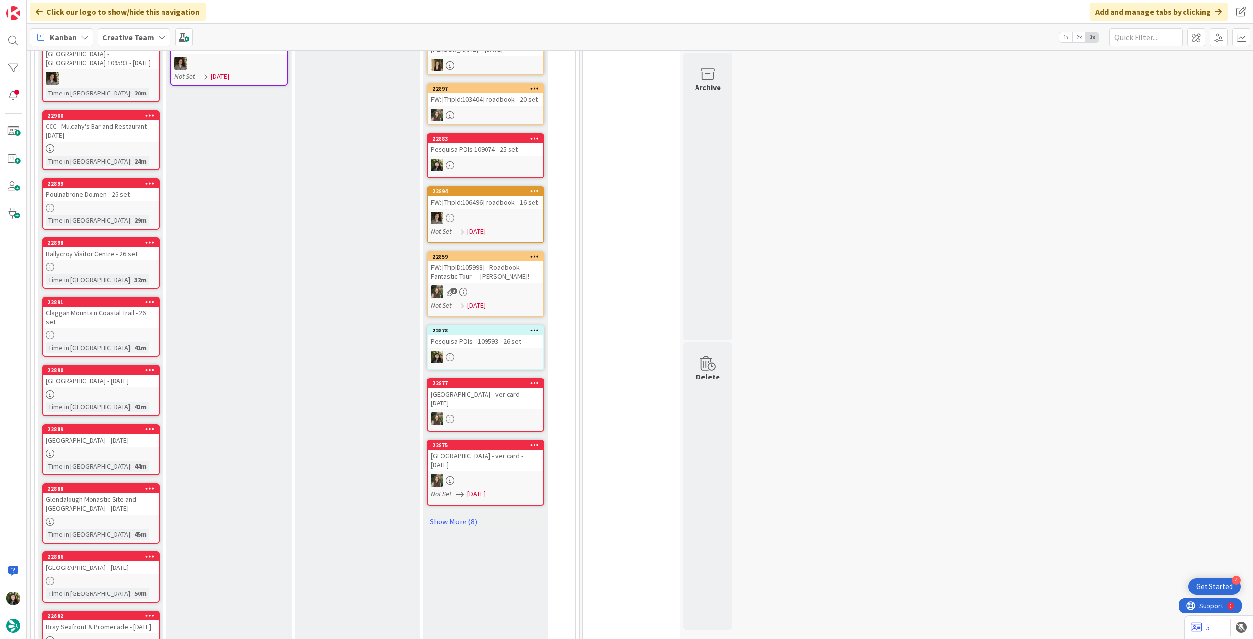
scroll to position [339, 0]
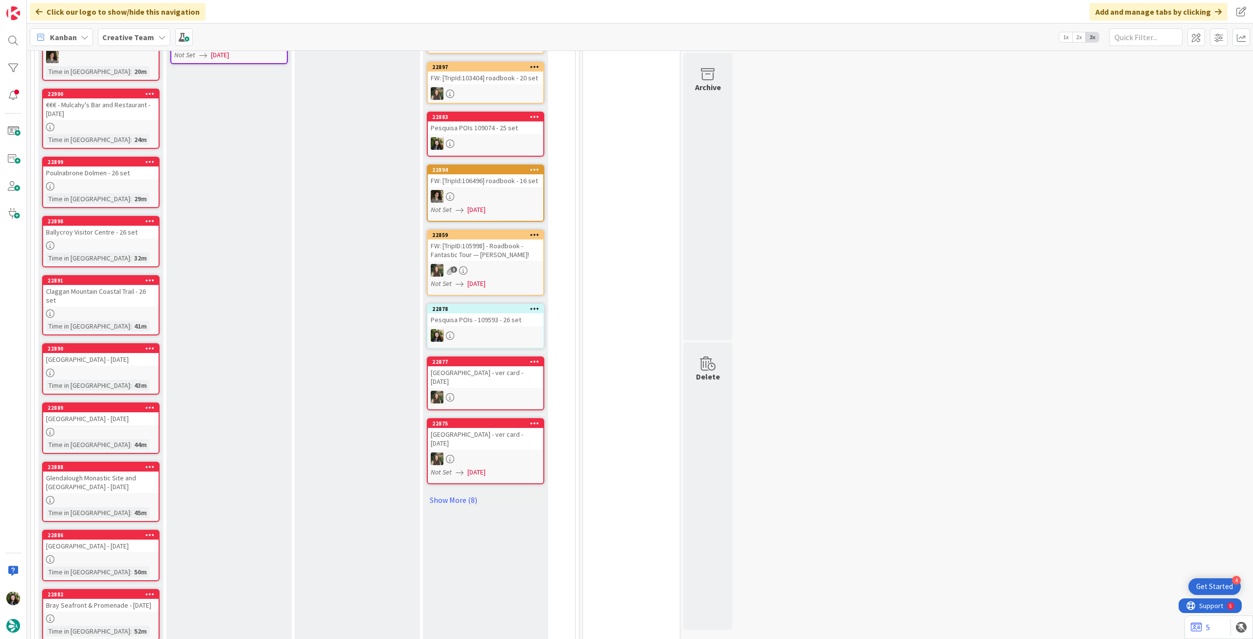
click at [120, 371] on link "22890 Ballycastle Beach - 26 set Time in Column : 43m" at bounding box center [101, 368] width 118 height 51
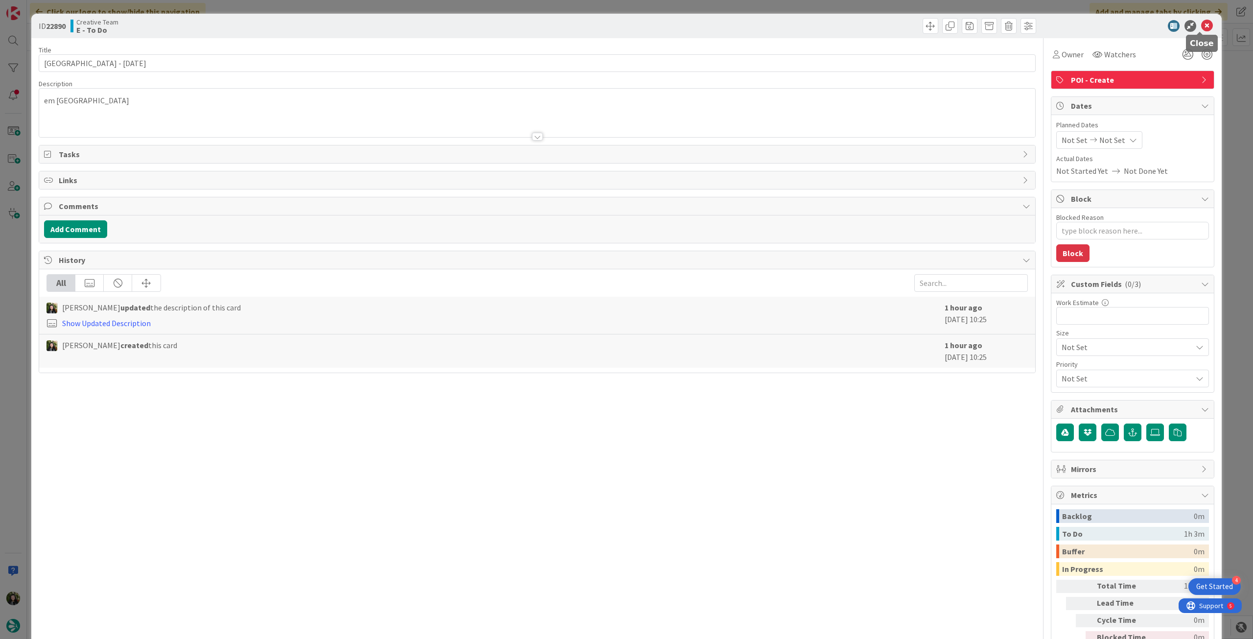
drag, startPoint x: 1204, startPoint y: 22, endPoint x: 1100, endPoint y: 81, distance: 119.9
click at [1203, 22] on icon at bounding box center [1208, 26] width 12 height 12
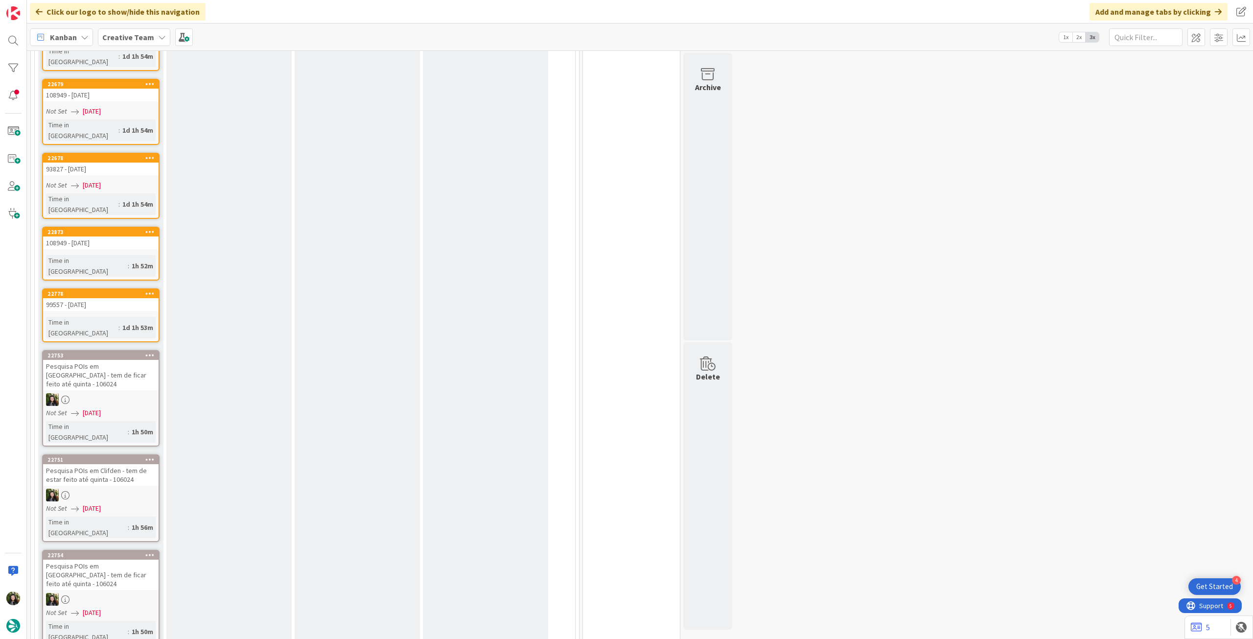
scroll to position [2036, 0]
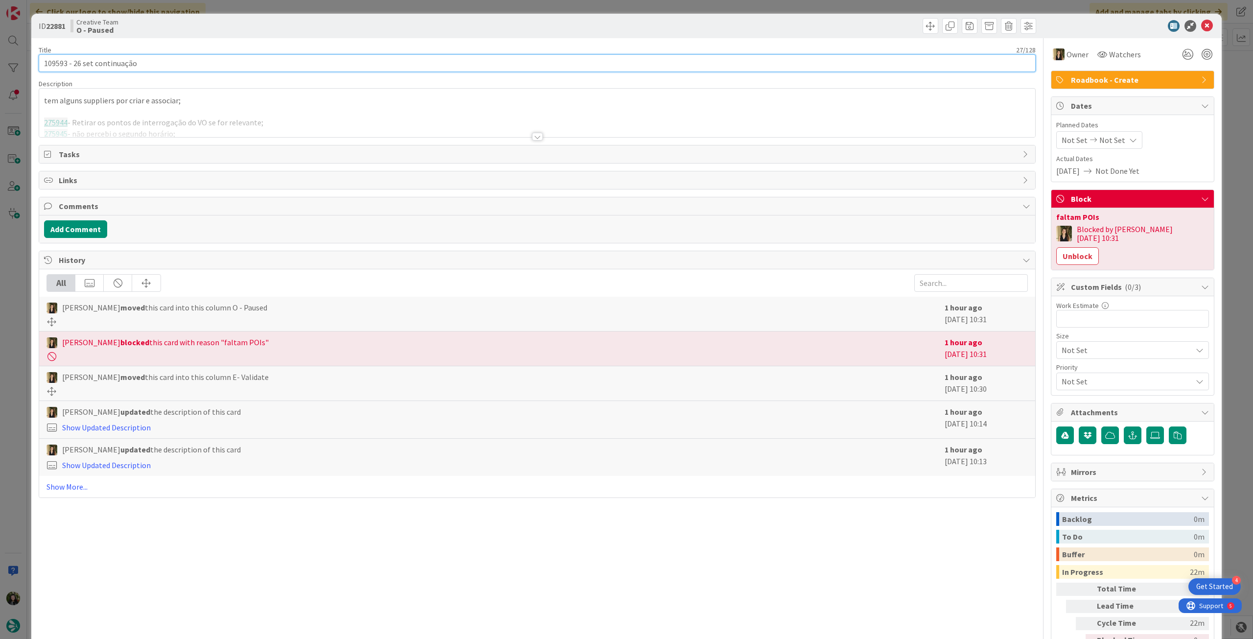
drag, startPoint x: 67, startPoint y: 65, endPoint x: 32, endPoint y: 65, distance: 35.3
click at [32, 65] on div "ID 22881 Creative Team O - Paused Title 27 / 128 109593 - 26 set continuação De…" at bounding box center [626, 348] width 1191 height 668
click at [357, 138] on div "Title 27 / 128 109593 - 26 set continuação Description tem alguns suppliers por…" at bounding box center [537, 356] width 997 height 636
click at [371, 120] on div at bounding box center [537, 124] width 996 height 25
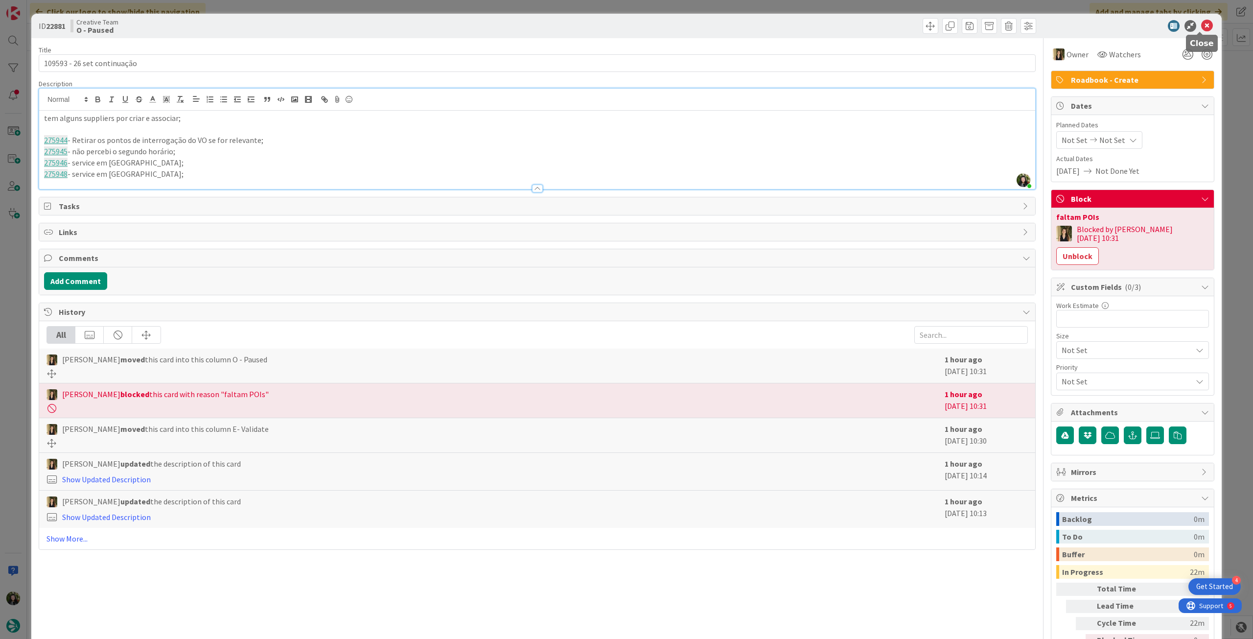
click at [1202, 27] on icon at bounding box center [1208, 26] width 12 height 12
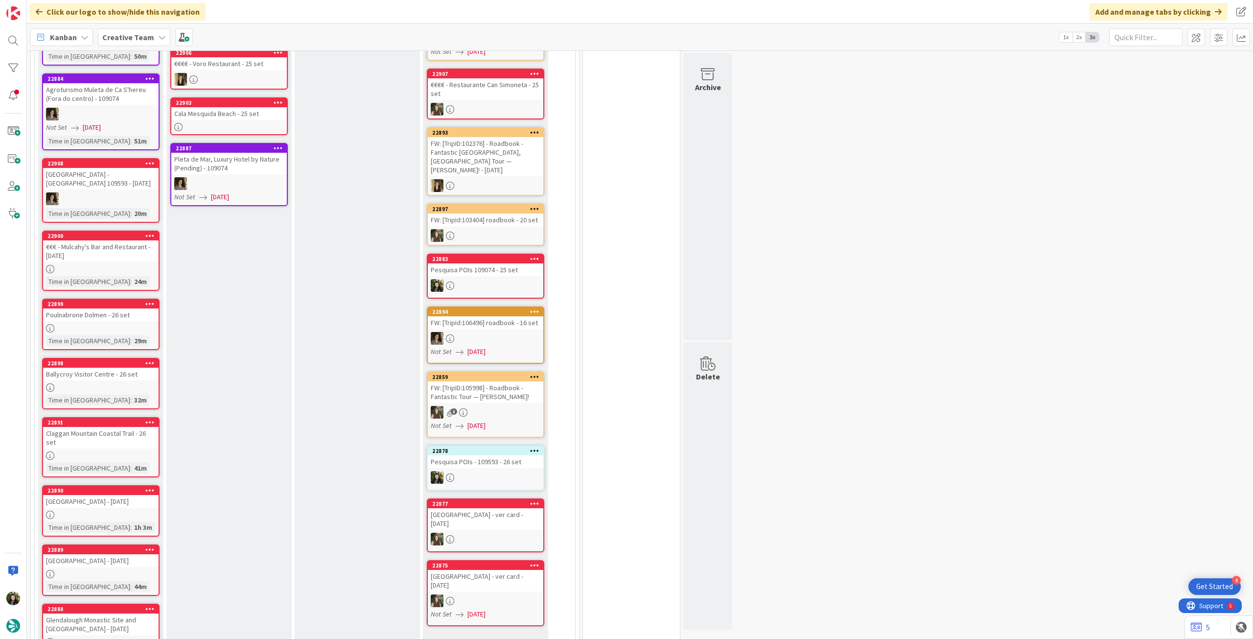
scroll to position [78, 0]
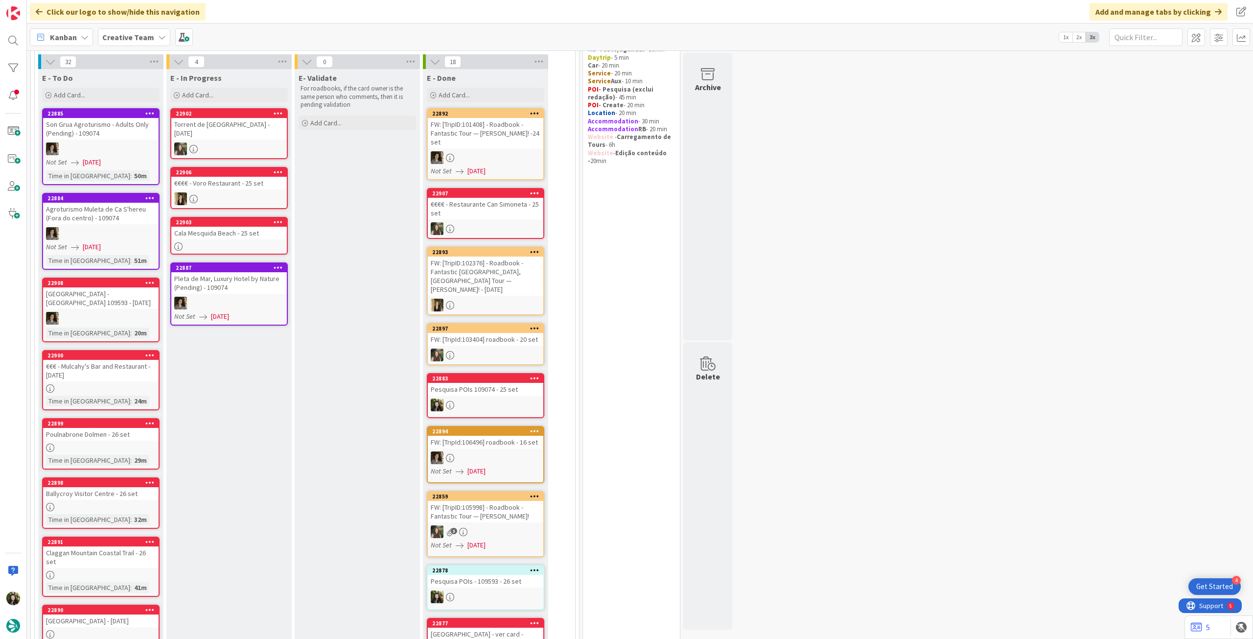
click at [249, 227] on div "Cala Mesquida Beach - 25 set" at bounding box center [229, 233] width 116 height 13
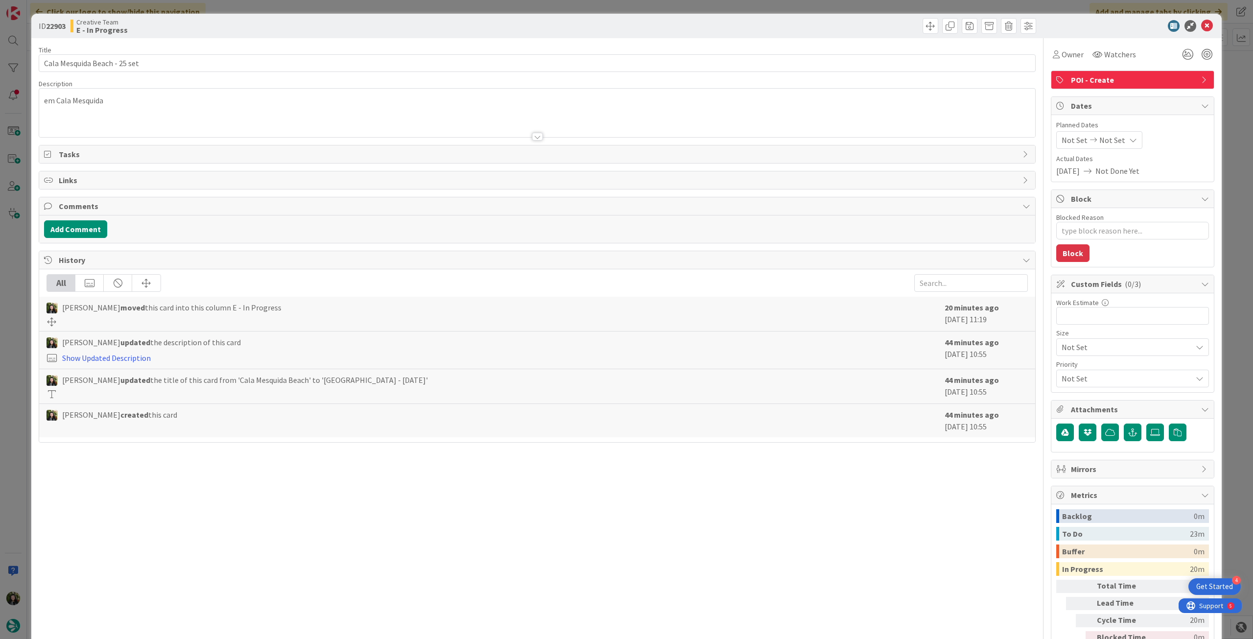
click at [1060, 62] on div "Owner" at bounding box center [1068, 55] width 35 height 18
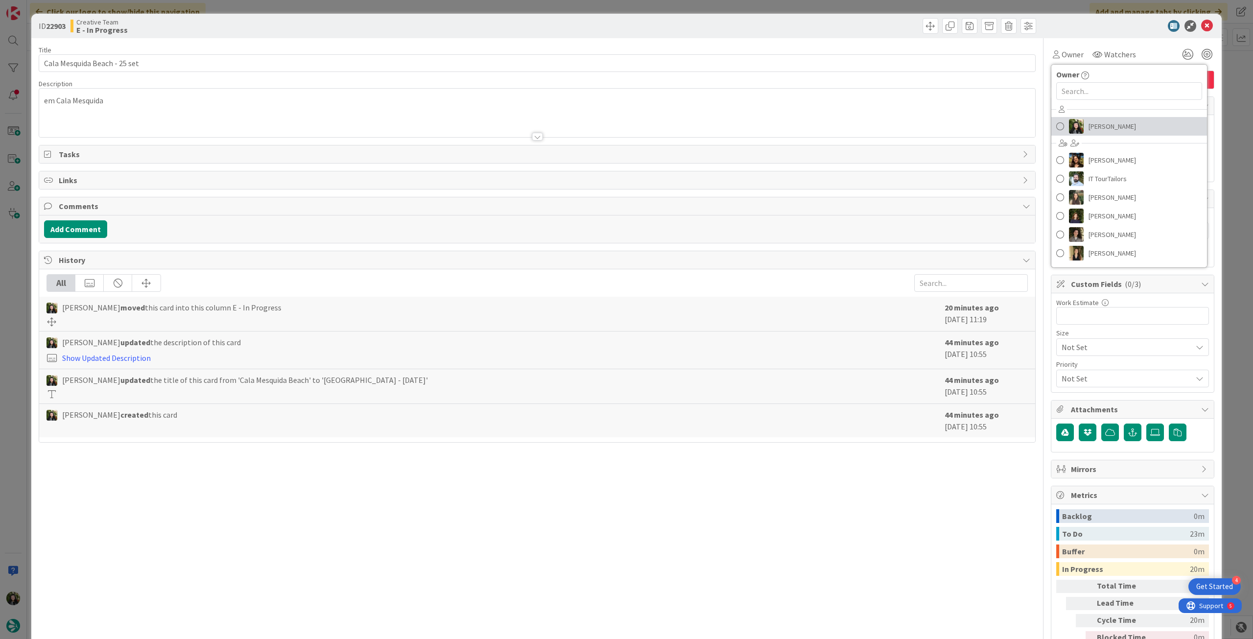
click at [1077, 119] on link "[PERSON_NAME]" at bounding box center [1130, 126] width 156 height 19
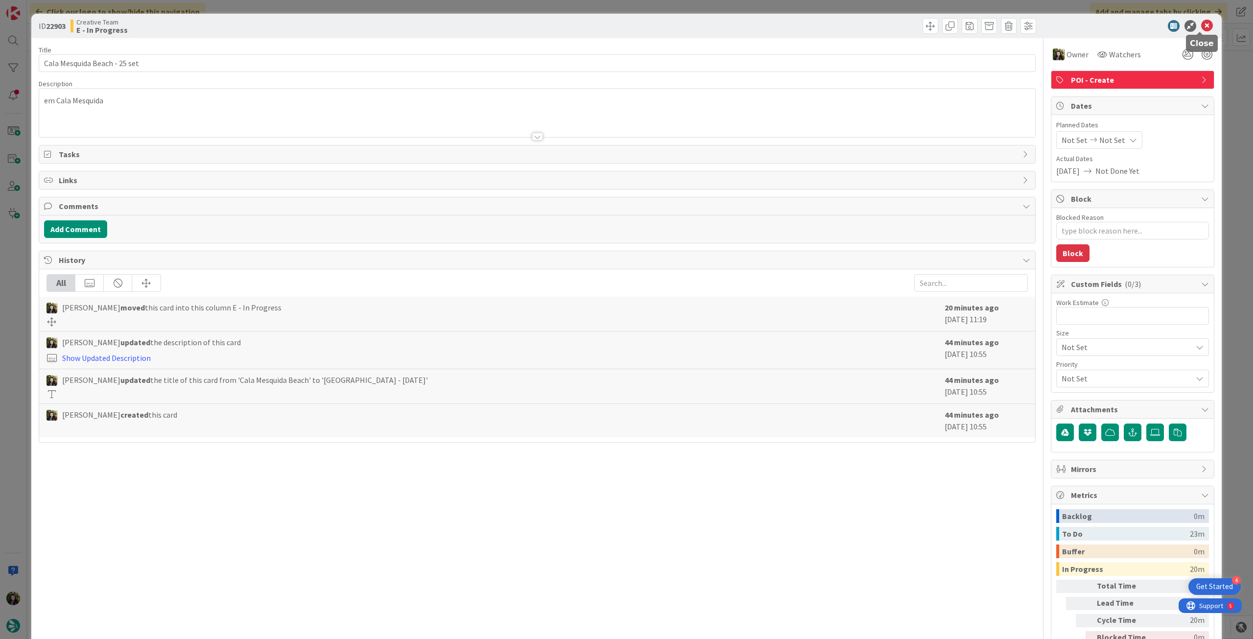
click at [1202, 24] on icon at bounding box center [1208, 26] width 12 height 12
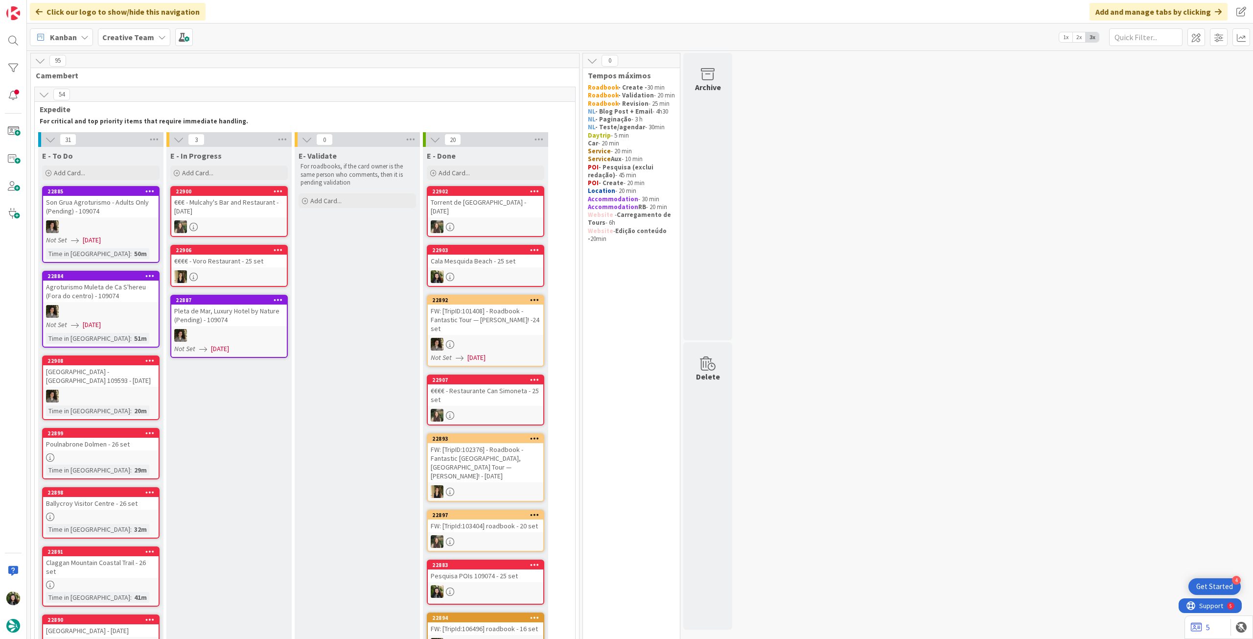
click at [142, 32] on span "Creative Team" at bounding box center [128, 37] width 52 height 12
click at [180, 135] on div "Creative Team - Análise" at bounding box center [180, 140] width 149 height 19
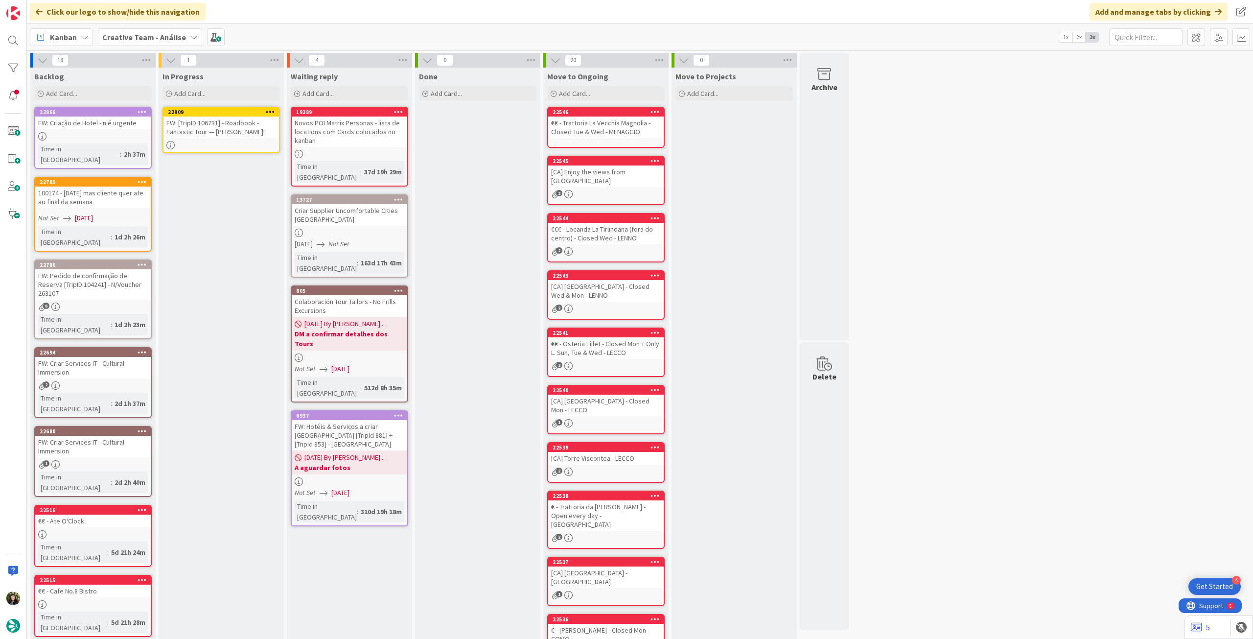
click at [254, 135] on div "FW: [TripID:106731] - Roadbook - Fantastic Tour — Marilyn Hammond!" at bounding box center [222, 128] width 116 height 22
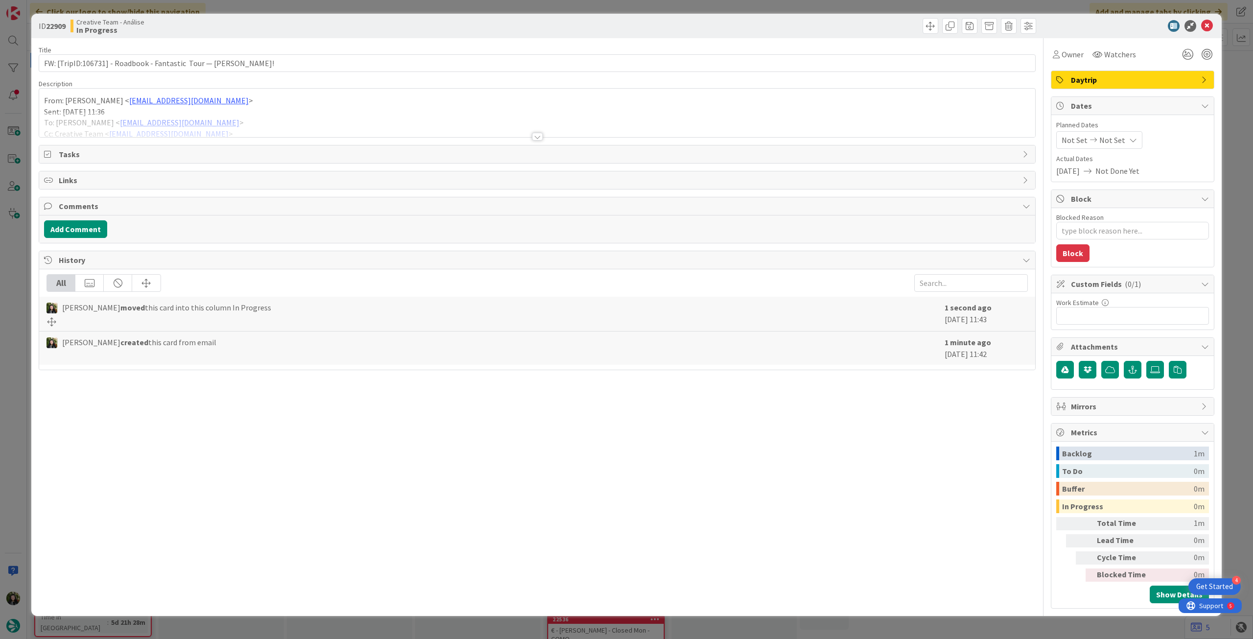
type textarea "x"
click at [1113, 130] on div "Planned Dates Not Set Not Set" at bounding box center [1133, 134] width 153 height 29
drag, startPoint x: 86, startPoint y: 64, endPoint x: 104, endPoint y: 65, distance: 18.2
click at [104, 65] on input "FW: [TripID:106731] - Roadbook - Fantastic Tour — Marilyn Hammond!" at bounding box center [537, 63] width 997 height 18
click at [313, 63] on input "FW: [TripID:106731] - Roadbook - Fantastic Tour — Marilyn Hammond!" at bounding box center [537, 63] width 997 height 18
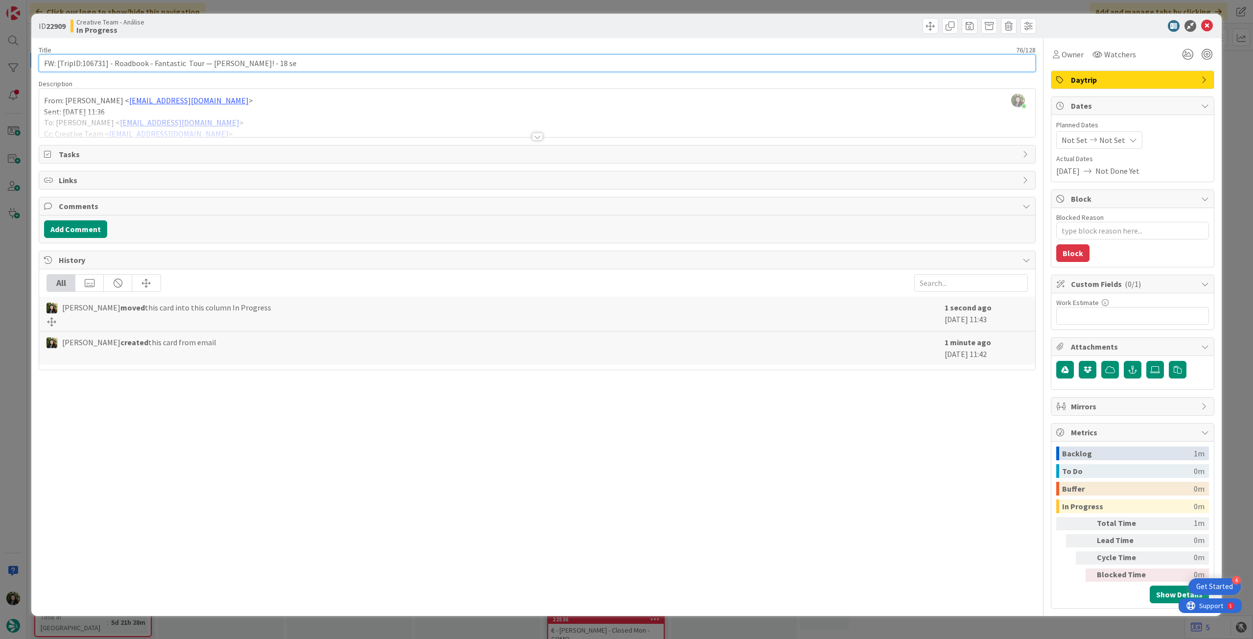
type input "FW: [TripID:106731] - Roadbook - Fantastic Tour — Marilyn Hammond! - 18 set"
type textarea "x"
type input "FW: [TripID:106731] - Roadbook - Fantastic Tour — Marilyn Hammond! - 18 set"
click at [1207, 25] on icon at bounding box center [1208, 26] width 12 height 12
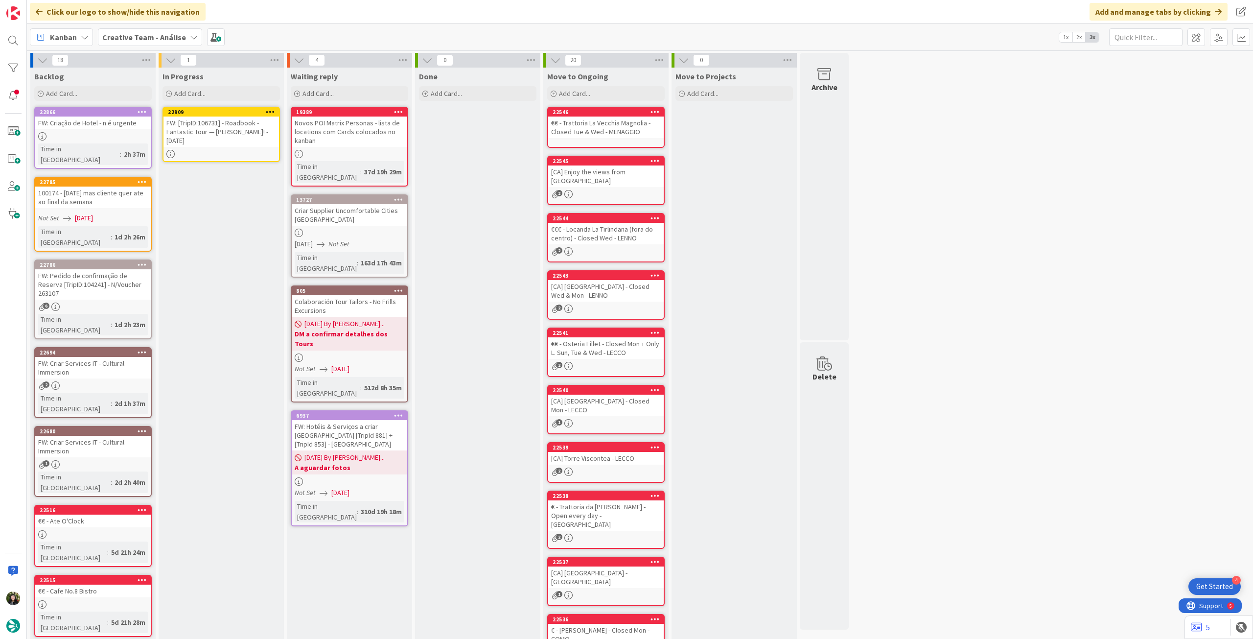
click at [272, 112] on icon at bounding box center [270, 111] width 9 height 7
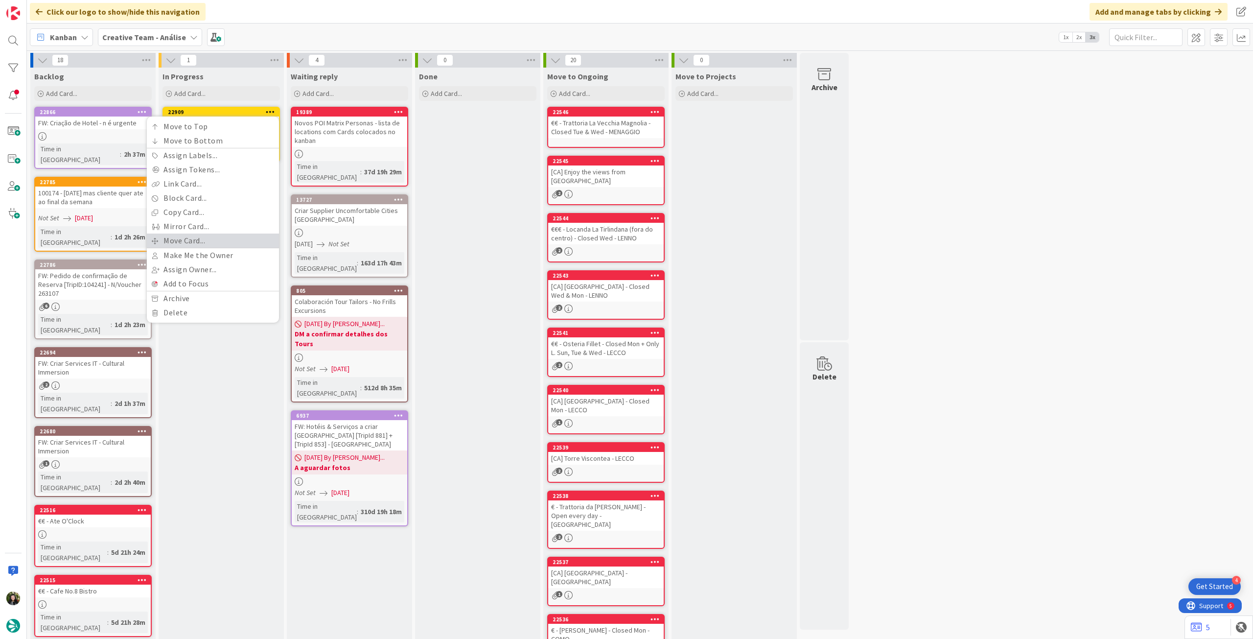
click at [206, 238] on link "Move Card..." at bounding box center [213, 241] width 132 height 14
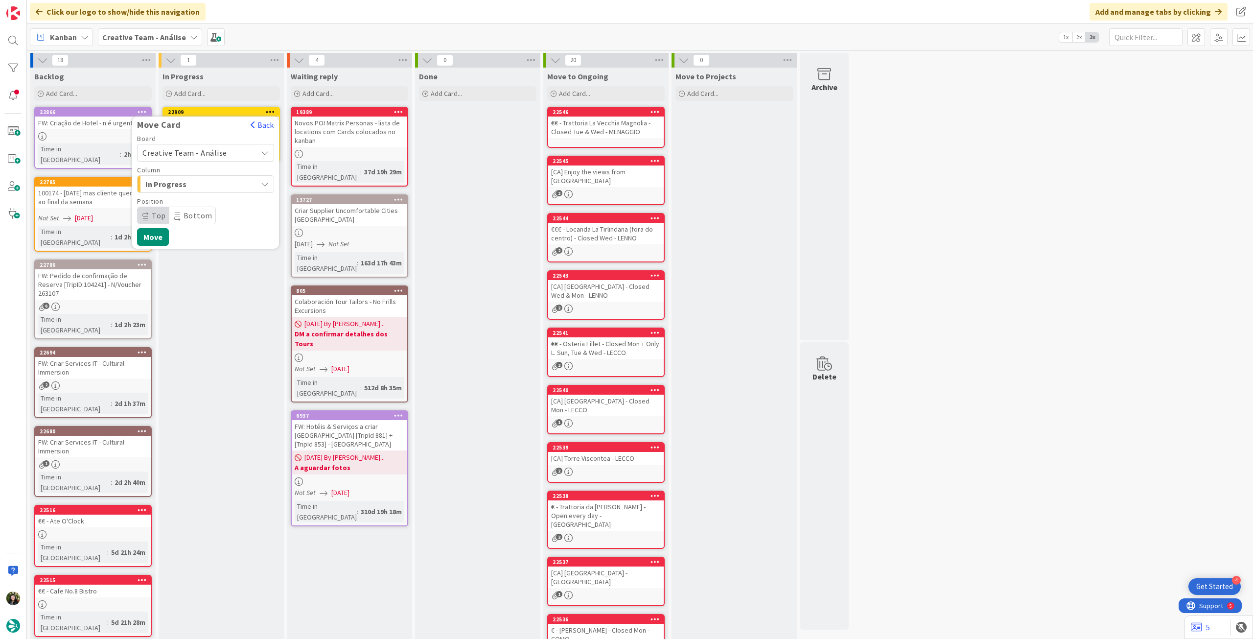
drag, startPoint x: 221, startPoint y: 154, endPoint x: 219, endPoint y: 162, distance: 7.6
click at [221, 156] on span "Creative Team - Análise" at bounding box center [184, 153] width 85 height 10
click at [202, 198] on span "Creative Team" at bounding box center [212, 198] width 114 height 15
click at [198, 215] on span "Daytrip" at bounding box center [205, 216] width 94 height 14
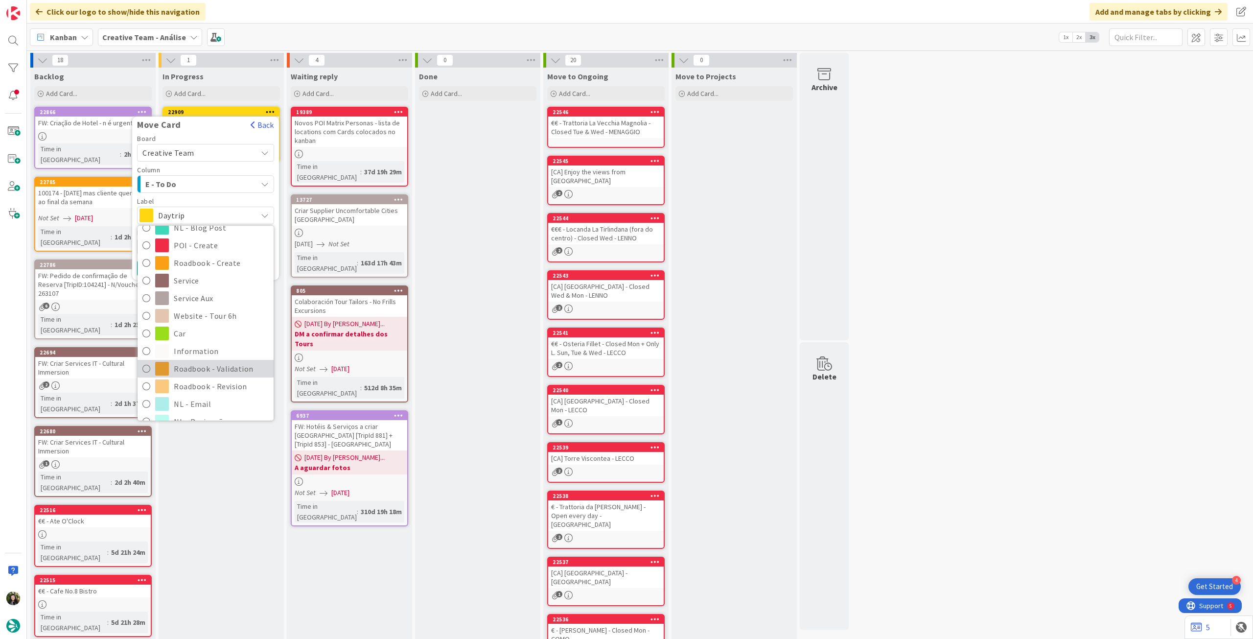
scroll to position [131, 0]
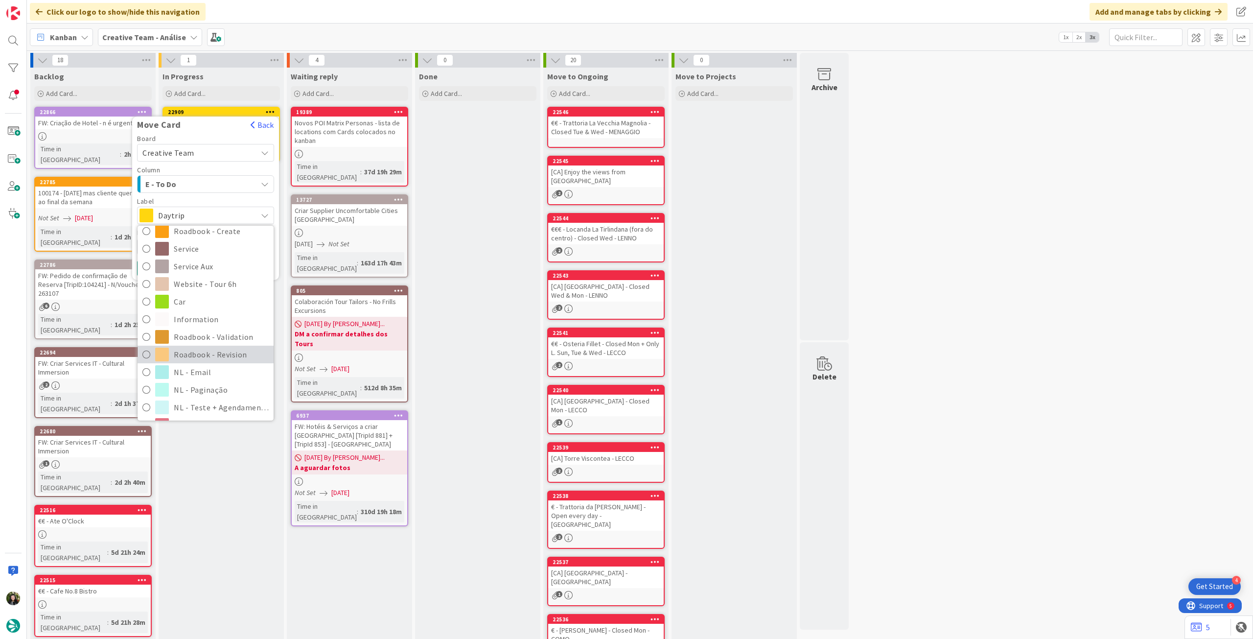
click at [196, 352] on span "Roadbook - Revision" at bounding box center [221, 354] width 95 height 15
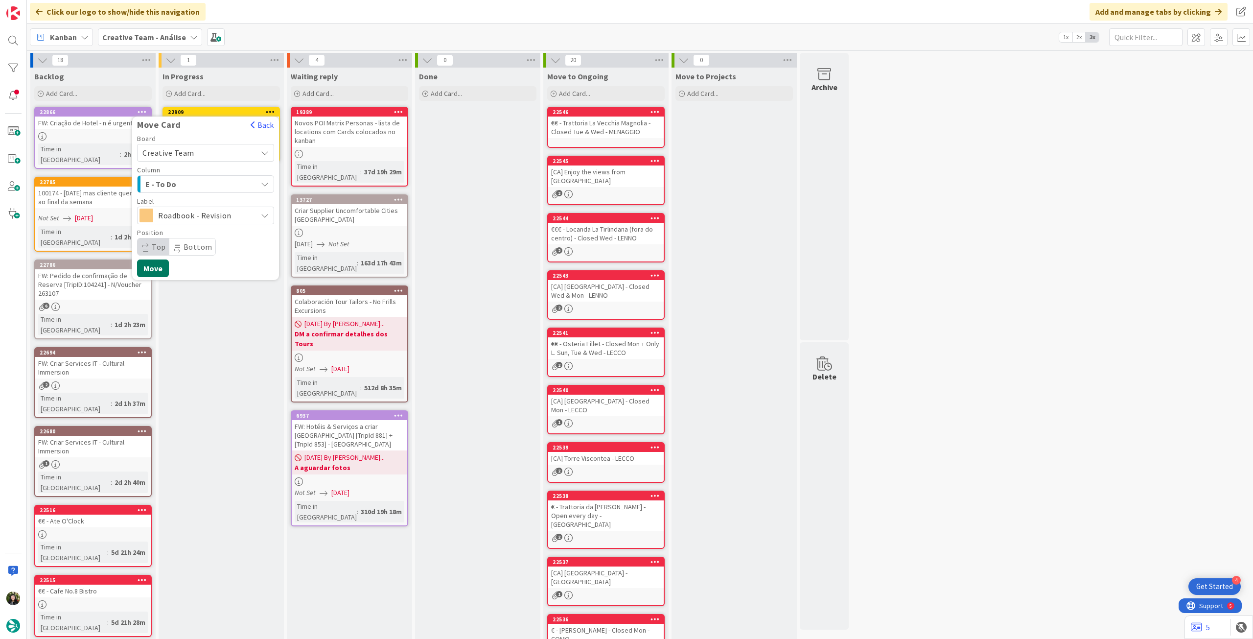
click at [151, 264] on button "Move" at bounding box center [153, 268] width 32 height 18
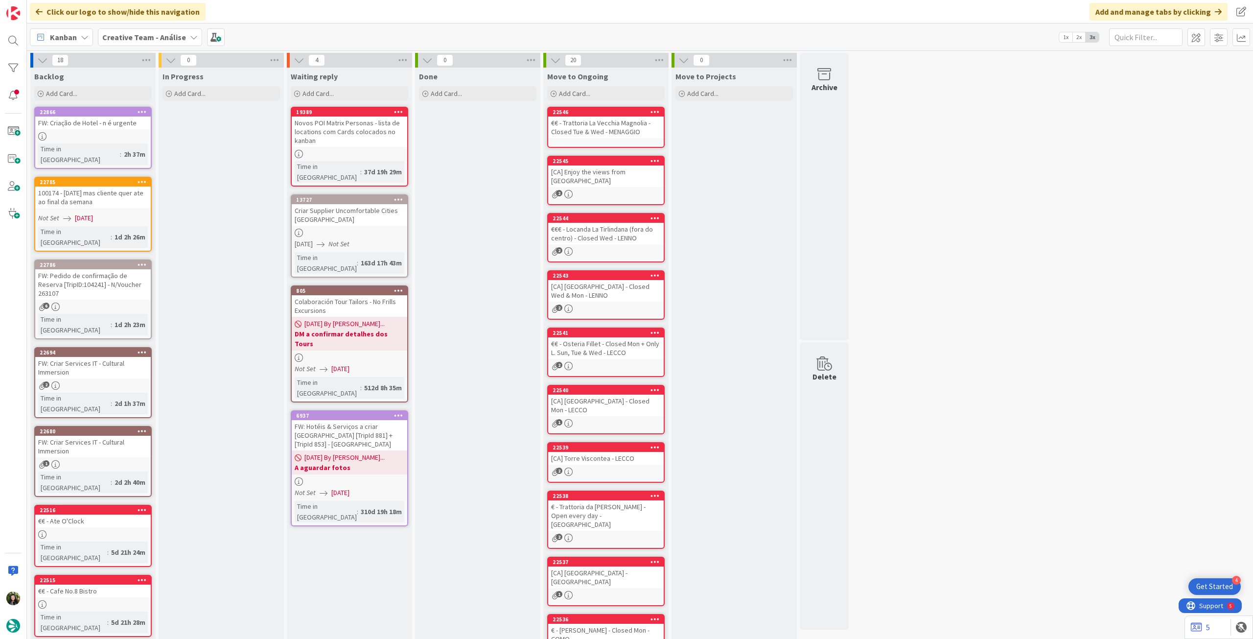
click at [124, 39] on b "Creative Team - Análise" at bounding box center [144, 37] width 84 height 10
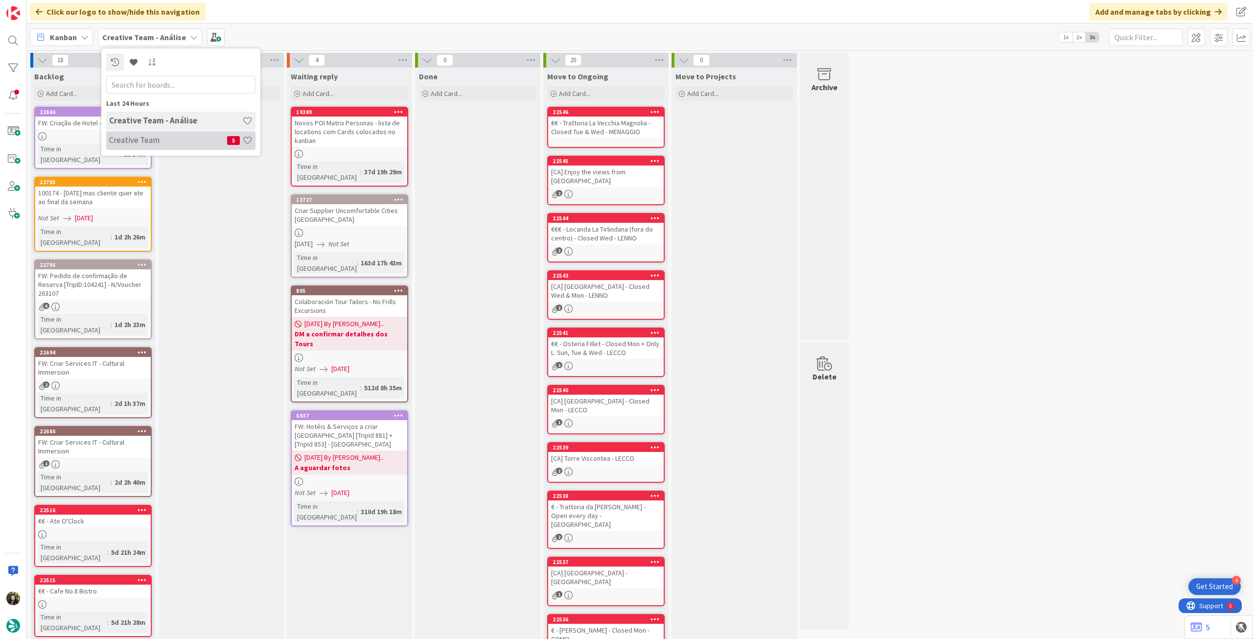
click at [139, 143] on h4 "Creative Team" at bounding box center [168, 140] width 118 height 10
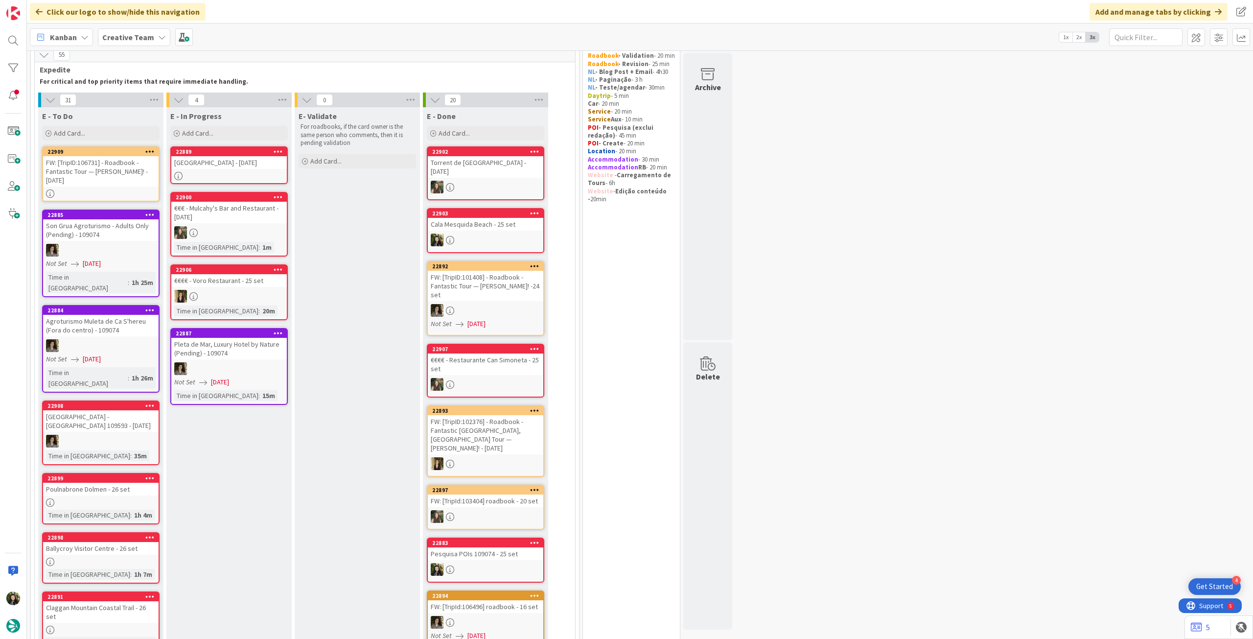
scroll to position [36, 0]
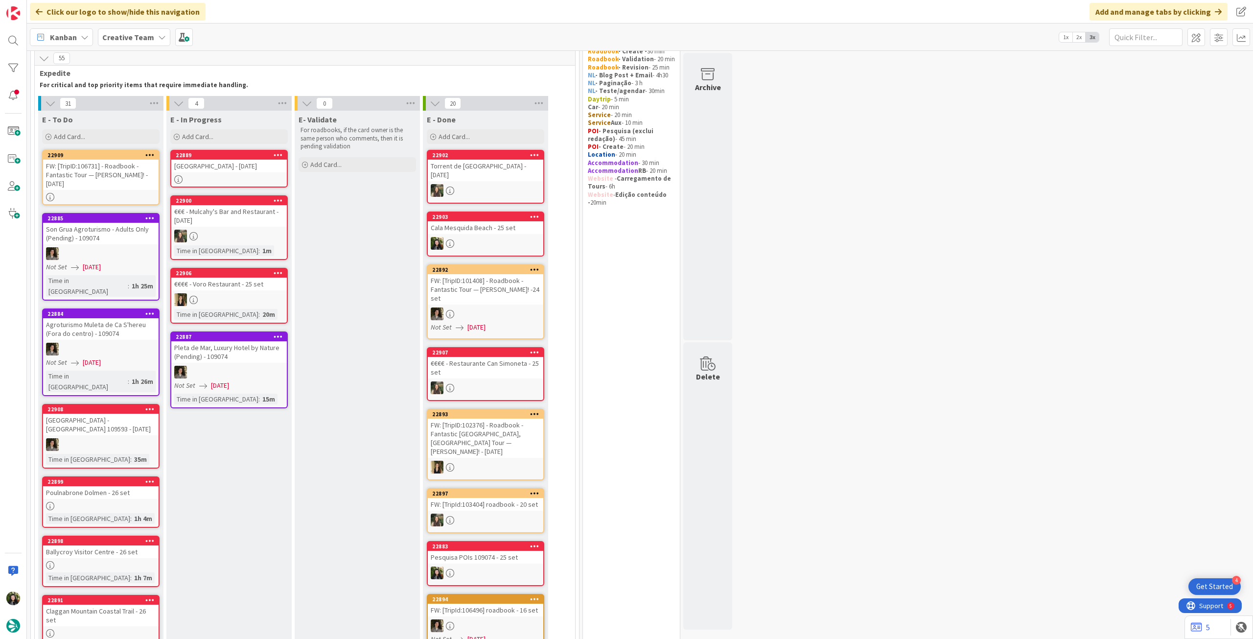
click at [240, 181] on div at bounding box center [229, 179] width 116 height 8
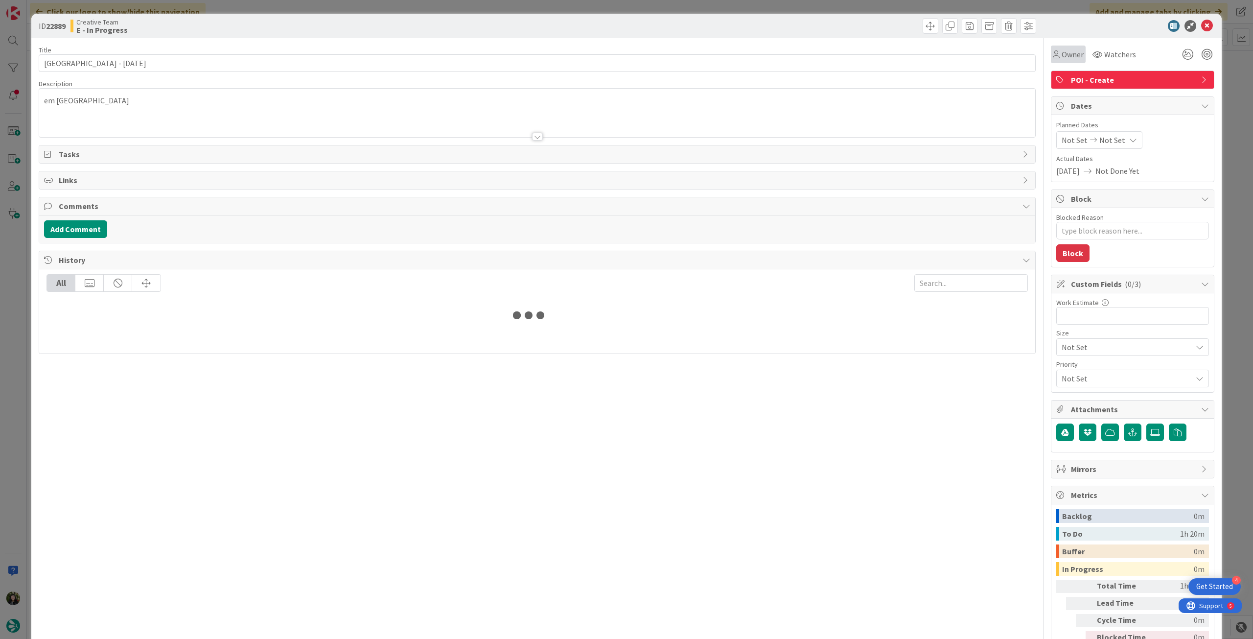
click at [1070, 56] on span "Owner" at bounding box center [1073, 54] width 22 height 12
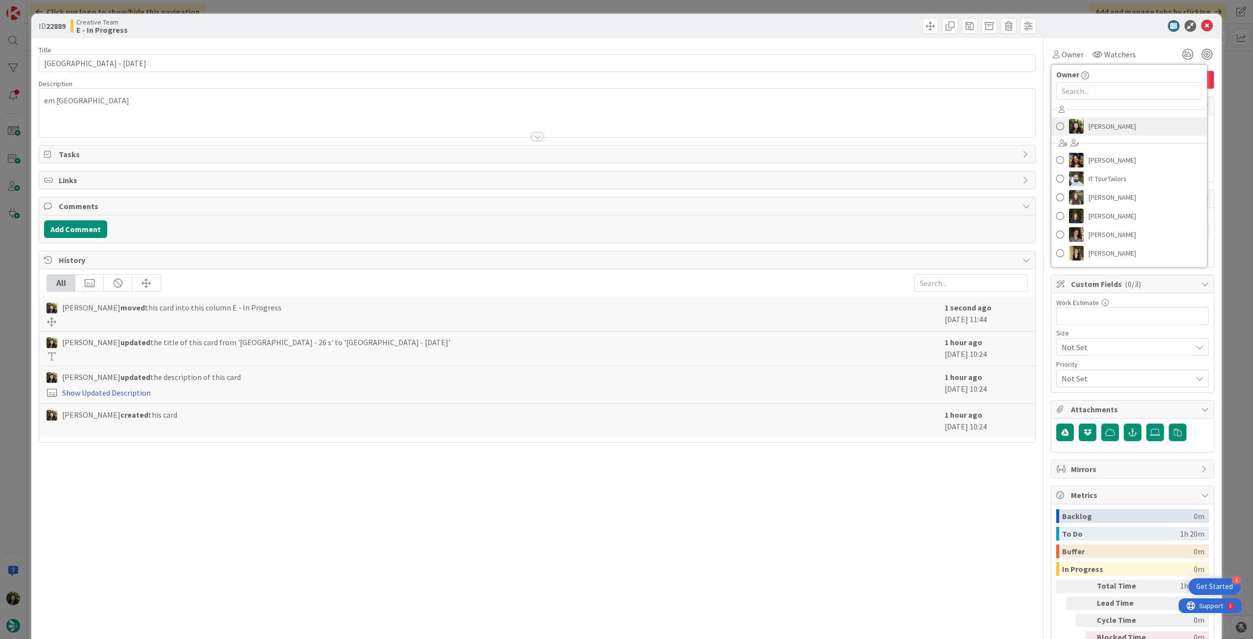
click at [1097, 124] on span "[PERSON_NAME]" at bounding box center [1112, 126] width 47 height 15
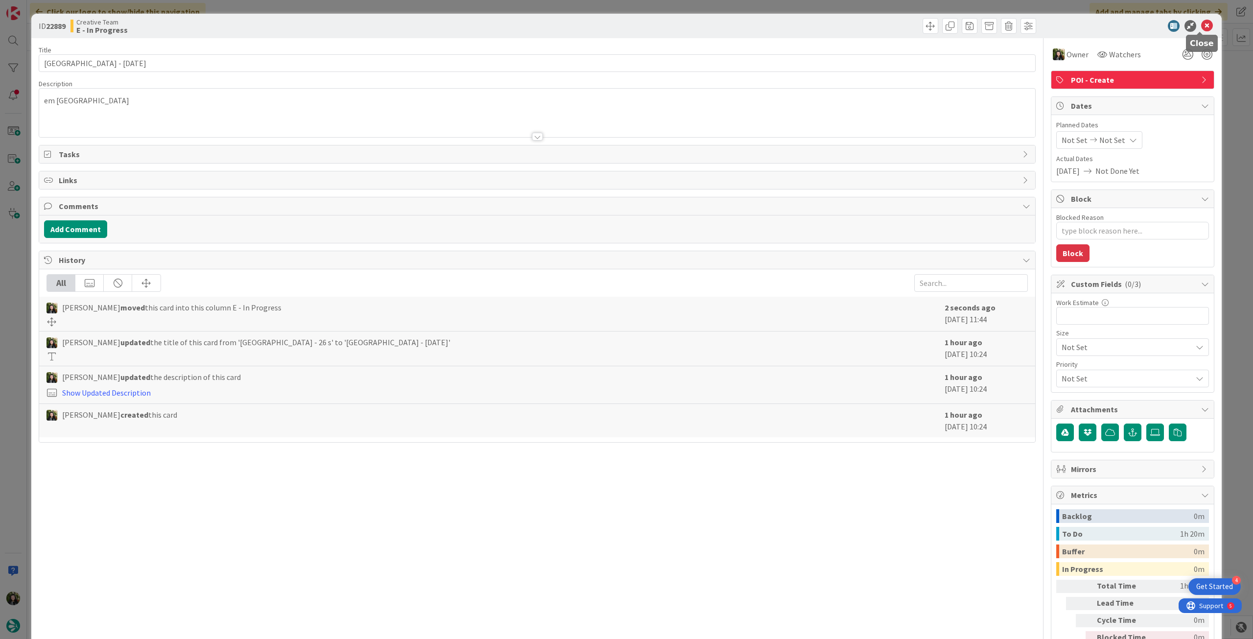
click at [1203, 24] on icon at bounding box center [1208, 26] width 12 height 12
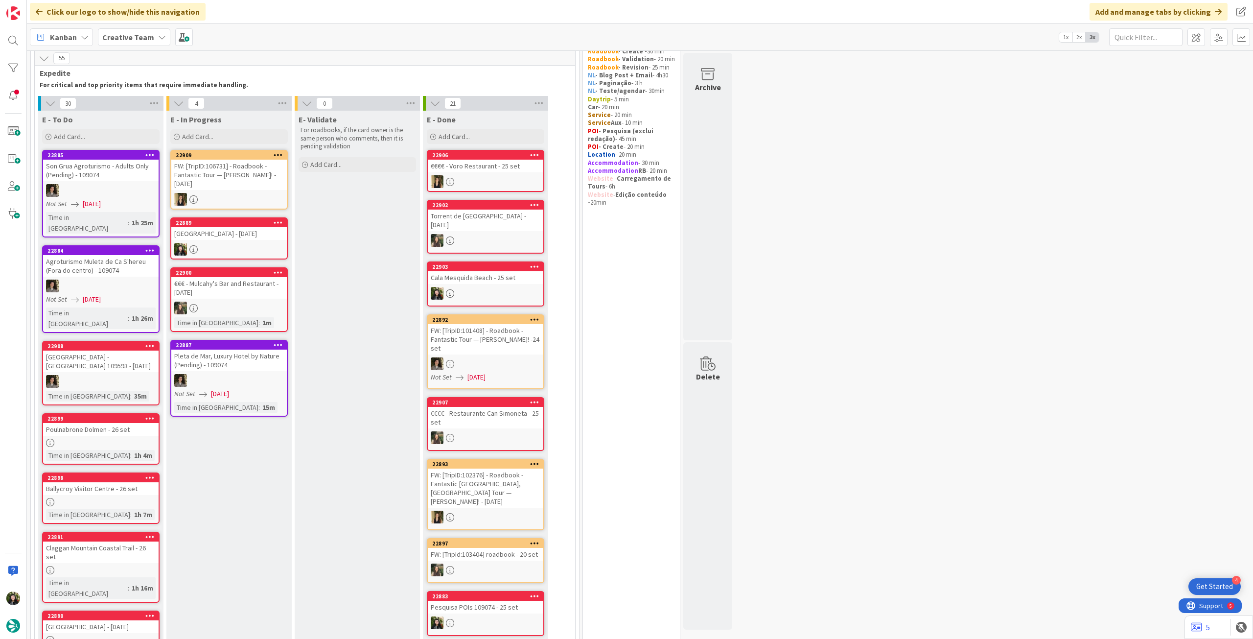
click at [216, 248] on div at bounding box center [229, 249] width 116 height 13
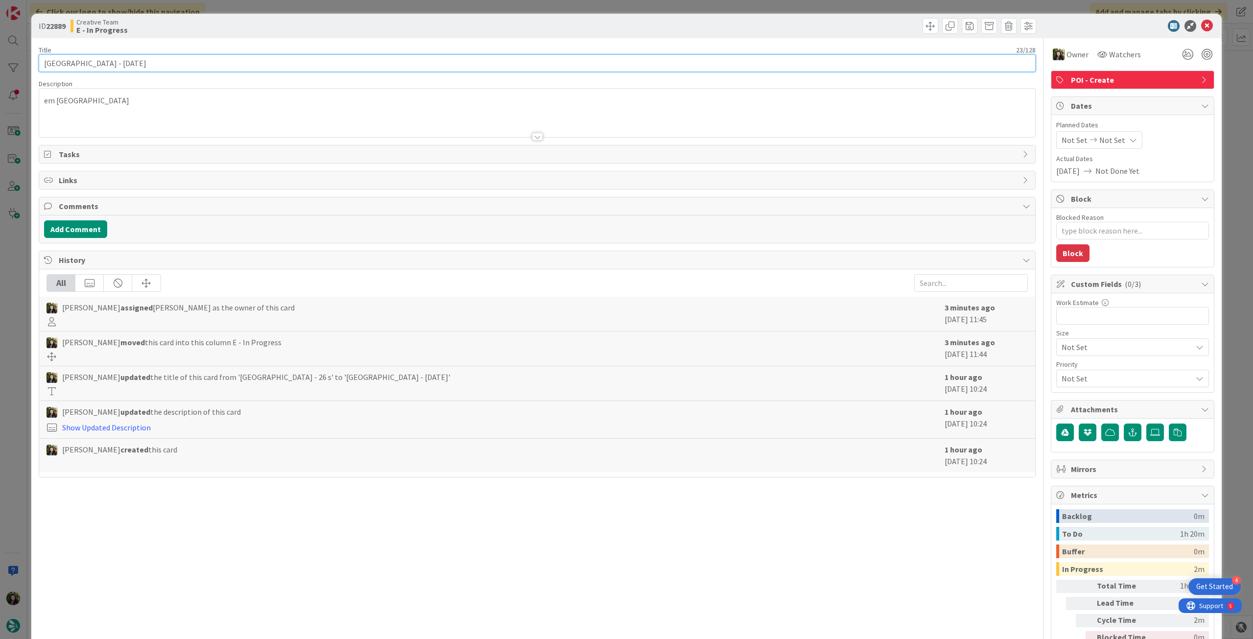
drag, startPoint x: 91, startPoint y: 60, endPoint x: 31, endPoint y: 63, distance: 59.8
click at [31, 63] on div "ID 22889 Creative Team E - In Progress Title 23 / 128 Athlone Castle - 26 set D…" at bounding box center [626, 346] width 1191 height 665
click at [1204, 24] on icon at bounding box center [1208, 26] width 12 height 12
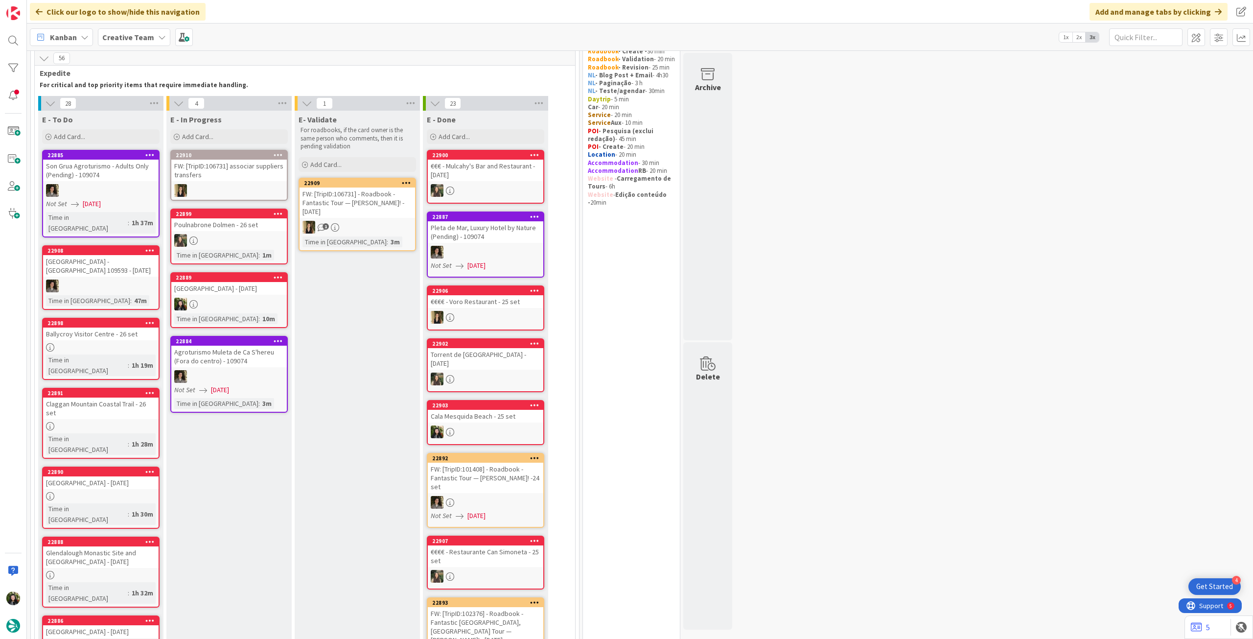
click at [238, 303] on div at bounding box center [229, 304] width 116 height 13
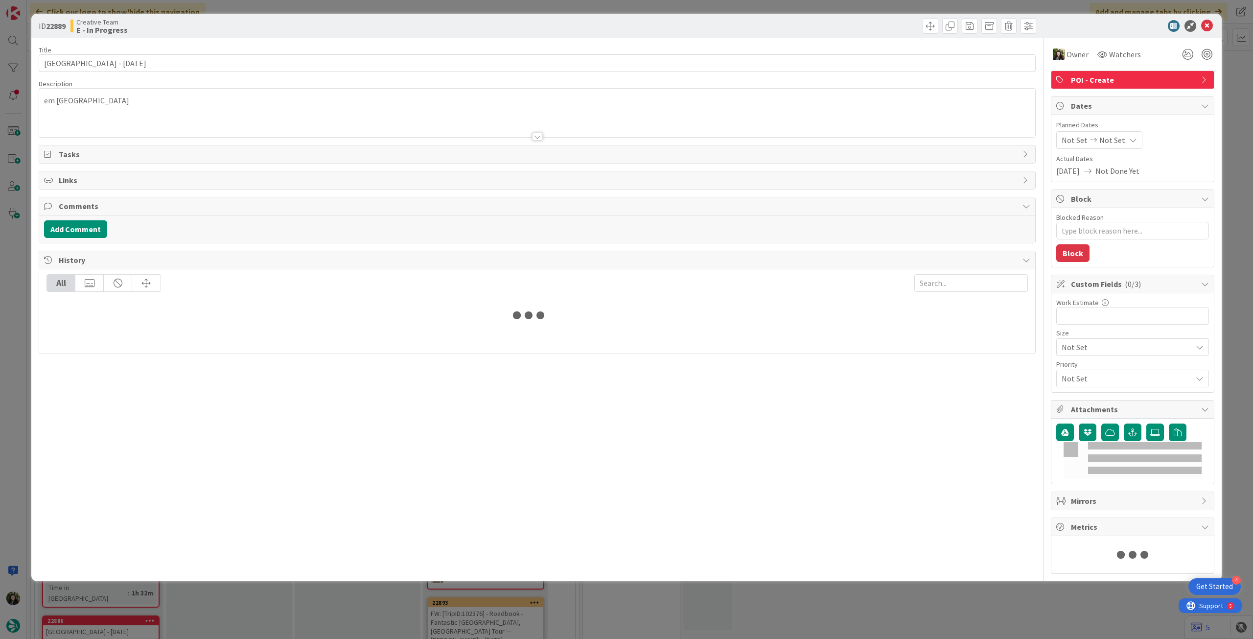
type textarea "x"
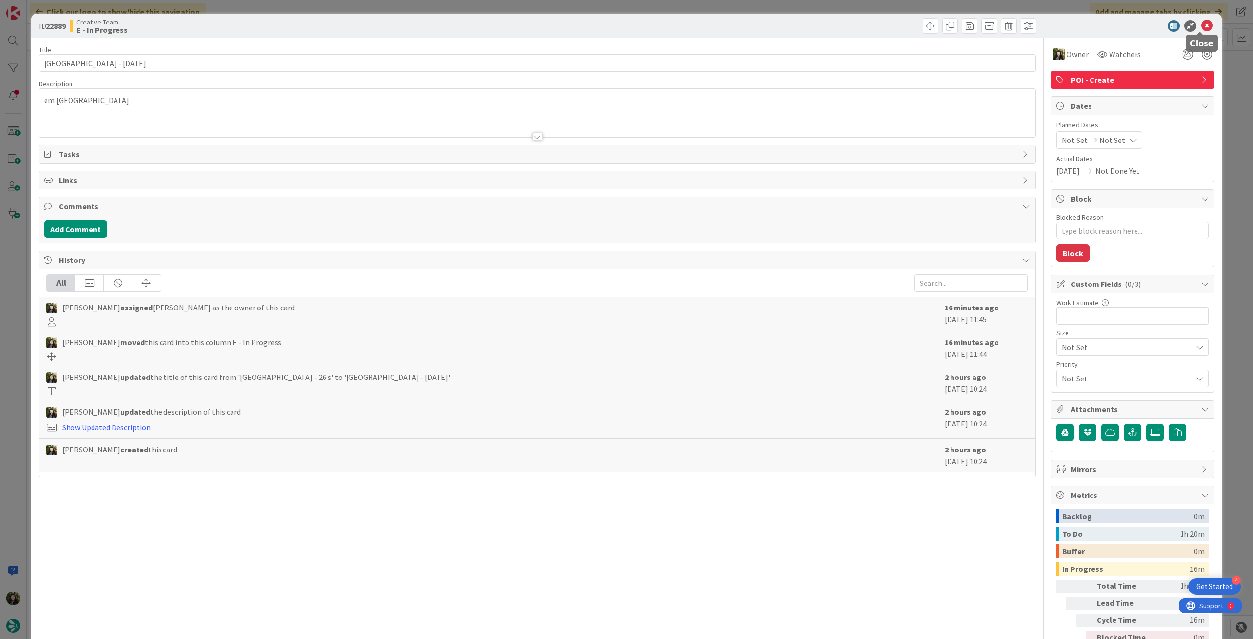
drag, startPoint x: 1198, startPoint y: 24, endPoint x: 380, endPoint y: 209, distance: 838.1
click at [1202, 25] on icon at bounding box center [1208, 26] width 12 height 12
